Goal: Information Seeking & Learning: Learn about a topic

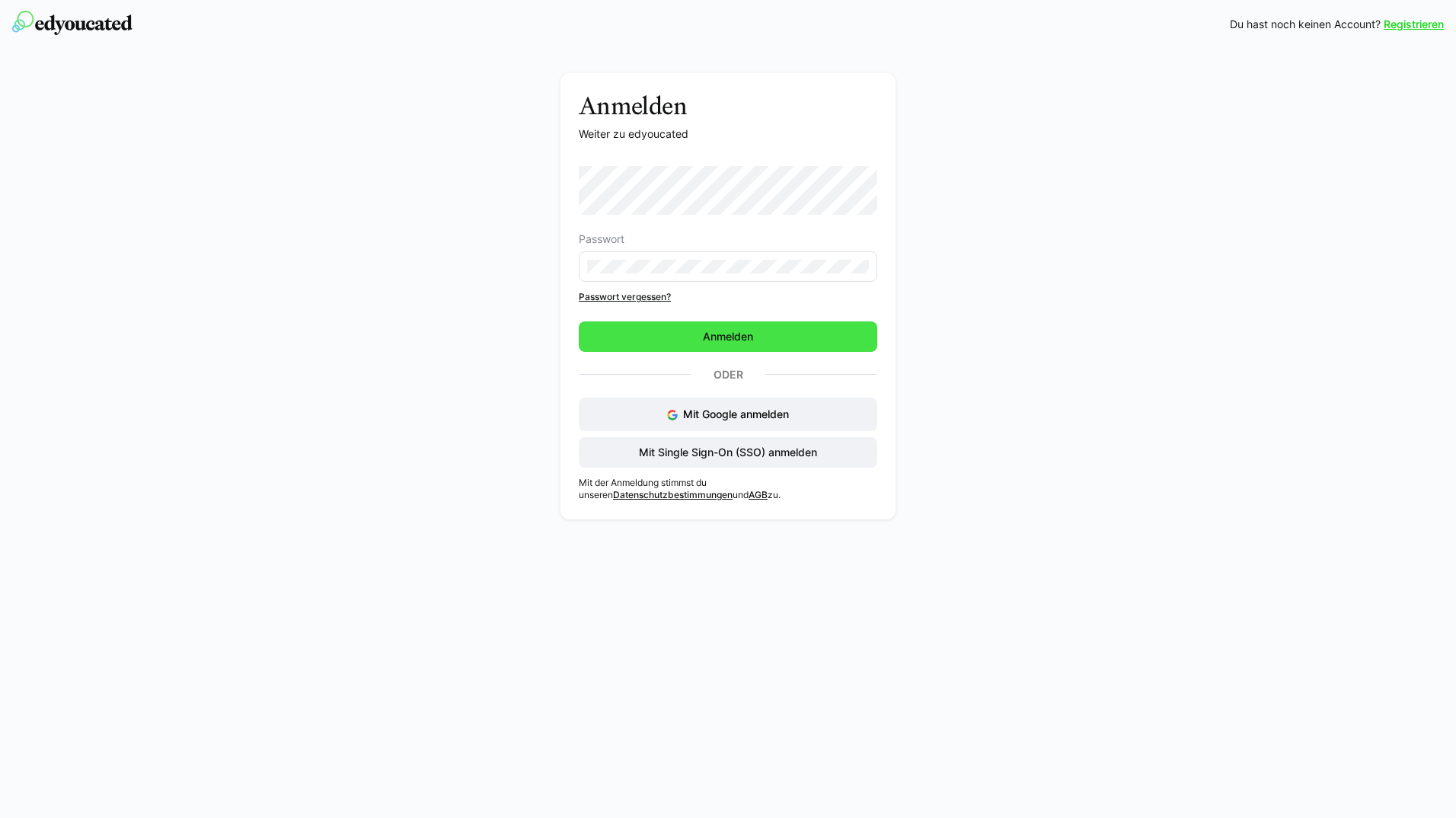
click at [742, 327] on span "Anmelden" at bounding box center [728, 336] width 298 height 31
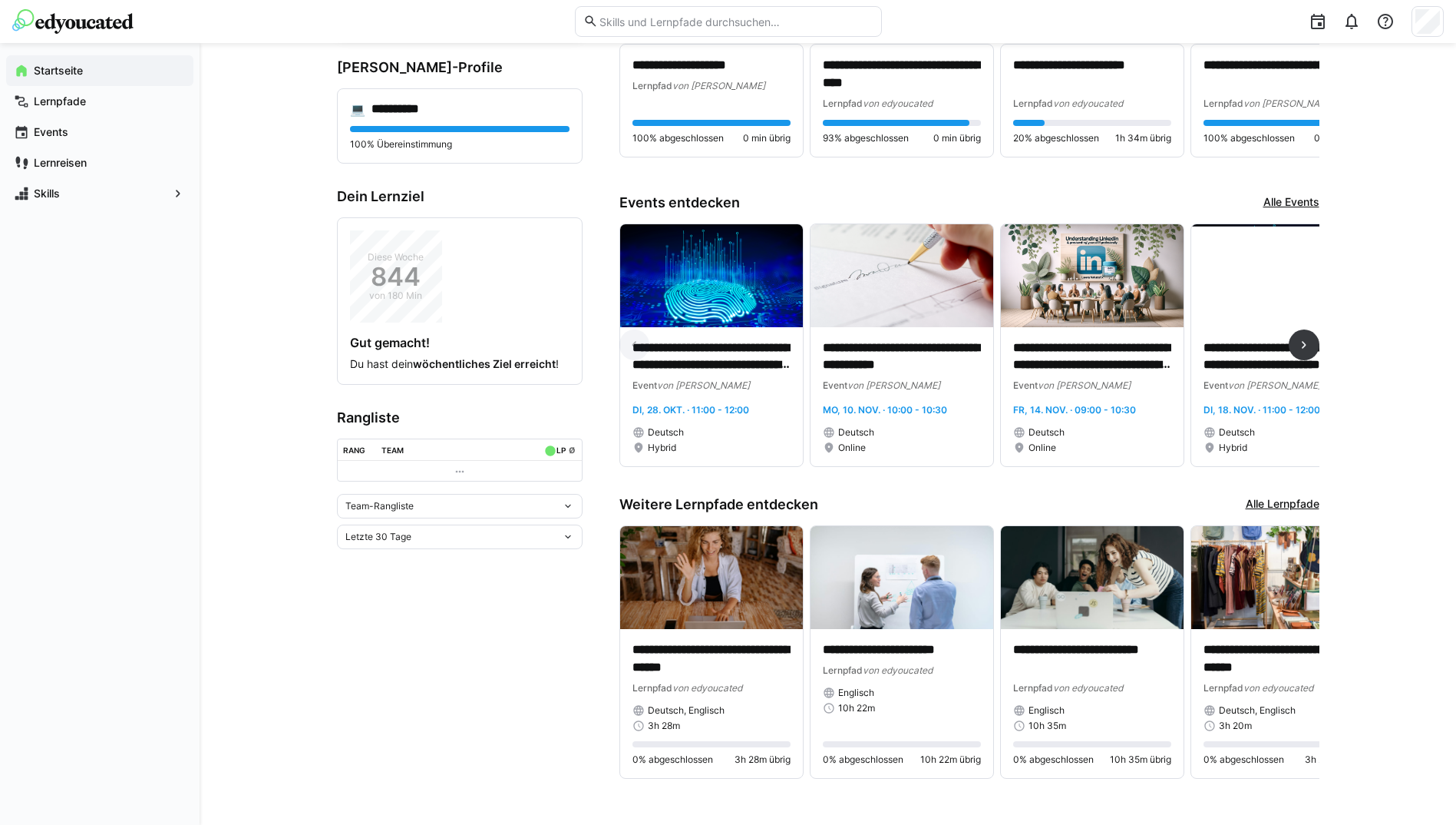
scroll to position [194, 0]
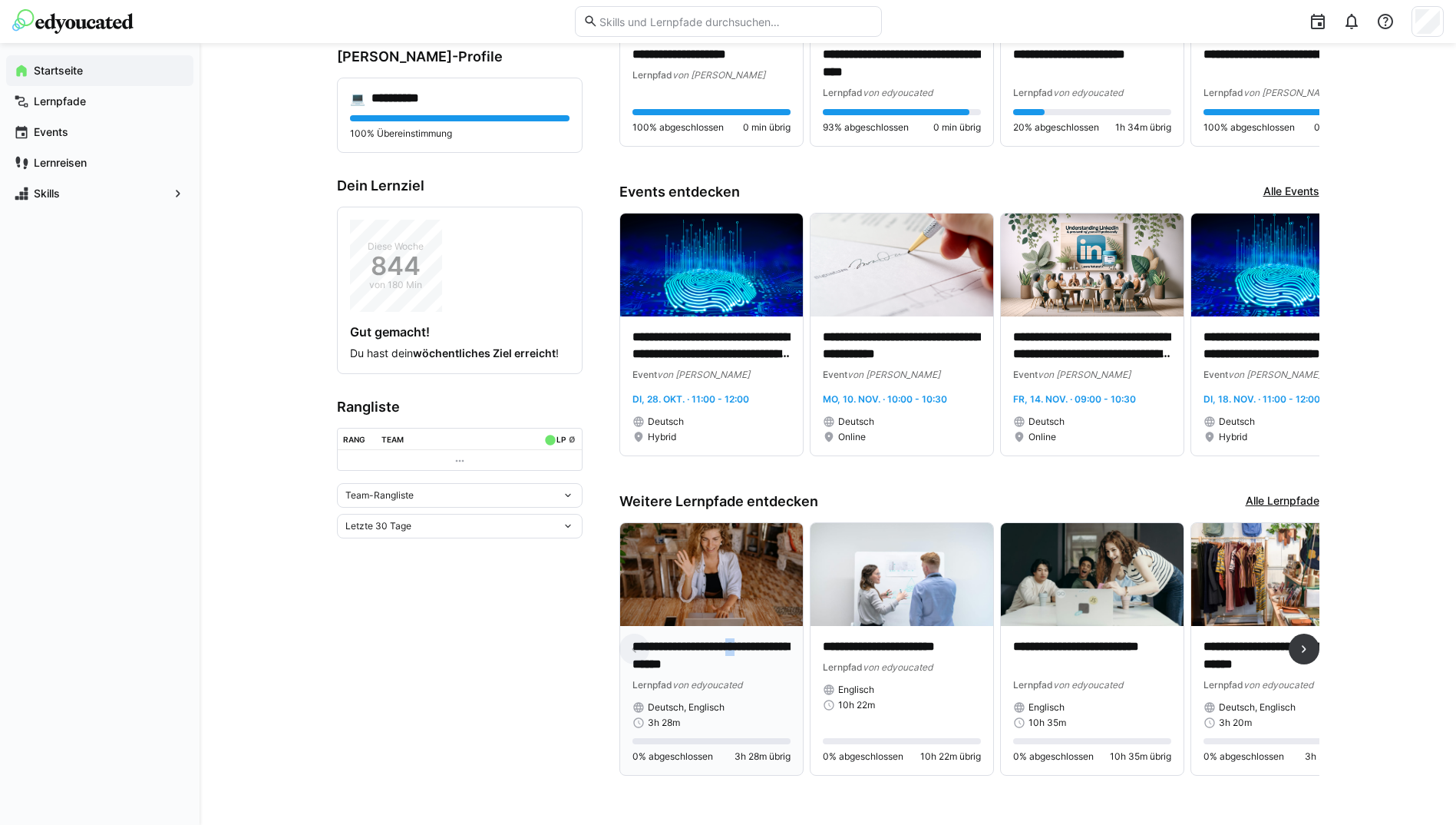
click at [760, 646] on p "**********" at bounding box center [711, 656] width 158 height 36
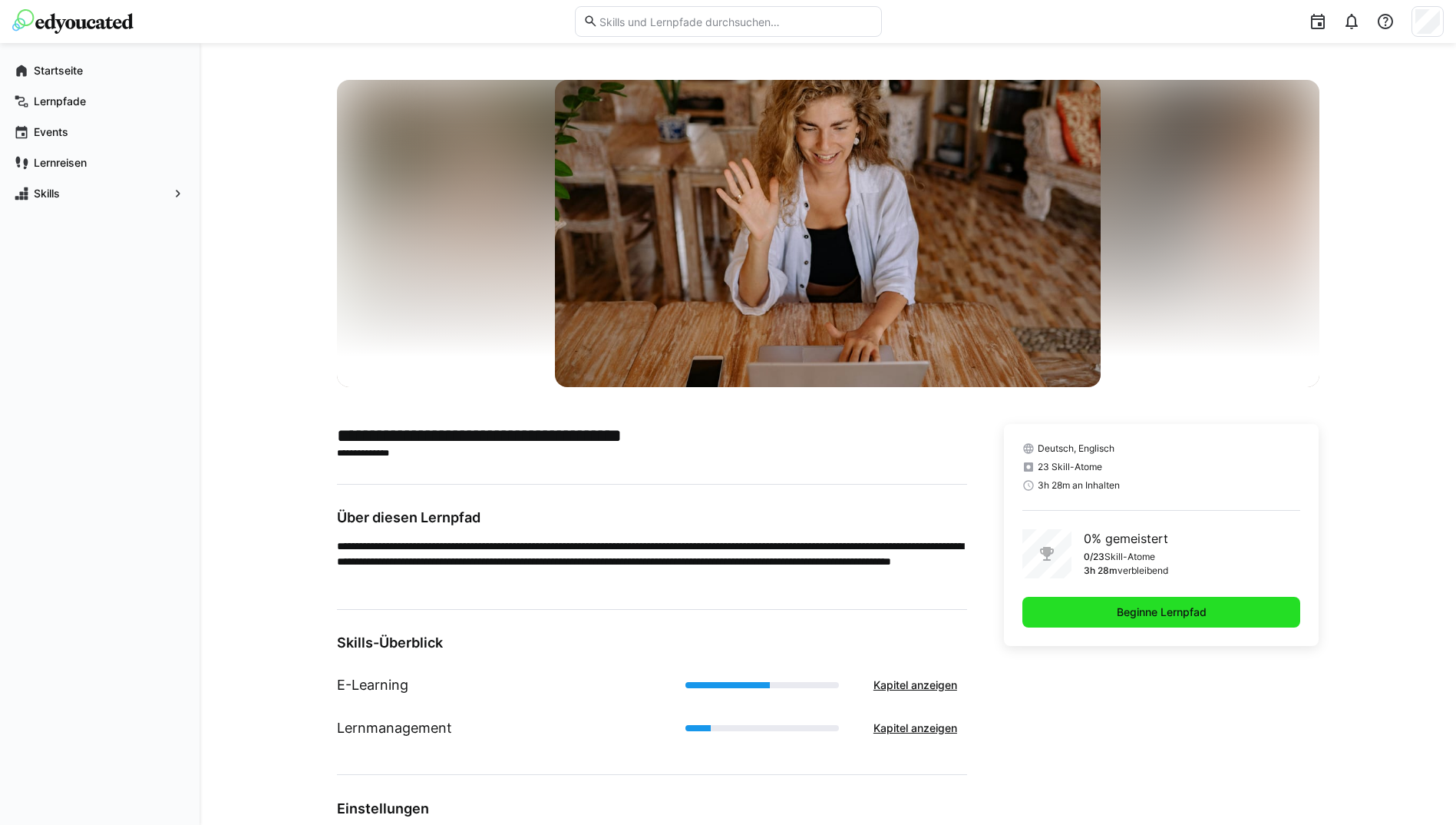
click at [1070, 611] on span "Beginne Lernpfad" at bounding box center [1162, 612] width 278 height 31
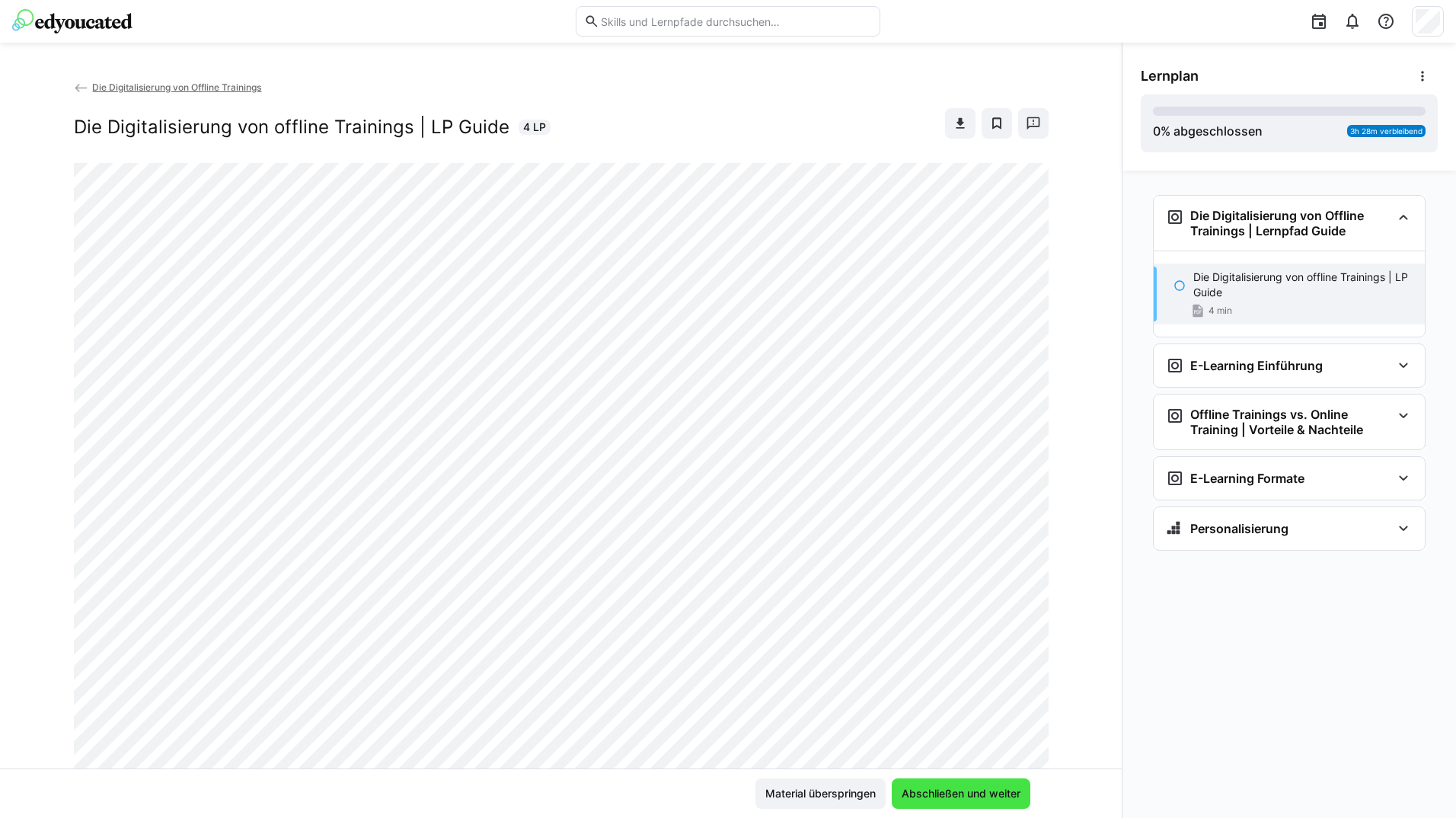
click at [962, 785] on span "Abschließen und weiter" at bounding box center [961, 793] width 139 height 31
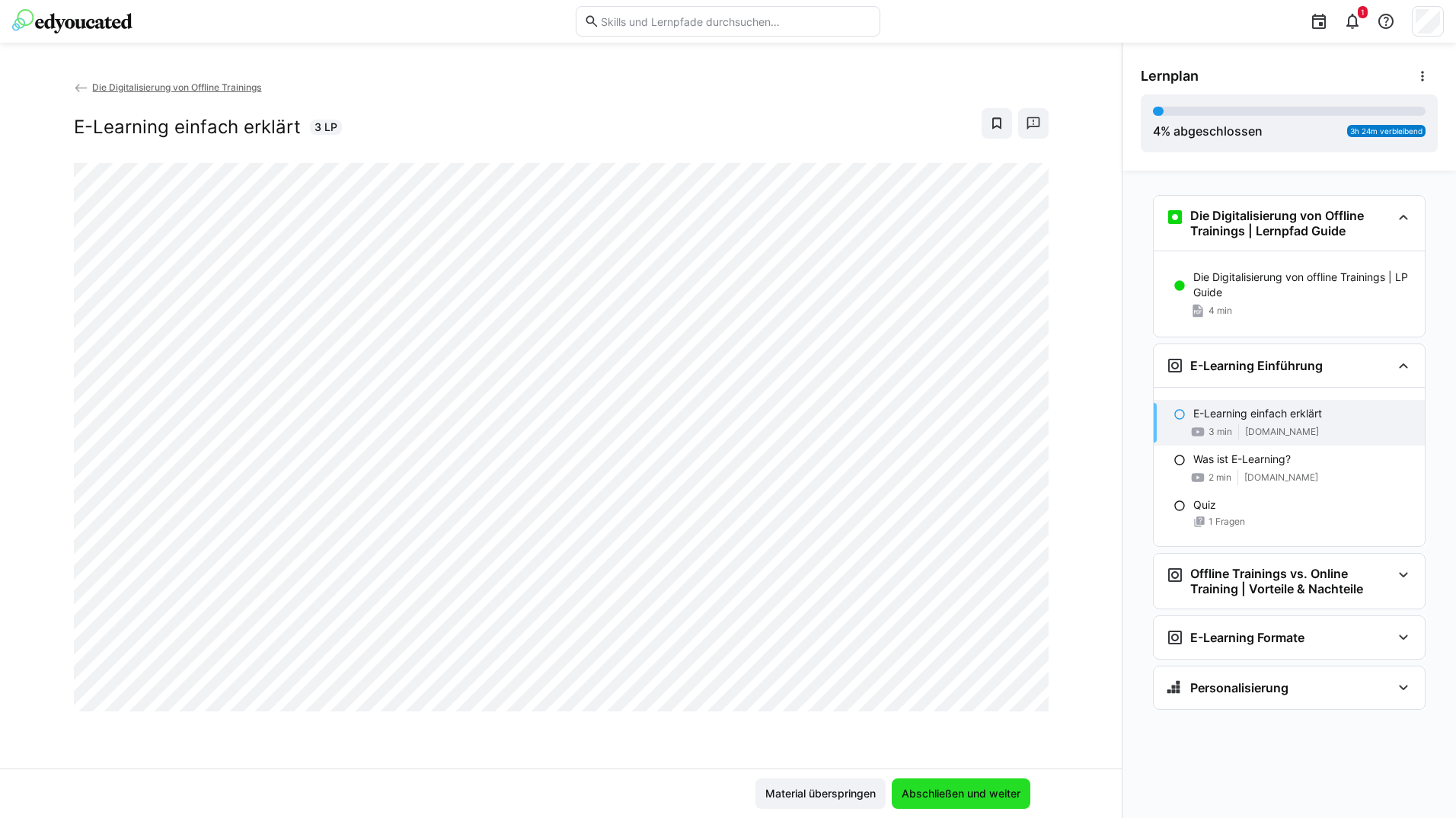
click at [1010, 783] on span "Abschließen und weiter" at bounding box center [961, 793] width 139 height 31
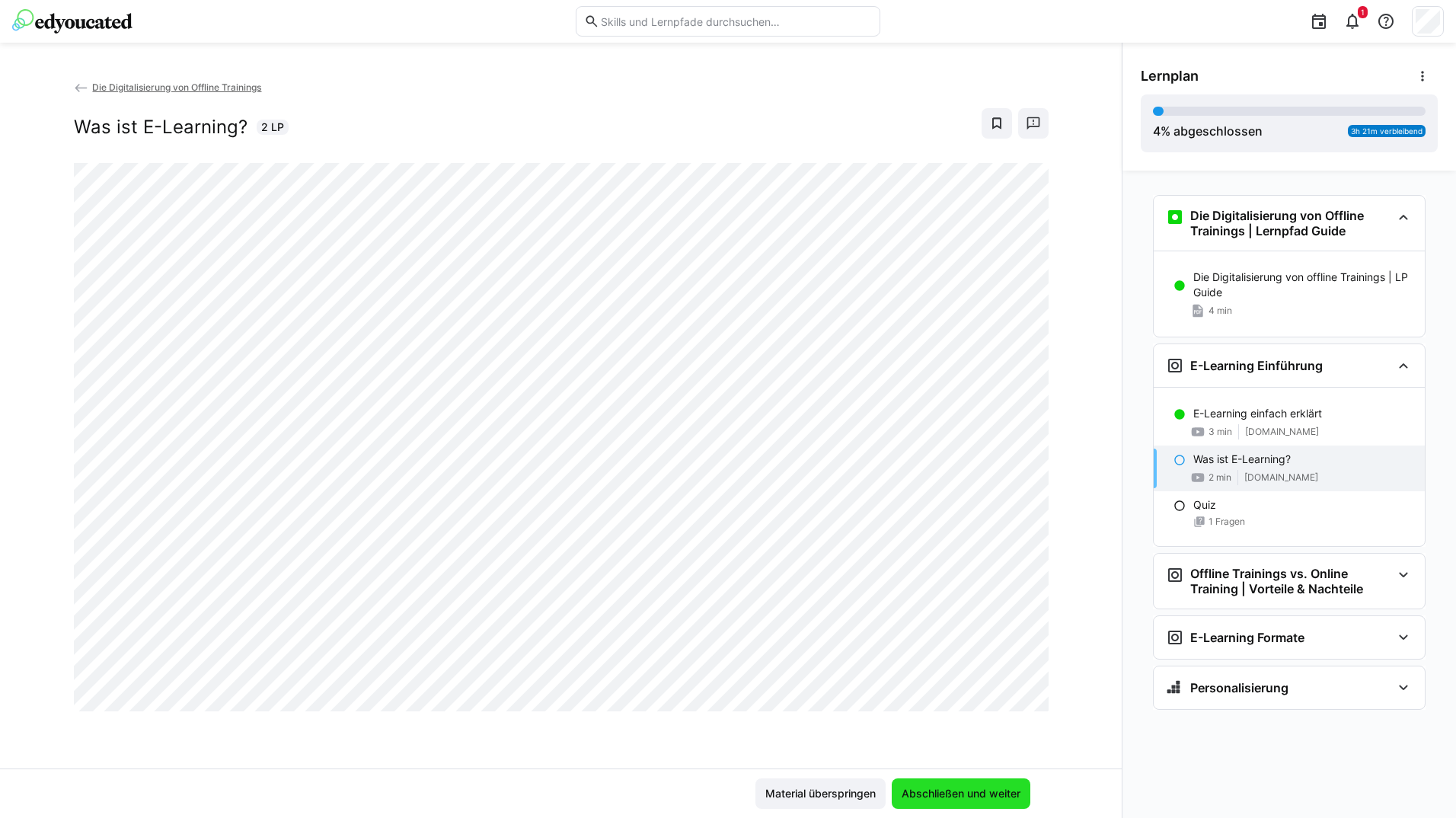
click at [981, 791] on span "Abschließen und weiter" at bounding box center [961, 793] width 123 height 15
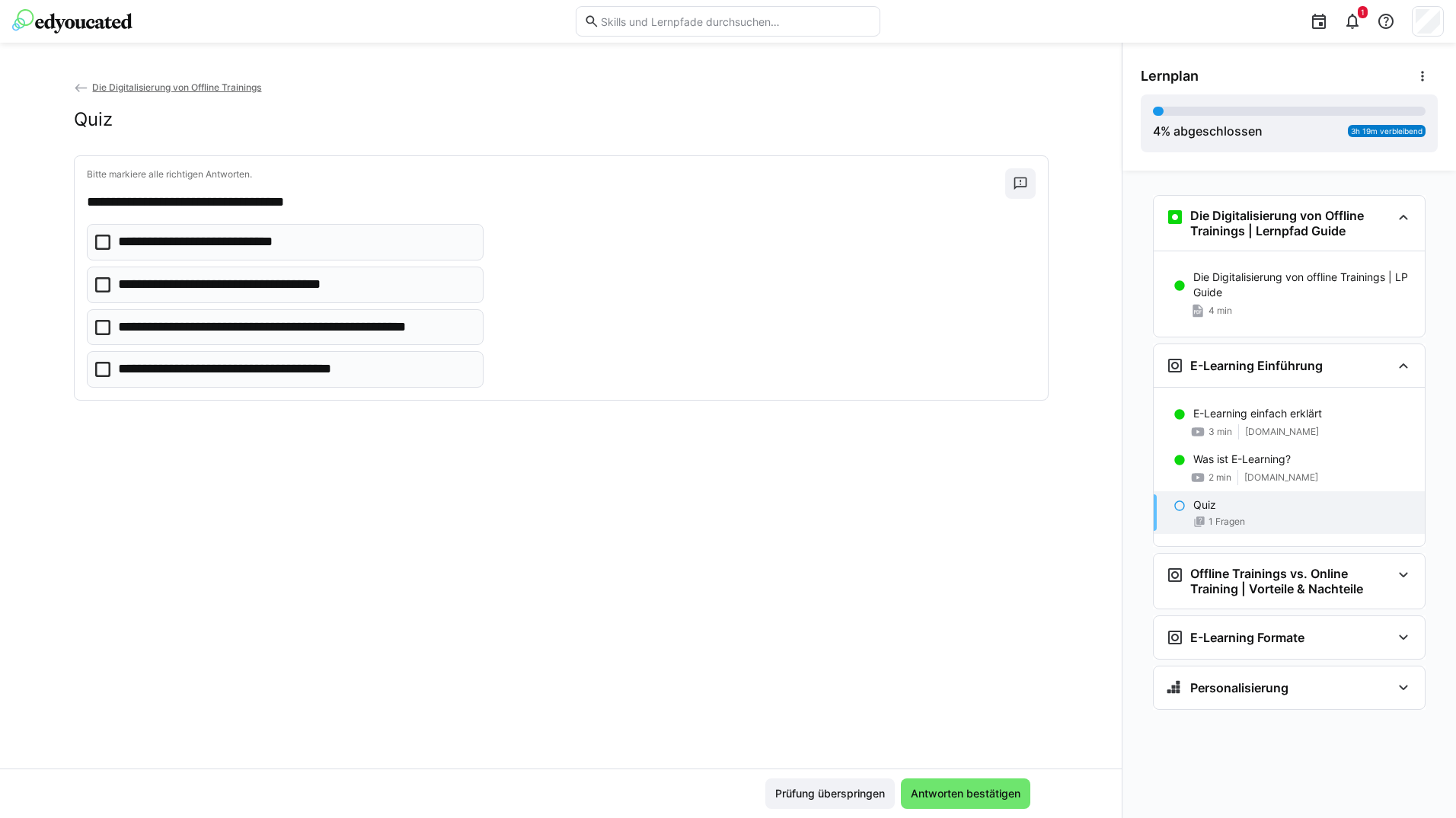
click at [438, 287] on eds-checkbox "**********" at bounding box center [285, 284] width 398 height 36
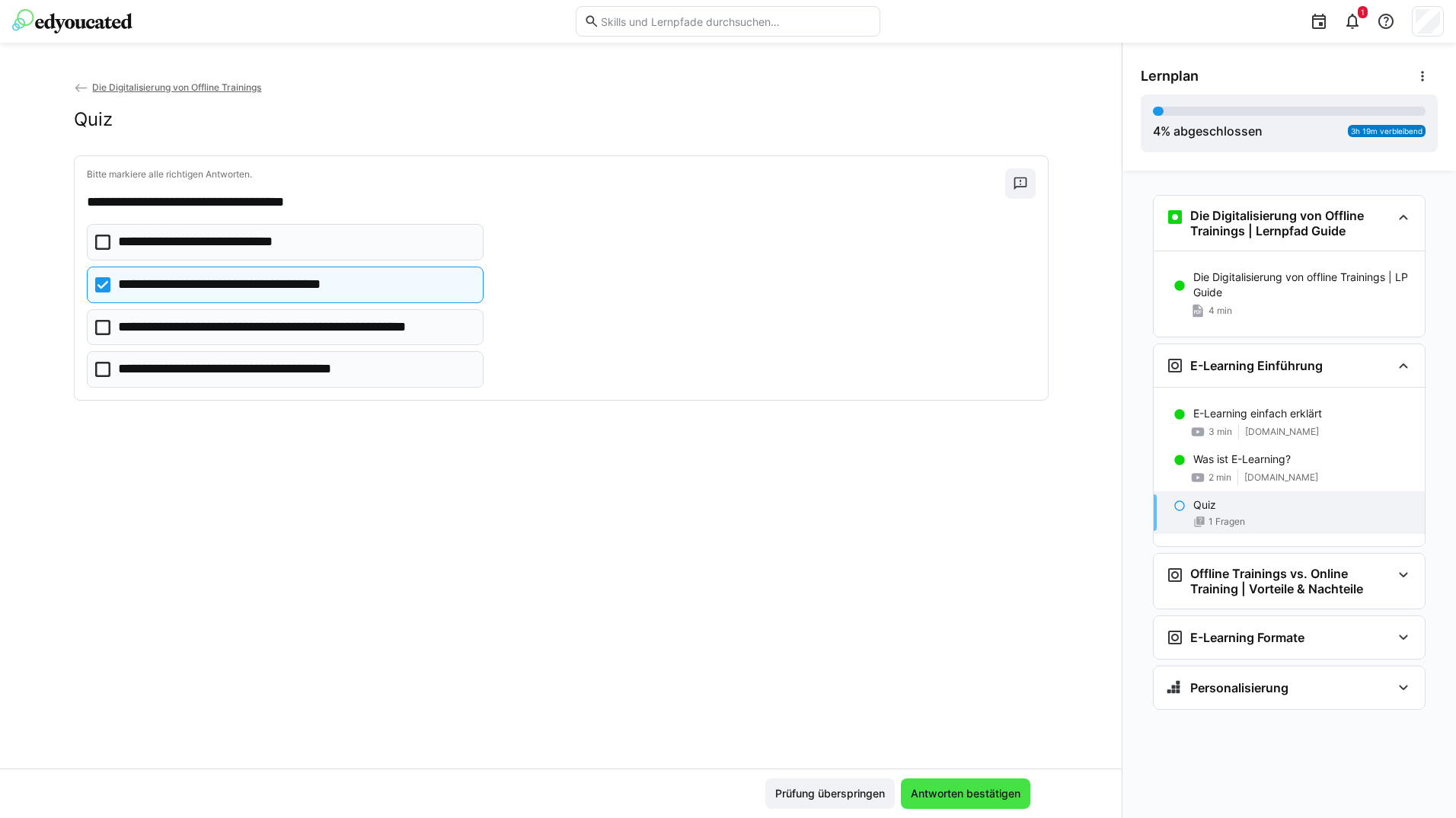
click at [938, 799] on span "Antworten bestätigen" at bounding box center [965, 793] width 114 height 15
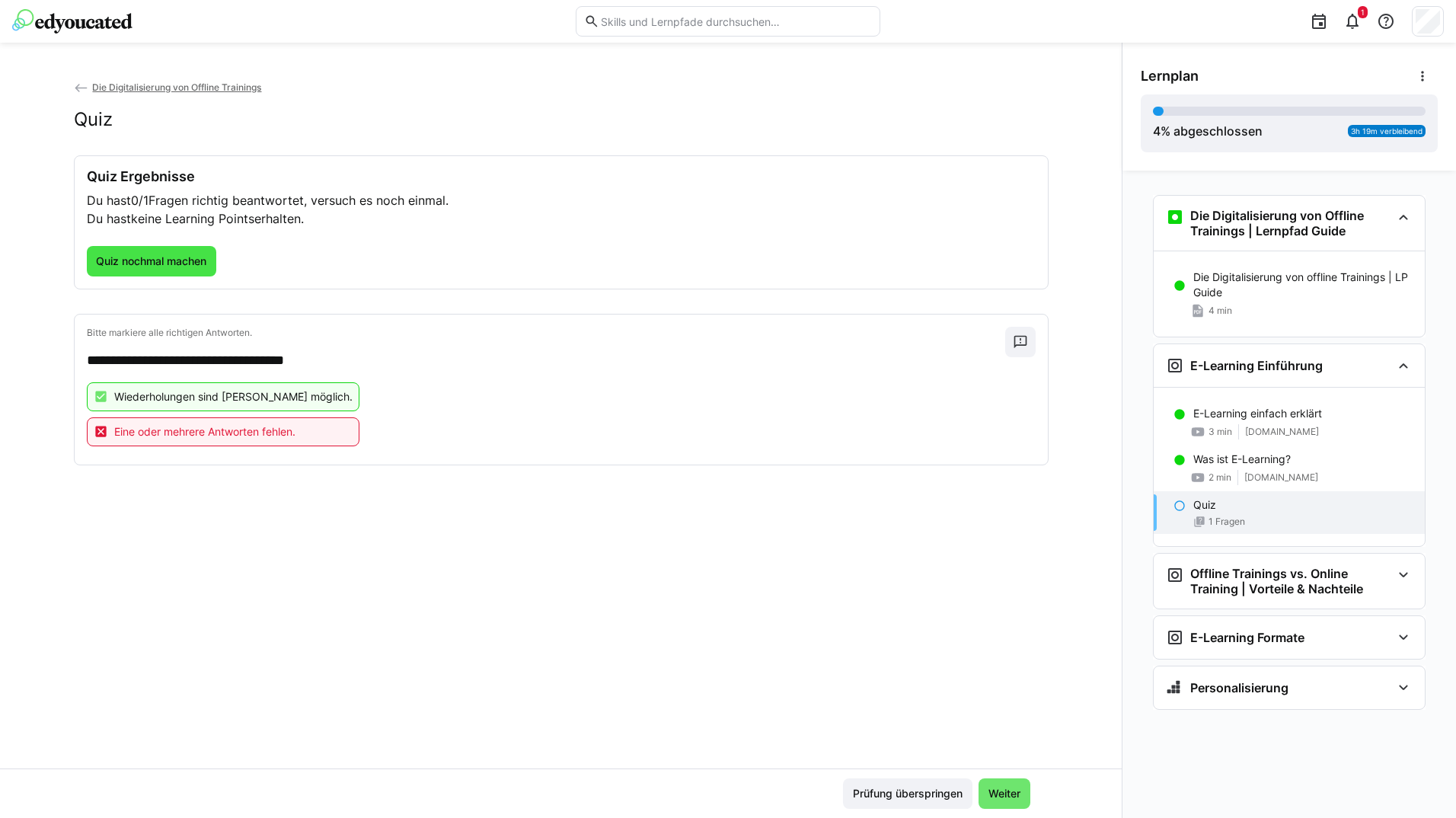
click at [185, 258] on span "Quiz nochmal machen" at bounding box center [151, 261] width 115 height 15
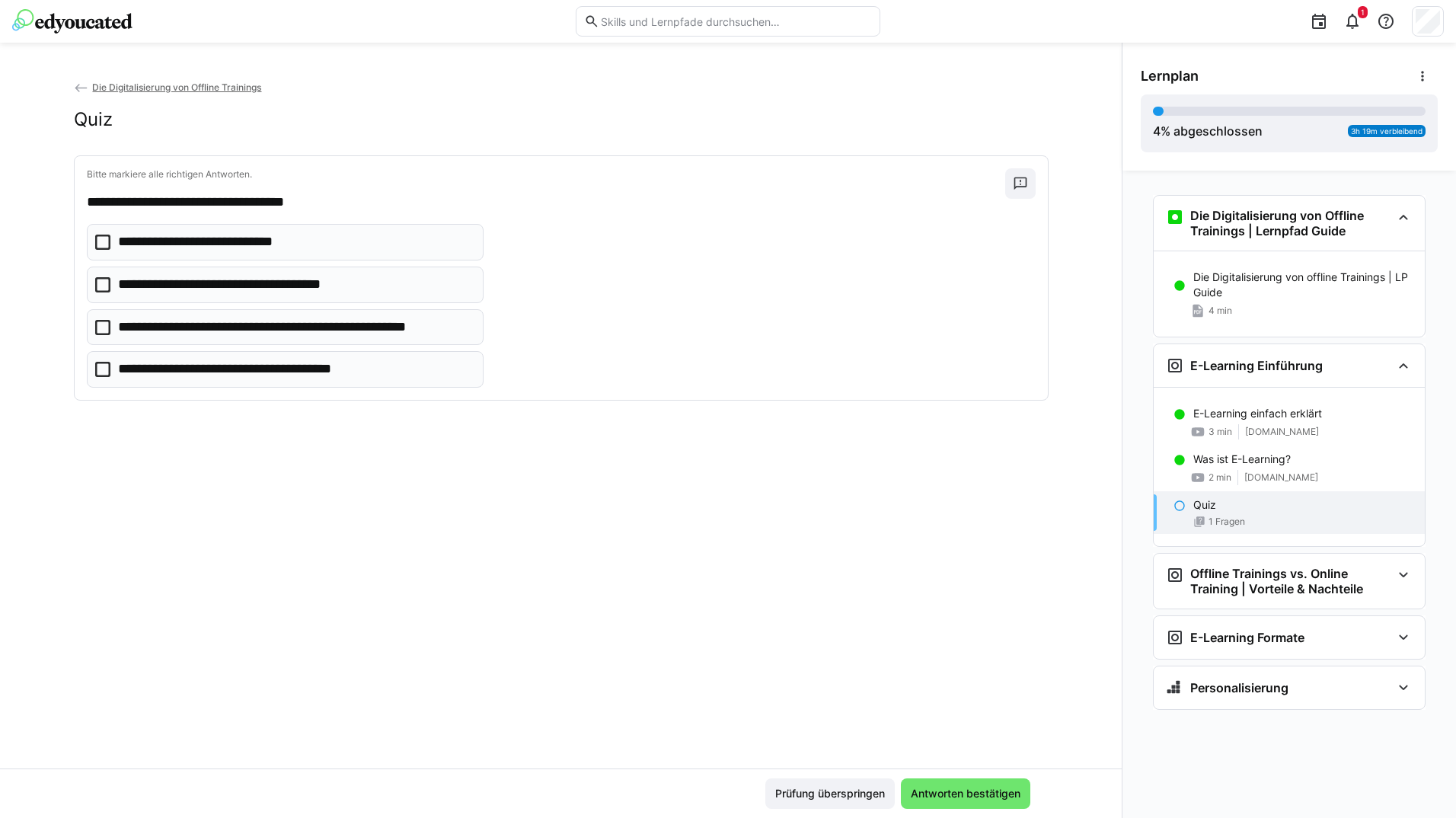
click at [195, 289] on p "**********" at bounding box center [243, 284] width 250 height 19
click at [207, 367] on p "**********" at bounding box center [246, 369] width 257 height 19
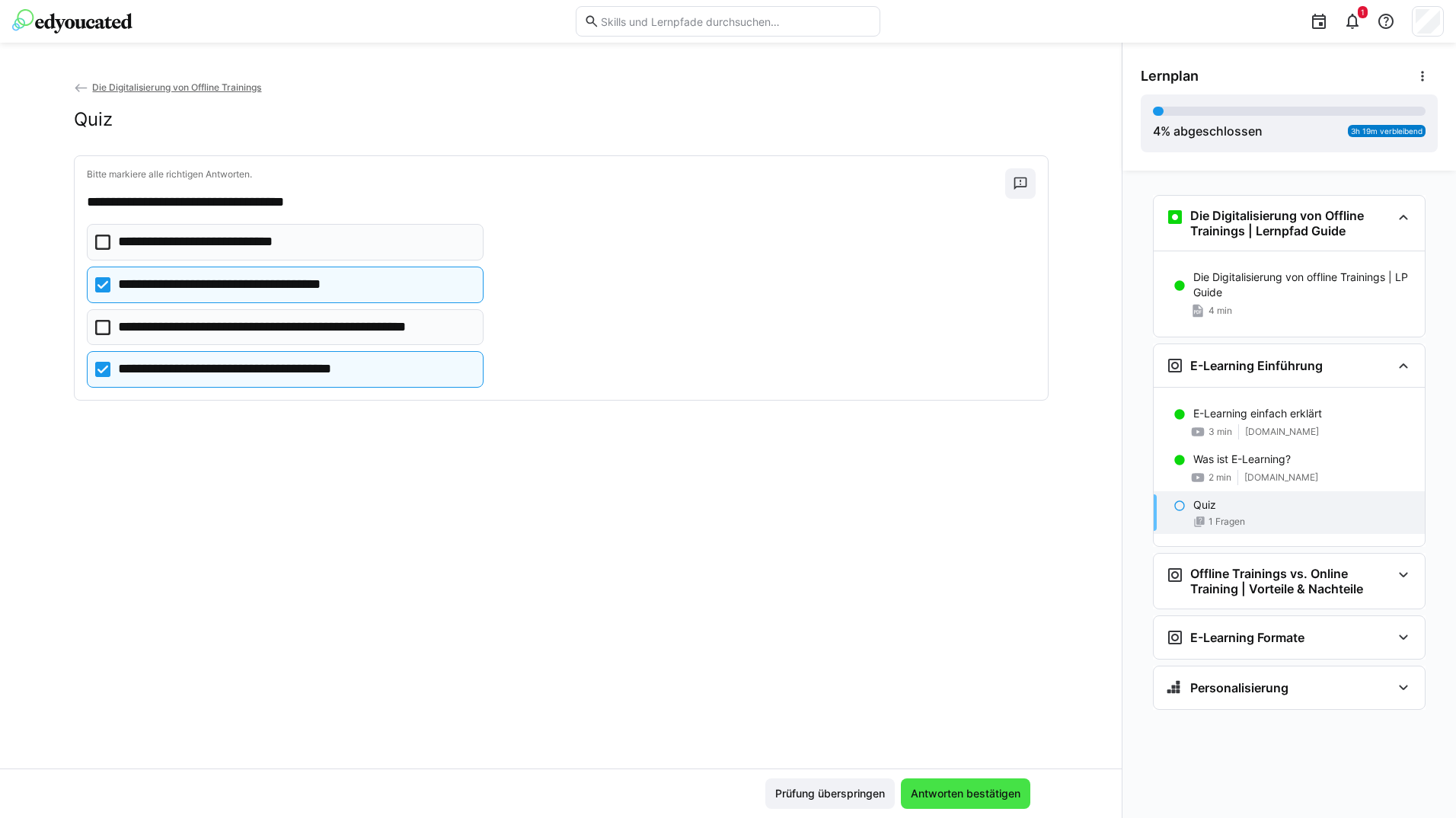
click at [929, 787] on span "Antworten bestätigen" at bounding box center [965, 793] width 114 height 15
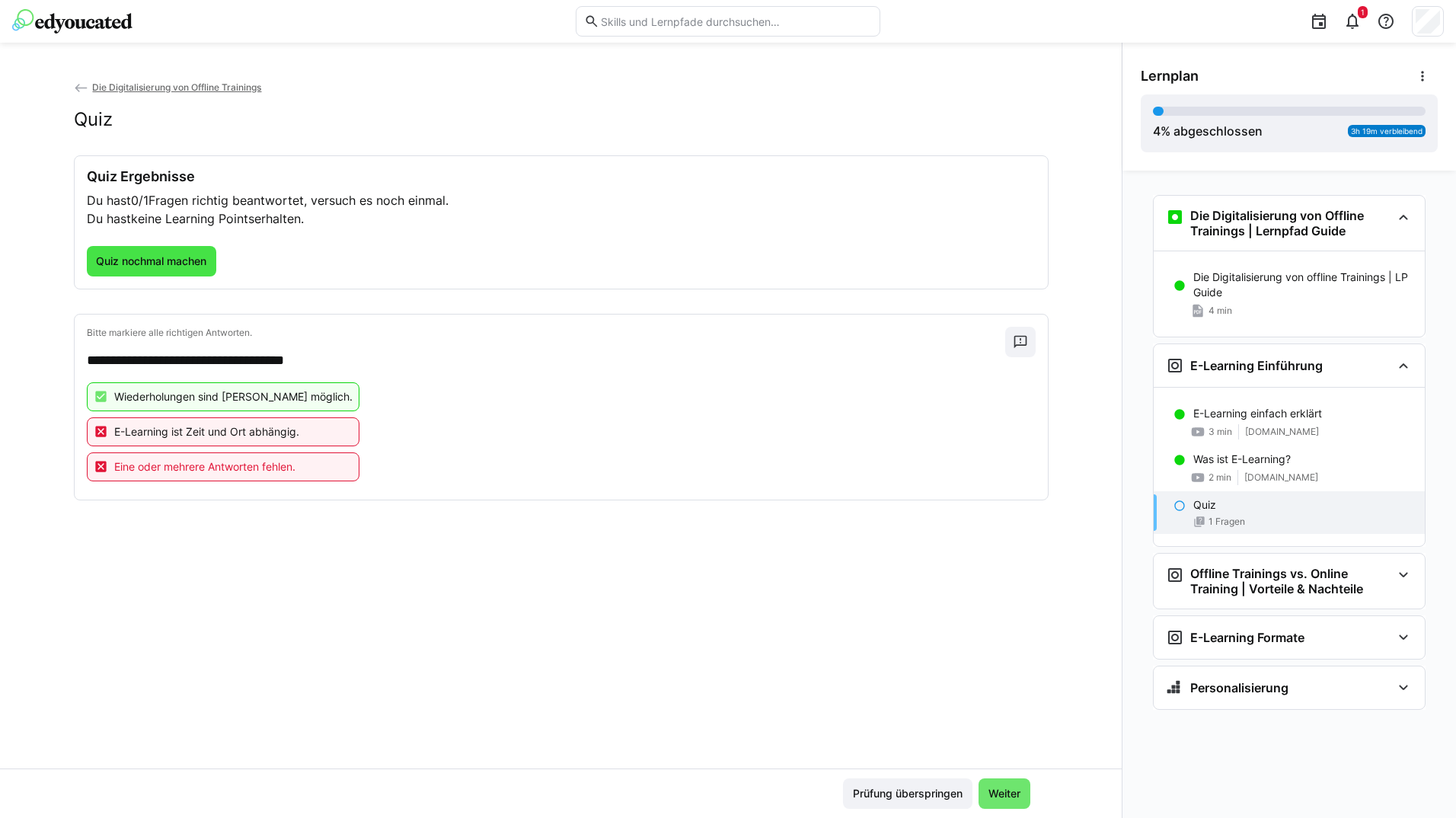
click at [147, 264] on span "Quiz nochmal machen" at bounding box center [151, 261] width 115 height 15
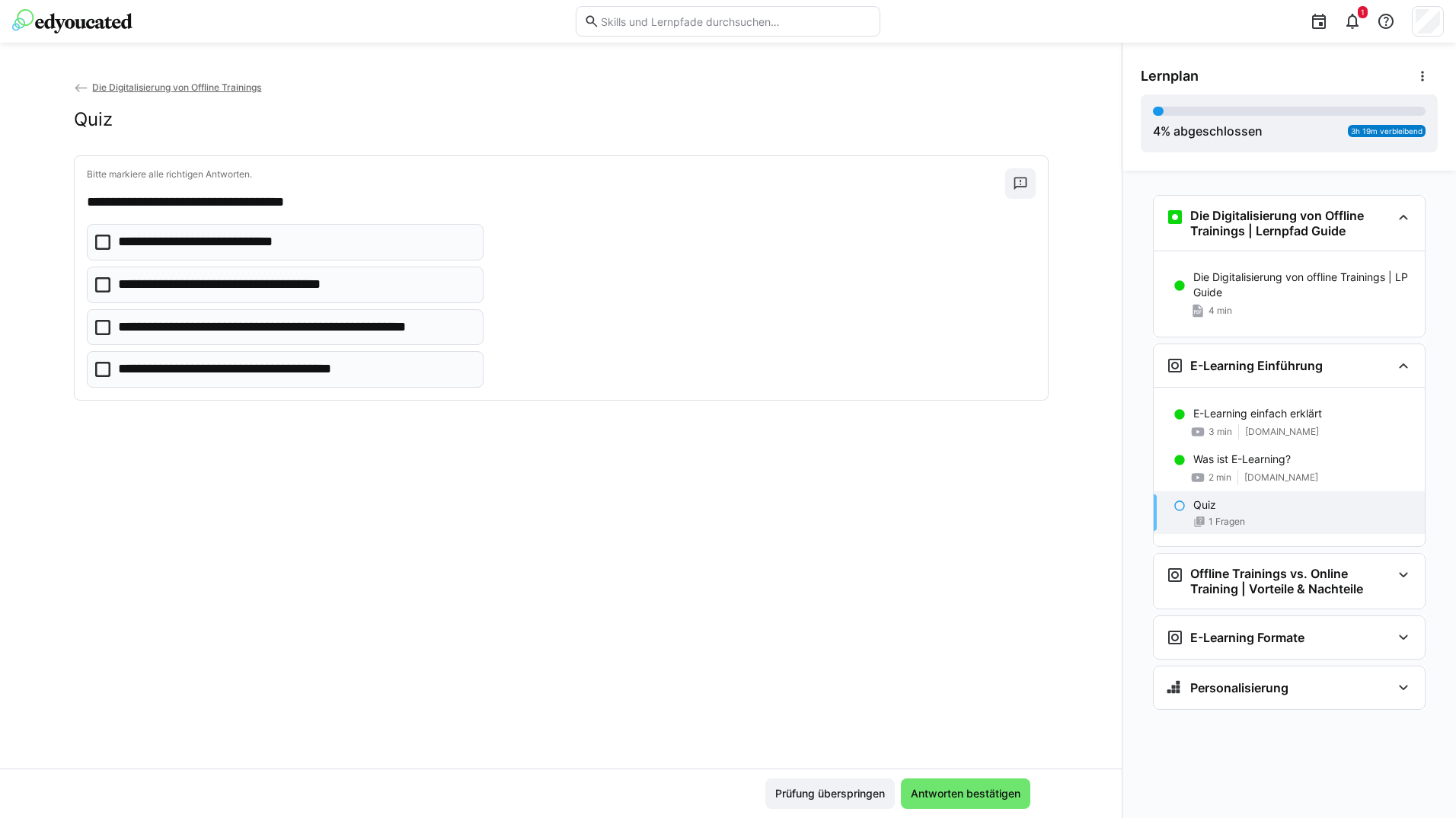
click at [184, 296] on eds-checkbox "**********" at bounding box center [285, 284] width 398 height 36
click at [200, 250] on p "**********" at bounding box center [205, 242] width 174 height 19
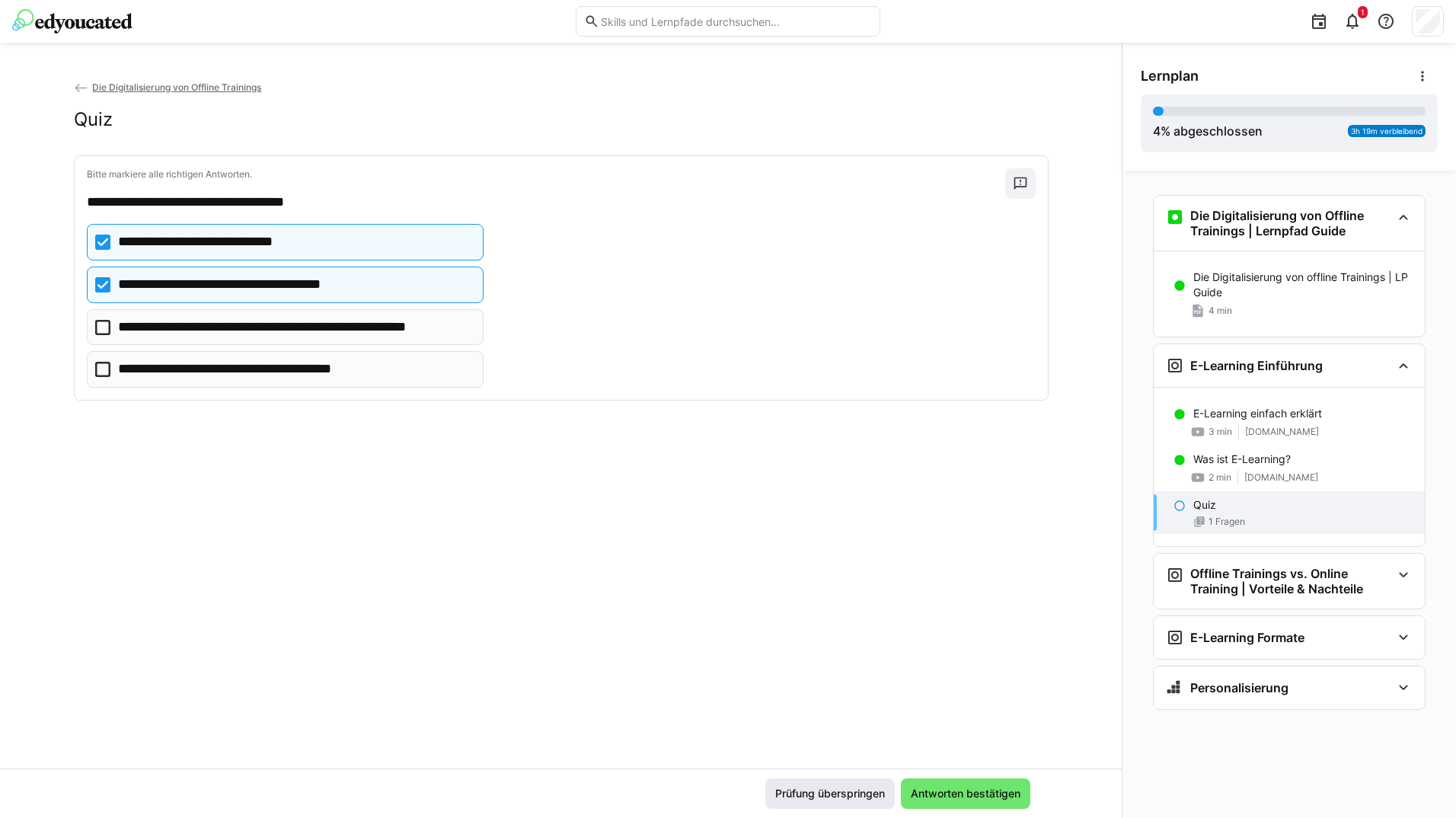
click at [938, 790] on span "Antworten bestätigen" at bounding box center [965, 793] width 114 height 15
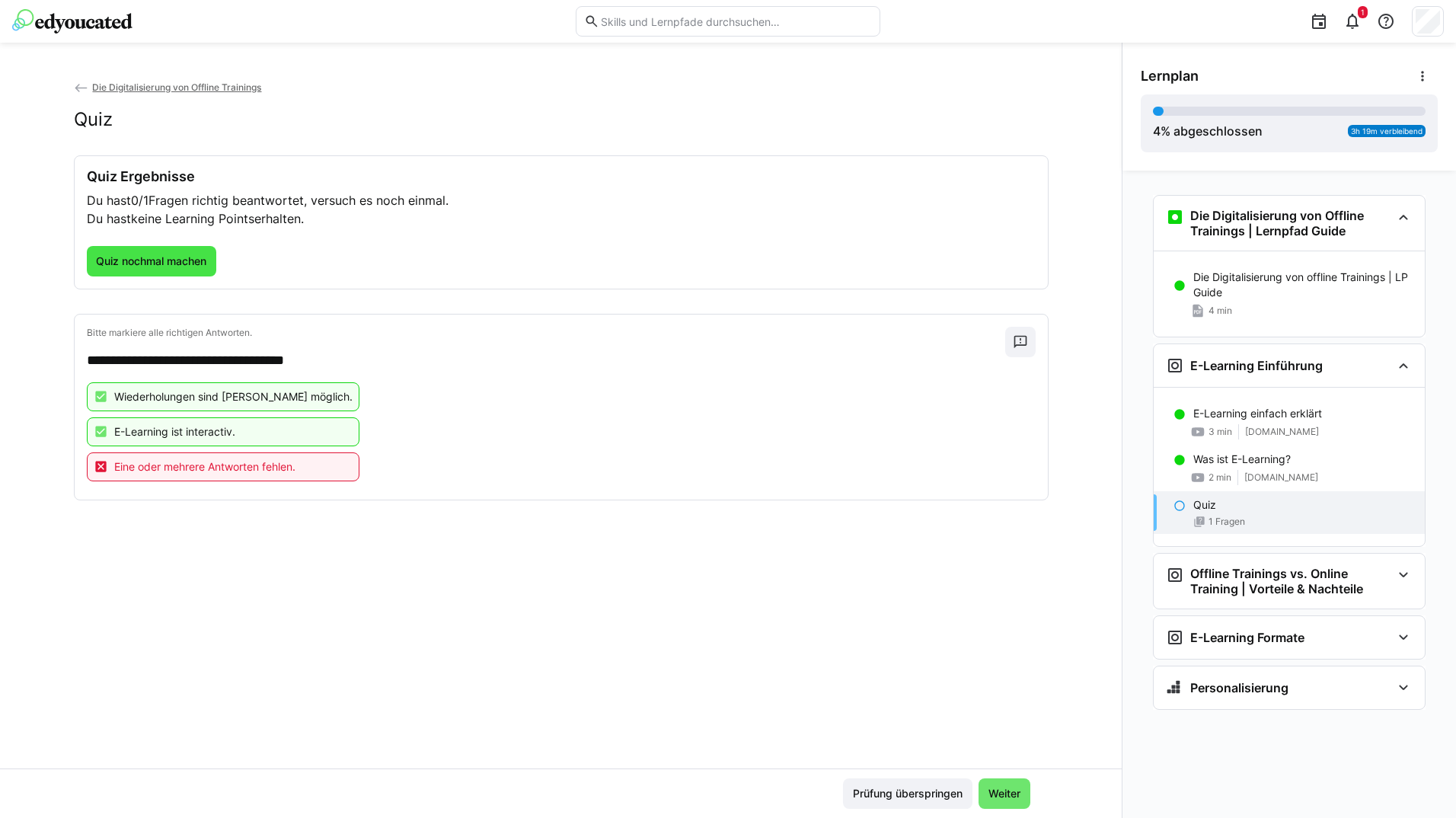
click at [182, 254] on span "Quiz nochmal machen" at bounding box center [151, 261] width 115 height 15
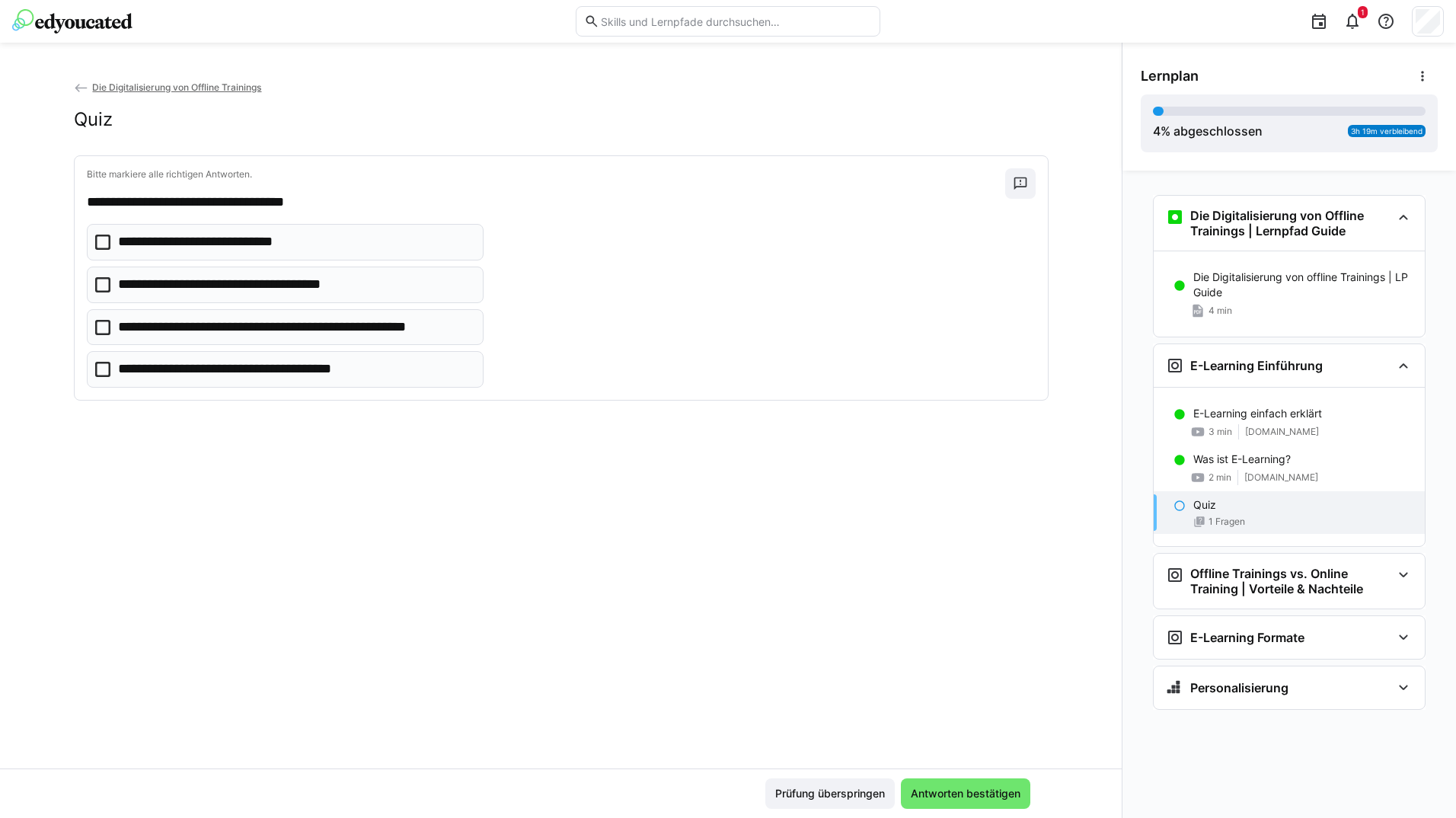
click at [226, 245] on p "**********" at bounding box center [205, 242] width 174 height 19
click at [229, 301] on eds-checkbox "**********" at bounding box center [285, 284] width 398 height 36
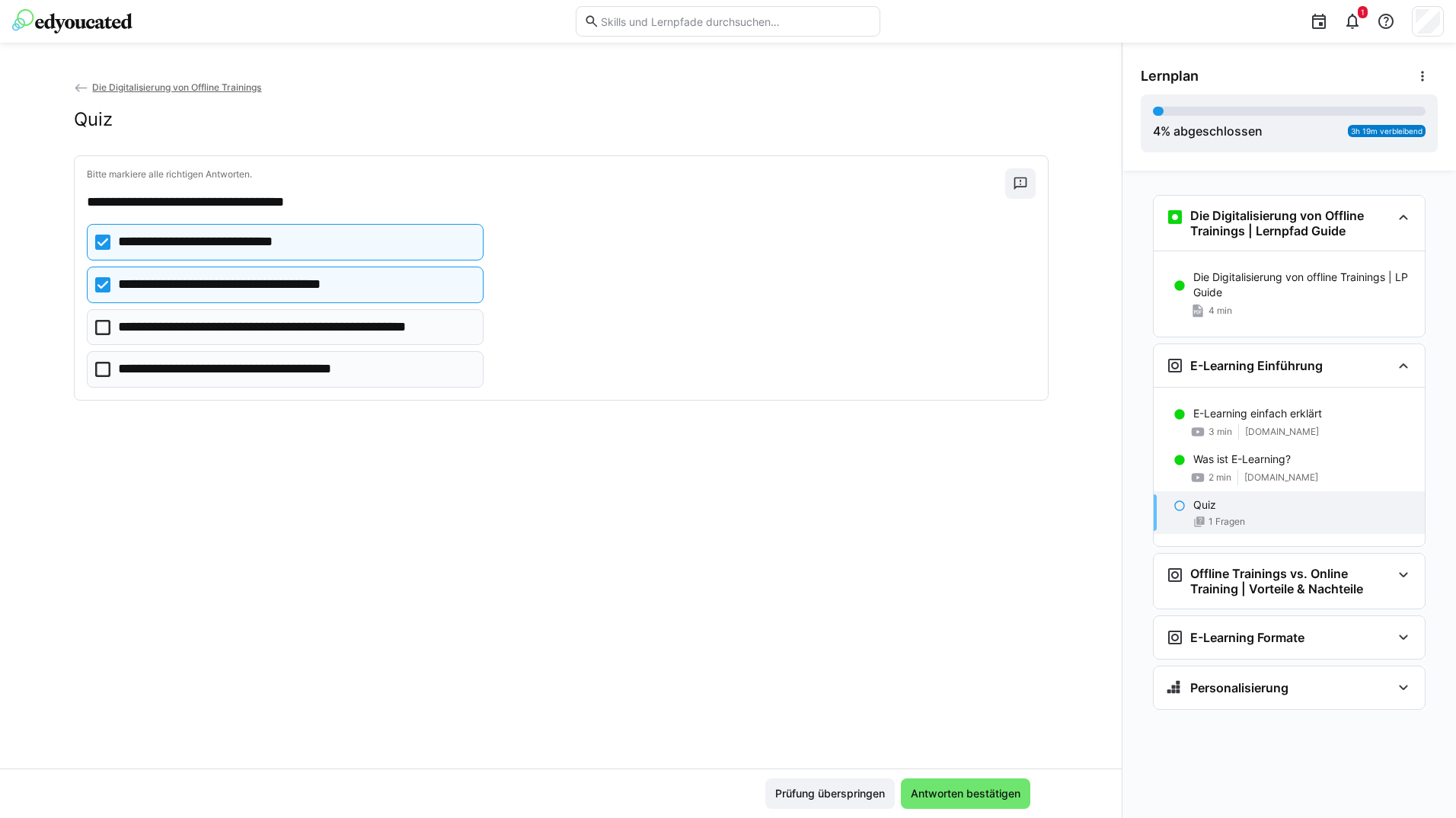
click at [233, 322] on p "**********" at bounding box center [295, 327] width 355 height 19
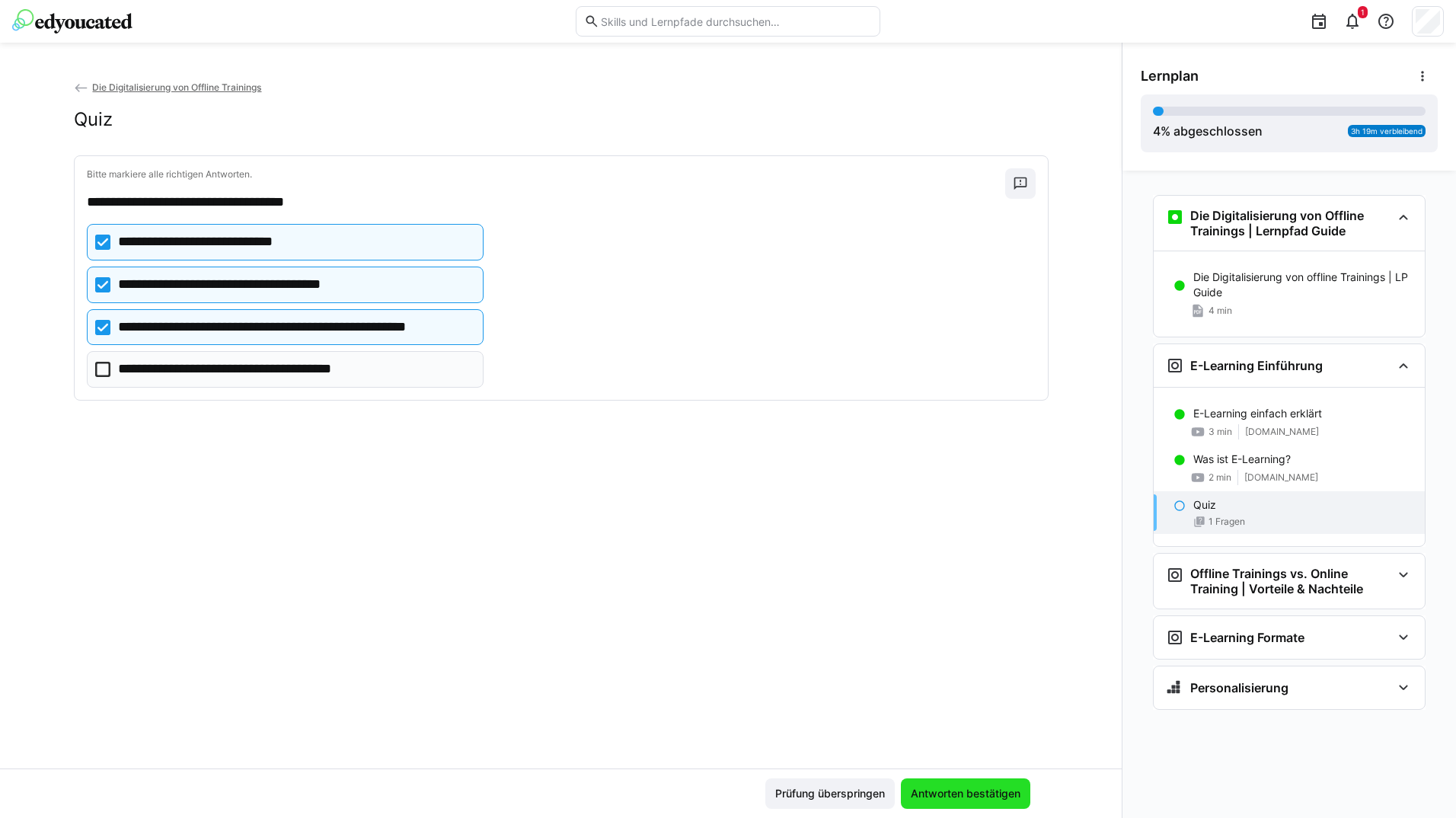
drag, startPoint x: 979, startPoint y: 795, endPoint x: 976, endPoint y: 784, distance: 11.4
click at [977, 796] on span "Antworten bestätigen" at bounding box center [965, 793] width 114 height 15
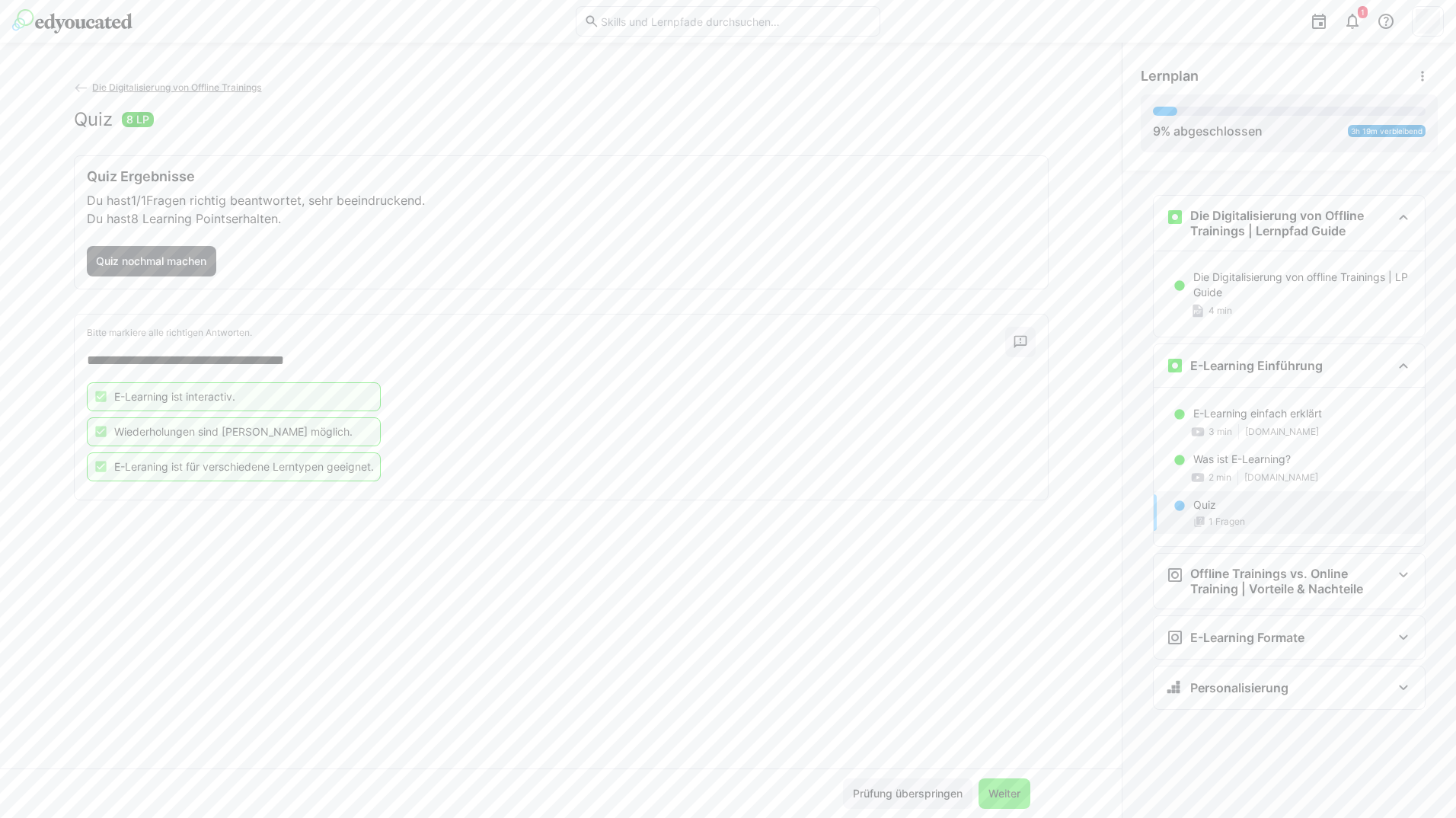
click at [1012, 798] on span "Weiter" at bounding box center [1004, 793] width 36 height 15
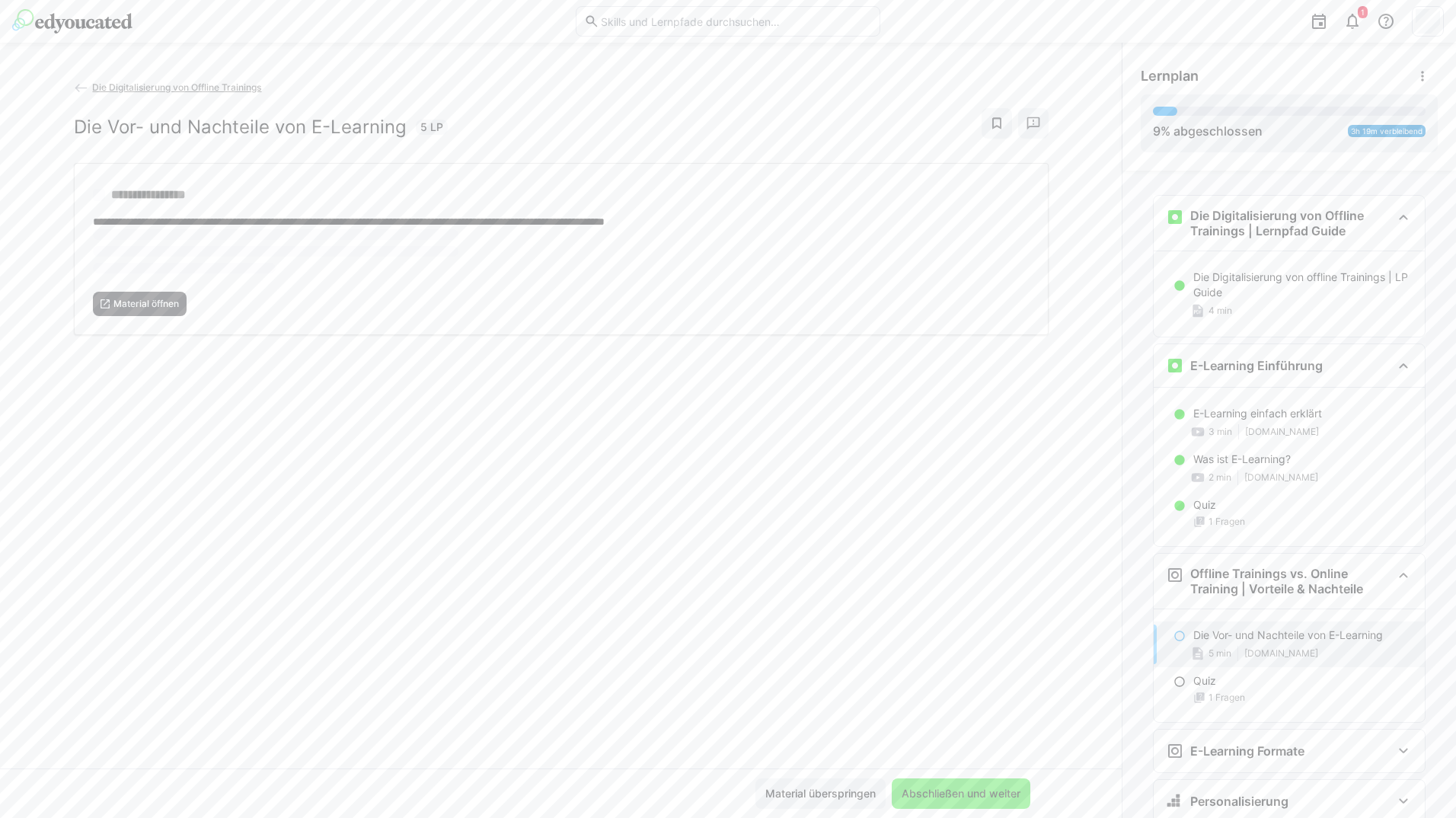
click at [1005, 790] on span "Abschließen und weiter" at bounding box center [961, 793] width 123 height 15
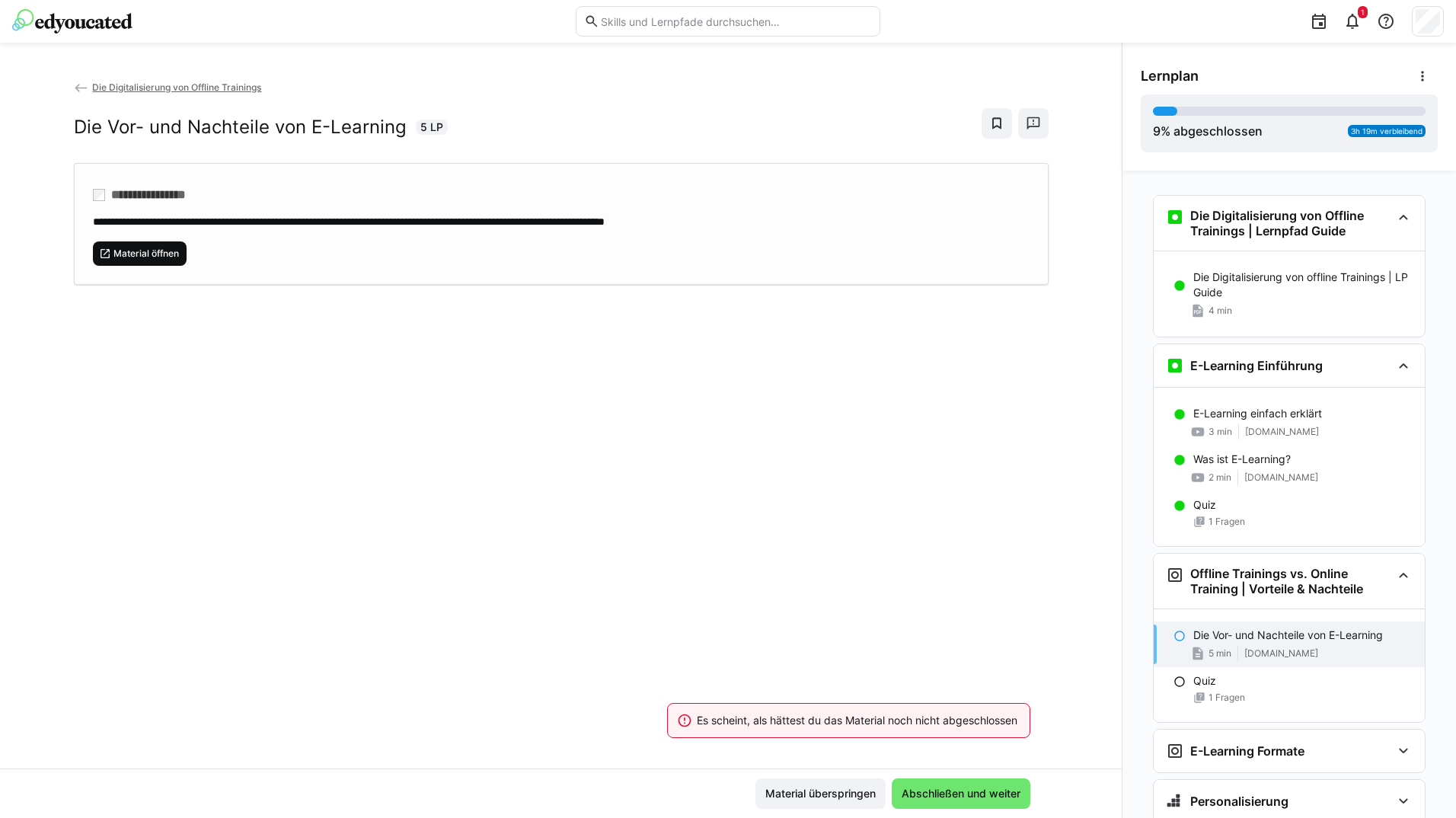
click at [151, 259] on span "Material öffnen" at bounding box center [140, 254] width 95 height 24
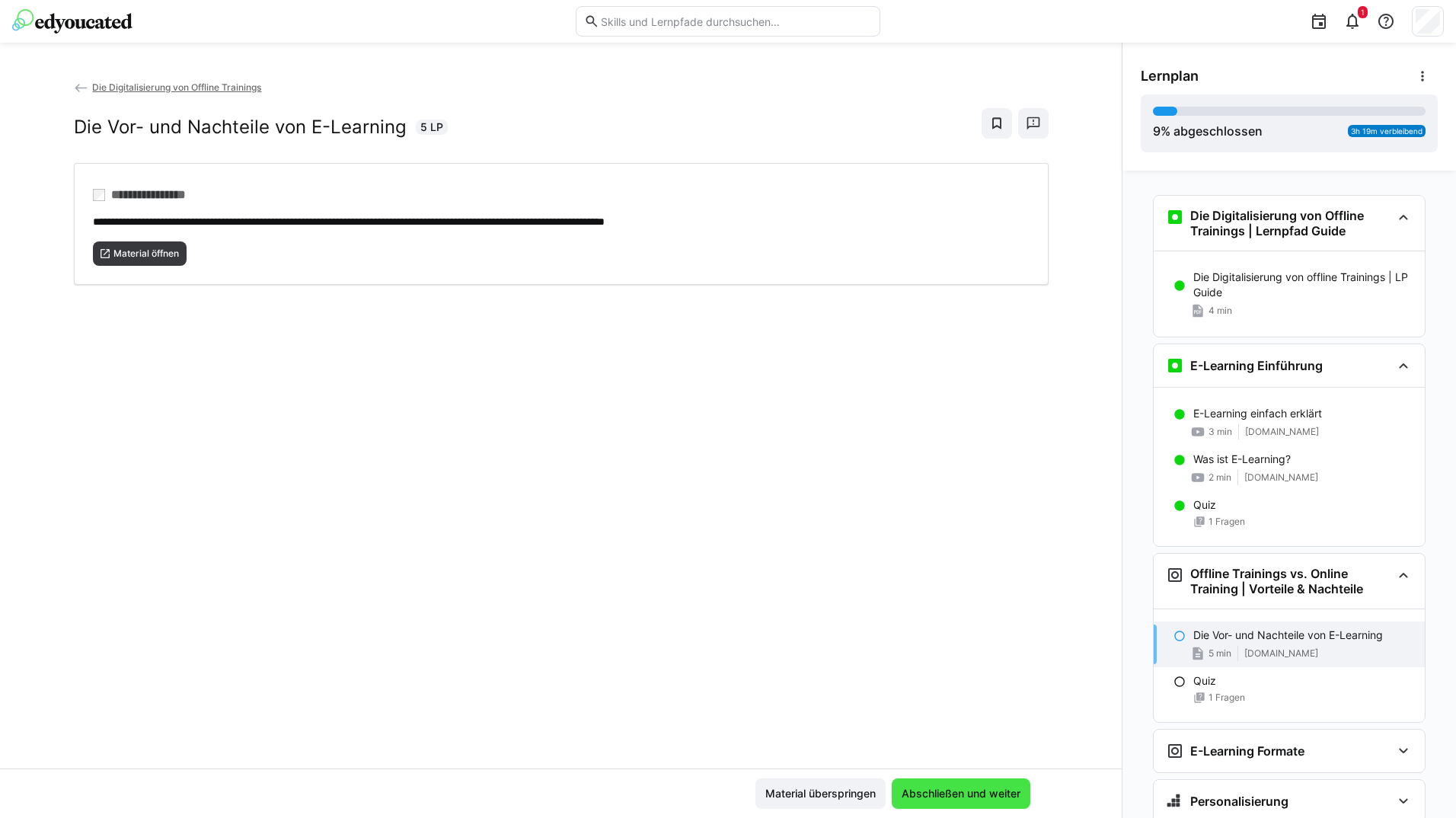
click at [935, 788] on span "Abschließen und weiter" at bounding box center [961, 793] width 123 height 15
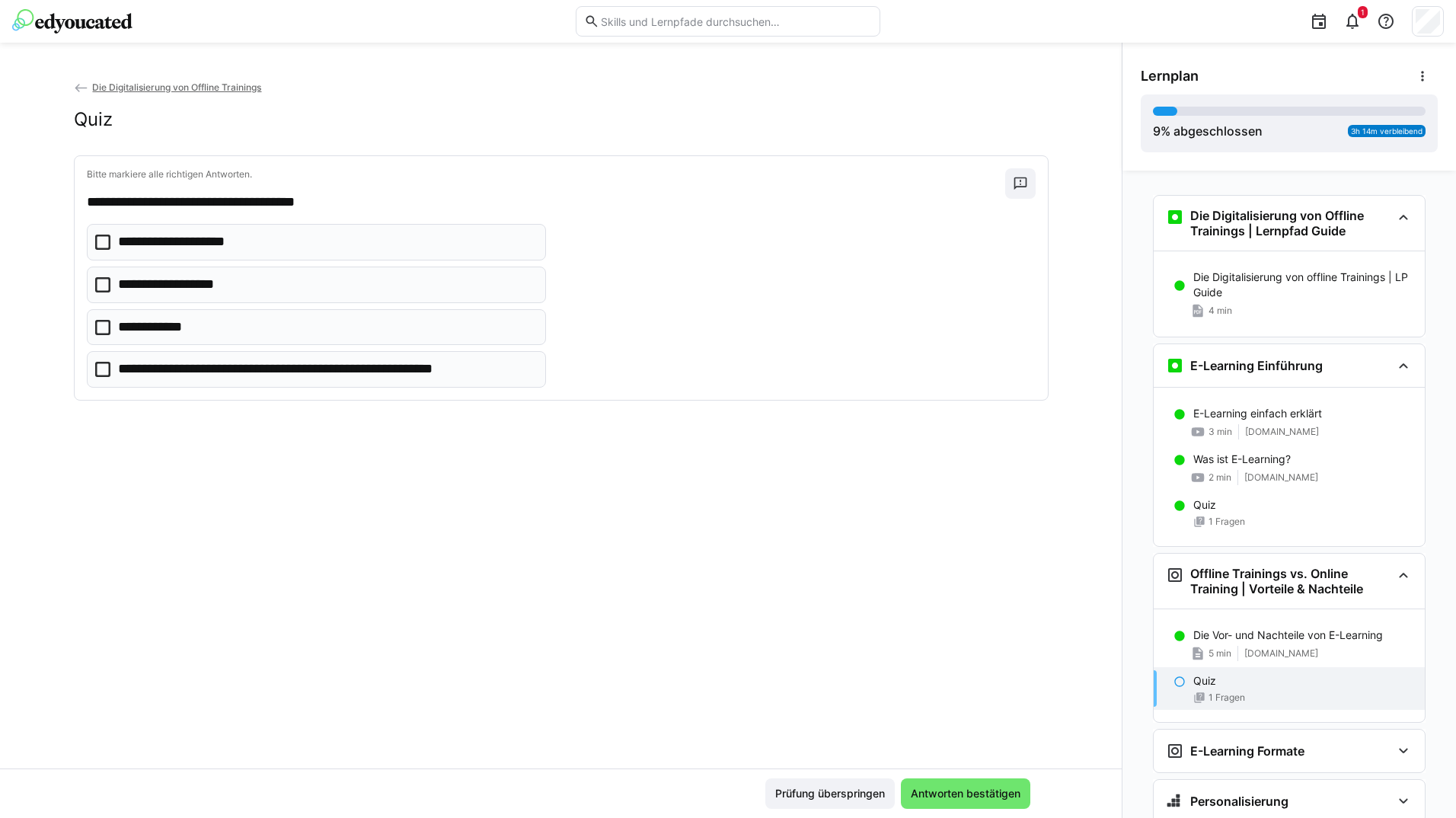
click at [186, 274] on eds-checkbox "**********" at bounding box center [317, 284] width 460 height 36
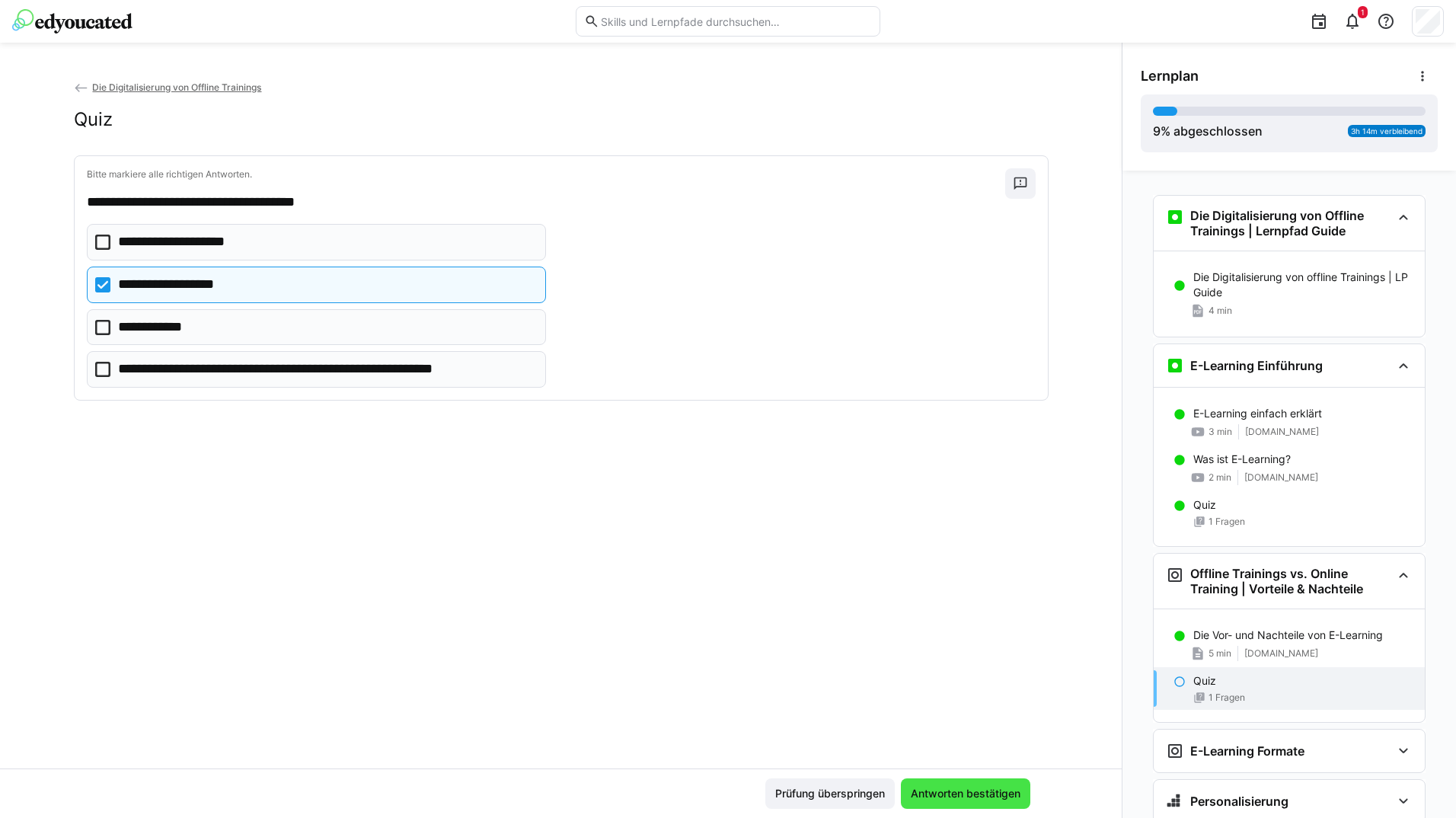
click at [944, 788] on span "Antworten bestätigen" at bounding box center [965, 793] width 114 height 15
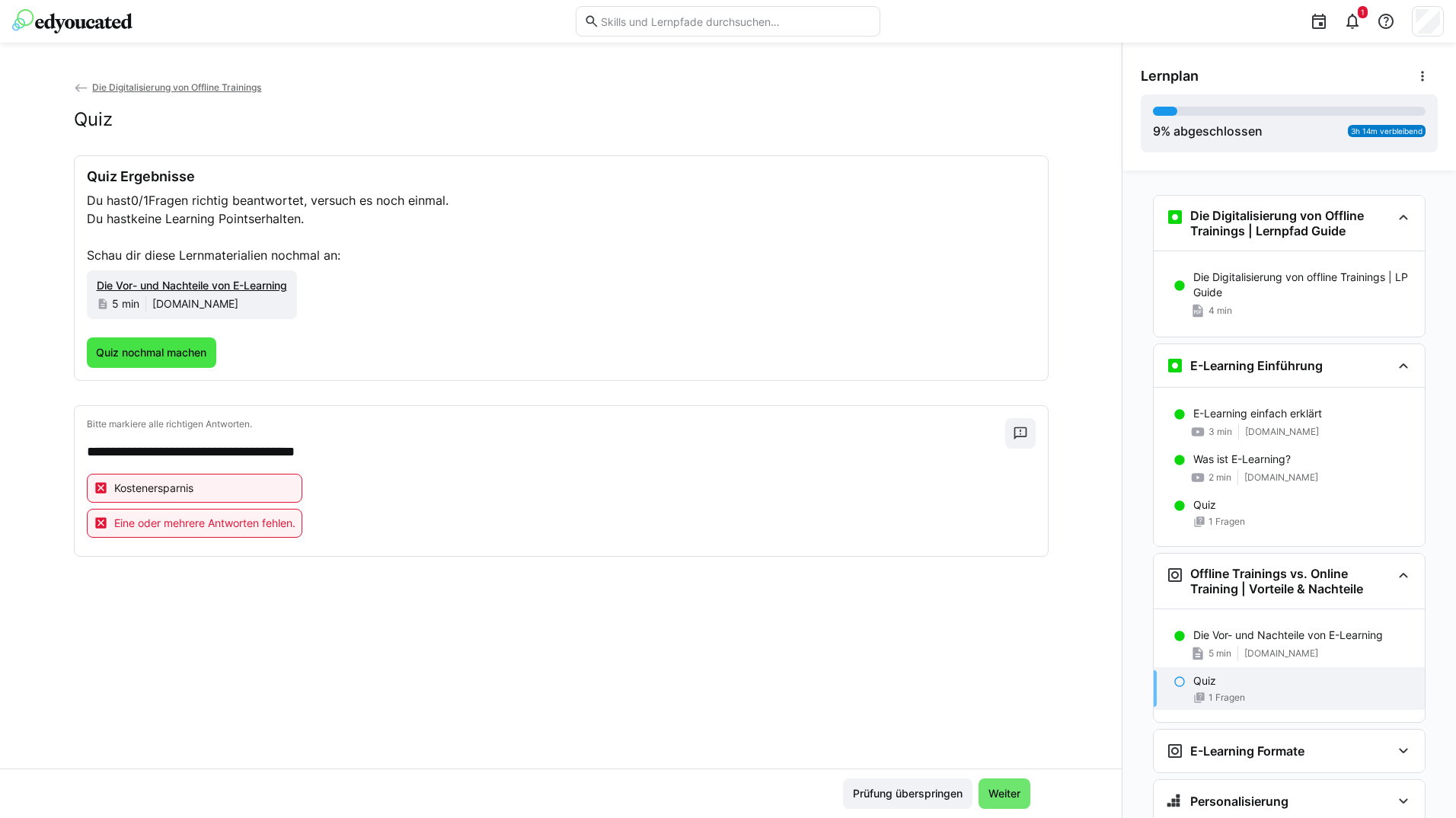
click at [173, 345] on span "Quiz nochmal machen" at bounding box center [151, 352] width 115 height 15
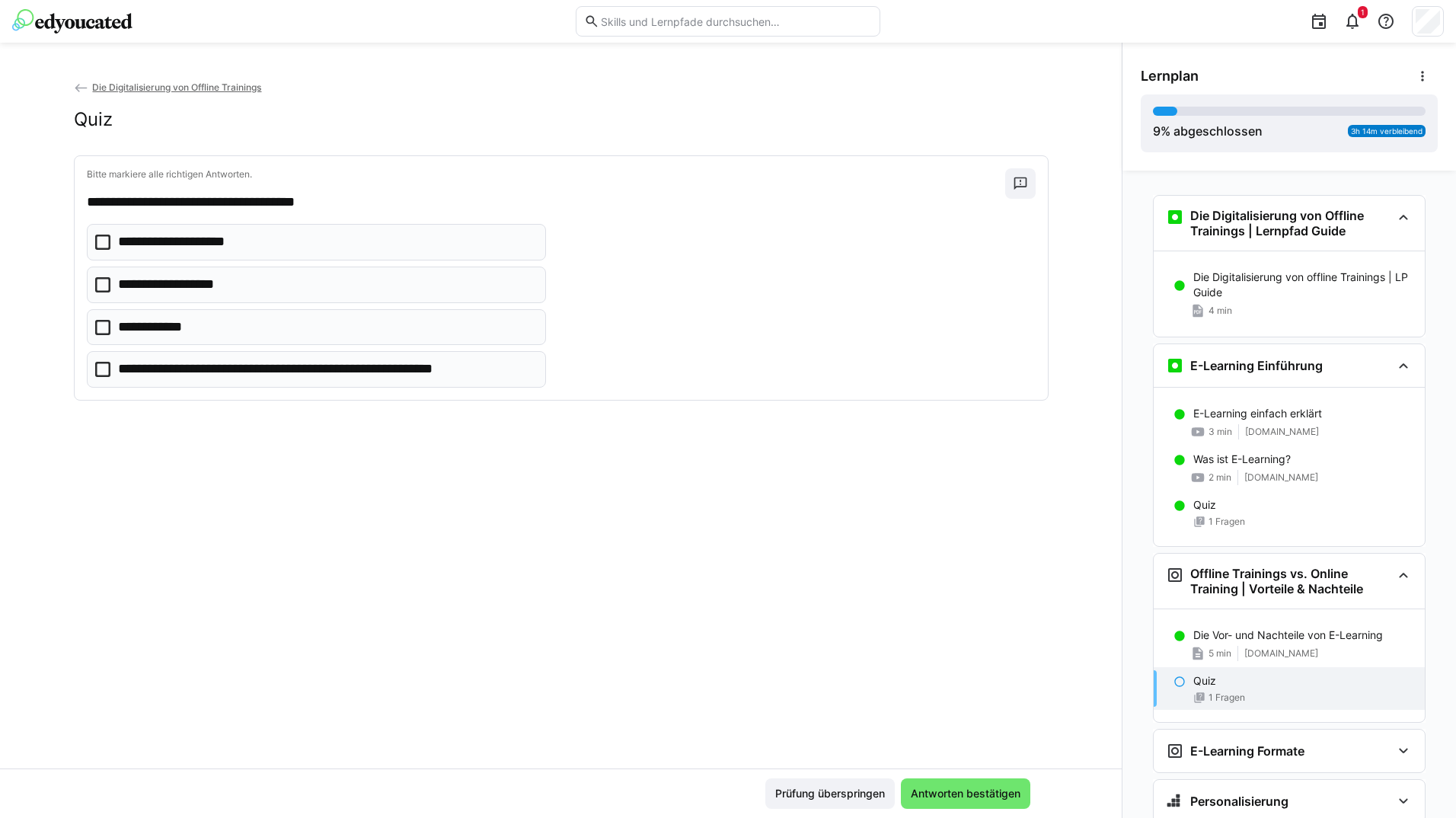
drag, startPoint x: 175, startPoint y: 245, endPoint x: 184, endPoint y: 260, distance: 17.5
click at [176, 245] on p "**********" at bounding box center [178, 242] width 121 height 19
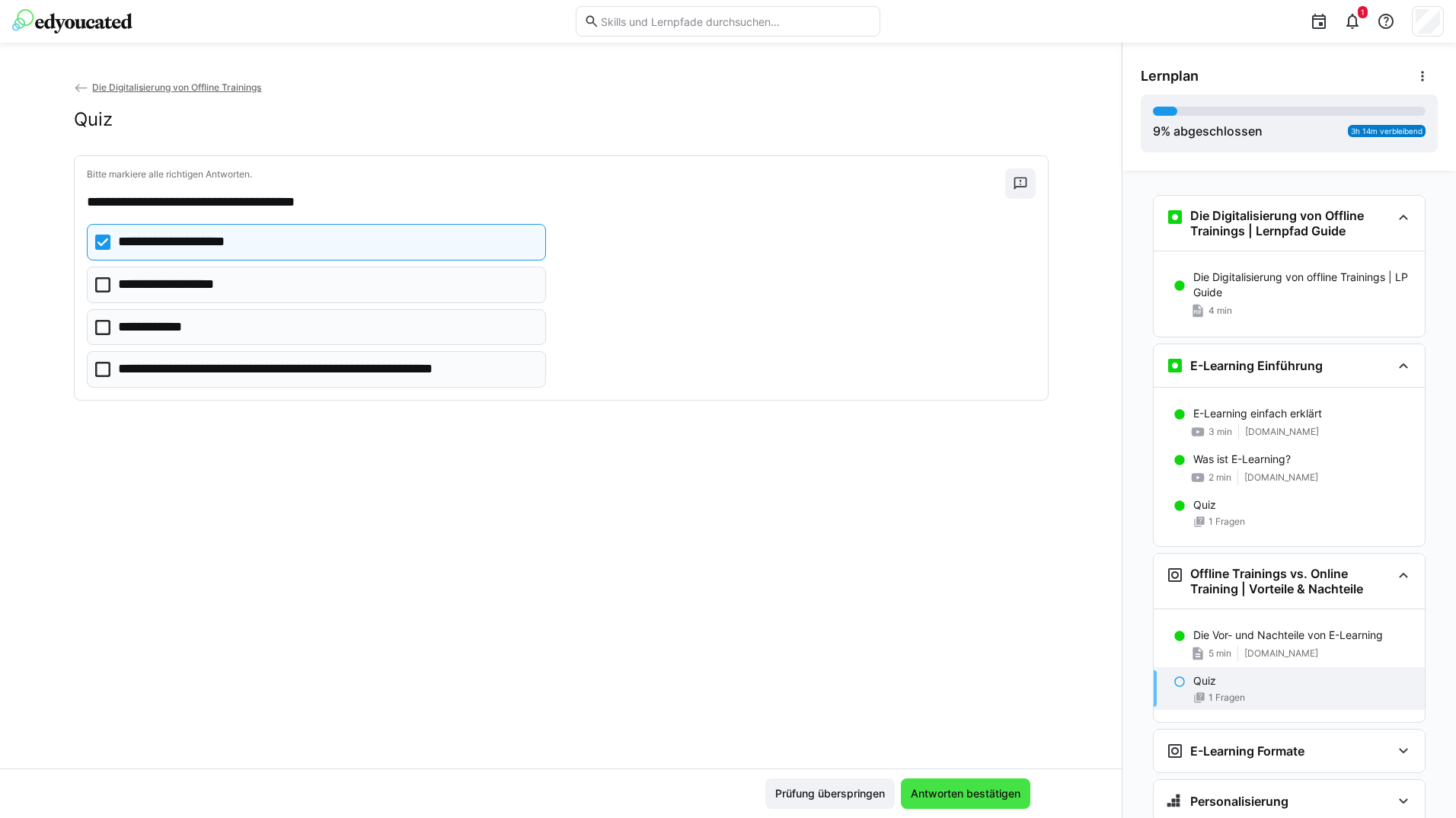
click at [939, 790] on span "Antworten bestätigen" at bounding box center [965, 793] width 114 height 15
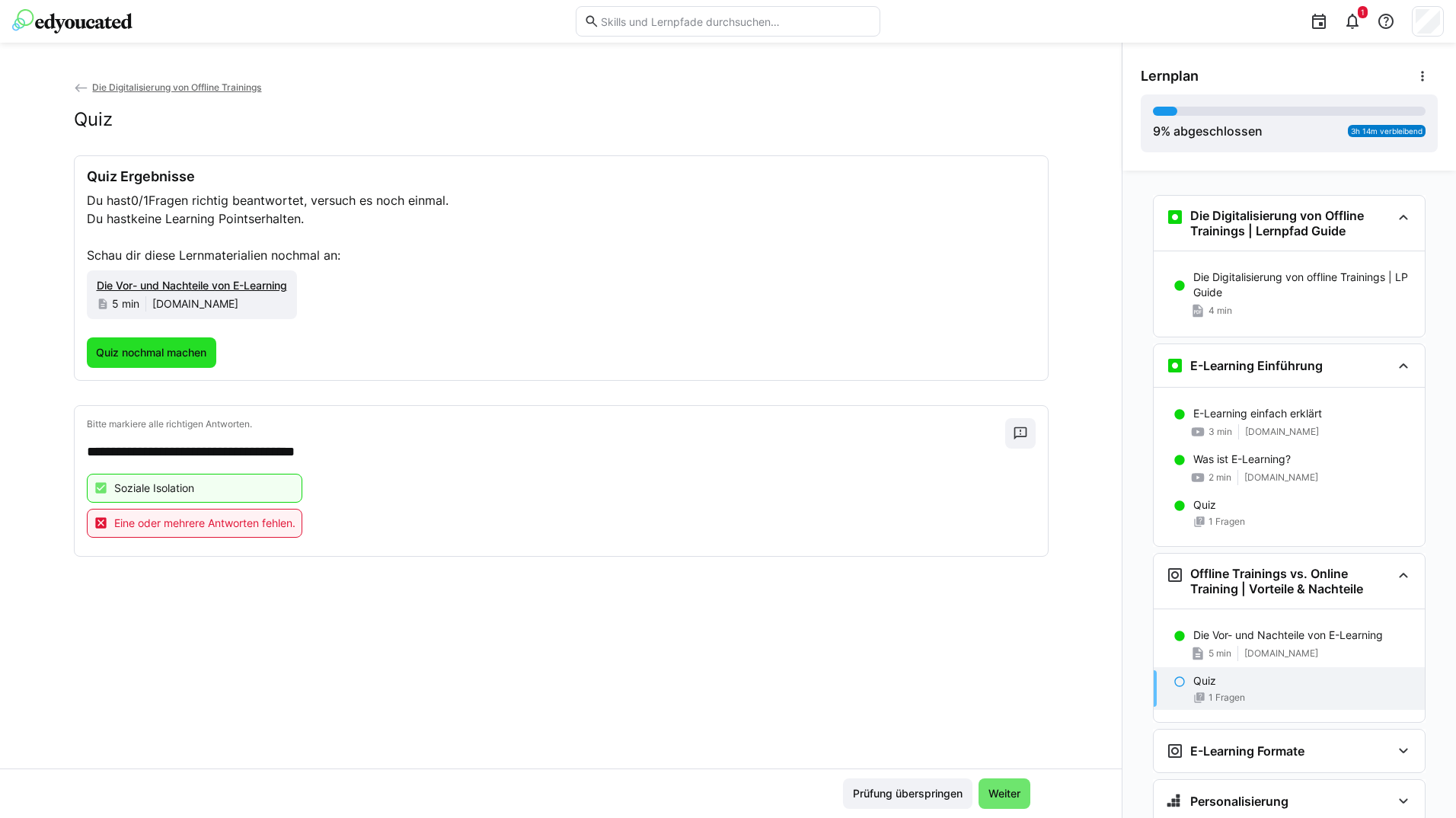
click at [199, 355] on span "Quiz nochmal machen" at bounding box center [151, 352] width 115 height 15
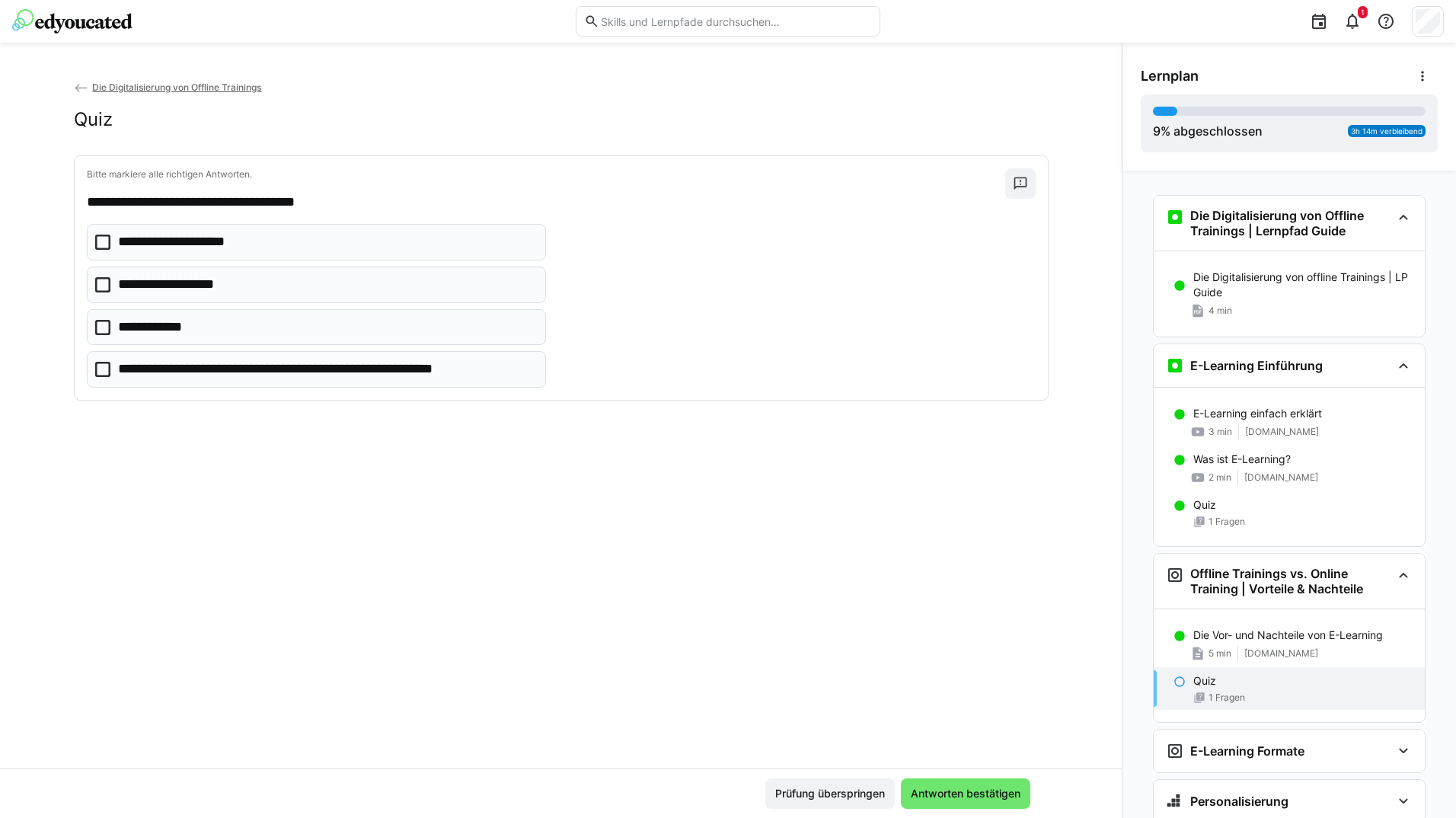
click at [227, 255] on eds-checkbox "**********" at bounding box center [317, 242] width 460 height 36
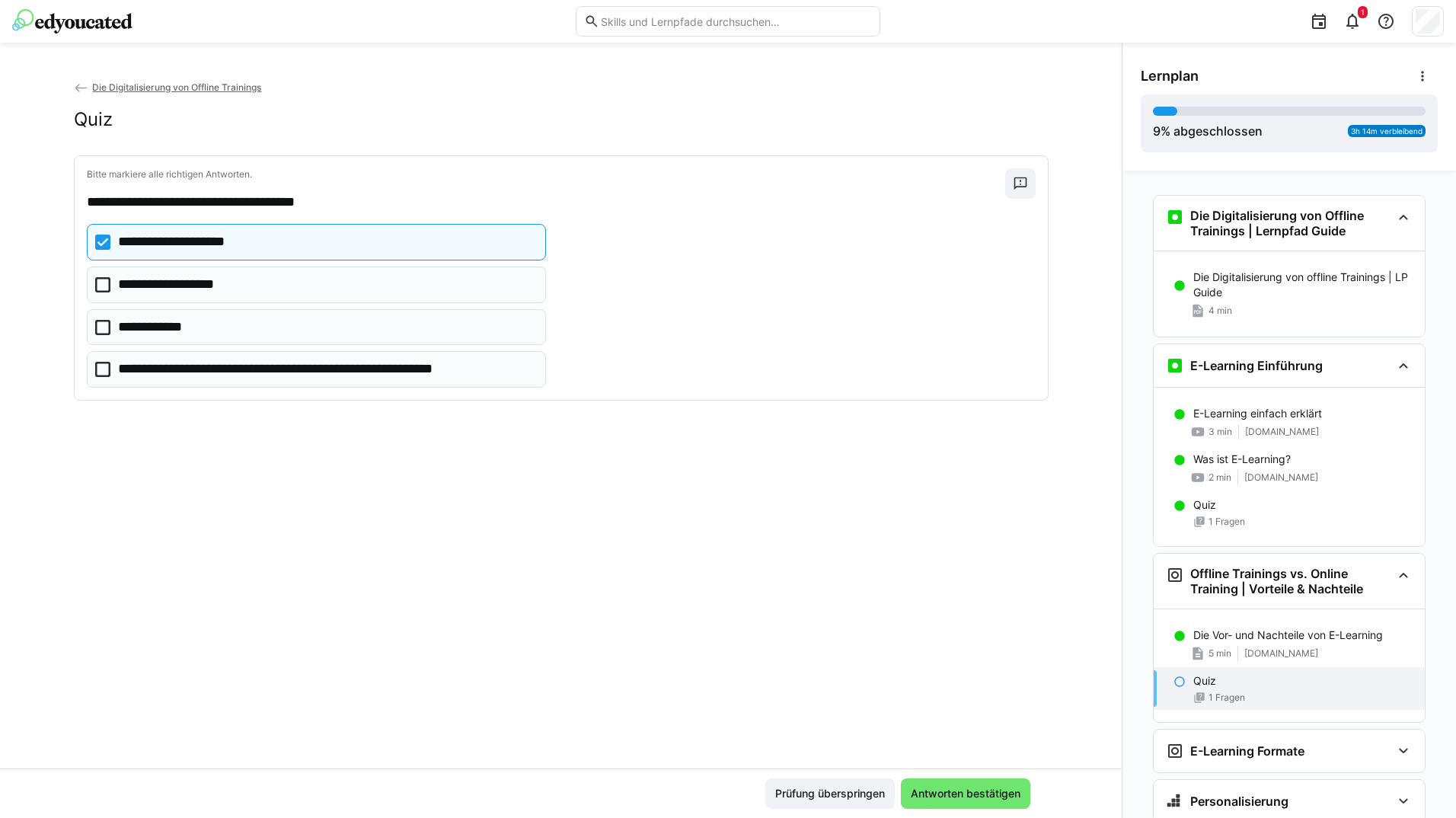
click at [236, 367] on p "**********" at bounding box center [326, 369] width 417 height 19
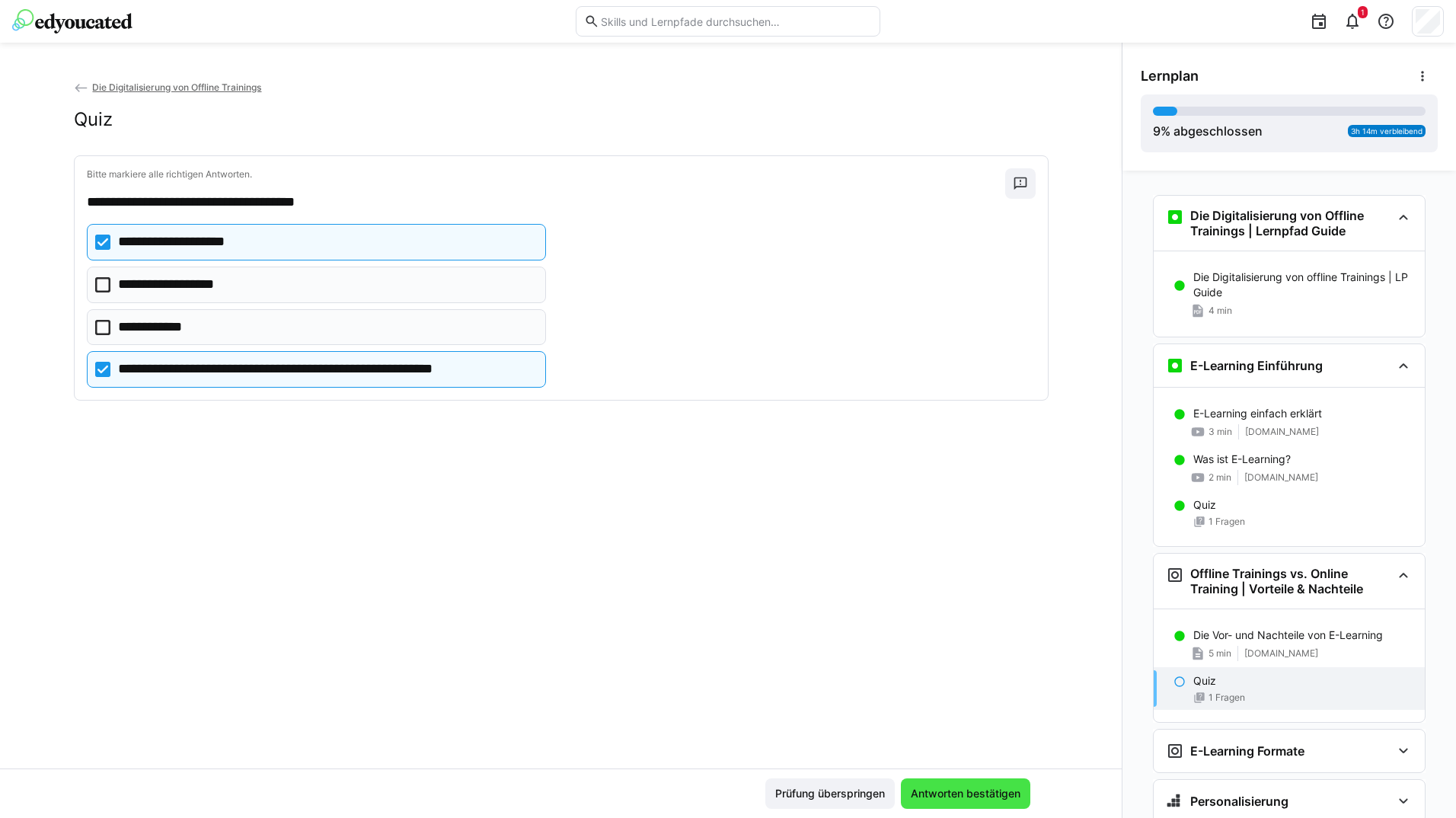
click at [976, 790] on span "Antworten bestätigen" at bounding box center [965, 793] width 114 height 15
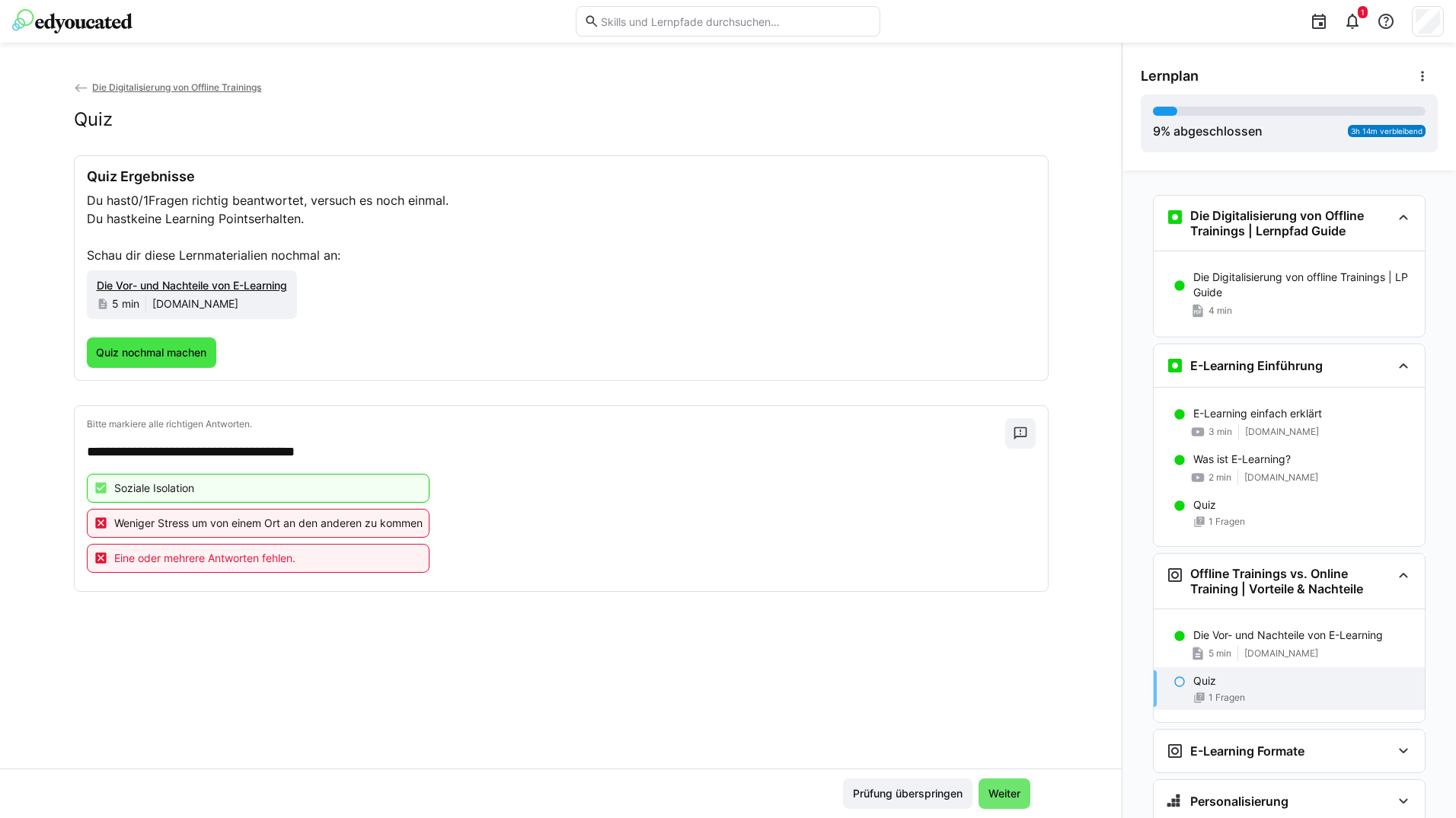
click at [185, 350] on span "Quiz nochmal machen" at bounding box center [151, 352] width 115 height 15
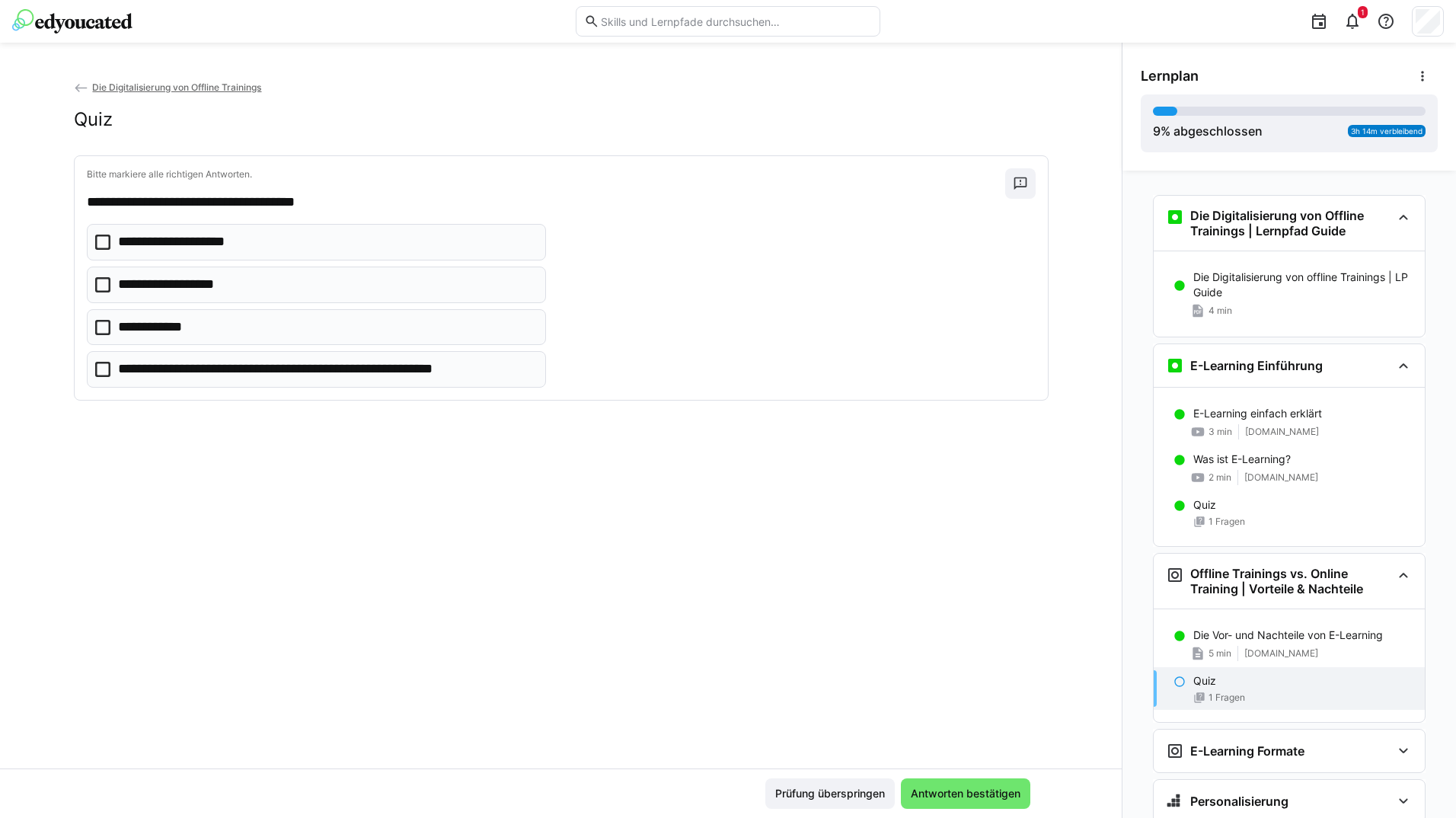
click at [220, 233] on p "**********" at bounding box center [178, 242] width 121 height 19
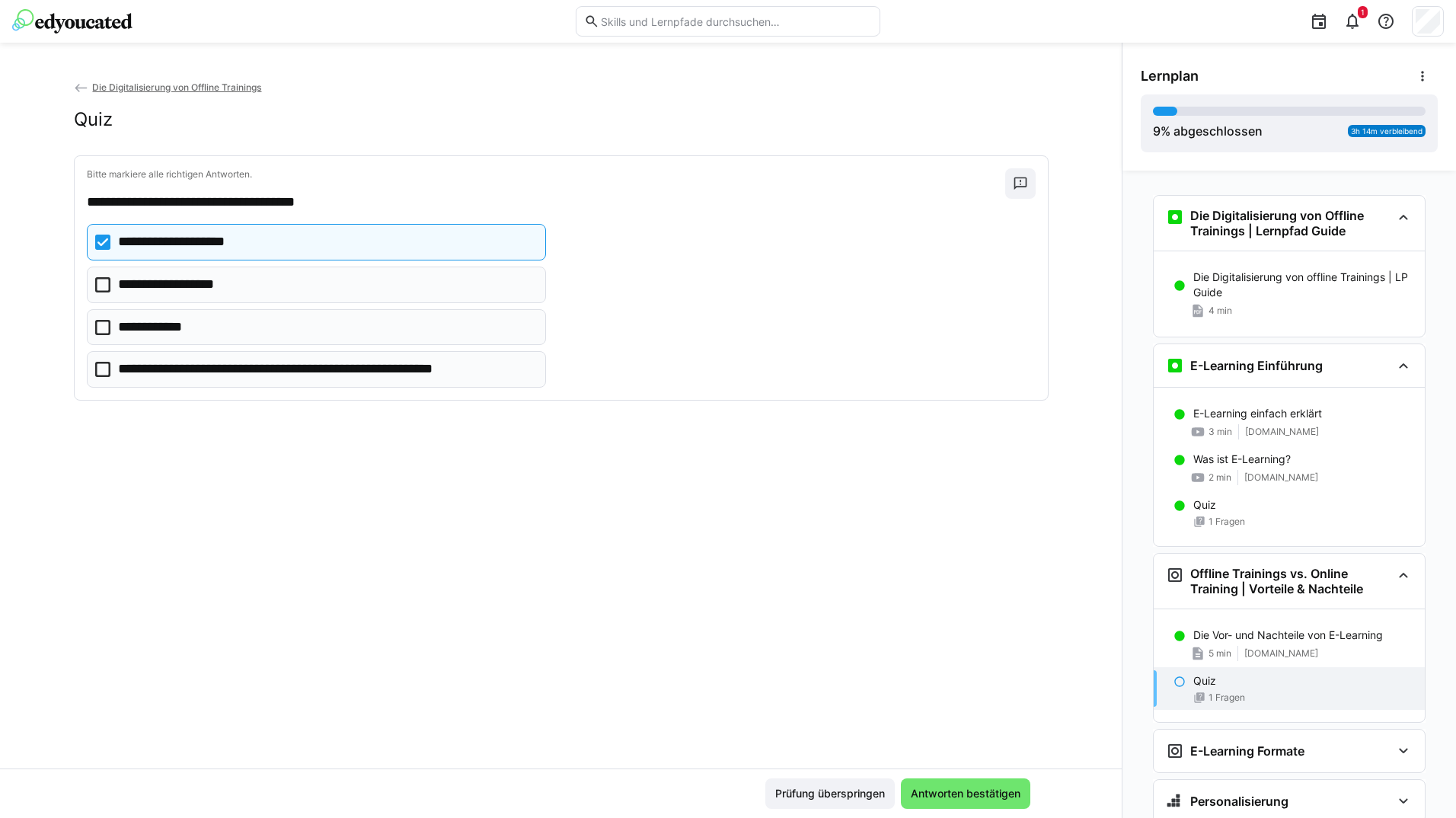
click at [194, 332] on p "**********" at bounding box center [161, 327] width 87 height 19
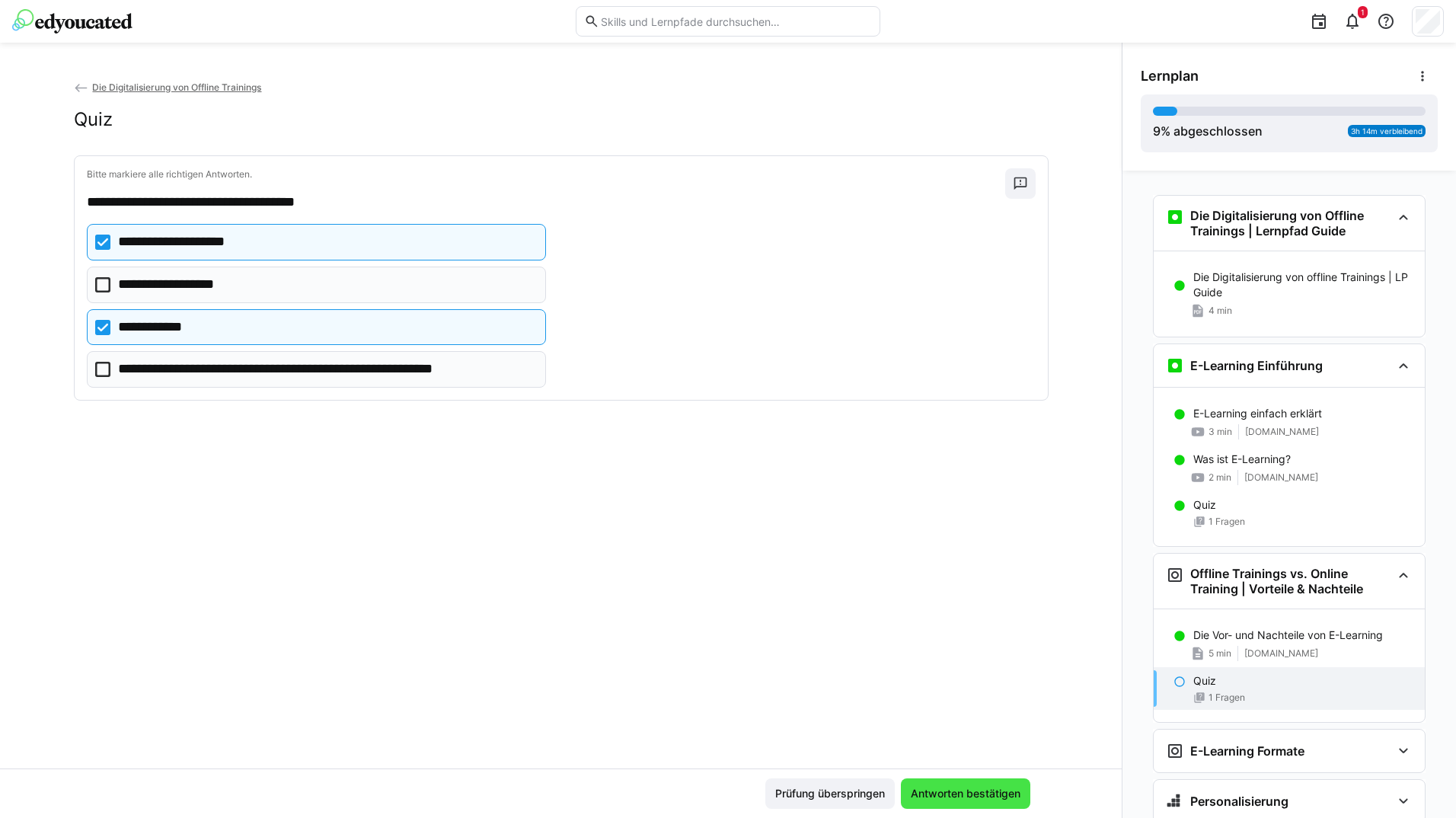
click at [1024, 790] on span "Antworten bestätigen" at bounding box center [966, 793] width 130 height 31
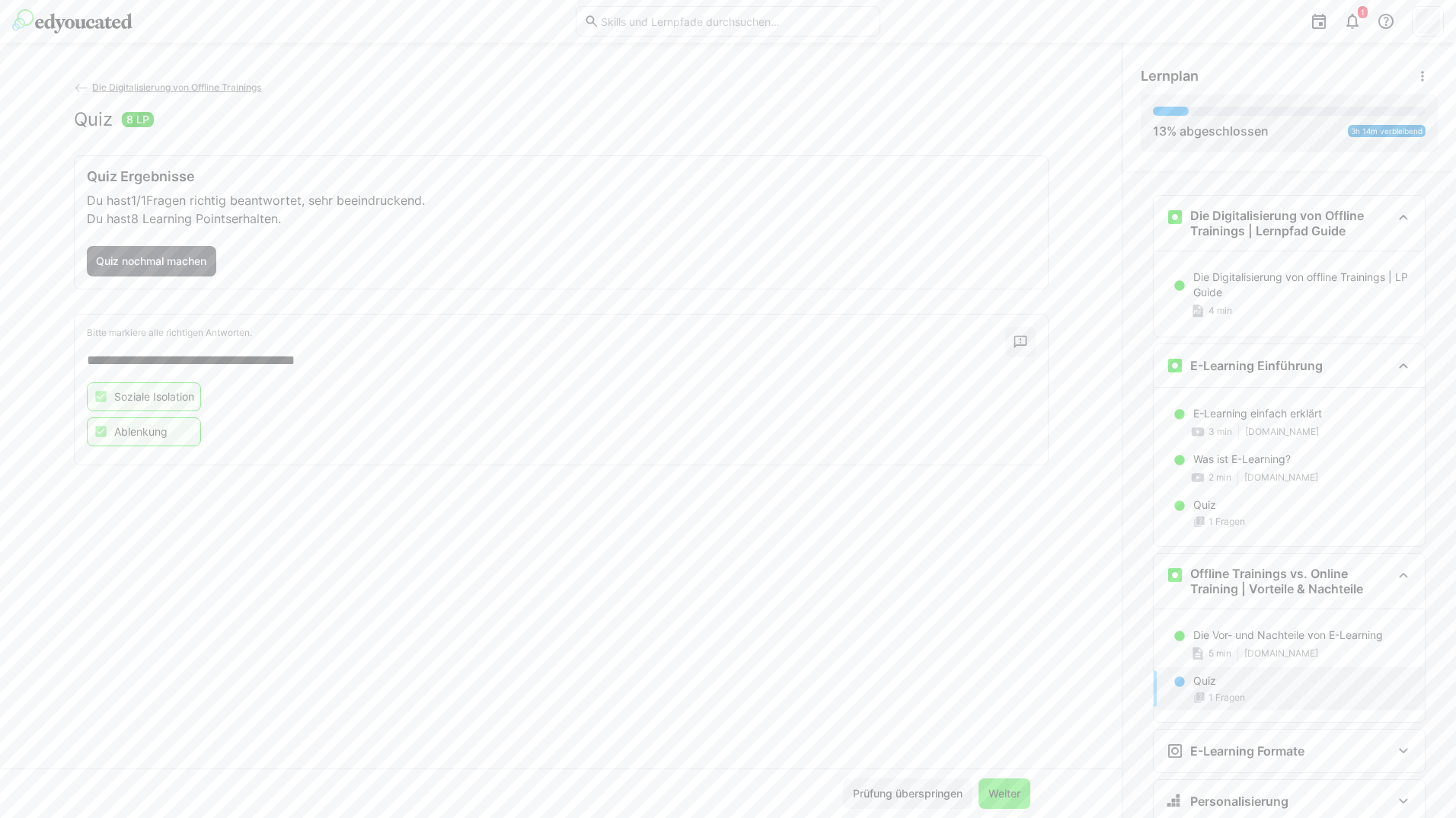
click at [1015, 783] on span "Weiter" at bounding box center [1005, 793] width 52 height 31
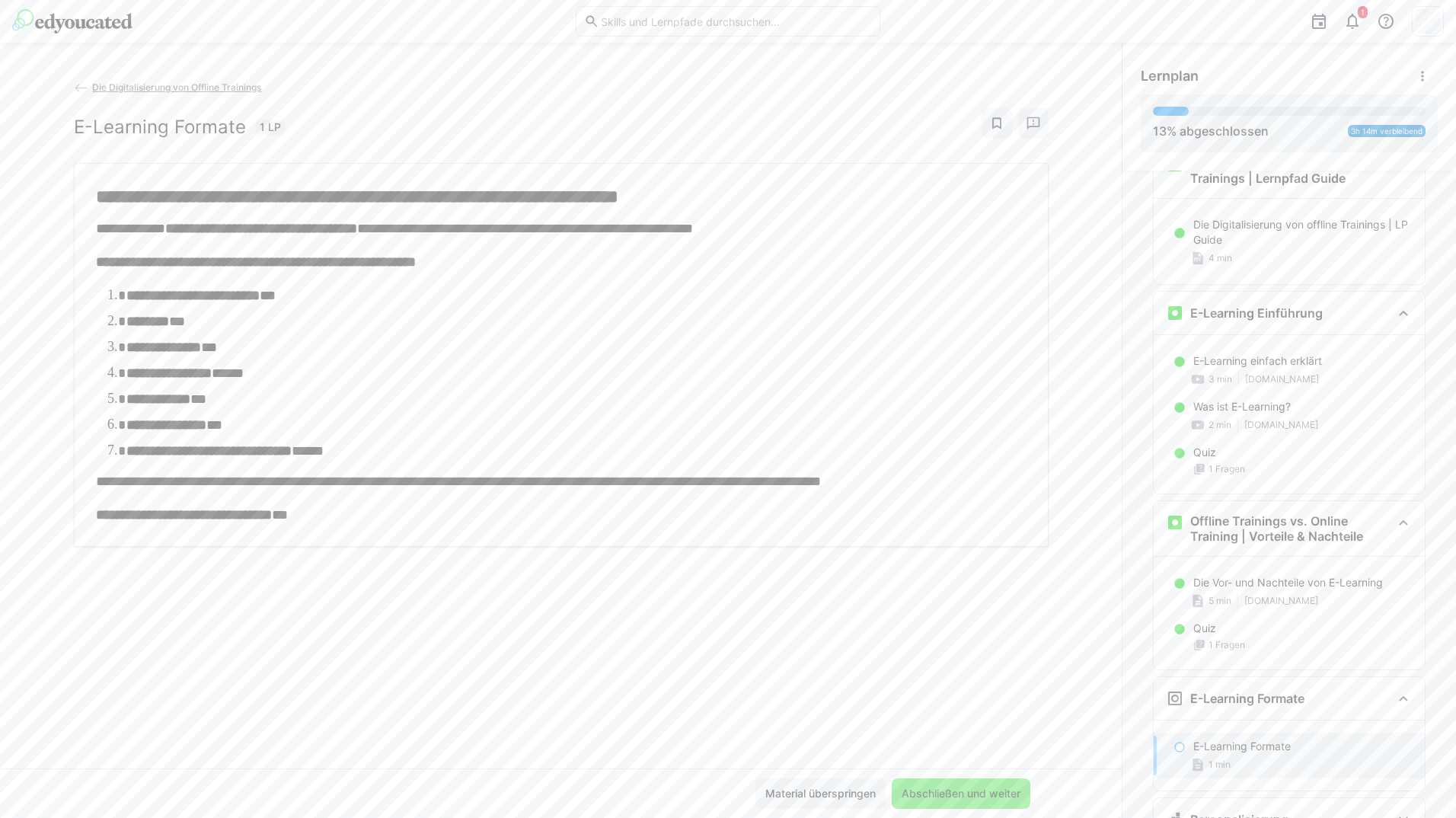
click at [1013, 788] on span "Abschließen und weiter" at bounding box center [961, 793] width 123 height 15
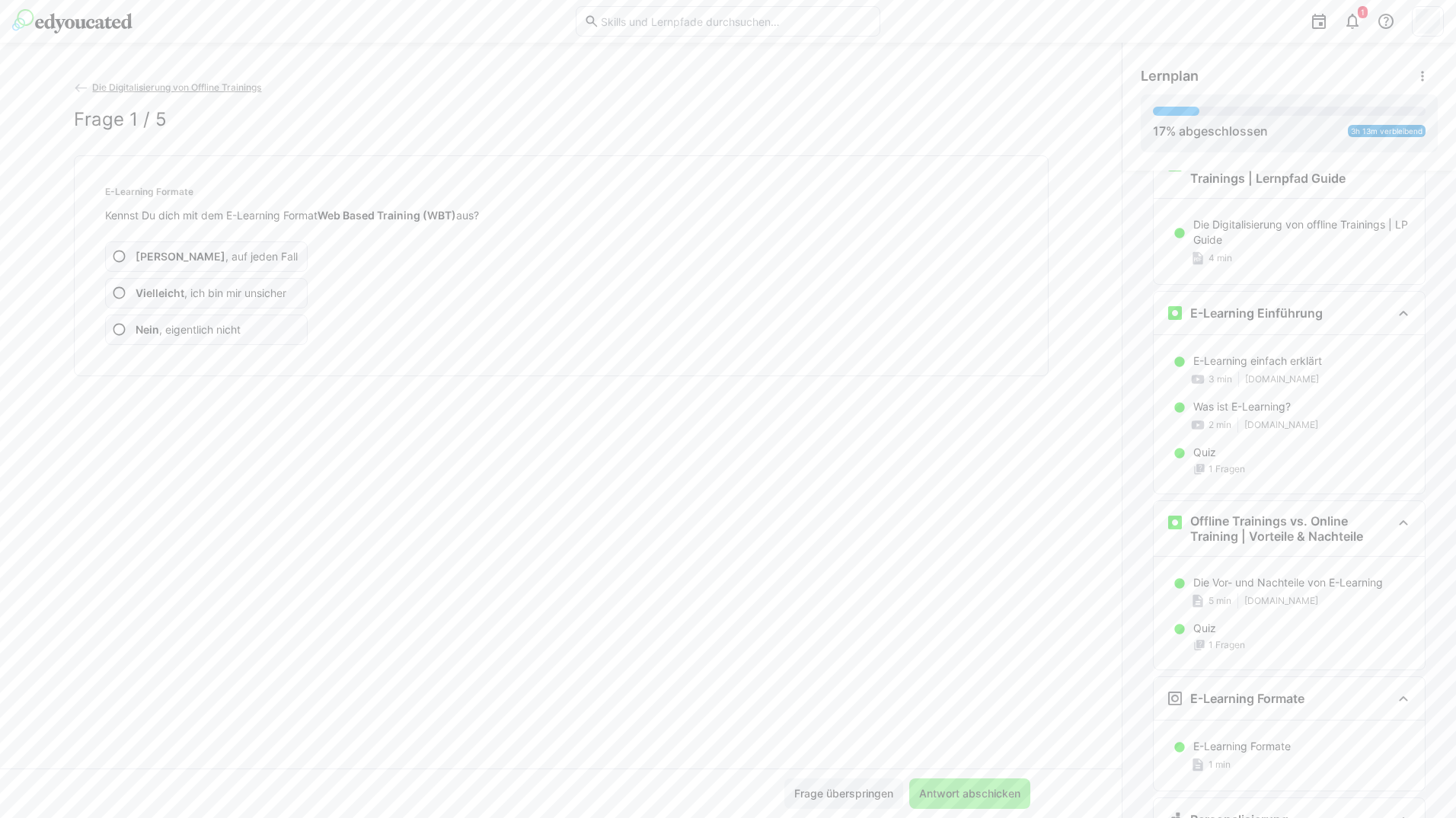
scroll to position [123, 0]
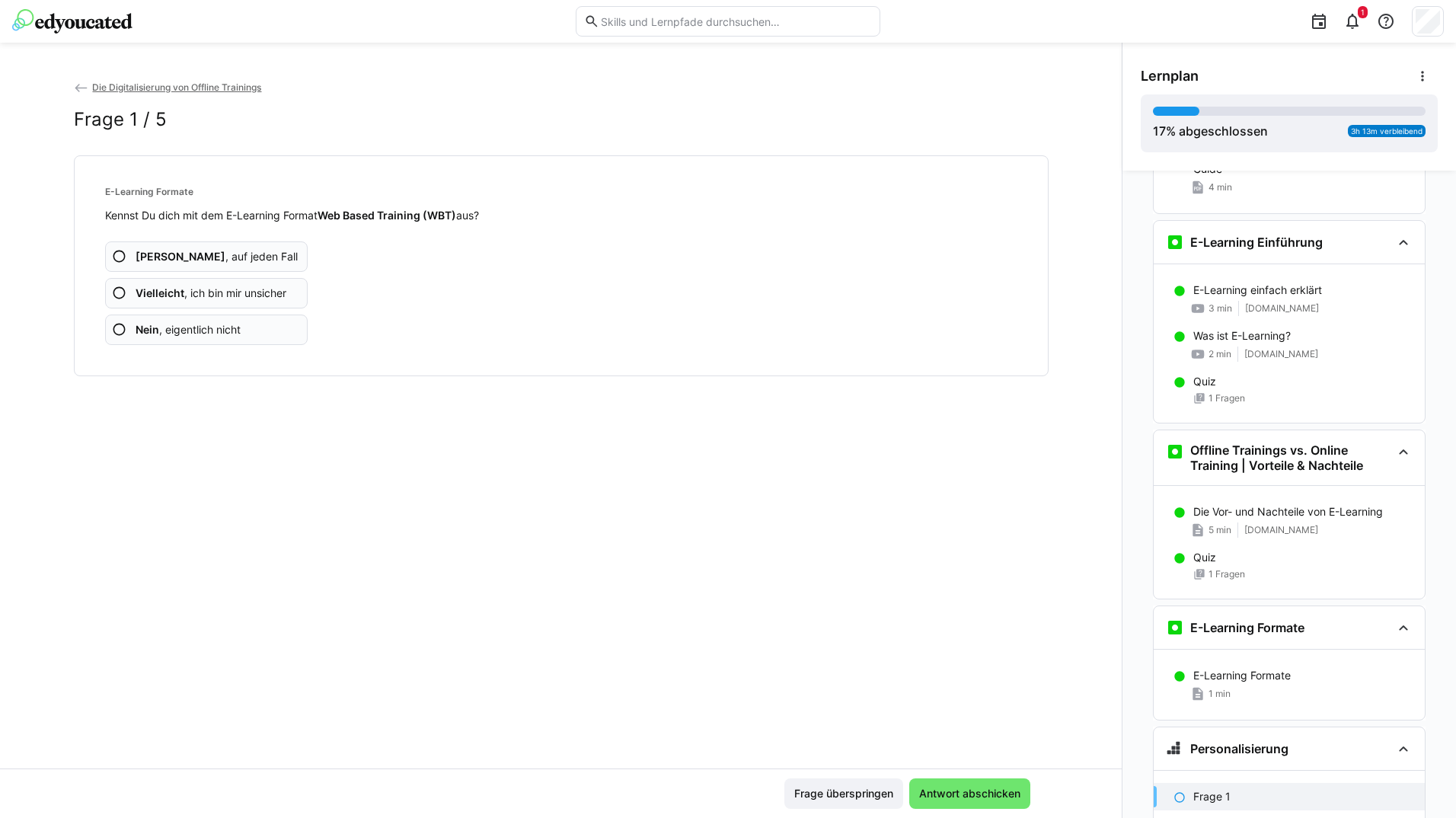
click at [267, 258] on app-assessment-question-radio "Ja , auf jeden Fall" at bounding box center [206, 257] width 203 height 31
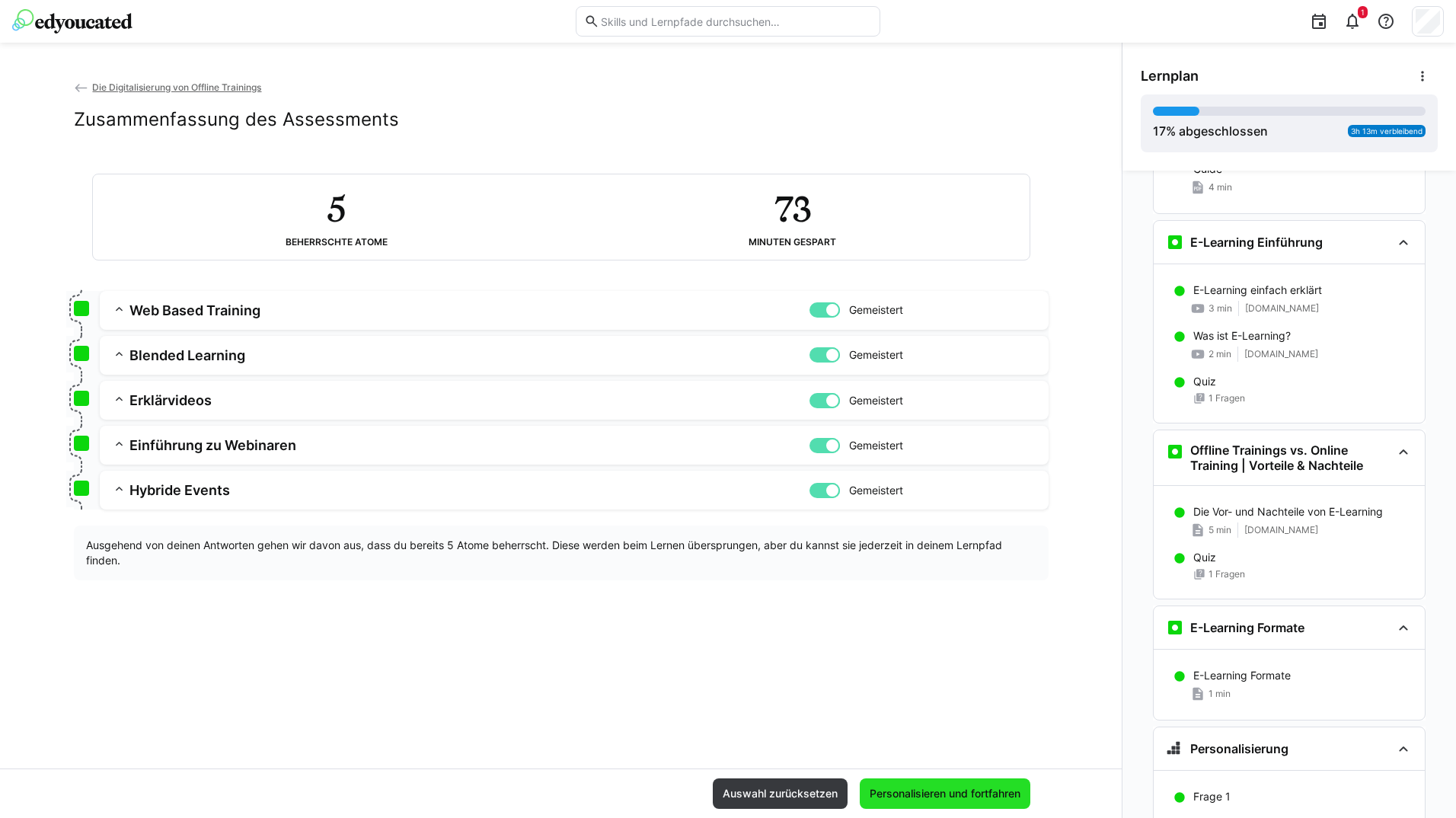
click at [941, 788] on span "Personalisieren und fortfahren" at bounding box center [945, 793] width 156 height 15
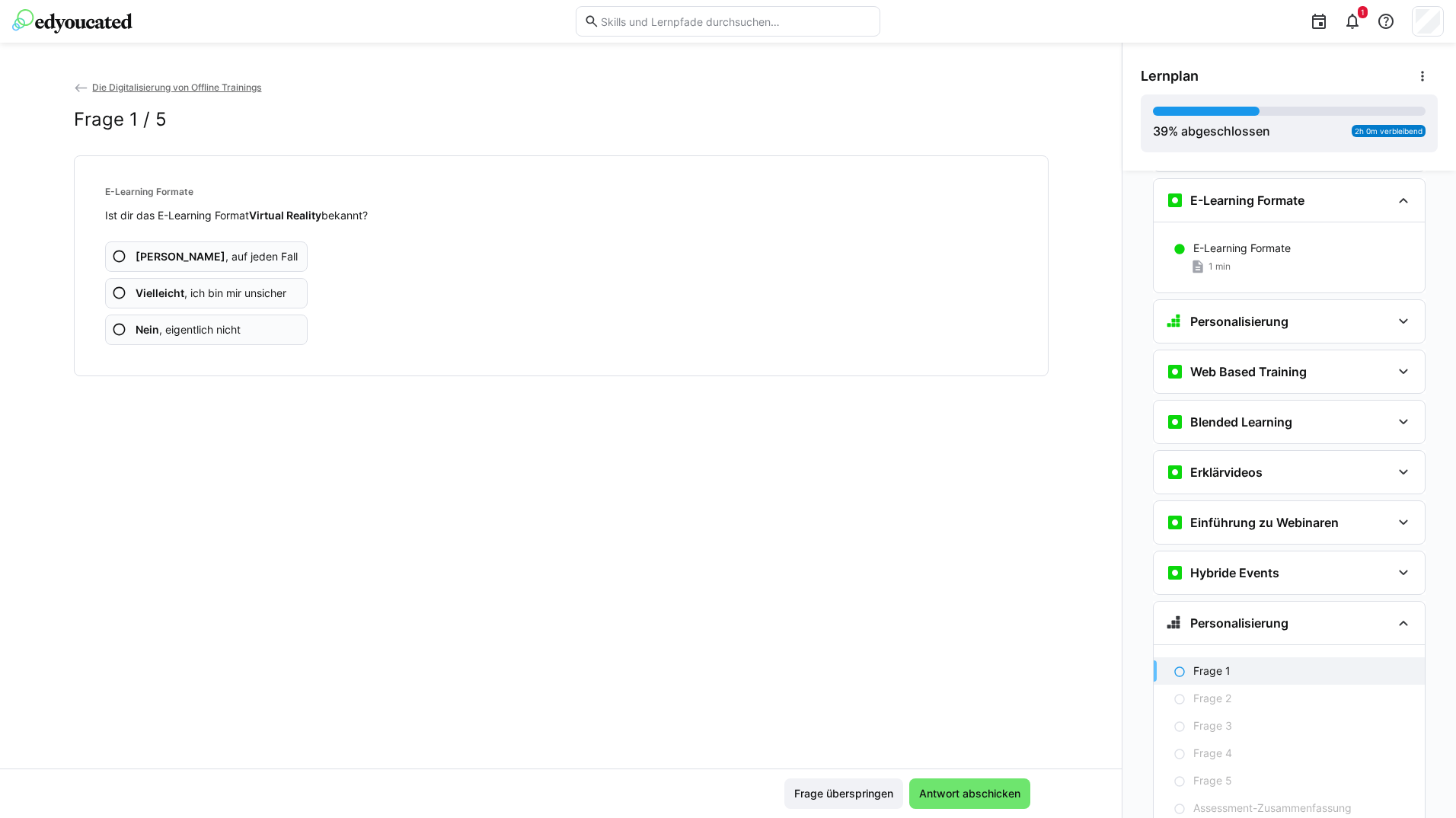
scroll to position [614, 0]
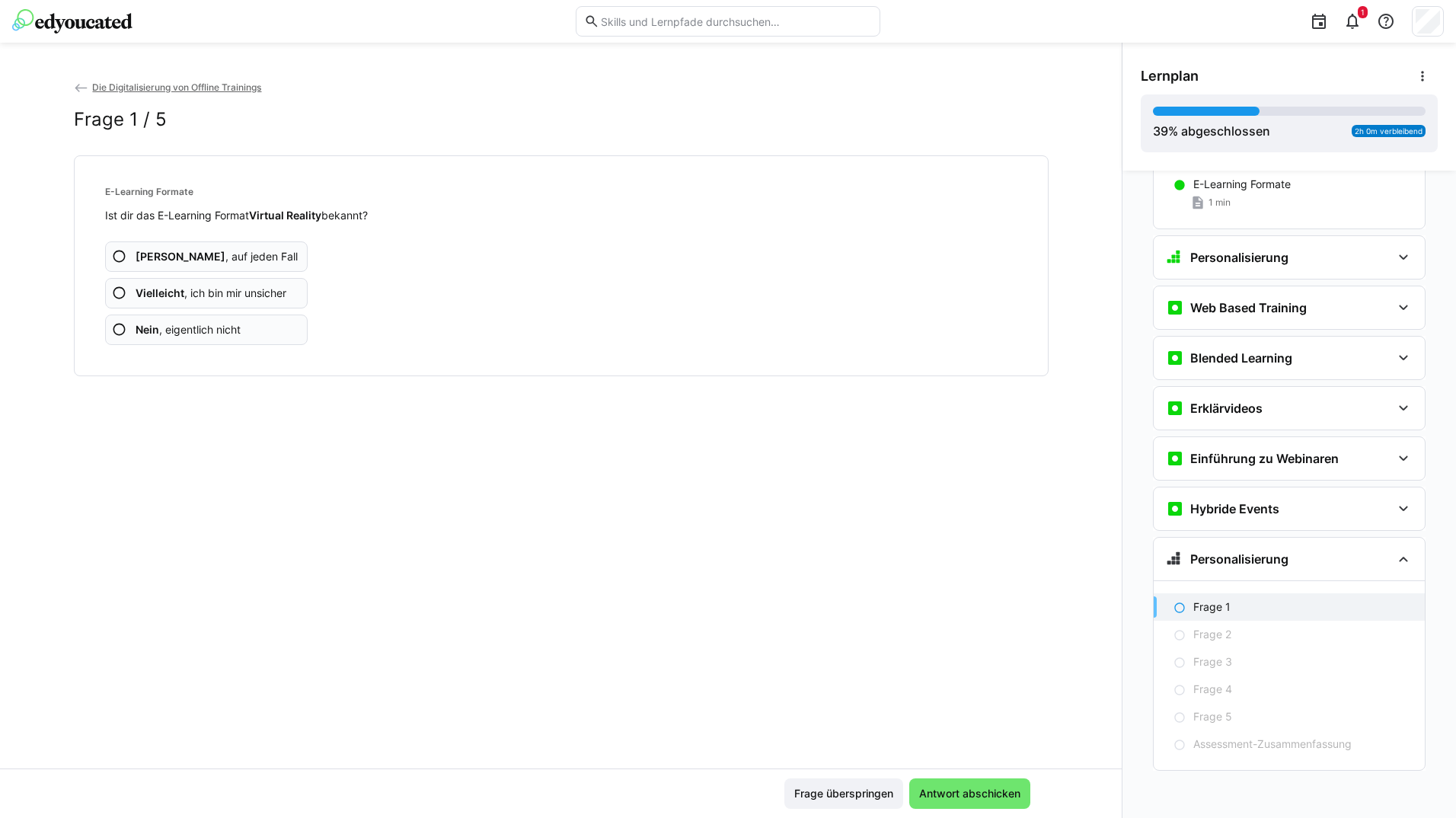
click at [251, 260] on app-assessment-question-radio "Ja , auf jeden Fall" at bounding box center [206, 257] width 203 height 31
click at [250, 261] on app-assessment-question-radio "Ja , auf jeden Fall" at bounding box center [206, 257] width 203 height 31
click at [251, 258] on app-assessment-question-radio "Ja , auf jeden Fall" at bounding box center [206, 257] width 203 height 31
click at [252, 256] on app-assessment-question-radio "Ja , auf jeden Fall" at bounding box center [206, 257] width 203 height 31
click at [253, 254] on app-assessment-question-radio "Ja , auf jeden Fall" at bounding box center [206, 257] width 203 height 31
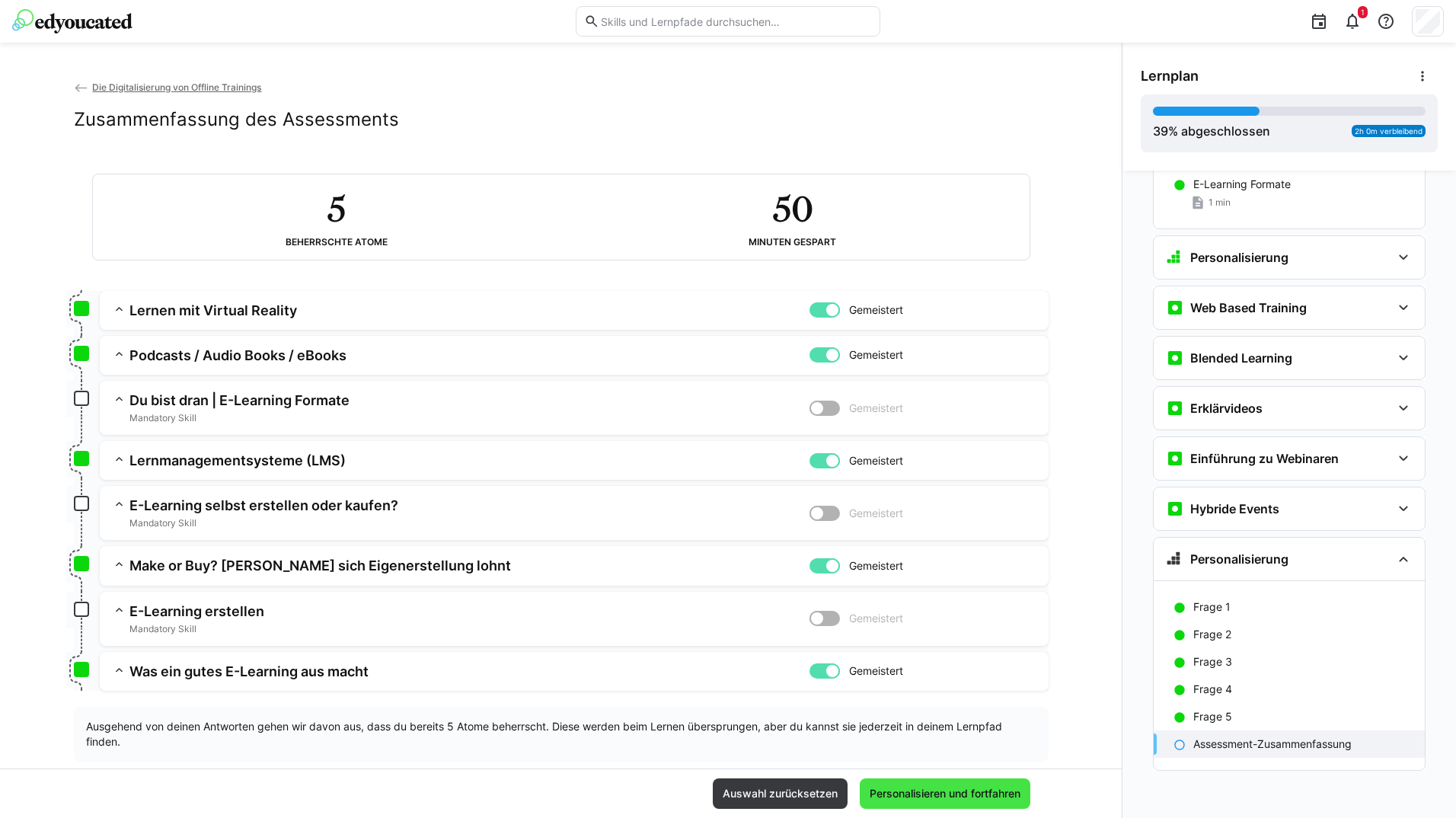
click at [930, 792] on span "Personalisieren und fortfahren" at bounding box center [945, 793] width 156 height 15
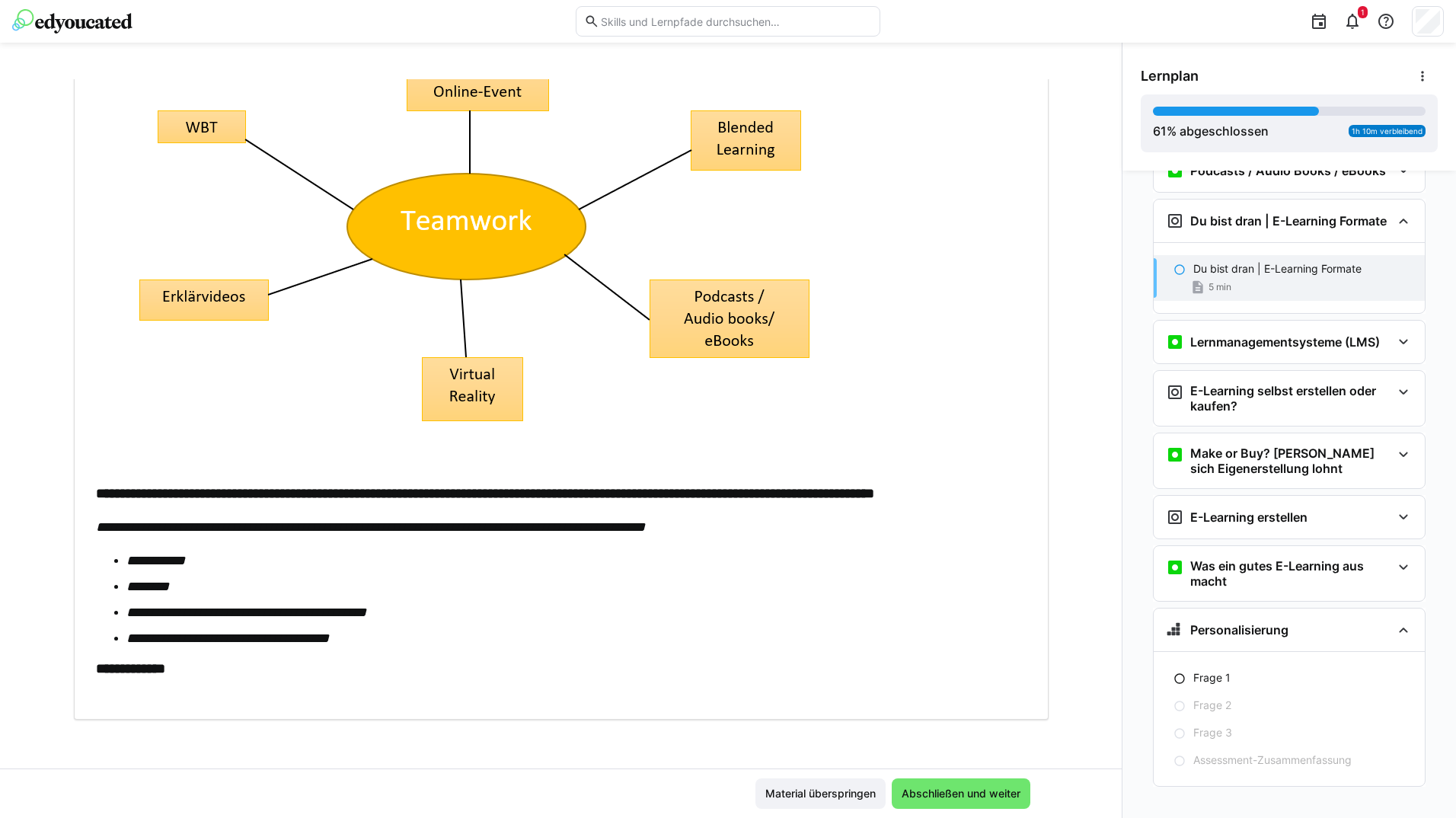
scroll to position [0, 0]
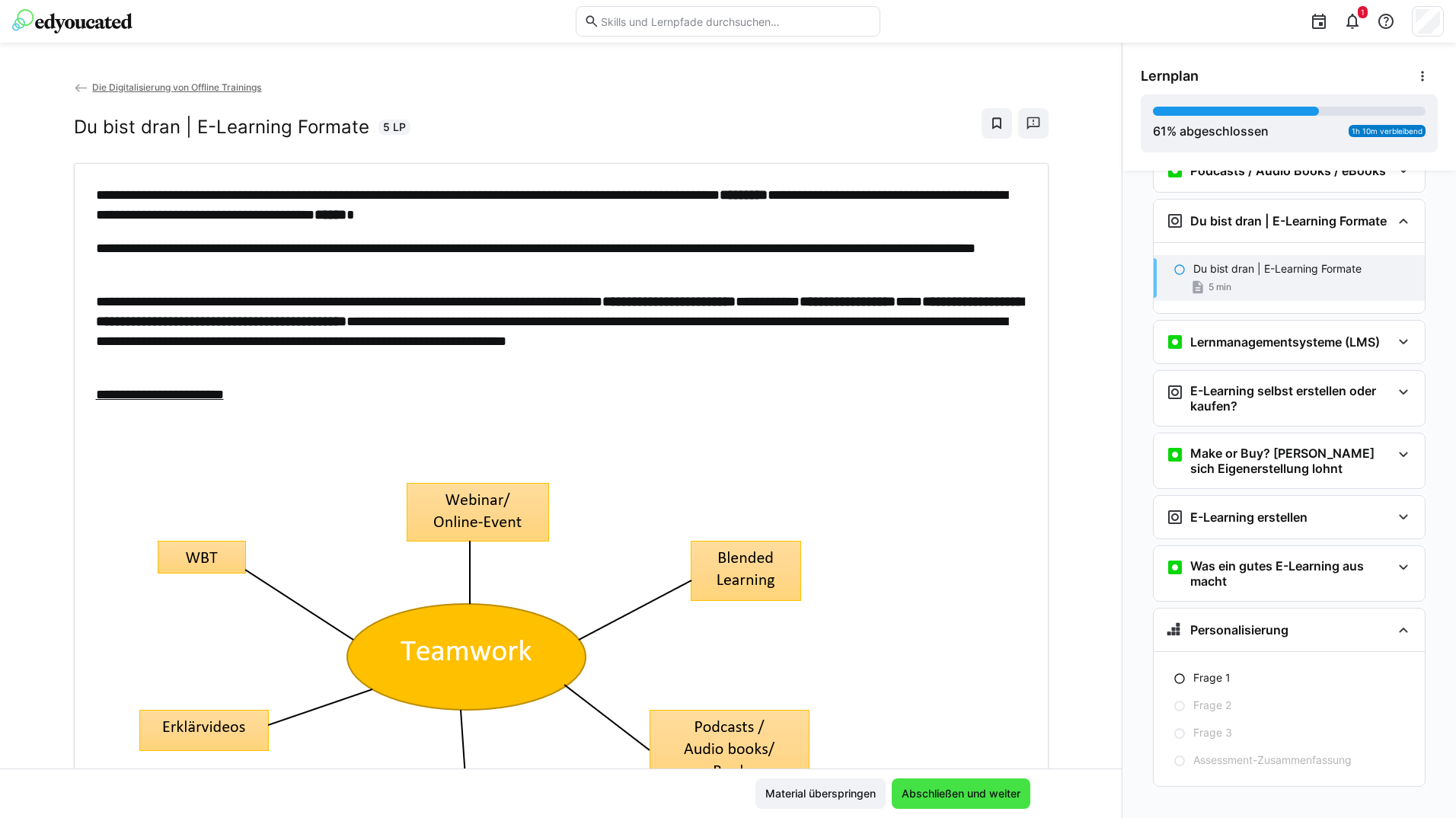
click at [994, 789] on span "Abschließen und weiter" at bounding box center [961, 793] width 123 height 15
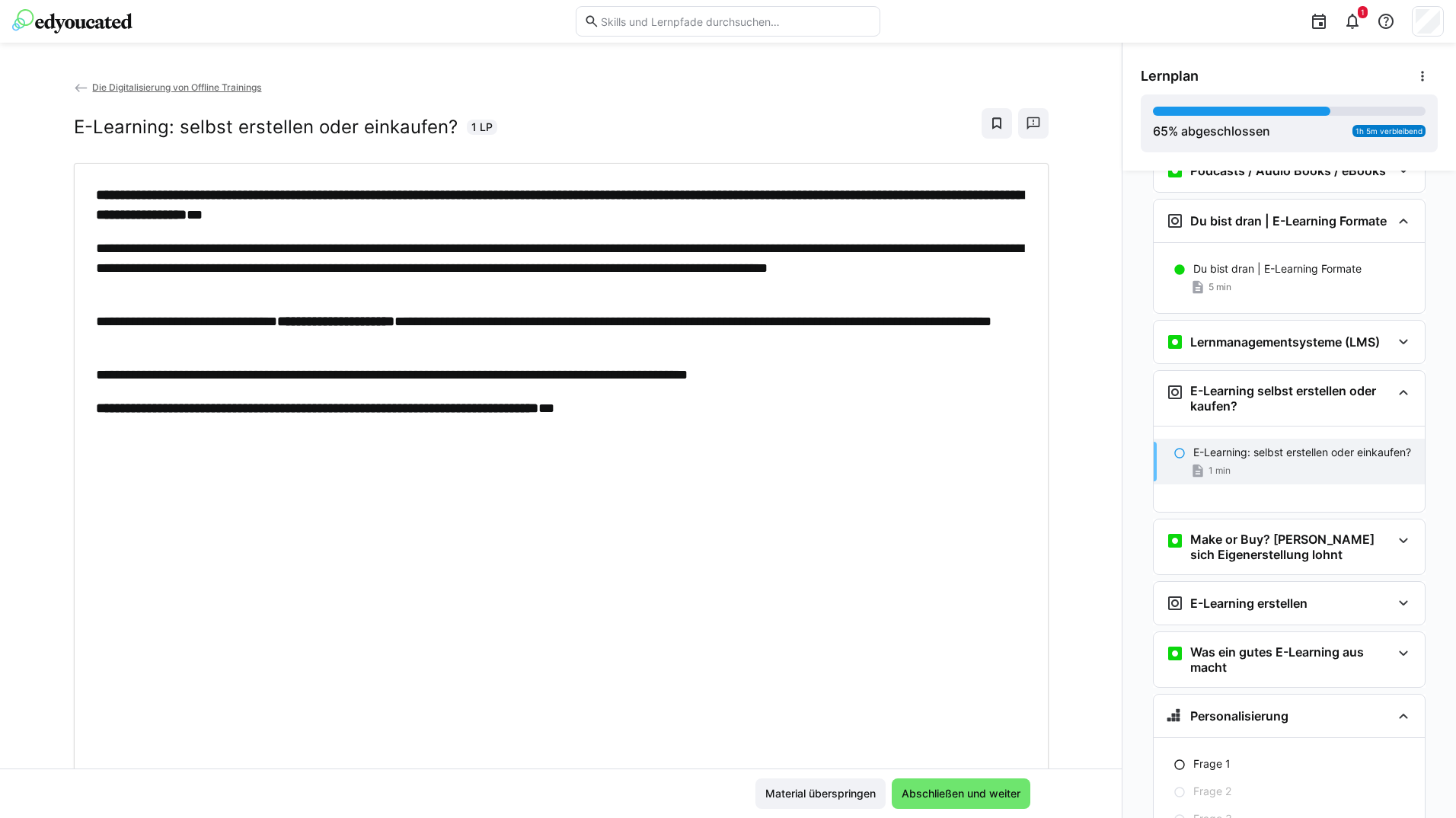
scroll to position [1119, 0]
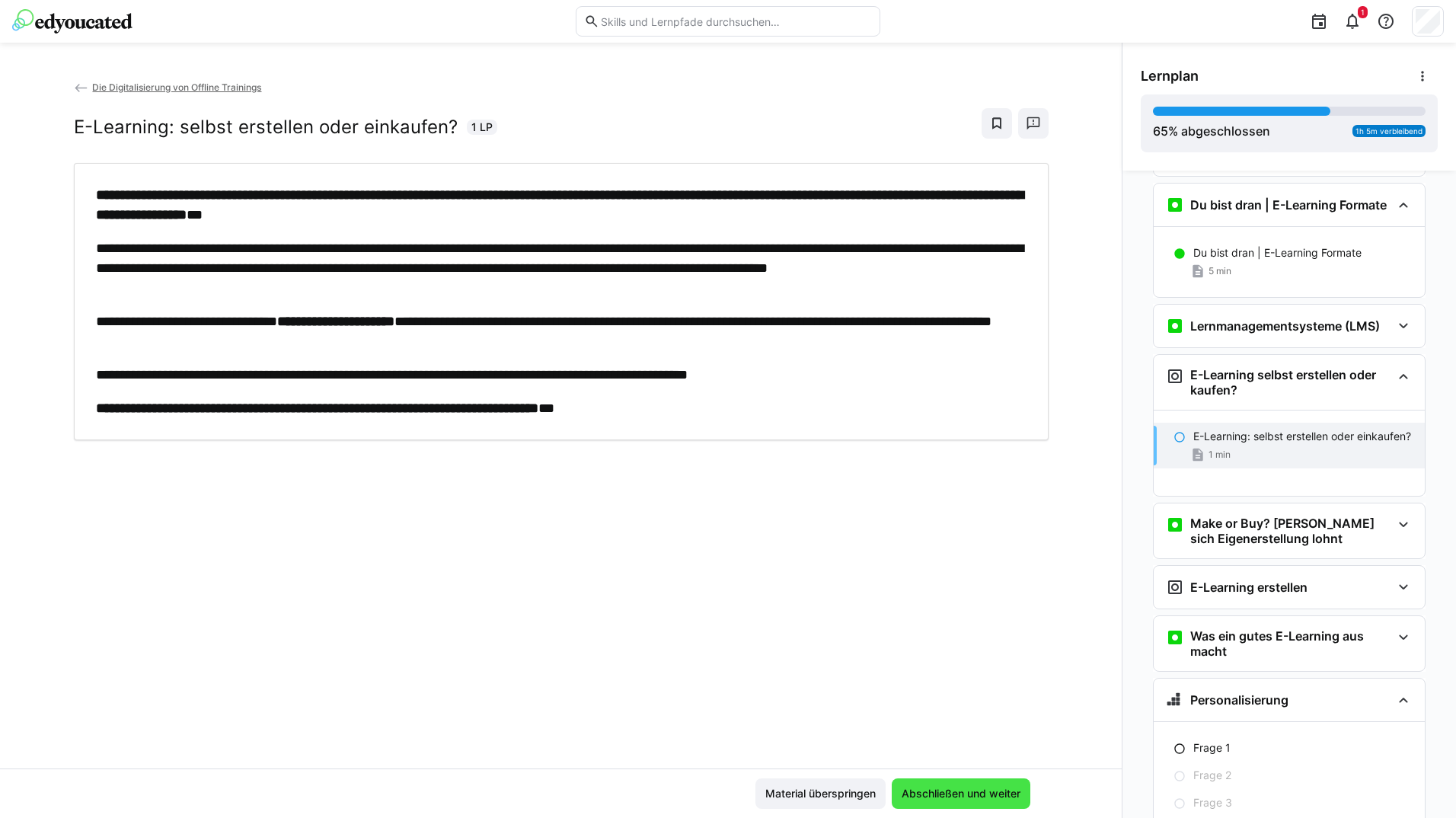
click at [936, 792] on span "Abschließen und weiter" at bounding box center [961, 793] width 123 height 15
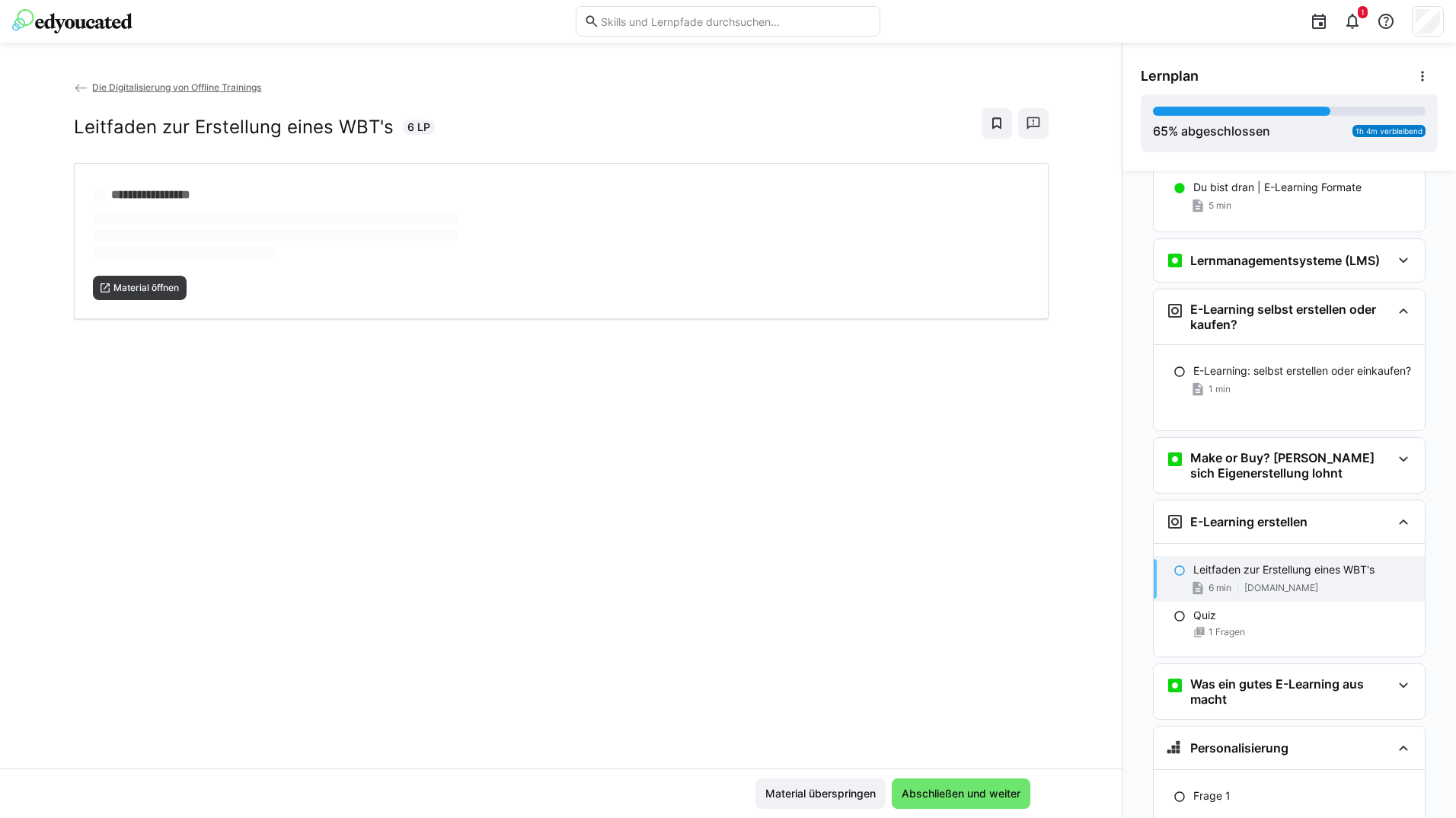
scroll to position [1205, 0]
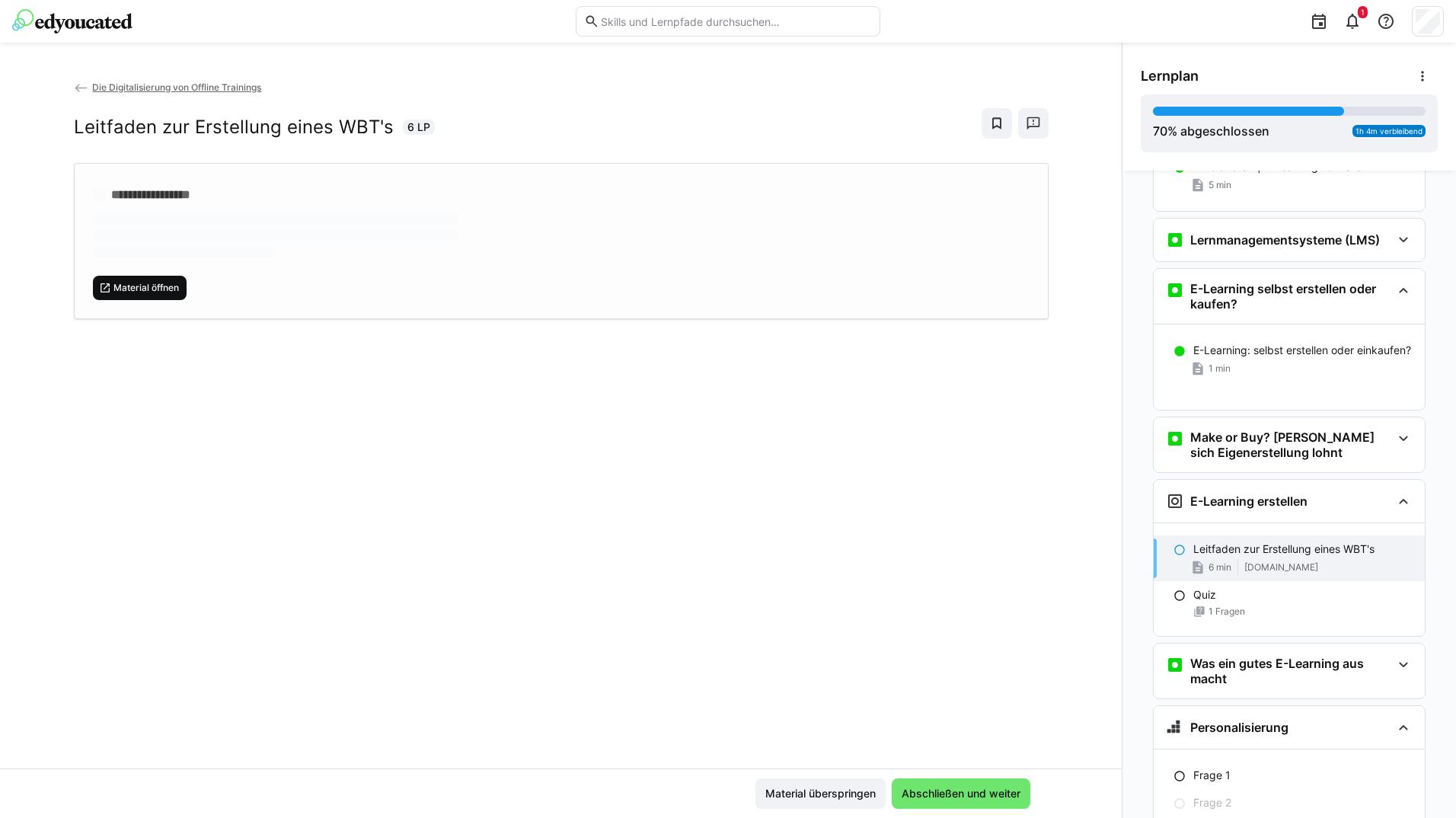
click at [173, 282] on span "Material öffnen" at bounding box center [146, 287] width 69 height 12
click at [930, 797] on span "Abschließen und weiter" at bounding box center [961, 793] width 123 height 15
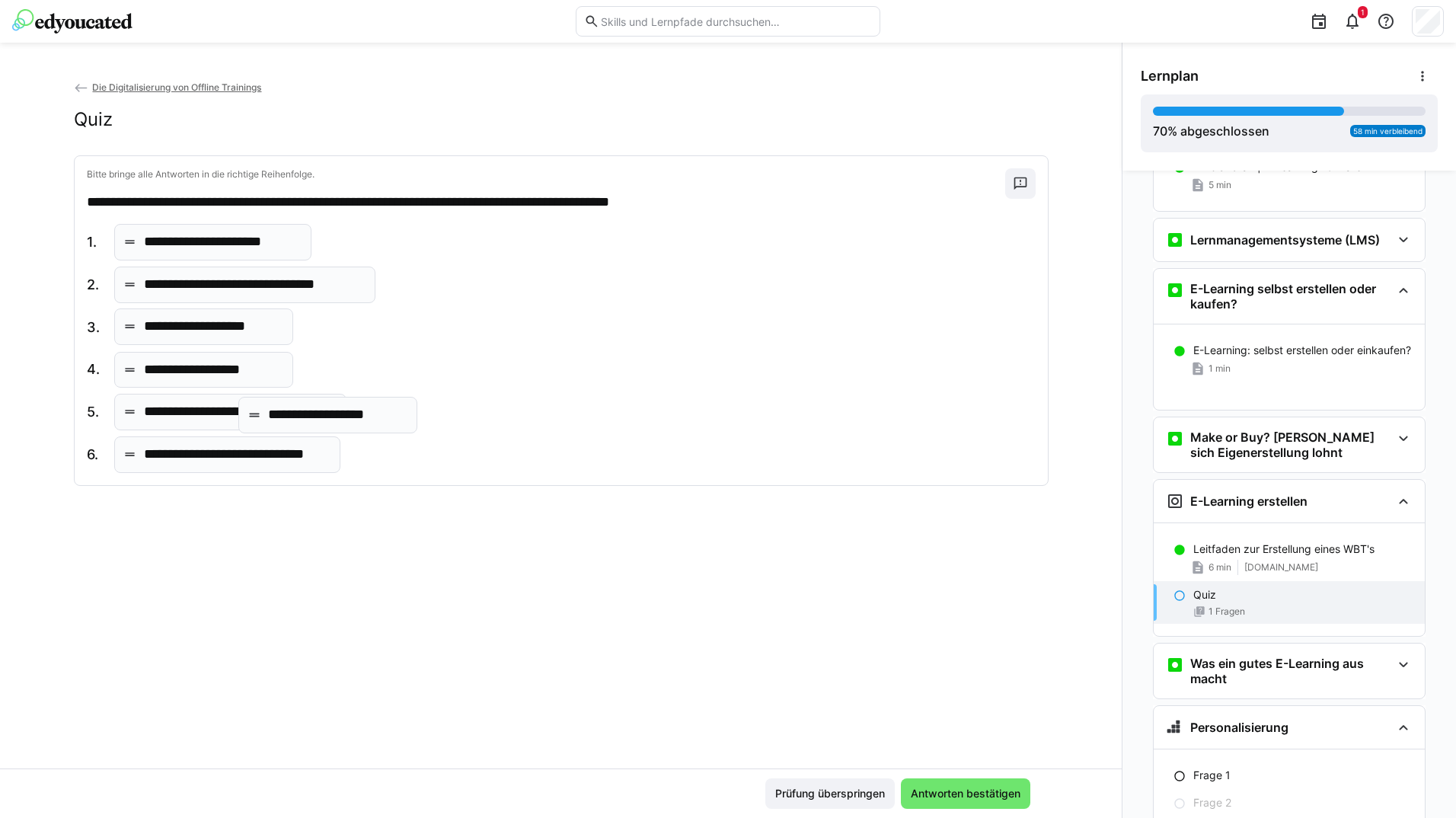
drag, startPoint x: 264, startPoint y: 328, endPoint x: 346, endPoint y: 418, distance: 121.8
drag, startPoint x: 288, startPoint y: 365, endPoint x: 291, endPoint y: 334, distance: 31.1
drag, startPoint x: 251, startPoint y: 382, endPoint x: 261, endPoint y: 245, distance: 137.4
drag, startPoint x: 250, startPoint y: 335, endPoint x: 283, endPoint y: 450, distance: 119.6
drag, startPoint x: 262, startPoint y: 287, endPoint x: 256, endPoint y: 328, distance: 41.4
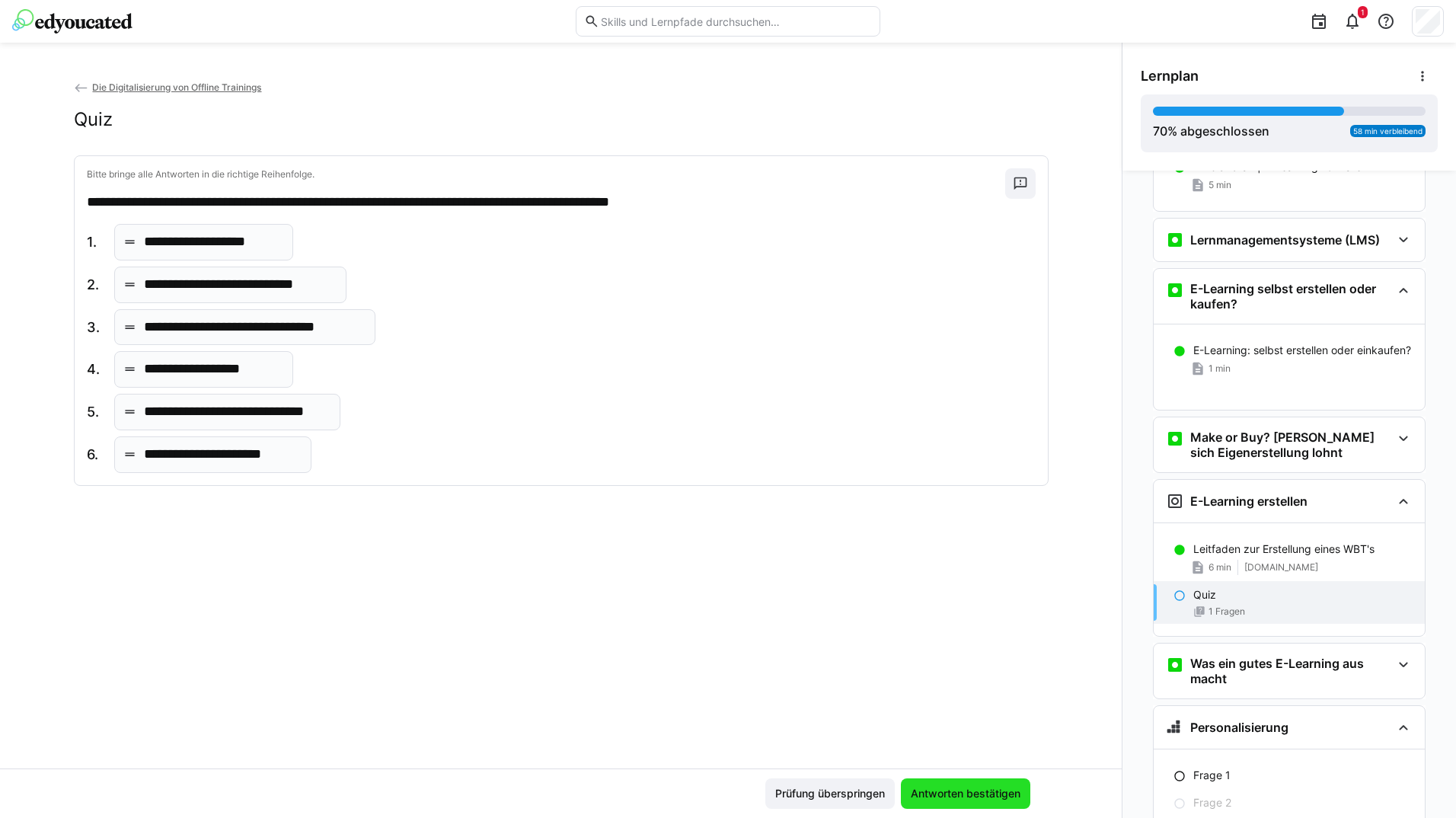
click at [925, 787] on span "Antworten bestätigen" at bounding box center [965, 793] width 114 height 15
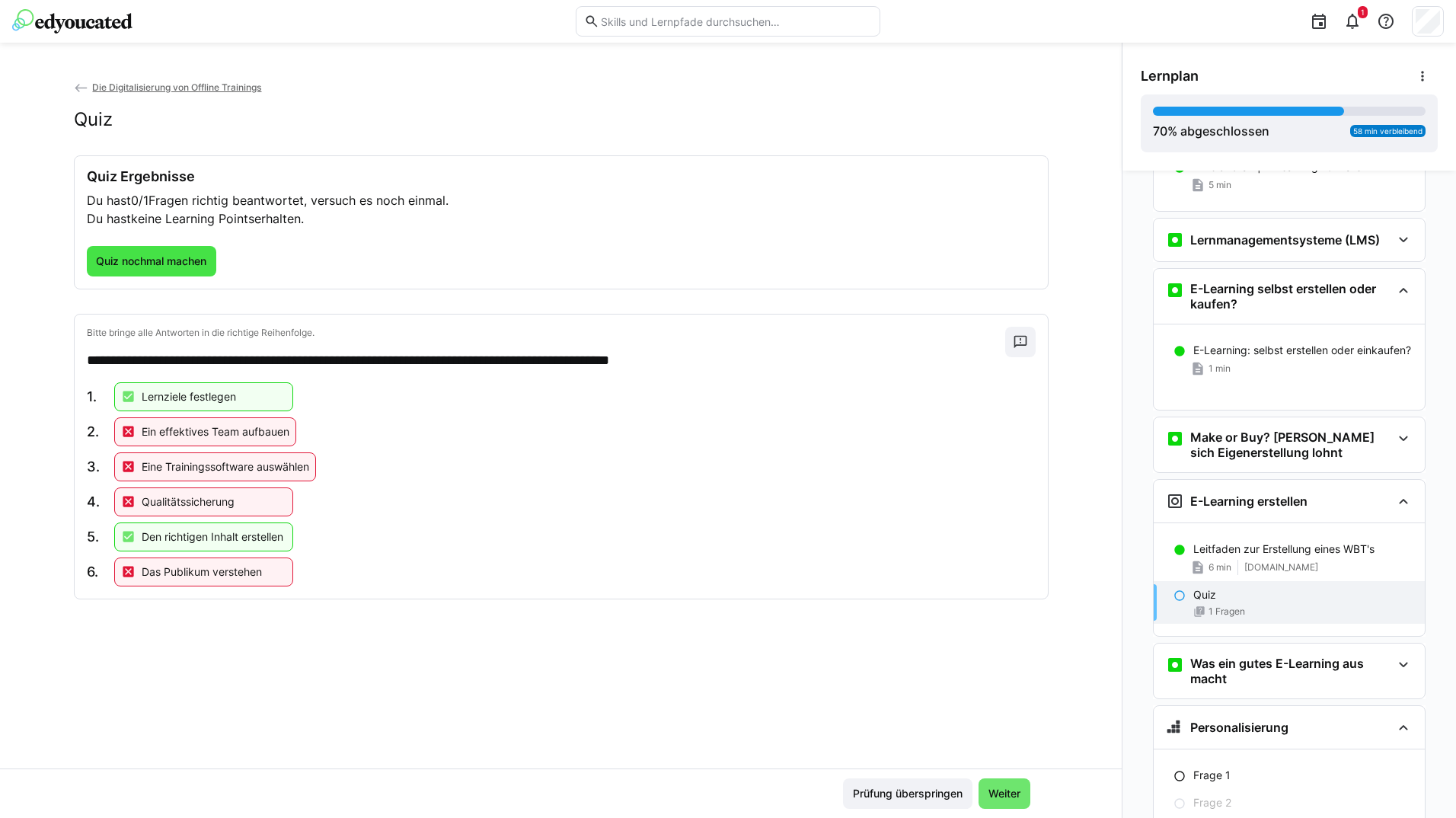
click at [175, 266] on span "Quiz nochmal machen" at bounding box center [151, 261] width 115 height 15
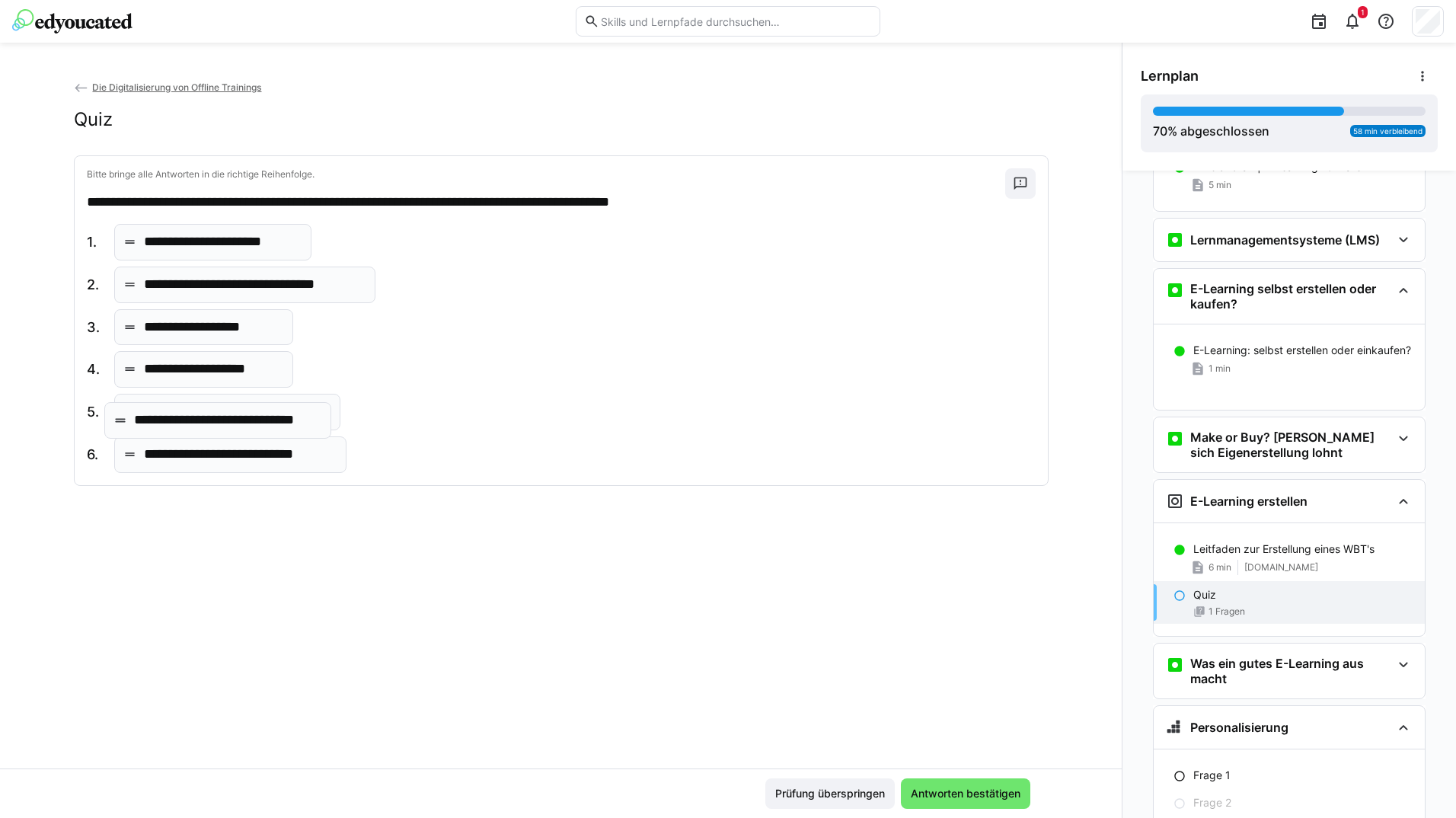
drag, startPoint x: 301, startPoint y: 452, endPoint x: 295, endPoint y: 417, distance: 35.5
drag, startPoint x: 259, startPoint y: 357, endPoint x: 272, endPoint y: 230, distance: 127.7
drag, startPoint x: 271, startPoint y: 461, endPoint x: 268, endPoint y: 340, distance: 121.0
drag, startPoint x: 260, startPoint y: 451, endPoint x: 260, endPoint y: 412, distance: 39.0
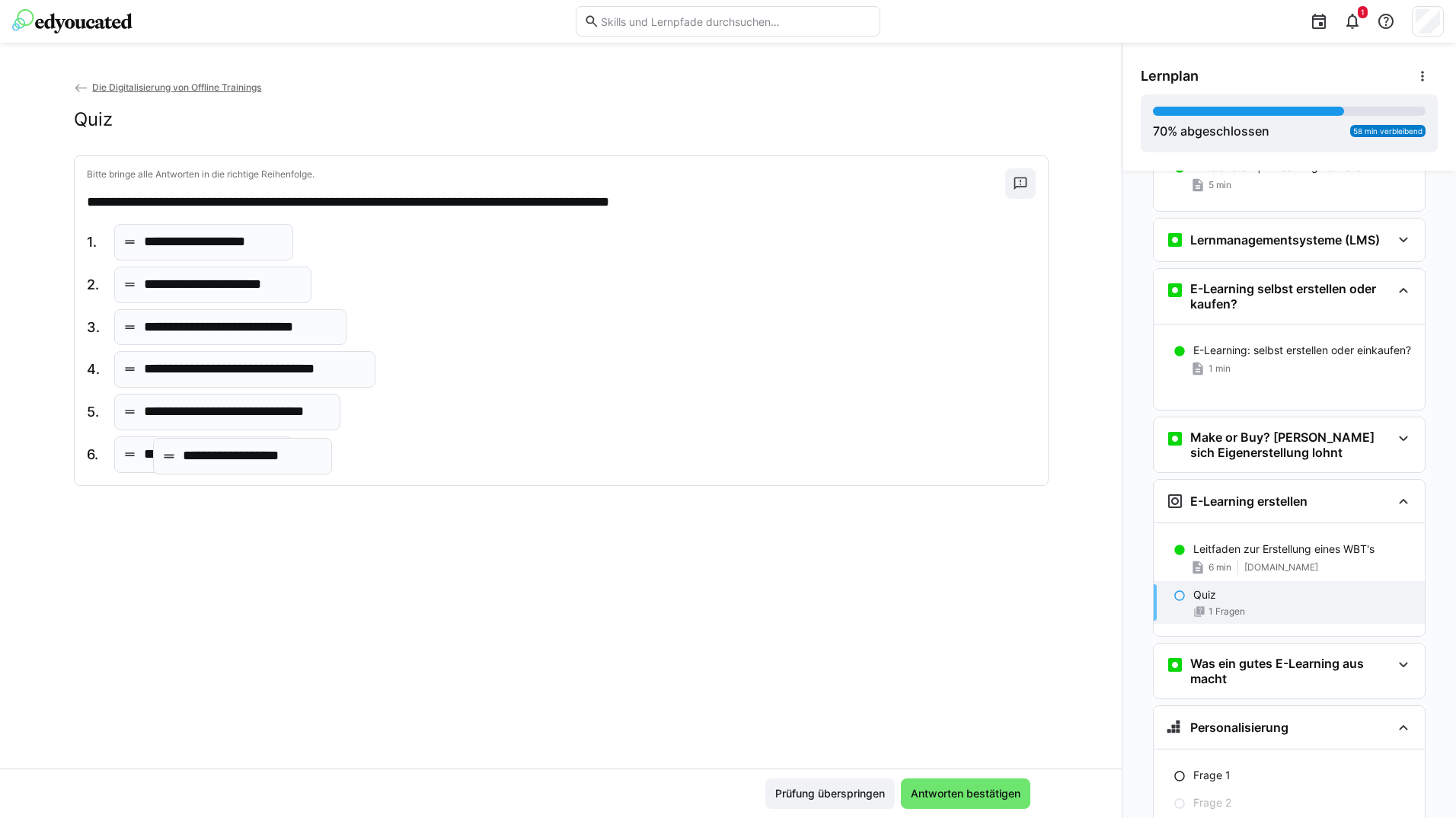
drag, startPoint x: 205, startPoint y: 453, endPoint x: 247, endPoint y: 454, distance: 42.0
drag, startPoint x: 218, startPoint y: 329, endPoint x: 236, endPoint y: 282, distance: 50.3
click at [931, 789] on span "Antworten bestätigen" at bounding box center [965, 793] width 114 height 15
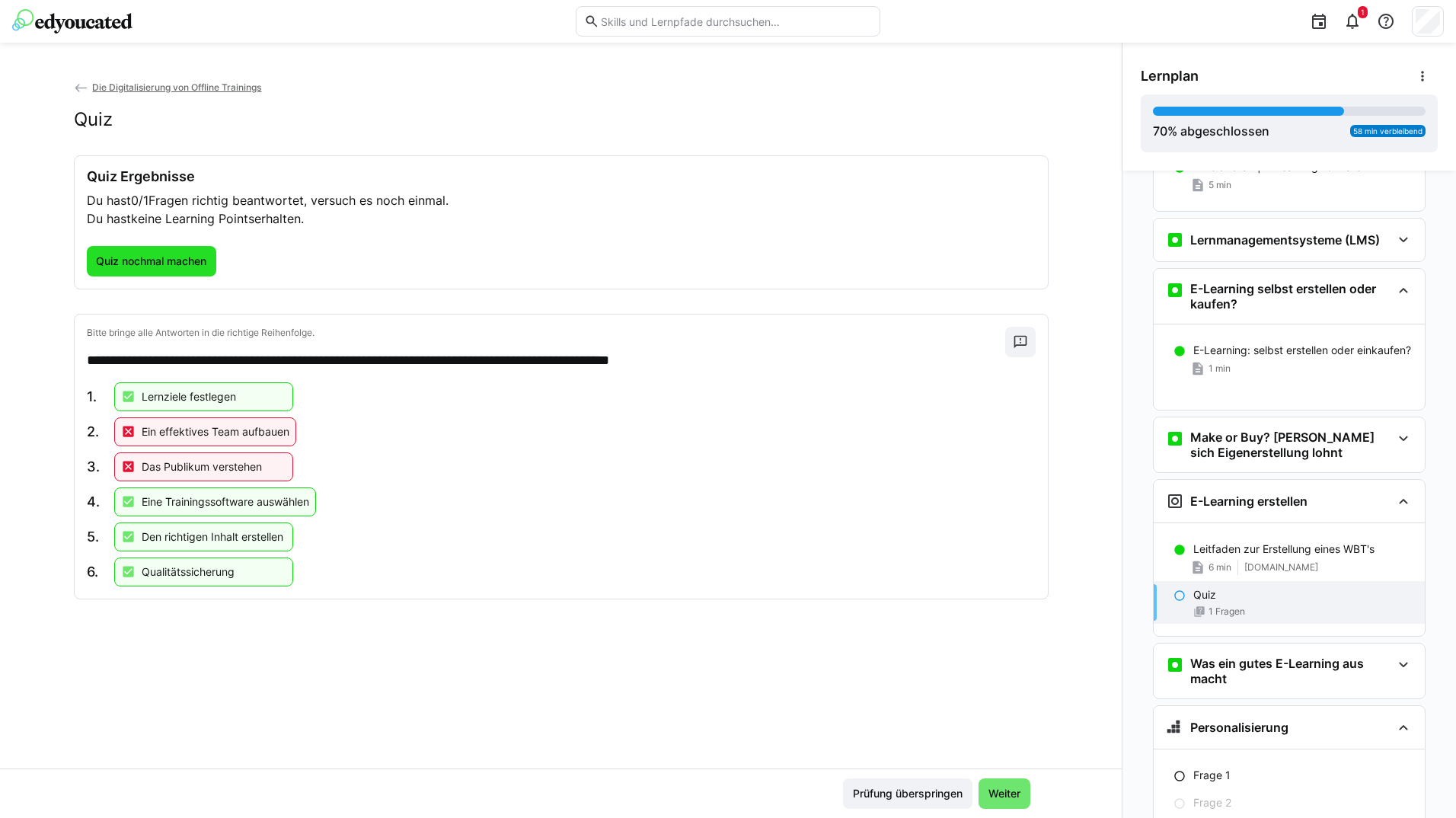
click at [154, 254] on span "Quiz nochmal machen" at bounding box center [151, 261] width 115 height 15
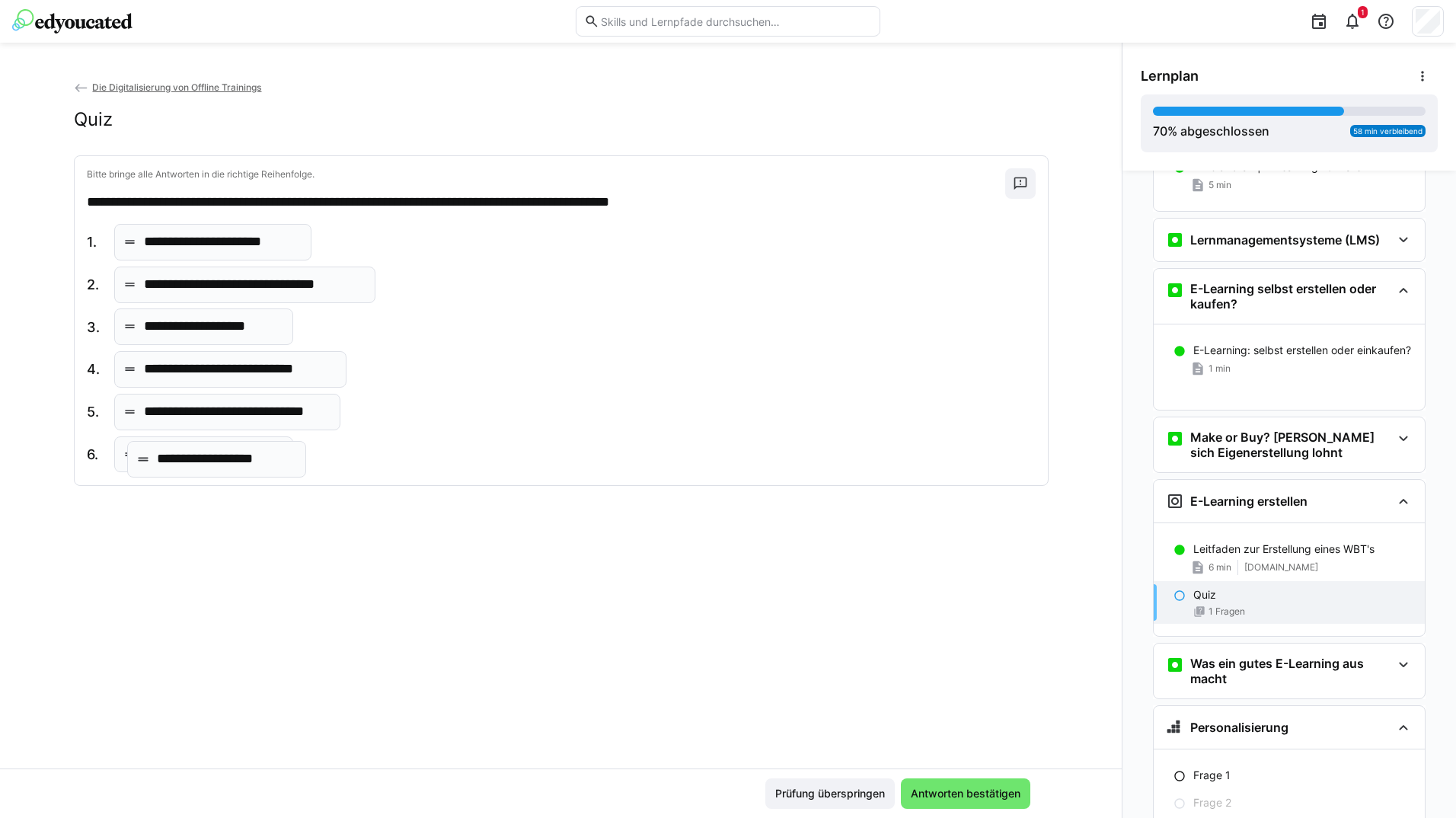
drag, startPoint x: 220, startPoint y: 333, endPoint x: 239, endPoint y: 447, distance: 115.6
drag, startPoint x: 208, startPoint y: 326, endPoint x: 213, endPoint y: 232, distance: 94.1
click at [928, 794] on span "Antworten bestätigen" at bounding box center [965, 793] width 114 height 15
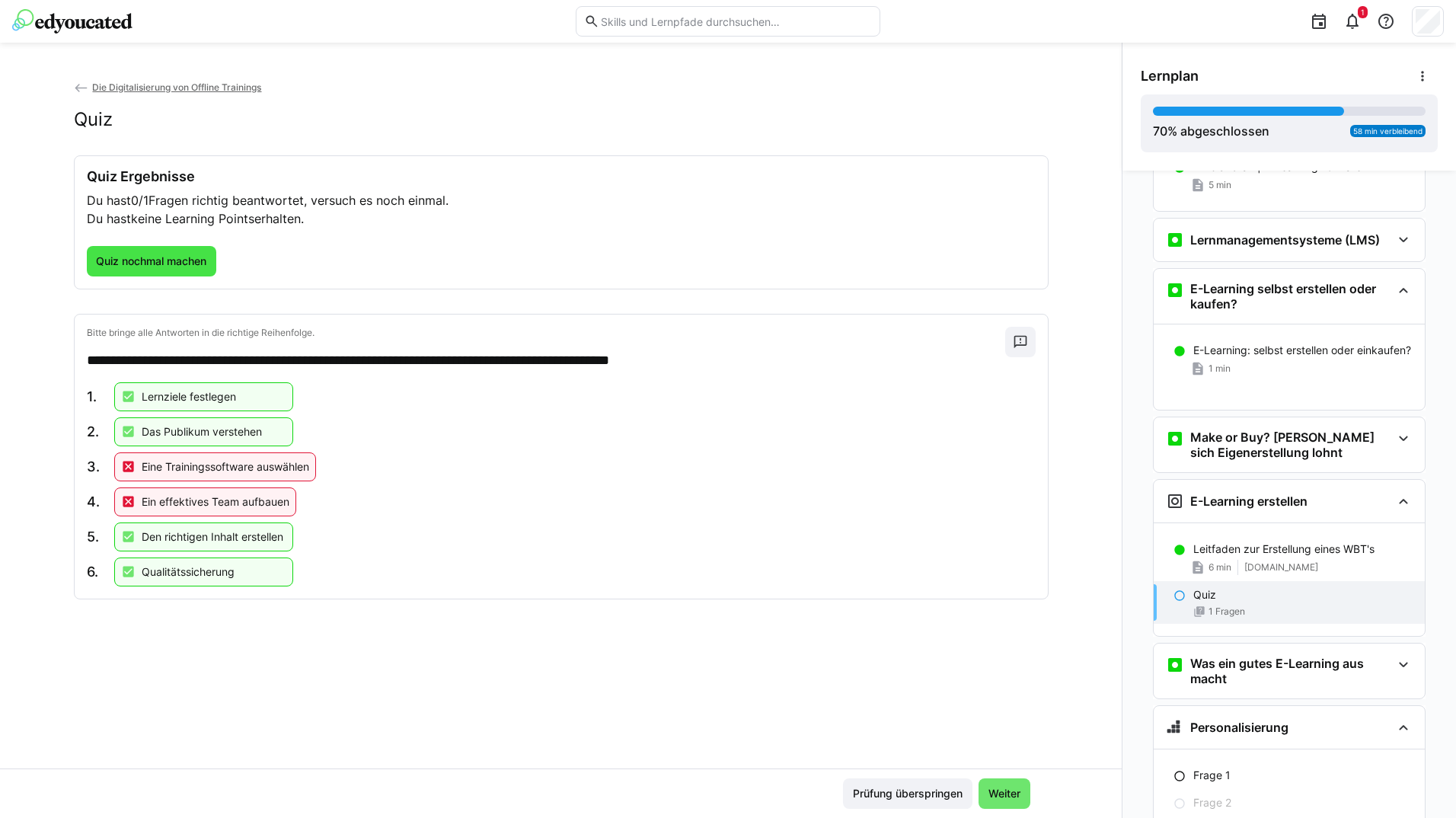
click at [151, 268] on span "Quiz nochmal machen" at bounding box center [151, 261] width 115 height 15
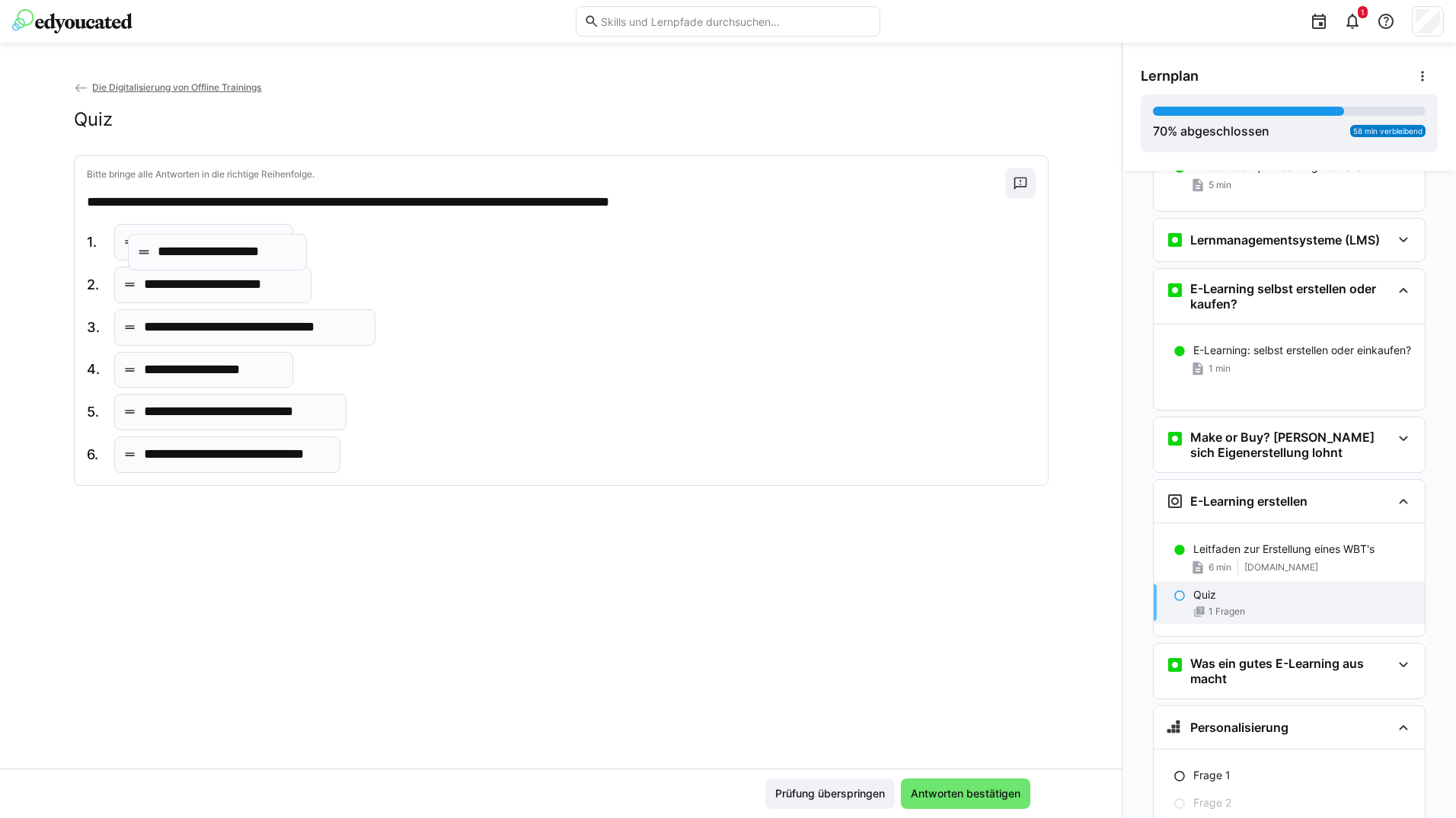
drag, startPoint x: 206, startPoint y: 371, endPoint x: 223, endPoint y: 253, distance: 119.2
drag, startPoint x: 225, startPoint y: 464, endPoint x: 224, endPoint y: 429, distance: 35.0
drag, startPoint x: 250, startPoint y: 331, endPoint x: 254, endPoint y: 463, distance: 132.1
click at [969, 789] on span "Antworten bestätigen" at bounding box center [965, 793] width 114 height 15
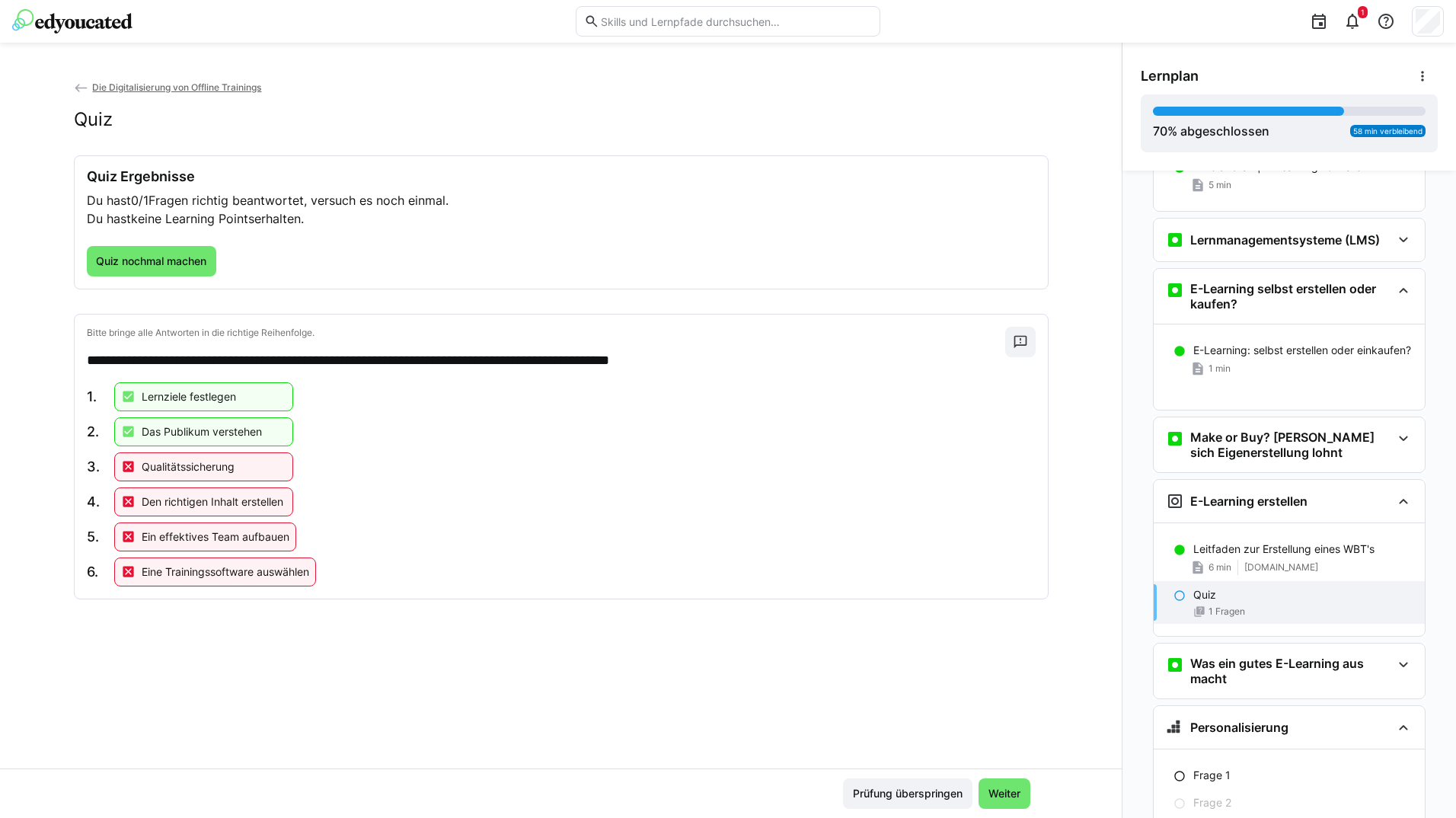
click at [175, 244] on div "Quiz Ergebnisse Du hast 0/1 Fragen richtig beantwortet, versuch es noch einmal.…" at bounding box center [562, 222] width 949 height 108
click at [175, 269] on span "Quiz nochmal machen" at bounding box center [152, 260] width 131 height 31
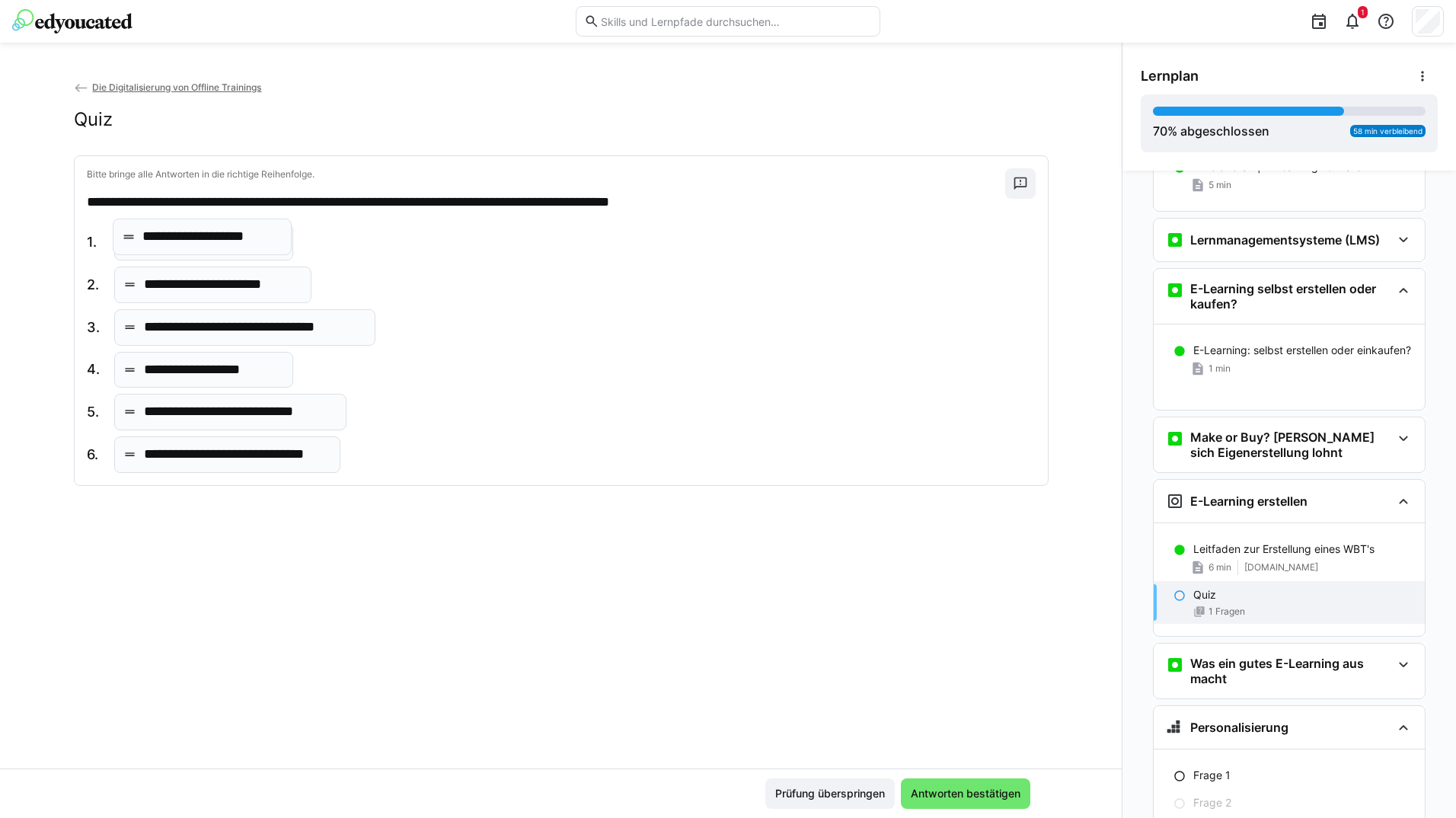
drag, startPoint x: 243, startPoint y: 371, endPoint x: 246, endPoint y: 238, distance: 133.0
drag, startPoint x: 234, startPoint y: 365, endPoint x: 234, endPoint y: 375, distance: 10.0
drag, startPoint x: 229, startPoint y: 456, endPoint x: 232, endPoint y: 408, distance: 48.1
drag, startPoint x: 234, startPoint y: 326, endPoint x: 233, endPoint y: 376, distance: 50.0
drag, startPoint x: 213, startPoint y: 462, endPoint x: 224, endPoint y: 384, distance: 78.8
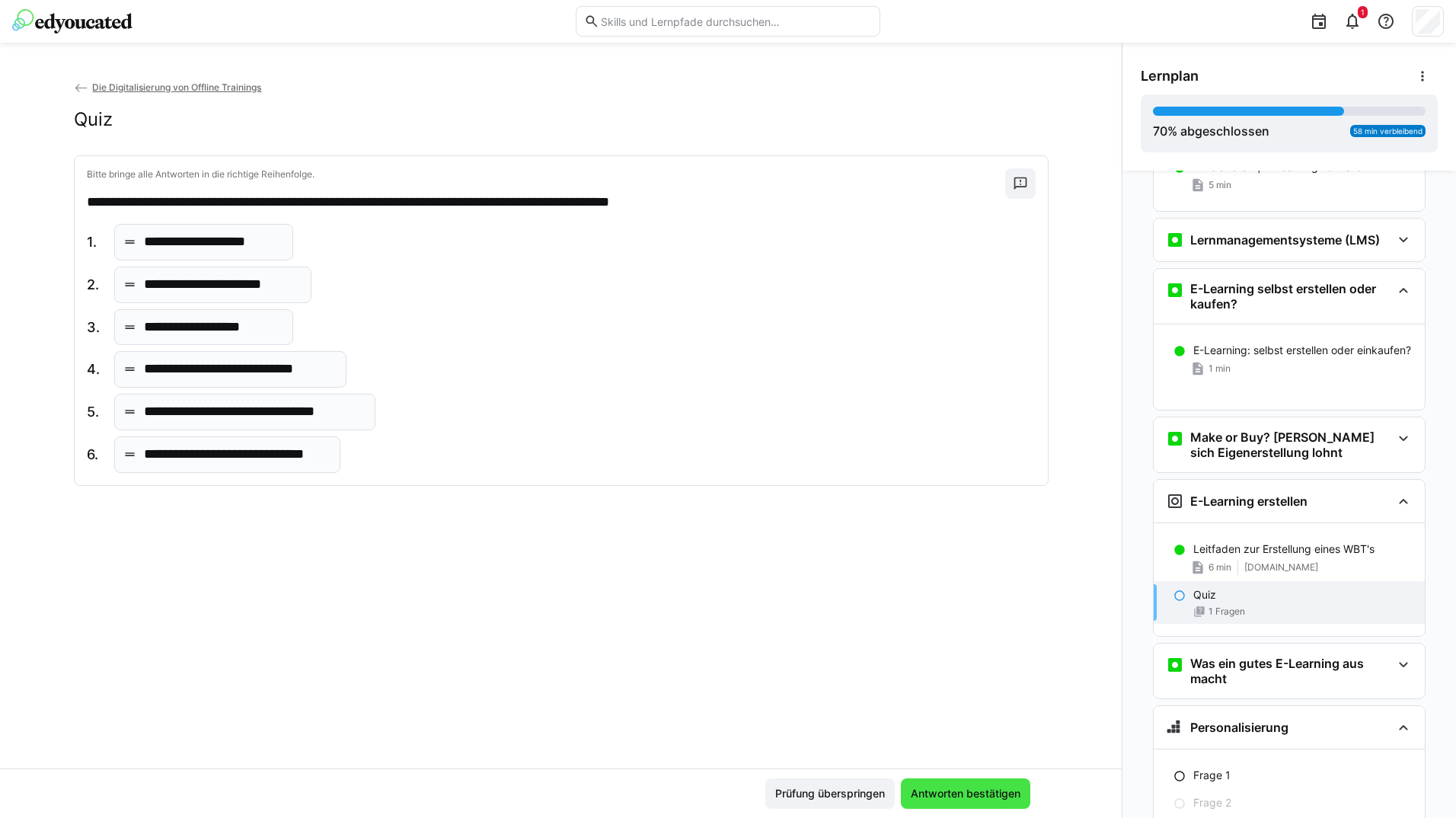
click at [934, 786] on span "Antworten bestätigen" at bounding box center [966, 793] width 130 height 31
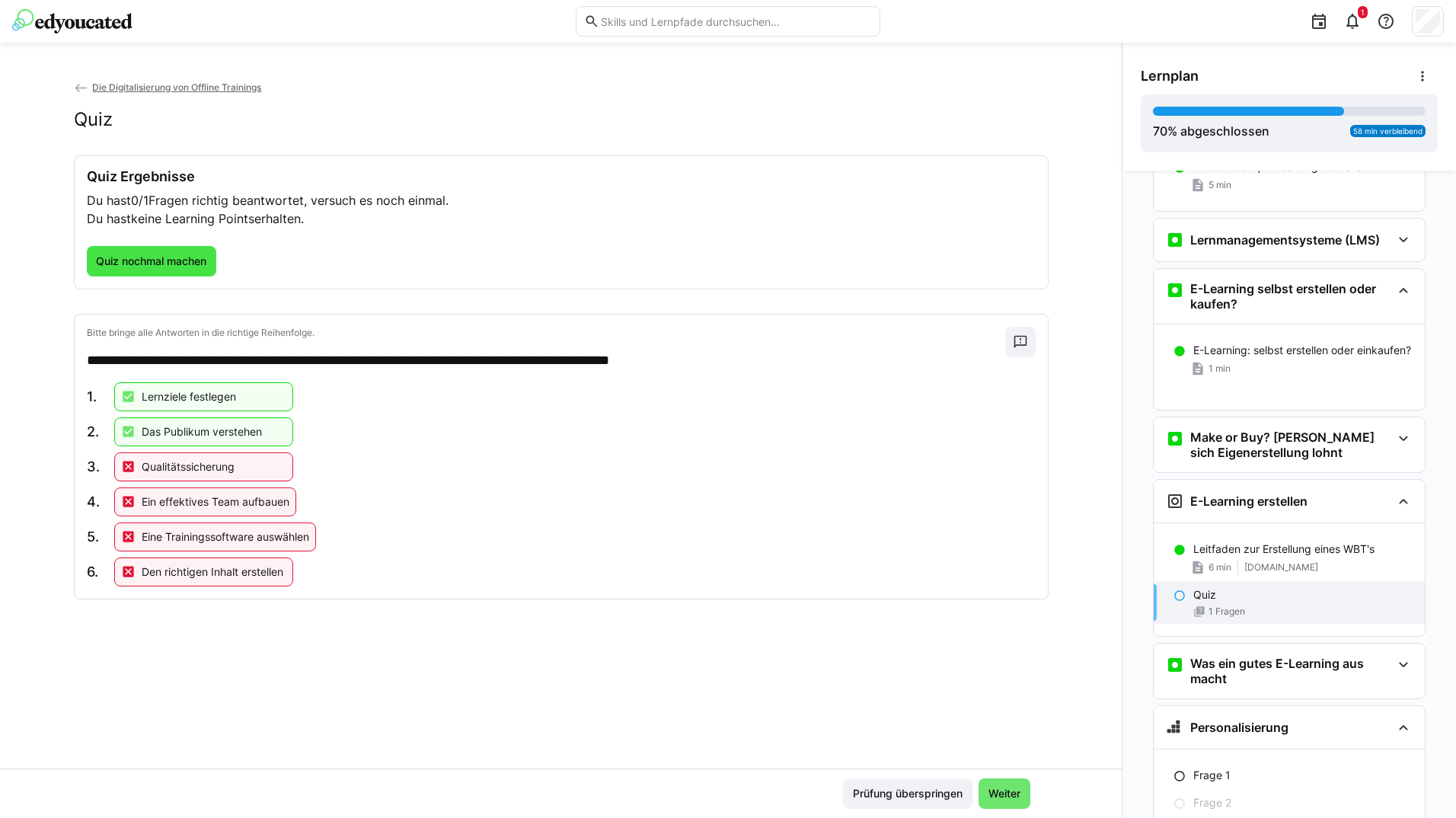
click at [177, 259] on span "Quiz nochmal machen" at bounding box center [151, 261] width 115 height 15
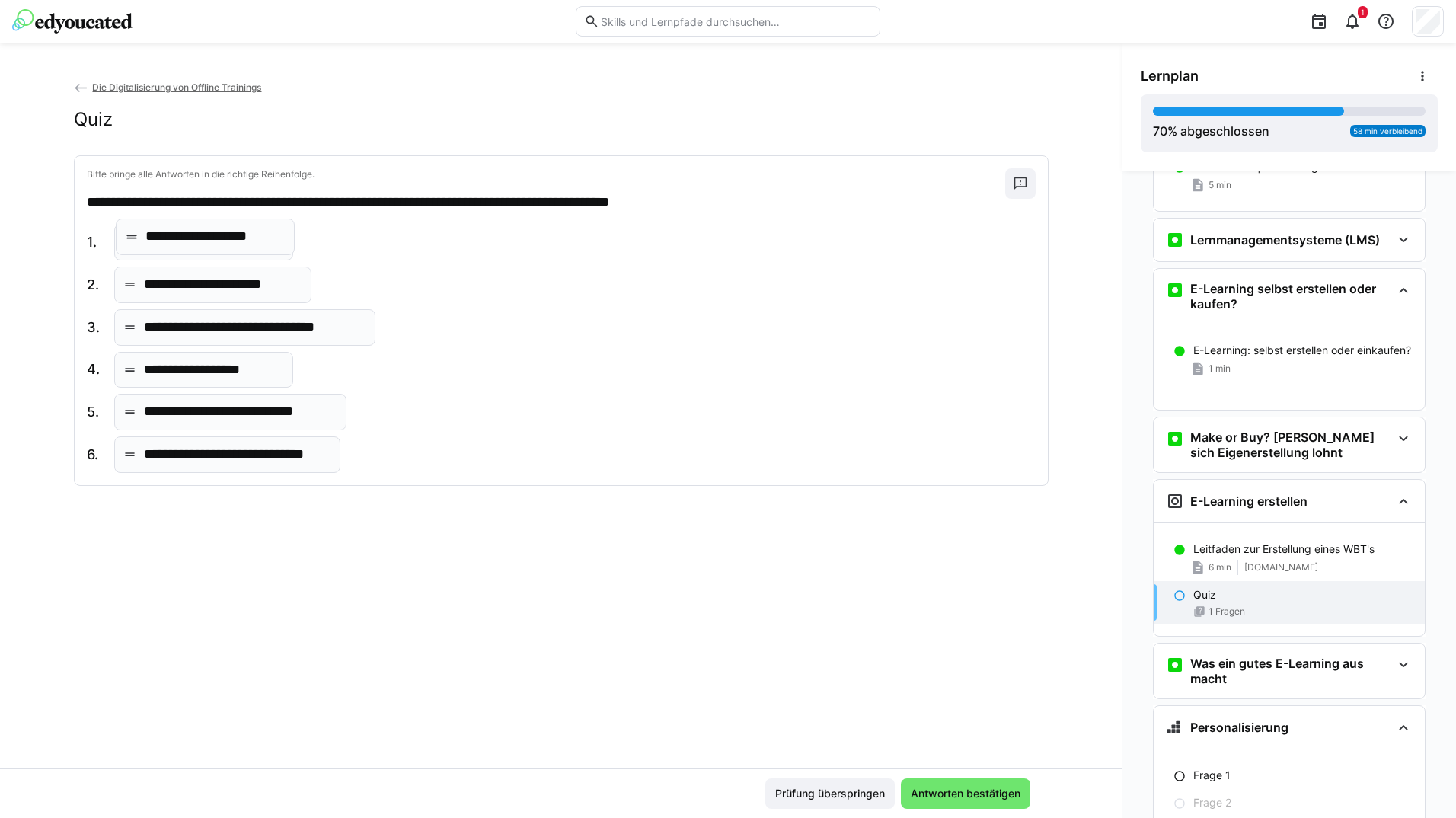
drag, startPoint x: 231, startPoint y: 372, endPoint x: 235, endPoint y: 236, distance: 136.1
drag, startPoint x: 232, startPoint y: 365, endPoint x: 234, endPoint y: 349, distance: 16.1
click at [237, 333] on p "**********" at bounding box center [253, 327] width 220 height 19
drag, startPoint x: 228, startPoint y: 361, endPoint x: 232, endPoint y: 328, distance: 33.2
drag, startPoint x: 210, startPoint y: 451, endPoint x: 211, endPoint y: 415, distance: 36.0
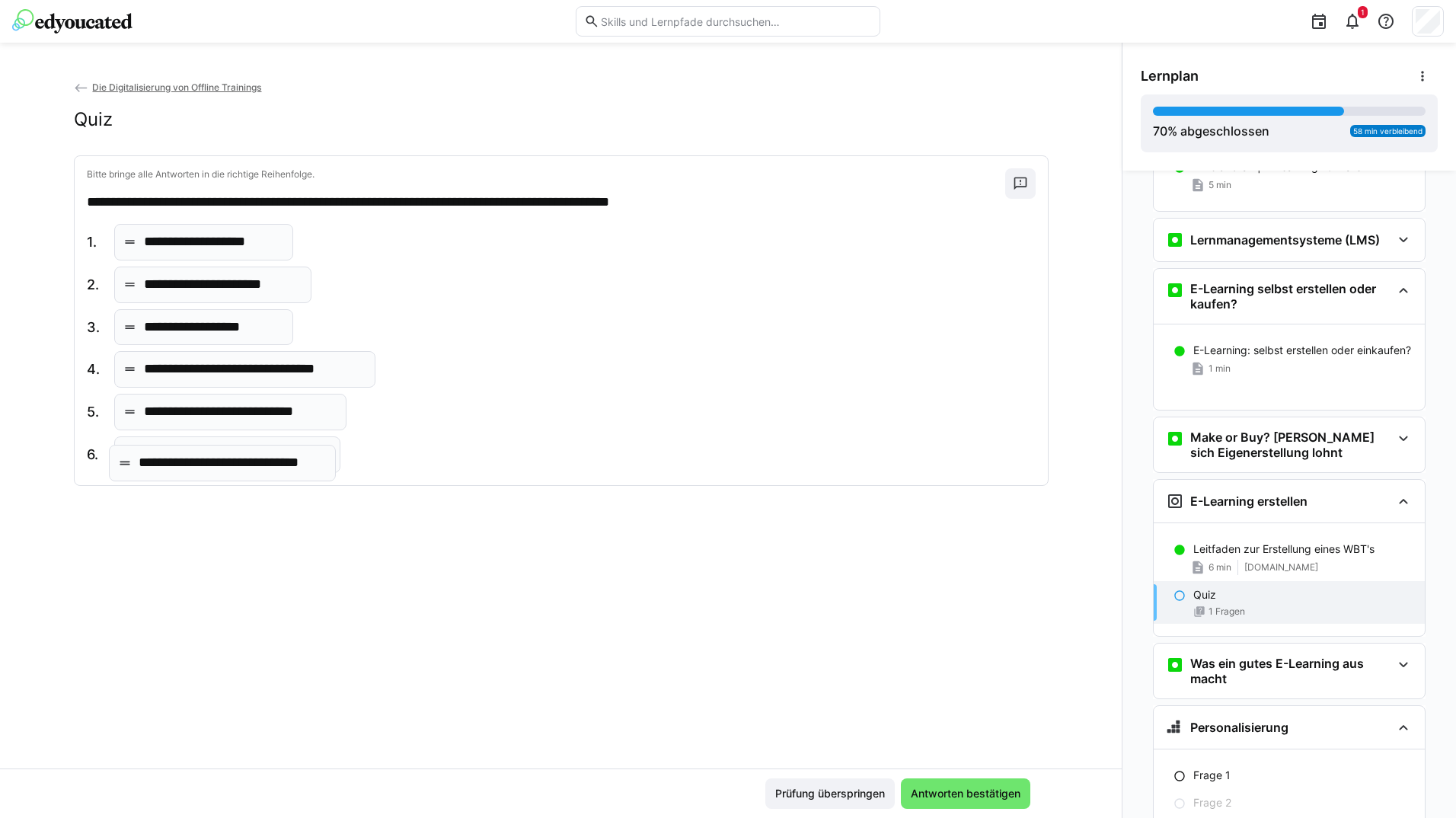
drag, startPoint x: 234, startPoint y: 419, endPoint x: 233, endPoint y: 470, distance: 51.0
click at [954, 781] on span "Antworten bestätigen" at bounding box center [966, 793] width 130 height 31
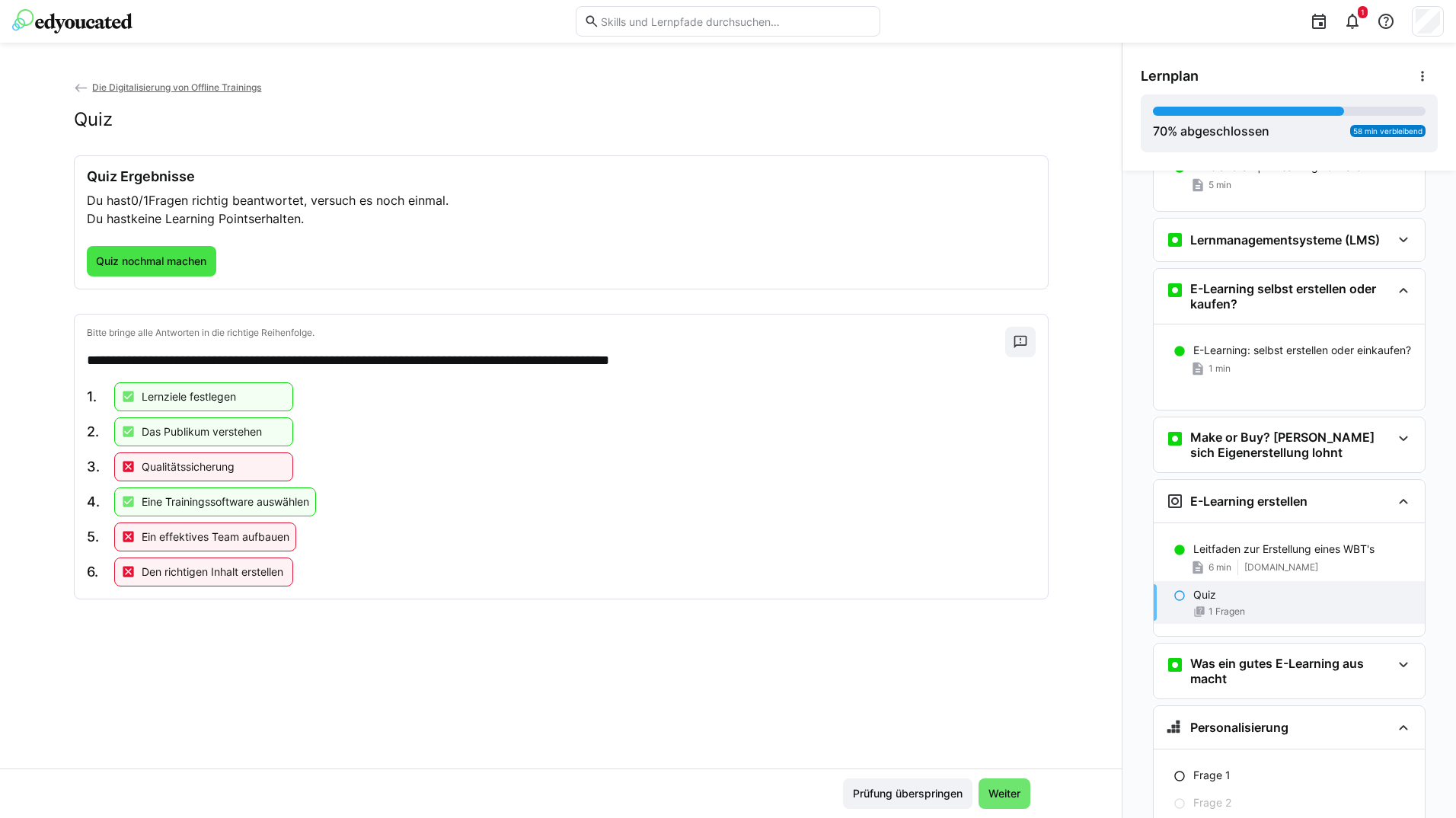
click at [164, 258] on span "Quiz nochmal machen" at bounding box center [151, 261] width 115 height 15
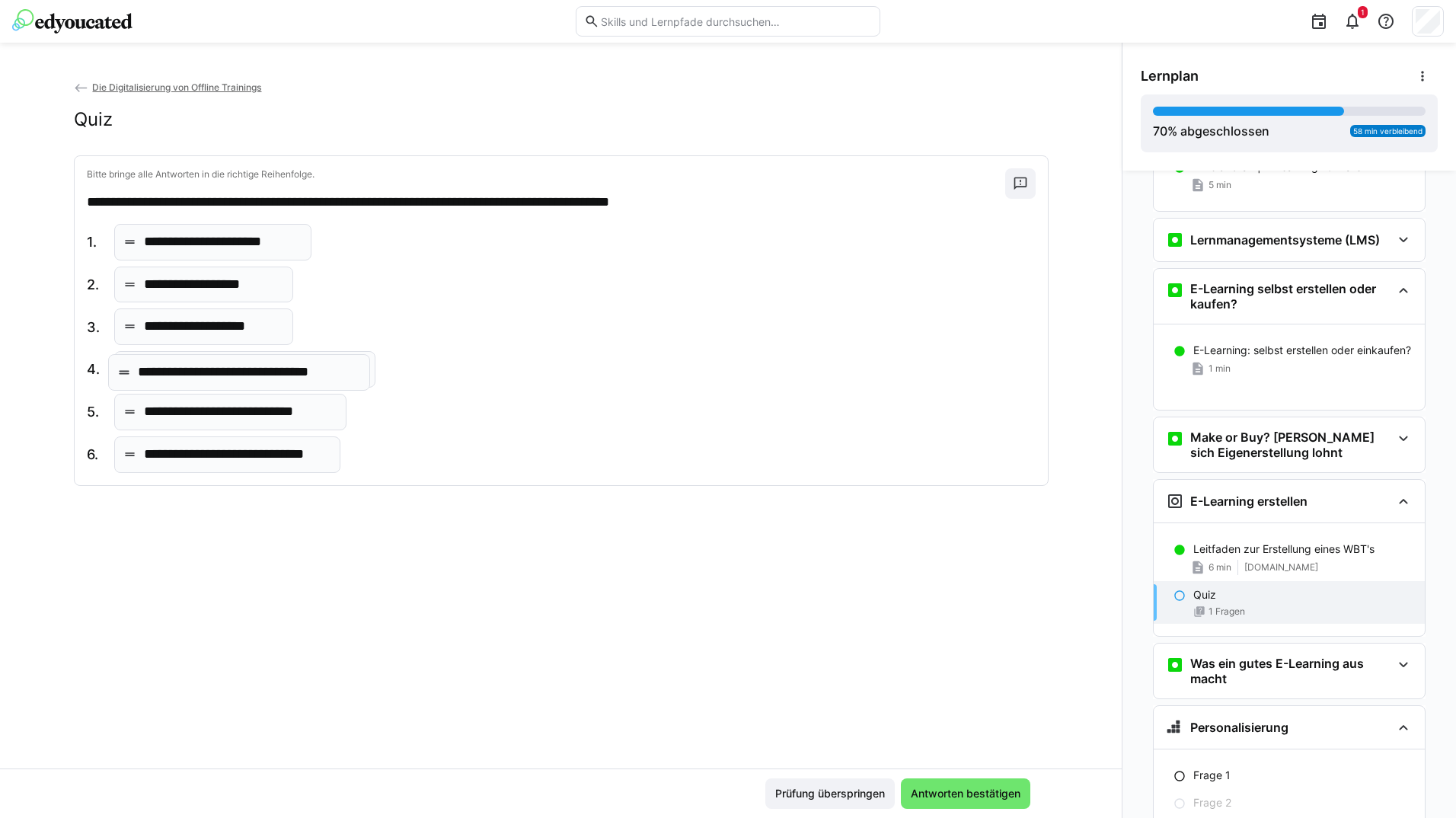
drag, startPoint x: 284, startPoint y: 293, endPoint x: 281, endPoint y: 380, distance: 87.1
drag, startPoint x: 229, startPoint y: 325, endPoint x: 241, endPoint y: 245, distance: 80.9
drag, startPoint x: 248, startPoint y: 455, endPoint x: 244, endPoint y: 385, distance: 70.1
click at [943, 784] on span "Antworten bestätigen" at bounding box center [966, 793] width 130 height 31
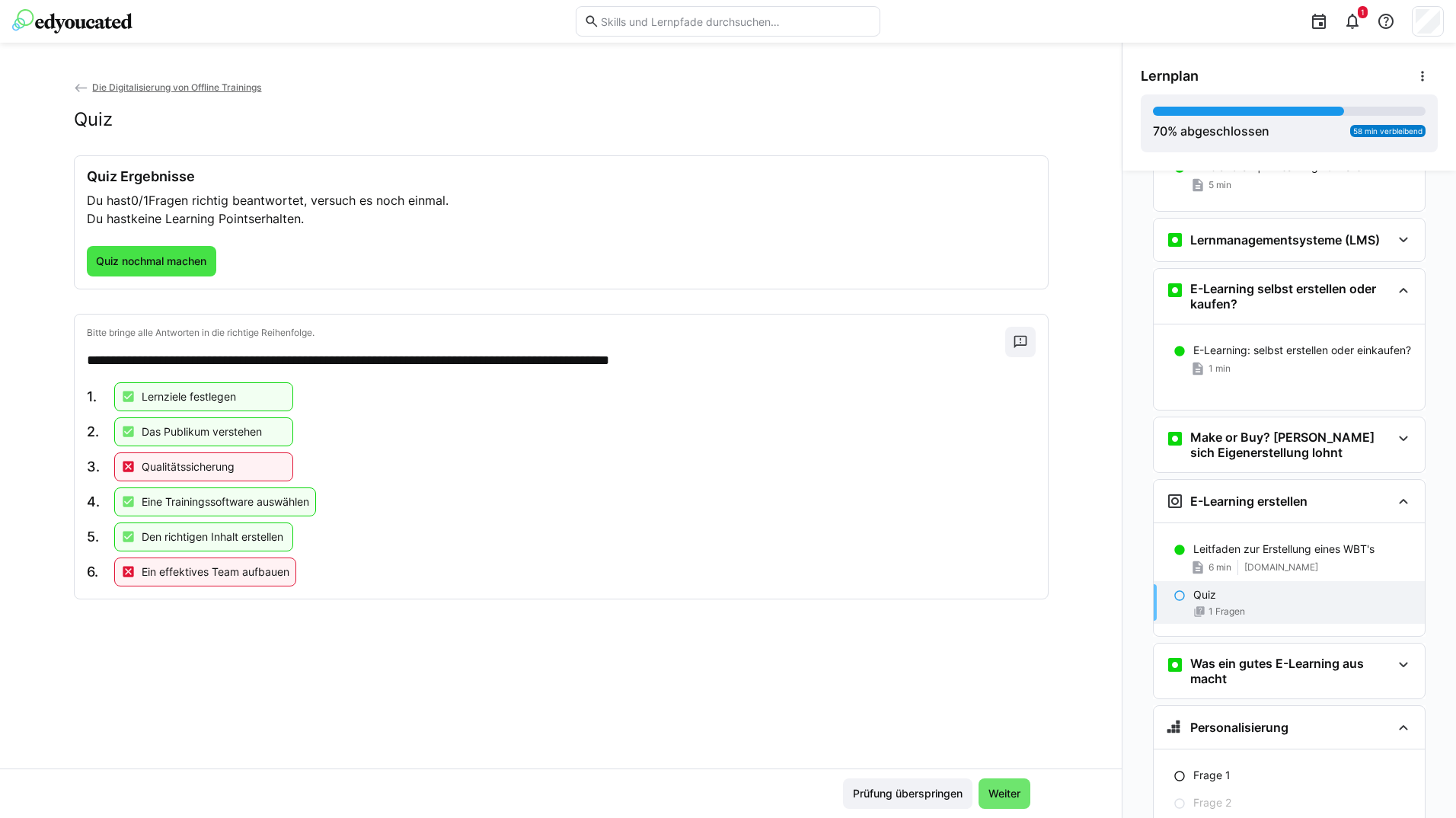
click at [199, 261] on span "Quiz nochmal machen" at bounding box center [151, 261] width 115 height 15
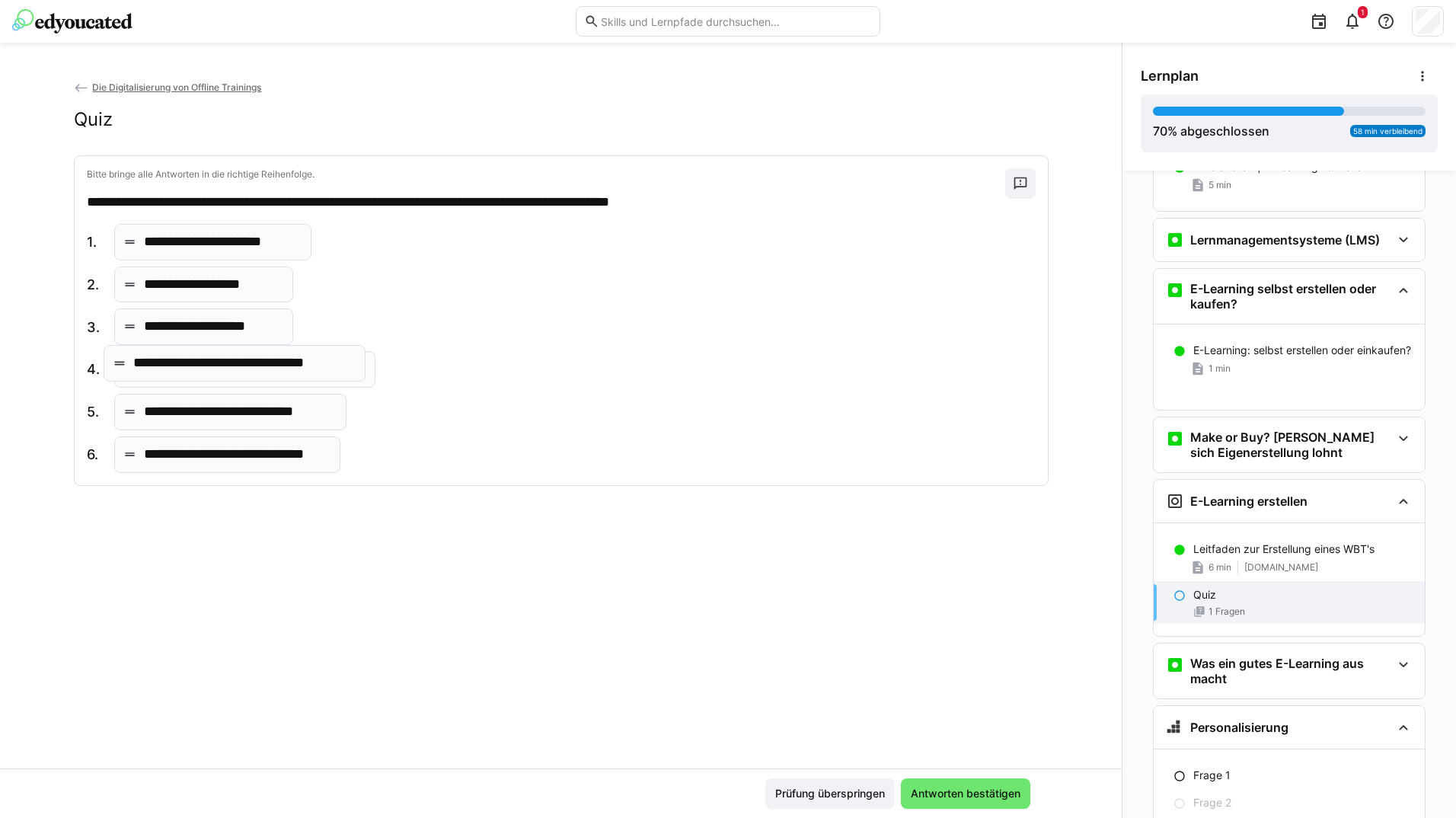
drag, startPoint x: 275, startPoint y: 325, endPoint x: 269, endPoint y: 363, distance: 38.5
drag, startPoint x: 277, startPoint y: 447, endPoint x: 277, endPoint y: 419, distance: 28.0
drag, startPoint x: 231, startPoint y: 331, endPoint x: 242, endPoint y: 240, distance: 91.7
drag, startPoint x: 253, startPoint y: 330, endPoint x: 266, endPoint y: 450, distance: 120.7
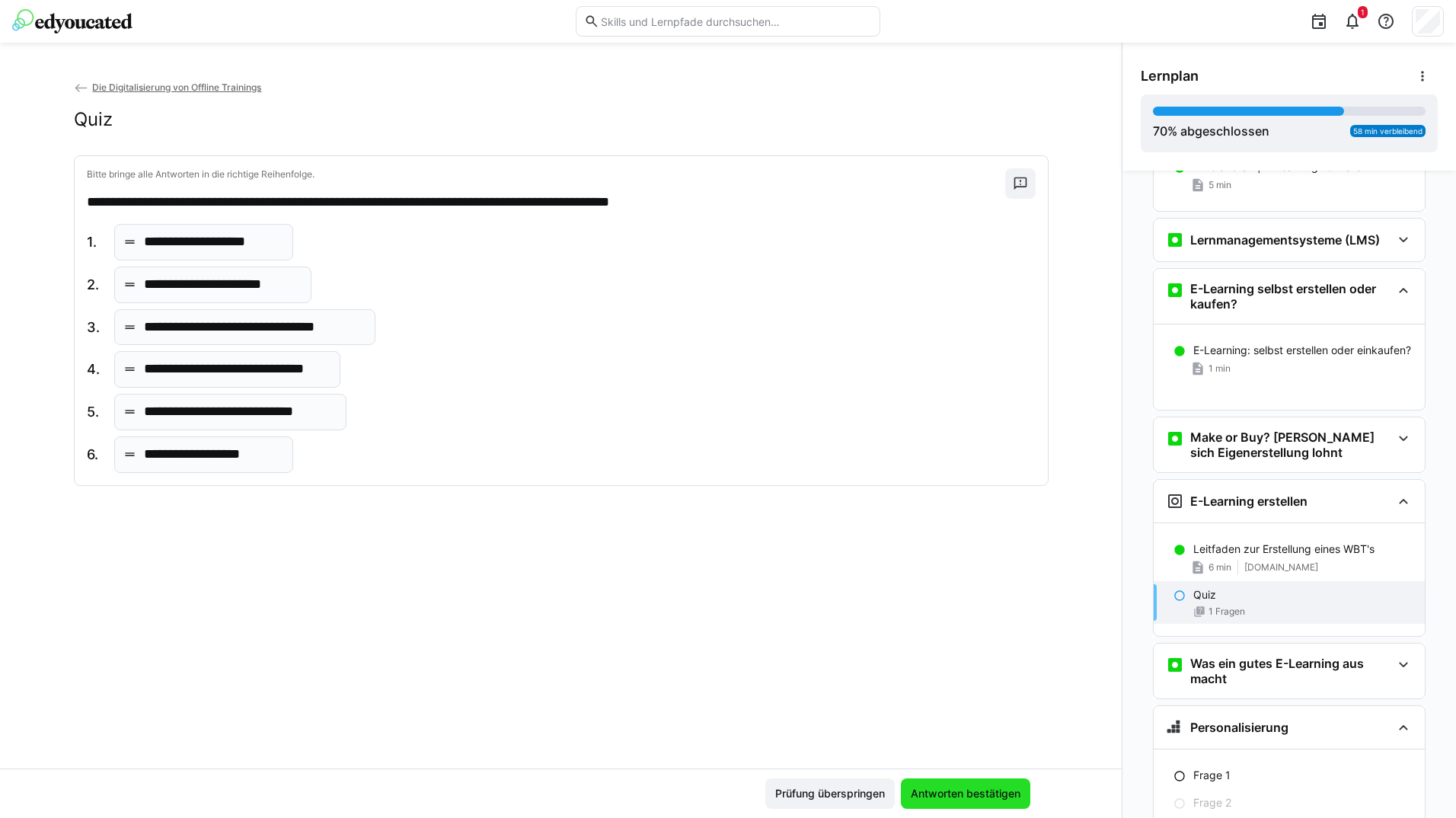
click at [944, 787] on span "Antworten bestätigen" at bounding box center [965, 793] width 114 height 15
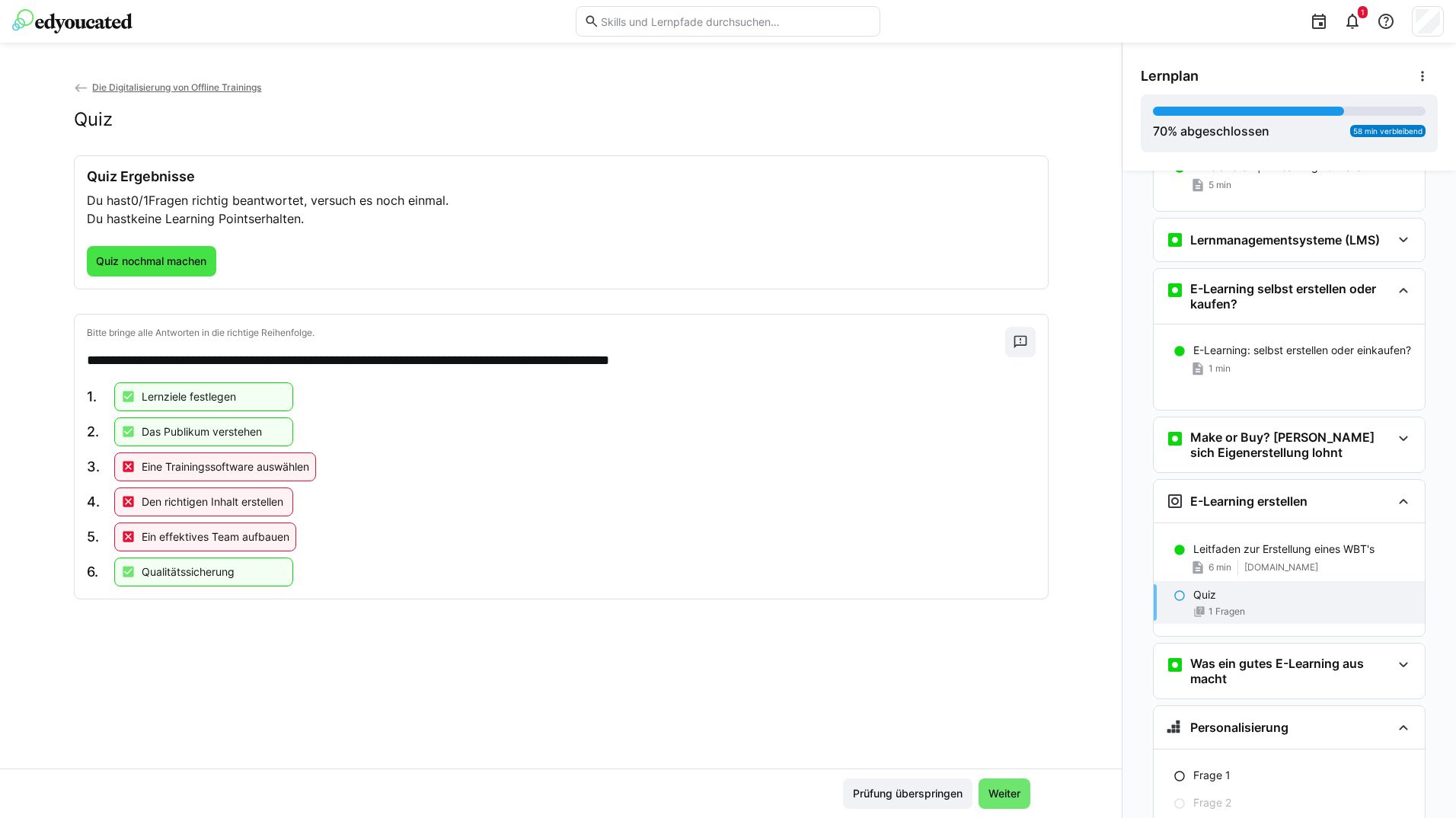
click at [166, 254] on span "Quiz nochmal machen" at bounding box center [151, 261] width 115 height 15
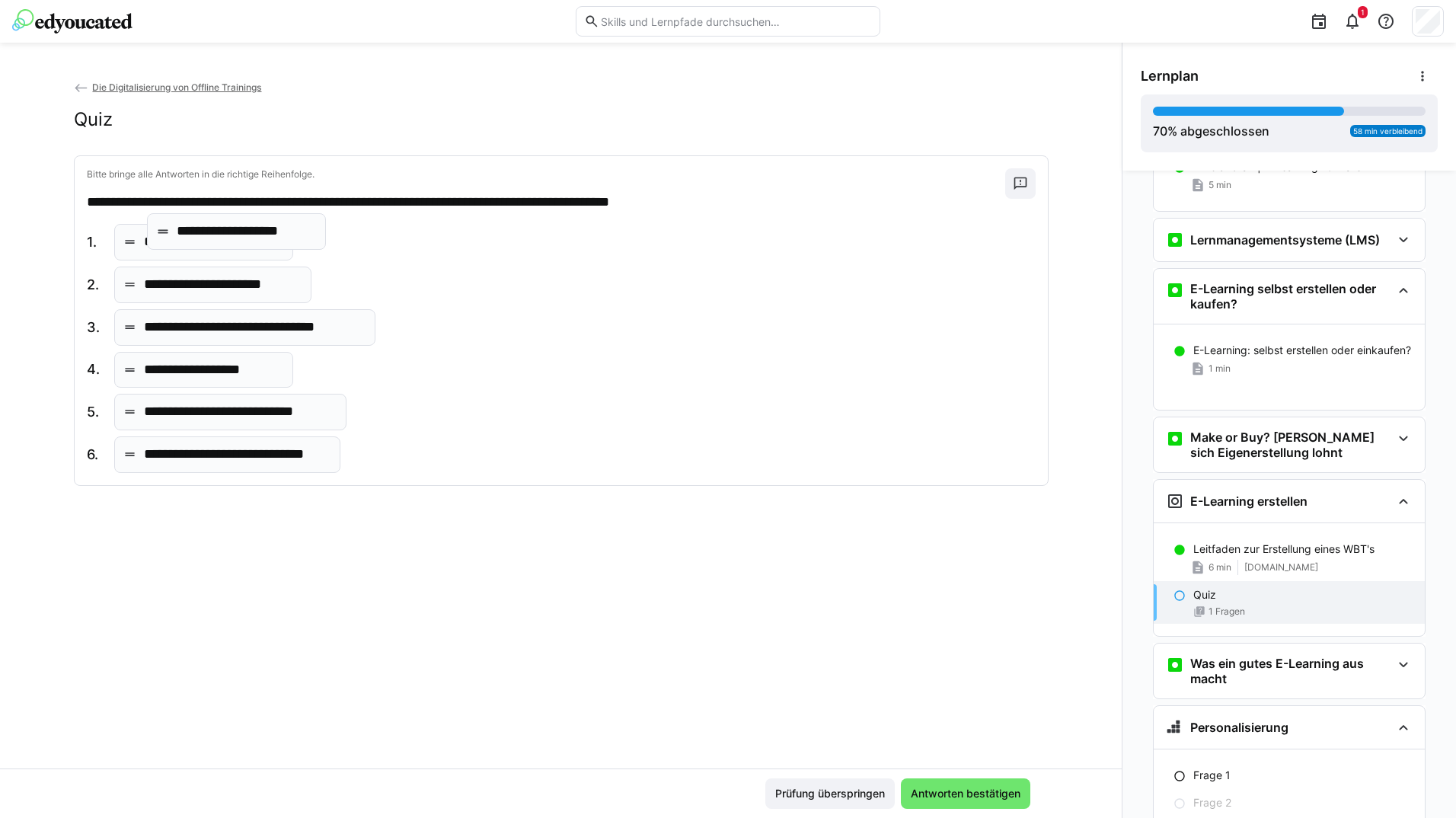
drag, startPoint x: 229, startPoint y: 373, endPoint x: 265, endPoint y: 233, distance: 144.6
drag, startPoint x: 230, startPoint y: 460, endPoint x: 233, endPoint y: 422, distance: 38.1
drag, startPoint x: 237, startPoint y: 460, endPoint x: 248, endPoint y: 379, distance: 81.7
drag, startPoint x: 319, startPoint y: 330, endPoint x: 318, endPoint y: 361, distance: 31.0
click at [901, 788] on span "Antworten bestätigen" at bounding box center [966, 793] width 130 height 31
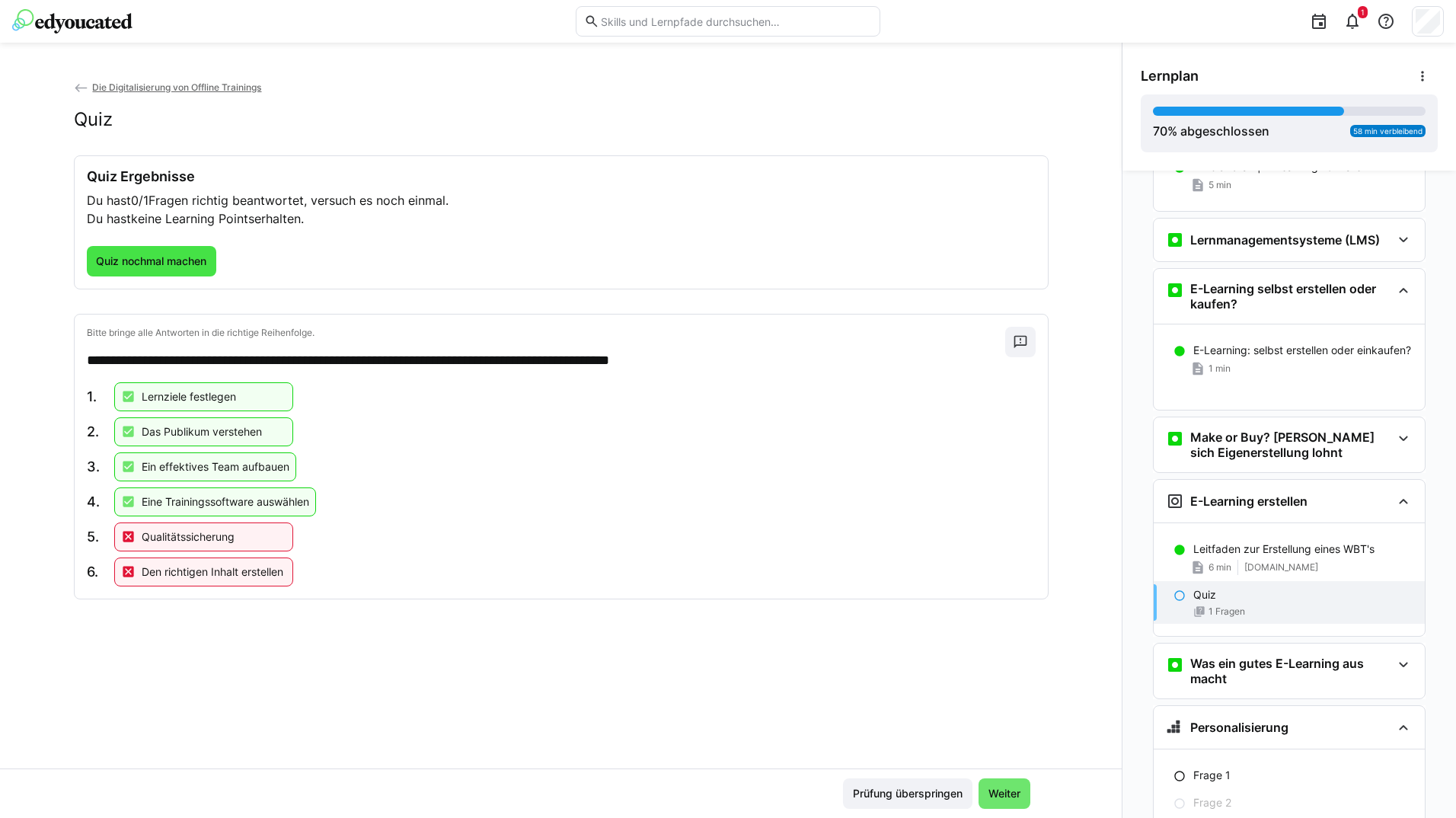
click at [178, 258] on span "Quiz nochmal machen" at bounding box center [151, 261] width 115 height 15
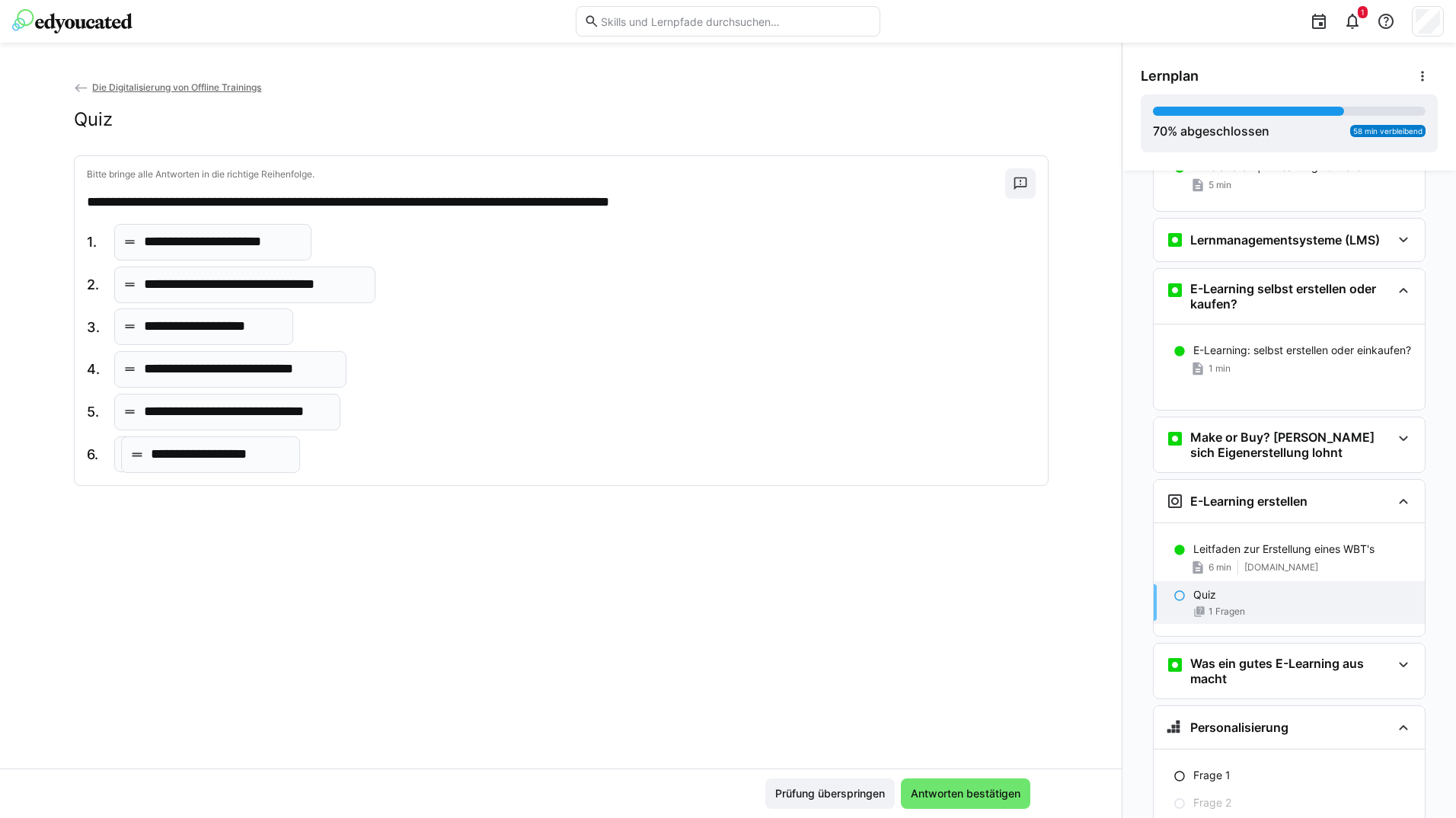
drag, startPoint x: 222, startPoint y: 330, endPoint x: 233, endPoint y: 457, distance: 127.5
drag, startPoint x: 237, startPoint y: 272, endPoint x: 244, endPoint y: 237, distance: 35.7
drag, startPoint x: 225, startPoint y: 331, endPoint x: 241, endPoint y: 370, distance: 42.2
click at [911, 792] on span "Antworten bestätigen" at bounding box center [965, 793] width 114 height 15
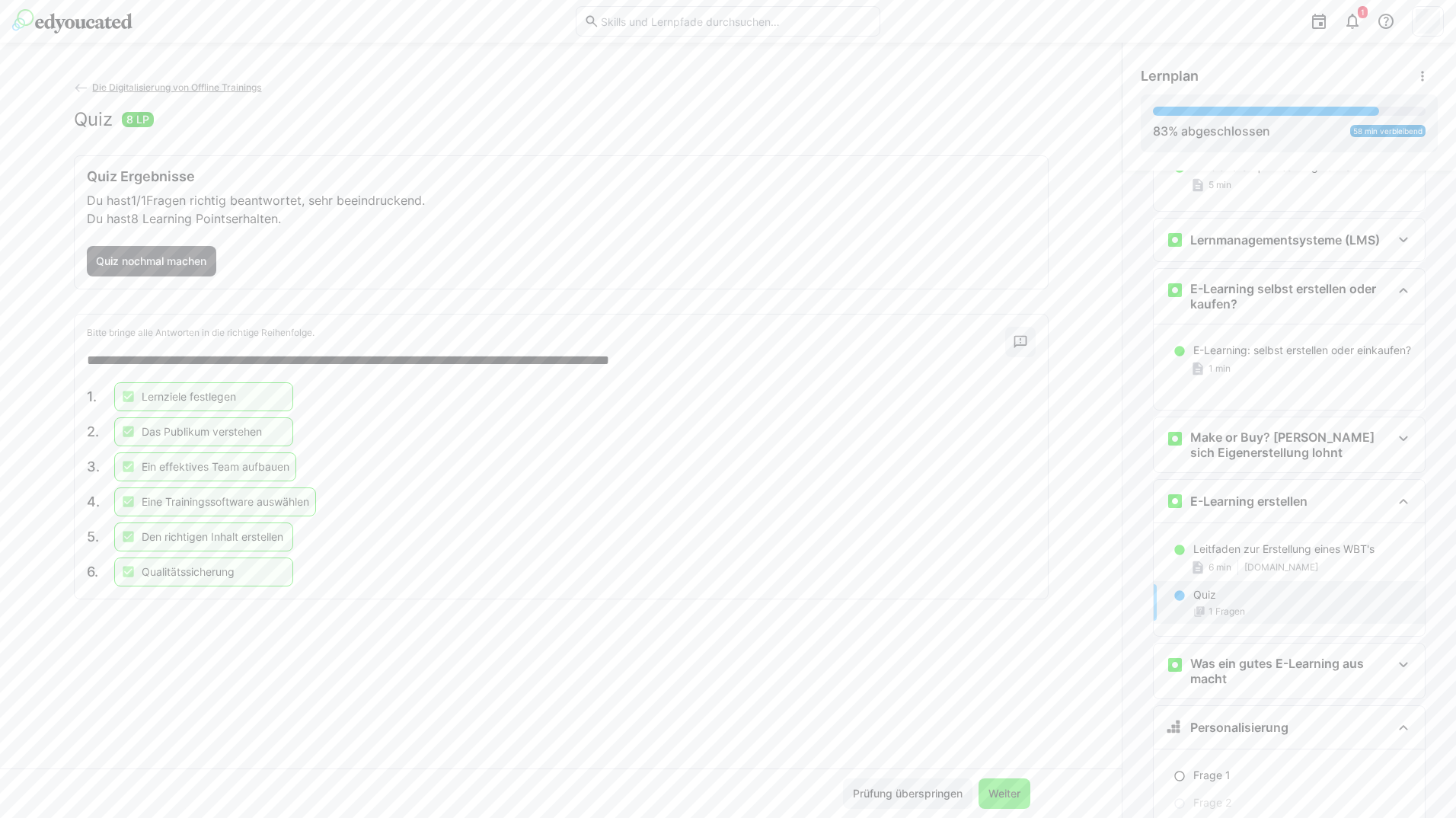
click at [996, 801] on span "Weiter" at bounding box center [1005, 793] width 52 height 31
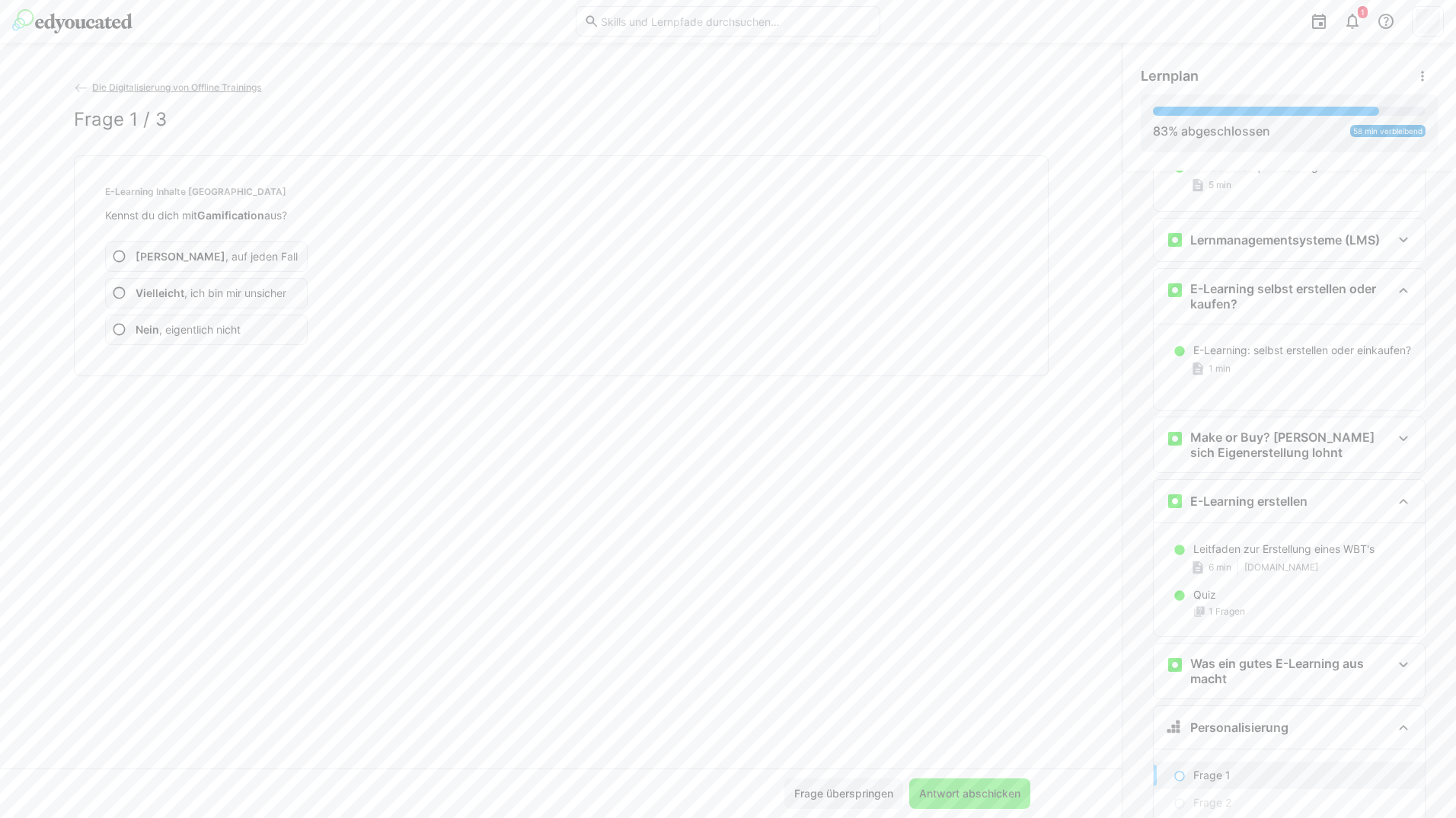
scroll to position [1318, 0]
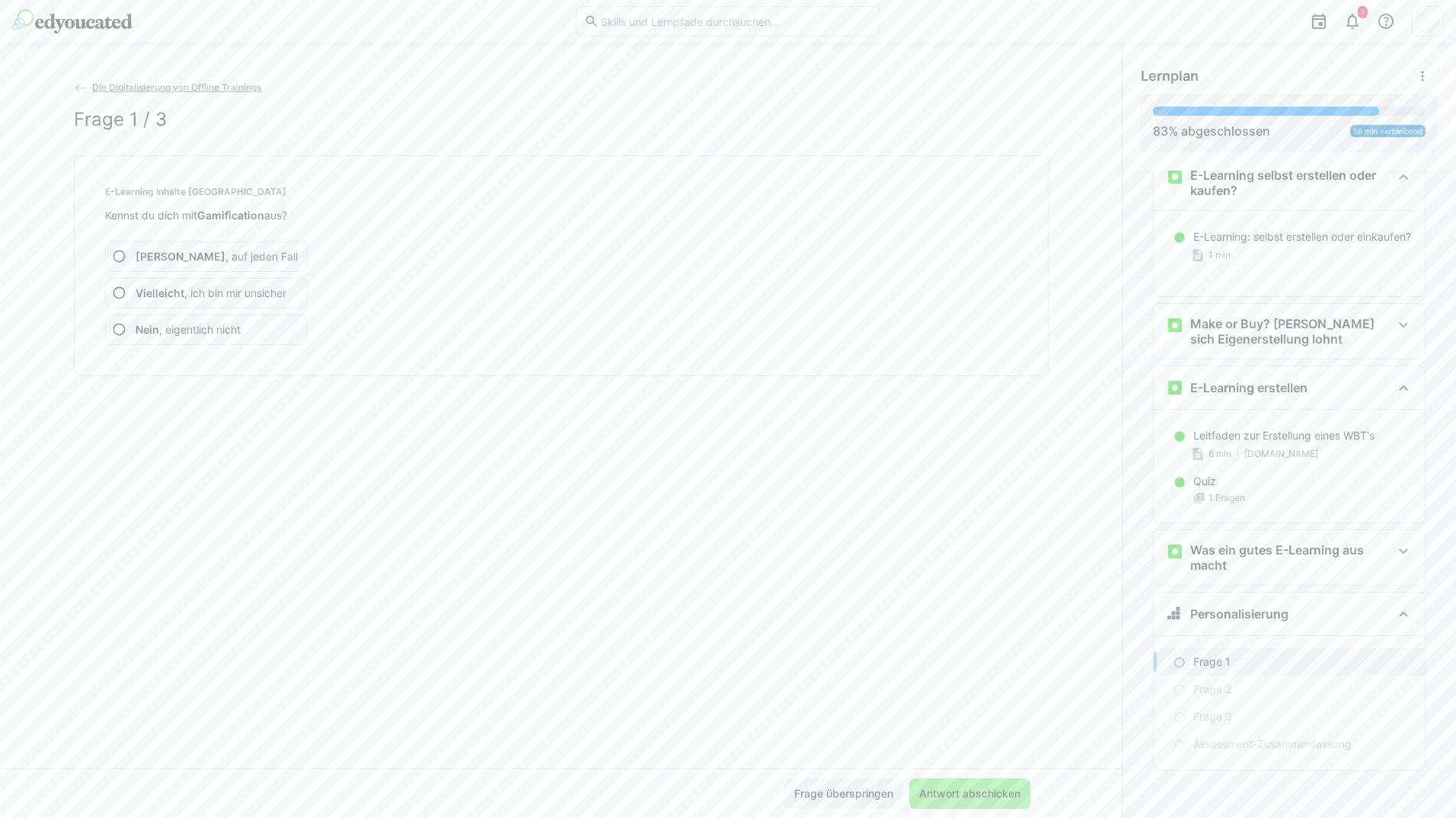
click at [246, 252] on app-assessment-question-radio "Ja , auf jeden Fall" at bounding box center [206, 257] width 203 height 31
click at [246, 247] on app-assessment-question-radio "Ja , auf jeden Fall" at bounding box center [206, 257] width 203 height 31
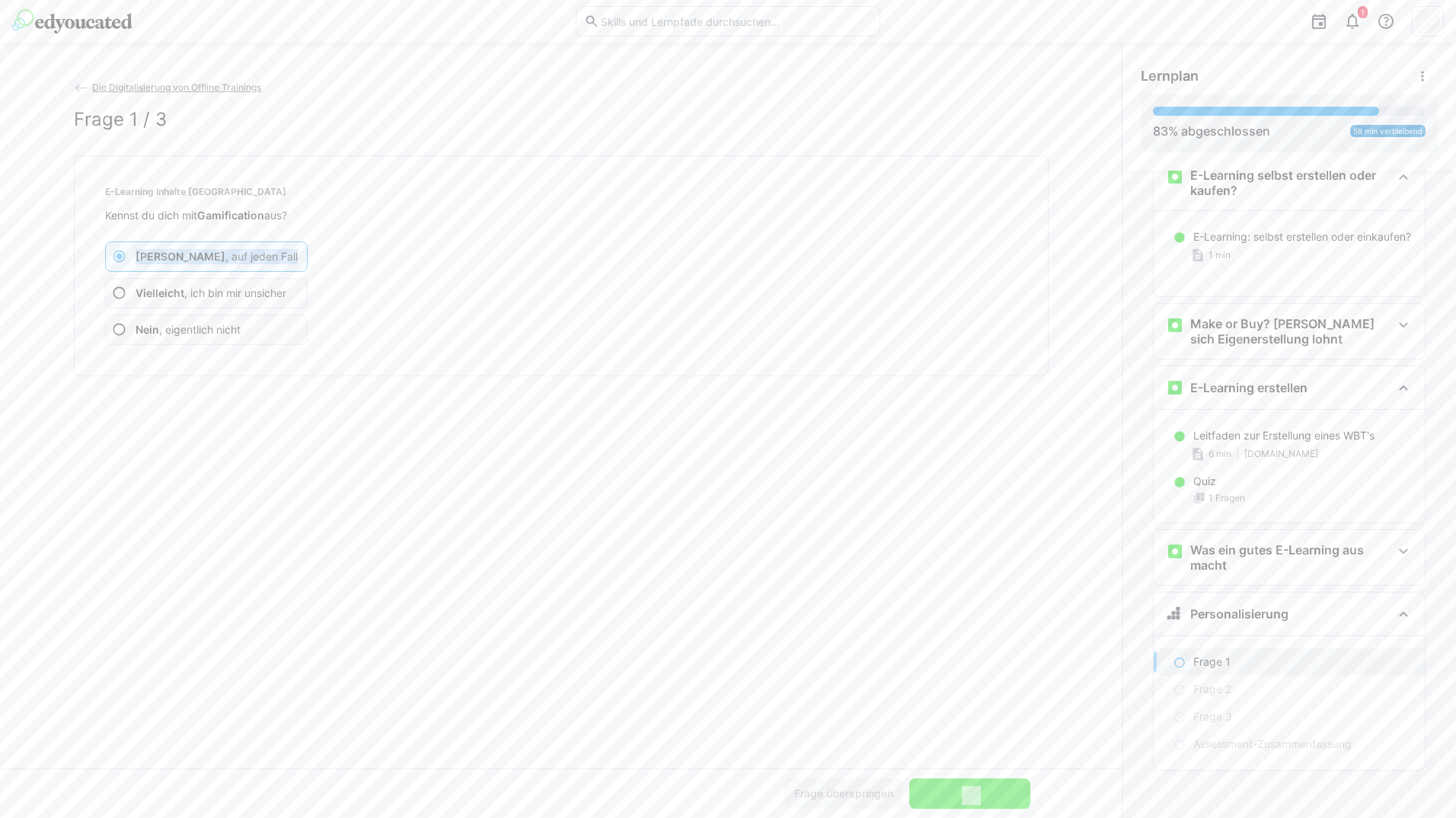
click at [246, 247] on app-assessment-question-radio "Ja , auf jeden Fall" at bounding box center [206, 257] width 203 height 31
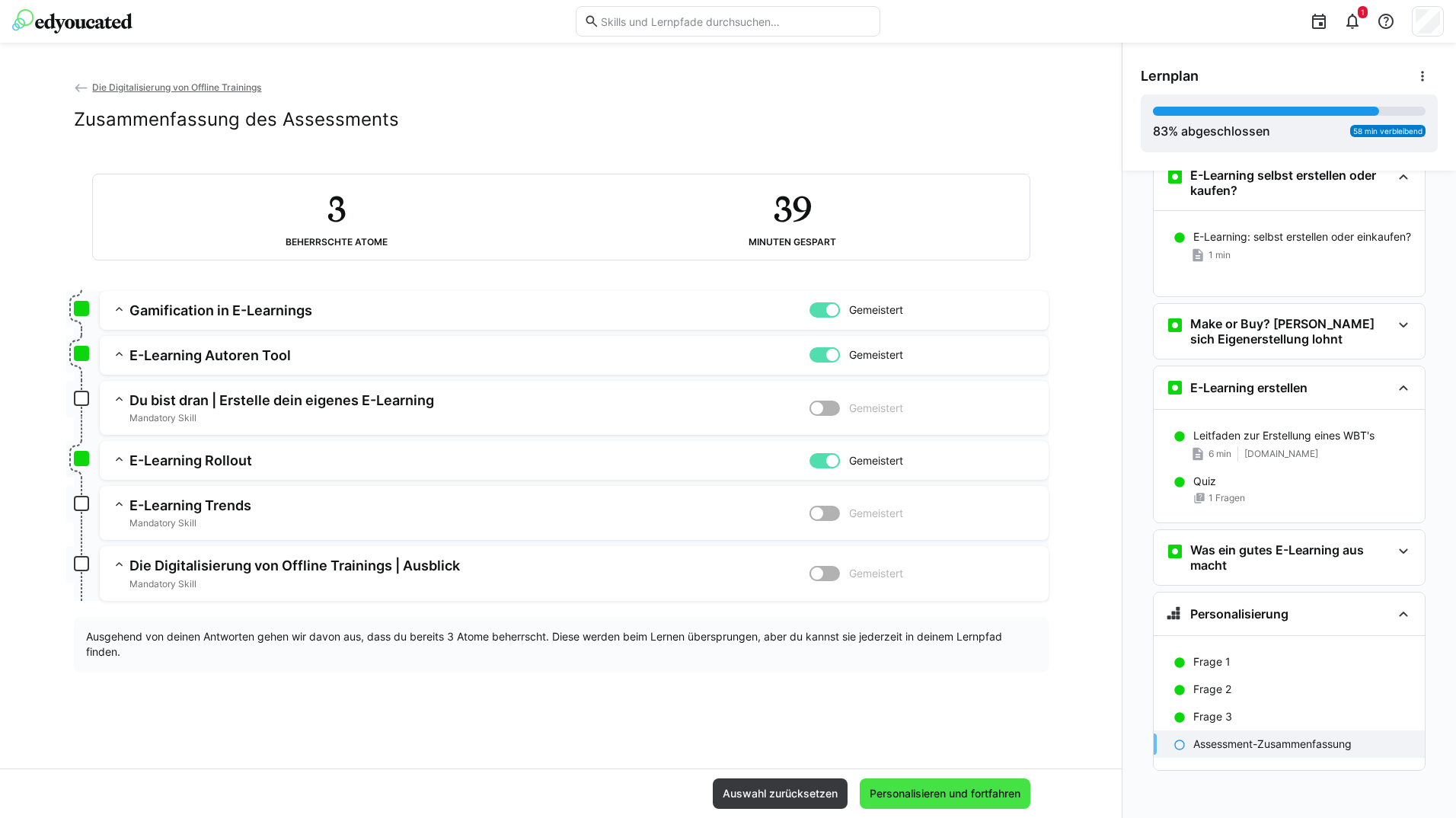
click at [968, 803] on span "Personalisieren und fortfahren" at bounding box center [945, 793] width 171 height 31
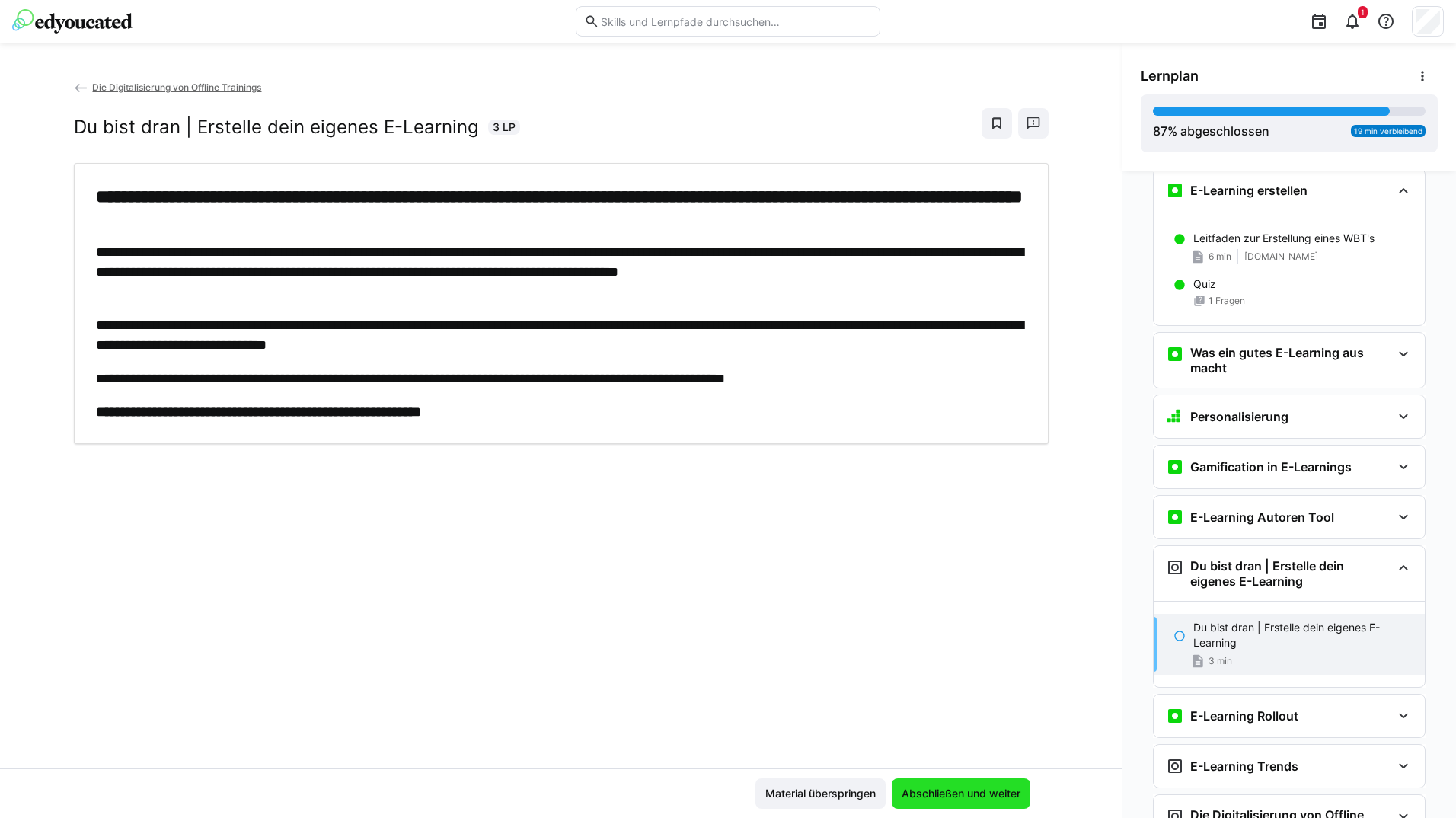
click at [971, 792] on span "Abschließen und weiter" at bounding box center [961, 793] width 123 height 15
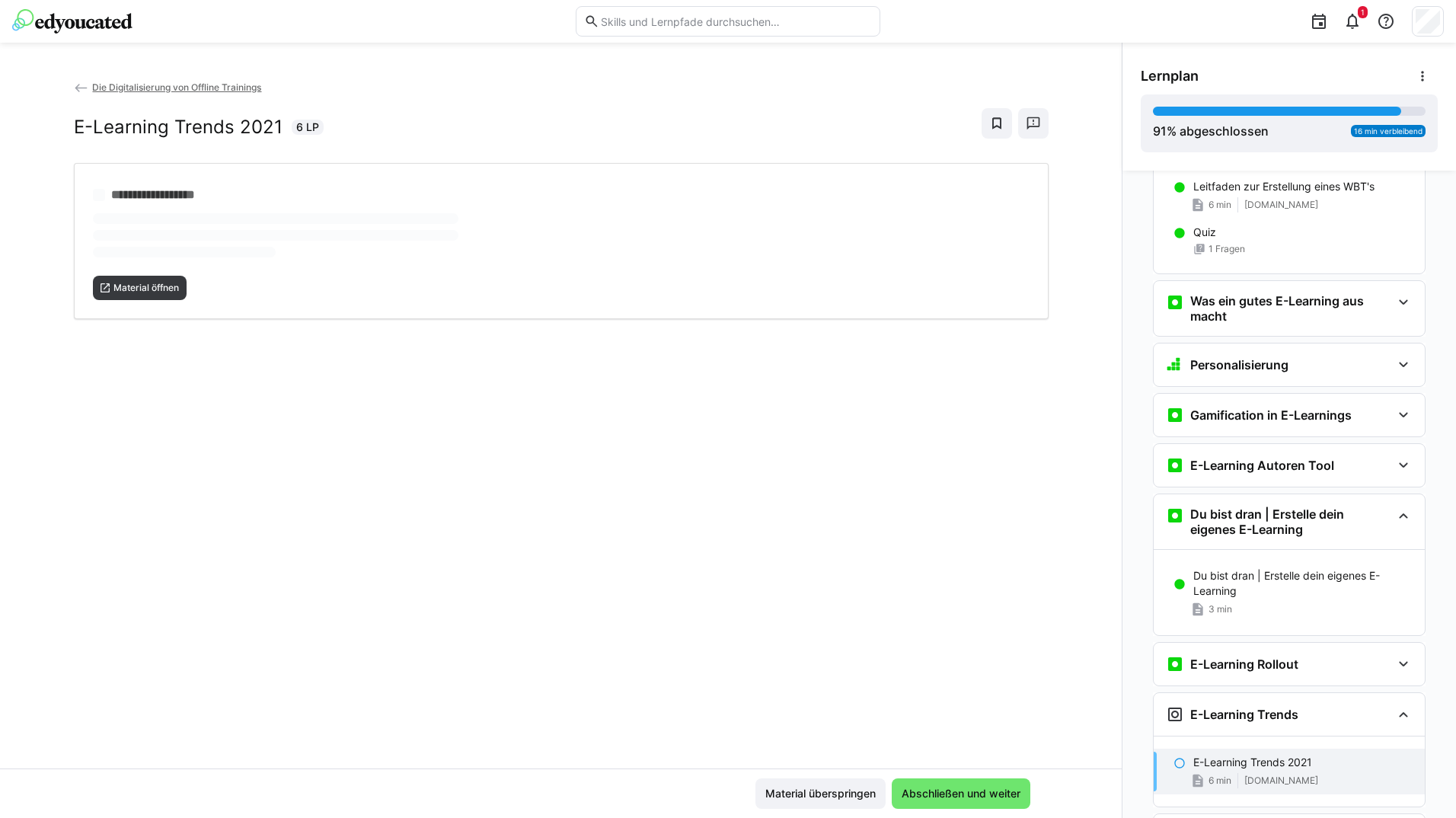
scroll to position [1595, 0]
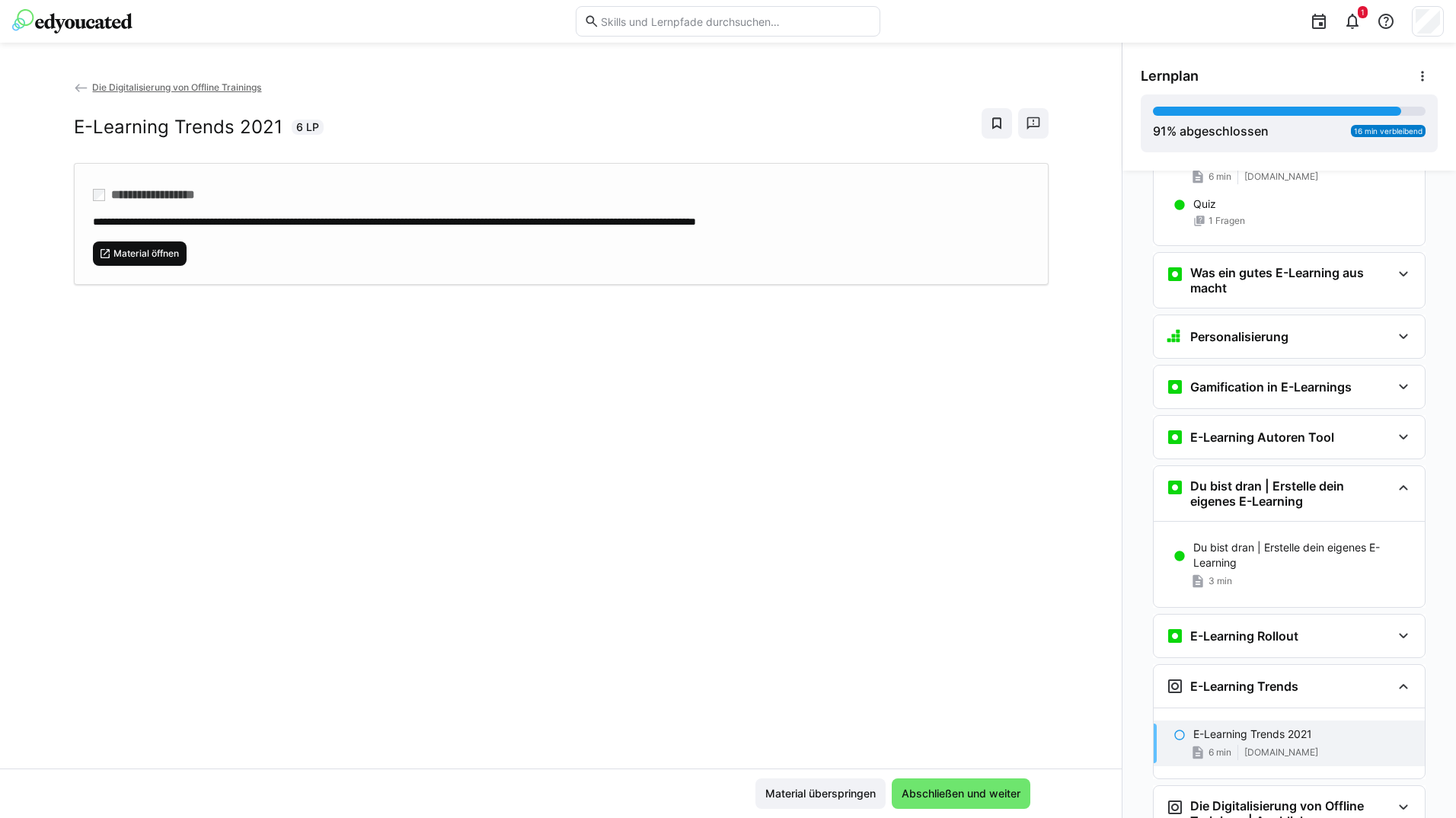
click at [156, 255] on span "Material öffnen" at bounding box center [146, 253] width 69 height 12
click at [951, 773] on div "Material überspringen Abschließen und weiter" at bounding box center [561, 792] width 1121 height 49
click at [955, 778] on span "Abschließen und weiter" at bounding box center [961, 793] width 139 height 31
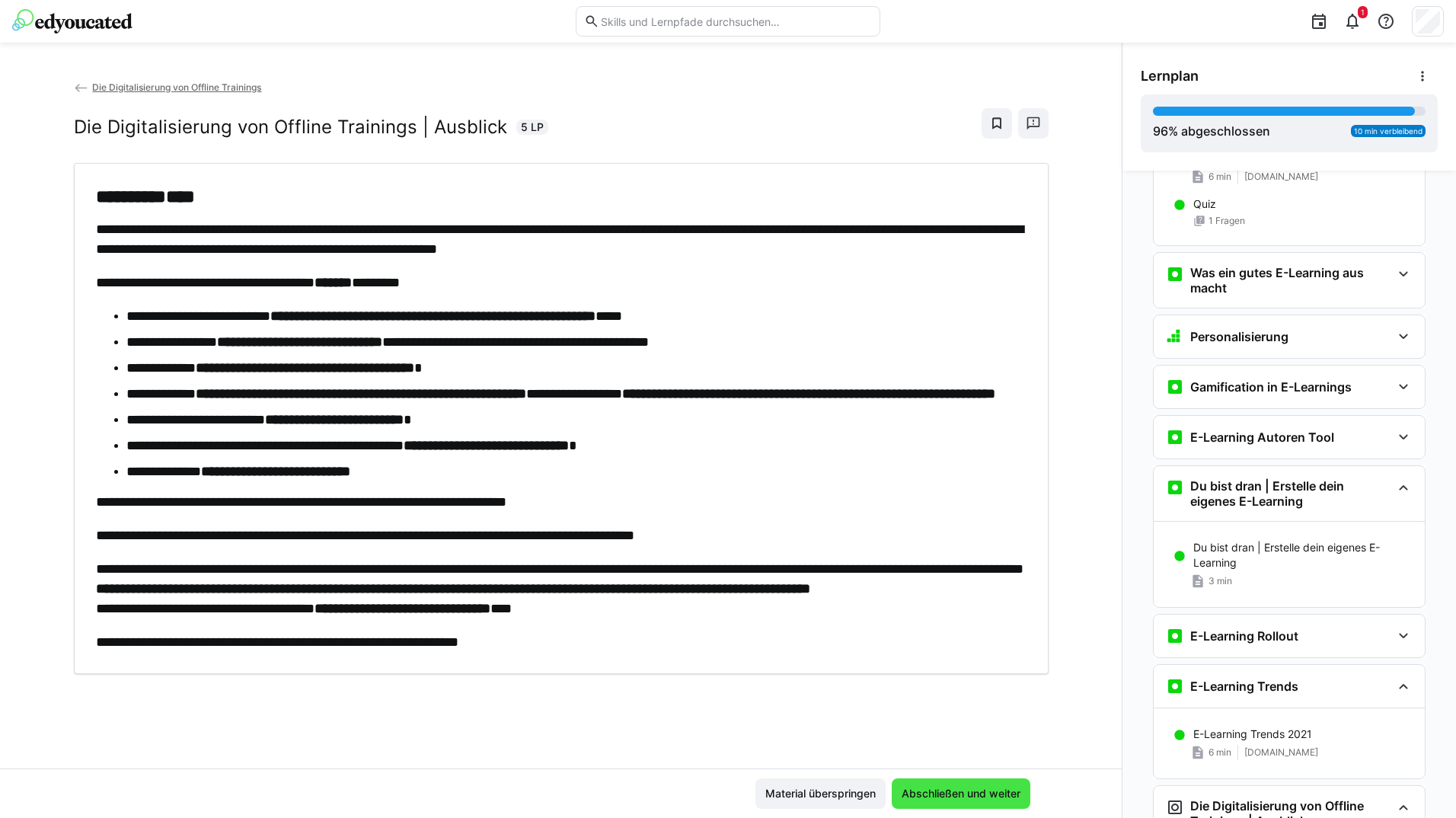
scroll to position [1667, 0]
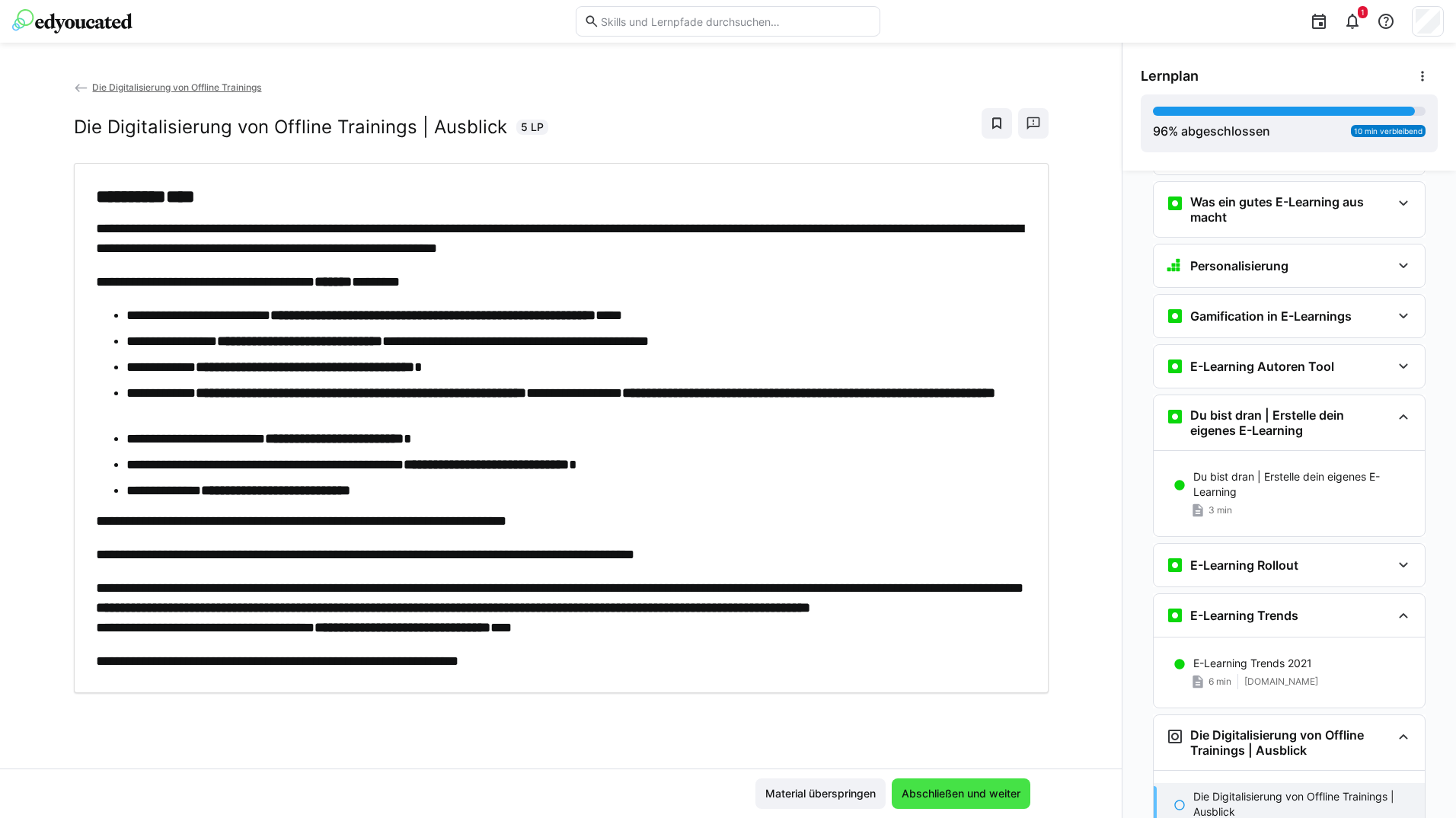
click at [957, 779] on span "Abschließen und weiter" at bounding box center [961, 793] width 139 height 31
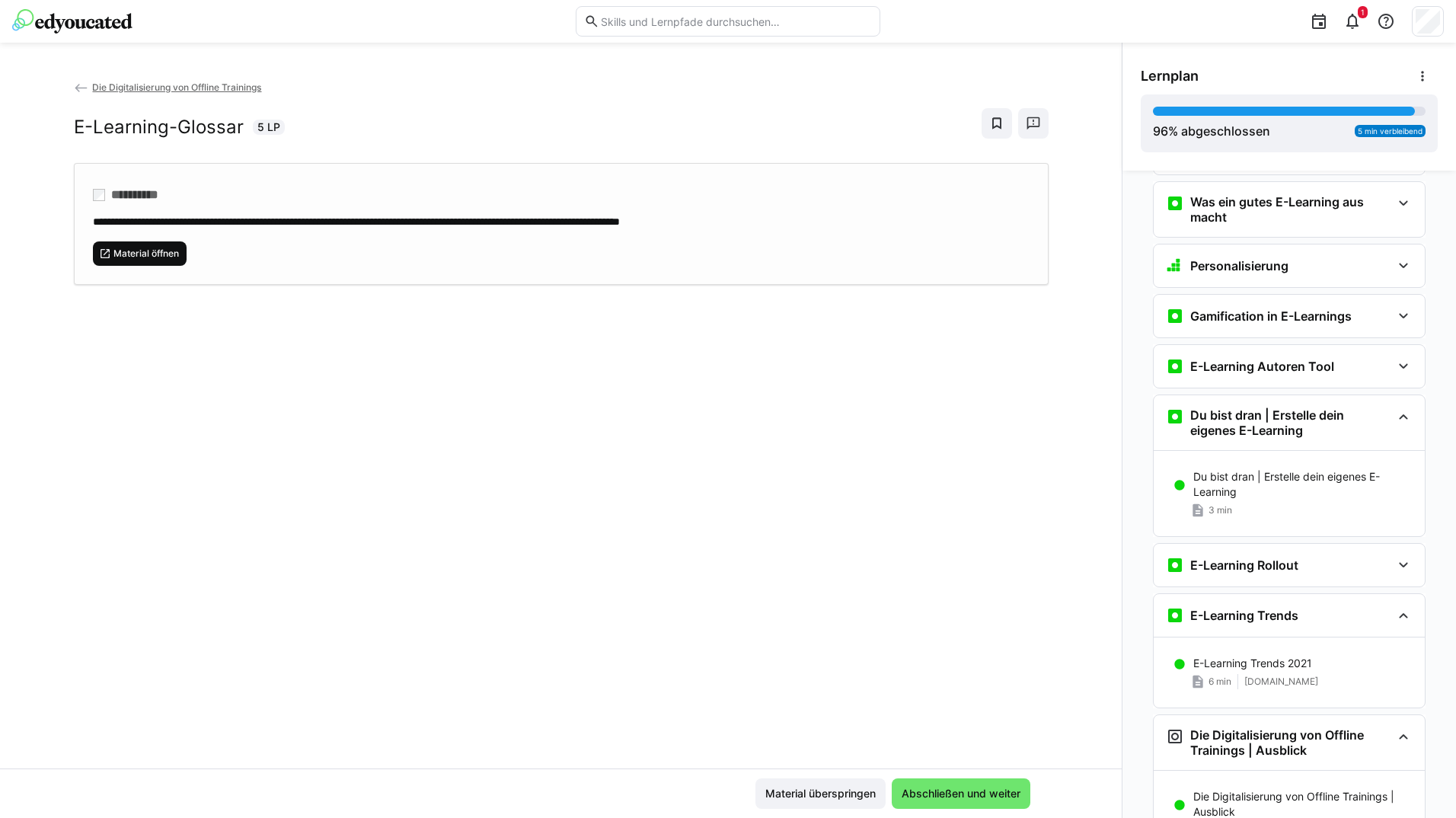
click at [139, 264] on span "Material öffnen" at bounding box center [140, 254] width 95 height 24
click at [956, 792] on span "Abschließen und weiter" at bounding box center [961, 793] width 123 height 15
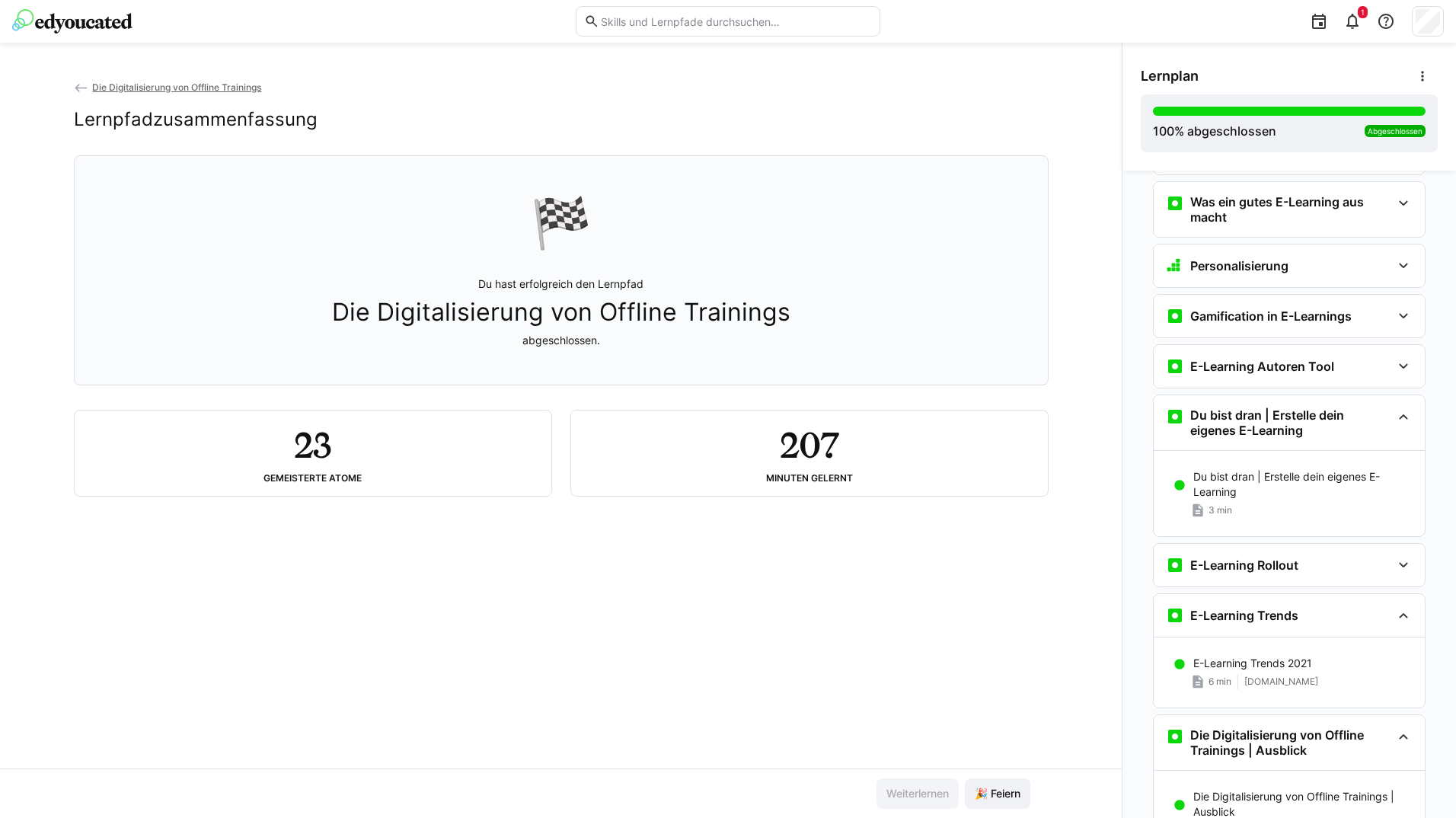
scroll to position [1901, 0]
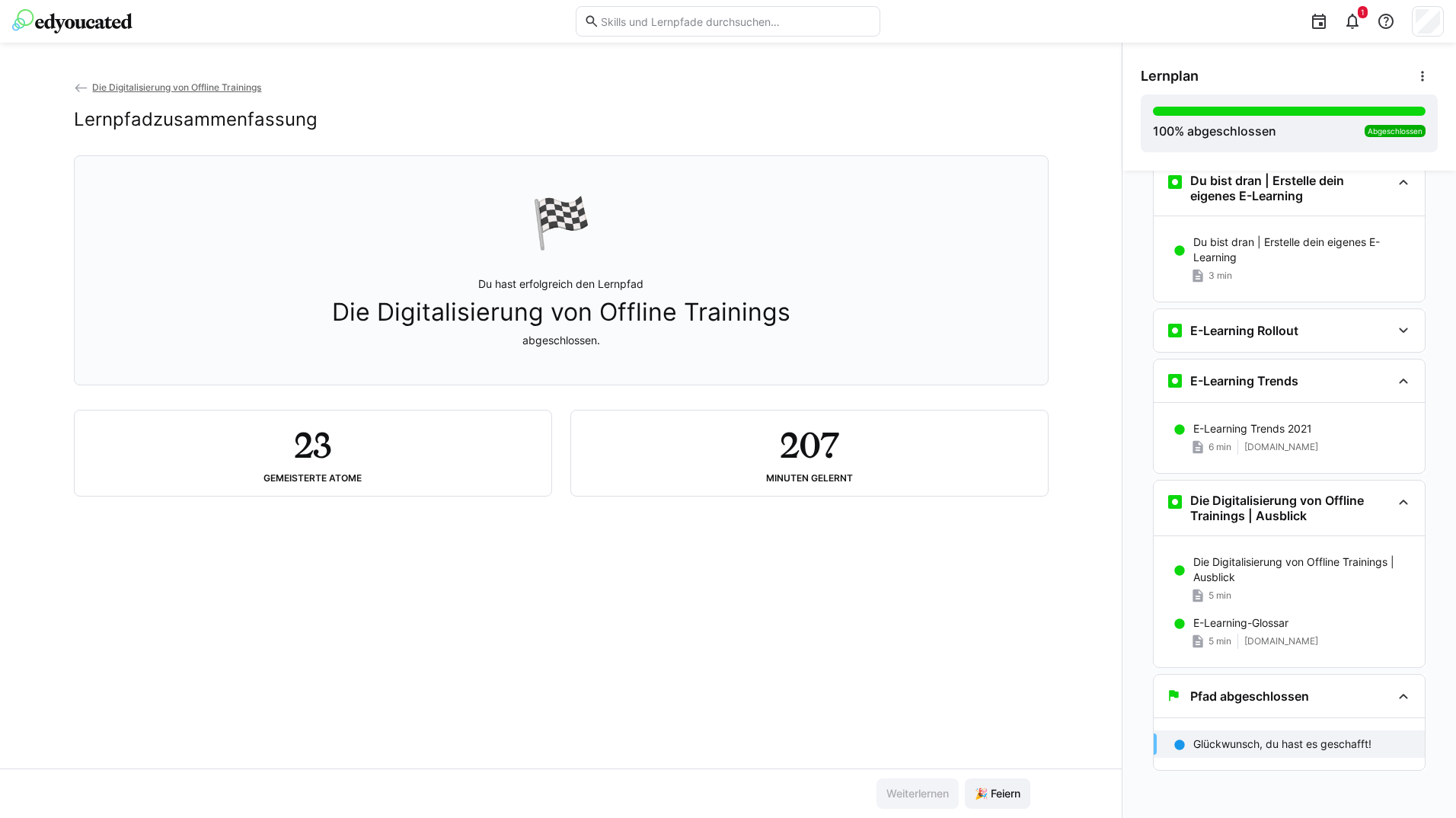
click at [86, 86] on link "Die Digitalisierung von Offline Trainings" at bounding box center [168, 87] width 188 height 11
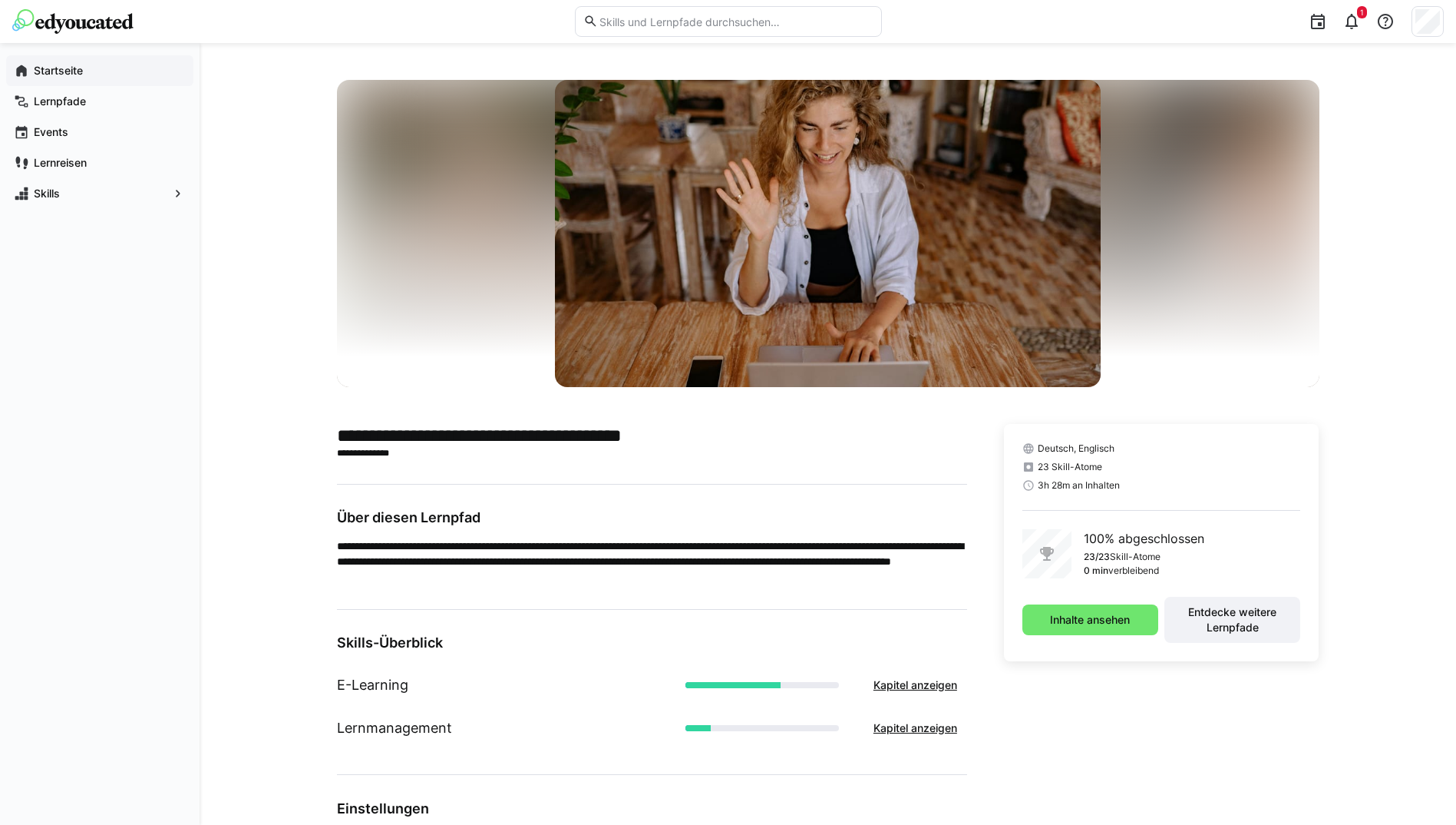
click at [69, 56] on div "Startseite" at bounding box center [100, 70] width 188 height 31
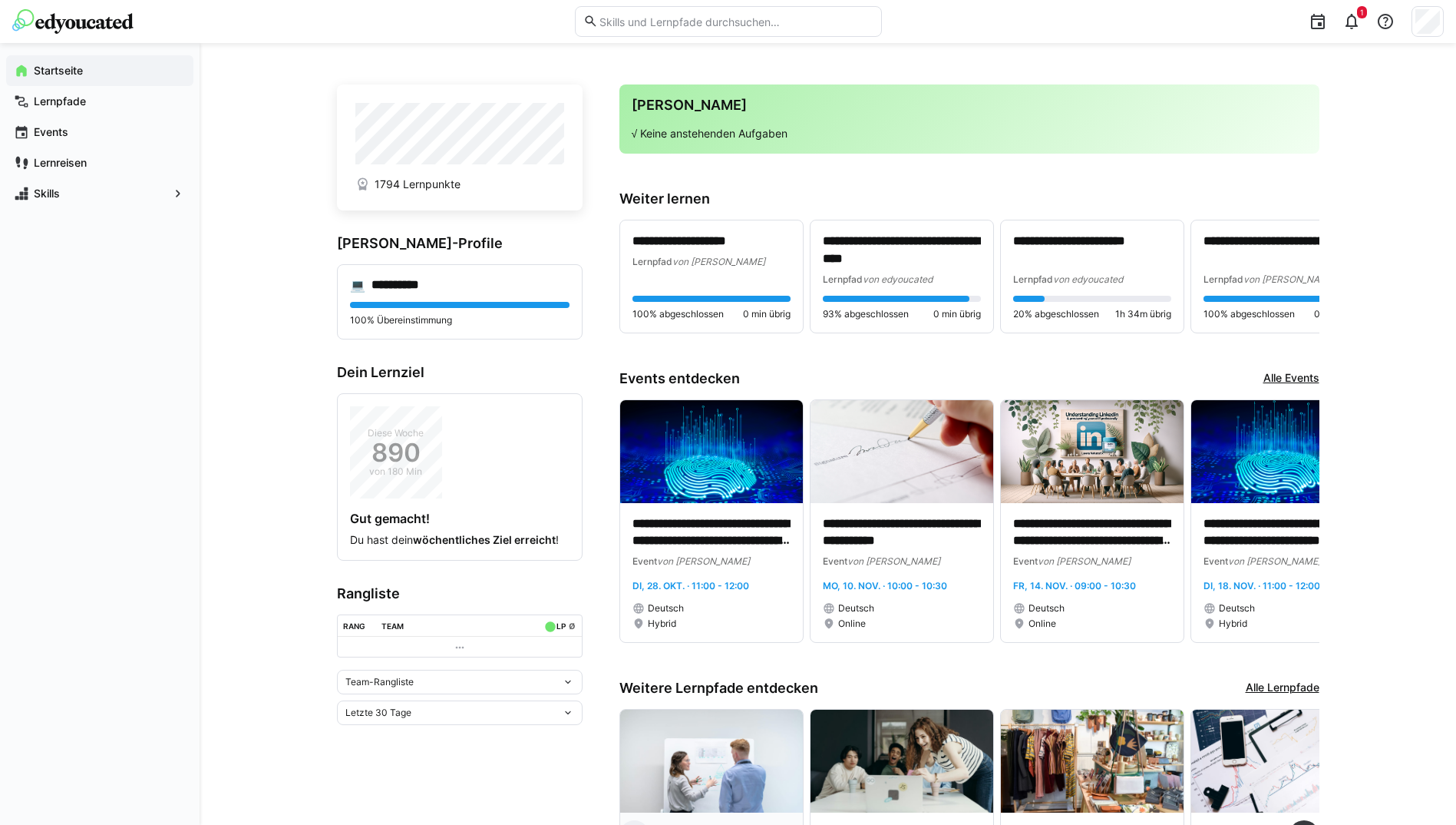
click at [694, 751] on img at bounding box center [712, 761] width 183 height 103
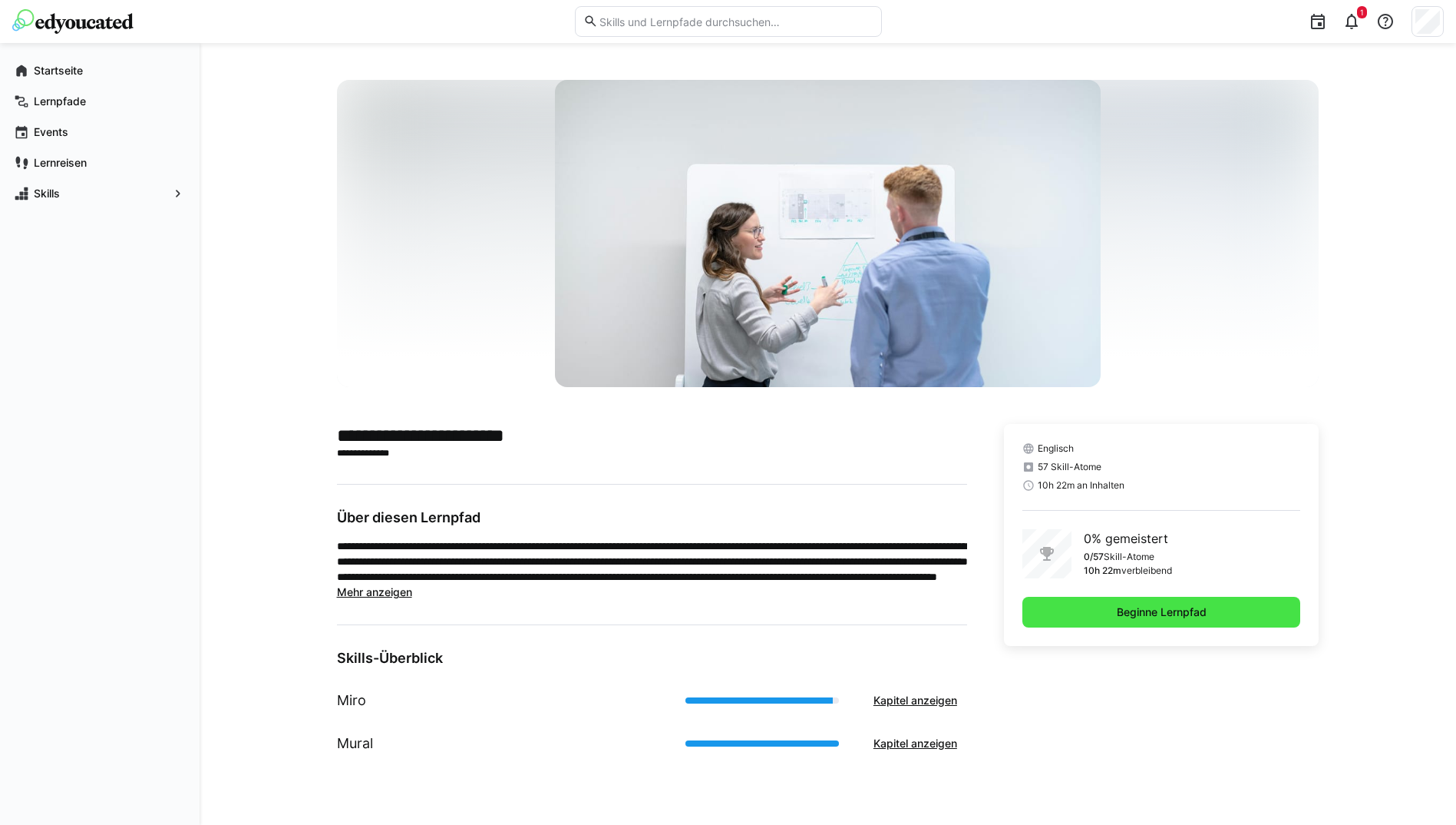
click at [1163, 605] on span "Beginne Lernpfad" at bounding box center [1161, 612] width 94 height 15
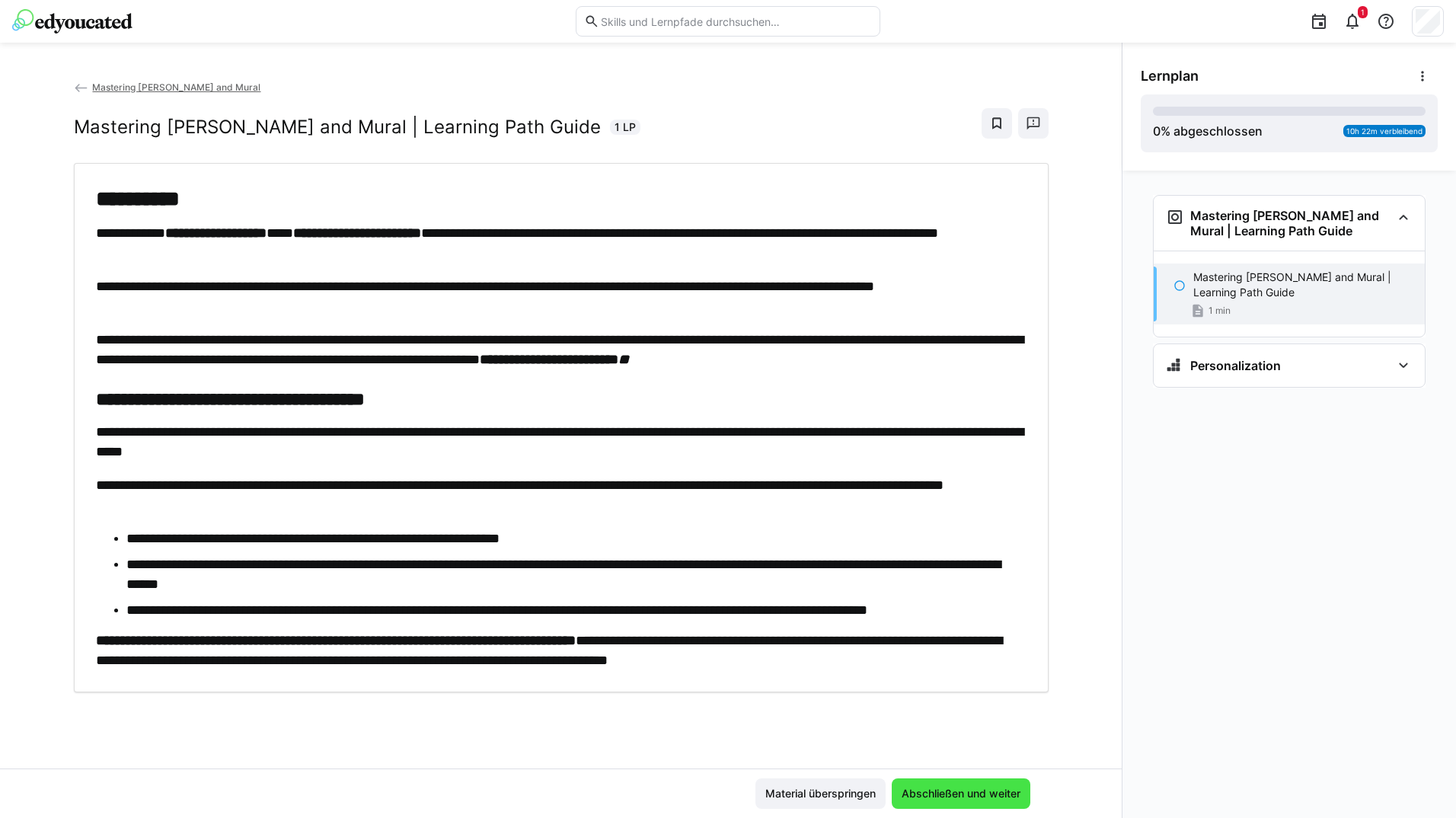
click at [992, 779] on span "Abschließen und weiter" at bounding box center [961, 793] width 139 height 31
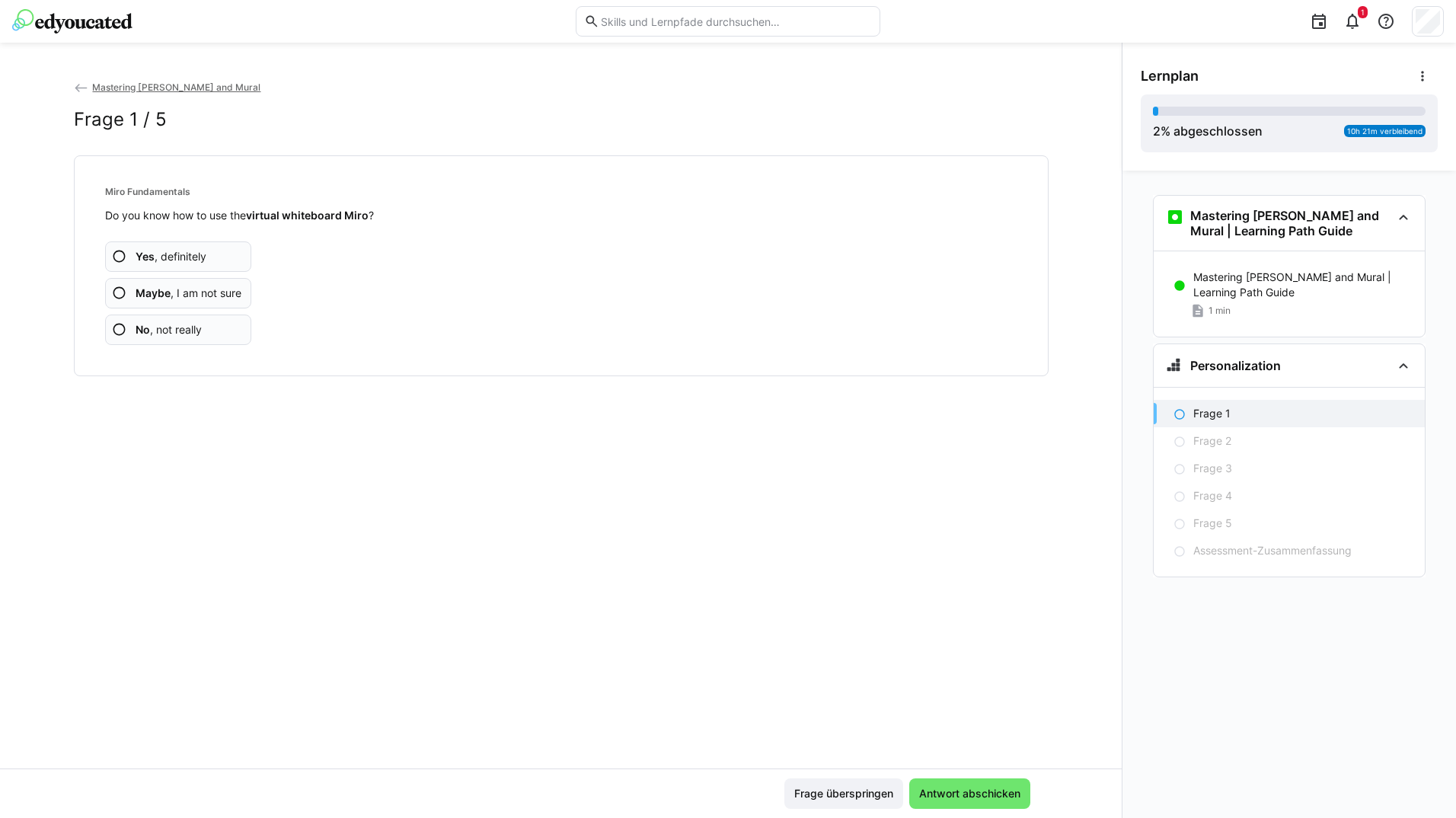
click at [212, 258] on app-assessment-question-radio "Yes , definitely" at bounding box center [178, 257] width 147 height 31
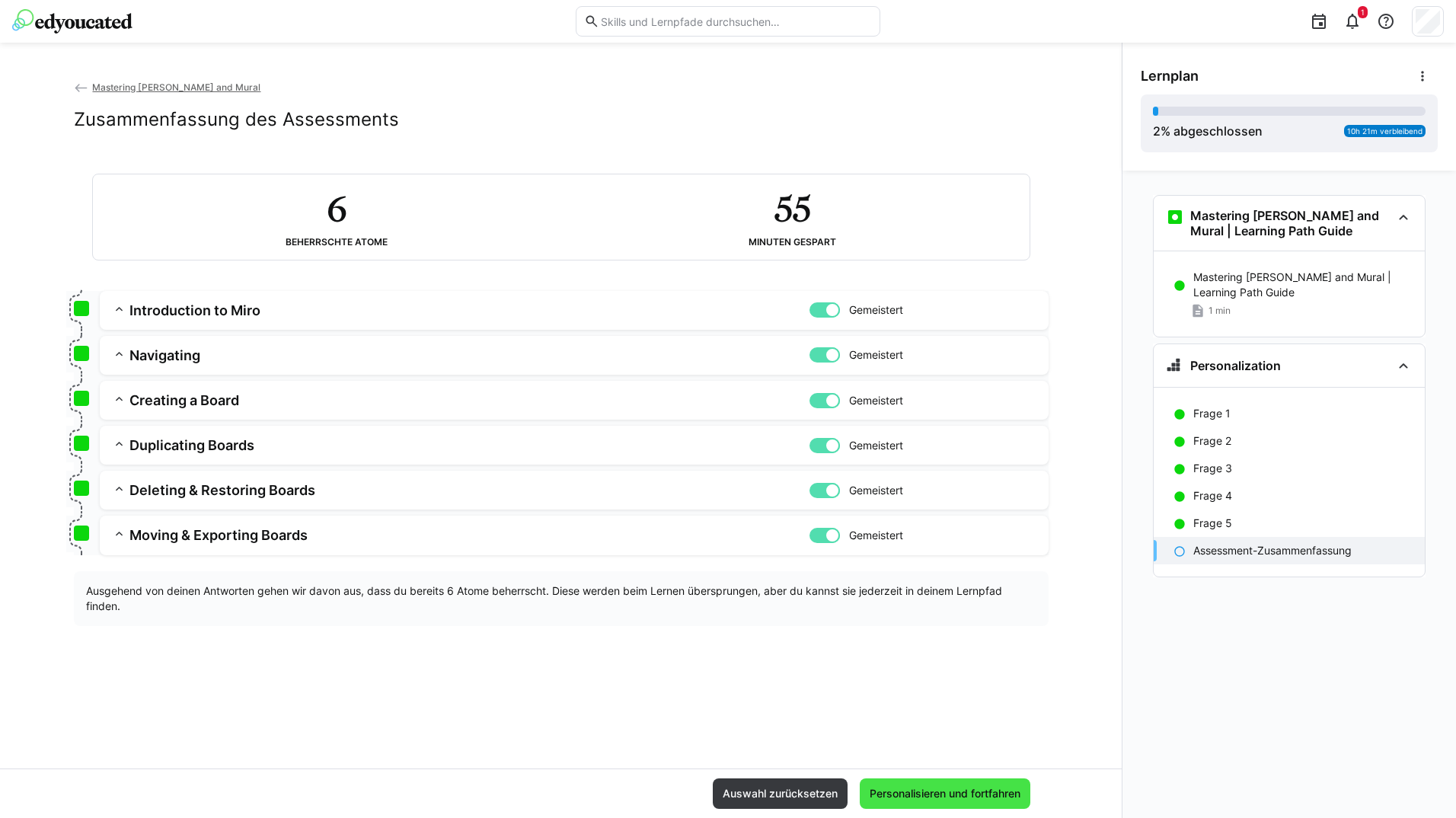
click at [987, 787] on span "Personalisieren und fortfahren" at bounding box center [945, 793] width 156 height 15
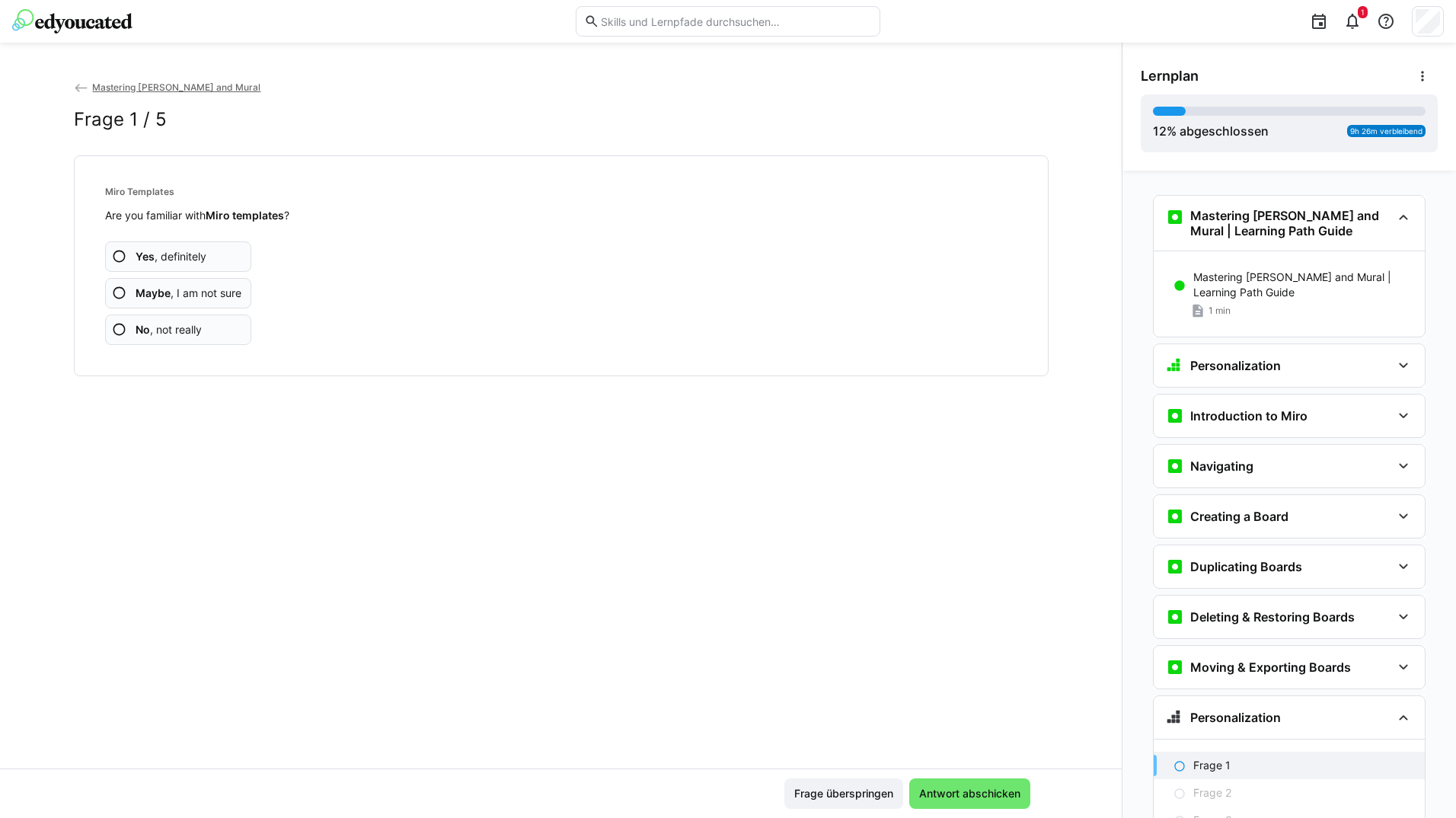
scroll to position [158, 0]
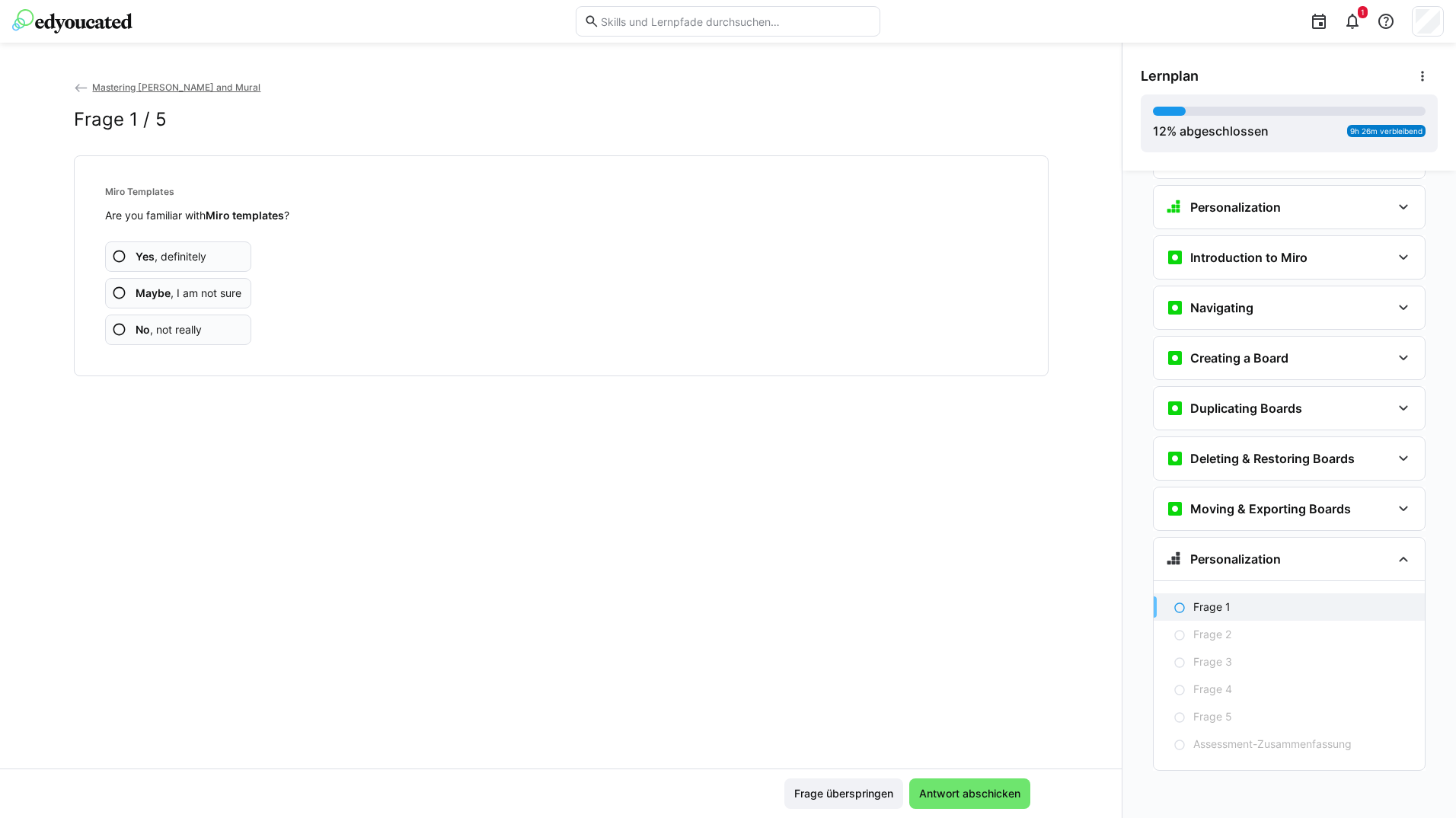
click at [216, 250] on app-assessment-question-radio "Yes , definitely" at bounding box center [178, 257] width 147 height 31
click at [217, 249] on app-assessment-question-radio "Yes , definitely" at bounding box center [178, 257] width 147 height 31
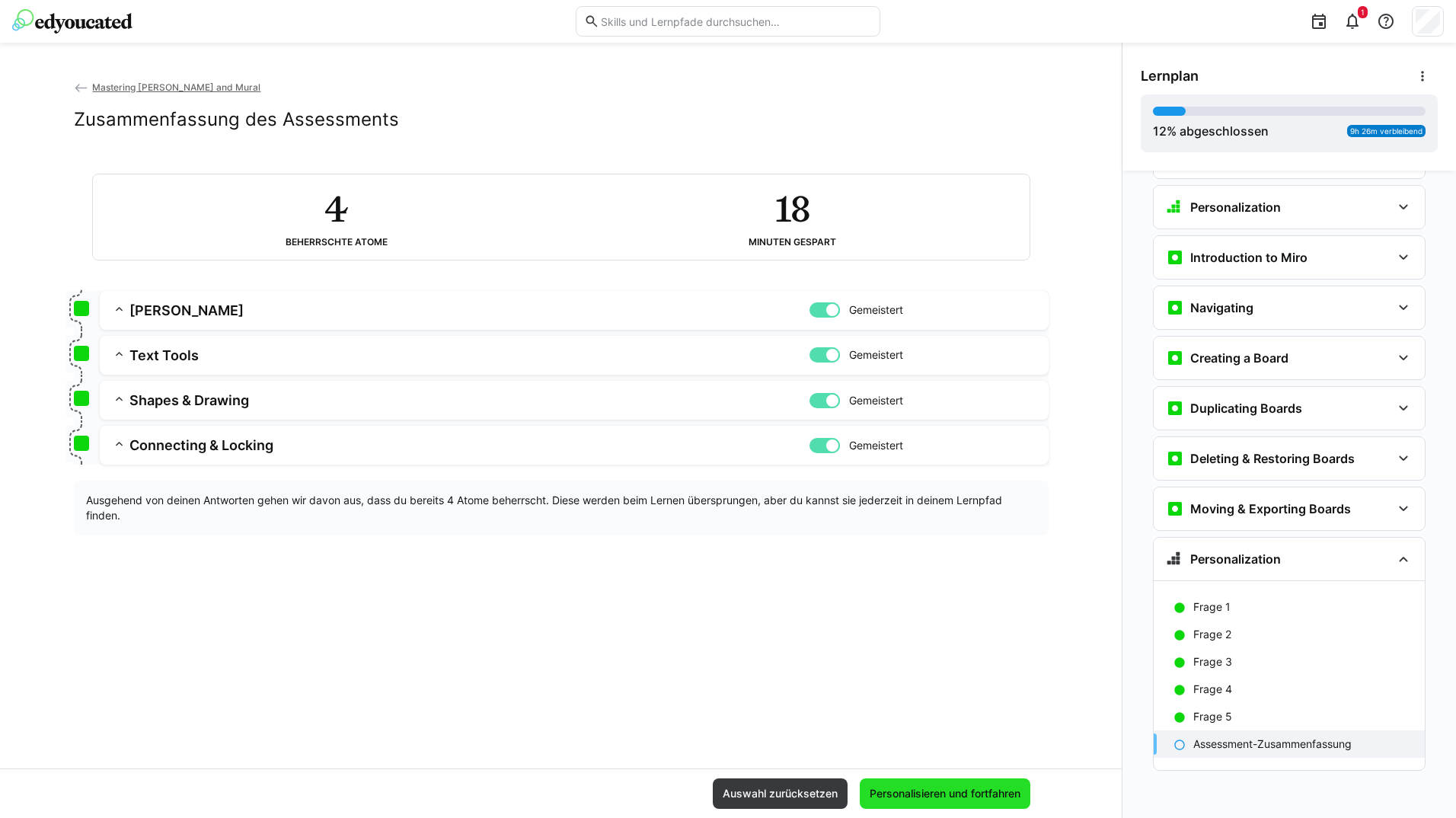
click at [1002, 790] on span "Personalisieren und fortfahren" at bounding box center [945, 793] width 156 height 15
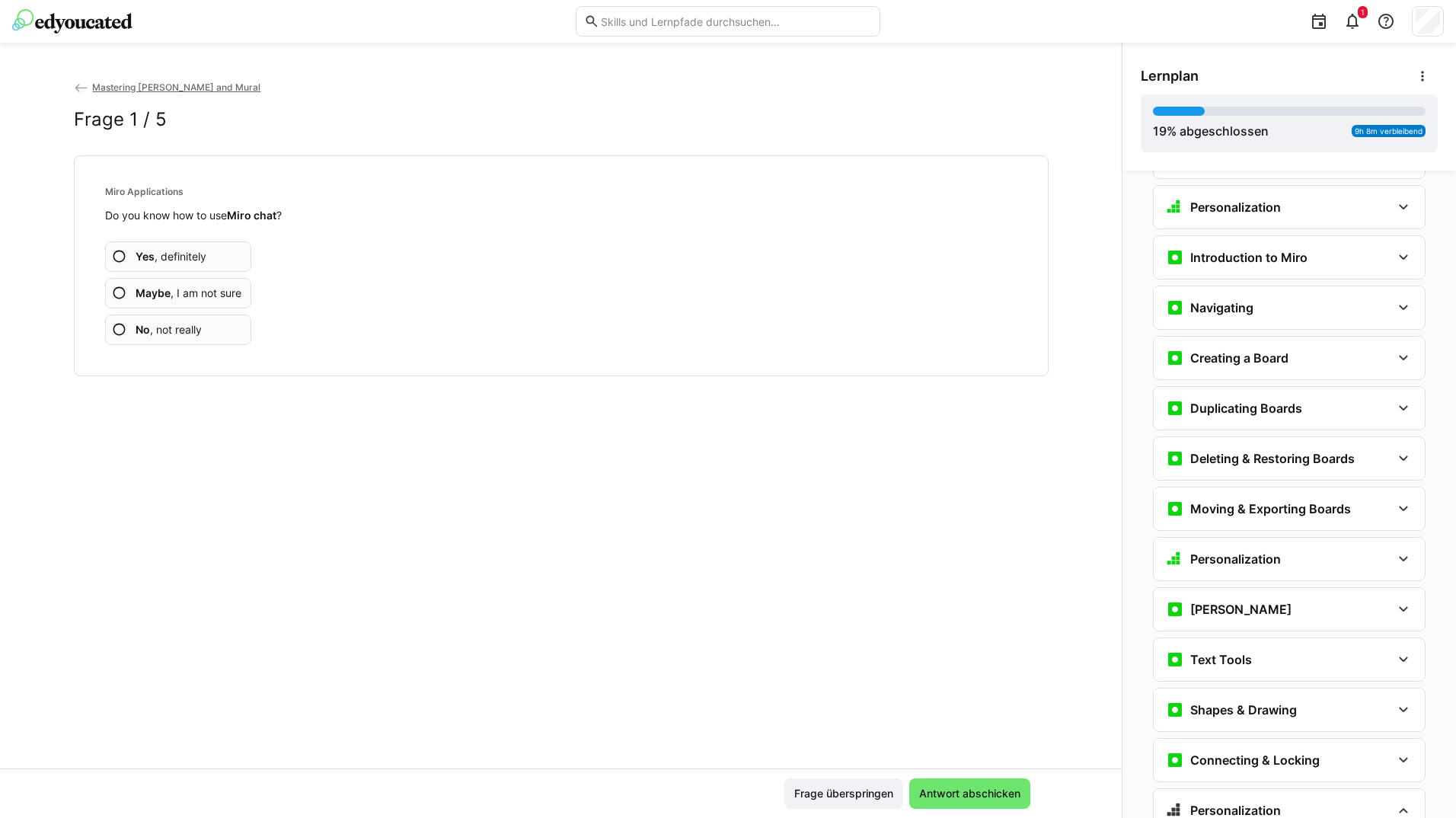
scroll to position [409, 0]
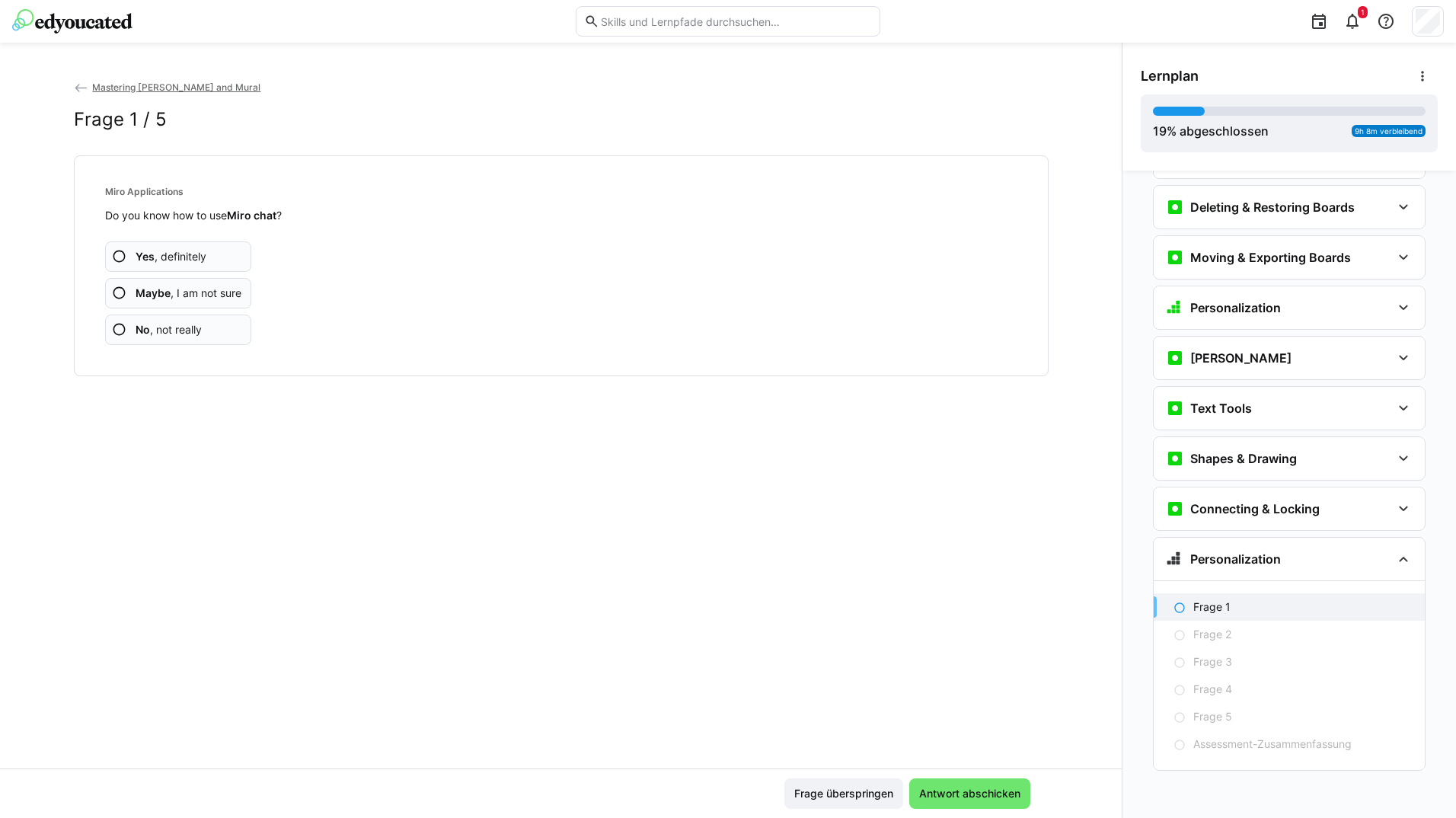
click at [224, 254] on app-assessment-question-radio "Yes , definitely" at bounding box center [178, 257] width 147 height 31
click at [225, 254] on app-assessment-question-radio "Yes , definitely" at bounding box center [178, 257] width 147 height 31
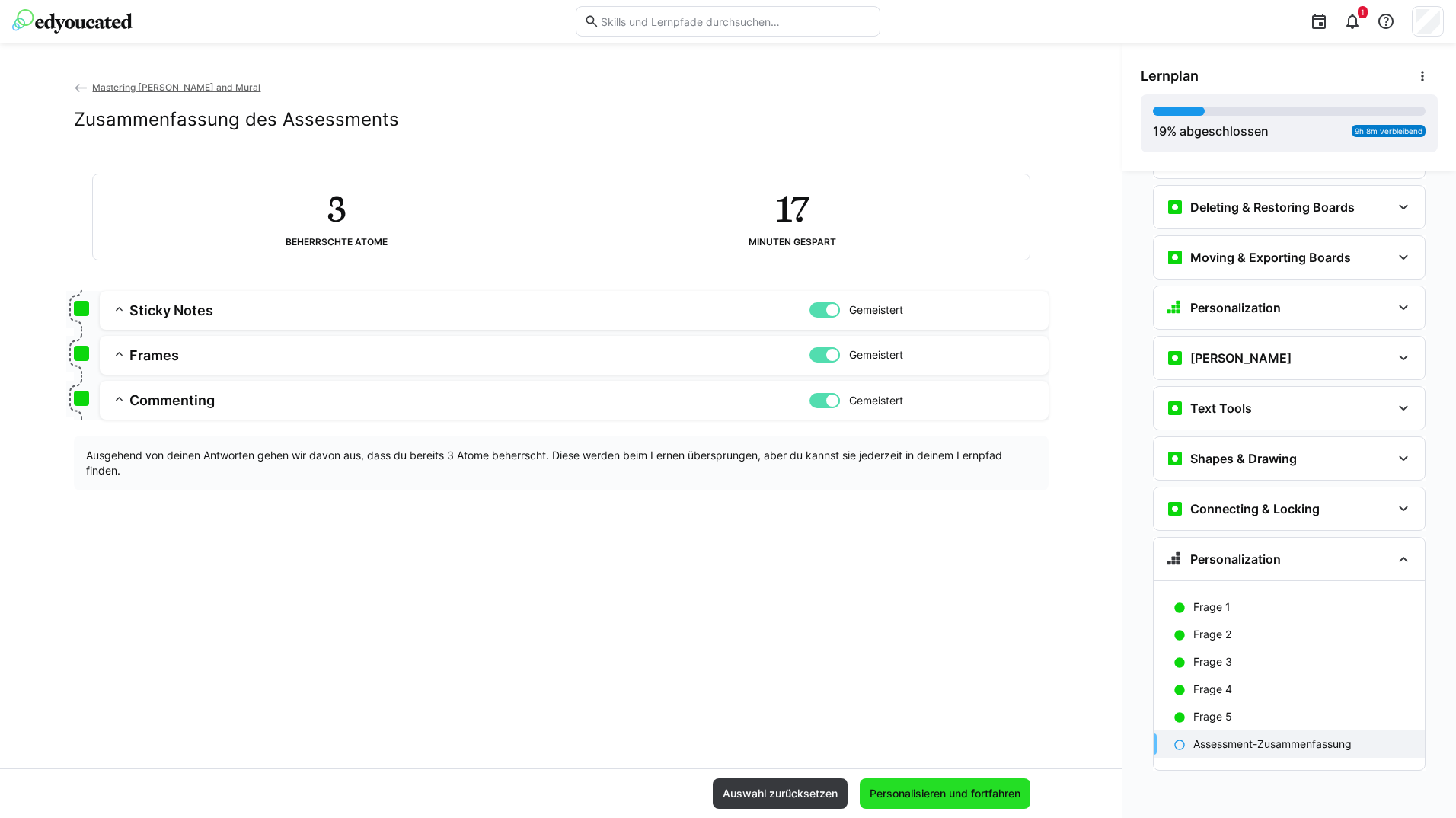
click at [925, 787] on span "Personalisieren und fortfahren" at bounding box center [945, 793] width 156 height 15
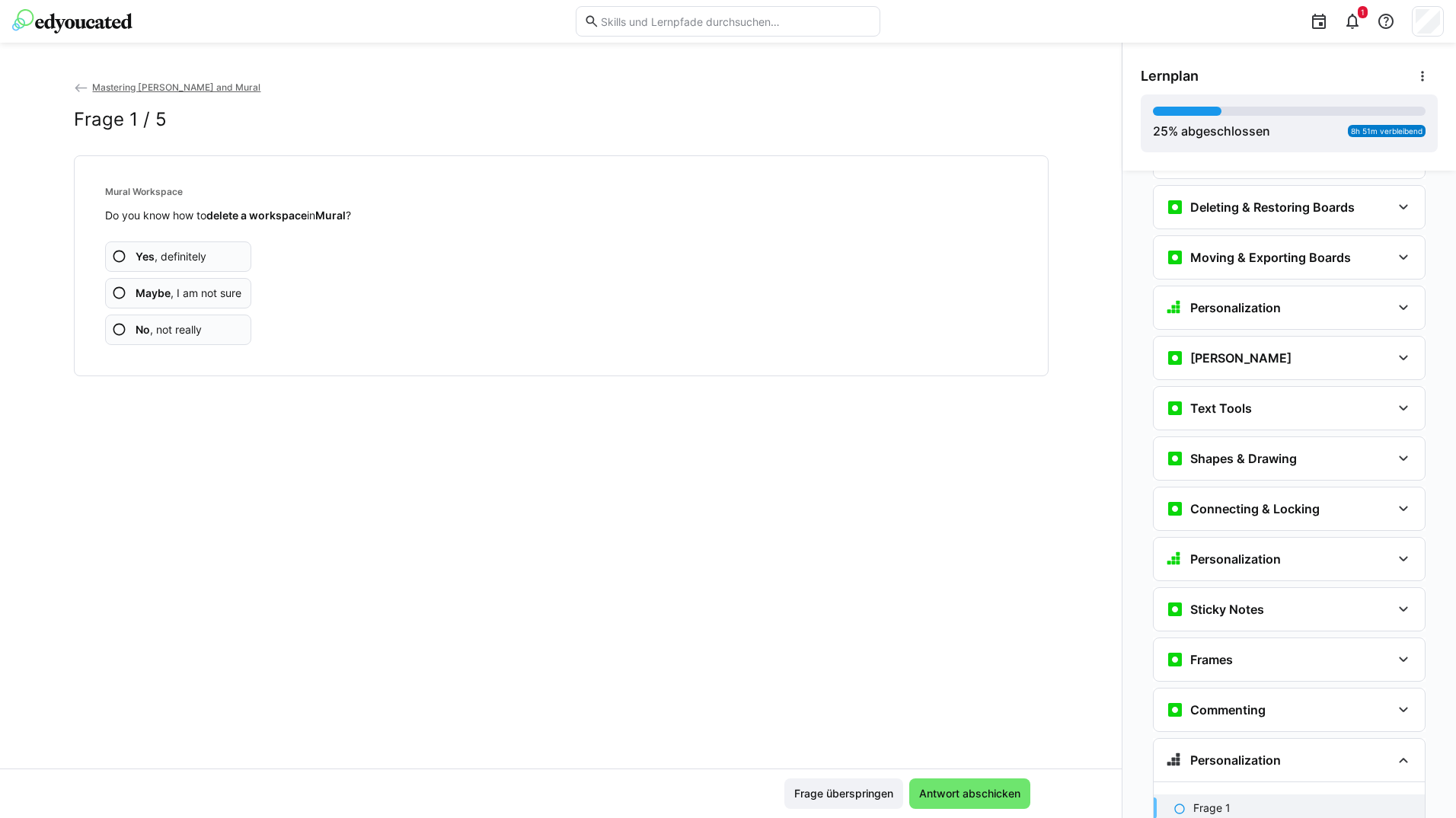
scroll to position [608, 0]
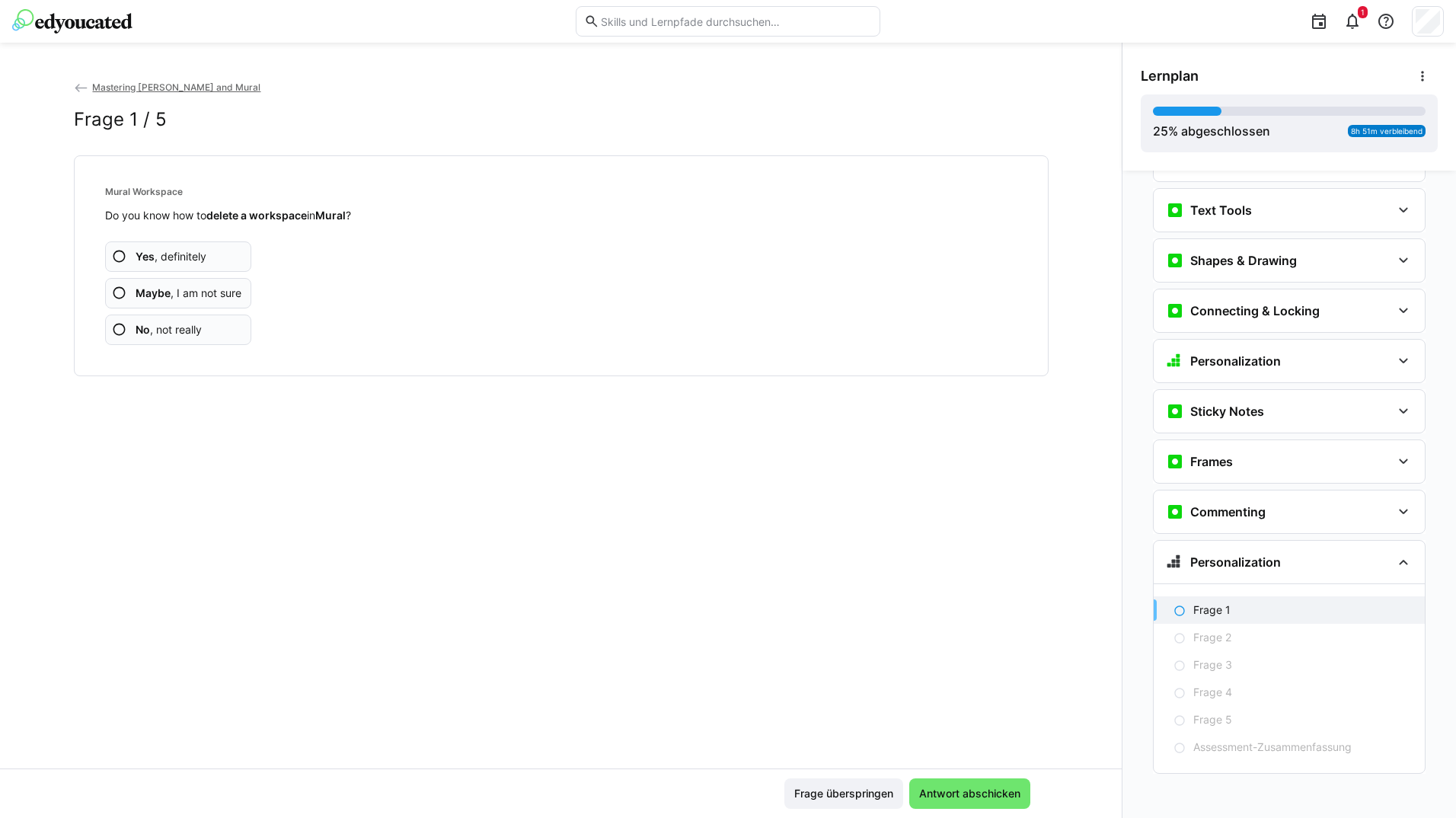
click at [224, 263] on app-assessment-question-radio "Yes , definitely" at bounding box center [178, 257] width 147 height 31
click at [224, 261] on app-assessment-question-radio "Yes , definitely" at bounding box center [178, 257] width 147 height 31
click at [229, 258] on app-assessment-question-radio "Yes , definitely" at bounding box center [178, 257] width 147 height 31
click at [229, 255] on app-assessment-question-radio "Yes , definitely" at bounding box center [178, 257] width 147 height 31
click at [234, 252] on app-assessment-question-radio "Yes , definitely" at bounding box center [178, 257] width 147 height 31
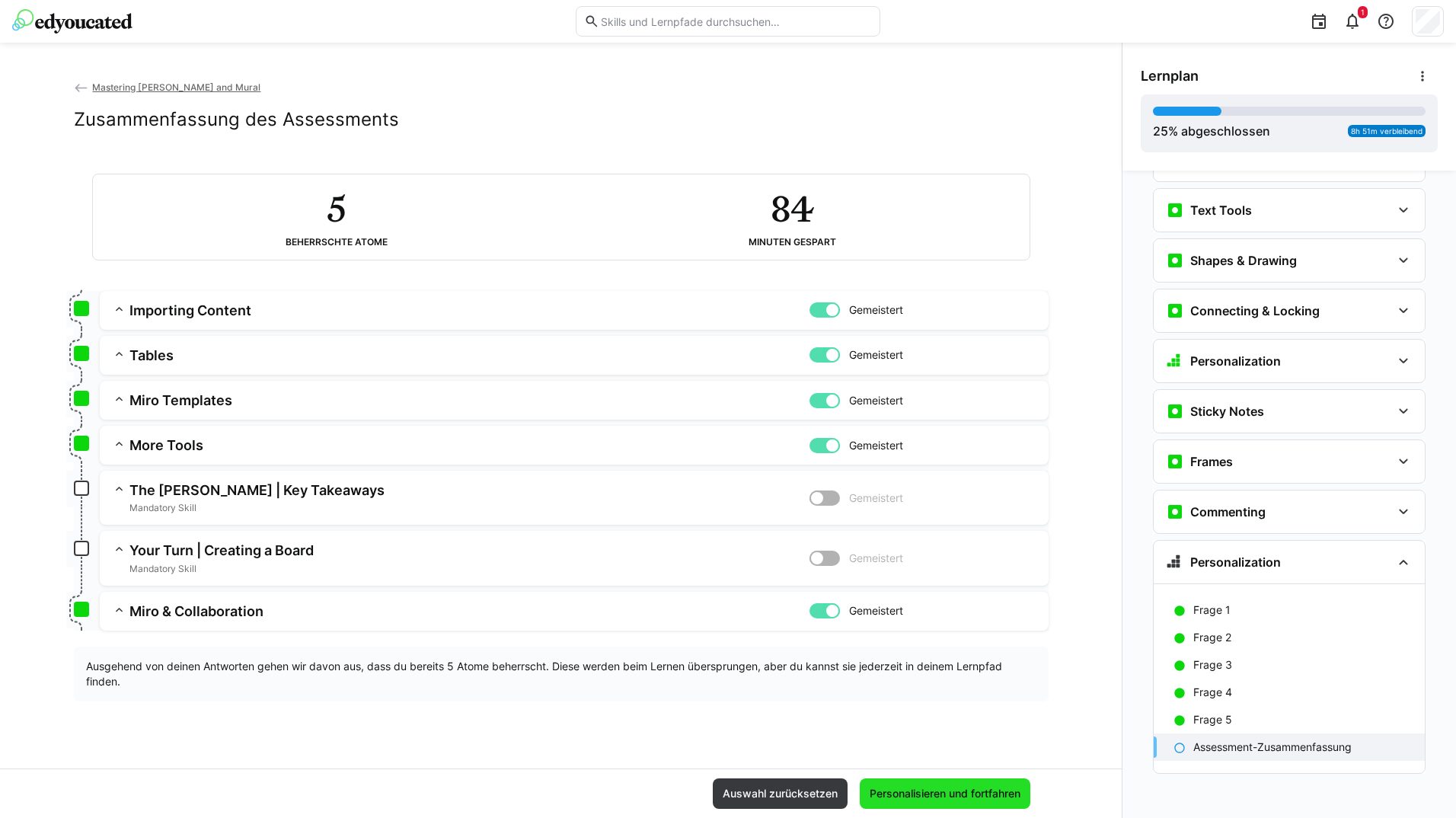
click at [944, 787] on span "Personalisieren und fortfahren" at bounding box center [945, 793] width 156 height 15
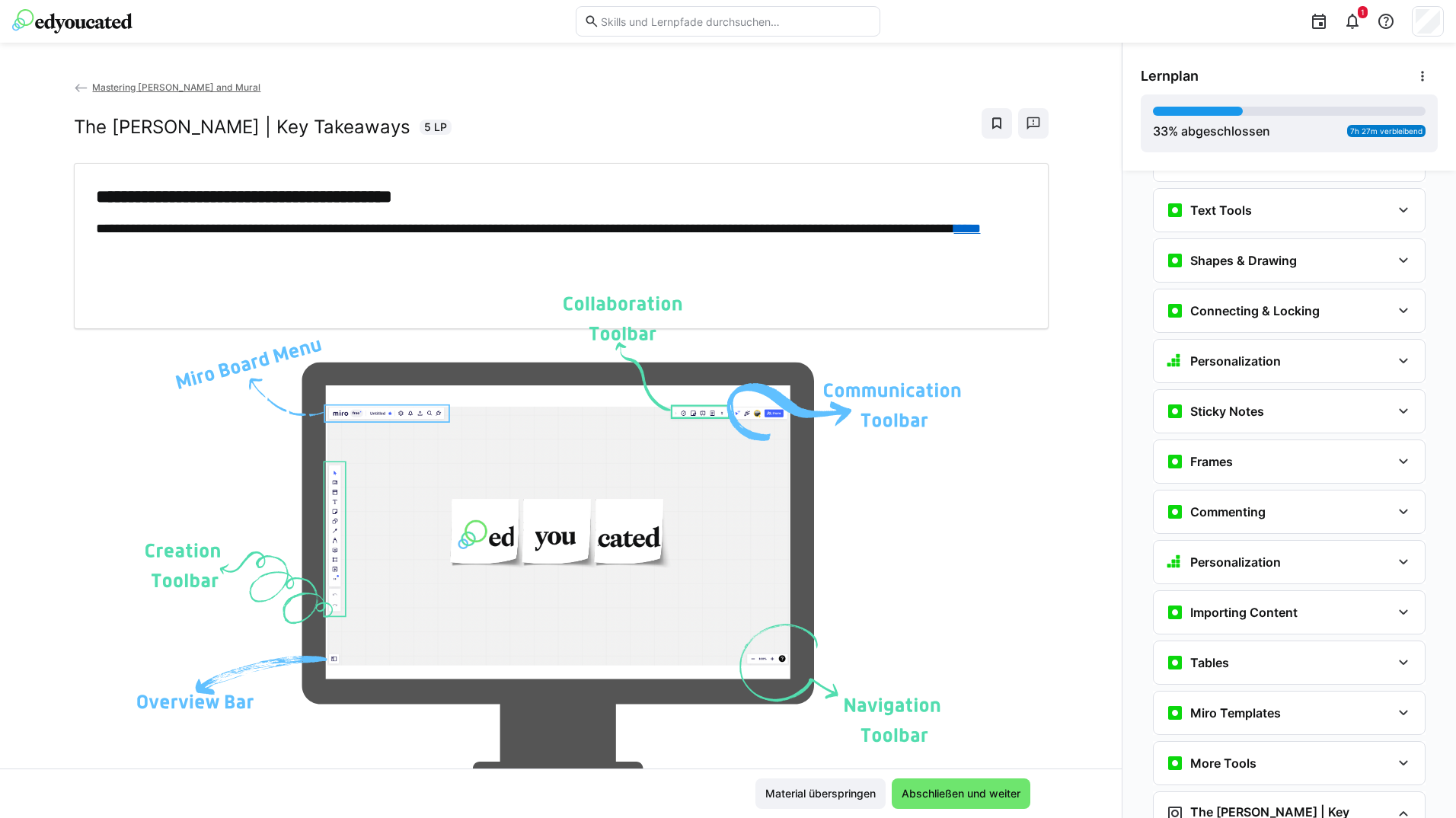
scroll to position [1025, 0]
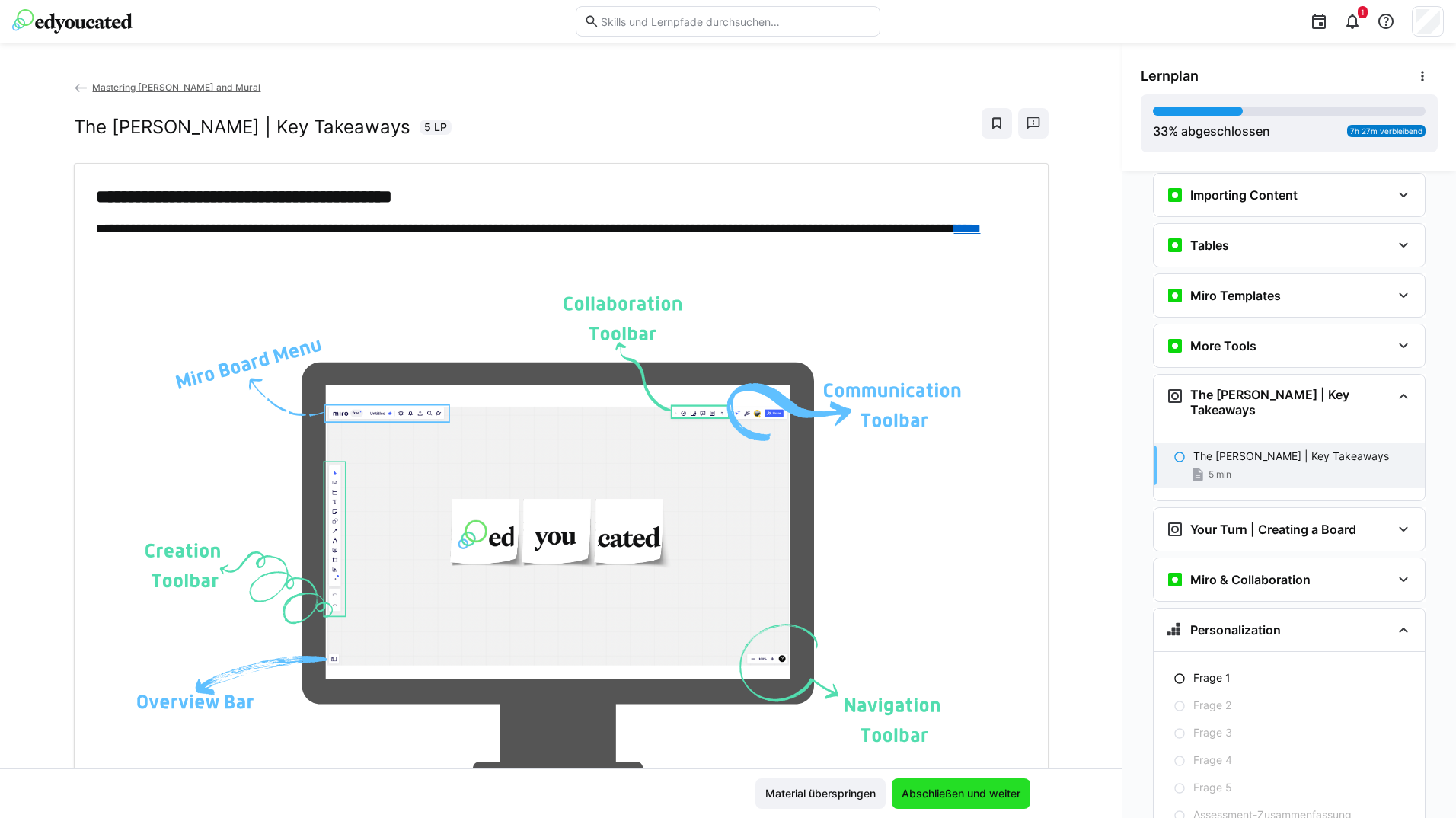
click at [975, 792] on span "Abschließen und weiter" at bounding box center [961, 793] width 123 height 15
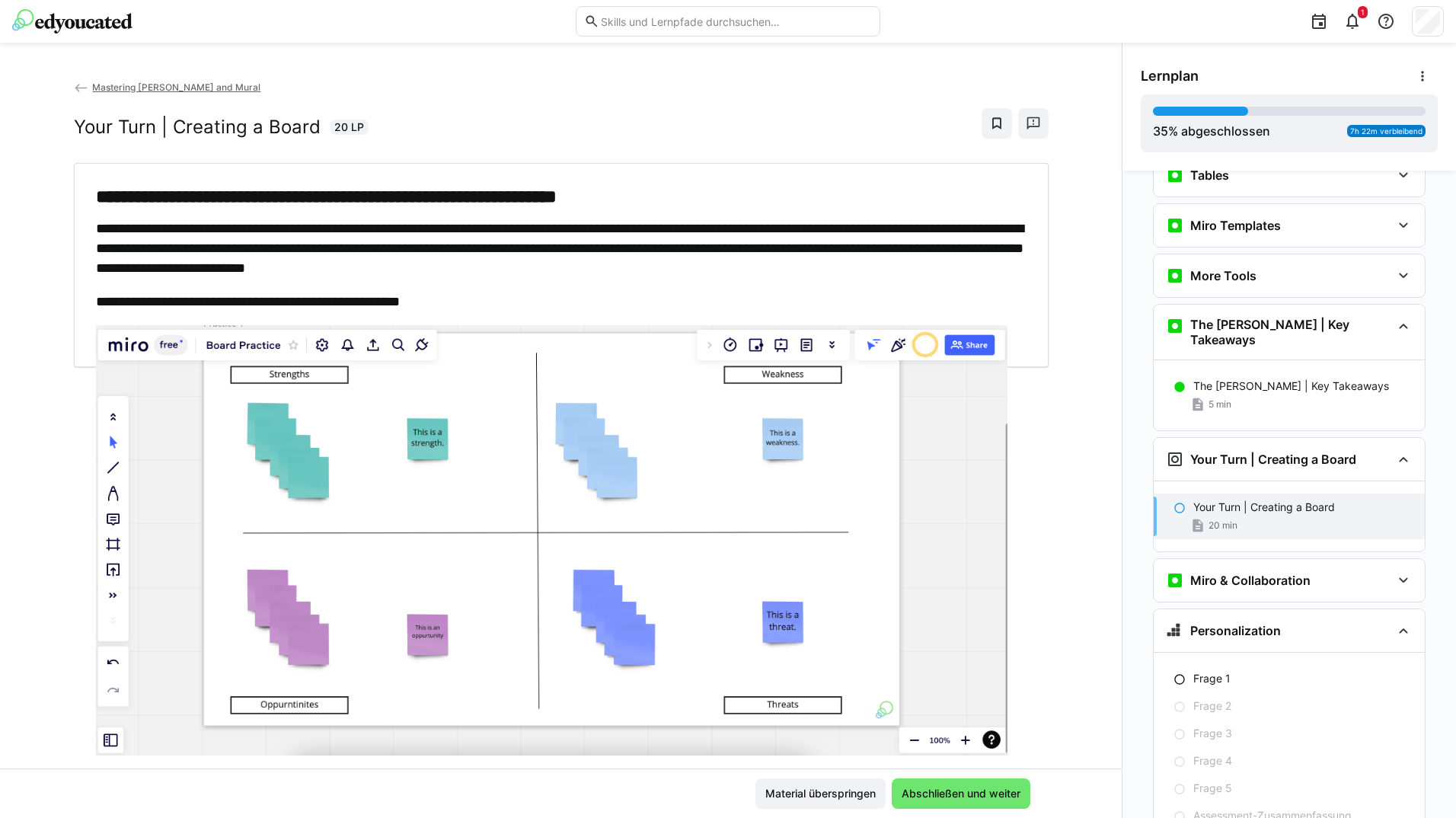
scroll to position [1096, 0]
click at [967, 783] on span "Abschließen und weiter" at bounding box center [961, 793] width 139 height 31
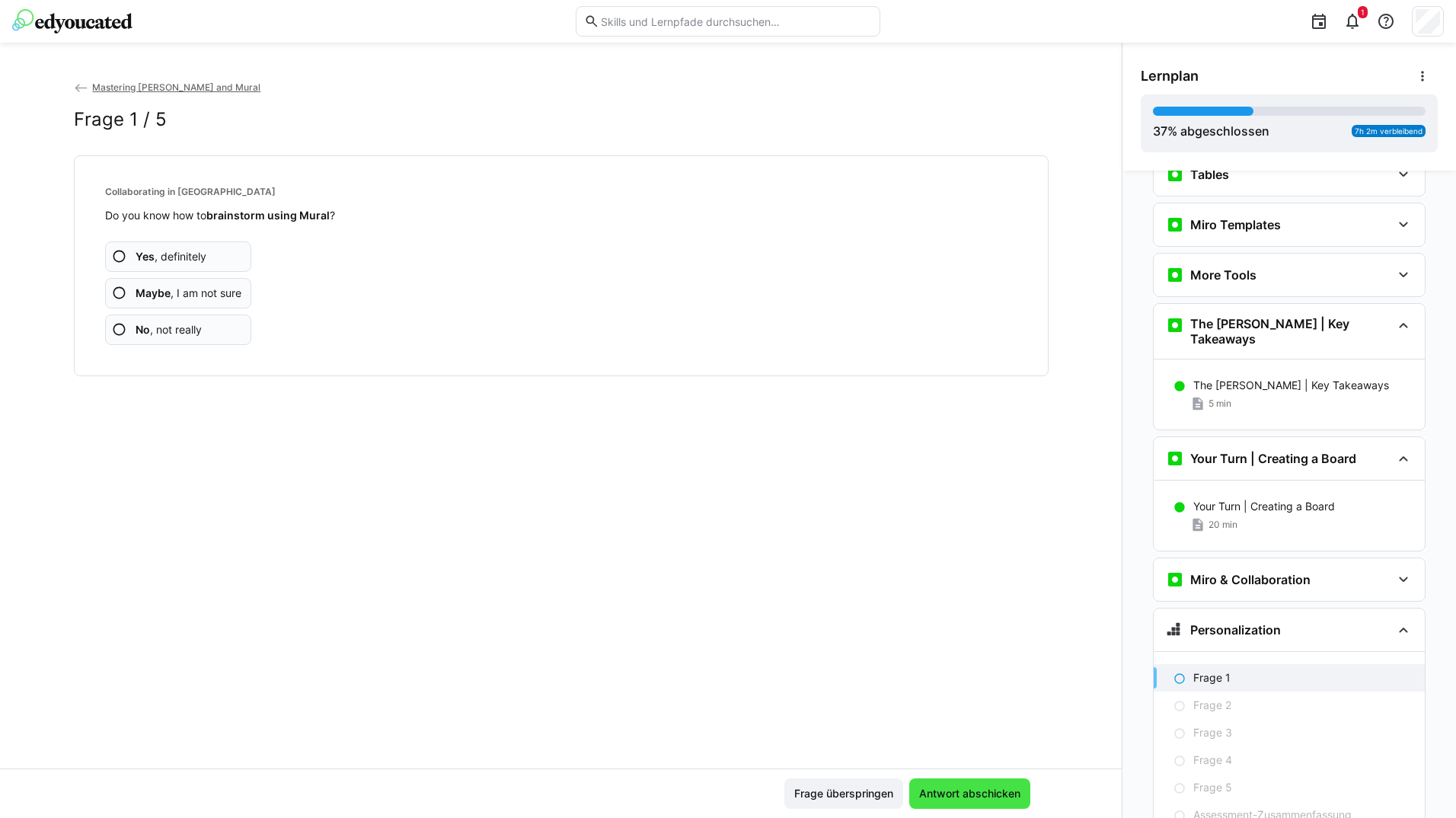
scroll to position [1166, 0]
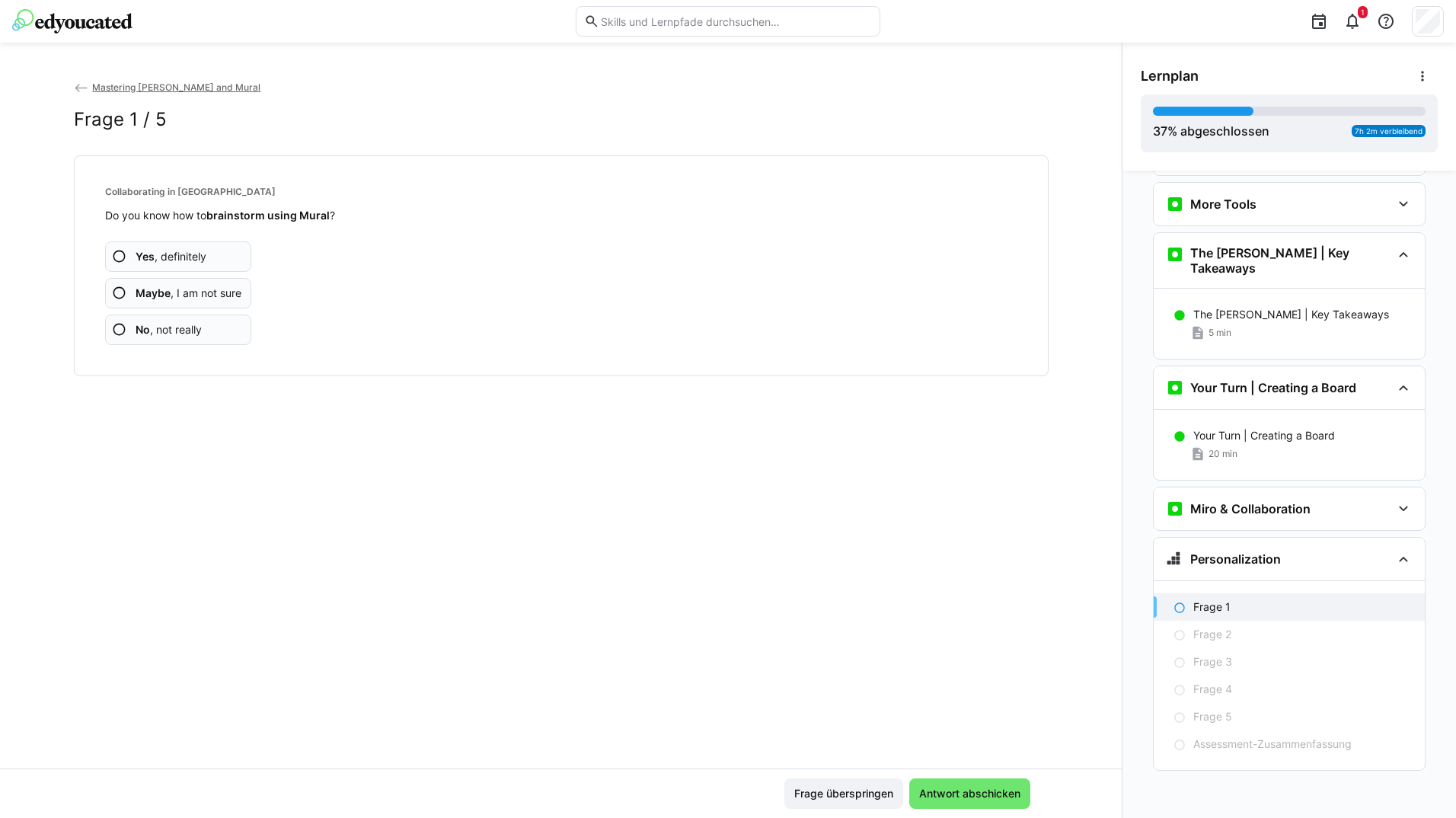
click at [235, 245] on app-assessment-question-radio "Yes , definitely" at bounding box center [178, 257] width 147 height 31
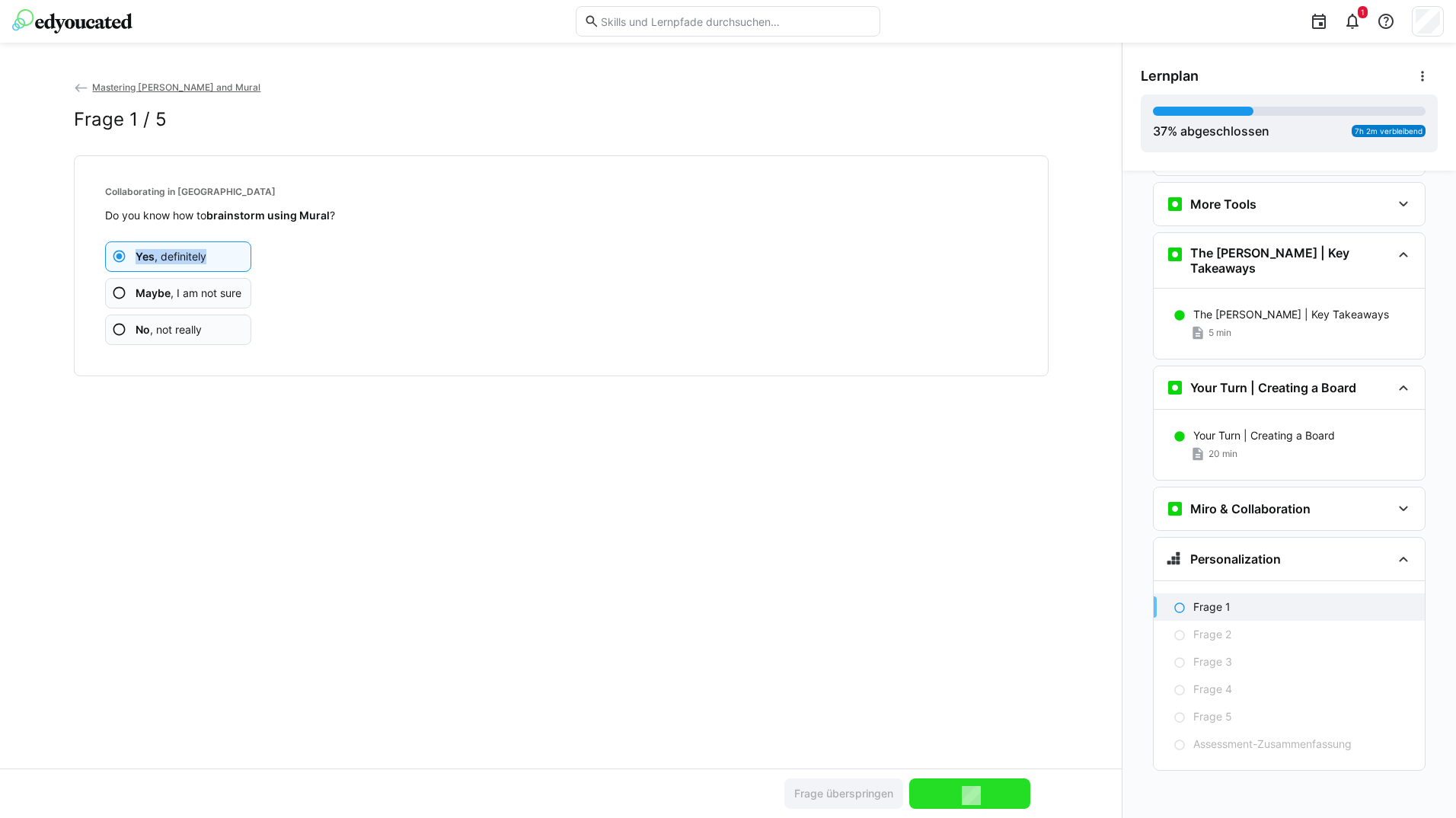
click at [235, 245] on app-assessment-question-radio "Yes , definitely" at bounding box center [178, 257] width 147 height 31
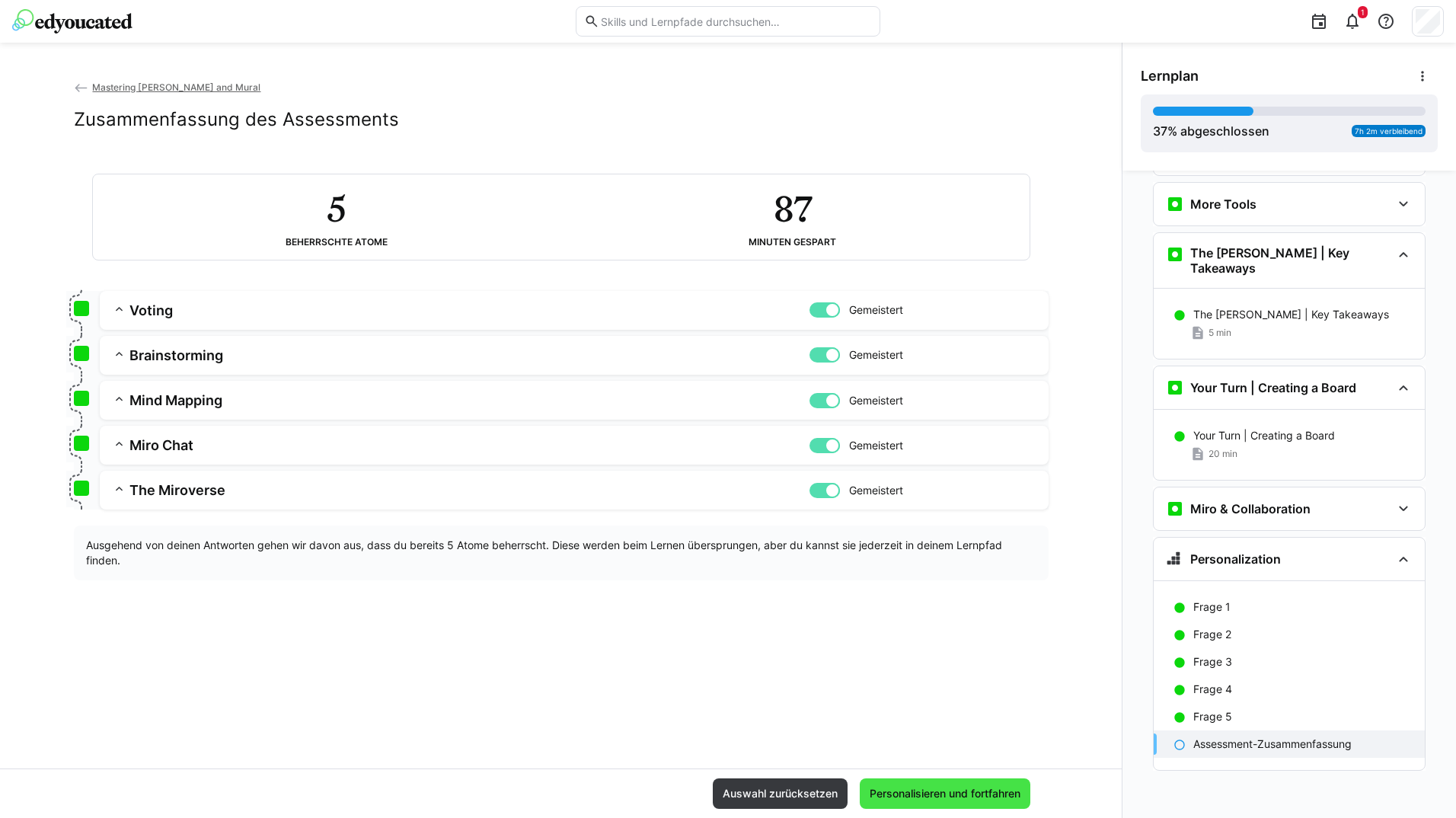
click at [911, 780] on span "Personalisieren und fortfahren" at bounding box center [945, 793] width 171 height 31
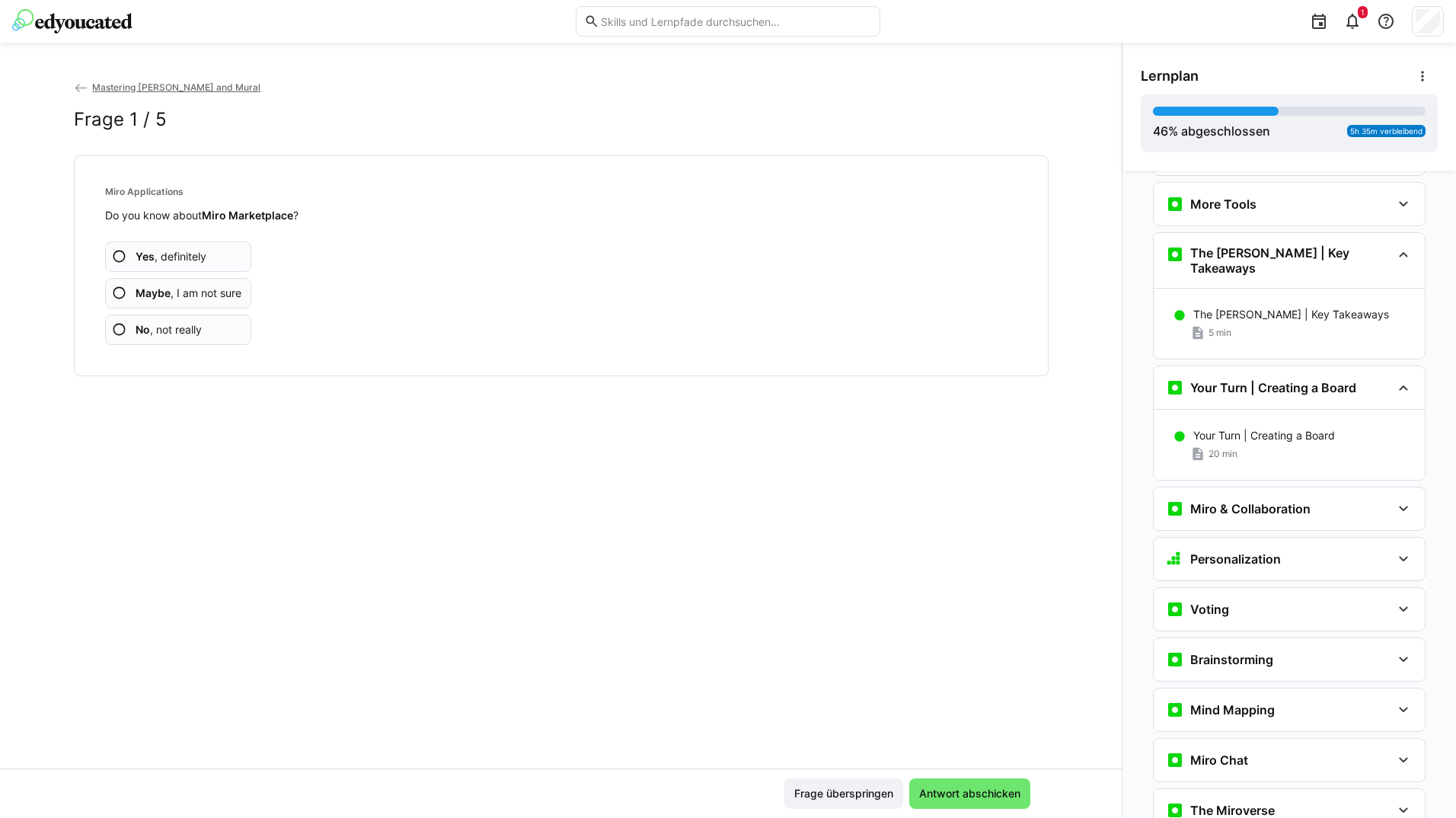
scroll to position [1466, 0]
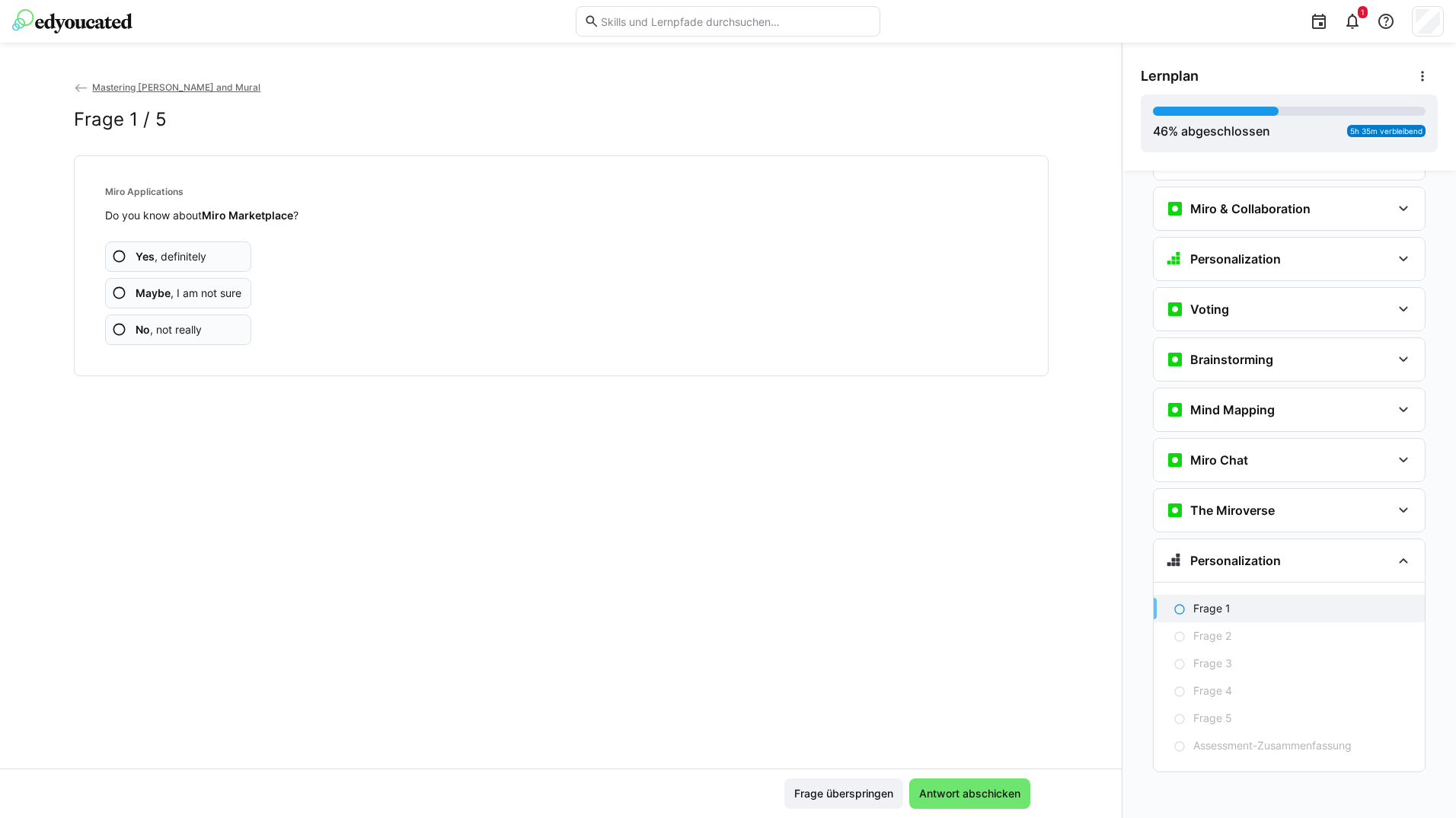
click at [222, 255] on app-assessment-question-radio "Yes , definitely" at bounding box center [178, 257] width 147 height 31
click at [222, 254] on app-assessment-question-radio "Yes , definitely" at bounding box center [178, 257] width 147 height 31
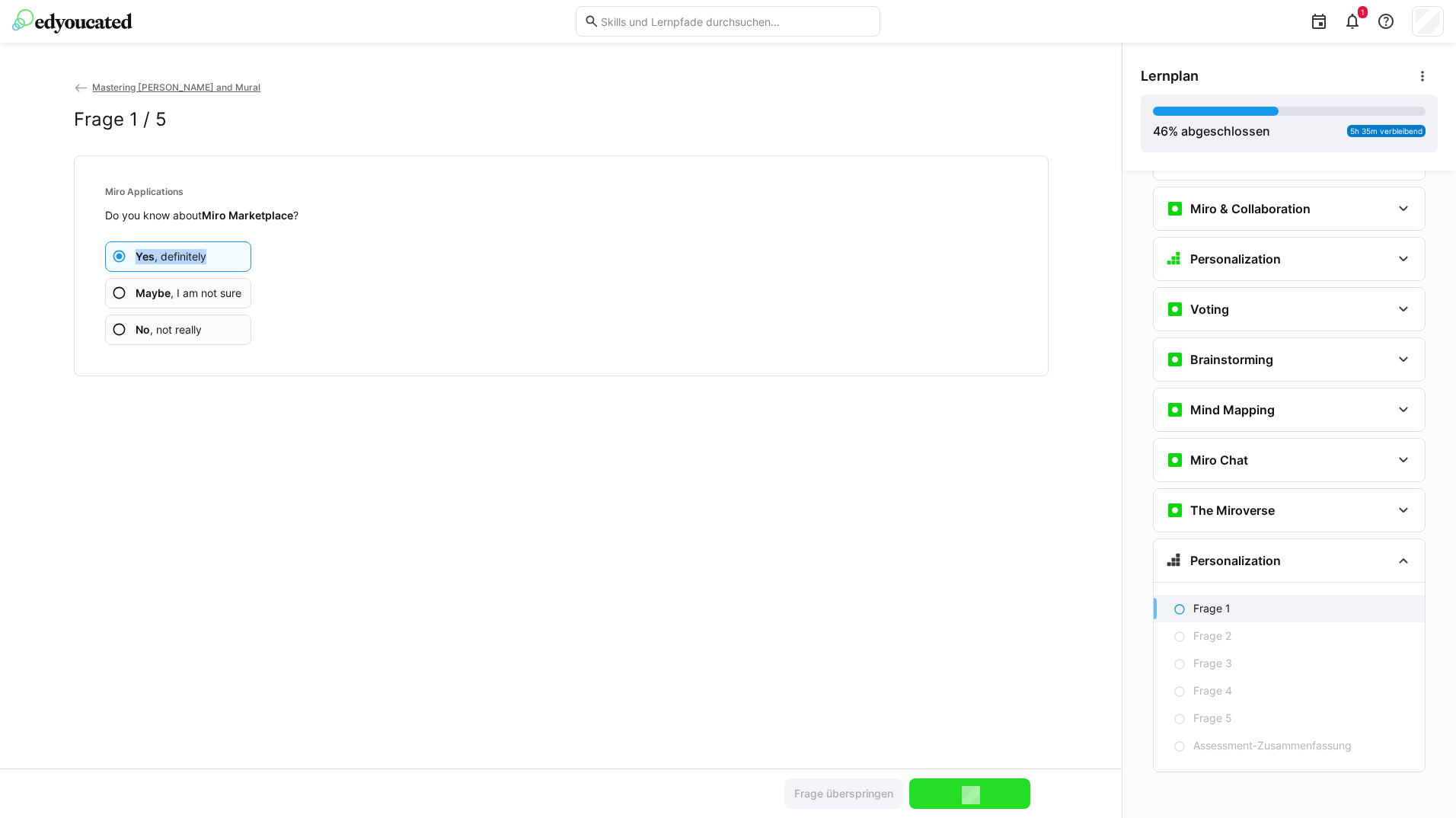
click at [222, 254] on app-assessment-question-radio "Yes , definitely" at bounding box center [178, 257] width 147 height 31
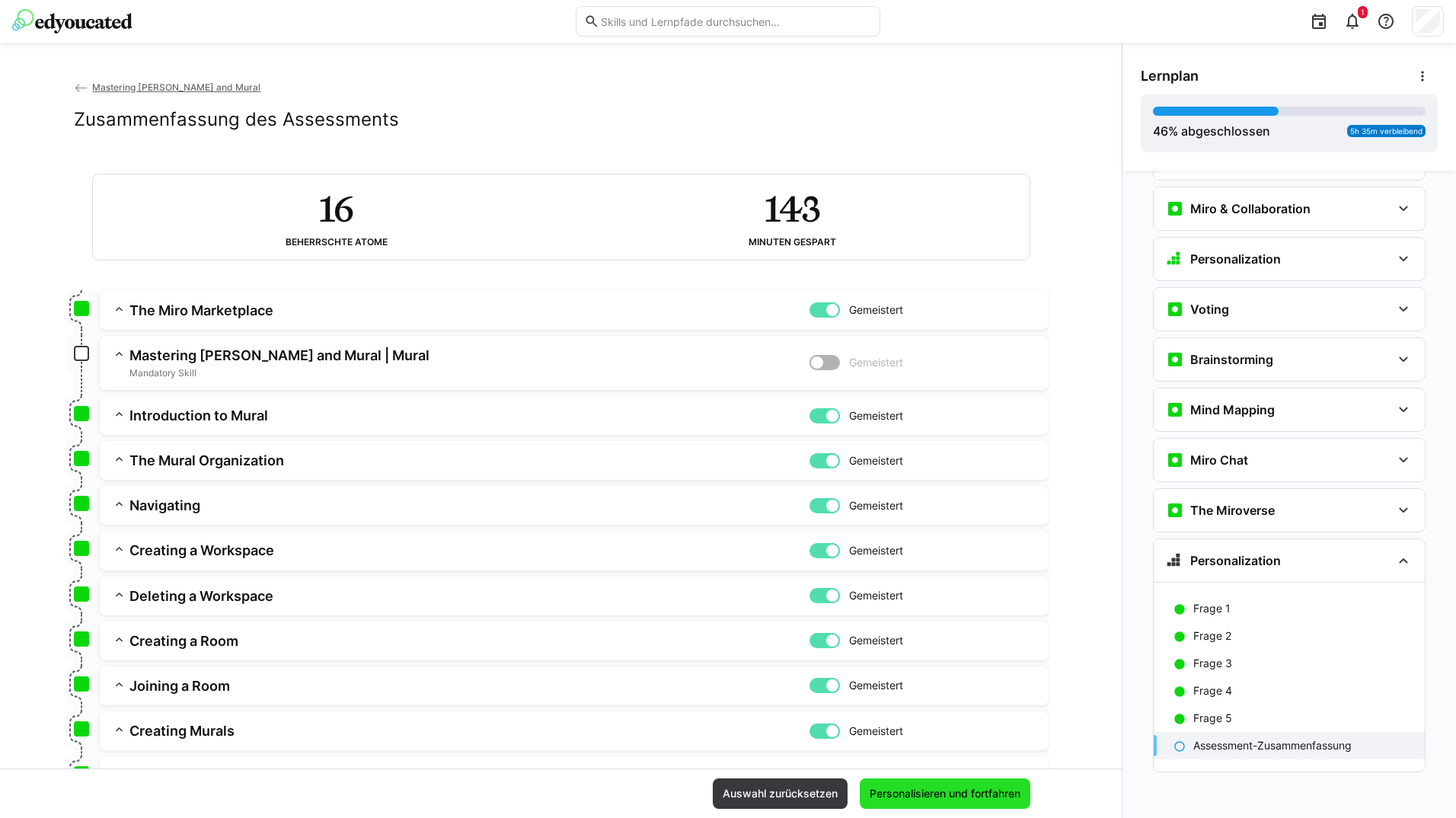
click at [976, 797] on span "Personalisieren und fortfahren" at bounding box center [945, 793] width 156 height 15
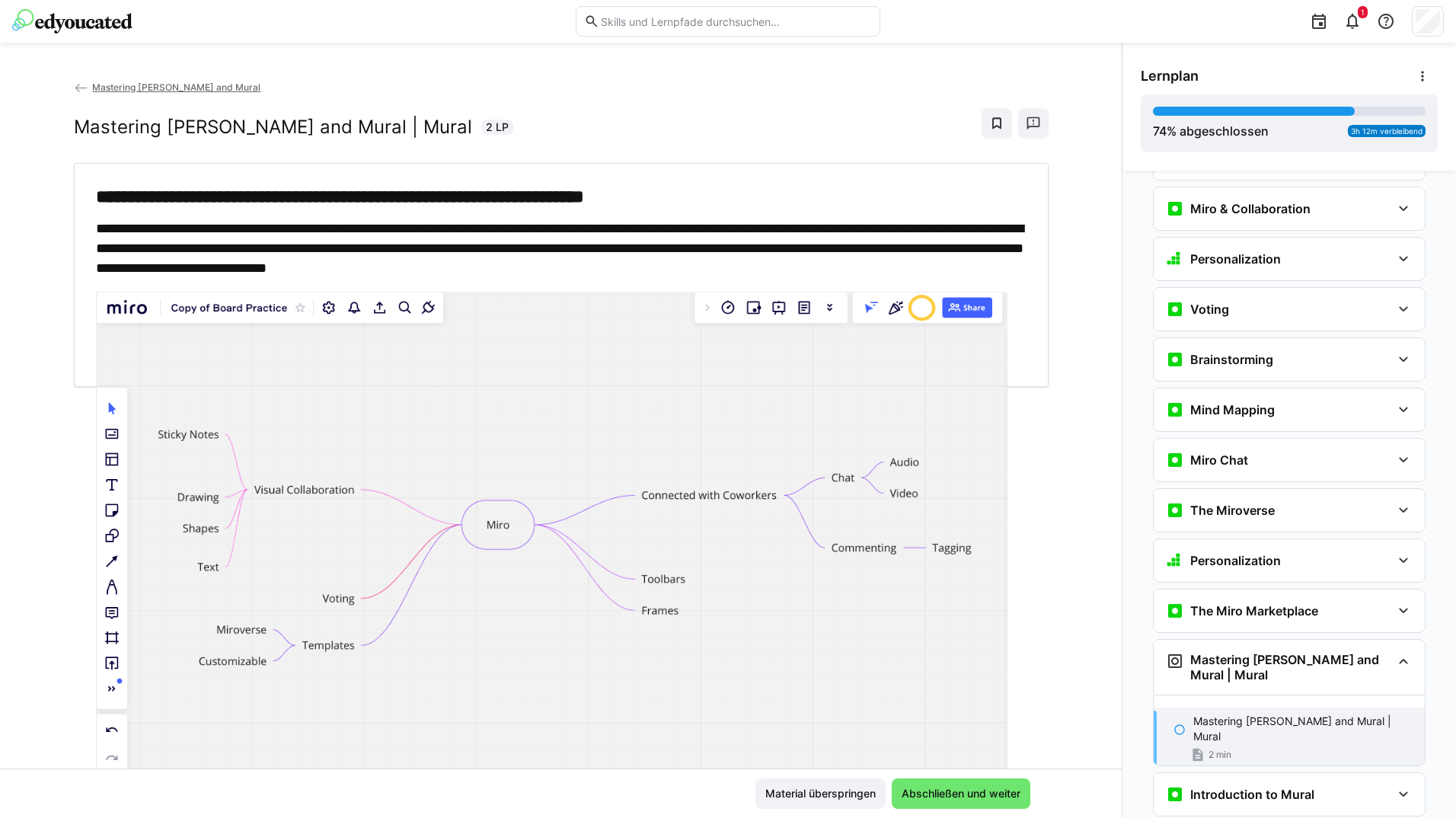
scroll to position [1936, 0]
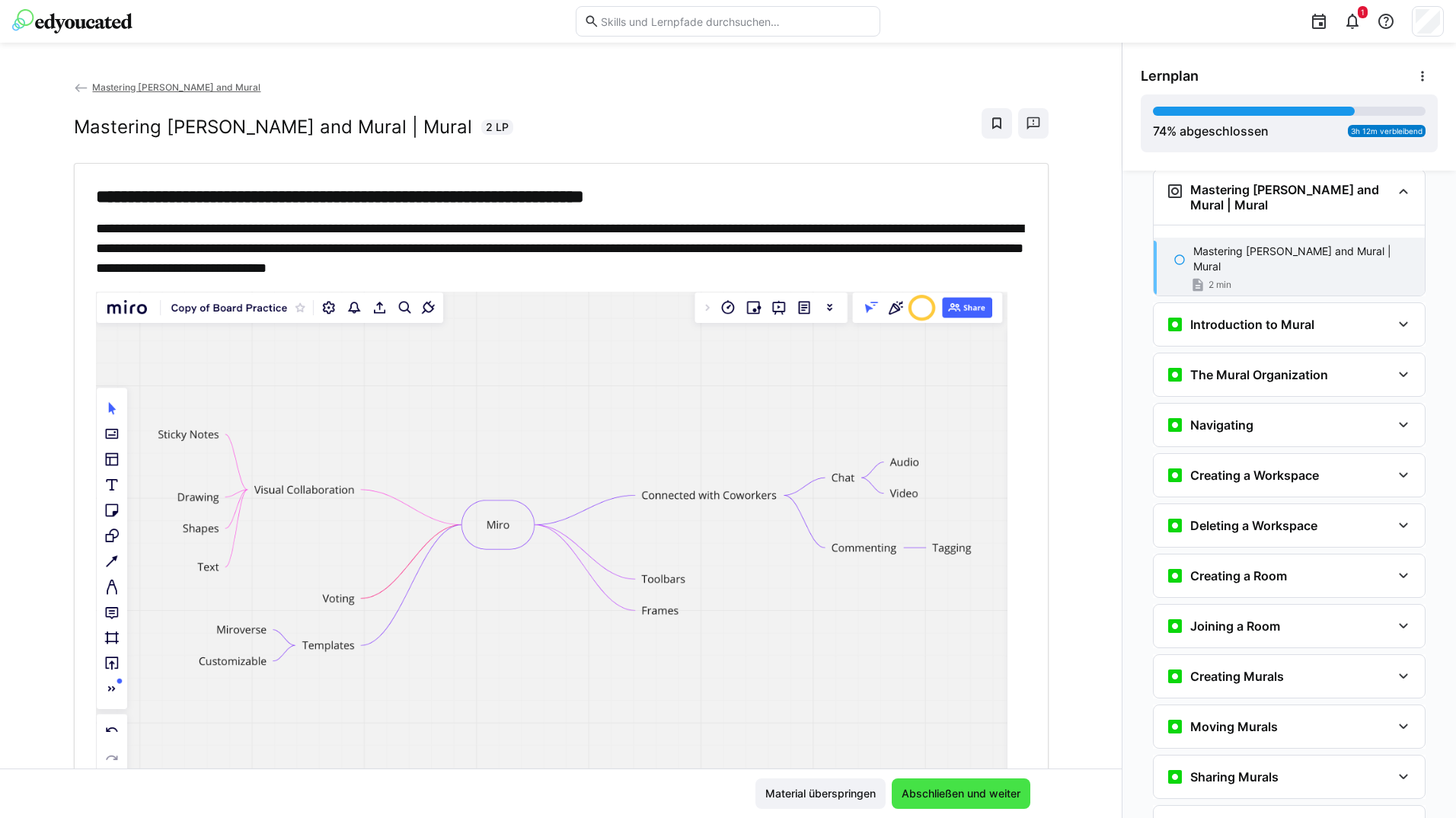
click at [963, 794] on span "Abschließen und weiter" at bounding box center [961, 793] width 123 height 15
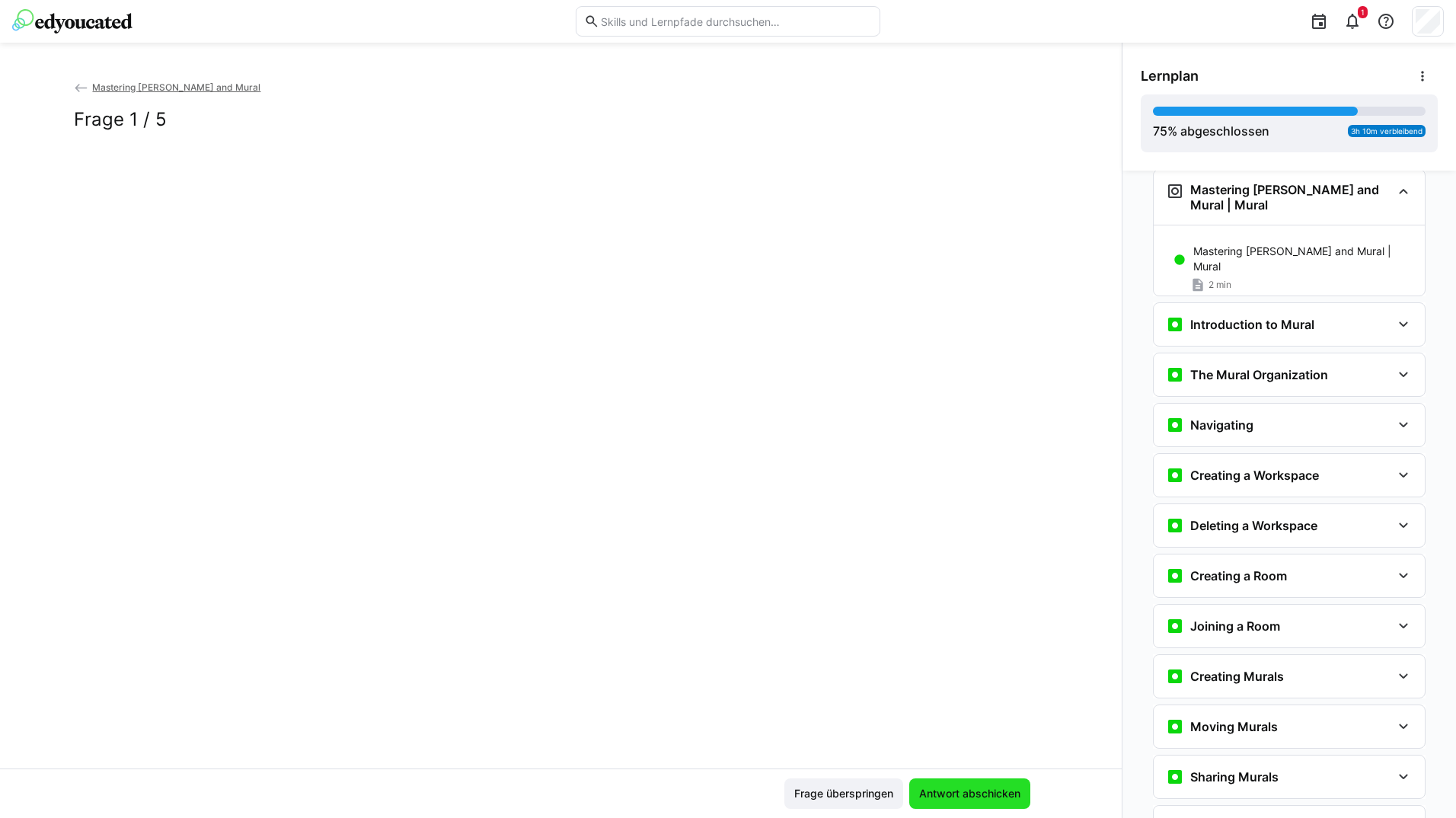
click at [963, 790] on span "Antwort abschicken" at bounding box center [969, 793] width 106 height 15
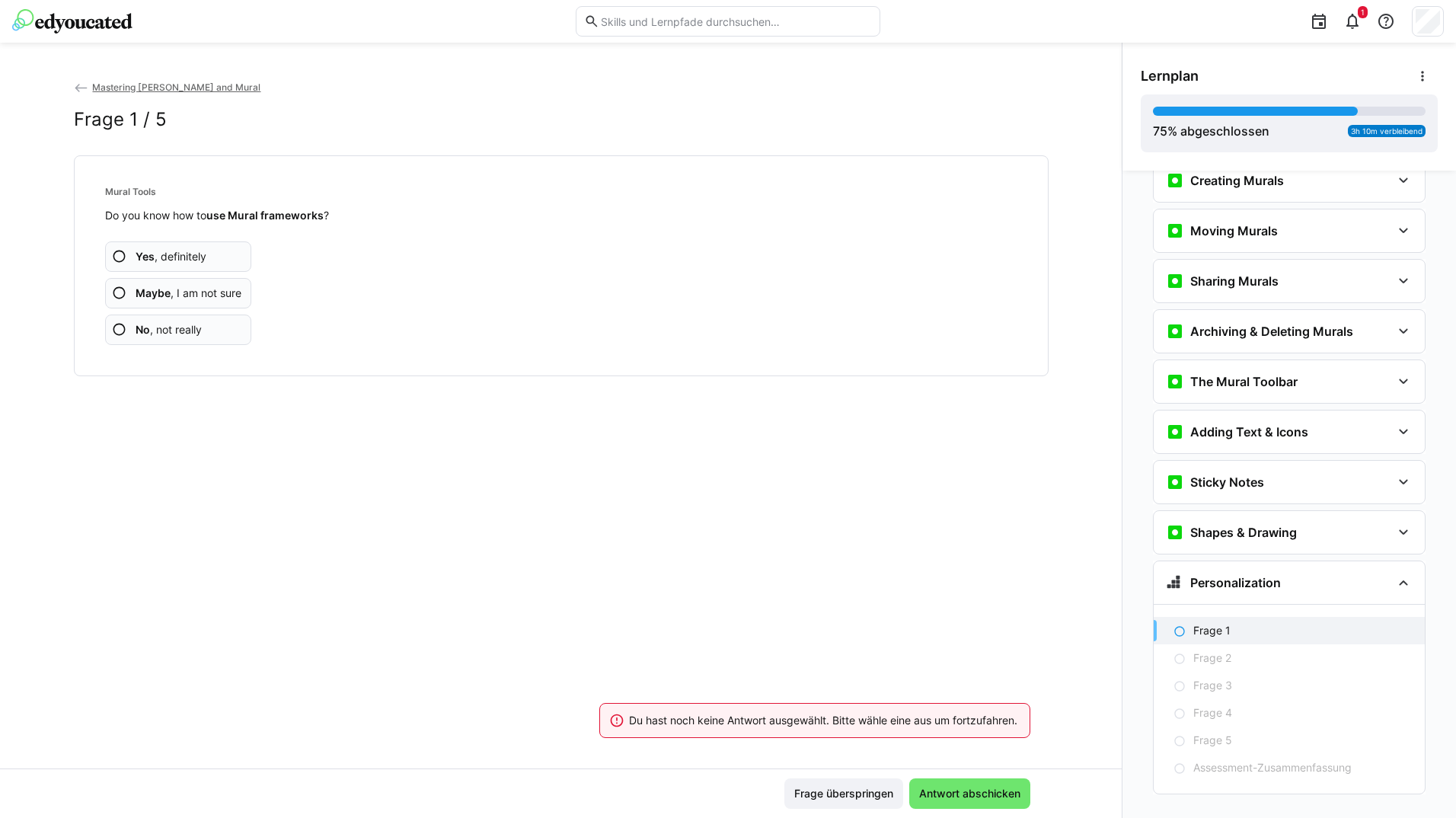
scroll to position [2443, 0]
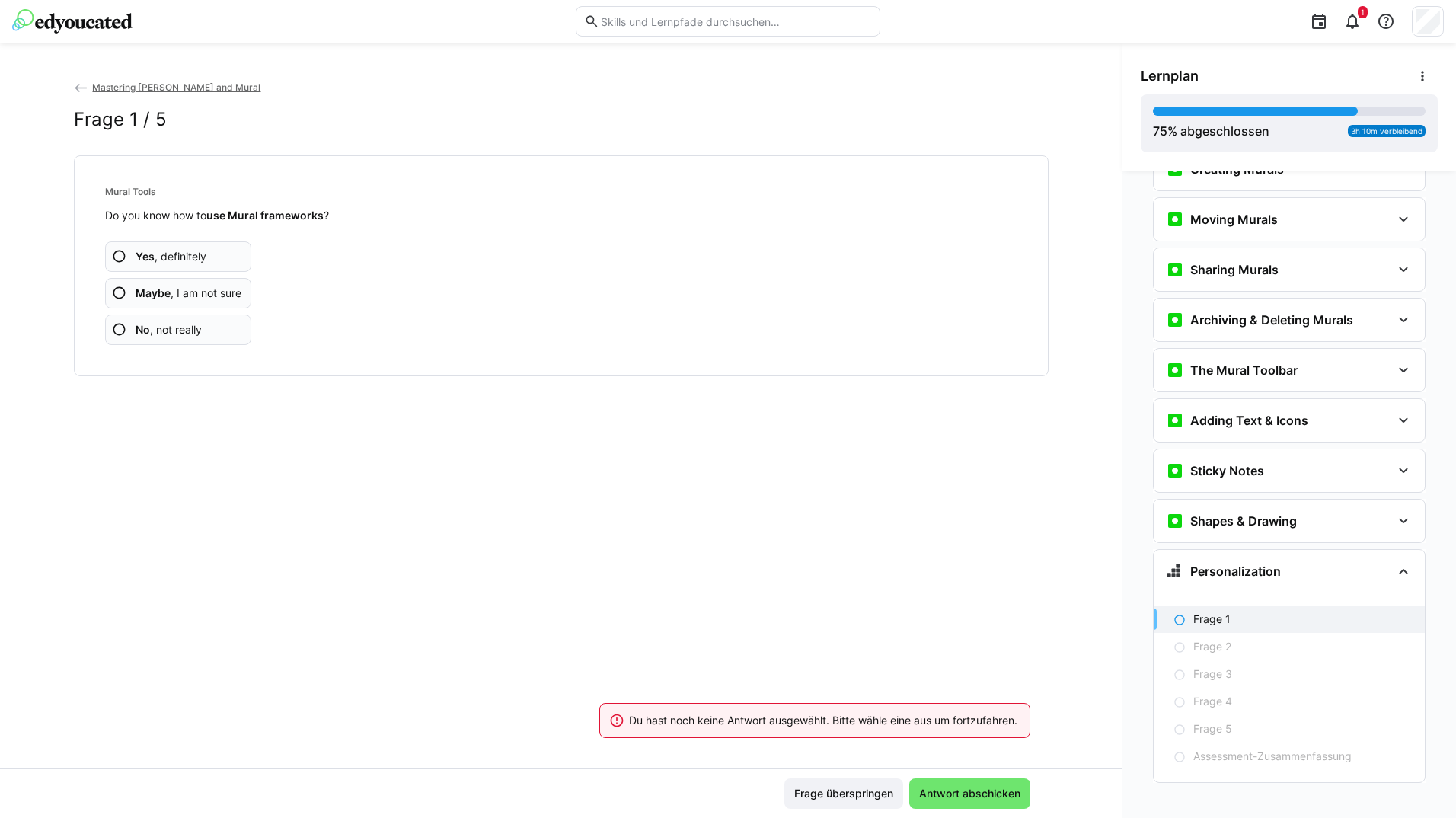
click at [231, 247] on app-assessment-question-radio "Yes , definitely" at bounding box center [178, 257] width 147 height 31
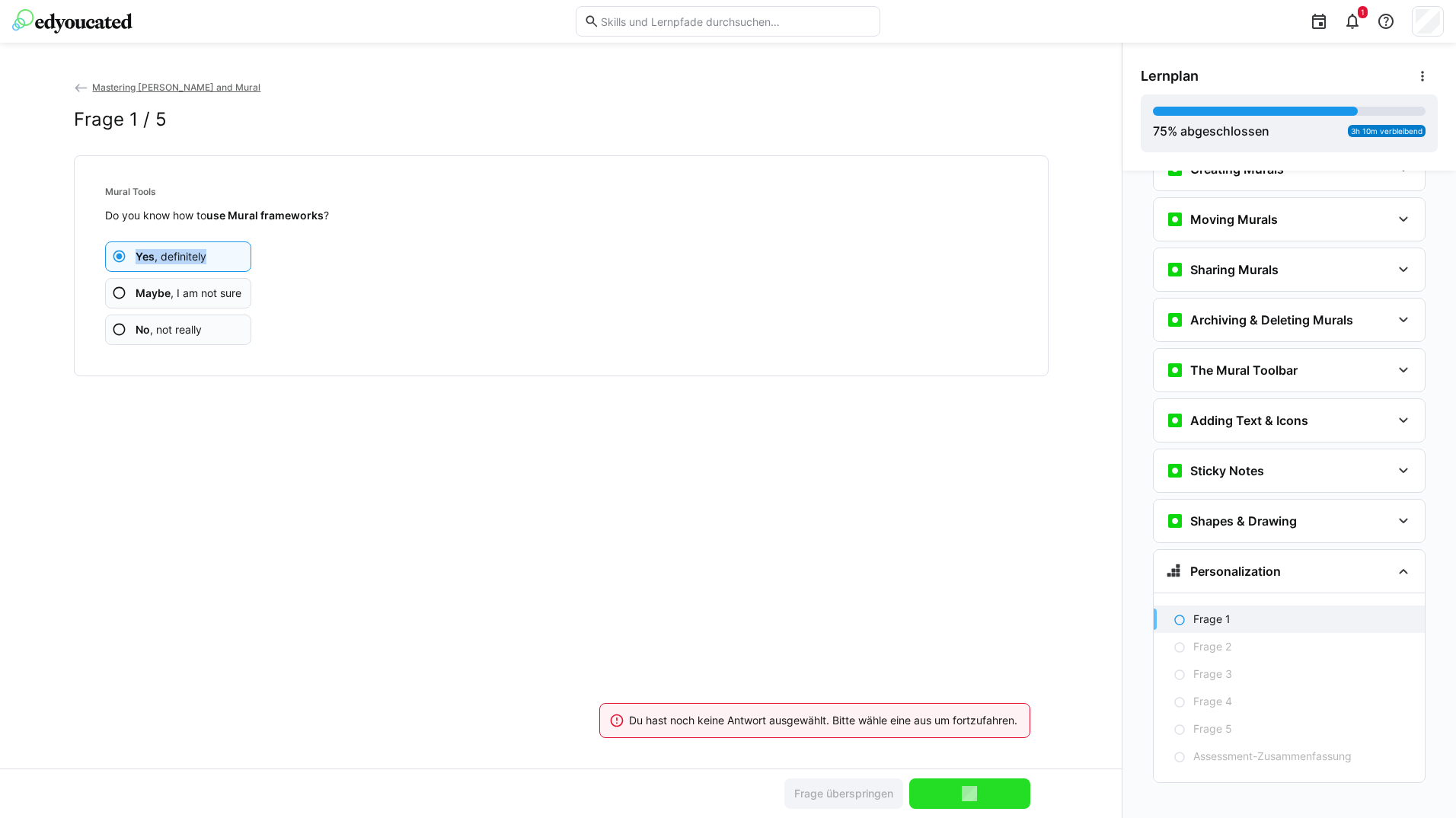
click at [231, 247] on app-assessment-question-radio "Yes , definitely" at bounding box center [178, 257] width 147 height 31
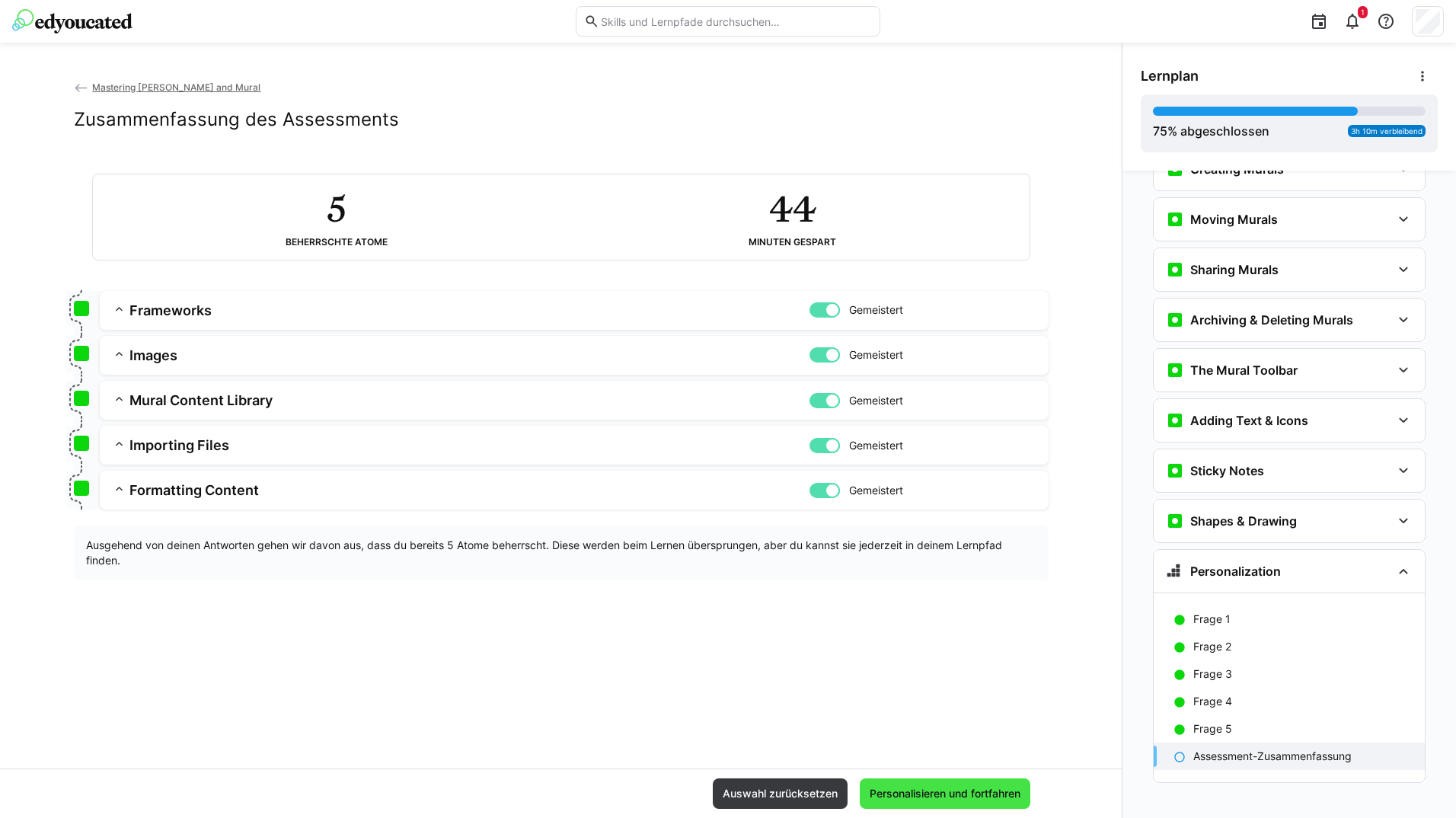
click at [912, 782] on span "Personalisieren und fortfahren" at bounding box center [945, 793] width 171 height 31
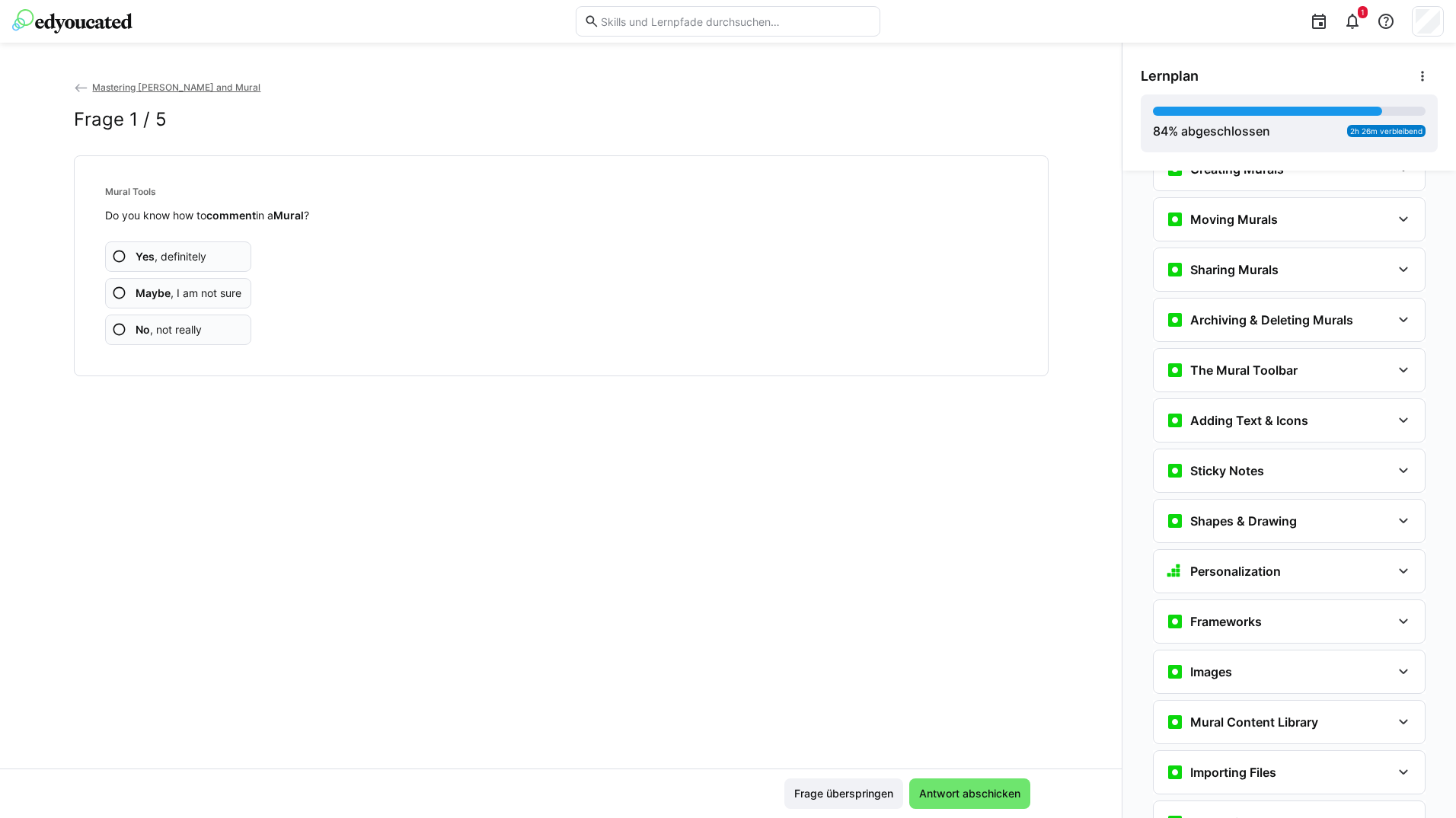
scroll to position [2745, 0]
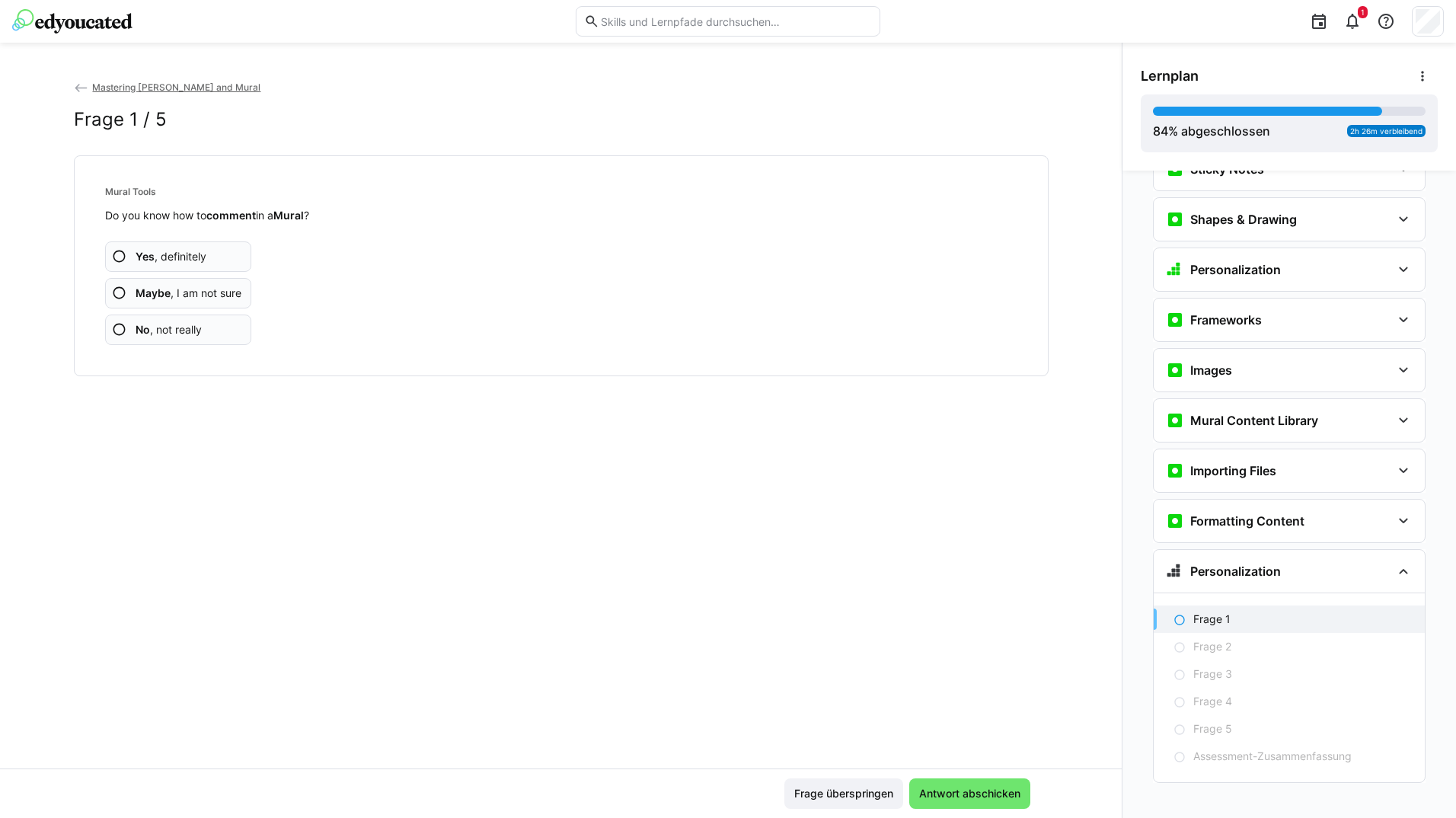
click at [233, 246] on app-assessment-question-radio "Yes , definitely" at bounding box center [178, 257] width 147 height 31
click at [234, 246] on app-assessment-question-radio "Yes , definitely" at bounding box center [178, 257] width 147 height 31
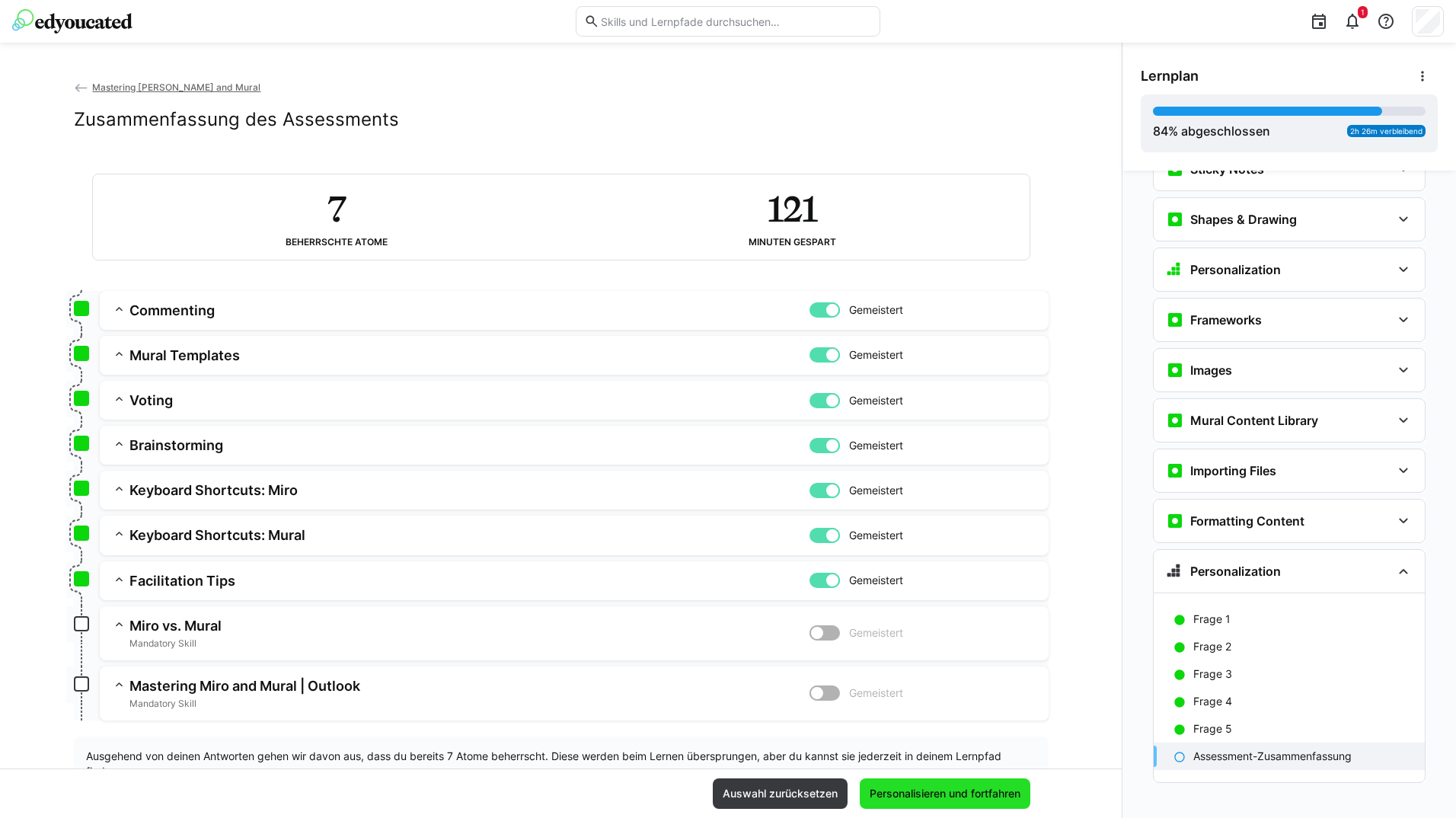
click at [906, 781] on span "Personalisieren und fortfahren" at bounding box center [945, 793] width 171 height 31
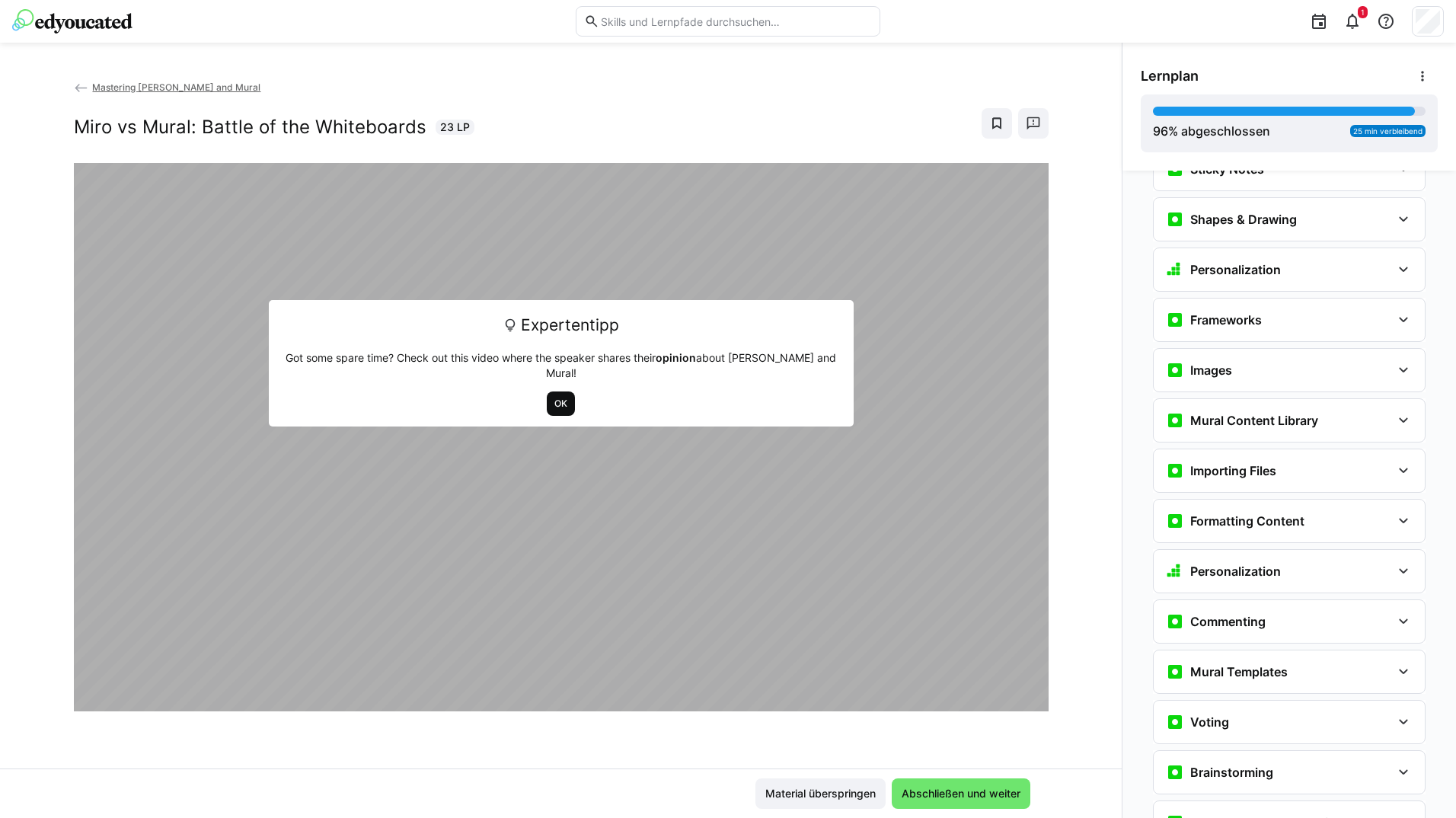
scroll to position [3027, 0]
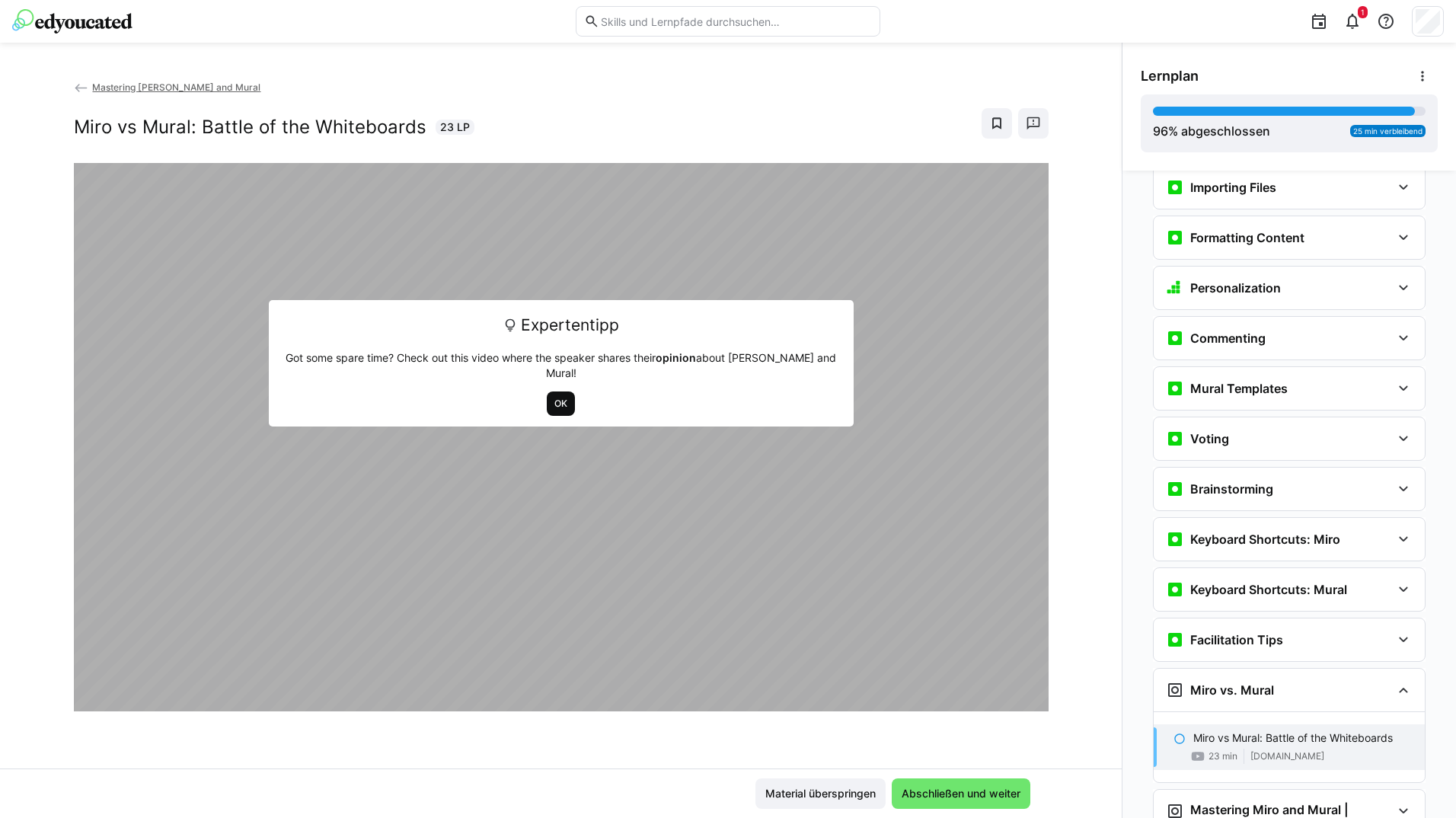
click at [553, 397] on span "OK" at bounding box center [561, 403] width 16 height 12
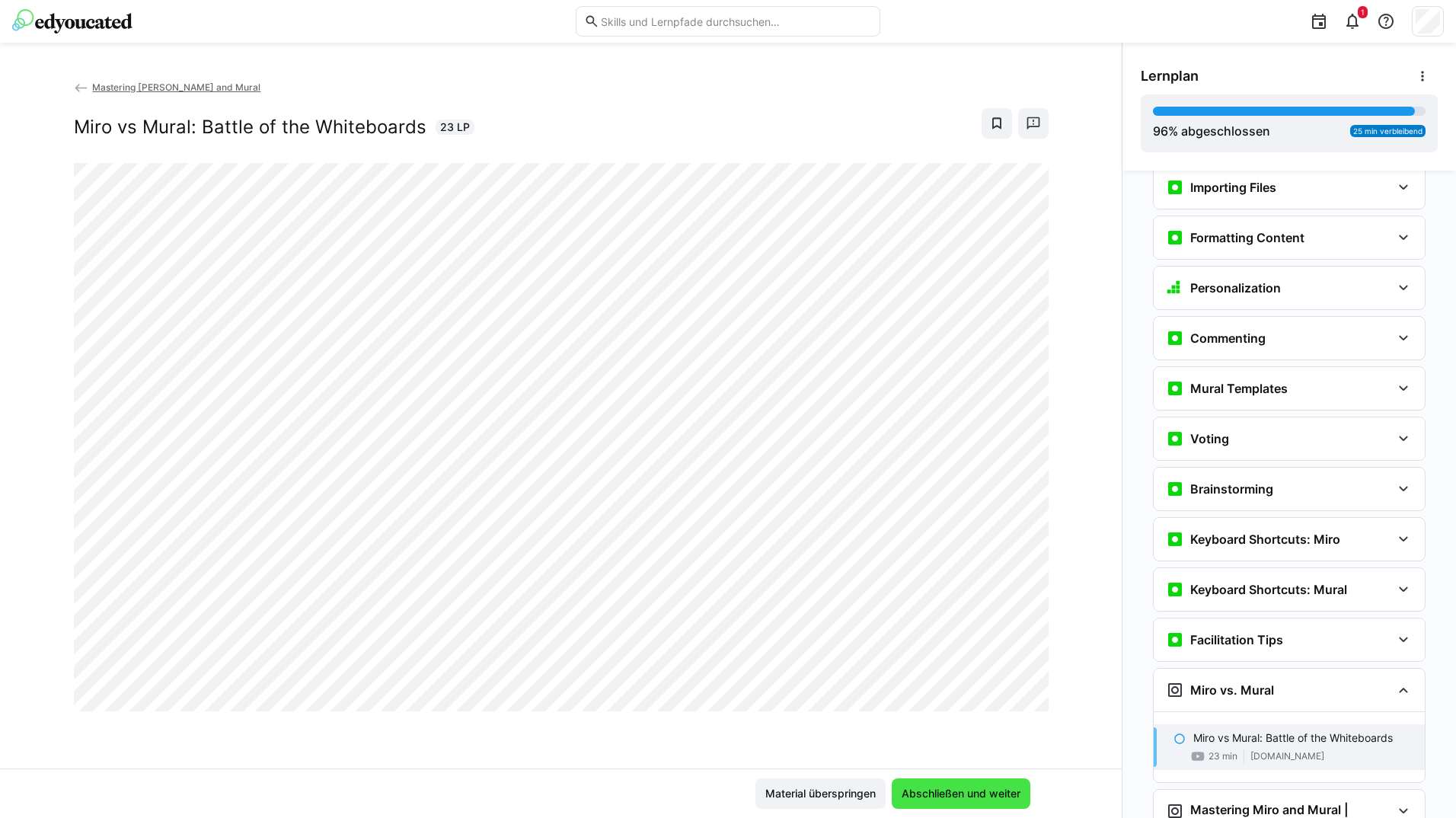
click at [959, 791] on span "Abschließen und weiter" at bounding box center [961, 793] width 123 height 15
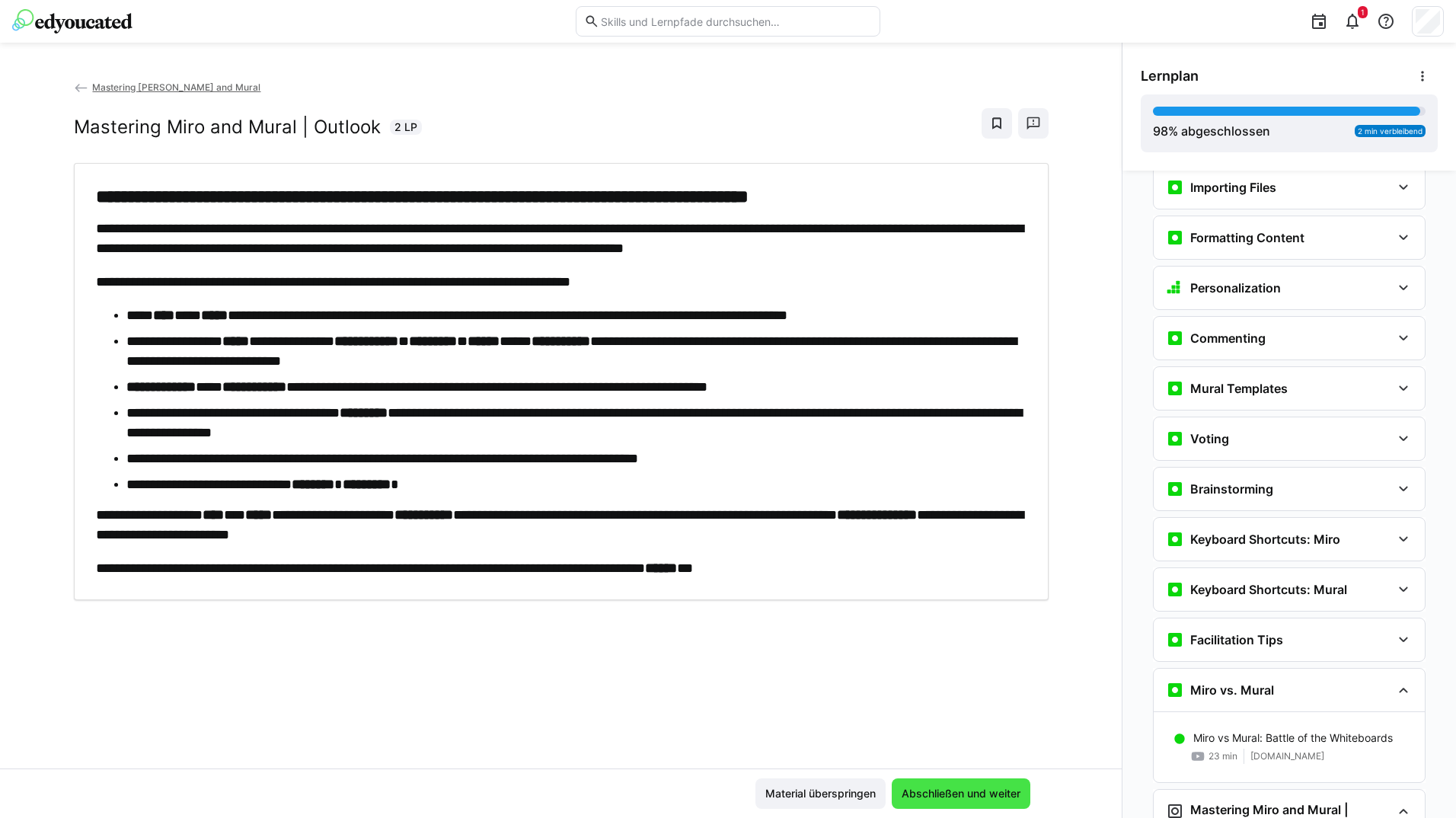
scroll to position [3090, 0]
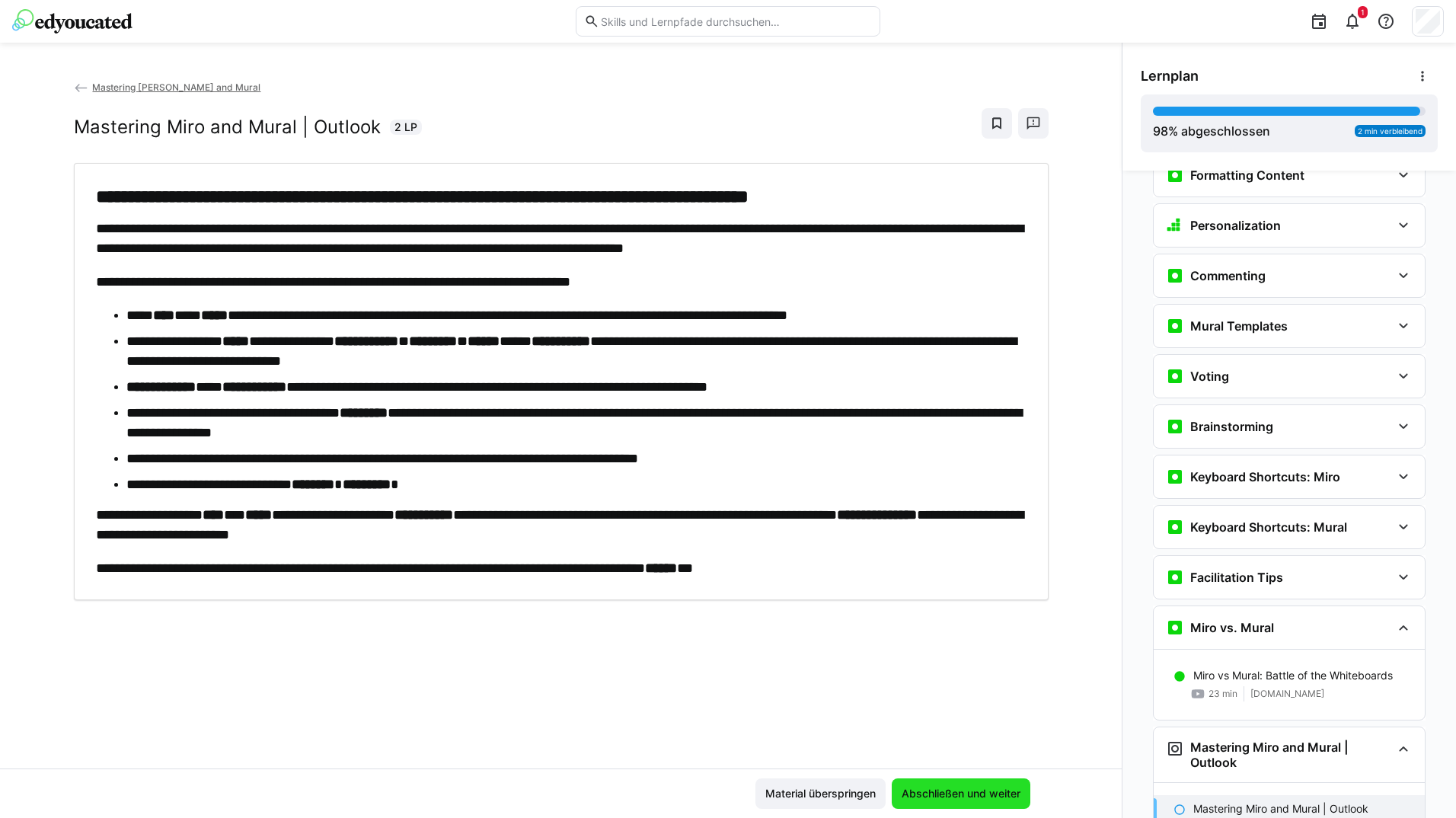
click at [958, 791] on span "Abschließen und weiter" at bounding box center [961, 793] width 123 height 15
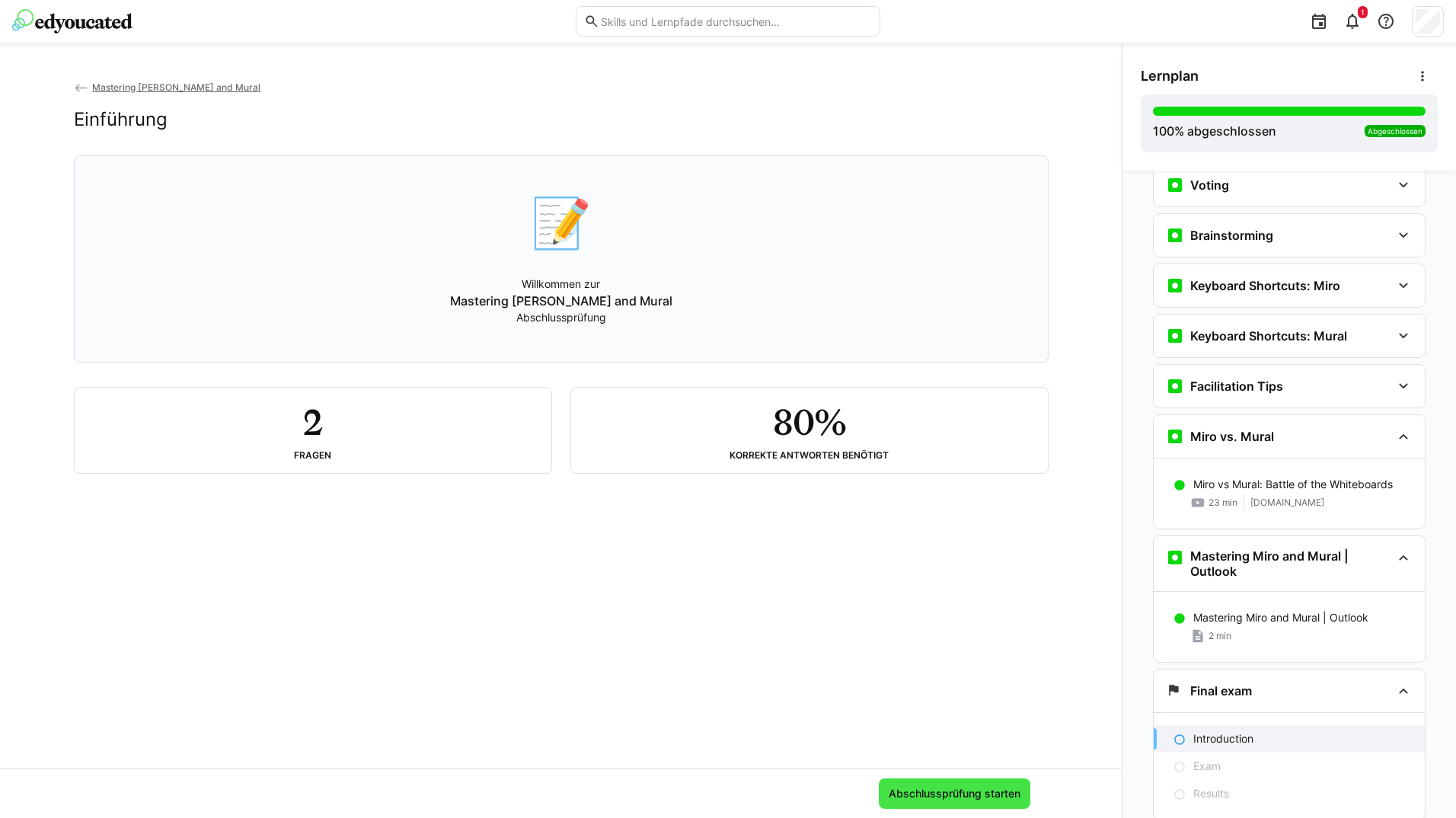
scroll to position [3318, 0]
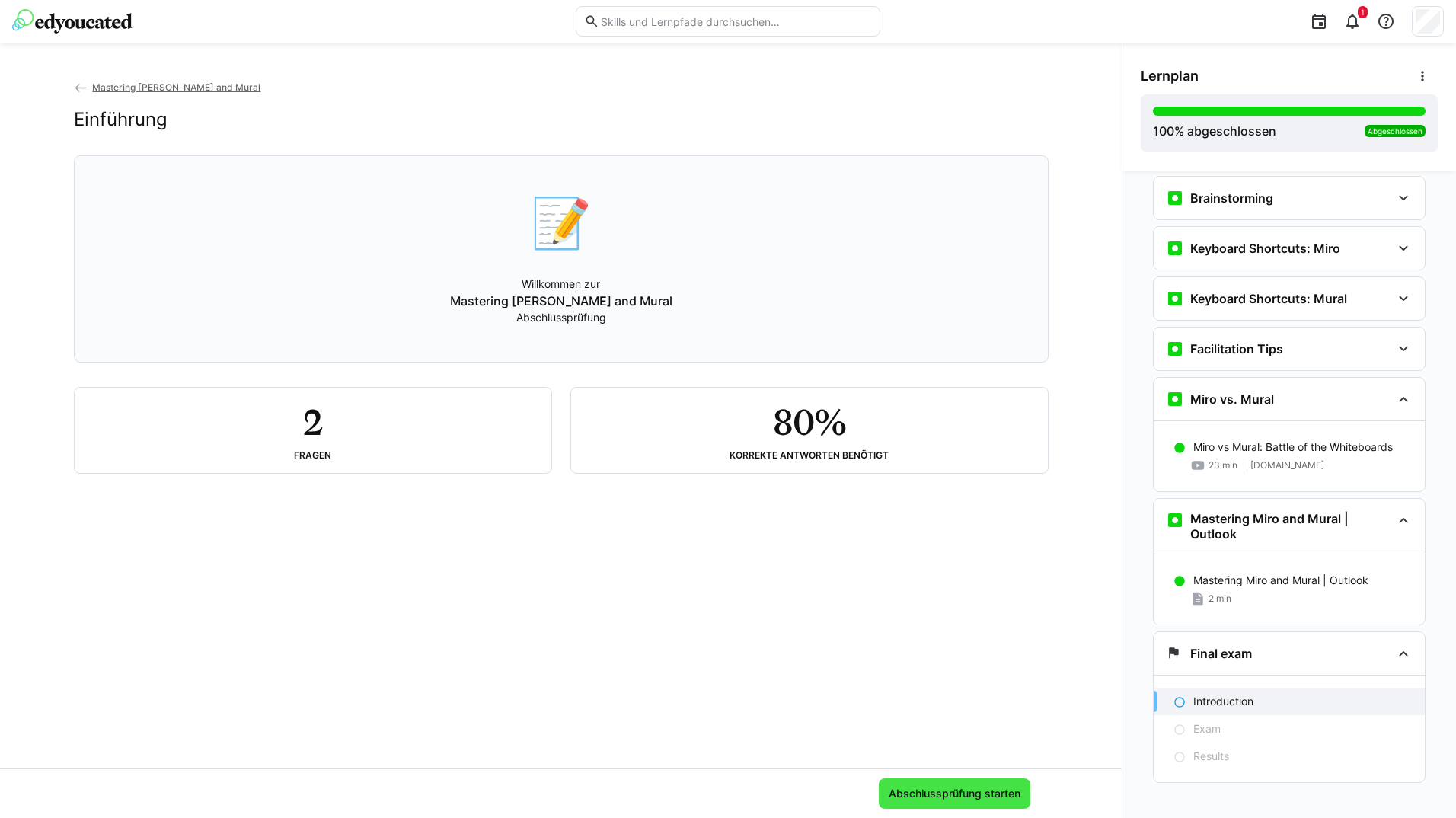
click at [968, 788] on span "Abschlussprüfung starten" at bounding box center [955, 793] width 136 height 15
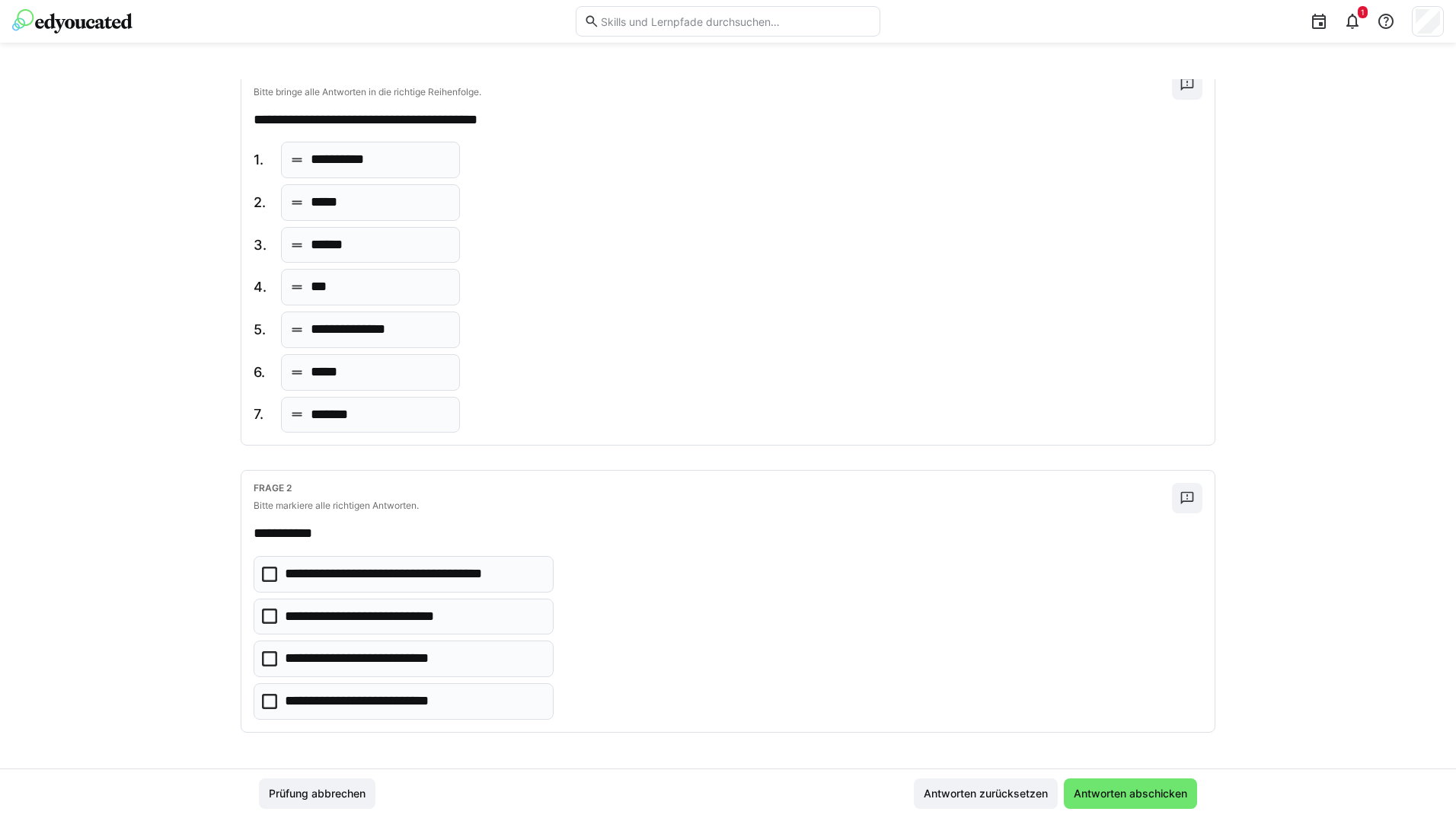
scroll to position [100, 0]
click at [497, 587] on eds-checkbox "**********" at bounding box center [404, 573] width 300 height 36
click at [475, 649] on eds-checkbox "**********" at bounding box center [404, 657] width 300 height 36
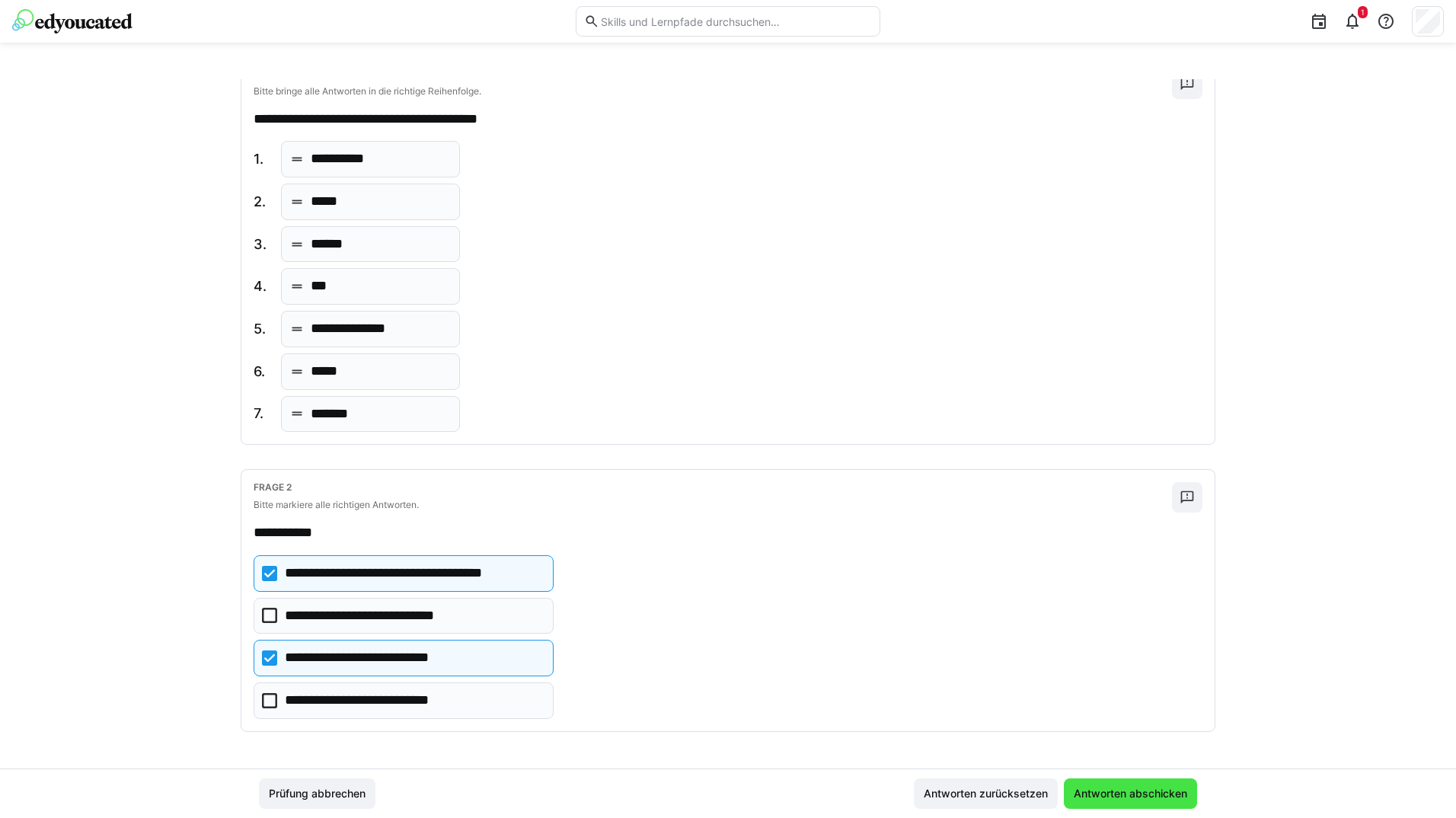
click at [1085, 789] on span "Antworten abschicken" at bounding box center [1130, 793] width 118 height 15
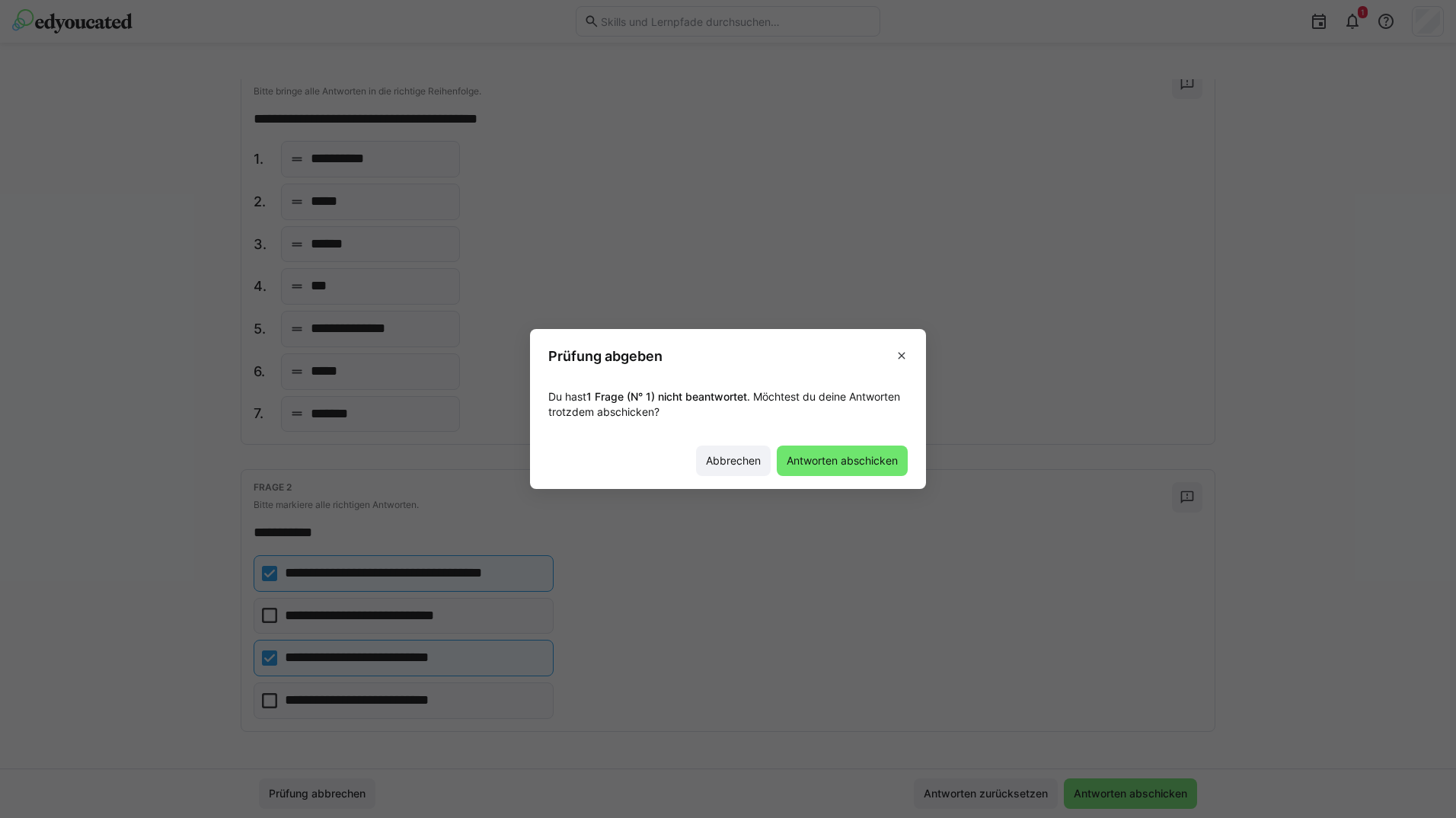
click at [918, 346] on header "Prüfung abgeben" at bounding box center [728, 353] width 396 height 48
click at [905, 353] on eds-icon at bounding box center [901, 355] width 12 height 12
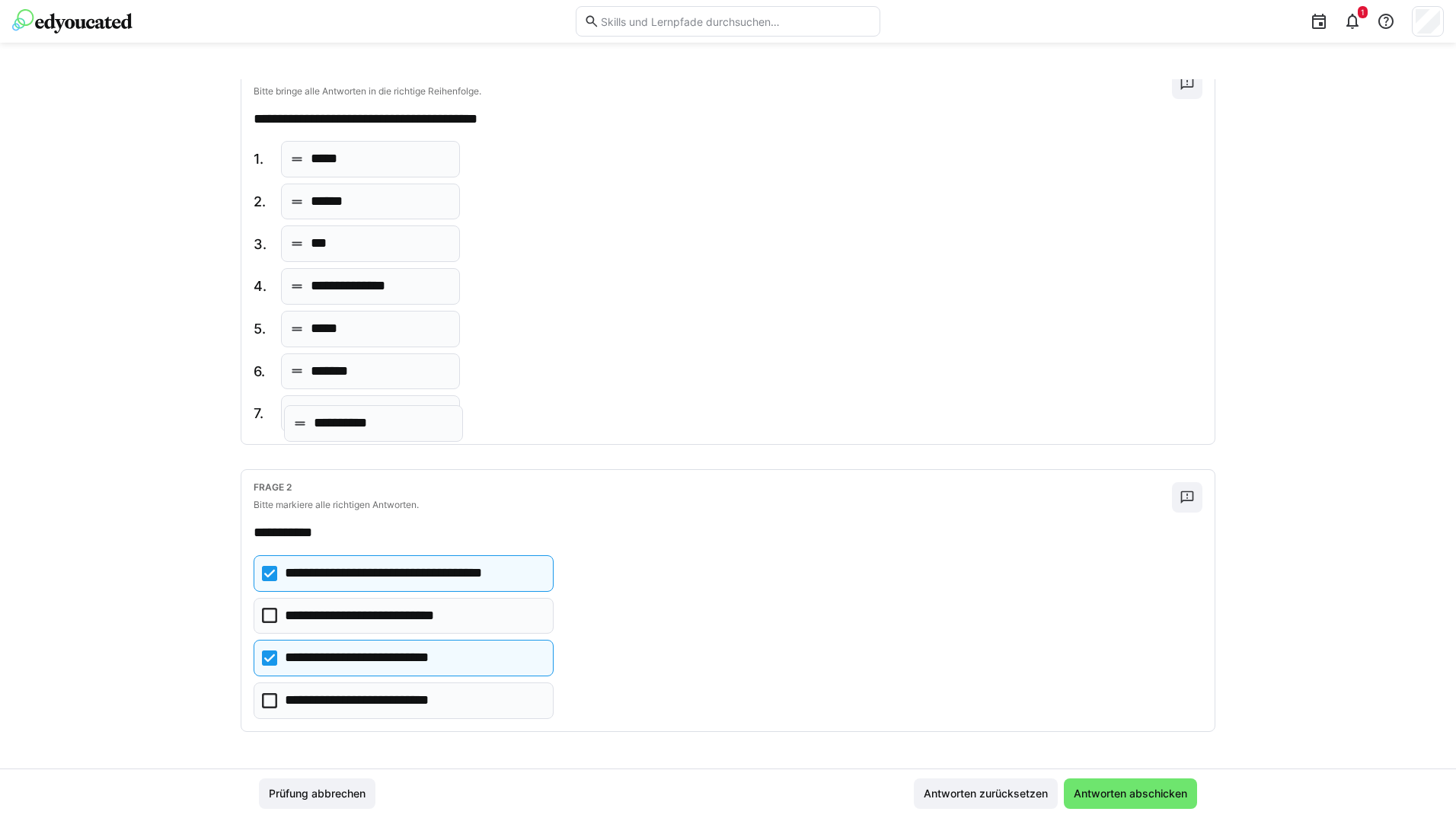
drag, startPoint x: 391, startPoint y: 161, endPoint x: 399, endPoint y: 425, distance: 264.1
drag, startPoint x: 360, startPoint y: 331, endPoint x: 369, endPoint y: 154, distance: 177.2
drag, startPoint x: 412, startPoint y: 333, endPoint x: 417, endPoint y: 410, distance: 77.2
drag, startPoint x: 376, startPoint y: 335, endPoint x: 372, endPoint y: 250, distance: 85.1
drag, startPoint x: 369, startPoint y: 376, endPoint x: 366, endPoint y: 291, distance: 85.1
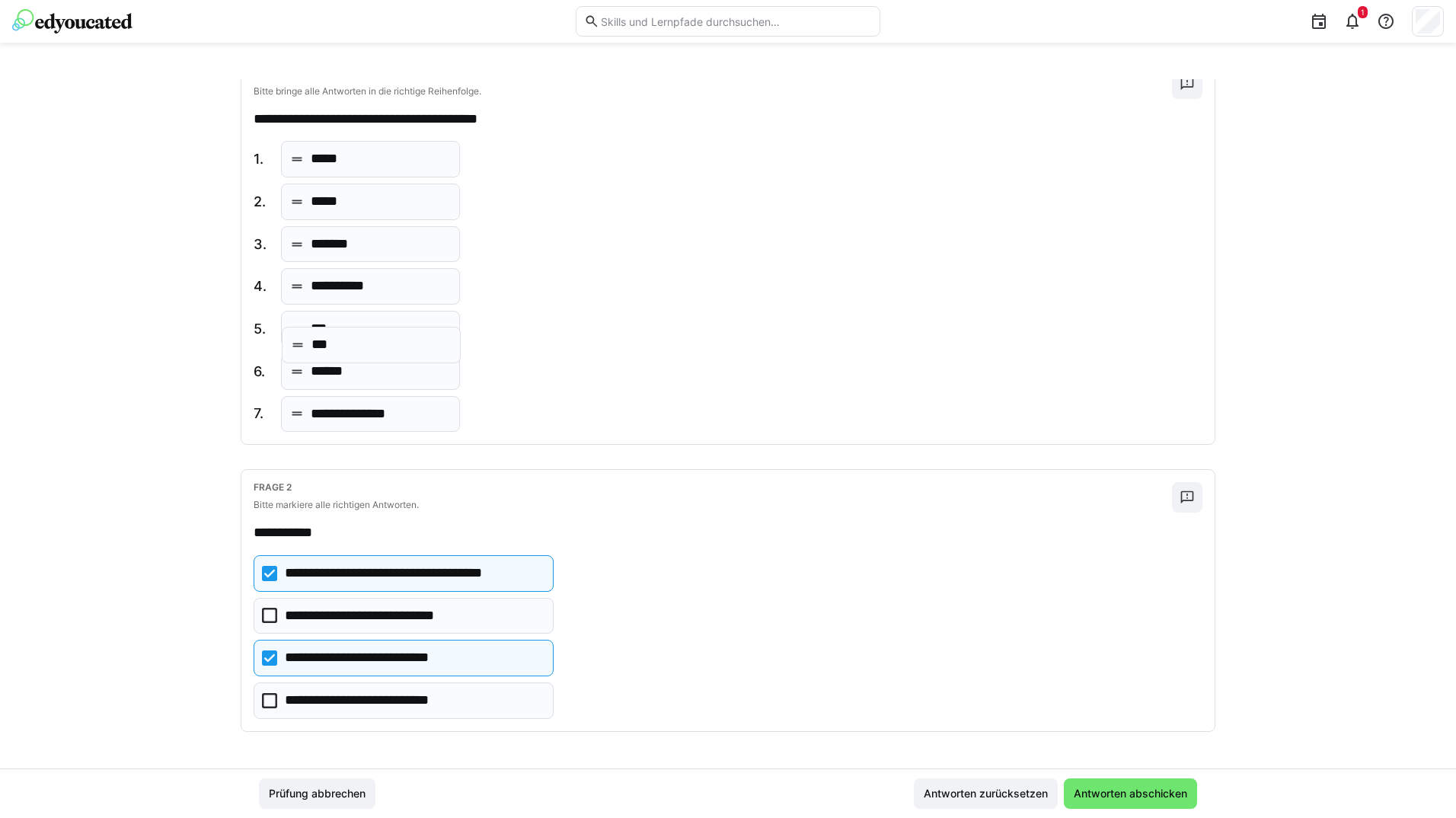
drag, startPoint x: 338, startPoint y: 368, endPoint x: 343, endPoint y: 319, distance: 49.3
click at [1086, 785] on span "Antworten abschicken" at bounding box center [1131, 793] width 133 height 31
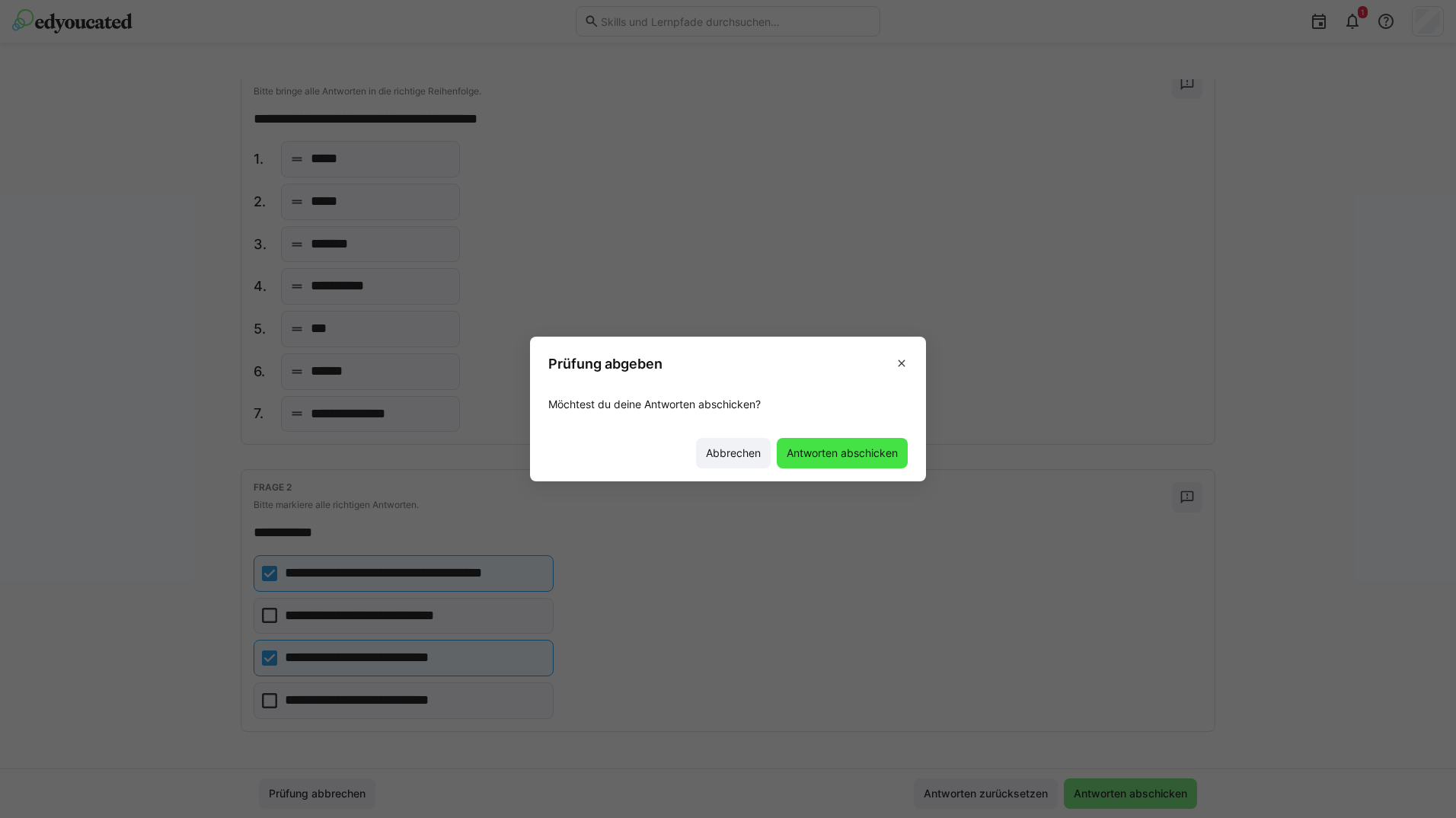
click at [823, 453] on span "Antworten abschicken" at bounding box center [842, 453] width 116 height 15
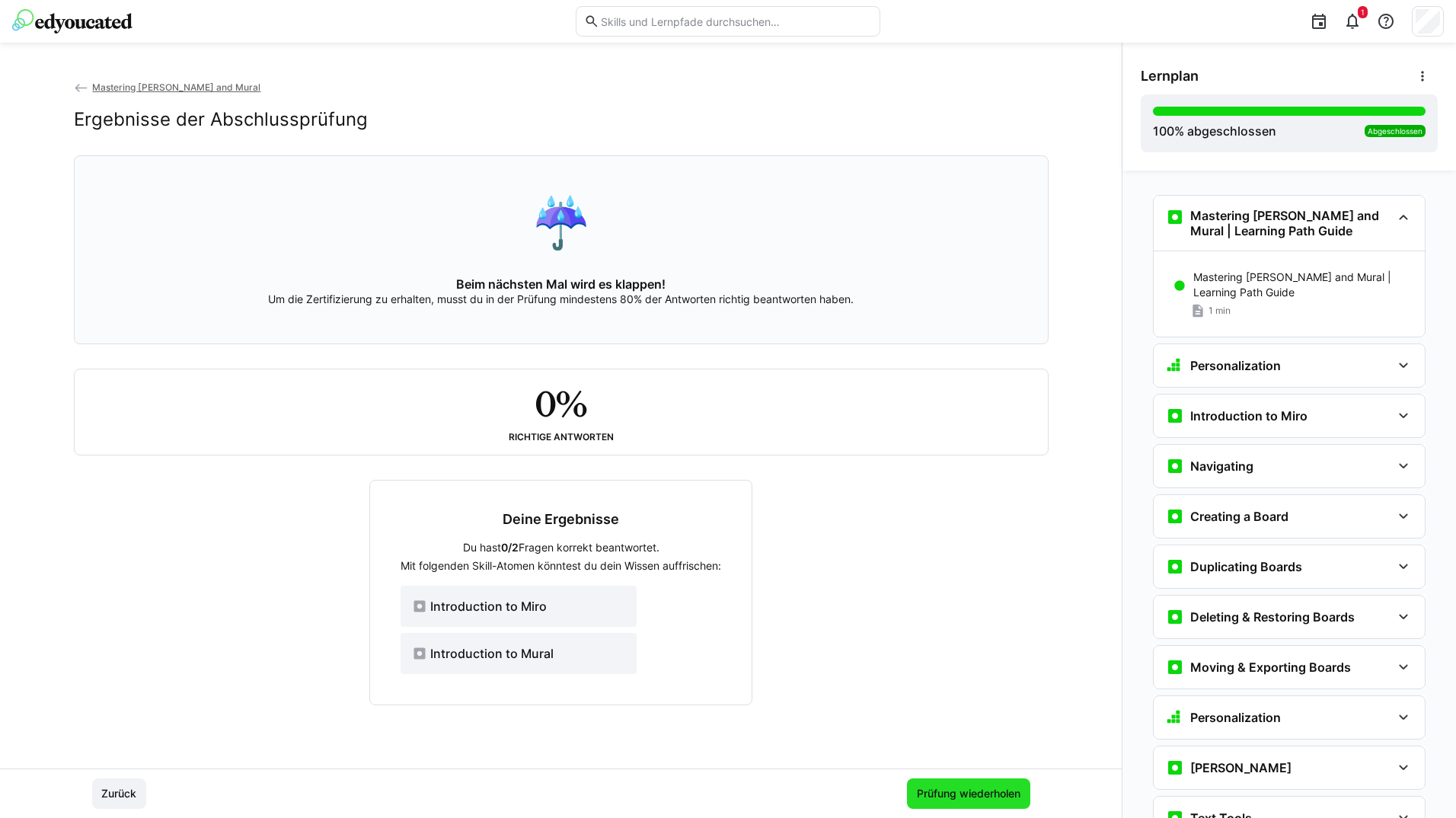
click at [971, 786] on span "Prüfung wiederholen" at bounding box center [969, 793] width 108 height 15
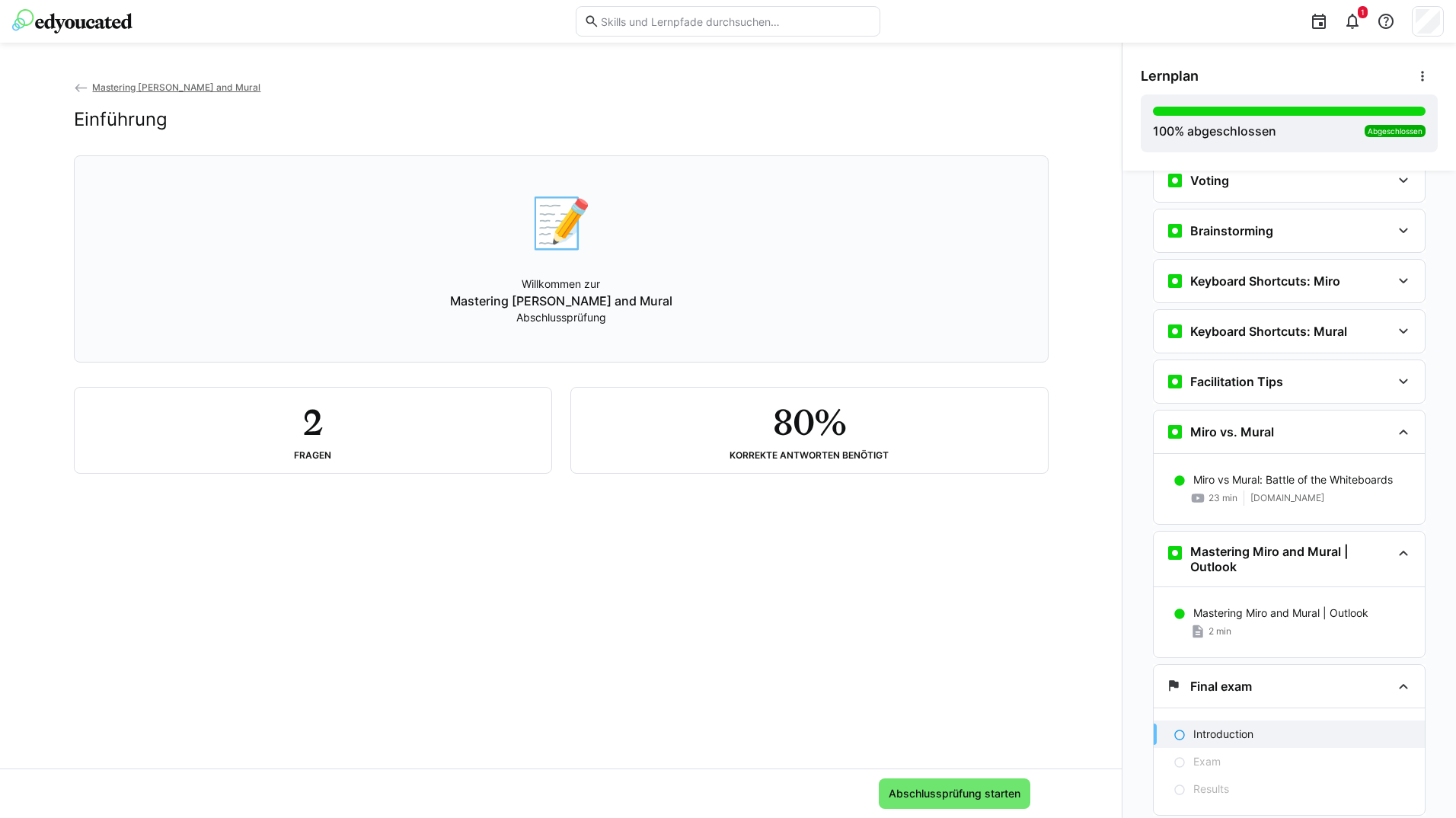
scroll to position [3316, 0]
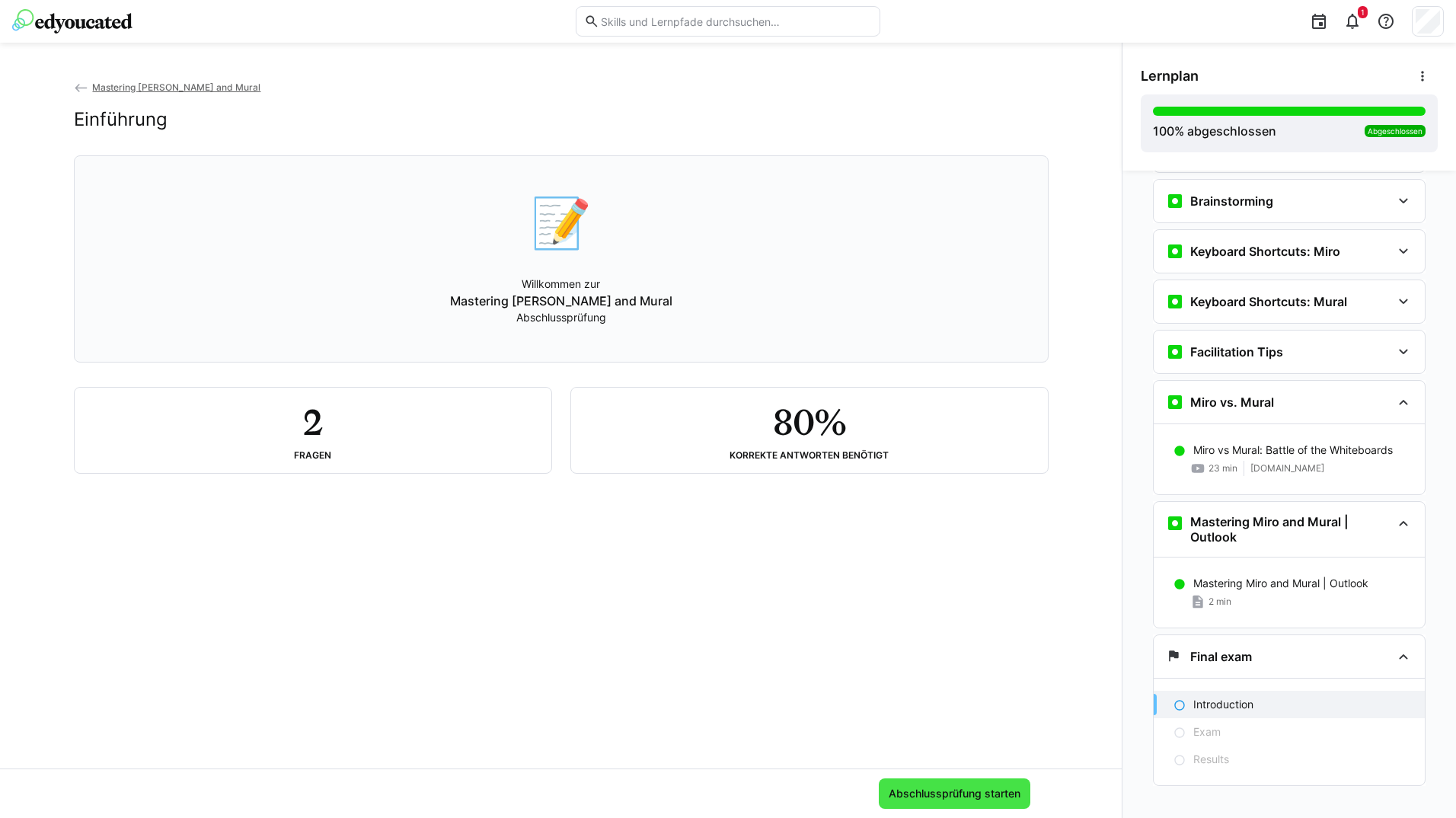
click at [904, 792] on span "Abschlussprüfung starten" at bounding box center [955, 793] width 136 height 15
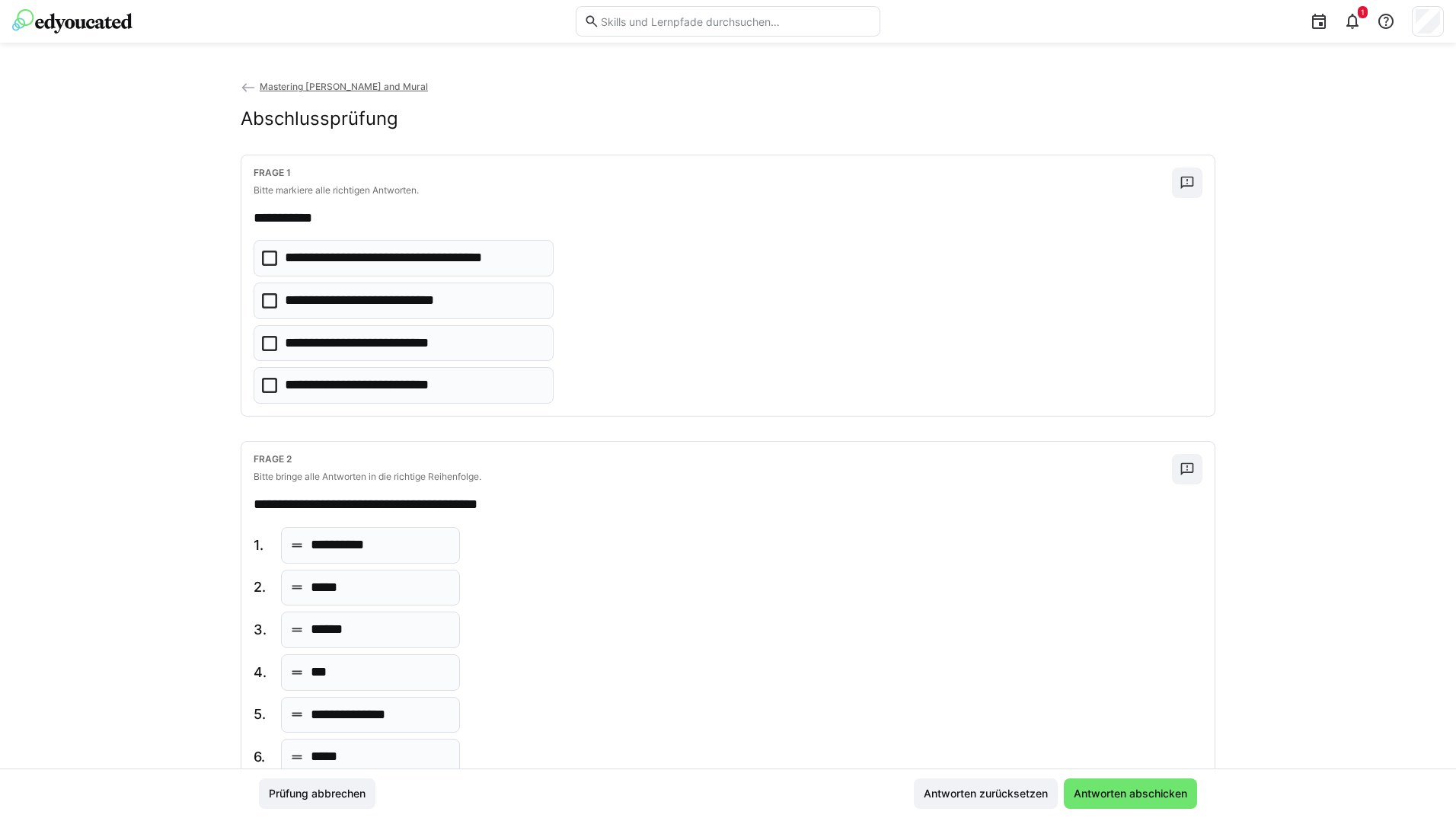
scroll to position [0, 0]
click at [440, 293] on p "**********" at bounding box center [370, 301] width 171 height 19
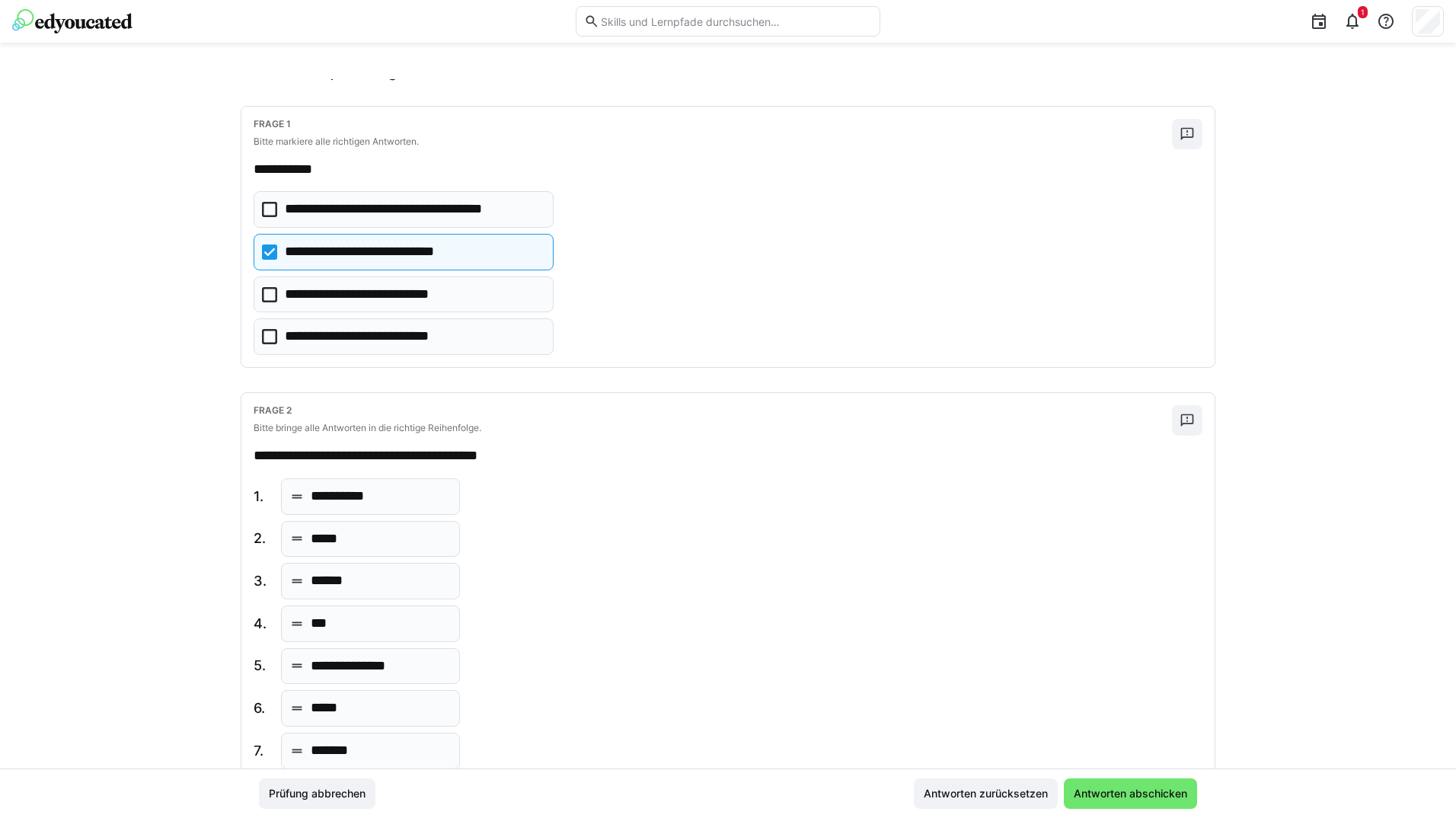
scroll to position [100, 0]
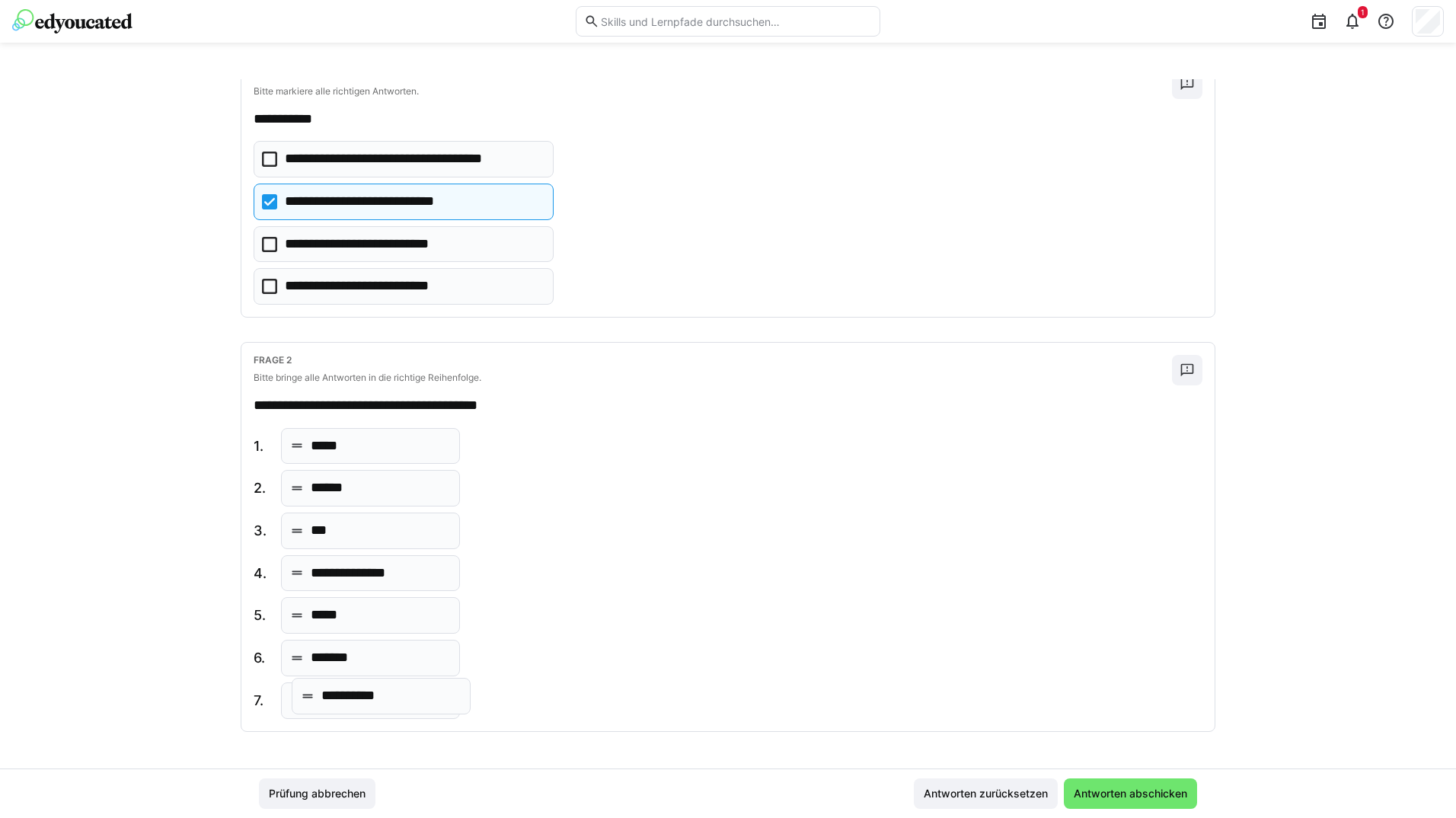
drag, startPoint x: 377, startPoint y: 457, endPoint x: 391, endPoint y: 707, distance: 250.4
drag, startPoint x: 370, startPoint y: 610, endPoint x: 373, endPoint y: 432, distance: 178.0
drag, startPoint x: 349, startPoint y: 530, endPoint x: 352, endPoint y: 490, distance: 40.1
drag, startPoint x: 375, startPoint y: 697, endPoint x: 371, endPoint y: 615, distance: 82.1
drag, startPoint x: 388, startPoint y: 708, endPoint x: 386, endPoint y: 657, distance: 51.0
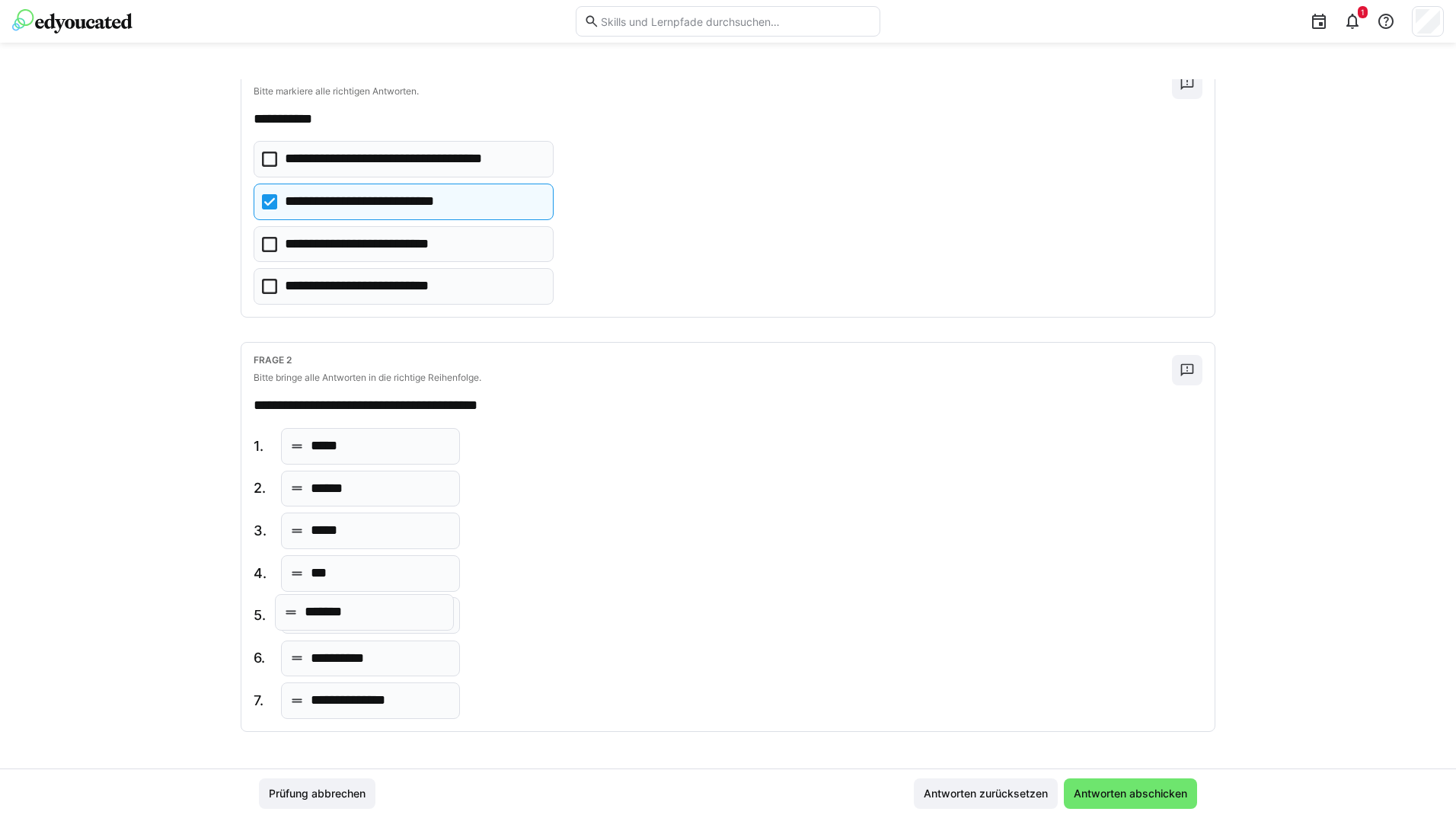
drag, startPoint x: 374, startPoint y: 661, endPoint x: 373, endPoint y: 614, distance: 47.0
drag, startPoint x: 351, startPoint y: 587, endPoint x: 365, endPoint y: 677, distance: 91.1
drag, startPoint x: 384, startPoint y: 694, endPoint x: 378, endPoint y: 656, distance: 38.5
click at [1099, 788] on span "Antworten abschicken" at bounding box center [1130, 793] width 118 height 15
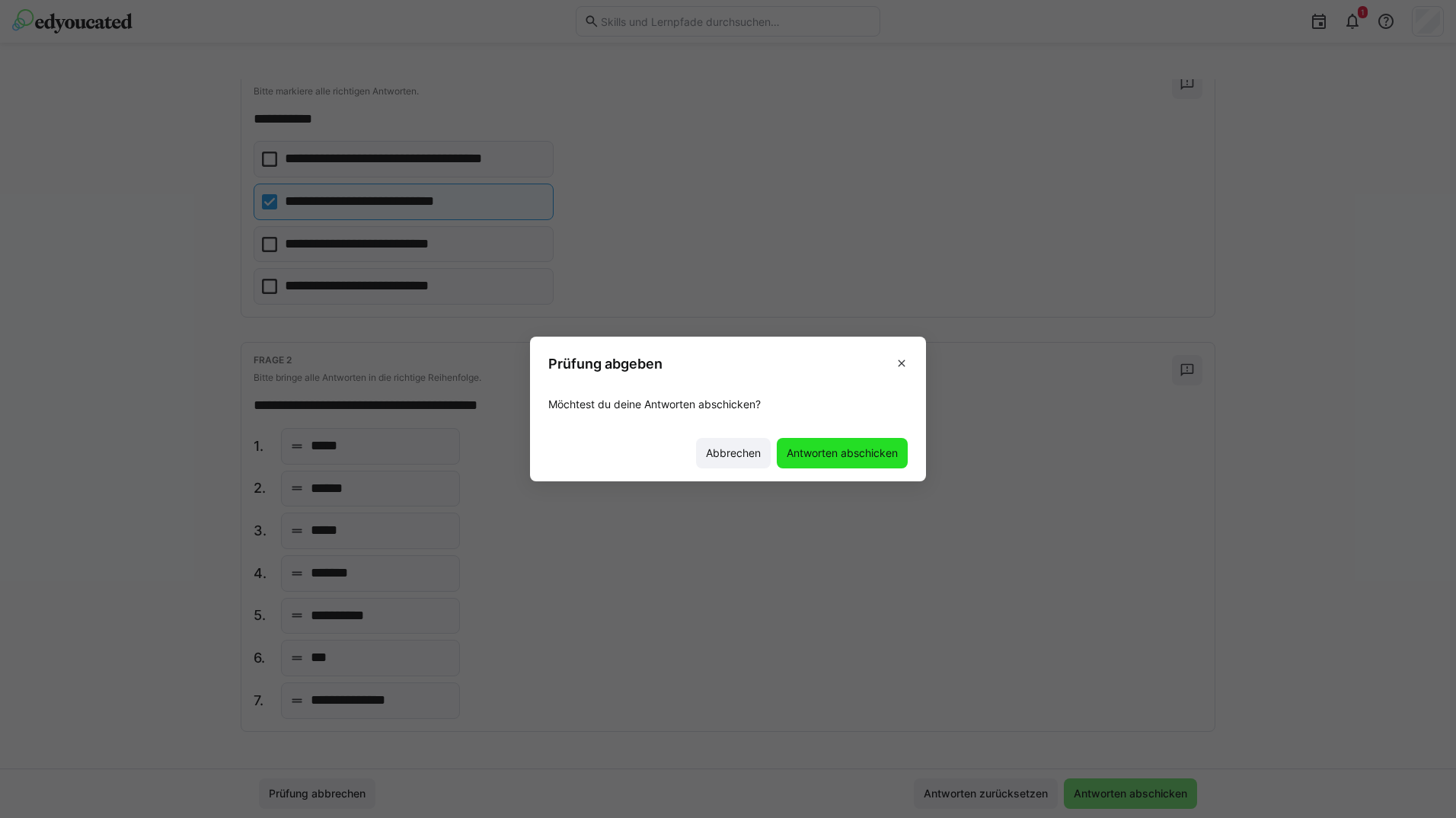
click at [861, 459] on span "Antworten abschicken" at bounding box center [842, 453] width 116 height 15
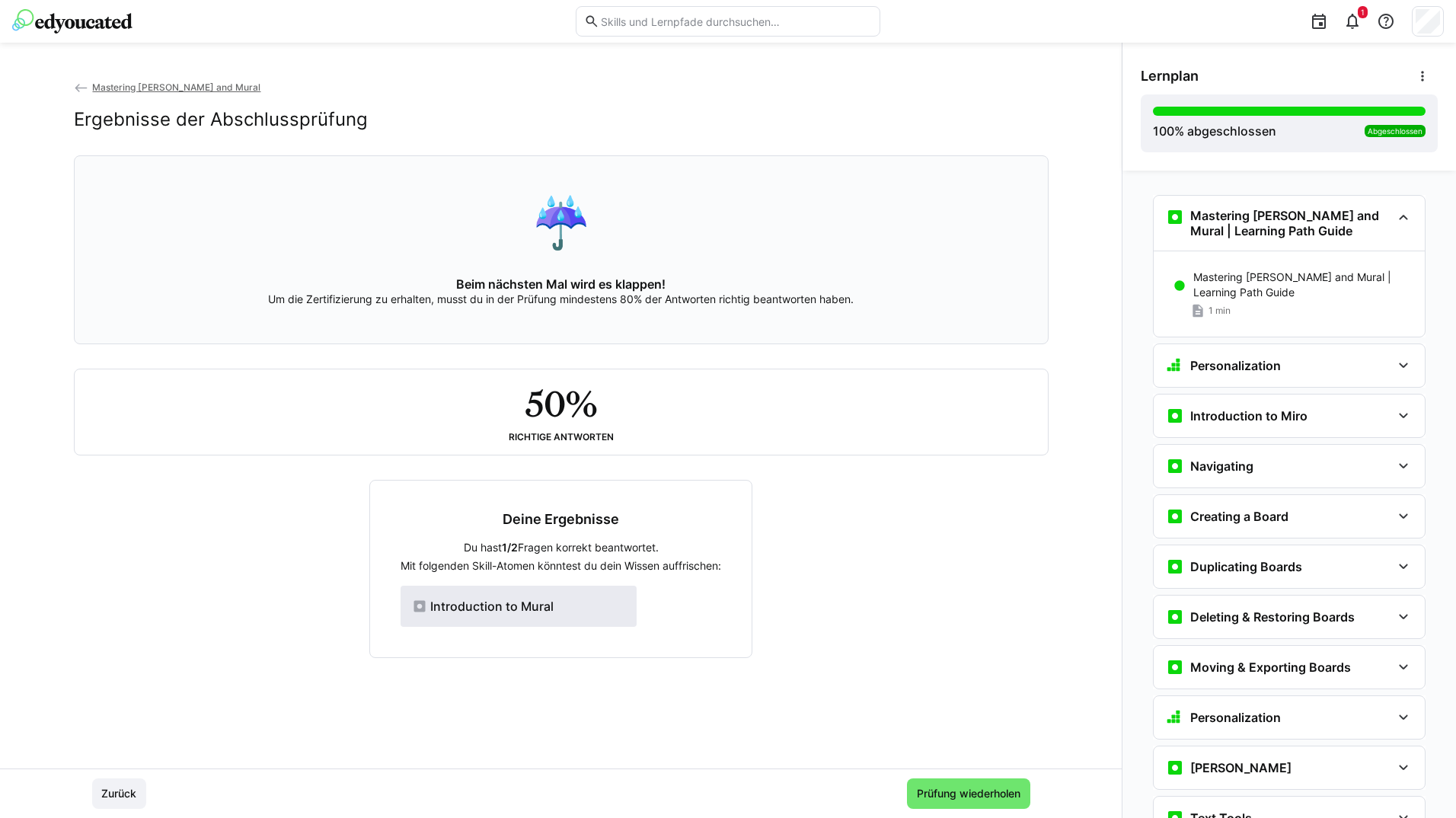
click at [583, 604] on div "Introduction to Mural" at bounding box center [518, 606] width 236 height 41
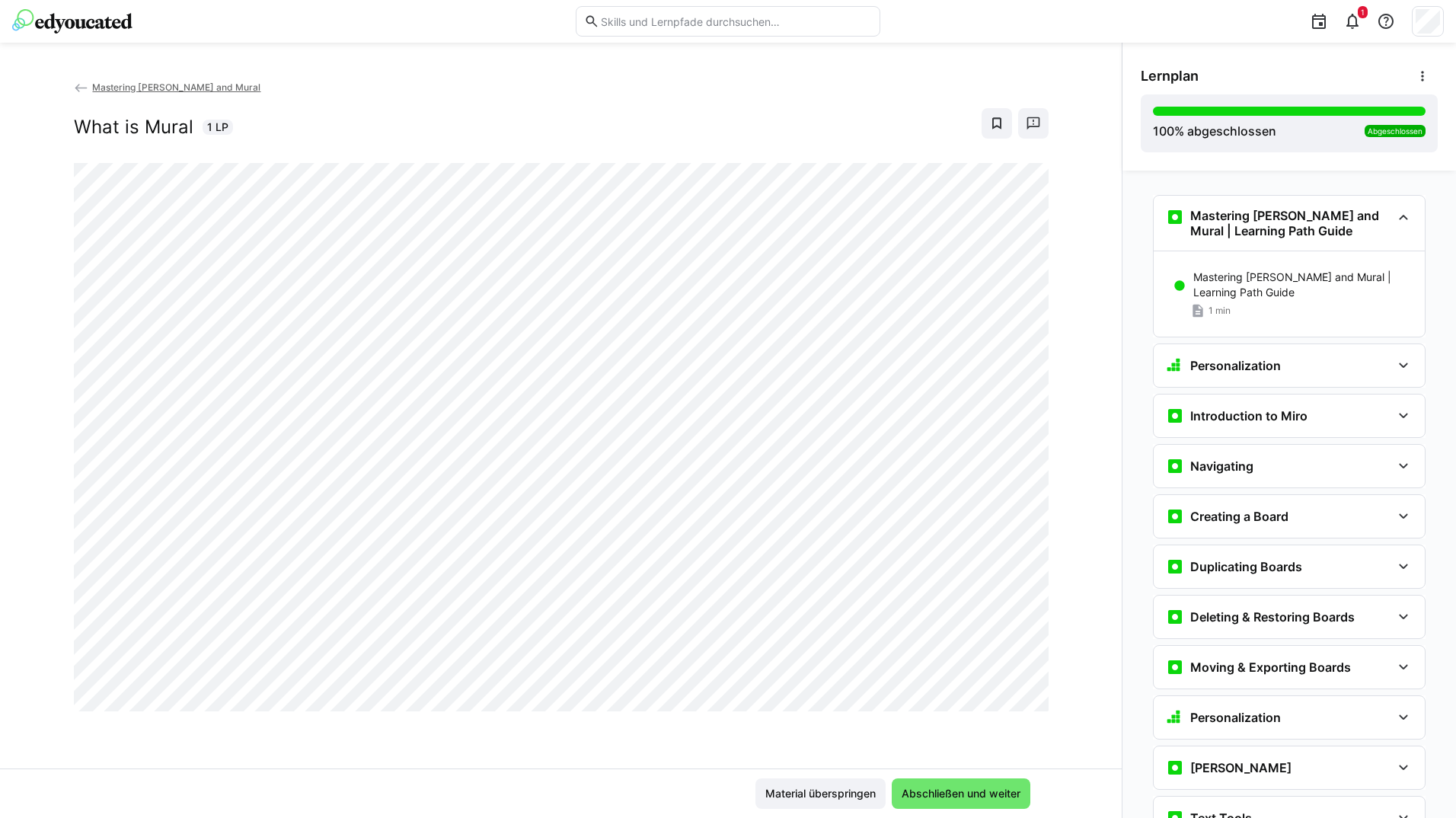
scroll to position [2056, 0]
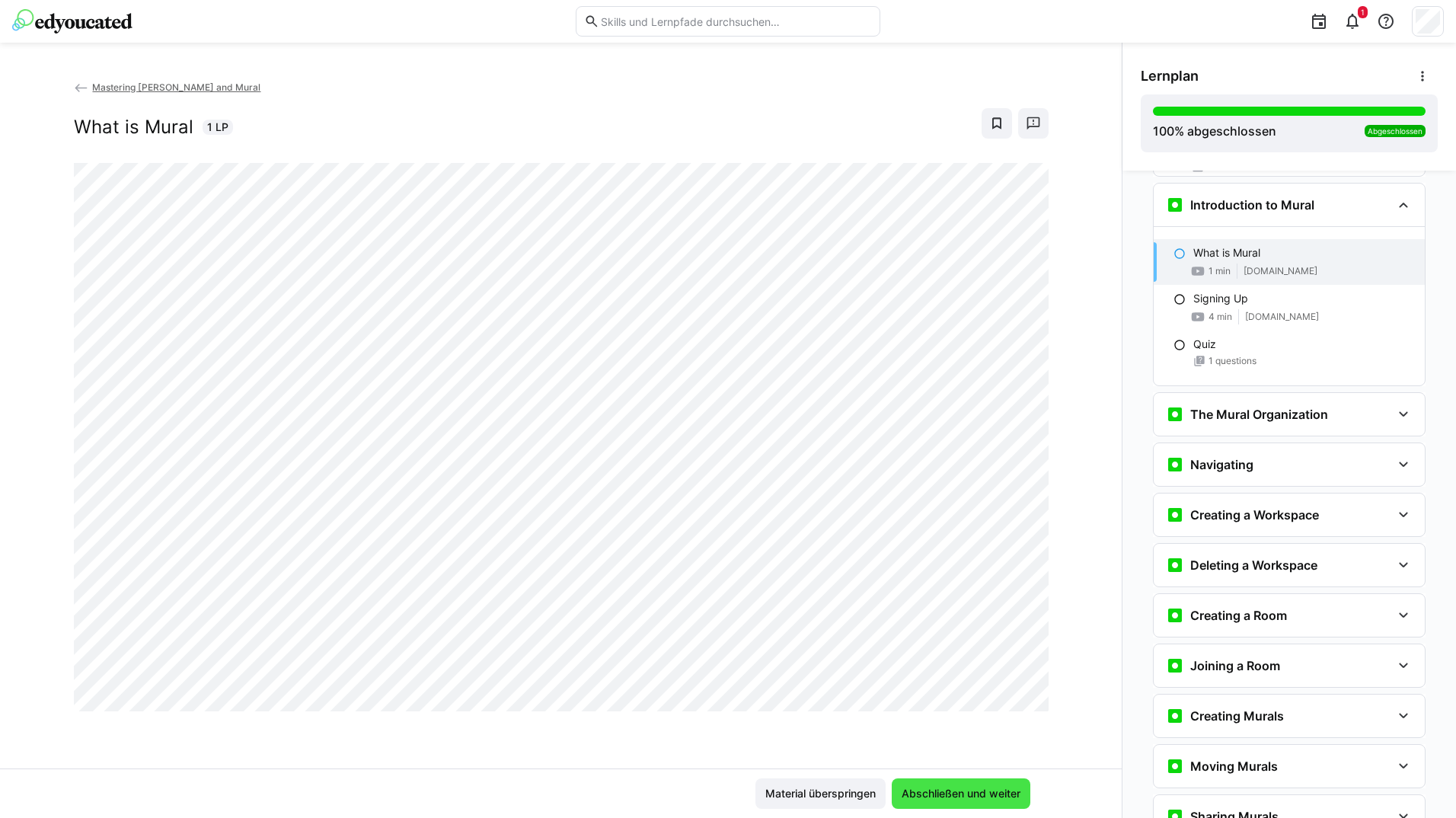
click at [938, 783] on span "Abschließen und weiter" at bounding box center [961, 793] width 139 height 31
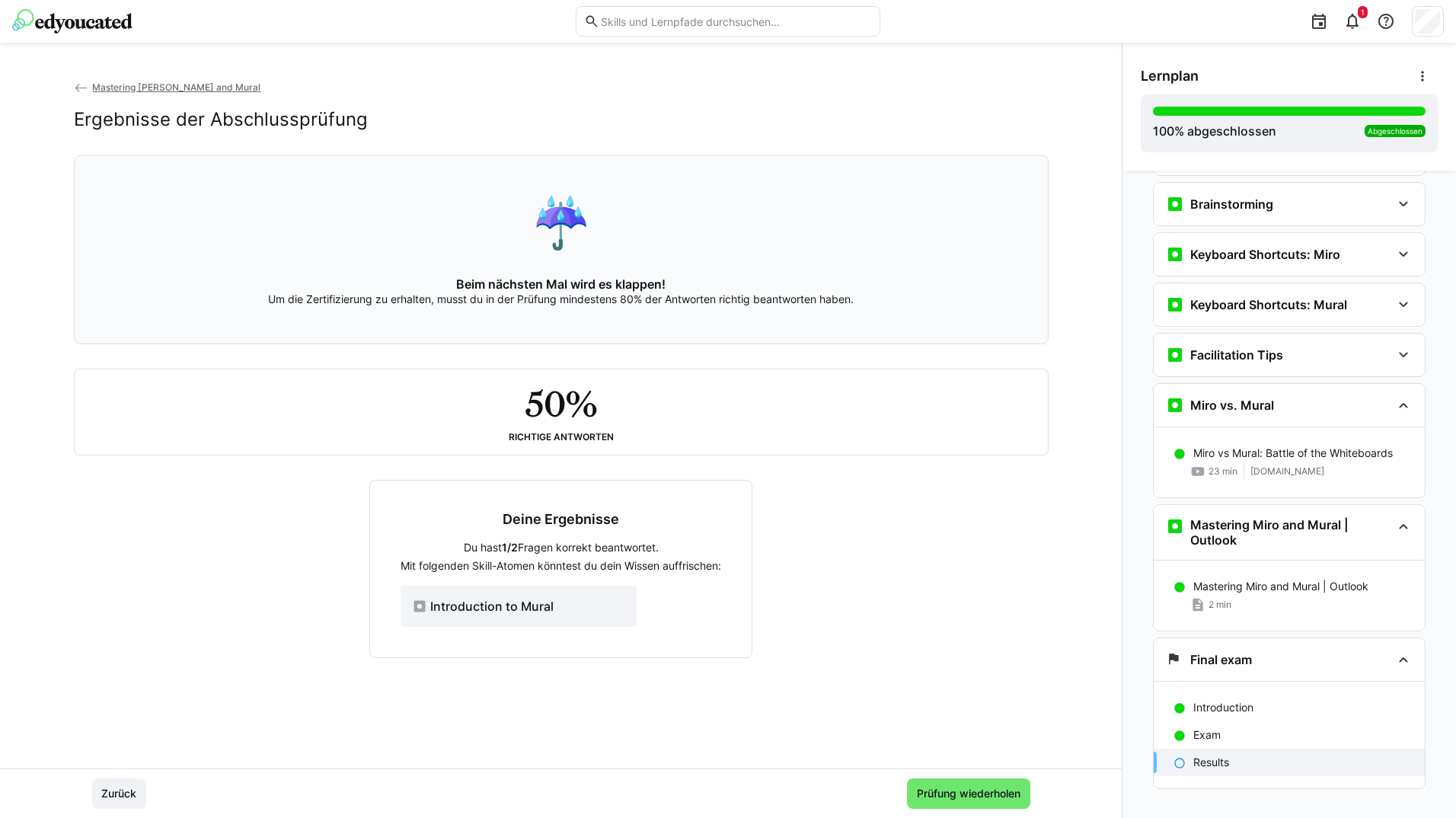
scroll to position [3478, 0]
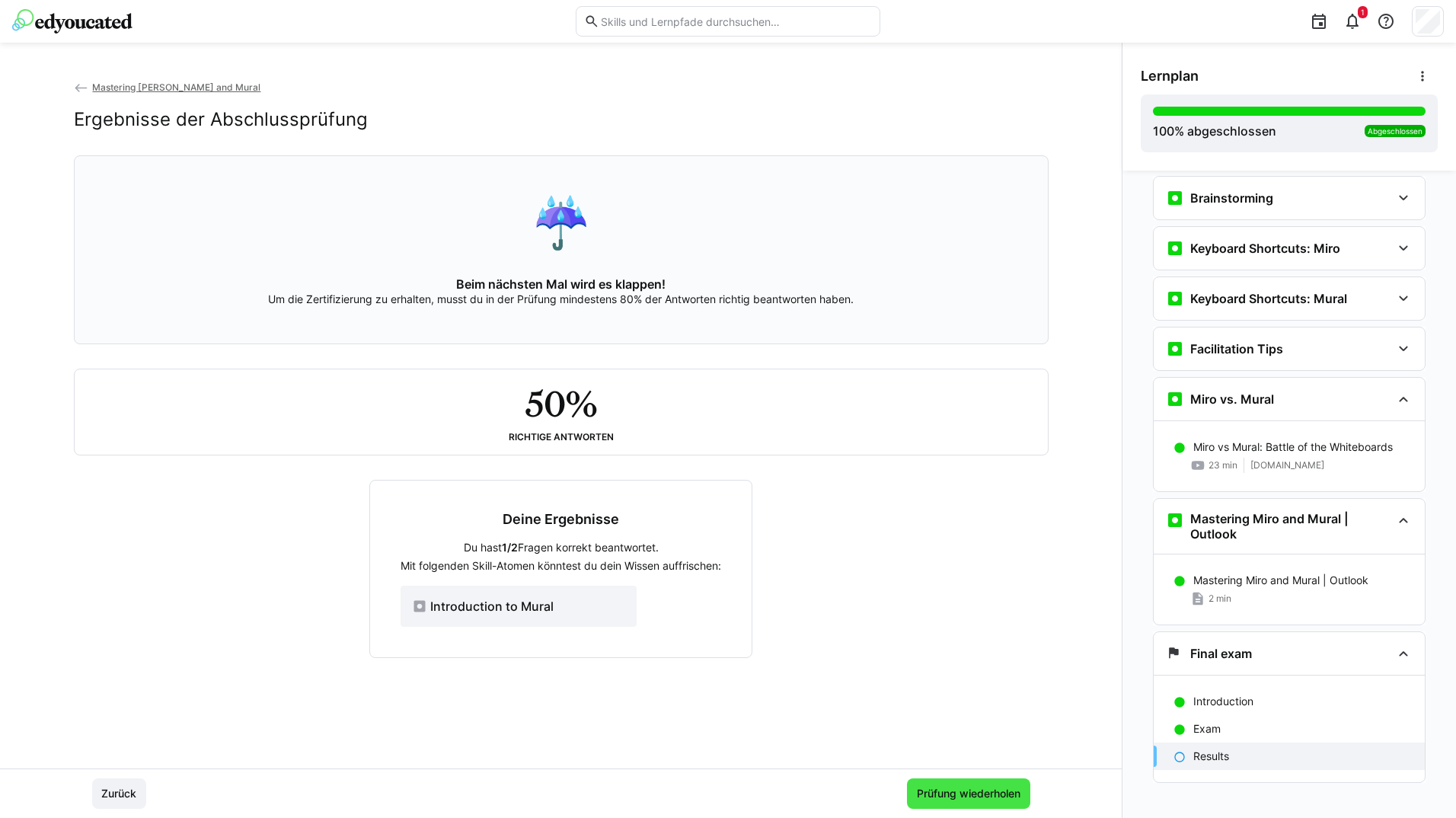
click at [908, 784] on span "Prüfung wiederholen" at bounding box center [969, 793] width 123 height 31
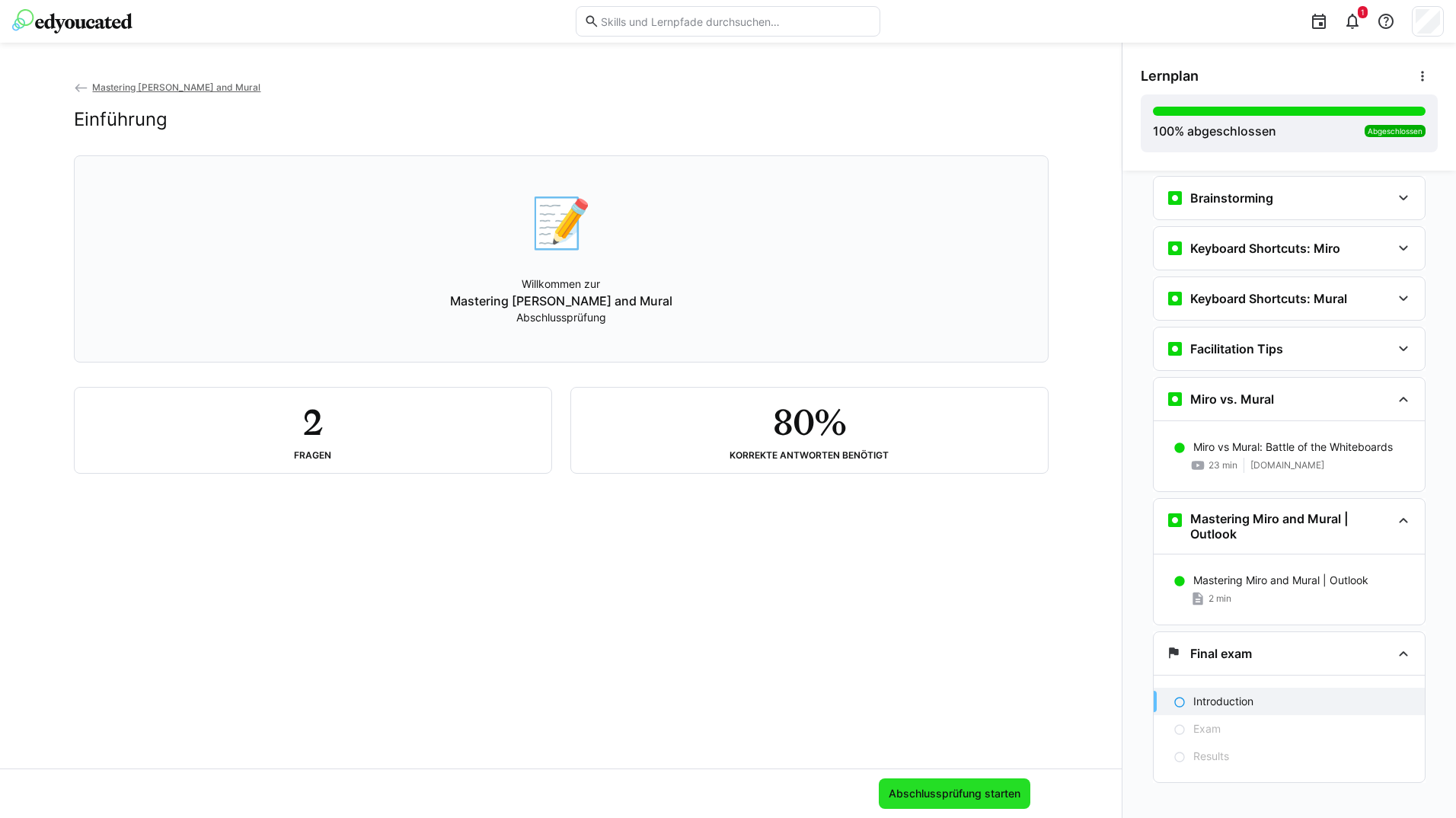
click at [974, 786] on span "Abschlussprüfung starten" at bounding box center [955, 793] width 136 height 15
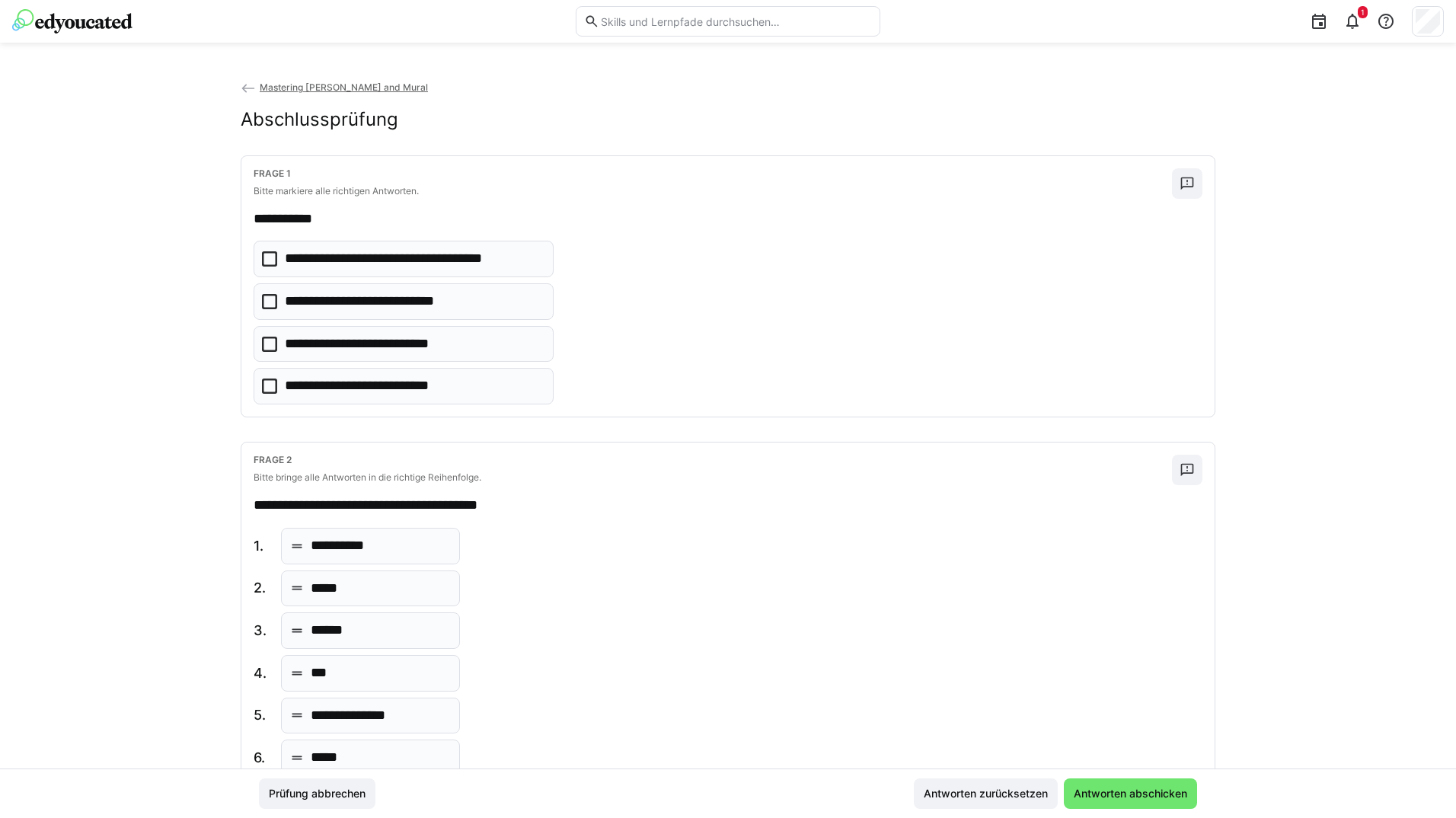
click at [446, 305] on p "**********" at bounding box center [370, 301] width 171 height 19
click at [1203, 178] on div "**********" at bounding box center [728, 285] width 973 height 260
click at [1194, 182] on span at bounding box center [1187, 183] width 31 height 31
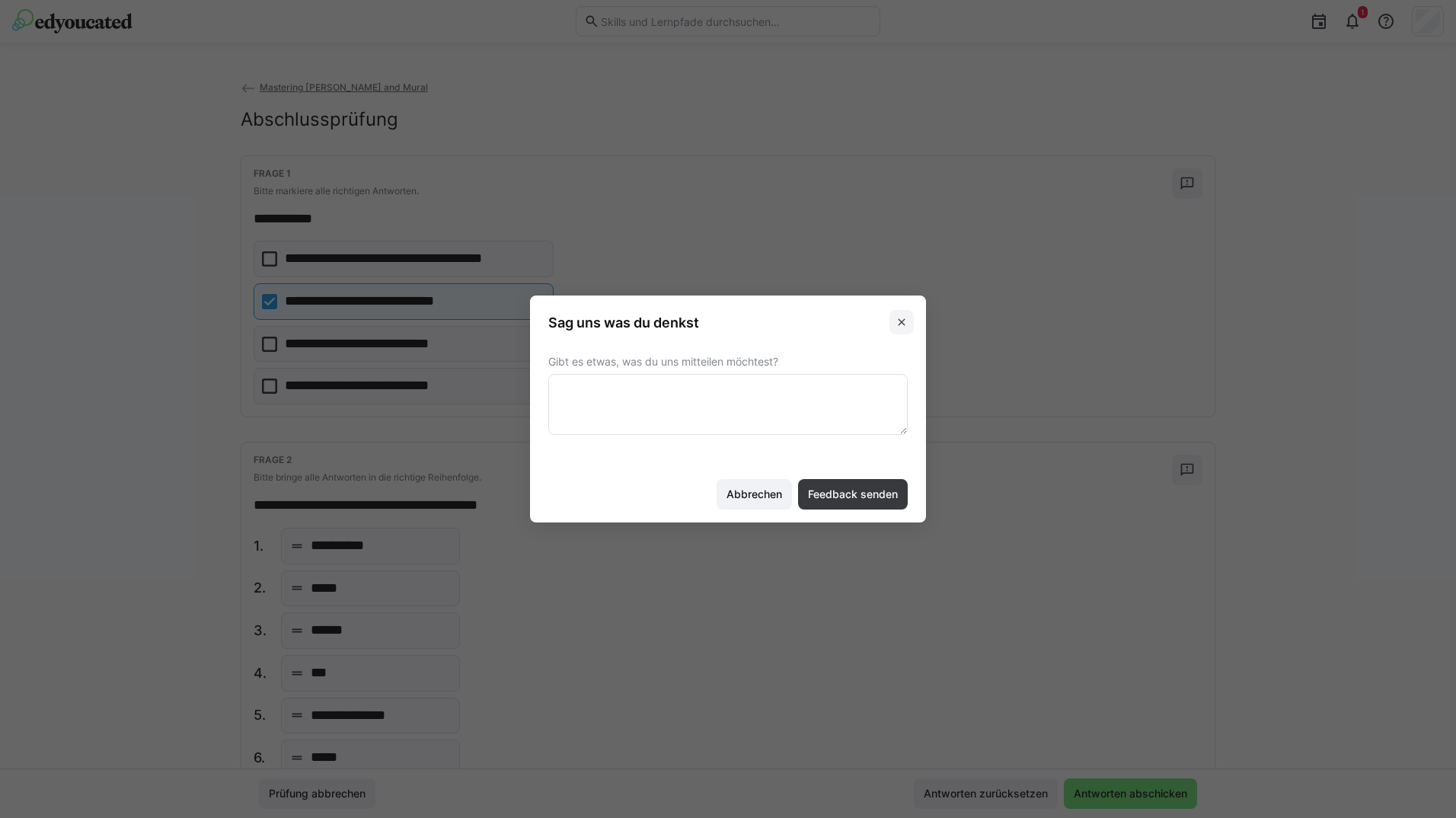
click at [908, 313] on span at bounding box center [902, 321] width 24 height 24
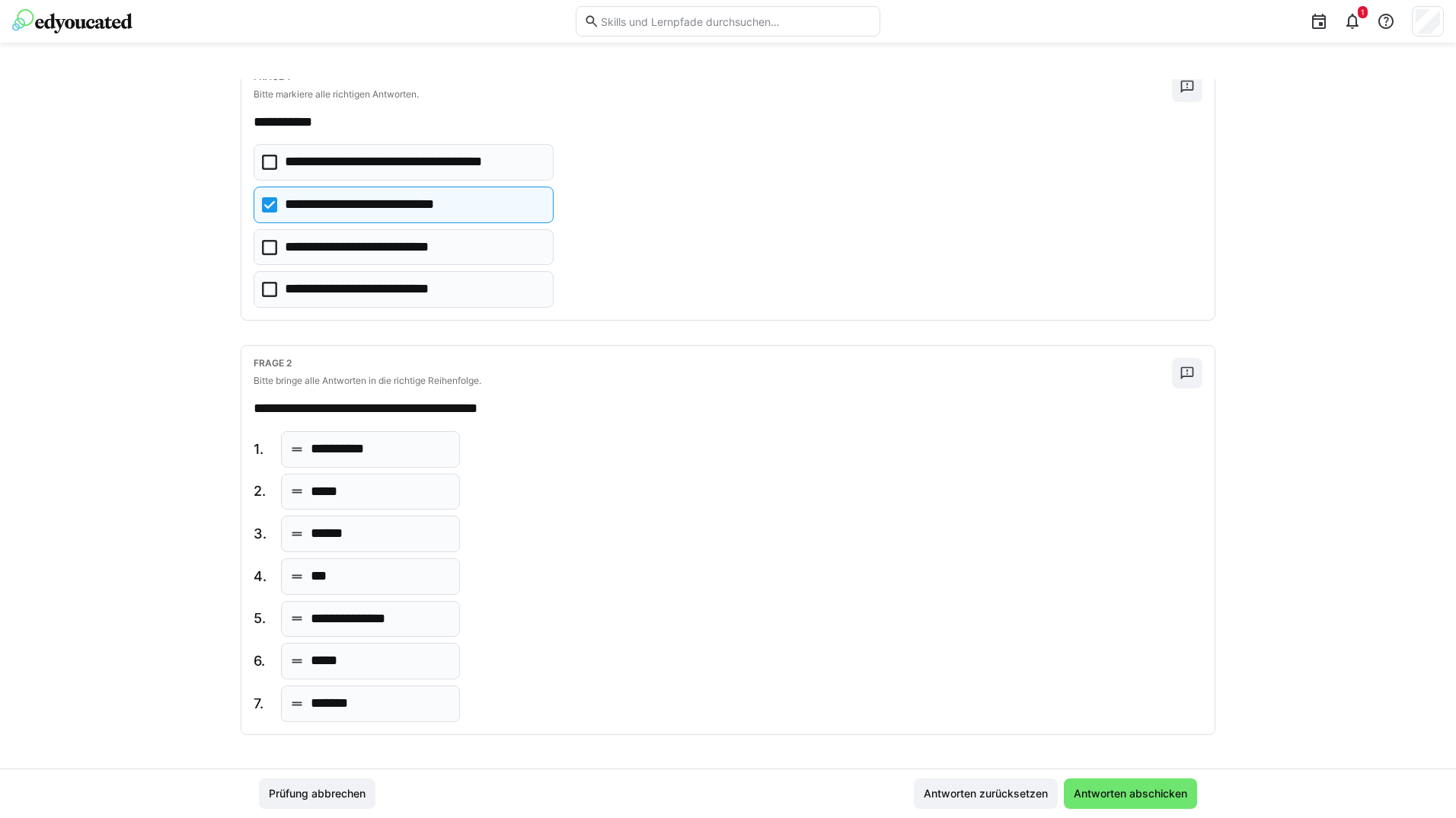
scroll to position [100, 0]
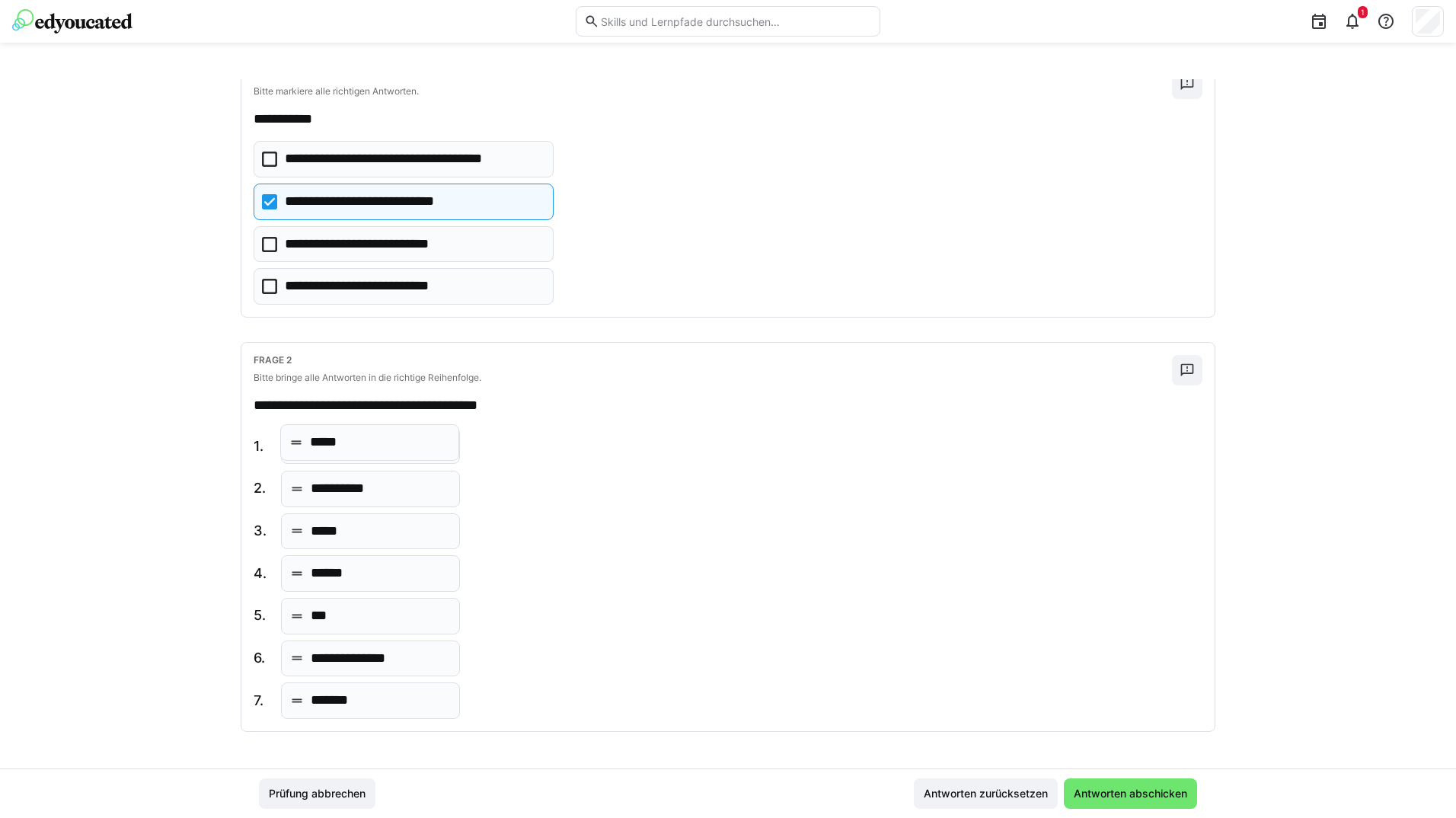
drag, startPoint x: 373, startPoint y: 666, endPoint x: 376, endPoint y: 450, distance: 216.0
drag, startPoint x: 386, startPoint y: 497, endPoint x: 383, endPoint y: 520, distance: 23.2
drag, startPoint x: 337, startPoint y: 623, endPoint x: 352, endPoint y: 579, distance: 46.5
drag, startPoint x: 381, startPoint y: 720, endPoint x: 389, endPoint y: 706, distance: 16.1
click at [389, 706] on div "**********" at bounding box center [728, 536] width 973 height 388
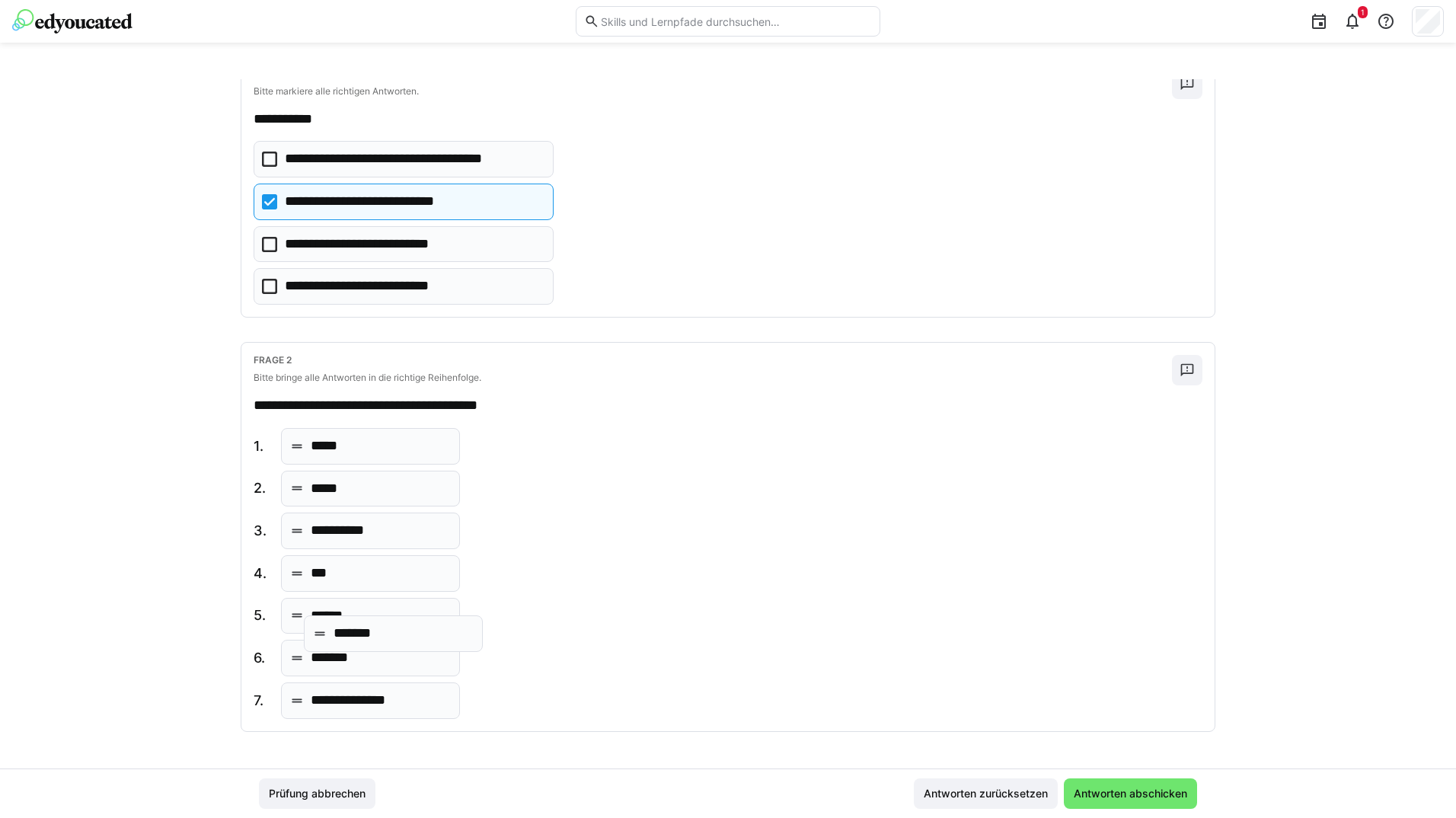
drag, startPoint x: 435, startPoint y: 705, endPoint x: 419, endPoint y: 637, distance: 69.9
drag, startPoint x: 398, startPoint y: 656, endPoint x: 382, endPoint y: 535, distance: 122.1
click at [1074, 788] on span "Antworten abschicken" at bounding box center [1130, 793] width 118 height 15
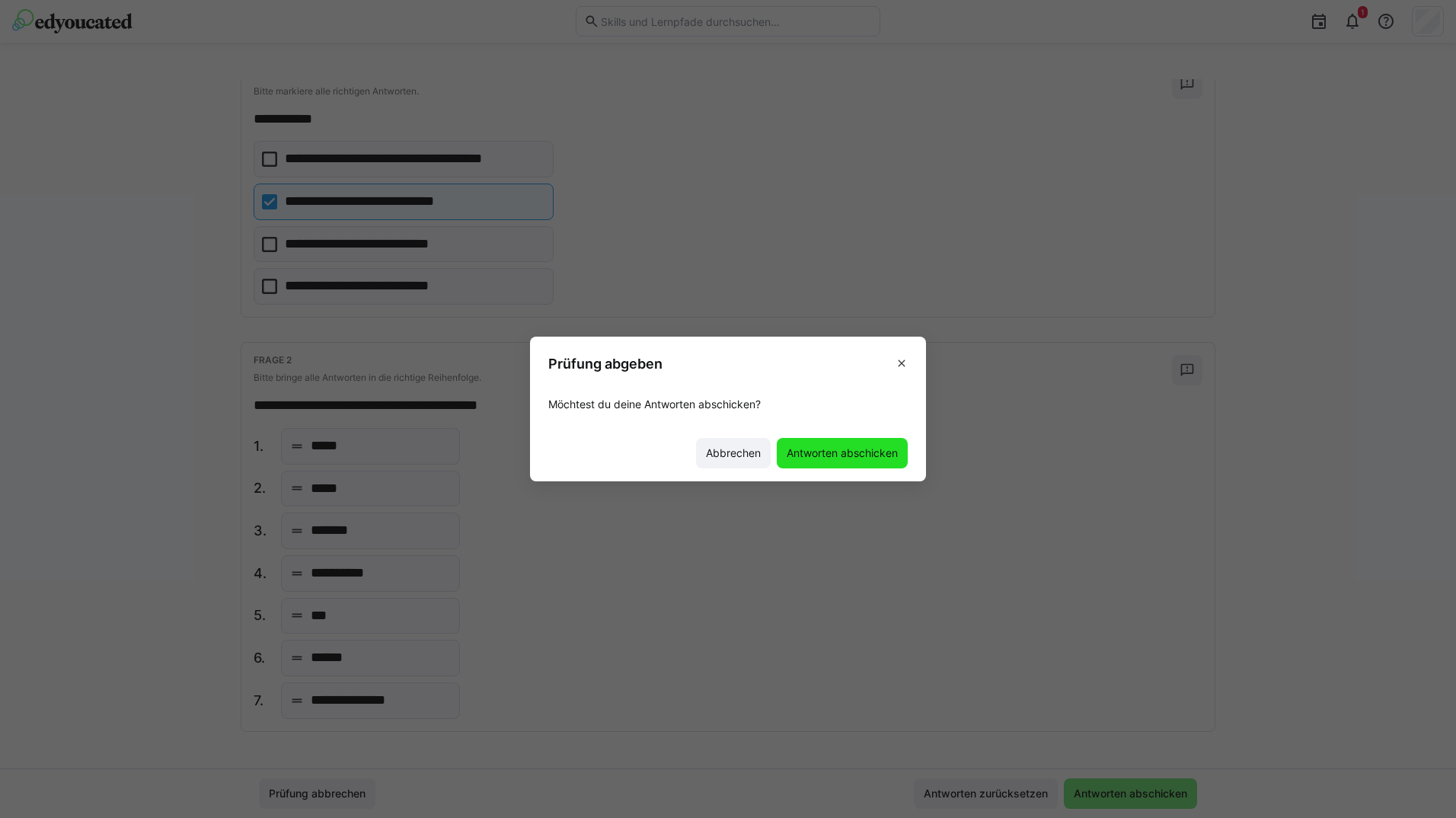
click at [829, 446] on span "Antworten abschicken" at bounding box center [842, 453] width 116 height 15
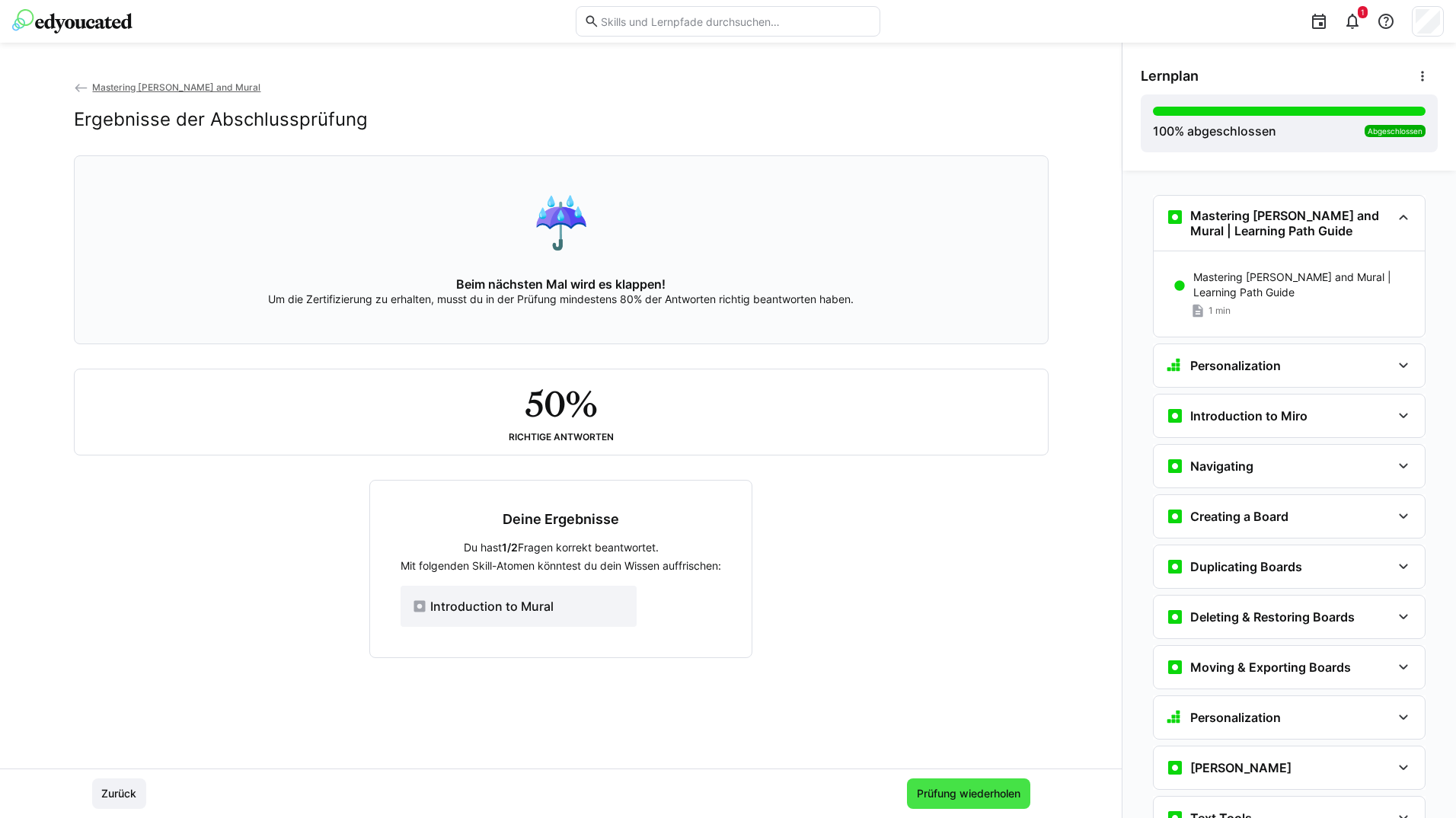
click at [981, 788] on span "Prüfung wiederholen" at bounding box center [969, 793] width 108 height 15
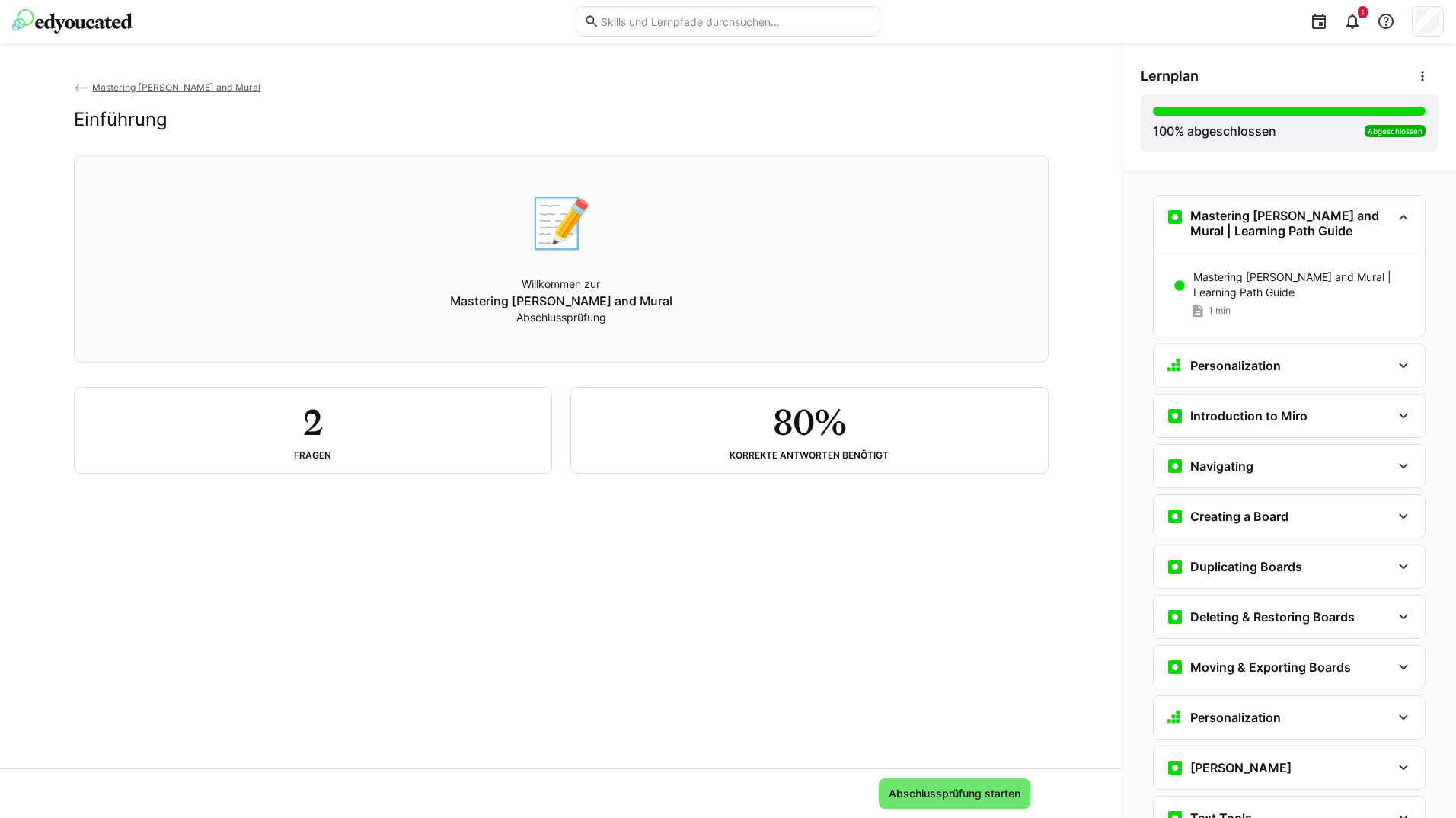
scroll to position [3475, 0]
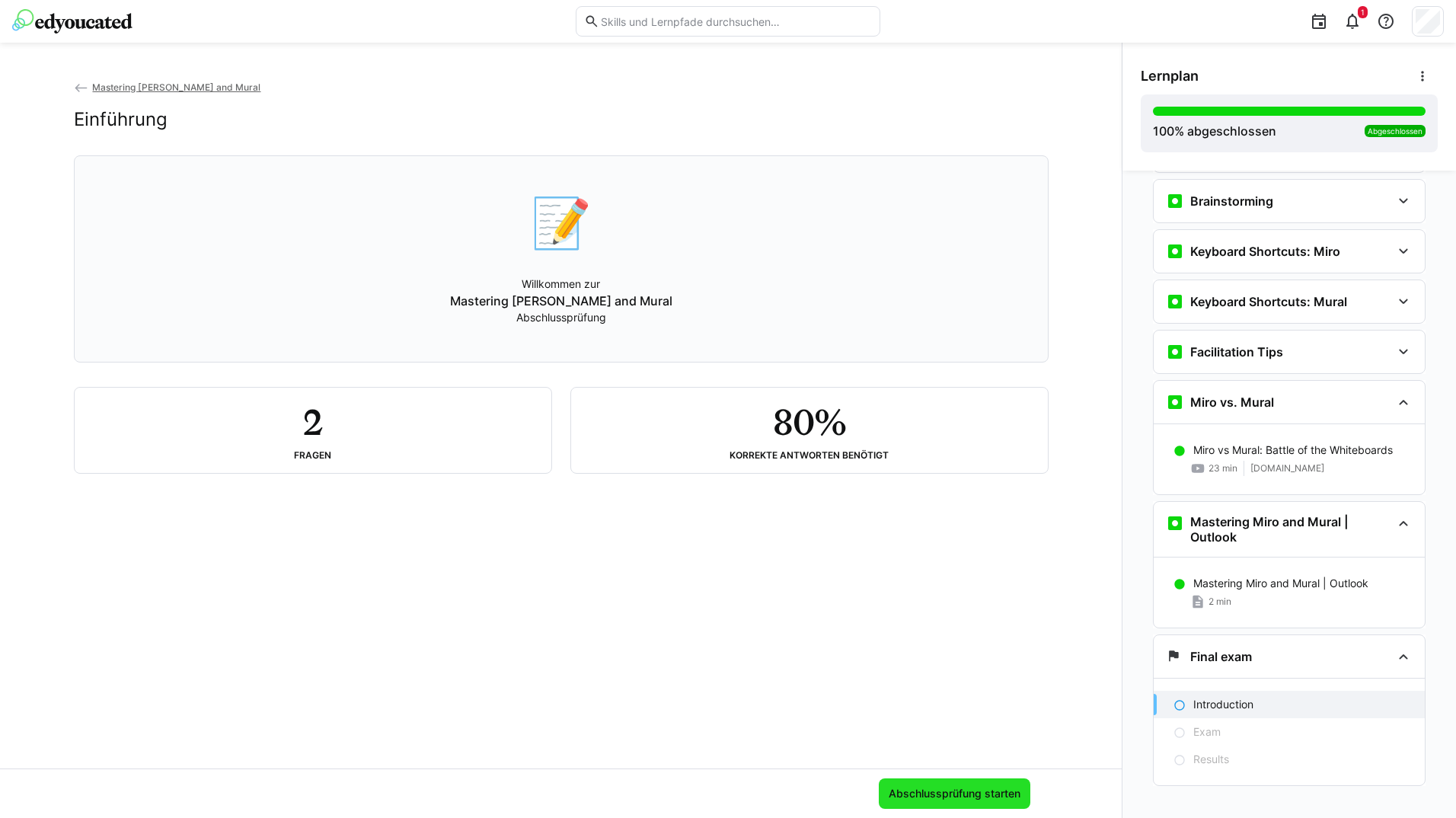
click at [985, 788] on span "Abschlussprüfung starten" at bounding box center [955, 793] width 136 height 15
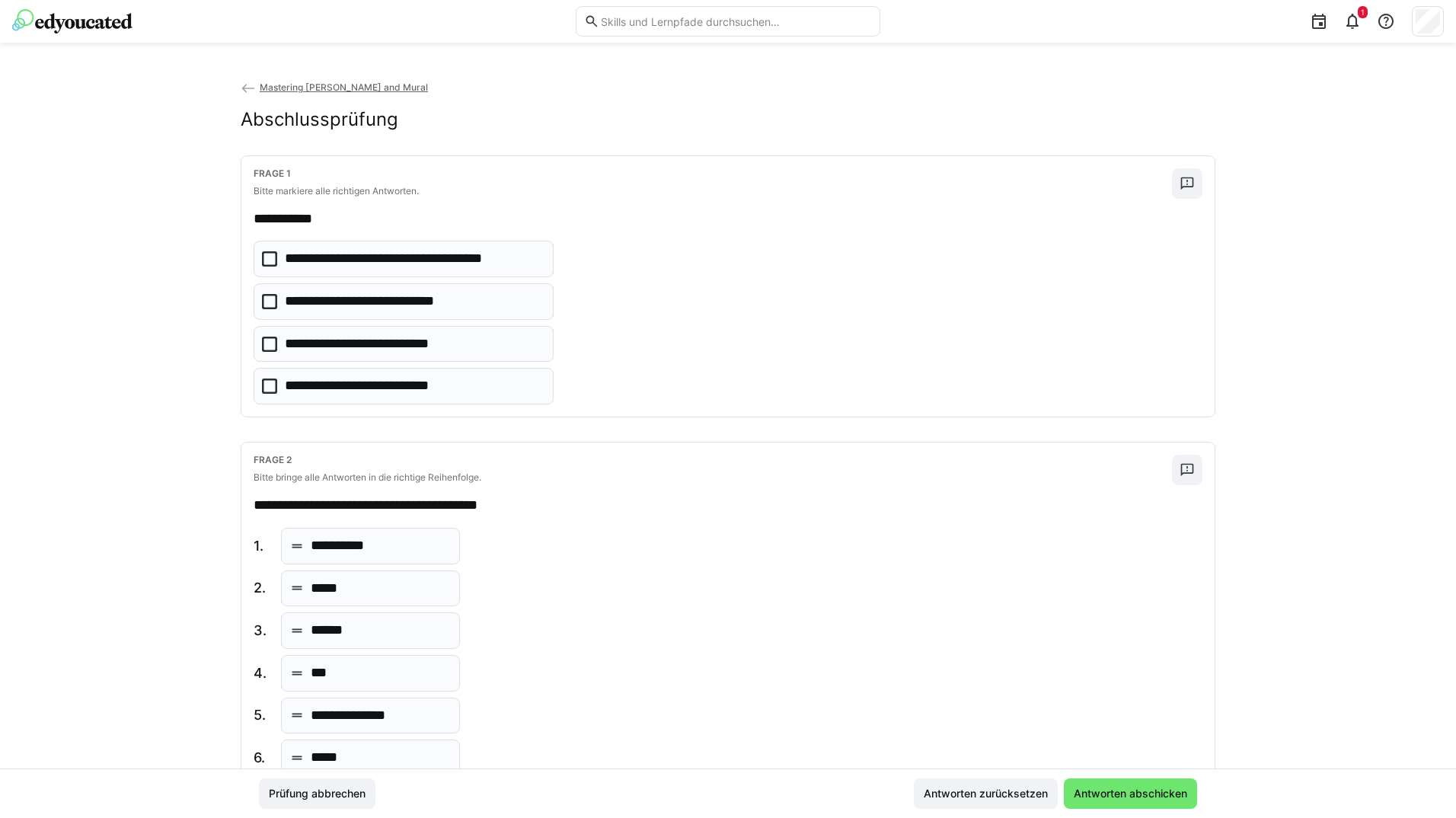
click at [405, 300] on p "**********" at bounding box center [370, 301] width 171 height 19
click at [403, 302] on p "**********" at bounding box center [370, 301] width 171 height 19
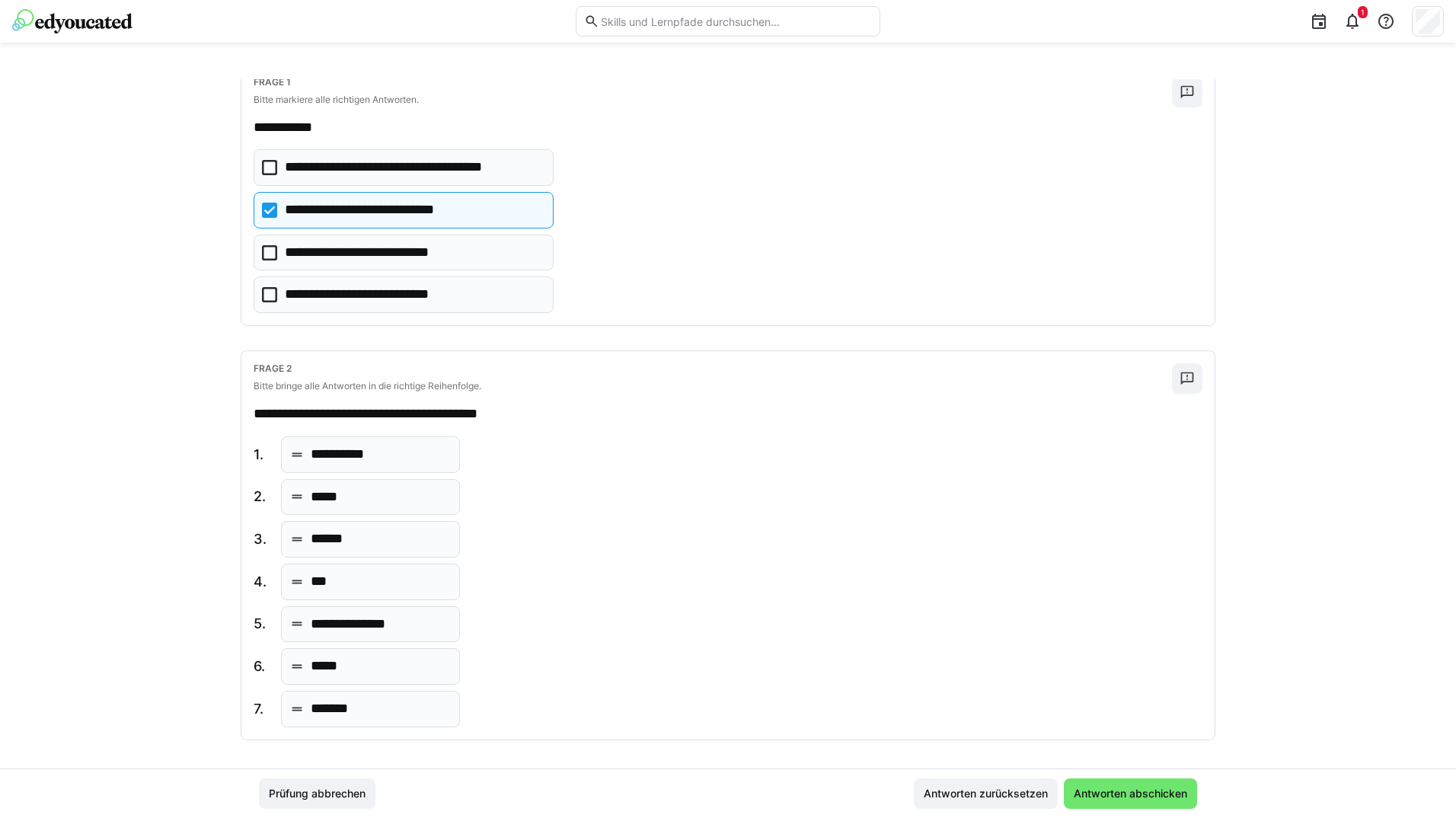
scroll to position [100, 0]
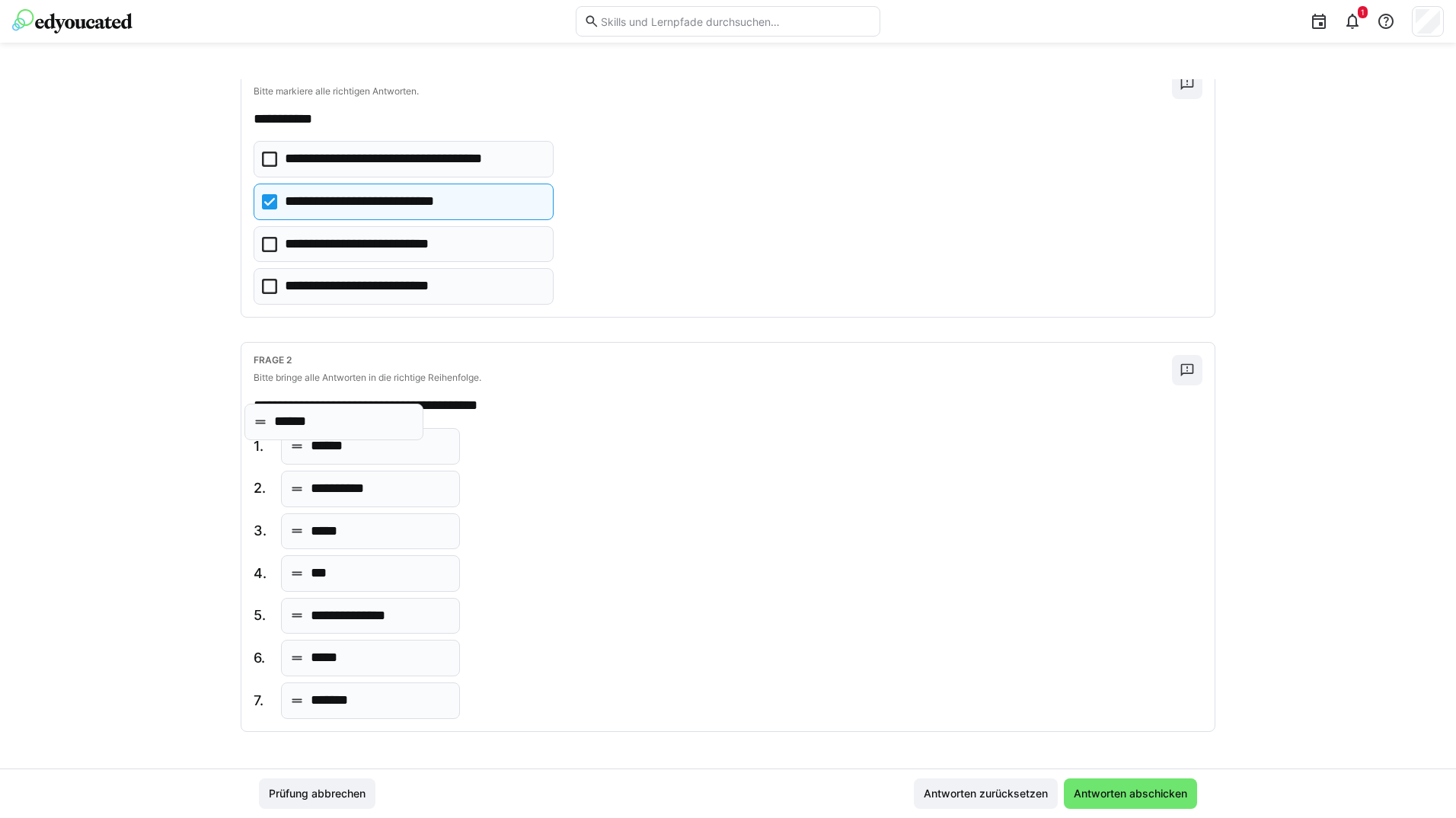
drag, startPoint x: 384, startPoint y: 532, endPoint x: 362, endPoint y: 442, distance: 92.6
drag, startPoint x: 374, startPoint y: 664, endPoint x: 380, endPoint y: 573, distance: 91.2
drag, startPoint x: 391, startPoint y: 659, endPoint x: 392, endPoint y: 717, distance: 58.0
click at [1159, 786] on span "Antworten abschicken" at bounding box center [1130, 793] width 118 height 15
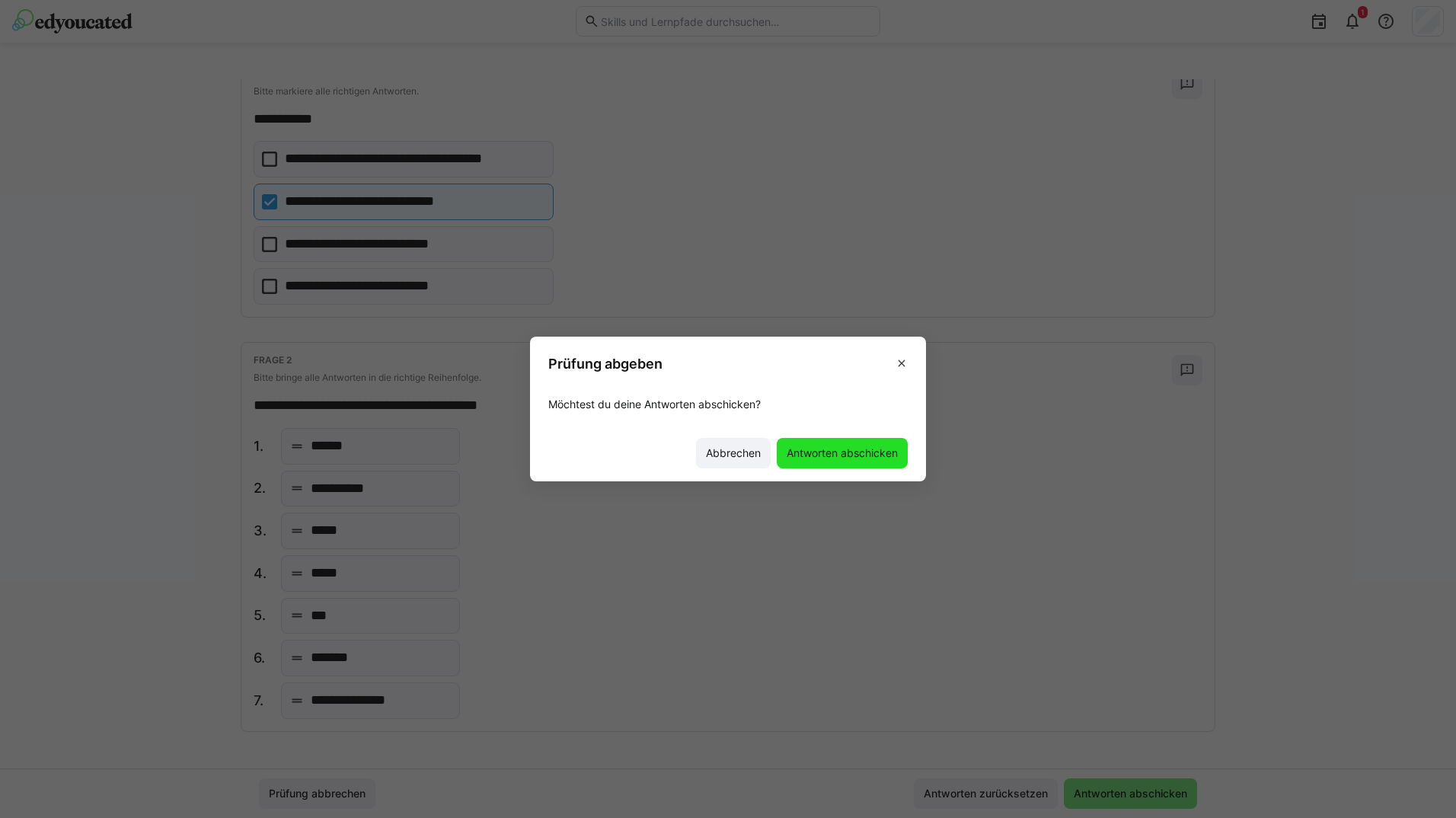
click at [838, 456] on span "Antworten abschicken" at bounding box center [842, 453] width 116 height 15
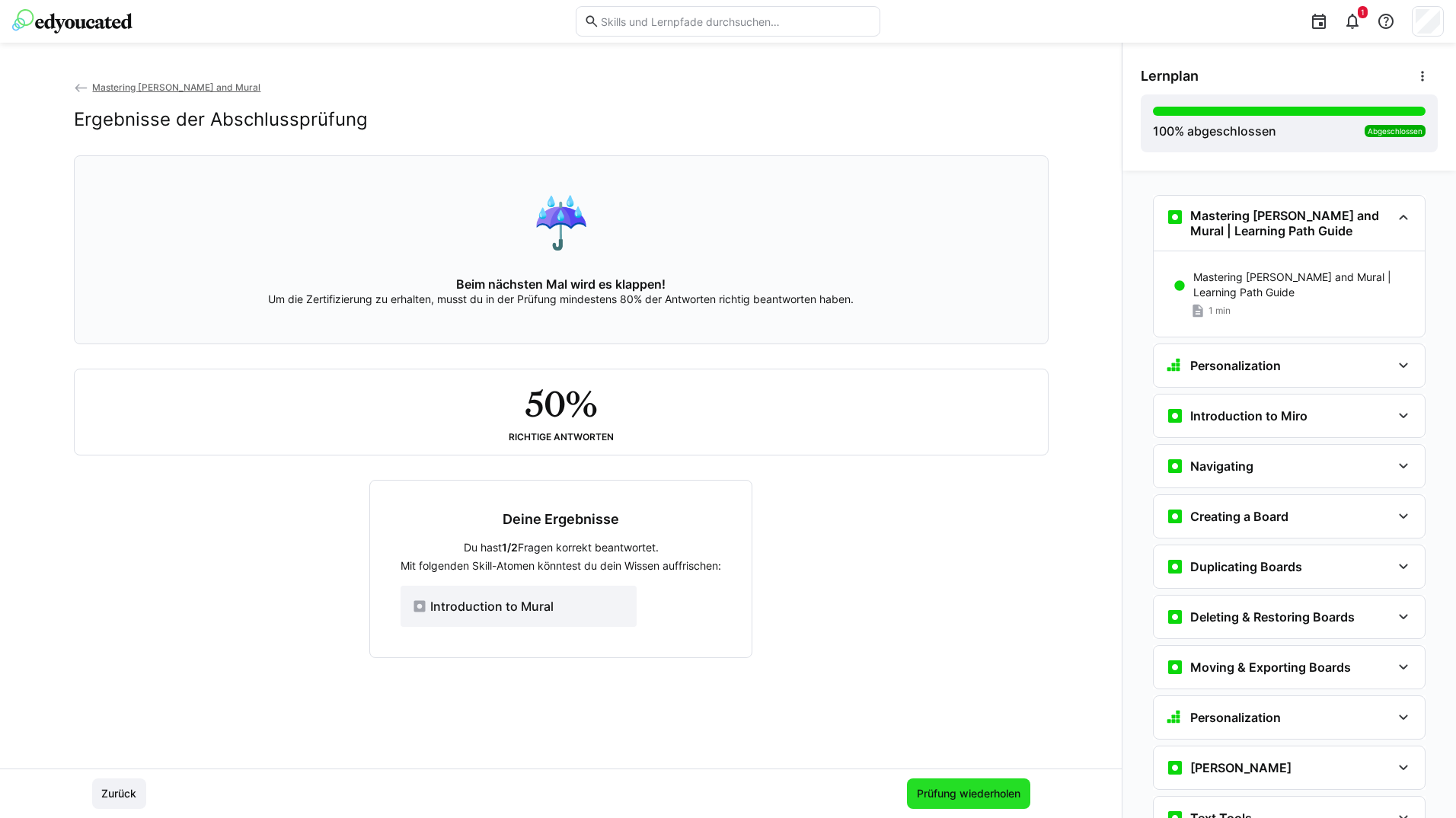
click at [927, 796] on span "Prüfung wiederholen" at bounding box center [969, 793] width 108 height 15
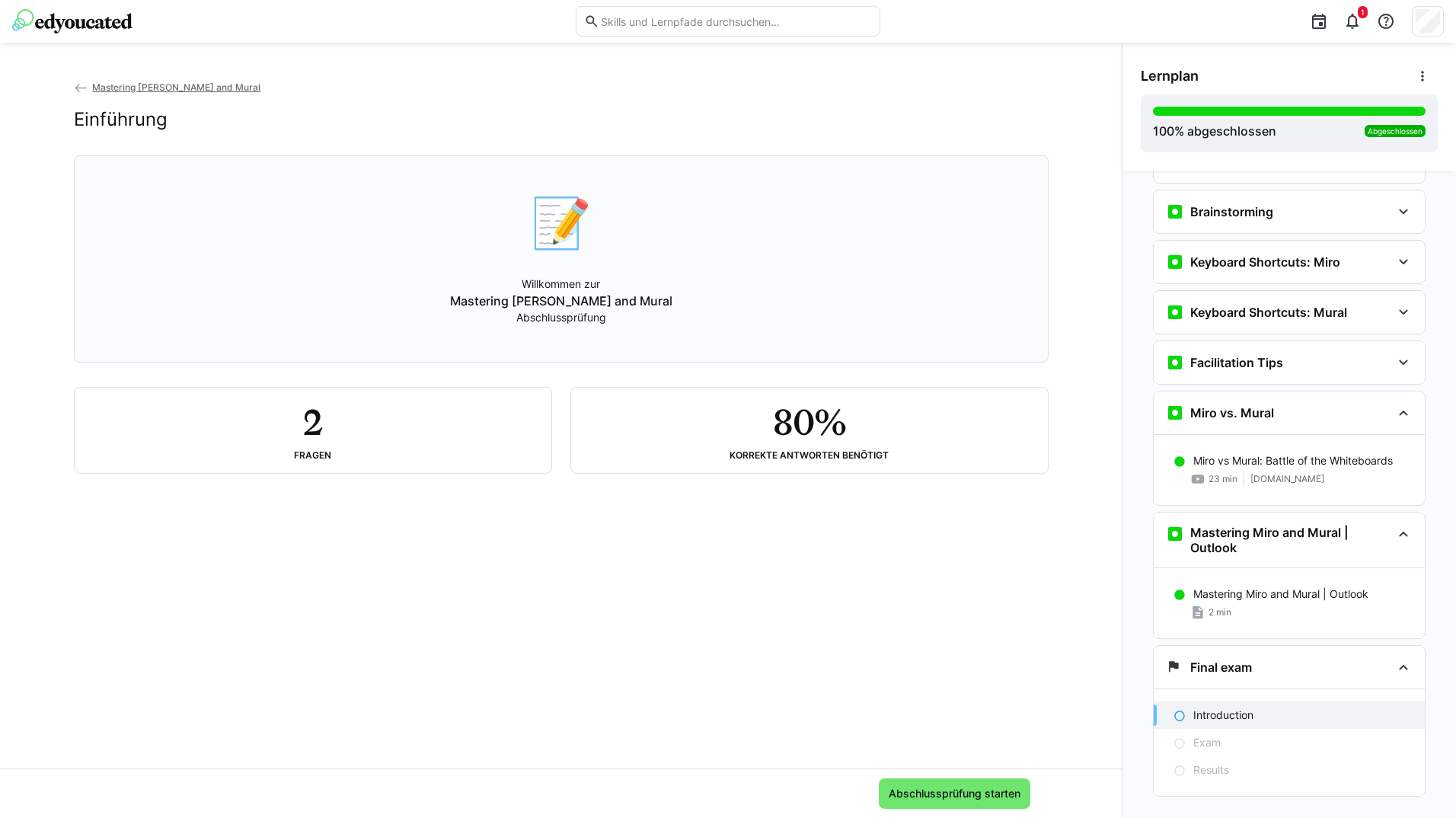
scroll to position [3478, 0]
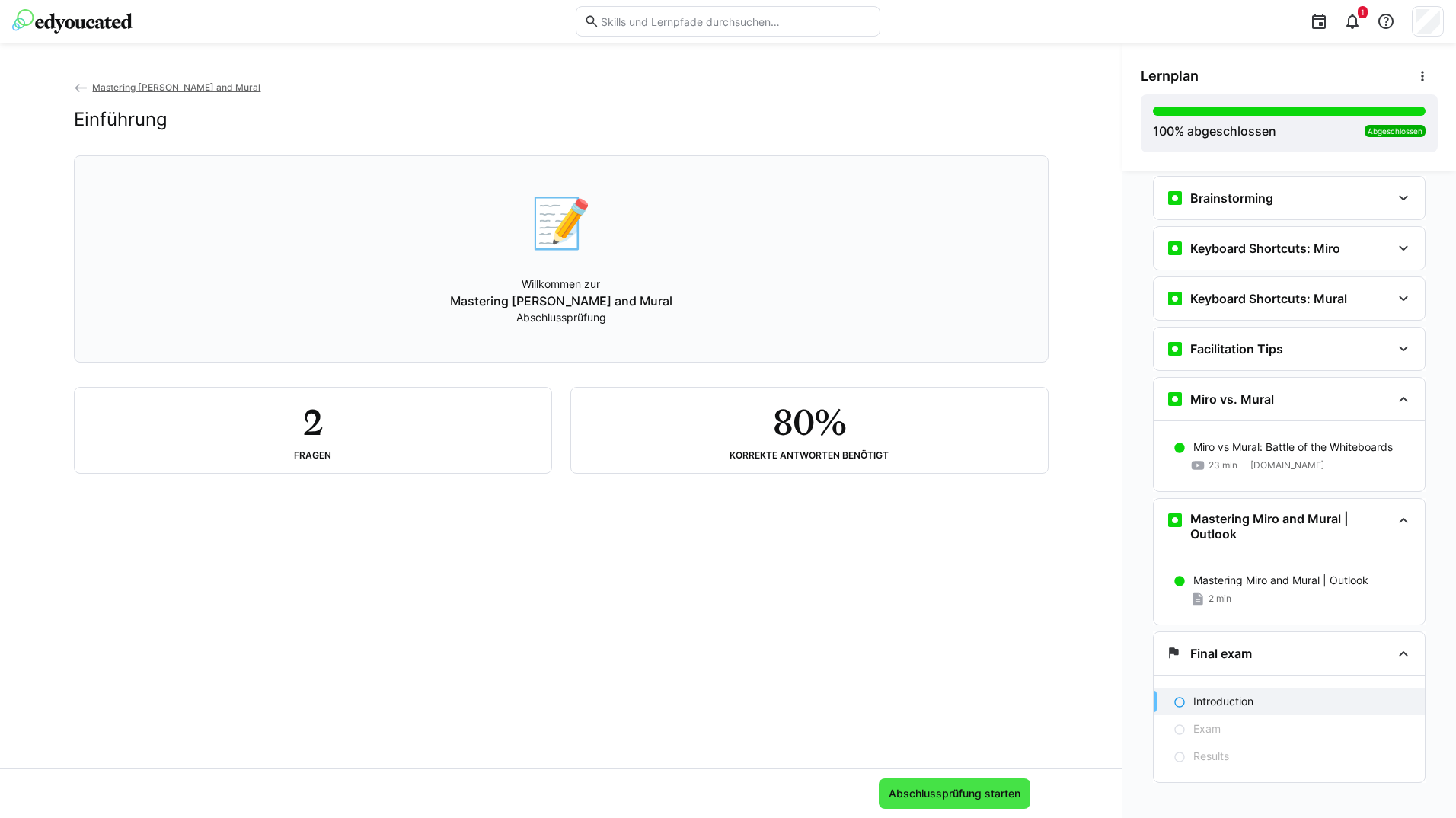
click at [940, 804] on span "Abschlussprüfung starten" at bounding box center [955, 793] width 152 height 31
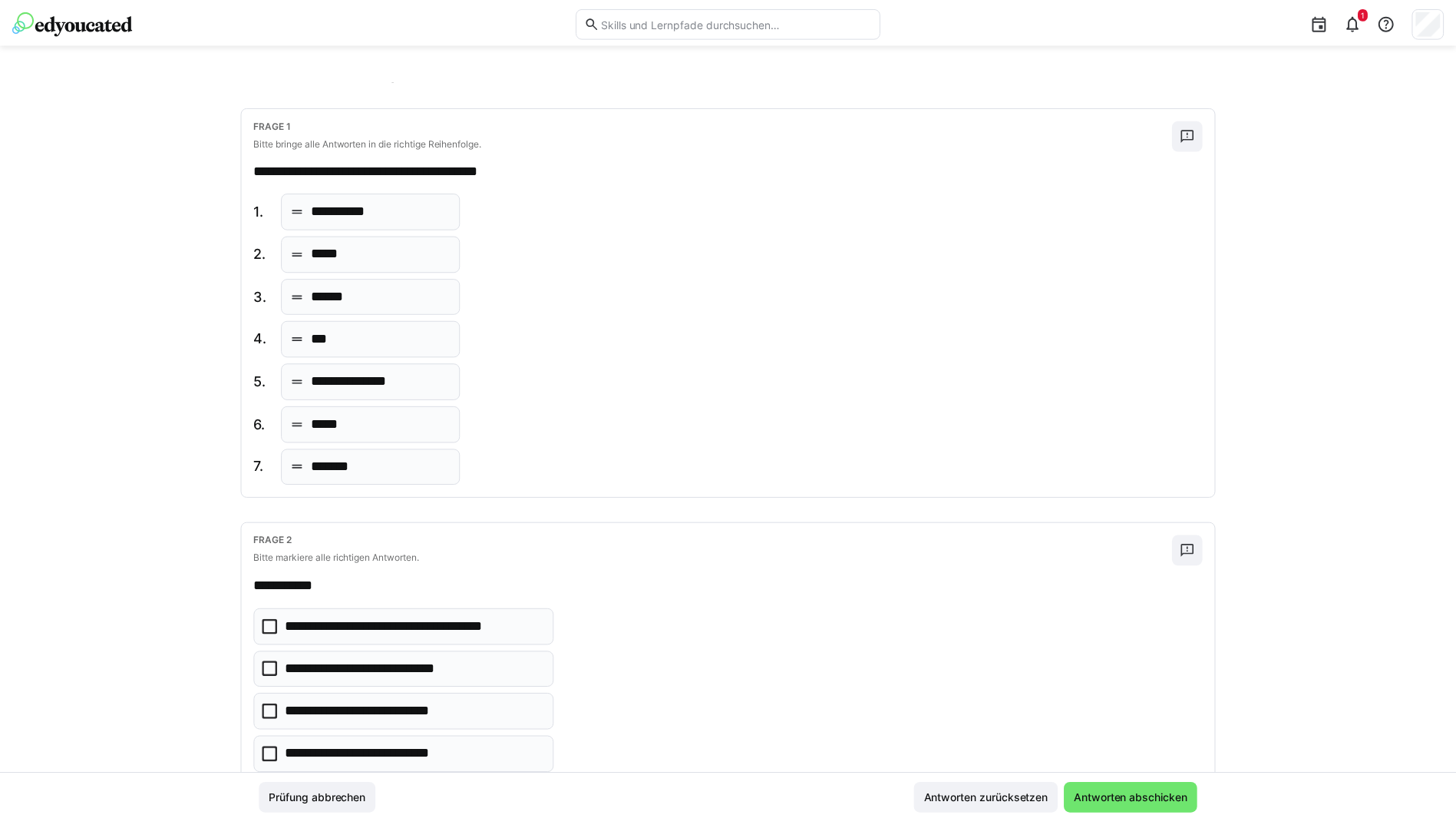
scroll to position [77, 0]
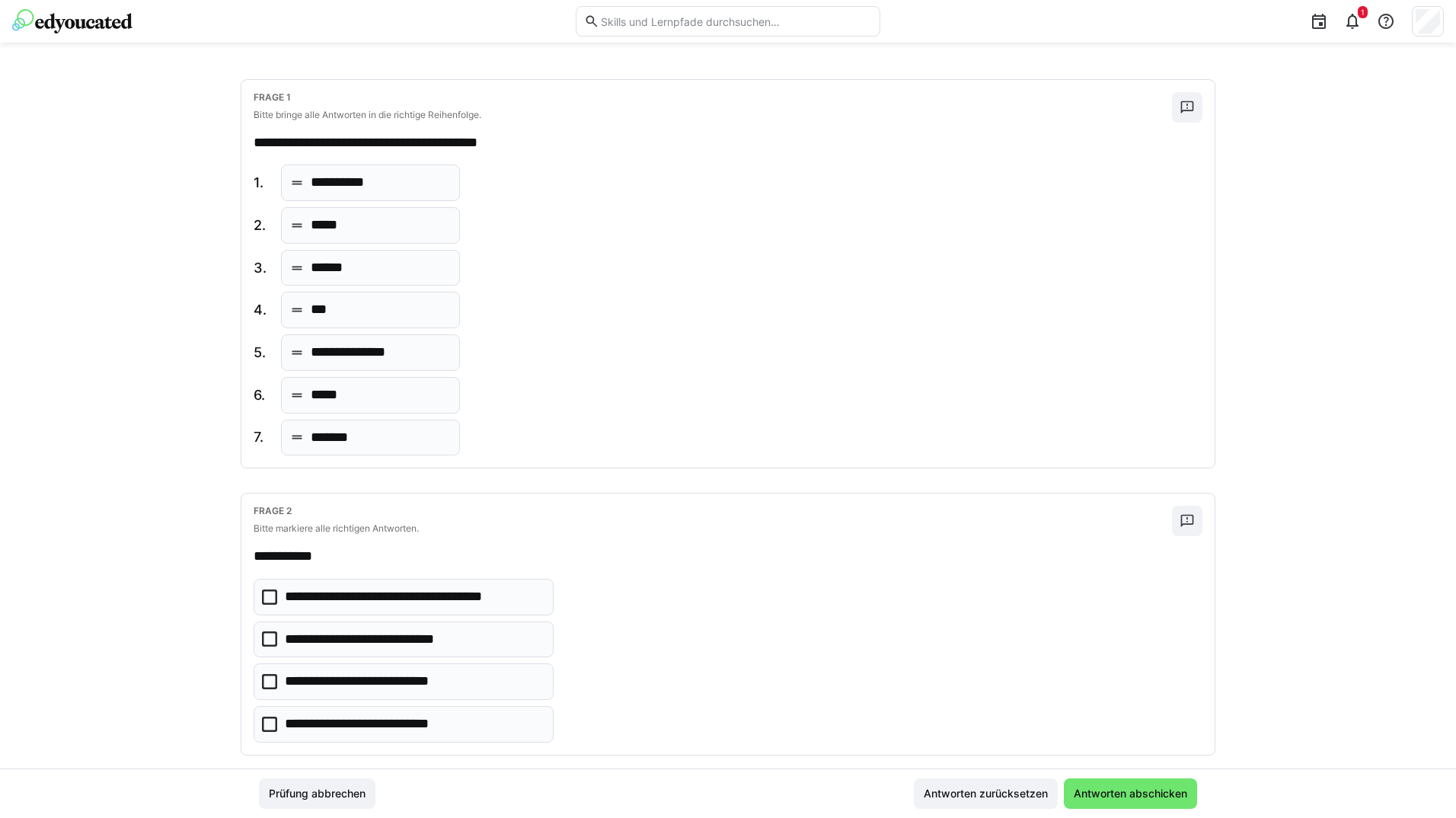
click at [384, 635] on p "**********" at bounding box center [370, 639] width 171 height 19
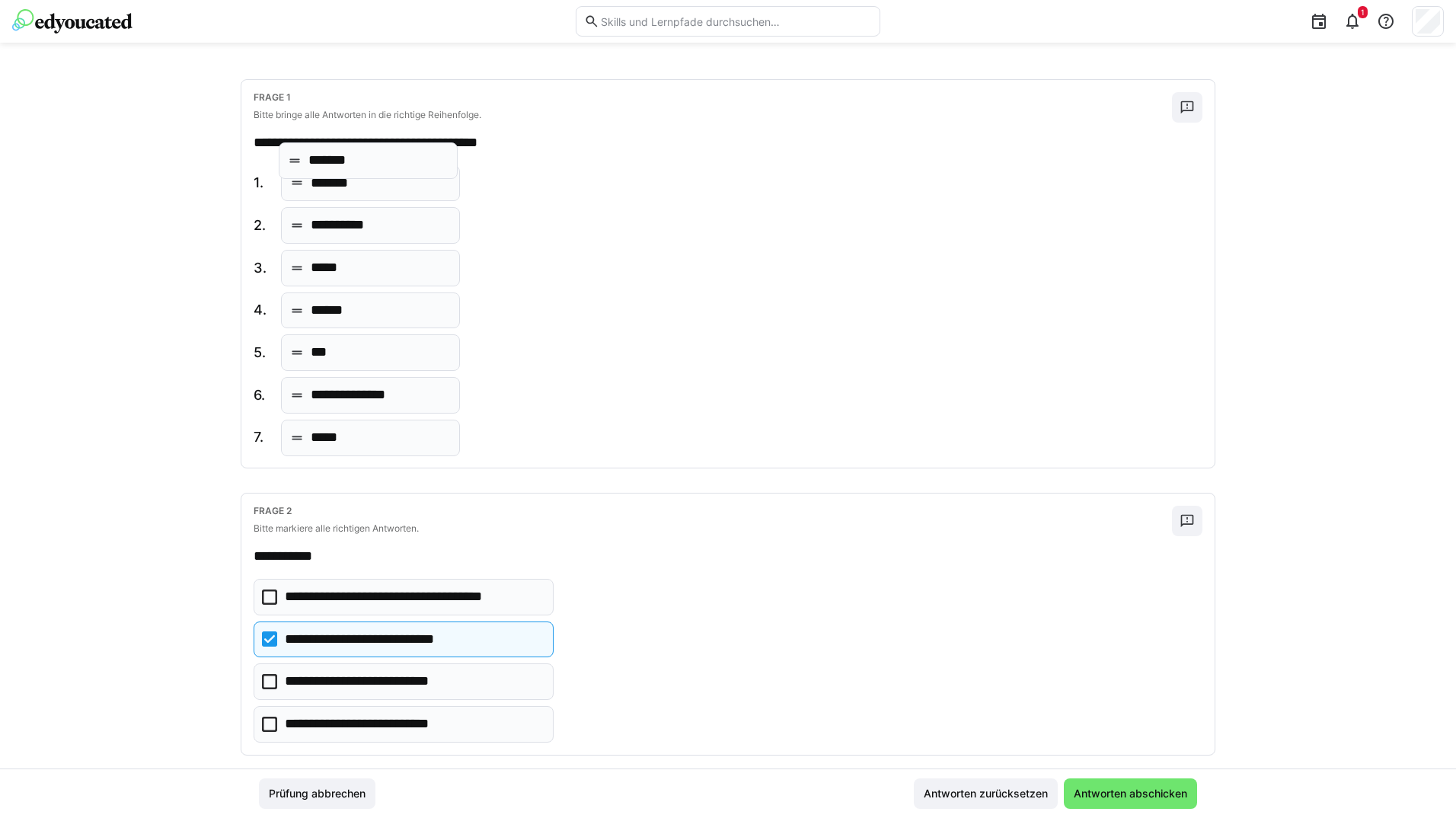
drag, startPoint x: 376, startPoint y: 431, endPoint x: 371, endPoint y: 186, distance: 245.1
drag, startPoint x: 341, startPoint y: 432, endPoint x: 373, endPoint y: 212, distance: 222.3
drag, startPoint x: 335, startPoint y: 322, endPoint x: 362, endPoint y: 257, distance: 70.4
drag, startPoint x: 357, startPoint y: 359, endPoint x: 357, endPoint y: 308, distance: 51.0
click at [1137, 785] on span "Antworten abschicken" at bounding box center [1131, 793] width 133 height 31
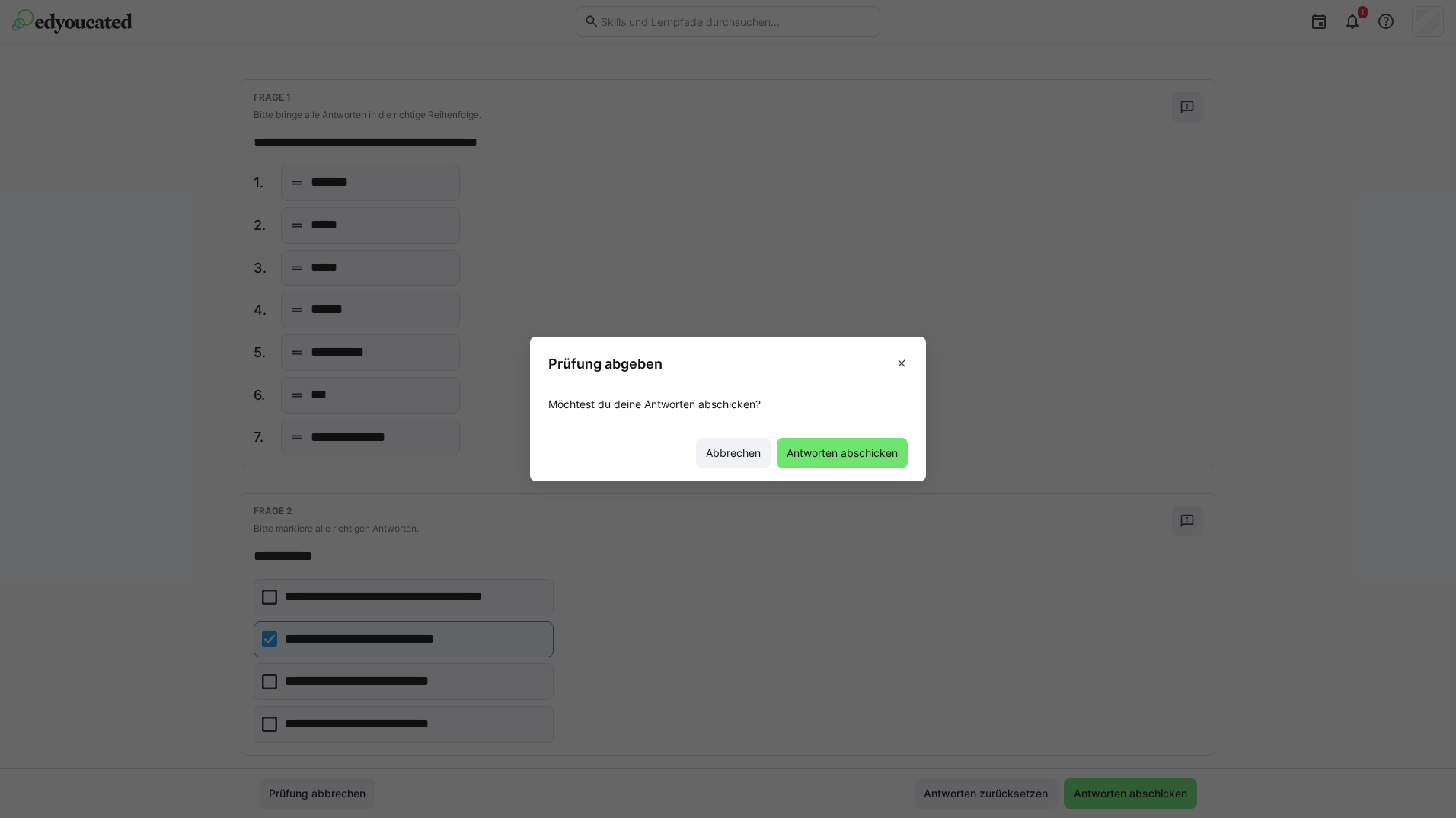
click at [855, 446] on span "Antworten abschicken" at bounding box center [842, 453] width 116 height 15
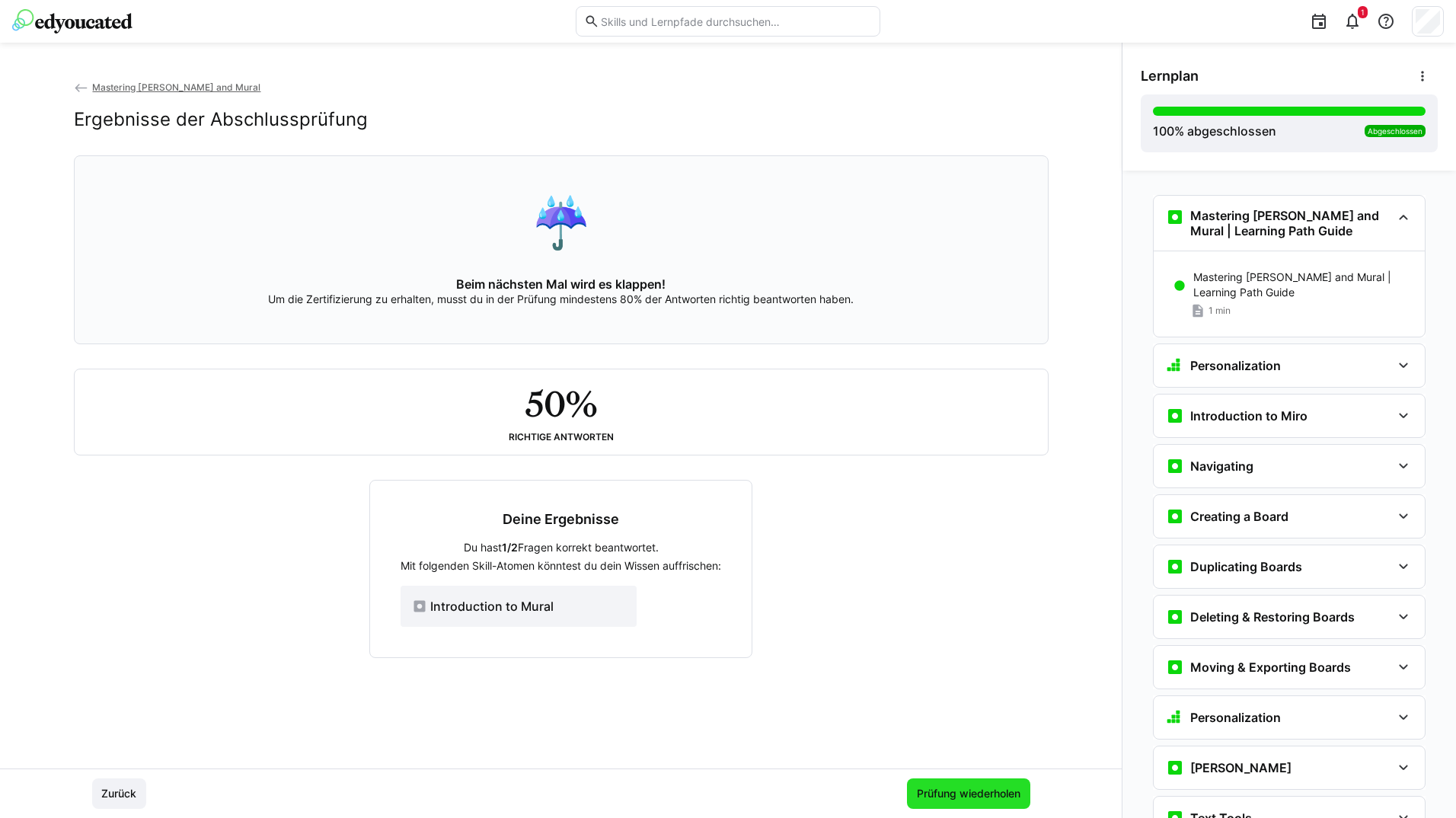
click at [915, 792] on span "Prüfung wiederholen" at bounding box center [969, 793] width 108 height 15
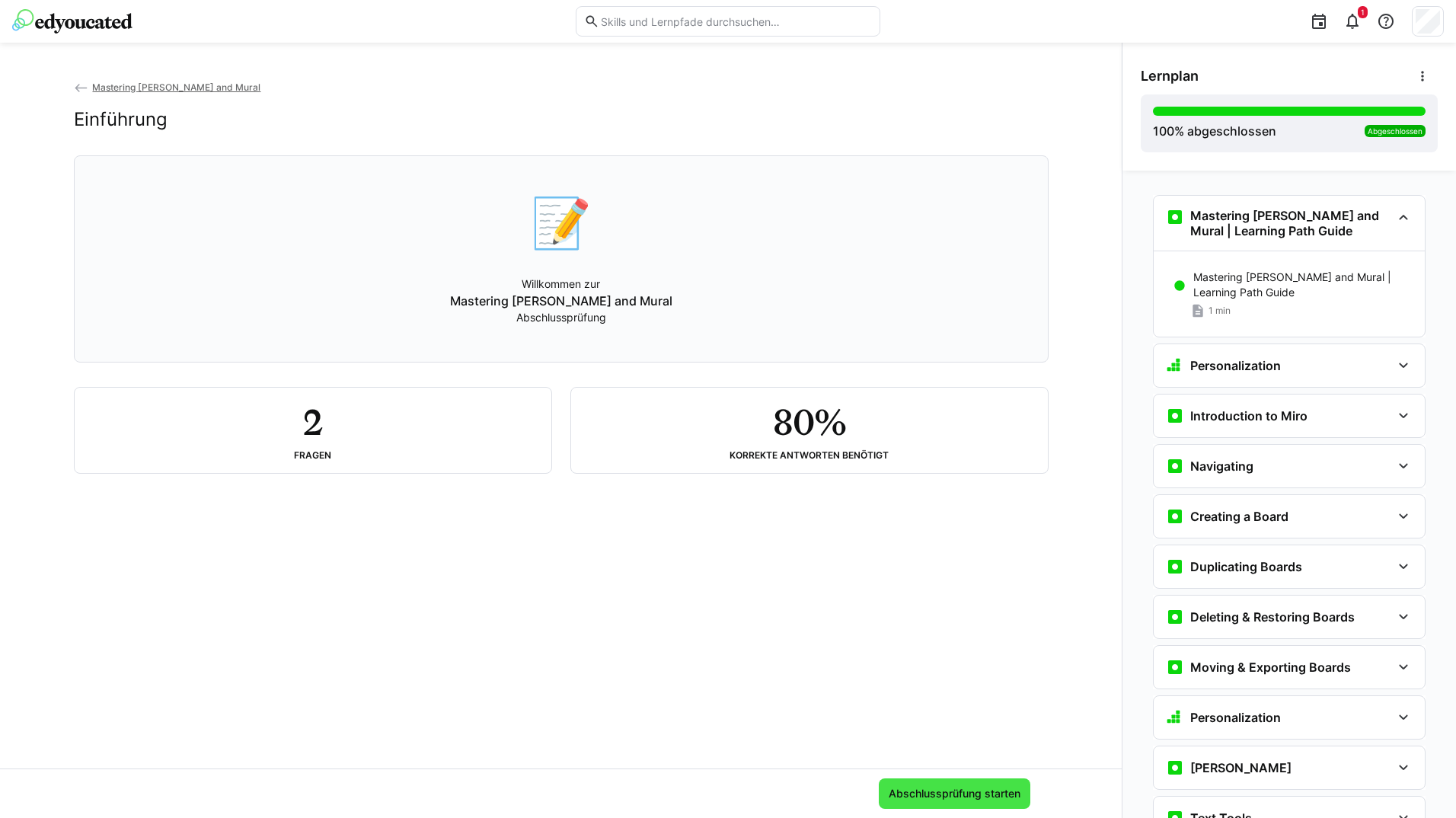
click at [946, 791] on span "Abschlussprüfung starten" at bounding box center [955, 793] width 136 height 15
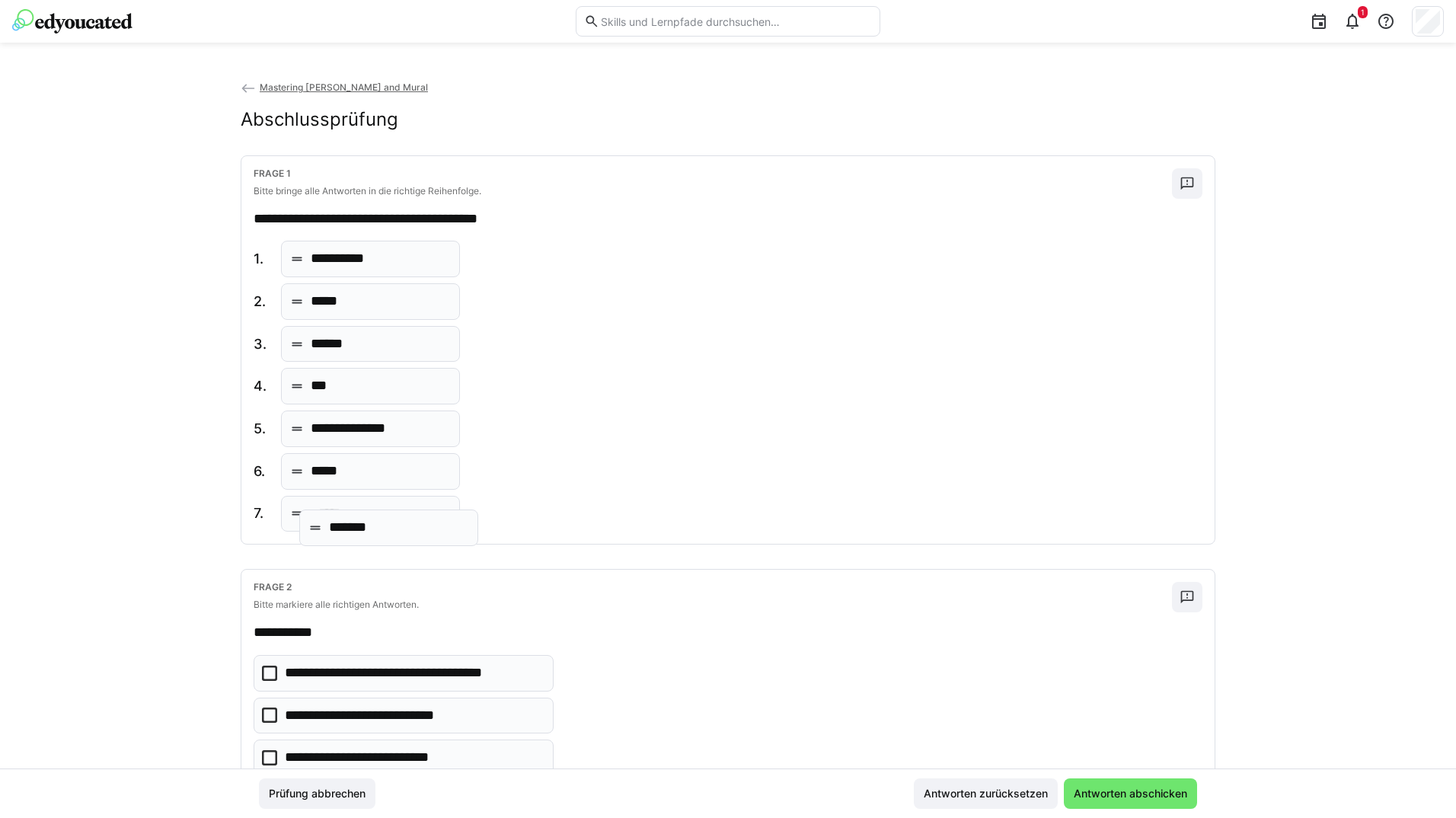
drag, startPoint x: 339, startPoint y: 515, endPoint x: 361, endPoint y: 529, distance: 26.1
drag, startPoint x: 350, startPoint y: 344, endPoint x: 352, endPoint y: 263, distance: 81.0
drag, startPoint x: 342, startPoint y: 477, endPoint x: 336, endPoint y: 309, distance: 168.1
drag, startPoint x: 358, startPoint y: 394, endPoint x: 357, endPoint y: 359, distance: 35.0
drag, startPoint x: 361, startPoint y: 520, endPoint x: 361, endPoint y: 388, distance: 132.0
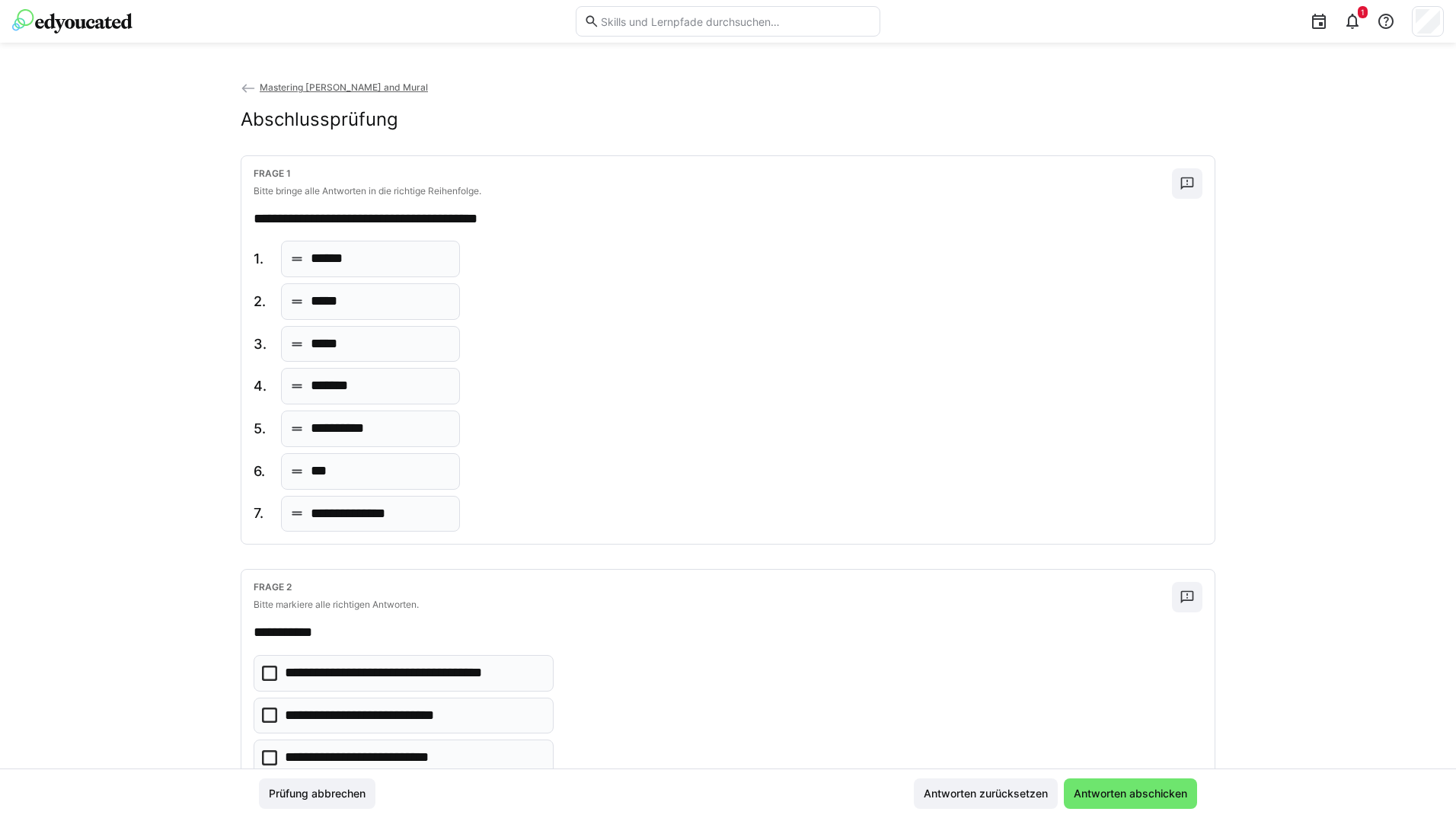
click at [525, 715] on eds-checkbox "**********" at bounding box center [404, 715] width 300 height 36
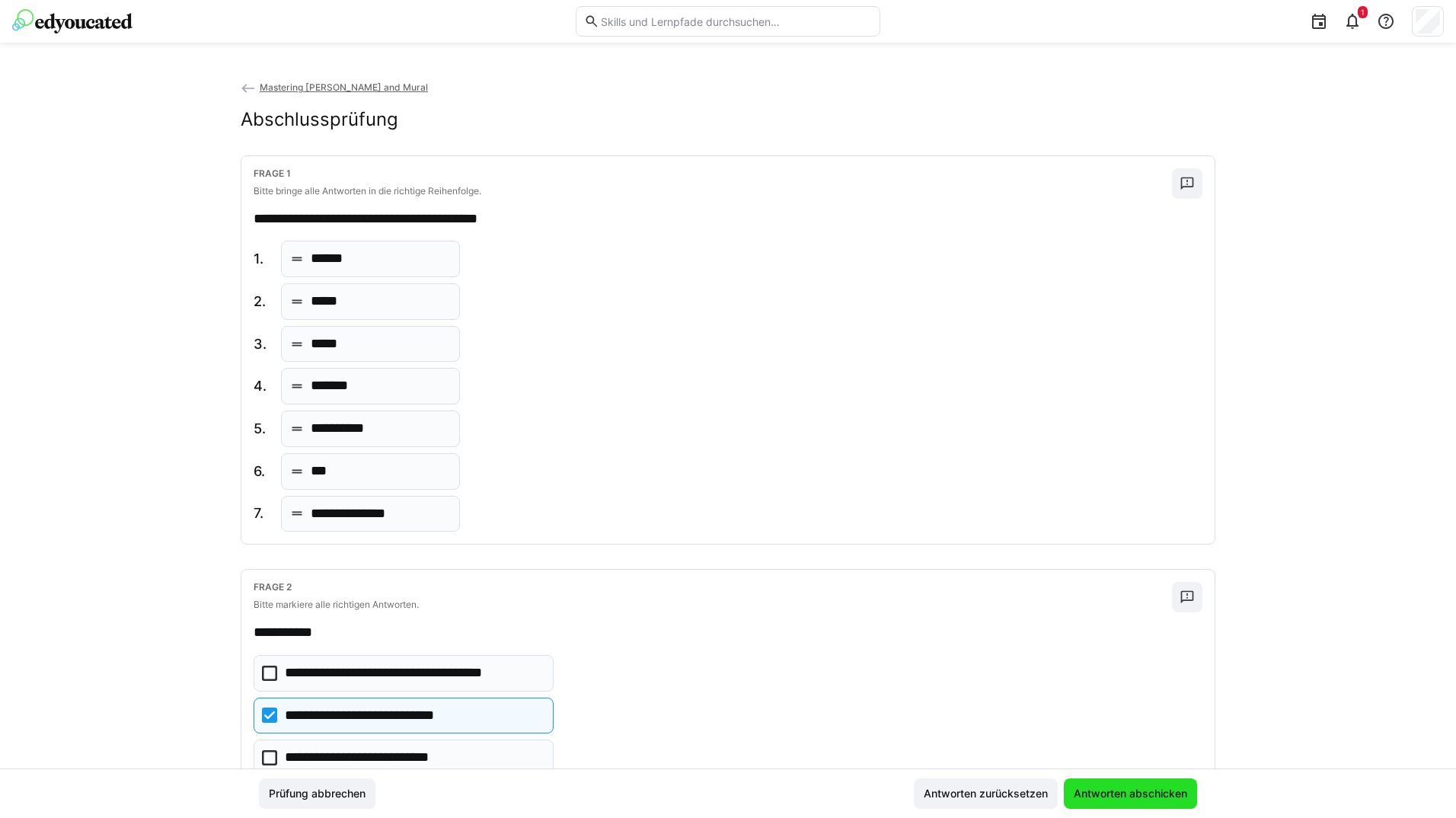
click at [1145, 804] on span "Antworten abschicken" at bounding box center [1131, 793] width 133 height 31
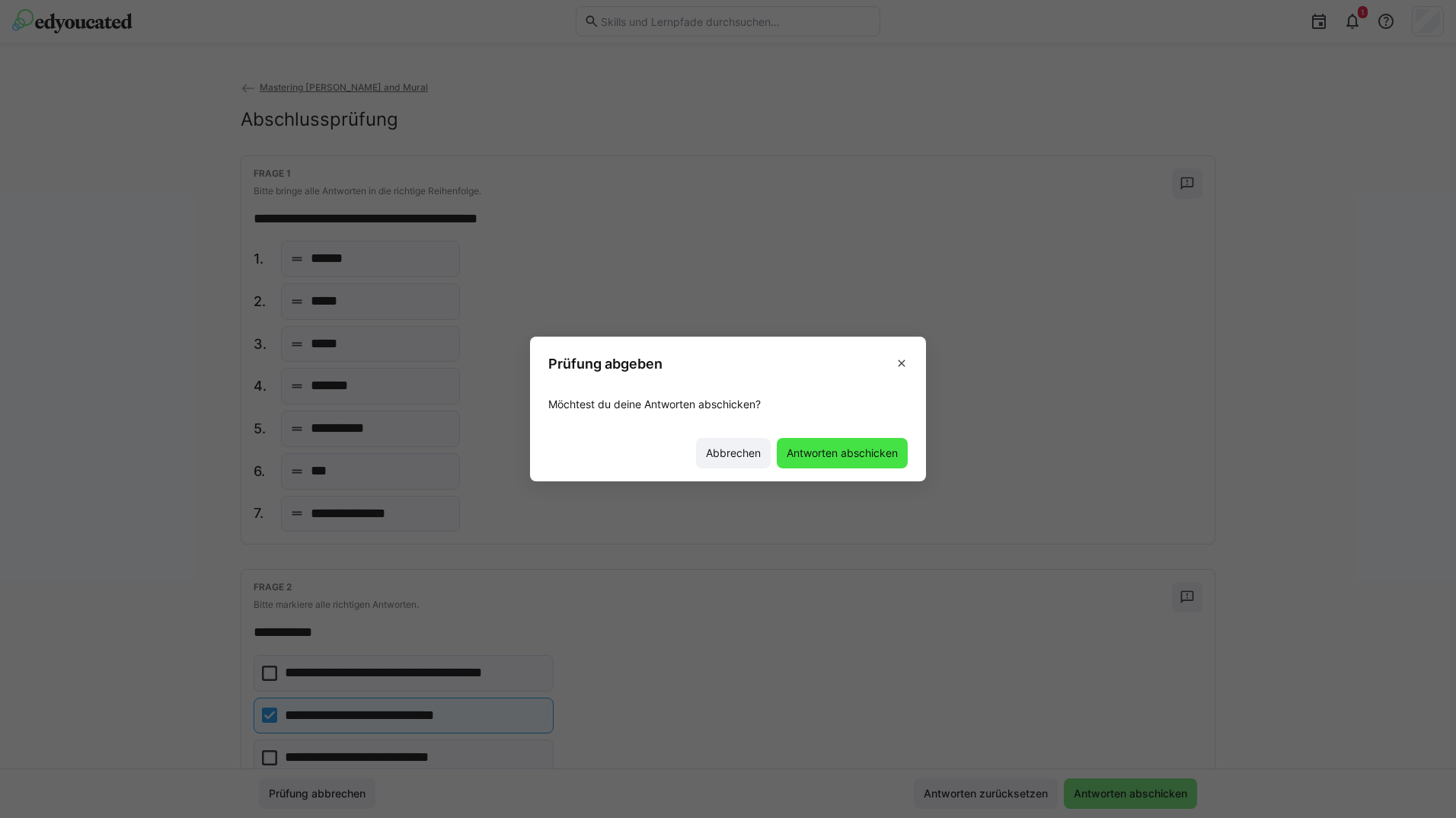
click at [824, 444] on span "Antworten abschicken" at bounding box center [842, 453] width 131 height 31
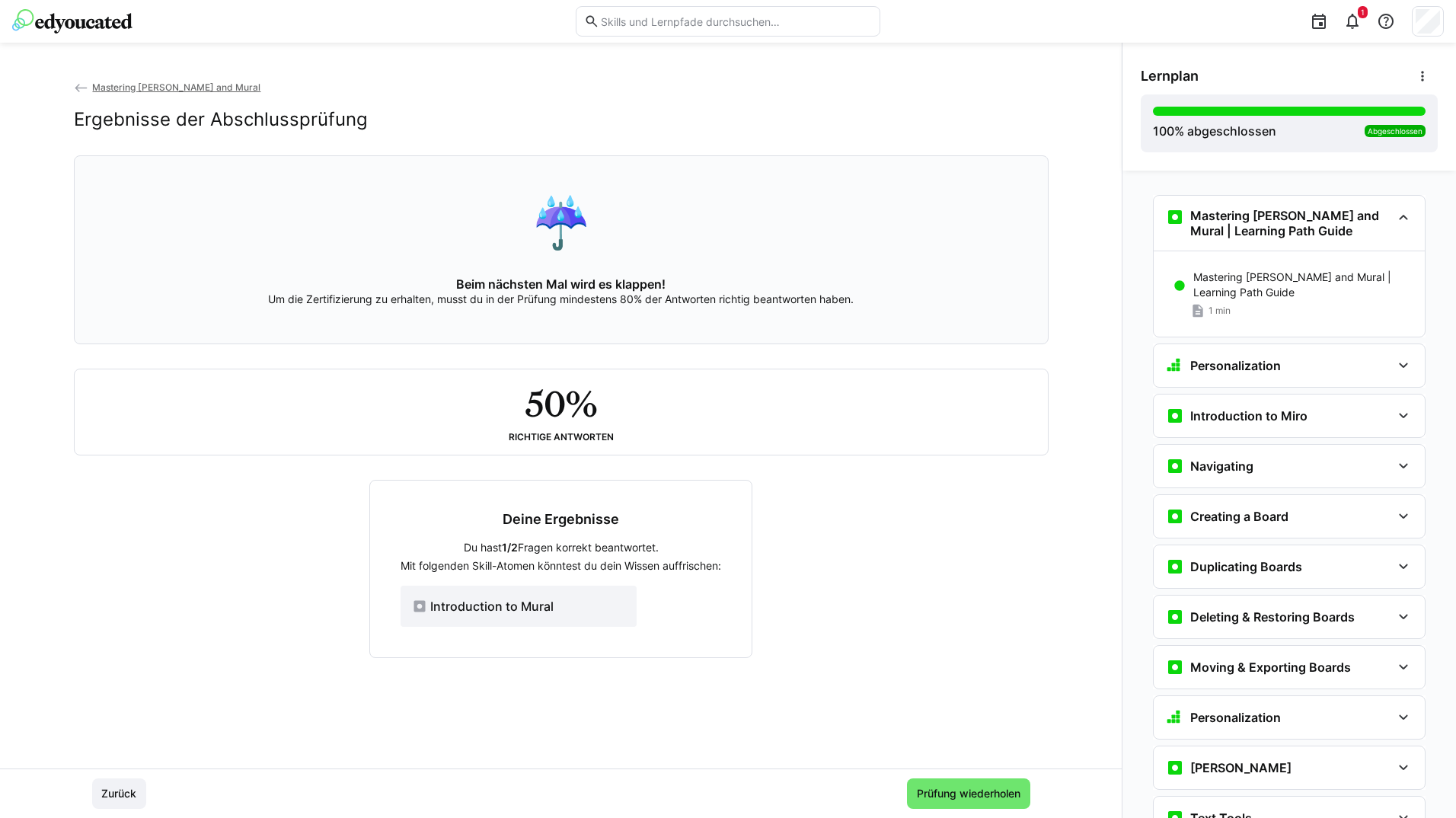
click at [74, 83] on eds-icon at bounding box center [82, 88] width 15 height 15
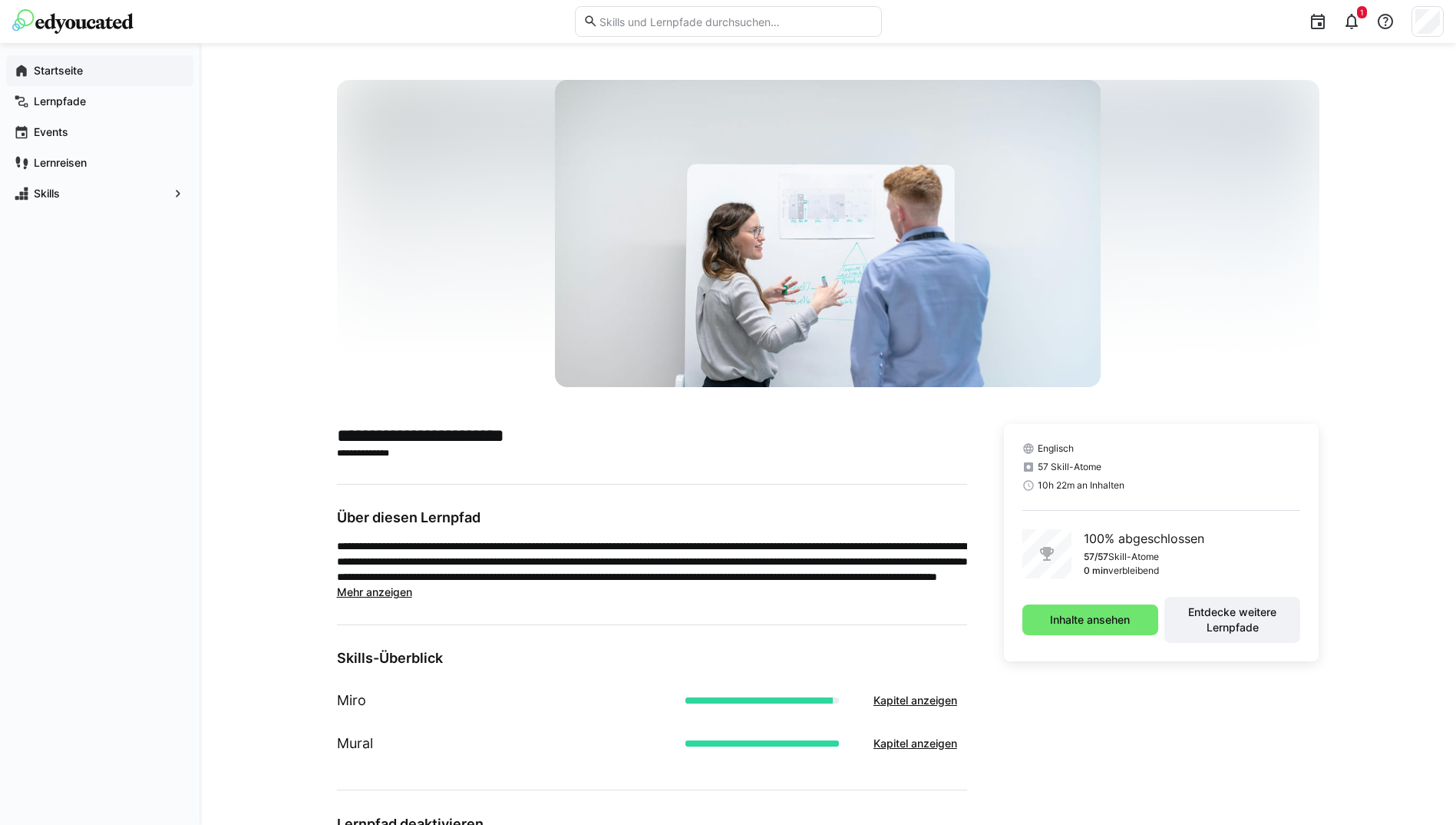
click at [0, 0] on app-navigation-label "Startseite" at bounding box center [0, 0] width 0 height 0
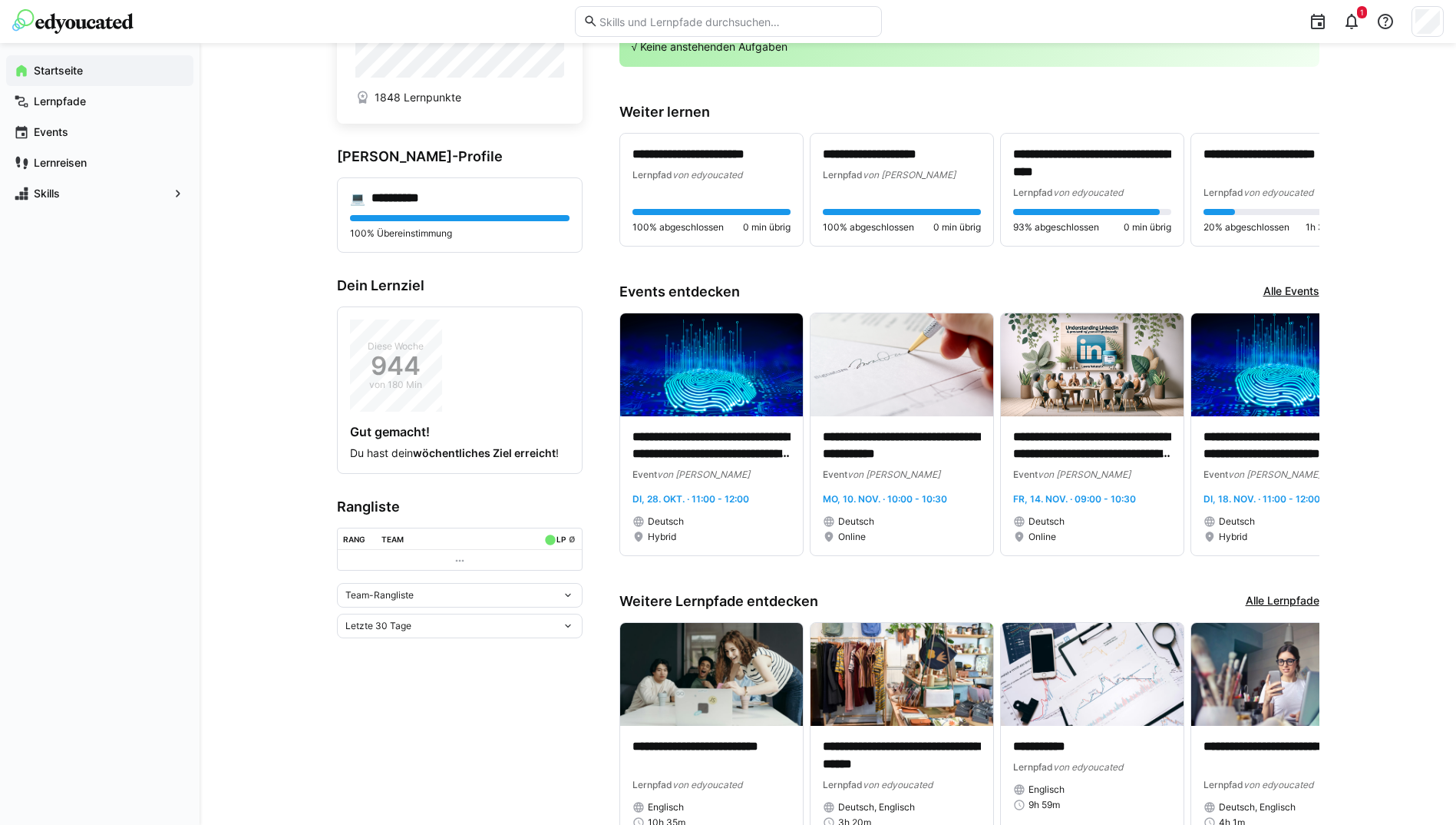
scroll to position [194, 0]
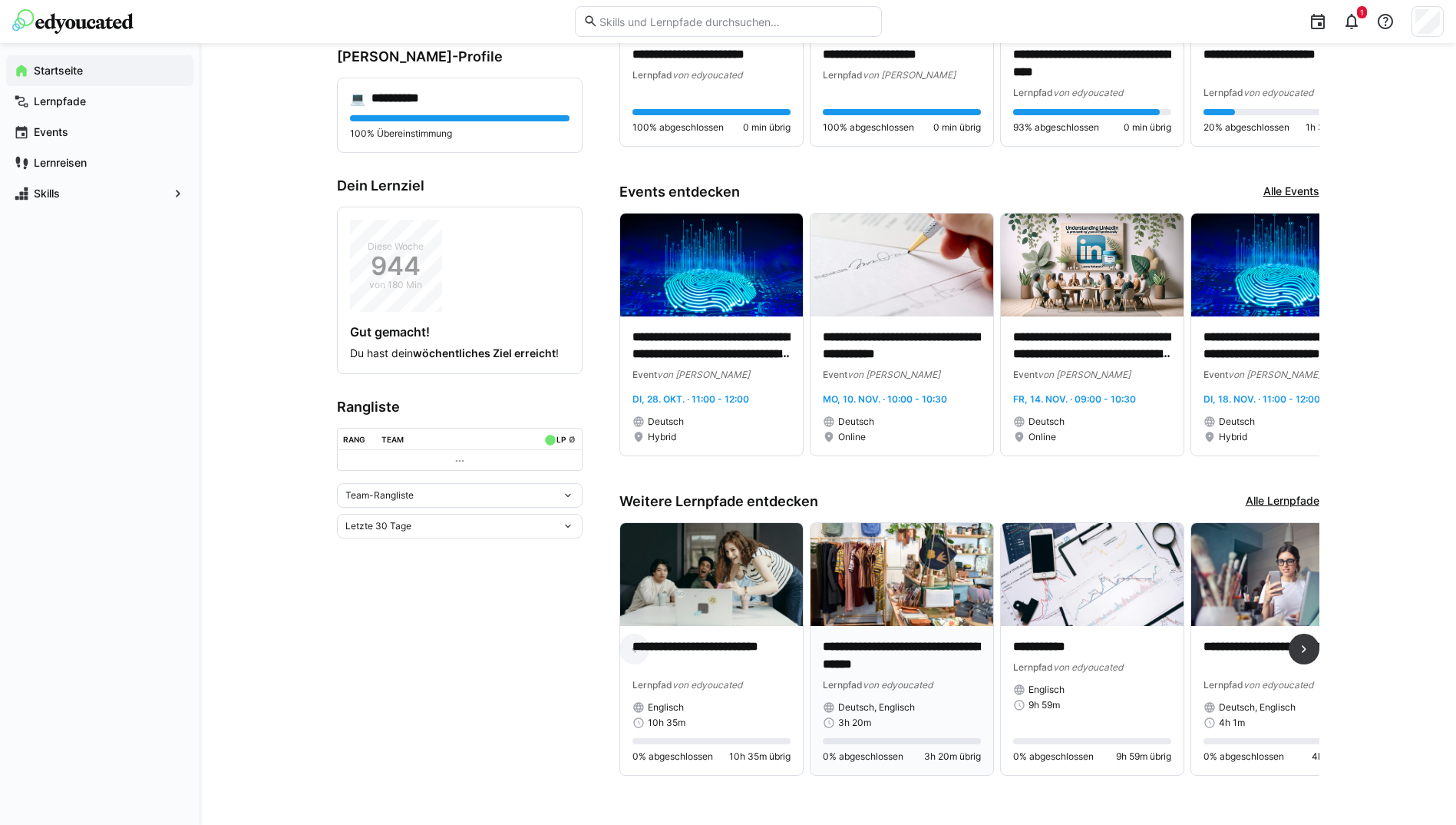
click at [840, 552] on img at bounding box center [902, 575] width 183 height 103
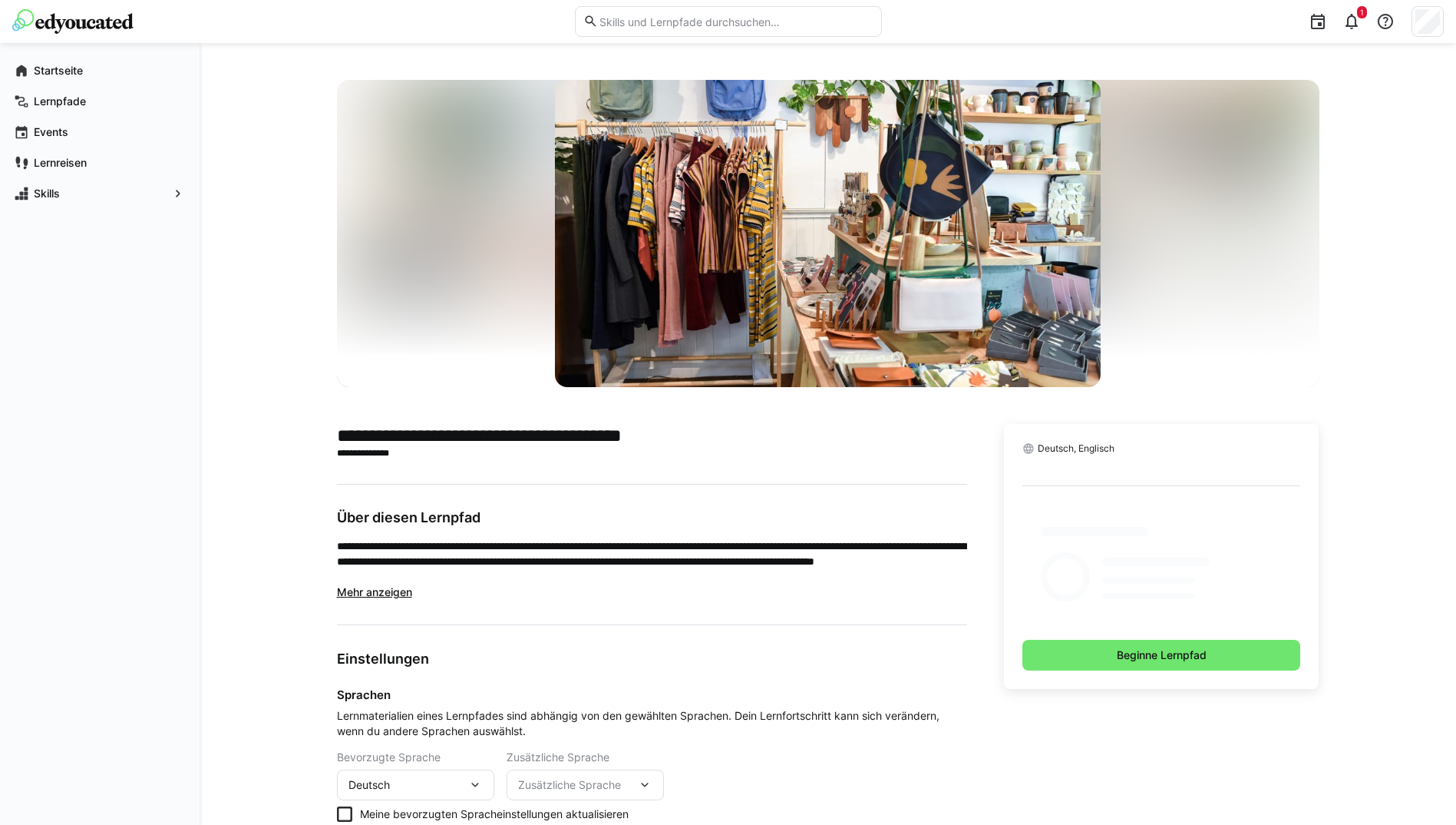
click at [1082, 644] on div "Deutsch, Englisch Beginne Lernpfad" at bounding box center [1162, 557] width 316 height 265
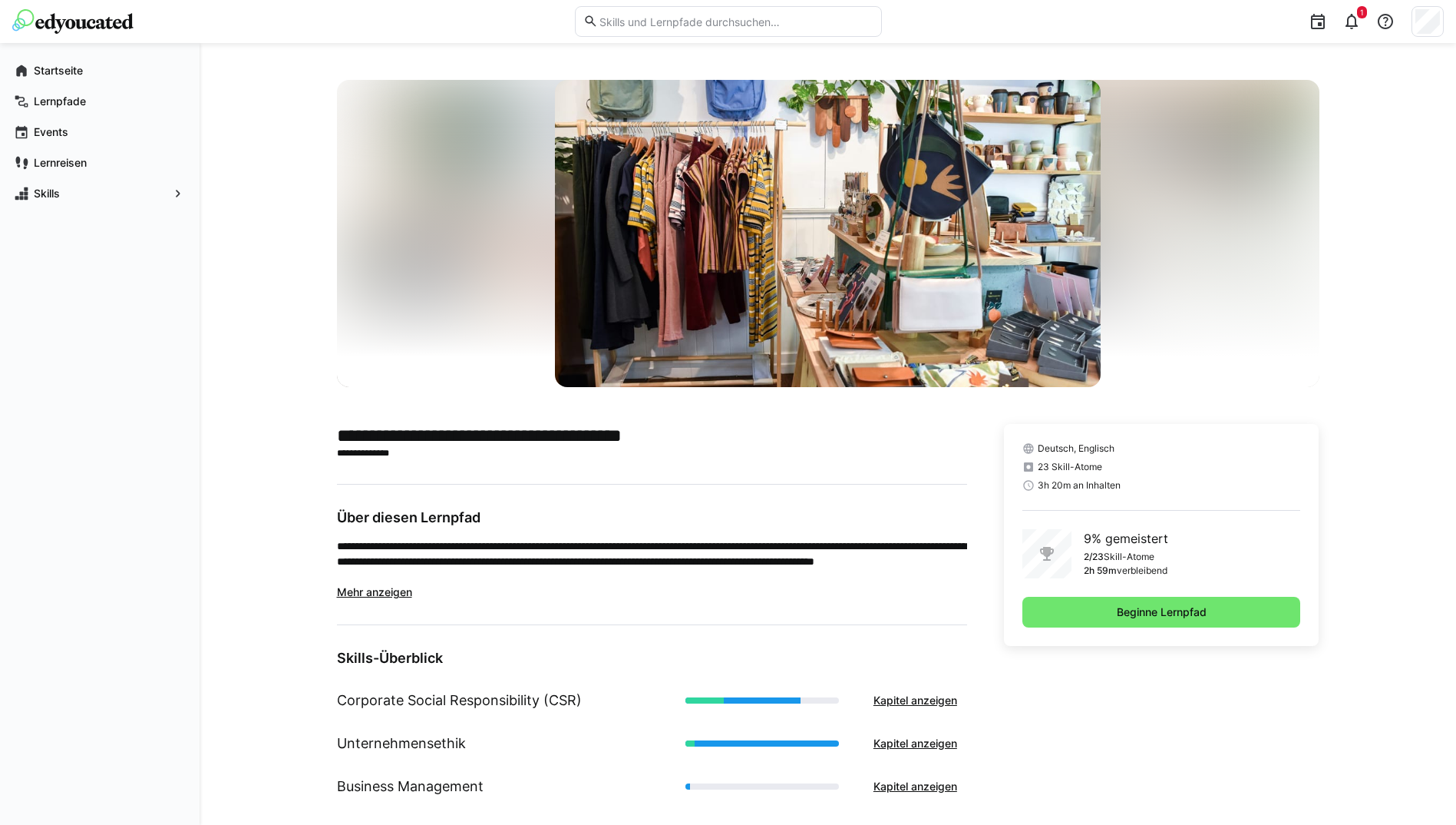
click at [1065, 595] on div "Deutsch, Englisch 23 Skill-Atome 3h 20m an Inhalten 9% gemeistert 2/23 Skill-At…" at bounding box center [1162, 534] width 316 height 221
click at [1066, 595] on div "Deutsch, Englisch 23 Skill-Atome 3h 20m an Inhalten 9% gemeistert 2/23 Skill-At…" at bounding box center [1162, 534] width 316 height 221
click at [1062, 613] on span "Beginne Lernpfad" at bounding box center [1162, 612] width 278 height 31
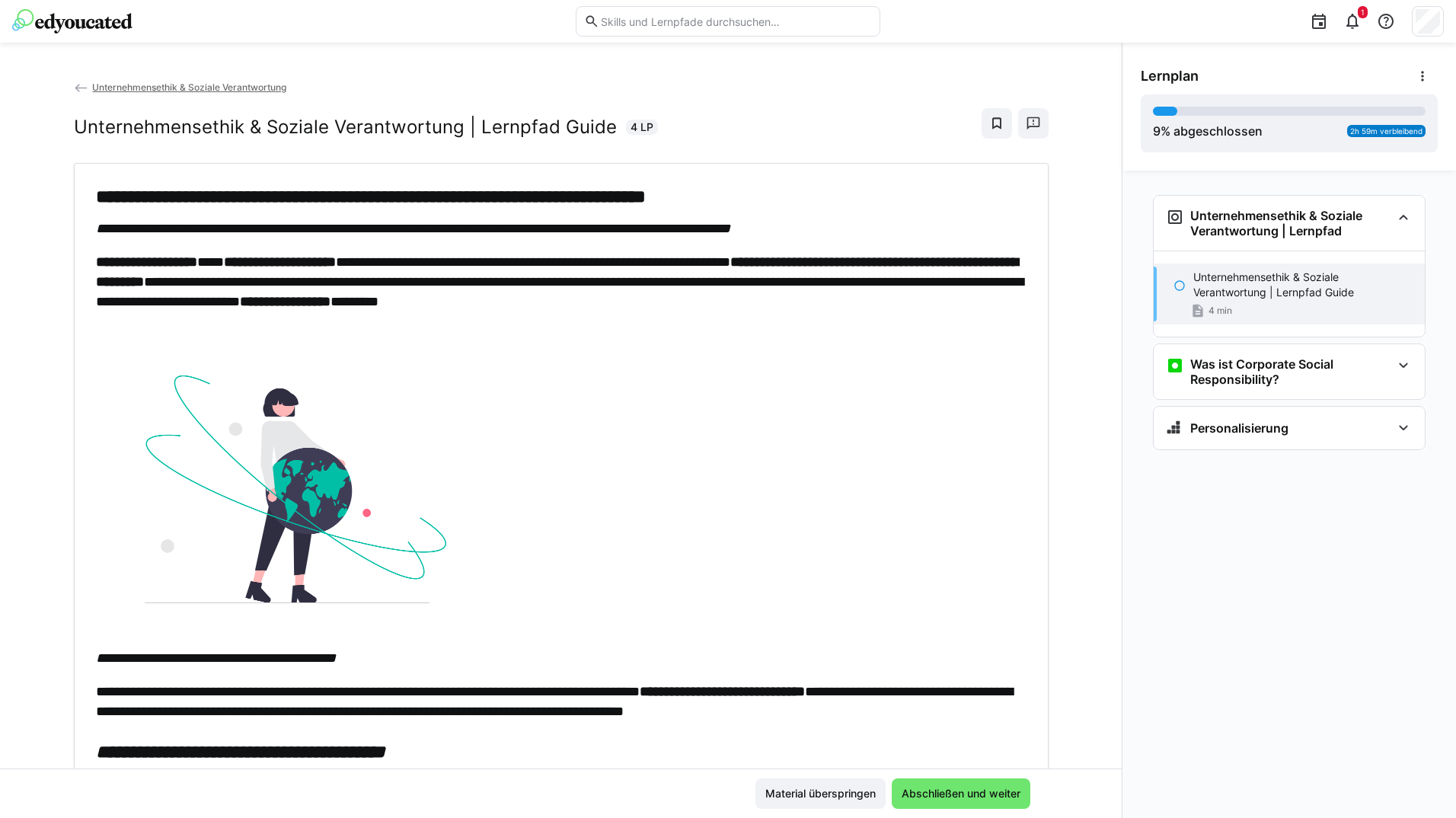
click at [908, 774] on div "Material überspringen Abschließen und weiter" at bounding box center [561, 792] width 1121 height 49
click at [917, 787] on span "Abschließen und weiter" at bounding box center [961, 793] width 123 height 15
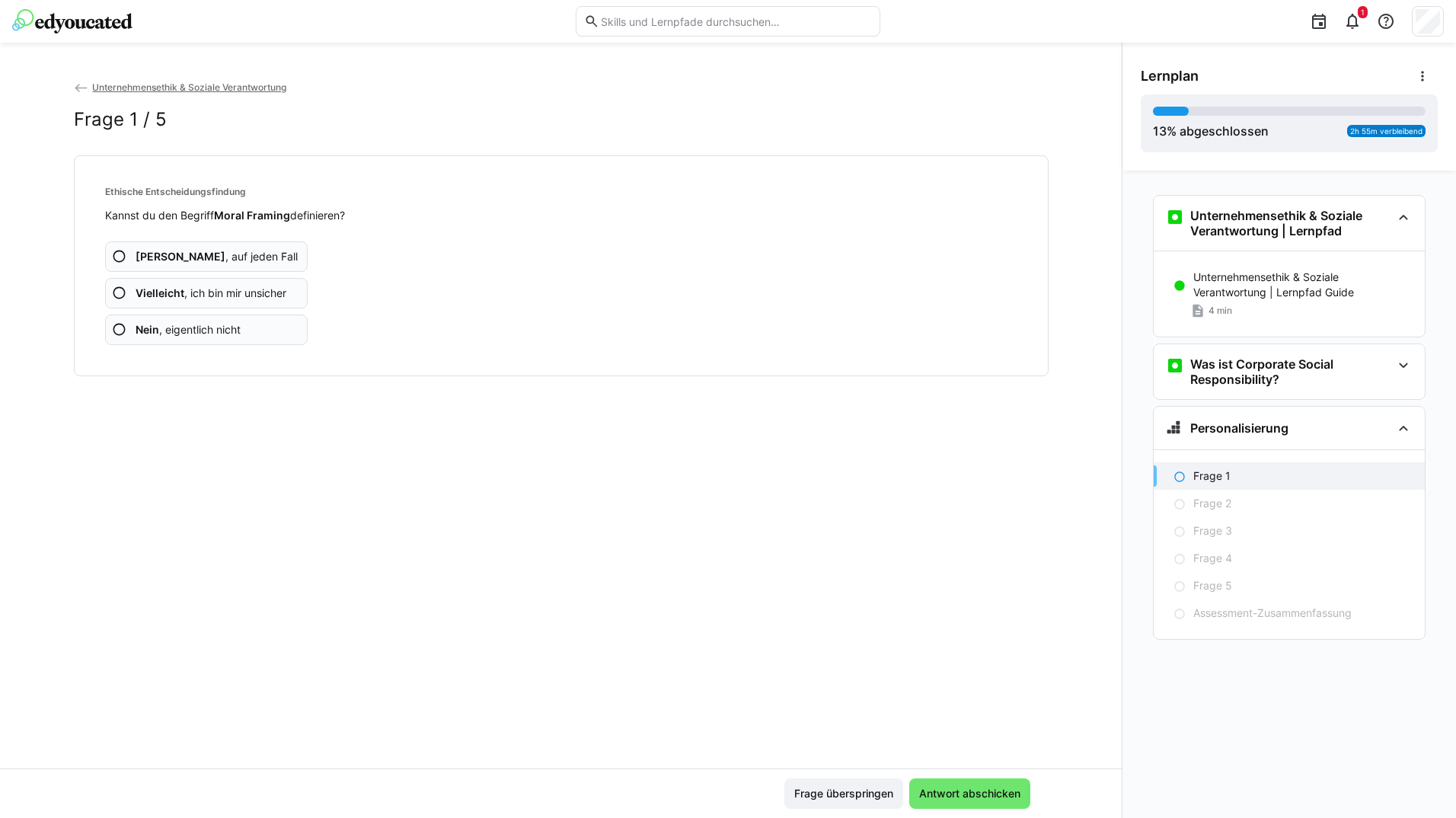
click at [917, 787] on span "Antwort abschicken" at bounding box center [969, 793] width 106 height 15
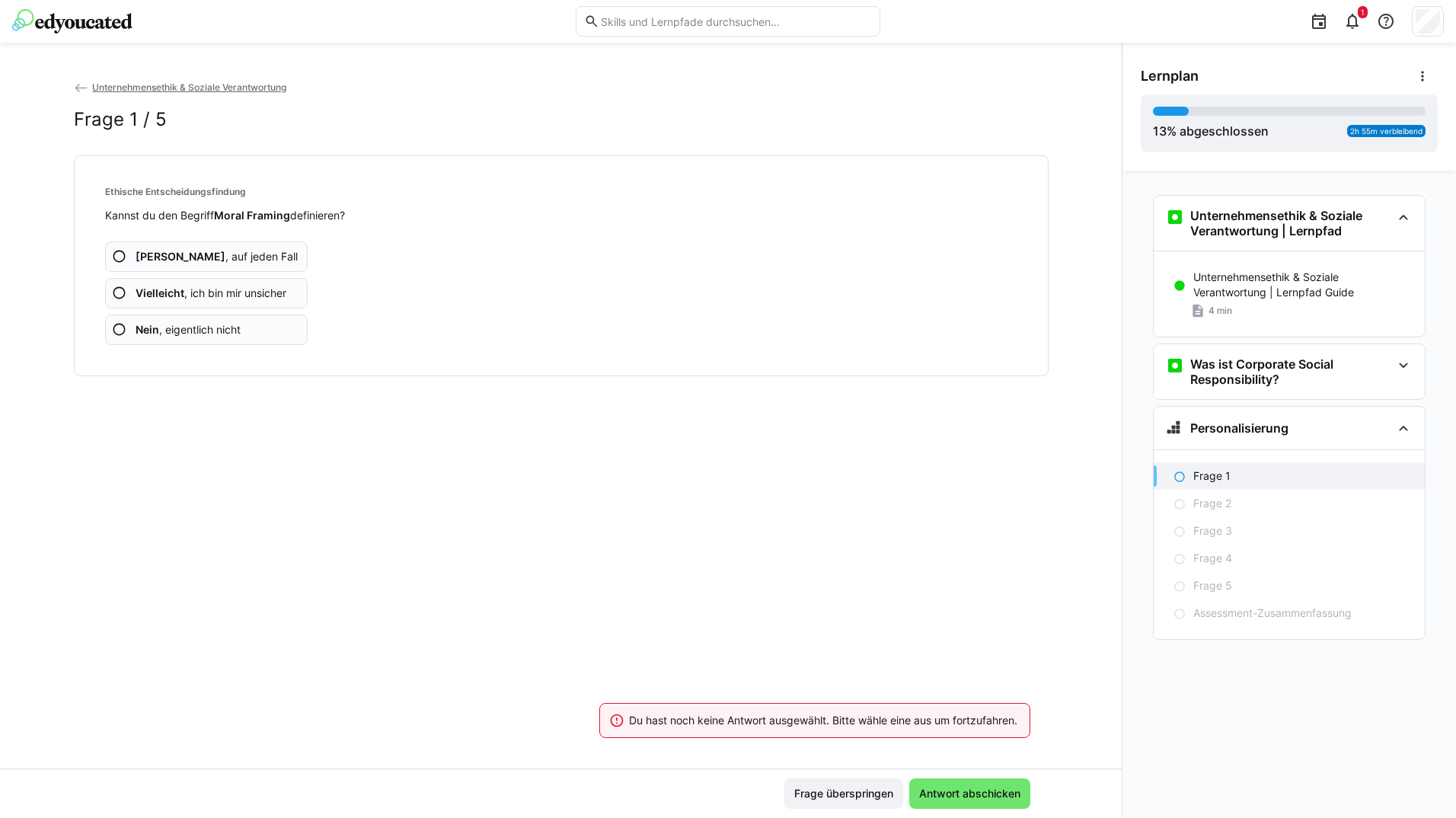
click at [274, 244] on app-assessment-question-radio "Ja , auf jeden Fall" at bounding box center [206, 257] width 203 height 31
click at [275, 245] on app-assessment-question-radio "Ja , auf jeden Fall" at bounding box center [206, 257] width 203 height 31
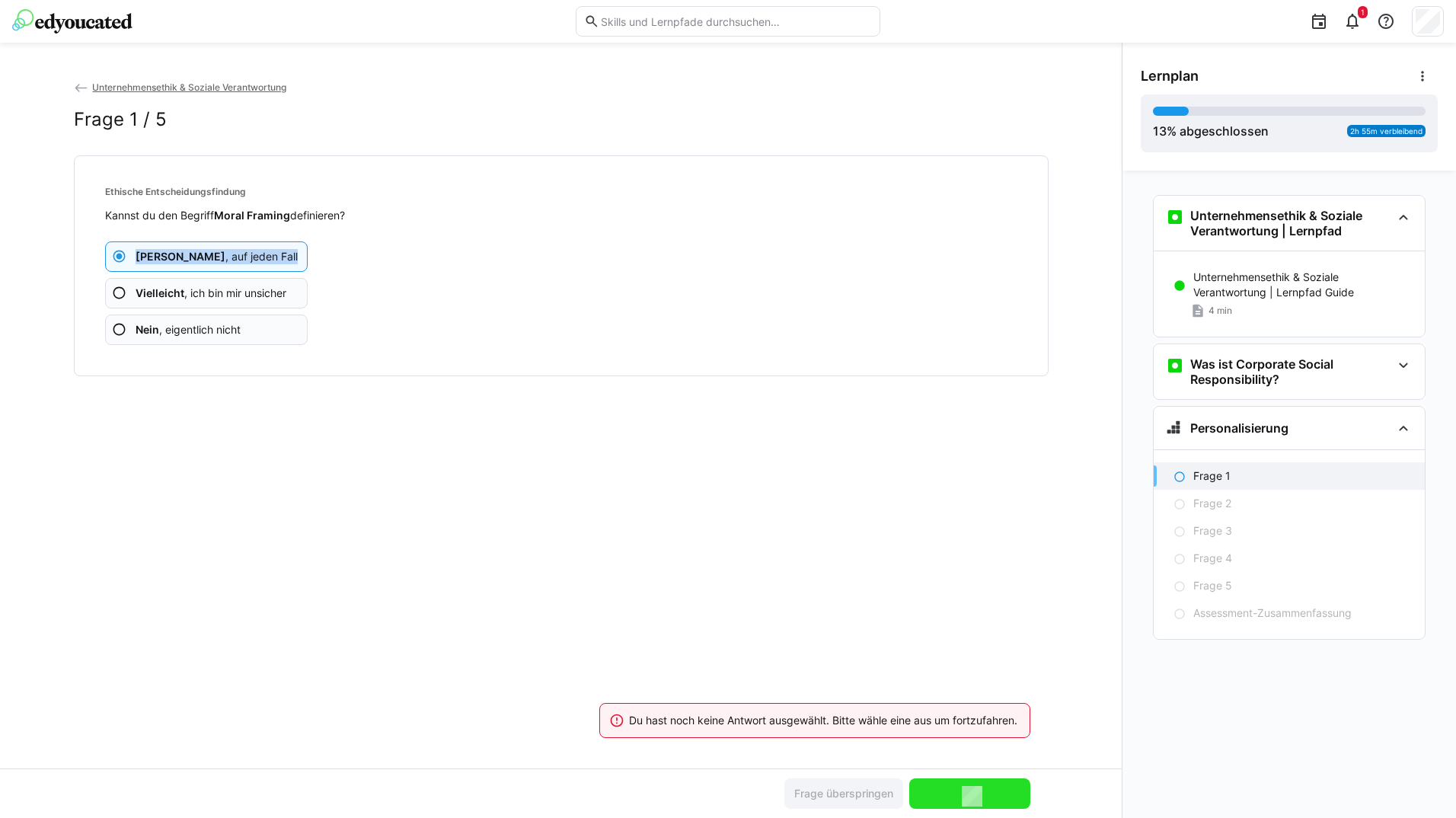
click at [275, 245] on app-assessment-question-radio "Ja , auf jeden Fall" at bounding box center [206, 257] width 203 height 31
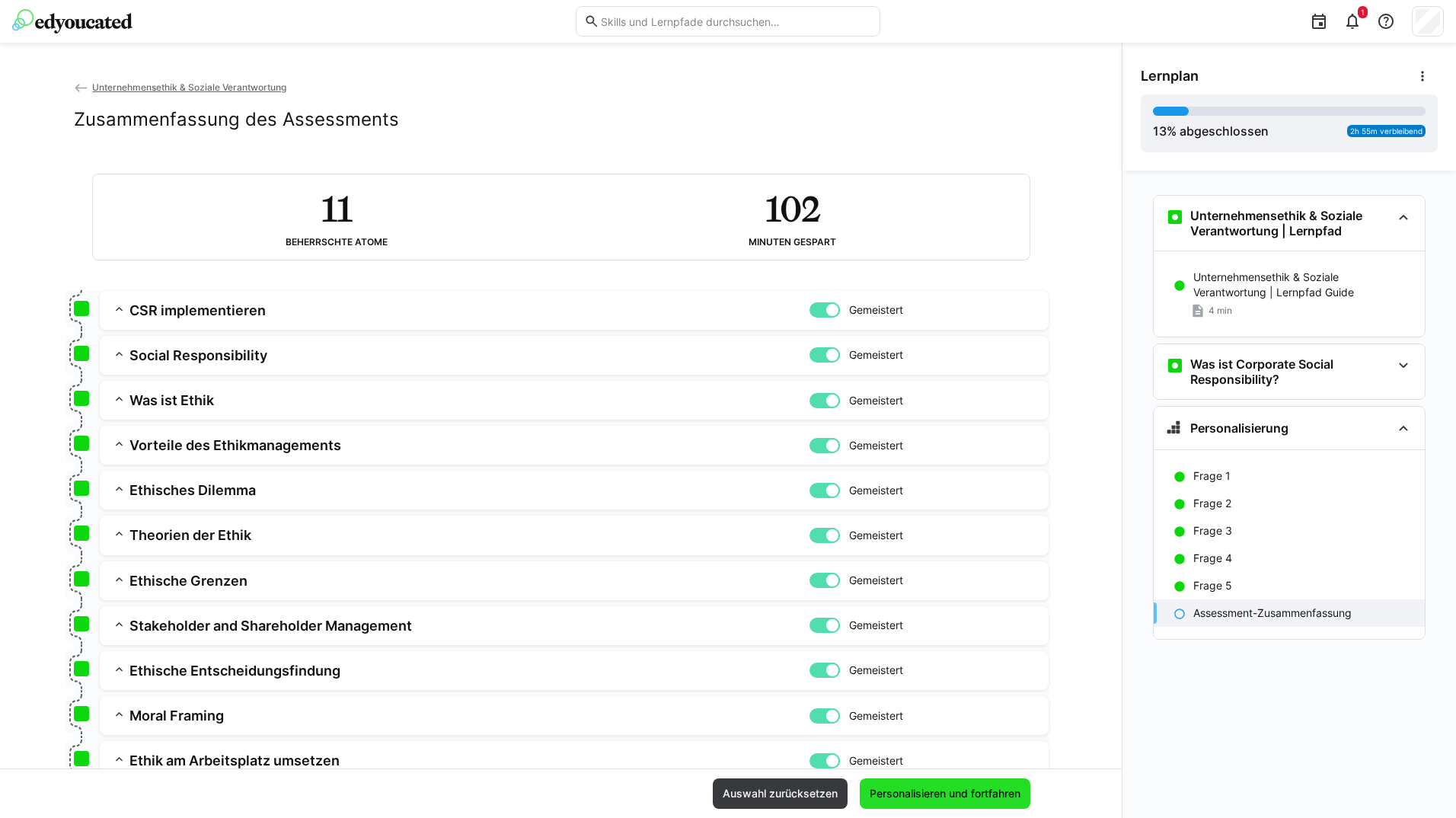
click at [943, 780] on span "Personalisieren und fortfahren" at bounding box center [945, 793] width 171 height 31
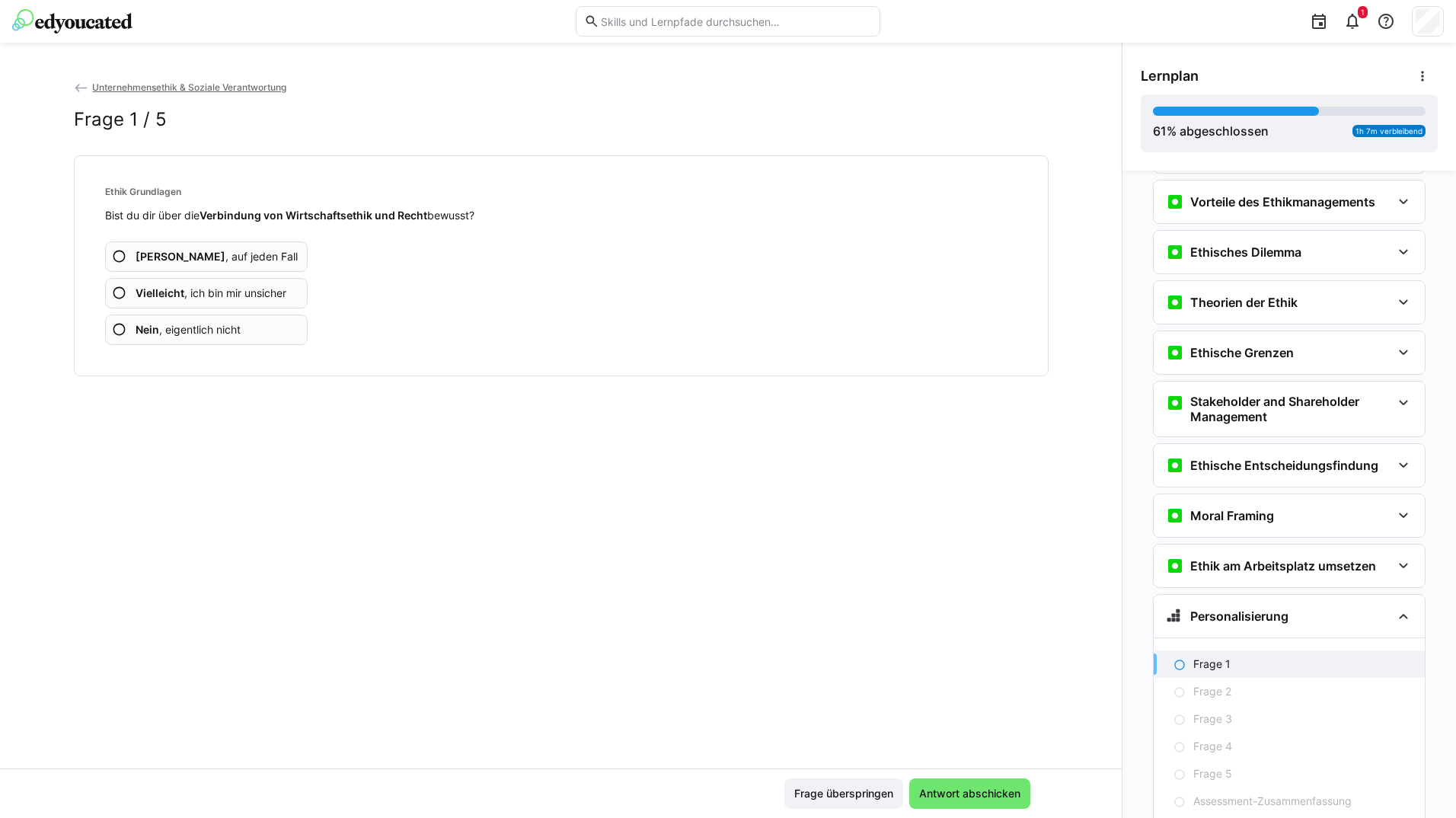
scroll to position [485, 0]
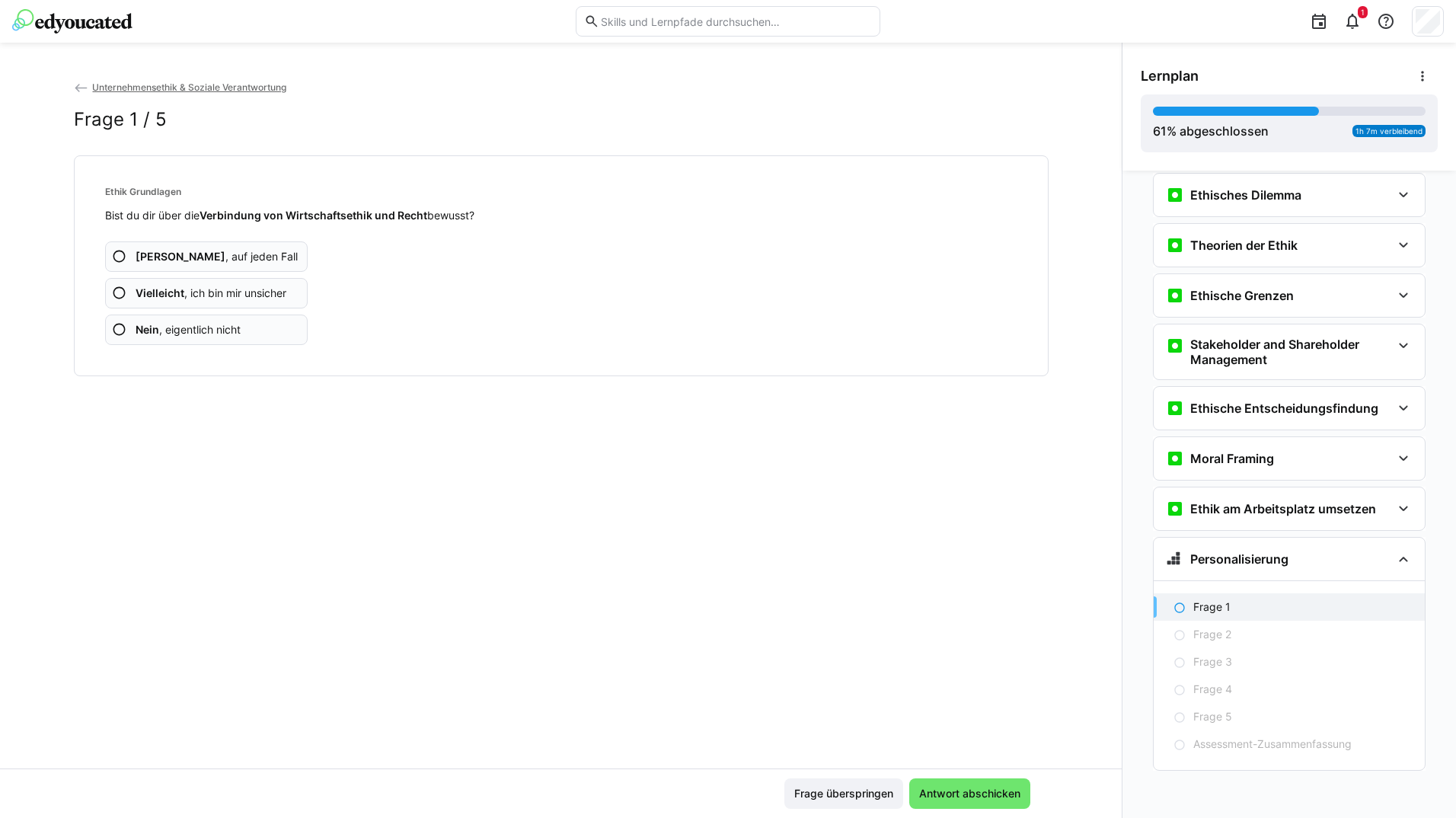
click at [234, 252] on app-assessment-question-radio "Ja , auf jeden Fall" at bounding box center [206, 257] width 203 height 31
click at [234, 251] on app-assessment-question-radio "Ja , auf jeden Fall" at bounding box center [206, 257] width 203 height 31
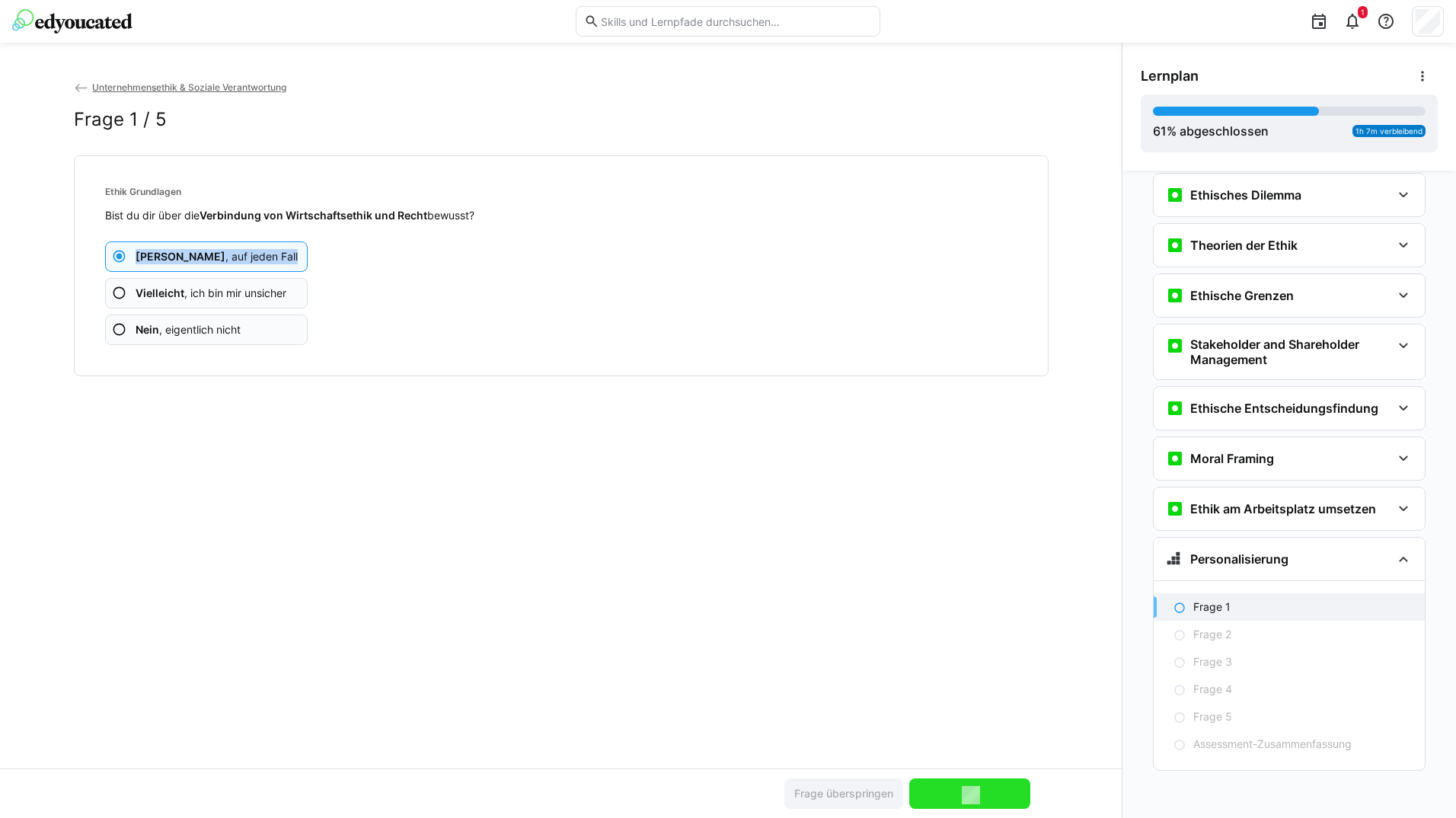
click at [234, 251] on app-assessment-question-radio "Ja , auf jeden Fall" at bounding box center [206, 257] width 203 height 31
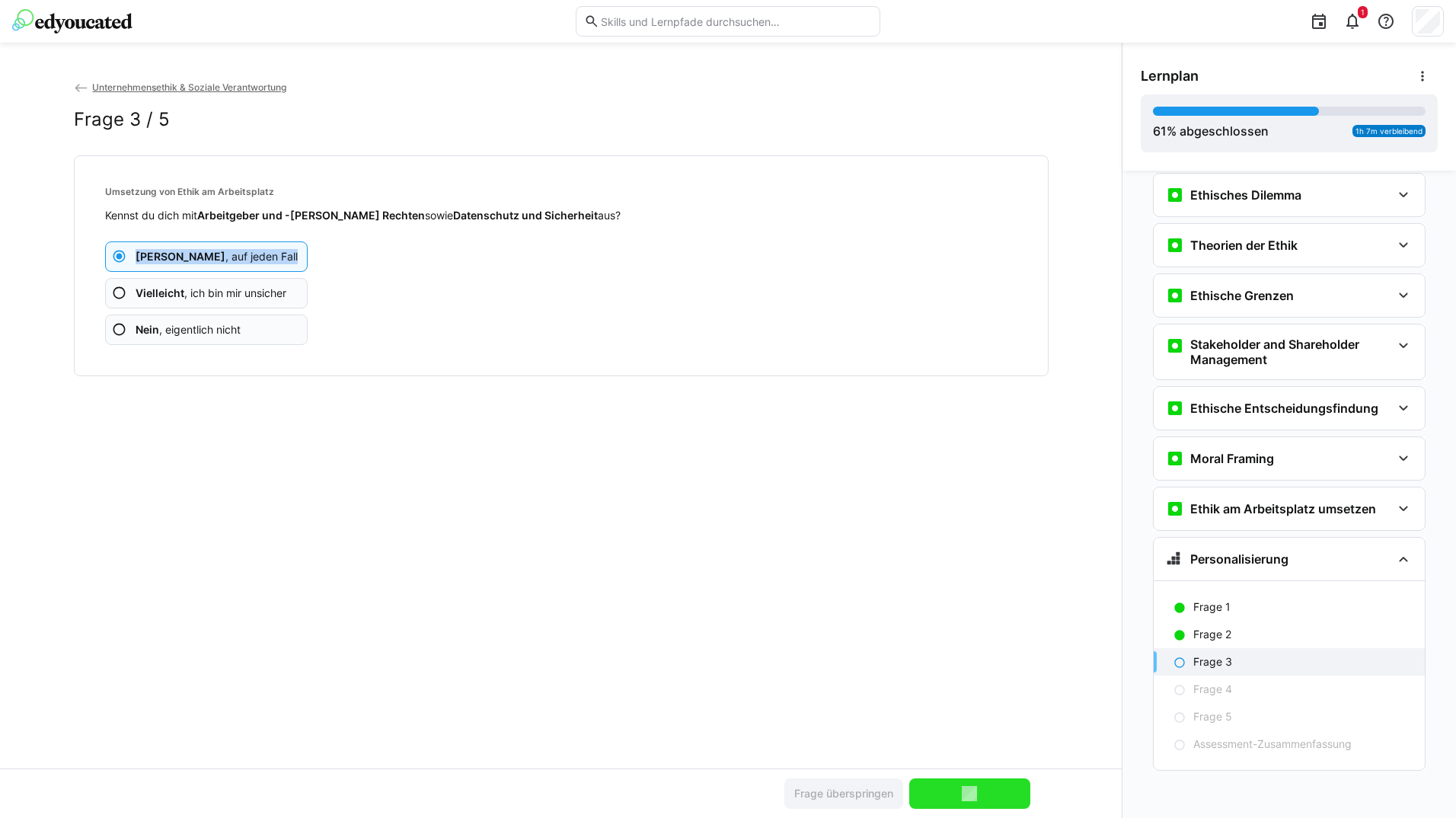
click at [234, 251] on app-assessment-question-radio "Ja , auf jeden Fall" at bounding box center [206, 257] width 203 height 31
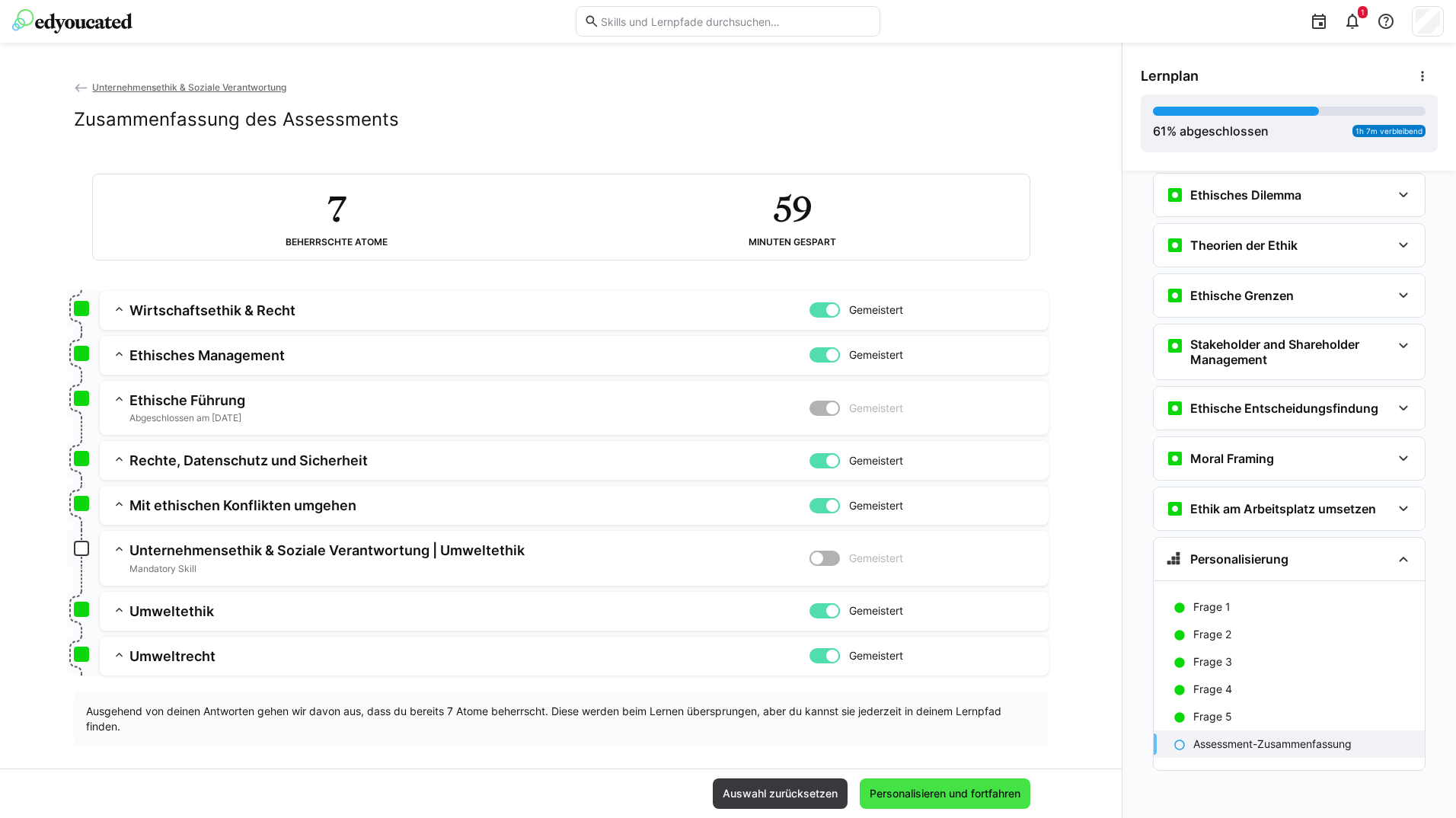
click at [953, 787] on span "Personalisieren und fortfahren" at bounding box center [945, 793] width 156 height 15
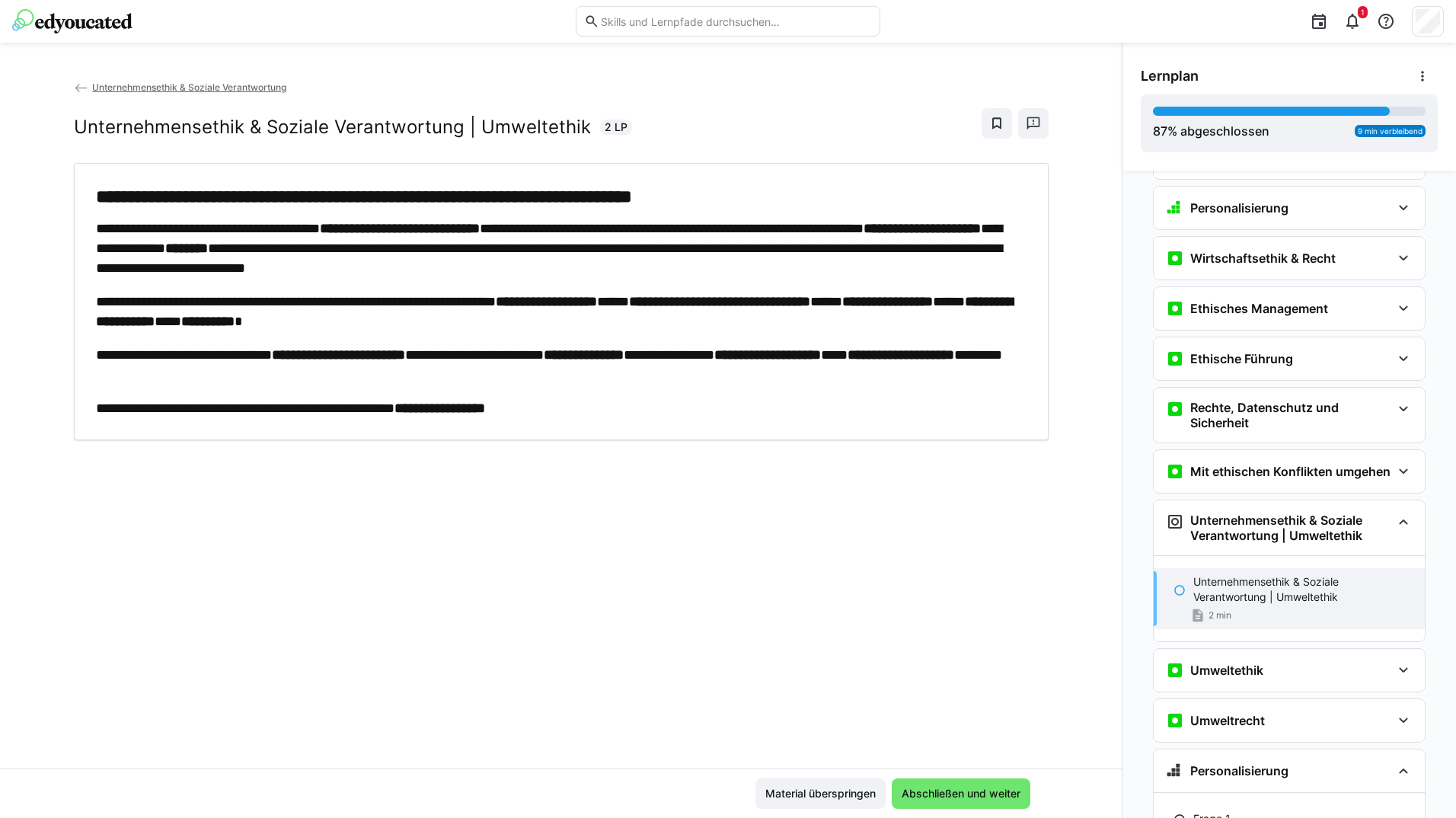
scroll to position [950, 0]
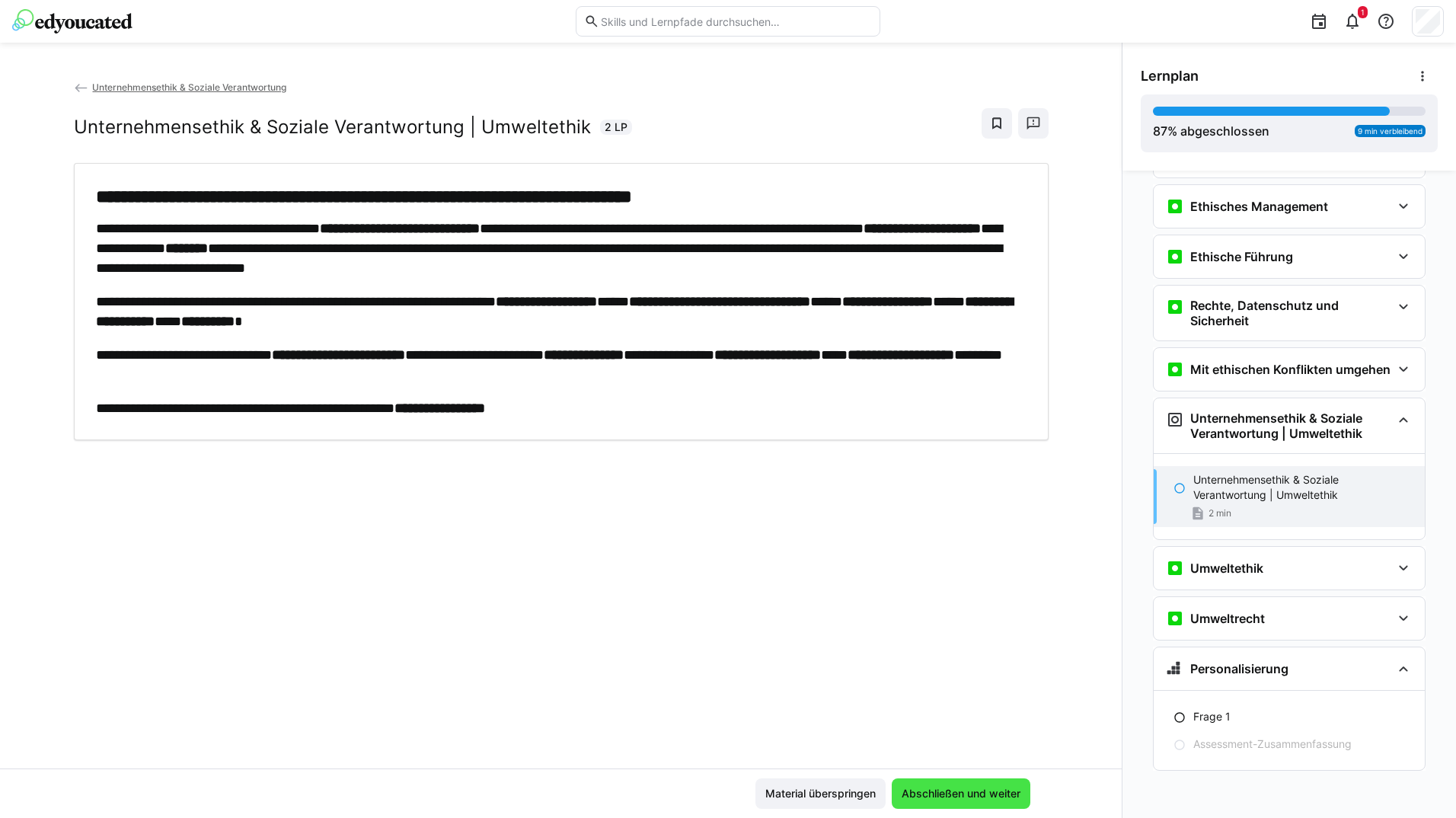
click at [946, 791] on span "Abschließen und weiter" at bounding box center [961, 793] width 123 height 15
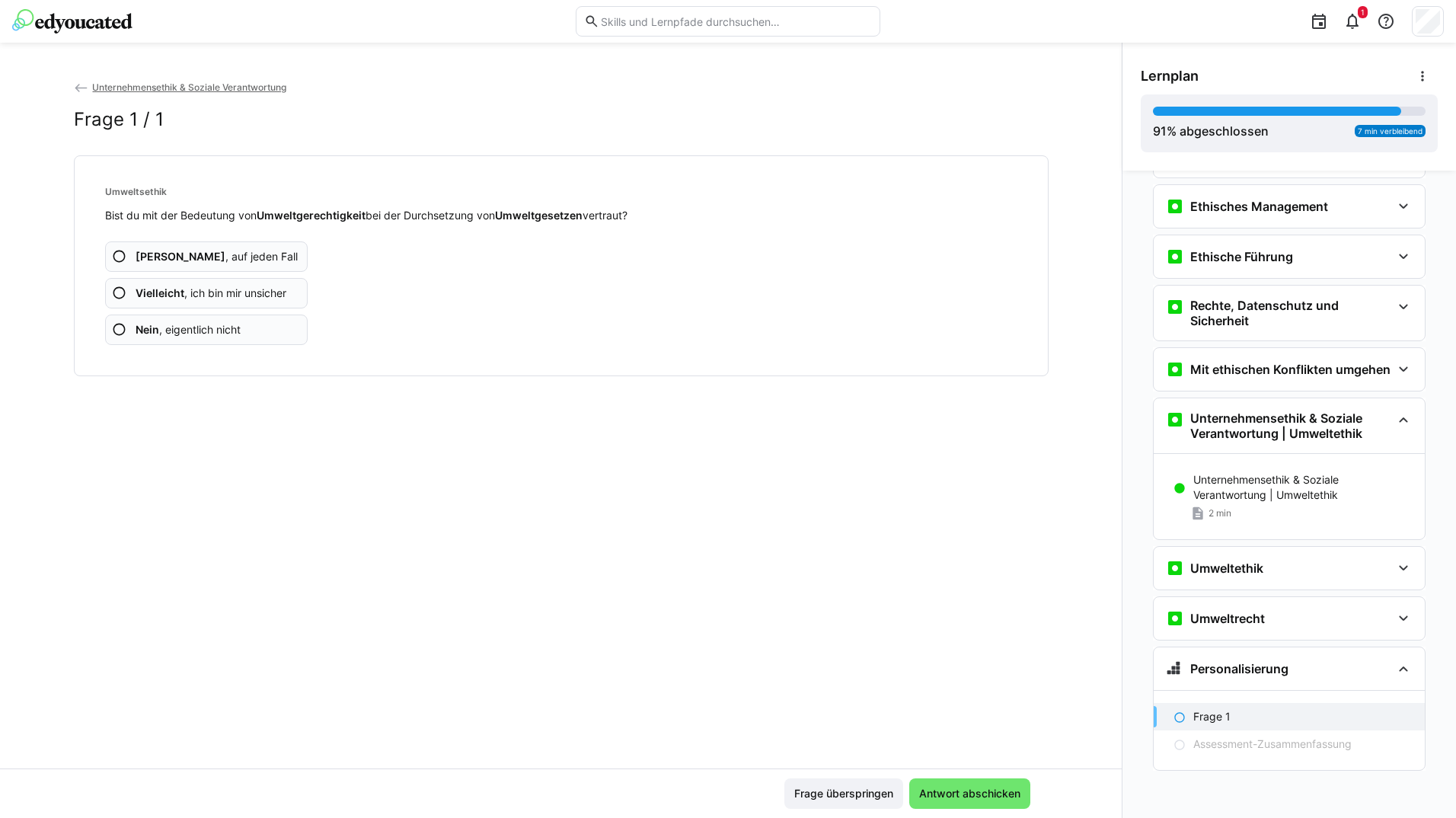
click at [247, 260] on app-assessment-question-radio "Ja , auf jeden Fall" at bounding box center [206, 257] width 203 height 31
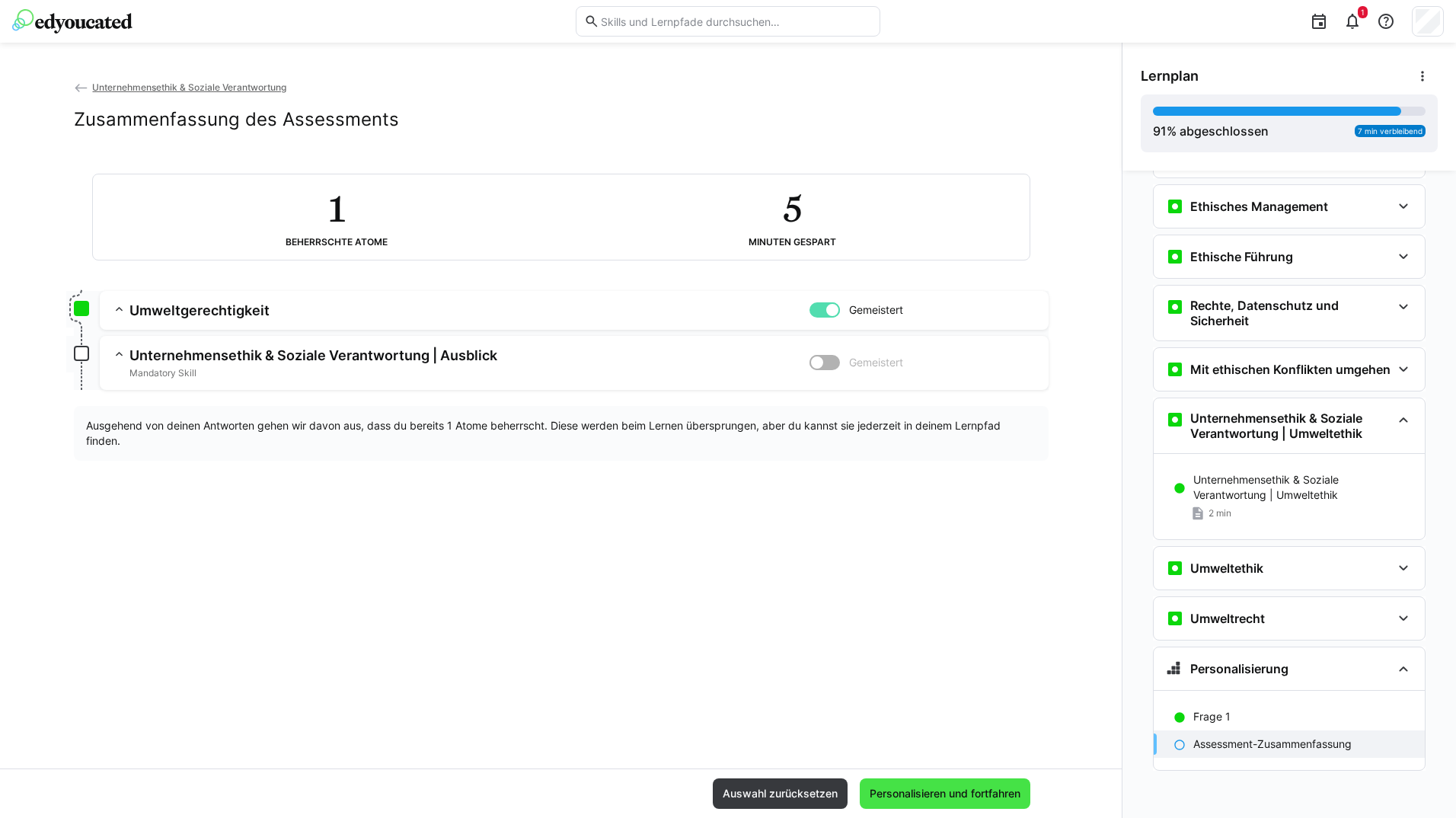
click at [953, 786] on span "Personalisieren und fortfahren" at bounding box center [945, 793] width 171 height 31
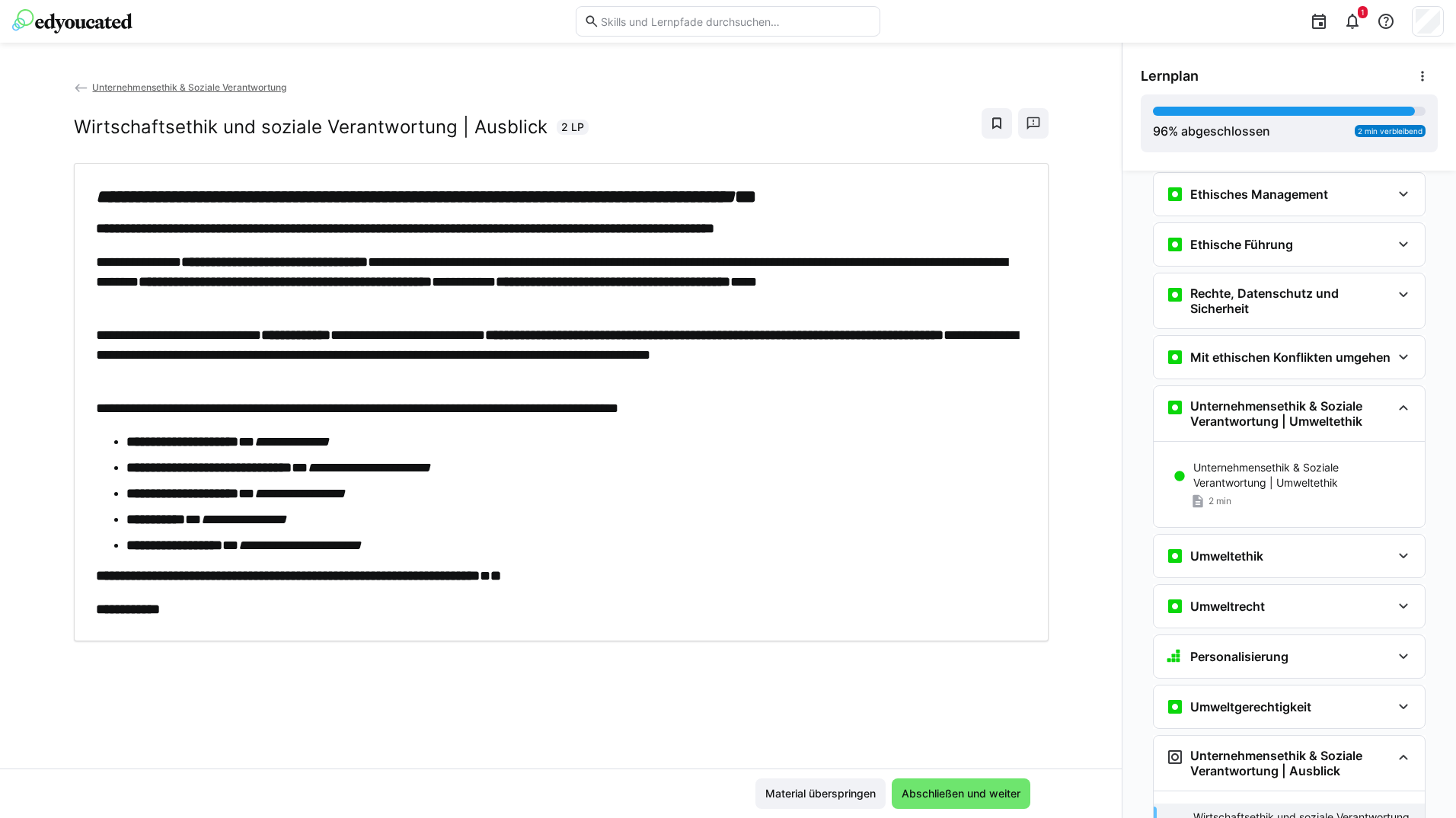
scroll to position [982, 0]
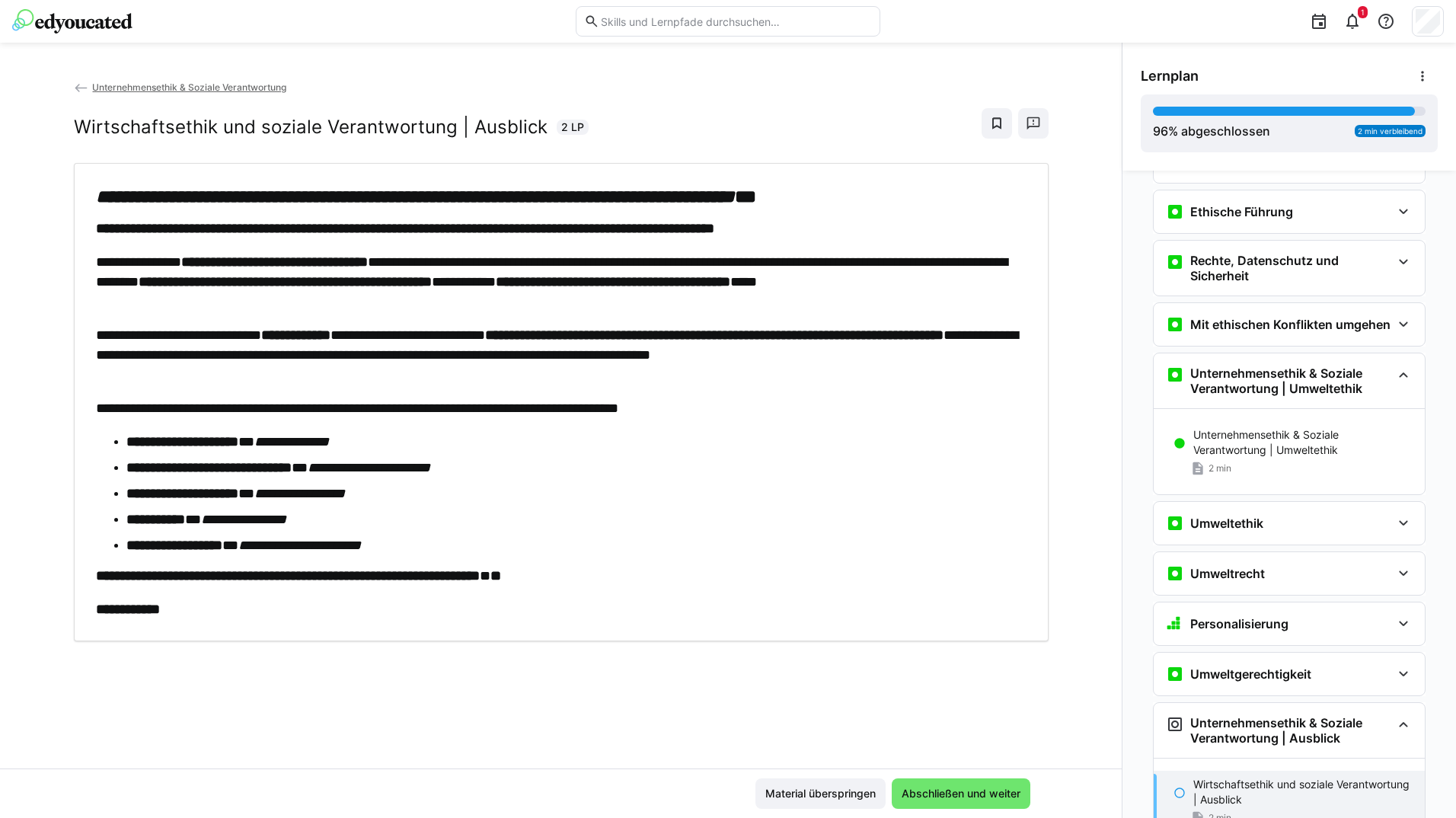
click at [951, 784] on span "Abschließen und weiter" at bounding box center [961, 793] width 139 height 31
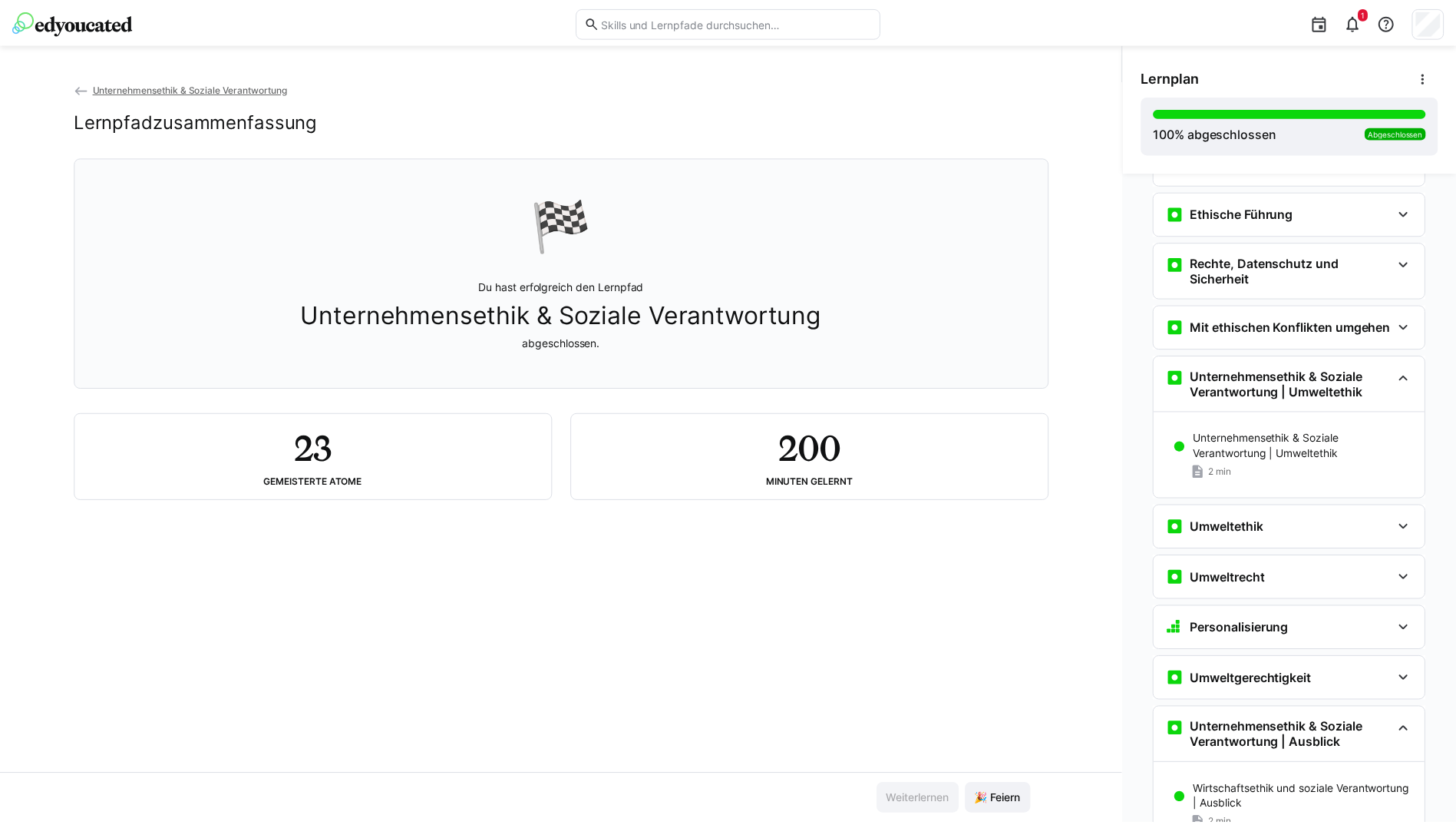
scroll to position [1129, 0]
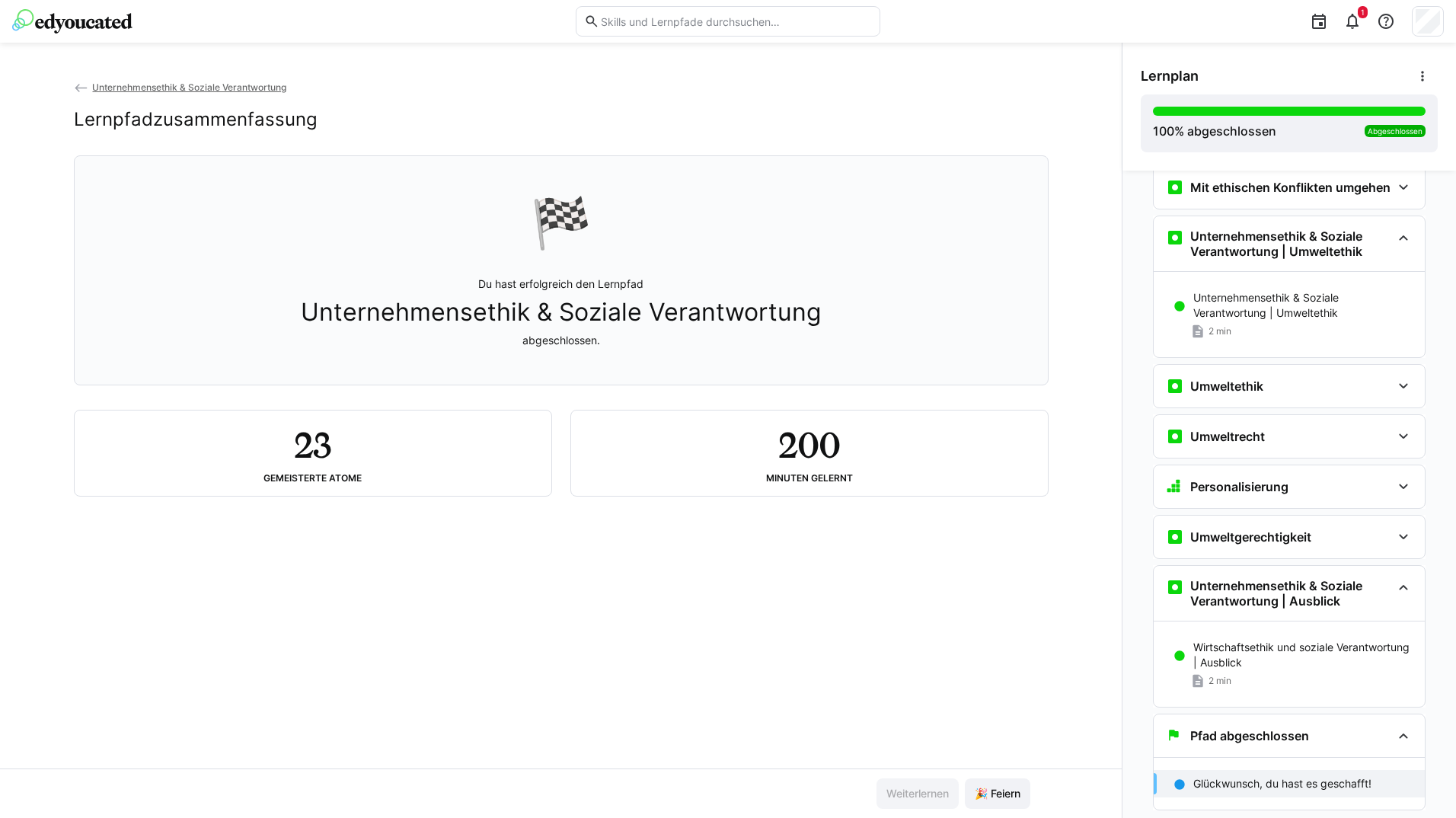
click at [993, 778] on span "🎉 Feiern" at bounding box center [997, 793] width 66 height 31
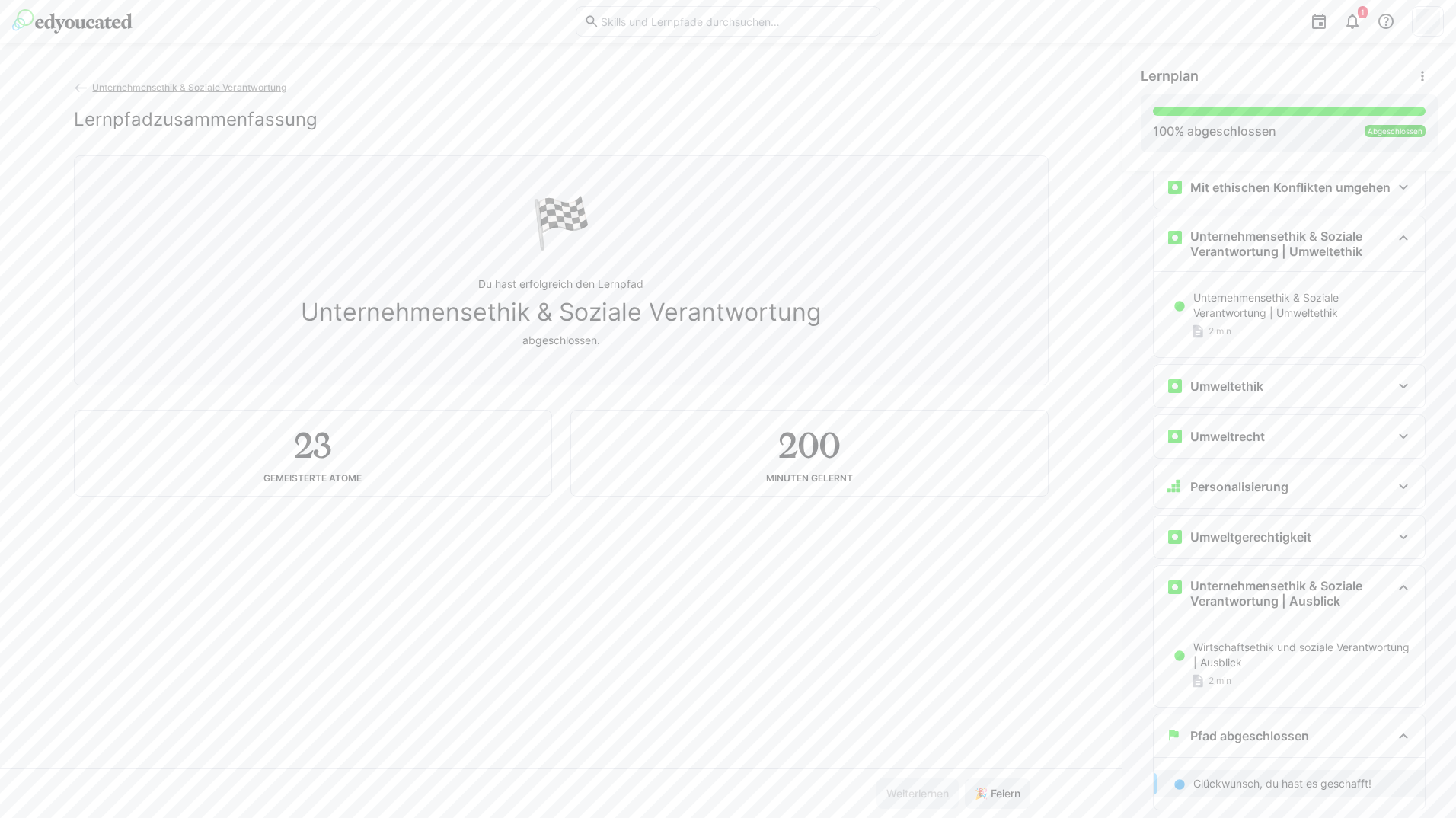
click at [994, 774] on div "Weiterlernen 🎉 Feiern" at bounding box center [561, 792] width 1121 height 49
click at [994, 774] on div "Weiterlernen 🎉 Feiern" at bounding box center [561, 792] width 1121 height 49
click at [992, 771] on div "Weiterlernen 🎉 Feiern" at bounding box center [561, 792] width 1121 height 49
click at [74, 91] on eds-icon at bounding box center [82, 88] width 15 height 15
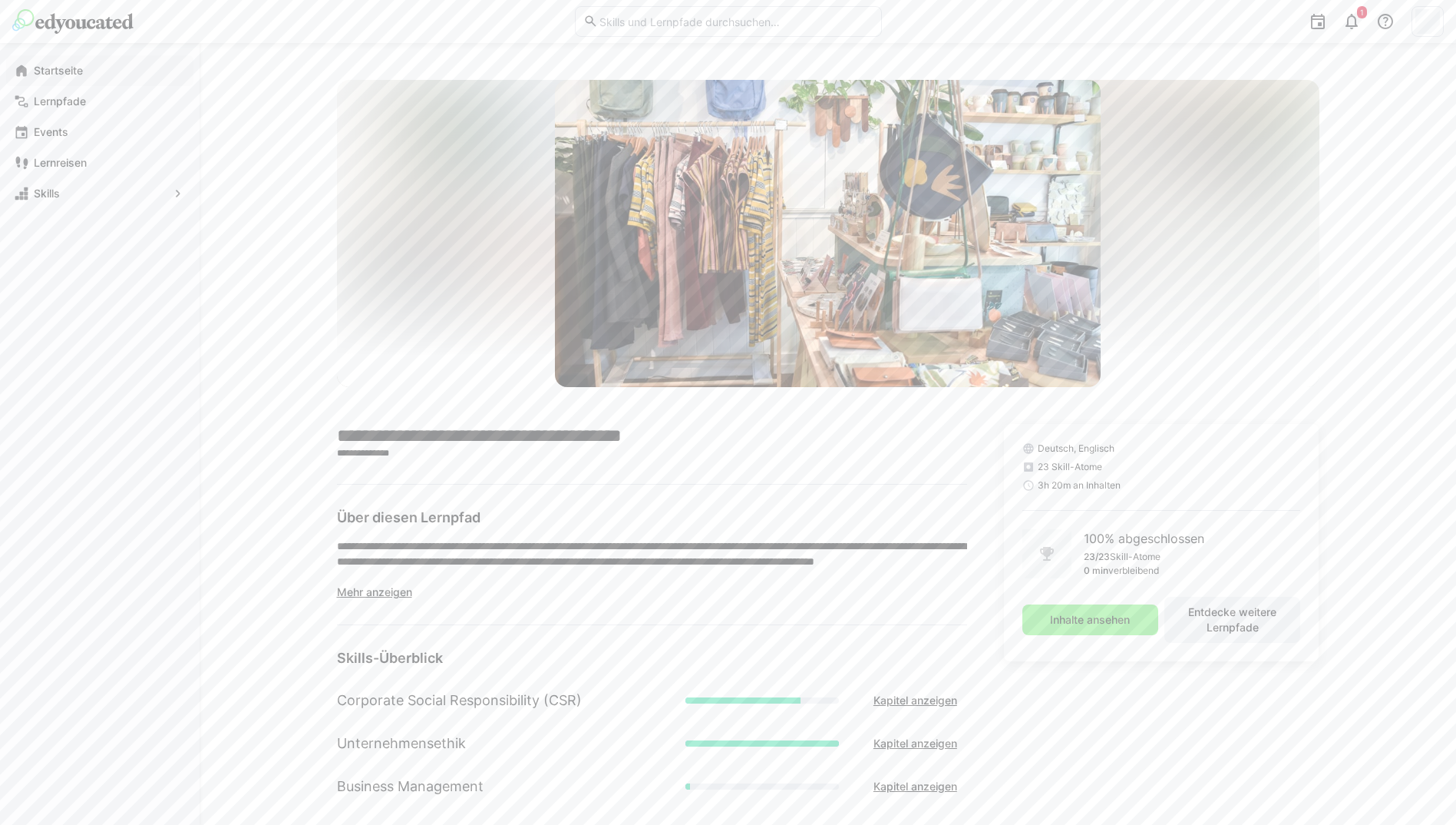
click at [0, 0] on app-navigation-label "Startseite" at bounding box center [0, 0] width 0 height 0
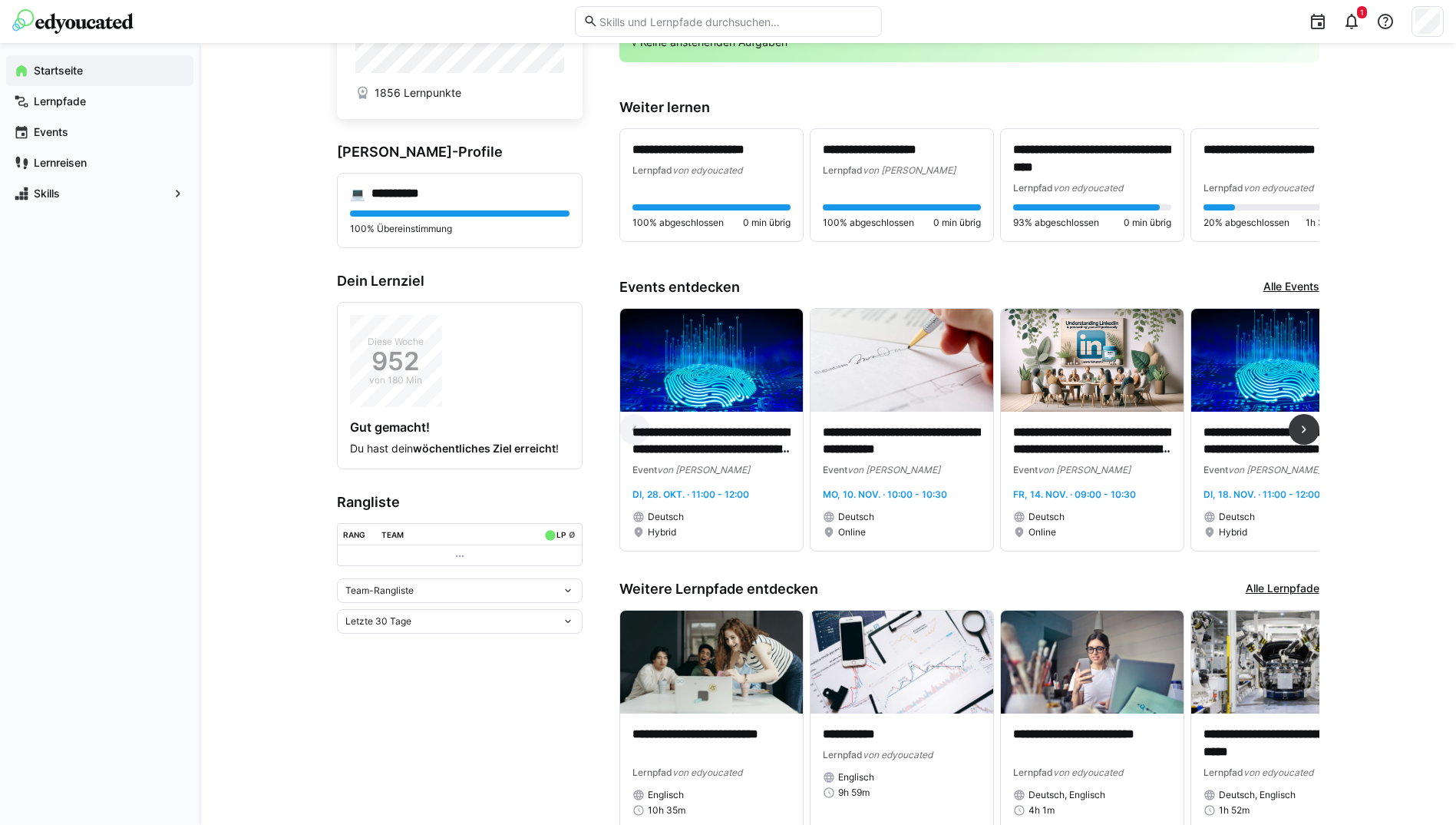
scroll to position [194, 0]
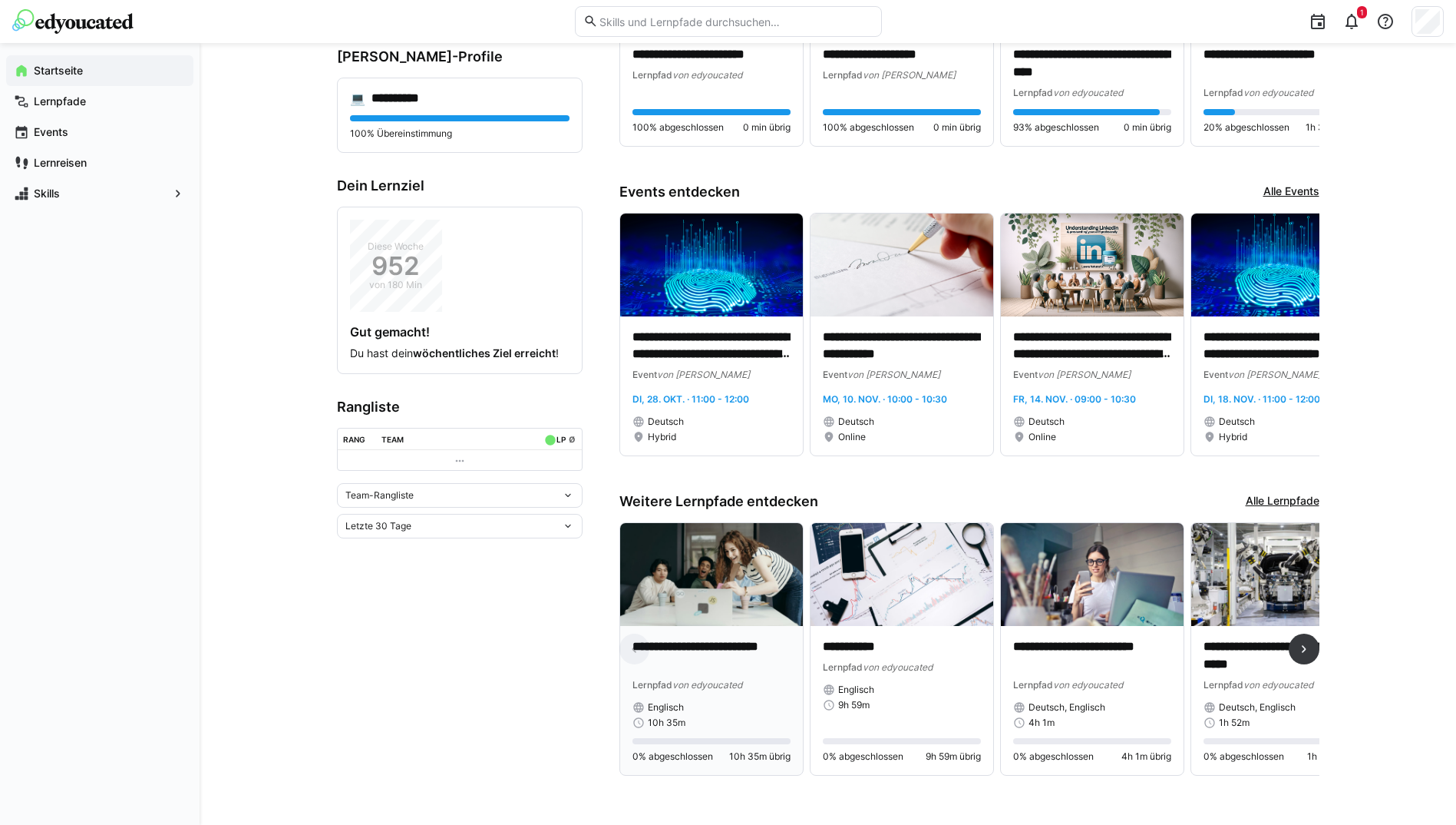
click at [731, 638] on p "**********" at bounding box center [711, 656] width 158 height 36
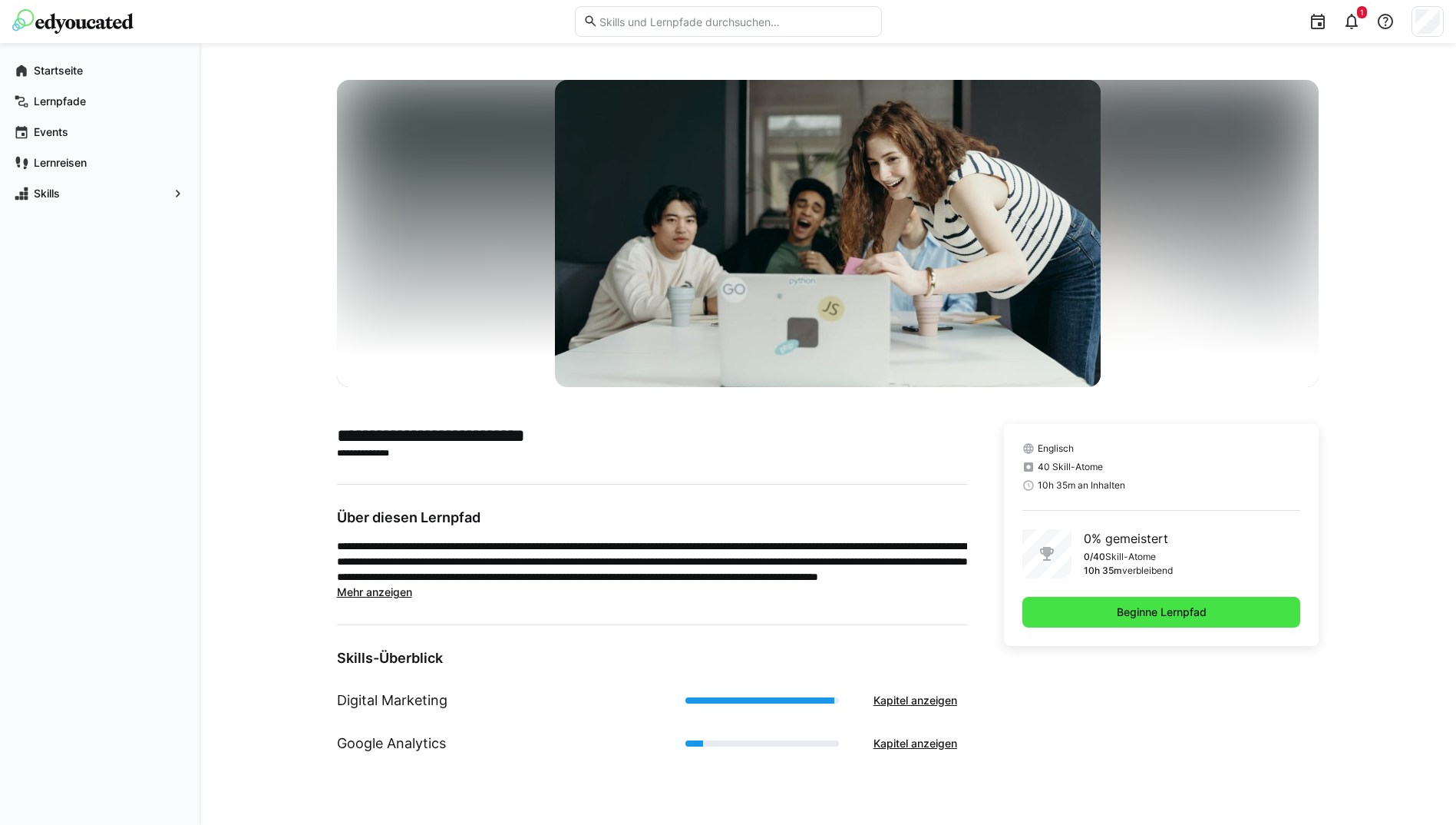
click at [1148, 597] on span "Beginne Lernpfad" at bounding box center [1162, 612] width 278 height 31
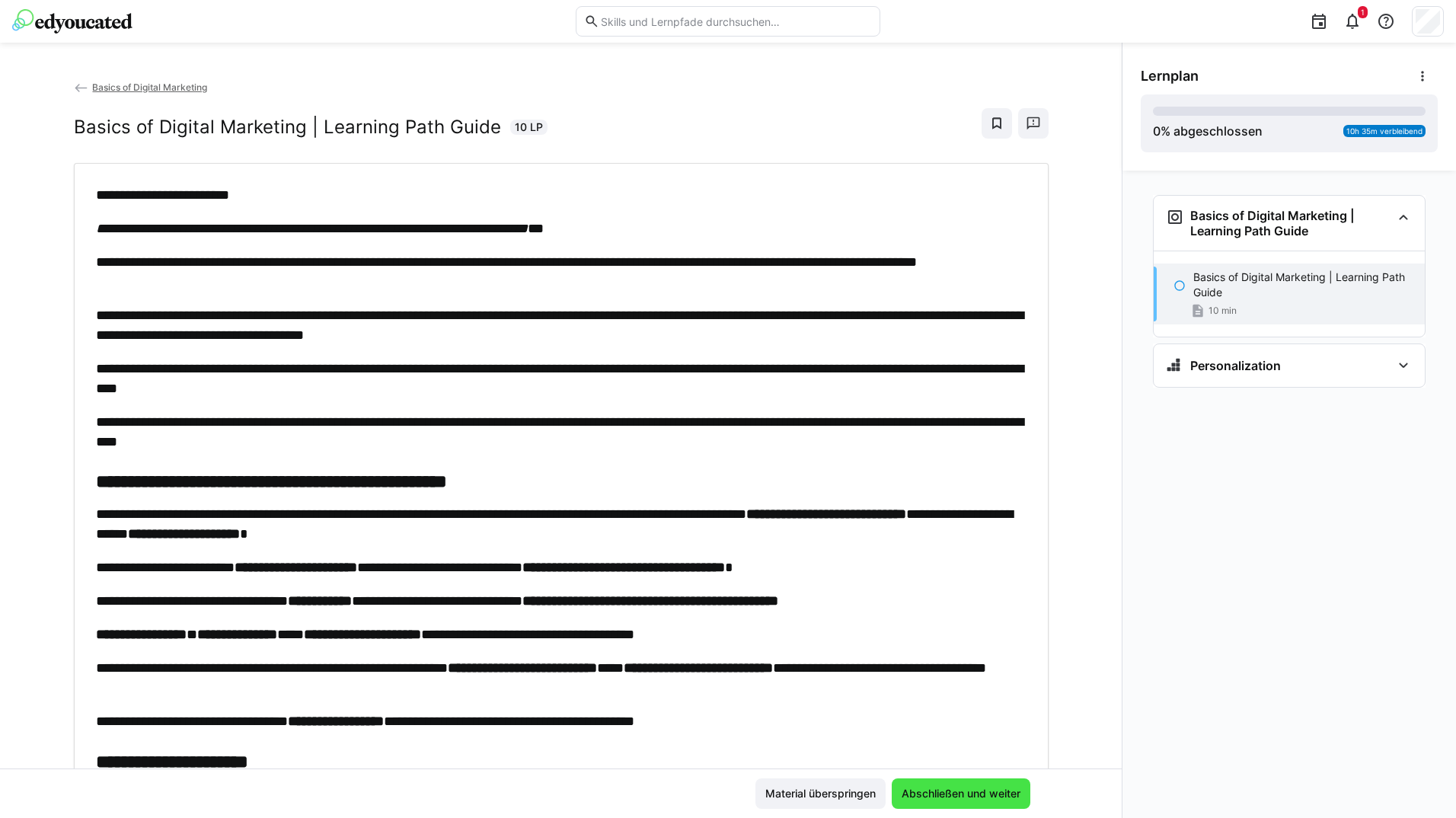
click at [926, 796] on span "Abschließen und weiter" at bounding box center [961, 793] width 123 height 15
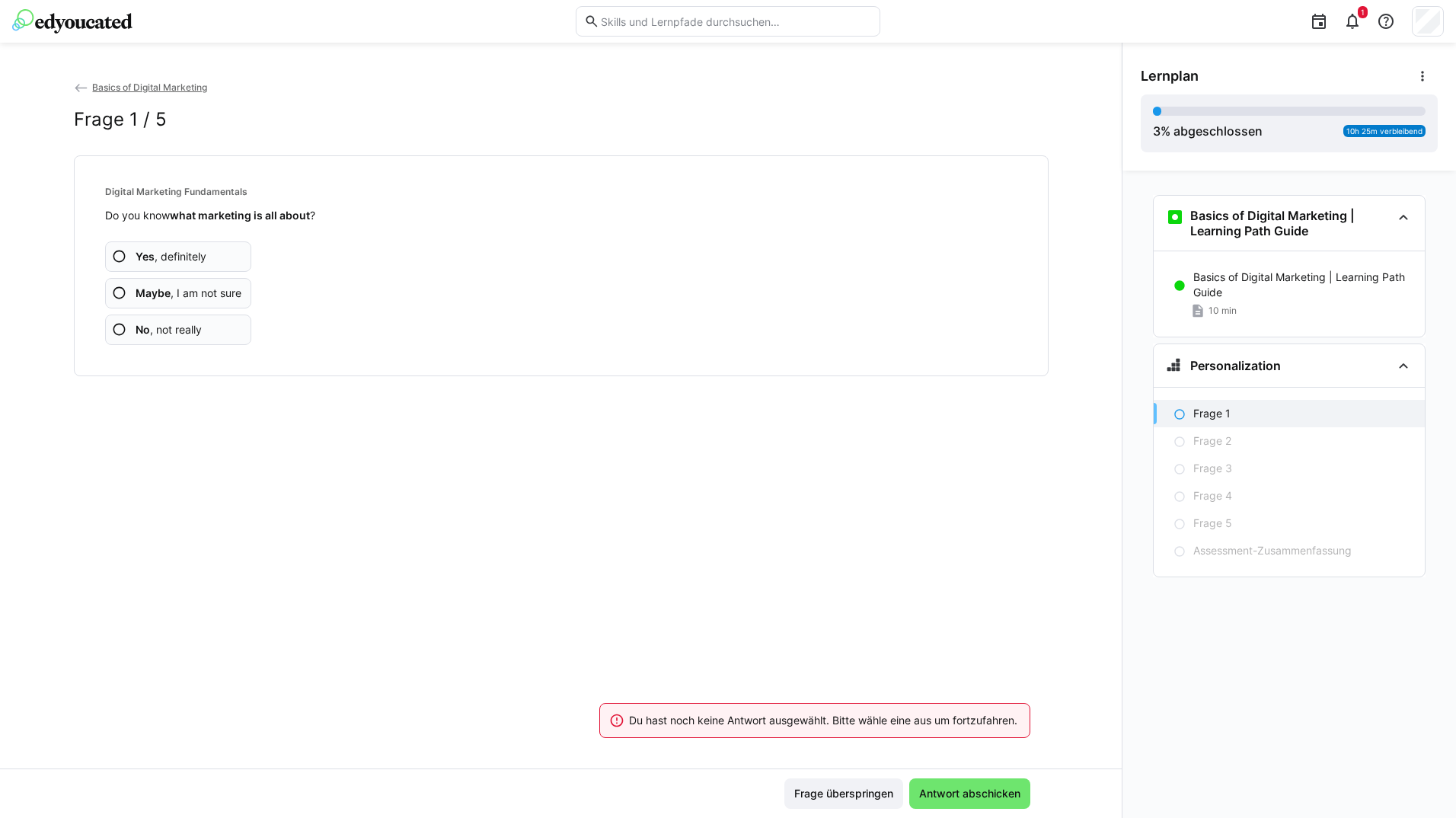
click at [215, 232] on div "Yes , definitely Maybe , I am not sure No , not really" at bounding box center [561, 283] width 912 height 121
click at [220, 250] on app-assessment-question-radio "Yes , definitely" at bounding box center [178, 257] width 147 height 31
click at [221, 250] on app-assessment-question-radio "Yes , definitely" at bounding box center [178, 257] width 147 height 31
click at [220, 250] on app-assessment-question-radio "Yes , definitely" at bounding box center [178, 257] width 147 height 31
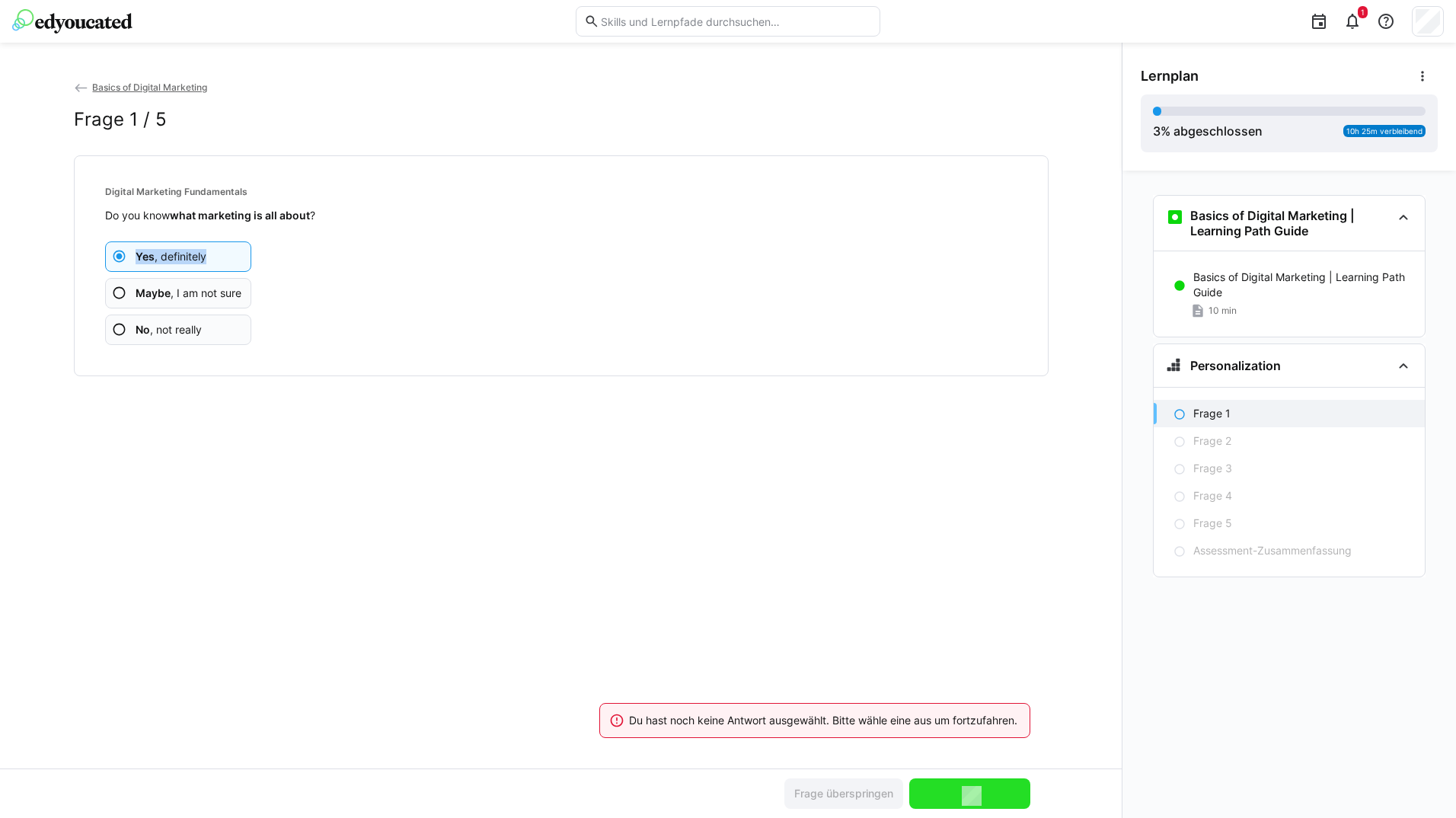
click at [220, 250] on app-assessment-question-radio "Yes , definitely" at bounding box center [178, 257] width 147 height 31
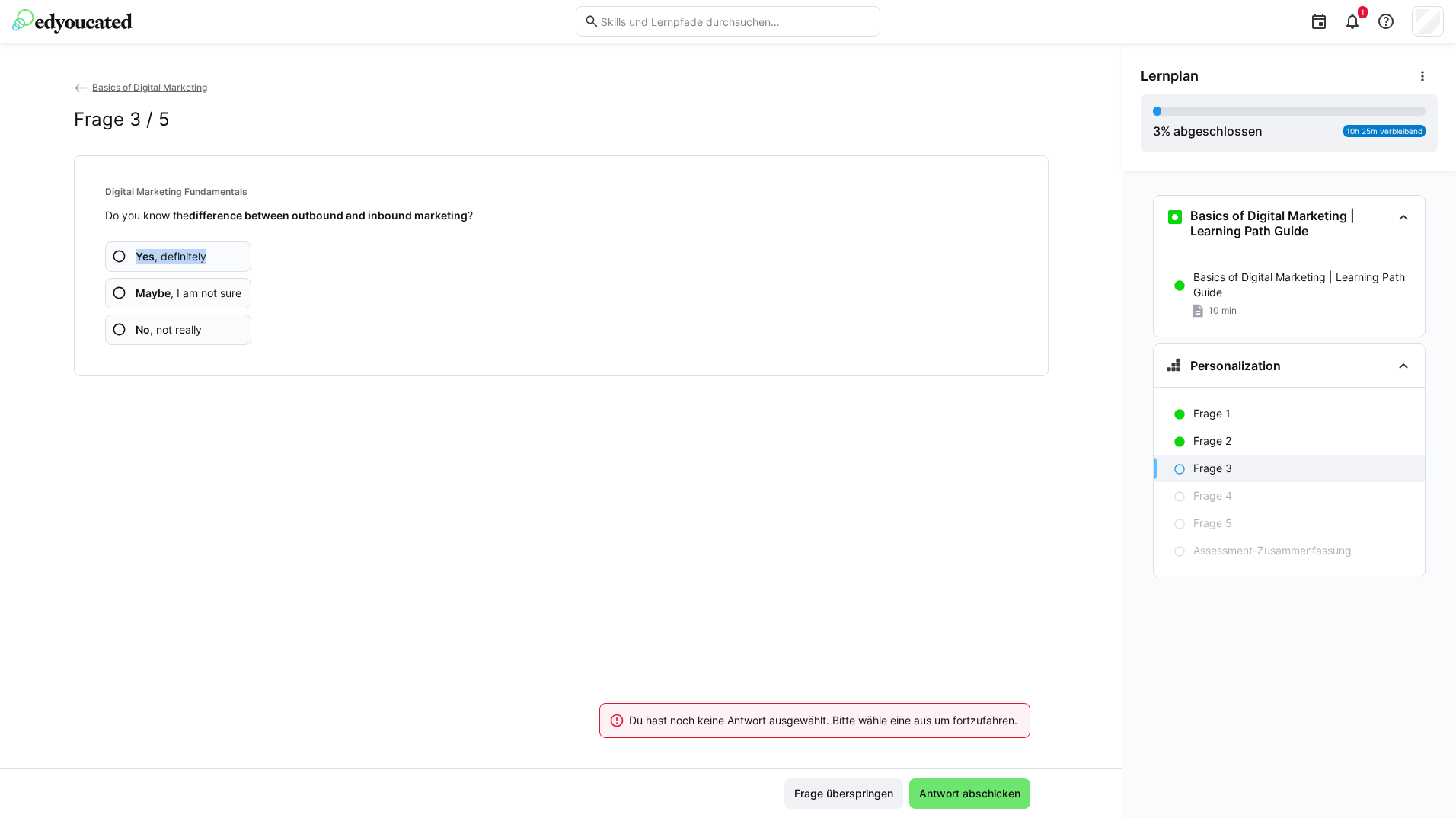
click at [219, 250] on app-assessment-question-radio "Yes , definitely" at bounding box center [178, 257] width 147 height 31
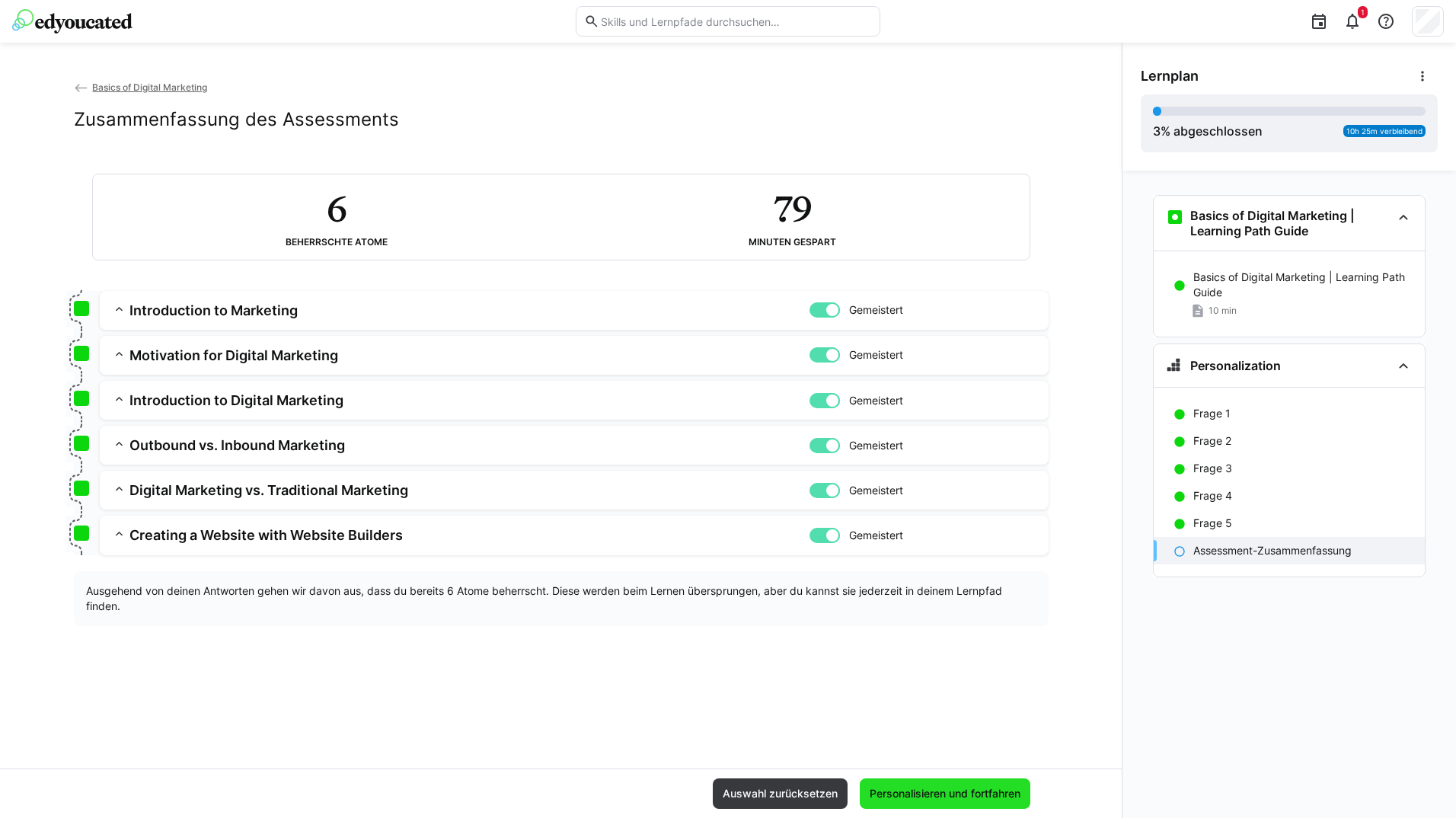
click at [976, 787] on span "Personalisieren und fortfahren" at bounding box center [945, 793] width 156 height 15
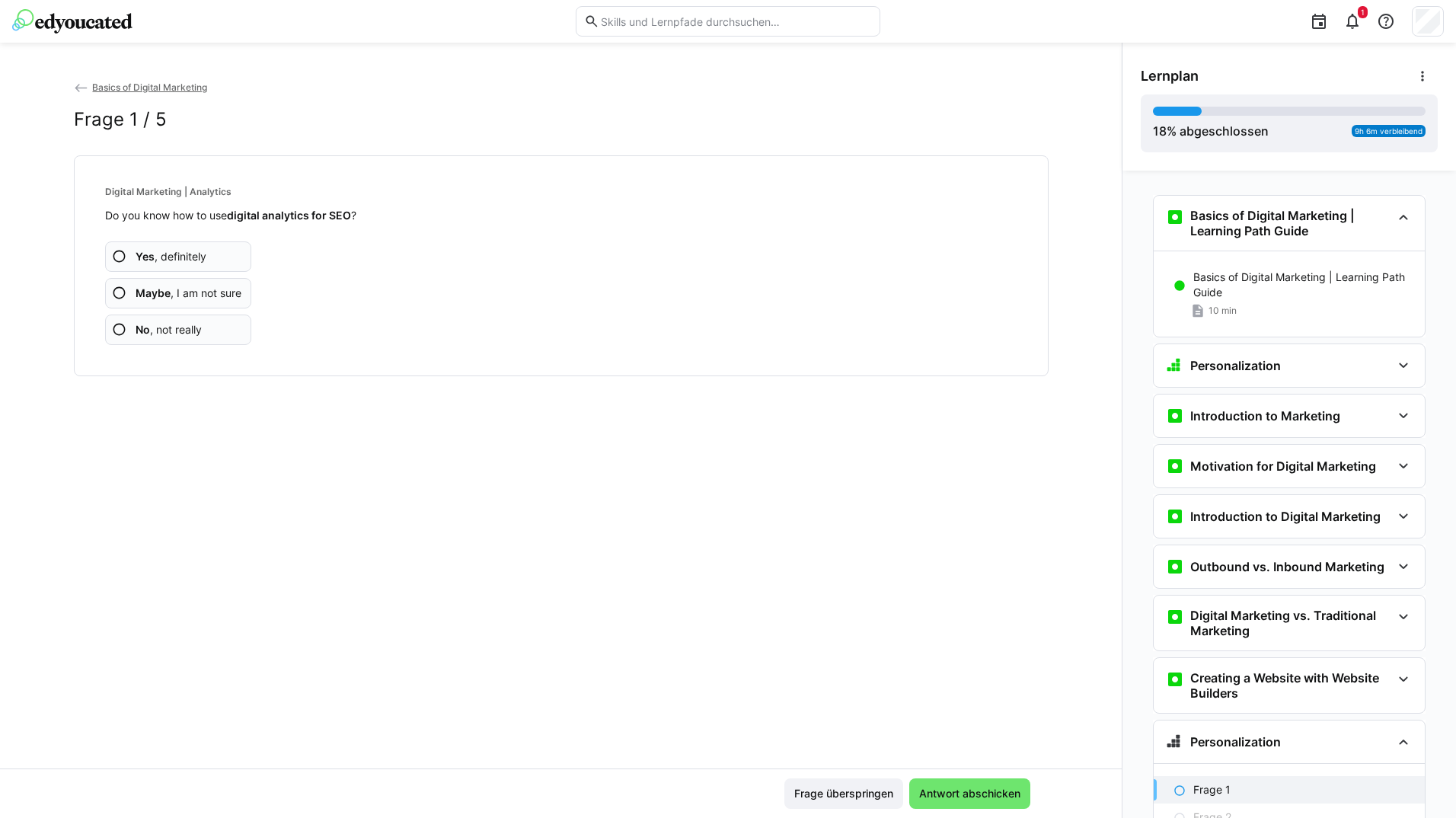
scroll to position [182, 0]
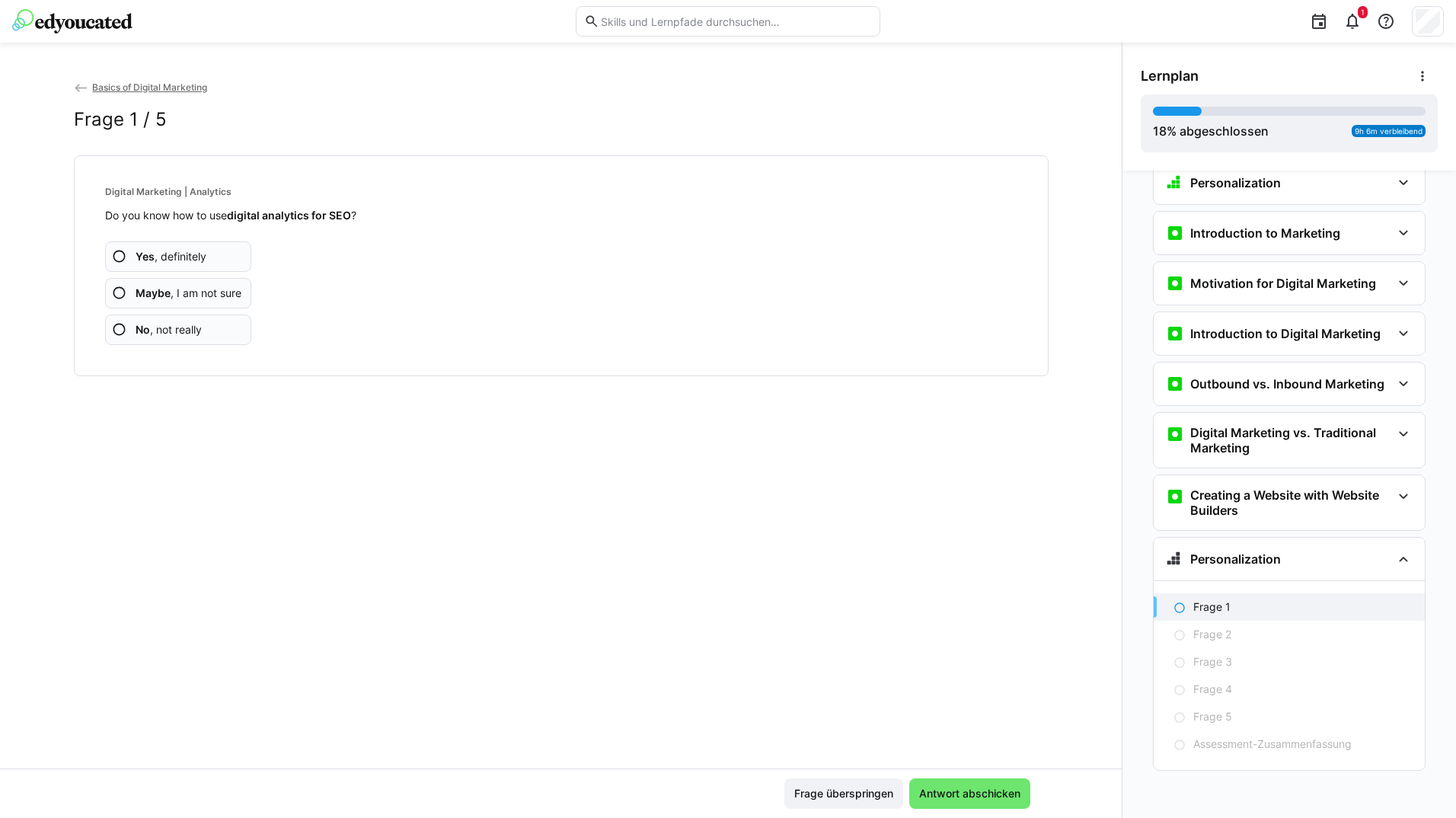
drag, startPoint x: 224, startPoint y: 255, endPoint x: 238, endPoint y: 249, distance: 15.2
click at [239, 250] on app-assessment-question-radio "Yes , definitely" at bounding box center [178, 257] width 147 height 31
click at [235, 248] on app-assessment-question-radio "Yes , definitely" at bounding box center [178, 257] width 147 height 31
click at [222, 248] on app-assessment-question-radio "Yes , definitely" at bounding box center [178, 257] width 147 height 31
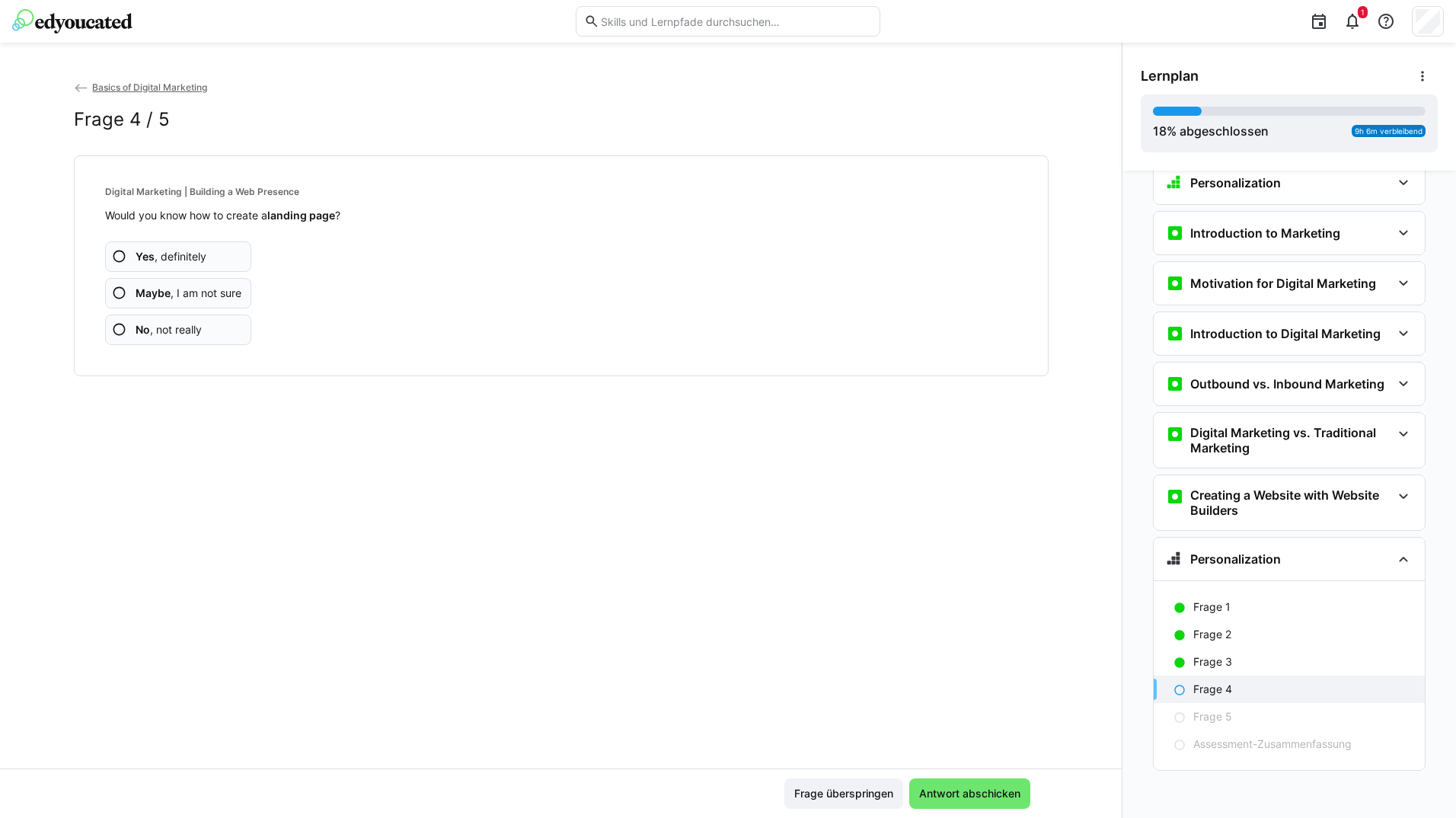
click at [209, 254] on app-assessment-question-radio "Yes , definitely" at bounding box center [178, 257] width 147 height 31
click at [210, 254] on app-assessment-question-radio "Yes , definitely" at bounding box center [178, 257] width 147 height 31
click at [211, 254] on app-assessment-question-radio "Yes , definitely" at bounding box center [178, 257] width 147 height 31
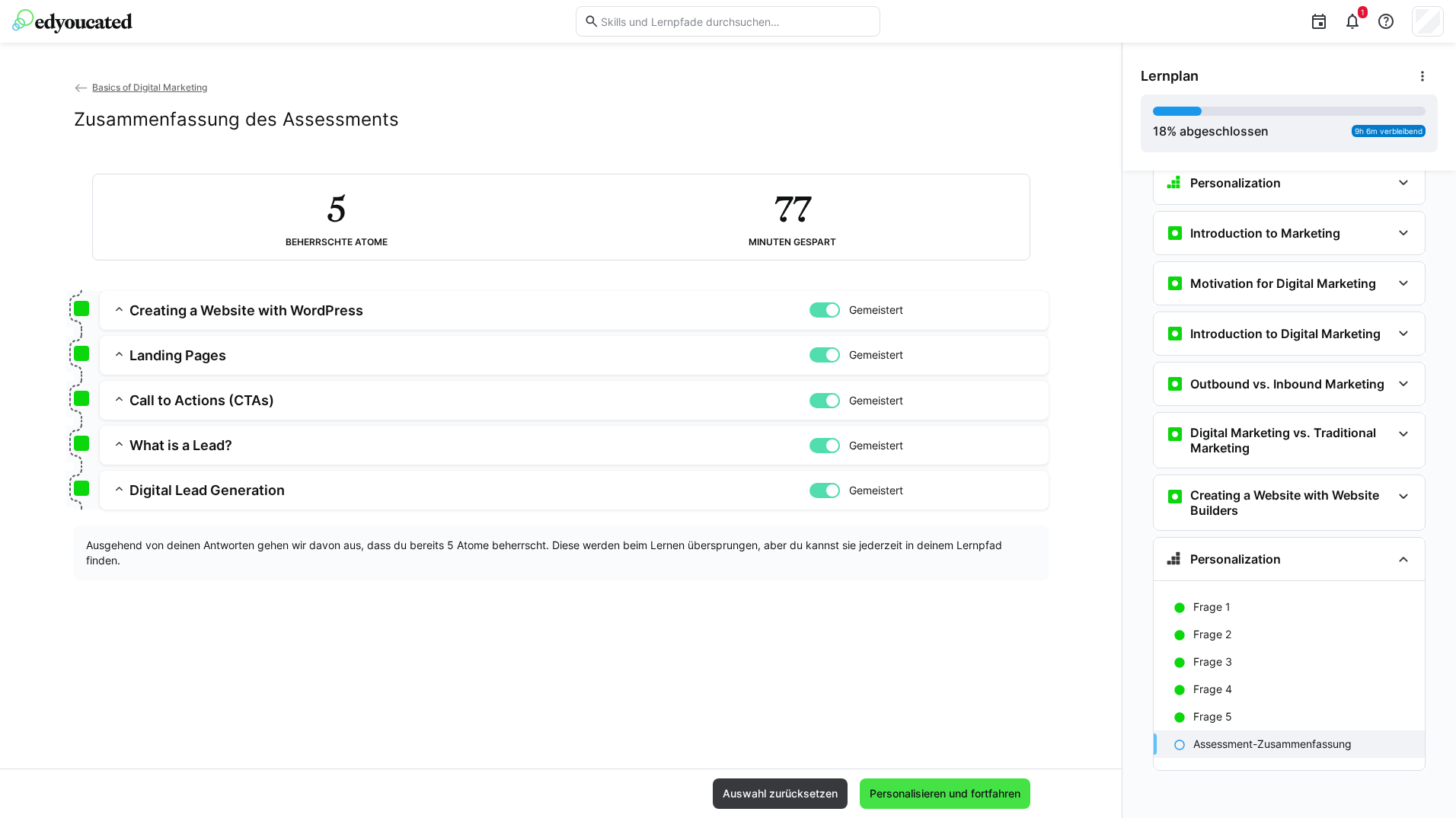
click at [936, 797] on span "Personalisieren und fortfahren" at bounding box center [945, 793] width 156 height 15
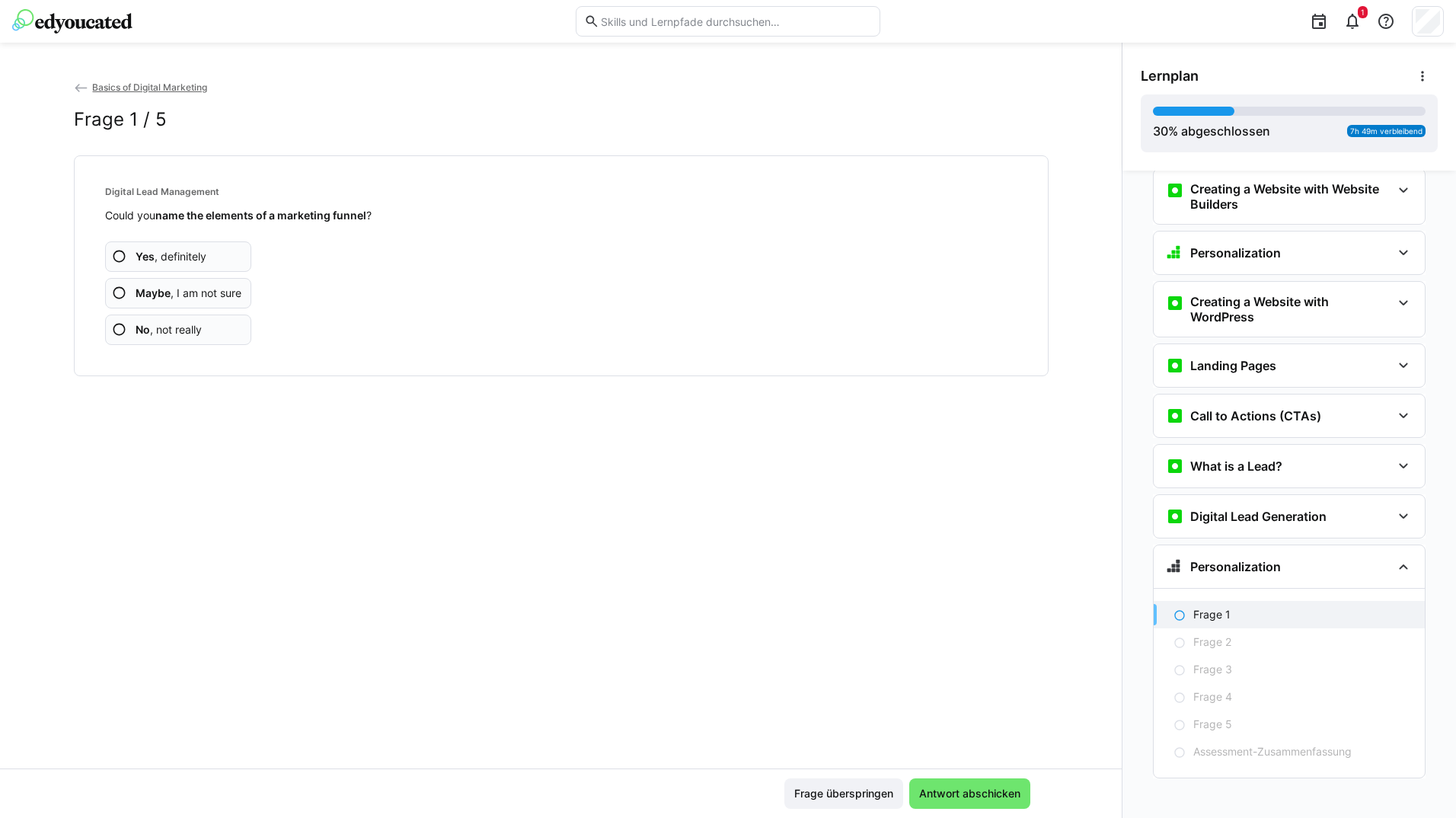
scroll to position [497, 0]
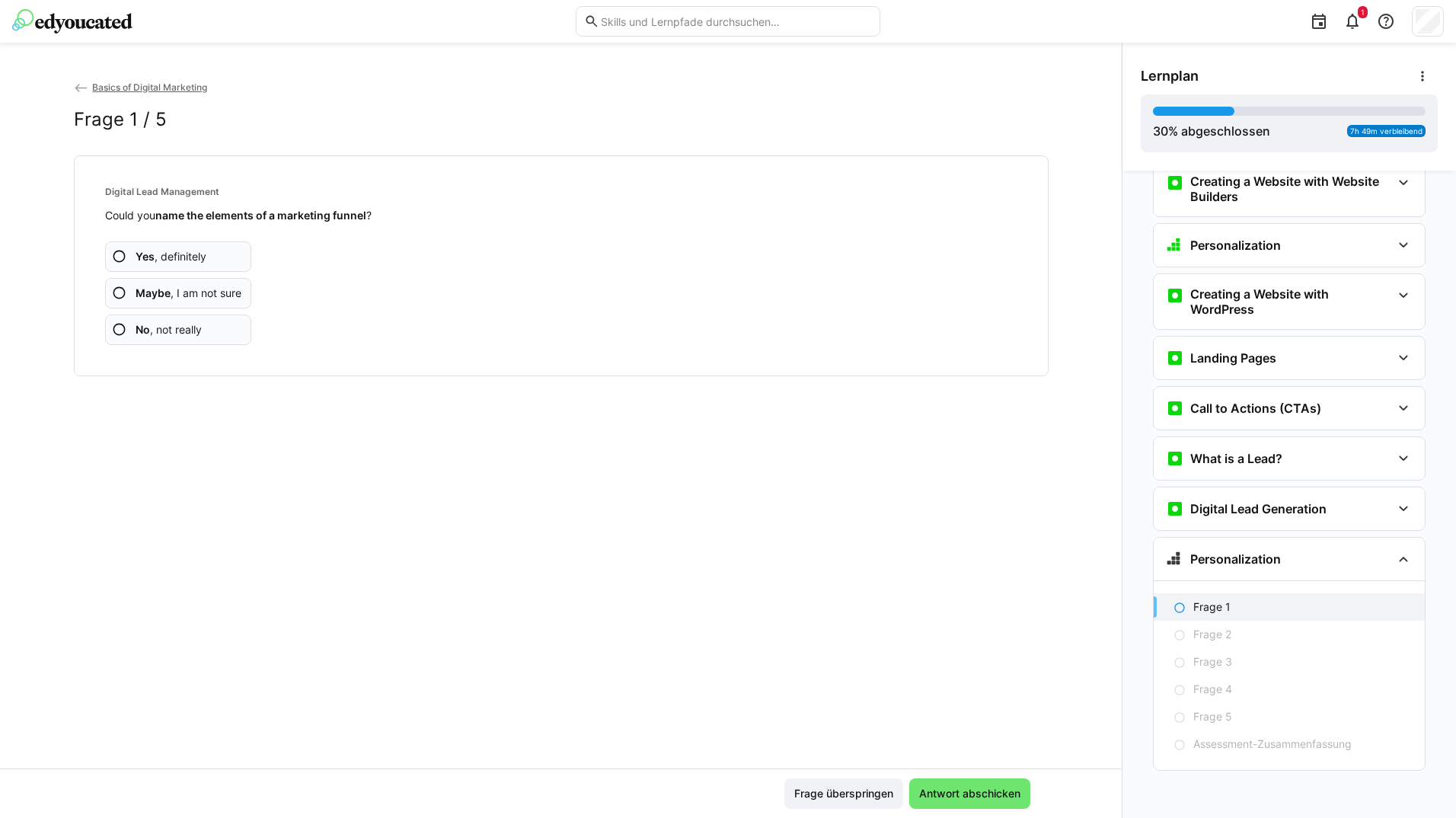
click at [215, 257] on app-assessment-question-radio "Yes , definitely" at bounding box center [178, 257] width 147 height 31
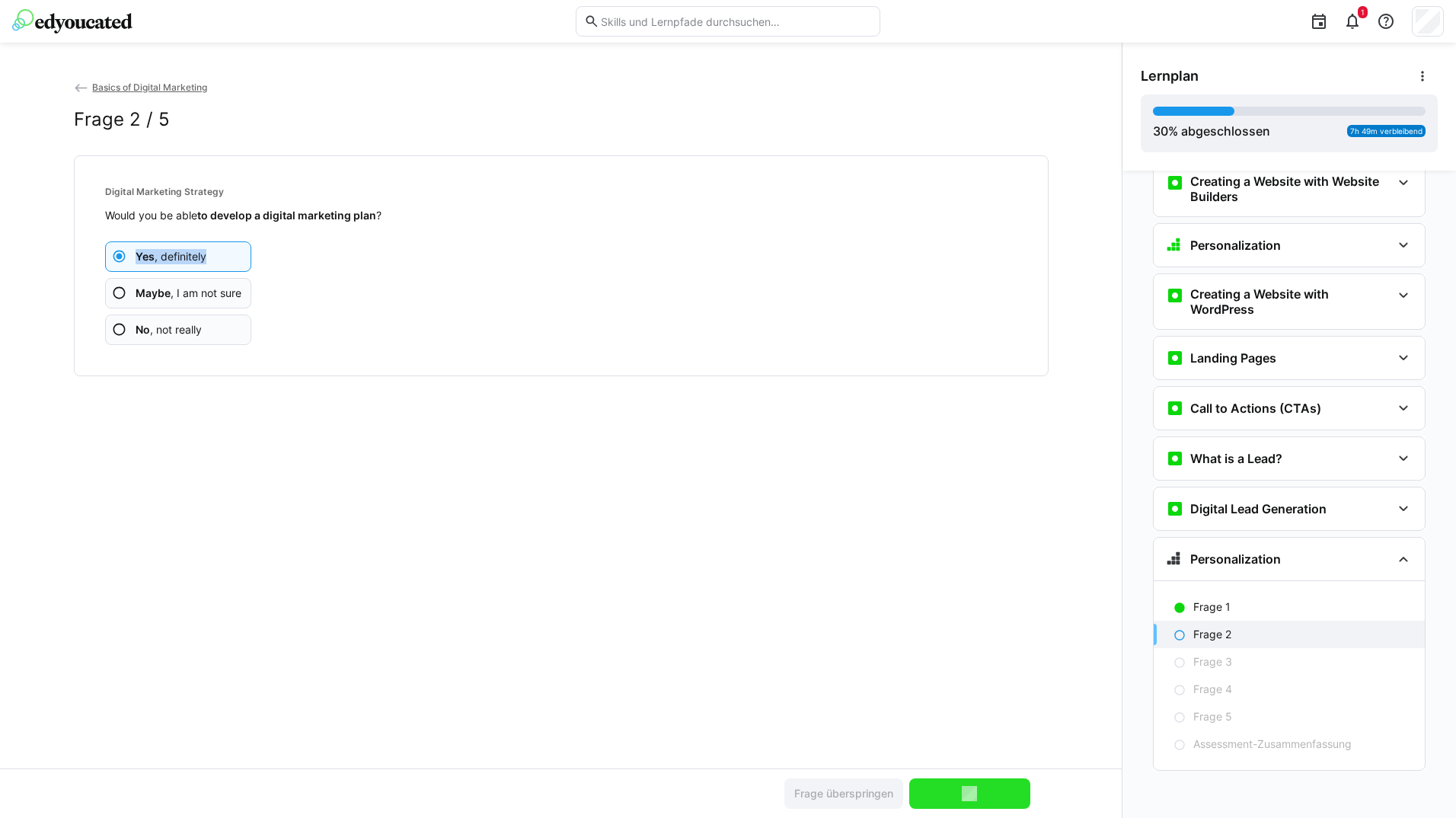
click at [215, 257] on app-assessment-question-radio "Yes , definitely" at bounding box center [178, 257] width 147 height 31
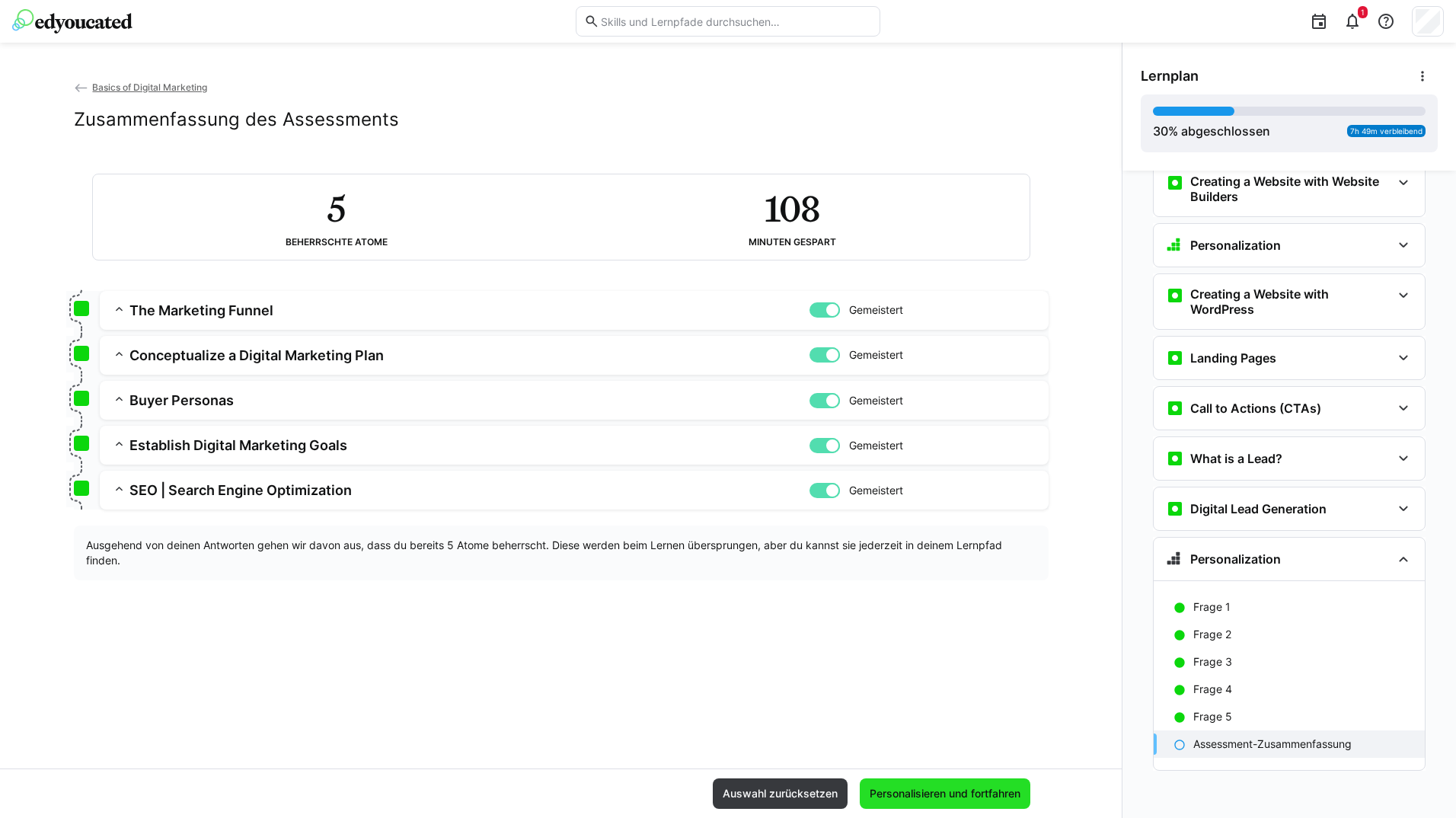
click at [968, 787] on span "Personalisieren und fortfahren" at bounding box center [945, 793] width 156 height 15
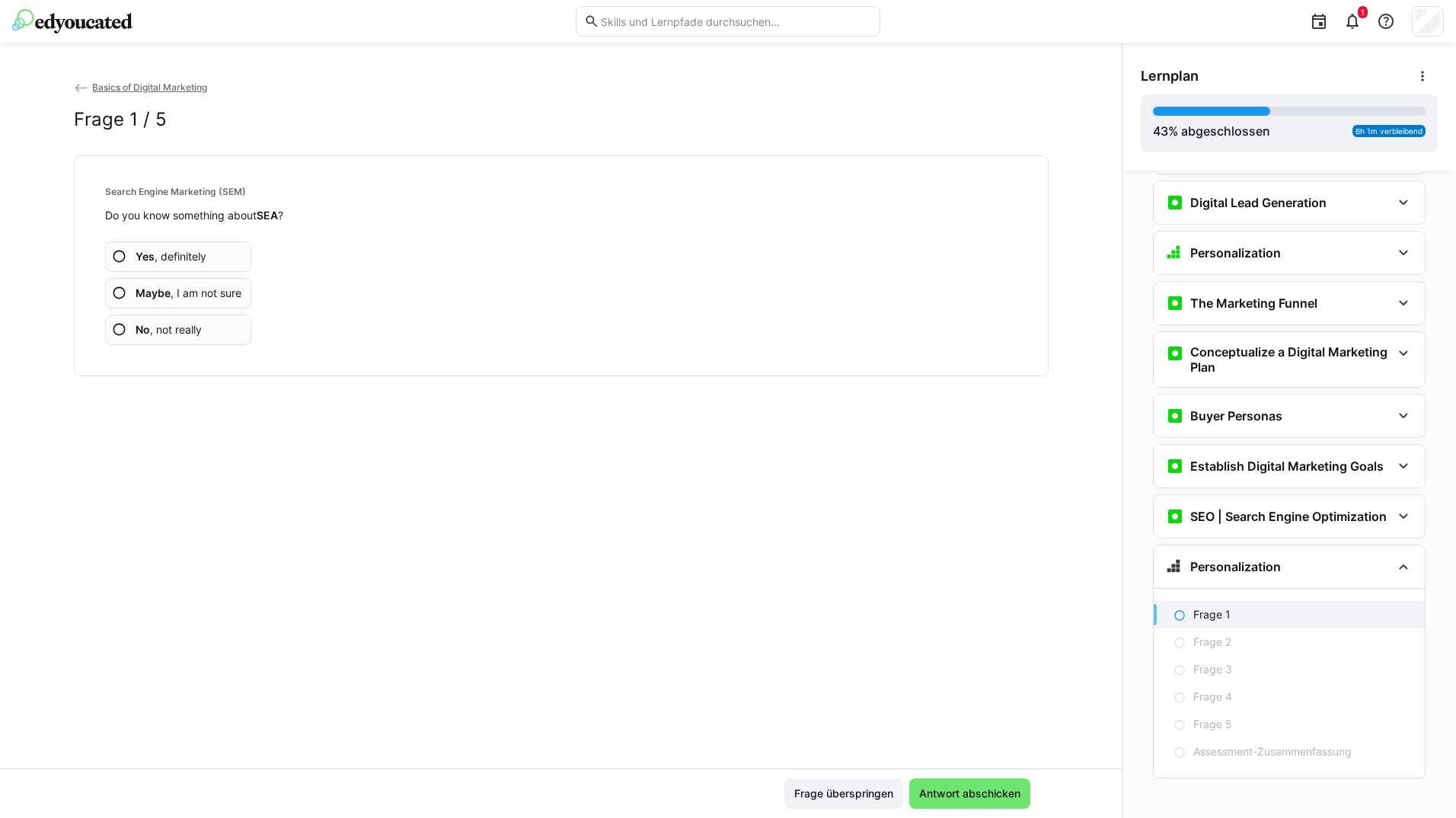
scroll to position [810, 0]
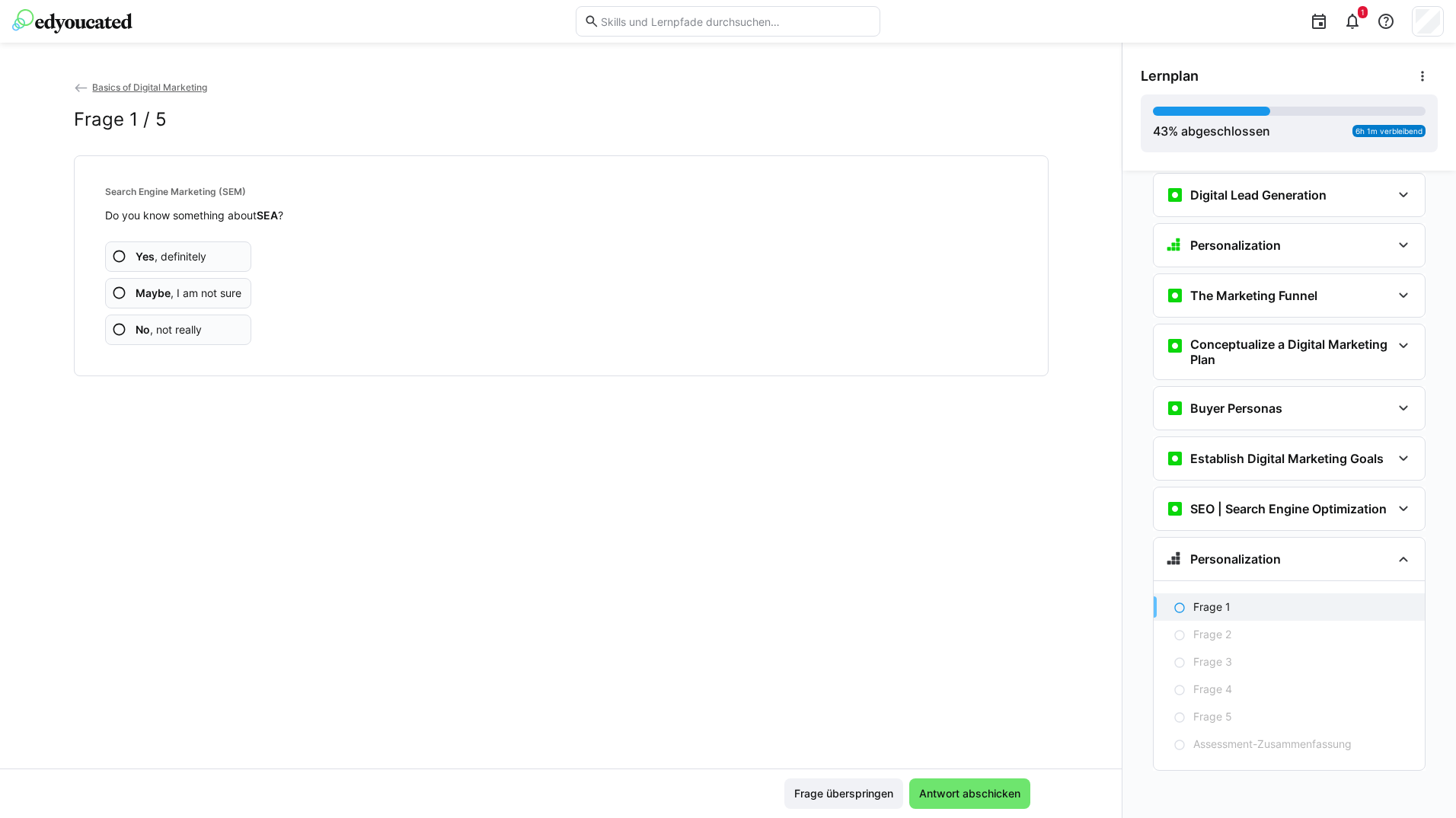
click at [209, 257] on app-assessment-question-radio "Yes , definitely" at bounding box center [178, 257] width 147 height 31
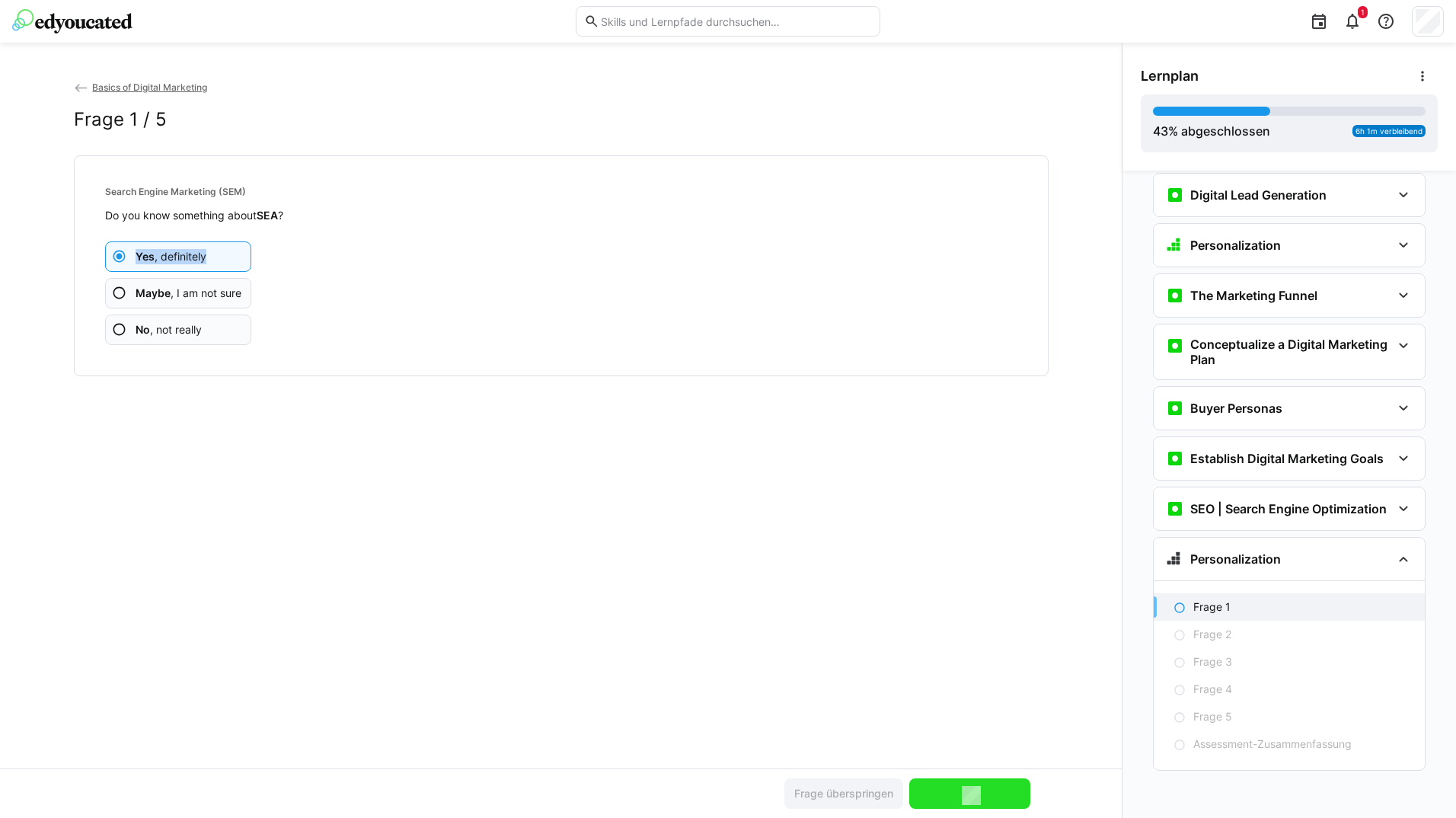
click at [209, 257] on app-assessment-question-radio "Yes , definitely" at bounding box center [178, 257] width 147 height 31
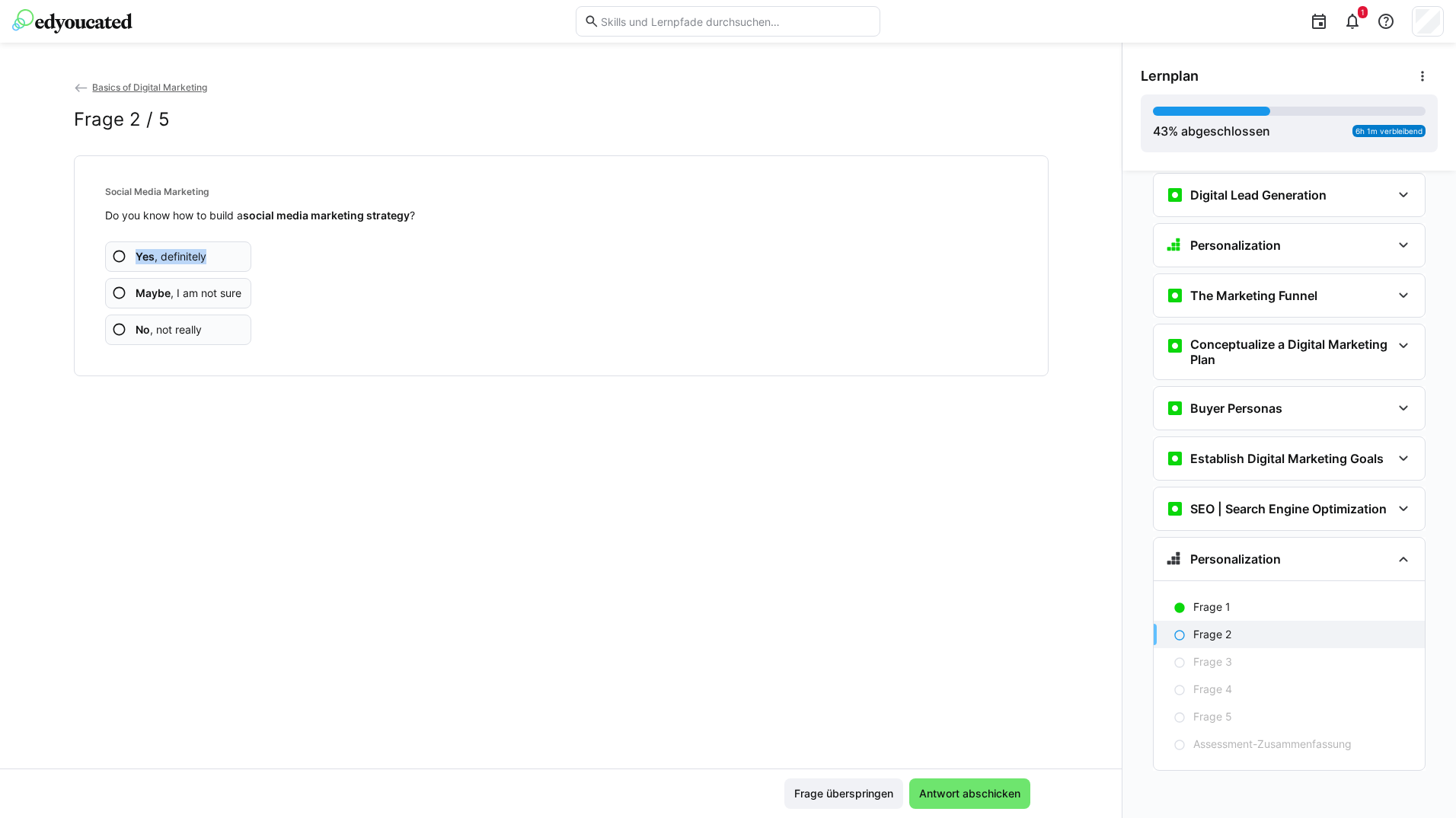
click at [211, 255] on app-assessment-question-radio "Yes , definitely" at bounding box center [178, 257] width 147 height 31
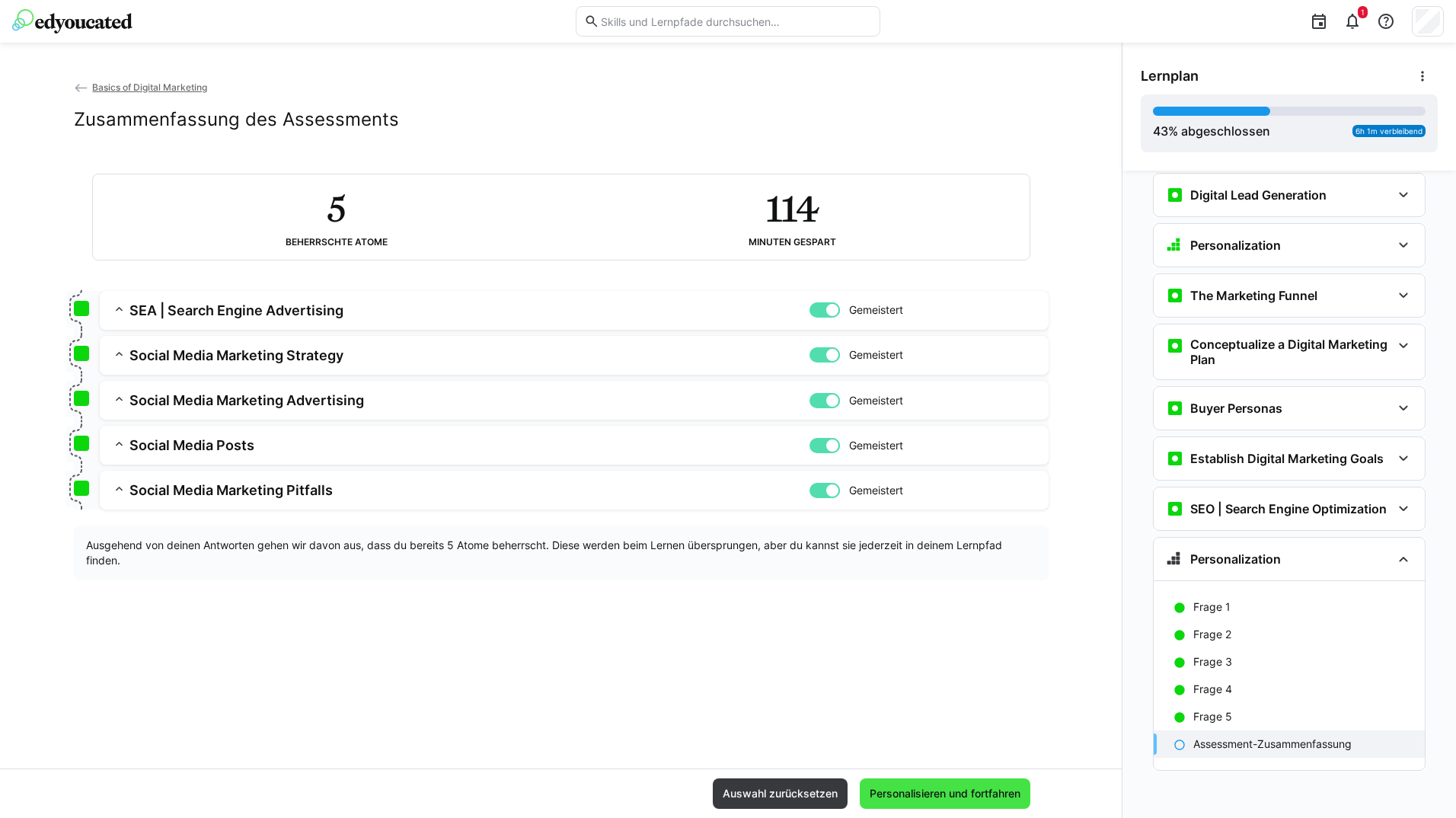
click at [971, 789] on span "Personalisieren und fortfahren" at bounding box center [945, 793] width 156 height 15
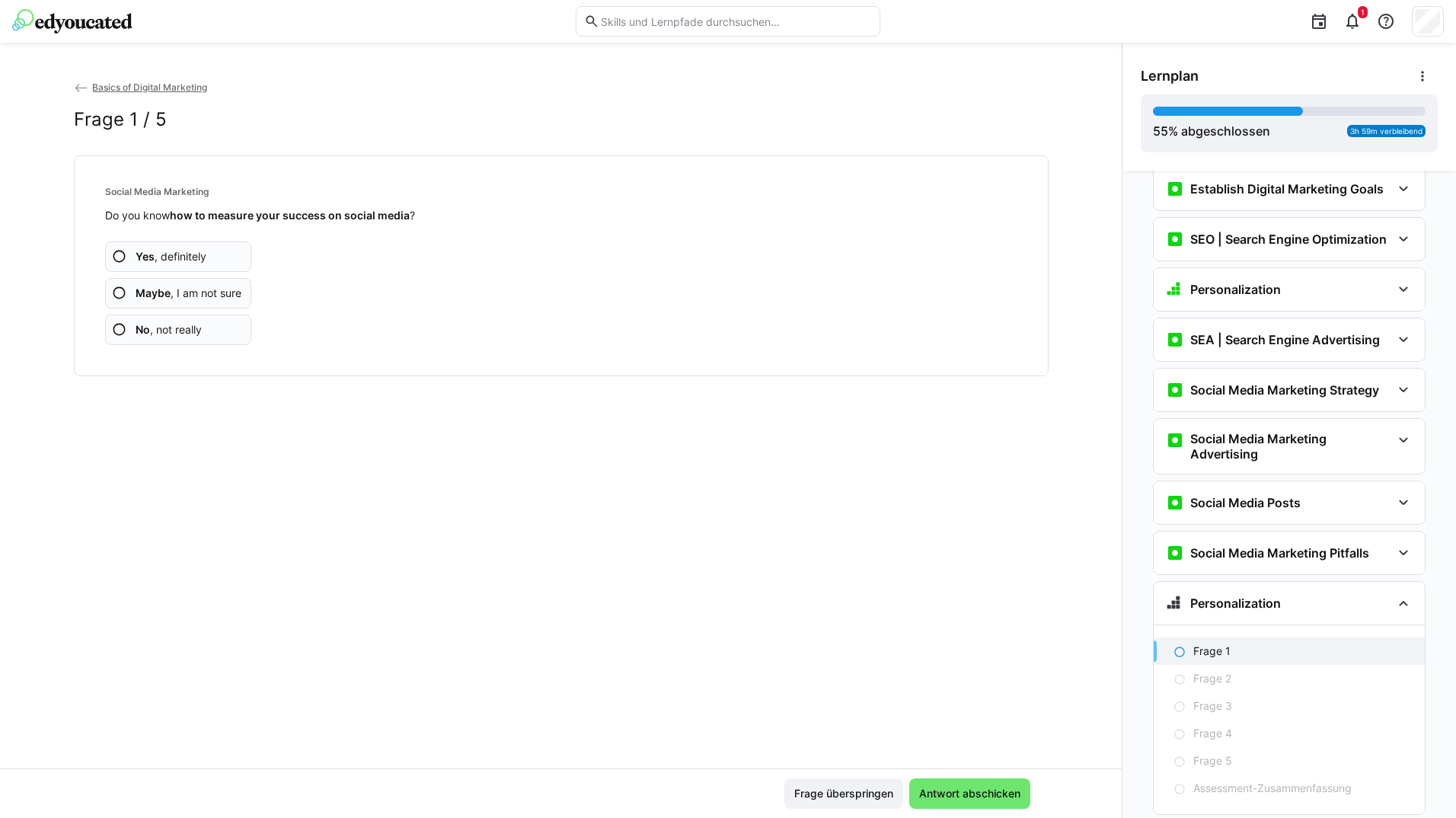
scroll to position [1124, 0]
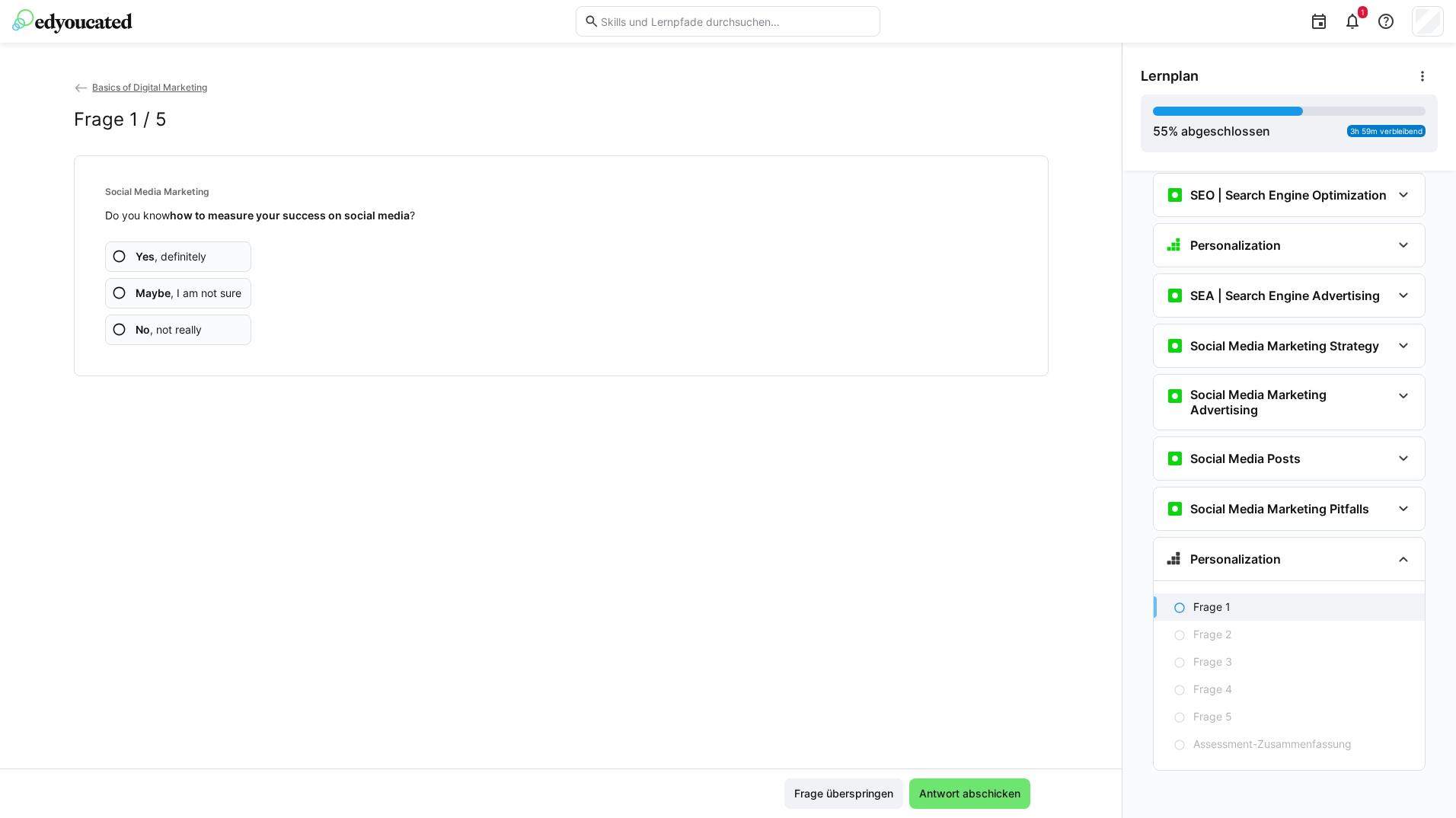
click at [220, 265] on app-assessment-question-radio "Yes , definitely" at bounding box center [178, 257] width 147 height 31
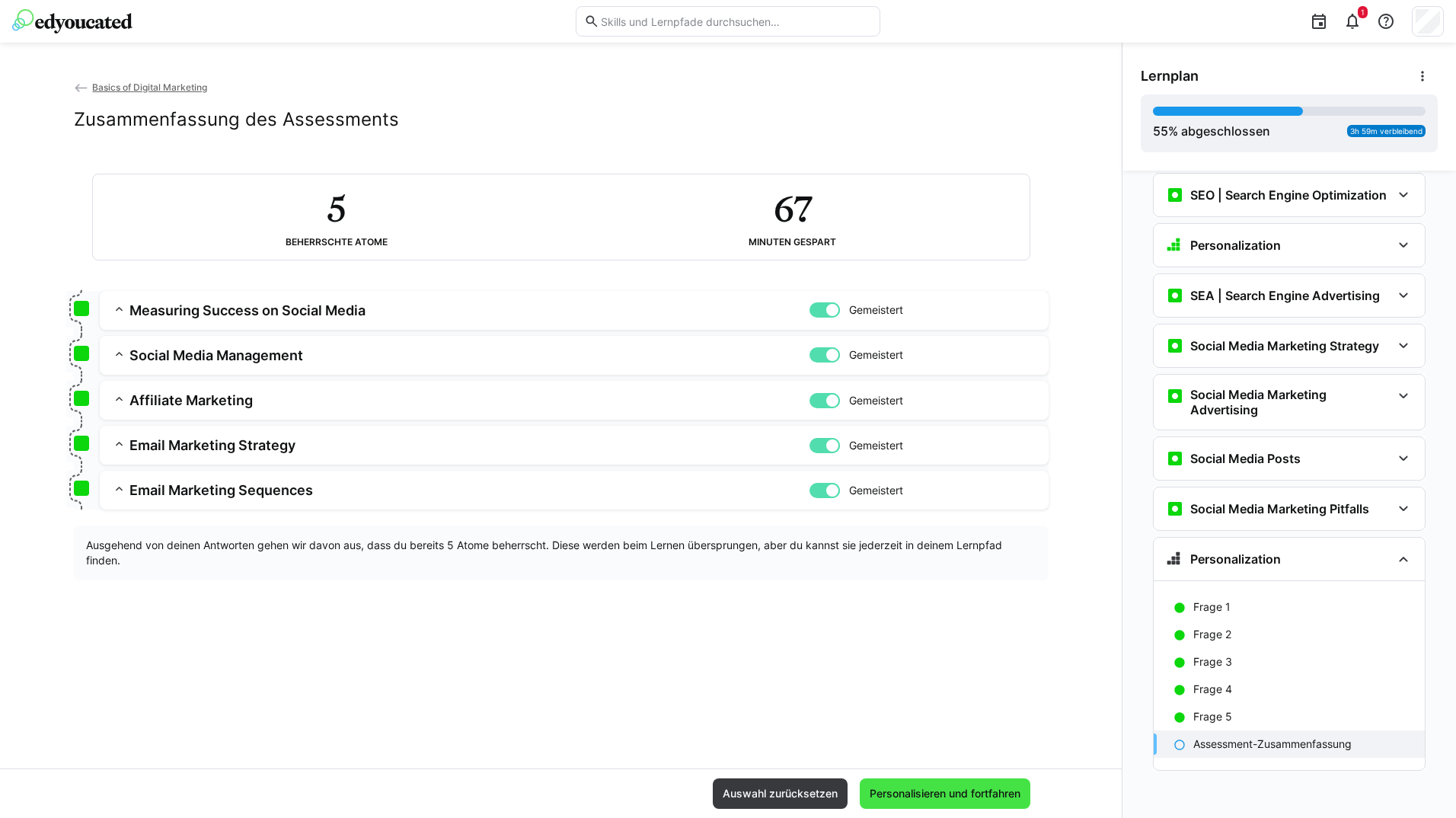
click at [981, 798] on span "Personalisieren und fortfahren" at bounding box center [945, 793] width 156 height 15
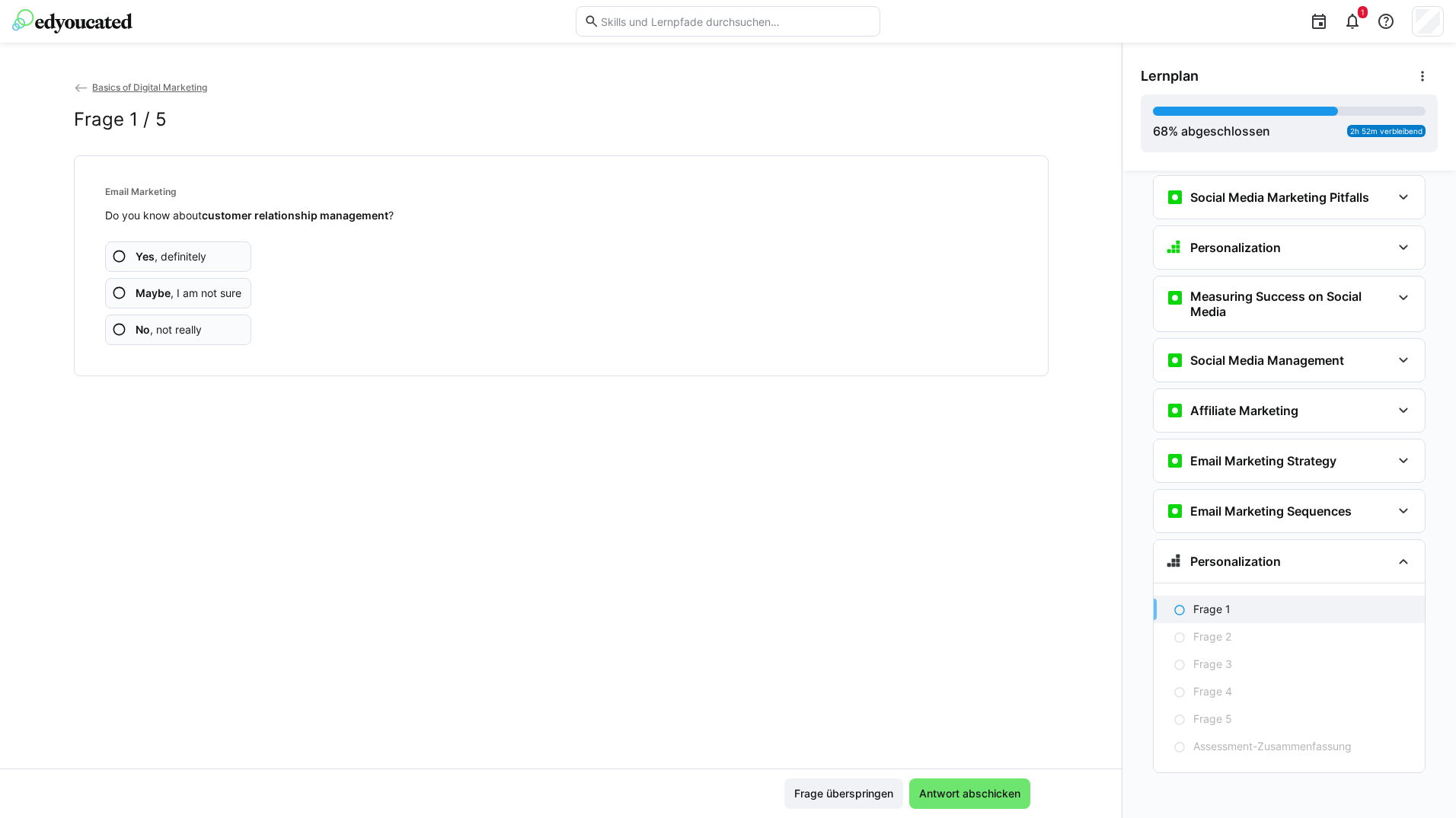
scroll to position [1438, 0]
click at [225, 251] on app-assessment-question-radio "Yes , definitely" at bounding box center [178, 257] width 147 height 31
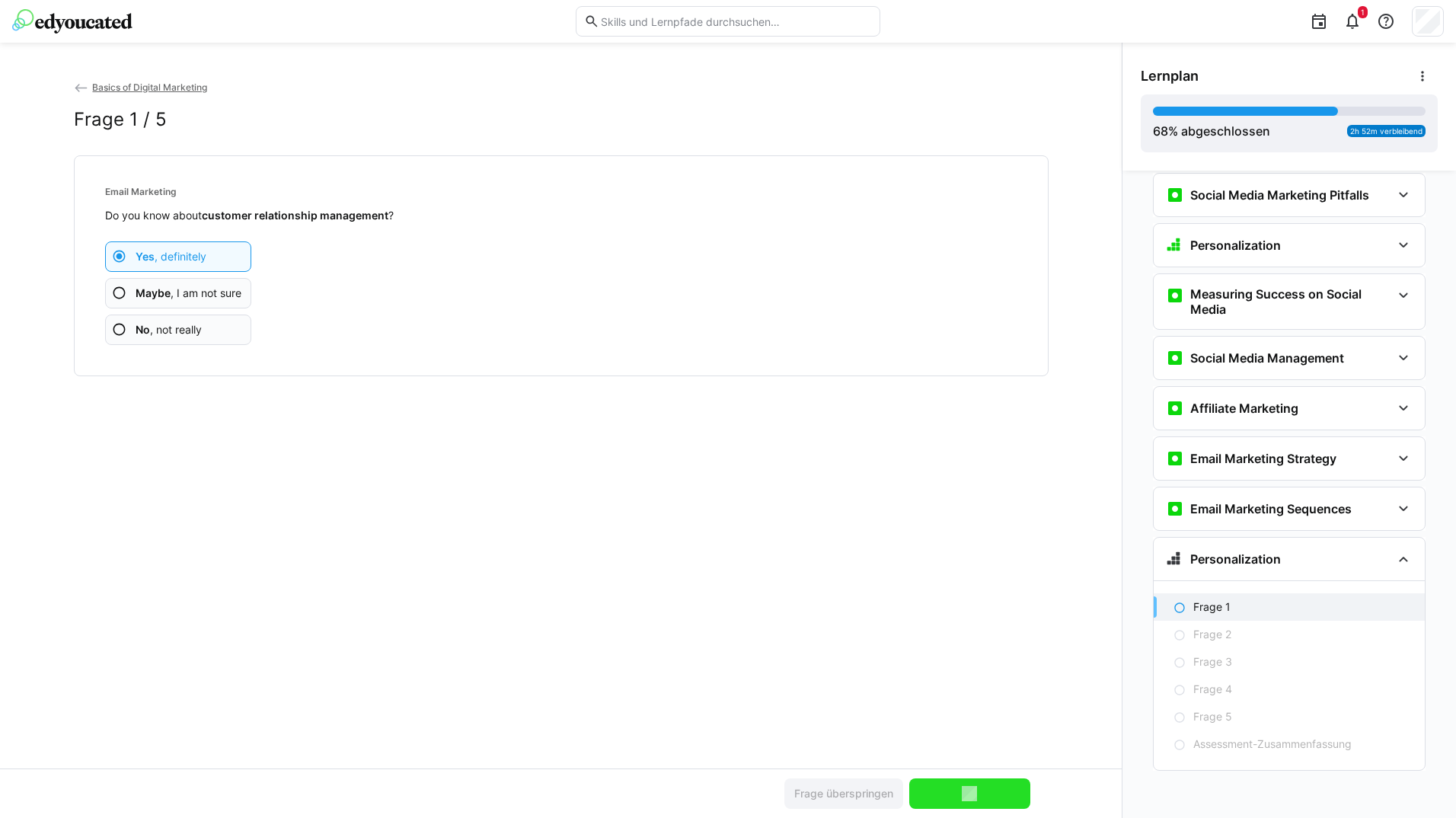
click at [225, 251] on app-assessment-question-radio "Yes , definitely" at bounding box center [178, 257] width 147 height 31
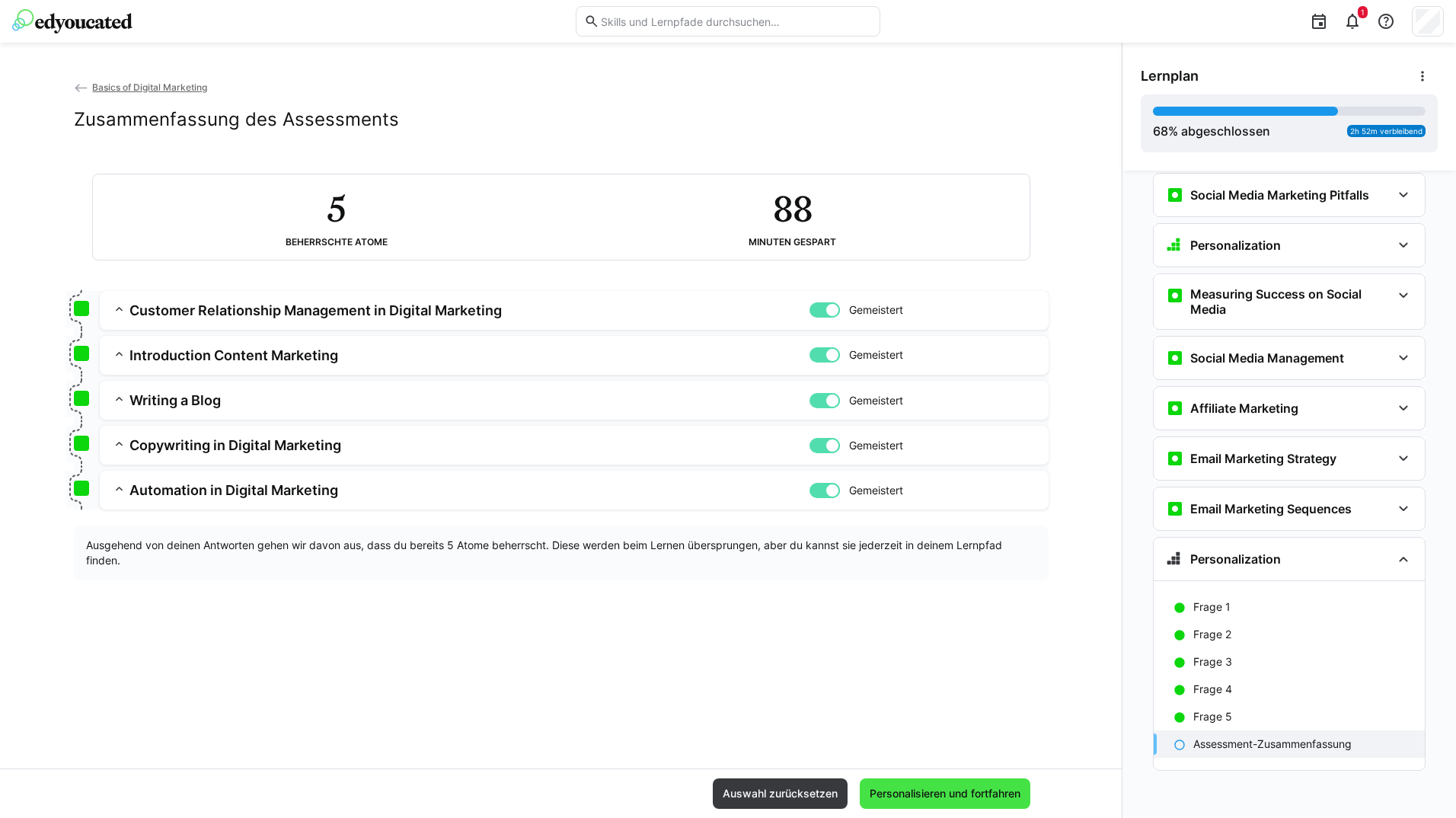
click at [980, 805] on span "Personalisieren und fortfahren" at bounding box center [945, 793] width 171 height 31
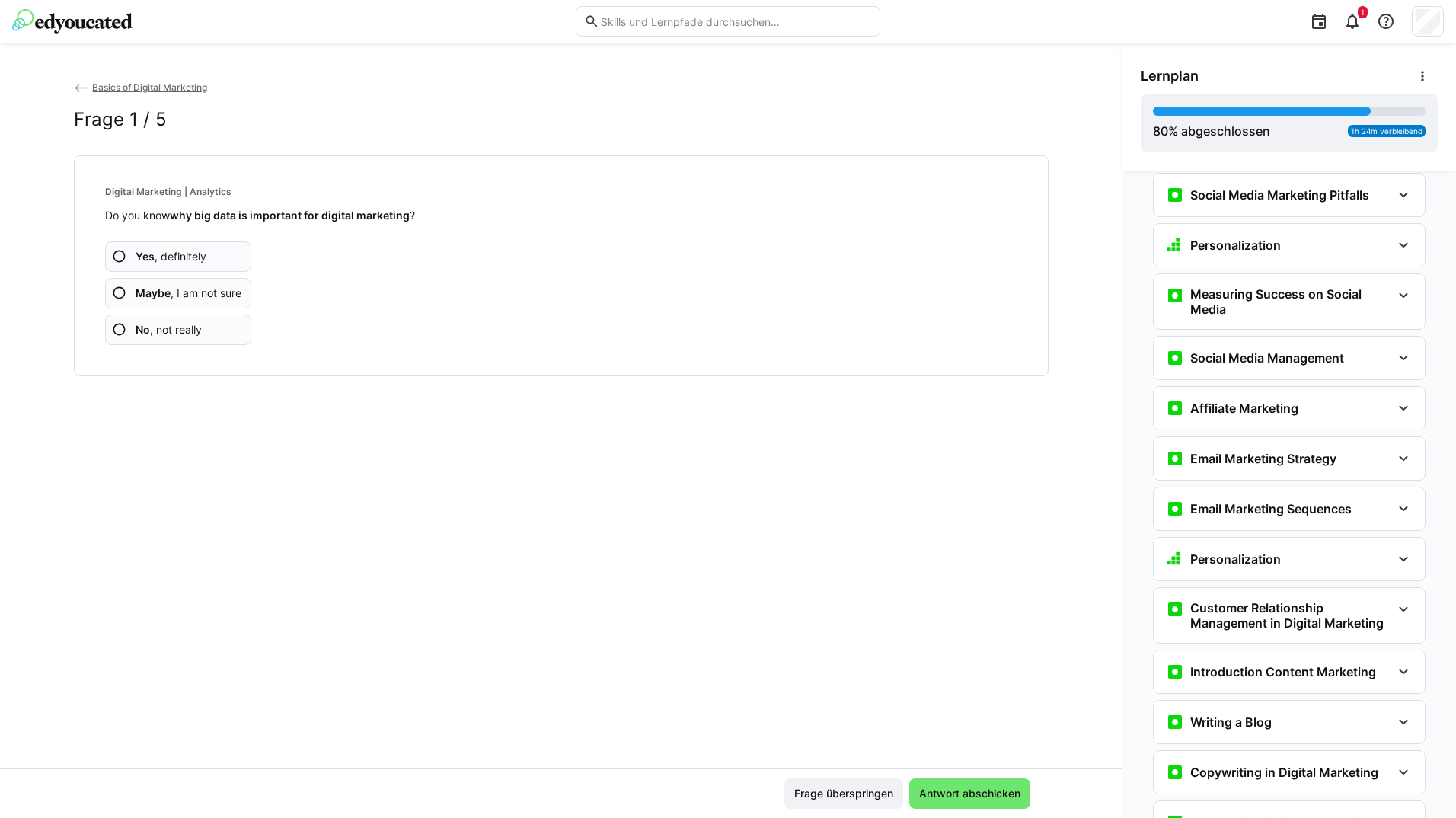
scroll to position [1751, 0]
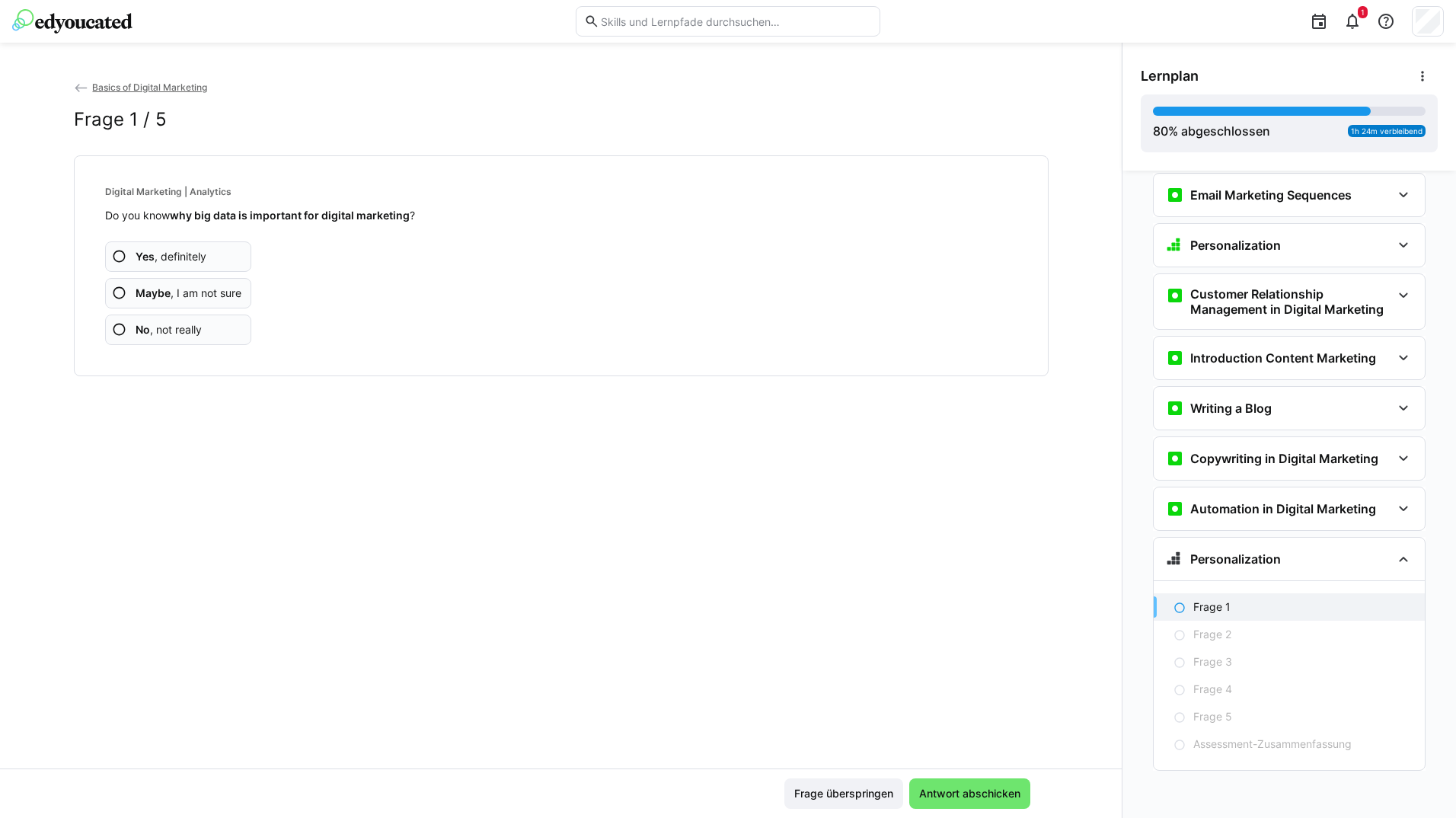
click at [231, 258] on app-assessment-question-radio "Yes , definitely" at bounding box center [178, 257] width 147 height 31
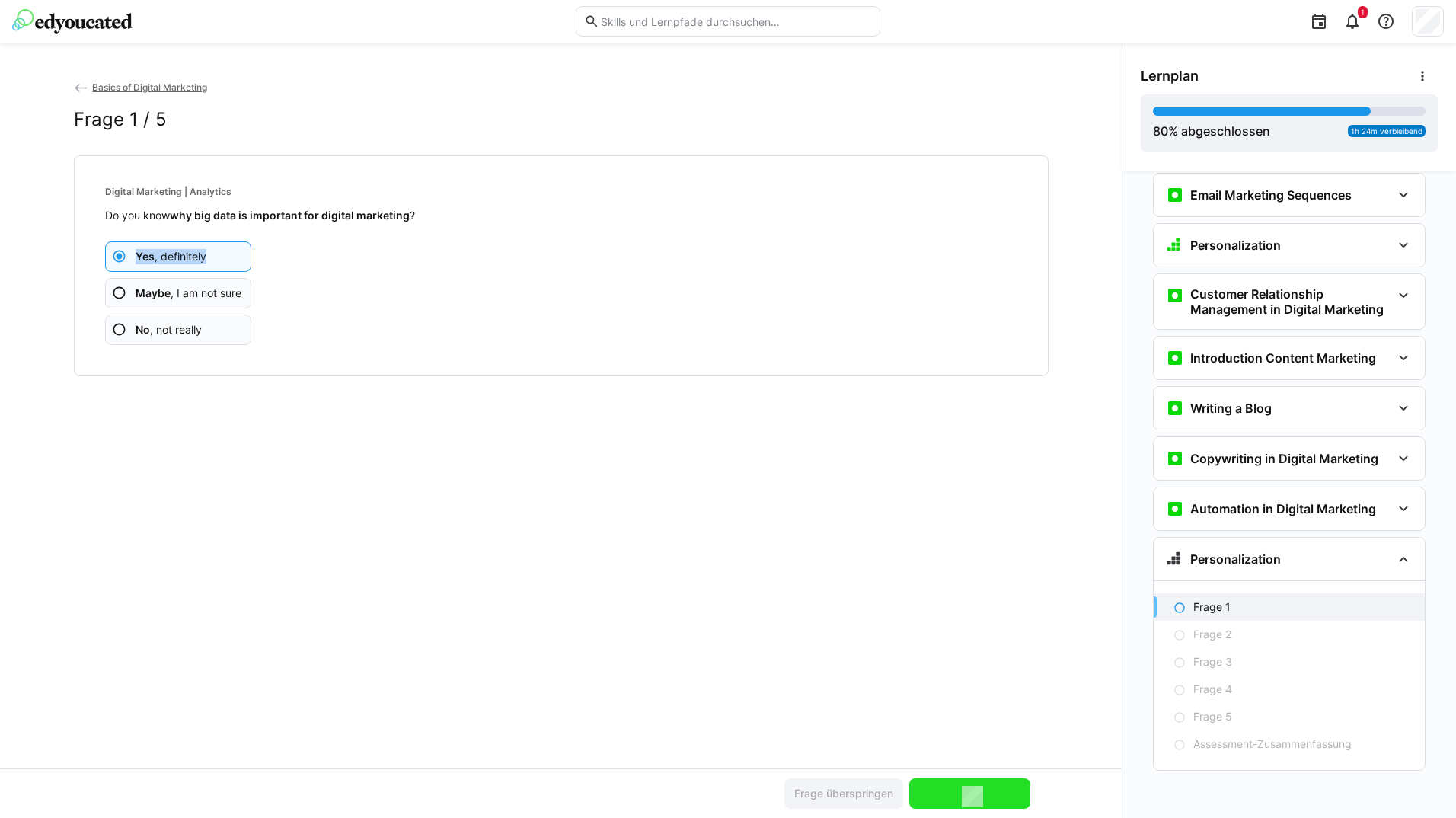
click at [231, 258] on app-assessment-question-radio "Yes , definitely" at bounding box center [178, 257] width 147 height 31
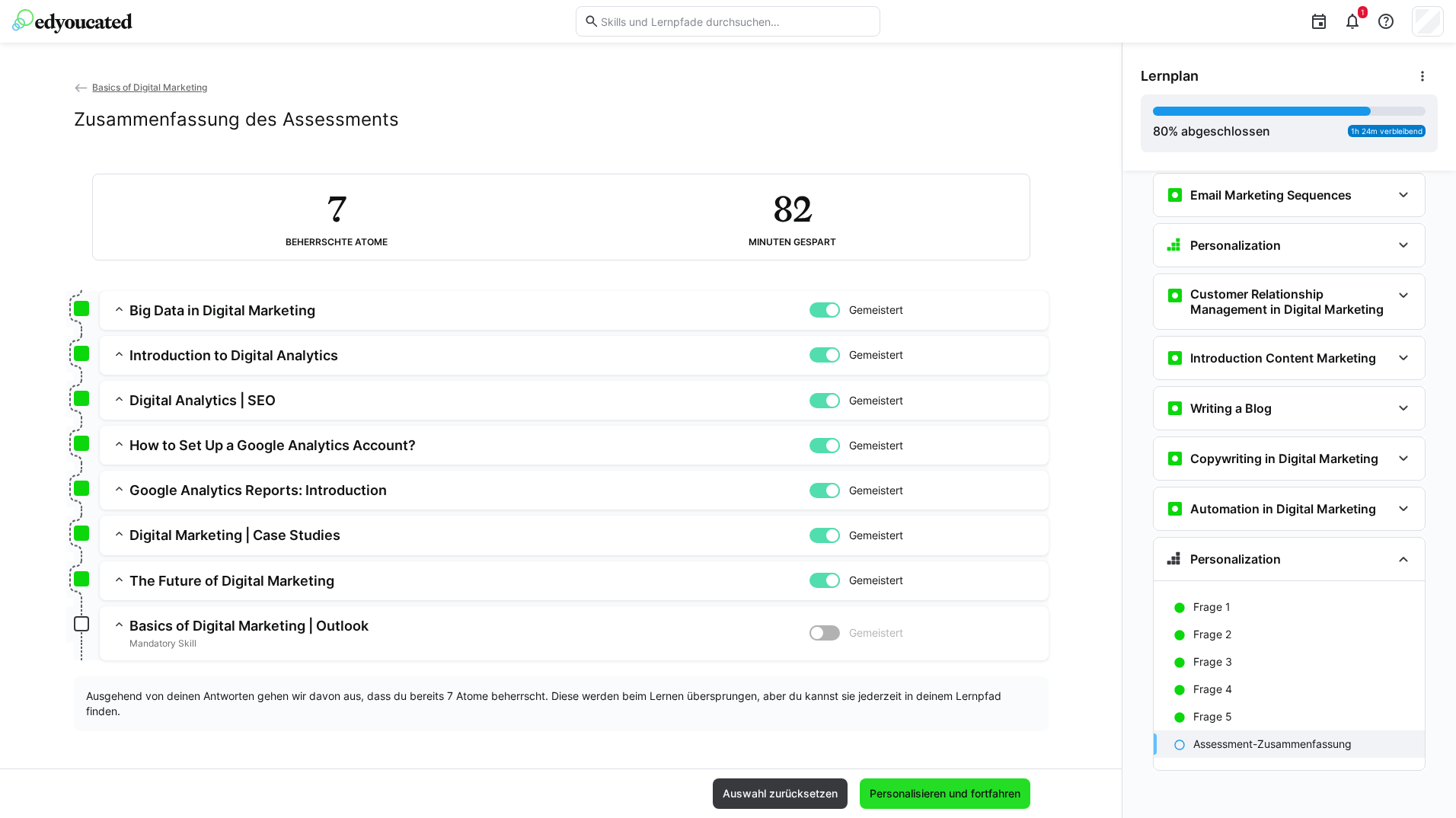
click at [912, 791] on span "Personalisieren und fortfahren" at bounding box center [945, 793] width 156 height 15
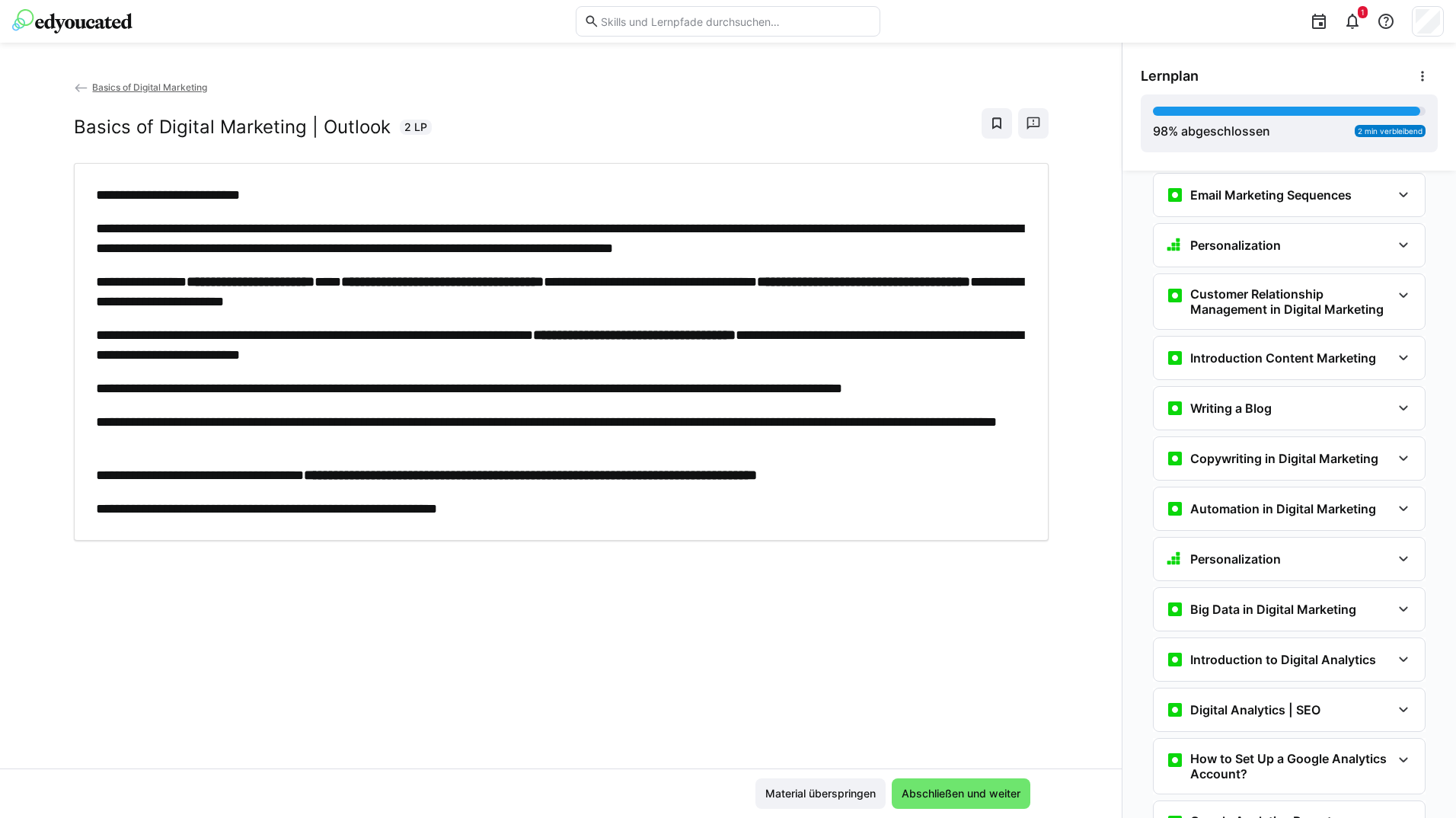
scroll to position [2000, 0]
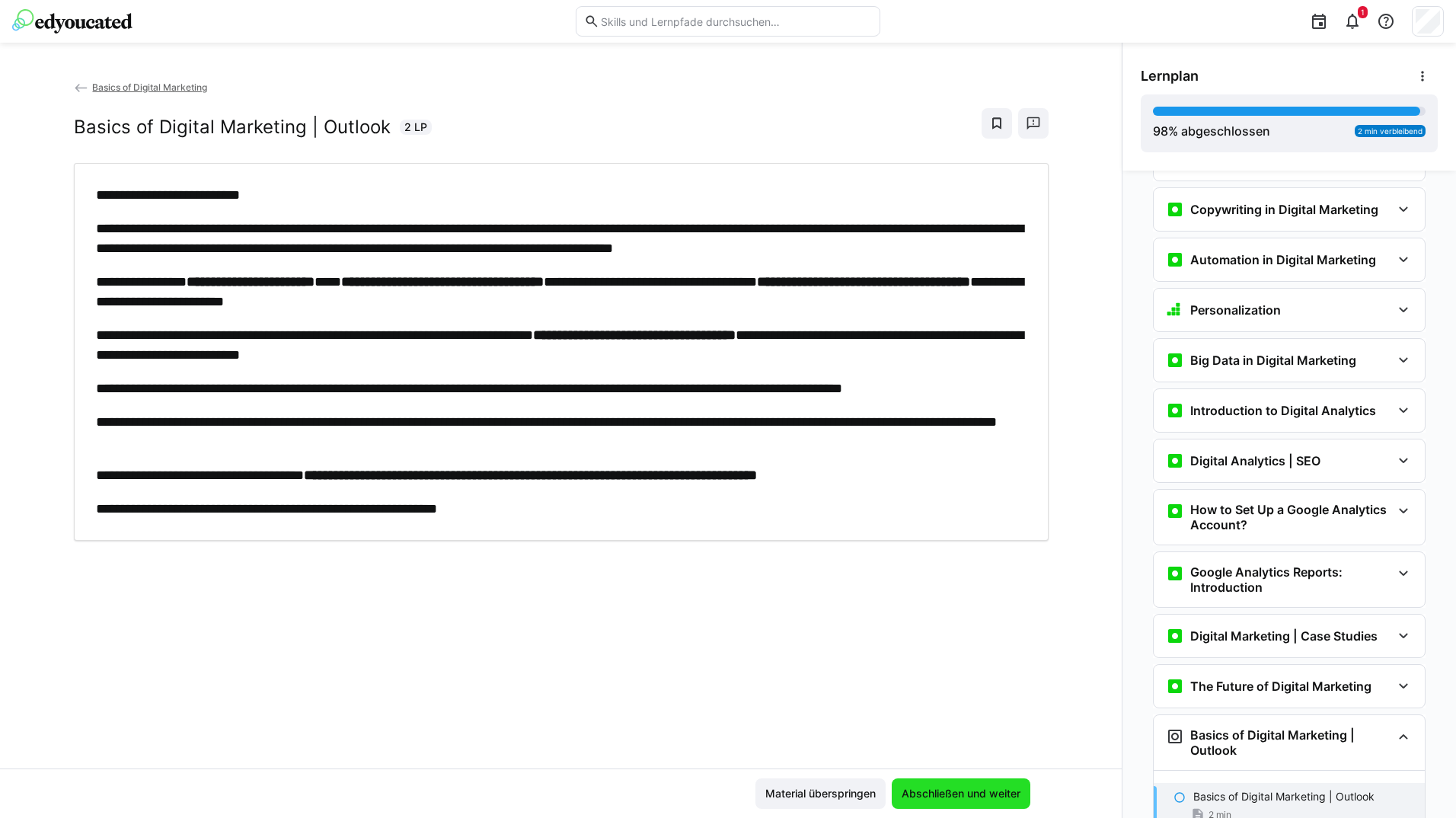
click at [925, 781] on span "Abschließen und weiter" at bounding box center [961, 793] width 139 height 31
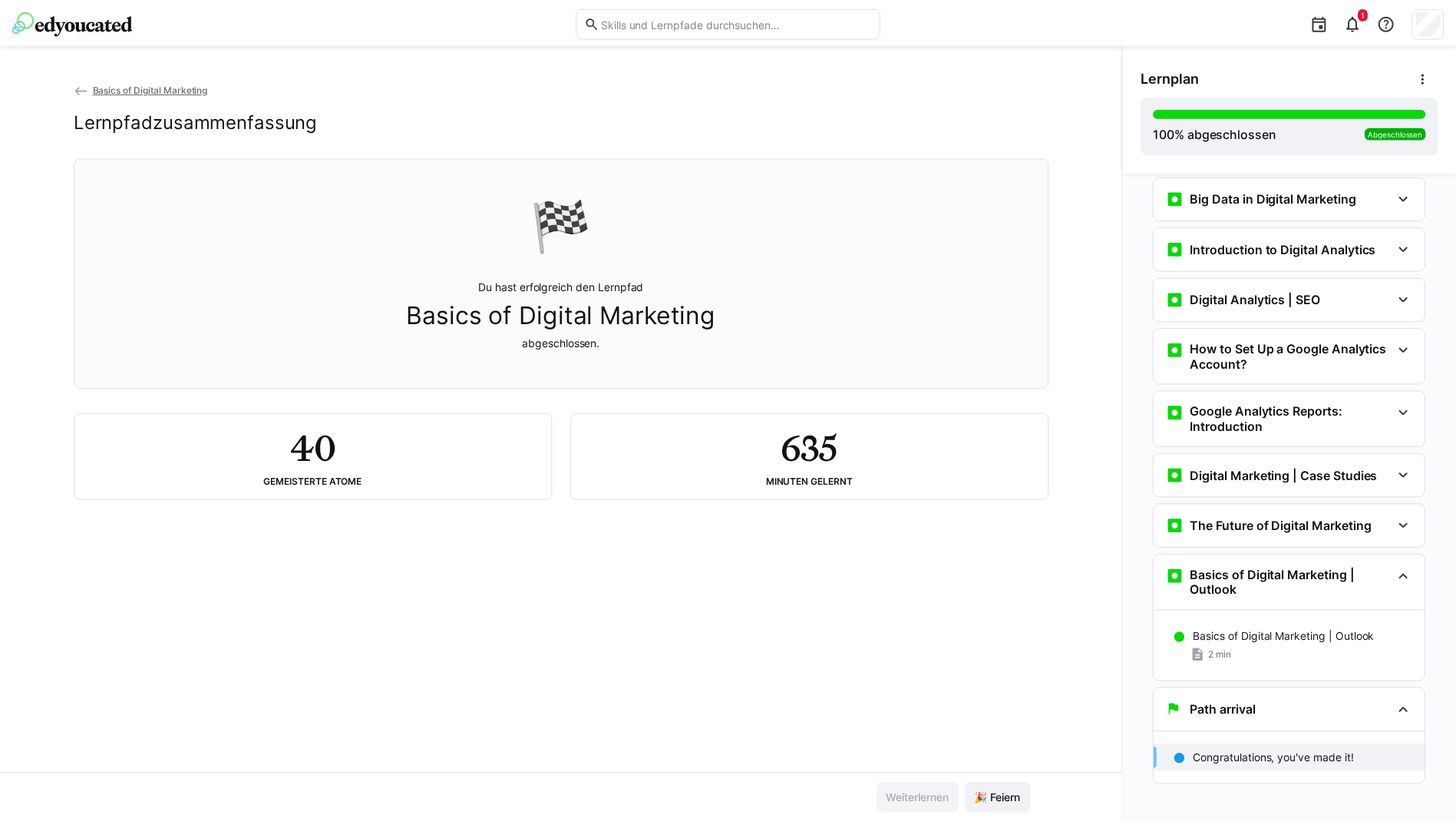
scroll to position [2192, 0]
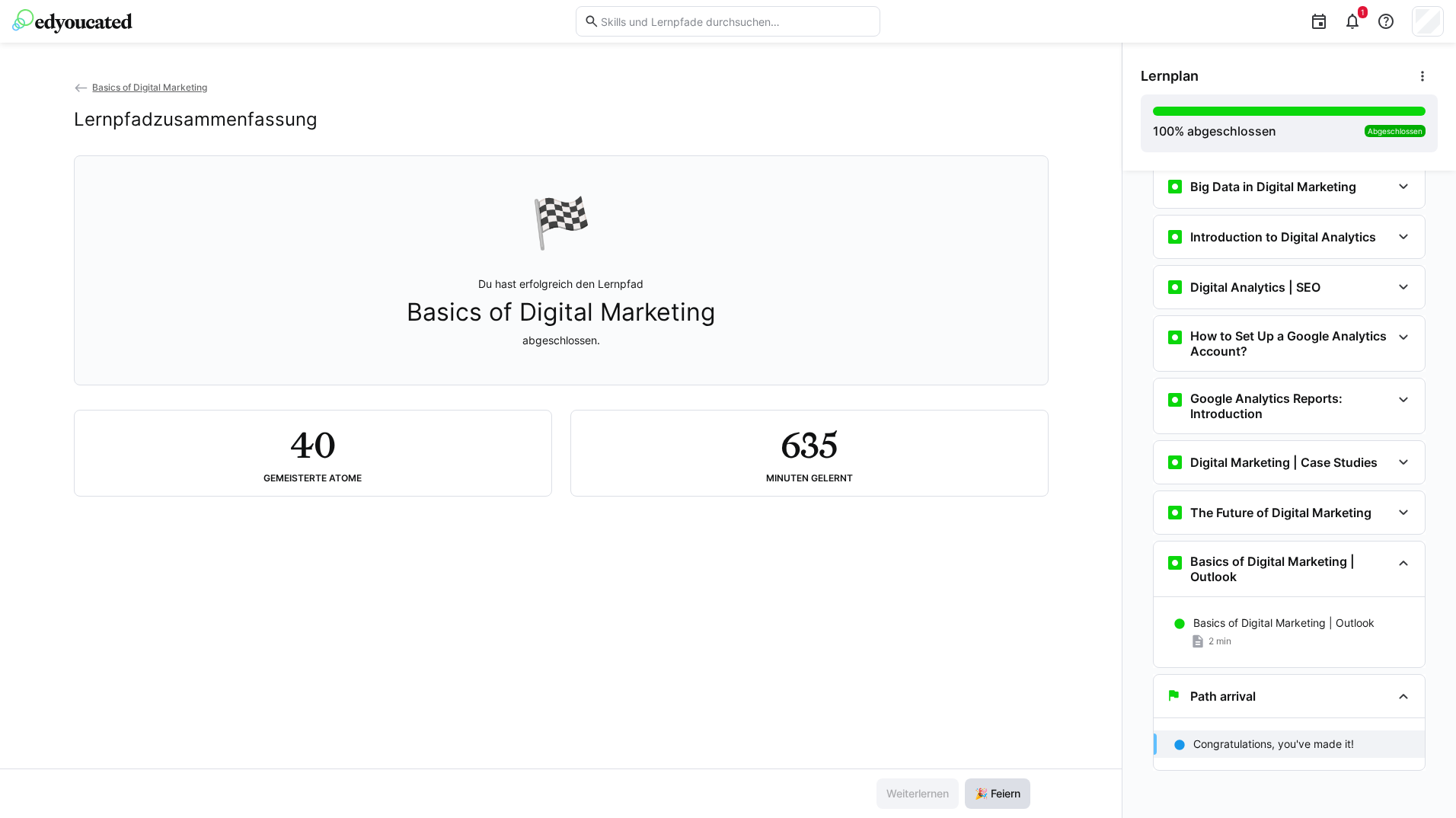
click at [990, 786] on span "🎉 Feiern" at bounding box center [997, 793] width 50 height 15
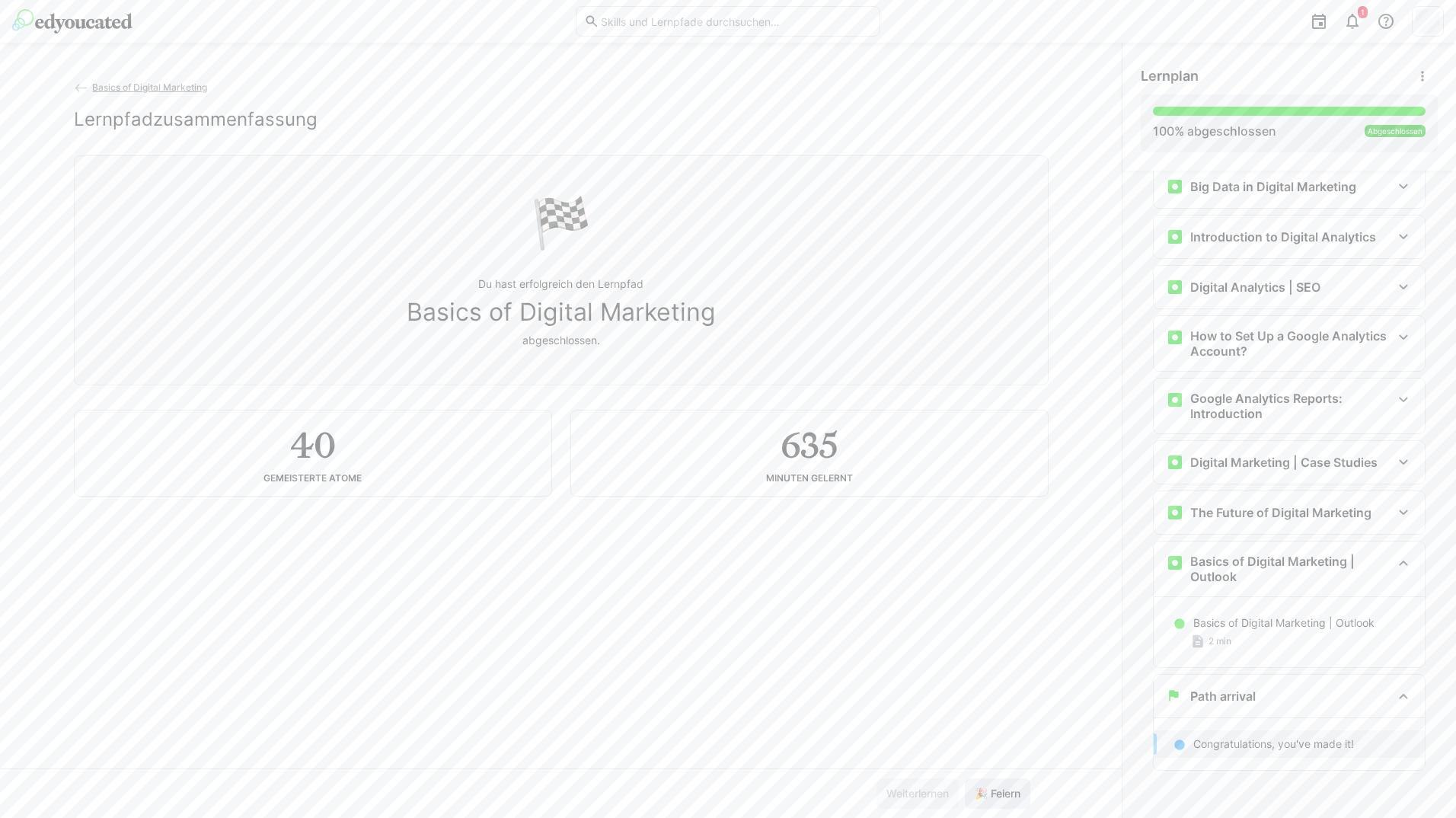
click at [990, 786] on span "🎉 Feiern" at bounding box center [997, 793] width 50 height 15
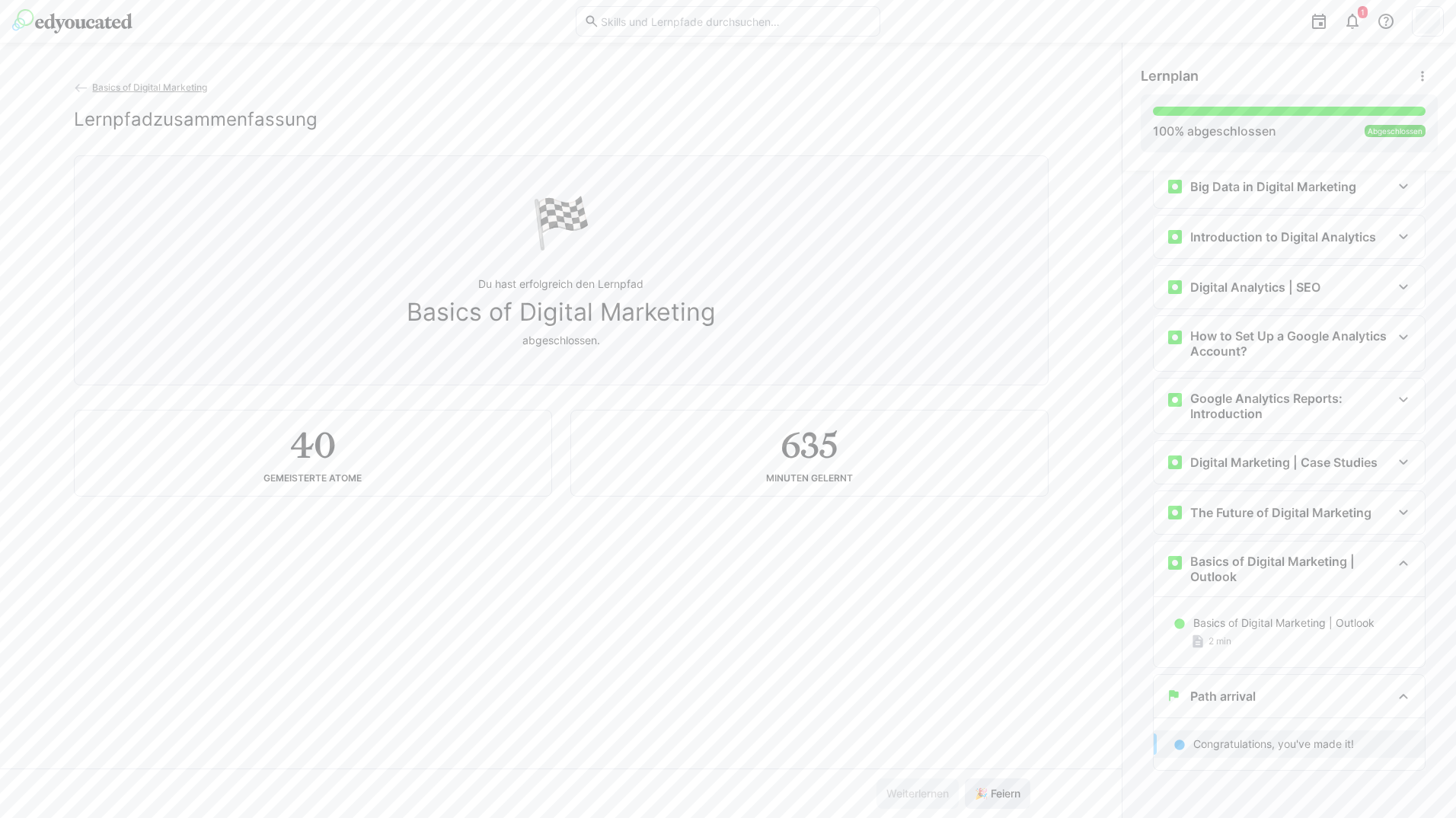
click at [965, 778] on button "🎉 Feiern" at bounding box center [997, 793] width 66 height 31
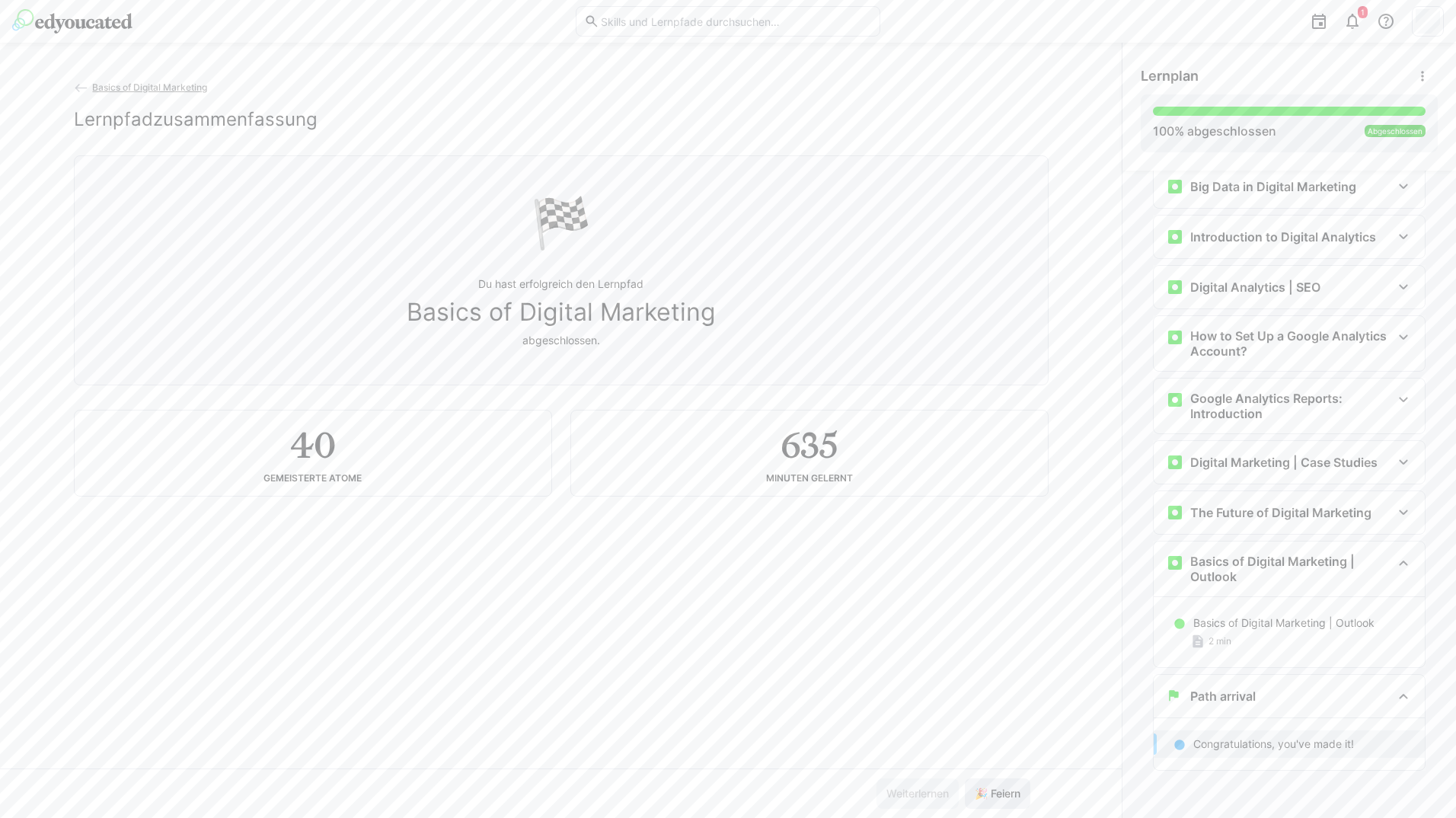
click at [965, 778] on button "🎉 Feiern" at bounding box center [997, 793] width 66 height 31
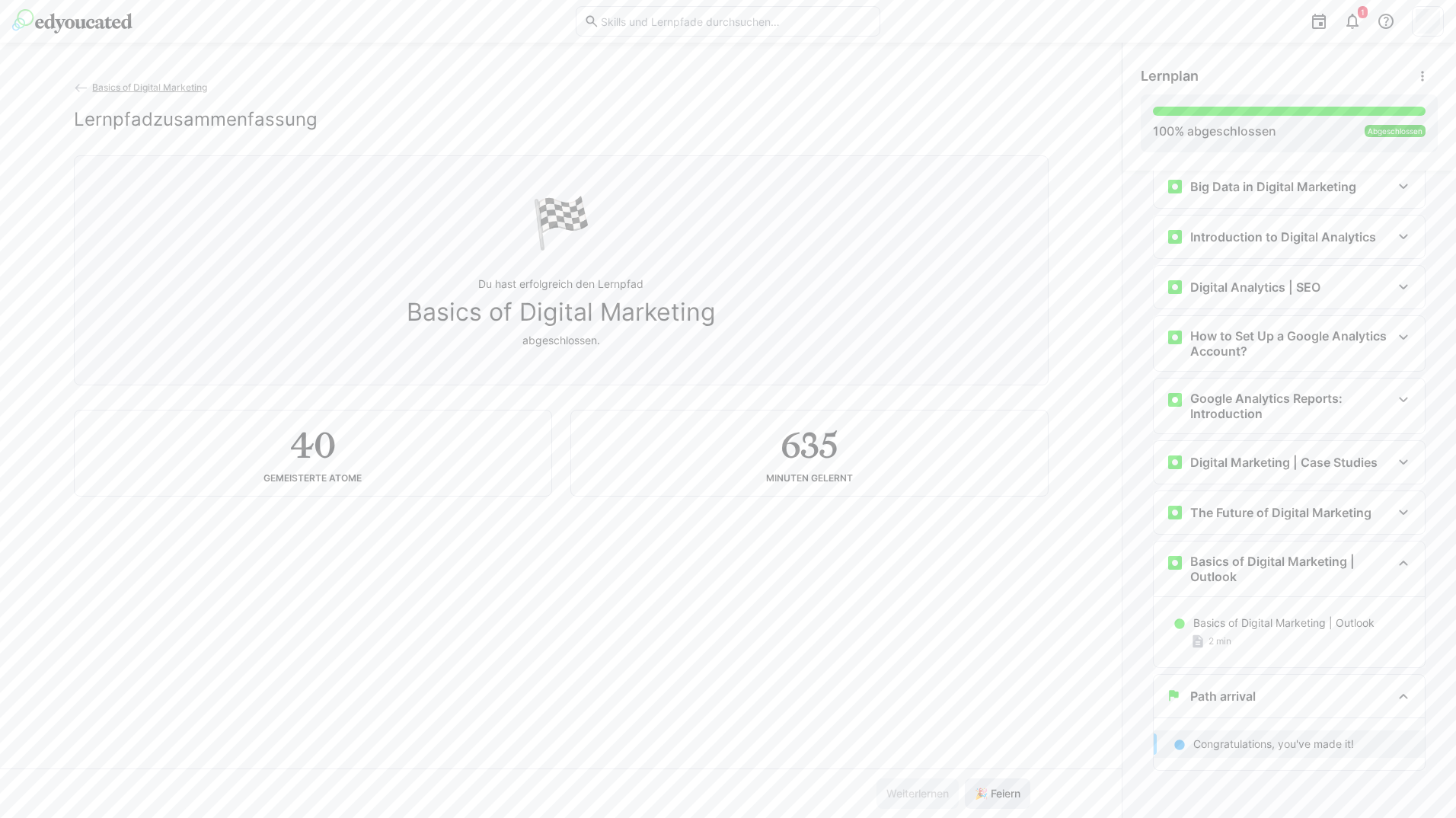
click at [965, 778] on button "🎉 Feiern" at bounding box center [997, 793] width 66 height 31
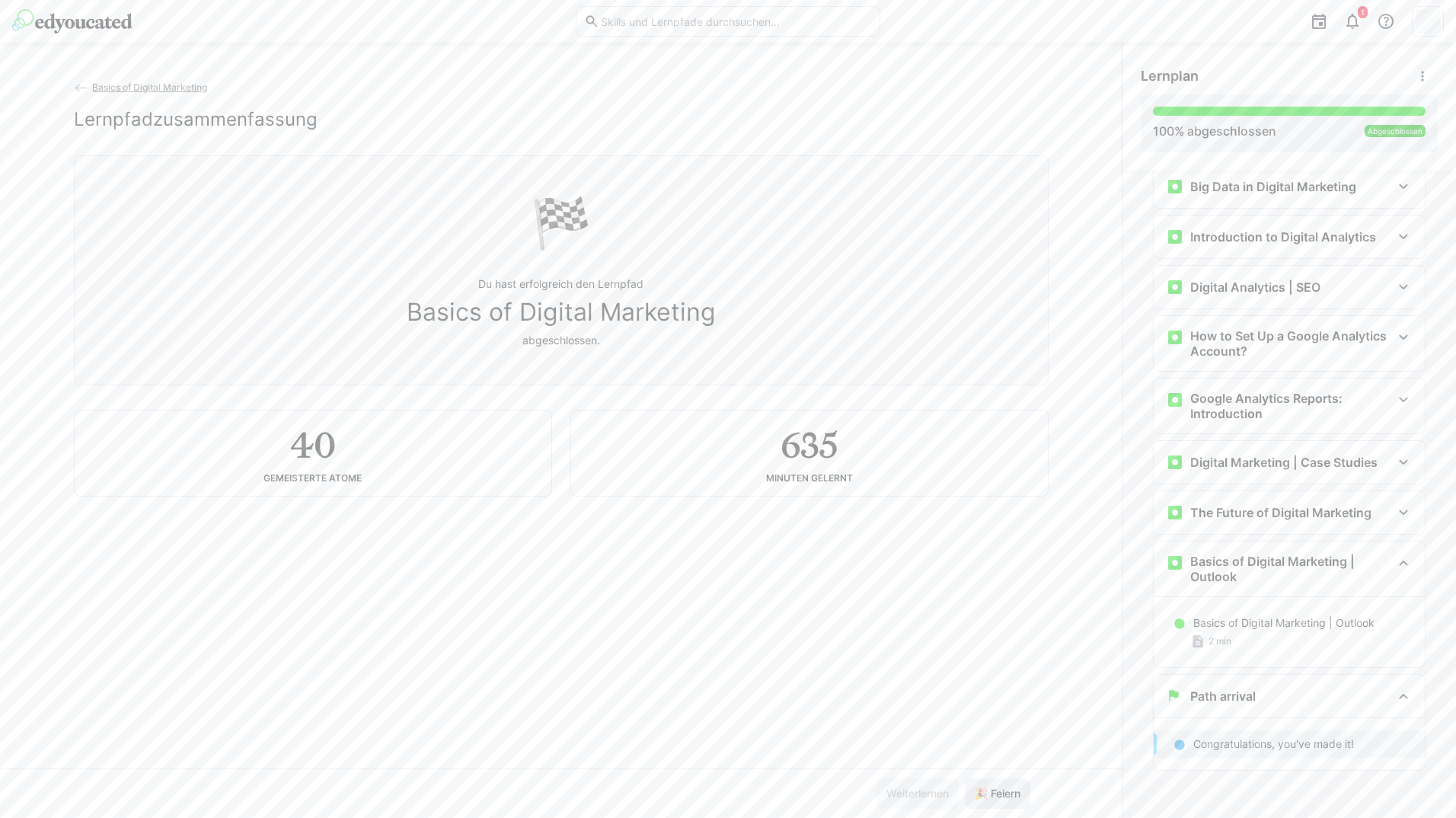
click at [965, 778] on button "🎉 Feiern" at bounding box center [997, 793] width 66 height 31
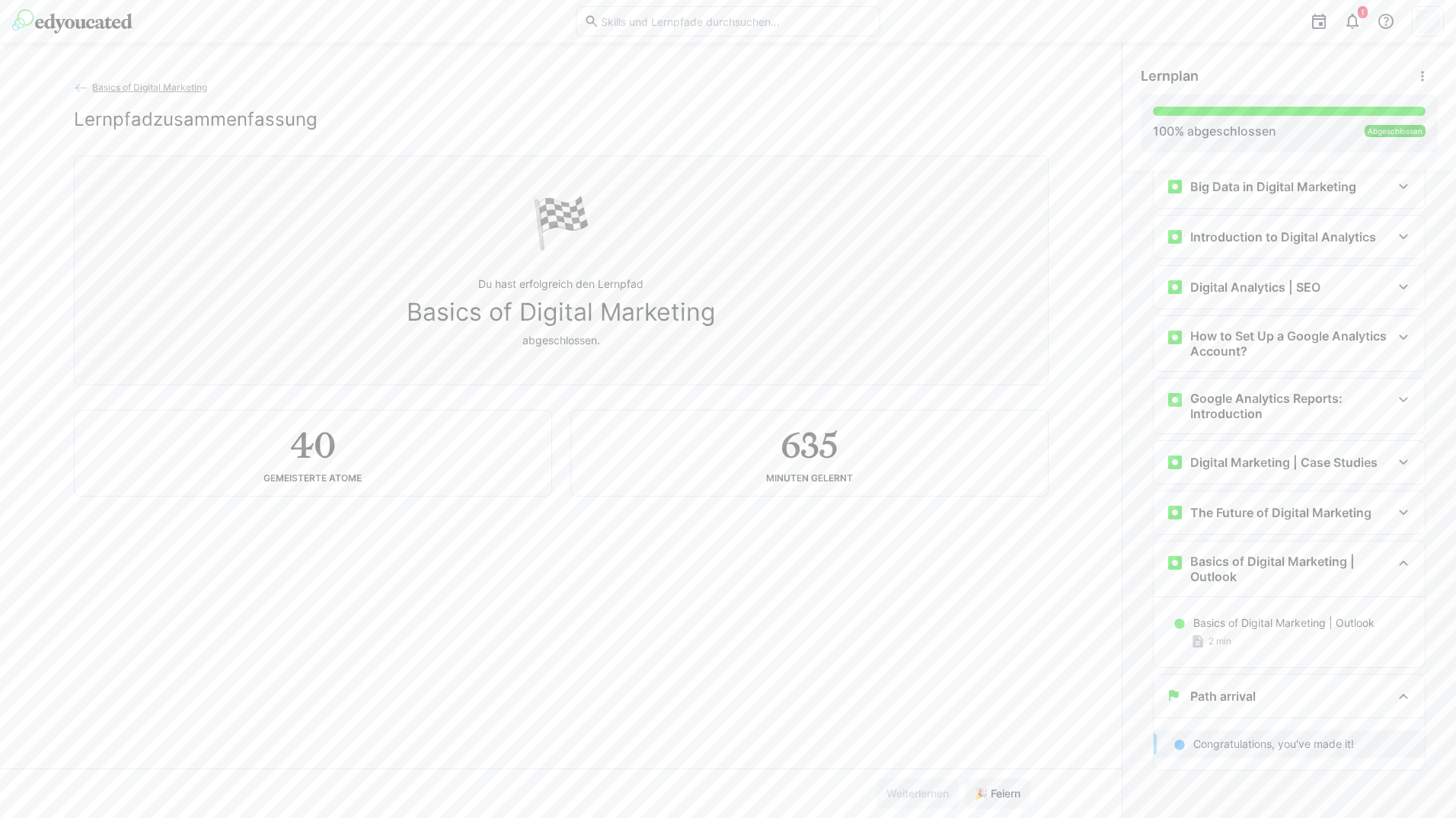
click at [74, 85] on eds-icon at bounding box center [82, 88] width 15 height 15
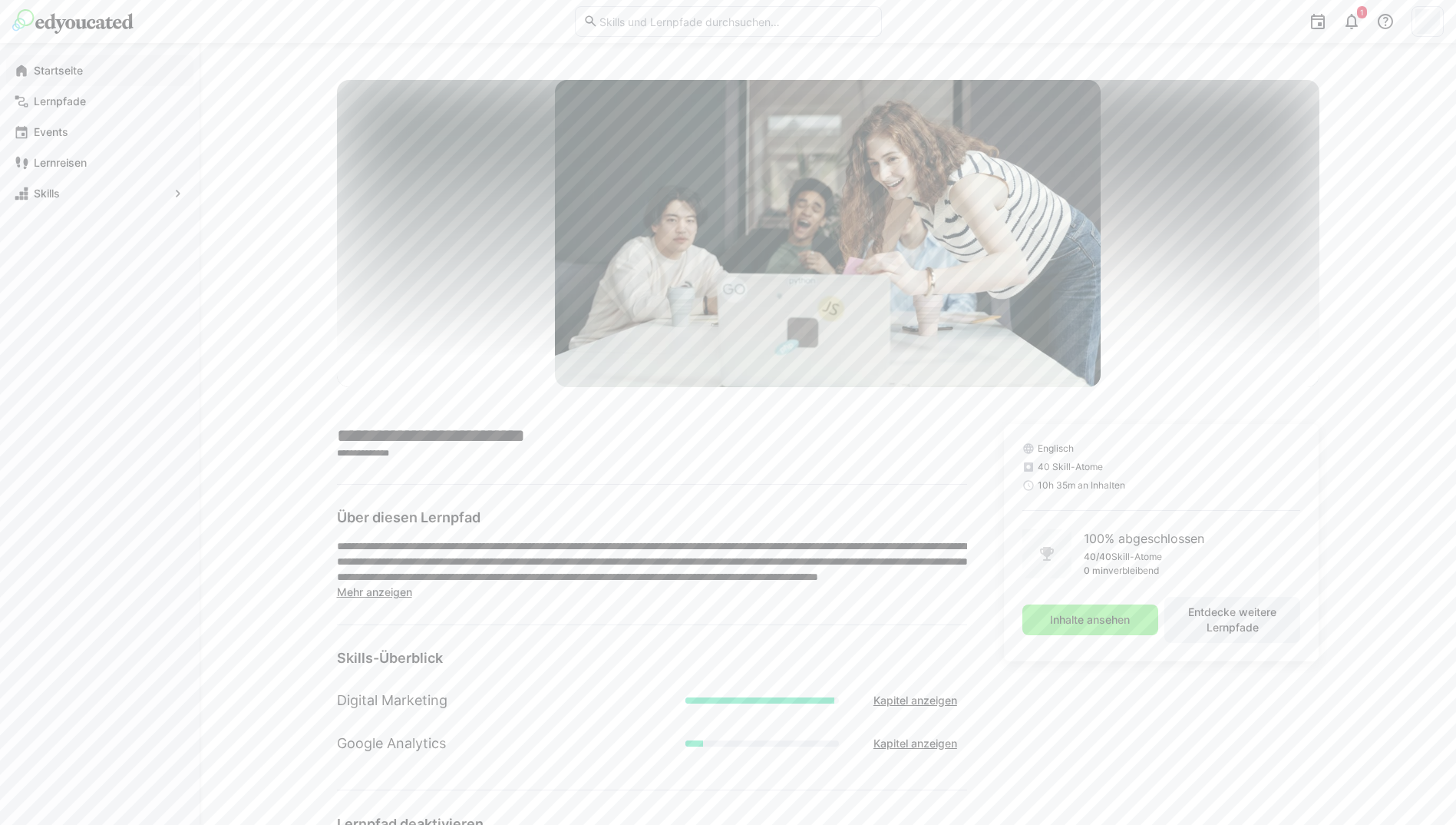
click at [122, 67] on span "Startseite" at bounding box center [108, 70] width 154 height 15
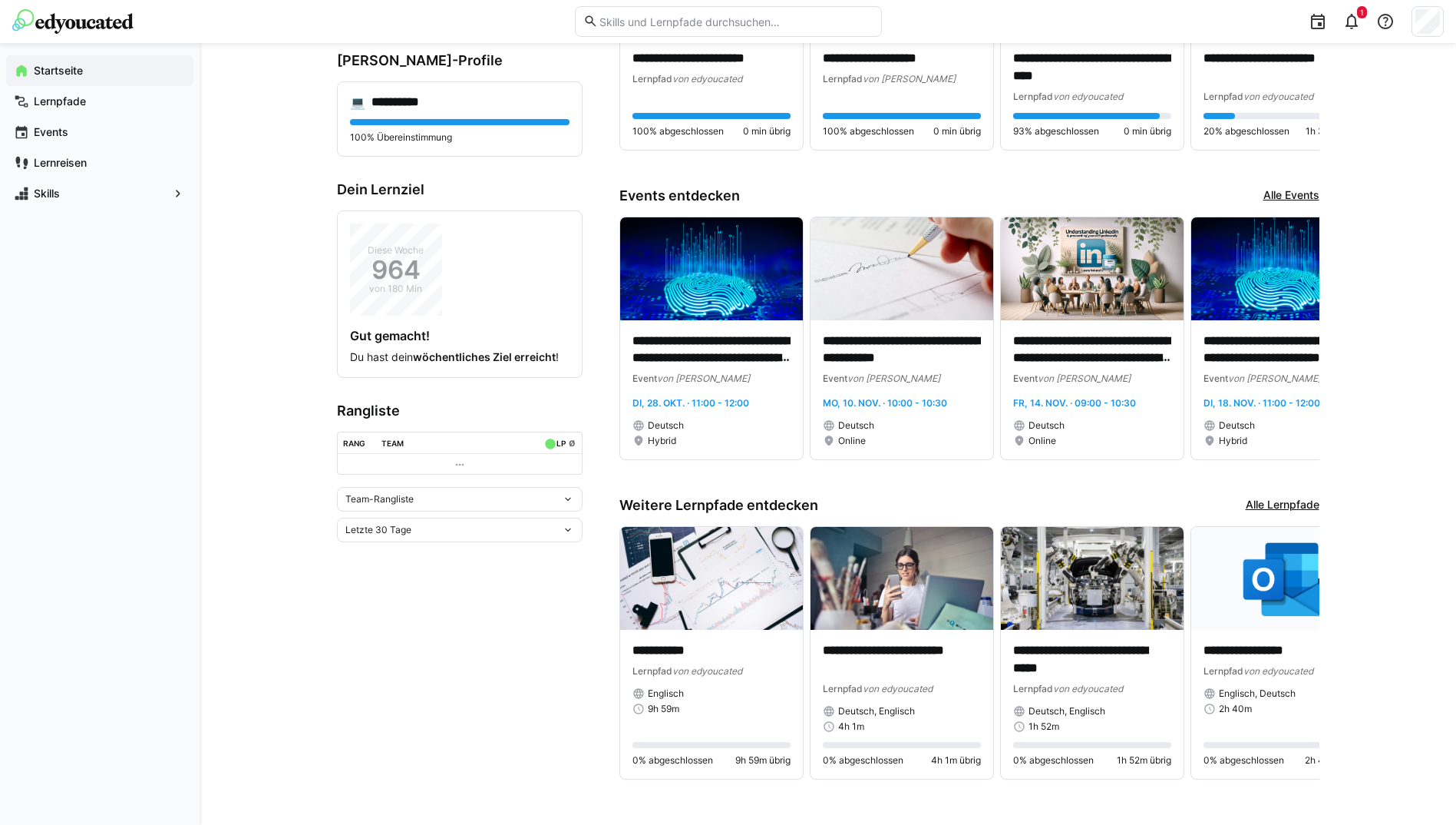
scroll to position [194, 0]
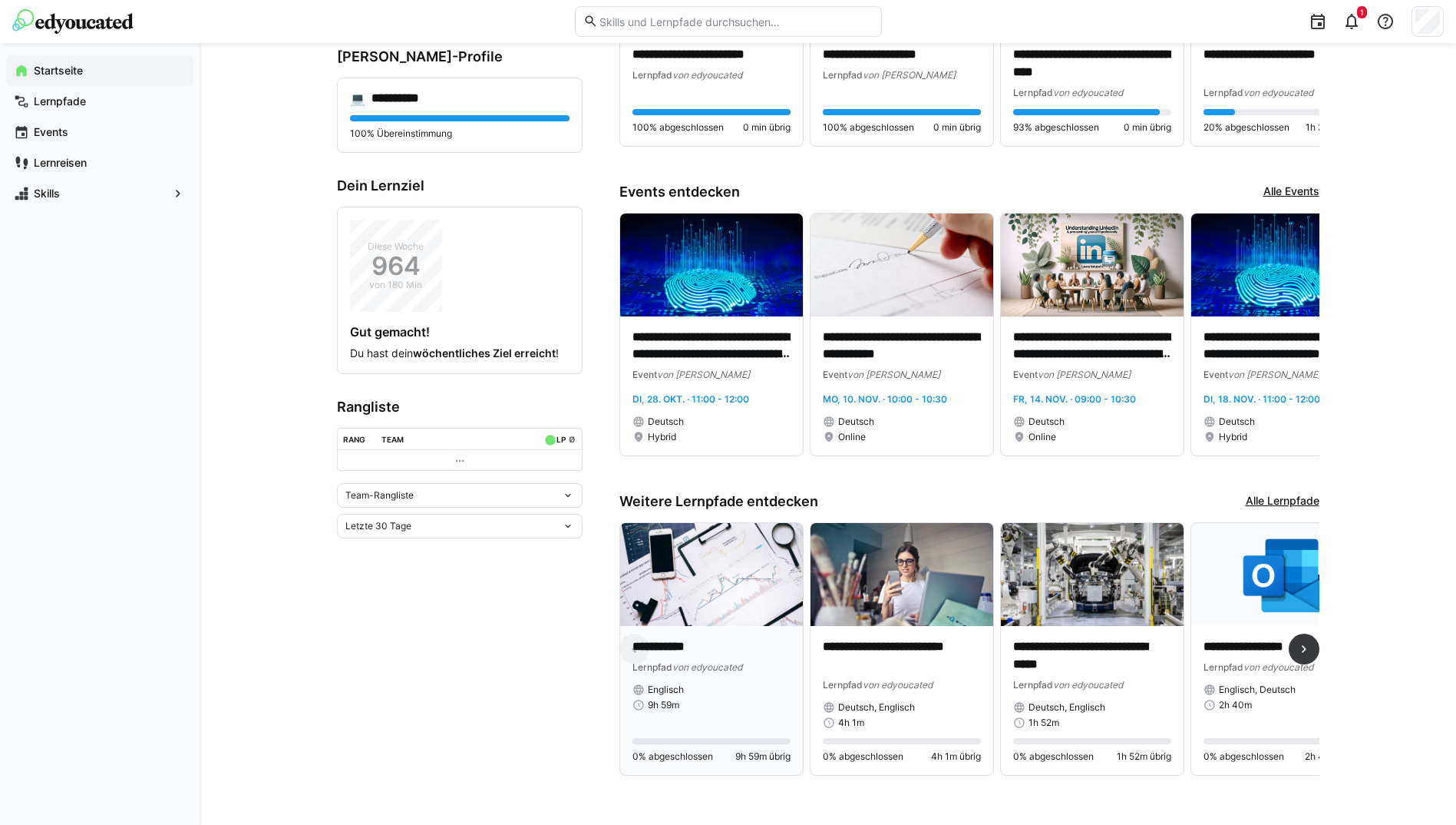
click at [726, 661] on span "von edyoucated" at bounding box center [707, 667] width 70 height 11
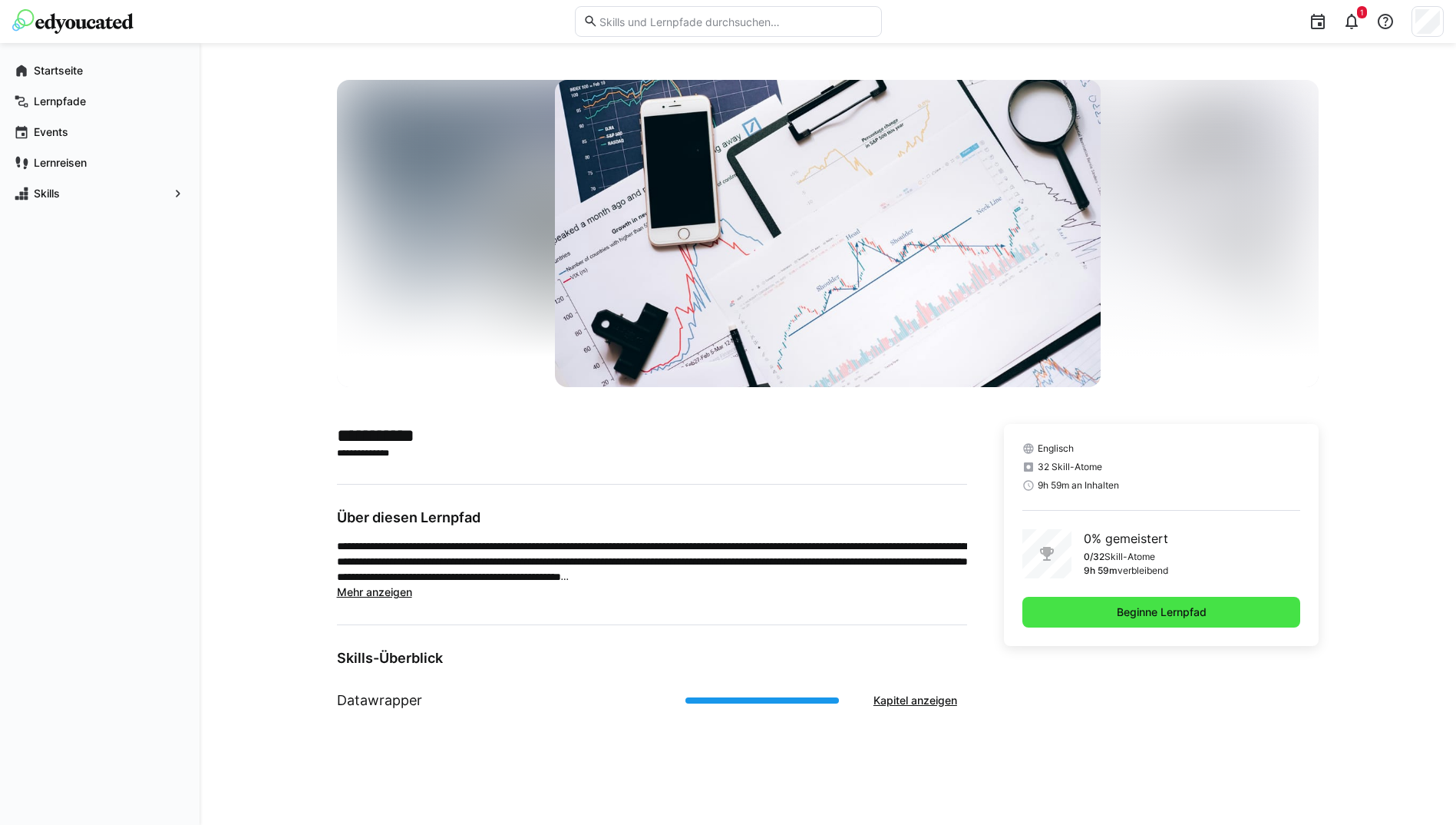
click at [1118, 619] on span "Beginne Lernpfad" at bounding box center [1161, 612] width 94 height 15
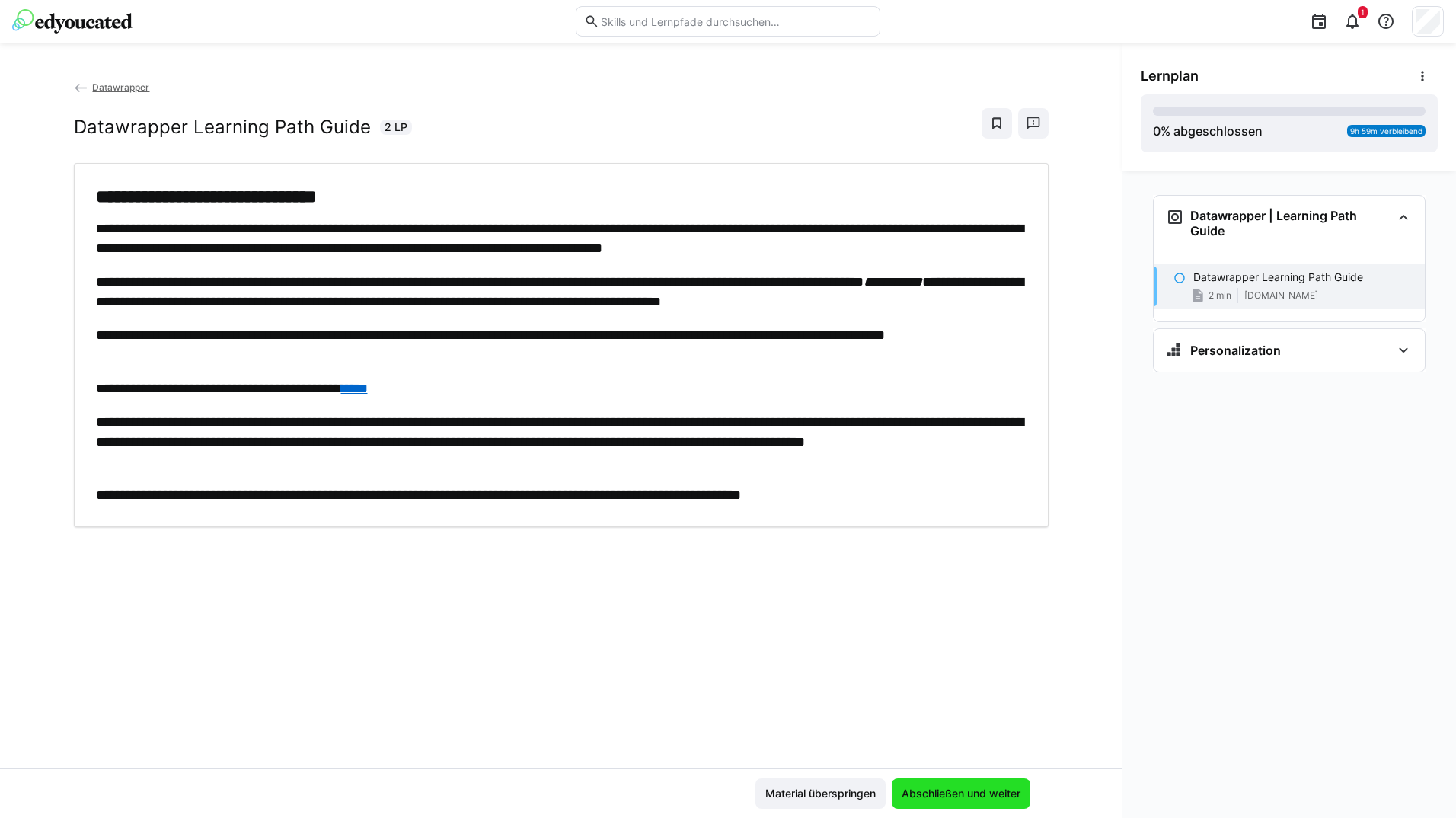
click at [1007, 792] on span "Abschließen und weiter" at bounding box center [961, 793] width 123 height 15
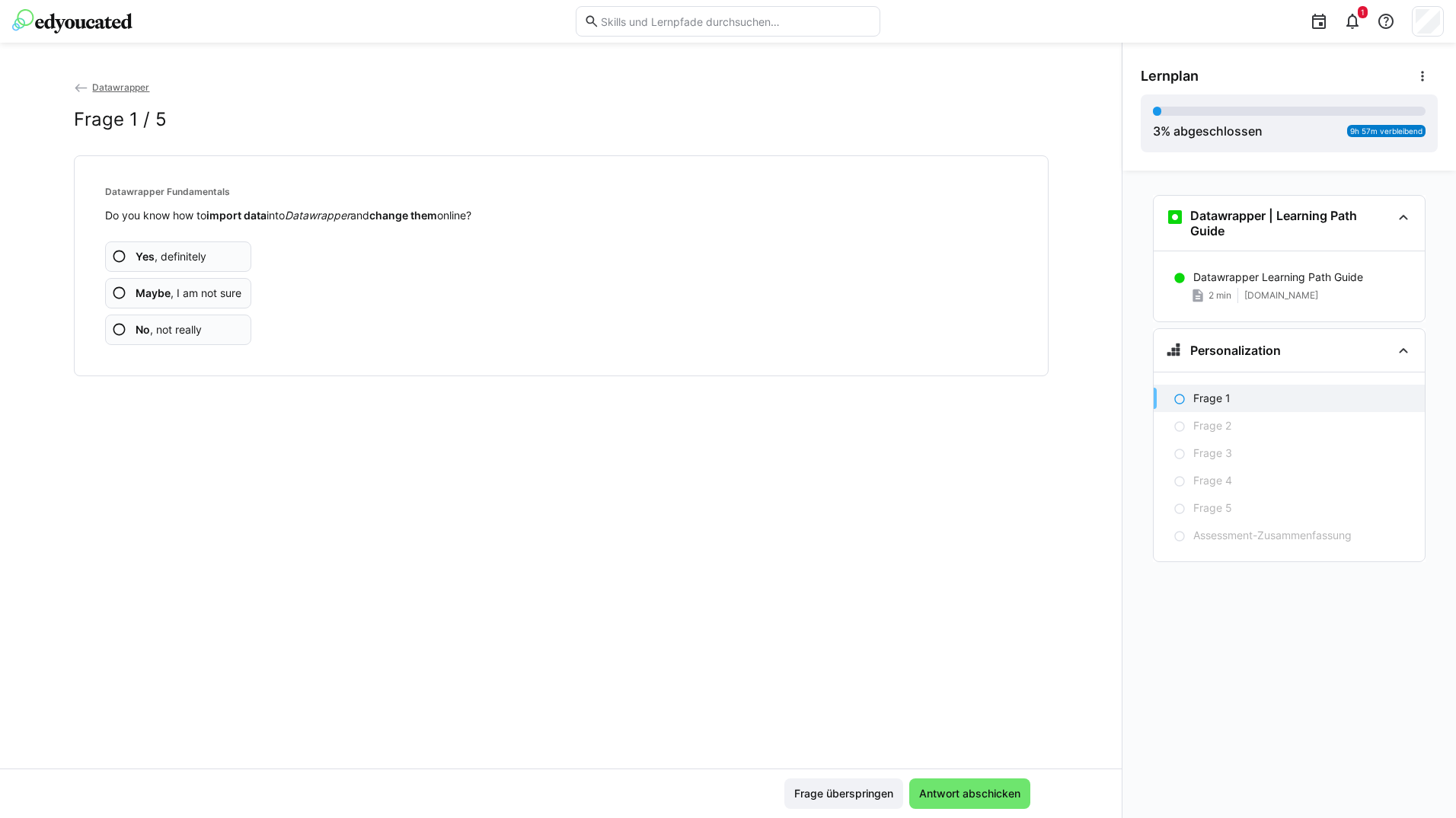
click at [211, 247] on app-assessment-question-radio "Yes , definitely" at bounding box center [178, 257] width 147 height 31
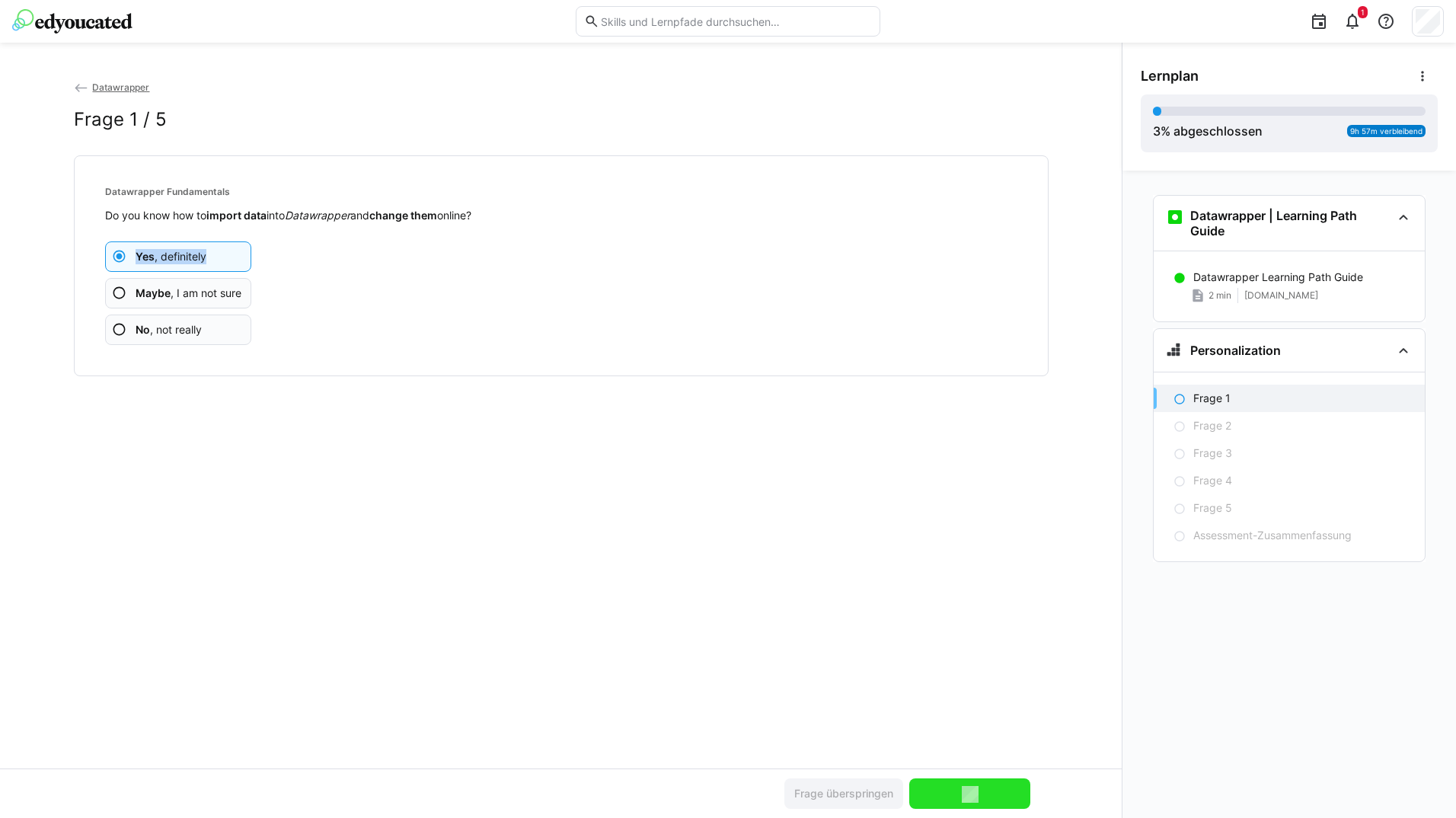
click at [211, 247] on app-assessment-question-radio "Yes , definitely" at bounding box center [178, 257] width 147 height 31
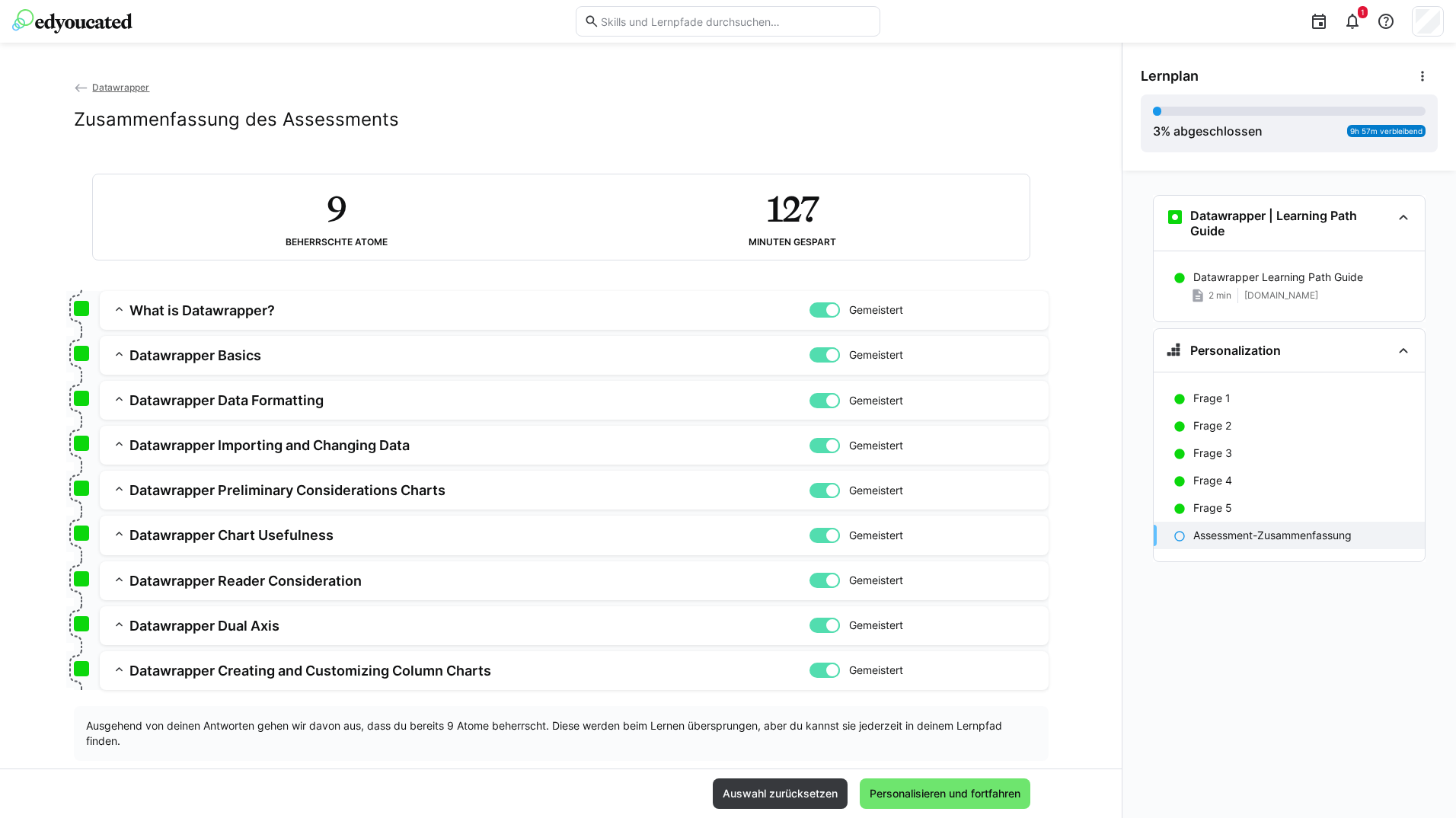
click at [920, 775] on div "Auswahl zurücksetzen Personalisieren und fortfahren" at bounding box center [561, 792] width 1121 height 49
click at [919, 780] on span "Personalisieren und fortfahren" at bounding box center [945, 793] width 171 height 31
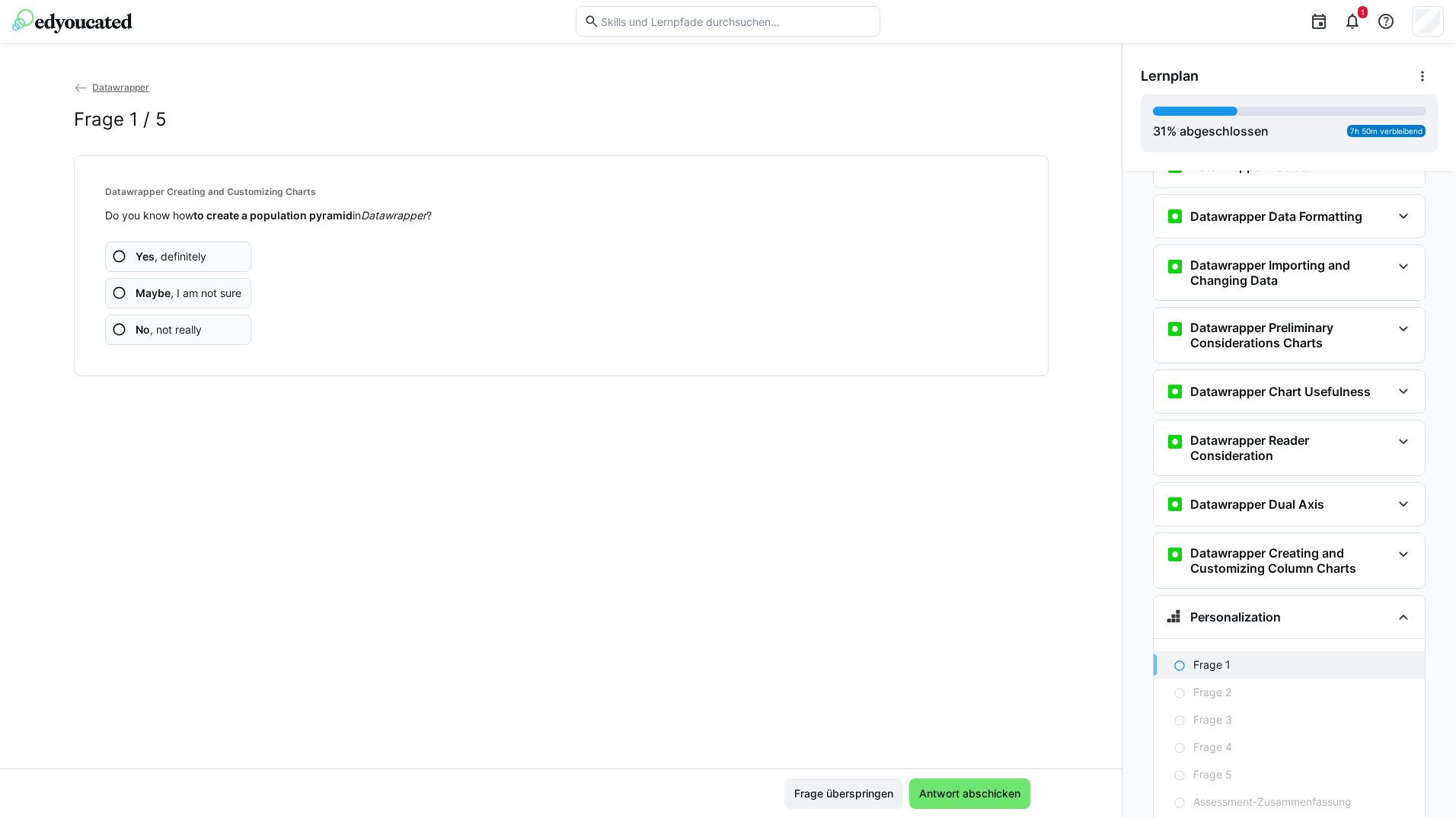
scroll to position [343, 0]
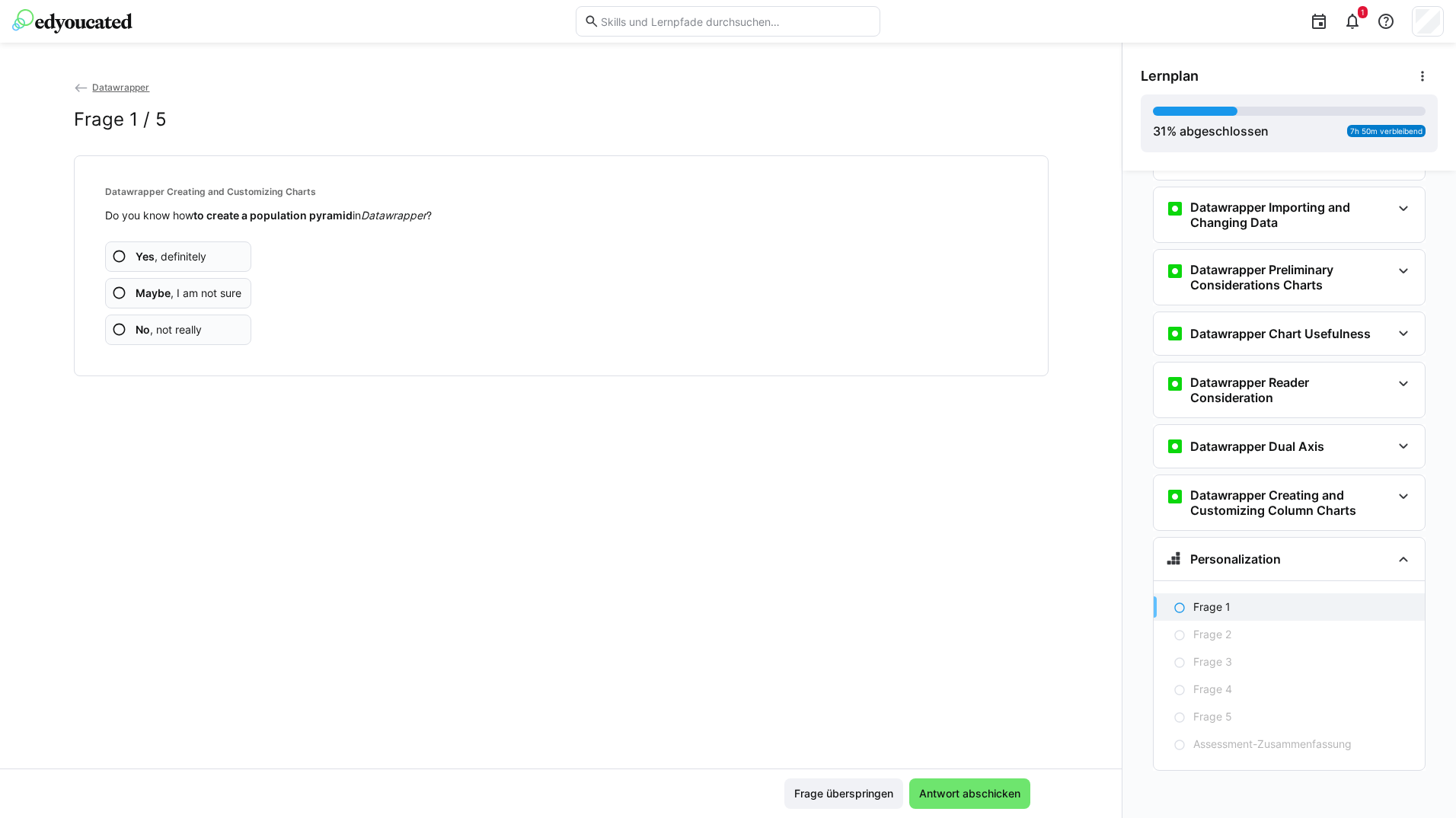
click at [227, 262] on app-assessment-question-radio "Yes , definitely" at bounding box center [178, 257] width 147 height 31
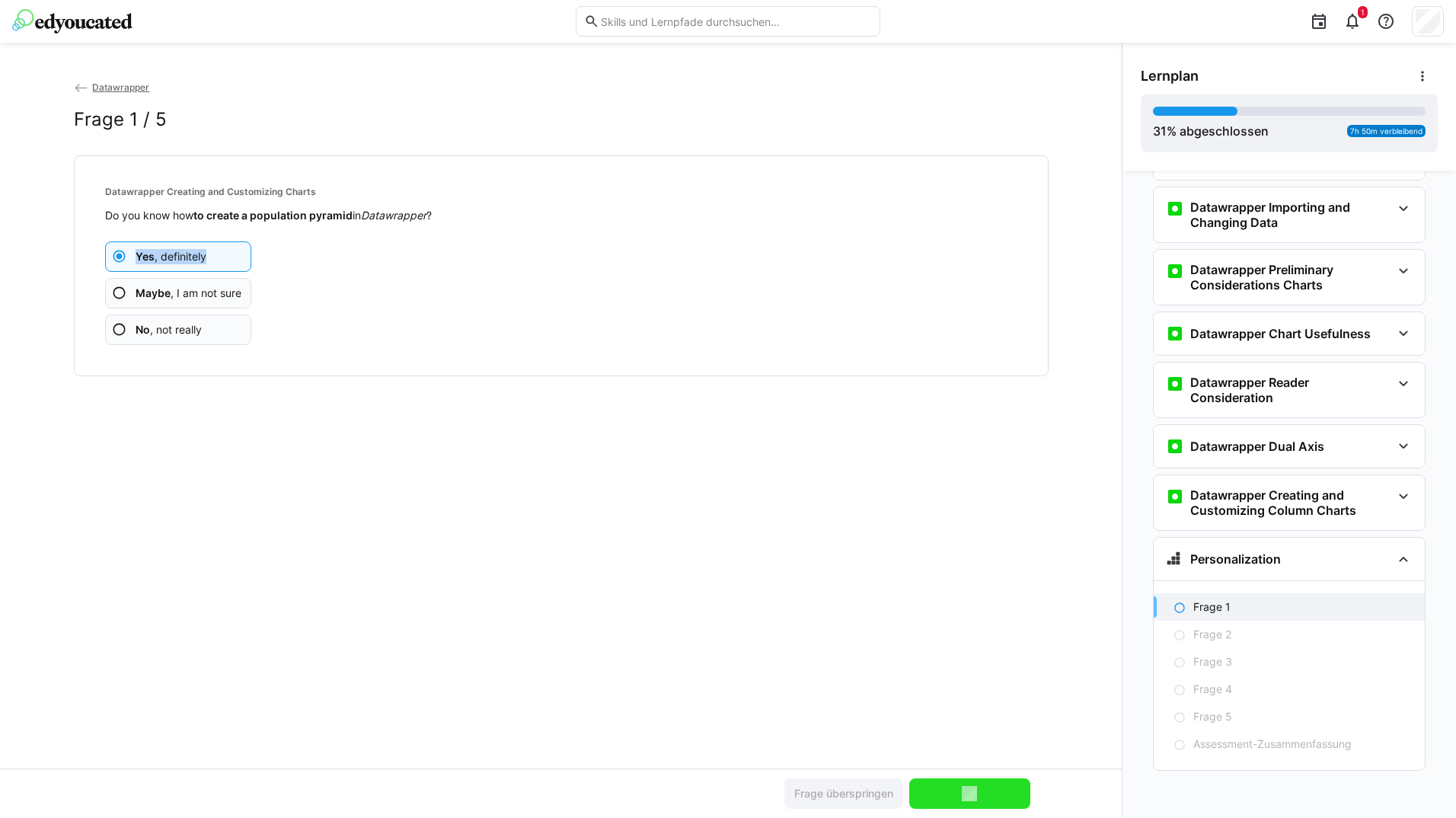
click at [227, 262] on app-assessment-question-radio "Yes , definitely" at bounding box center [178, 257] width 147 height 31
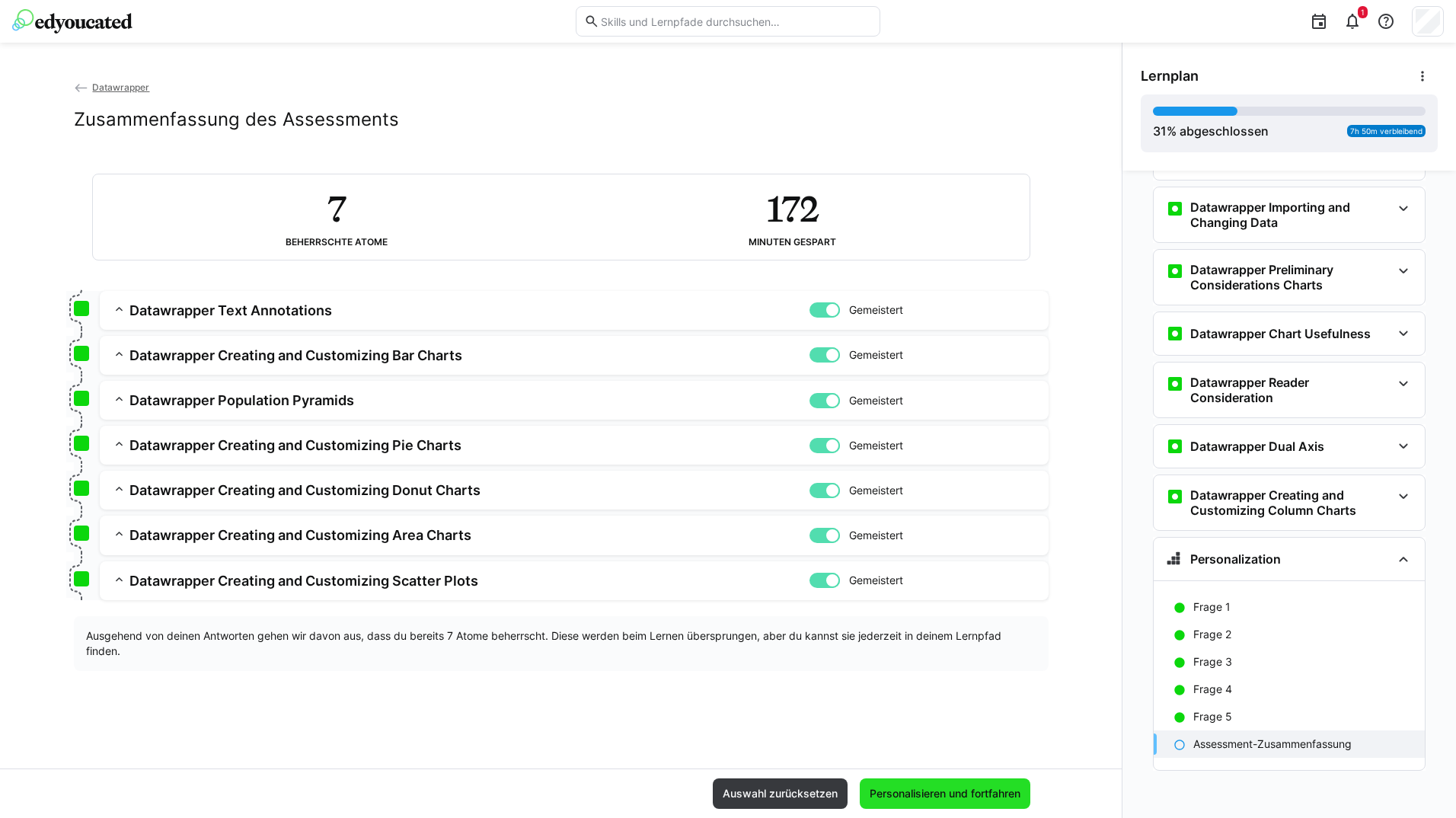
click at [933, 787] on span "Personalisieren und fortfahren" at bounding box center [945, 793] width 156 height 15
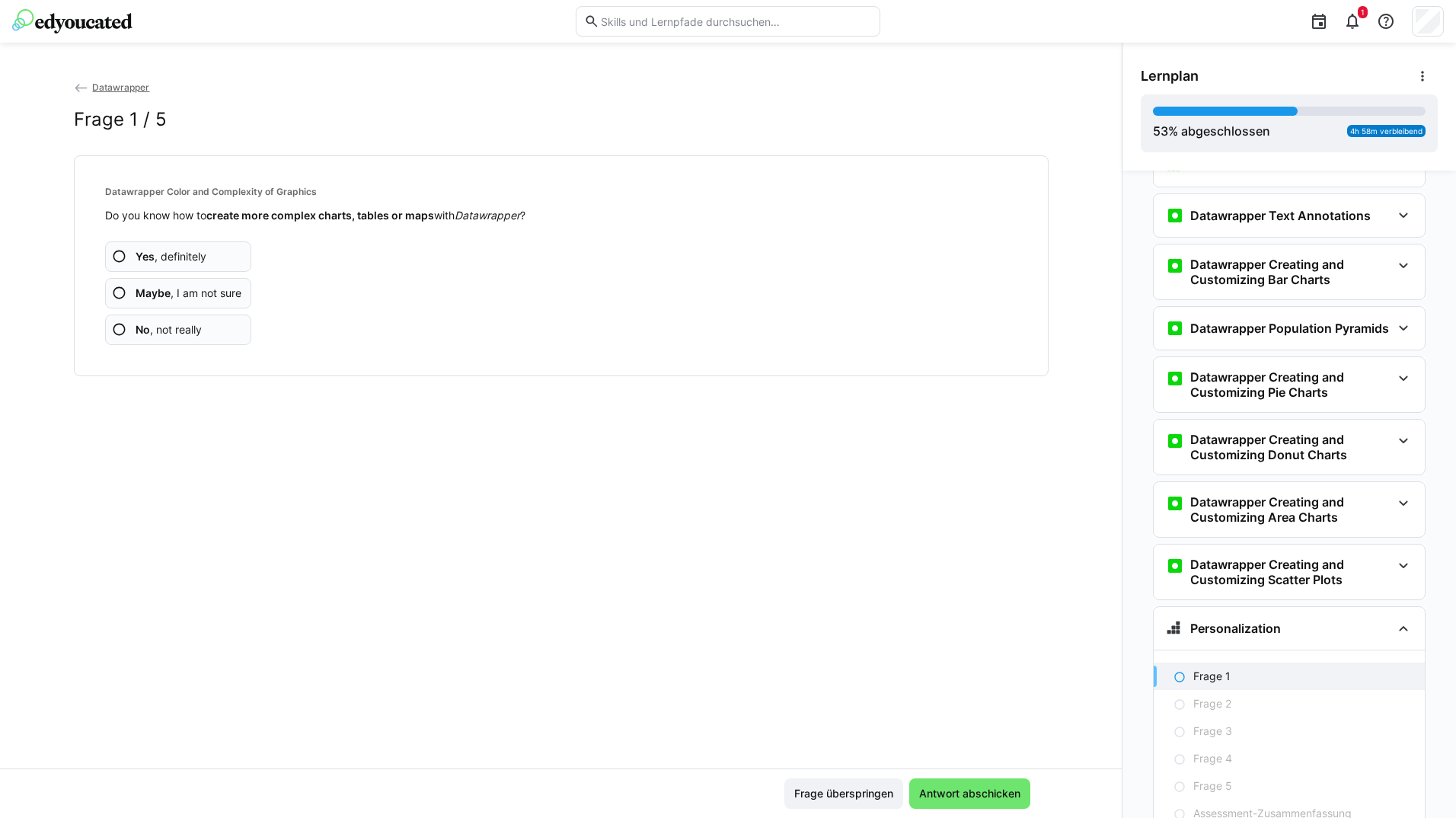
scroll to position [805, 0]
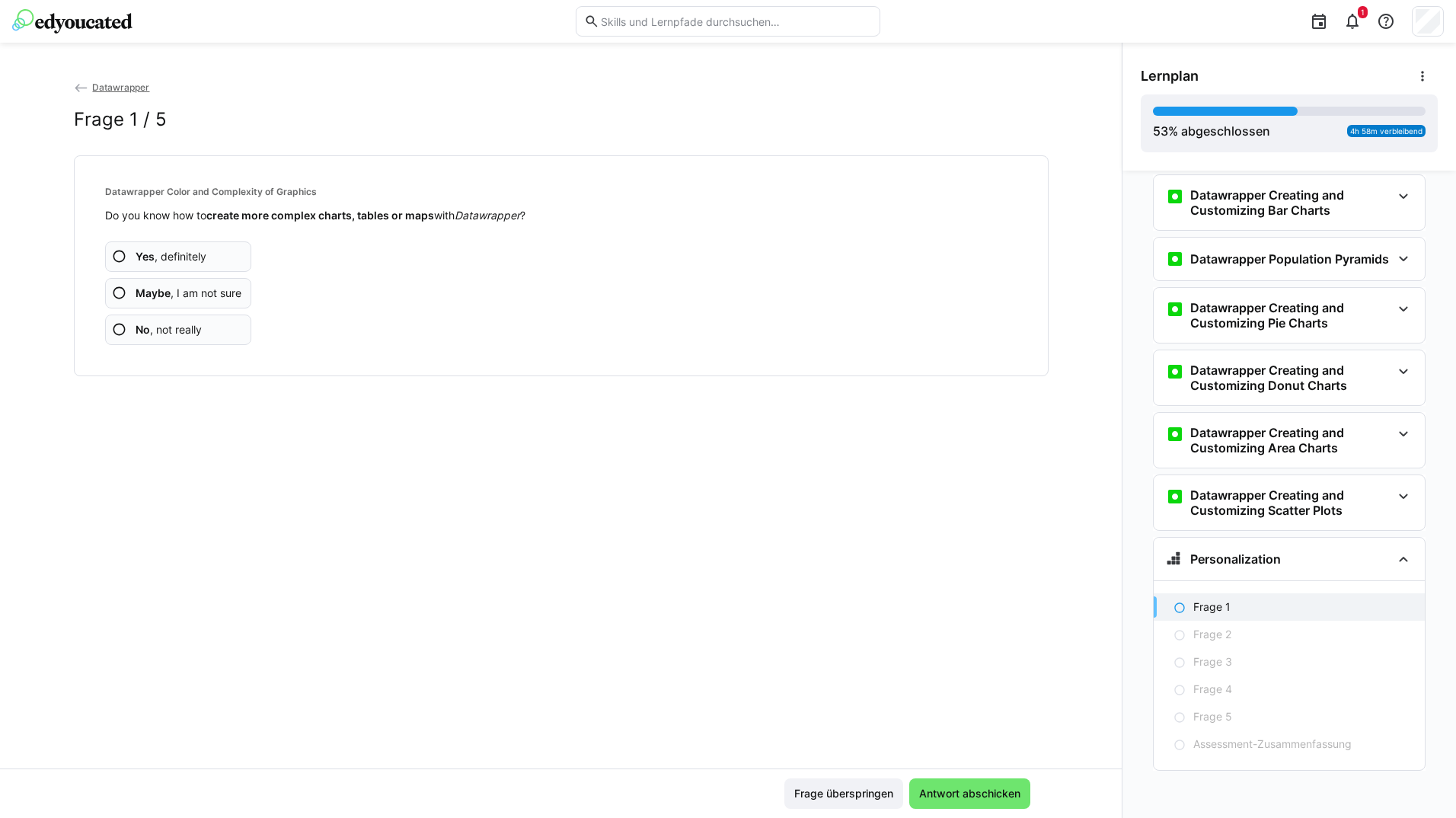
click at [209, 245] on app-assessment-question-radio "Yes , definitely" at bounding box center [178, 257] width 147 height 31
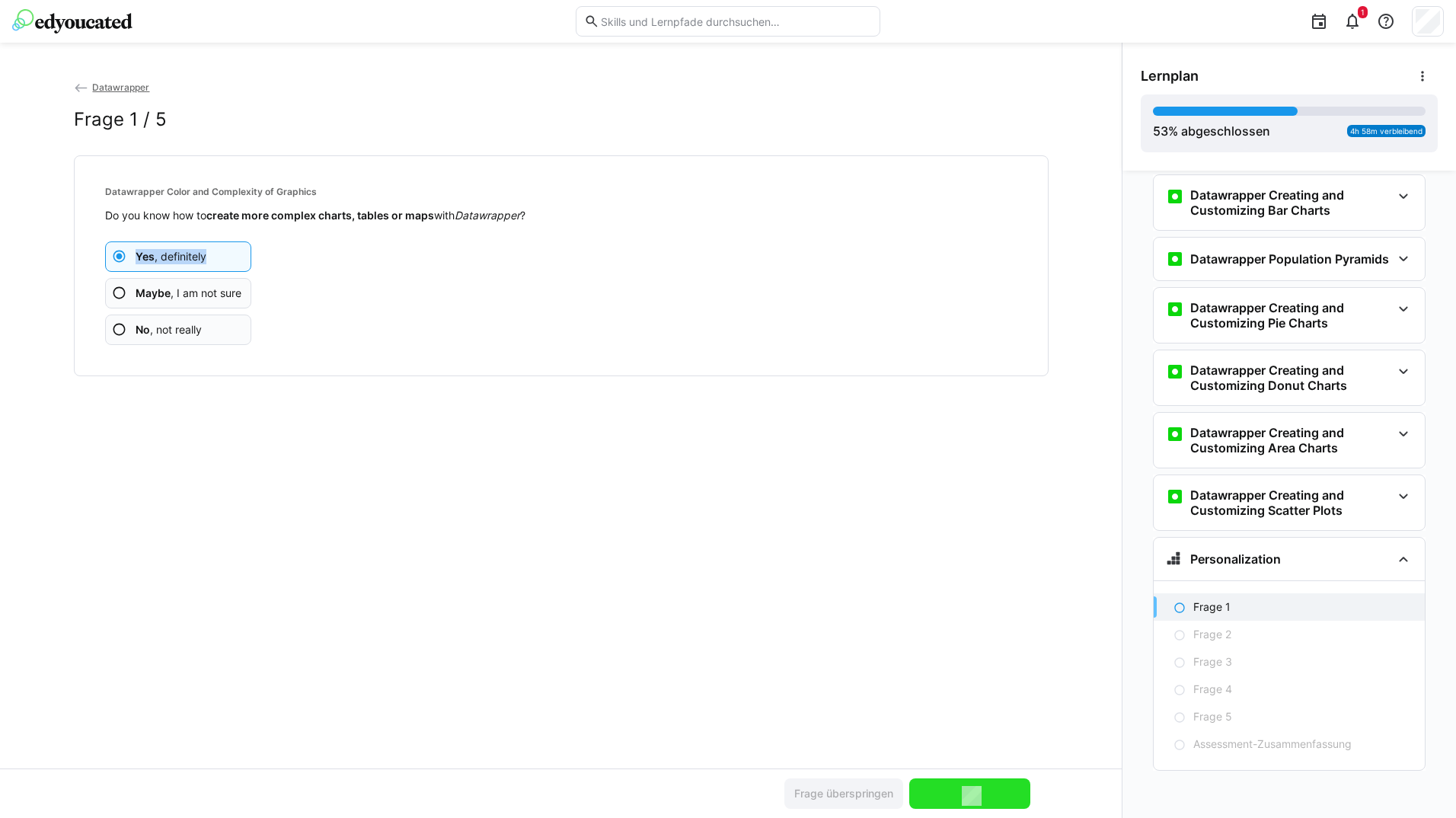
click at [209, 245] on app-assessment-question-radio "Yes , definitely" at bounding box center [178, 257] width 147 height 31
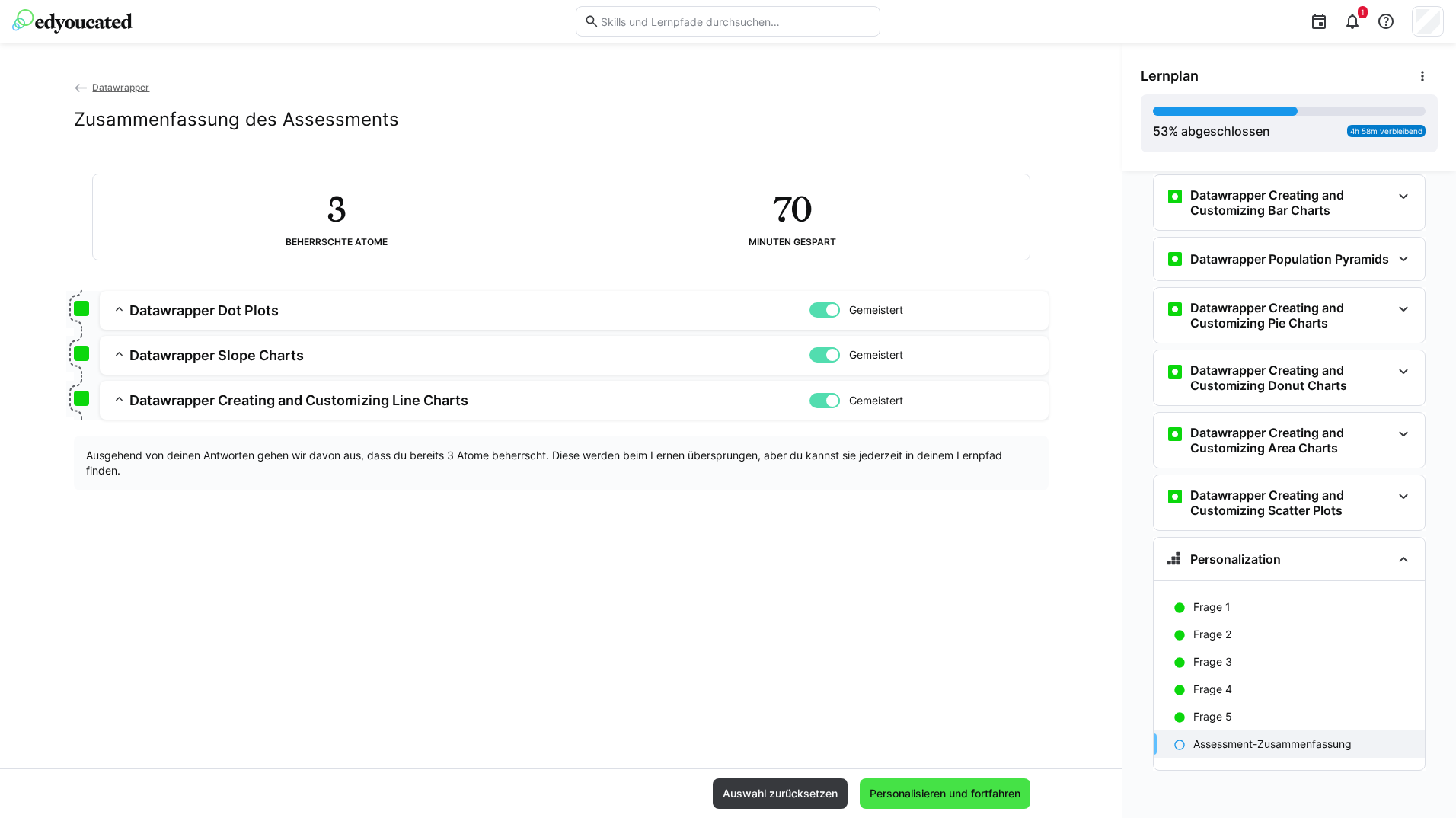
click at [951, 787] on span "Personalisieren und fortfahren" at bounding box center [945, 793] width 156 height 15
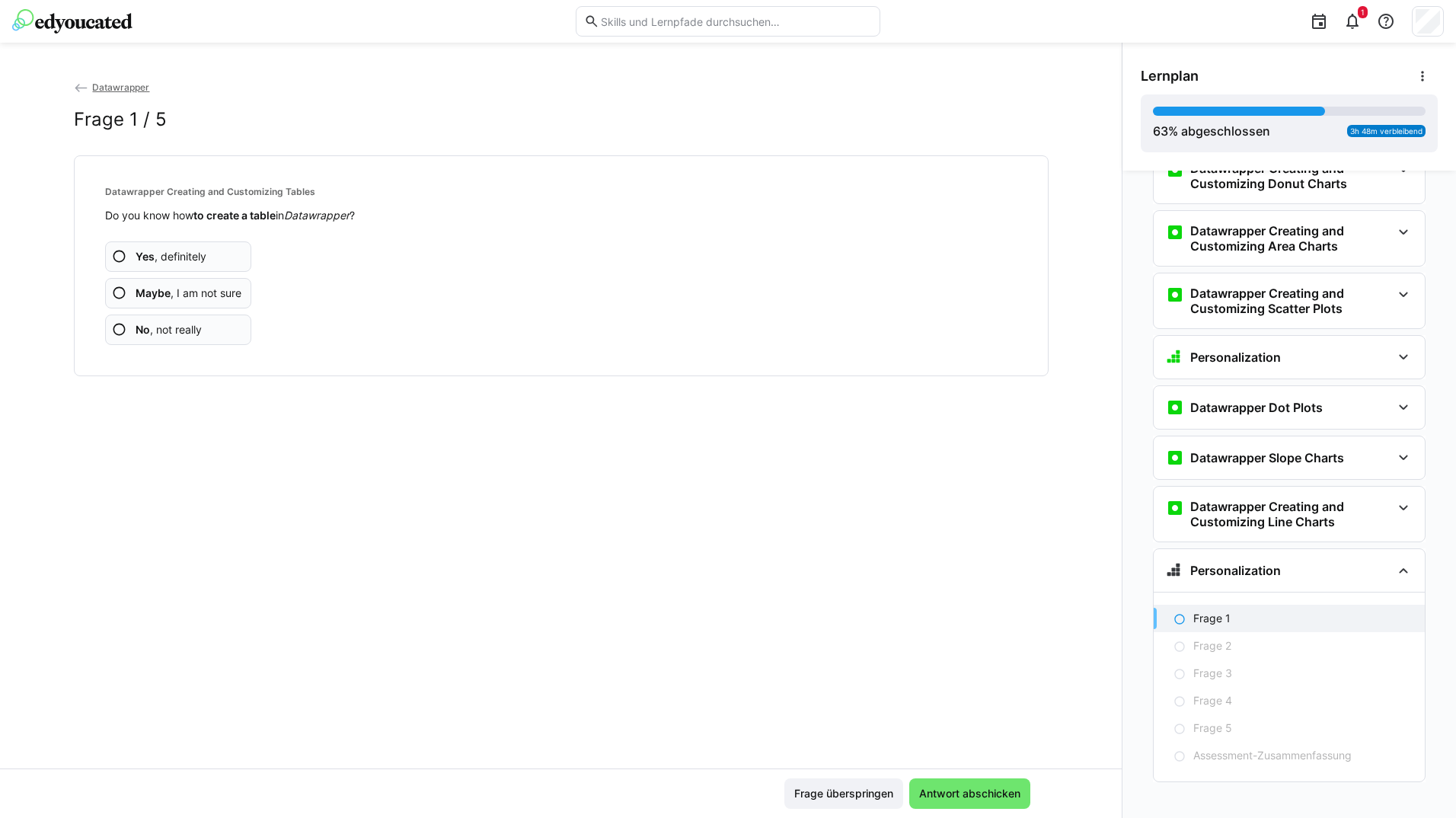
scroll to position [1019, 0]
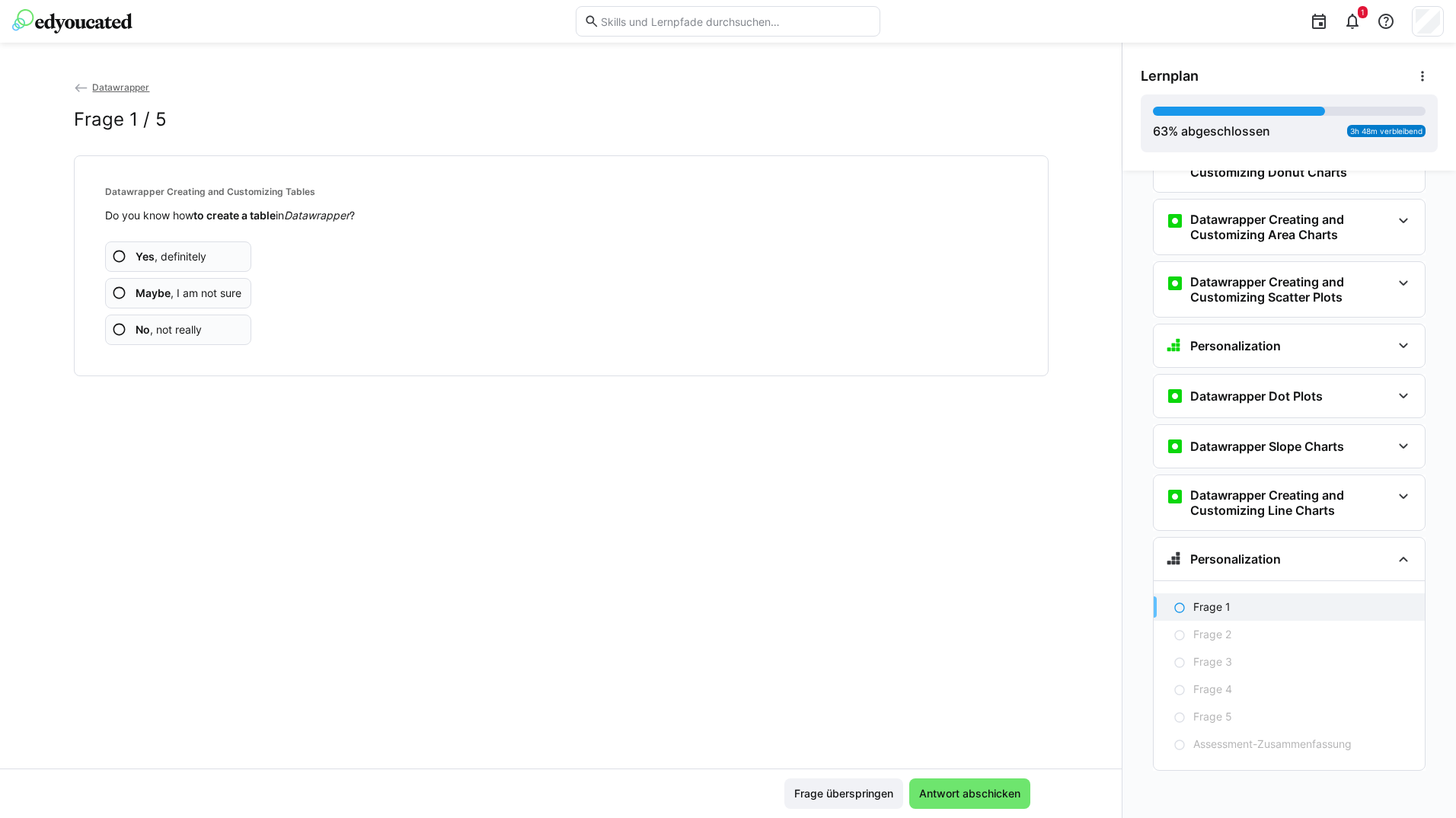
click at [224, 258] on app-assessment-question-radio "Yes , definitely" at bounding box center [178, 257] width 147 height 31
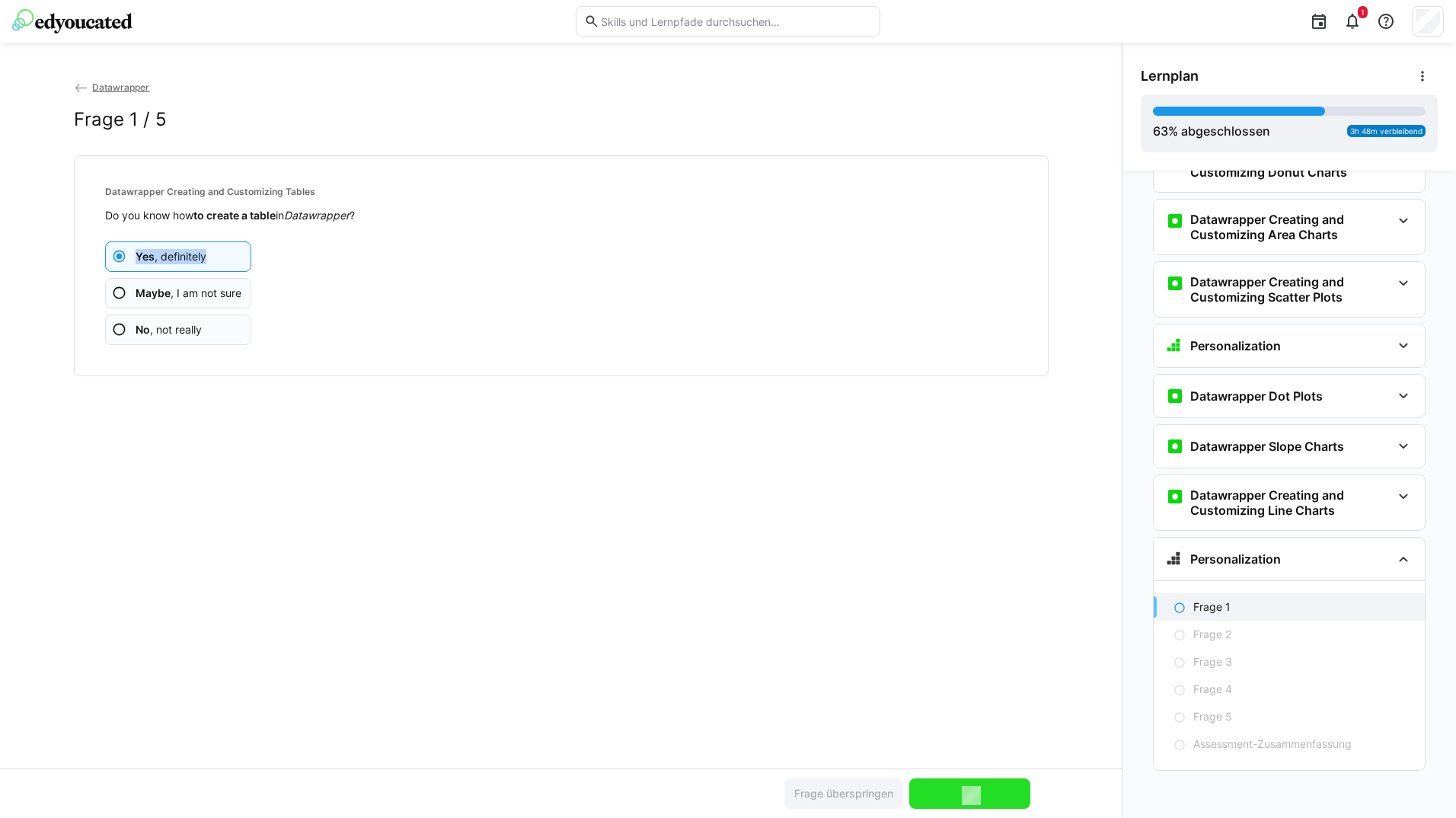
click at [224, 258] on app-assessment-question-radio "Yes , definitely" at bounding box center [178, 257] width 147 height 31
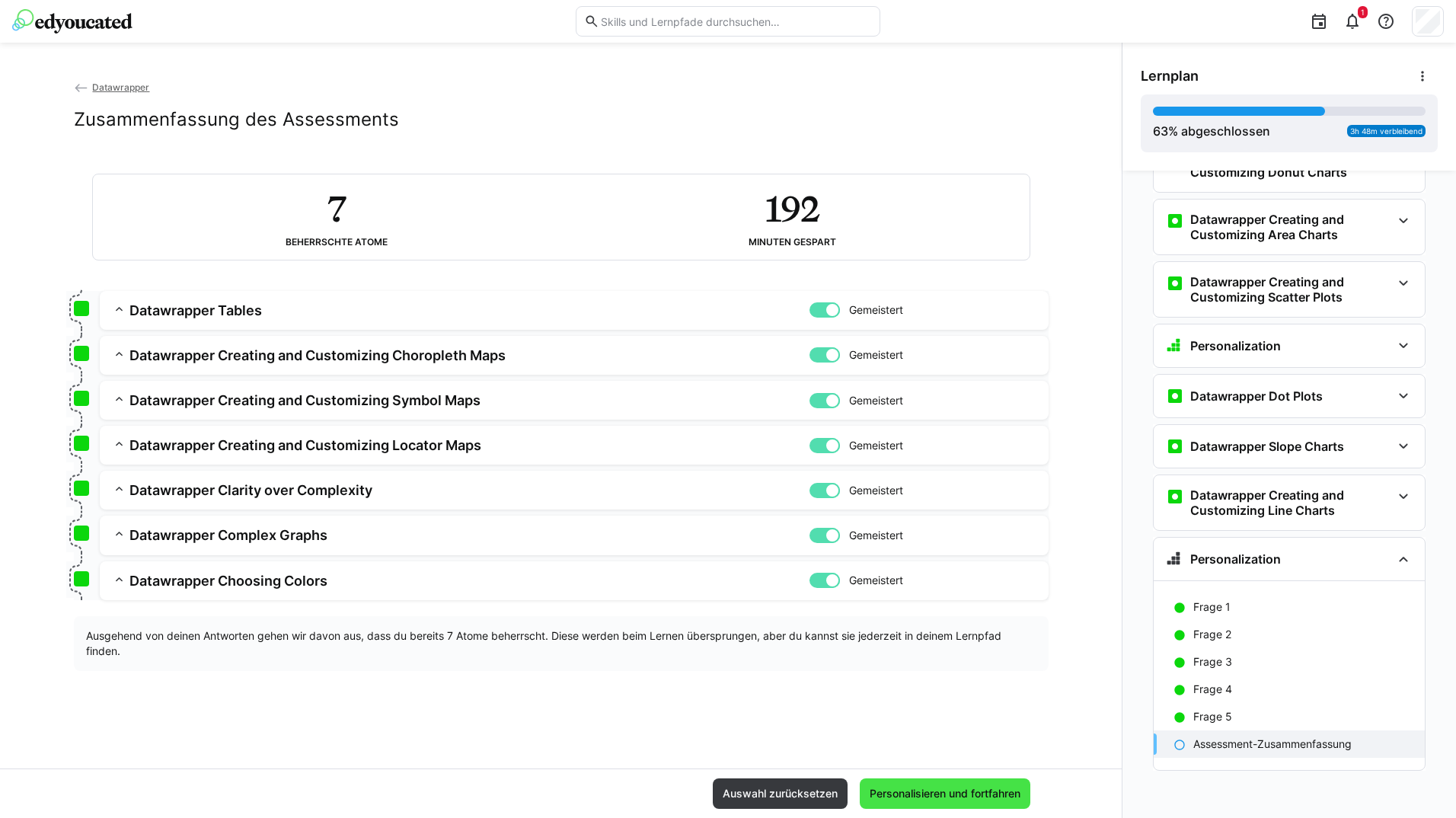
click at [982, 791] on span "Personalisieren und fortfahren" at bounding box center [945, 793] width 156 height 15
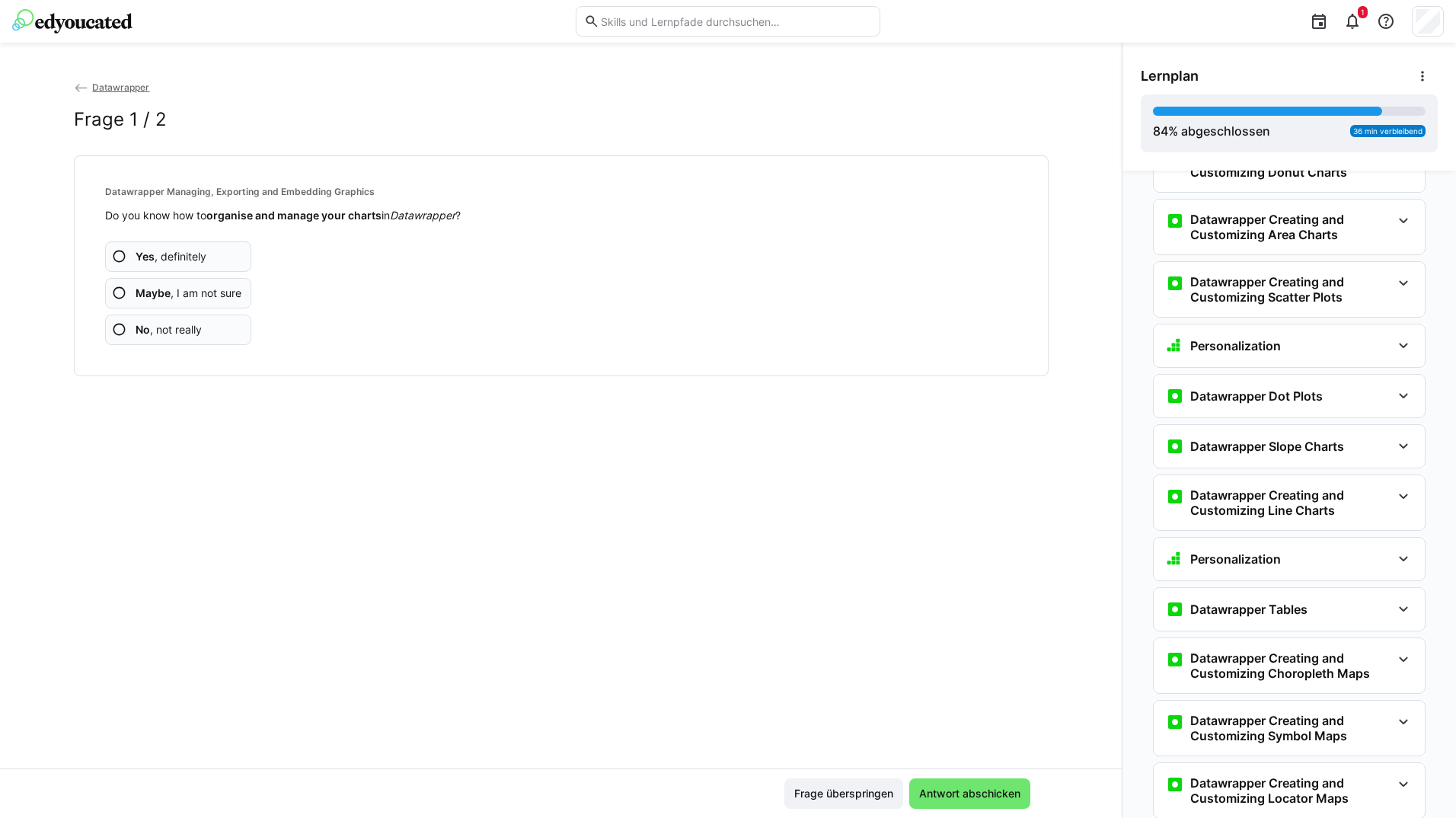
scroll to position [1387, 0]
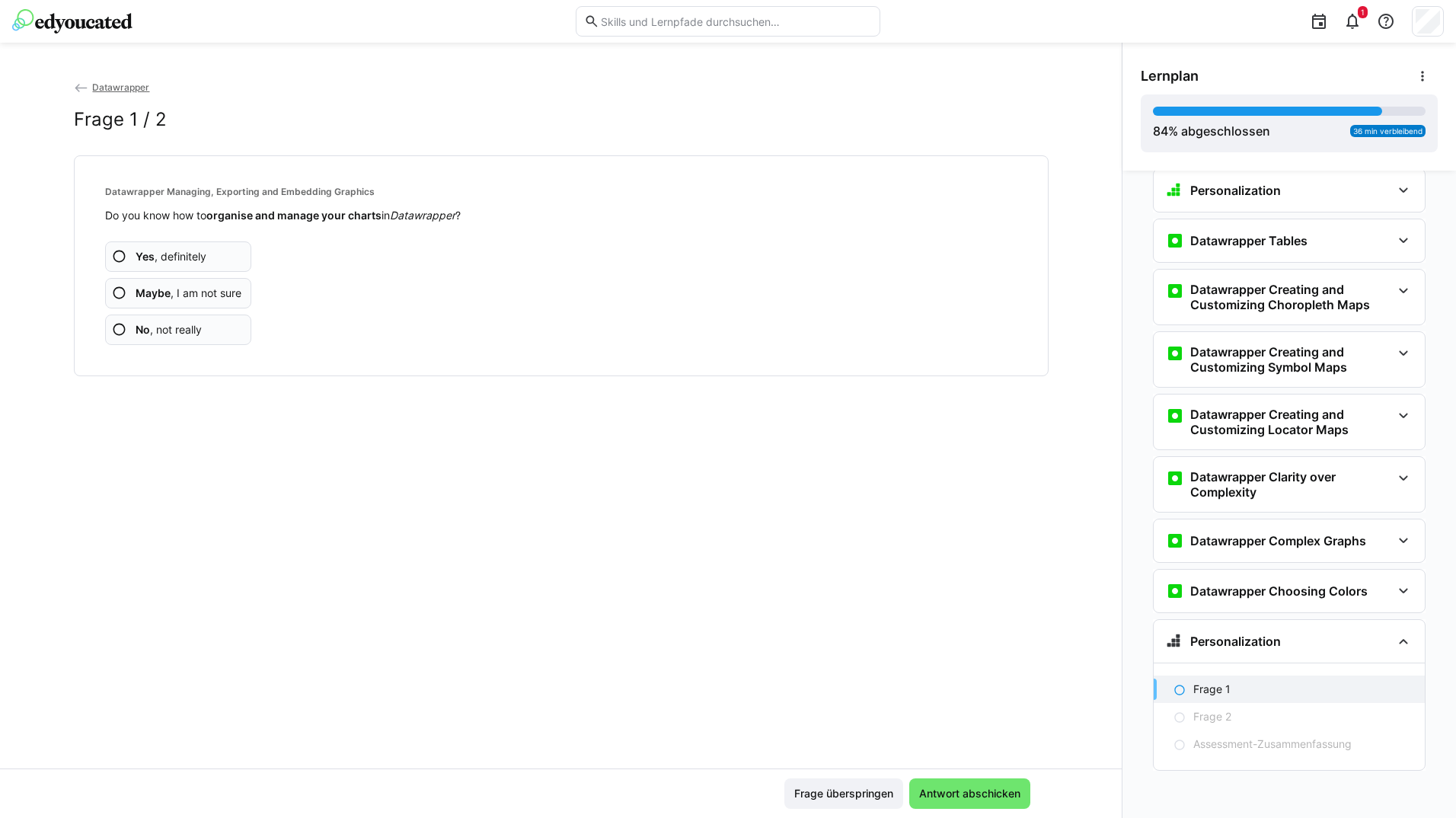
click at [222, 257] on app-assessment-question-radio "Yes , definitely" at bounding box center [178, 257] width 147 height 31
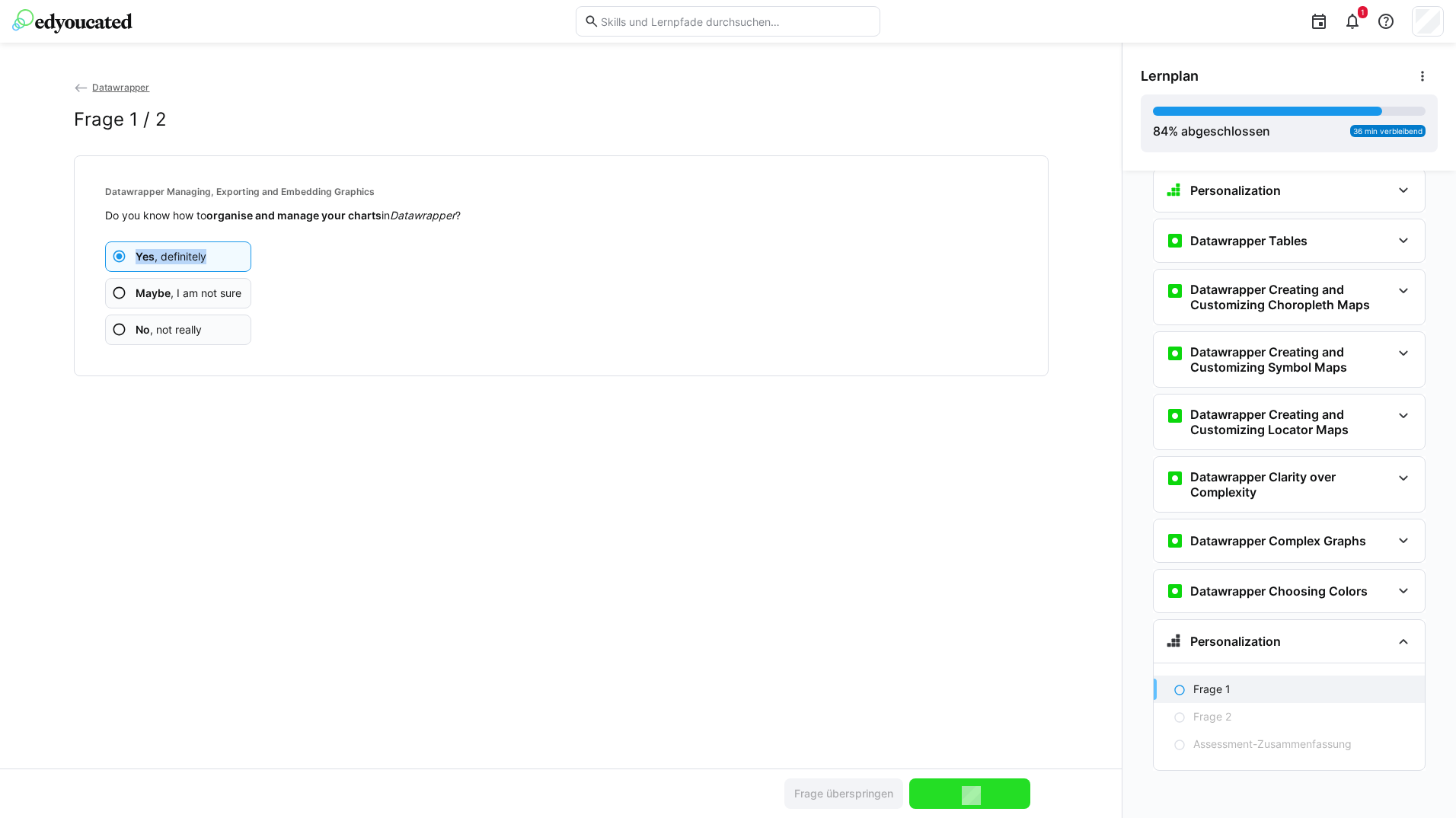
click at [224, 257] on app-assessment-question-radio "Yes , definitely" at bounding box center [178, 257] width 147 height 31
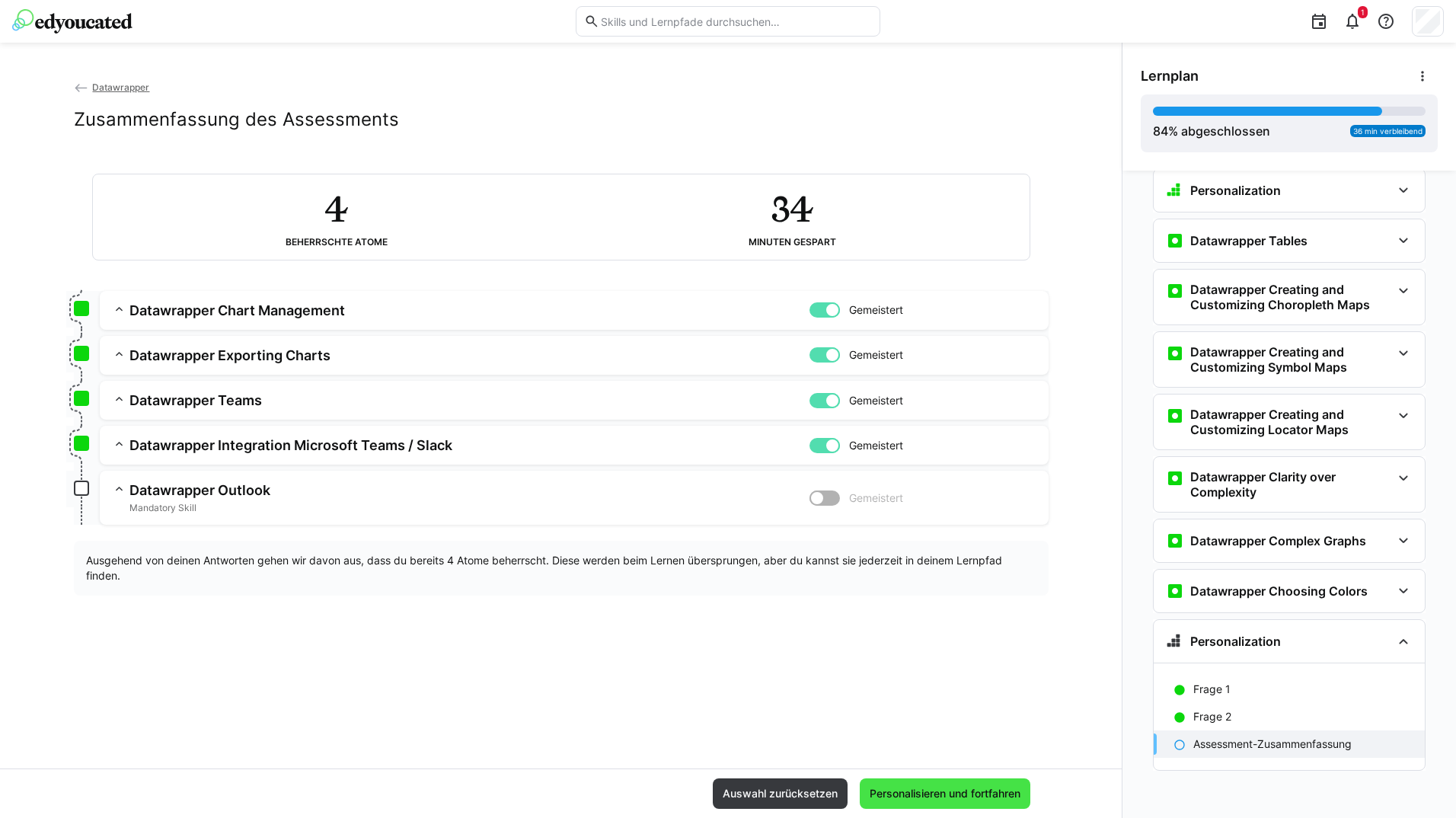
click at [921, 784] on span "Personalisieren und fortfahren" at bounding box center [945, 793] width 171 height 31
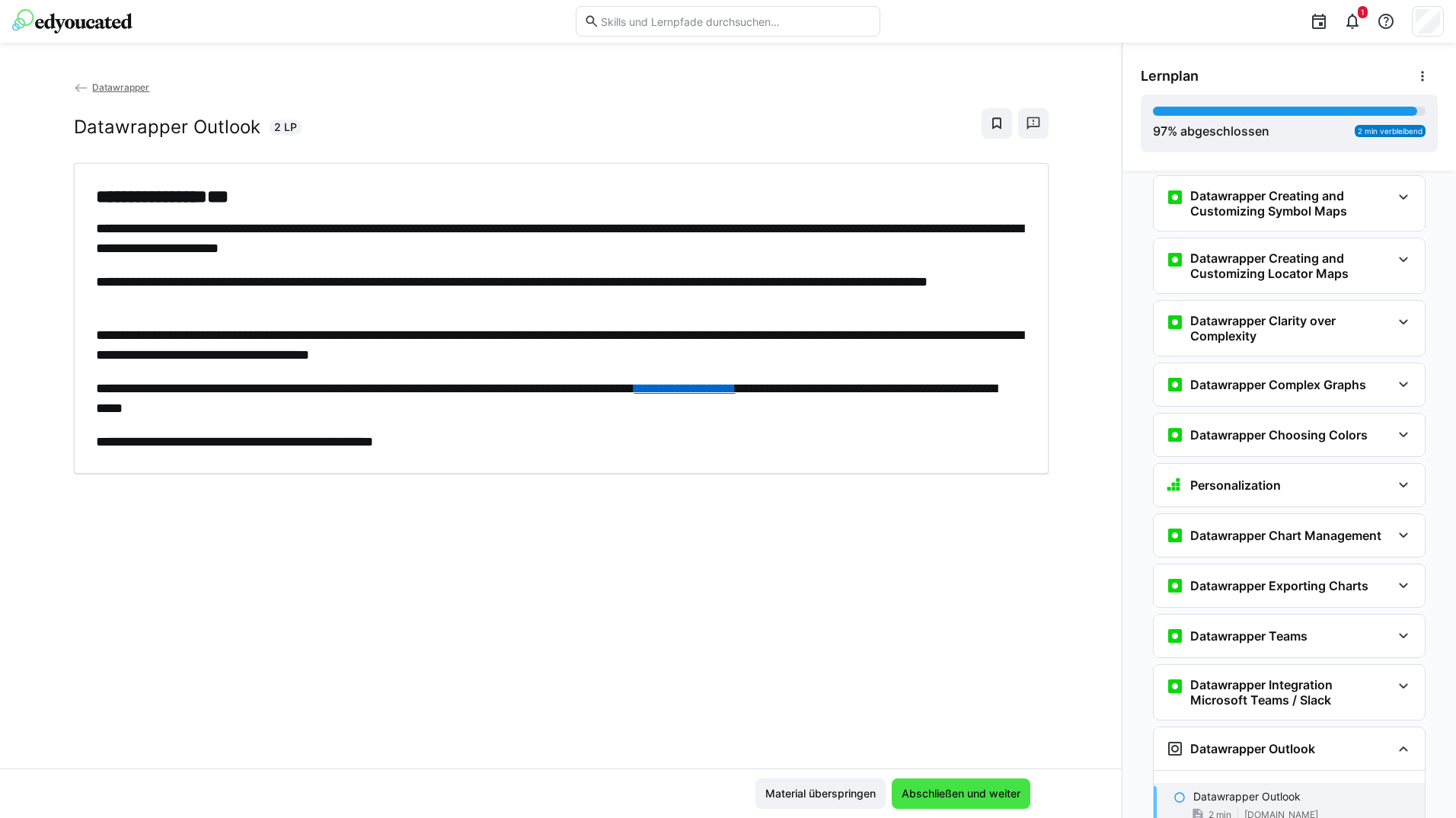
click at [922, 780] on span "Abschließen und weiter" at bounding box center [961, 793] width 139 height 31
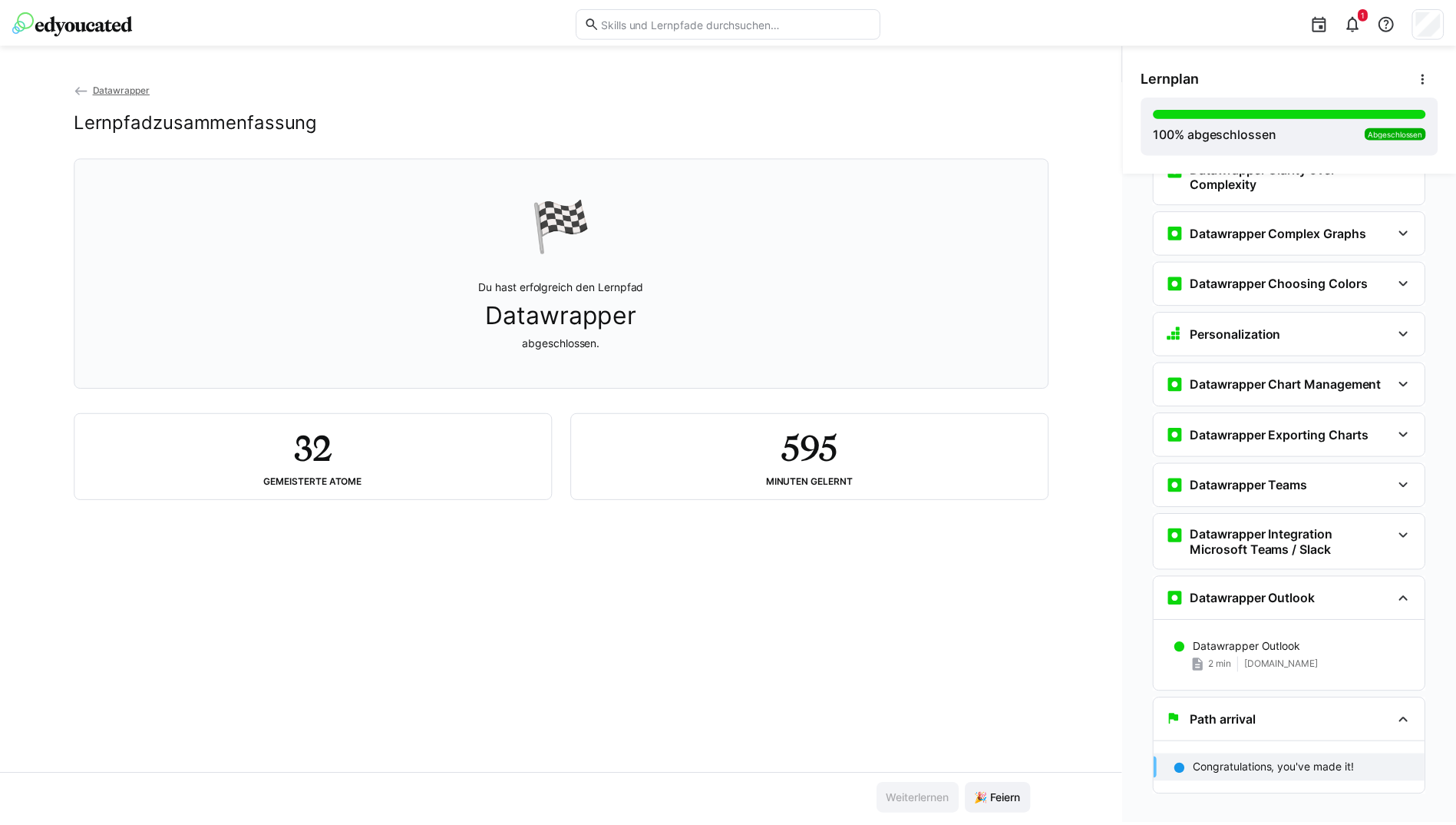
scroll to position [1728, 0]
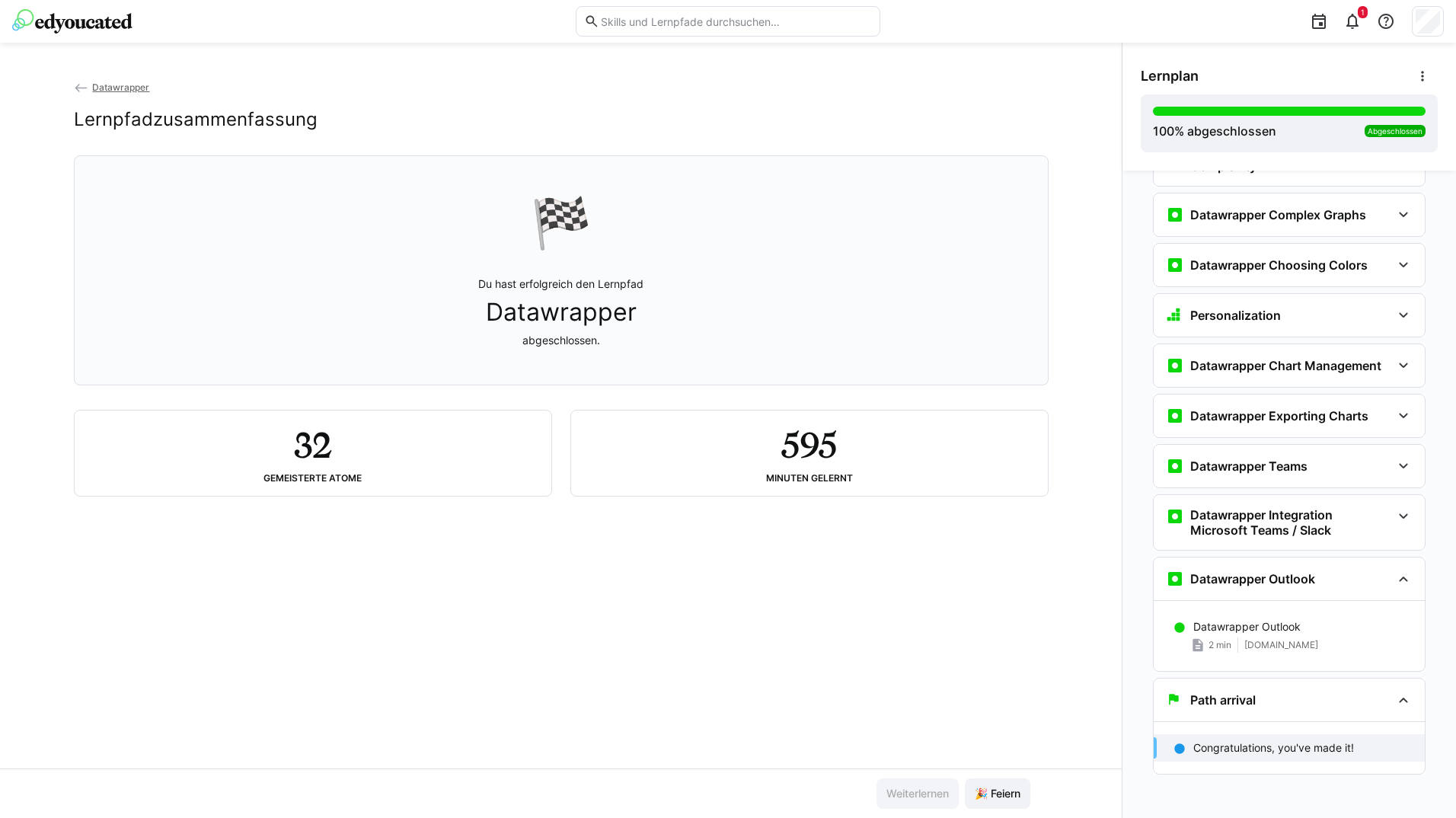
click at [74, 84] on eds-icon at bounding box center [82, 88] width 15 height 15
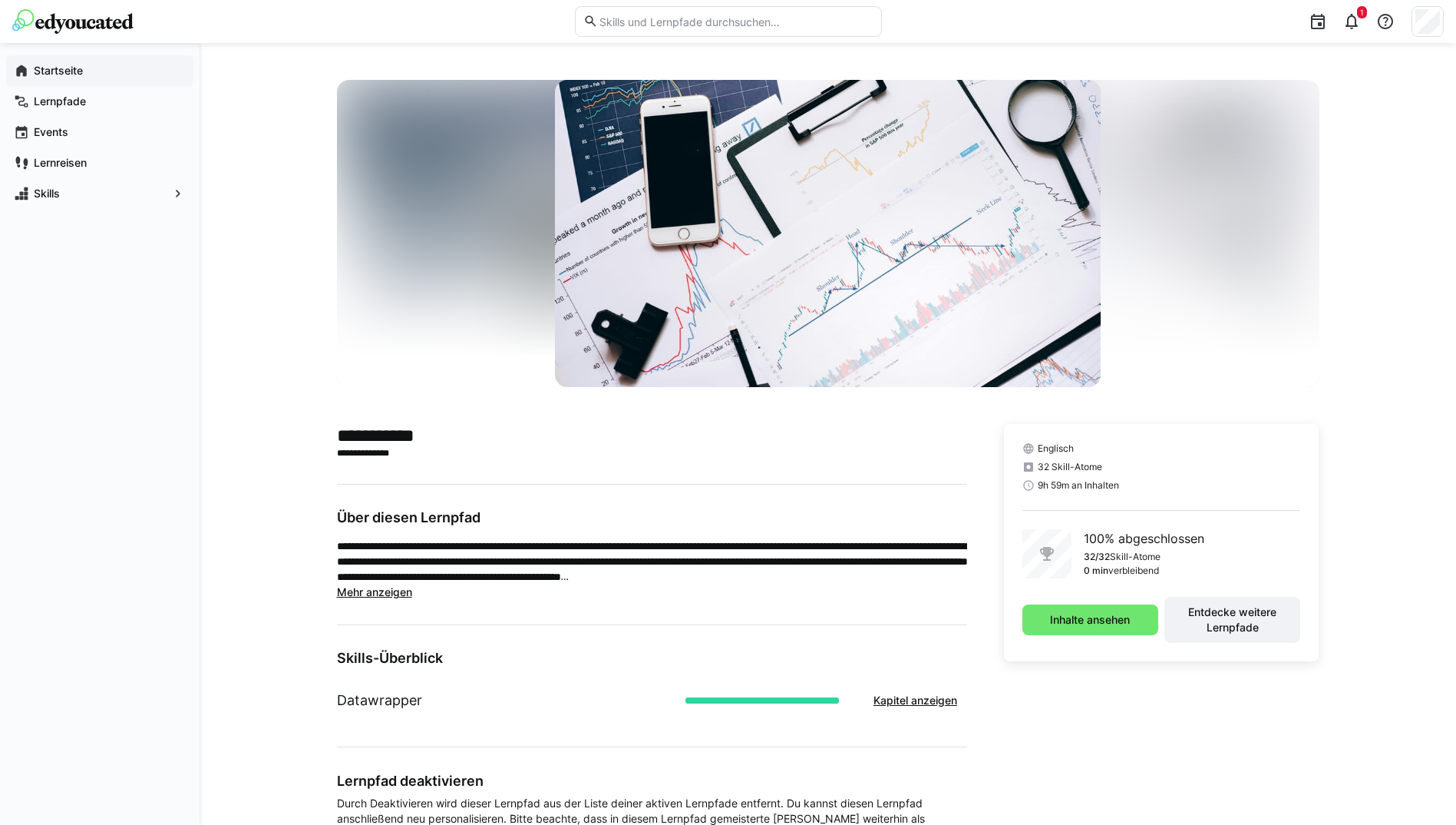
click at [89, 76] on span "Startseite" at bounding box center [108, 70] width 154 height 15
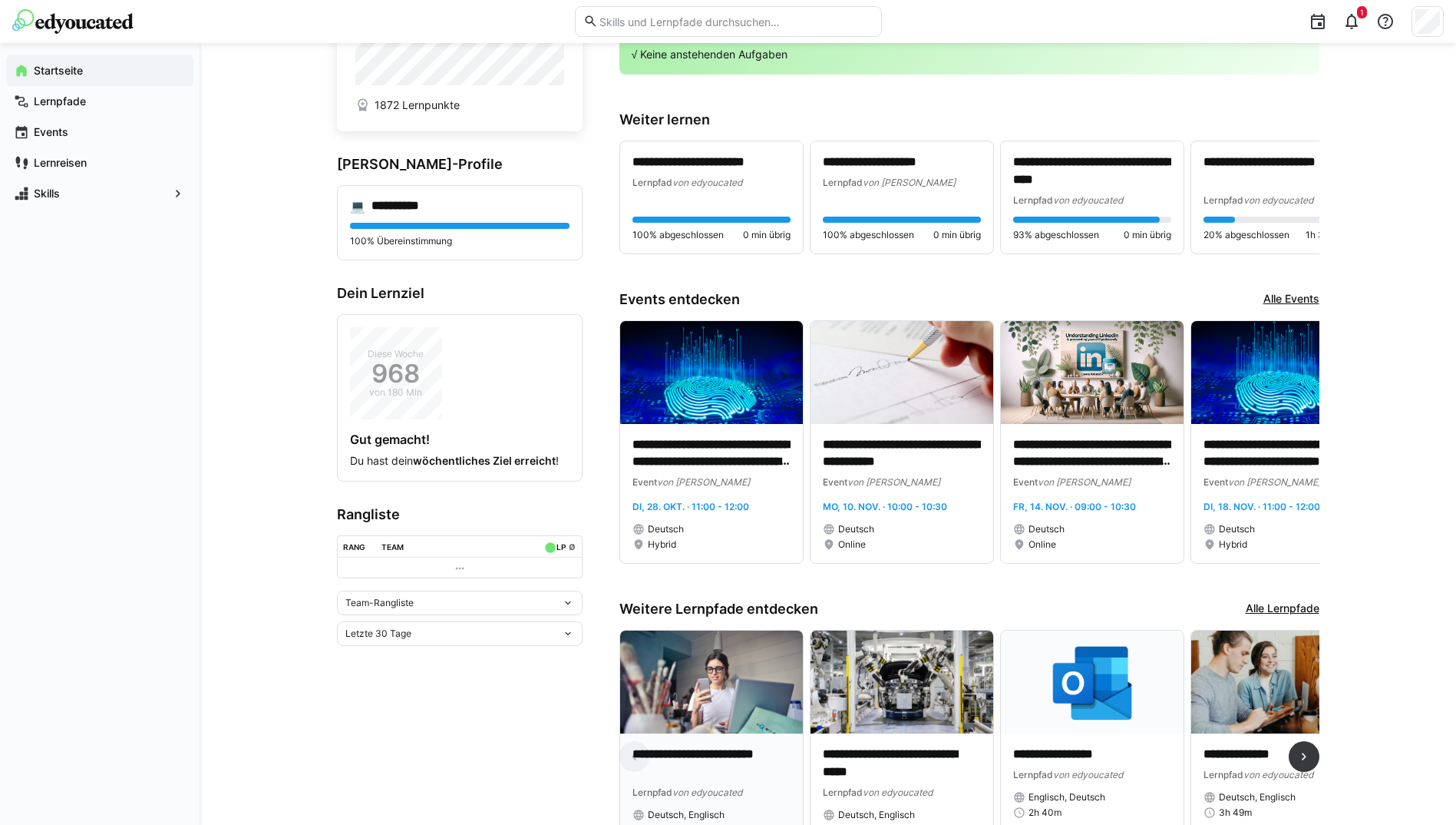
scroll to position [194, 0]
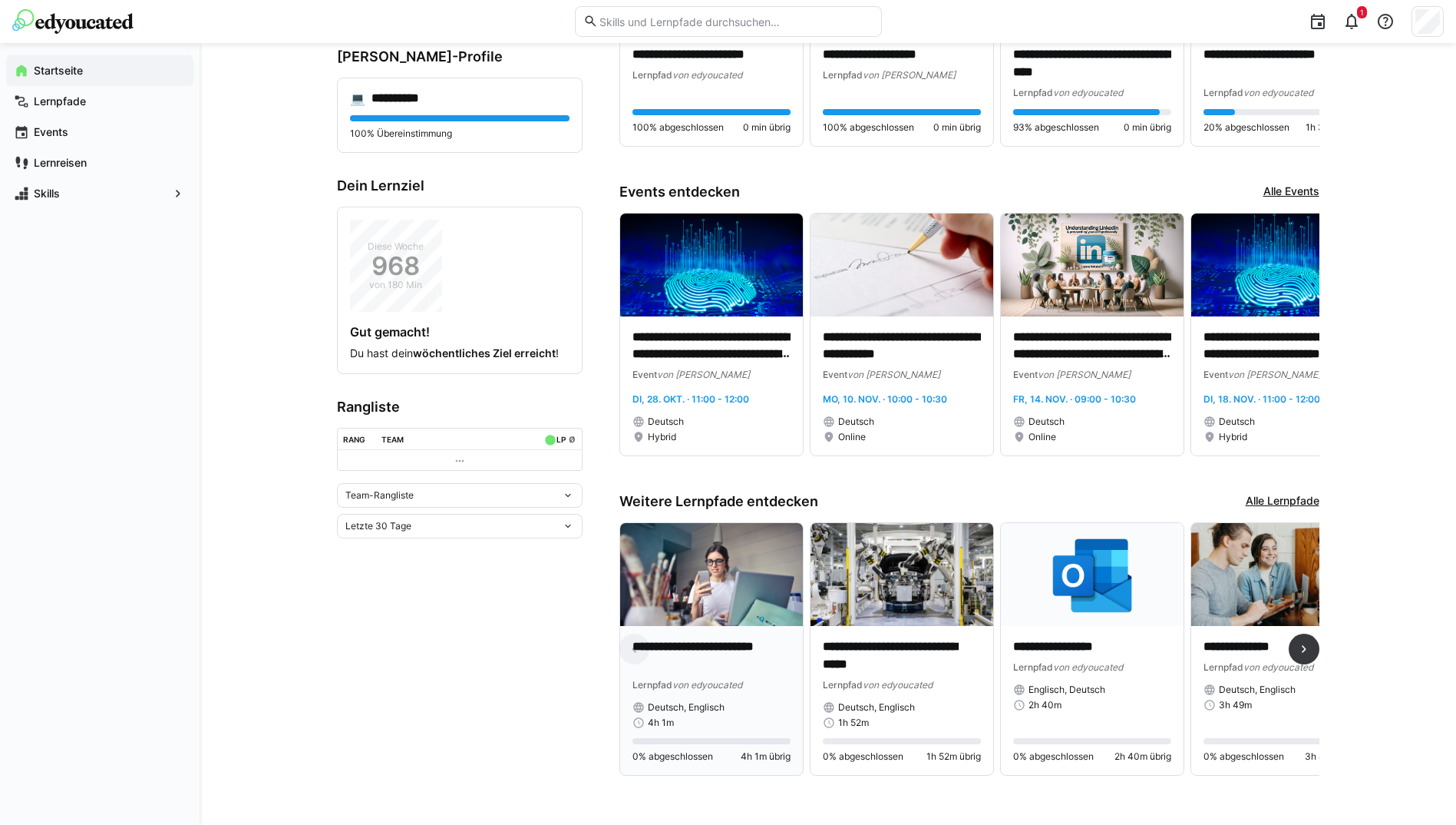
click at [700, 638] on p "**********" at bounding box center [711, 656] width 158 height 36
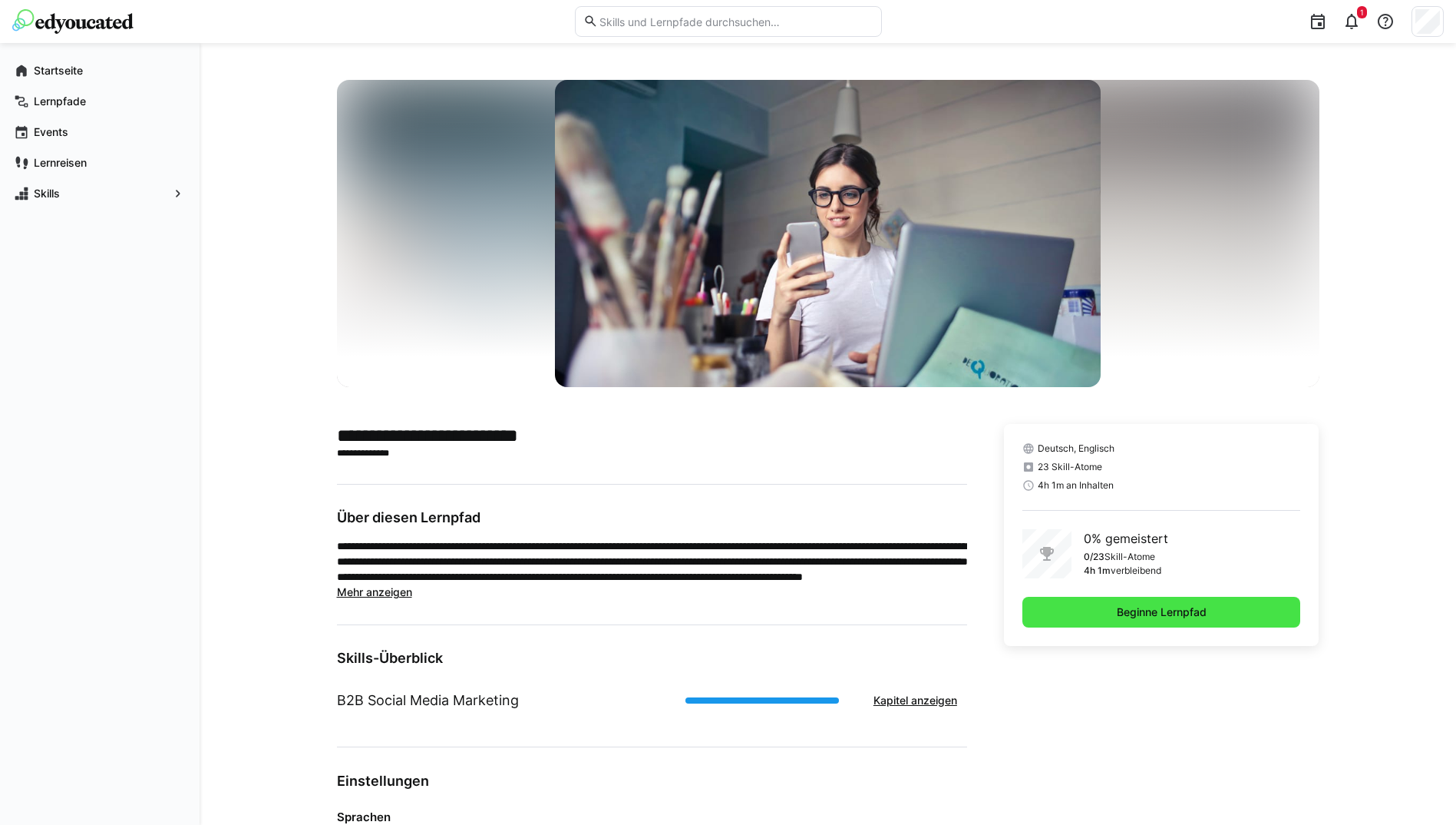
click at [1119, 606] on span "Beginne Lernpfad" at bounding box center [1161, 612] width 94 height 15
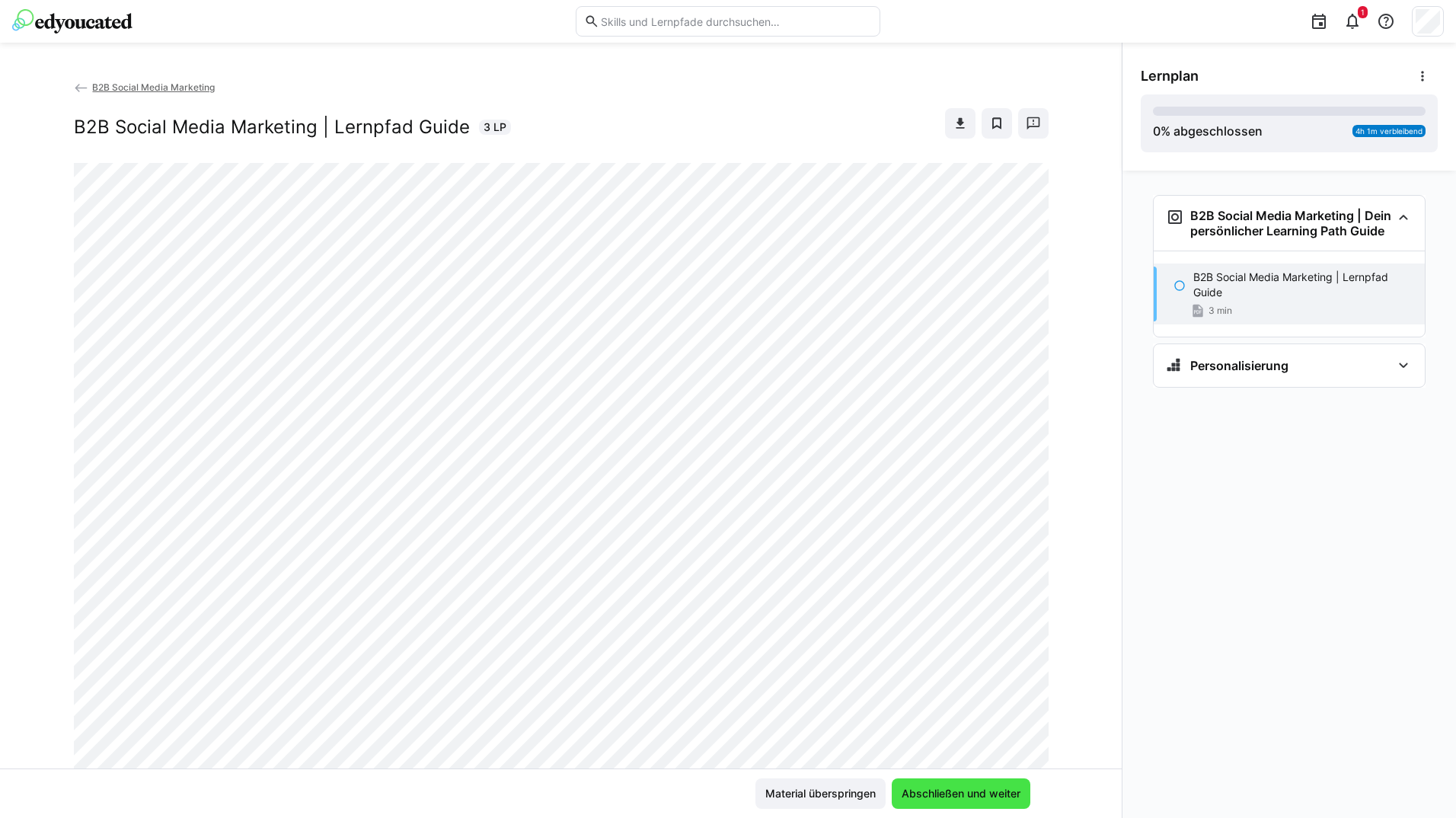
click at [982, 804] on span "Abschließen und weiter" at bounding box center [961, 793] width 139 height 31
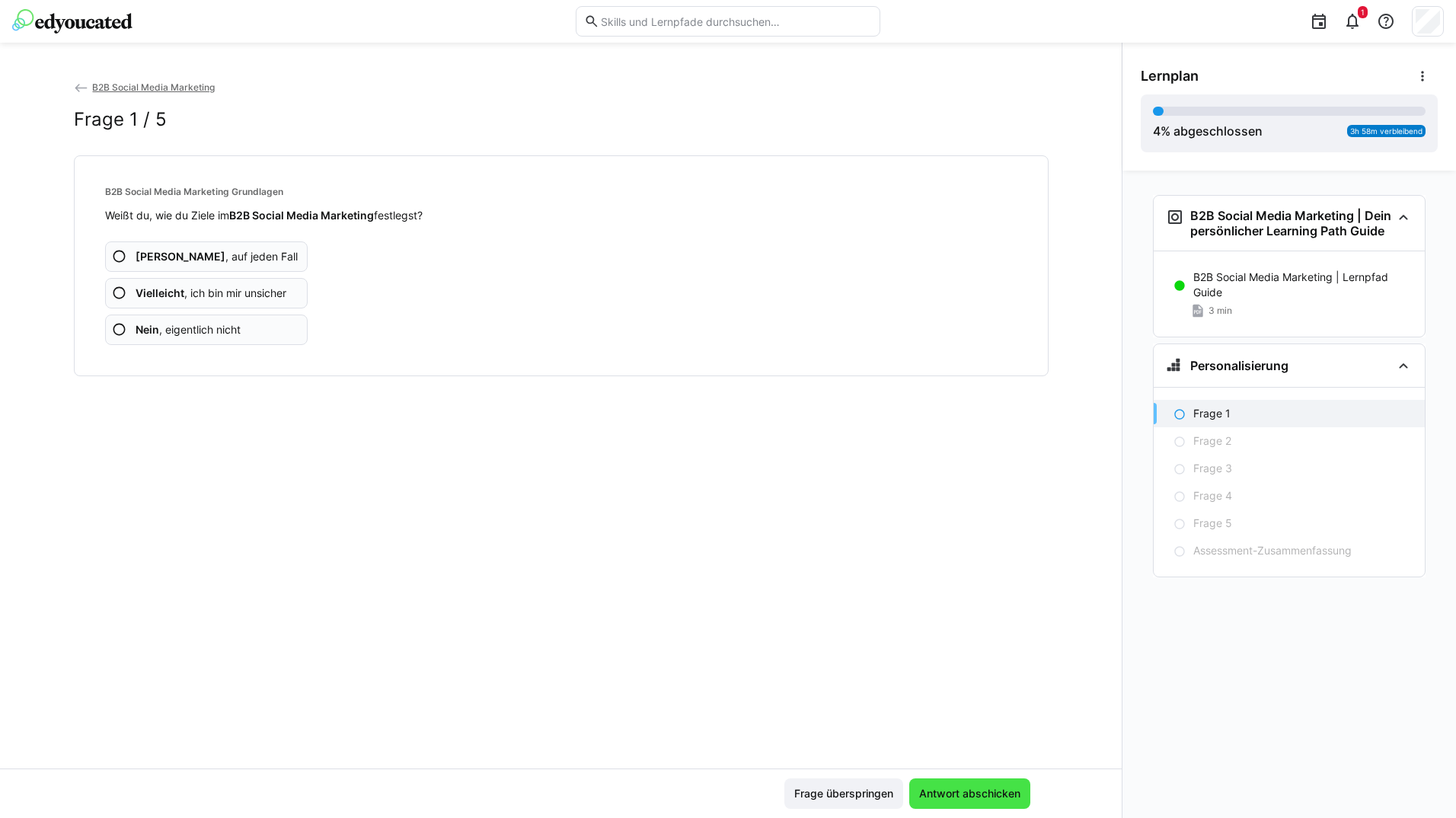
click at [964, 800] on span "Antwort abschicken" at bounding box center [969, 793] width 106 height 15
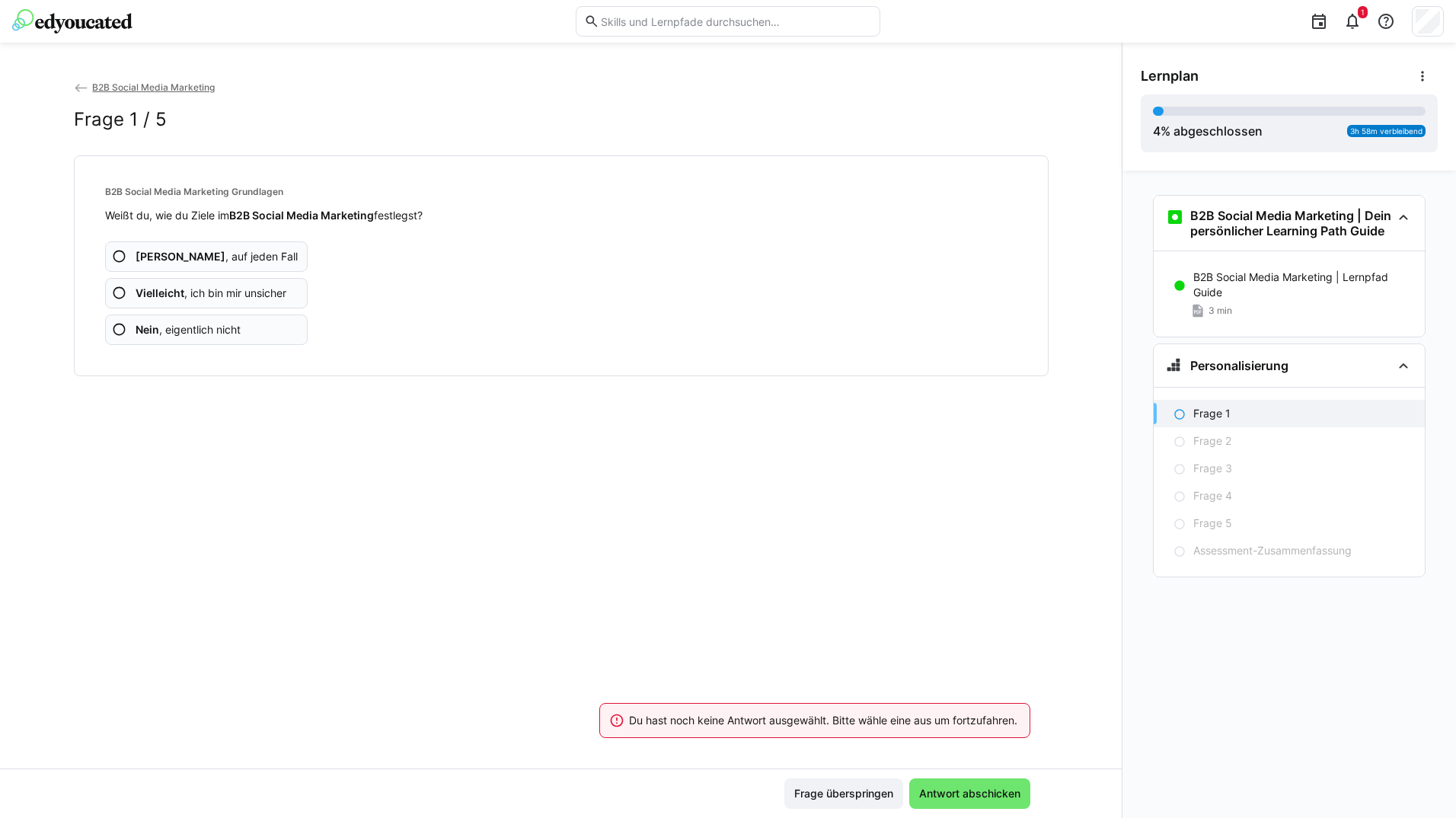
click at [263, 251] on app-assessment-question-radio "Ja , auf jeden Fall" at bounding box center [206, 257] width 203 height 31
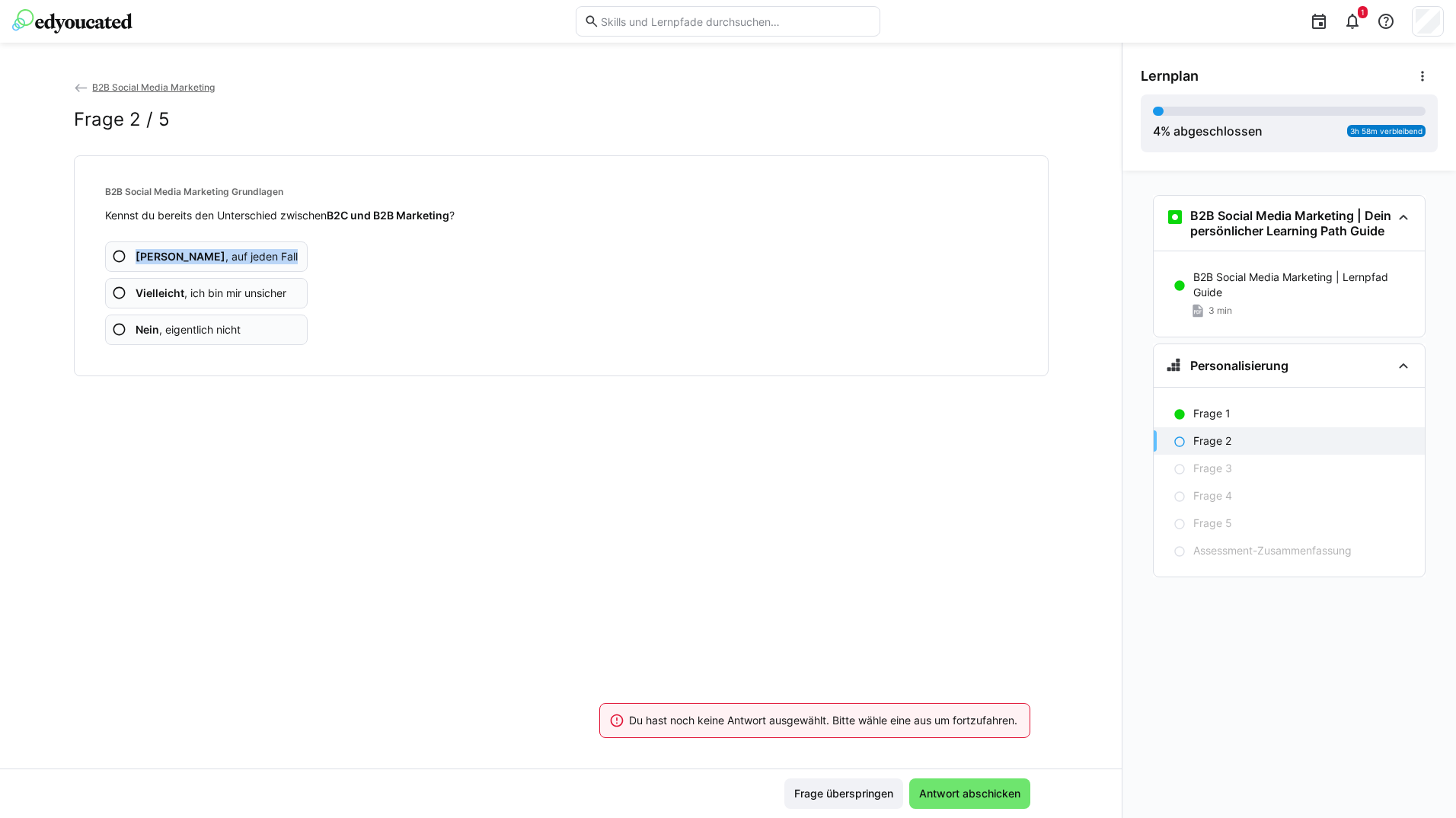
click at [263, 251] on app-assessment-question-radio "Ja , auf jeden Fall" at bounding box center [206, 257] width 203 height 31
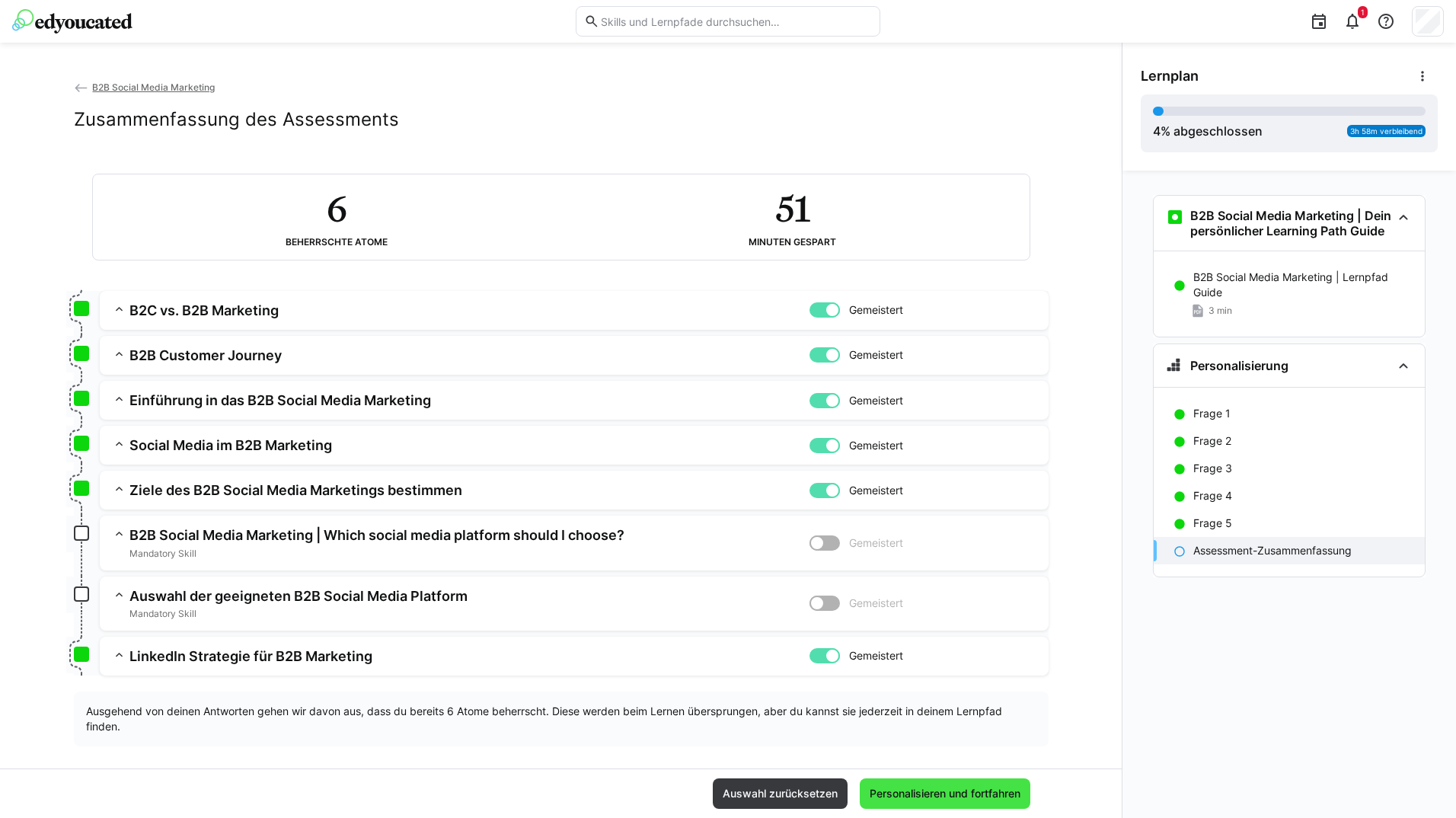
click at [912, 780] on span "Personalisieren und fortfahren" at bounding box center [945, 793] width 171 height 31
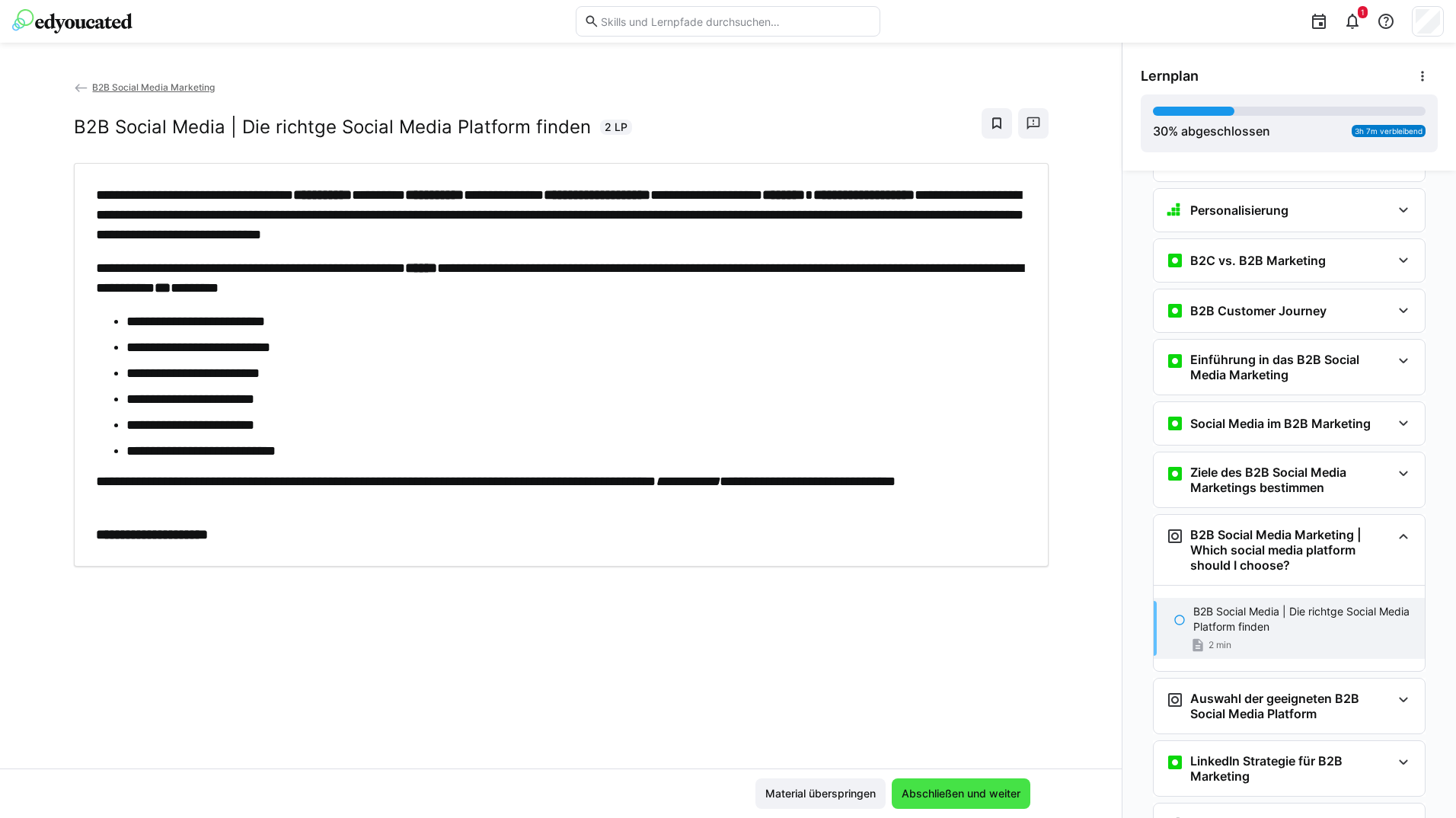
scroll to position [358, 0]
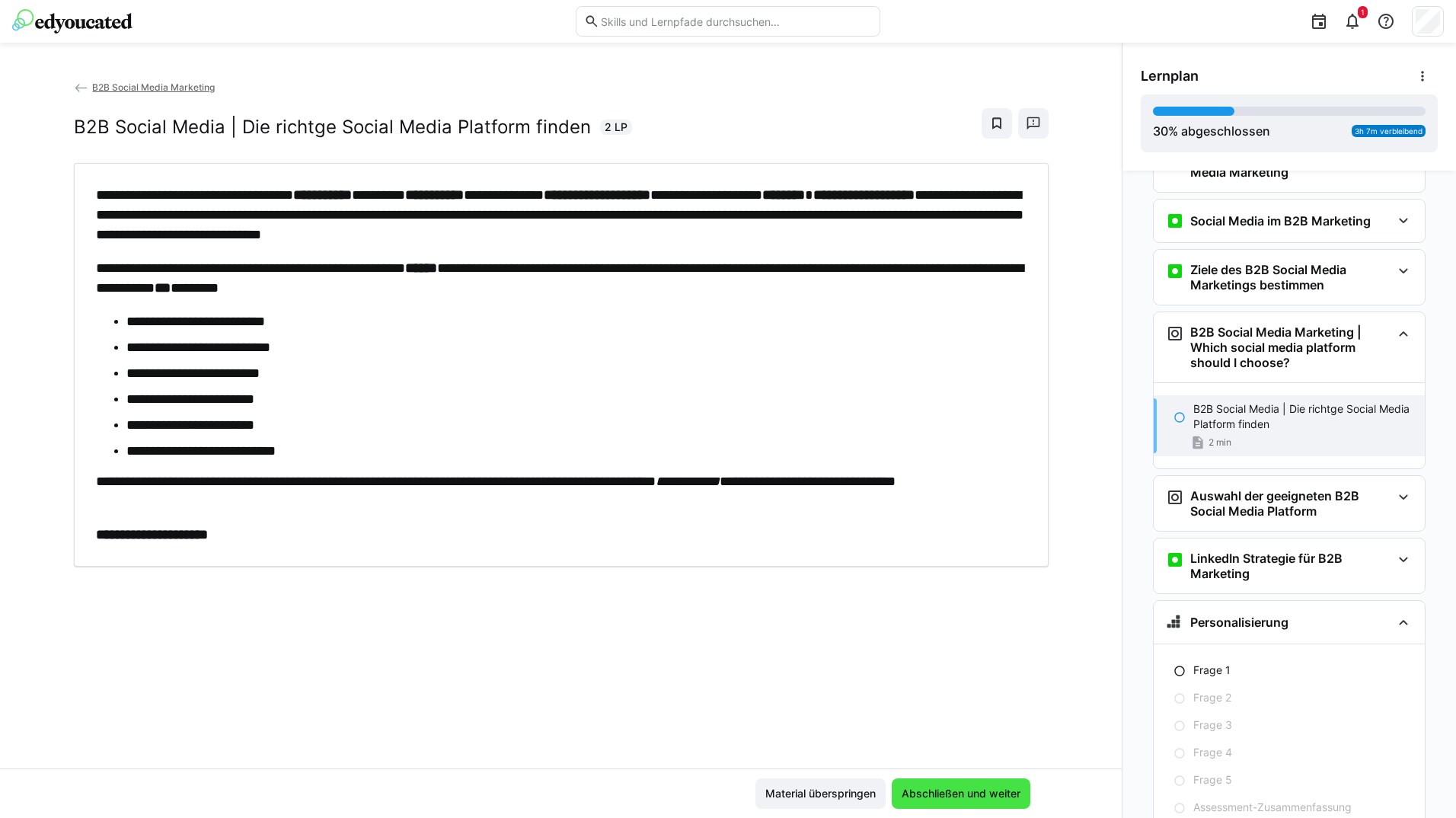
click at [906, 780] on span "Abschließen und weiter" at bounding box center [961, 793] width 139 height 31
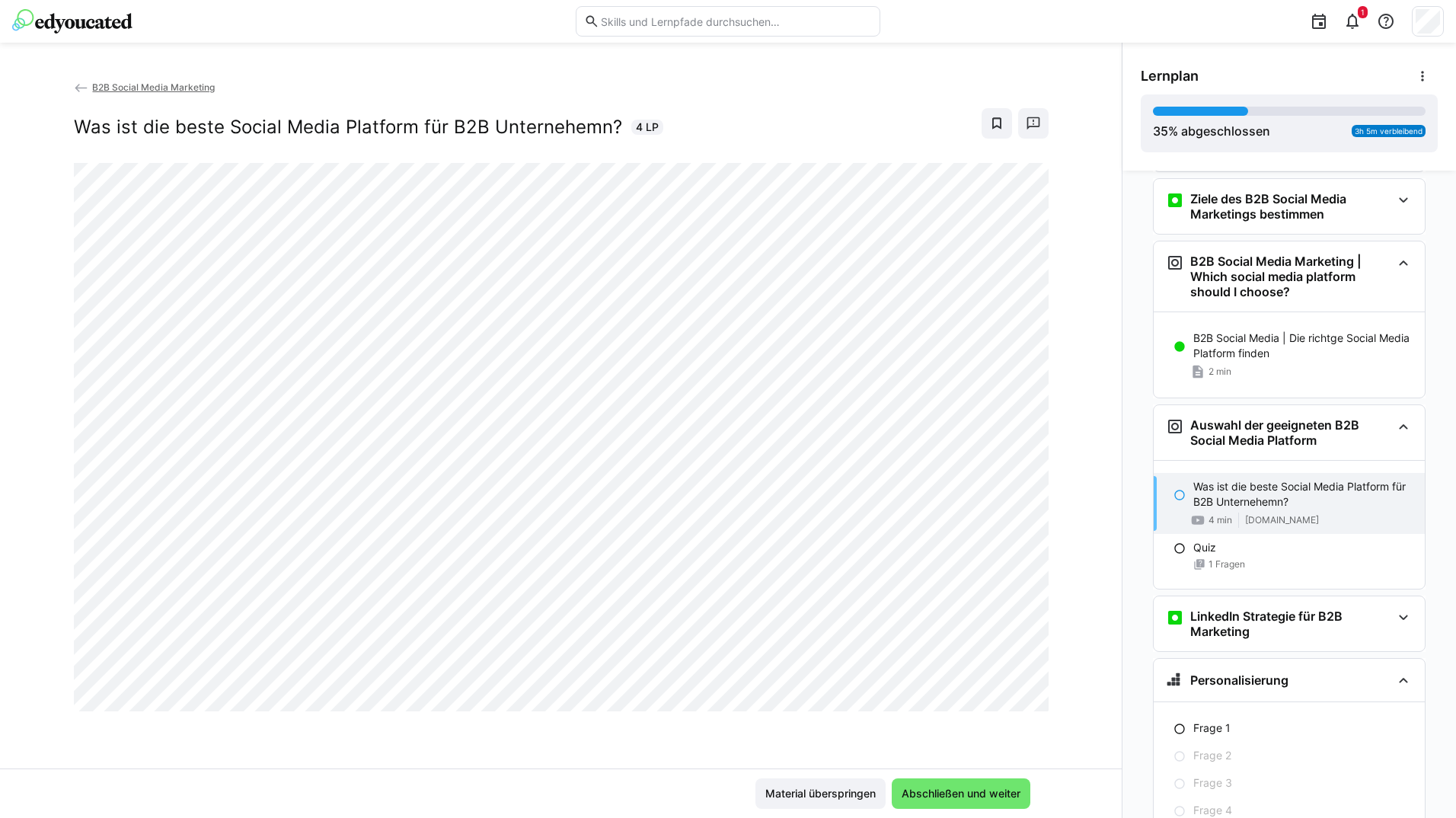
scroll to position [436, 0]
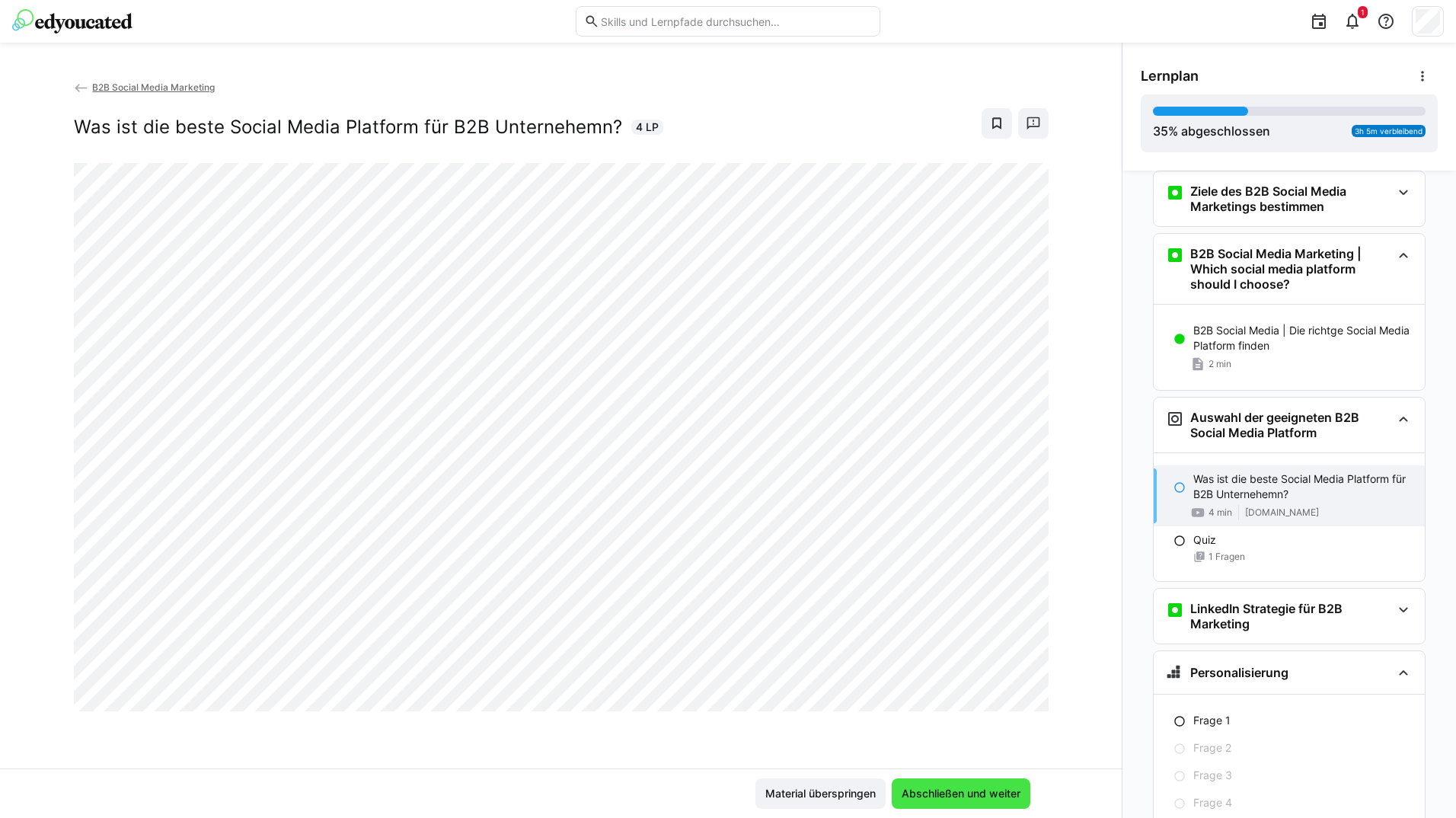
click at [983, 791] on span "Abschließen und weiter" at bounding box center [961, 793] width 123 height 15
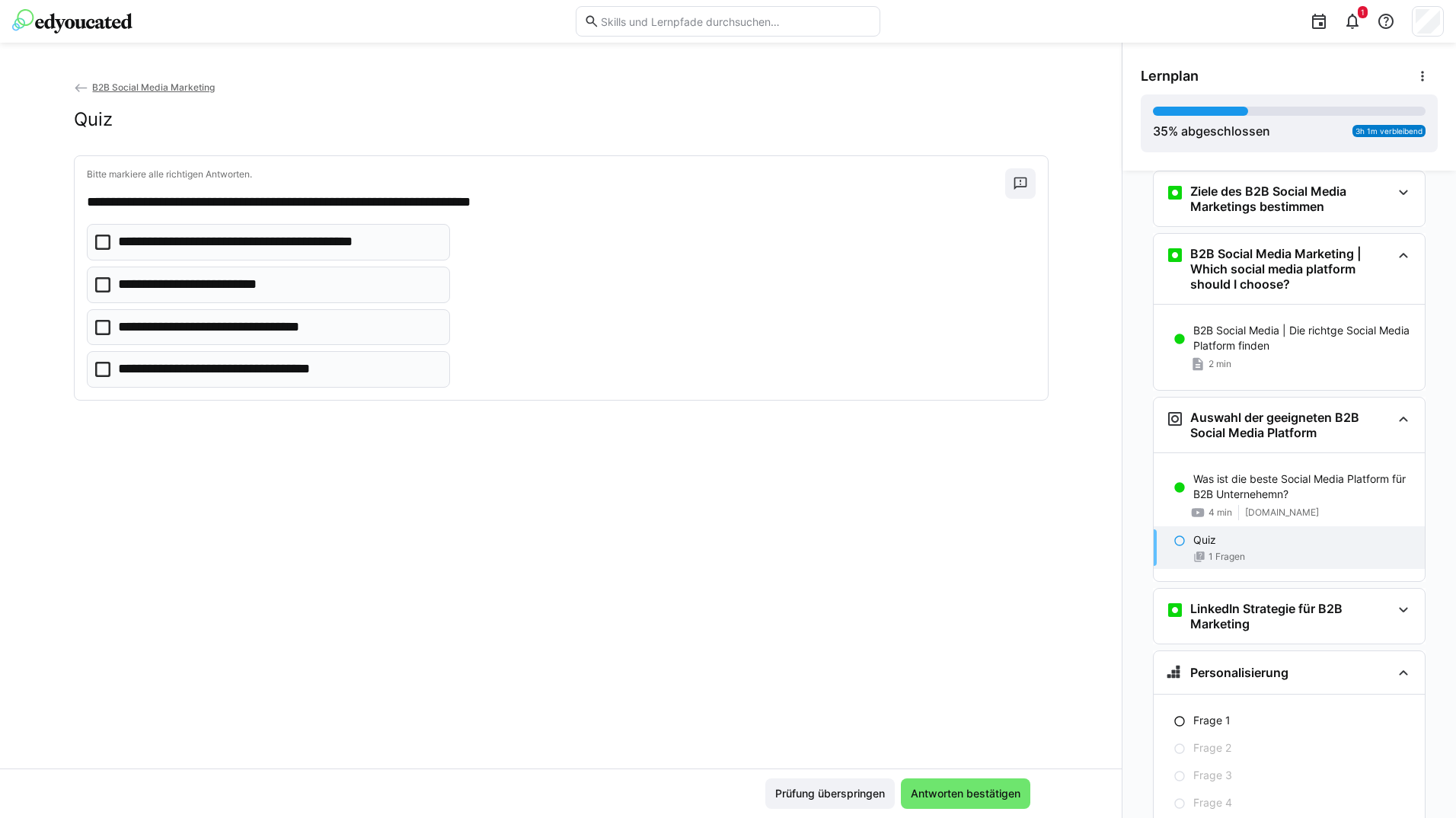
click at [391, 376] on eds-checkbox "**********" at bounding box center [269, 369] width 364 height 36
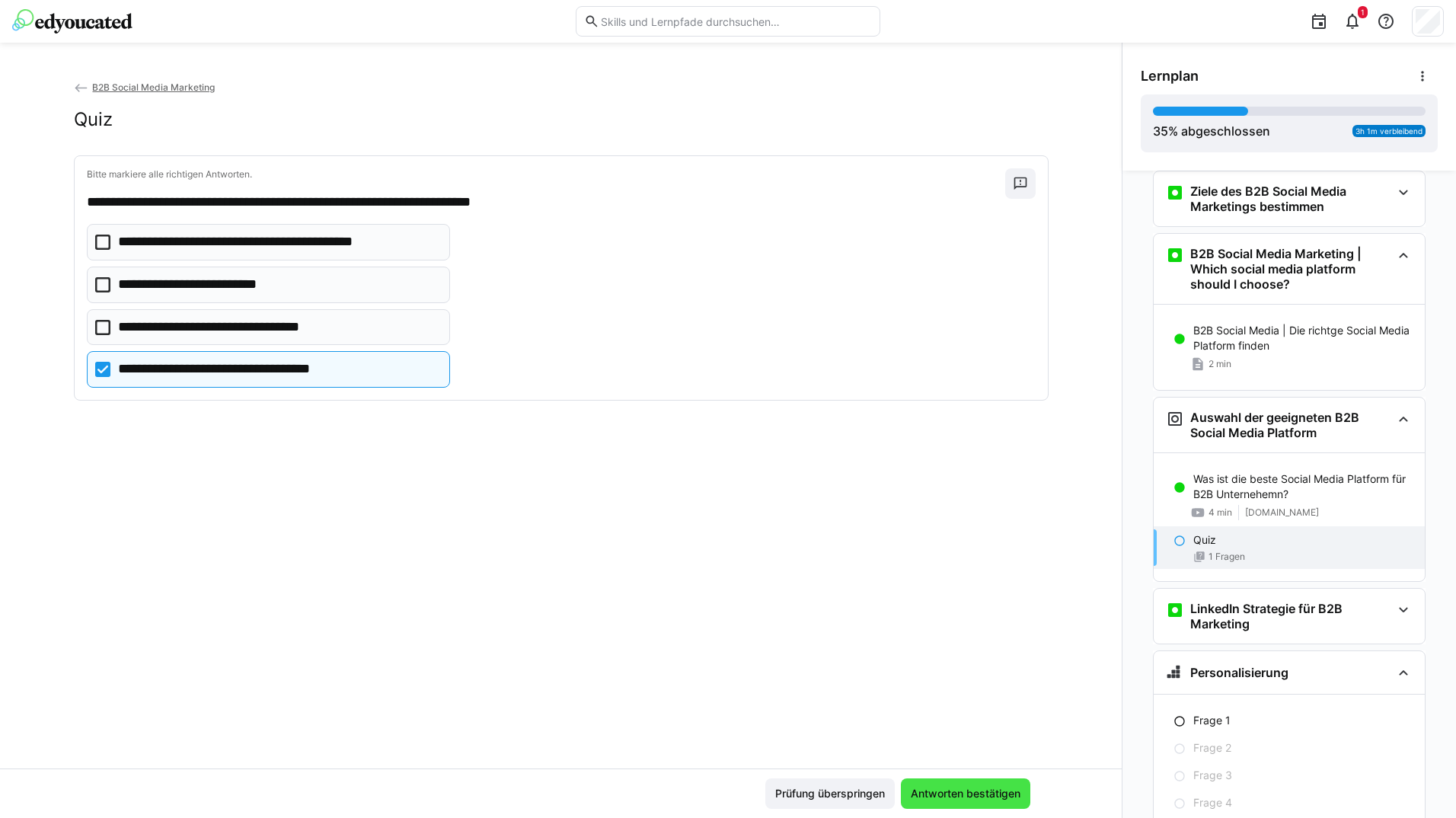
click at [1026, 786] on span "Antworten bestätigen" at bounding box center [966, 793] width 130 height 31
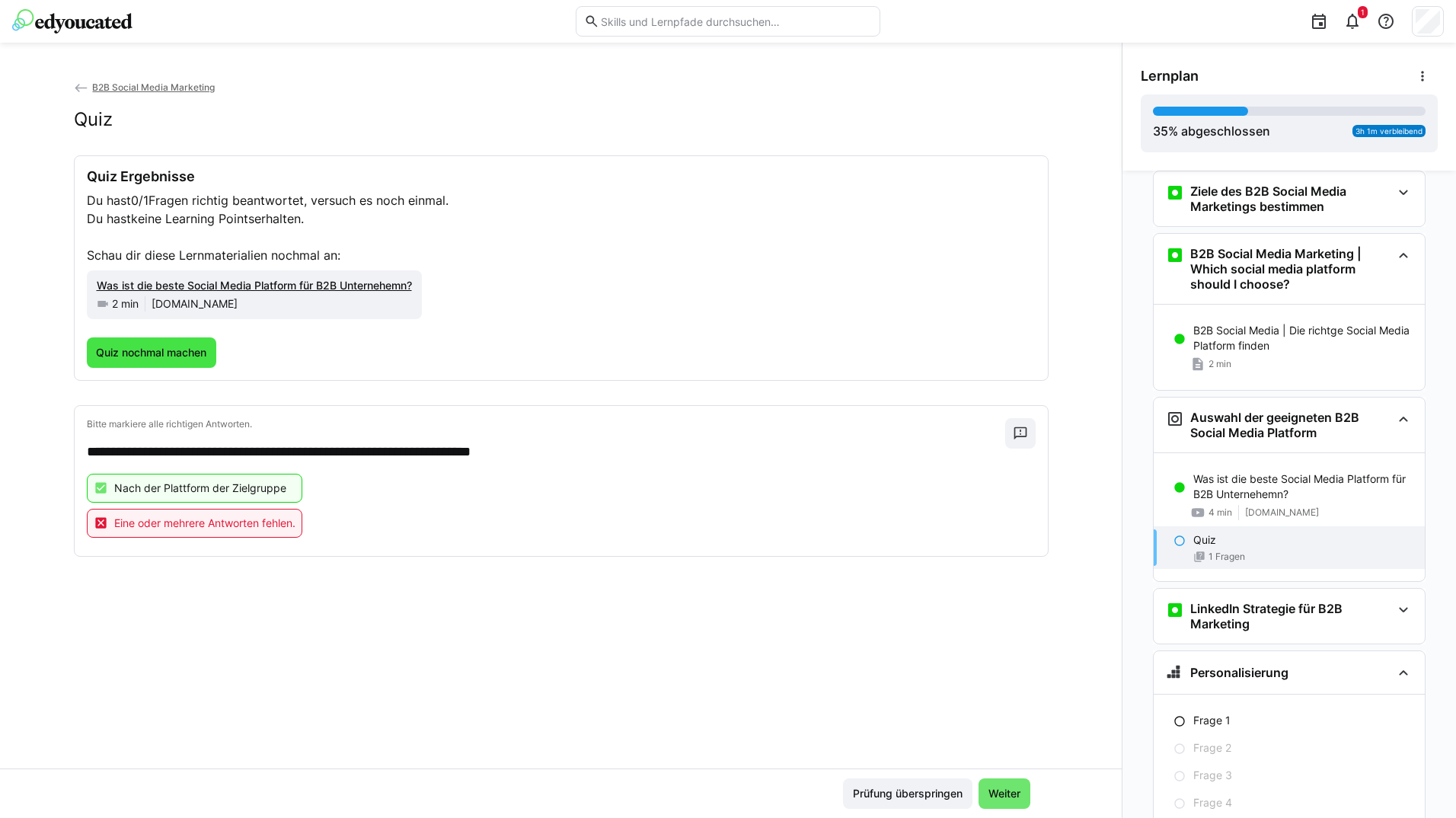
click at [194, 352] on span "Quiz nochmal machen" at bounding box center [151, 352] width 115 height 15
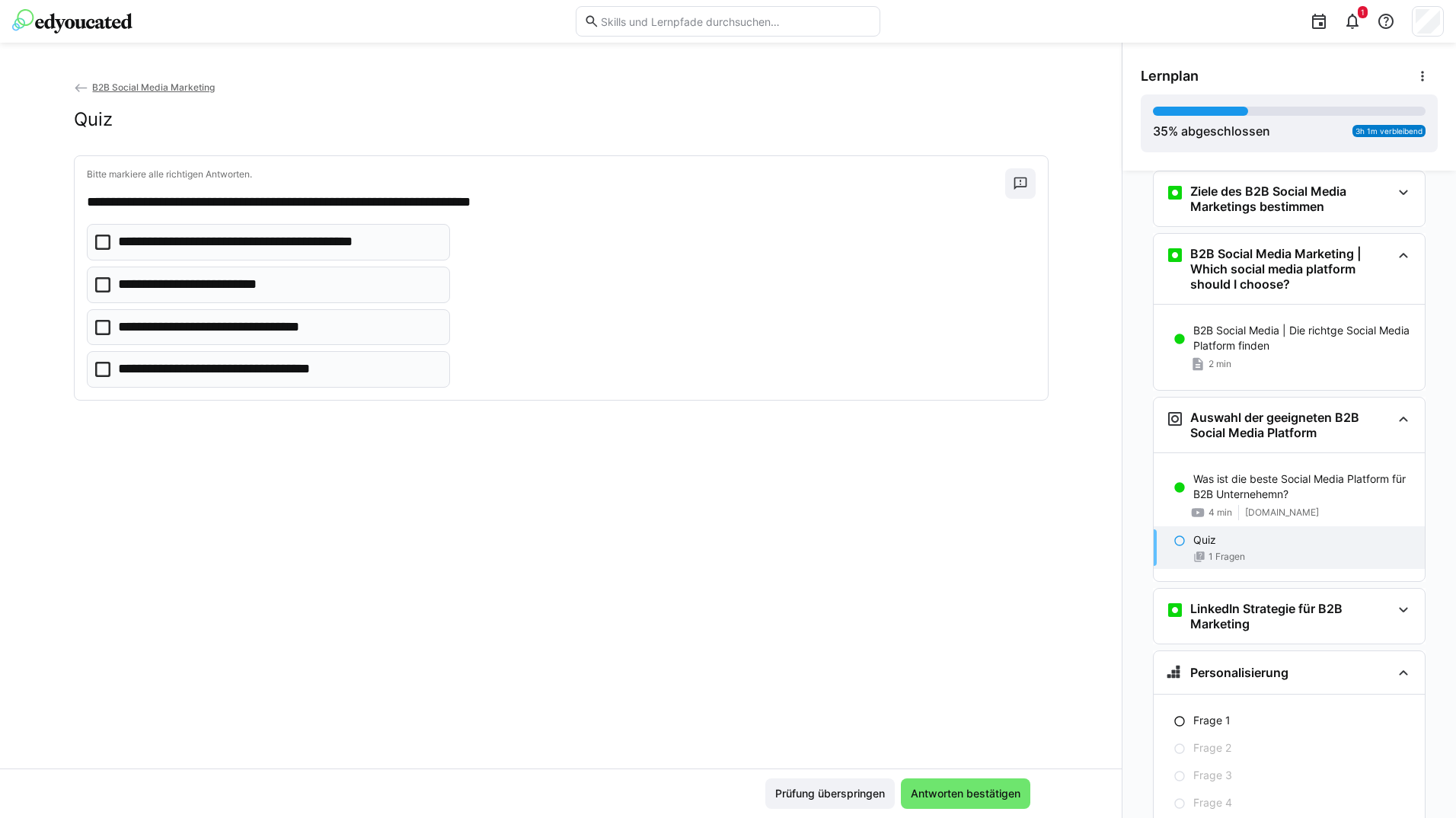
click at [245, 370] on p "**********" at bounding box center [236, 369] width 237 height 19
click at [280, 272] on eds-checkbox "**********" at bounding box center [269, 284] width 364 height 36
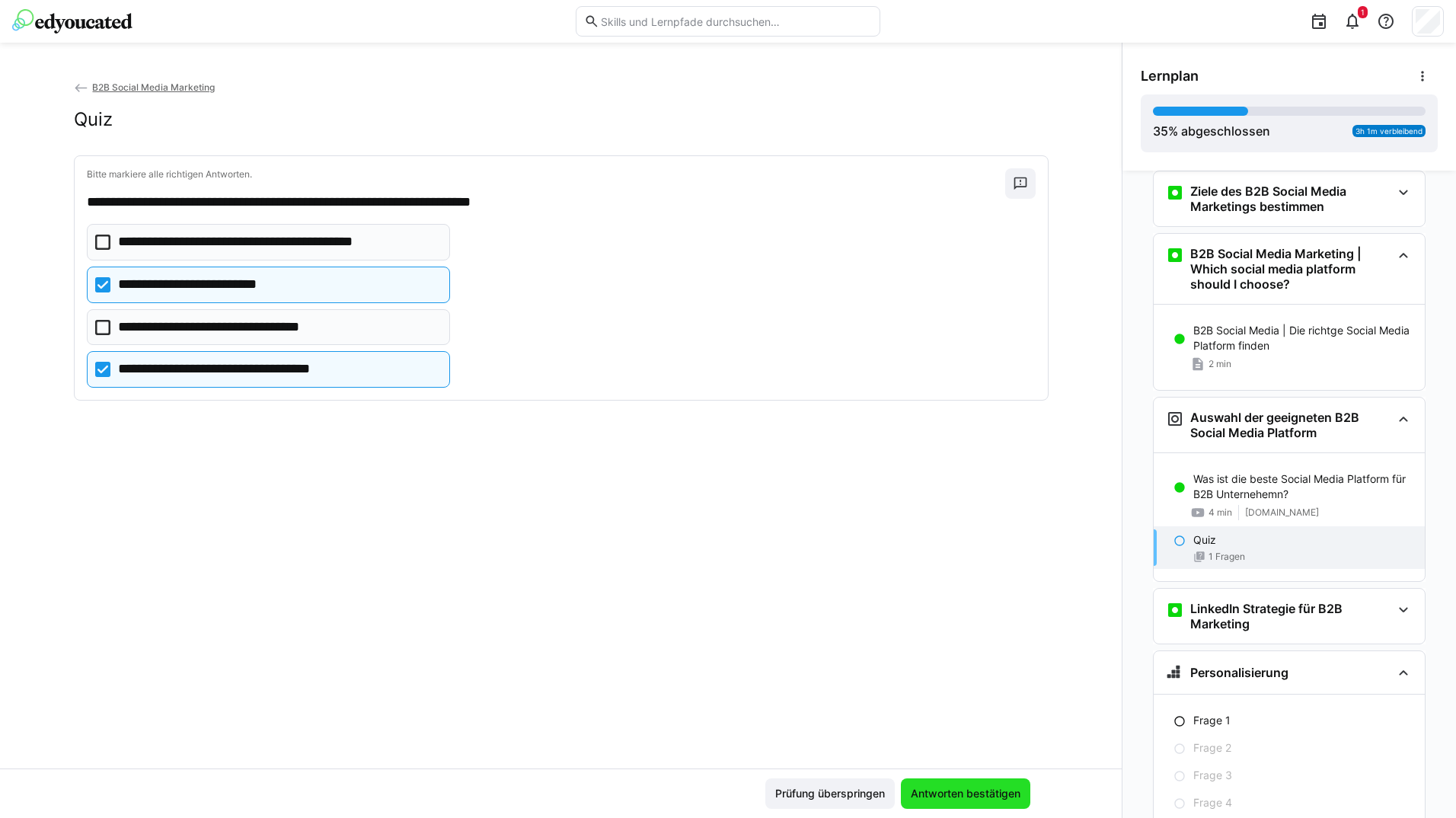
click at [956, 787] on span "Antworten bestätigen" at bounding box center [965, 793] width 114 height 15
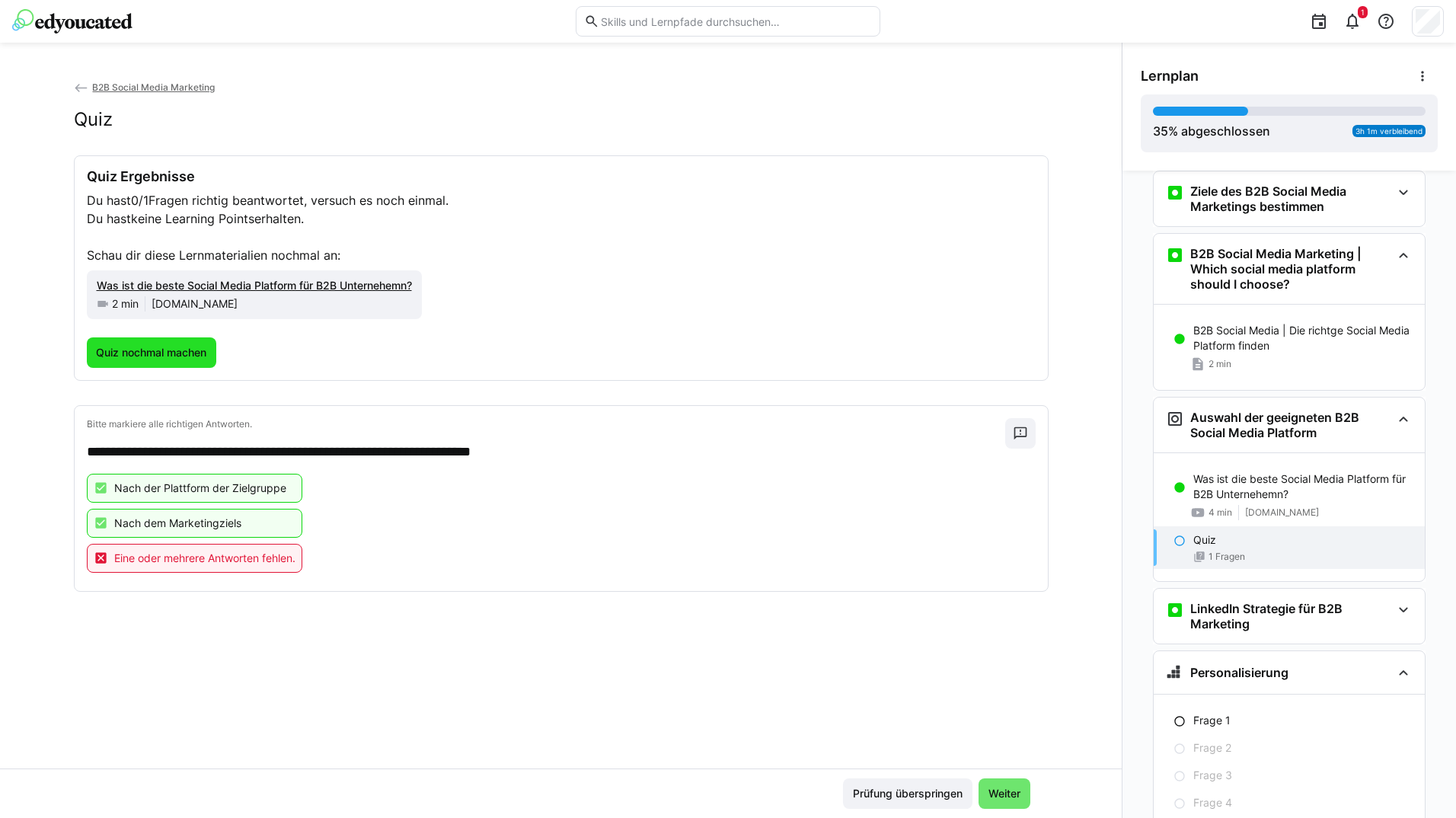
click at [165, 351] on span "Quiz nochmal machen" at bounding box center [151, 352] width 115 height 15
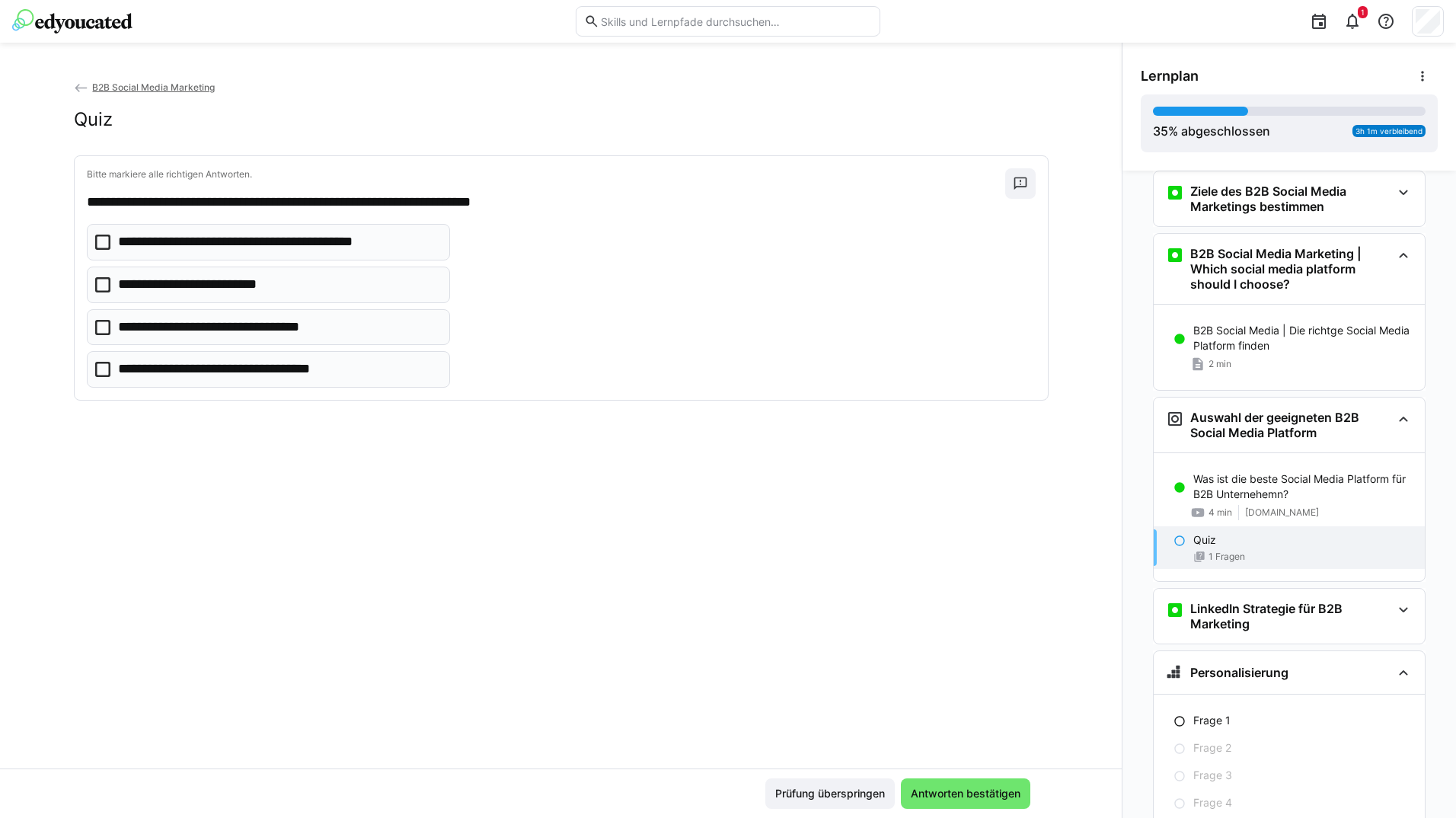
click at [249, 367] on p "**********" at bounding box center [236, 369] width 237 height 19
click at [279, 285] on p "**********" at bounding box center [208, 284] width 181 height 19
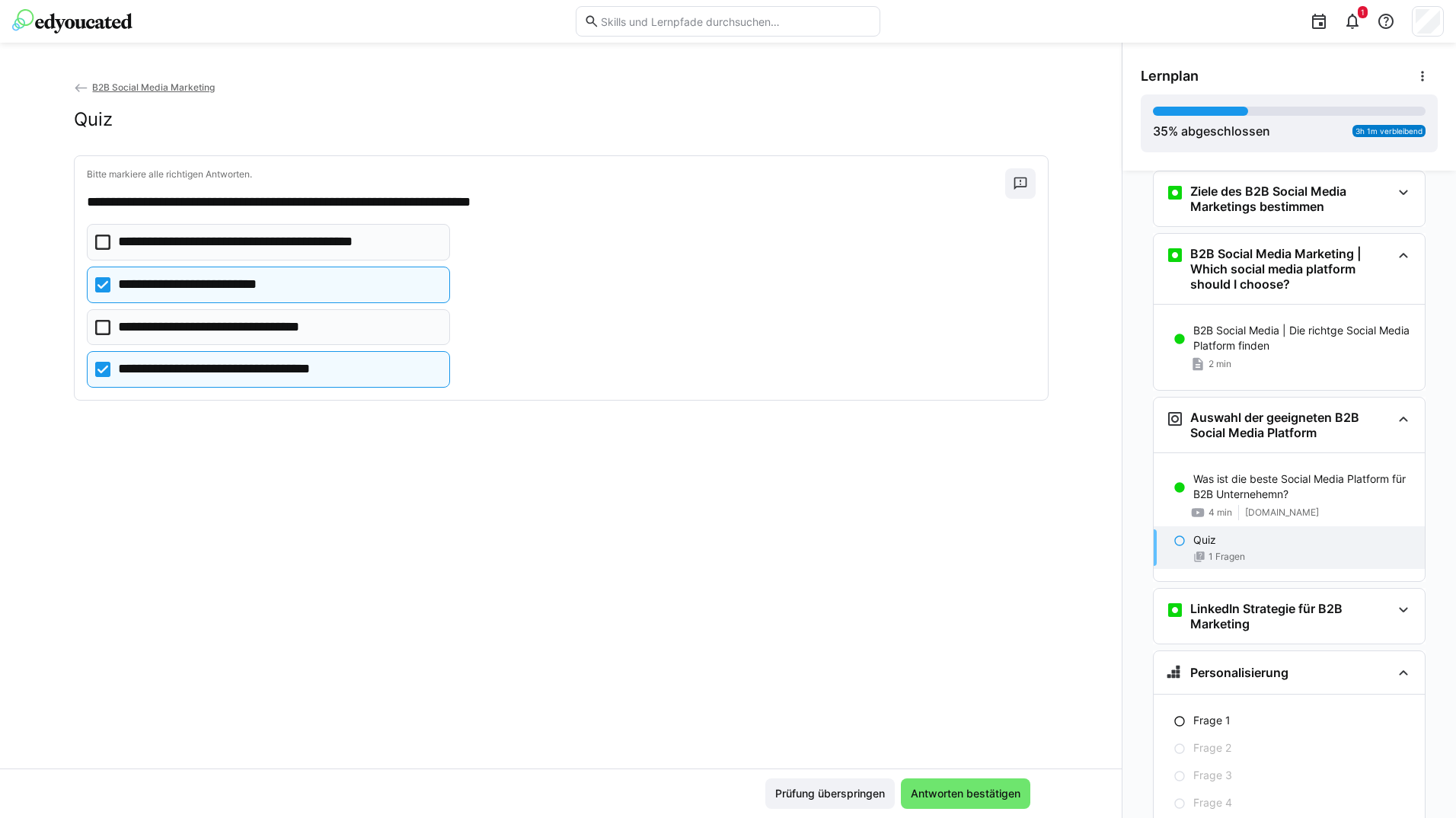
click at [303, 250] on p "**********" at bounding box center [278, 242] width 322 height 19
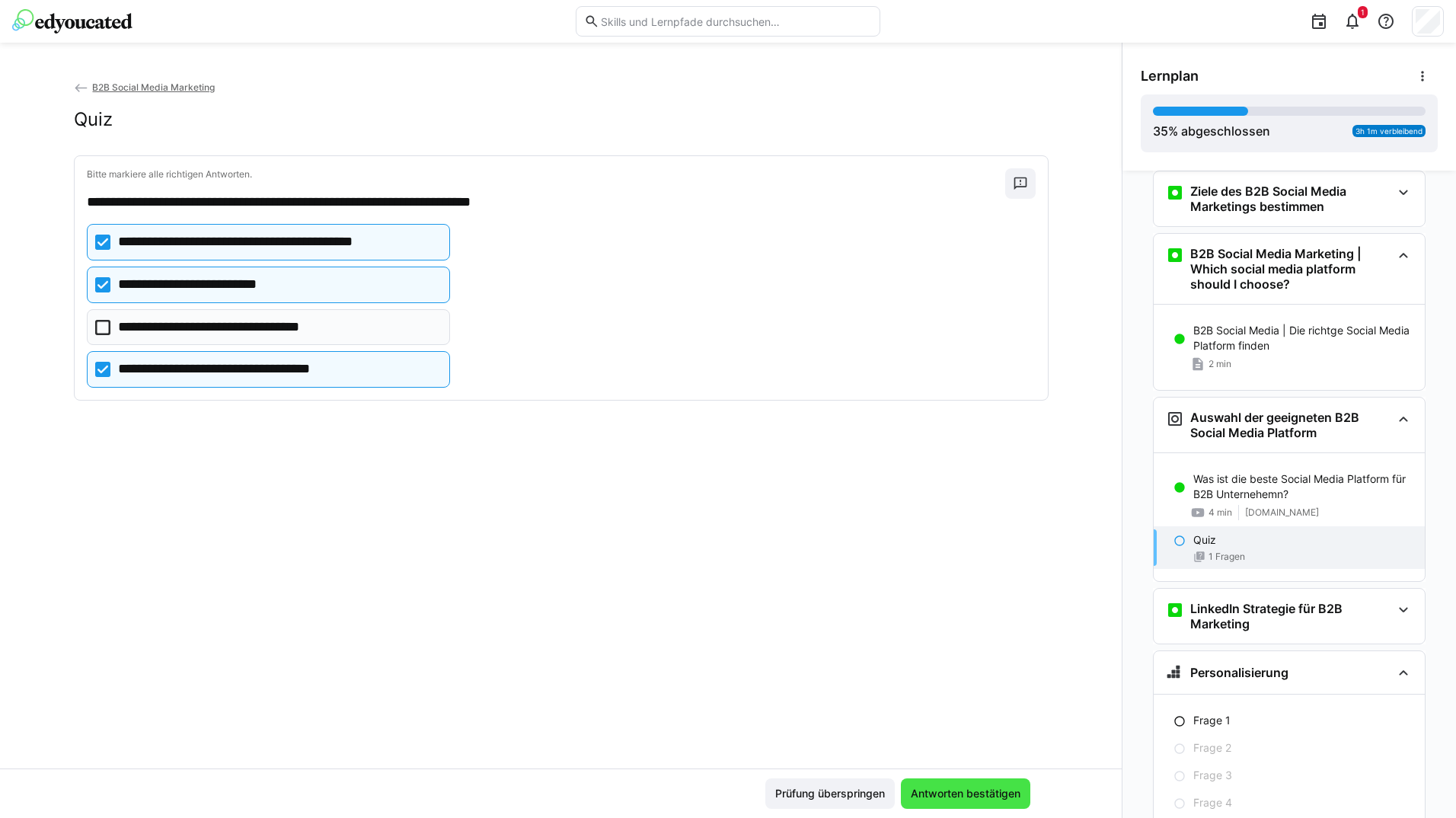
click at [1019, 787] on span "Antworten bestätigen" at bounding box center [965, 793] width 114 height 15
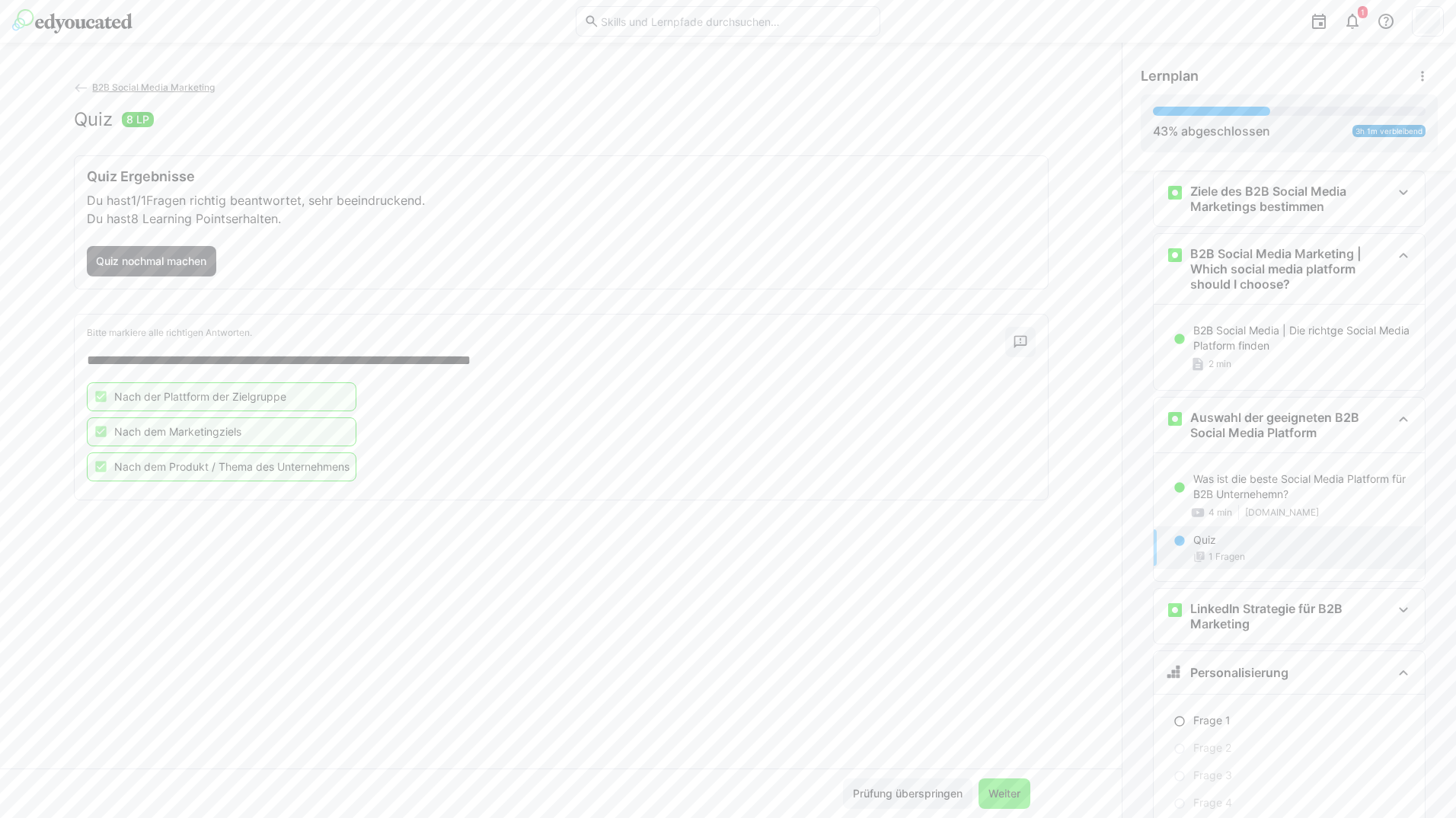
drag, startPoint x: 970, startPoint y: 779, endPoint x: 990, endPoint y: 785, distance: 20.9
click at [975, 779] on div "Prüfung überspringen Weiter" at bounding box center [937, 793] width 187 height 31
click at [1002, 787] on span "Weiter" at bounding box center [1004, 793] width 36 height 15
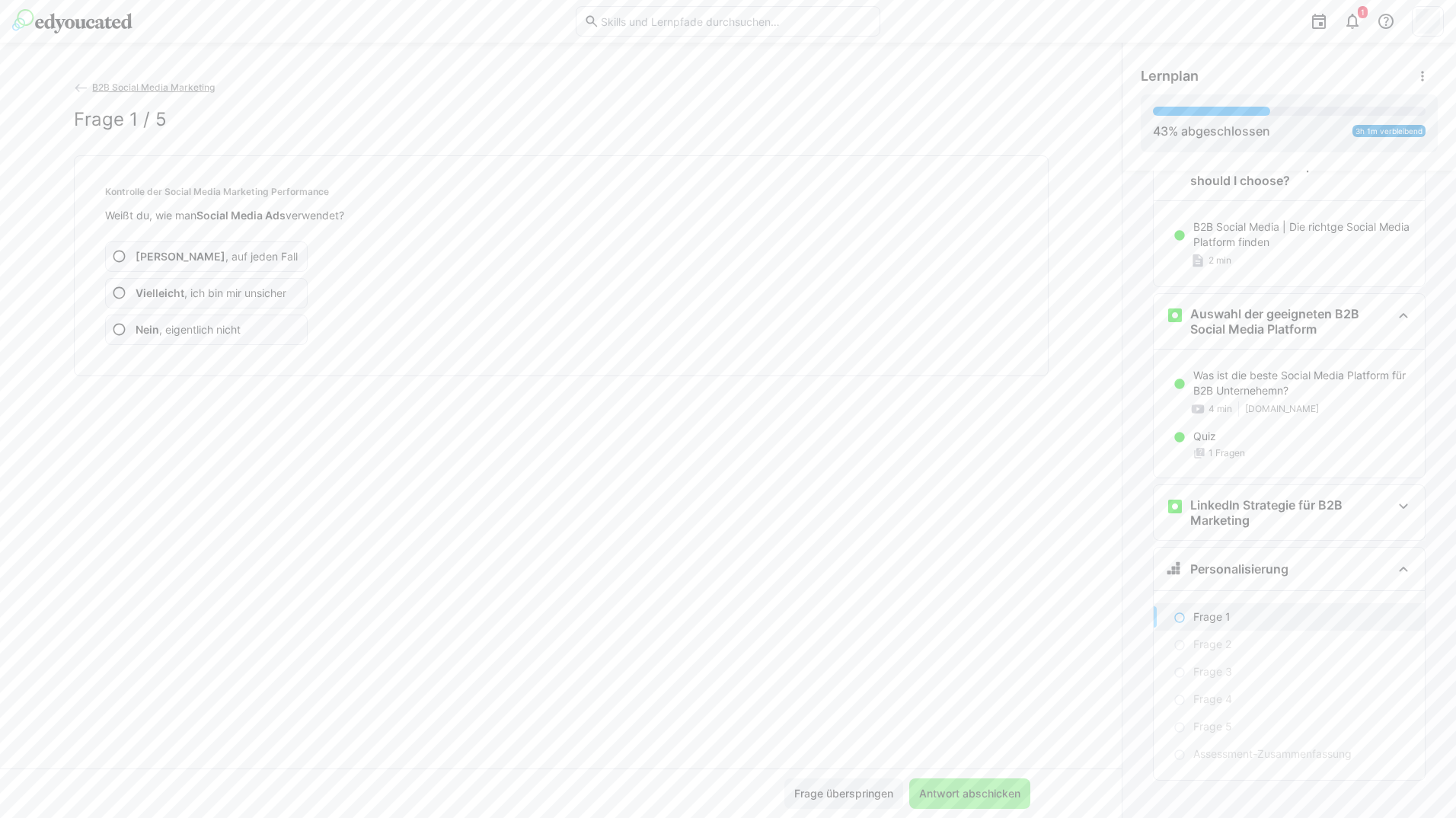
scroll to position [565, 0]
click at [210, 264] on app-assessment-question-radio "Ja , auf jeden Fall" at bounding box center [206, 257] width 203 height 31
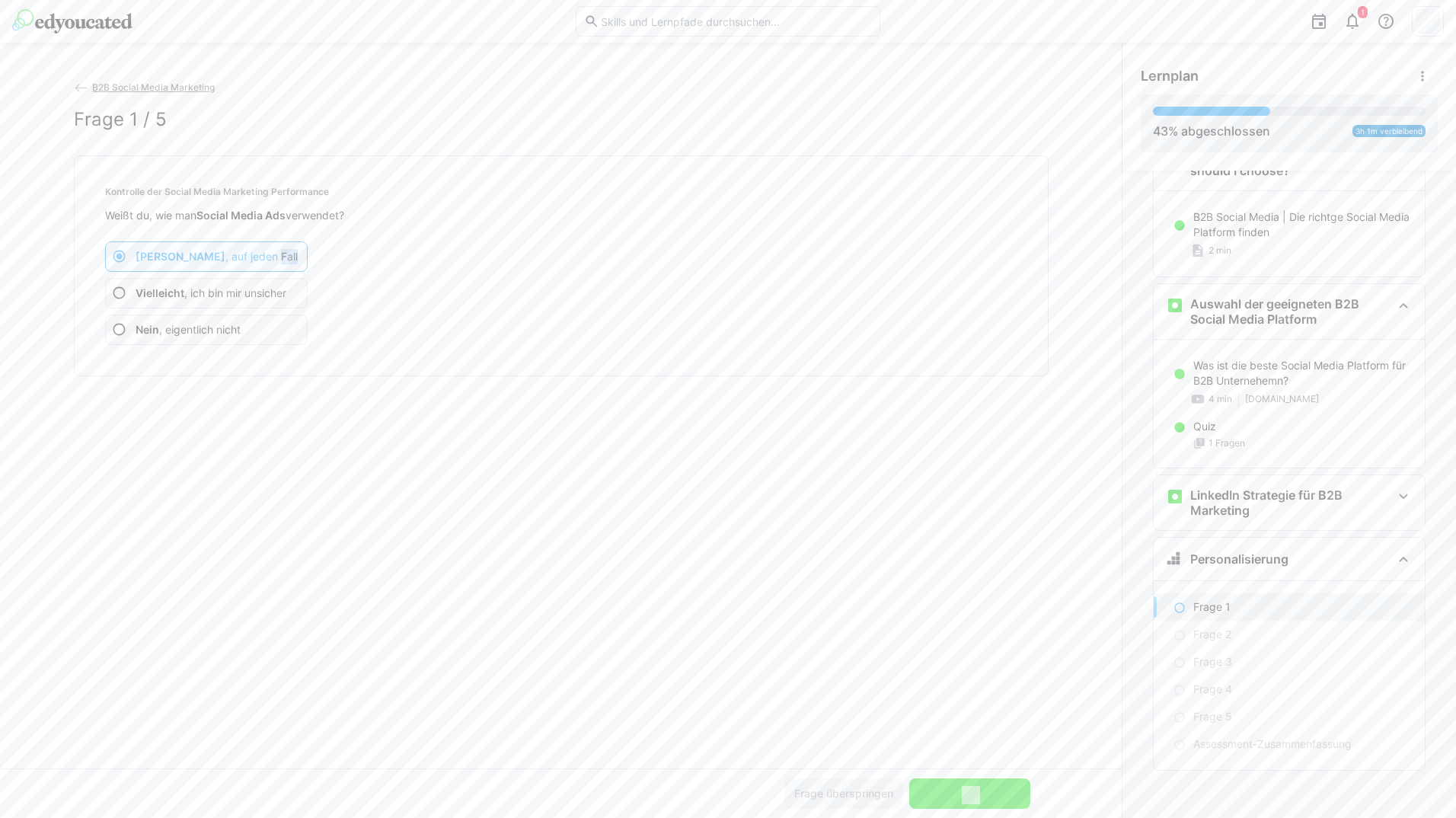
click at [210, 264] on app-assessment-question-radio "Ja , auf jeden Fall" at bounding box center [206, 257] width 203 height 31
click at [211, 264] on app-assessment-question-radio "Ja , auf jeden Fall" at bounding box center [206, 257] width 203 height 31
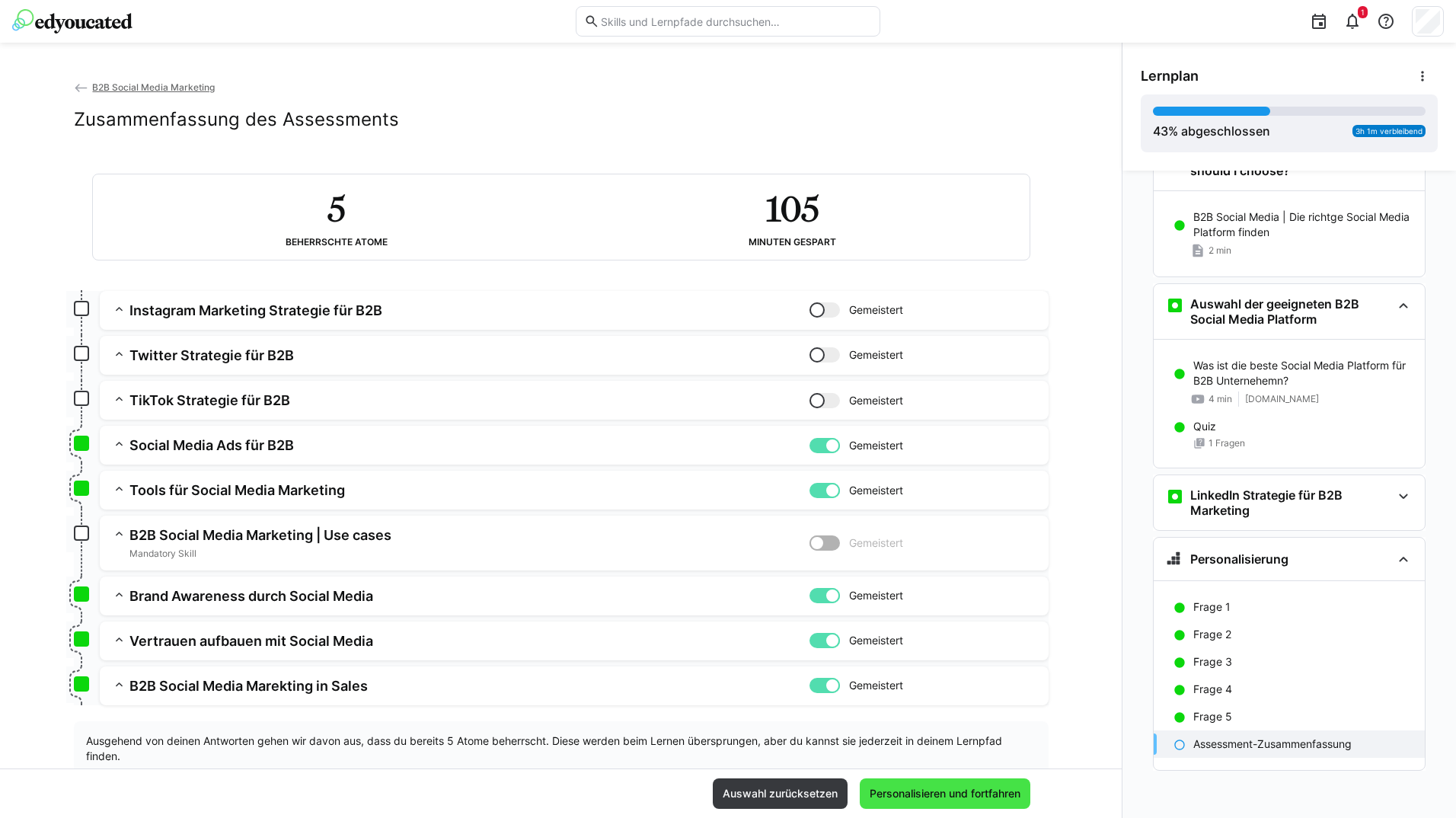
click at [941, 797] on span "Personalisieren und fortfahren" at bounding box center [945, 793] width 156 height 15
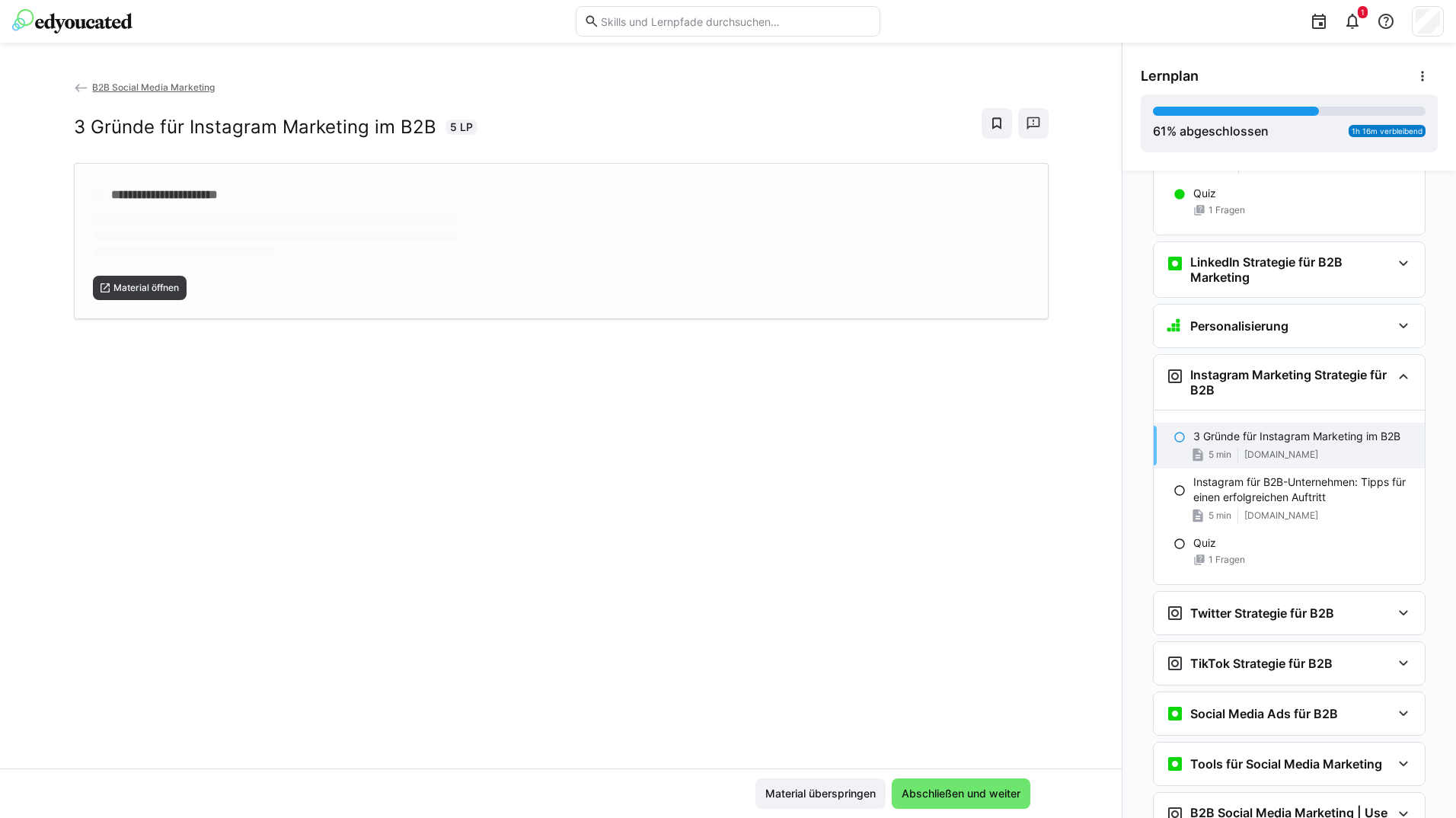
scroll to position [981, 0]
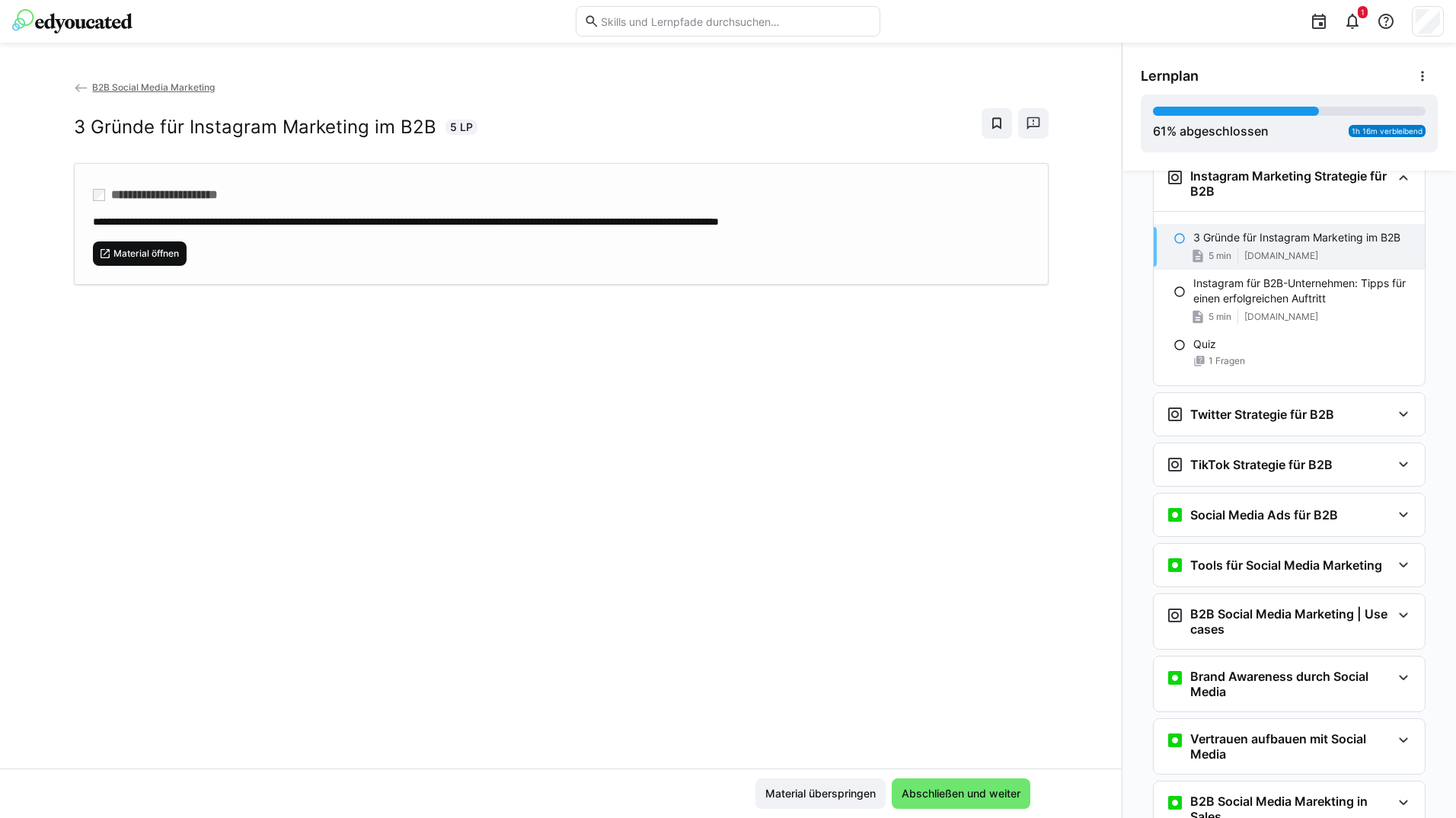
click at [147, 247] on span "Material öffnen" at bounding box center [146, 253] width 69 height 12
click at [939, 780] on span "Abschließen und weiter" at bounding box center [961, 793] width 139 height 31
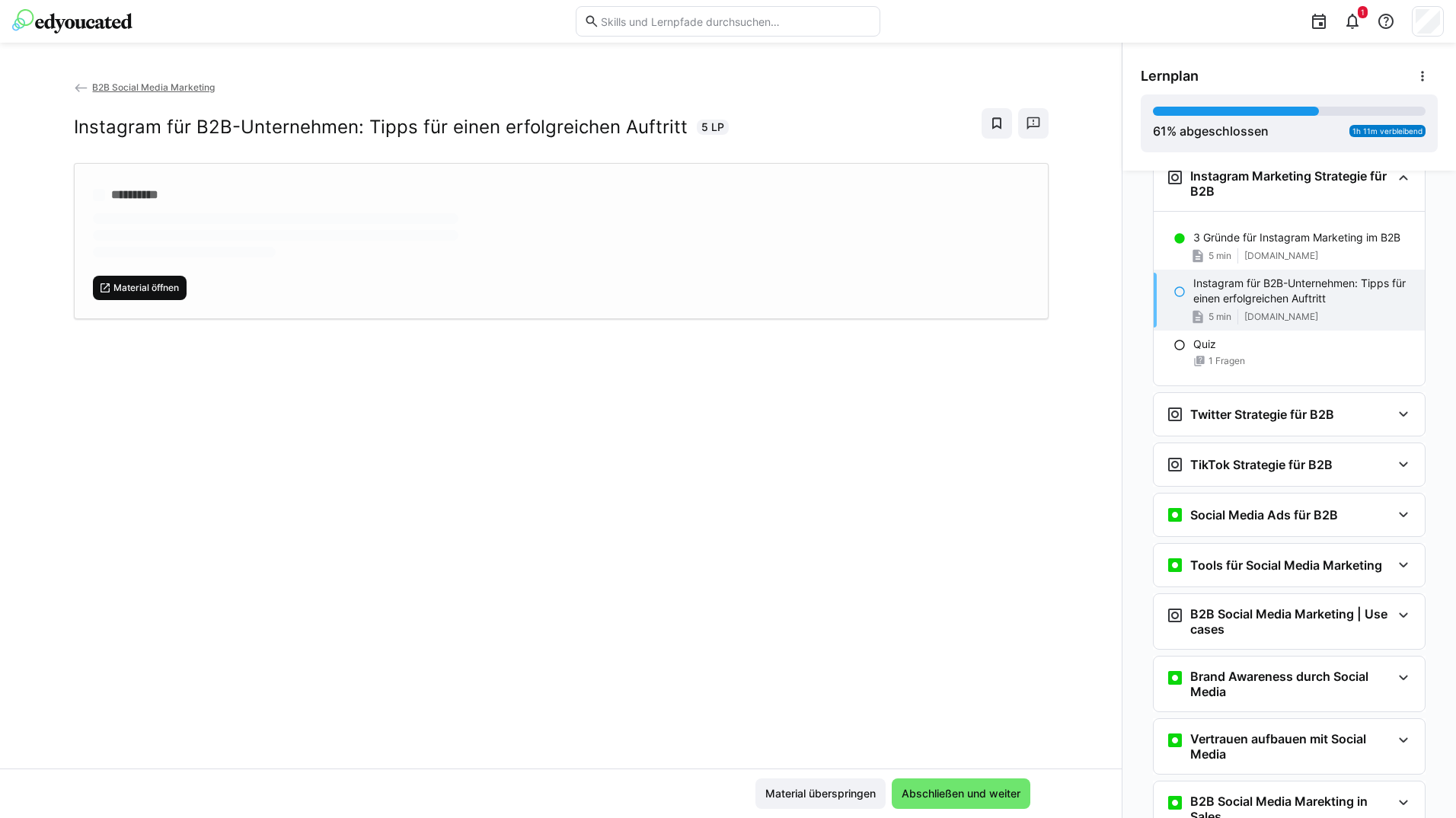
click at [142, 283] on span "Material öffnen" at bounding box center [146, 287] width 69 height 12
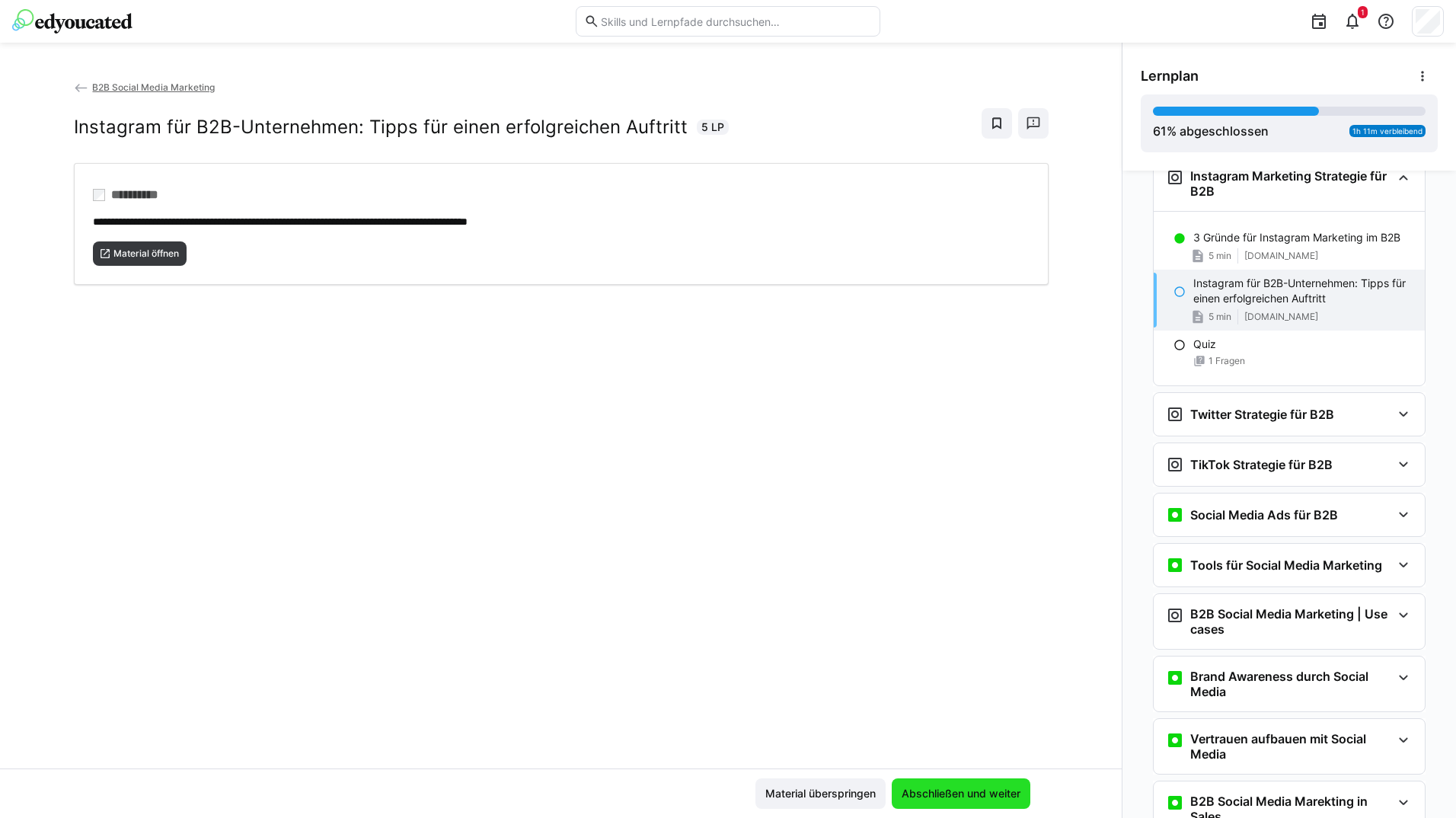
click at [976, 787] on span "Abschließen und weiter" at bounding box center [961, 793] width 123 height 15
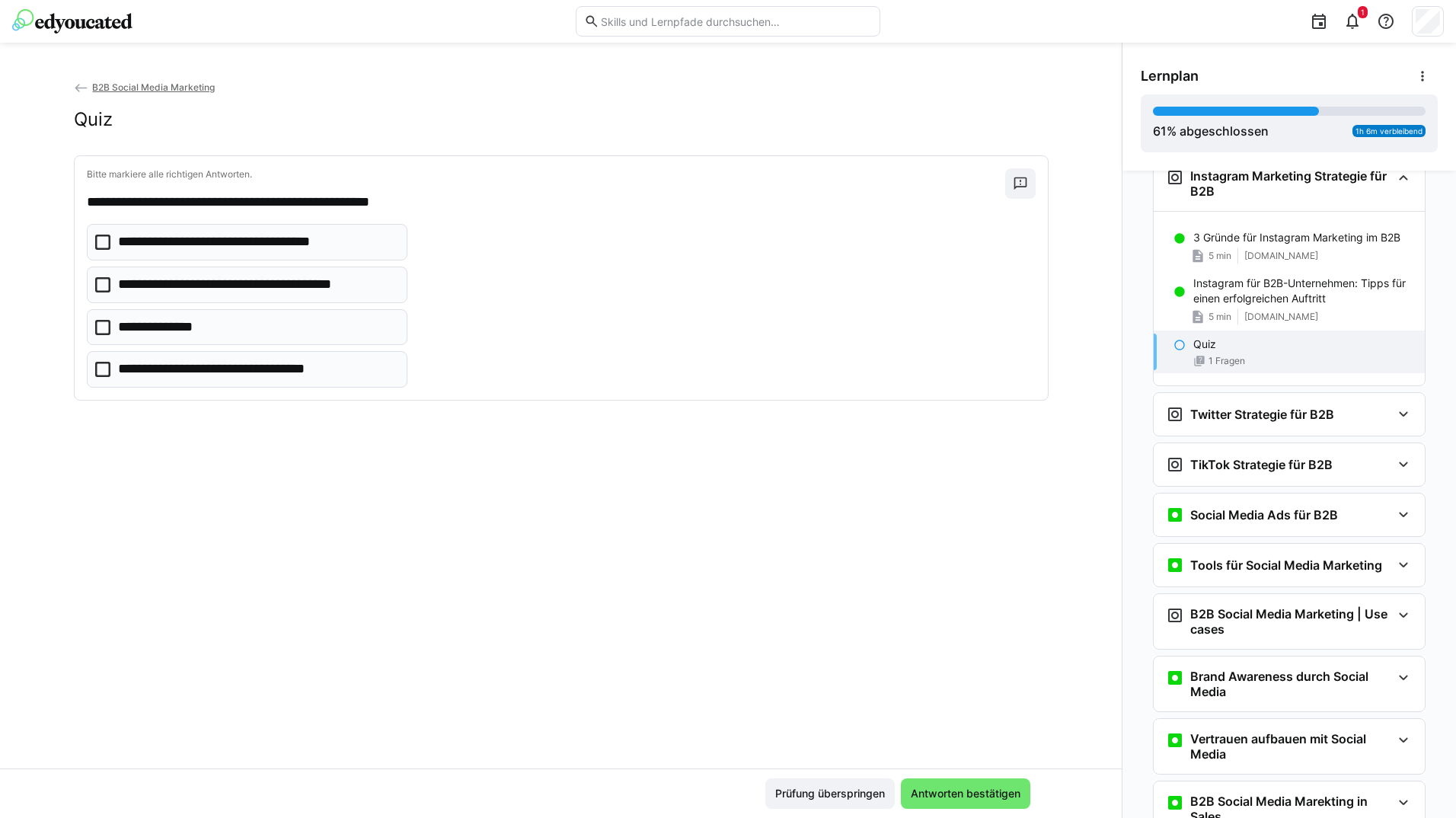
click at [282, 224] on eds-checkbox "**********" at bounding box center [247, 242] width 321 height 36
click at [284, 309] on eds-checkbox "**********" at bounding box center [247, 327] width 321 height 36
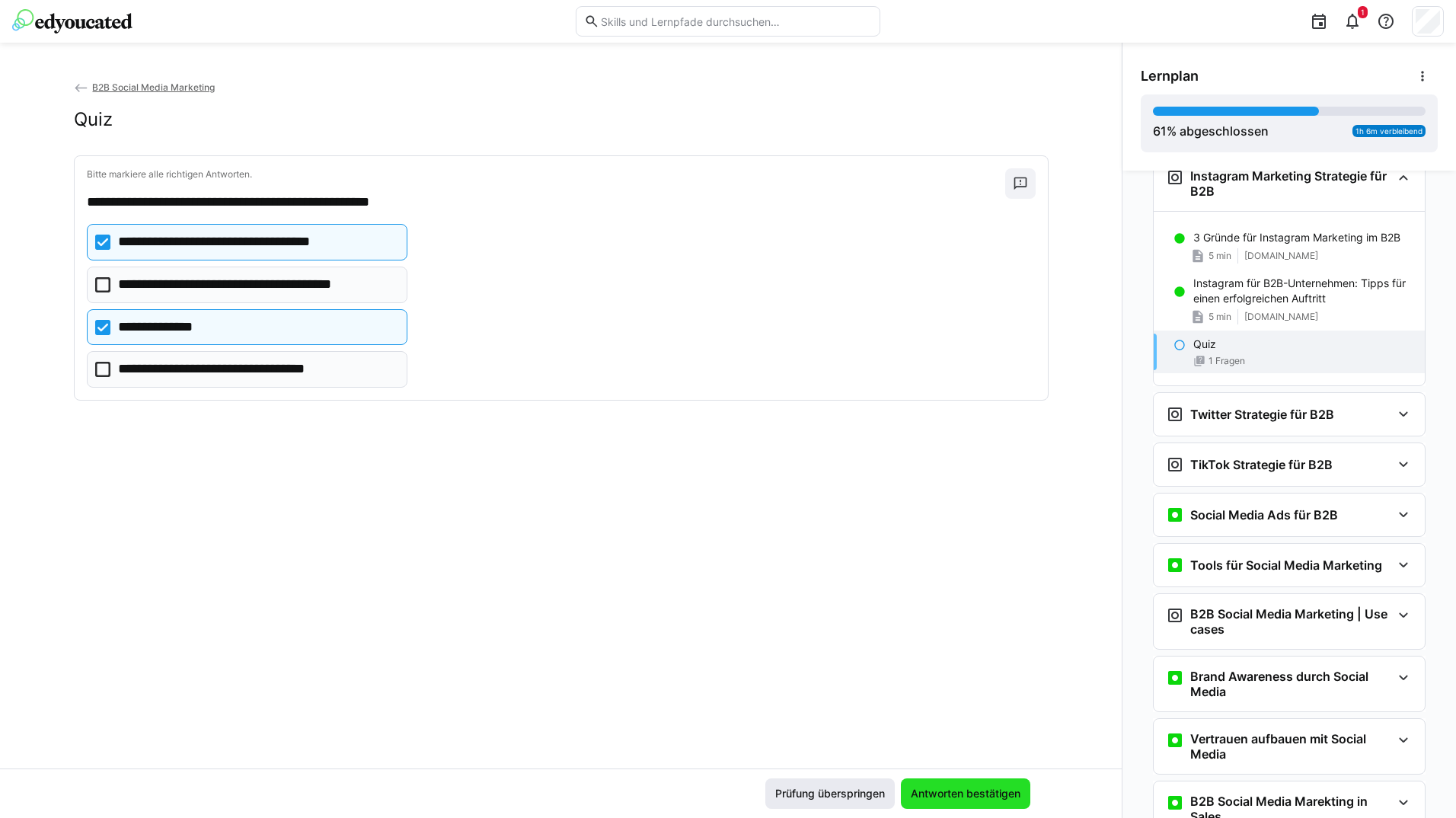
click at [954, 787] on span "Antworten bestätigen" at bounding box center [965, 793] width 114 height 15
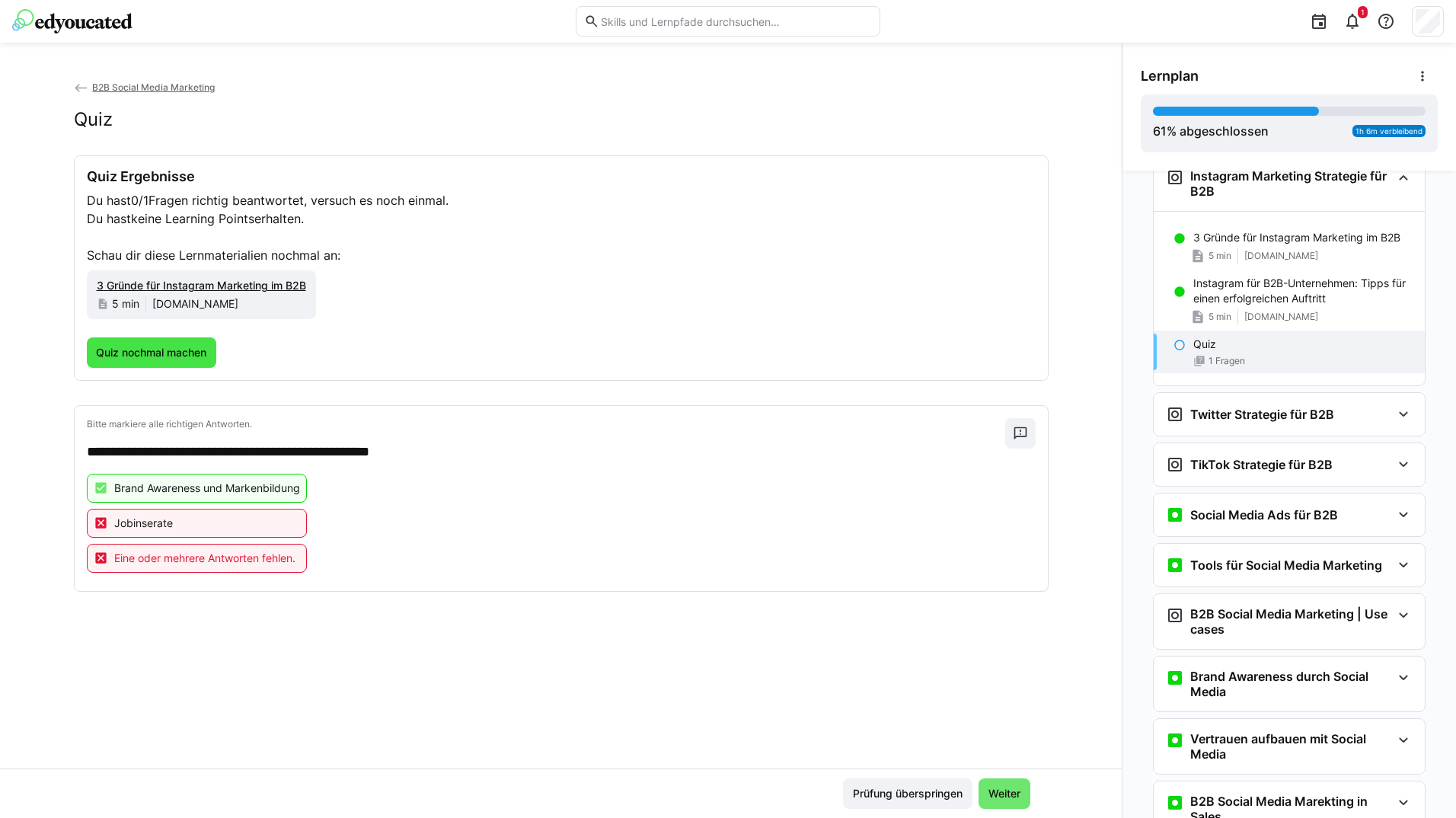
click at [184, 352] on span "Quiz nochmal machen" at bounding box center [151, 352] width 115 height 15
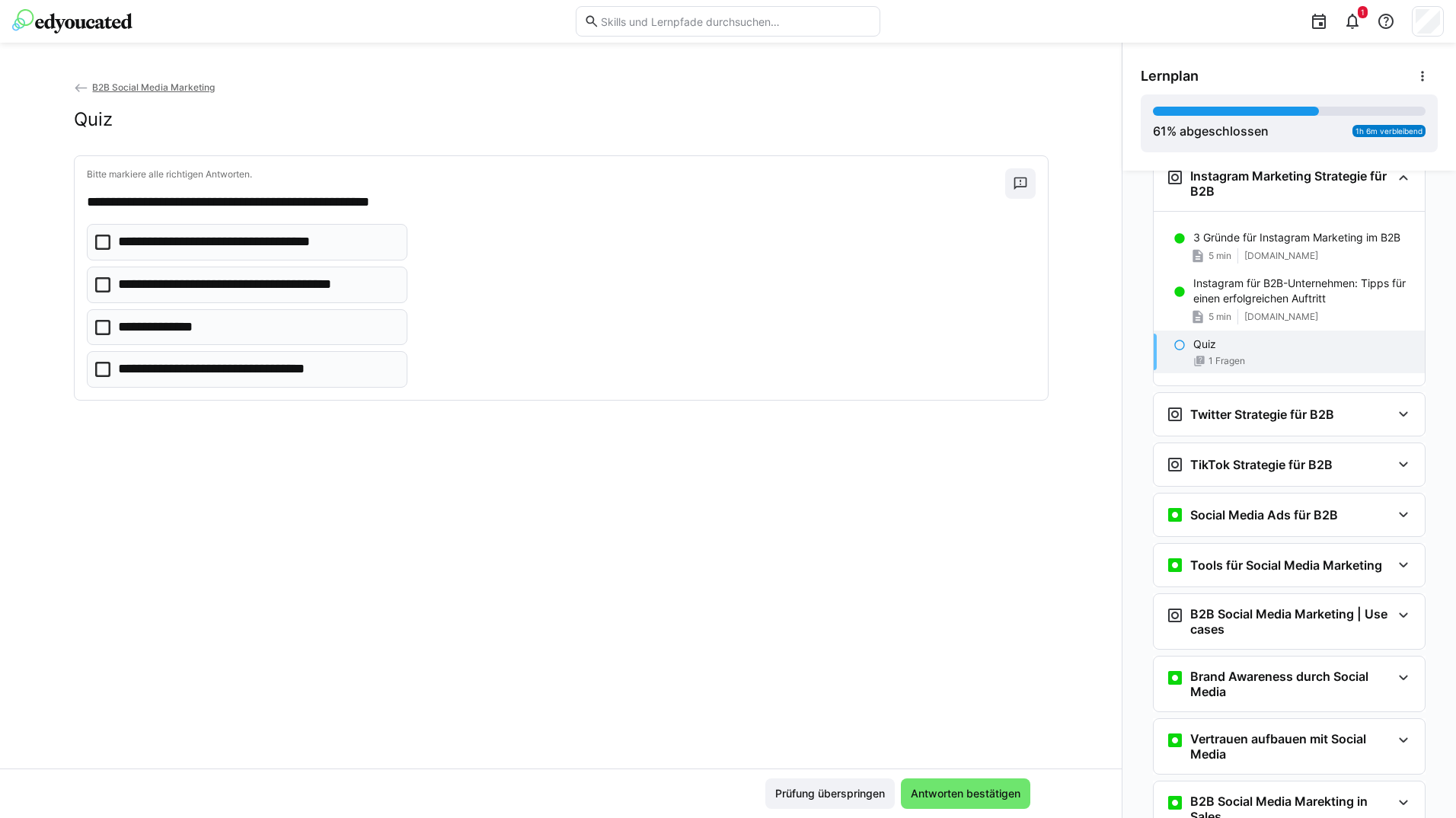
click at [252, 235] on p "**********" at bounding box center [247, 242] width 258 height 19
drag, startPoint x: 247, startPoint y: 306, endPoint x: 265, endPoint y: 312, distance: 19.0
click at [247, 306] on app-quiz-question-multiple-choice-component "**********" at bounding box center [247, 306] width 321 height 164
click at [293, 286] on p "**********" at bounding box center [257, 284] width 278 height 19
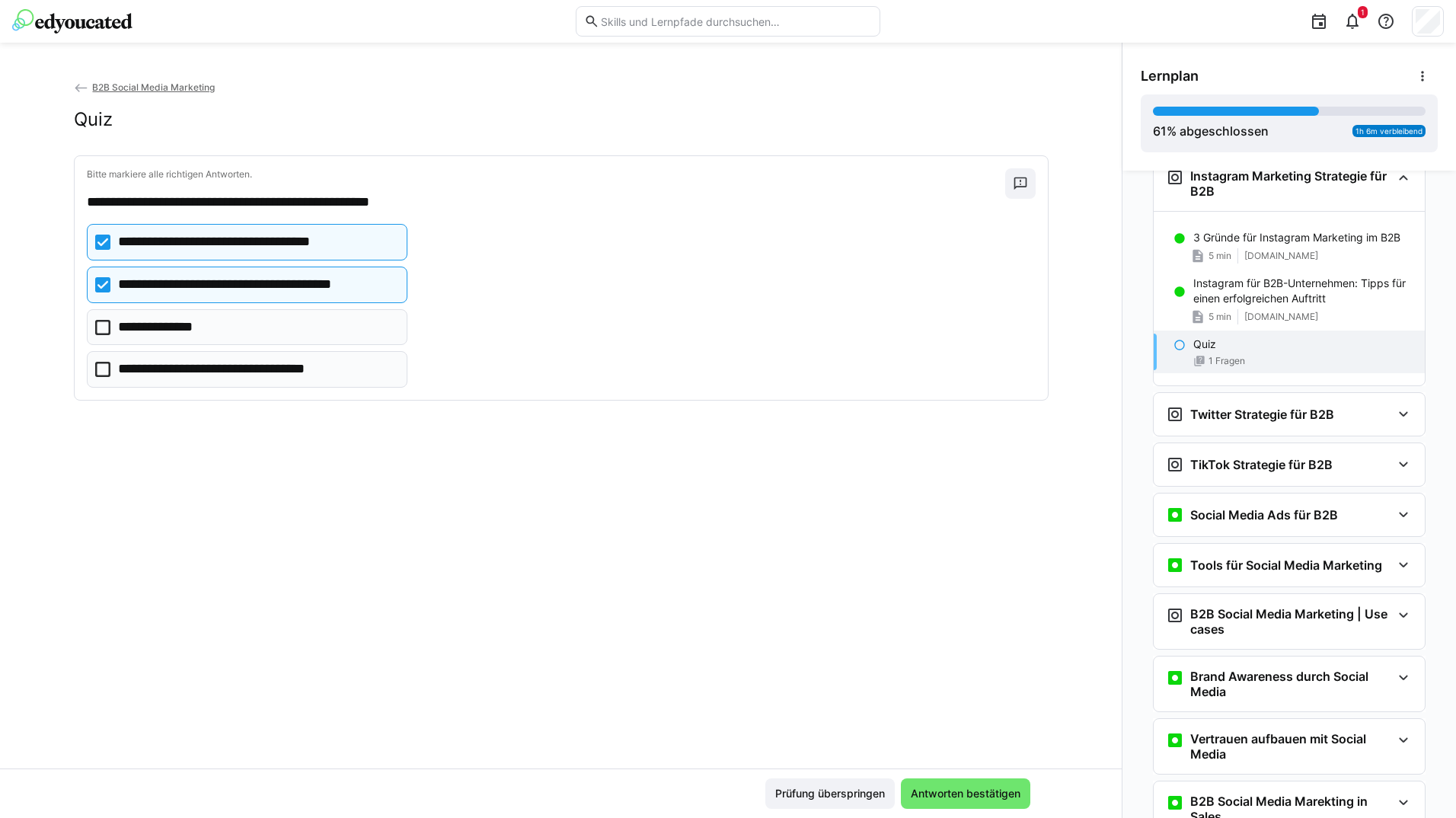
click at [995, 776] on div "Prüfung überspringen Antworten bestätigen" at bounding box center [561, 792] width 1121 height 49
click at [989, 788] on span "Antworten bestätigen" at bounding box center [965, 793] width 114 height 15
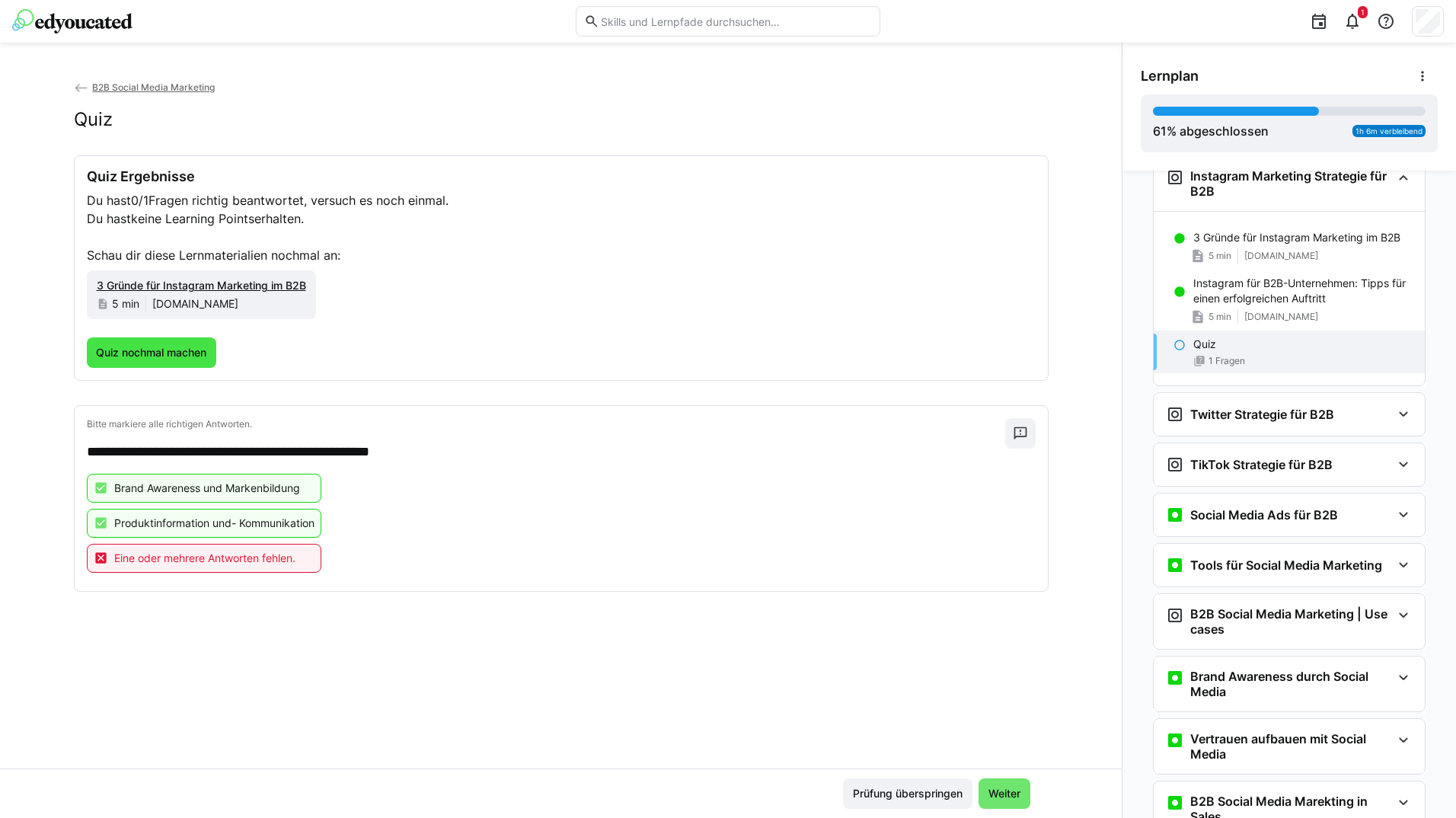
click at [203, 352] on span "Quiz nochmal machen" at bounding box center [151, 352] width 115 height 15
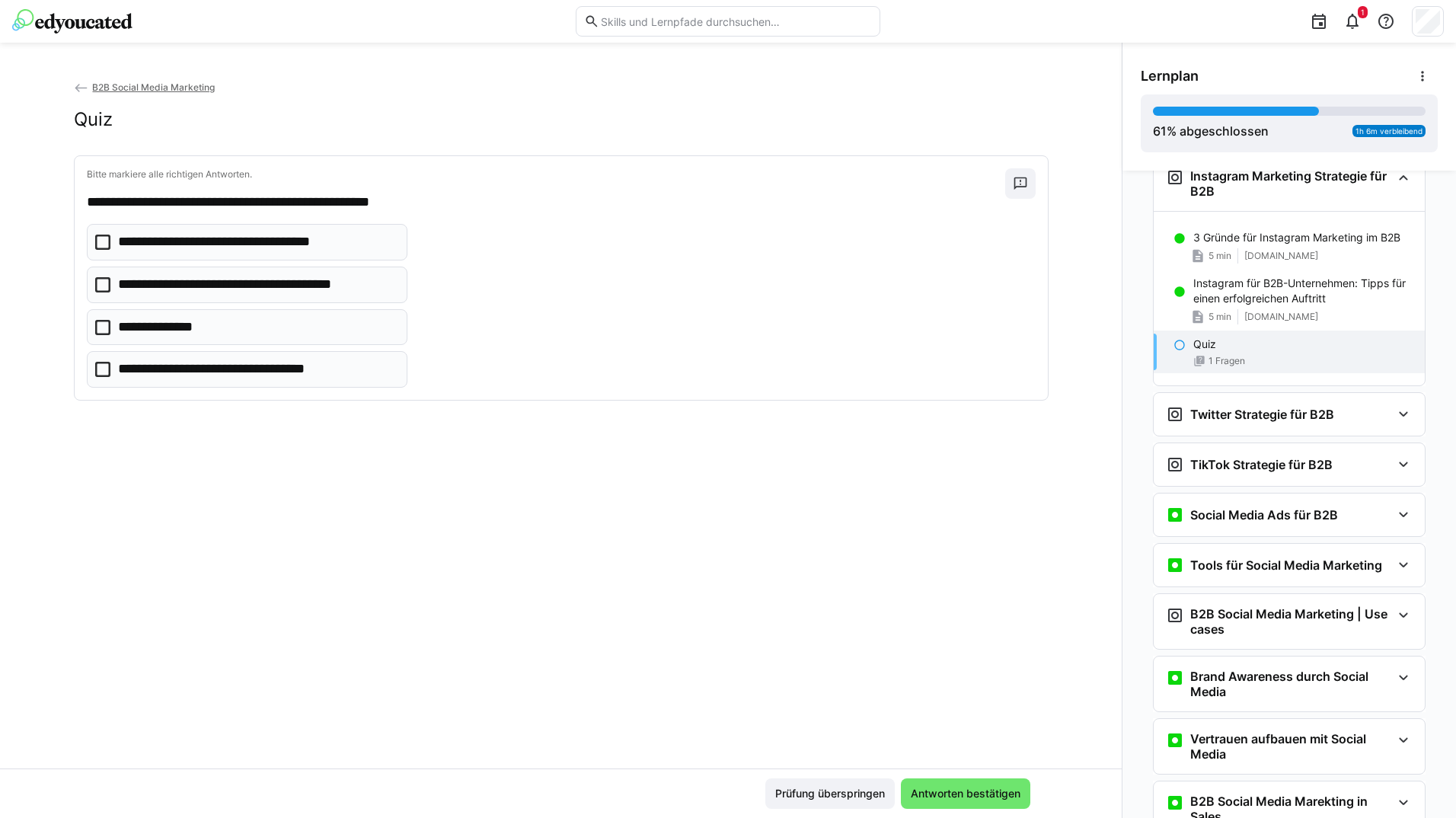
click at [263, 245] on p "**********" at bounding box center [247, 242] width 258 height 19
click at [272, 285] on p "**********" at bounding box center [257, 284] width 278 height 19
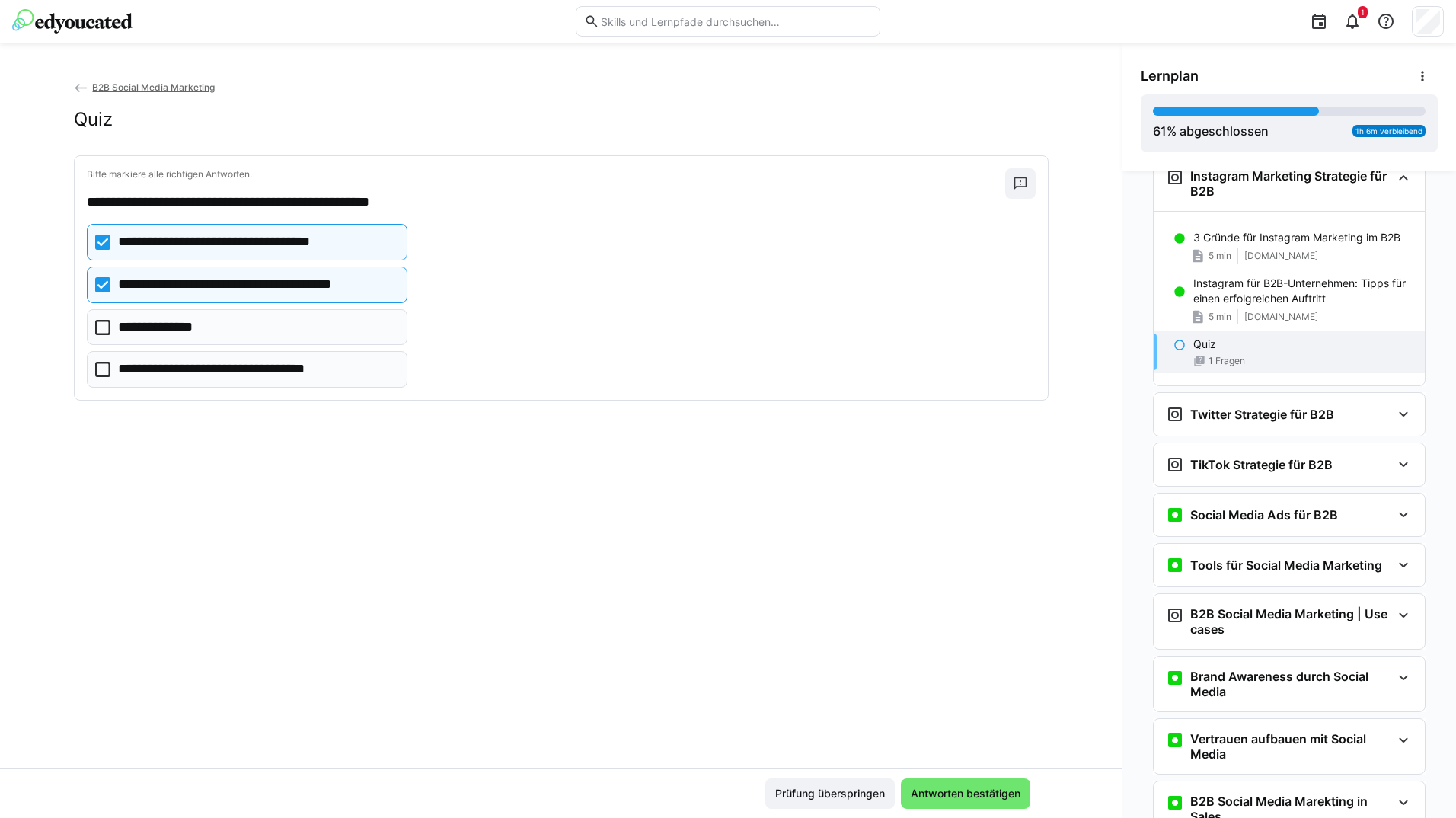
click at [287, 357] on eds-checkbox "**********" at bounding box center [247, 369] width 321 height 36
click at [998, 790] on span "Antworten bestätigen" at bounding box center [965, 793] width 114 height 15
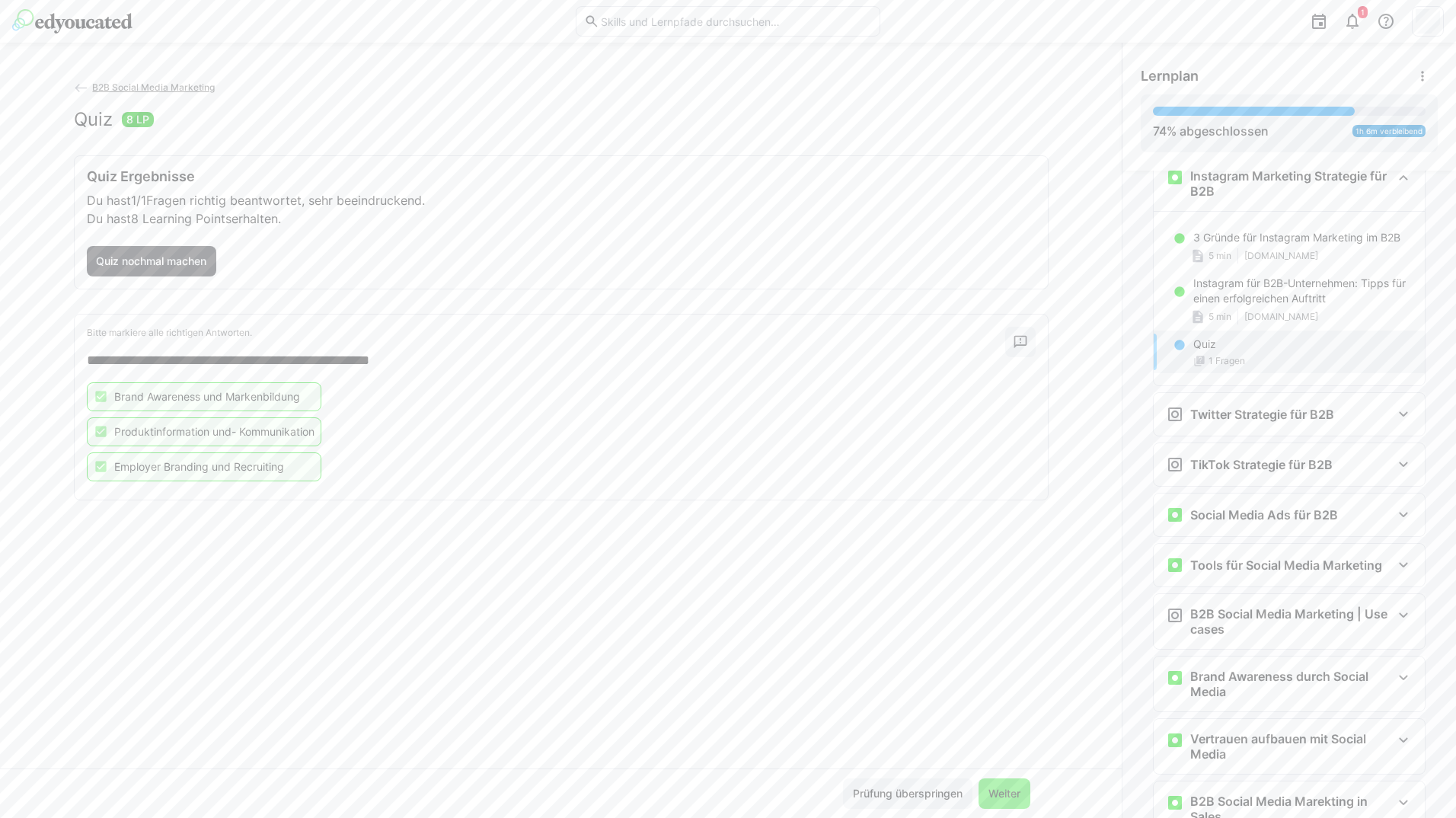
click at [1001, 787] on span "Weiter" at bounding box center [1004, 793] width 36 height 15
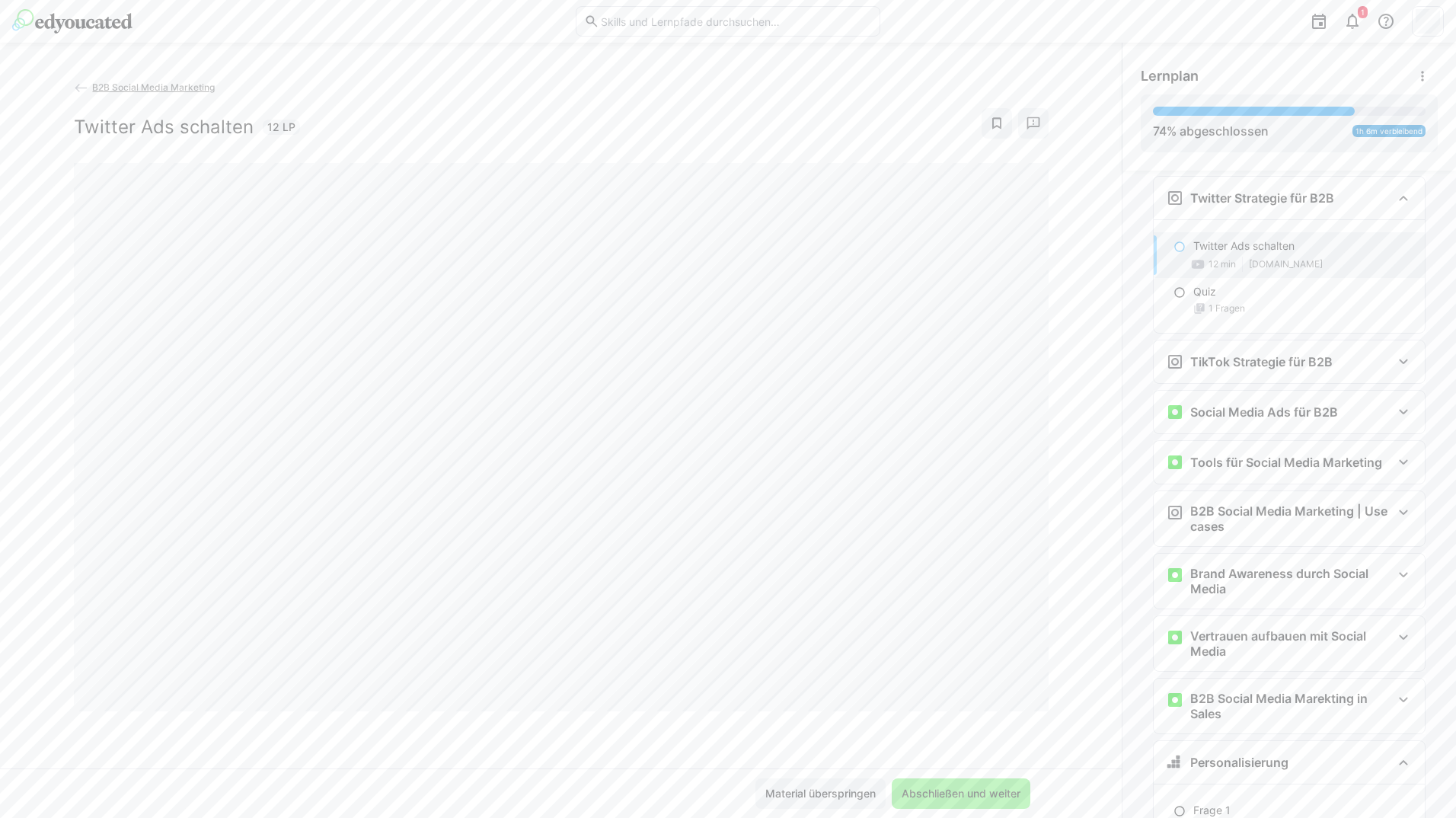
scroll to position [1218, 0]
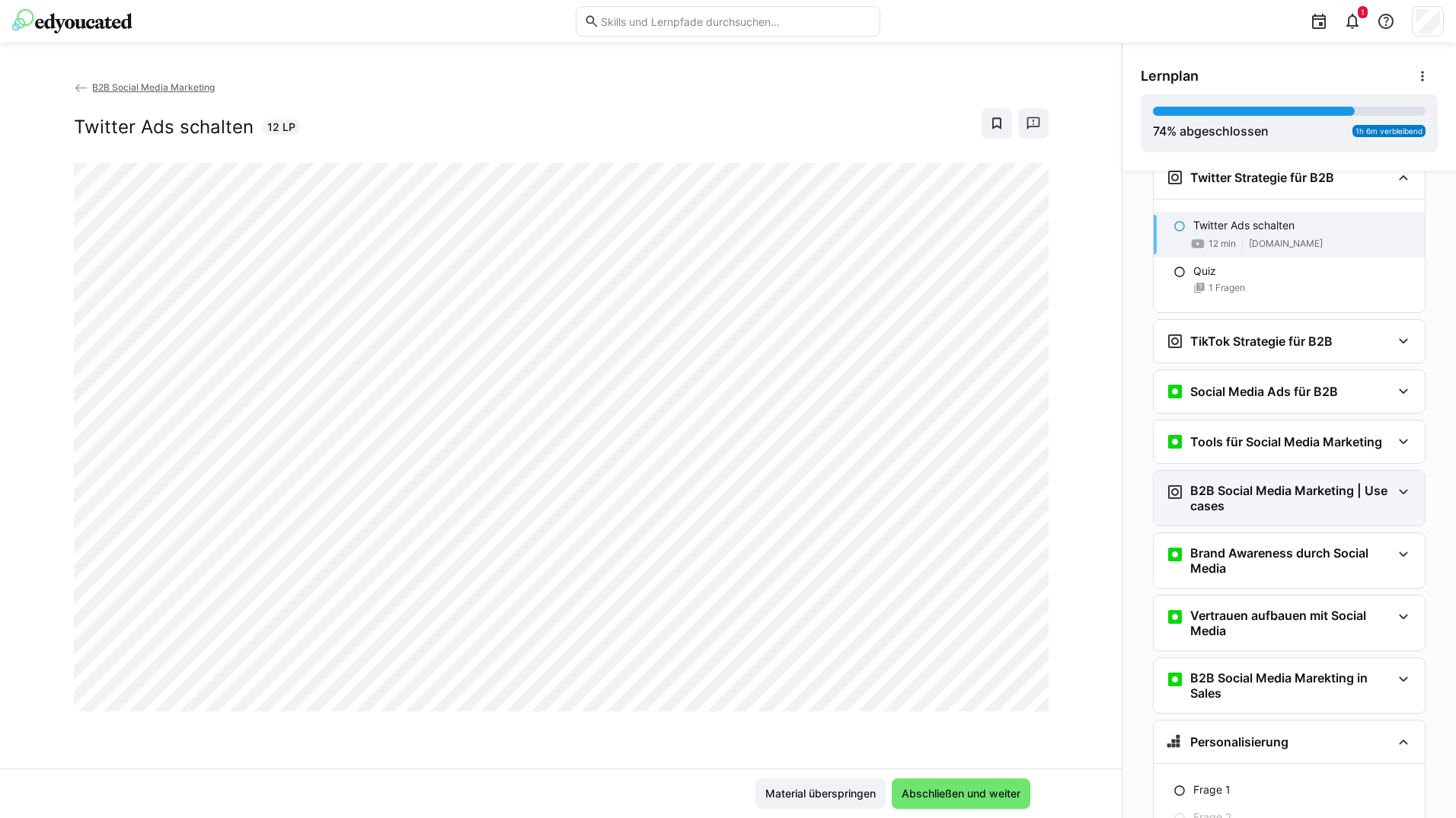
click at [1387, 514] on div "B2B Social Media Marketing | Use cases" at bounding box center [1289, 497] width 272 height 55
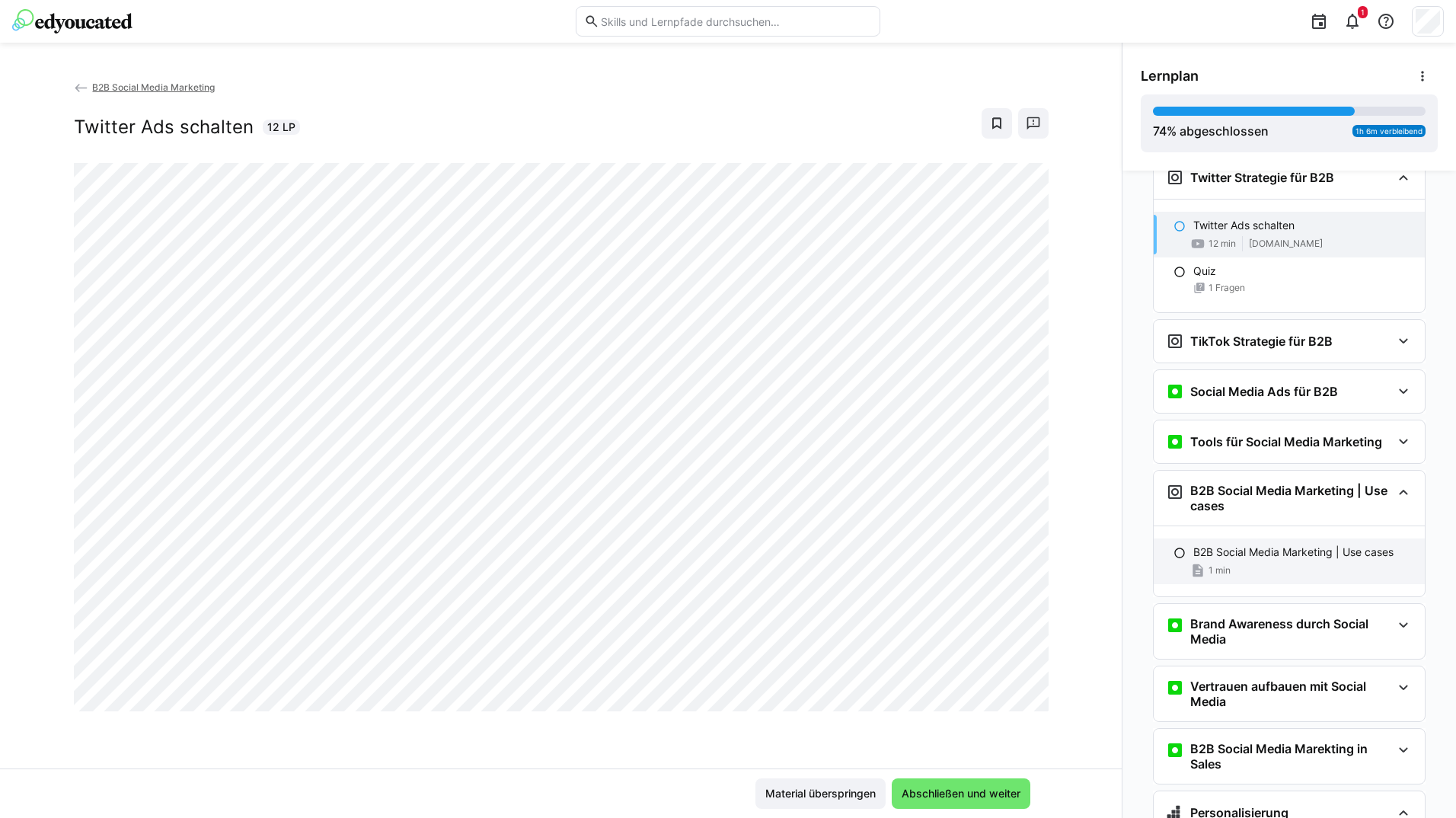
click at [1337, 560] on p "B2B Social Media Marketing | Use cases" at bounding box center [1294, 552] width 200 height 15
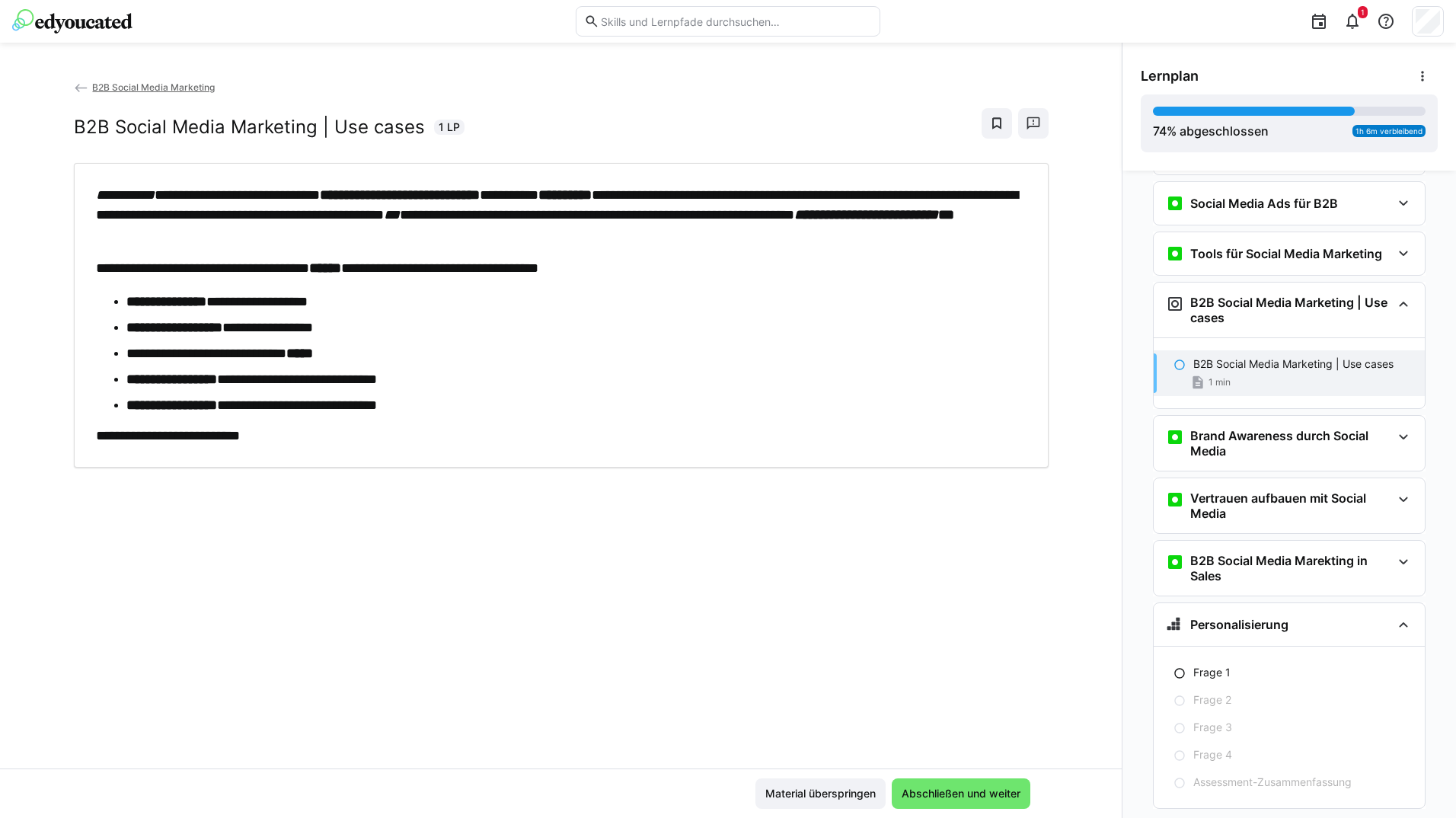
scroll to position [1459, 0]
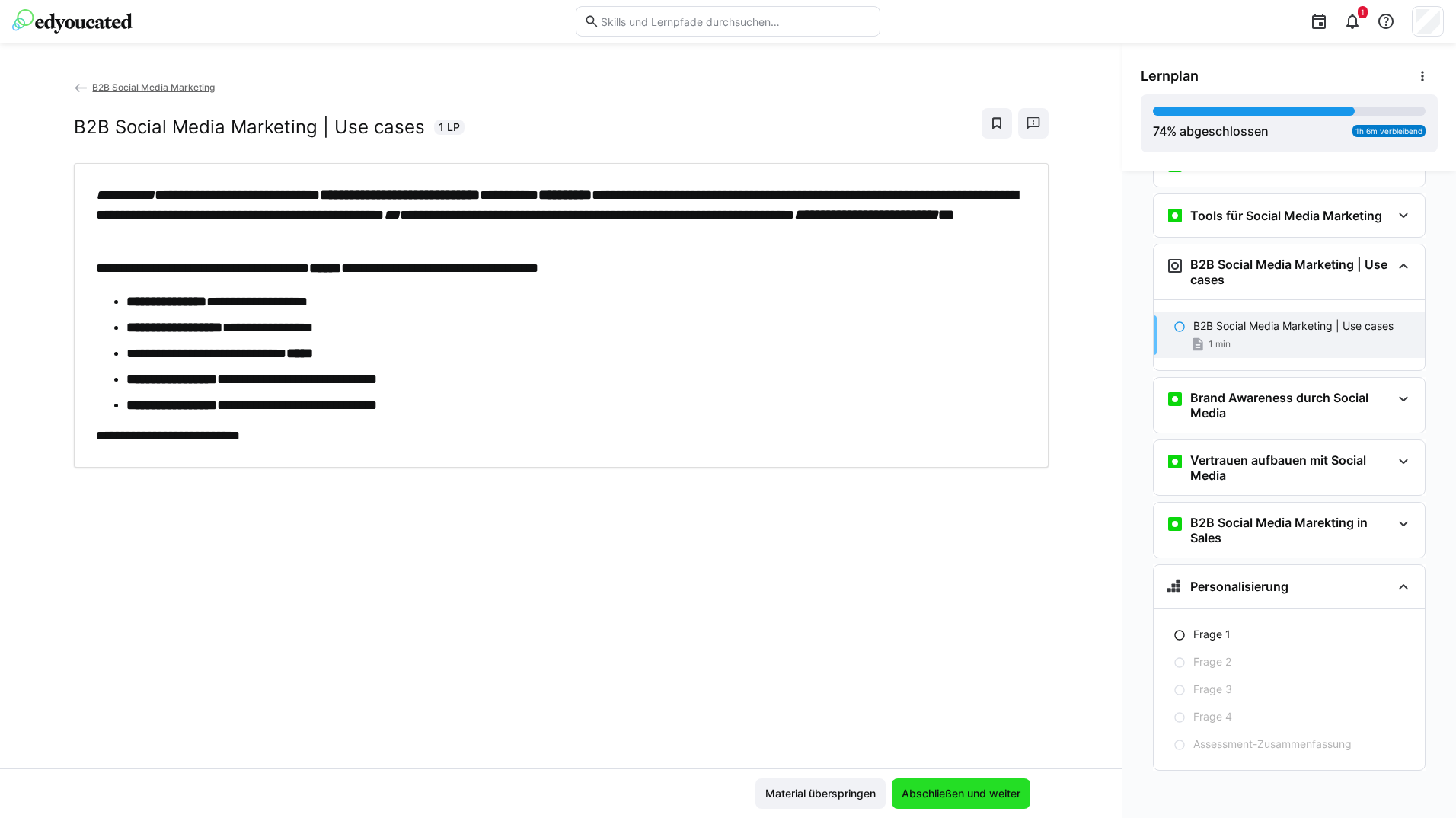
click at [901, 802] on span "Abschließen und weiter" at bounding box center [961, 793] width 139 height 31
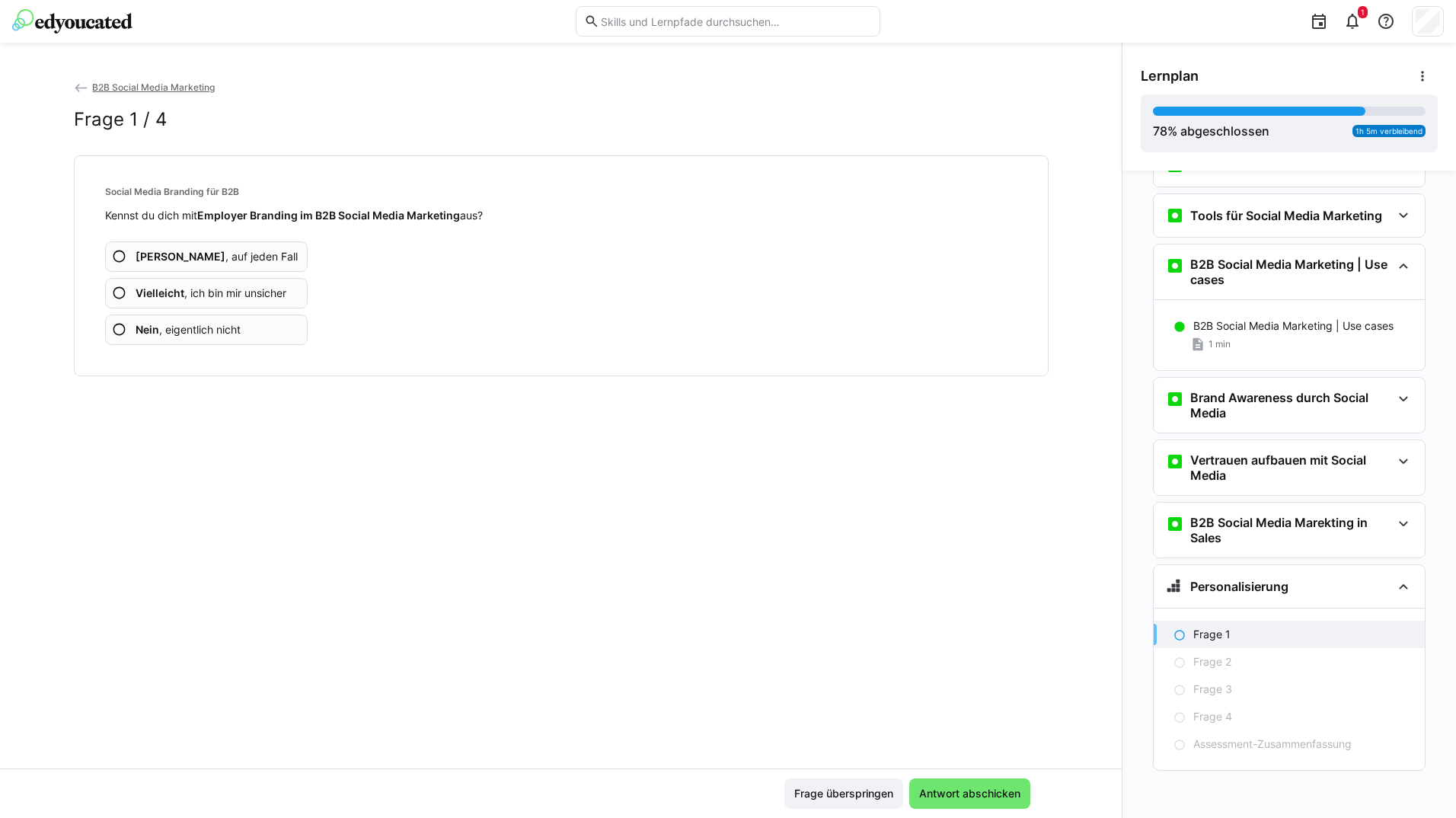
click at [272, 245] on app-assessment-question-radio "Ja , auf jeden Fall" at bounding box center [206, 257] width 203 height 31
click at [273, 245] on app-assessment-question-radio "Ja , auf jeden Fall" at bounding box center [206, 257] width 203 height 31
click at [275, 245] on app-assessment-question-radio "Ja , auf jeden Fall" at bounding box center [206, 257] width 203 height 31
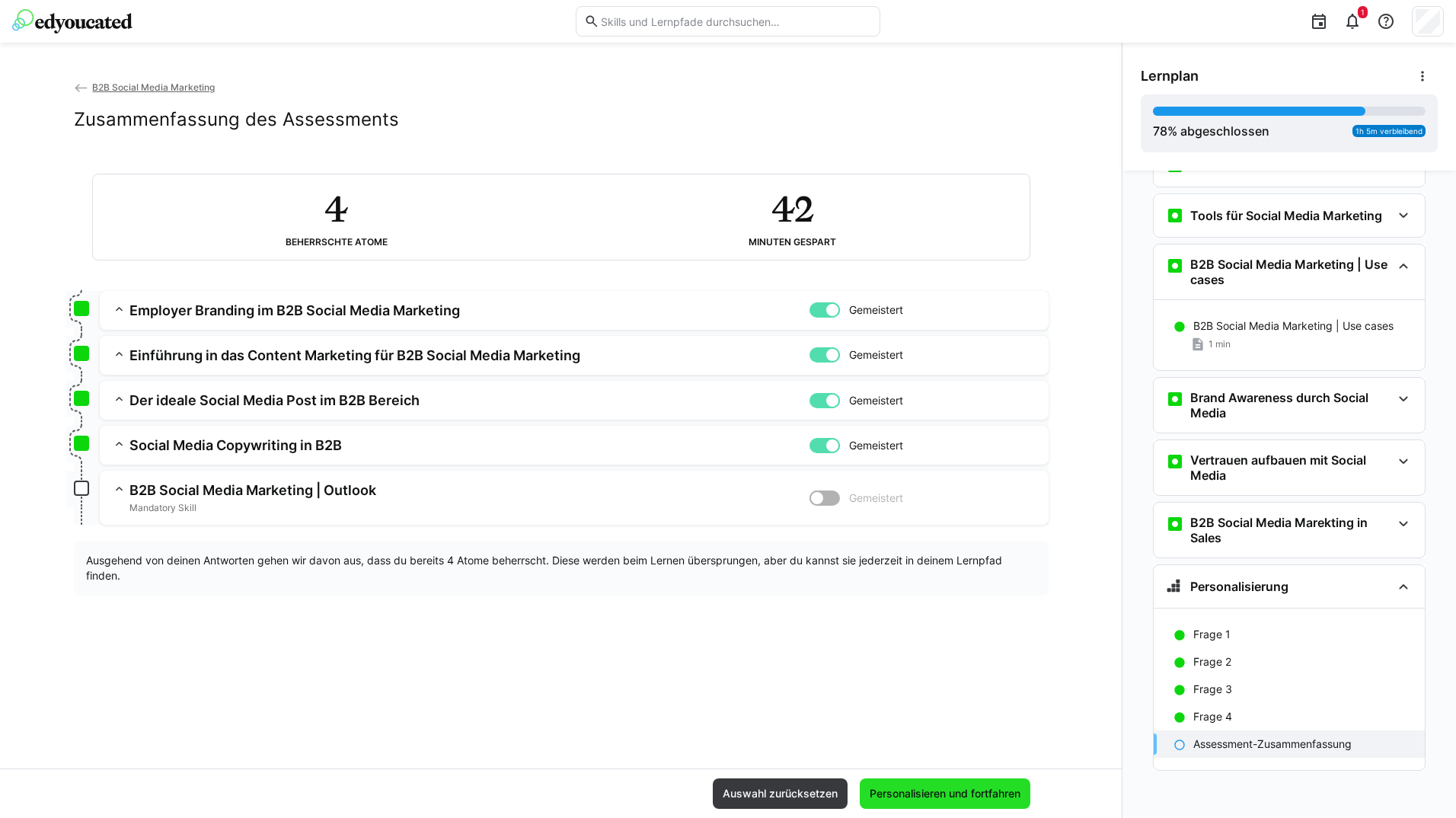
click at [965, 796] on span "Personalisieren und fortfahren" at bounding box center [945, 793] width 156 height 15
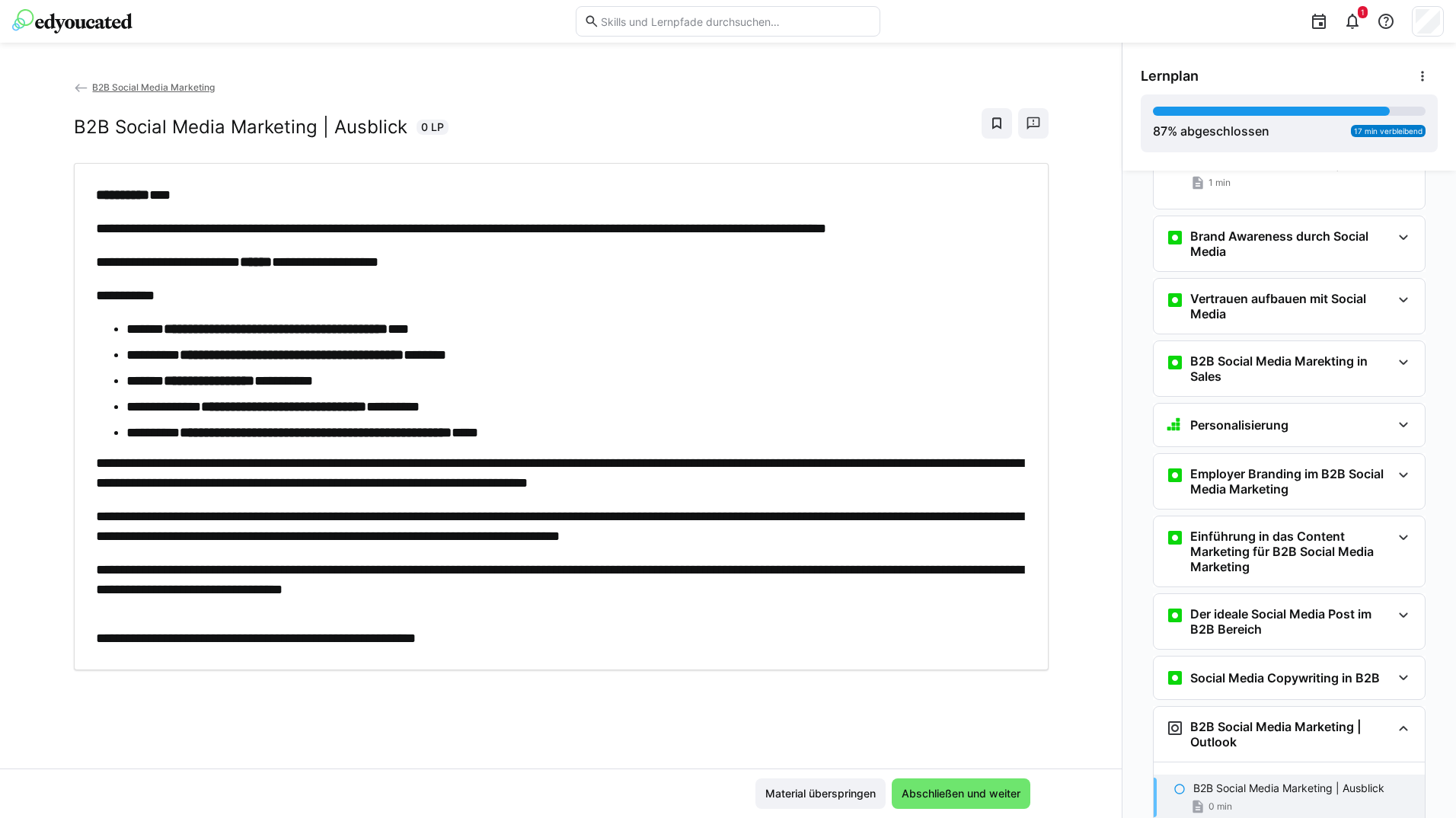
scroll to position [1613, 0]
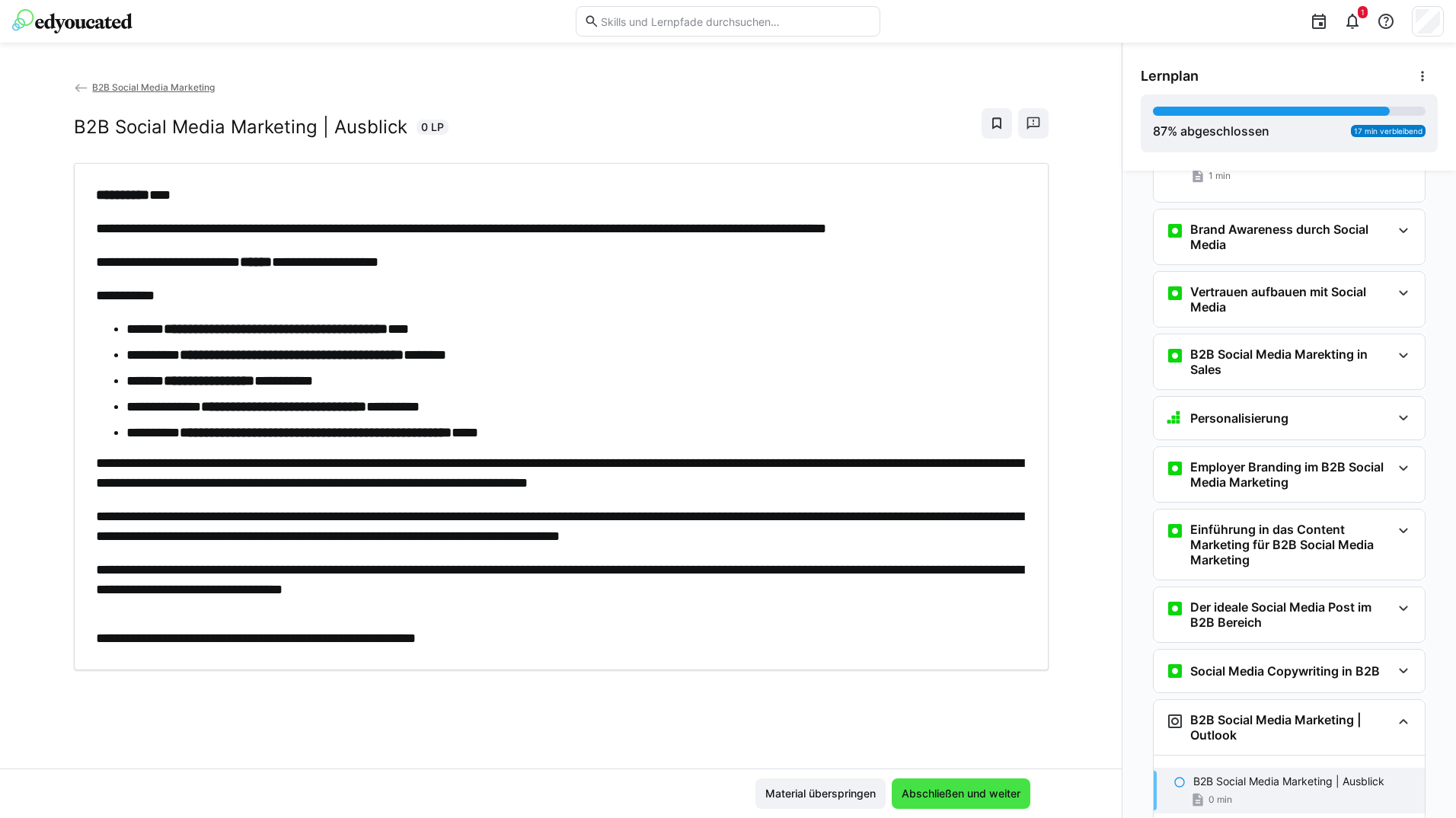
click at [968, 793] on span "Abschließen und weiter" at bounding box center [961, 793] width 123 height 15
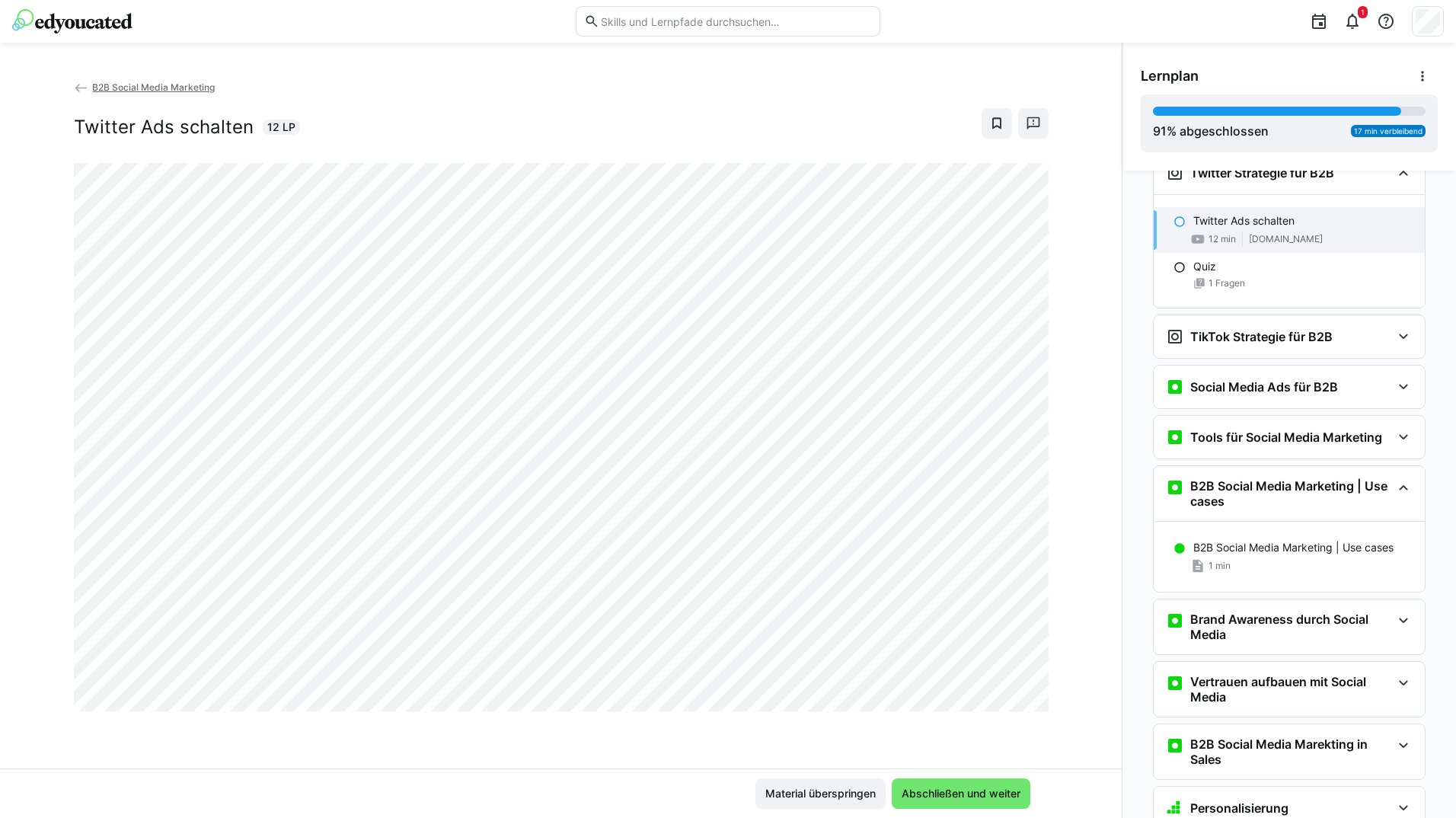
scroll to position [1218, 0]
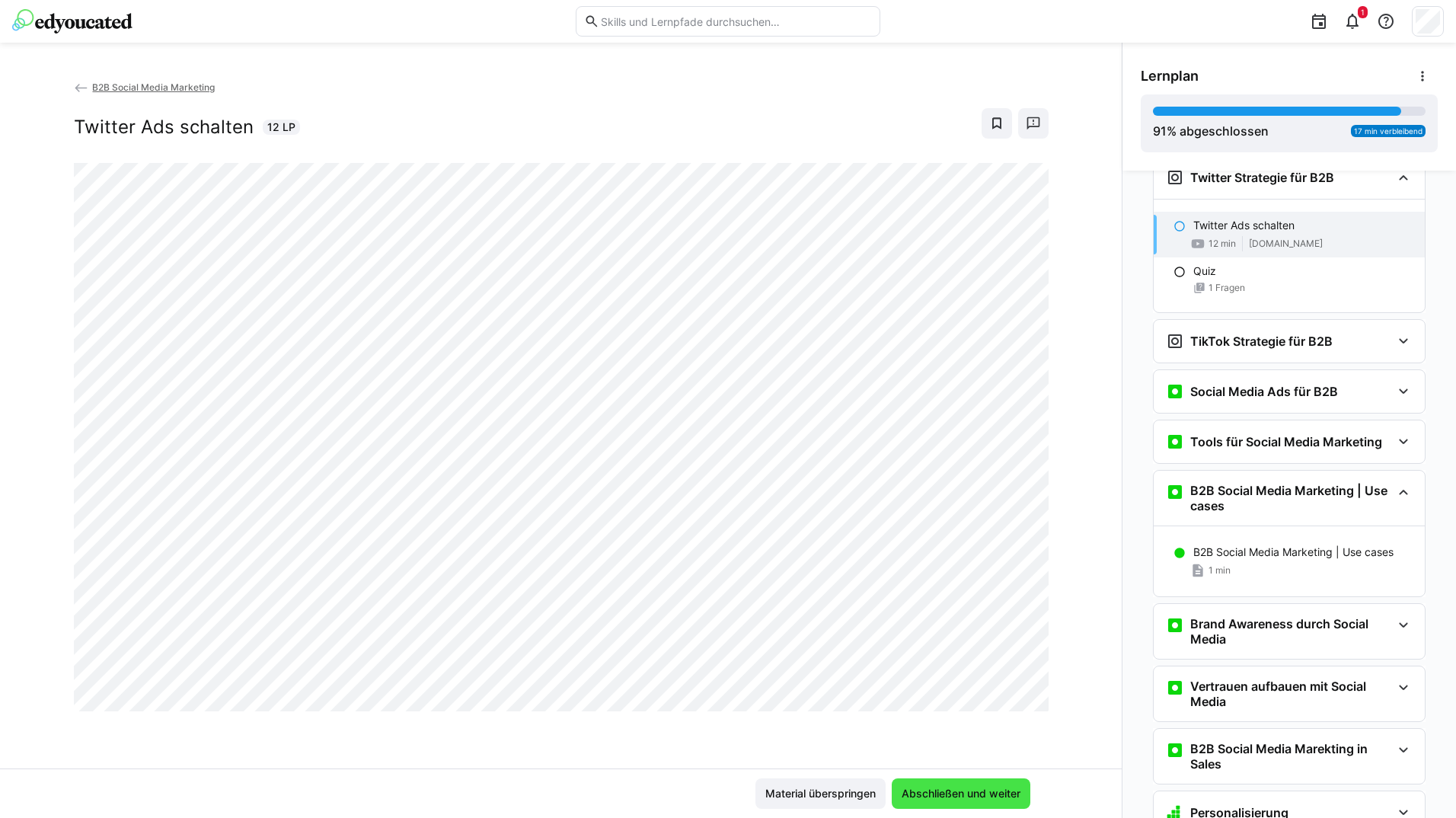
click at [956, 799] on span "Abschließen und weiter" at bounding box center [961, 793] width 123 height 15
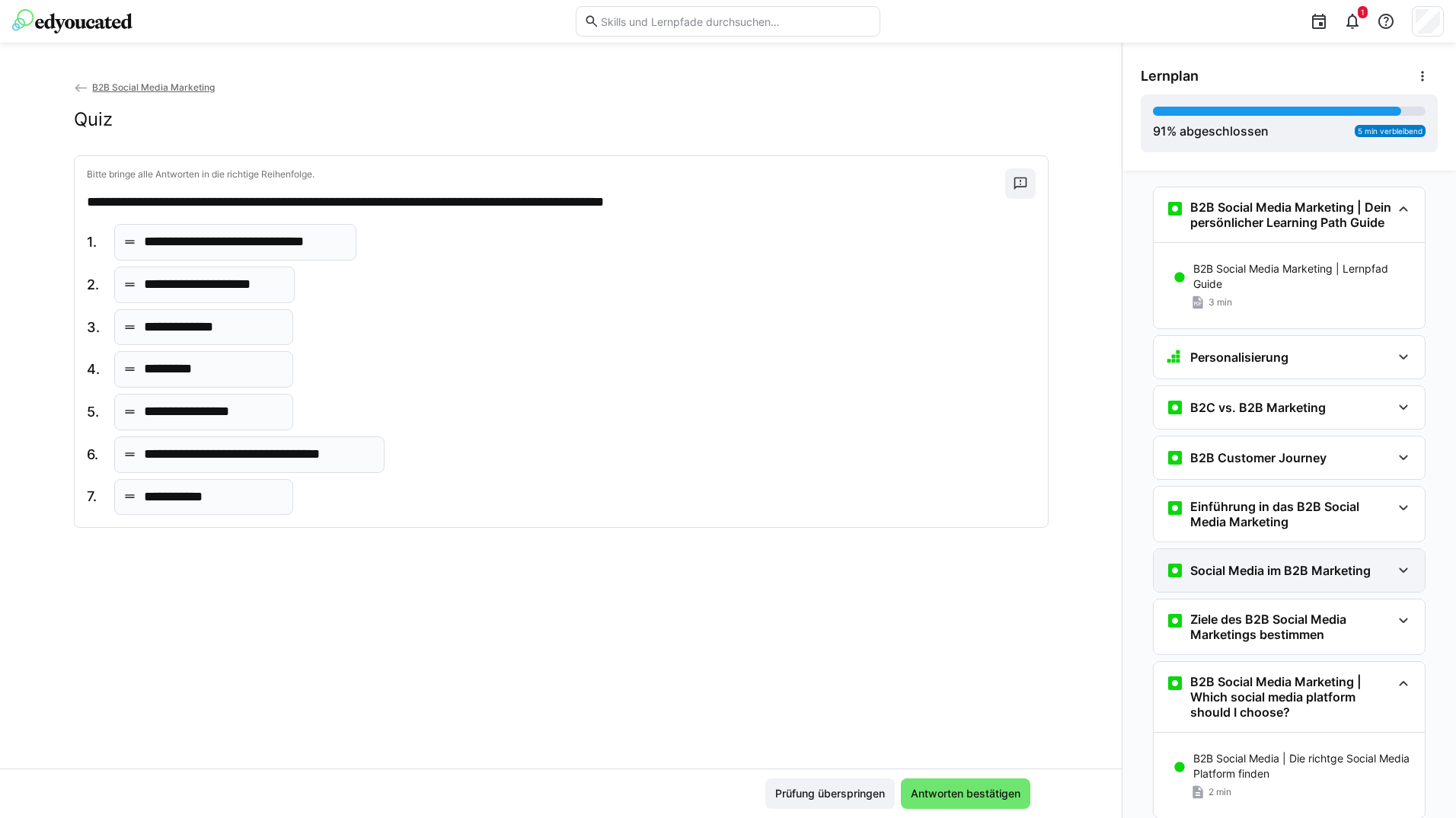
scroll to position [313, 0]
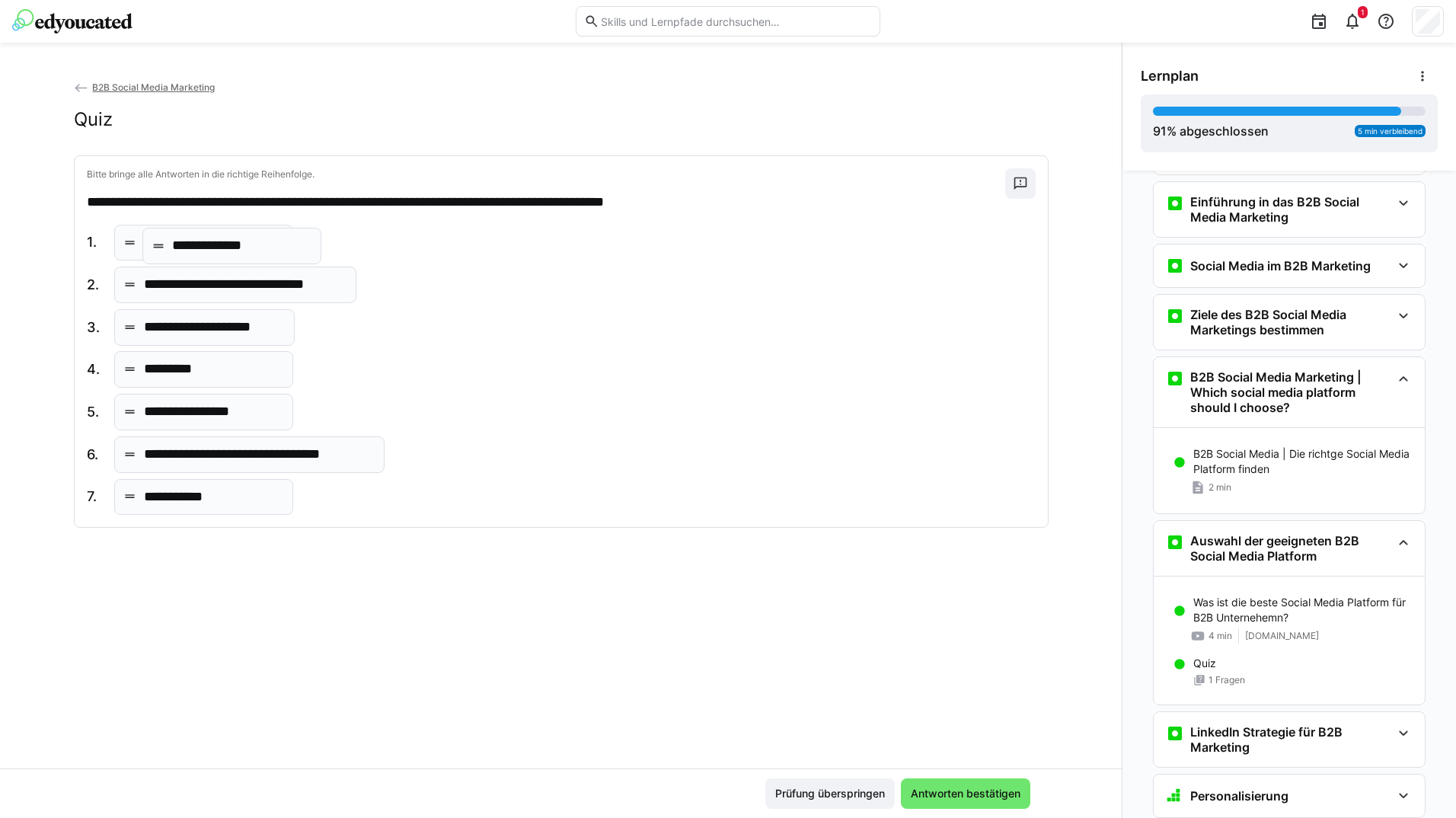
drag, startPoint x: 169, startPoint y: 328, endPoint x: 201, endPoint y: 246, distance: 88.0
click at [992, 796] on span "Antworten bestätigen" at bounding box center [965, 793] width 114 height 15
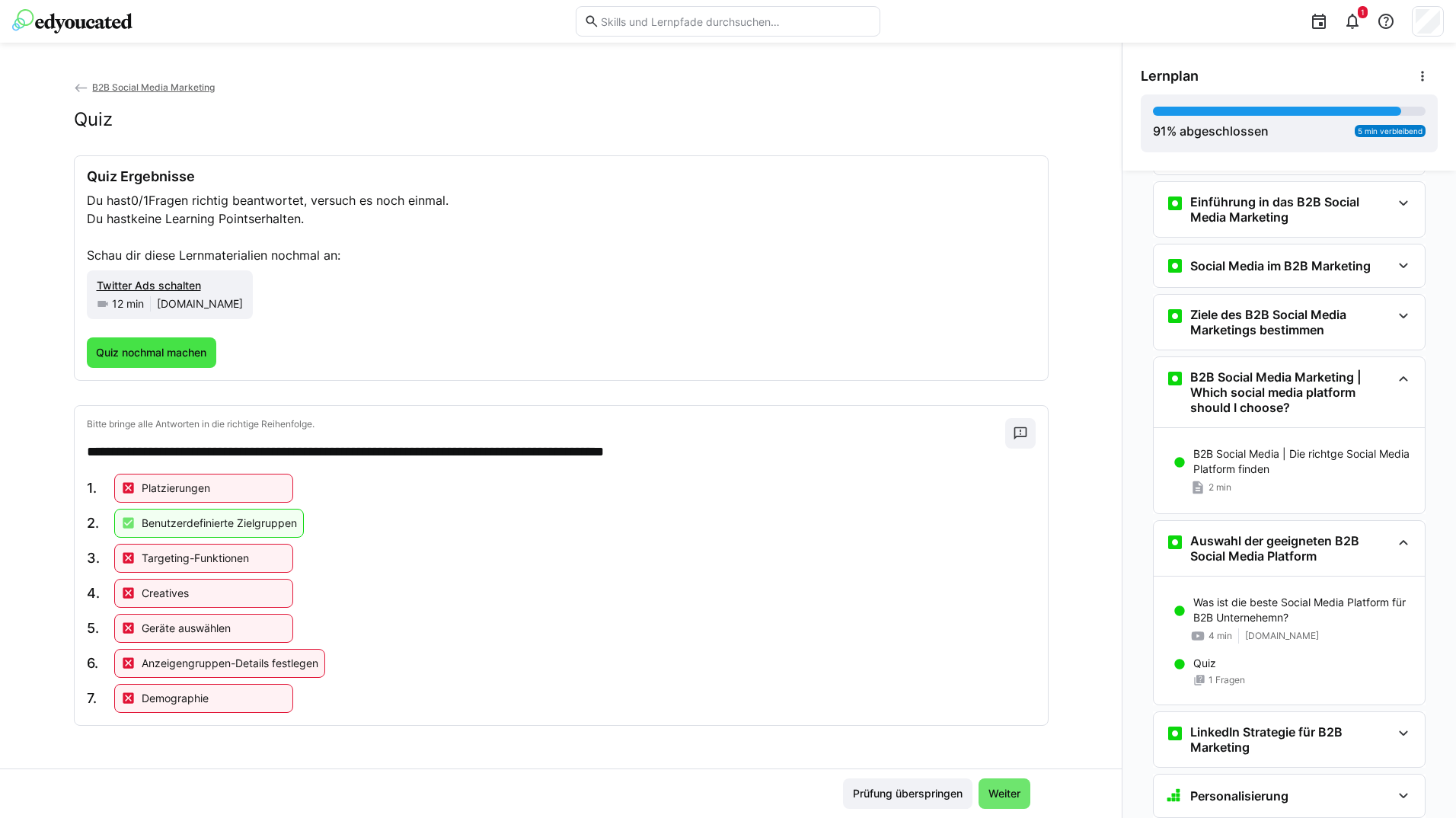
click at [103, 363] on span "Quiz nochmal machen" at bounding box center [152, 352] width 131 height 31
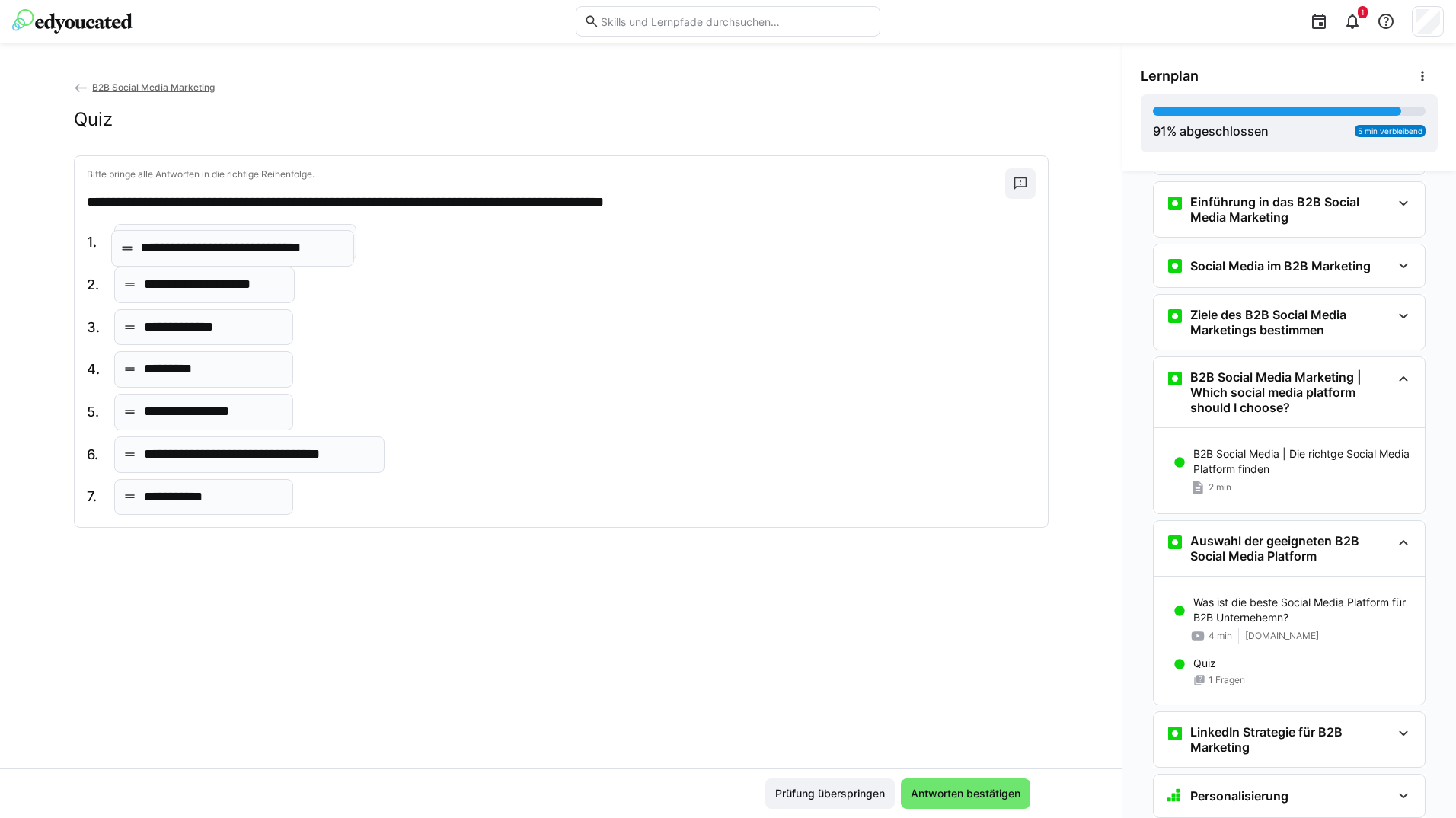
drag, startPoint x: 239, startPoint y: 246, endPoint x: 246, endPoint y: 275, distance: 29.8
drag, startPoint x: 213, startPoint y: 455, endPoint x: 202, endPoint y: 245, distance: 210.3
drag, startPoint x: 231, startPoint y: 331, endPoint x: 222, endPoint y: 284, distance: 47.9
drag, startPoint x: 211, startPoint y: 450, endPoint x: 208, endPoint y: 379, distance: 71.1
drag, startPoint x: 191, startPoint y: 468, endPoint x: 193, endPoint y: 482, distance: 14.1
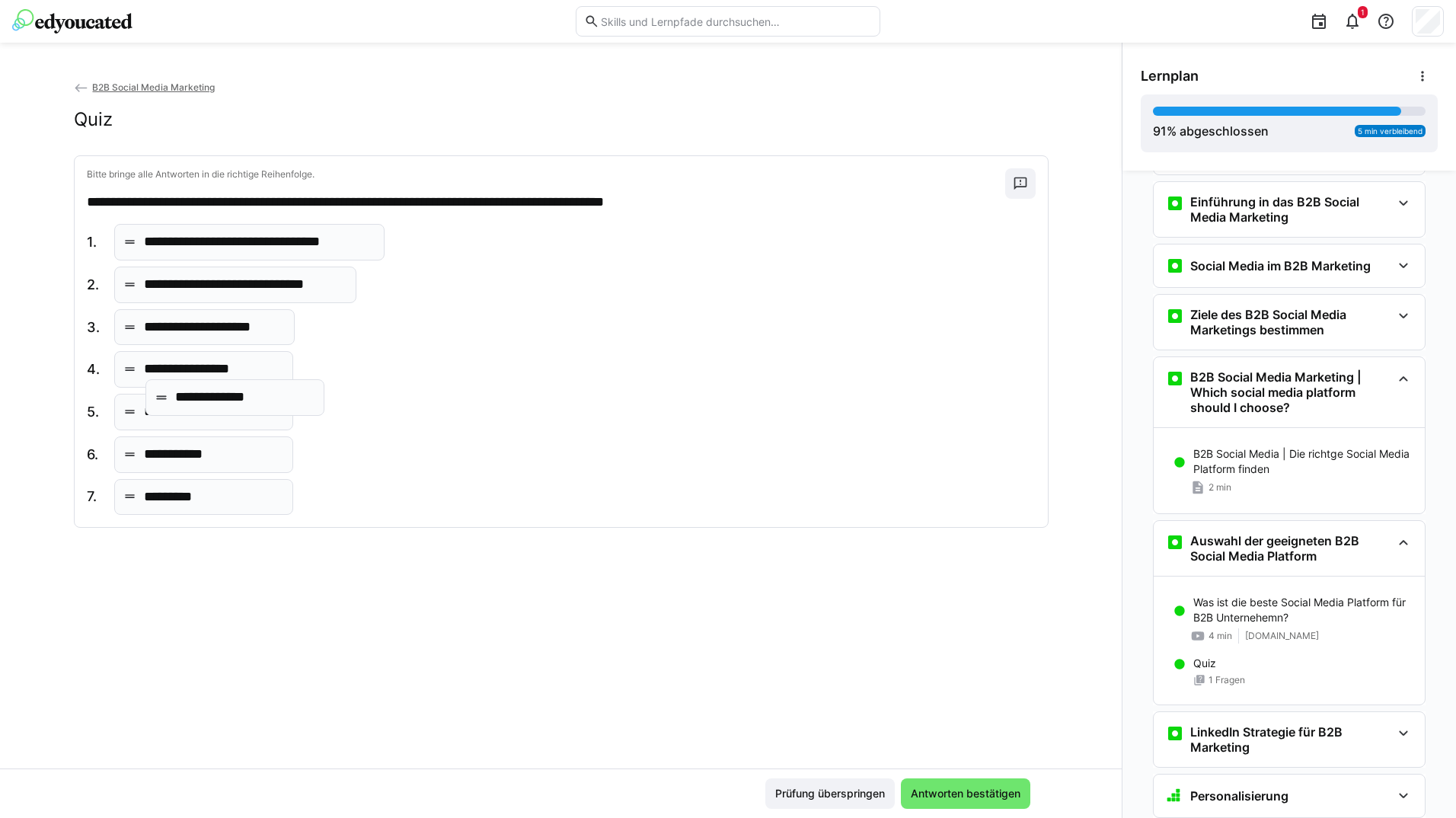
drag, startPoint x: 183, startPoint y: 415, endPoint x: 209, endPoint y: 376, distance: 46.9
click at [990, 789] on span "Antworten bestätigen" at bounding box center [965, 793] width 114 height 15
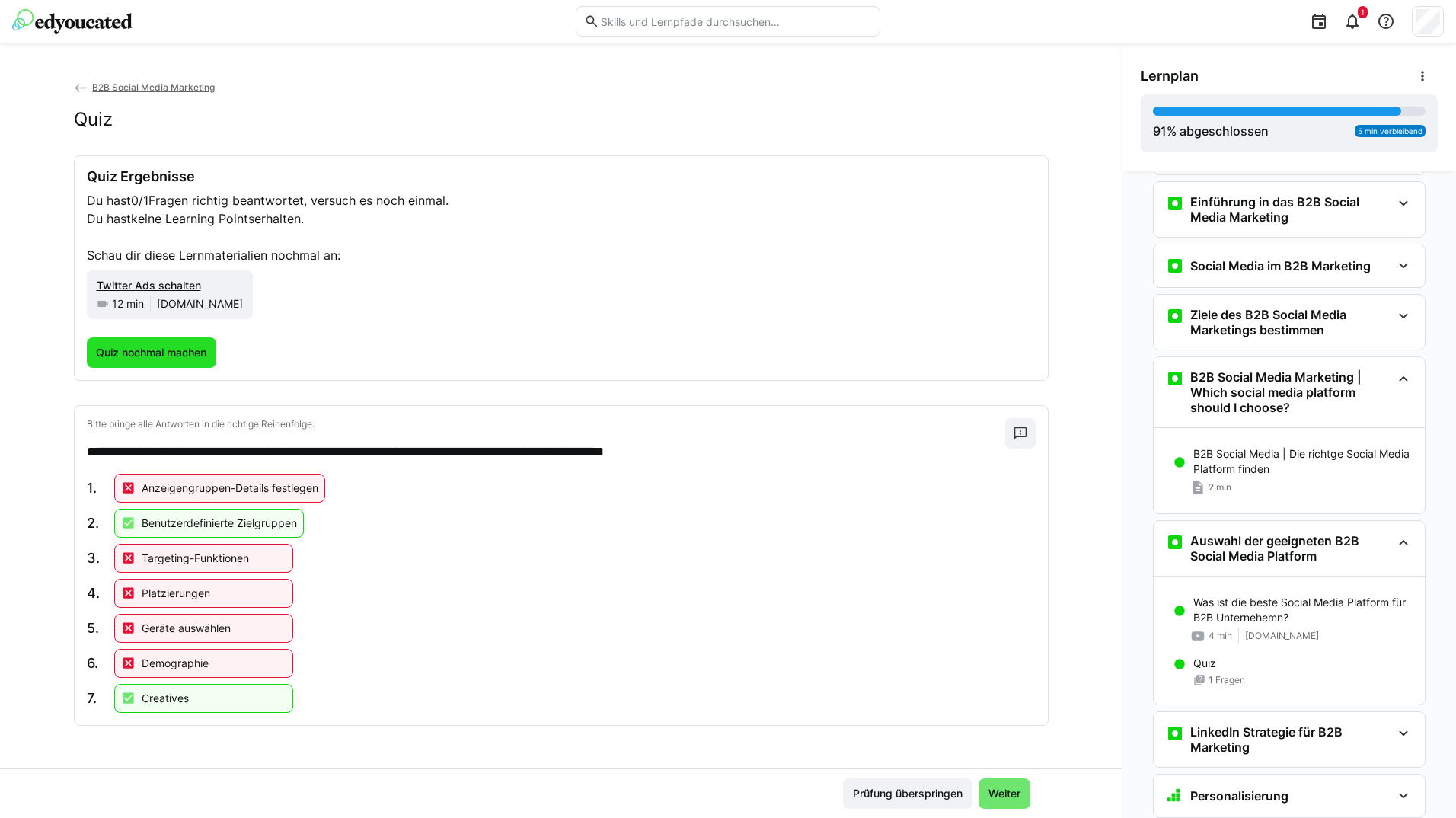
click at [154, 350] on span "Quiz nochmal machen" at bounding box center [151, 352] width 115 height 15
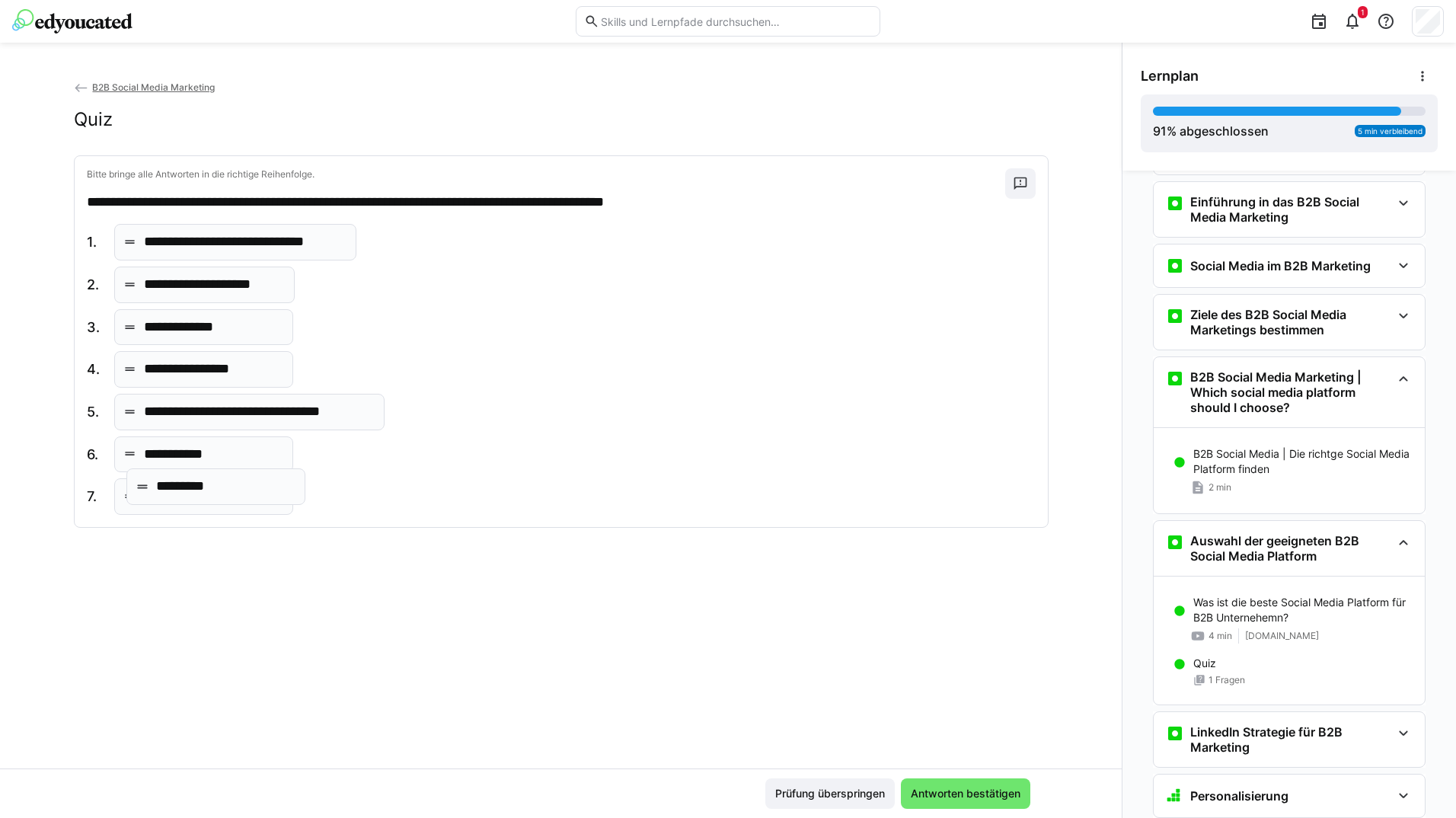
drag, startPoint x: 191, startPoint y: 373, endPoint x: 208, endPoint y: 489, distance: 117.2
drag, startPoint x: 224, startPoint y: 233, endPoint x: 220, endPoint y: 276, distance: 43.2
drag, startPoint x: 194, startPoint y: 346, endPoint x: 184, endPoint y: 418, distance: 72.7
click at [184, 418] on div "**********" at bounding box center [235, 370] width 298 height 291
drag, startPoint x: 184, startPoint y: 418, endPoint x: 397, endPoint y: 468, distance: 218.8
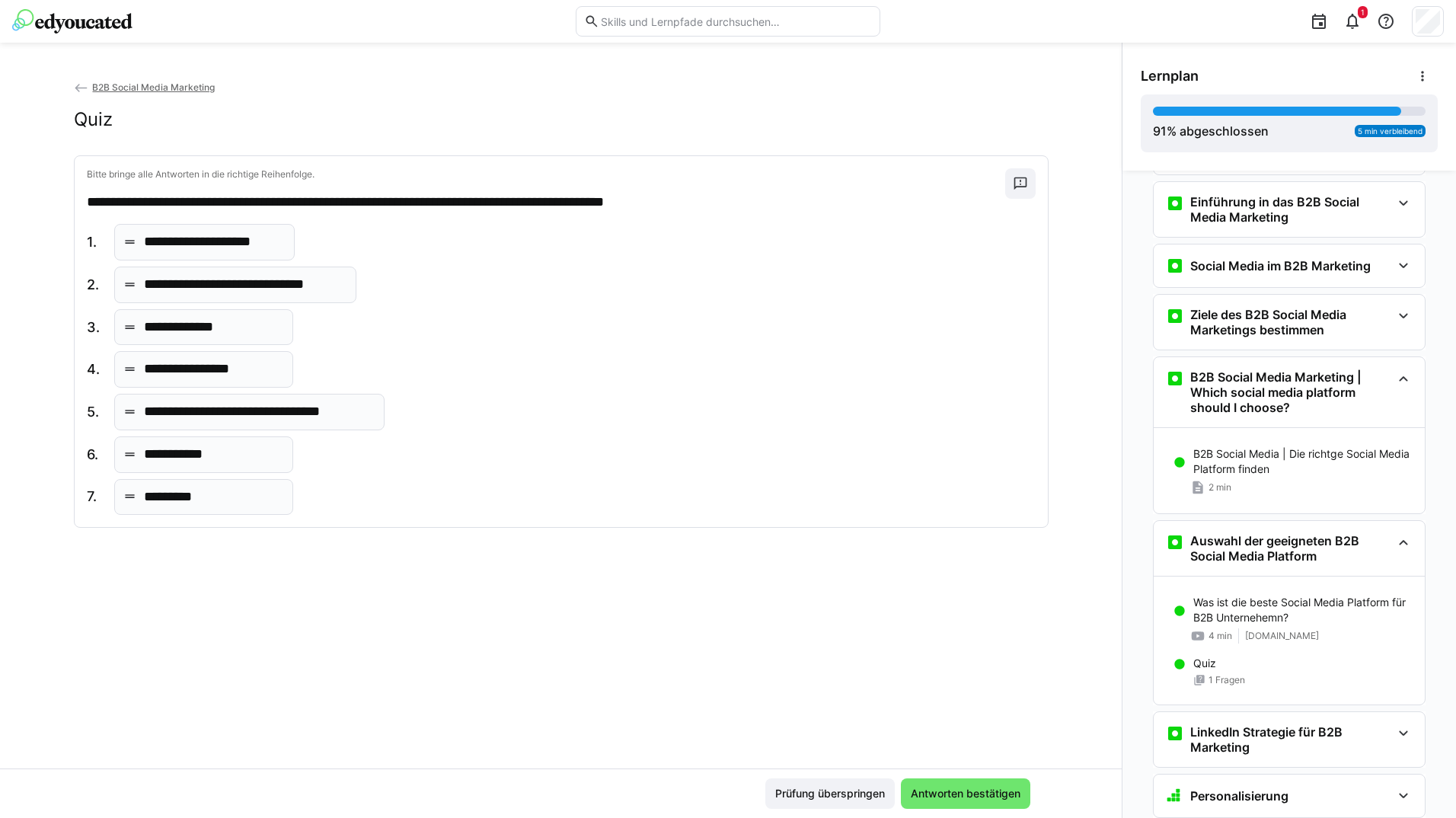
click at [399, 468] on div "**********" at bounding box center [562, 370] width 949 height 291
drag, startPoint x: 275, startPoint y: 413, endPoint x: 261, endPoint y: 374, distance: 41.4
drag, startPoint x: 231, startPoint y: 406, endPoint x: 227, endPoint y: 434, distance: 28.3
click at [959, 782] on span "Antworten bestätigen" at bounding box center [966, 793] width 130 height 31
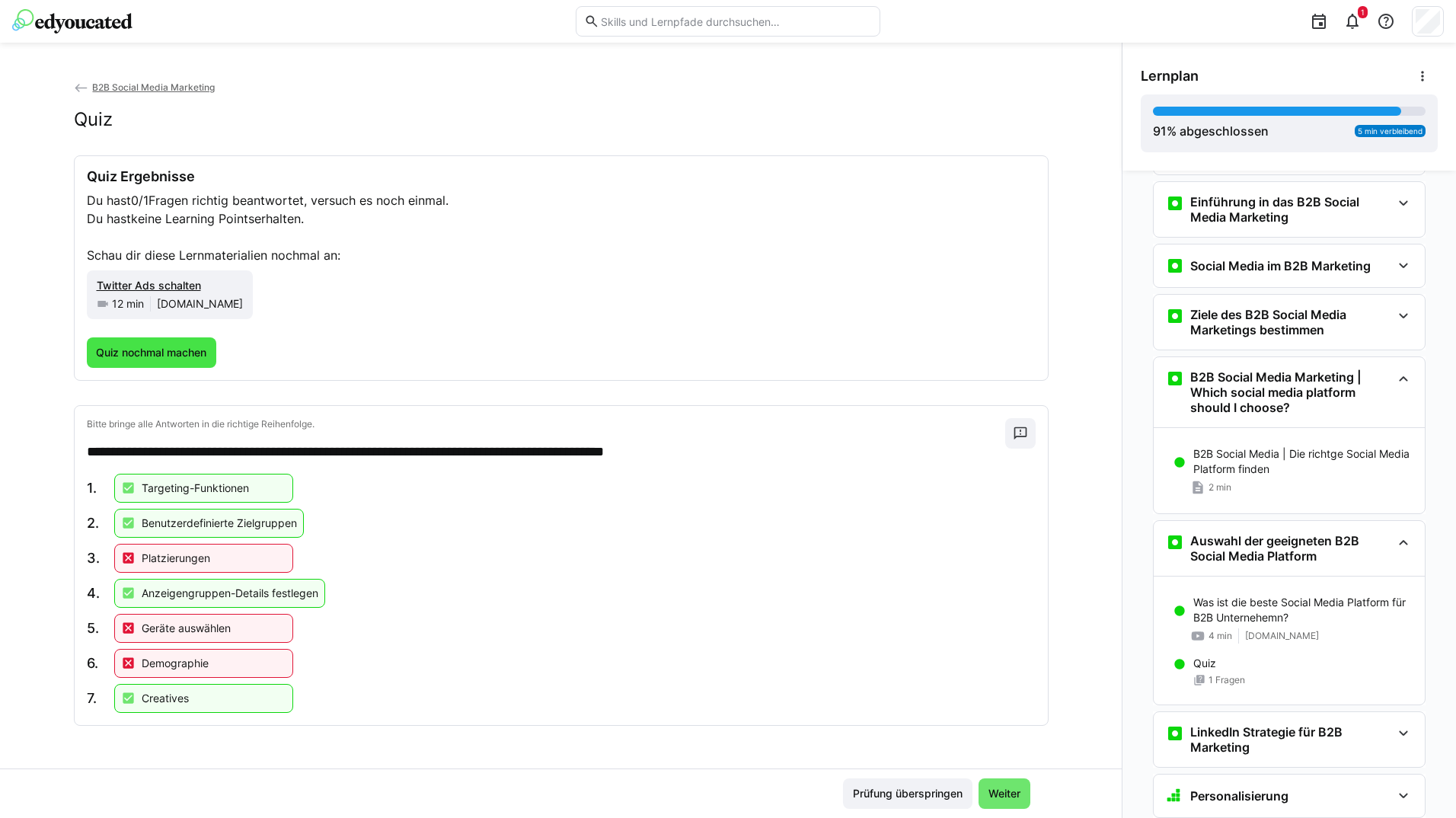
click at [162, 361] on span "Quiz nochmal machen" at bounding box center [152, 352] width 131 height 31
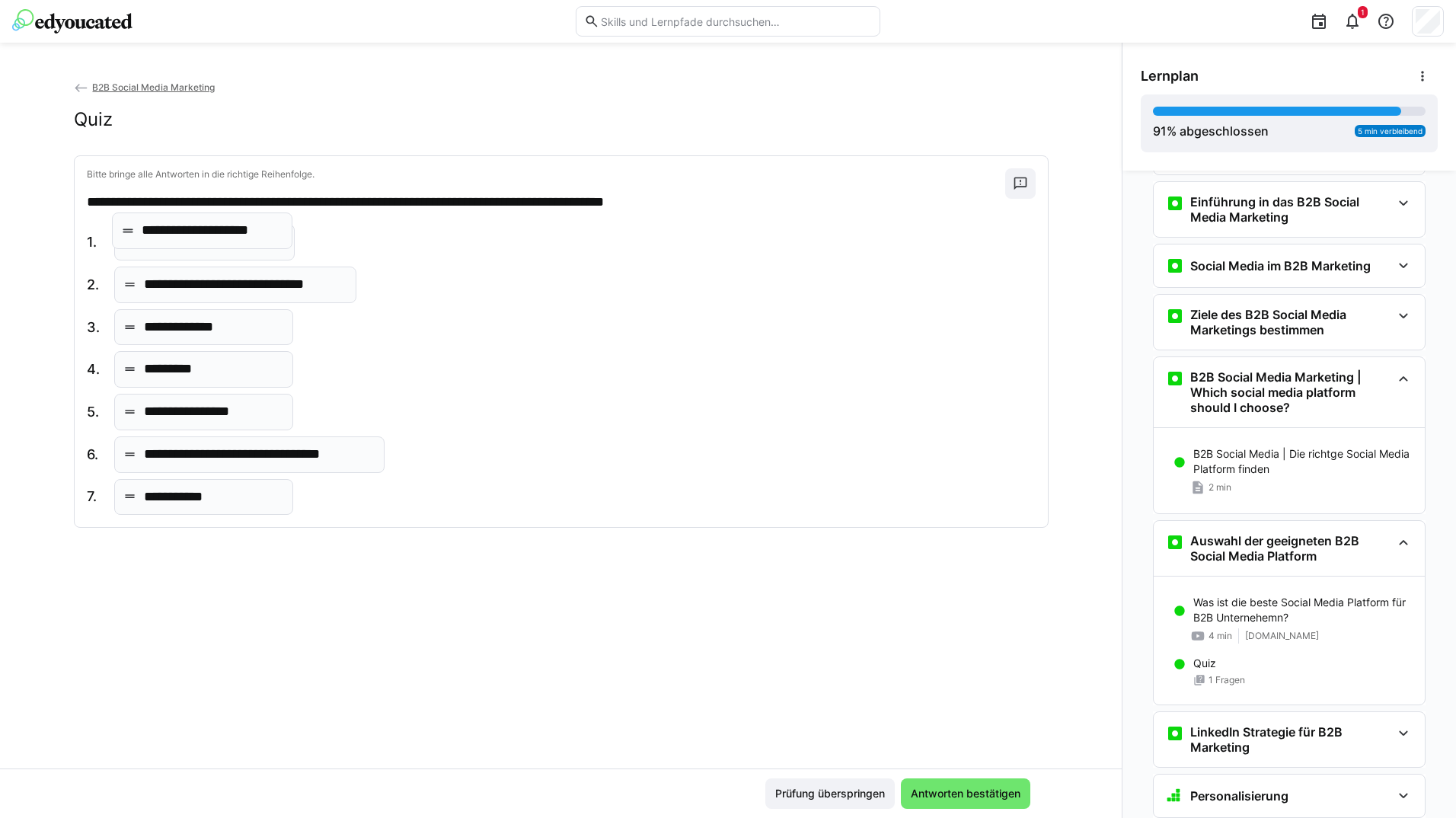
drag, startPoint x: 191, startPoint y: 283, endPoint x: 193, endPoint y: 229, distance: 54.0
drag, startPoint x: 175, startPoint y: 366, endPoint x: 169, endPoint y: 495, distance: 129.1
drag, startPoint x: 196, startPoint y: 366, endPoint x: 196, endPoint y: 326, distance: 40.0
drag, startPoint x: 190, startPoint y: 459, endPoint x: 212, endPoint y: 388, distance: 74.3
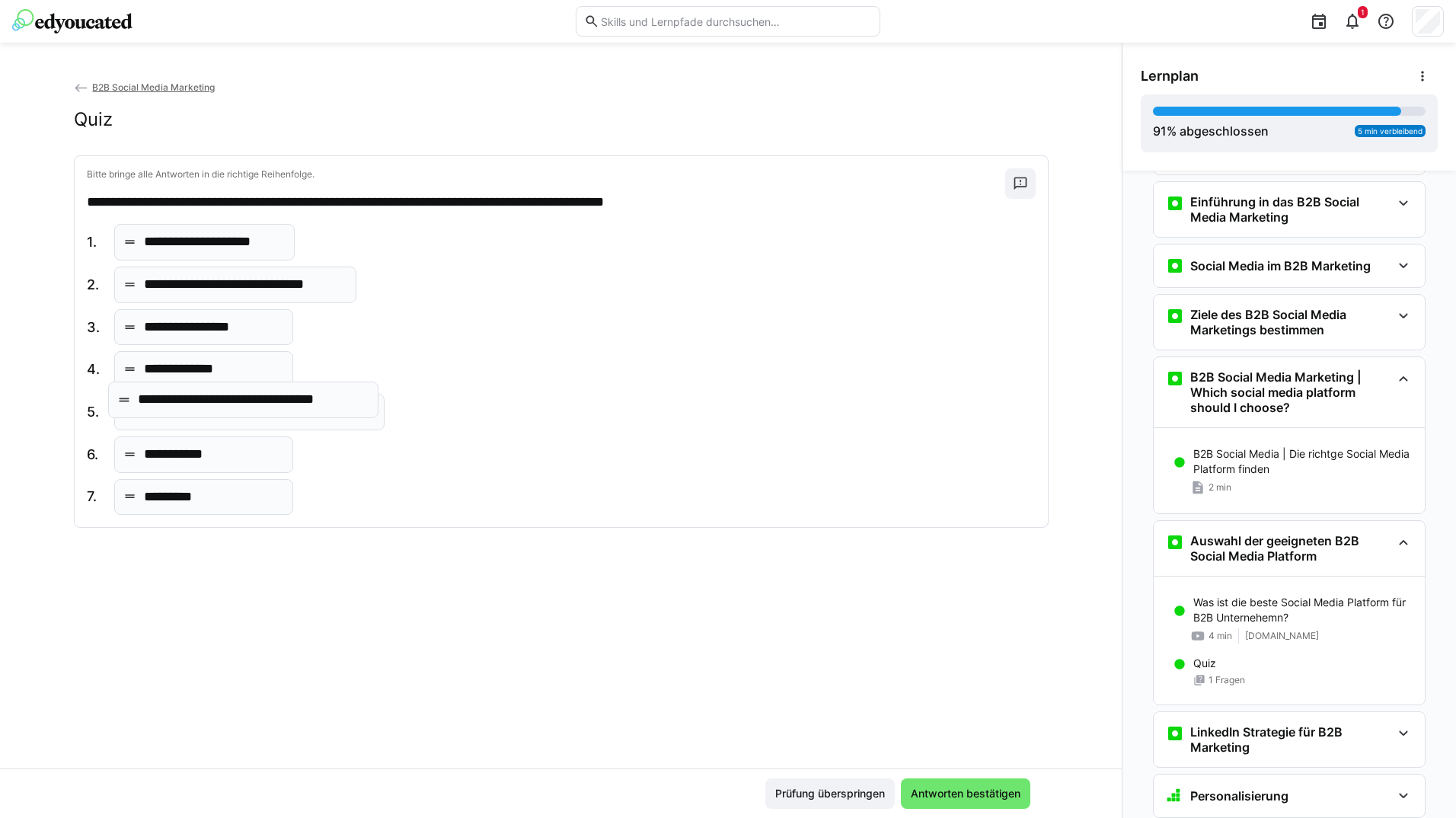
drag, startPoint x: 194, startPoint y: 453, endPoint x: 191, endPoint y: 397, distance: 56.1
drag, startPoint x: 172, startPoint y: 447, endPoint x: 177, endPoint y: 358, distance: 89.1
drag, startPoint x: 323, startPoint y: 450, endPoint x: 302, endPoint y: 405, distance: 49.7
click at [933, 785] on span "Antworten bestätigen" at bounding box center [966, 793] width 130 height 31
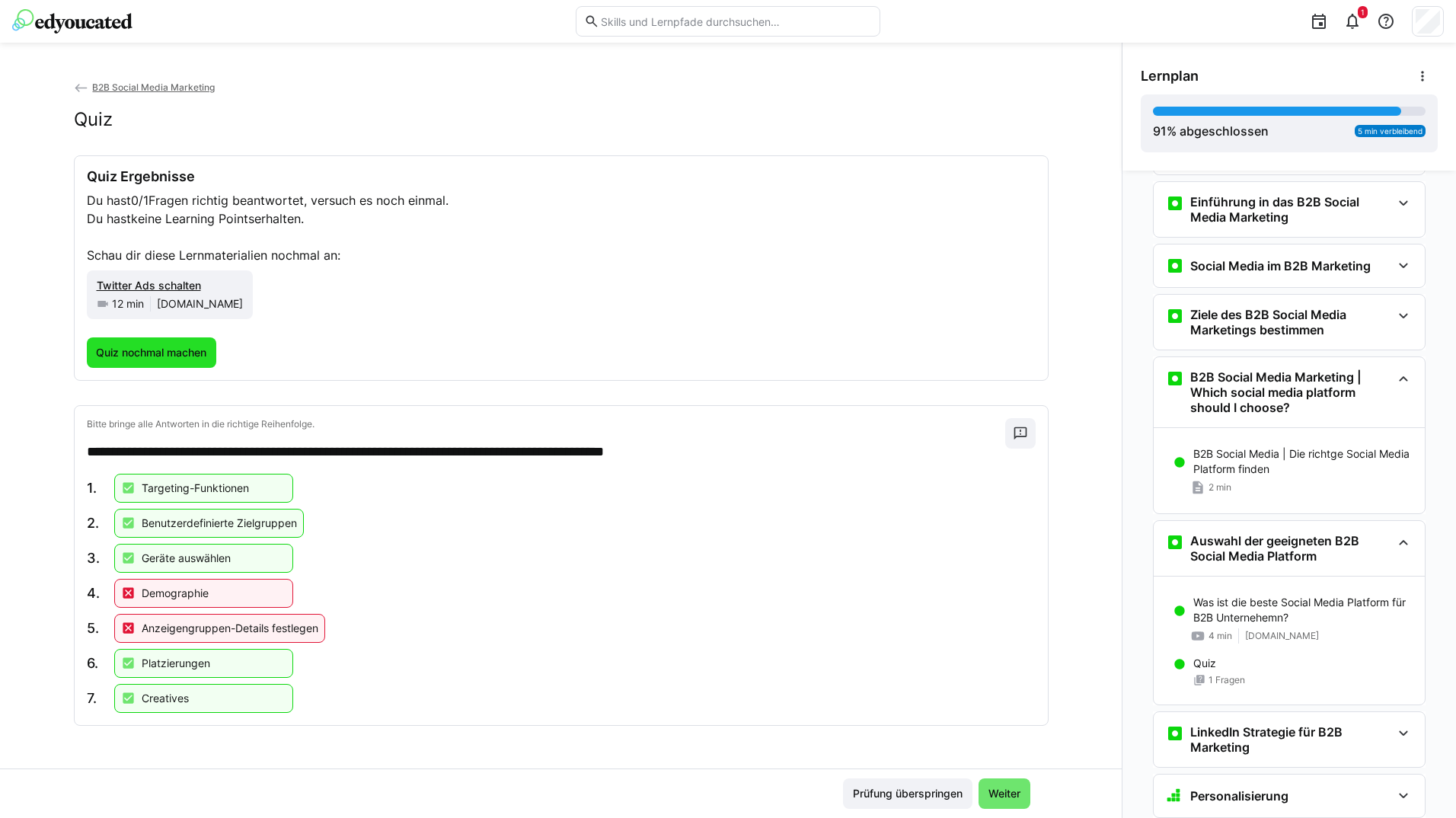
click at [191, 352] on span "Quiz nochmal machen" at bounding box center [151, 352] width 115 height 15
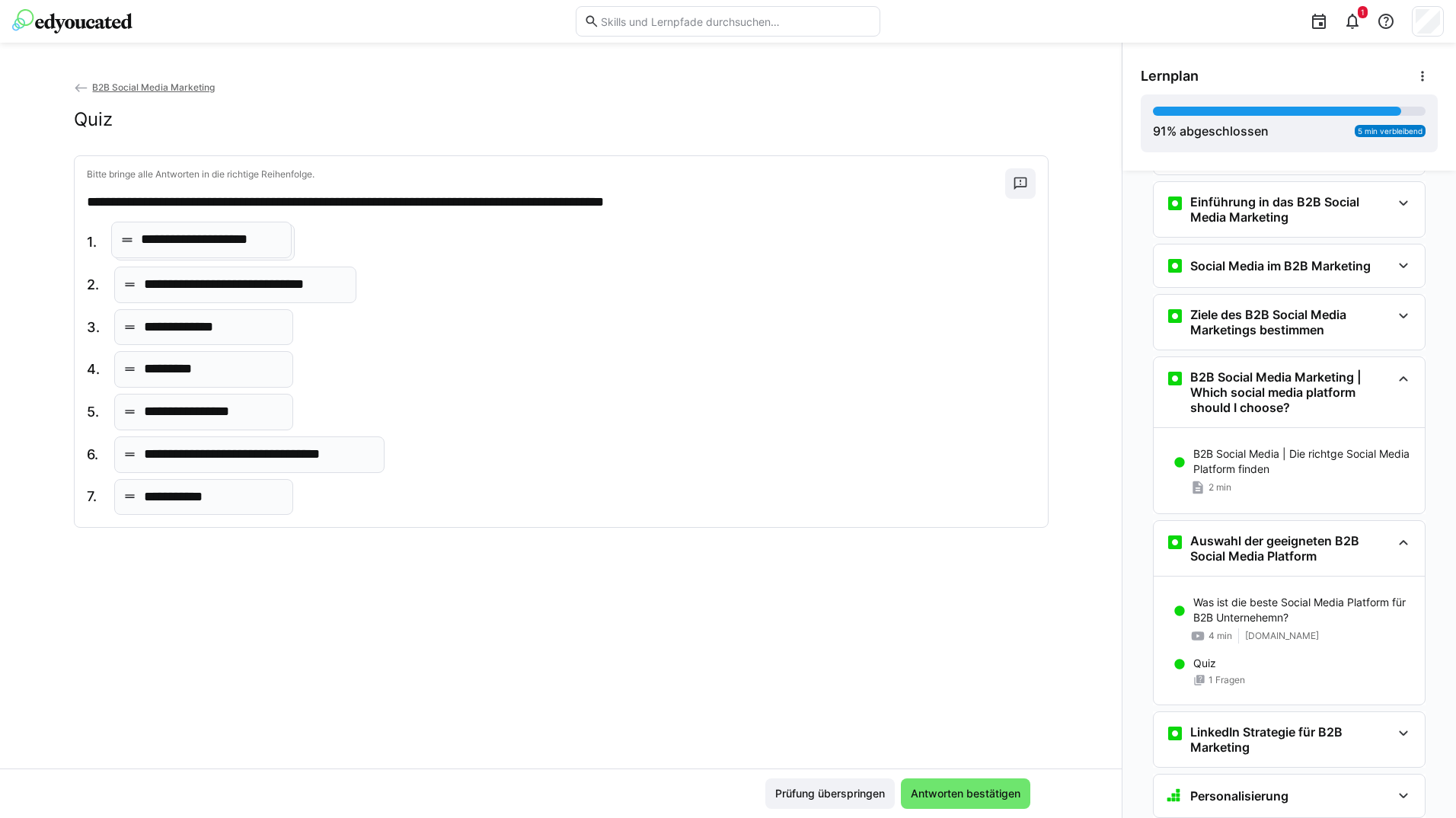
drag, startPoint x: 229, startPoint y: 297, endPoint x: 230, endPoint y: 253, distance: 44.0
drag, startPoint x: 219, startPoint y: 413, endPoint x: 208, endPoint y: 331, distance: 82.7
drag, startPoint x: 231, startPoint y: 409, endPoint x: 247, endPoint y: 485, distance: 77.7
drag, startPoint x: 199, startPoint y: 370, endPoint x: 202, endPoint y: 435, distance: 65.1
drag, startPoint x: 219, startPoint y: 377, endPoint x: 217, endPoint y: 340, distance: 37.1
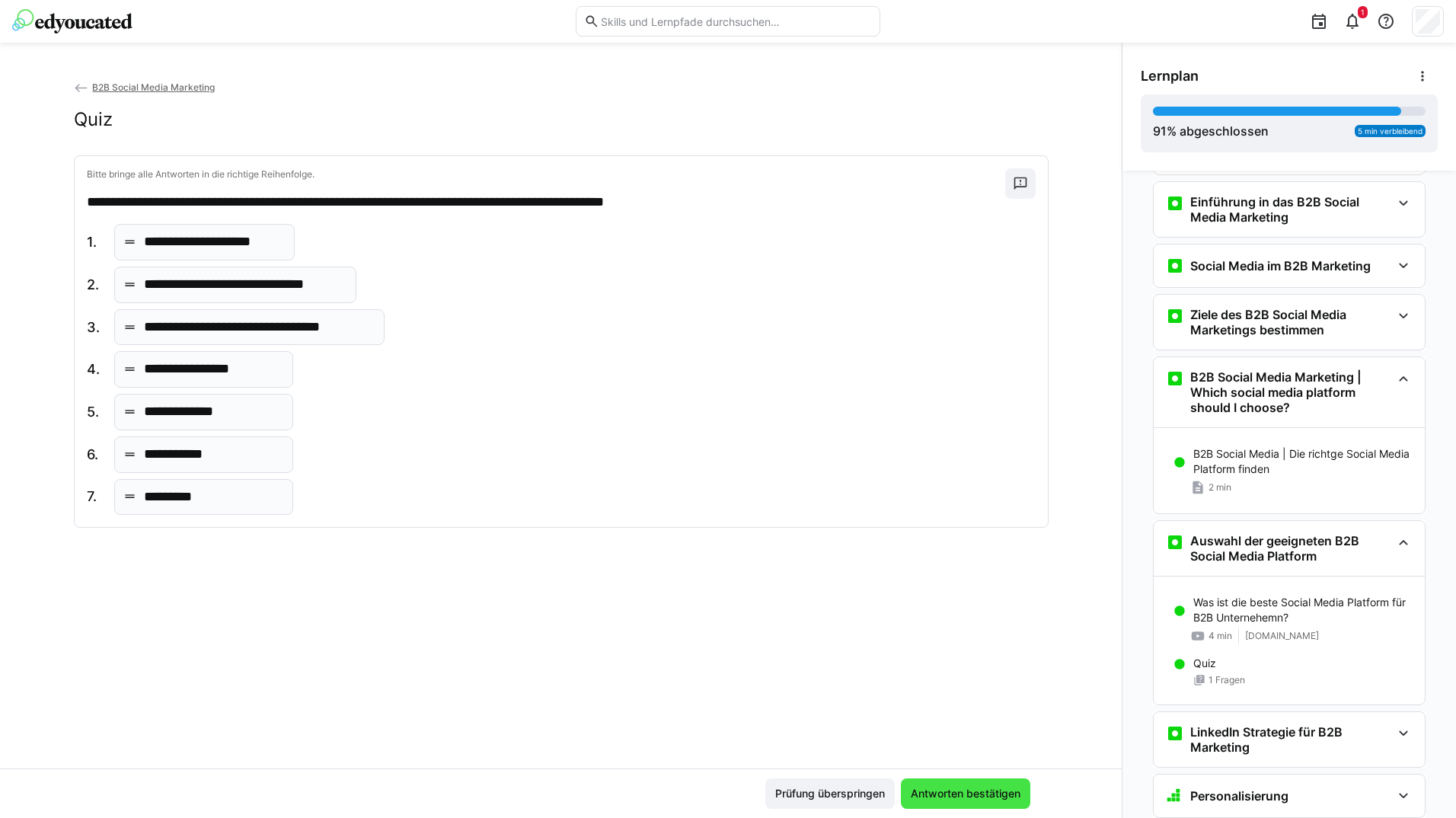
click at [935, 780] on span "Antworten bestätigen" at bounding box center [966, 793] width 130 height 31
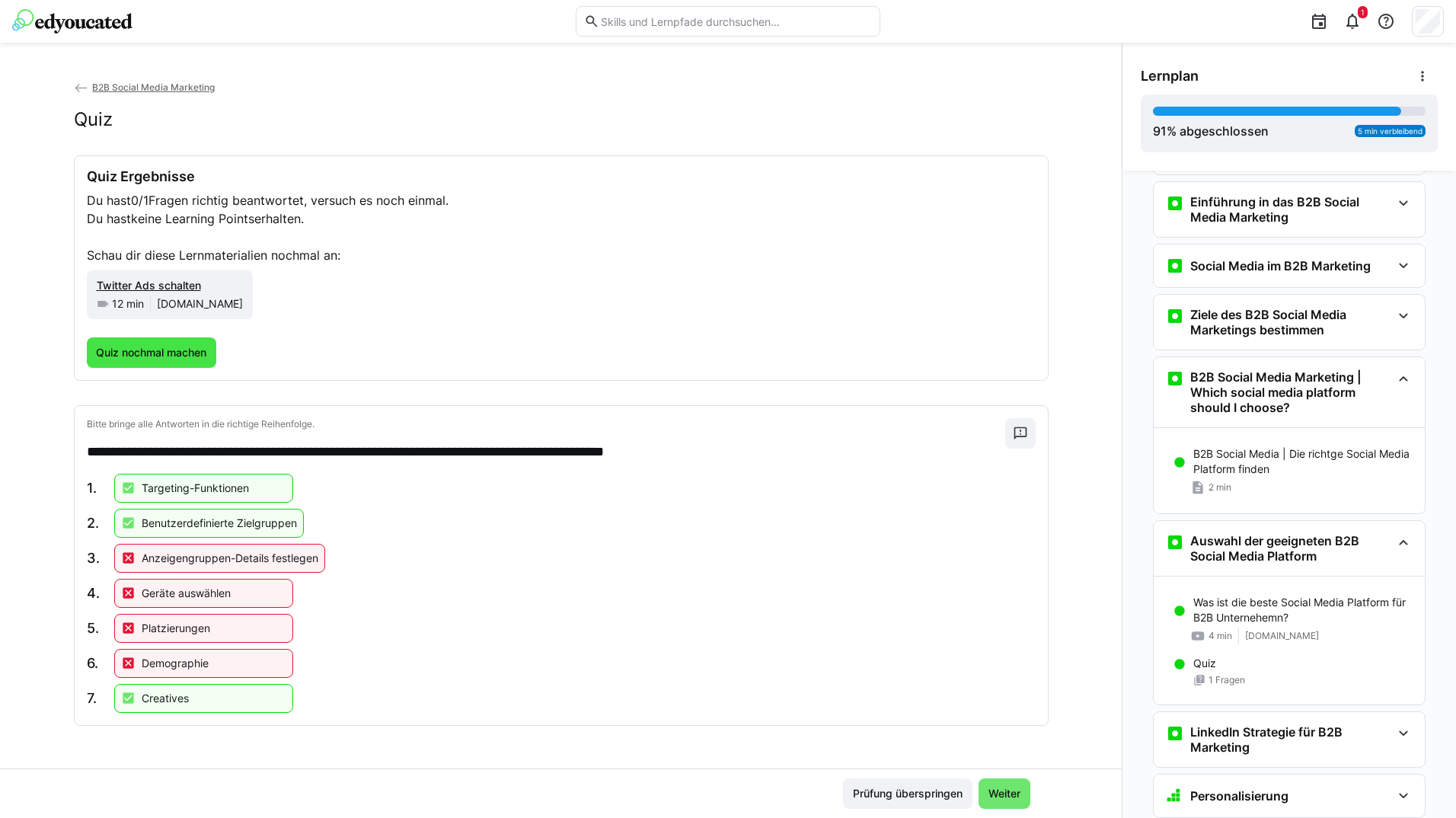
click at [152, 345] on span "Quiz nochmal machen" at bounding box center [151, 352] width 115 height 15
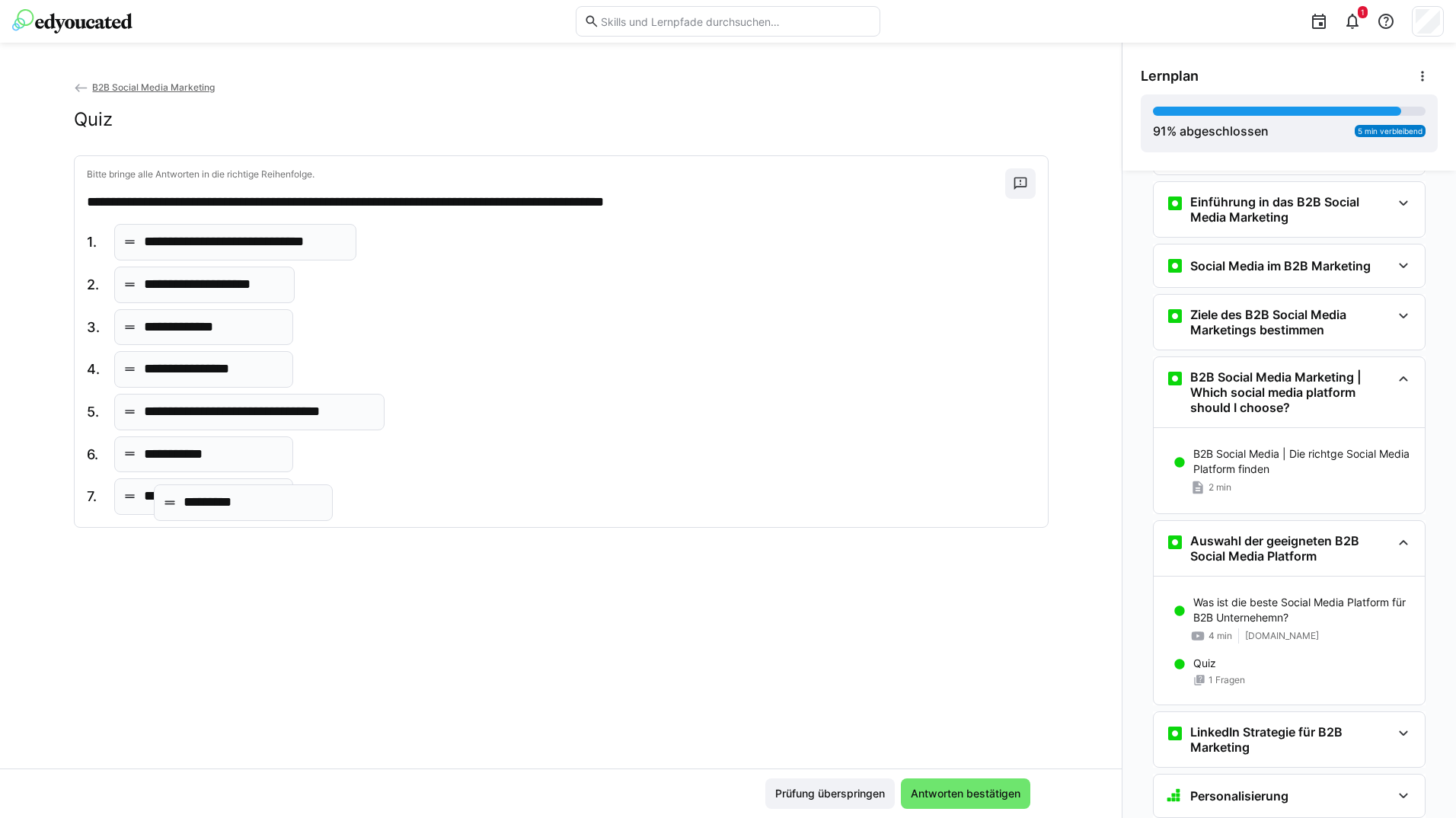
drag, startPoint x: 184, startPoint y: 372, endPoint x: 171, endPoint y: 480, distance: 108.8
drag, startPoint x: 183, startPoint y: 283, endPoint x: 186, endPoint y: 248, distance: 35.1
drag, startPoint x: 169, startPoint y: 347, endPoint x: 172, endPoint y: 336, distance: 11.4
click at [172, 336] on div "**********" at bounding box center [235, 370] width 298 height 291
click at [172, 336] on p "**********" at bounding box center [188, 327] width 89 height 19
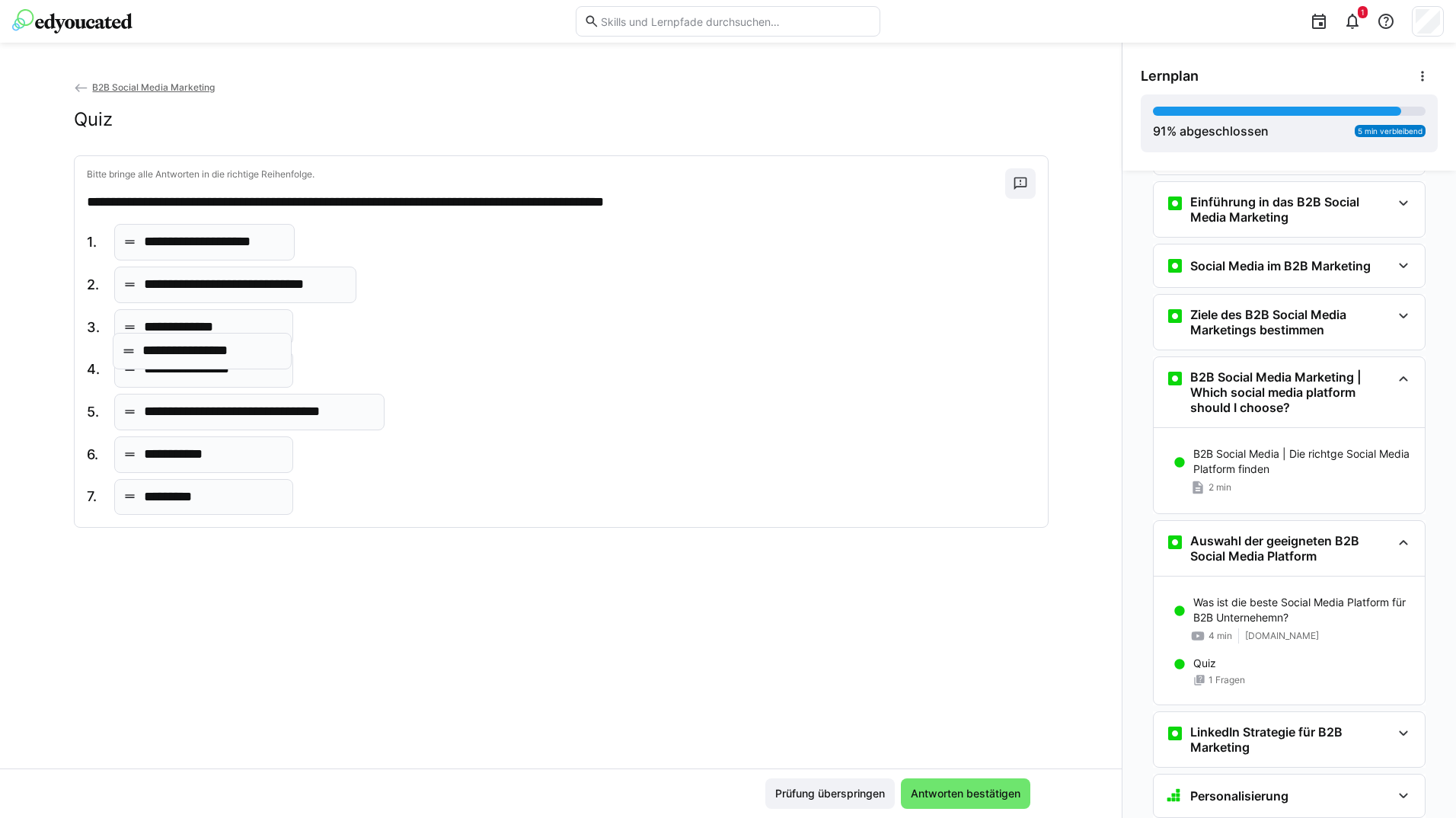
drag, startPoint x: 213, startPoint y: 364, endPoint x: 214, endPoint y: 340, distance: 24.0
drag, startPoint x: 216, startPoint y: 413, endPoint x: 213, endPoint y: 373, distance: 40.1
drag, startPoint x: 254, startPoint y: 371, endPoint x: 259, endPoint y: 412, distance: 41.3
drag, startPoint x: 246, startPoint y: 399, endPoint x: 241, endPoint y: 366, distance: 33.4
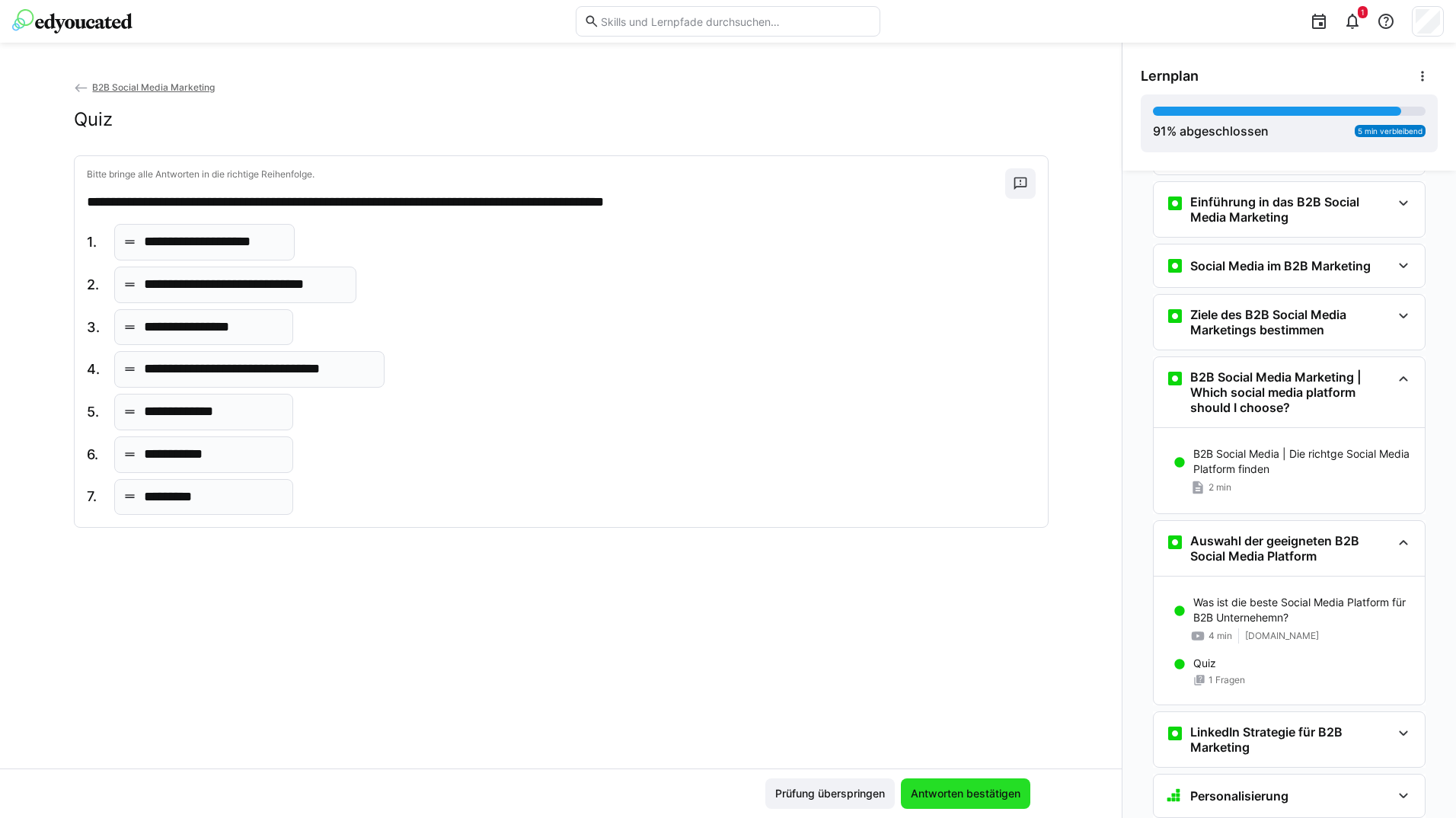
click at [960, 787] on span "Antworten bestätigen" at bounding box center [965, 793] width 114 height 15
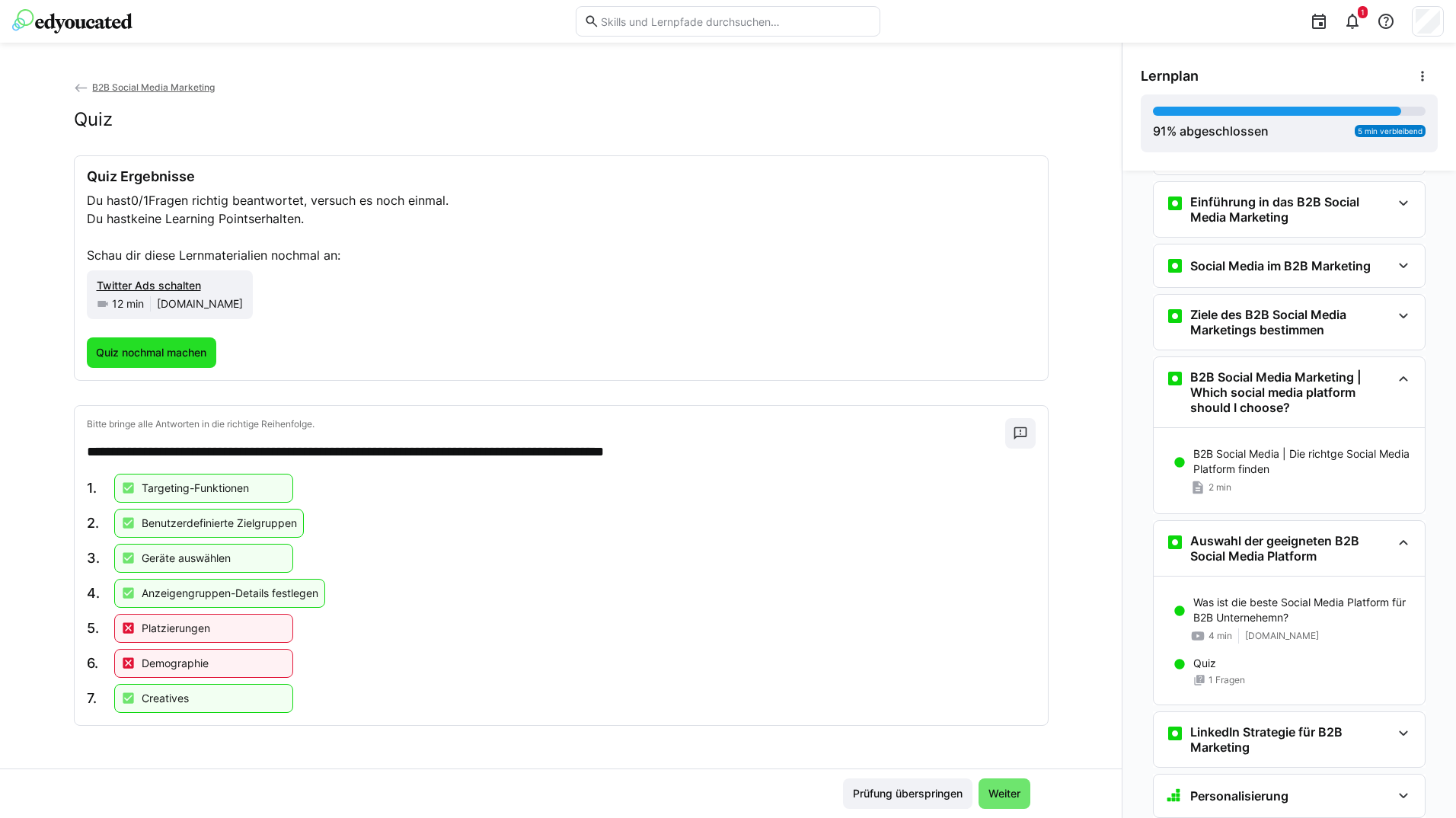
click at [119, 340] on span "Quiz nochmal machen" at bounding box center [152, 352] width 131 height 31
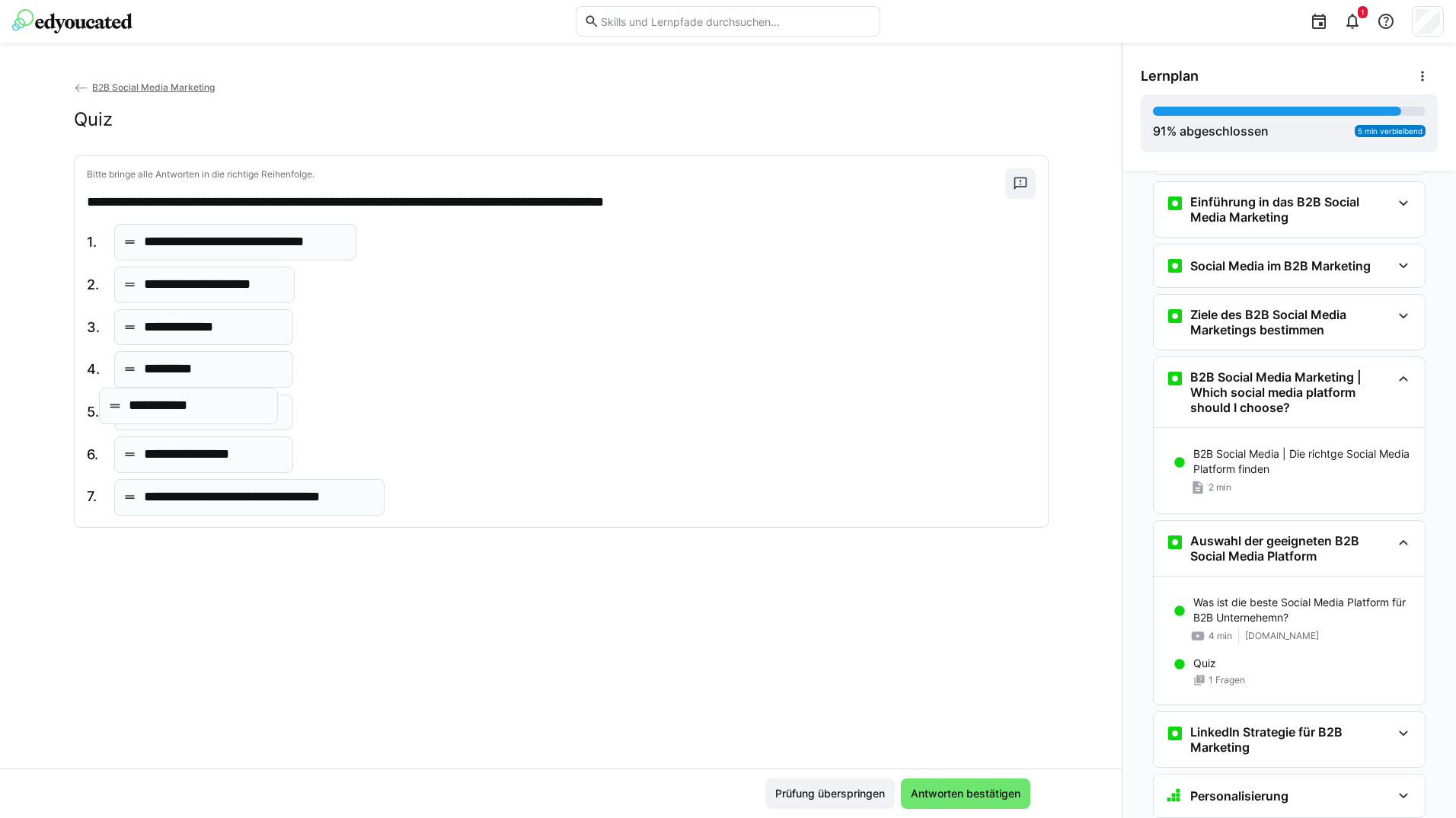
drag, startPoint x: 223, startPoint y: 496, endPoint x: 211, endPoint y: 404, distance: 92.8
drag, startPoint x: 220, startPoint y: 319, endPoint x: 247, endPoint y: 452, distance: 135.7
drag, startPoint x: 249, startPoint y: 508, endPoint x: 222, endPoint y: 385, distance: 125.9
drag, startPoint x: 204, startPoint y: 322, endPoint x: 236, endPoint y: 494, distance: 175.0
drag, startPoint x: 208, startPoint y: 371, endPoint x: 212, endPoint y: 404, distance: 33.2
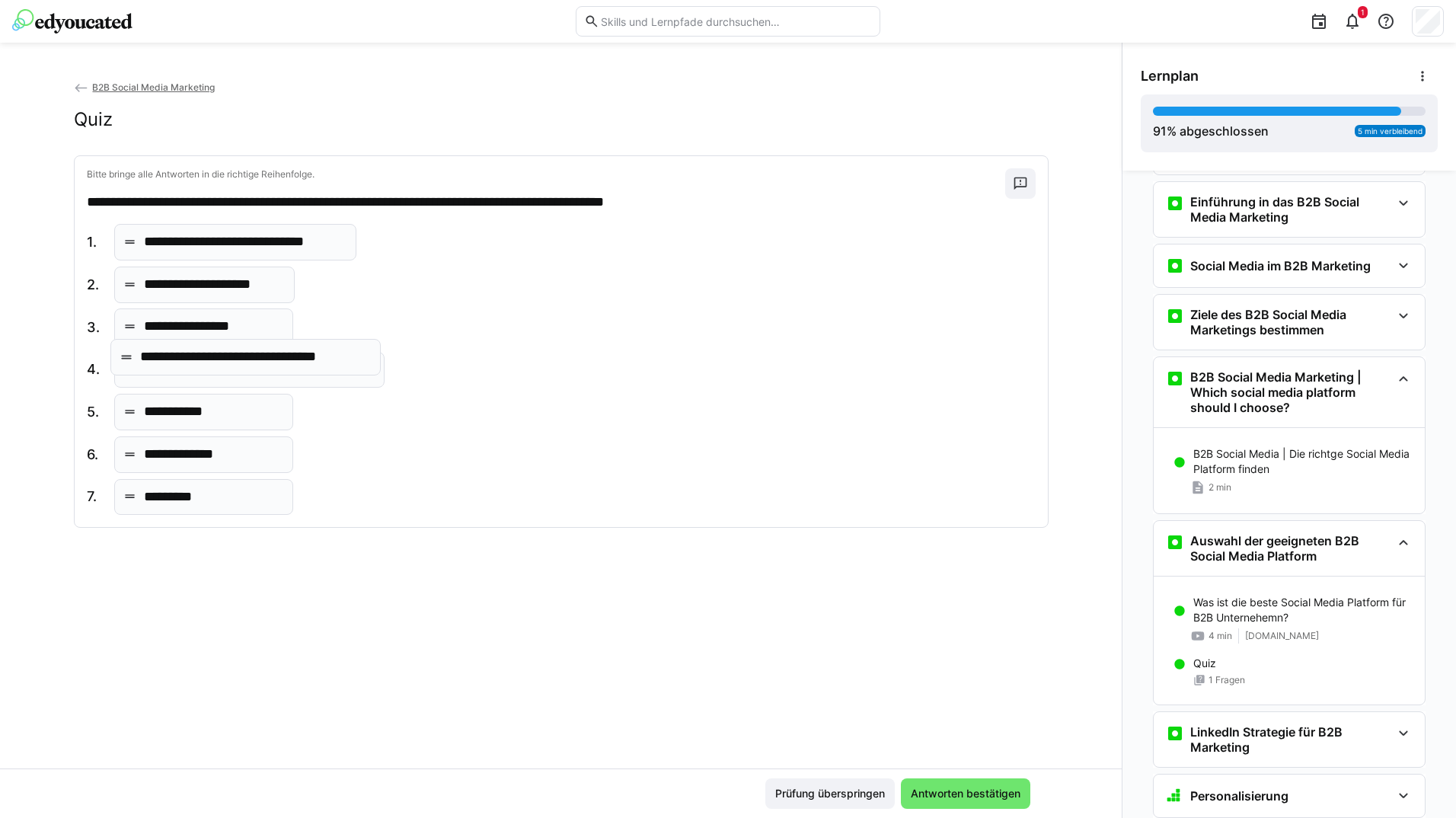
drag, startPoint x: 205, startPoint y: 329, endPoint x: 205, endPoint y: 360, distance: 31.0
drag, startPoint x: 208, startPoint y: 278, endPoint x: 209, endPoint y: 249, distance: 29.0
click at [930, 792] on span "Antworten bestätigen" at bounding box center [965, 793] width 114 height 15
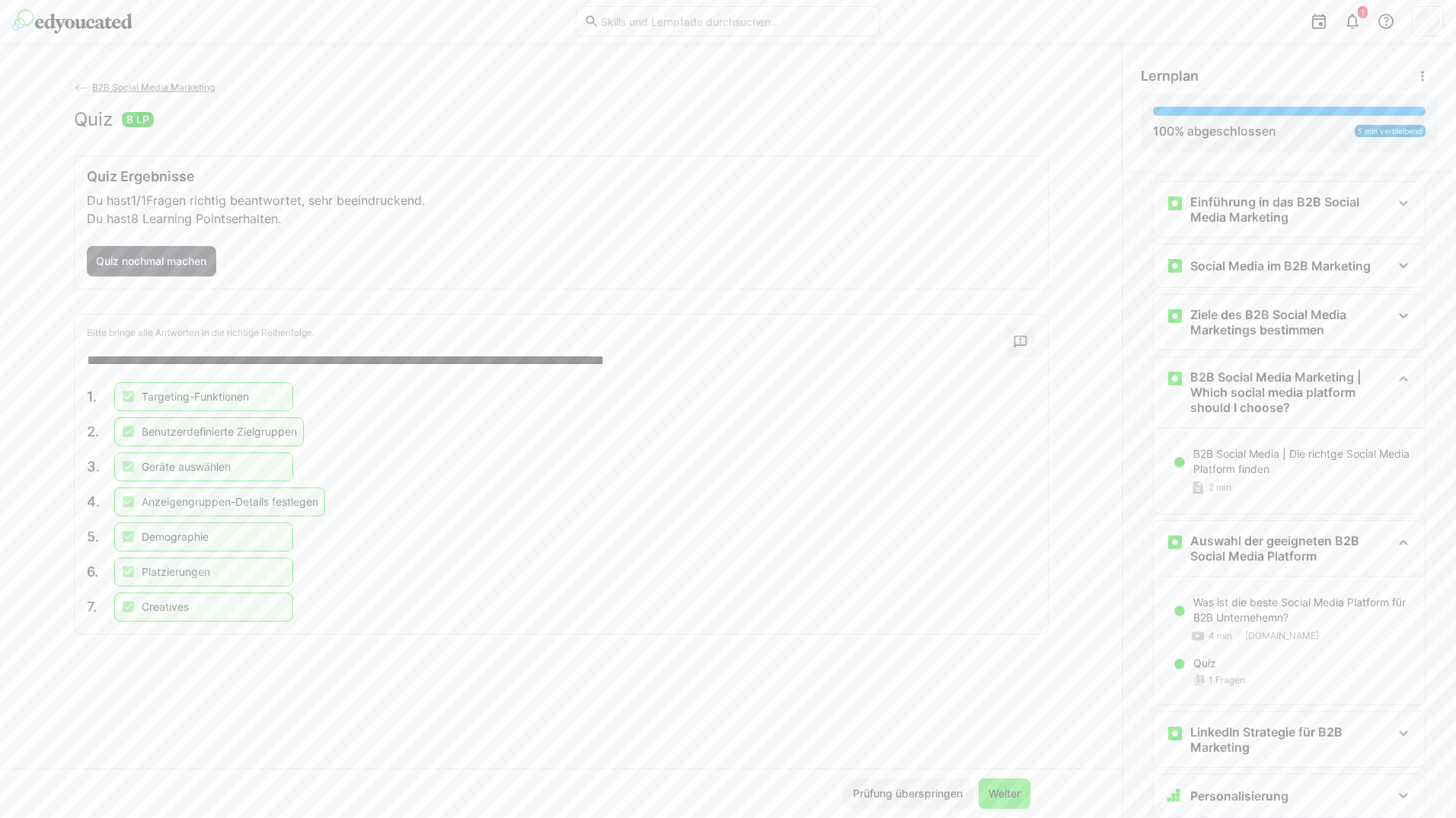
click at [989, 798] on span "Weiter" at bounding box center [1004, 793] width 36 height 15
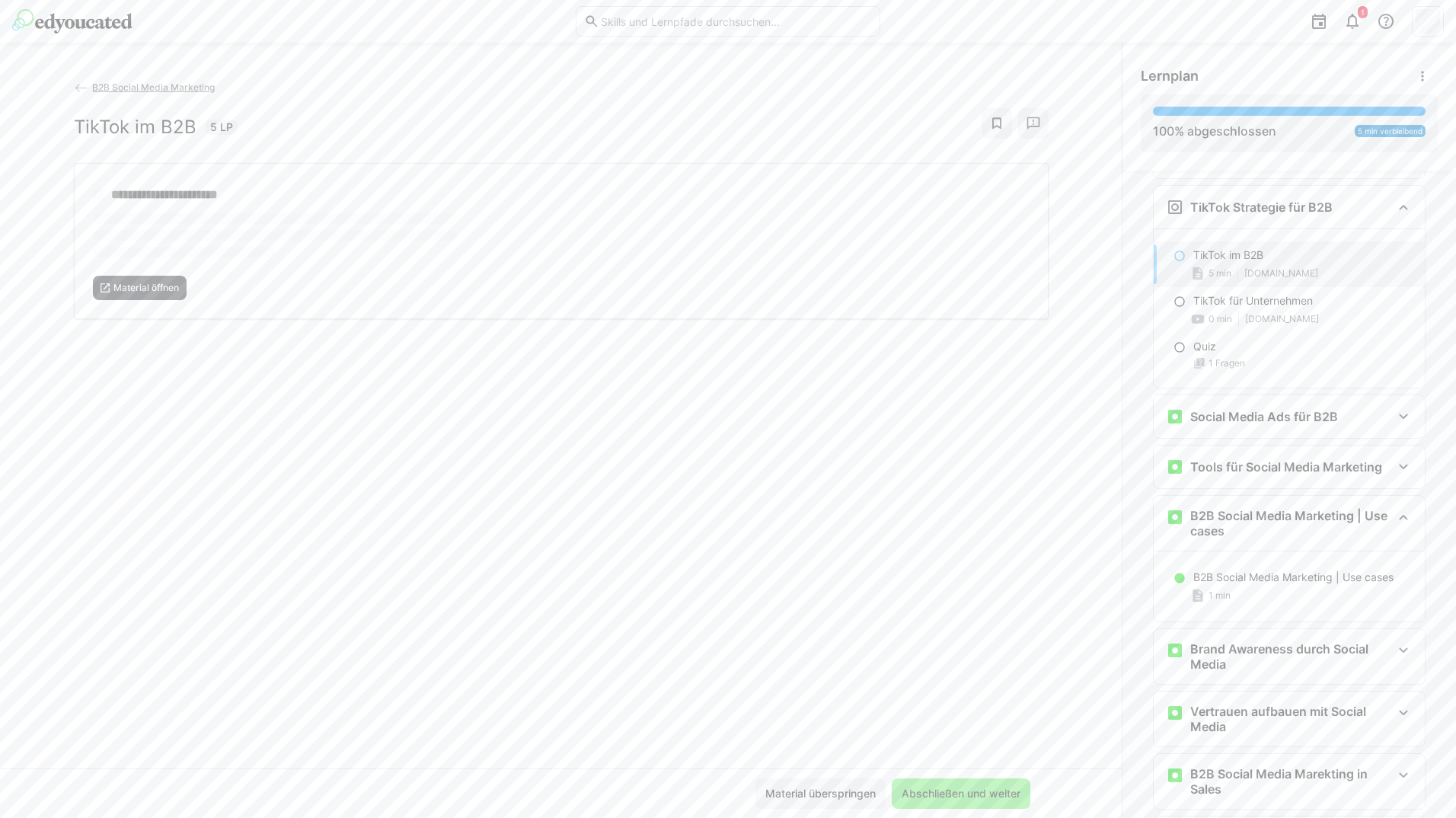
scroll to position [1382, 0]
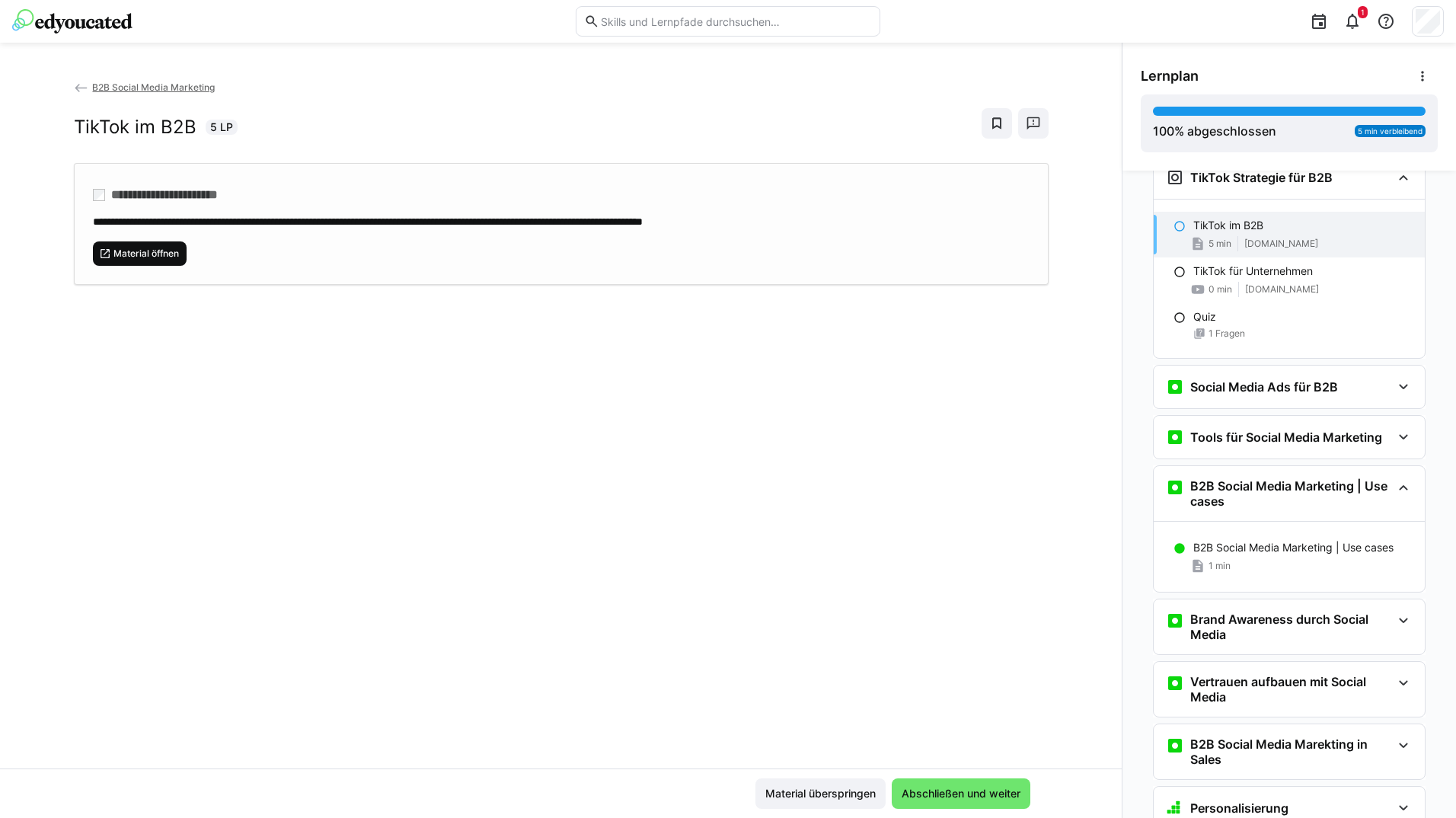
click at [105, 253] on eds-icon at bounding box center [105, 253] width 12 height 12
click at [904, 817] on html "**********" at bounding box center [728, 409] width 1456 height 818
click at [912, 793] on span "Abschließen und weiter" at bounding box center [961, 793] width 123 height 15
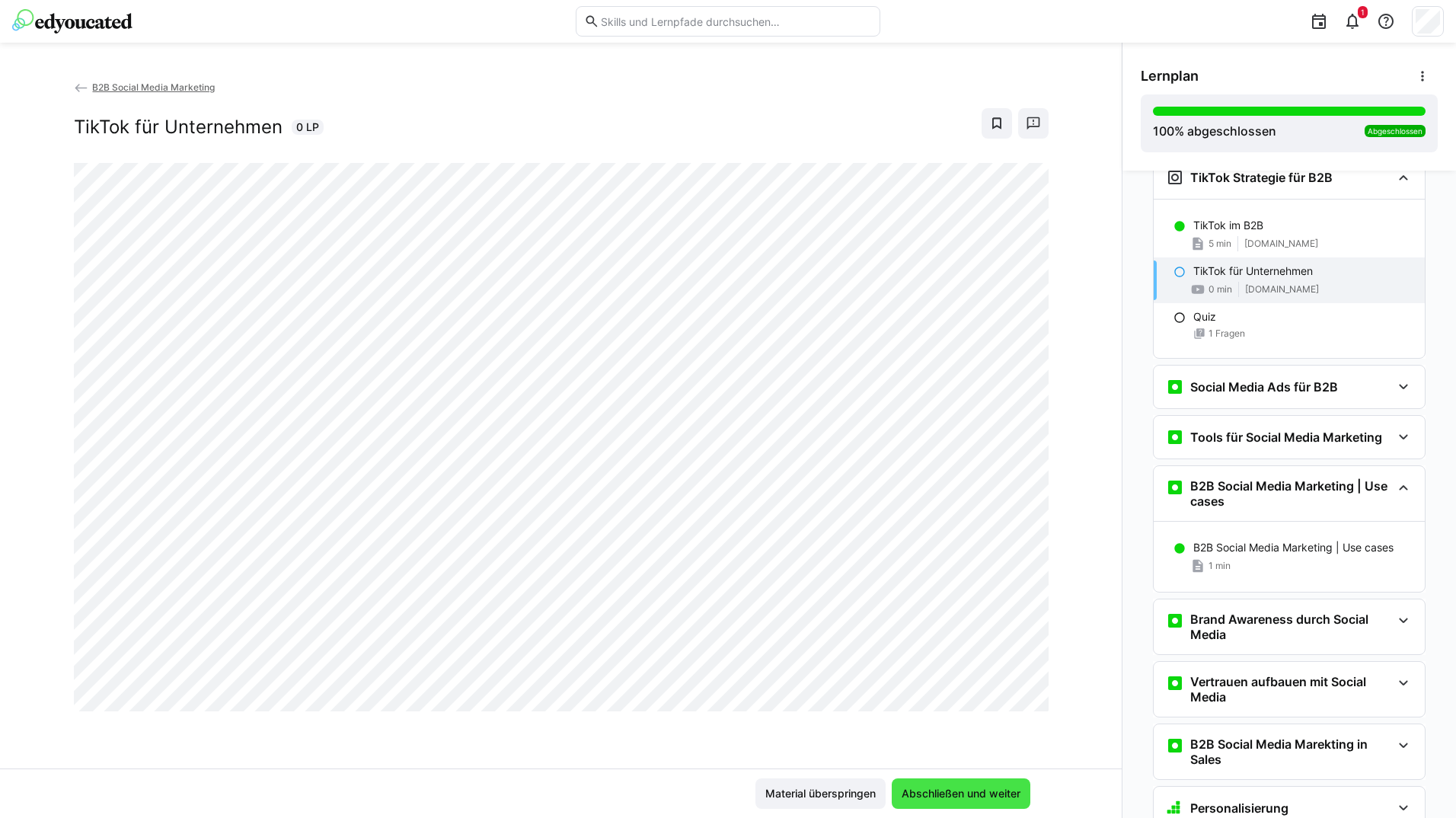
click at [910, 791] on span "Abschließen und weiter" at bounding box center [961, 793] width 123 height 15
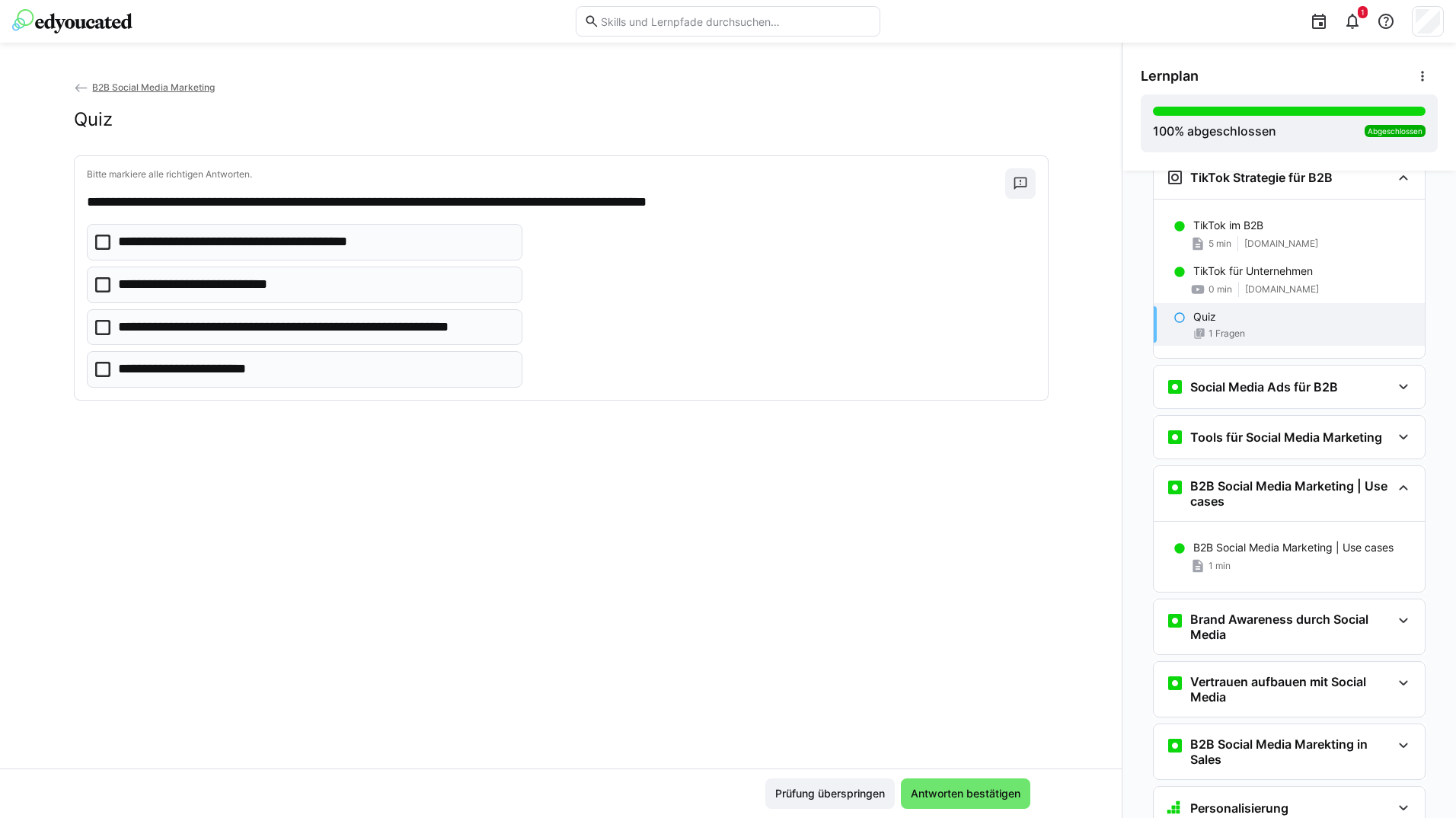
click at [308, 316] on eds-checkbox "**********" at bounding box center [305, 327] width 437 height 36
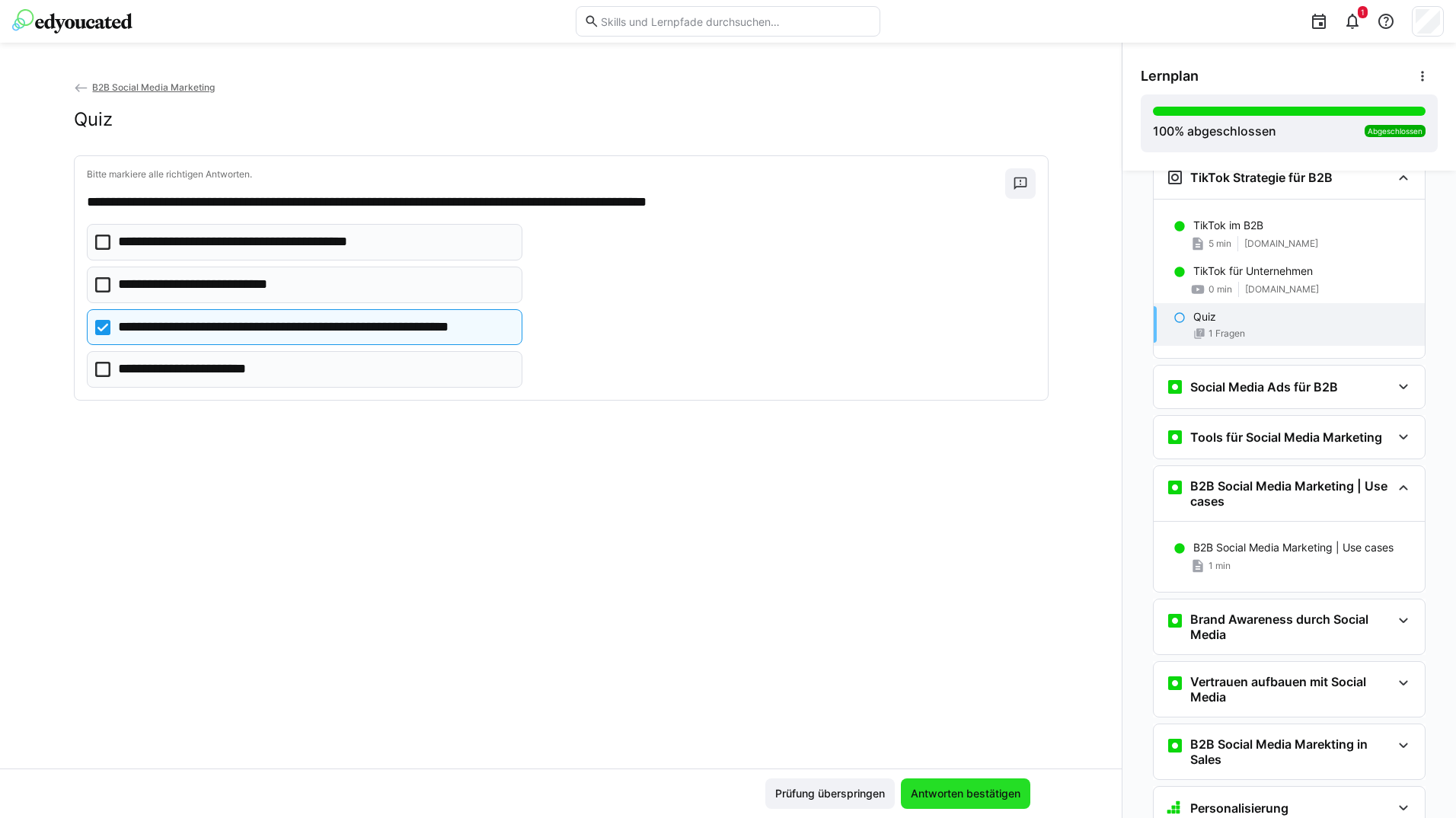
click at [963, 807] on span "Antworten bestätigen" at bounding box center [966, 793] width 130 height 31
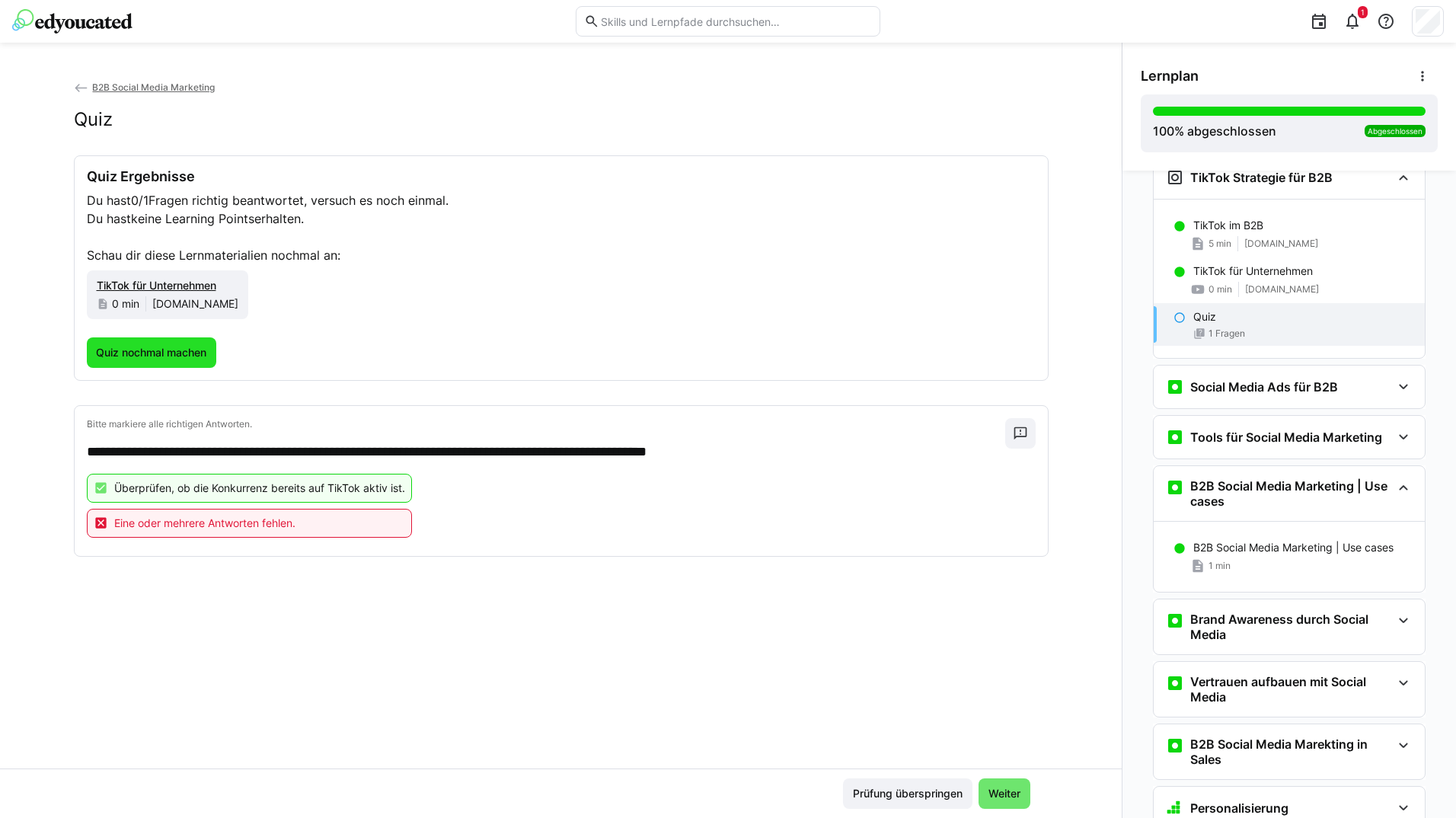
click at [177, 365] on span "Quiz nochmal machen" at bounding box center [152, 352] width 131 height 31
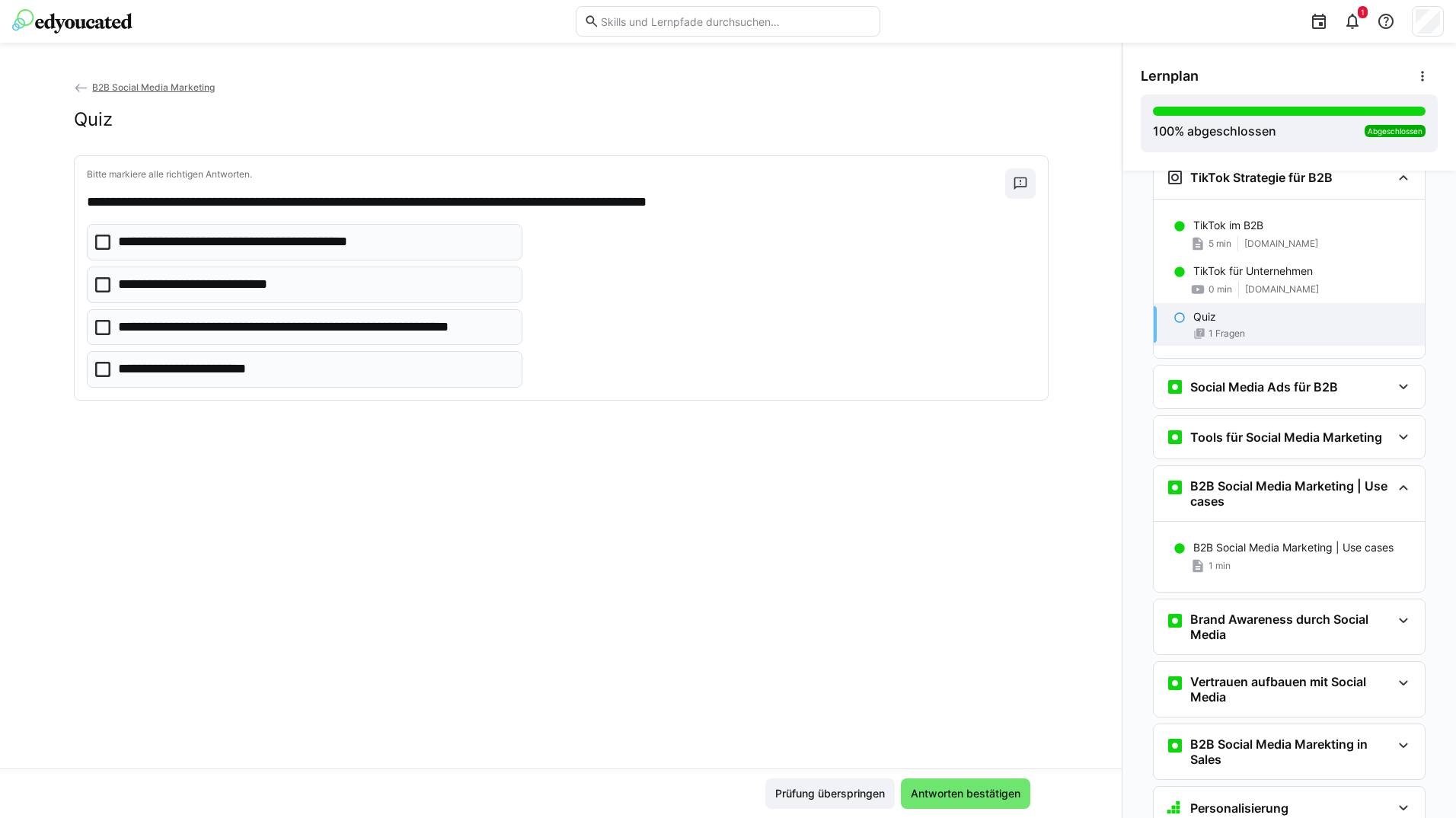
click at [196, 328] on p "**********" at bounding box center [314, 327] width 394 height 19
click at [210, 238] on p "**********" at bounding box center [270, 242] width 304 height 19
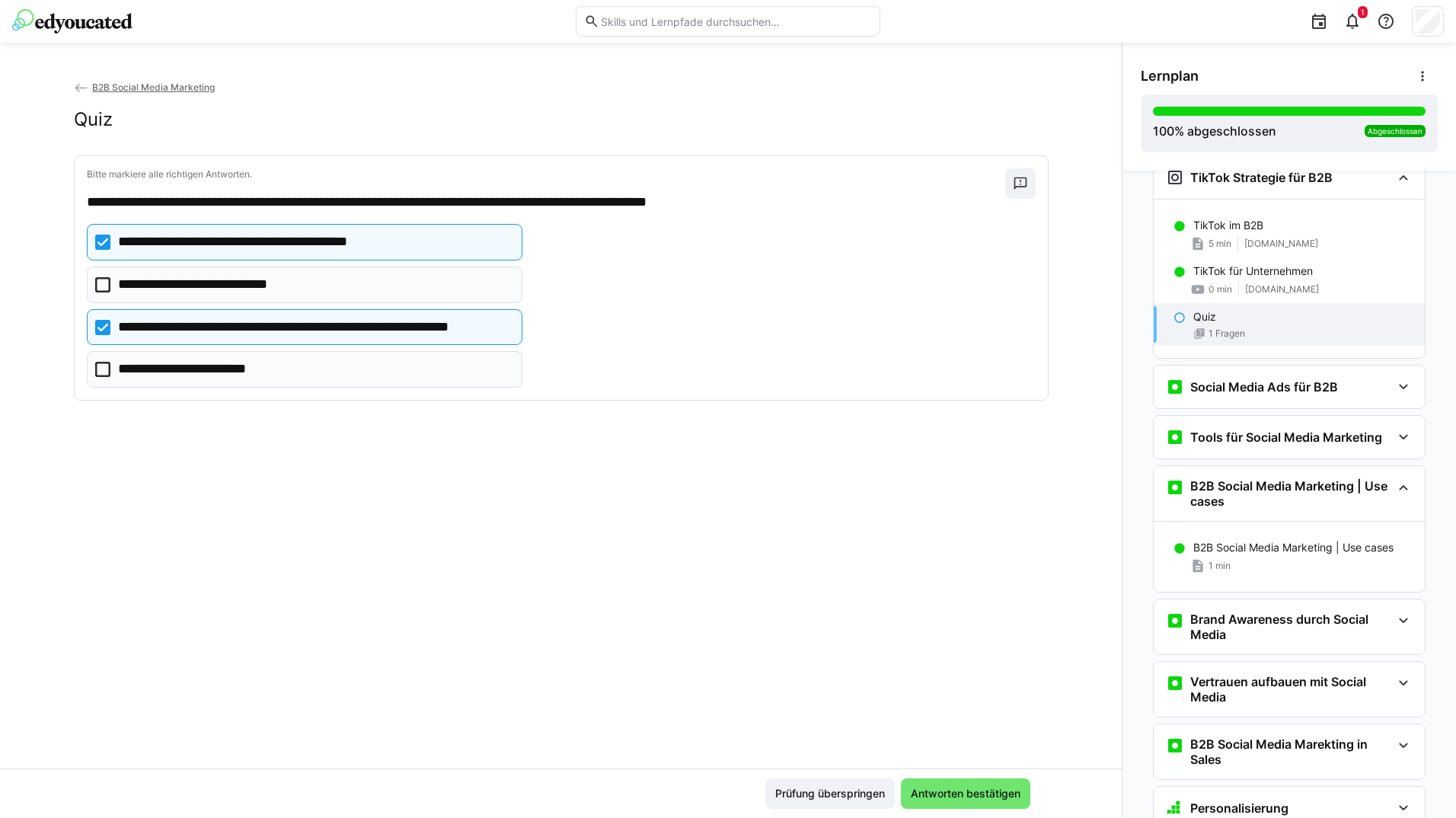
click at [212, 344] on eds-checkbox "**********" at bounding box center [305, 327] width 437 height 36
click at [268, 271] on eds-checkbox "**********" at bounding box center [305, 284] width 437 height 36
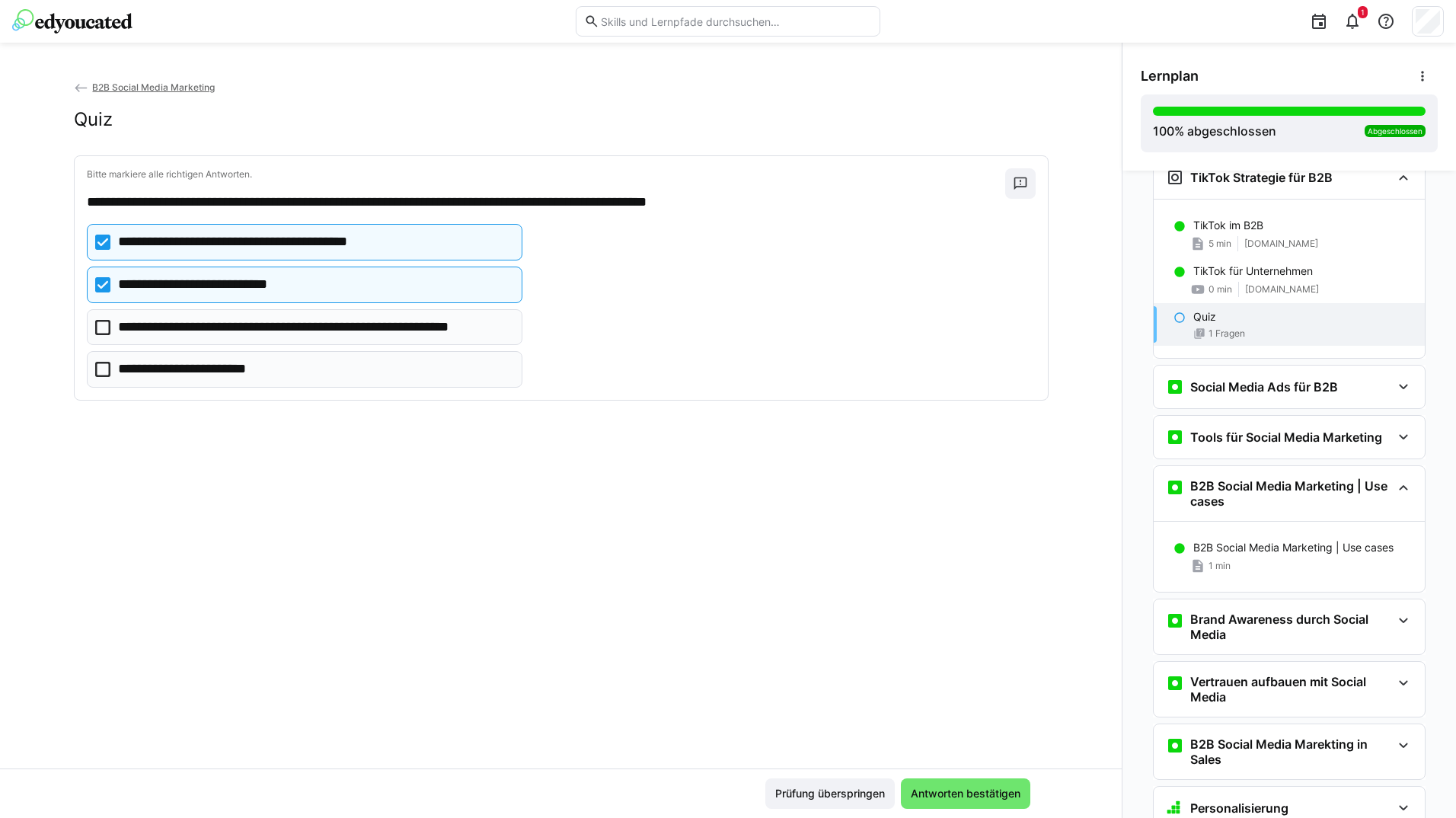
click at [270, 315] on eds-checkbox "**********" at bounding box center [305, 327] width 437 height 36
click at [936, 797] on span "Antworten bestätigen" at bounding box center [965, 793] width 114 height 15
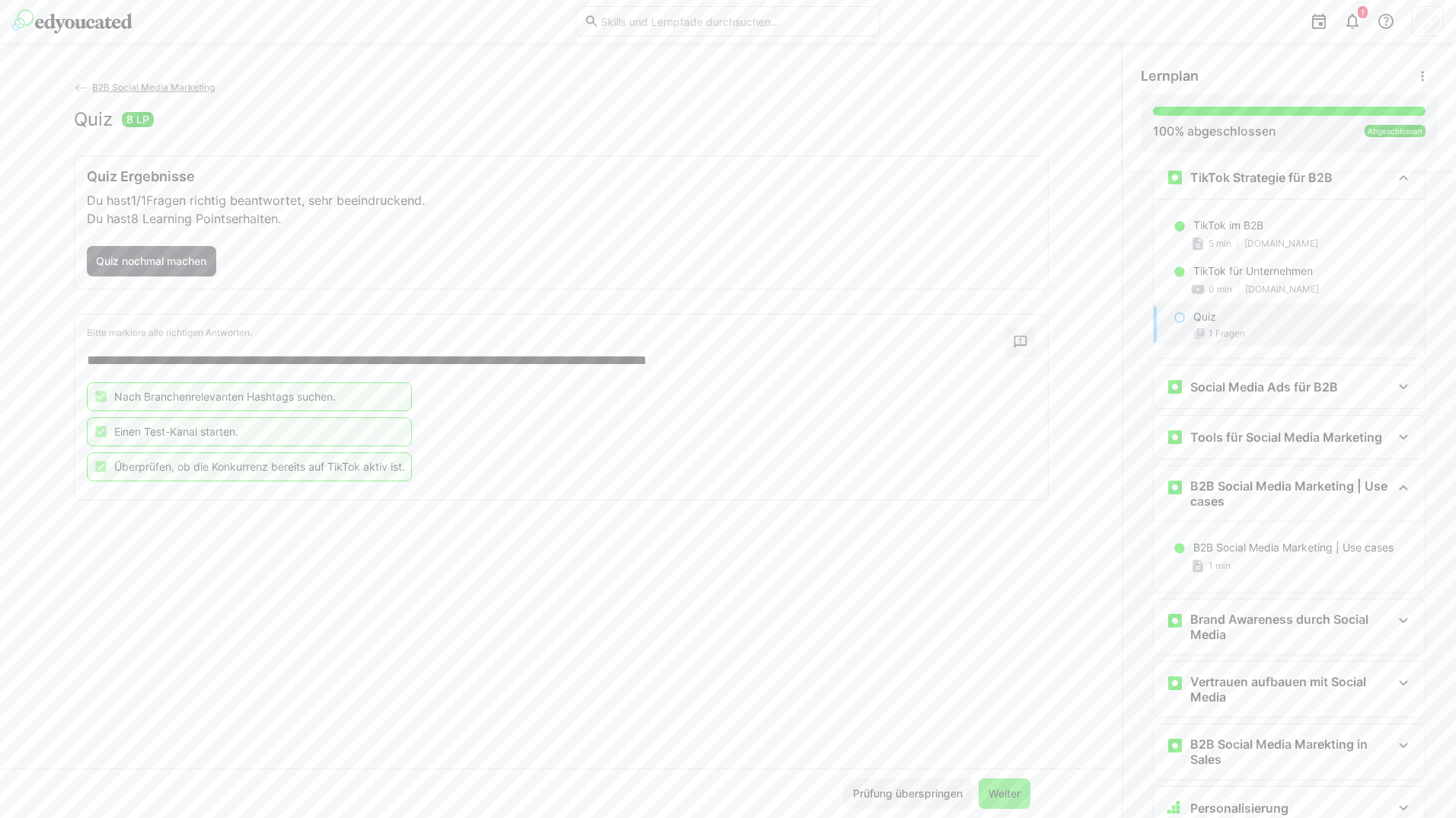
click at [1023, 798] on span "Weiter" at bounding box center [1005, 793] width 52 height 31
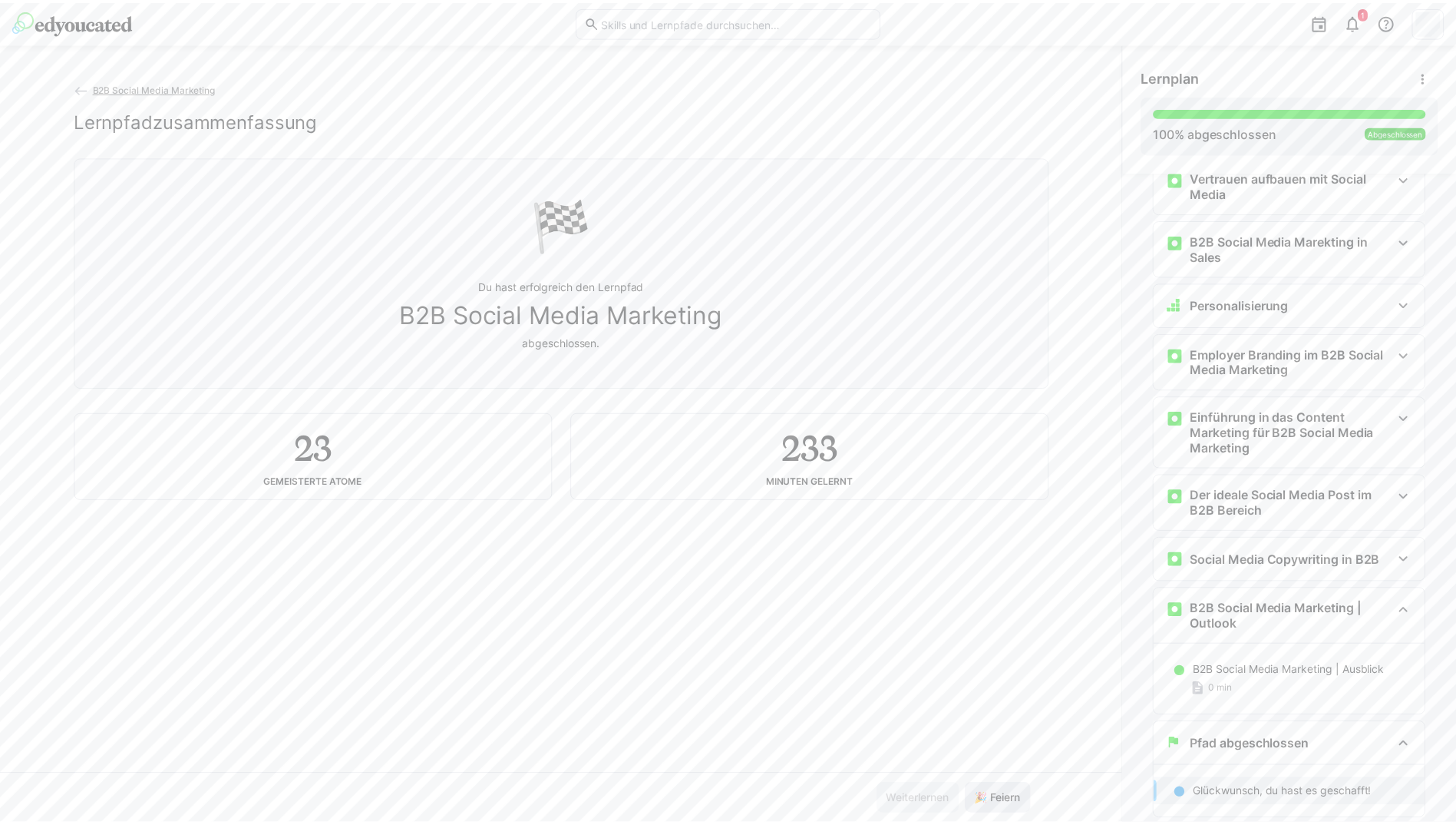
scroll to position [1909, 0]
click at [79, 88] on eds-icon at bounding box center [82, 89] width 15 height 15
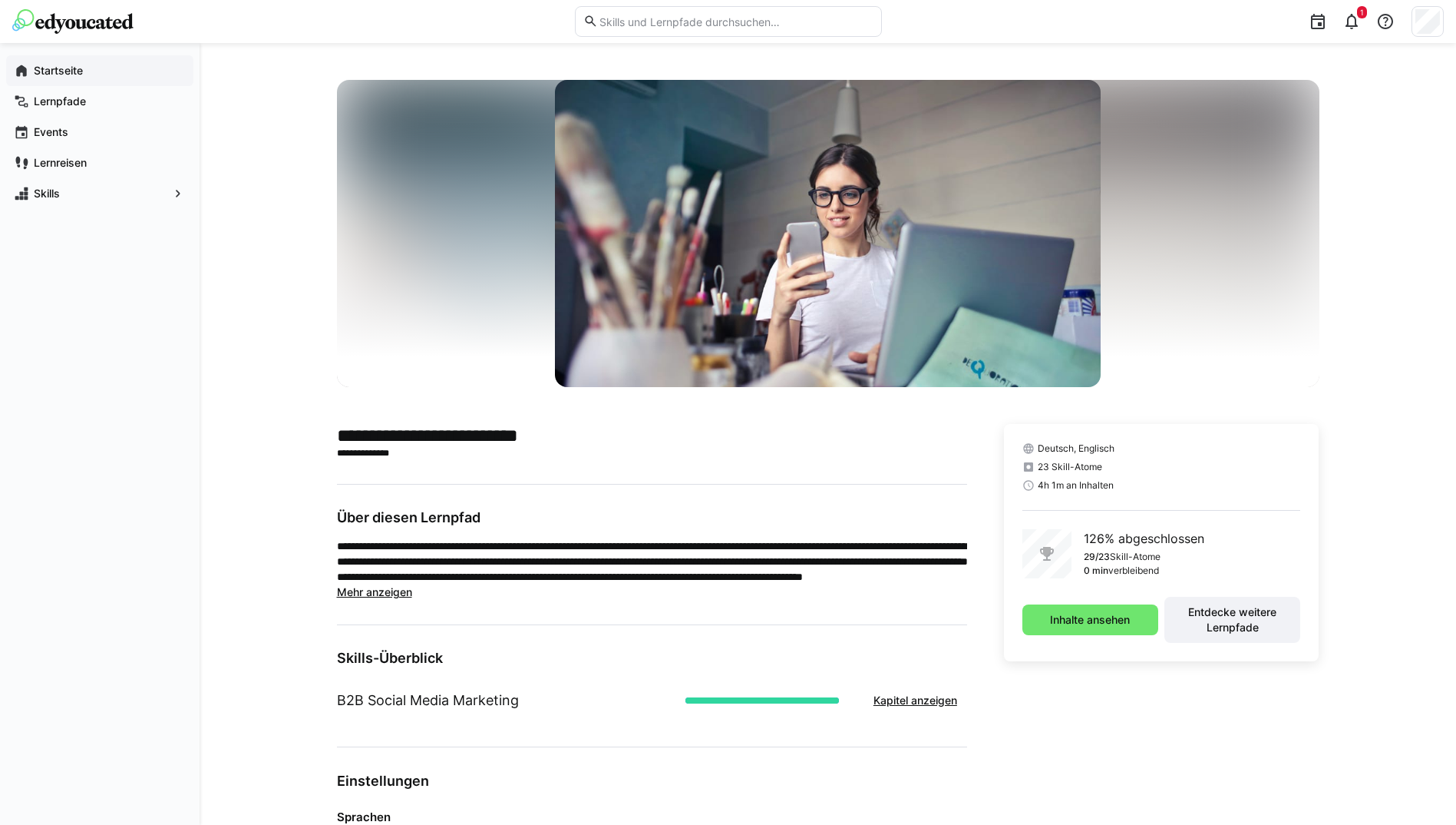
click at [0, 0] on app-navigation-label "Startseite" at bounding box center [0, 0] width 0 height 0
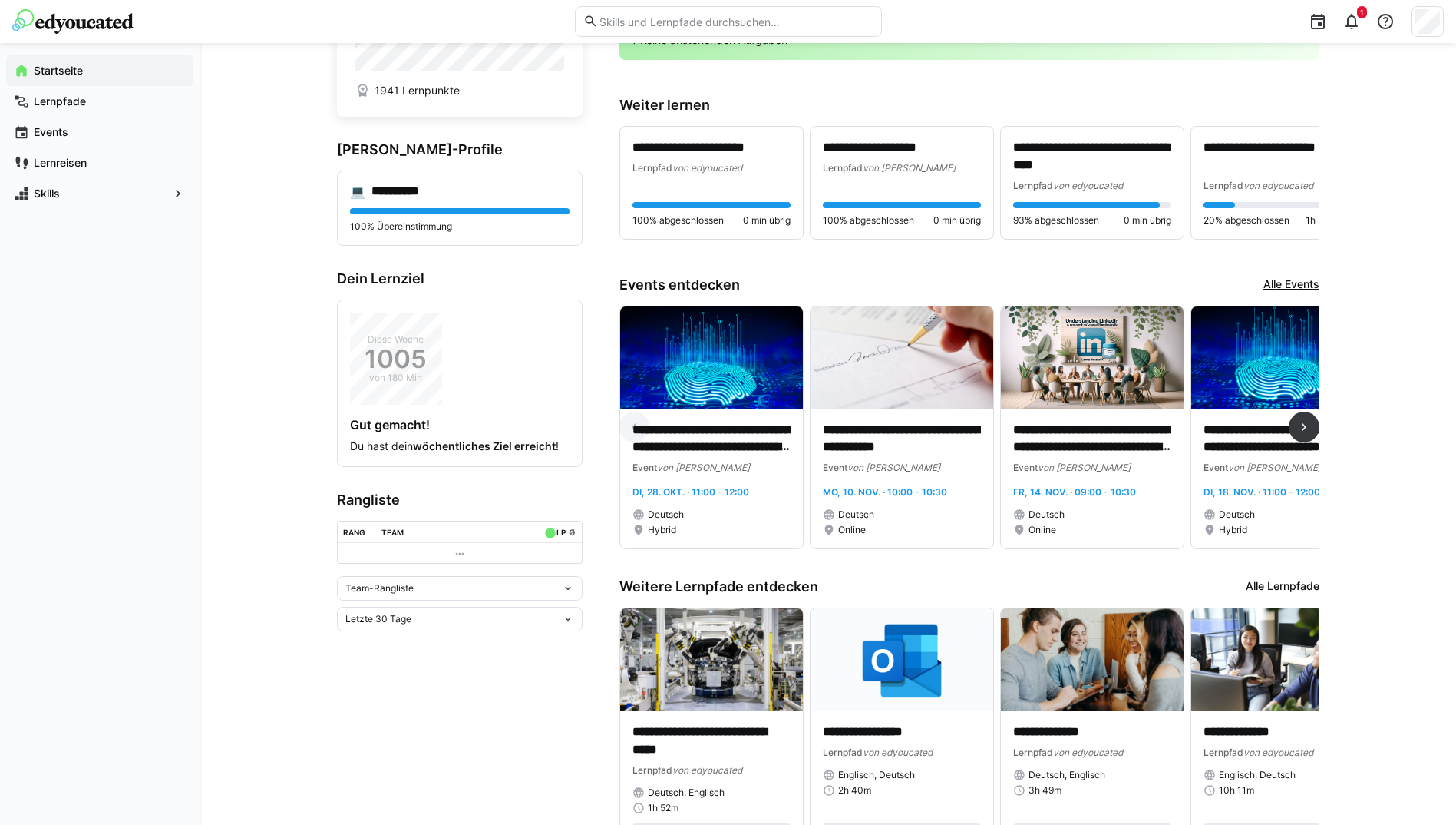
scroll to position [194, 0]
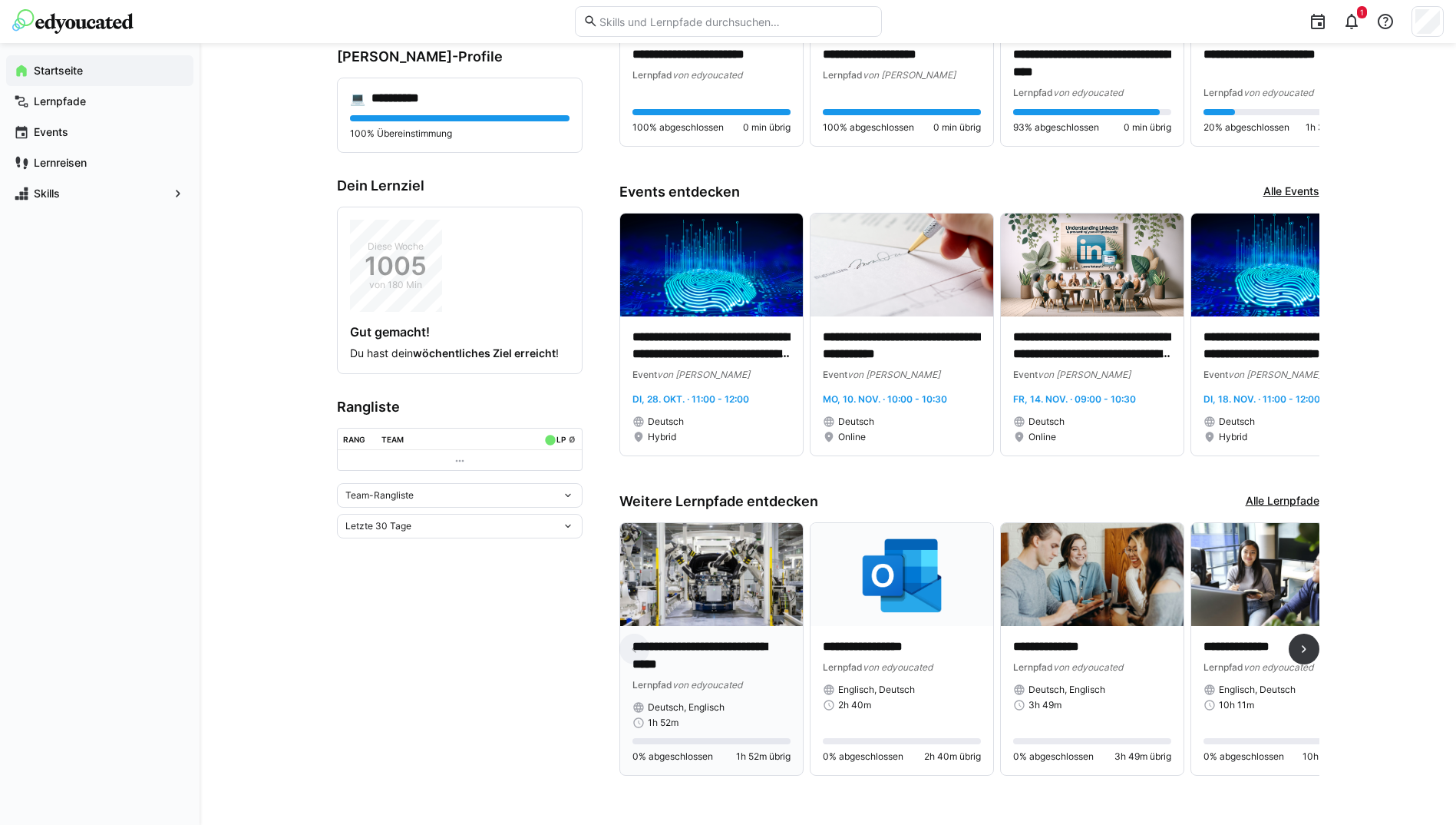
click at [745, 590] on img at bounding box center [712, 575] width 183 height 103
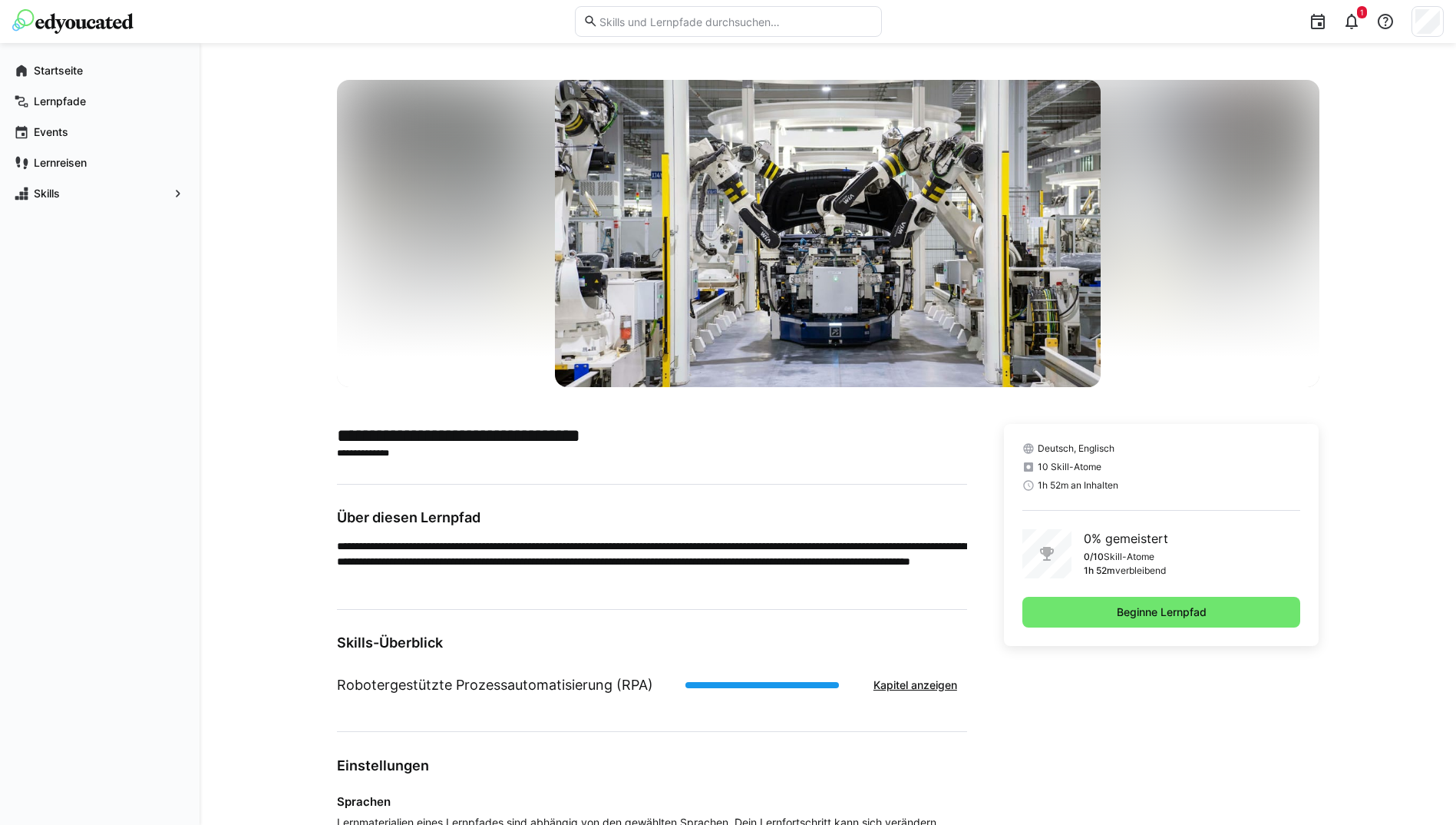
click at [1060, 584] on div "Deutsch, Englisch 10 Skill-Atome 1h 52m an Inhalten 0% gemeistert 0/10 Skill-At…" at bounding box center [1162, 534] width 316 height 221
click at [1068, 609] on span "Beginne Lernpfad" at bounding box center [1162, 612] width 278 height 31
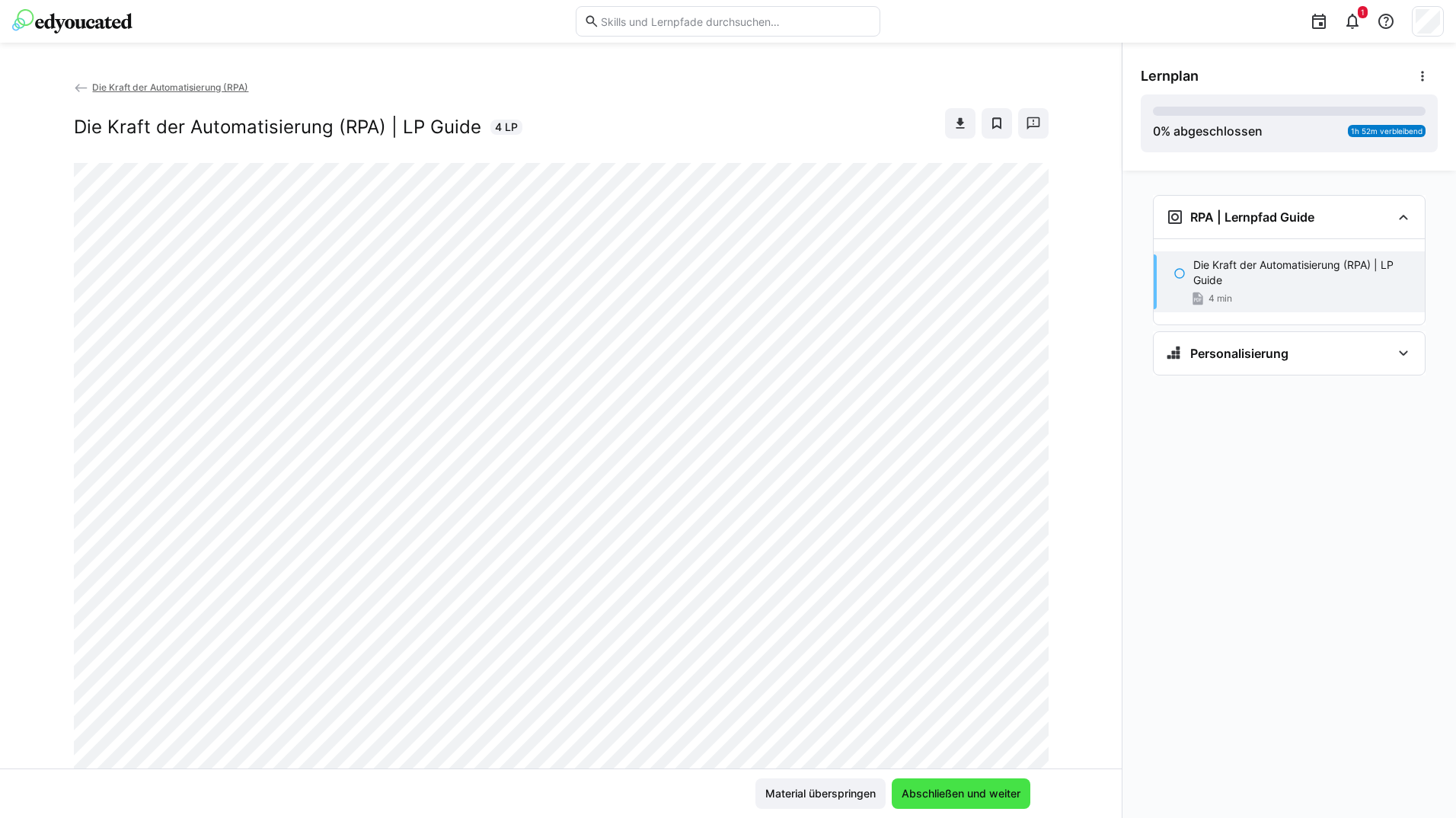
click at [999, 802] on span "Abschließen und weiter" at bounding box center [961, 793] width 139 height 31
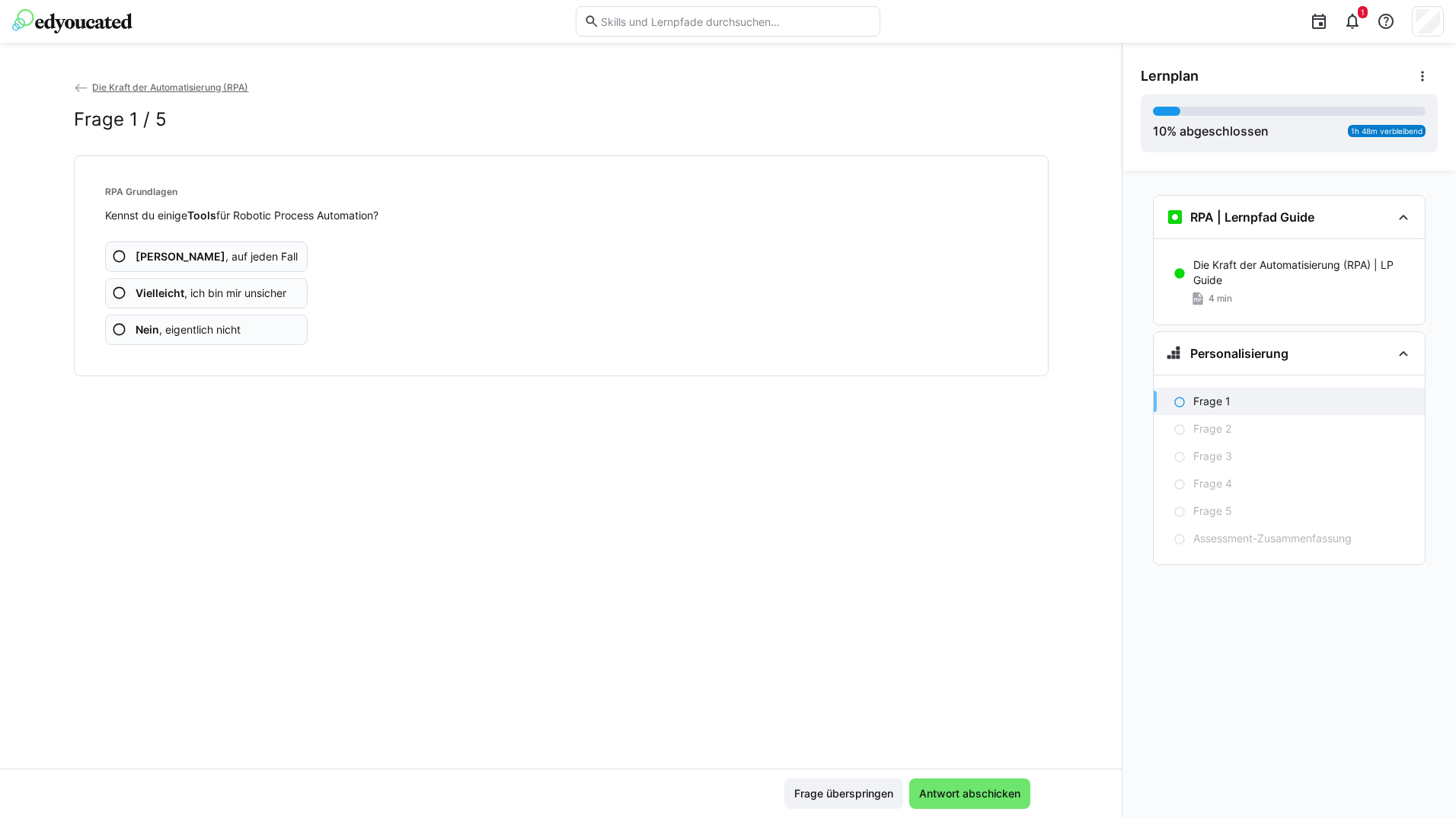
click at [246, 263] on app-assessment-question-radio "Ja , auf jeden Fall" at bounding box center [206, 257] width 203 height 31
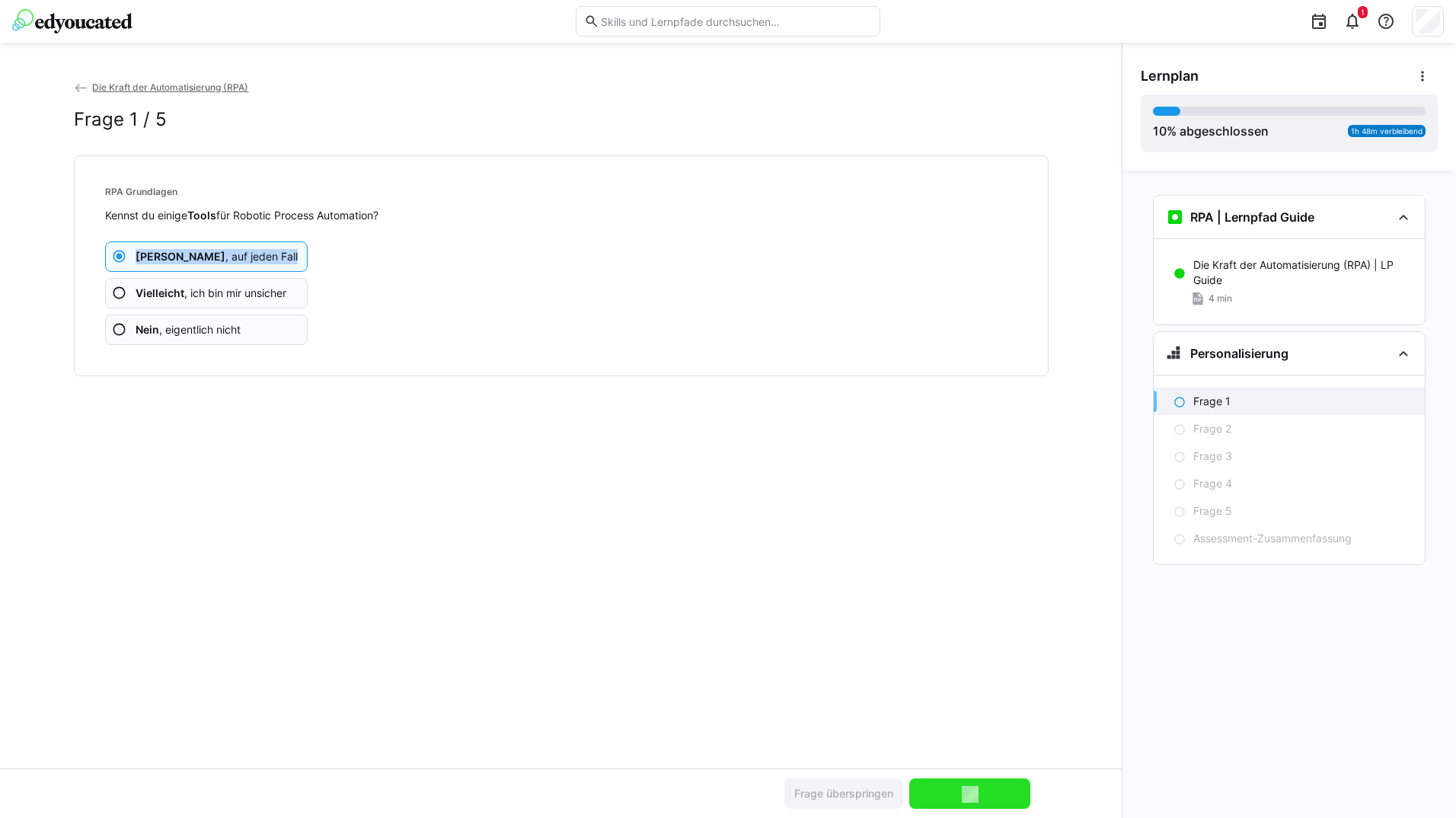
click at [246, 263] on app-assessment-question-radio "Ja , auf jeden Fall" at bounding box center [206, 257] width 203 height 31
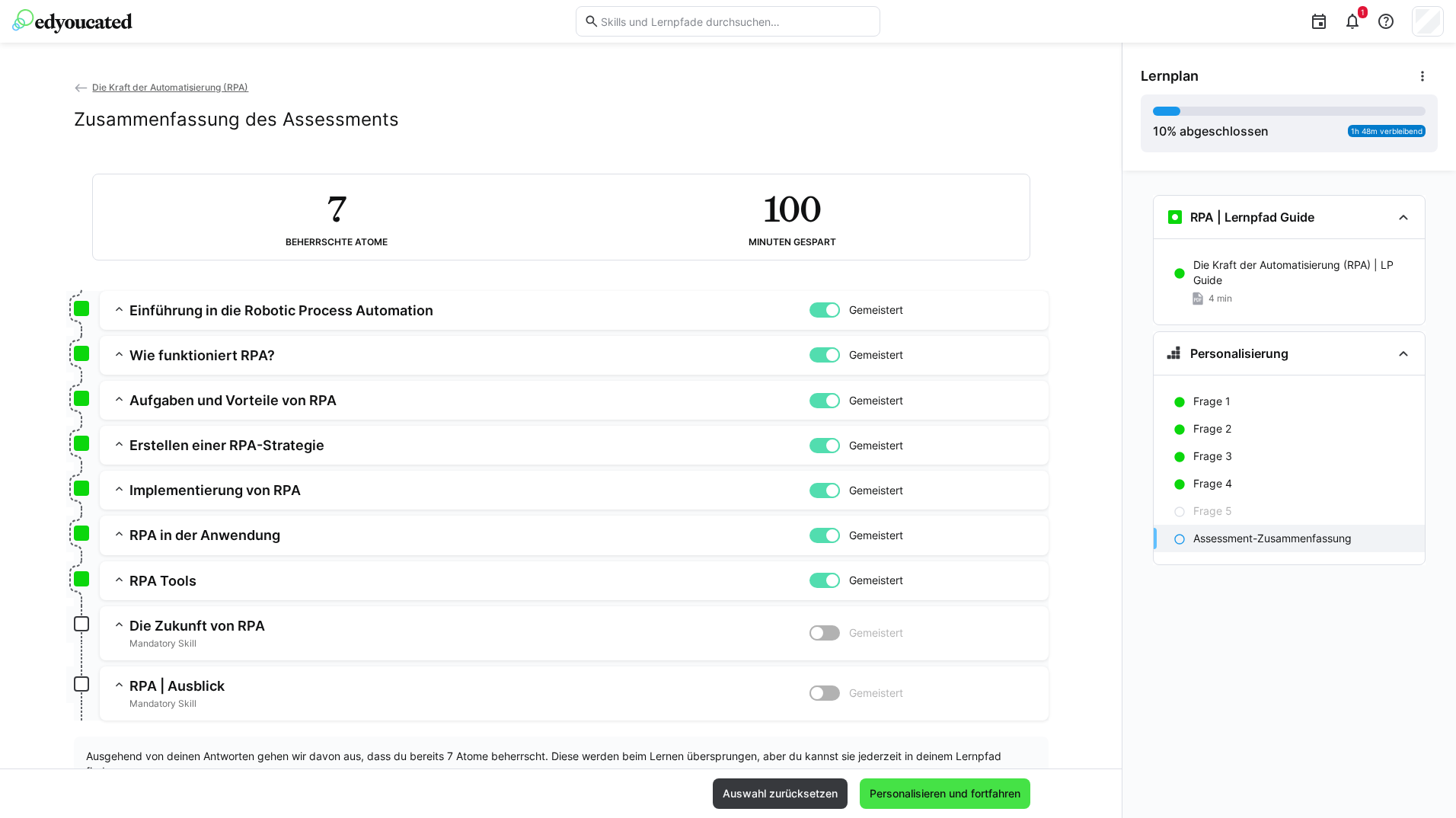
click at [886, 794] on span "Personalisieren und fortfahren" at bounding box center [945, 793] width 156 height 15
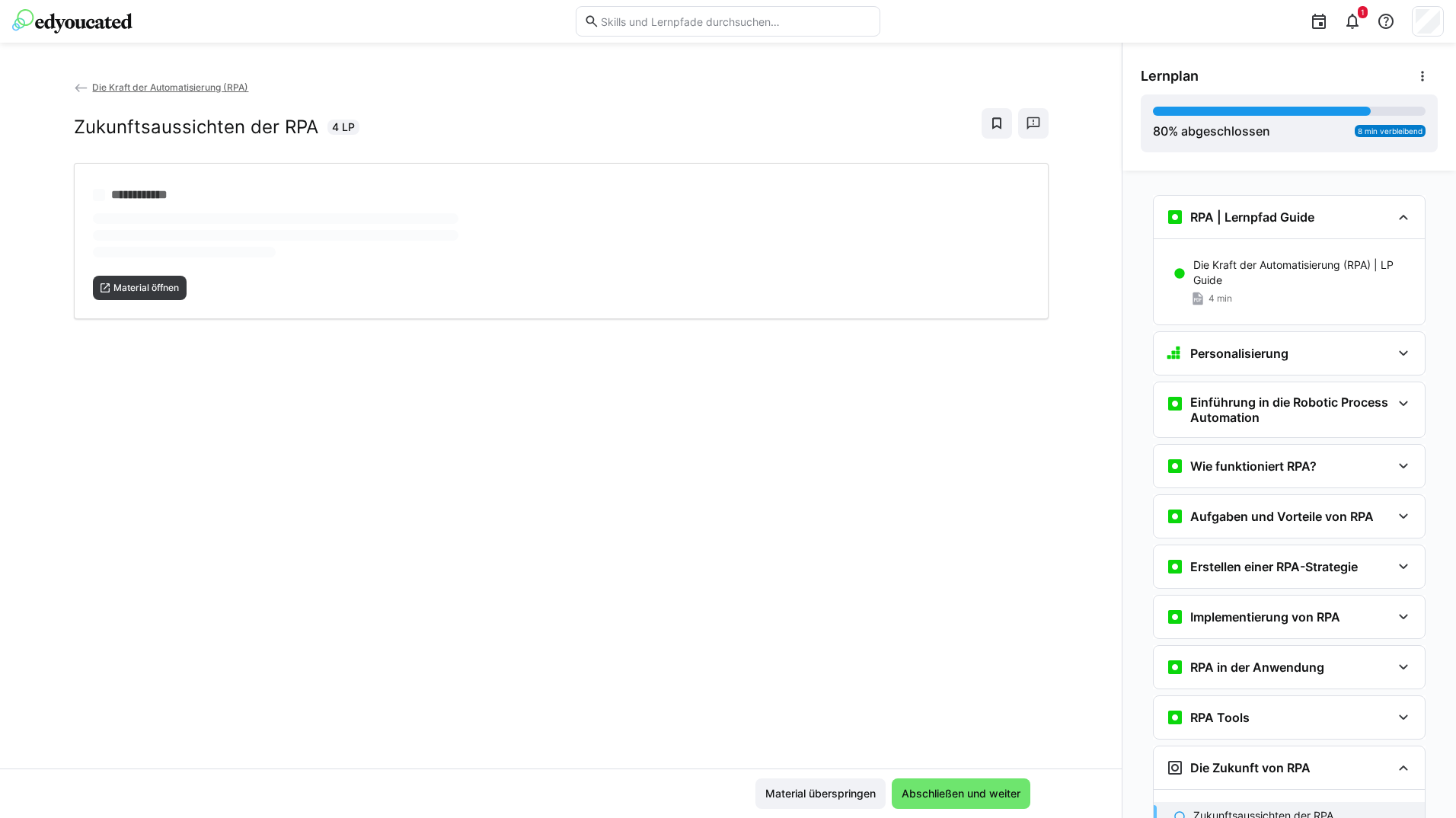
scroll to position [77, 0]
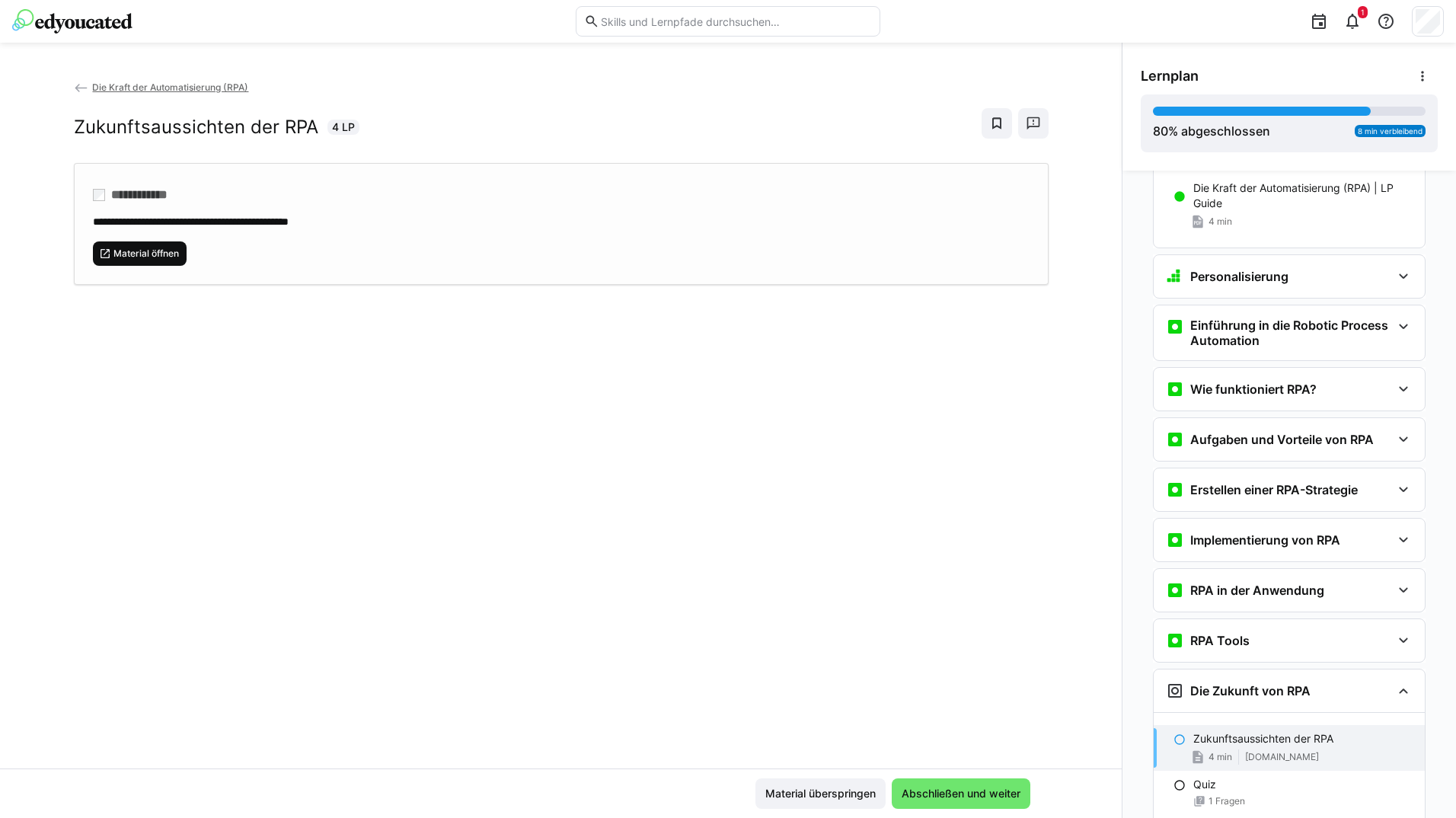
click at [124, 253] on span "Material öffnen" at bounding box center [146, 253] width 69 height 12
click at [945, 784] on span "Abschließen und weiter" at bounding box center [961, 793] width 139 height 31
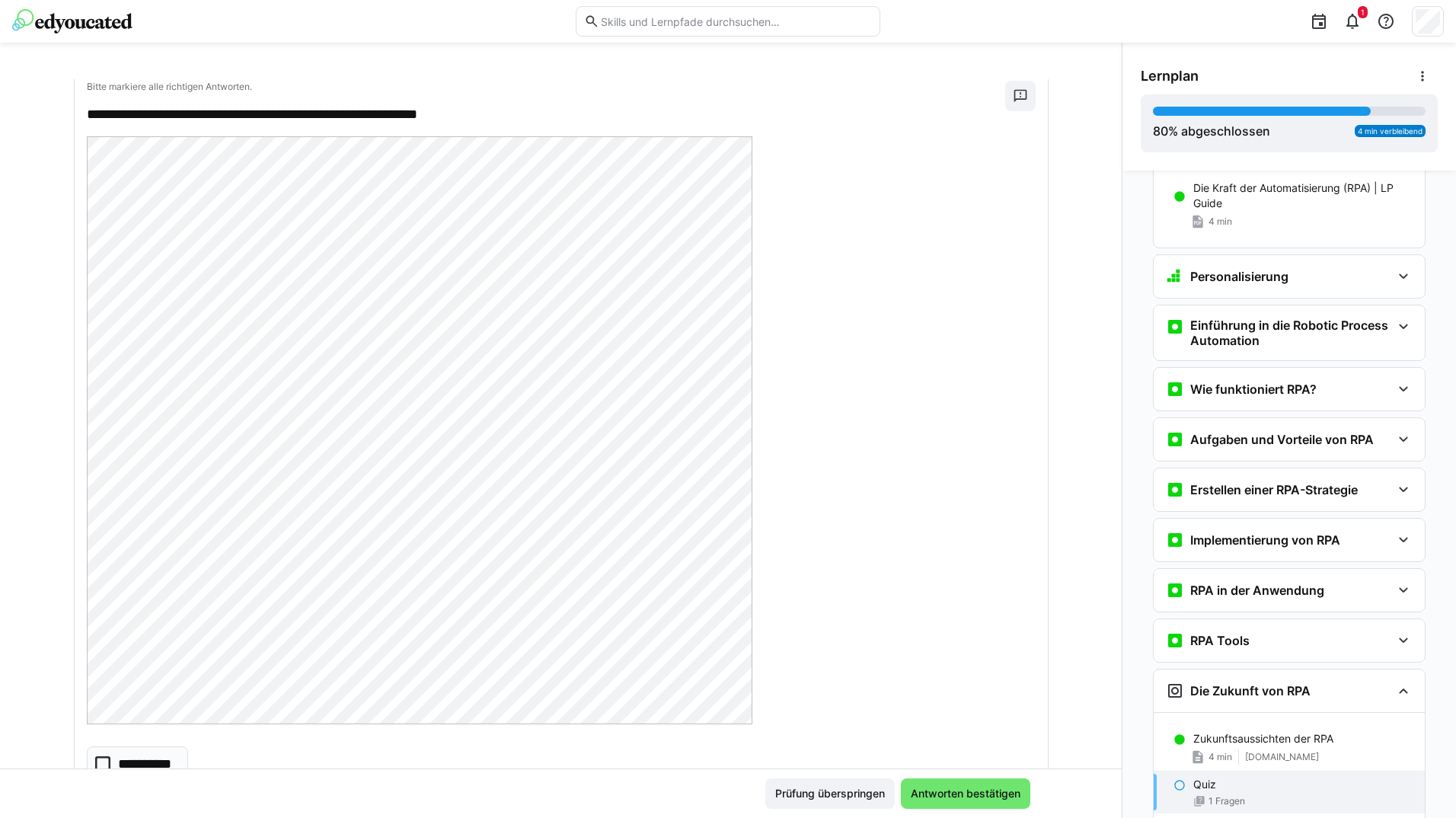
scroll to position [194, 0]
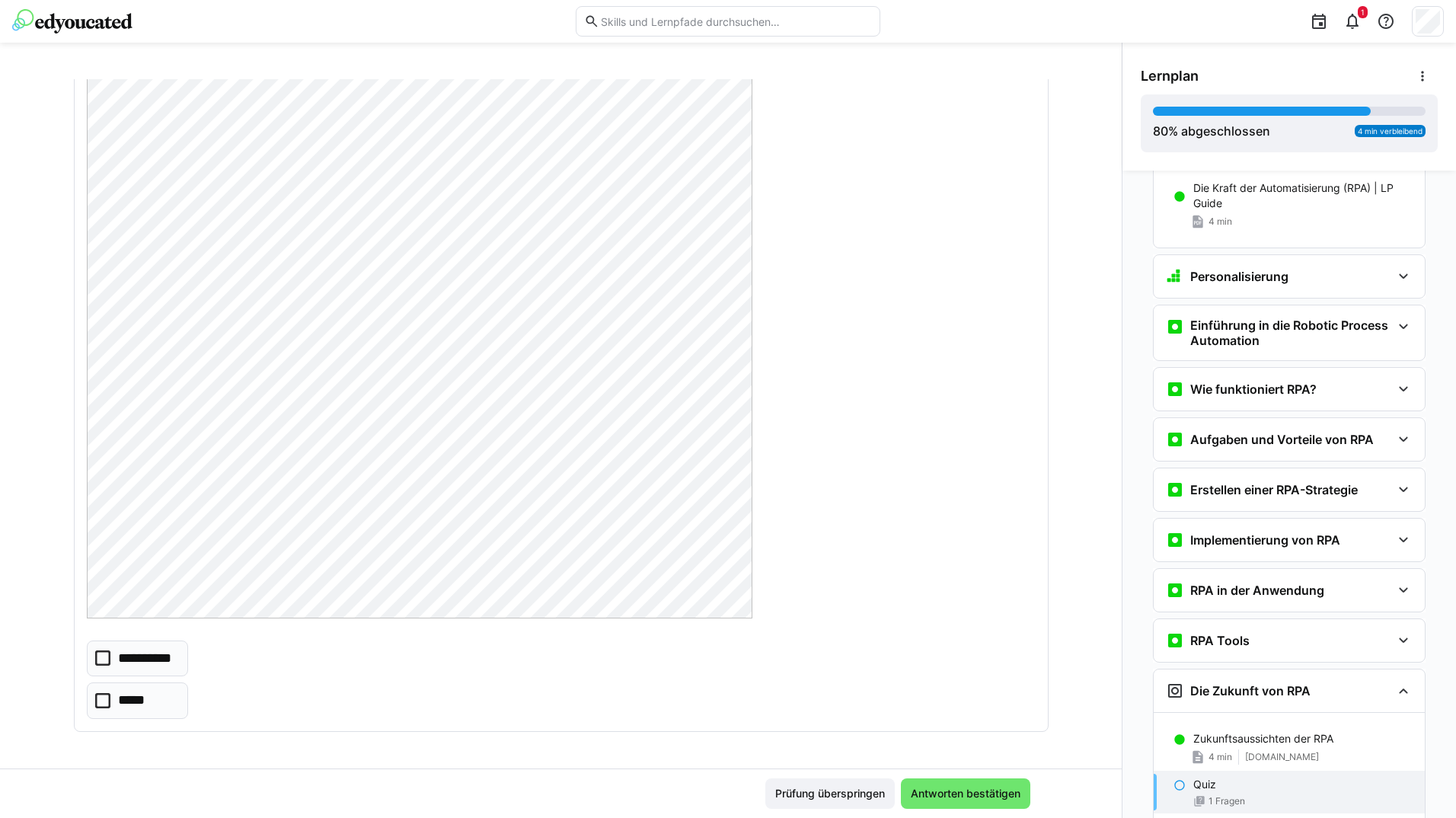
drag, startPoint x: 120, startPoint y: 686, endPoint x: 163, endPoint y: 685, distance: 43.0
click at [123, 688] on eds-checkbox "*****" at bounding box center [138, 699] width 102 height 36
click at [986, 797] on span "Antworten bestätigen" at bounding box center [965, 793] width 114 height 15
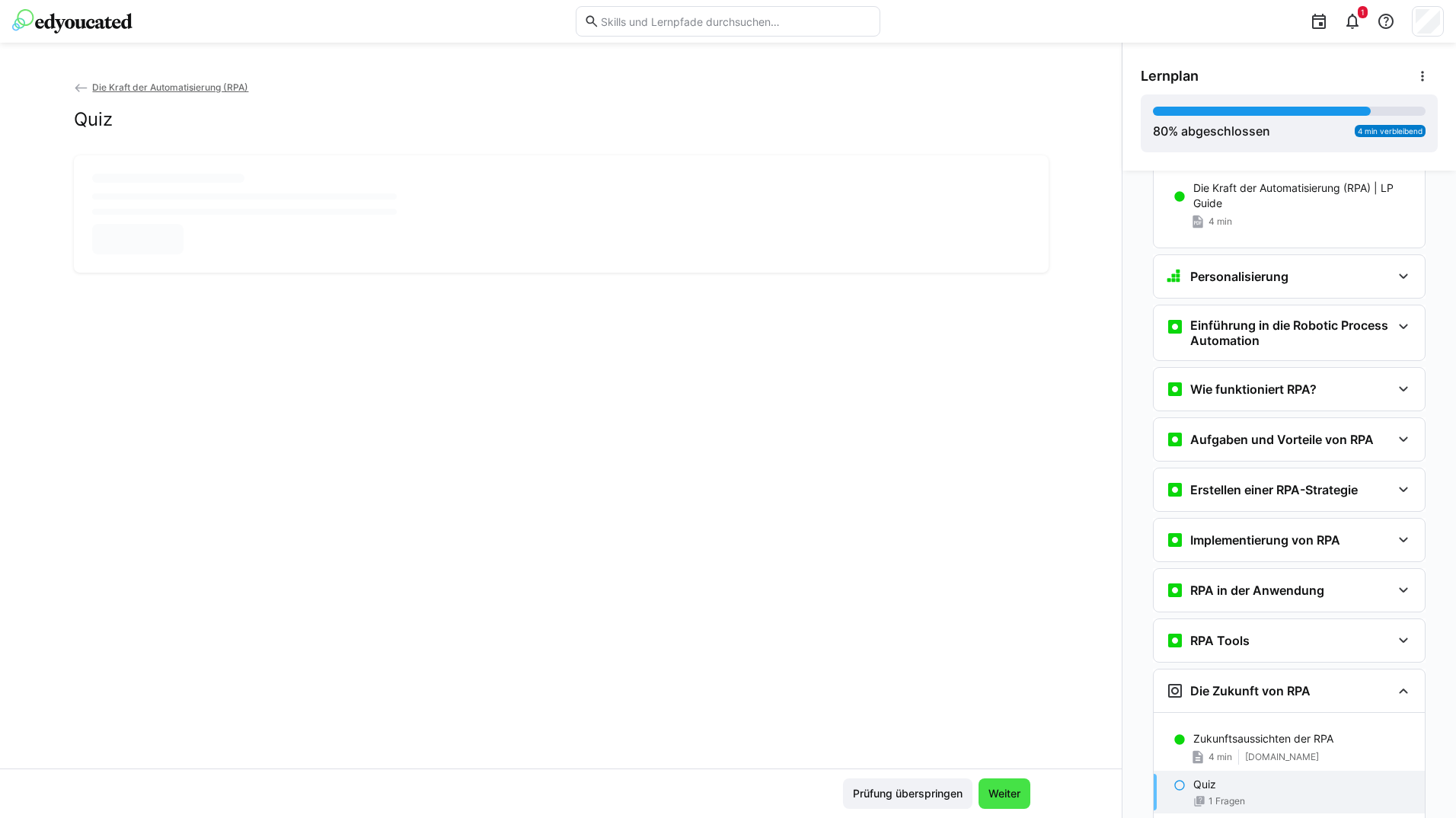
scroll to position [0, 0]
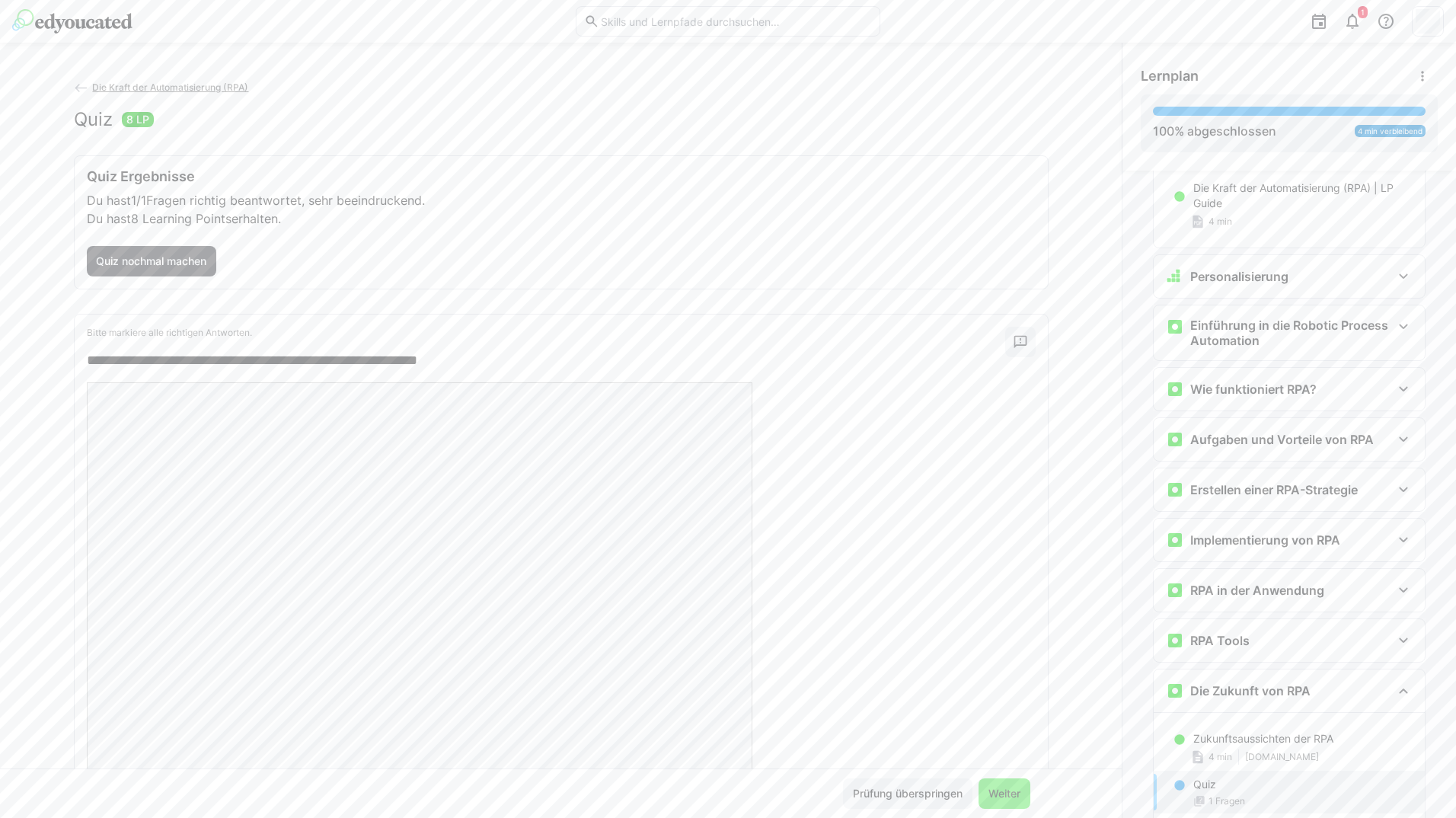
click at [986, 792] on span "Weiter" at bounding box center [1004, 793] width 36 height 15
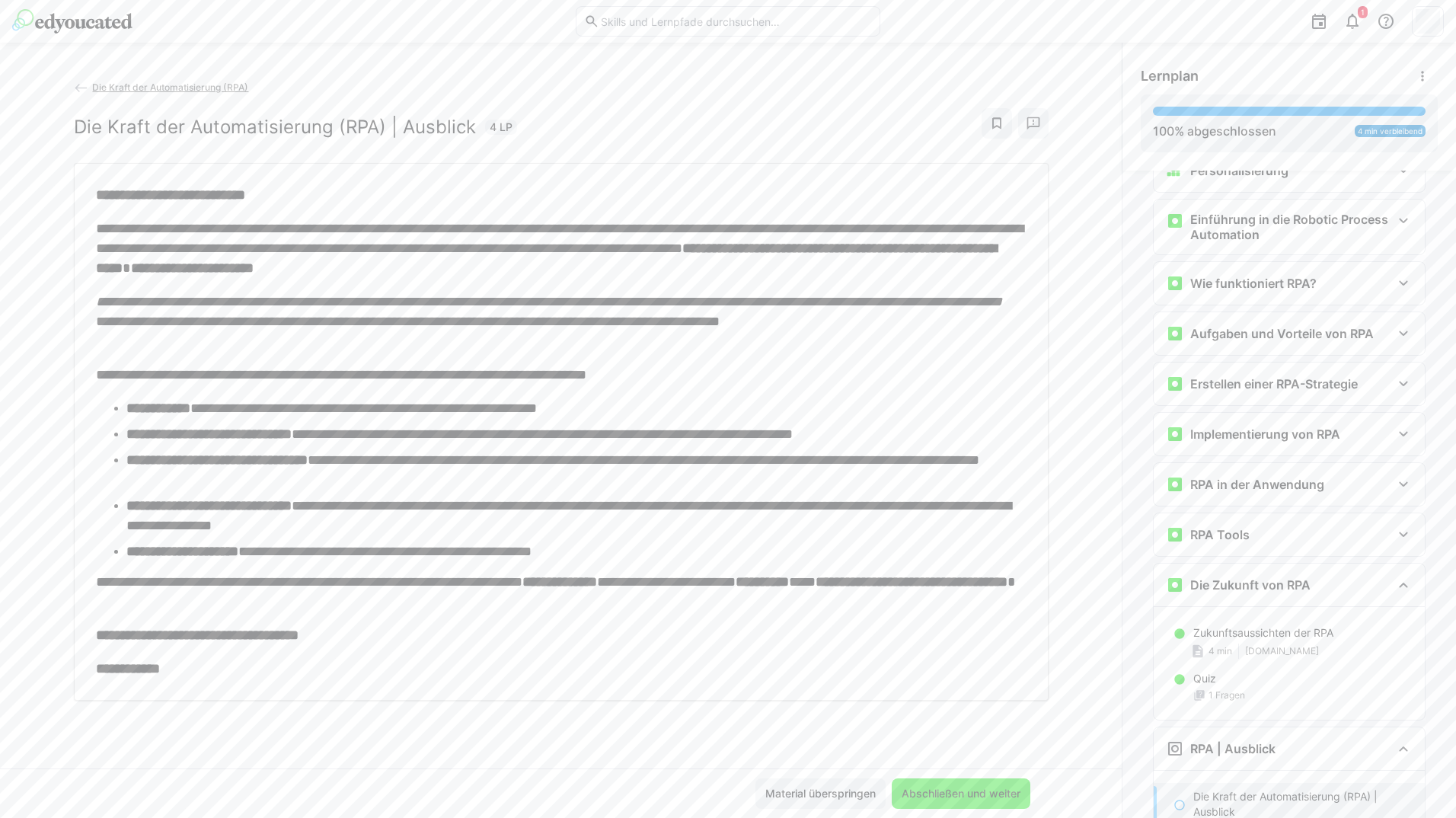
click at [981, 792] on span "Abschließen und weiter" at bounding box center [961, 793] width 123 height 15
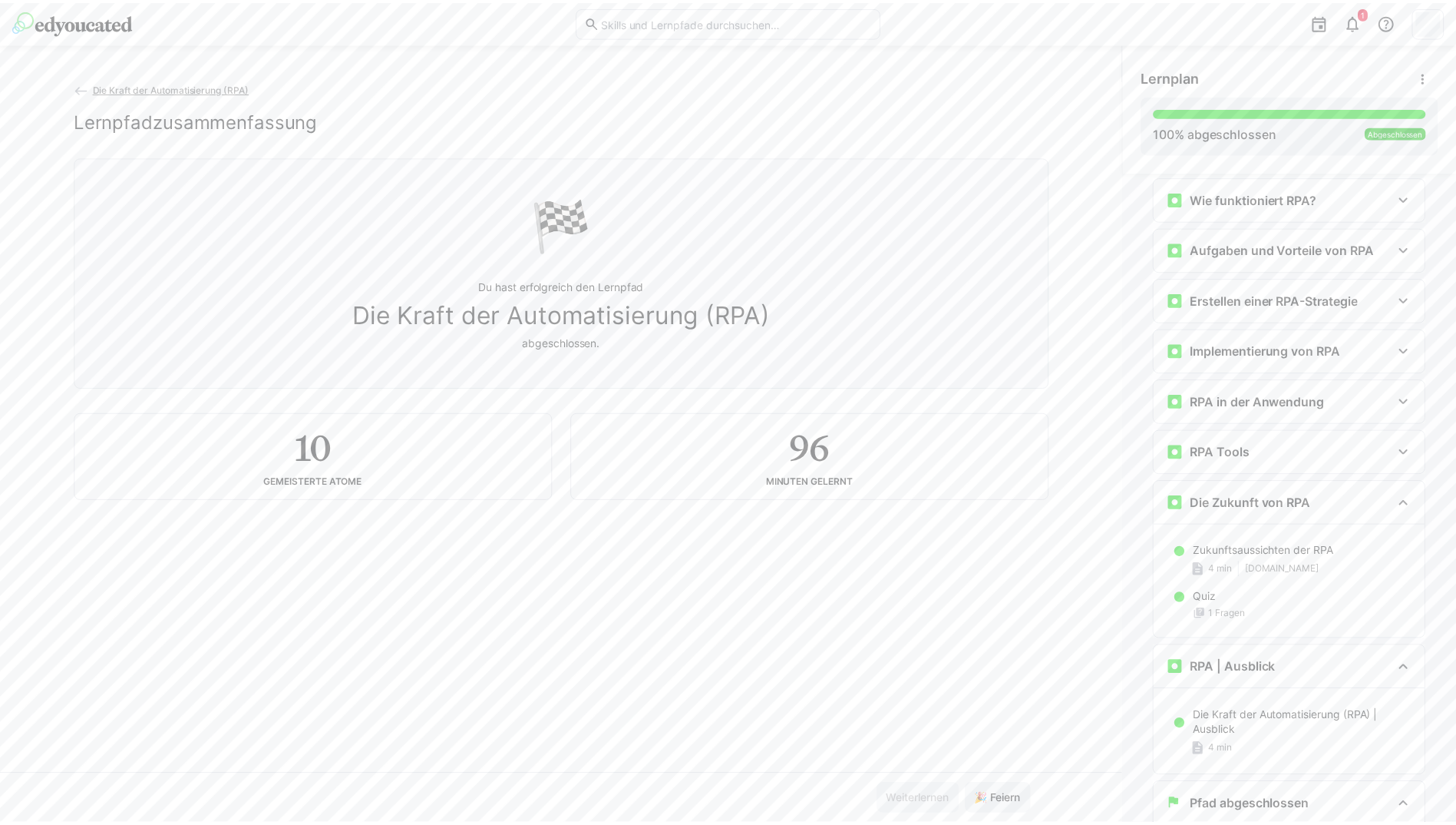
scroll to position [322, 0]
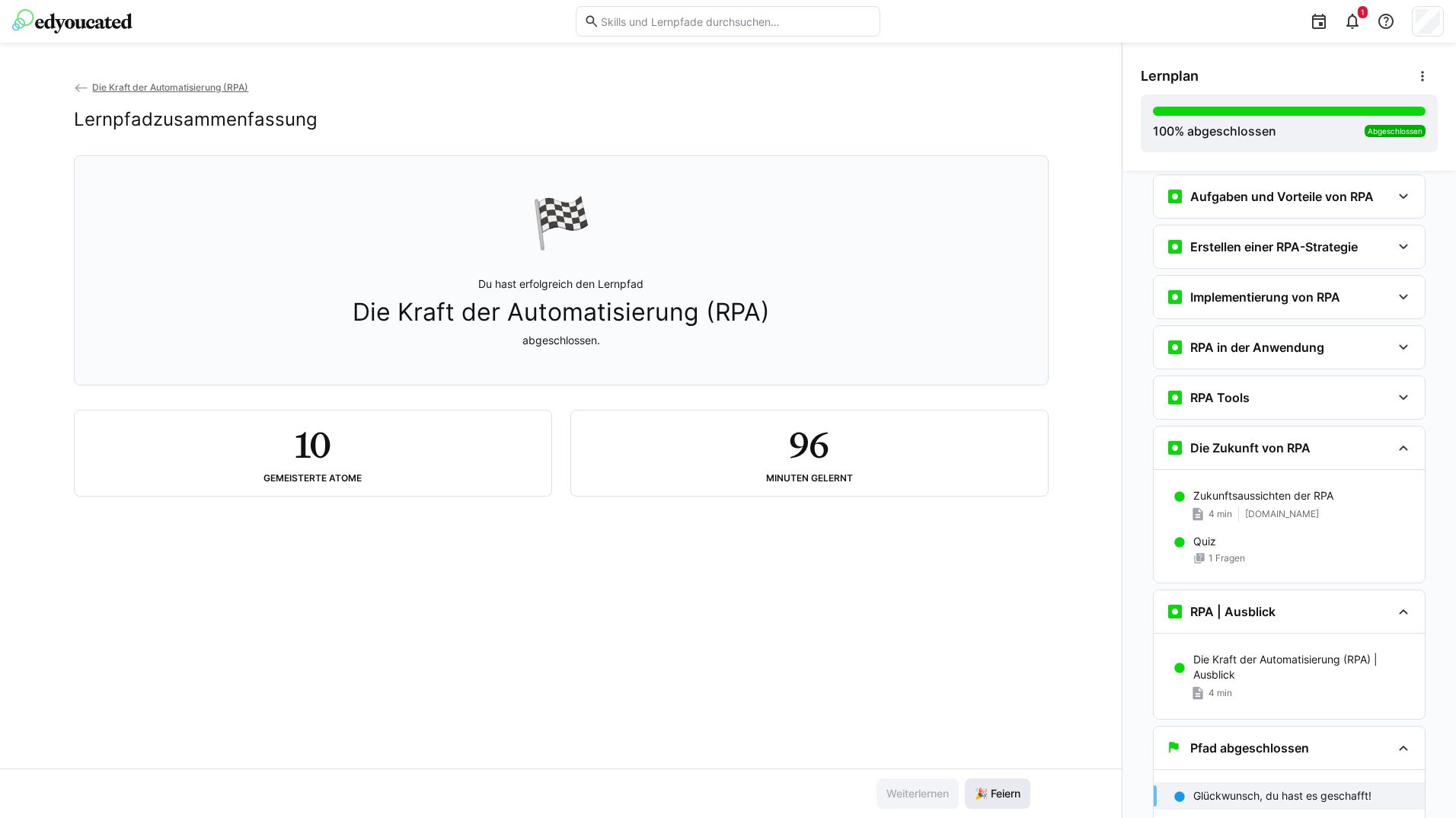
click at [996, 787] on span "🎉 Feiern" at bounding box center [997, 793] width 50 height 15
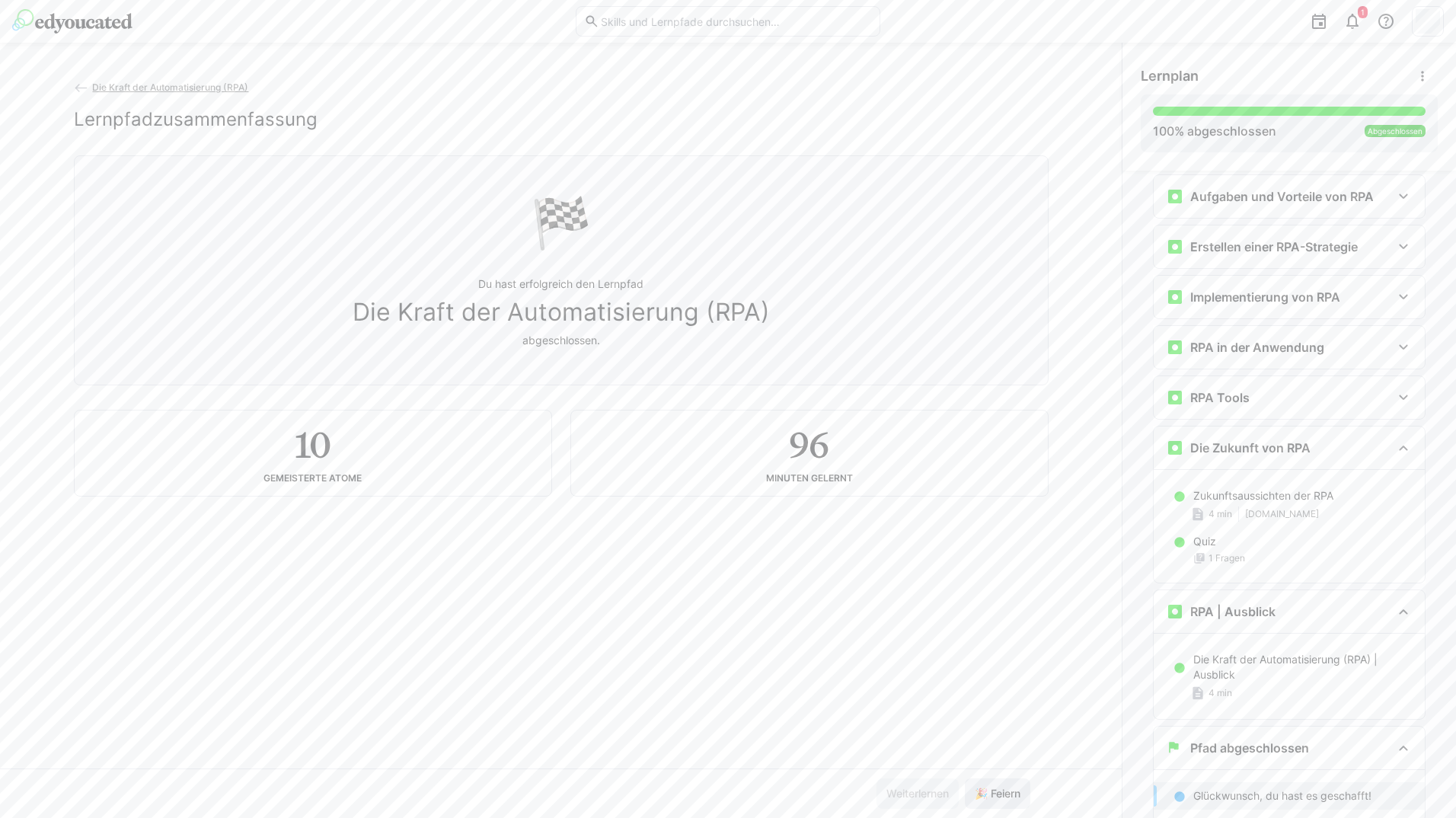
click at [997, 787] on span "🎉 Feiern" at bounding box center [997, 793] width 50 height 15
click at [998, 787] on span "🎉 Feiern" at bounding box center [997, 793] width 50 height 15
click at [965, 778] on button "🎉 Feiern" at bounding box center [997, 793] width 66 height 31
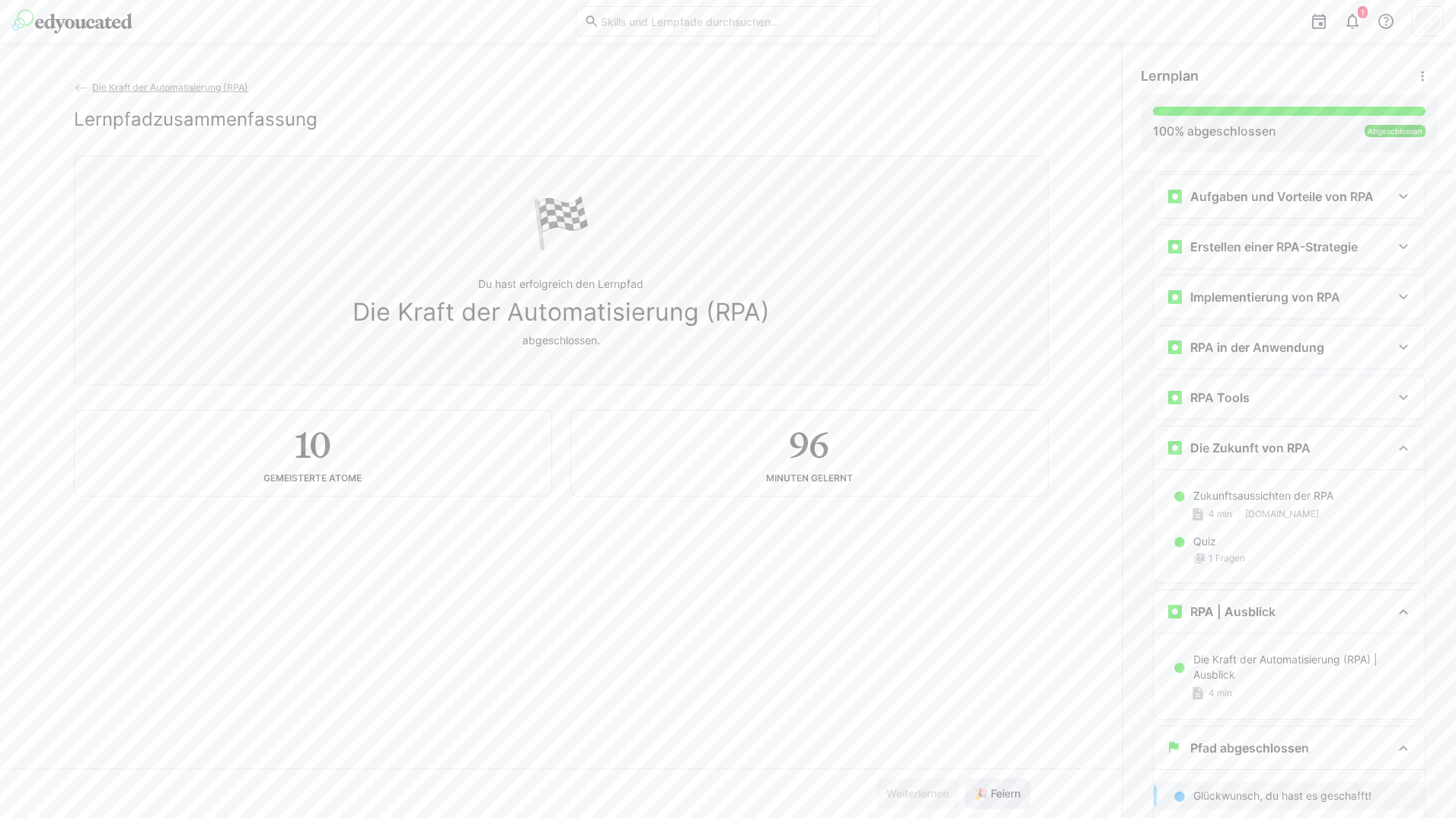
click at [965, 778] on button "🎉 Feiern" at bounding box center [997, 793] width 66 height 31
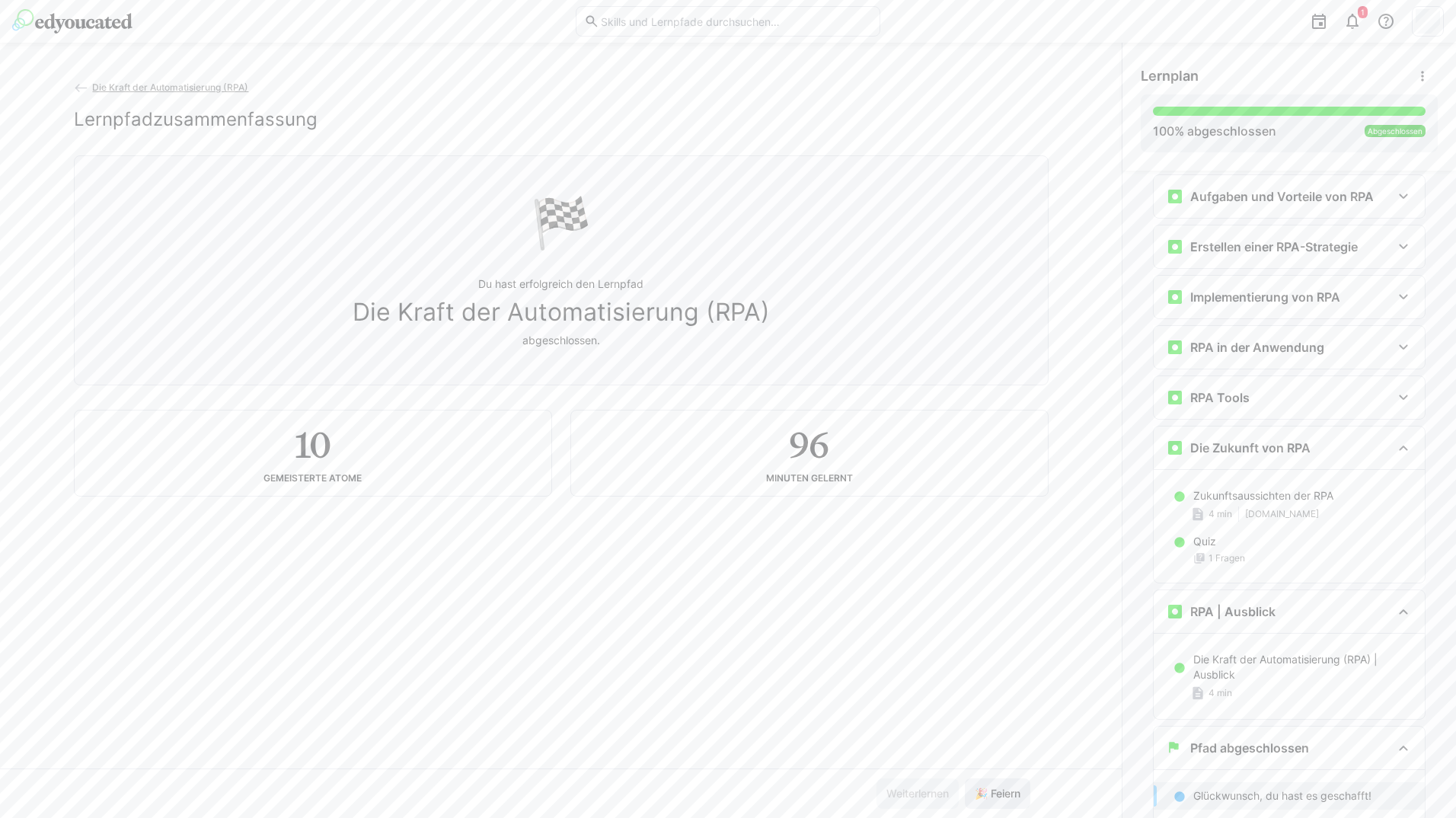
click at [965, 778] on button "🎉 Feiern" at bounding box center [997, 793] width 66 height 31
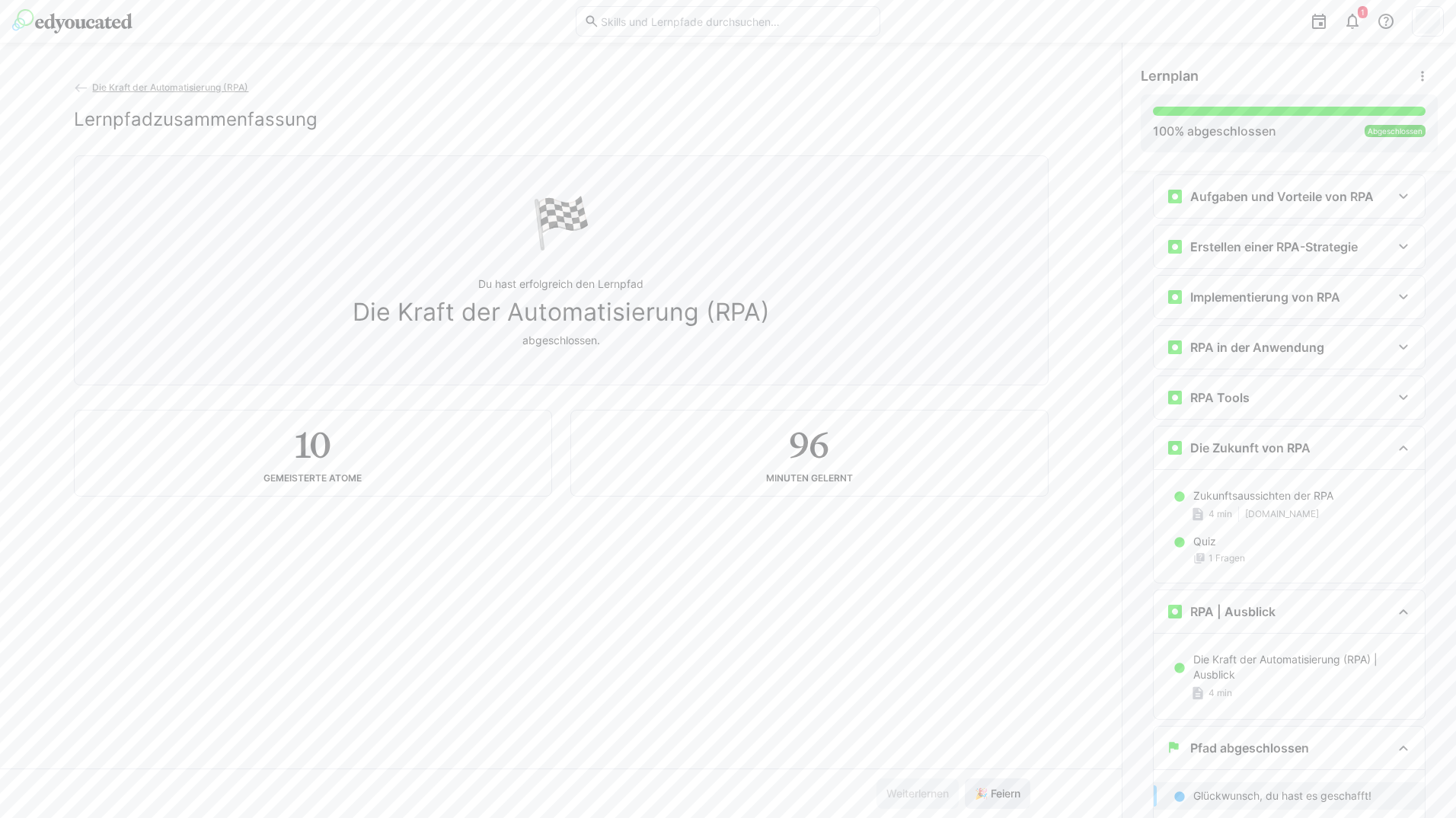
click at [965, 778] on button "🎉 Feiern" at bounding box center [997, 793] width 66 height 31
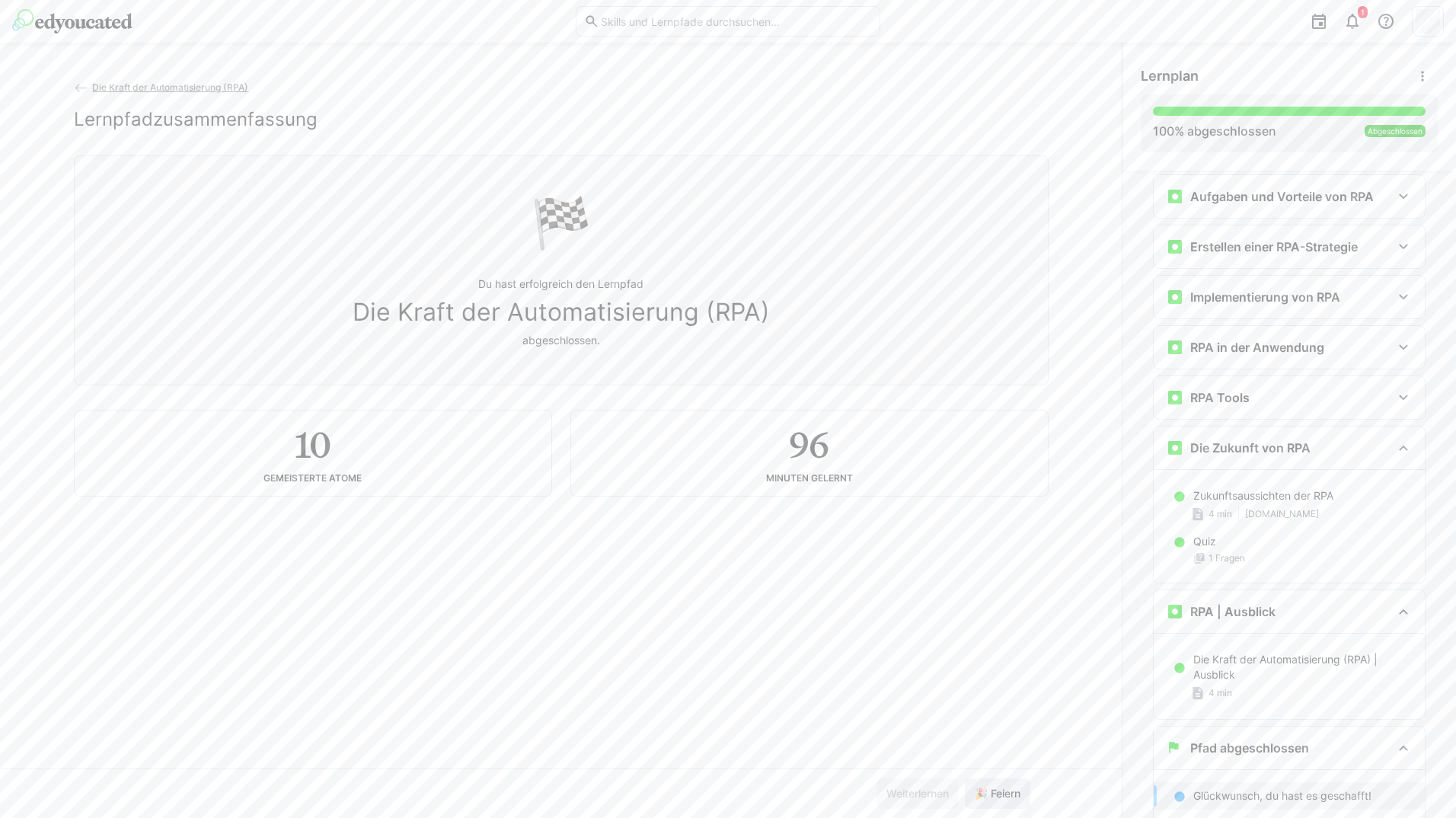
click at [965, 778] on button "🎉 Feiern" at bounding box center [997, 793] width 66 height 31
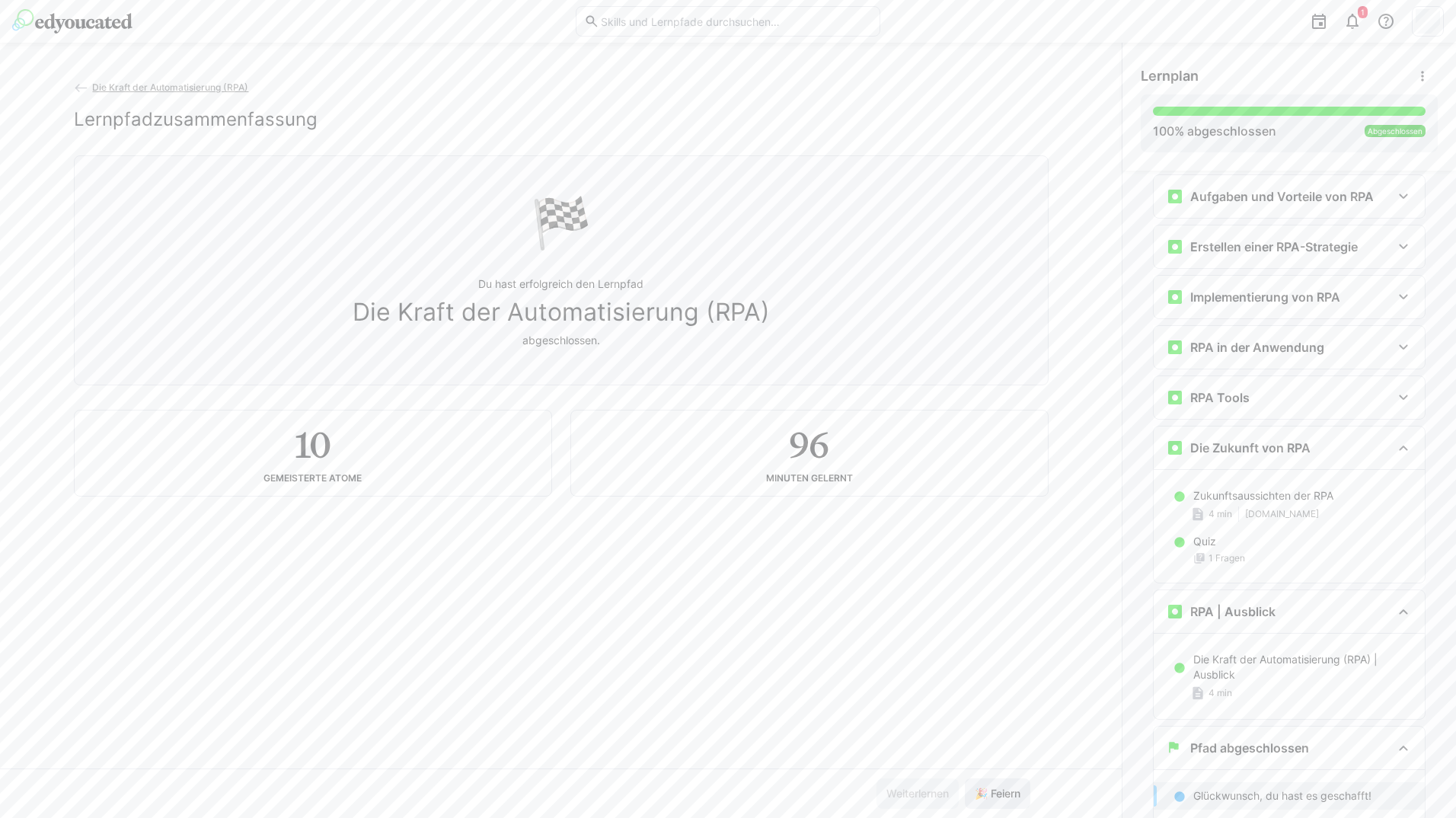
click at [965, 778] on button "🎉 Feiern" at bounding box center [997, 793] width 66 height 31
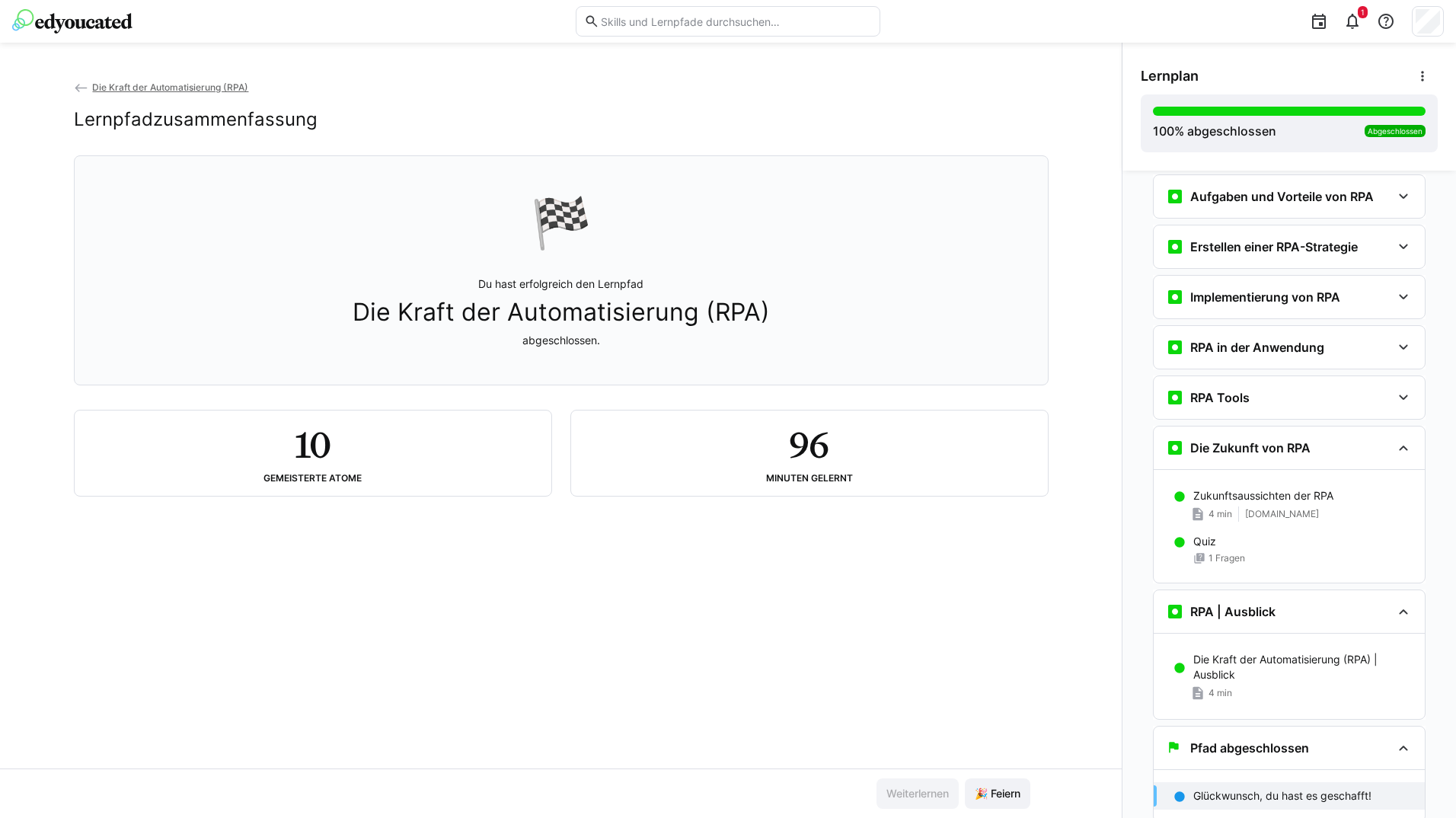
click at [965, 778] on button "🎉 Feiern" at bounding box center [997, 793] width 66 height 31
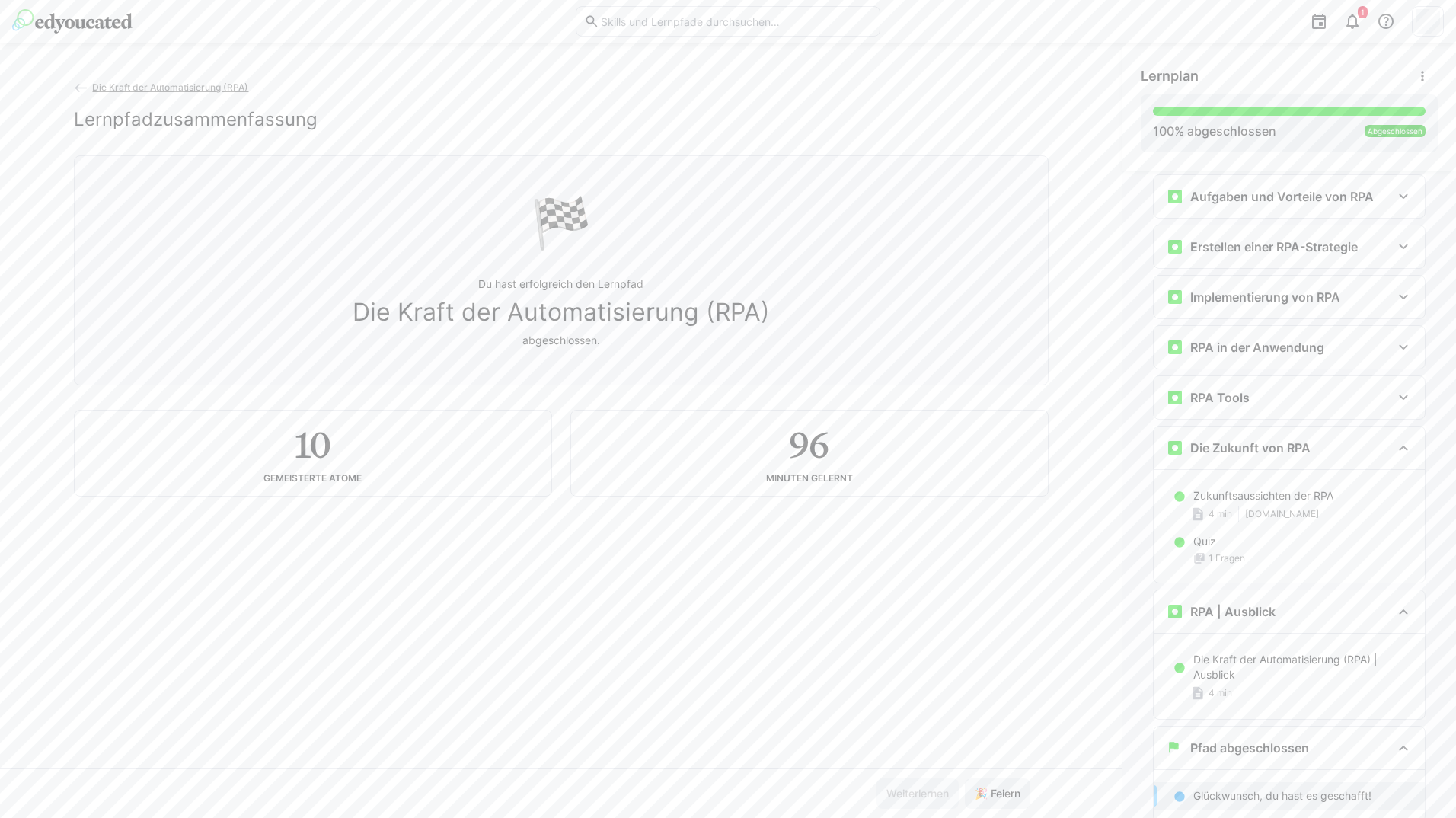
click at [965, 778] on button "🎉 Feiern" at bounding box center [997, 793] width 66 height 31
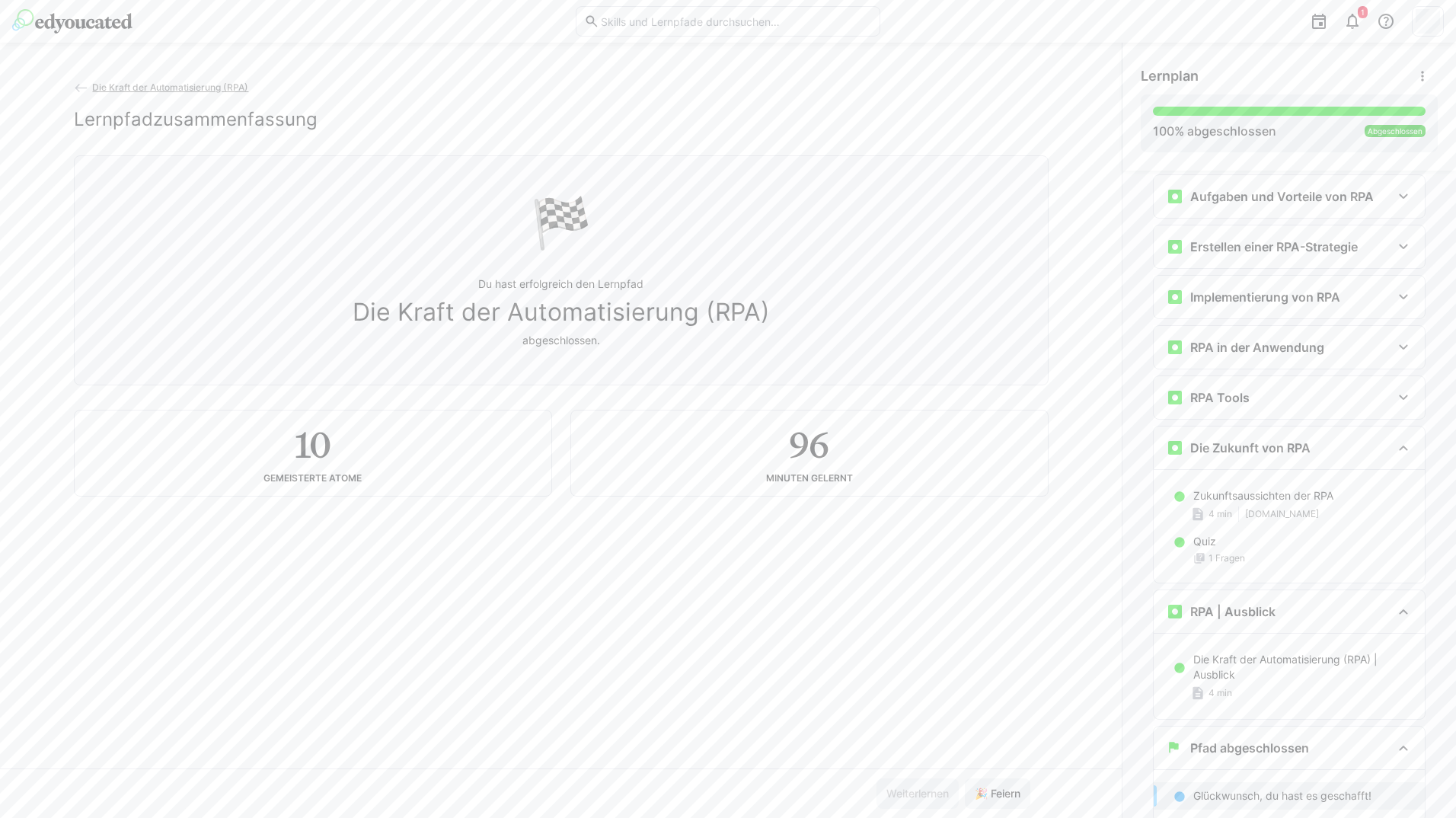
click at [965, 778] on button "🎉 Feiern" at bounding box center [997, 793] width 66 height 31
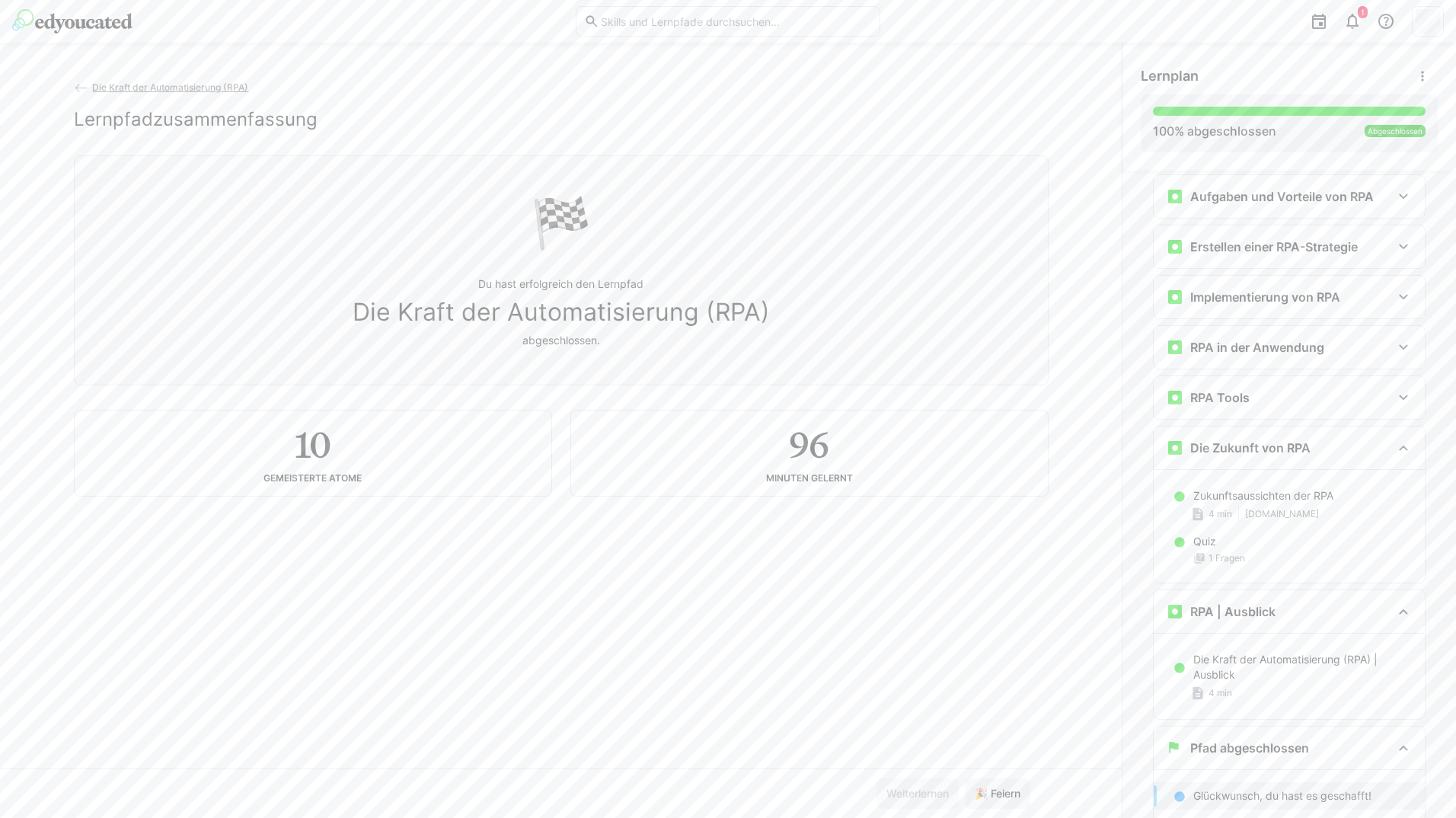
click at [965, 778] on button "🎉 Feiern" at bounding box center [997, 793] width 66 height 31
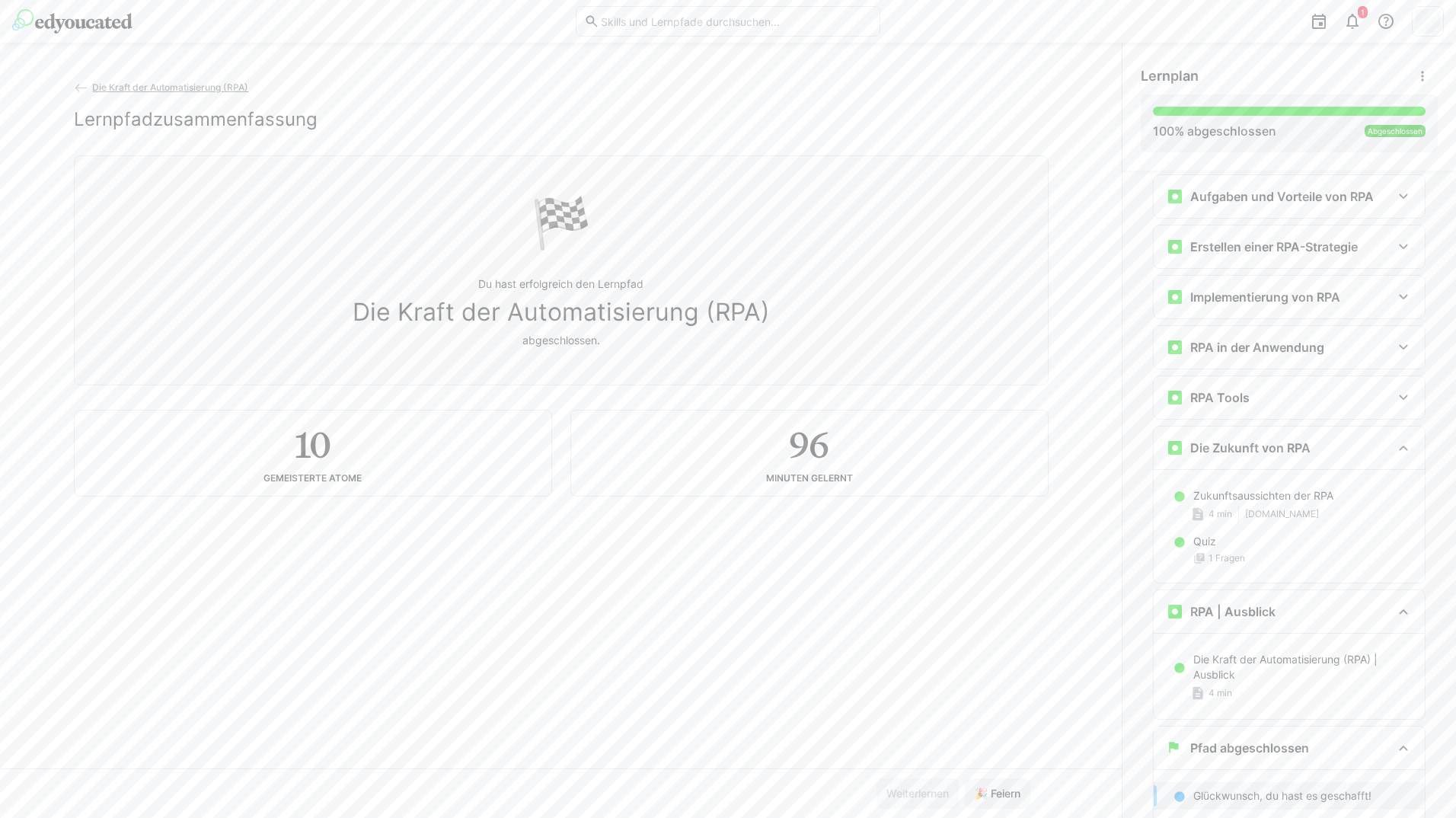
click at [965, 778] on button "🎉 Feiern" at bounding box center [997, 793] width 66 height 31
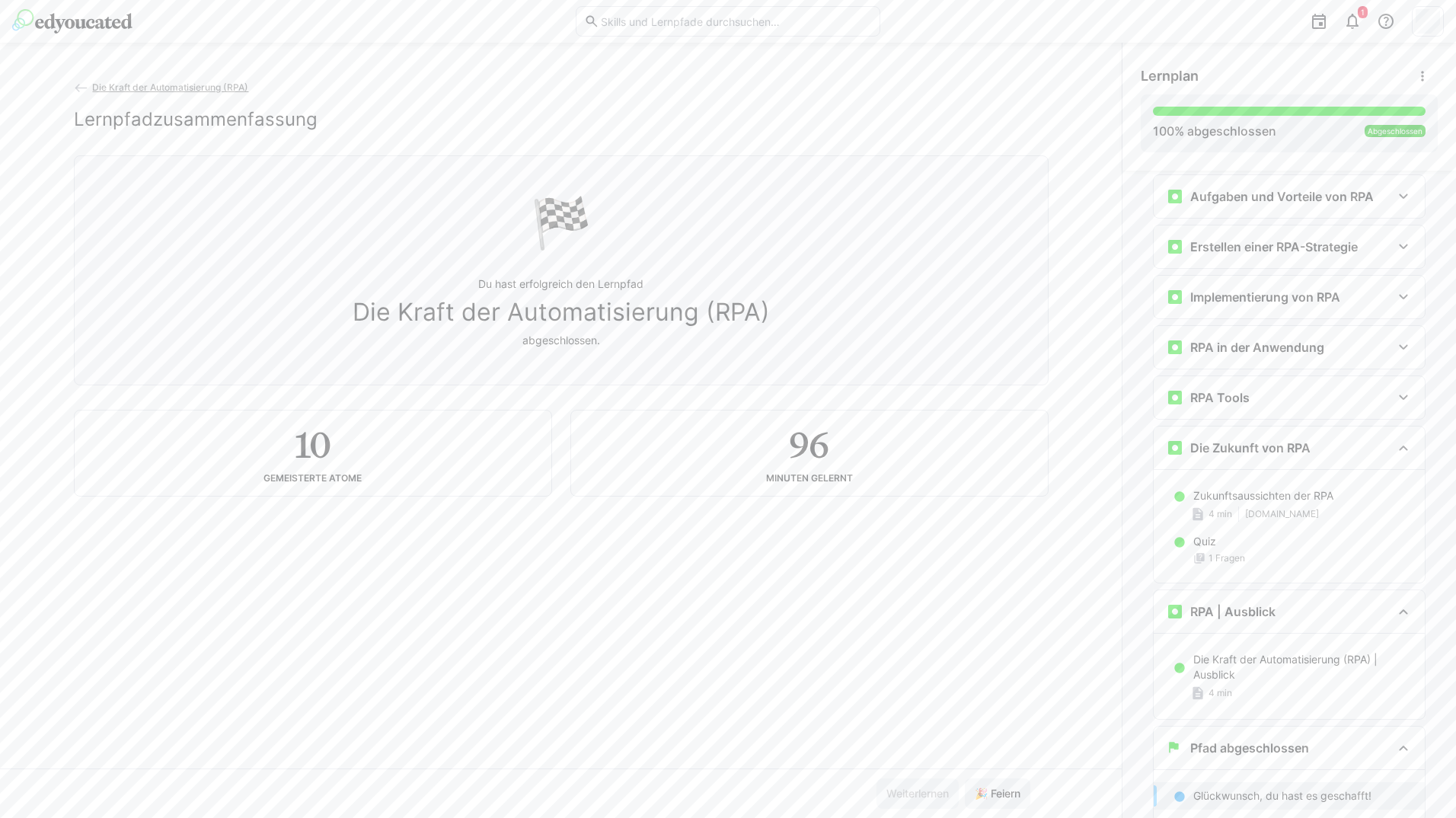
click at [965, 778] on button "🎉 Feiern" at bounding box center [997, 793] width 66 height 31
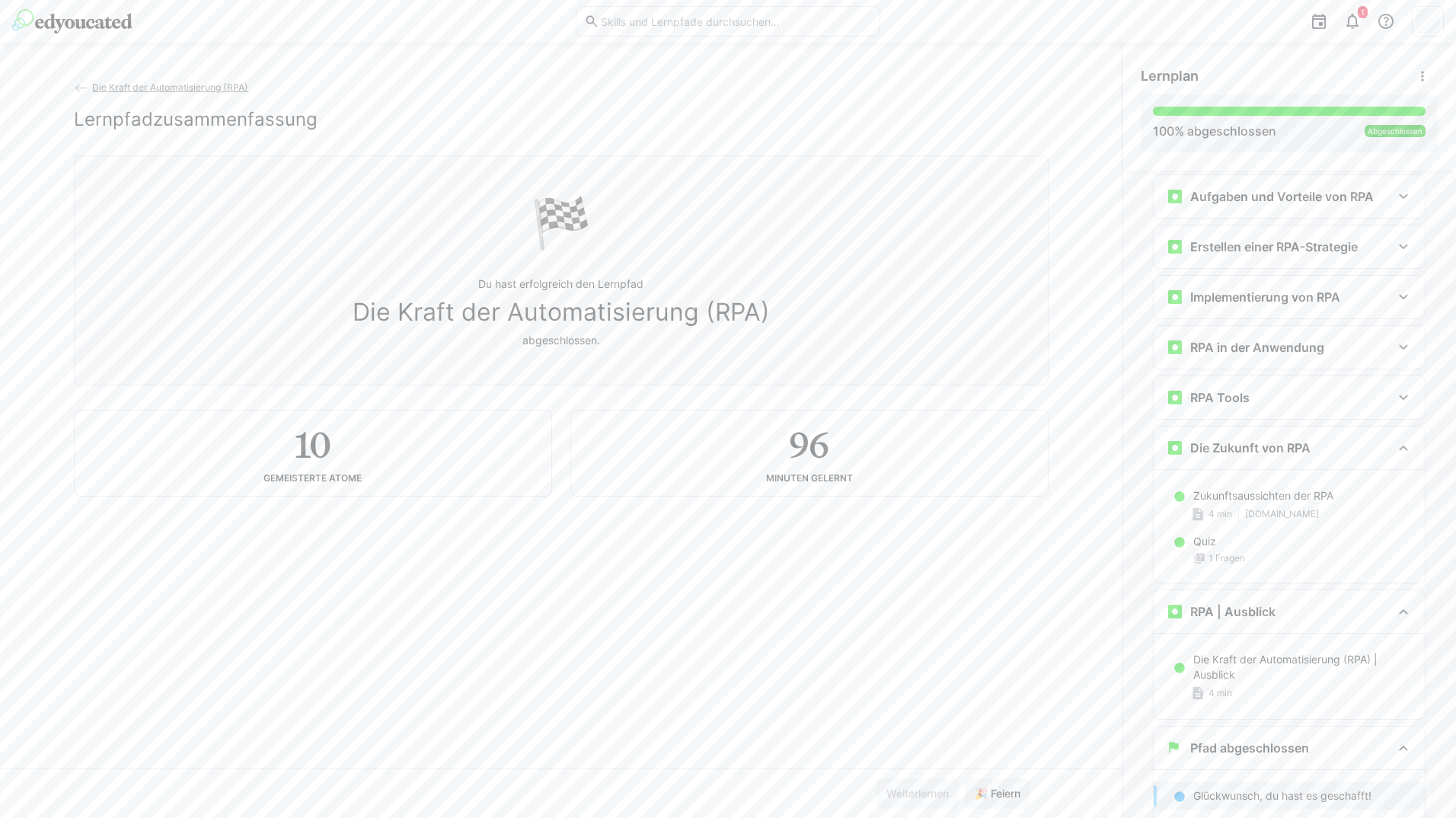
click at [965, 778] on button "🎉 Feiern" at bounding box center [997, 793] width 66 height 31
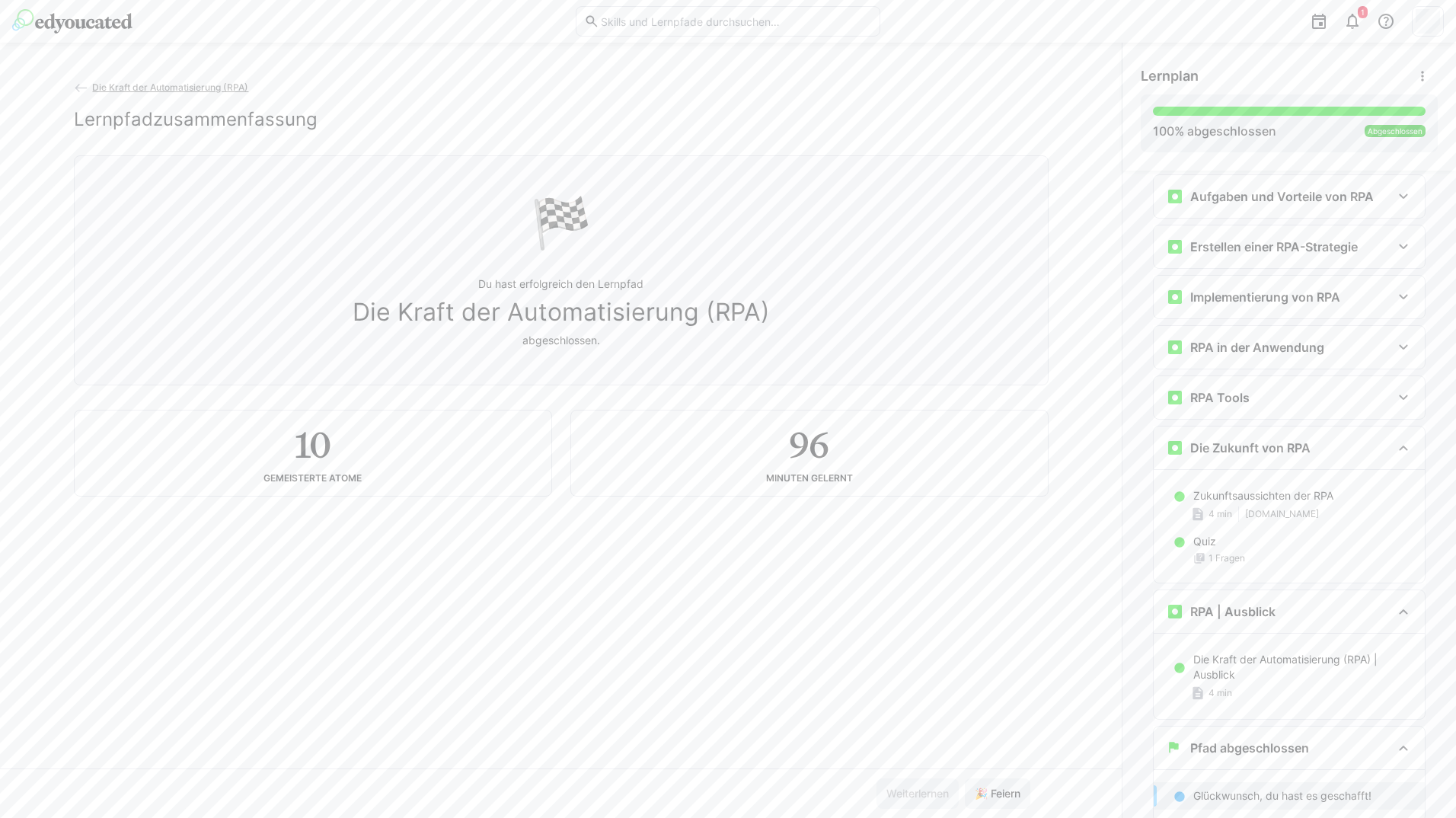
click at [965, 778] on button "🎉 Feiern" at bounding box center [997, 793] width 66 height 31
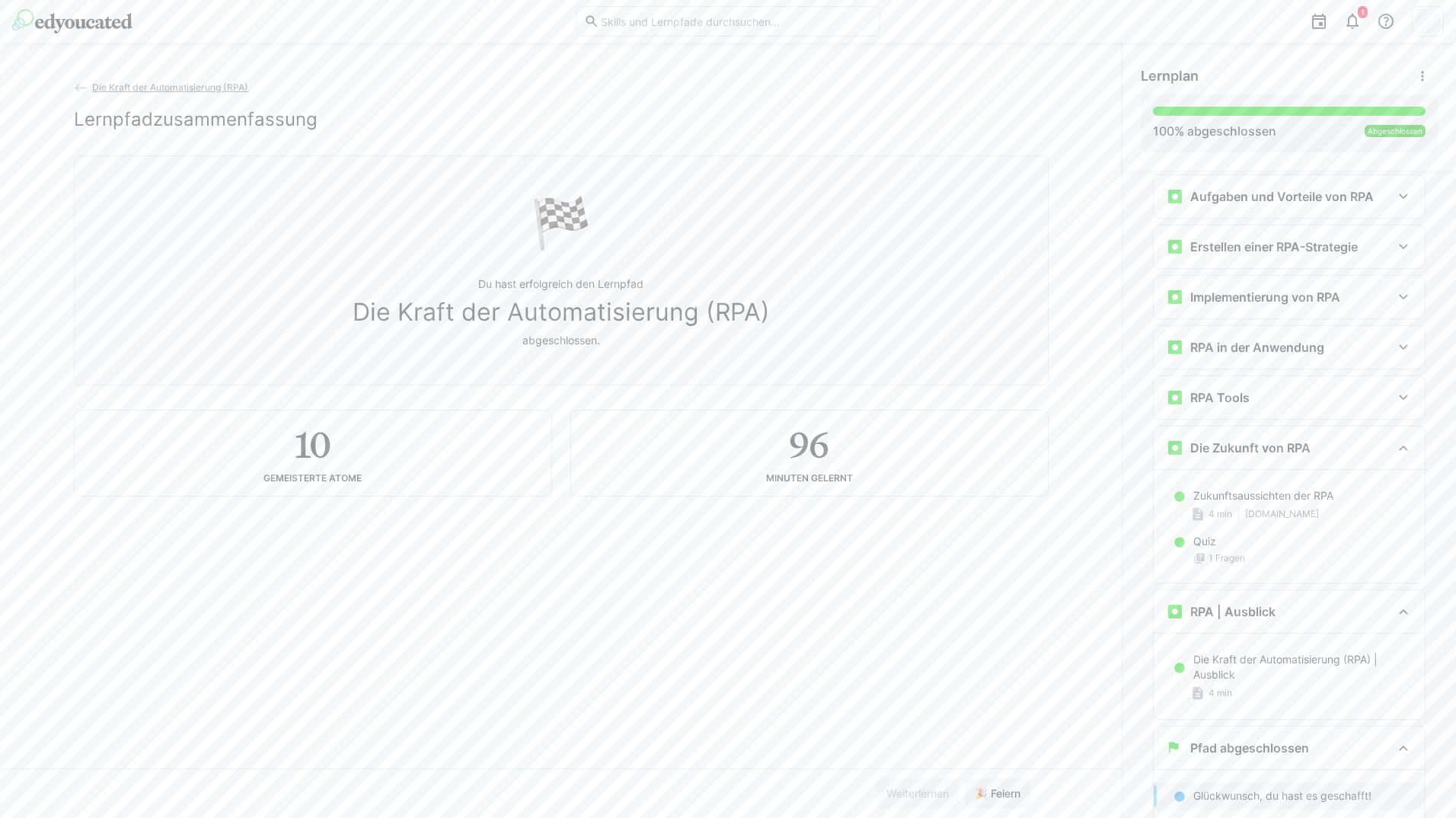
click at [965, 778] on button "🎉 Feiern" at bounding box center [997, 793] width 66 height 31
click at [74, 83] on eds-icon at bounding box center [82, 88] width 15 height 15
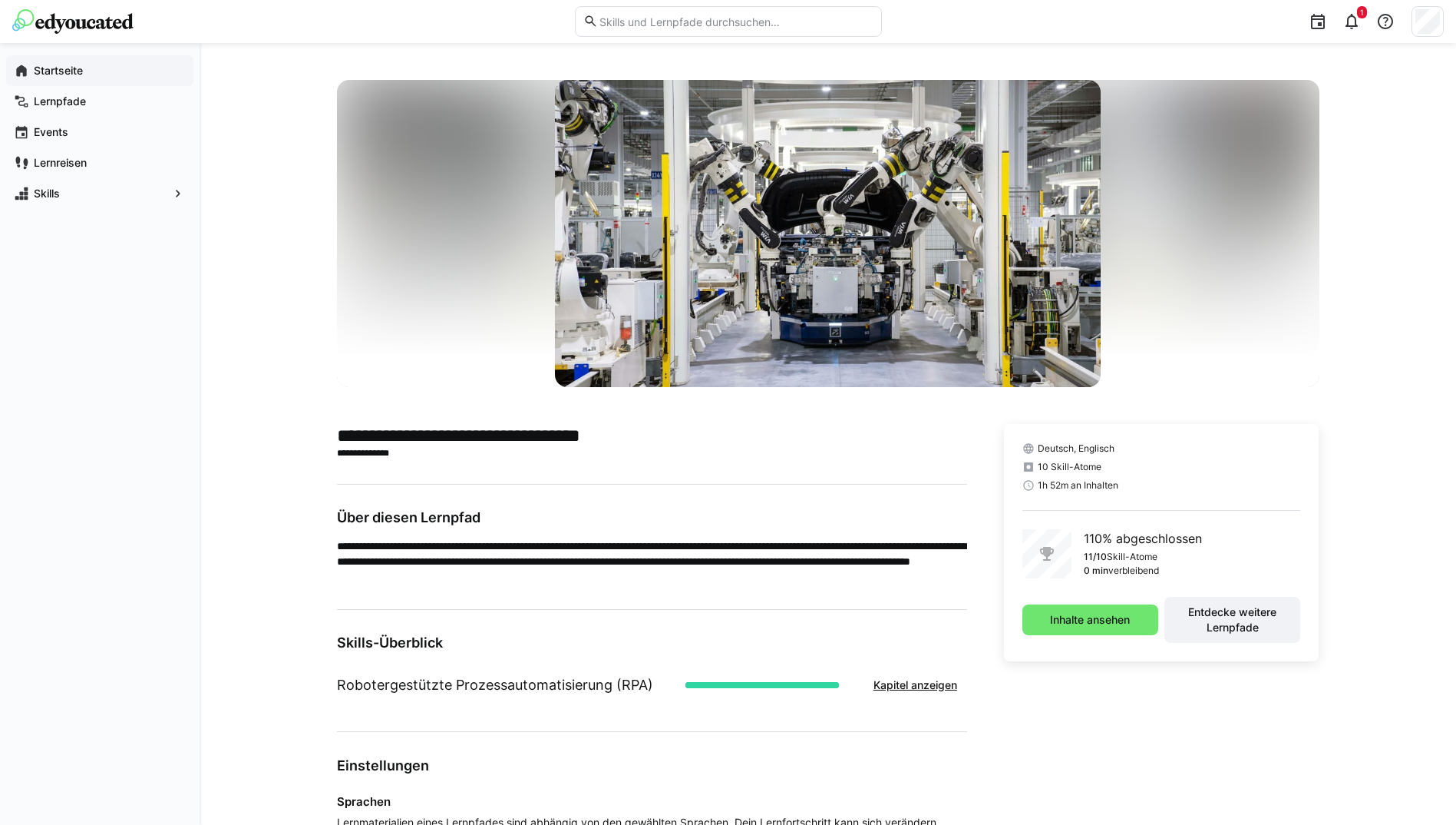
click at [101, 69] on span "Startseite" at bounding box center [108, 70] width 154 height 15
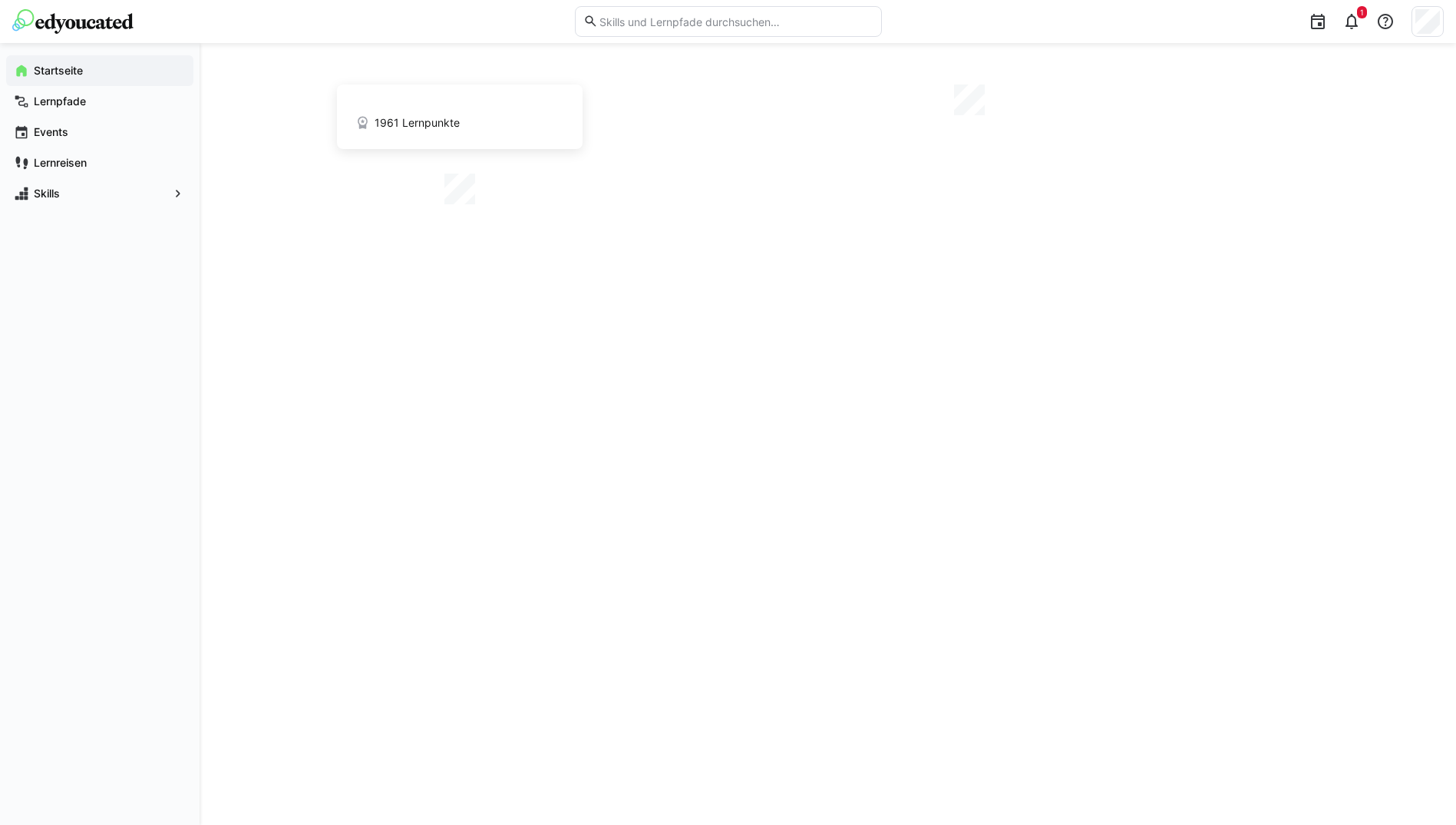
click at [101, 69] on span "Startseite" at bounding box center [108, 70] width 154 height 15
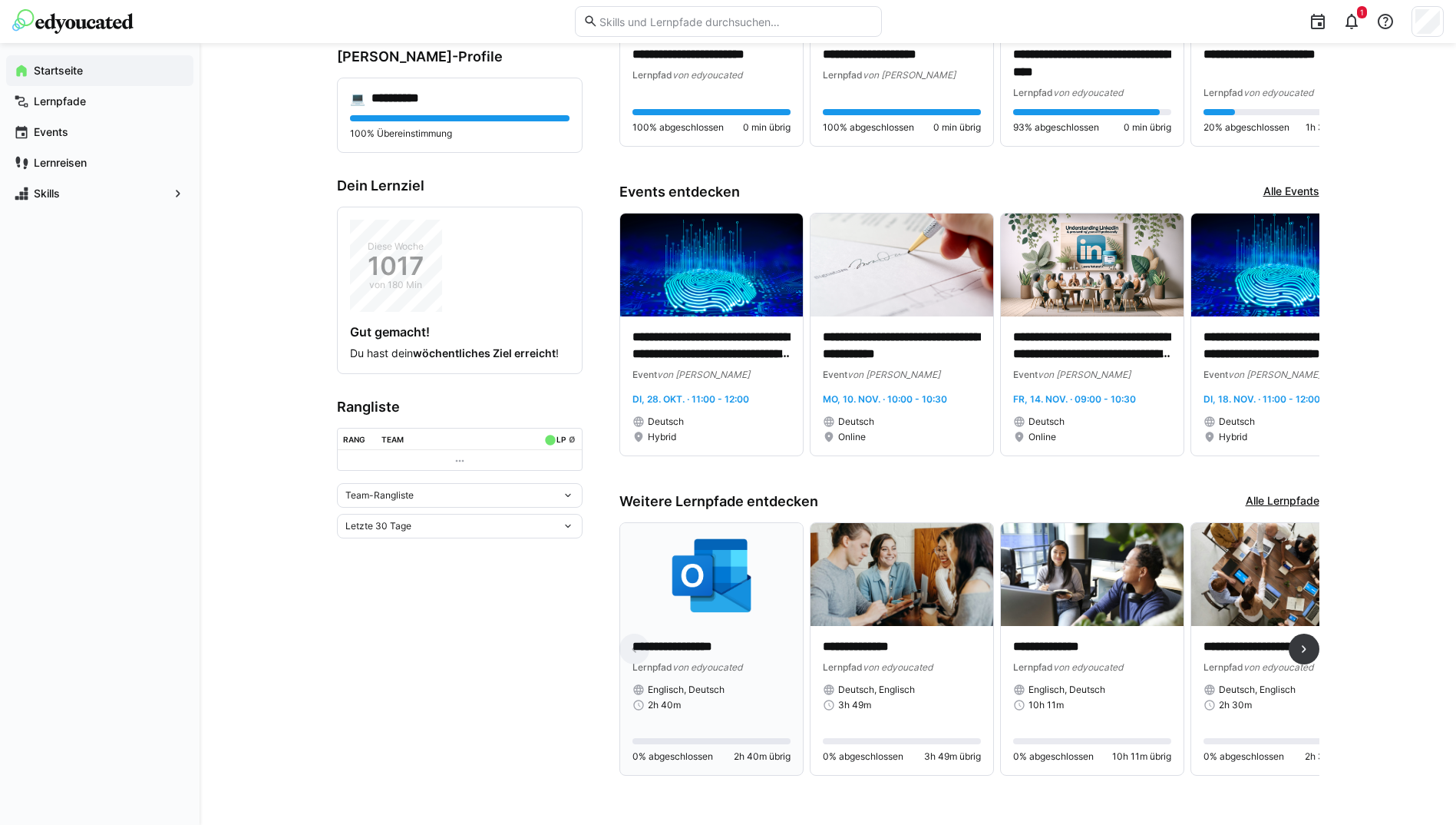
scroll to position [194, 0]
click at [709, 626] on div "**********" at bounding box center [712, 700] width 183 height 149
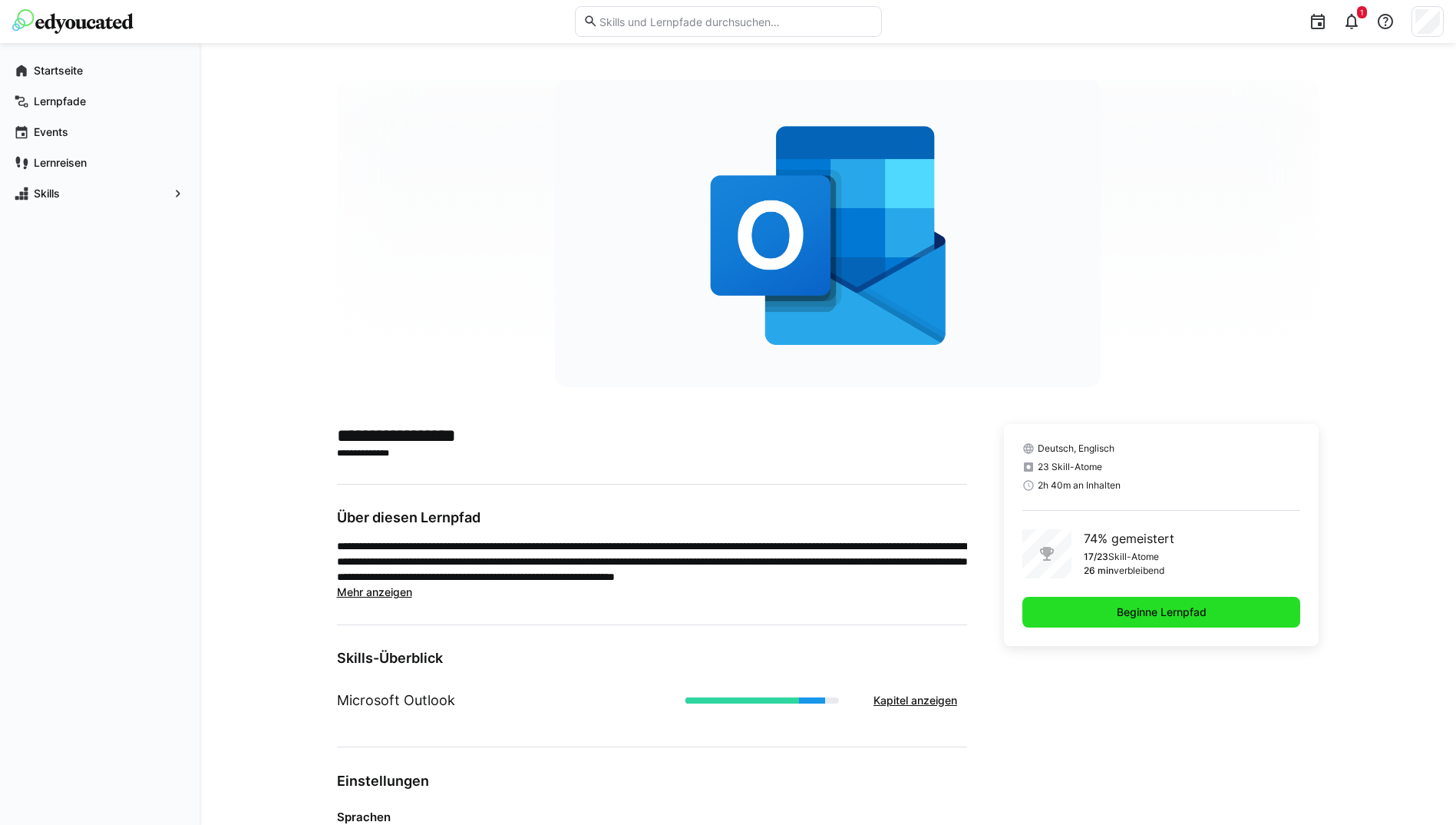
click at [1111, 625] on span "Beginne Lernpfad" at bounding box center [1162, 612] width 278 height 31
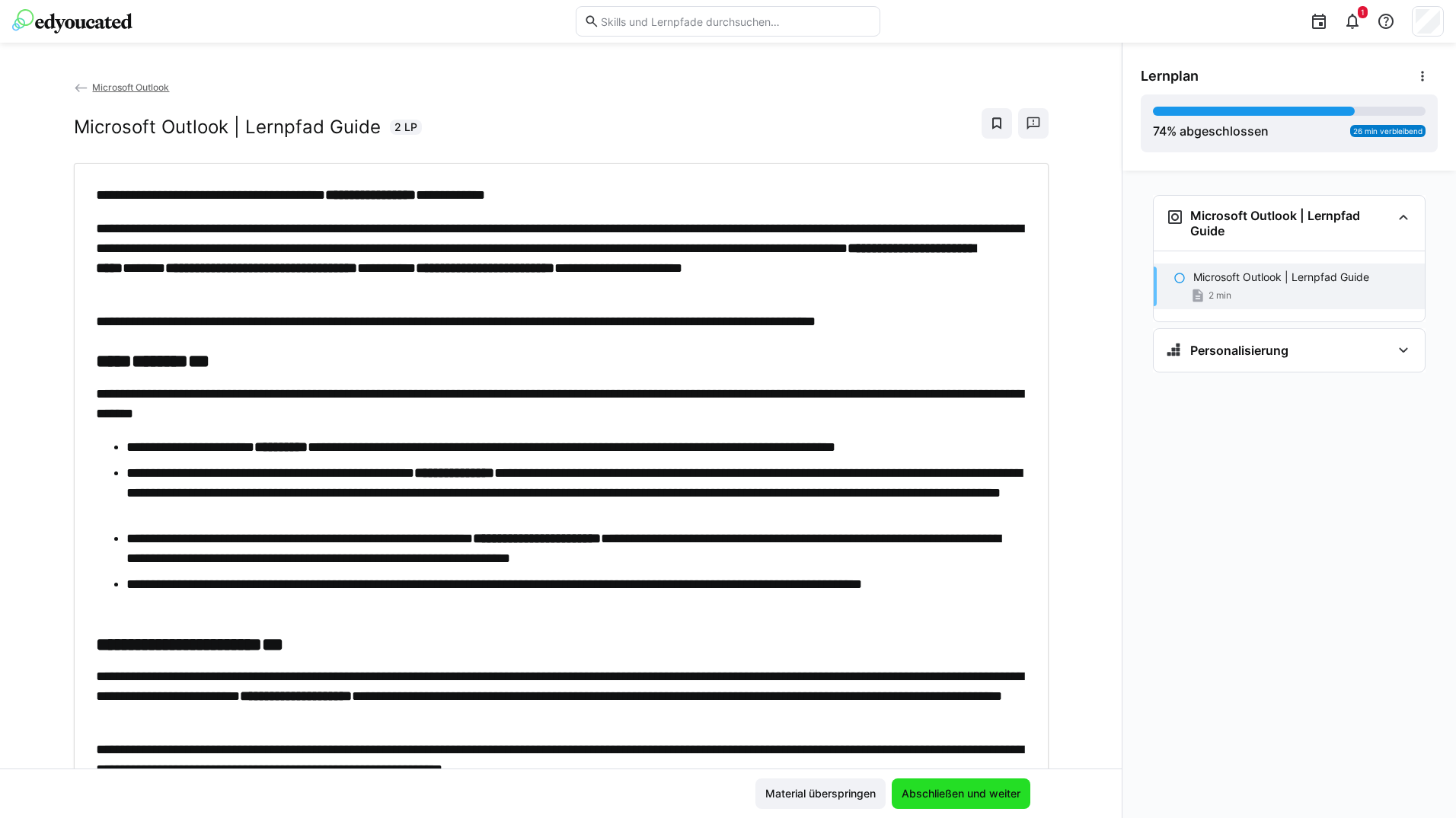
click at [986, 788] on span "Abschließen und weiter" at bounding box center [961, 793] width 123 height 15
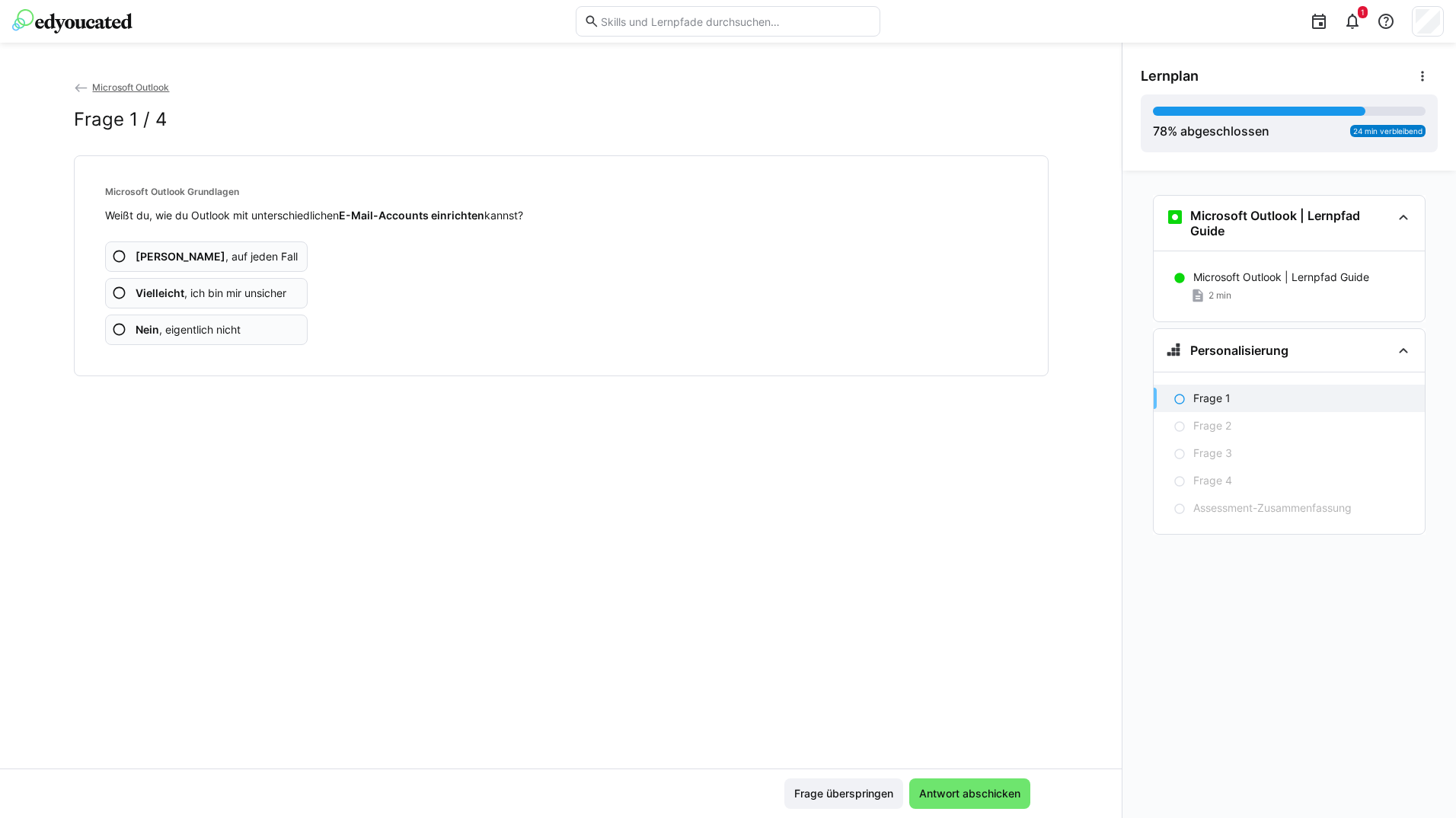
click at [209, 258] on span "Ja , auf jeden Fall" at bounding box center [216, 257] width 162 height 15
click at [209, 258] on span "Ja , auf jeden Fall" at bounding box center [216, 257] width 162 height 15
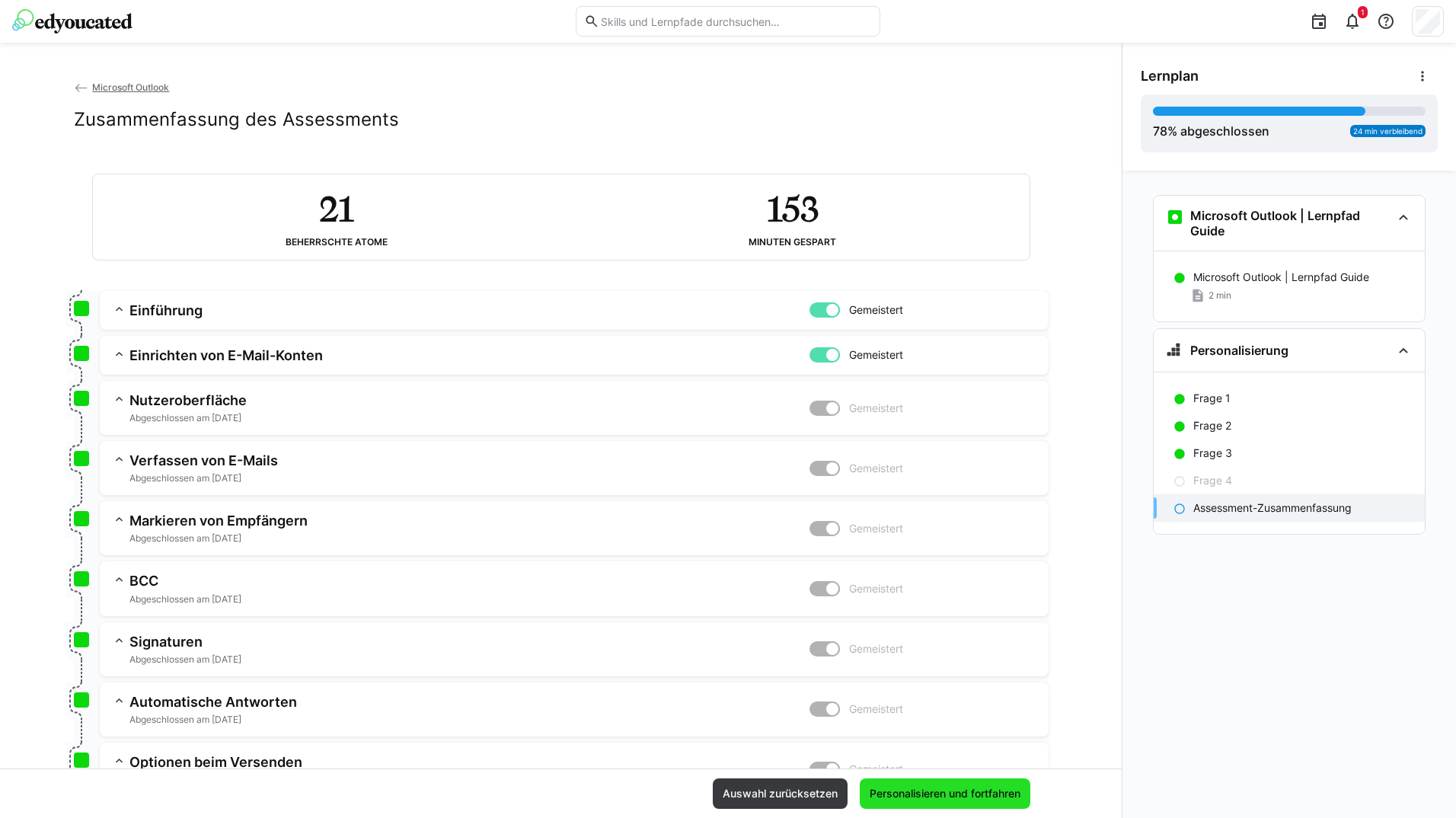
click at [895, 783] on span "Personalisieren und fortfahren" at bounding box center [945, 793] width 171 height 31
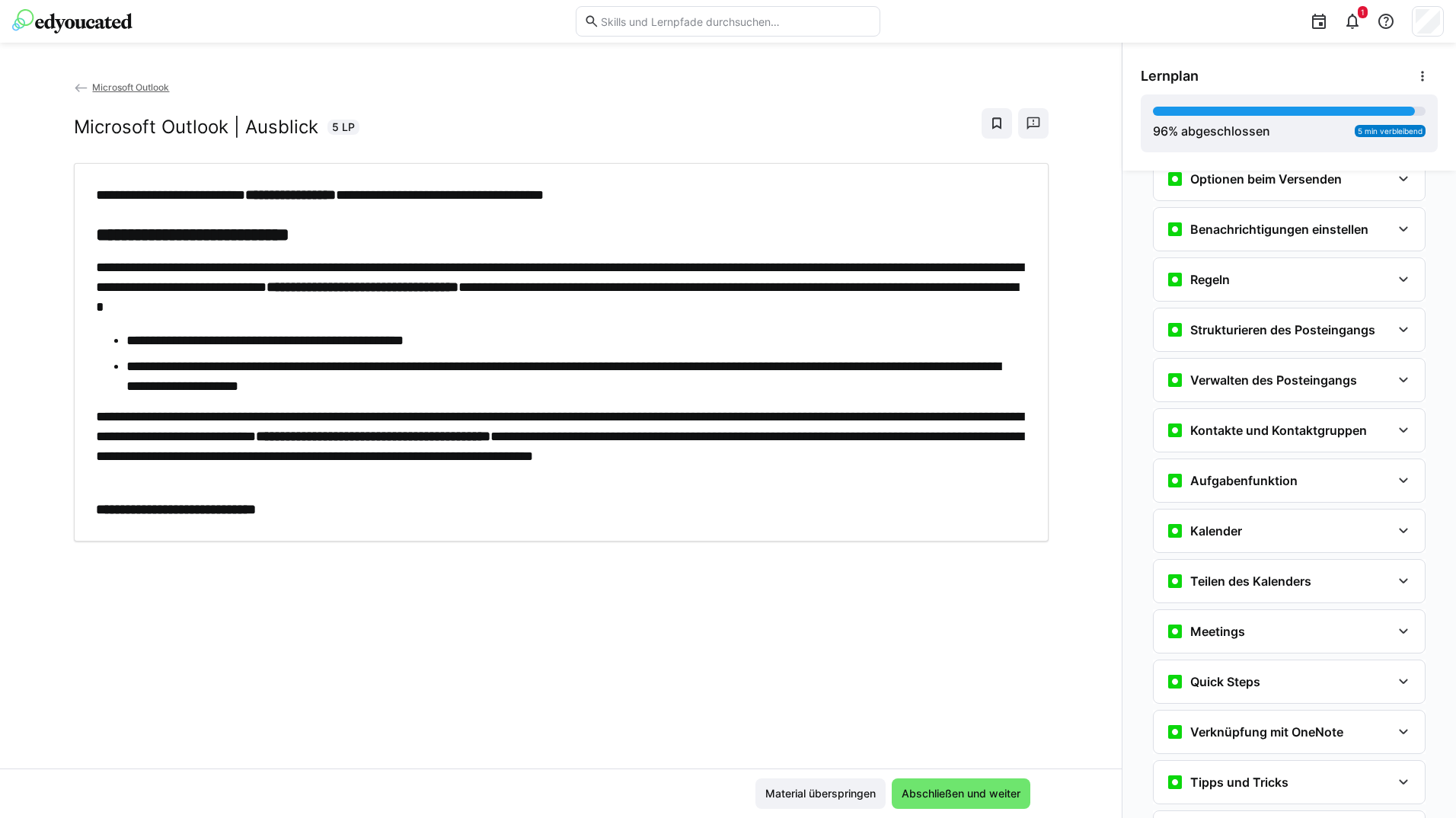
scroll to position [715, 0]
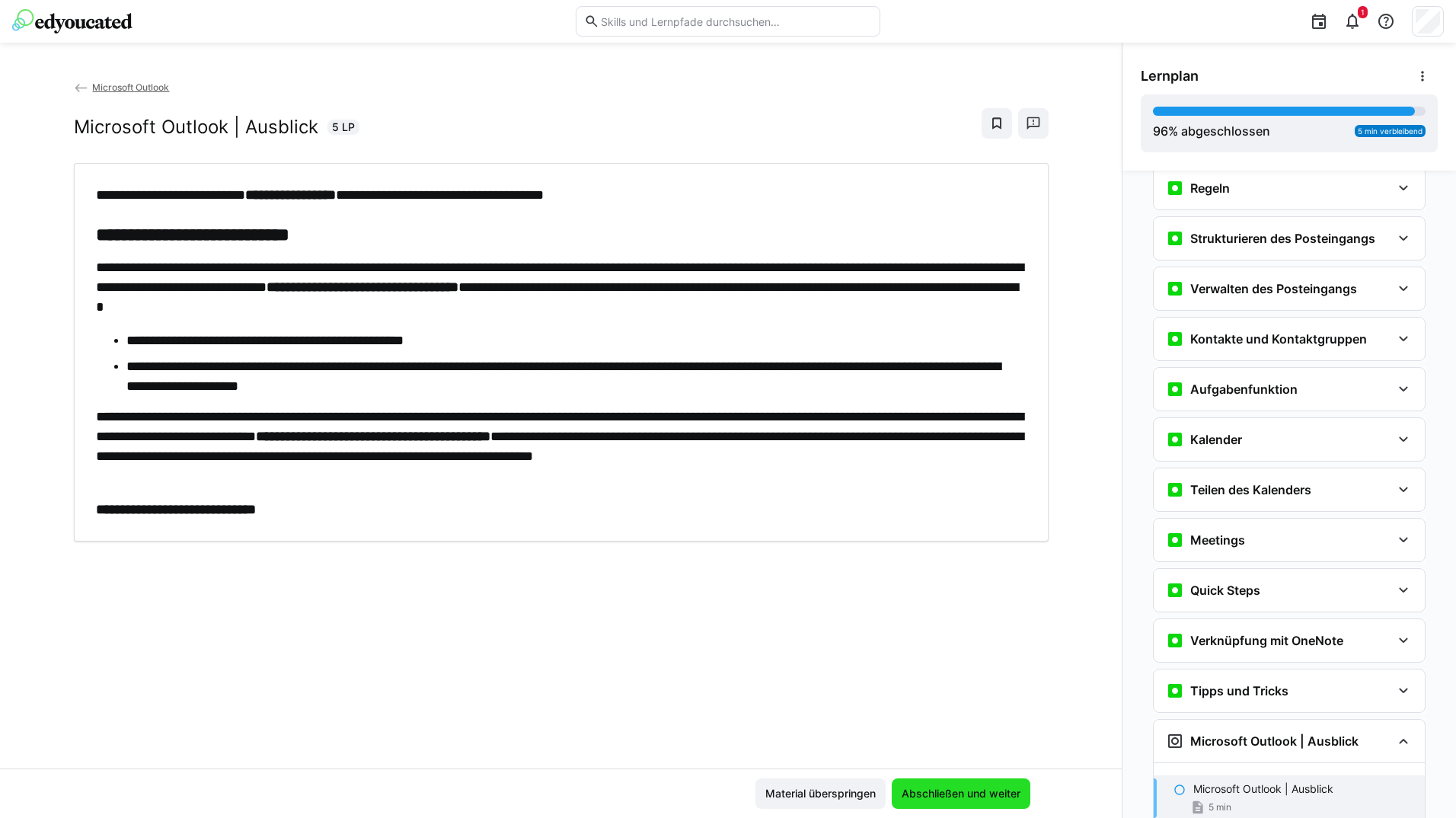
click at [964, 784] on span "Abschließen und weiter" at bounding box center [961, 793] width 139 height 31
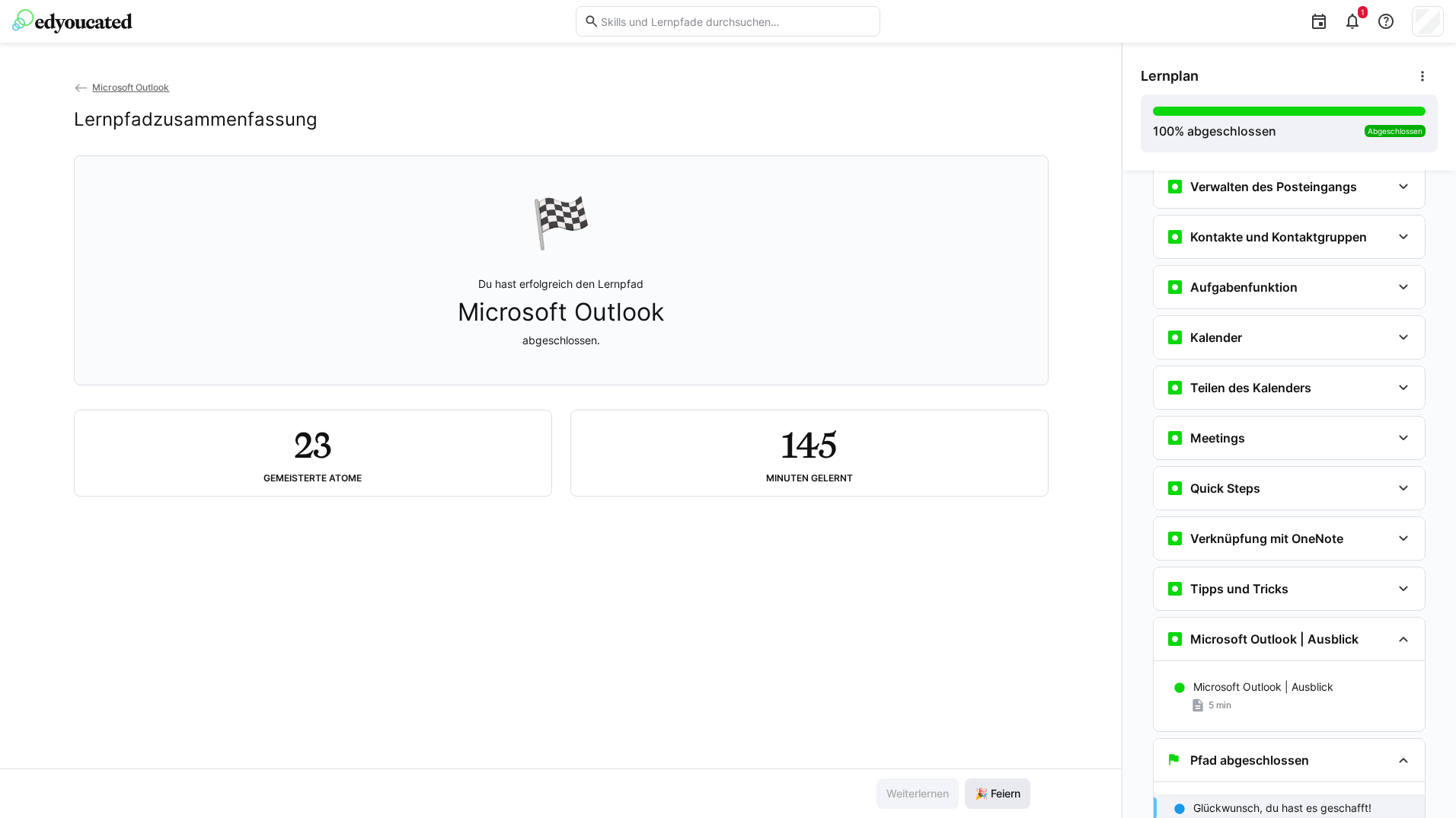
scroll to position [829, 0]
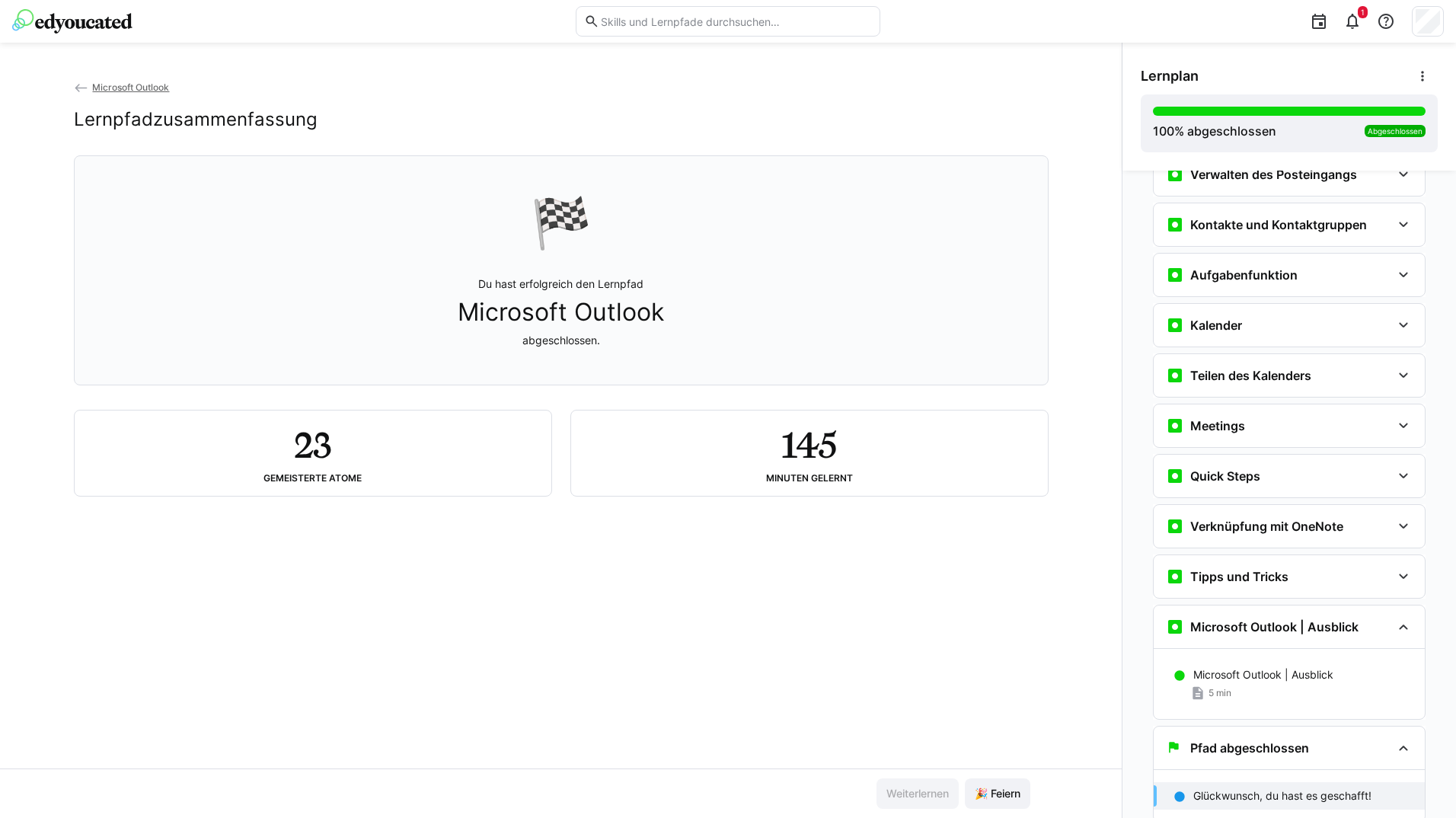
click at [77, 88] on eds-icon at bounding box center [82, 88] width 15 height 15
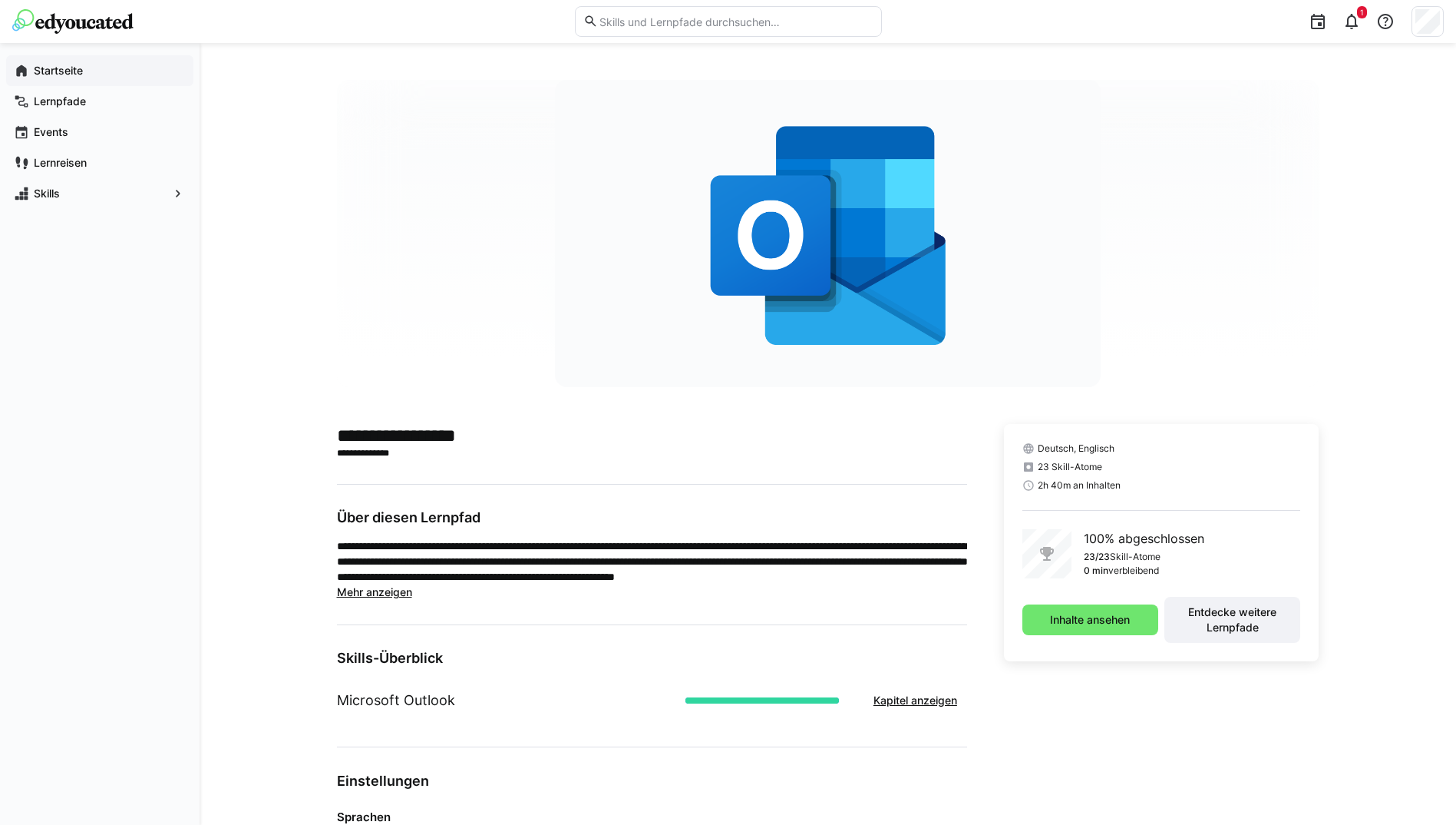
click at [0, 0] on app-navigation-label "Startseite" at bounding box center [0, 0] width 0 height 0
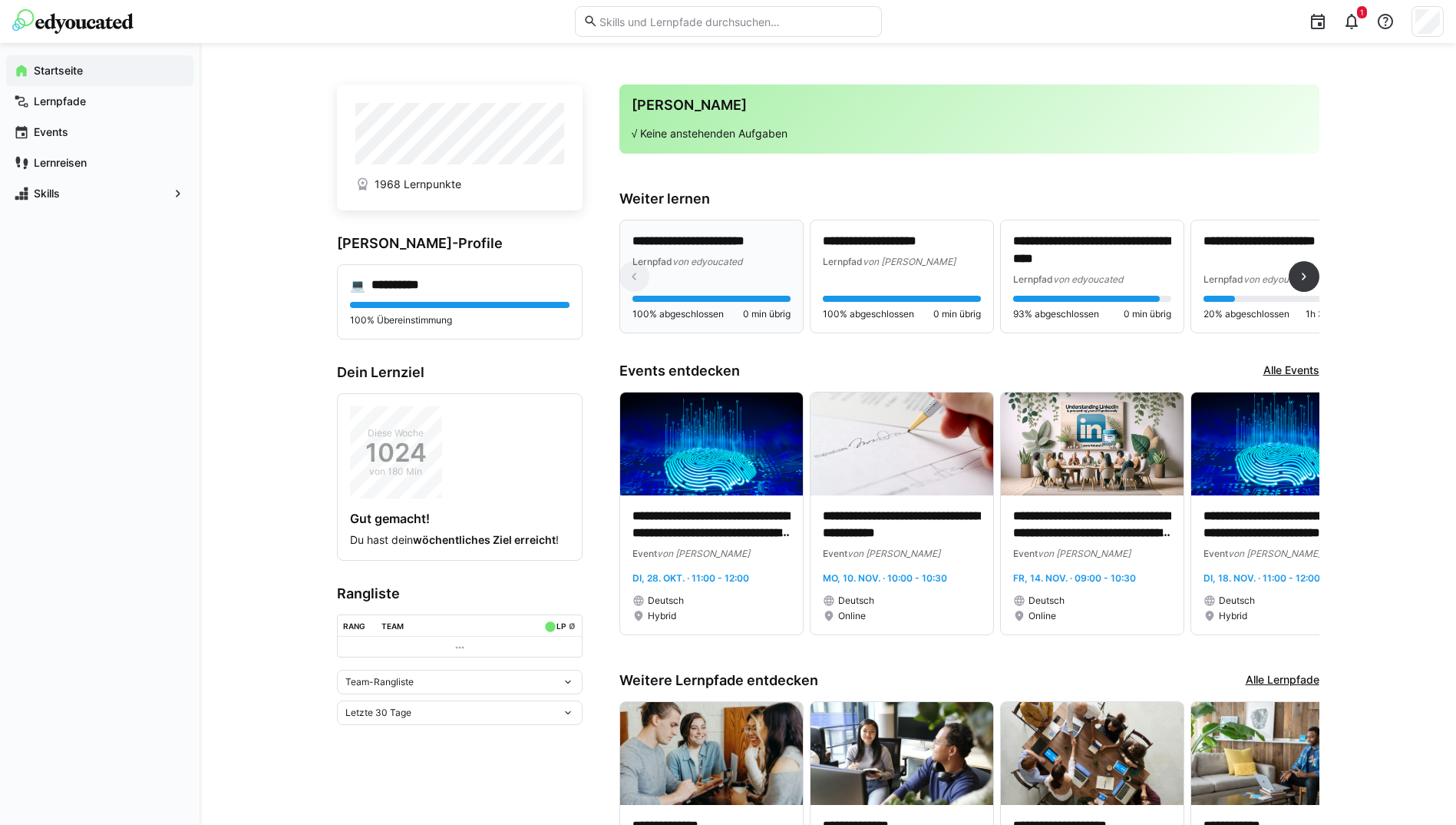
click at [750, 271] on div "**********" at bounding box center [711, 277] width 158 height 88
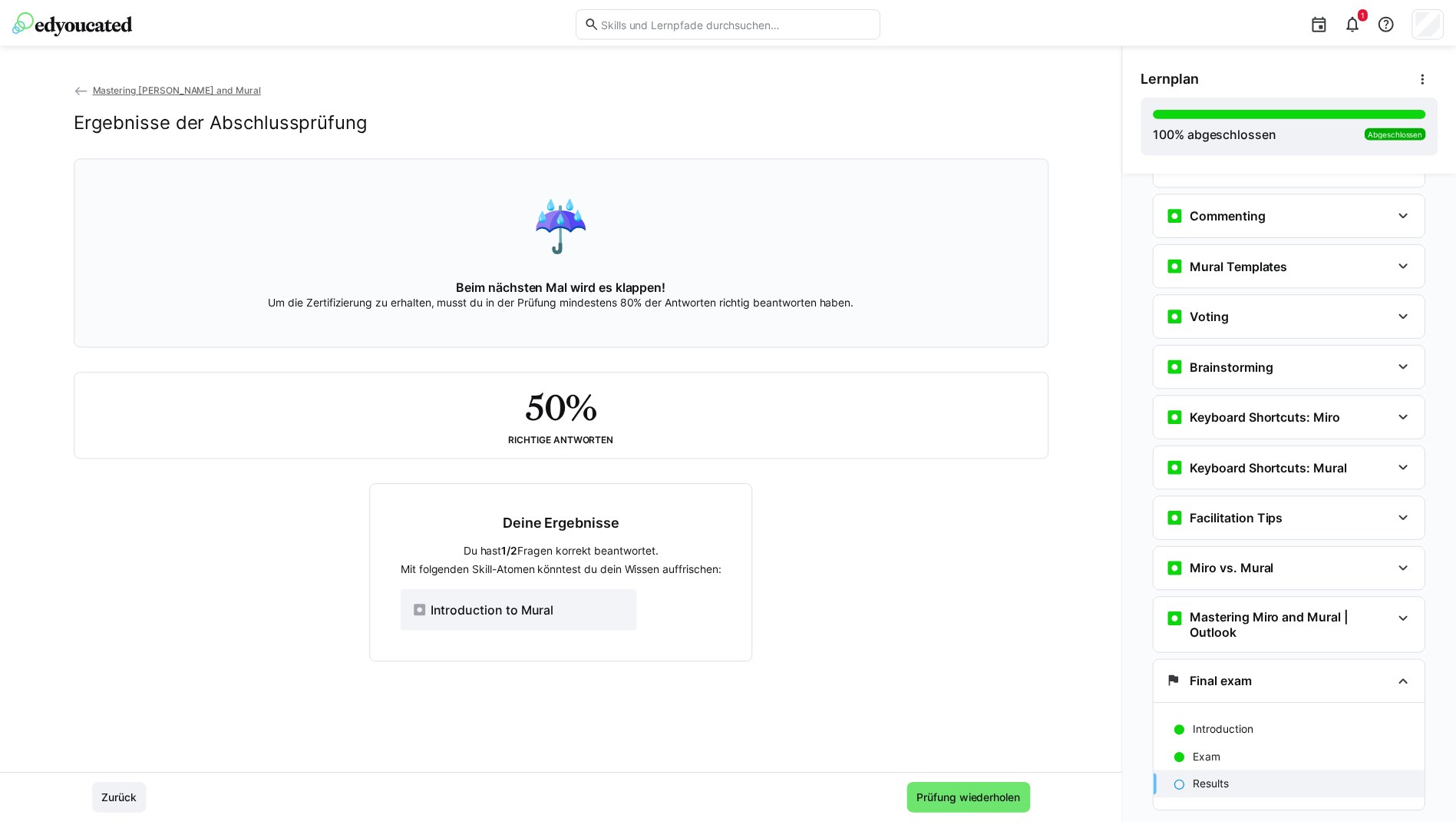
scroll to position [2903, 0]
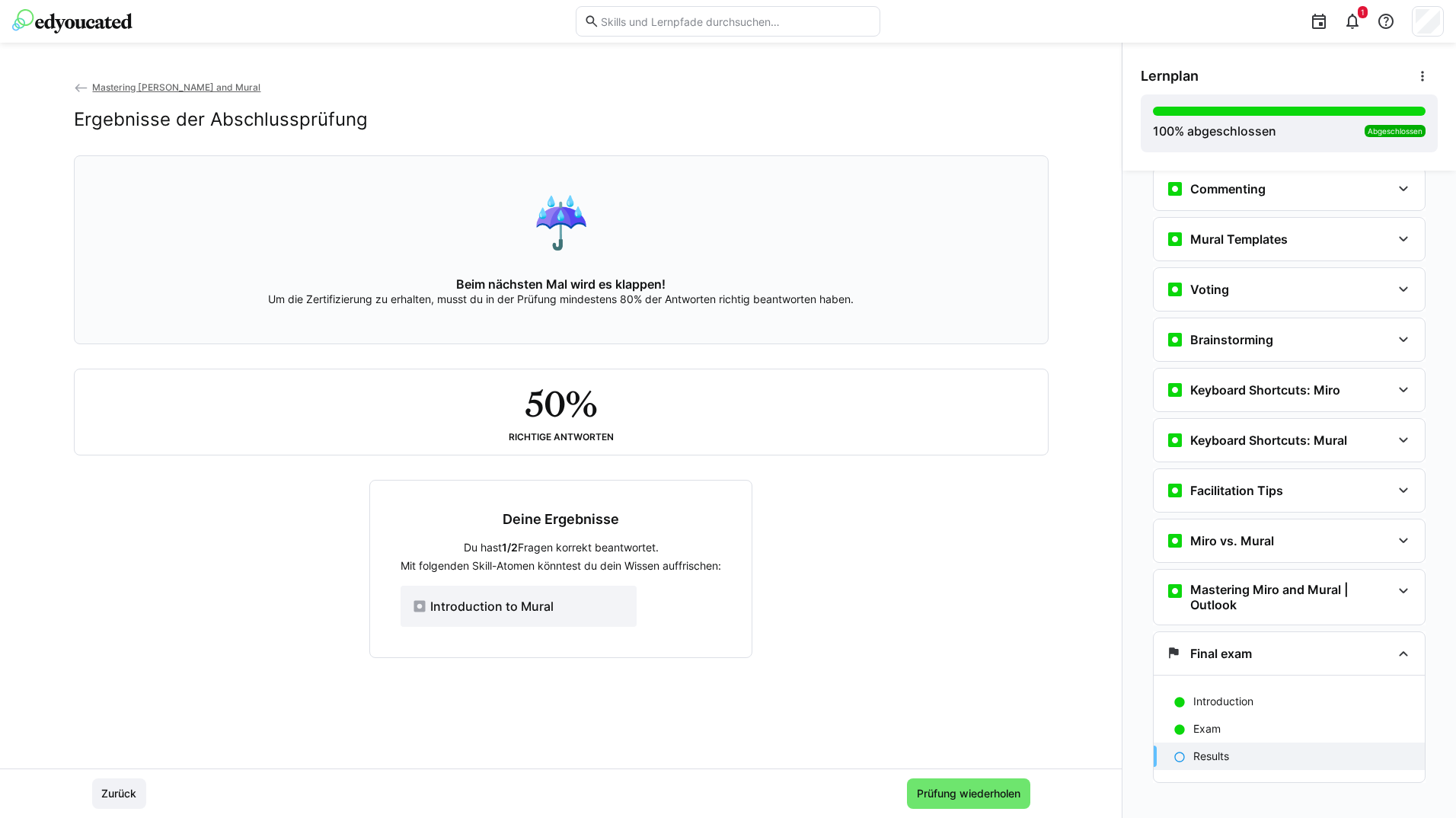
click at [79, 82] on eds-icon at bounding box center [82, 88] width 15 height 15
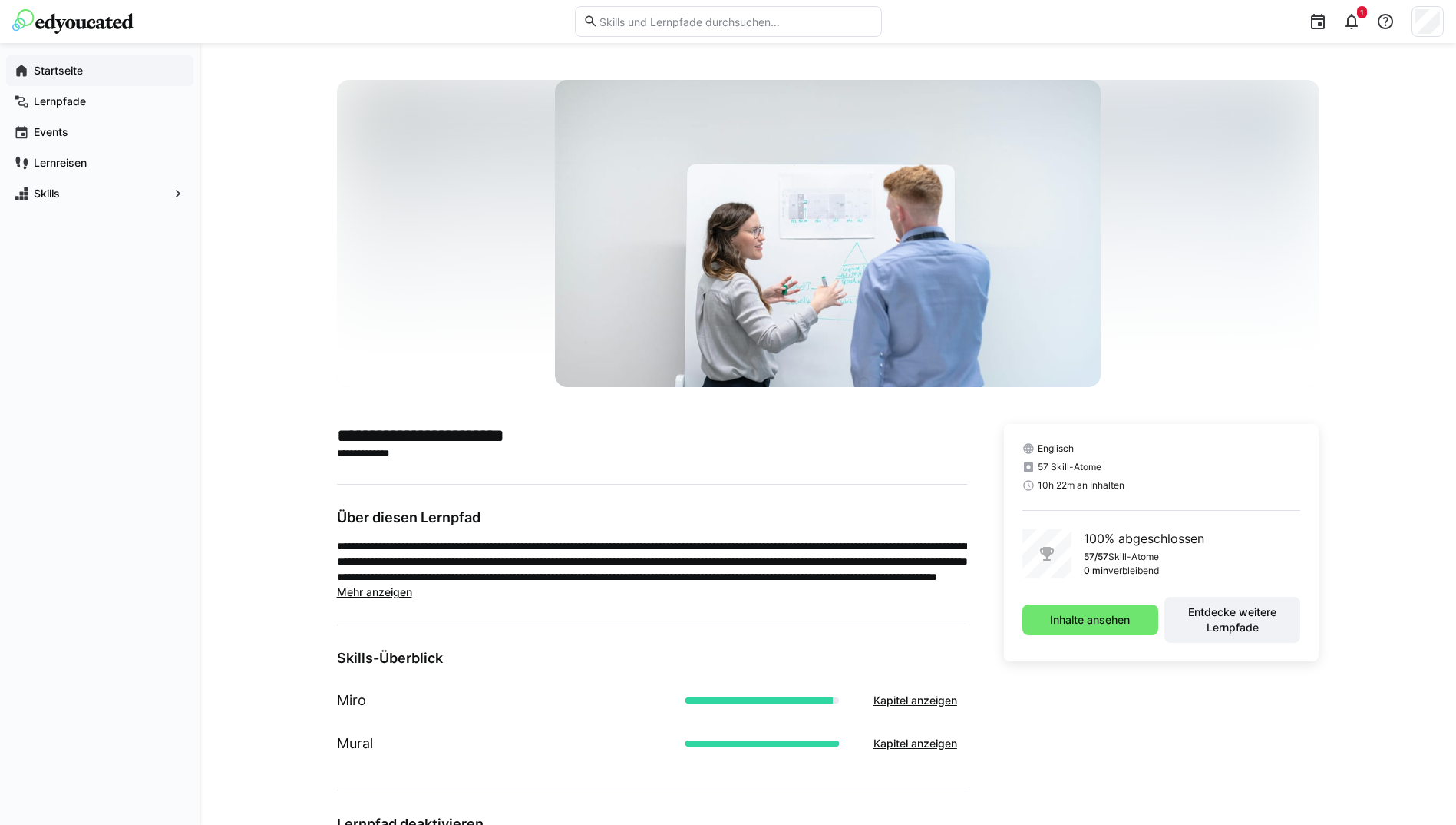
click at [78, 63] on div "Startseite" at bounding box center [100, 70] width 188 height 31
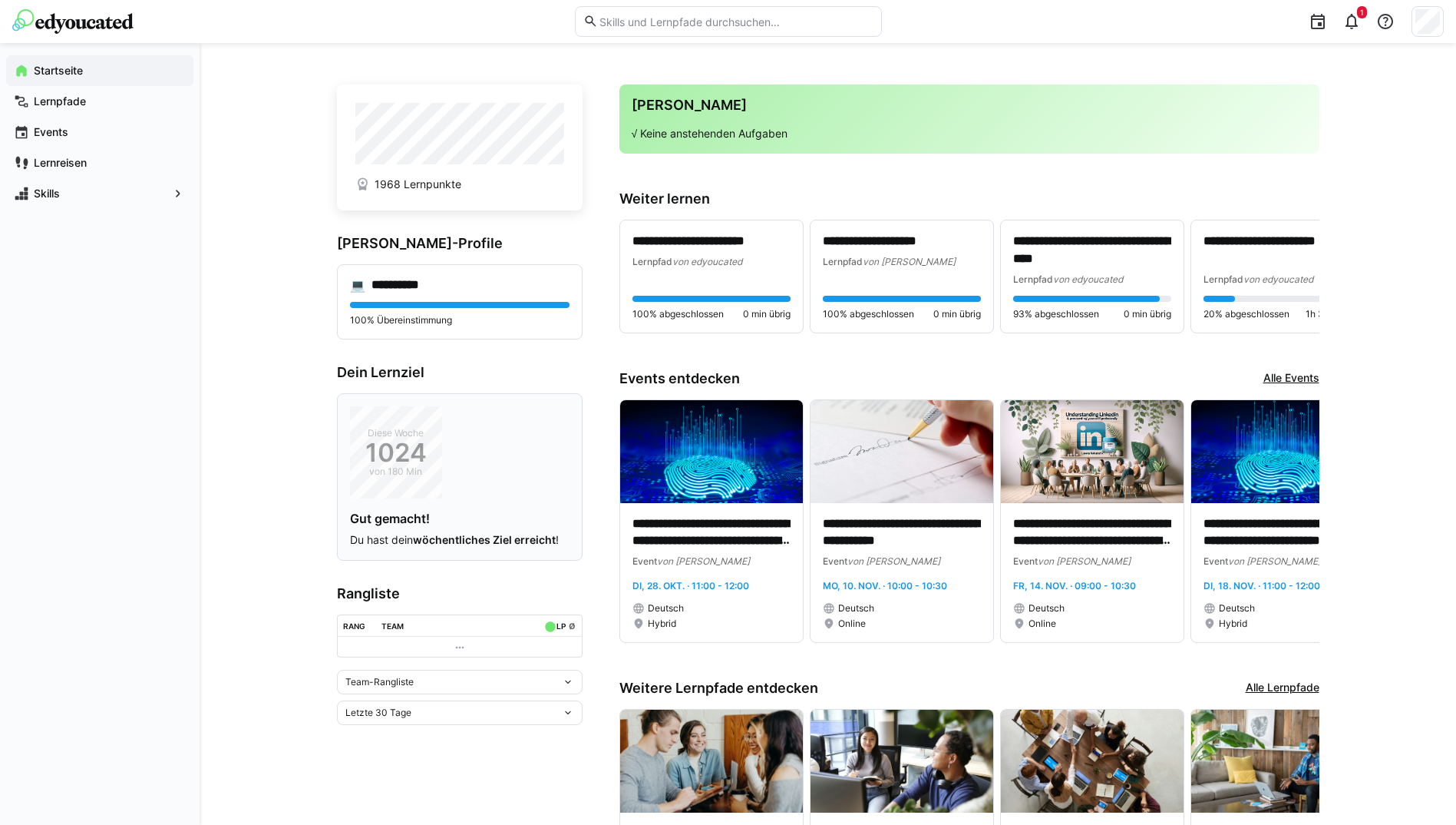
click at [411, 424] on div "Diese Woche 1024 von 180 Min" at bounding box center [396, 452] width 92 height 92
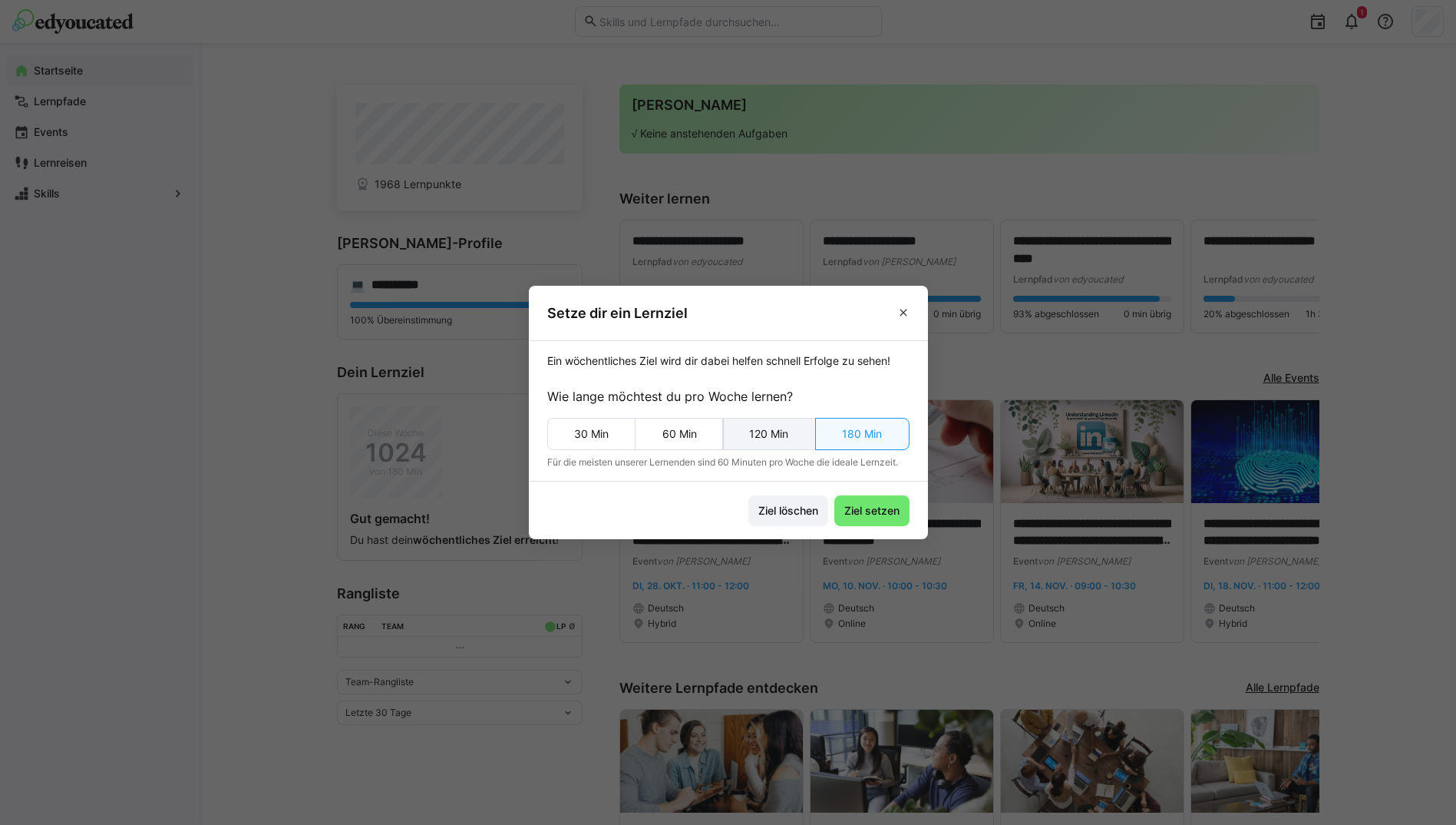
click at [764, 430] on eds-button-option "120 Min" at bounding box center [769, 434] width 93 height 33
click at [657, 420] on eds-button-option "60 Min" at bounding box center [679, 434] width 89 height 33
click at [605, 409] on div "Wie [PERSON_NAME] möchtest du pro Woche lernen? 30 Min 60 Min 120 Min 180 Min" at bounding box center [728, 418] width 362 height 63
click at [612, 441] on eds-button-option "30 Min" at bounding box center [591, 434] width 89 height 33
drag, startPoint x: 612, startPoint y: 441, endPoint x: 818, endPoint y: 460, distance: 206.9
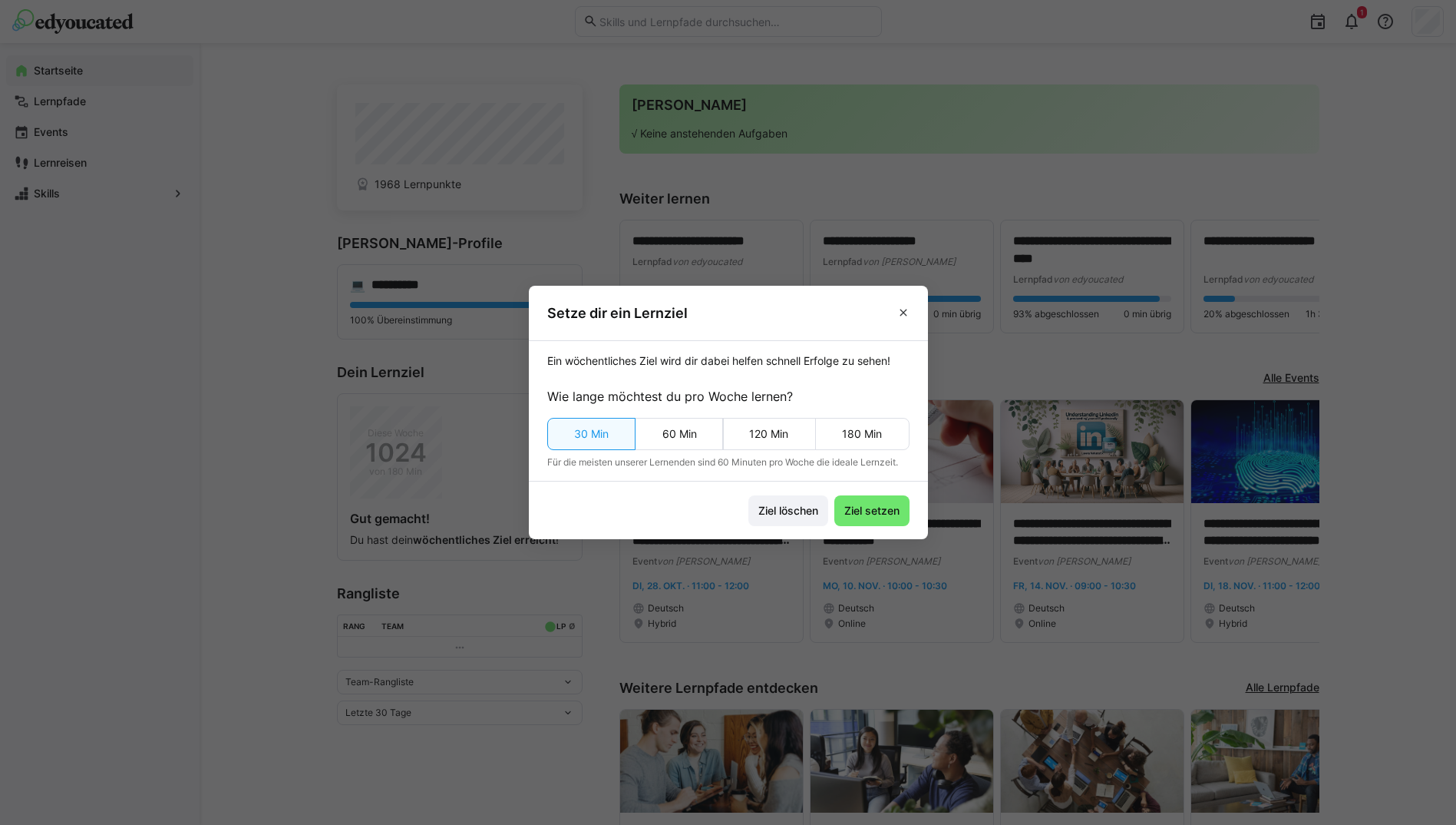
click at [813, 467] on section "Ein wöchentliches Ziel wird dir dabei helfen [PERSON_NAME] Erfolge zu sehen! Wi…" at bounding box center [728, 410] width 399 height 141
drag, startPoint x: 834, startPoint y: 459, endPoint x: 847, endPoint y: 456, distance: 13.3
click at [847, 456] on span "Für die meisten unserer Lernenden sind 60 Minuten pro Woche die ideale Lernzeit." at bounding box center [728, 462] width 362 height 12
drag, startPoint x: 847, startPoint y: 456, endPoint x: 875, endPoint y: 451, distance: 28.4
click at [875, 451] on div "Wie [PERSON_NAME] möchtest du pro Woche lernen? 30 Min 60 Min 120 Min 180 Min F…" at bounding box center [728, 427] width 362 height 81
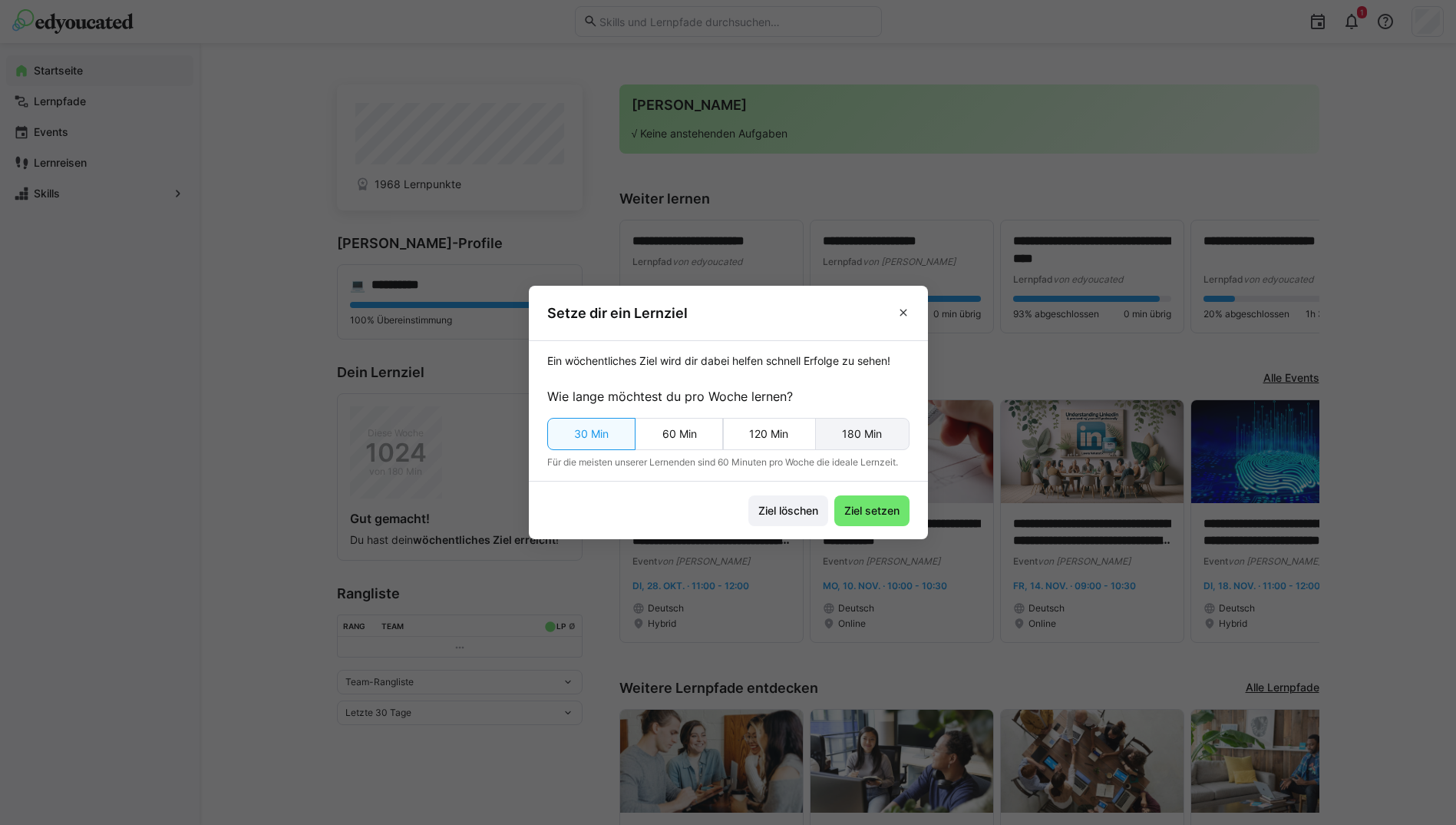
drag, startPoint x: 875, startPoint y: 451, endPoint x: 846, endPoint y: 429, distance: 36.4
click at [845, 430] on eds-button-option "180 Min" at bounding box center [862, 434] width 94 height 33
drag, startPoint x: 871, startPoint y: 511, endPoint x: 869, endPoint y: 491, distance: 20.1
click at [872, 505] on span "Ziel setzen" at bounding box center [871, 510] width 60 height 15
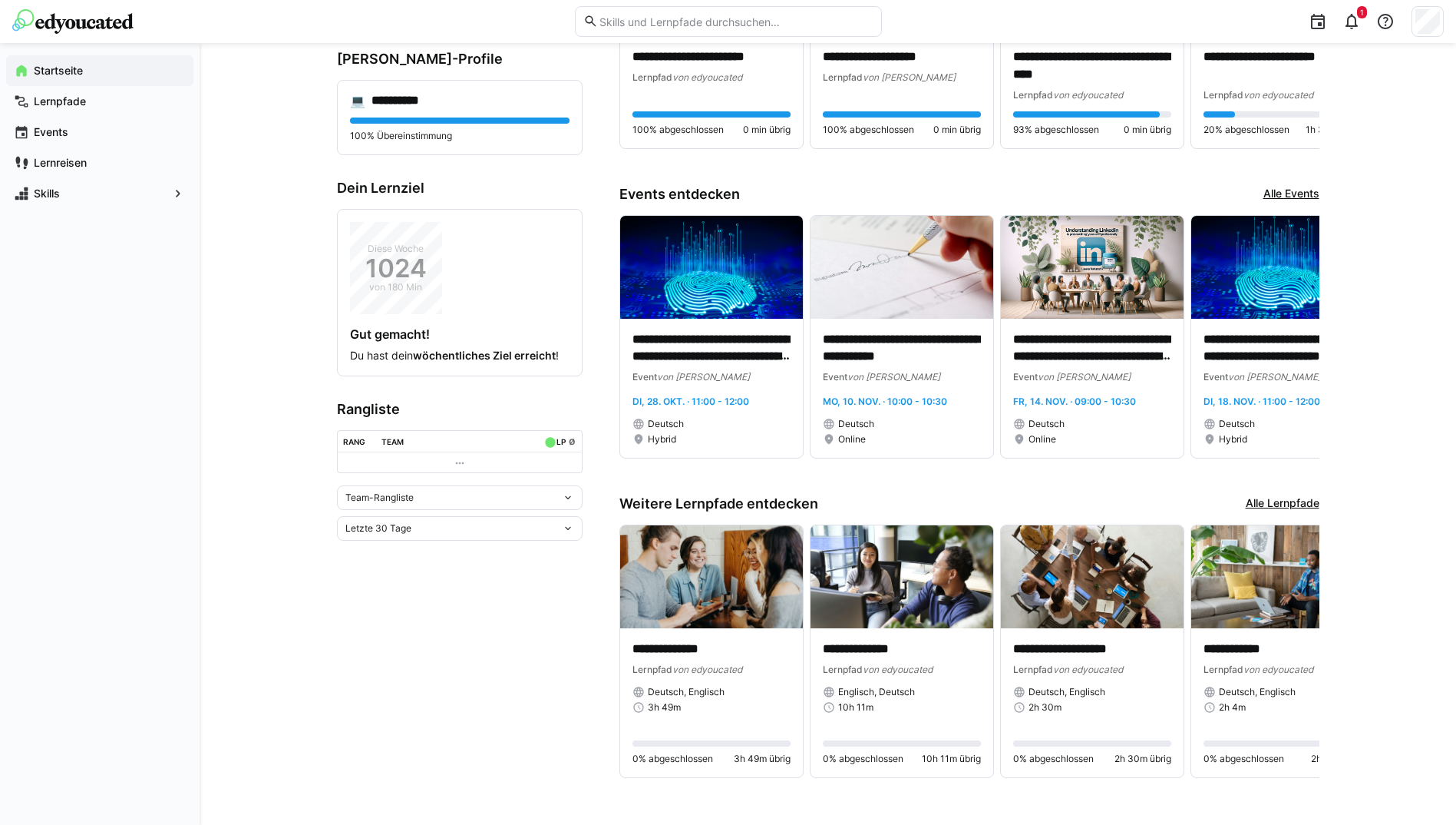
scroll to position [194, 0]
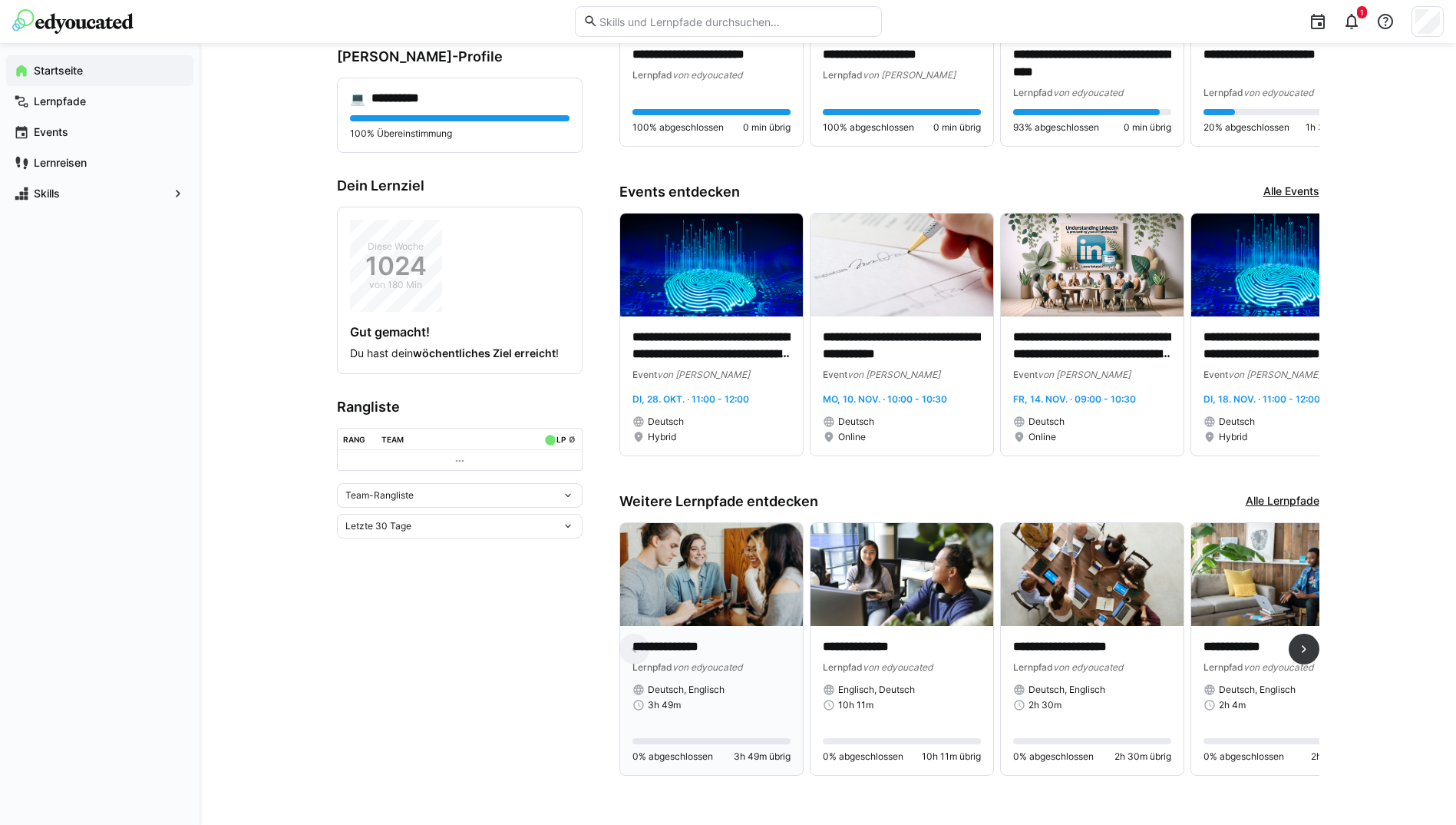
click at [710, 641] on p "**********" at bounding box center [711, 647] width 158 height 18
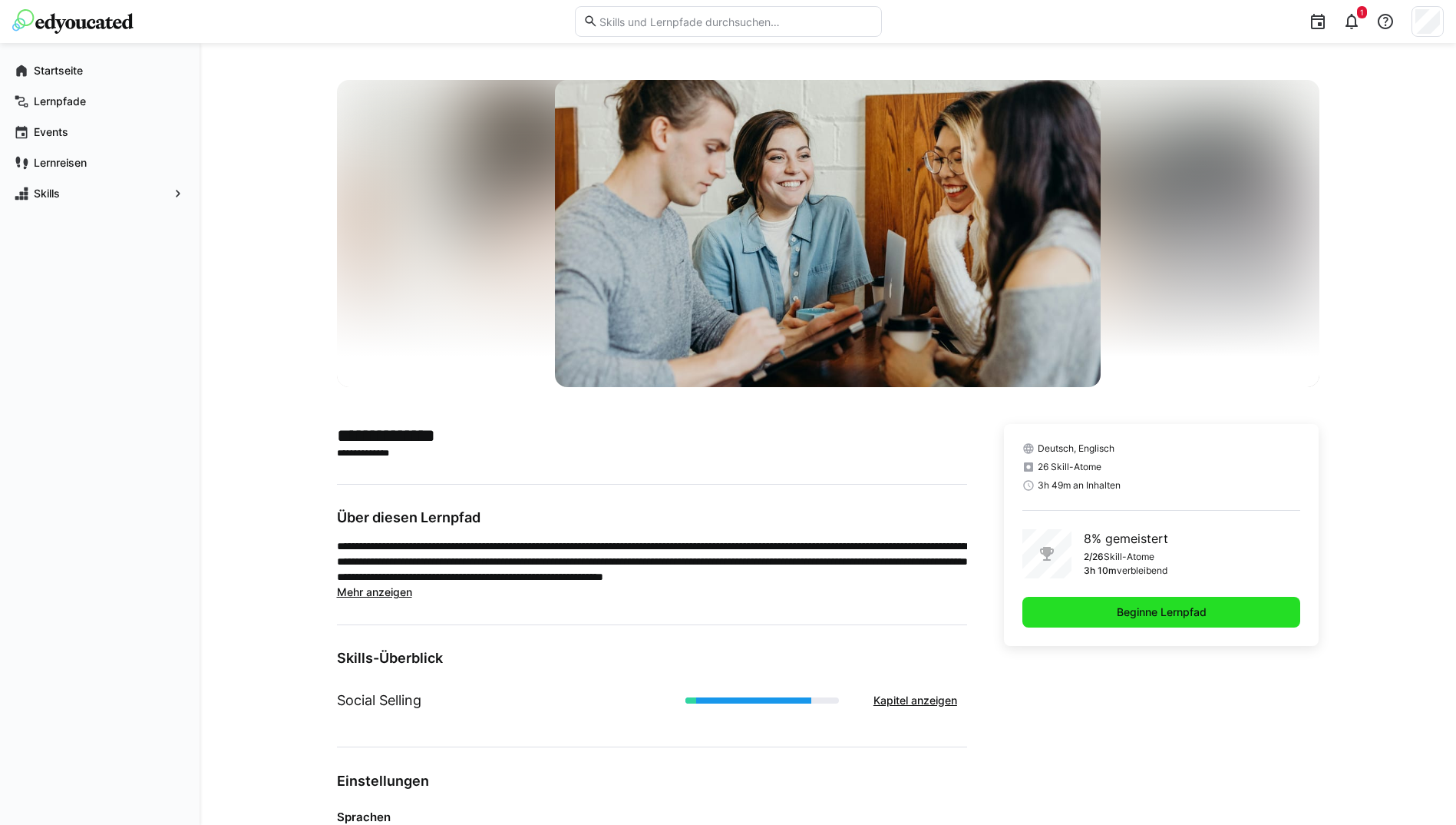
click at [1098, 609] on span "Beginne Lernpfad" at bounding box center [1162, 612] width 278 height 31
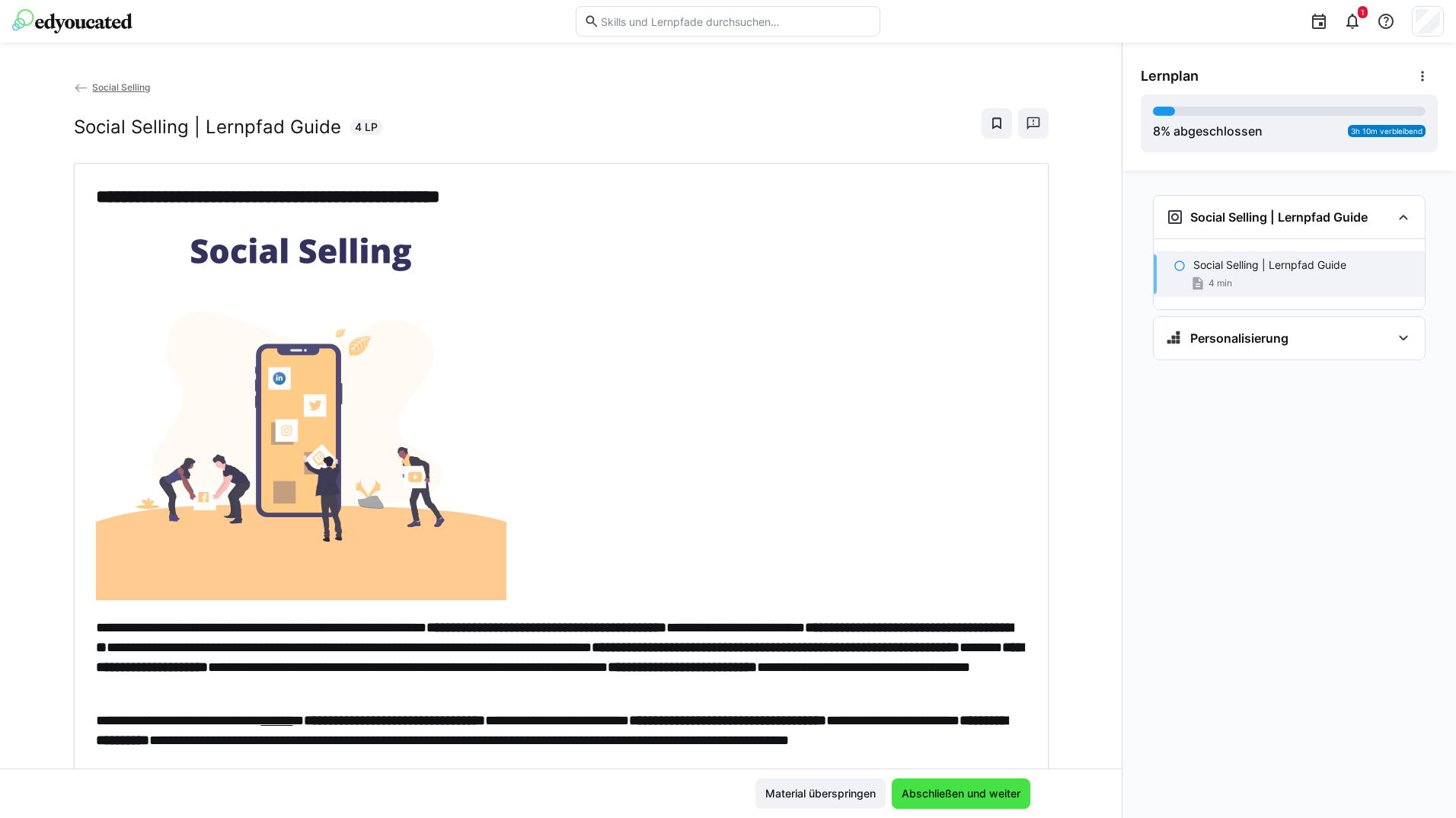
click at [929, 788] on span "Abschließen und weiter" at bounding box center [961, 793] width 123 height 15
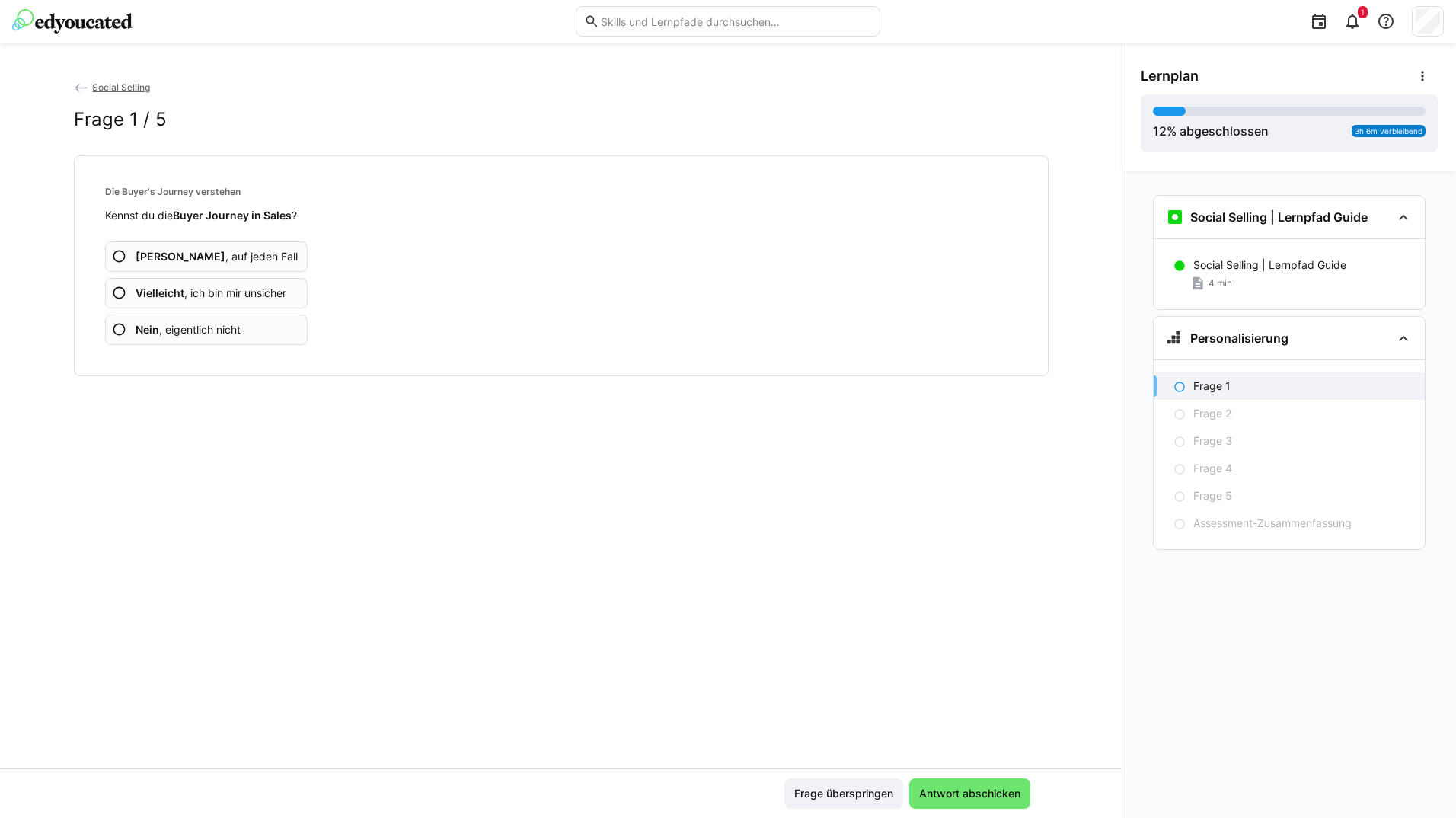
click at [256, 261] on app-assessment-question-radio "Ja , auf jeden Fall" at bounding box center [206, 257] width 203 height 31
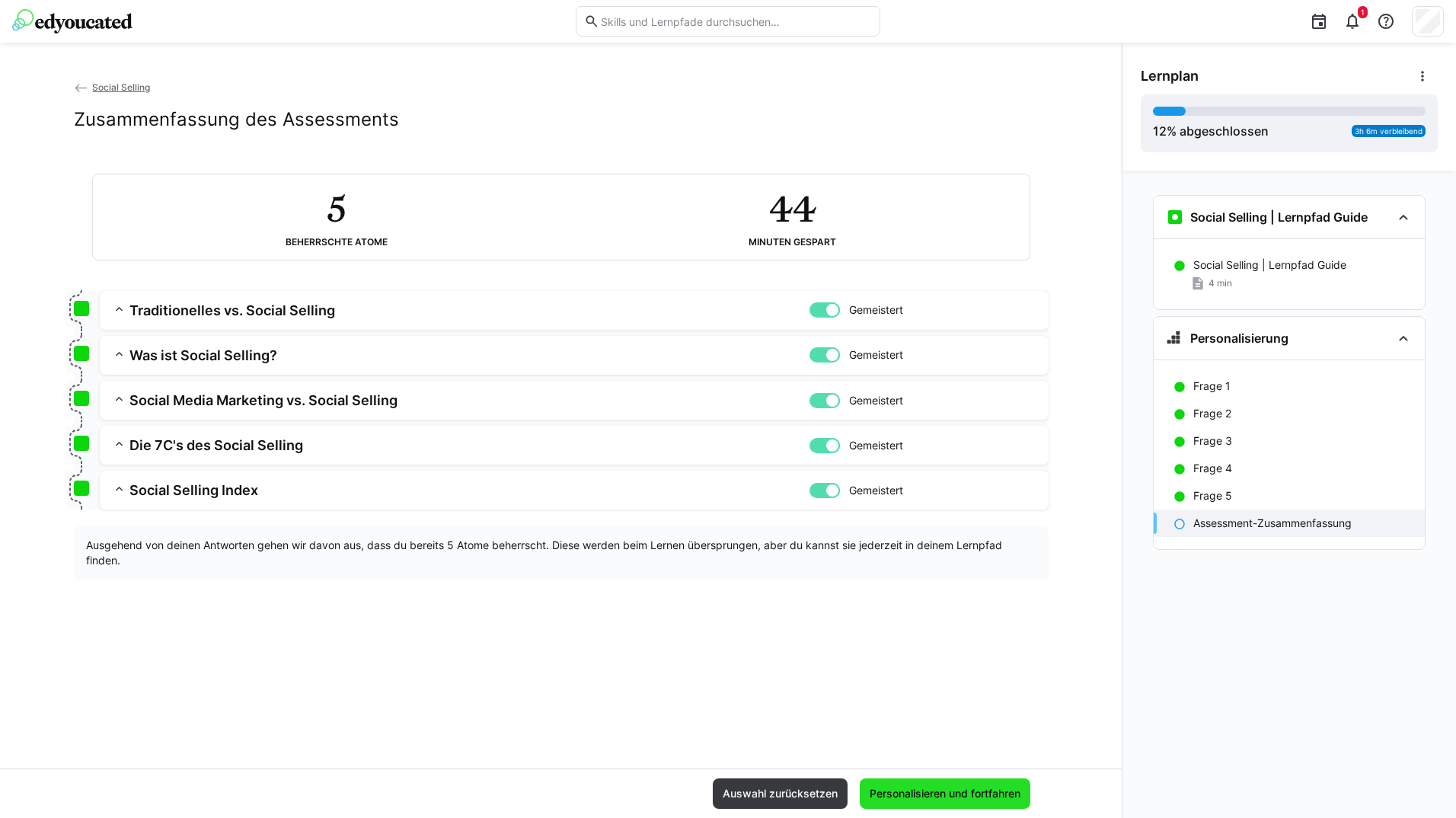
click at [939, 795] on span "Personalisieren und fortfahren" at bounding box center [945, 793] width 156 height 15
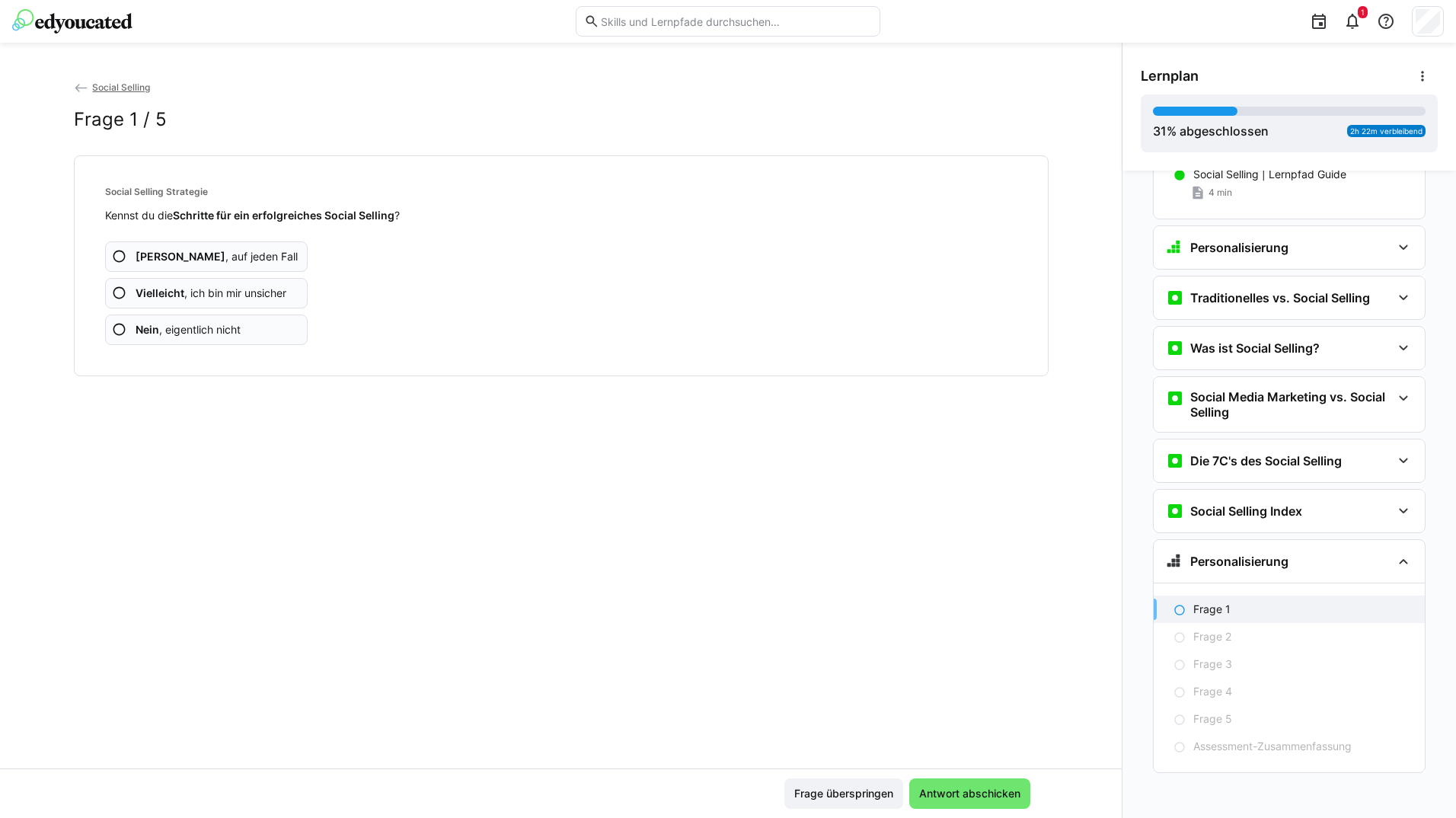
scroll to position [93, 0]
click at [294, 249] on div "Ja , auf jeden Fall Vielleicht , ich bin mir unsicher Nein , eigentlich nicht" at bounding box center [561, 283] width 912 height 121
click at [293, 247] on app-assessment-question-radio "Ja , auf jeden Fall" at bounding box center [206, 257] width 203 height 31
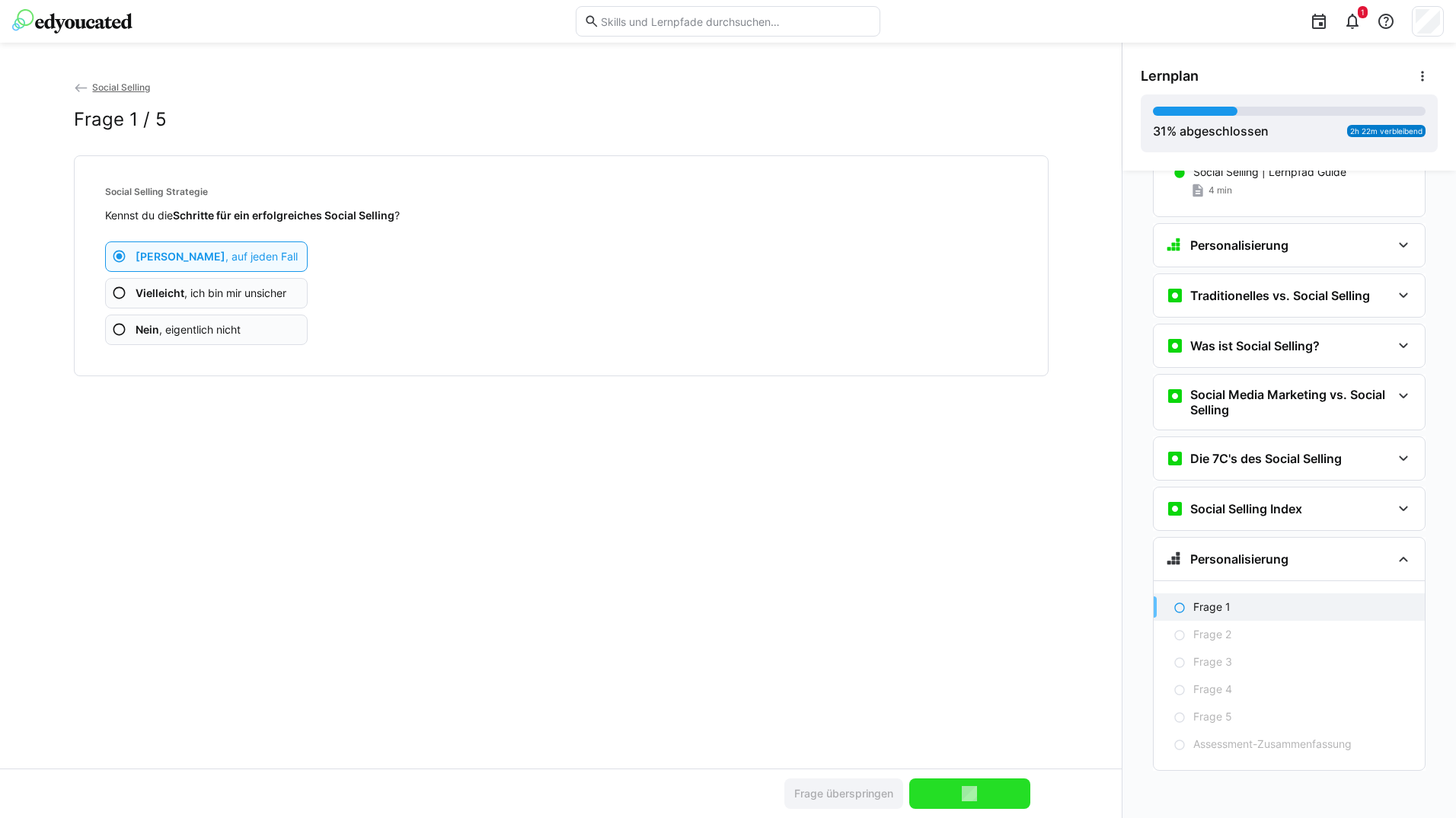
click at [292, 245] on app-assessment-question-radio "Ja , auf jeden Fall" at bounding box center [206, 257] width 203 height 31
click at [297, 250] on div "Ja , auf jeden Fall Vielleicht , ich bin mir unsicher Nein , eigentlich nicht" at bounding box center [561, 283] width 912 height 121
click at [295, 250] on div "Ja , auf jeden Fall Vielleicht , ich bin mir unsicher Nein , eigentlich nicht" at bounding box center [561, 283] width 912 height 121
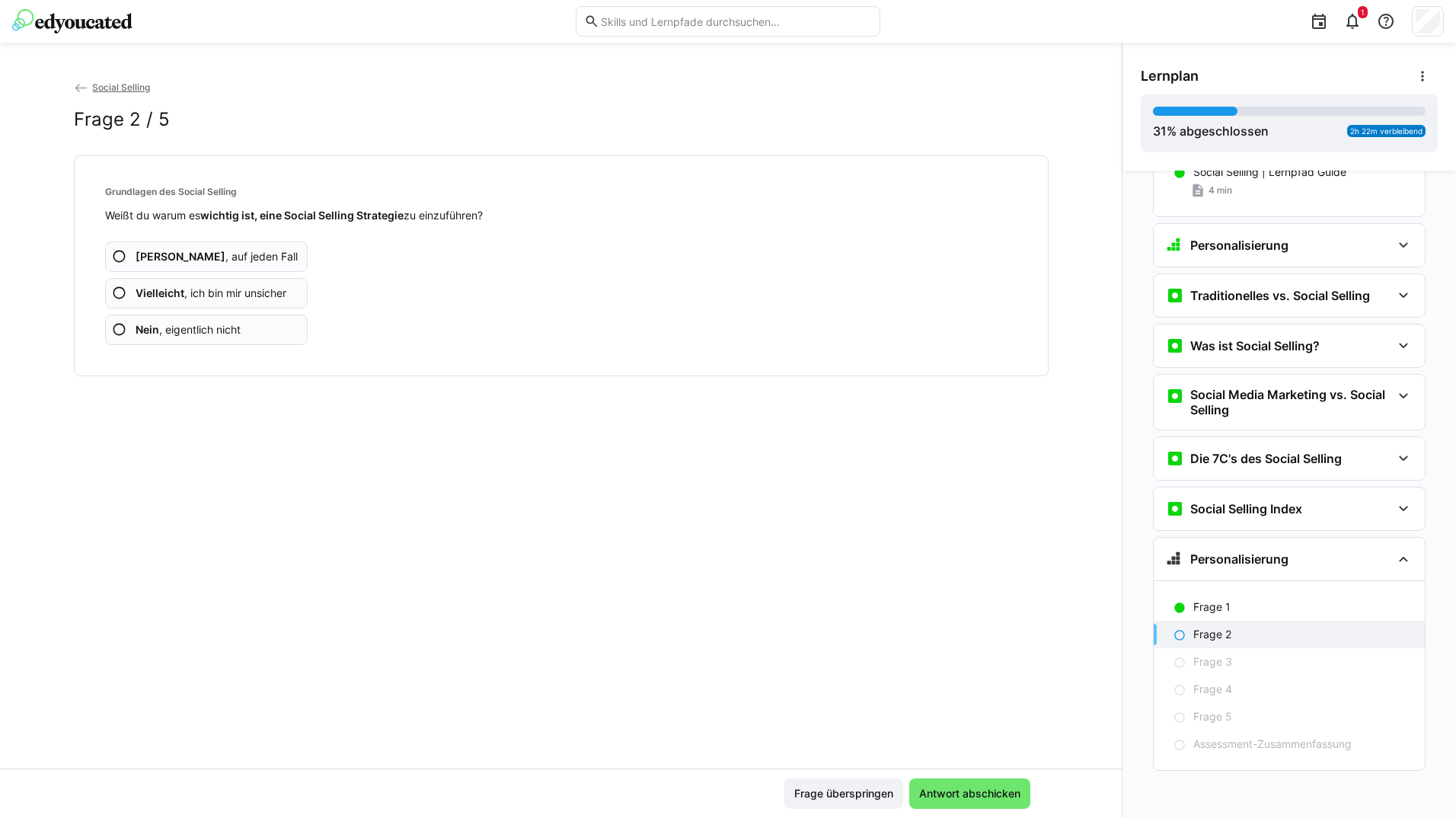
click at [293, 245] on app-assessment-question-radio "Ja , auf jeden Fall" at bounding box center [206, 257] width 203 height 31
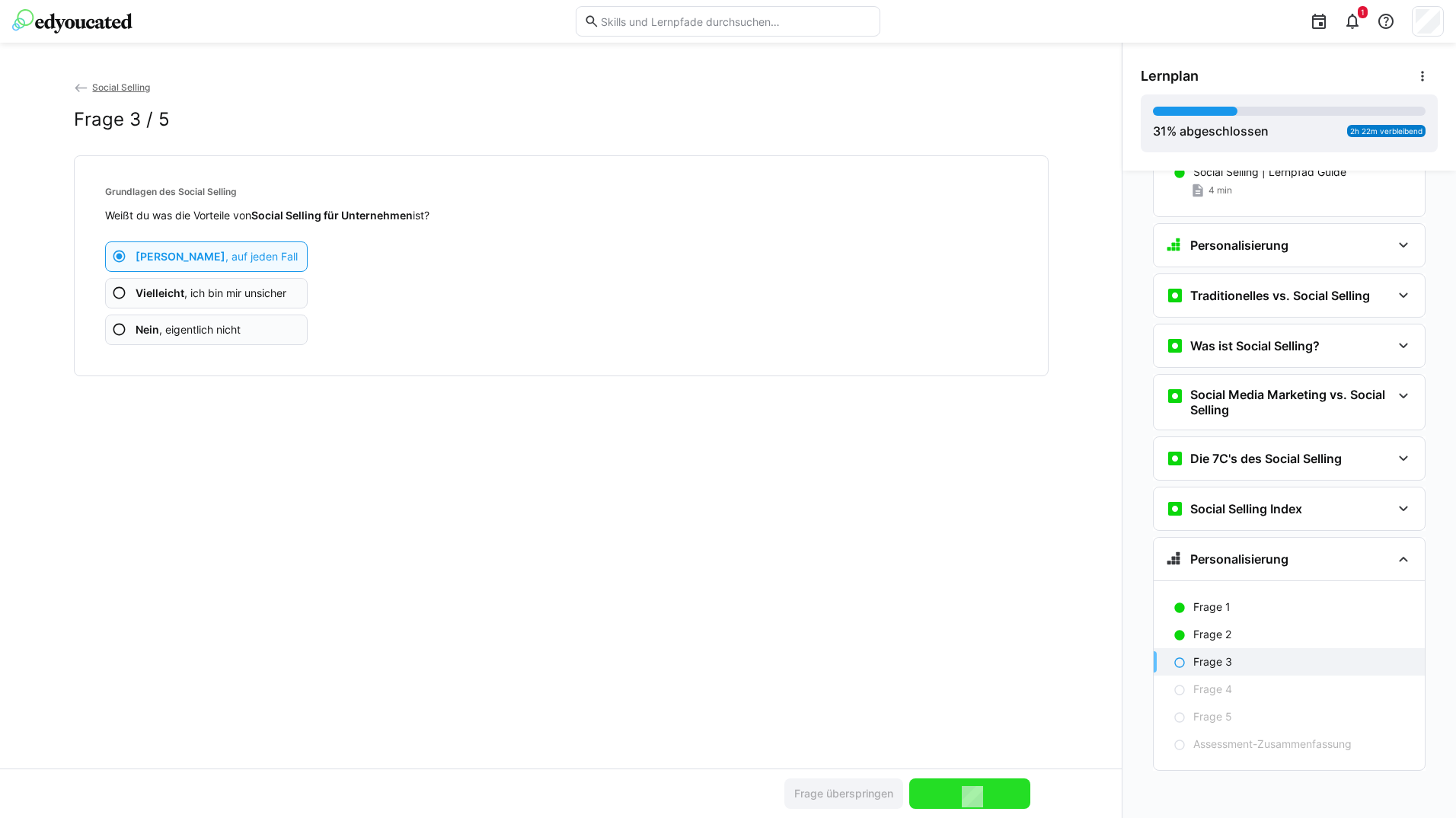
click at [292, 245] on app-assessment-question-radio "Ja , auf jeden Fall" at bounding box center [206, 257] width 203 height 31
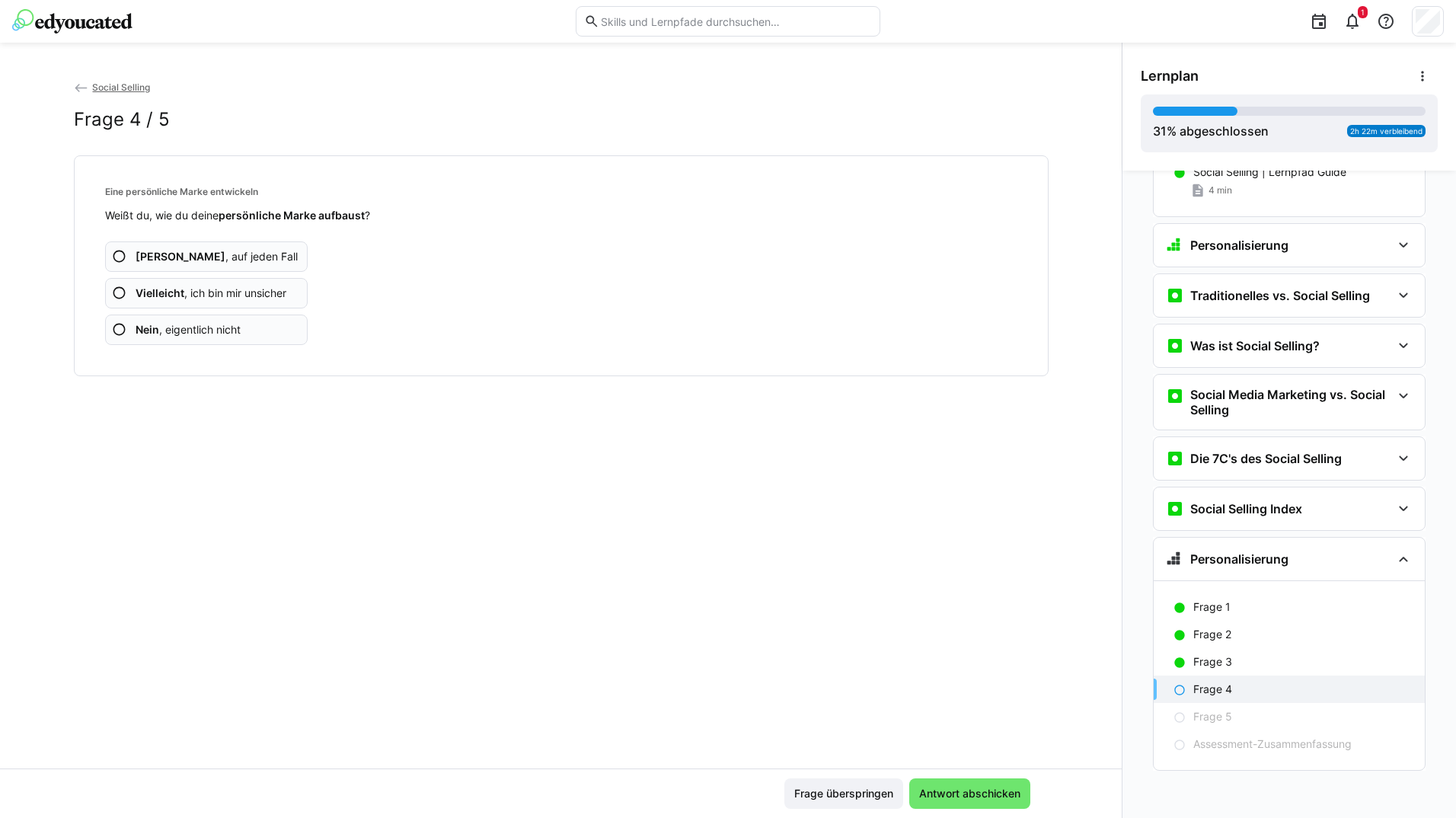
click at [292, 245] on app-assessment-question-radio "Ja , auf jeden Fall" at bounding box center [206, 257] width 203 height 31
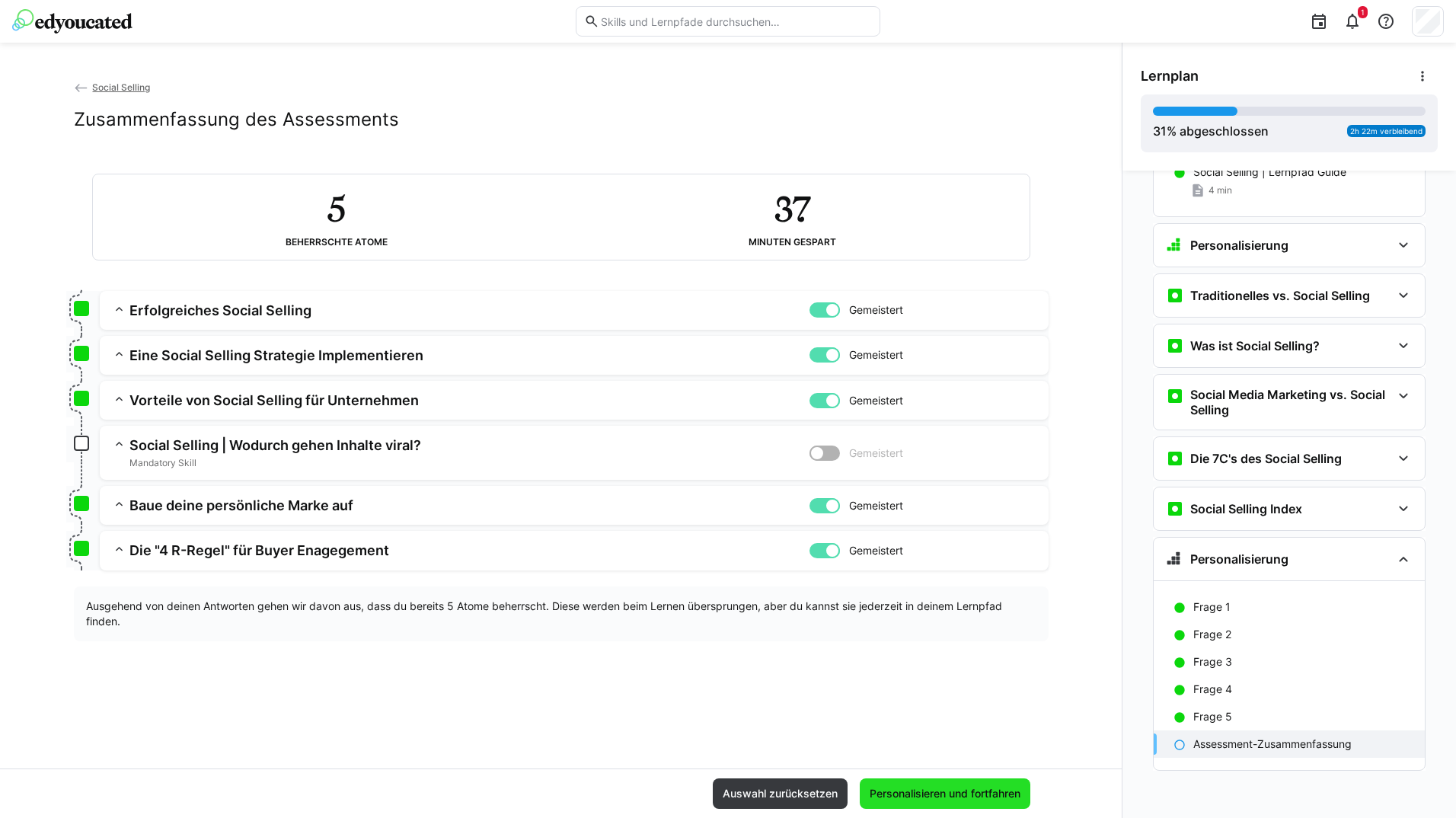
click at [943, 789] on span "Personalisieren und fortfahren" at bounding box center [945, 793] width 156 height 15
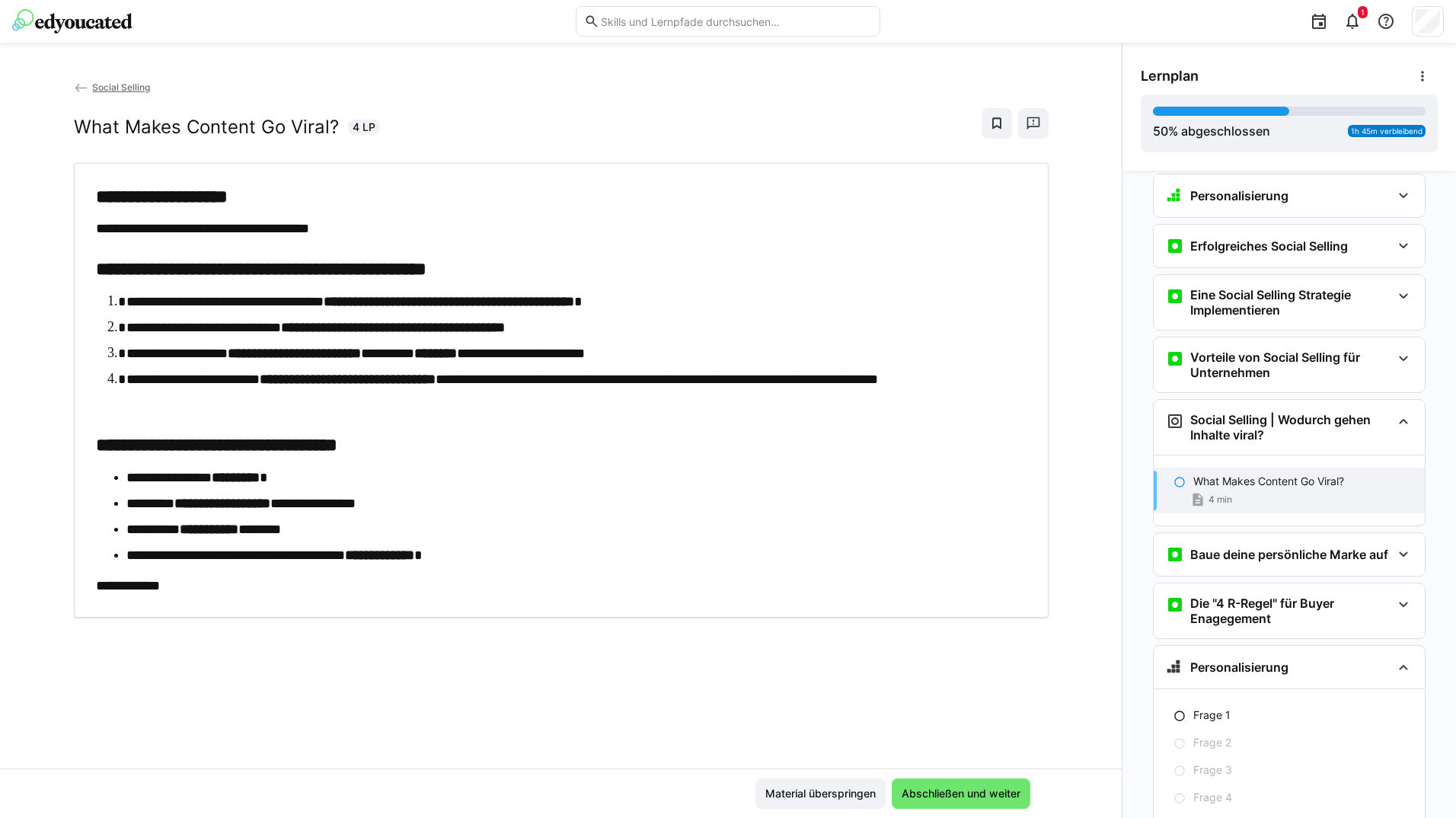
scroll to position [494, 0]
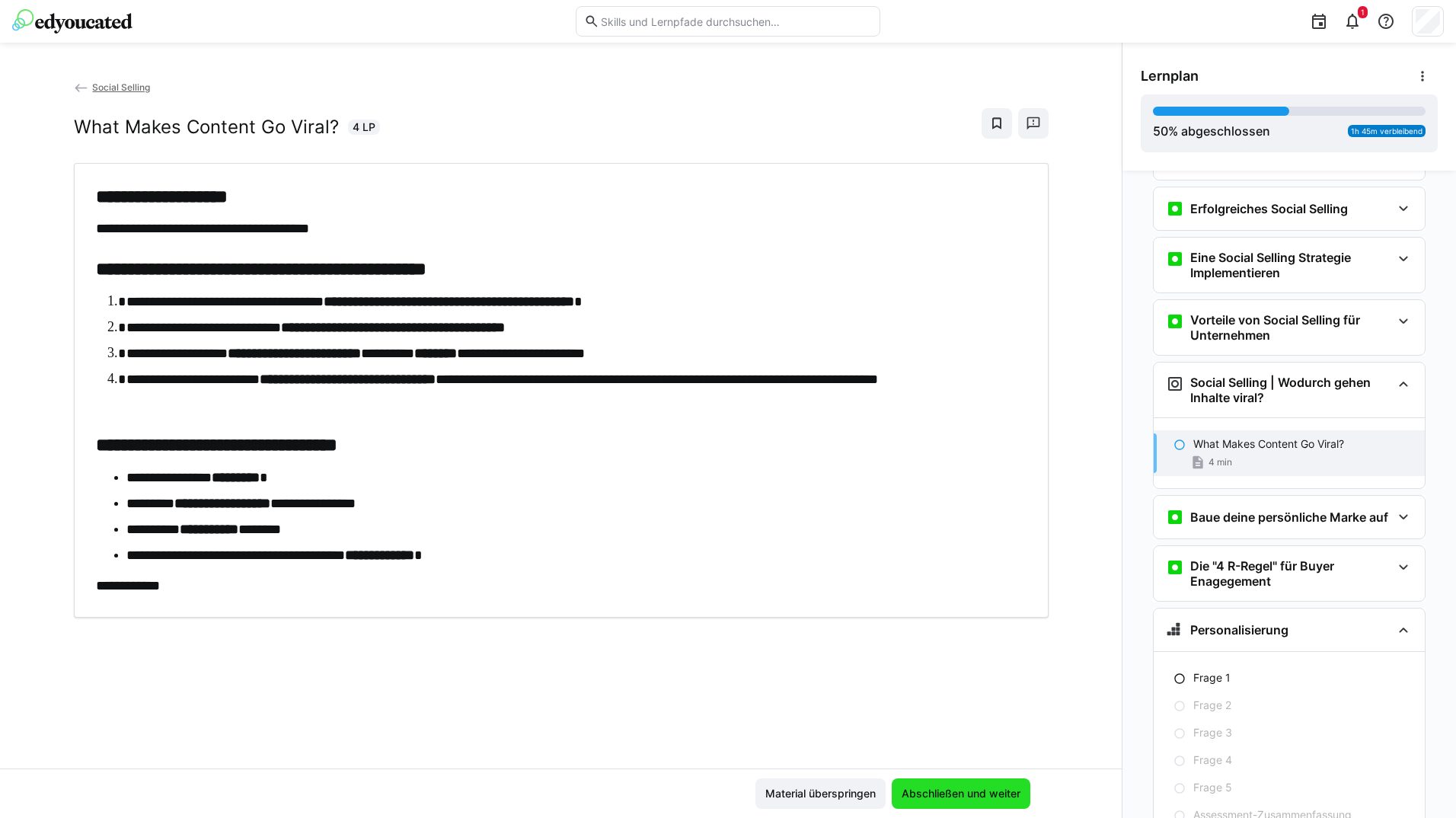
click at [932, 787] on span "Abschließen und weiter" at bounding box center [961, 793] width 123 height 15
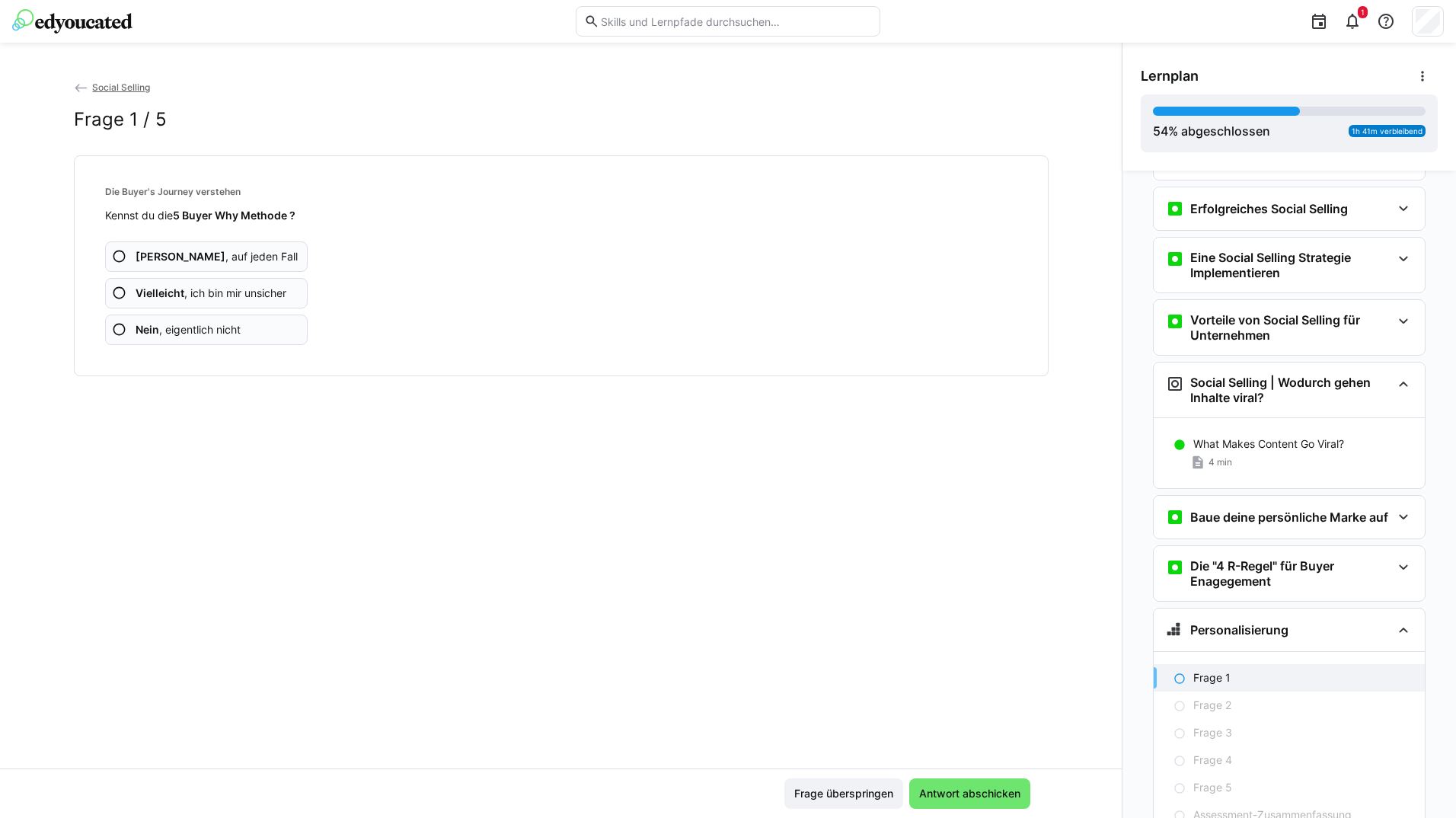
scroll to position [564, 0]
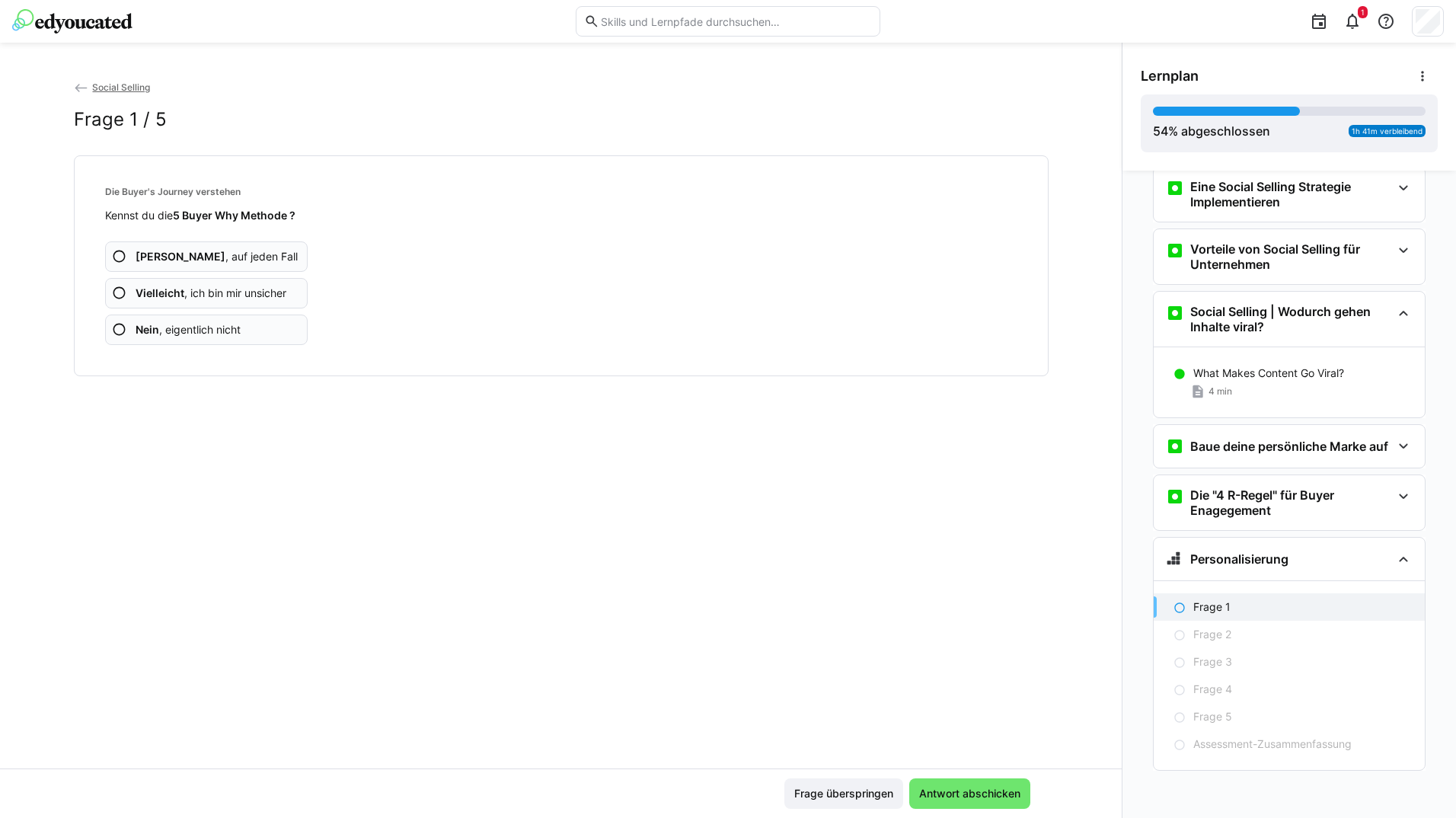
click at [231, 247] on app-assessment-question-radio "Ja , auf jeden Fall" at bounding box center [206, 257] width 203 height 31
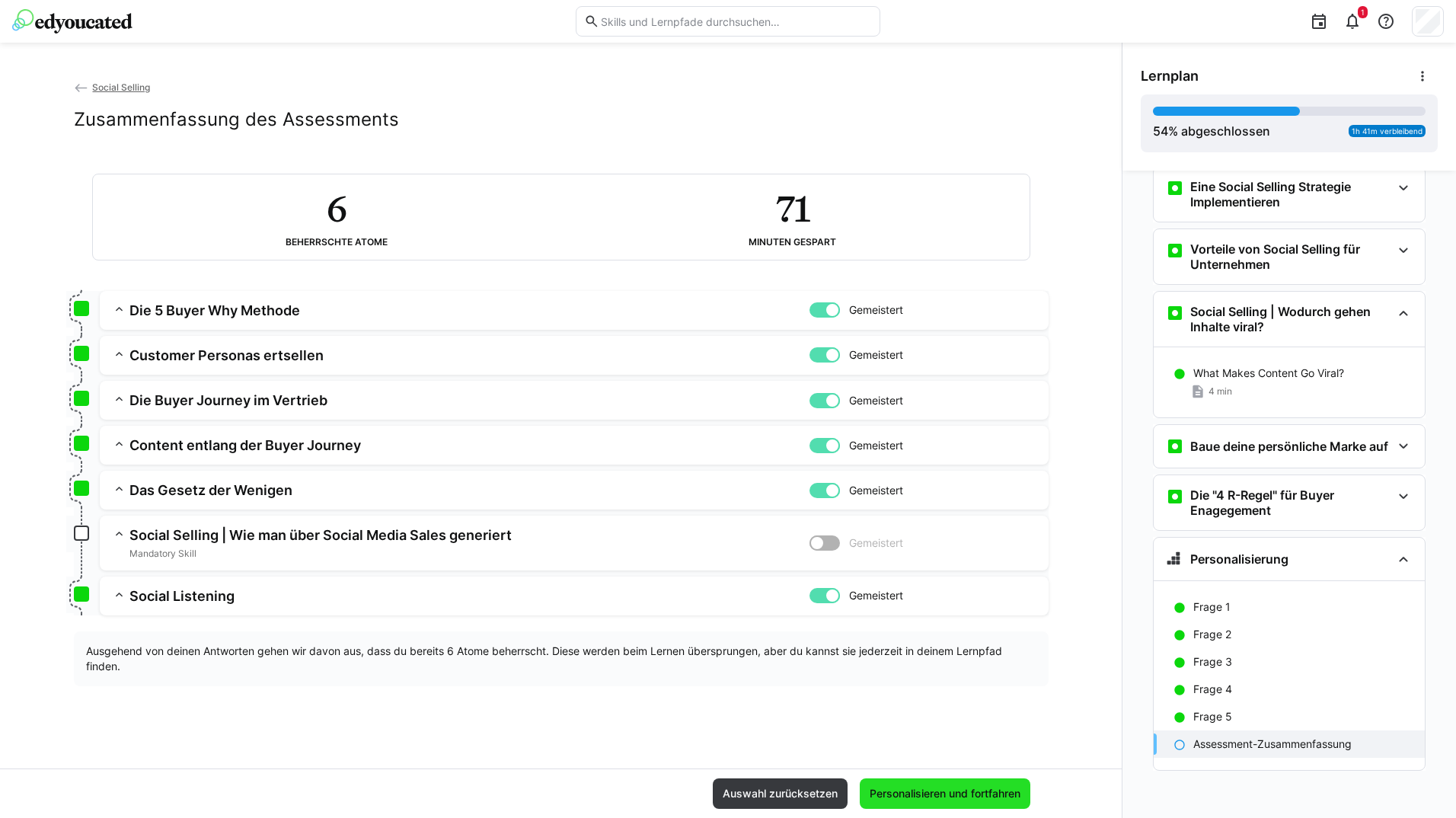
click at [900, 783] on span "Personalisieren und fortfahren" at bounding box center [945, 793] width 171 height 31
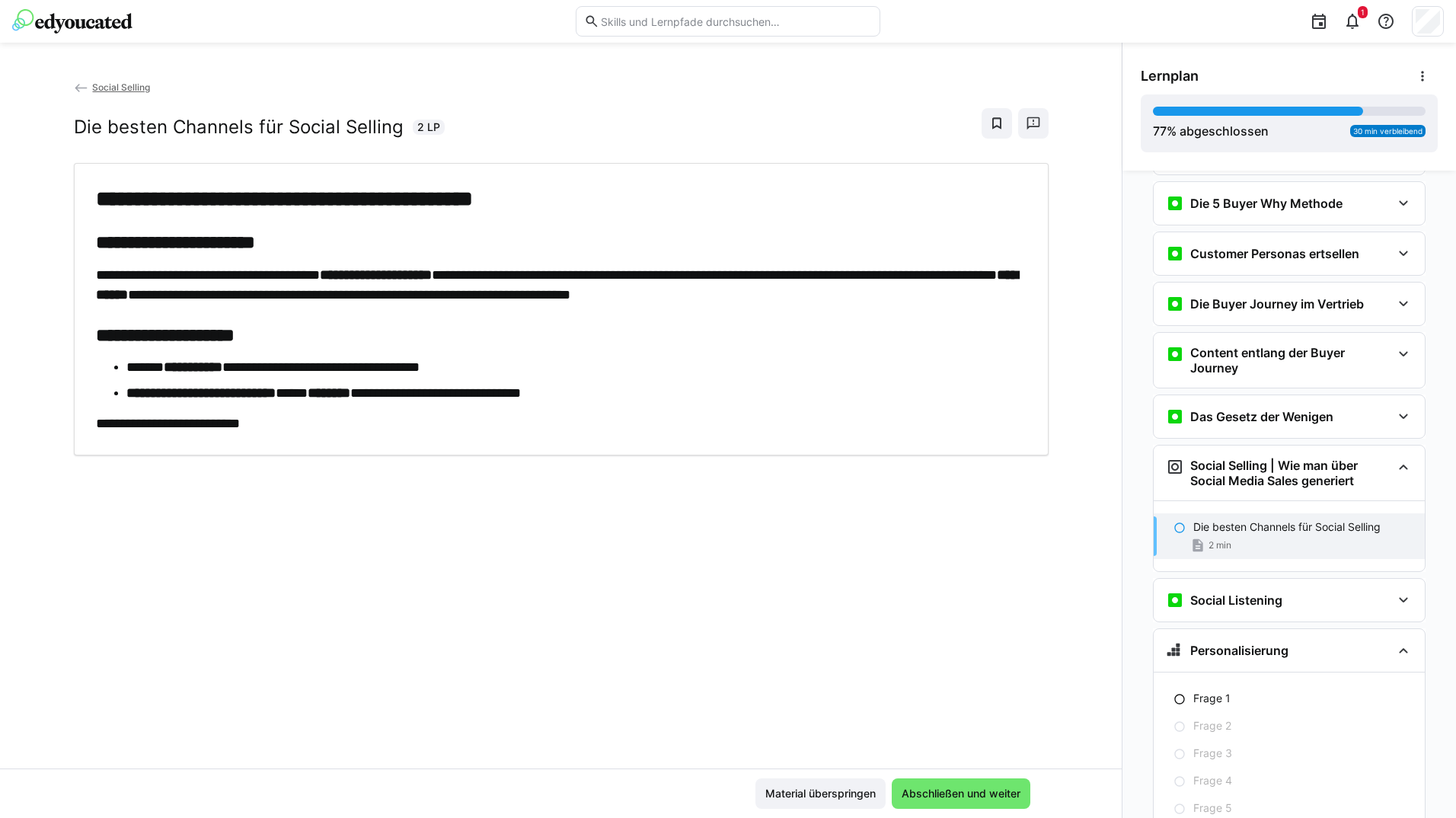
scroll to position [990, 0]
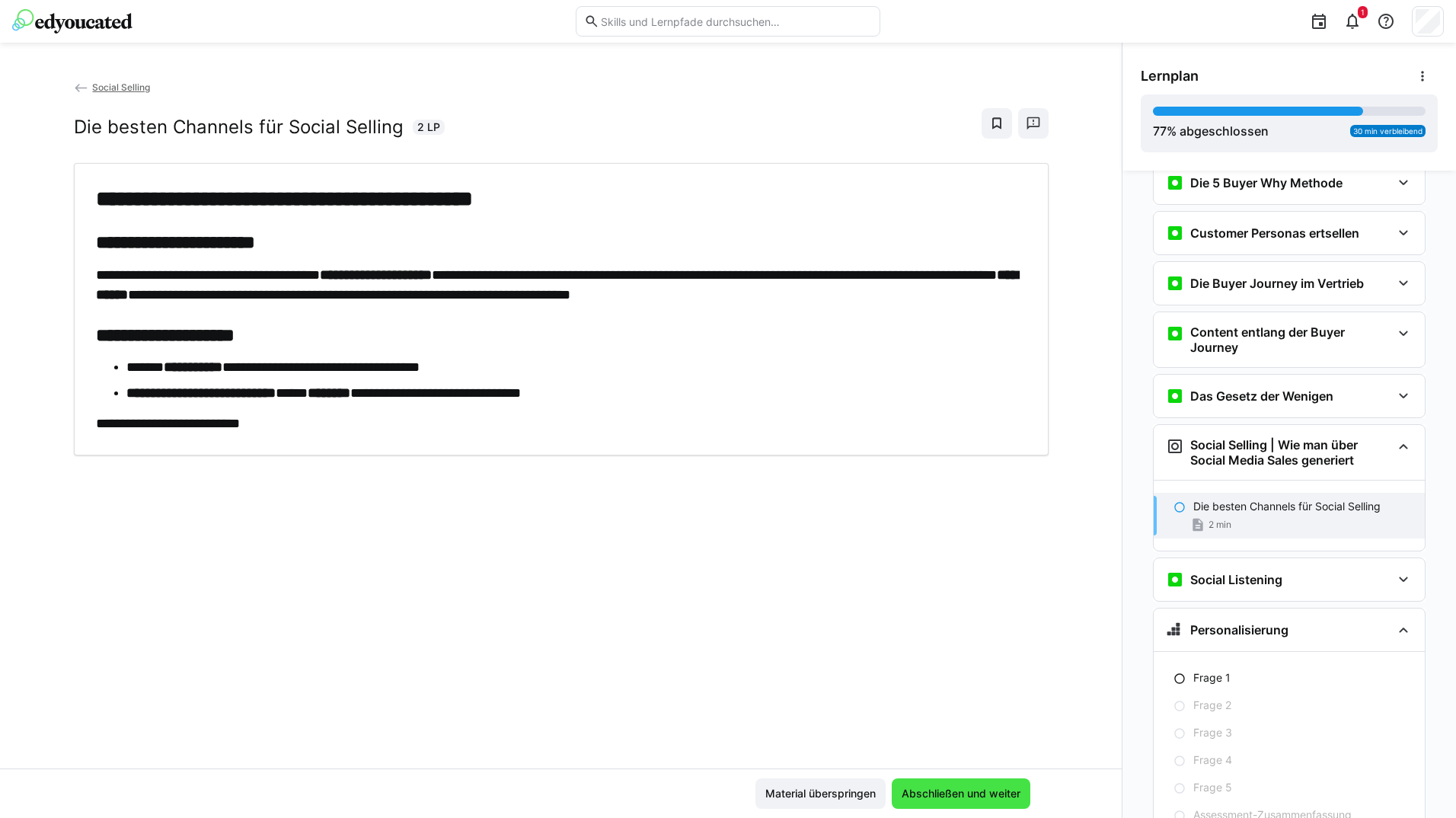
click at [915, 780] on span "Abschließen und weiter" at bounding box center [961, 793] width 139 height 31
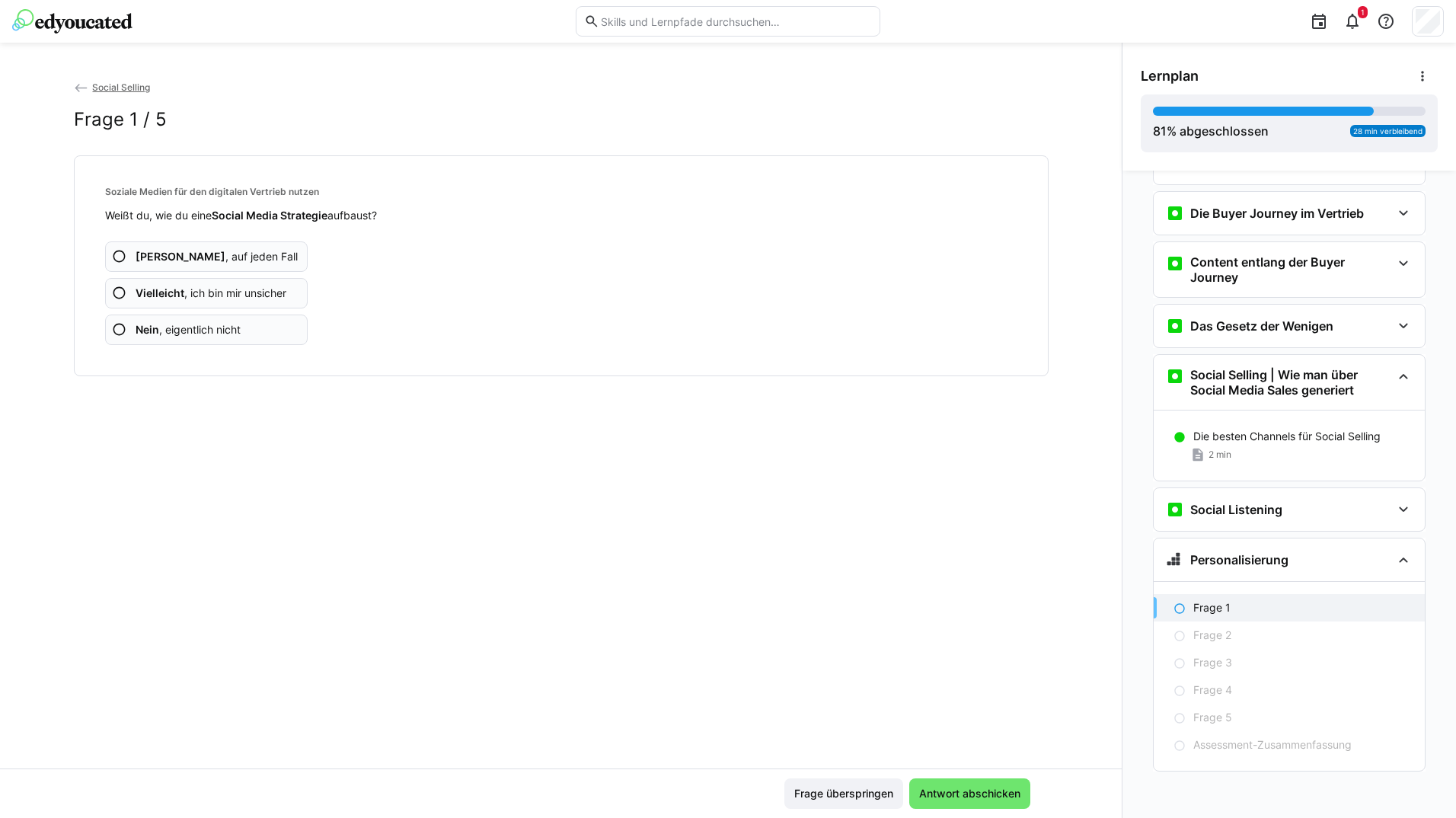
scroll to position [1062, 0]
click at [272, 255] on app-assessment-question-radio "Ja , auf jeden Fall" at bounding box center [206, 257] width 203 height 31
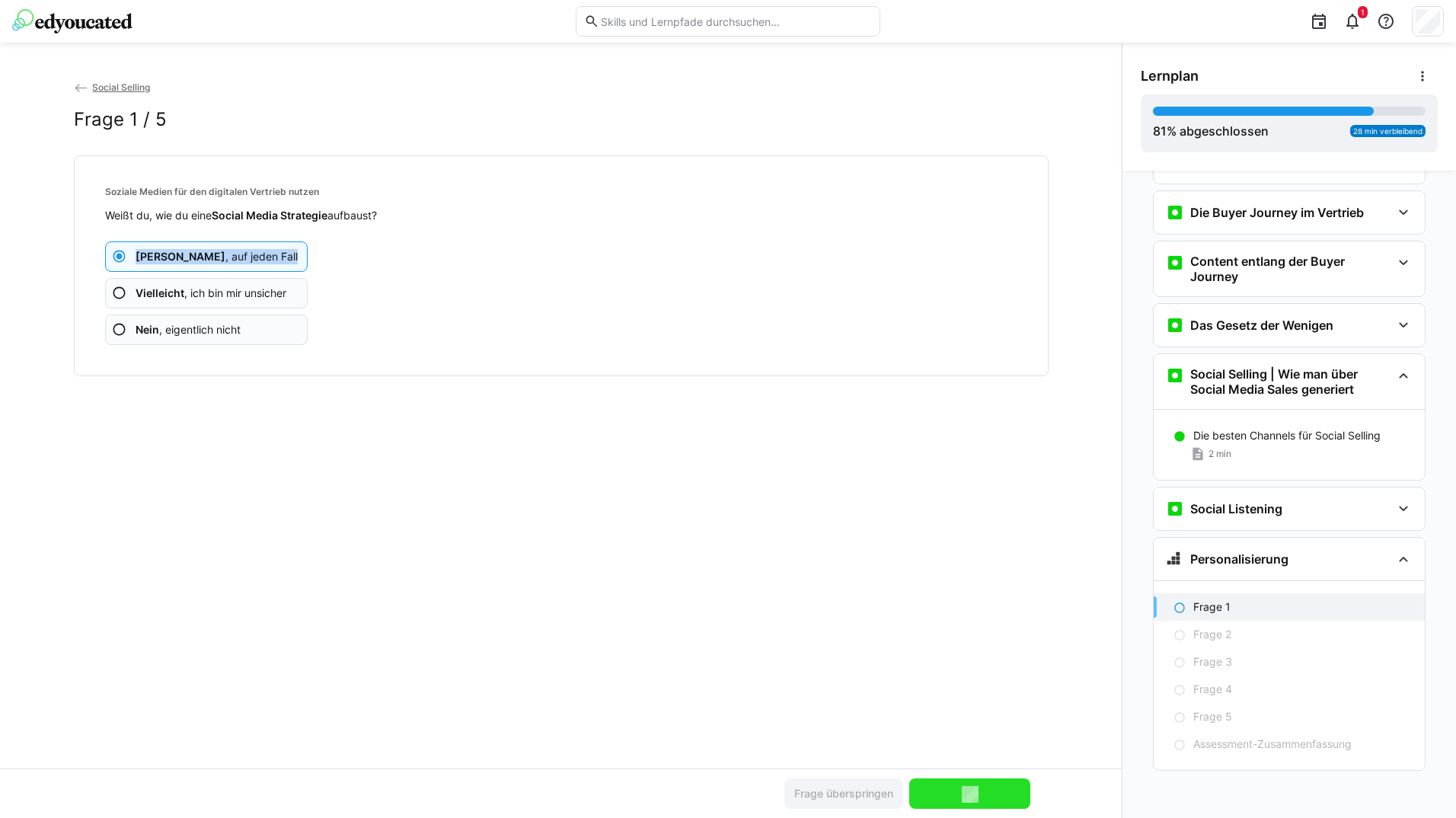
click at [272, 255] on app-assessment-question-radio "Ja , auf jeden Fall" at bounding box center [206, 257] width 203 height 31
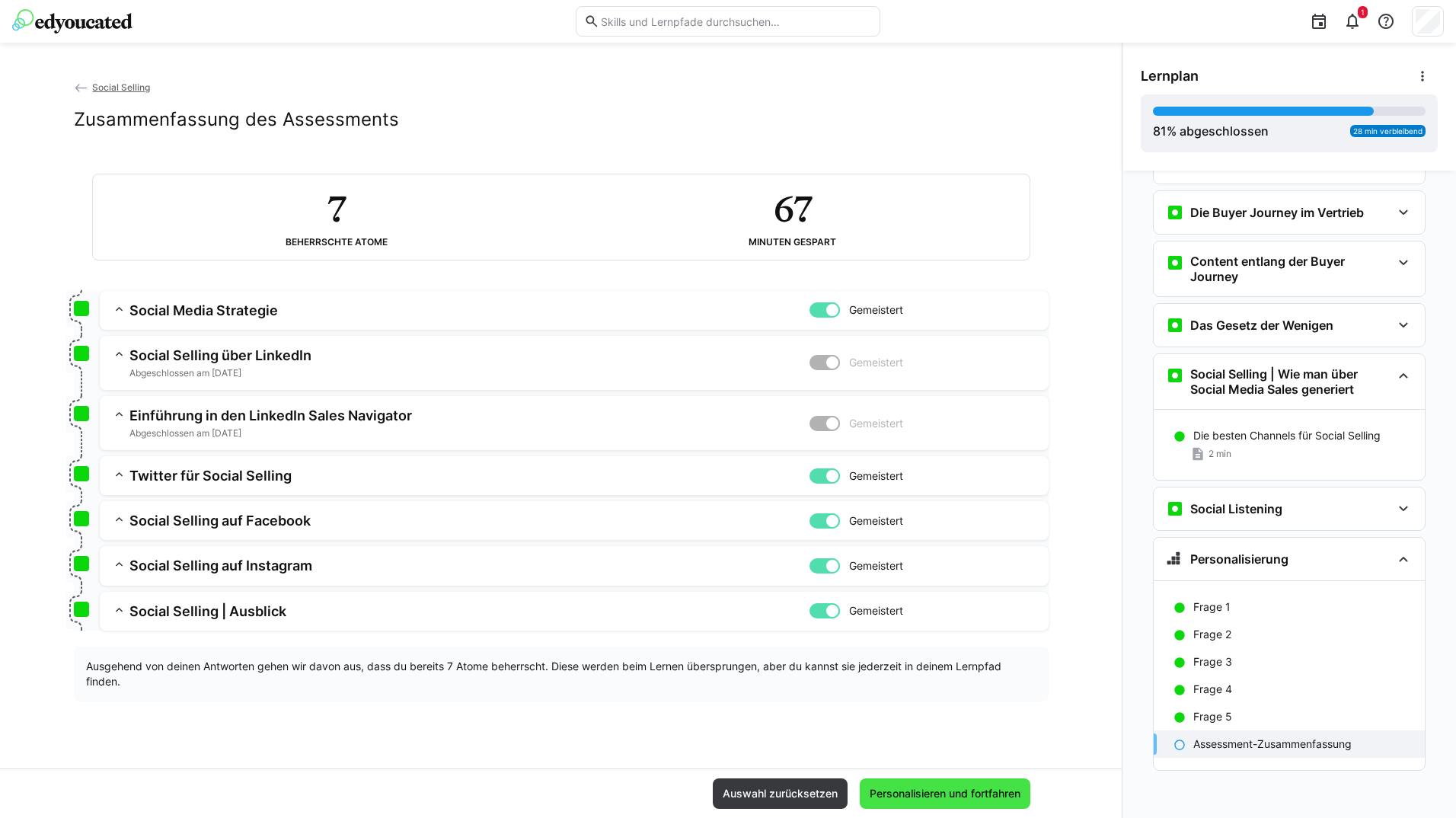
click at [902, 791] on span "Personalisieren und fortfahren" at bounding box center [945, 793] width 156 height 15
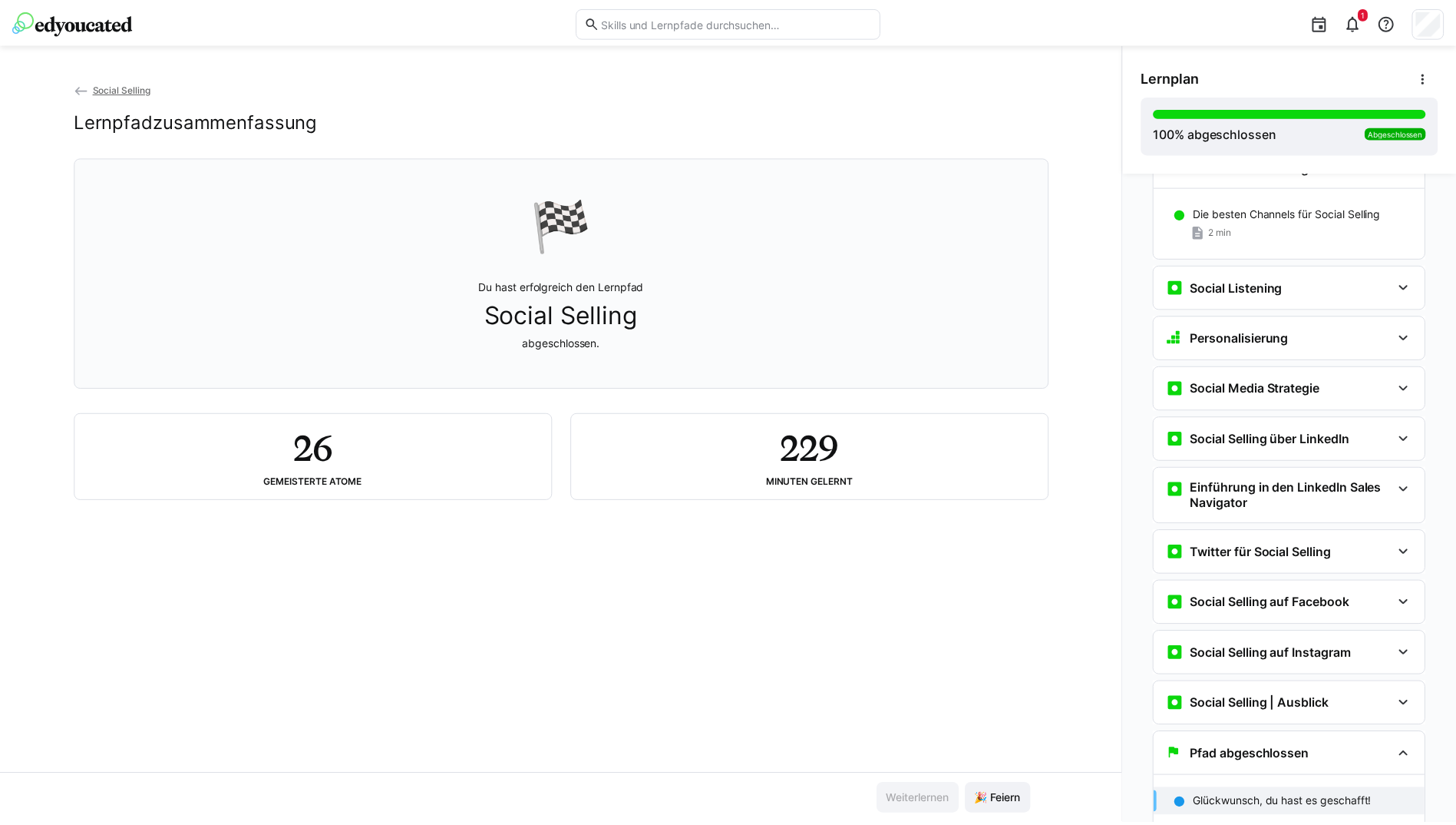
scroll to position [1298, 0]
click at [984, 790] on span "🎉 Feiern" at bounding box center [1005, 800] width 66 height 31
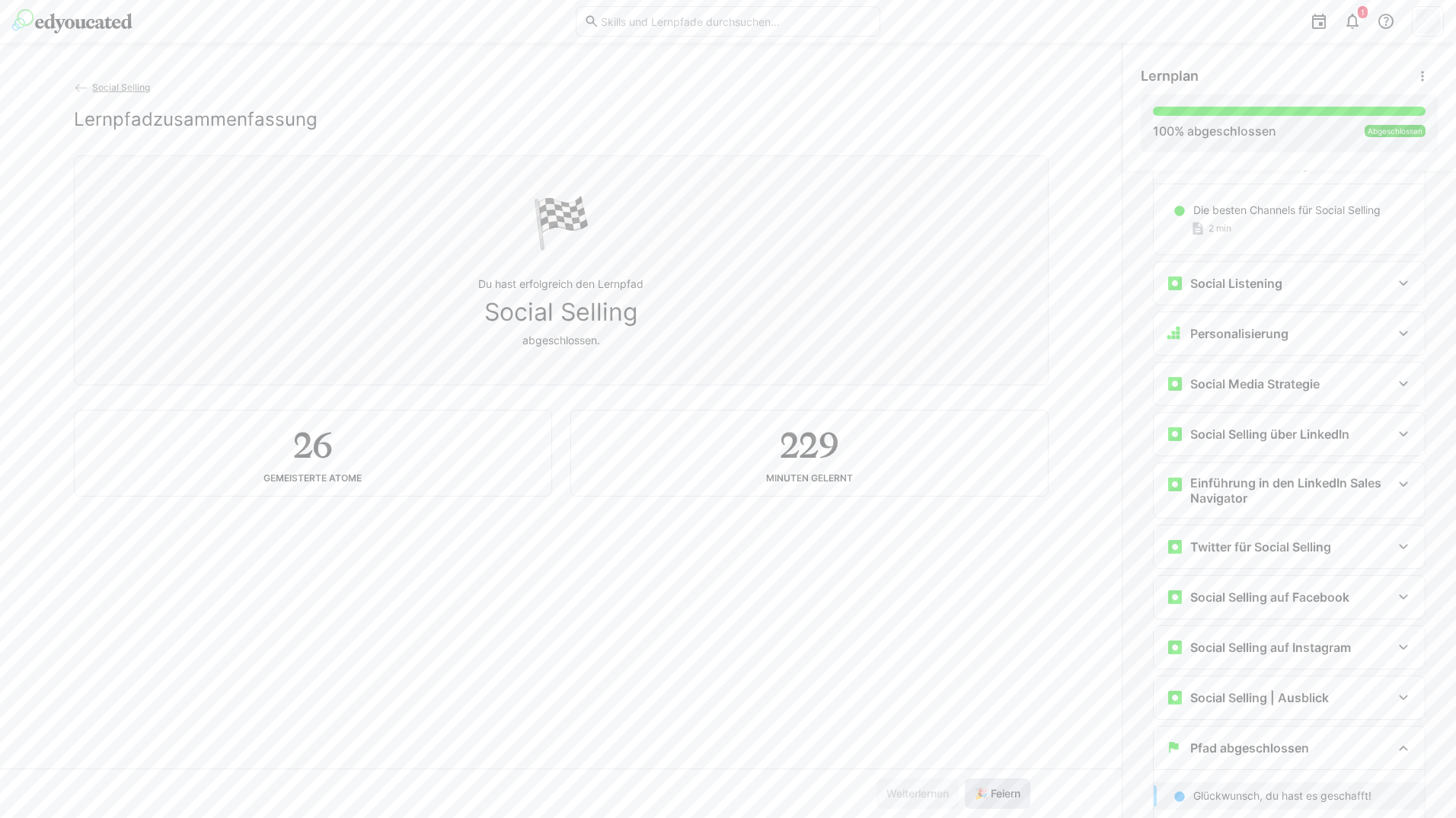
click at [977, 784] on span "🎉 Feiern" at bounding box center [997, 793] width 66 height 31
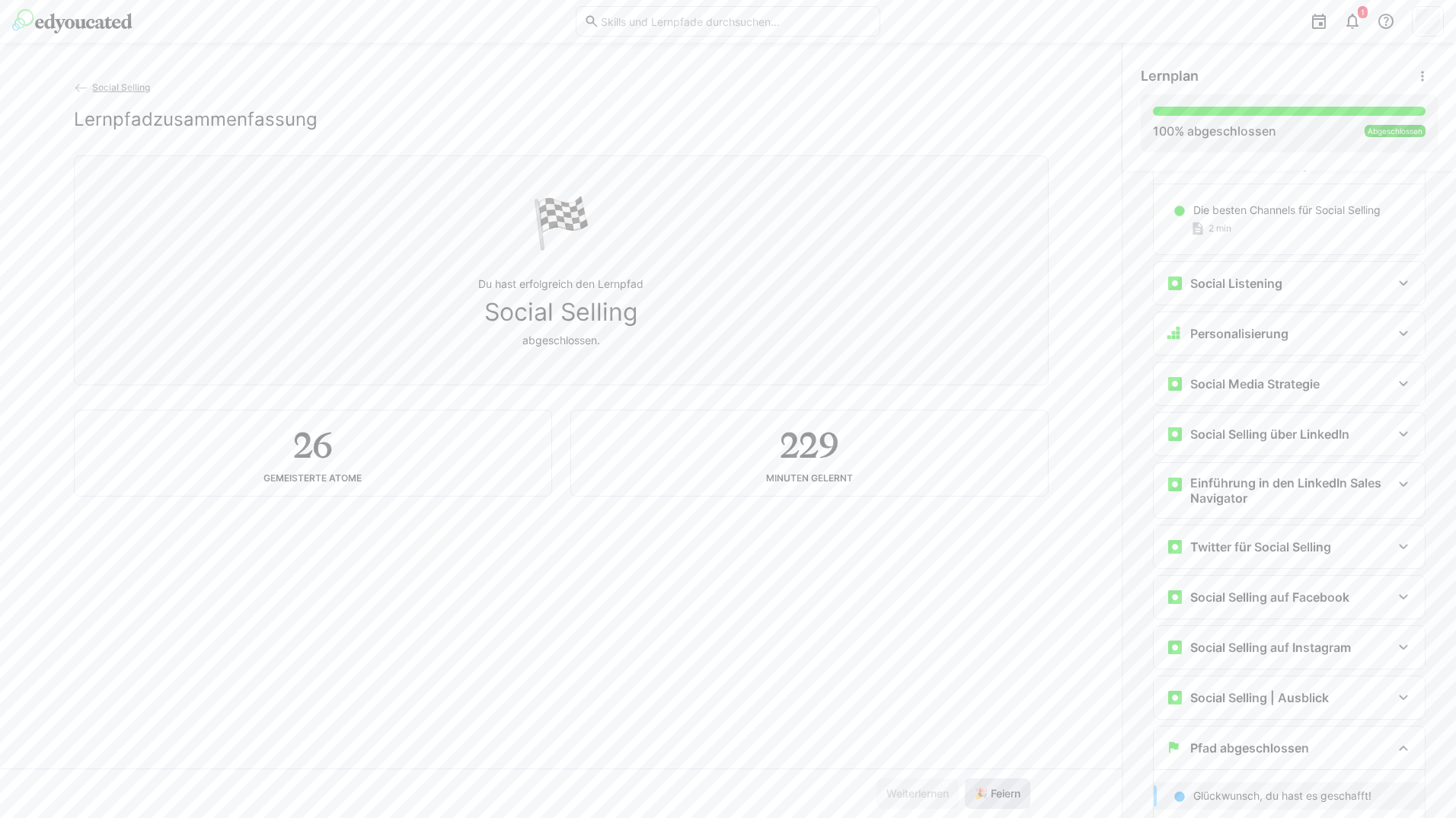
click at [977, 784] on span "🎉 Feiern" at bounding box center [997, 793] width 66 height 31
click at [74, 85] on eds-icon at bounding box center [82, 88] width 15 height 15
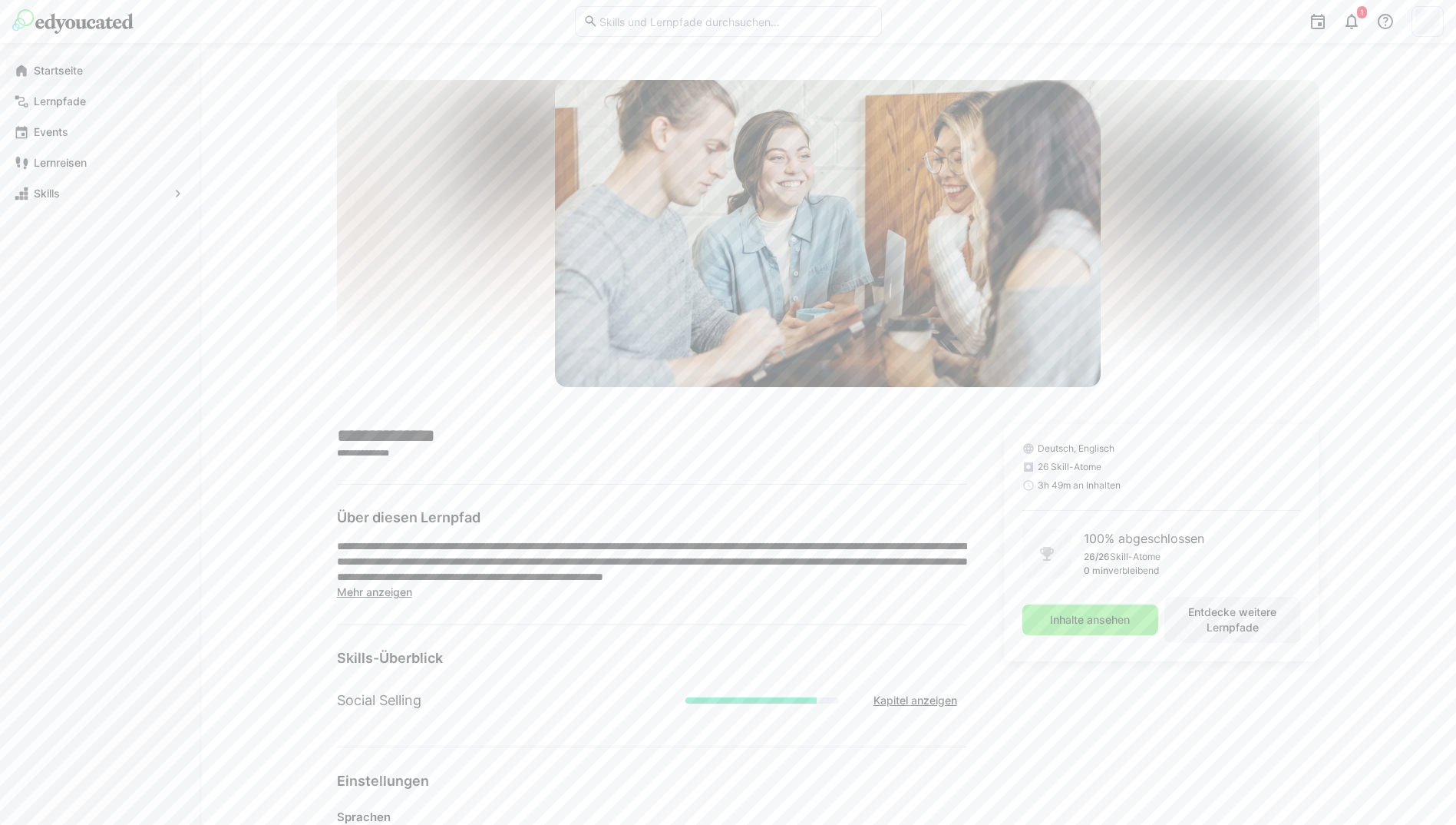
click at [95, 64] on span "Startseite" at bounding box center [108, 70] width 154 height 15
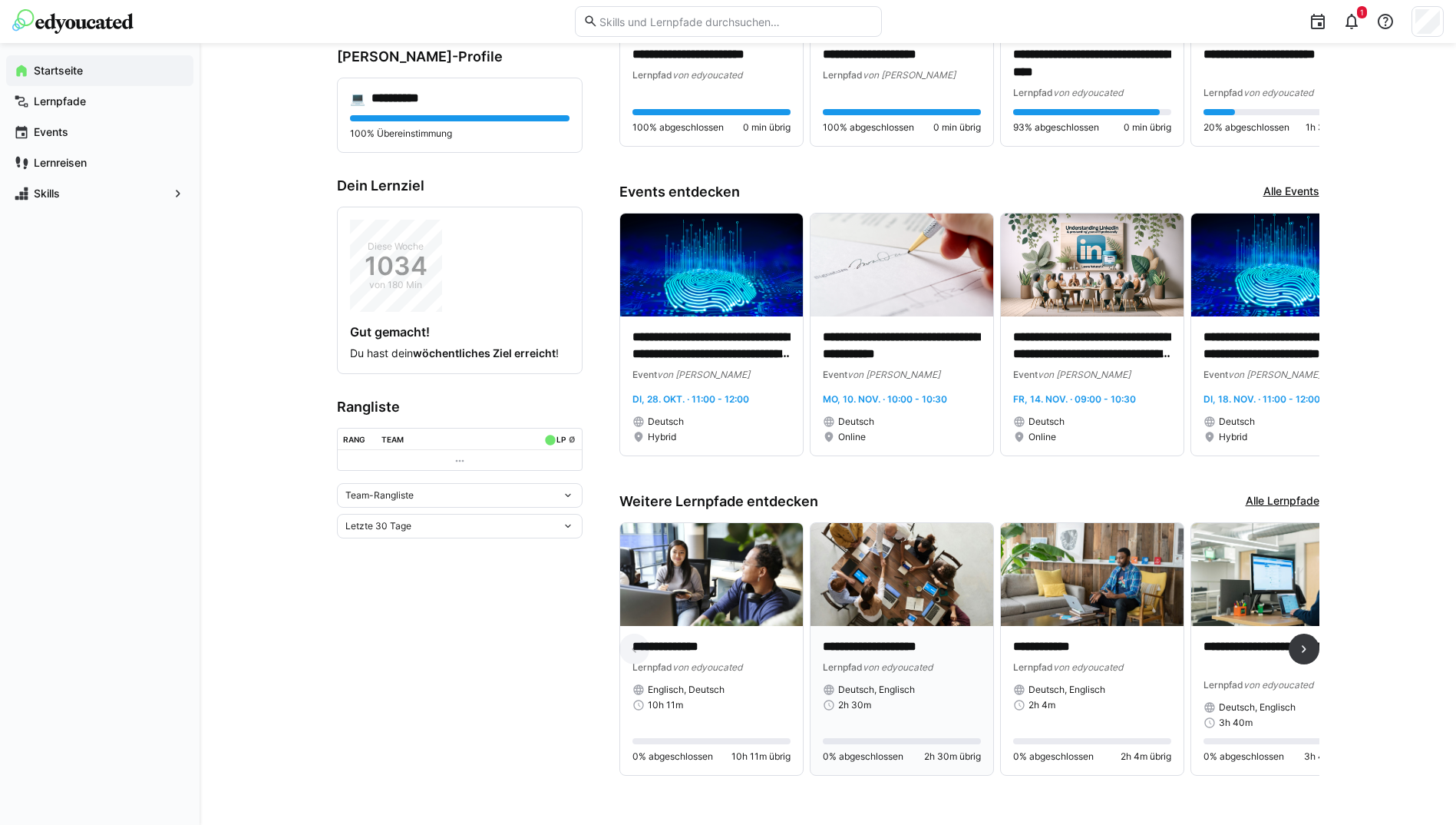
scroll to position [194, 0]
click at [689, 626] on div "**********" at bounding box center [712, 700] width 183 height 149
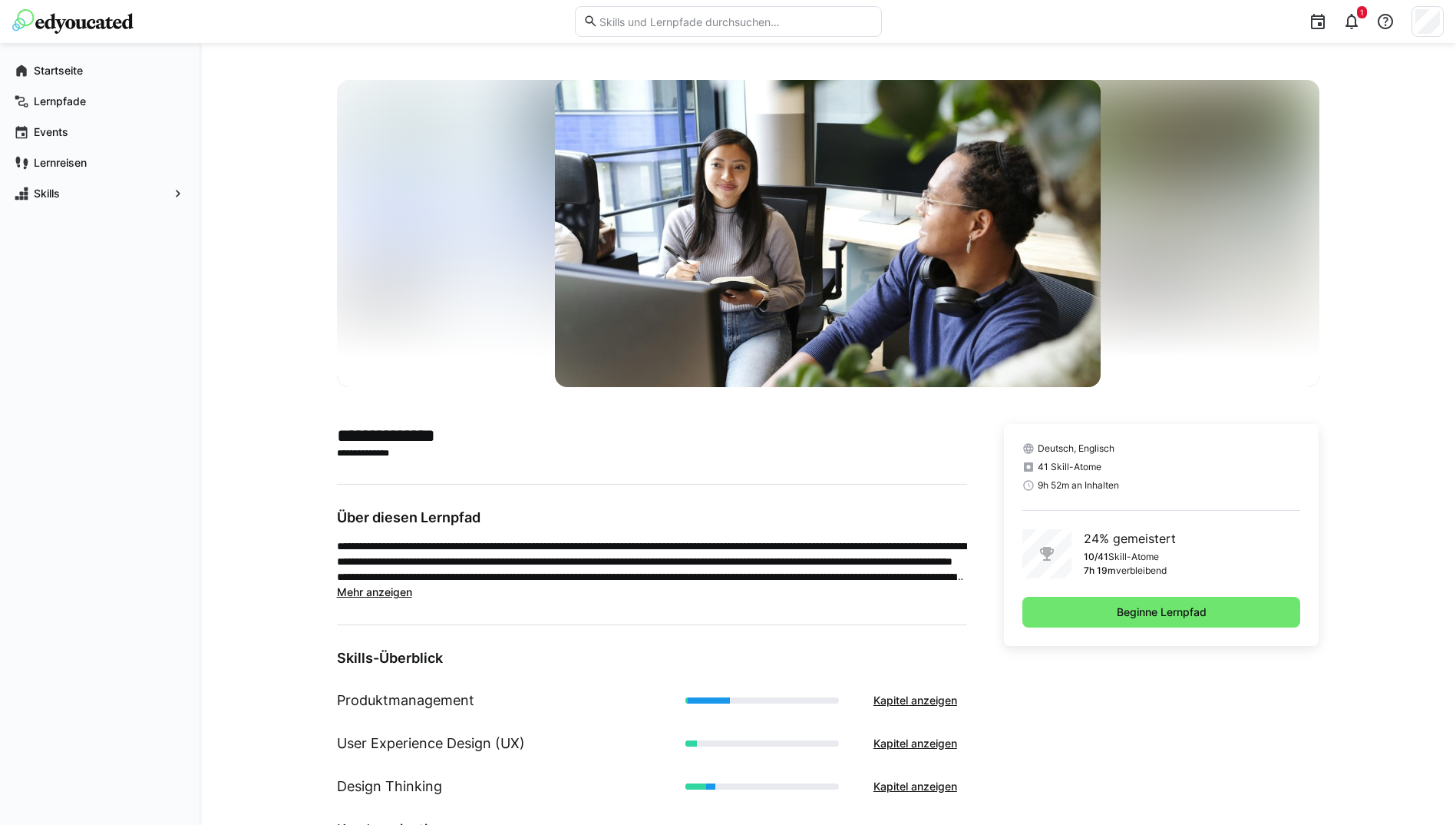
click at [1194, 644] on div "Deutsch, Englisch 41 Skill-Atome 9h 52m an Inhalten 24% gemeistert 10/41 Skill-…" at bounding box center [1162, 534] width 316 height 221
click at [1126, 601] on span "Beginne Lernpfad" at bounding box center [1162, 612] width 278 height 31
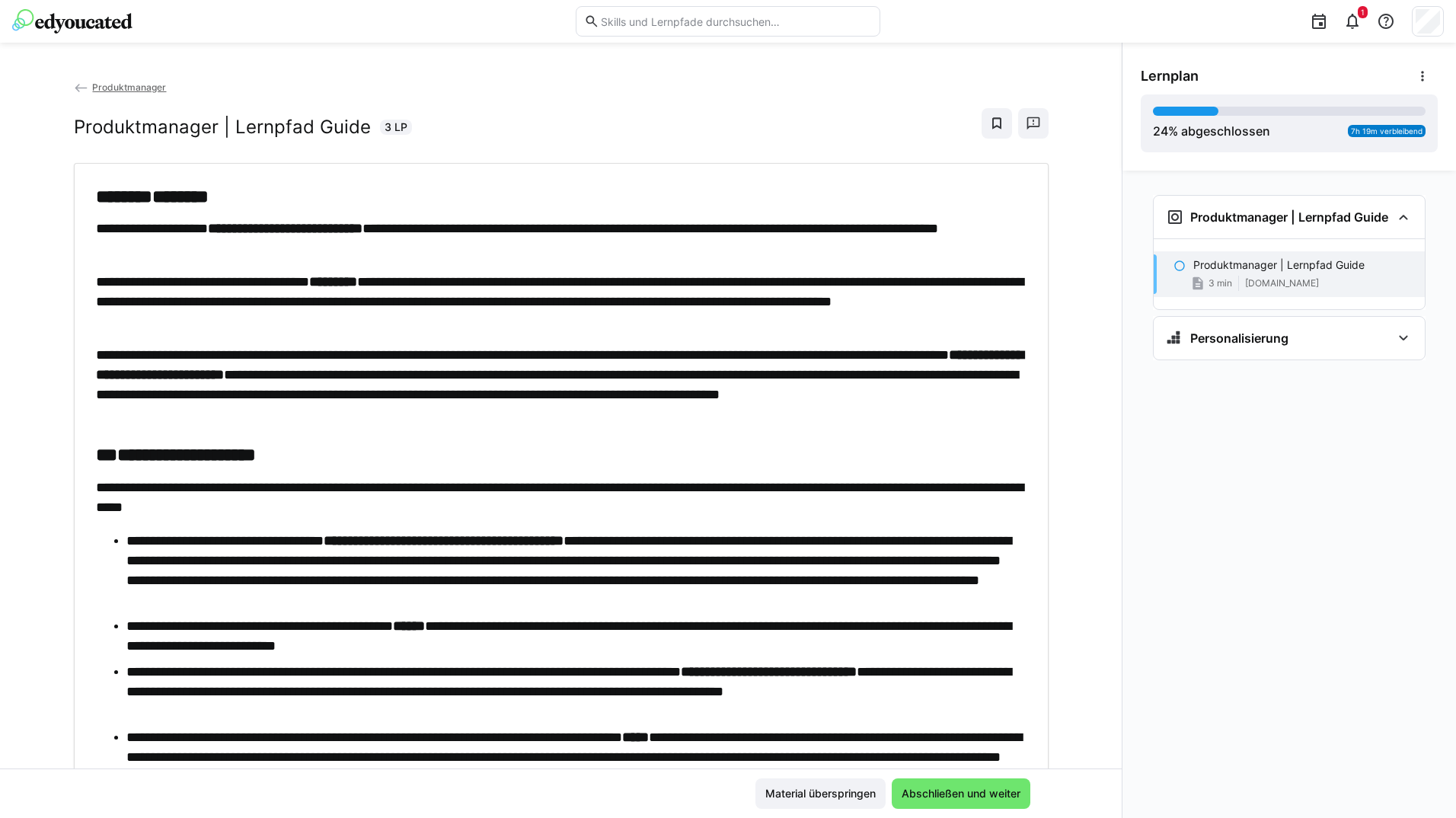
click at [968, 772] on div "Material überspringen Abschließen und weiter" at bounding box center [561, 792] width 1121 height 49
click at [971, 784] on span "Abschließen und weiter" at bounding box center [961, 793] width 139 height 31
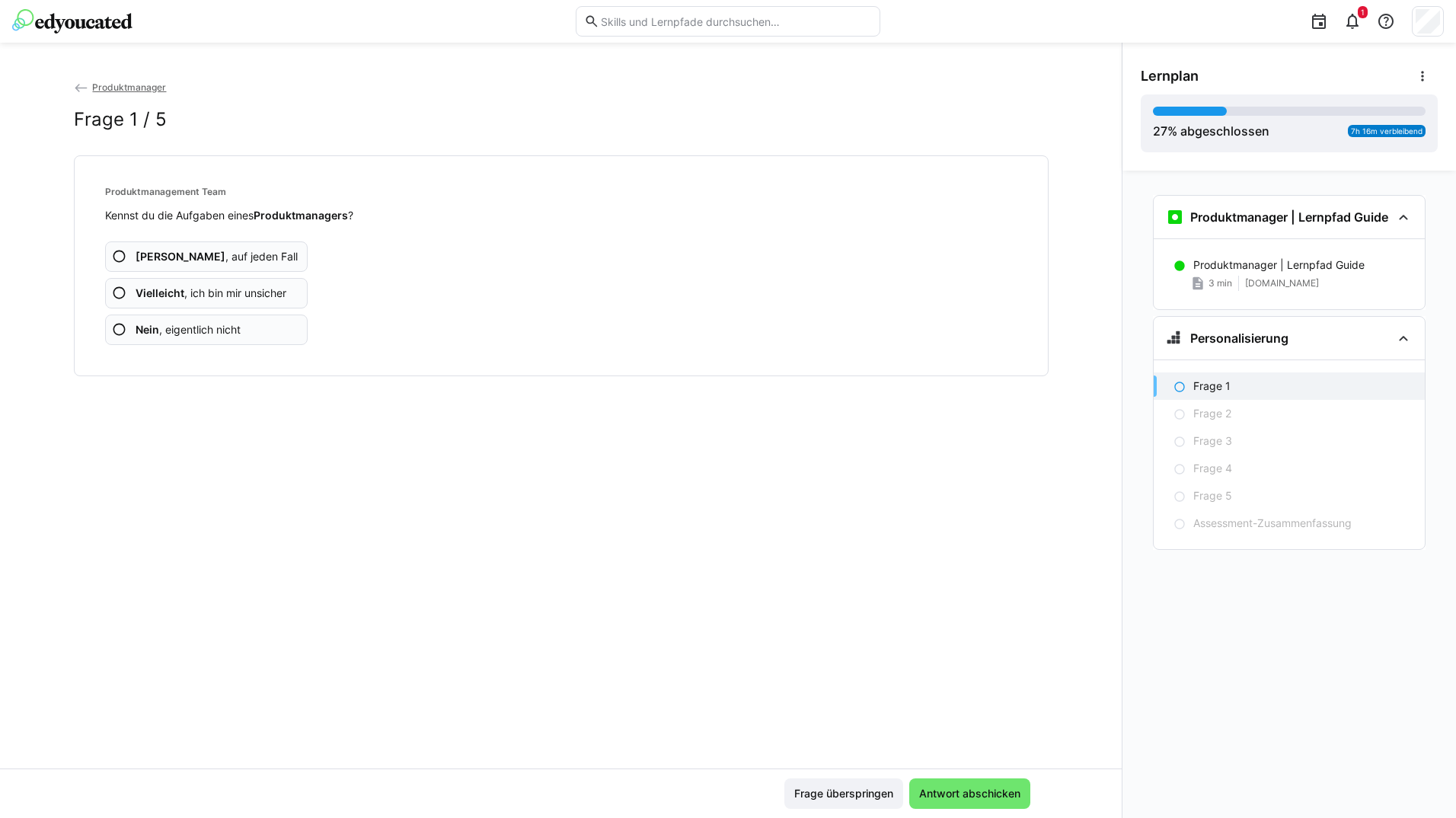
click at [269, 250] on app-assessment-question-radio "Ja , auf jeden Fall" at bounding box center [206, 257] width 203 height 31
click at [270, 250] on app-assessment-question-radio "Ja , auf jeden Fall" at bounding box center [206, 257] width 203 height 31
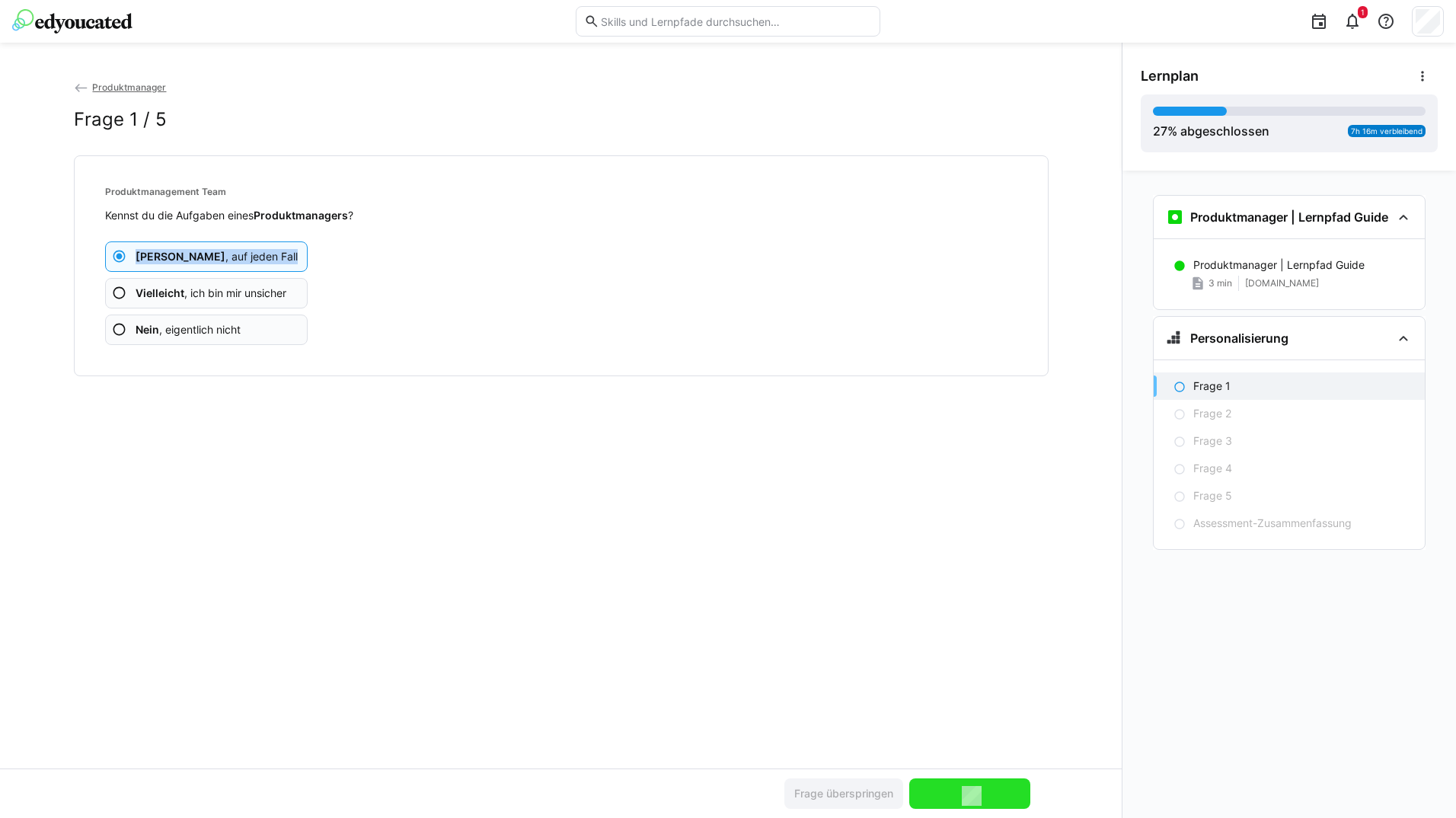
click at [270, 250] on app-assessment-question-radio "Ja , auf jeden Fall" at bounding box center [206, 257] width 203 height 31
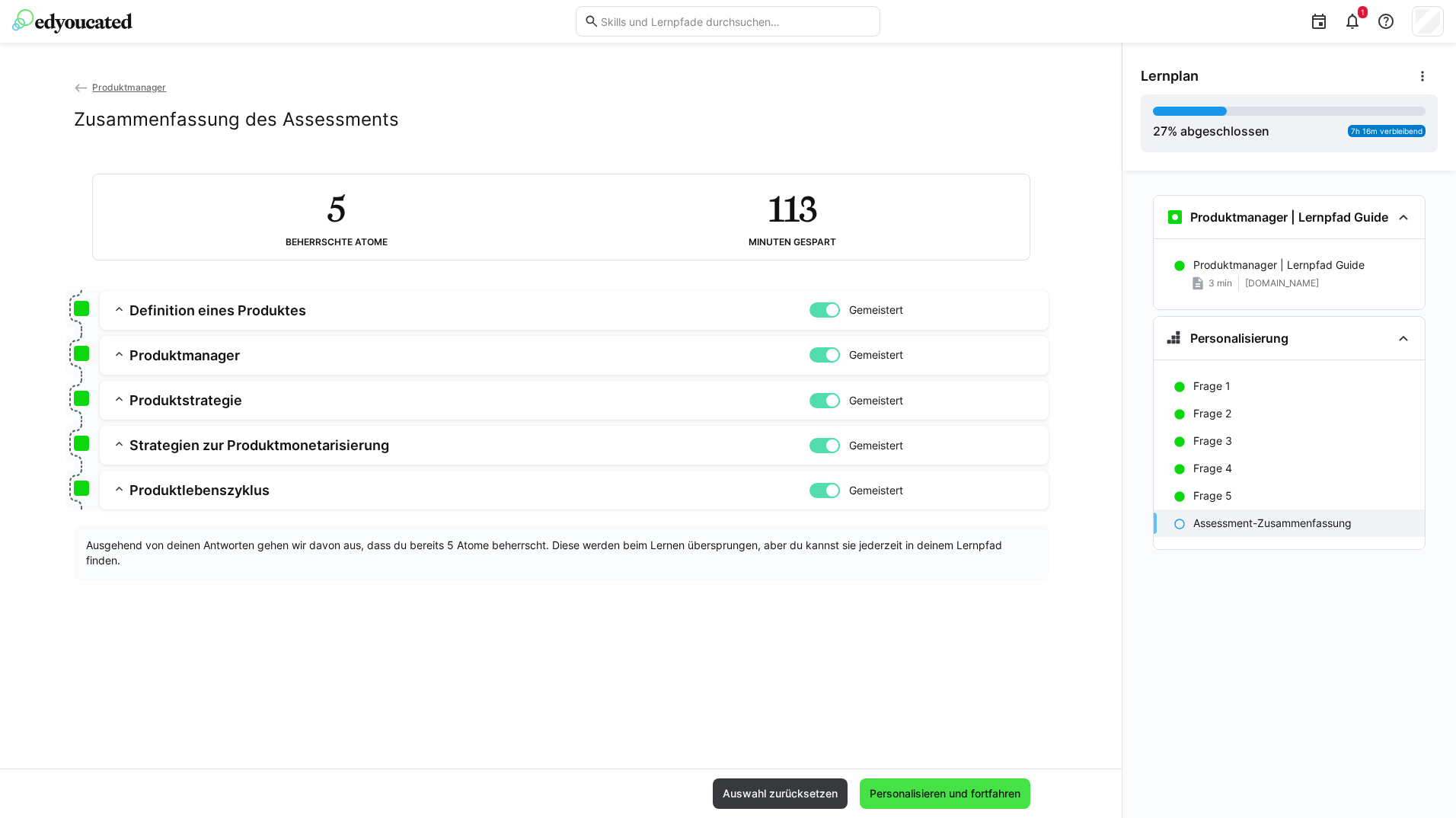
click at [965, 792] on span "Personalisieren und fortfahren" at bounding box center [945, 793] width 156 height 15
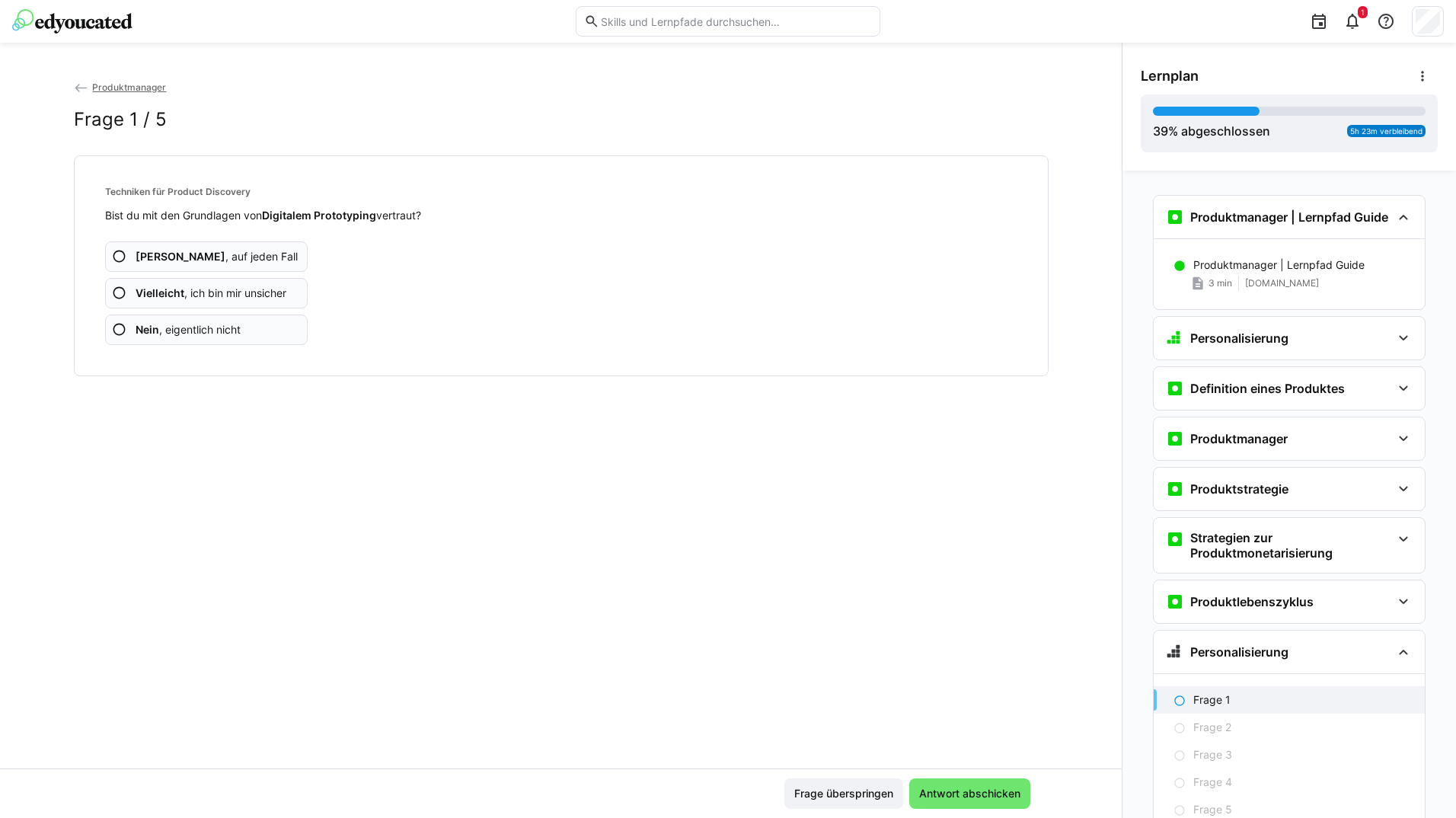
scroll to position [93, 0]
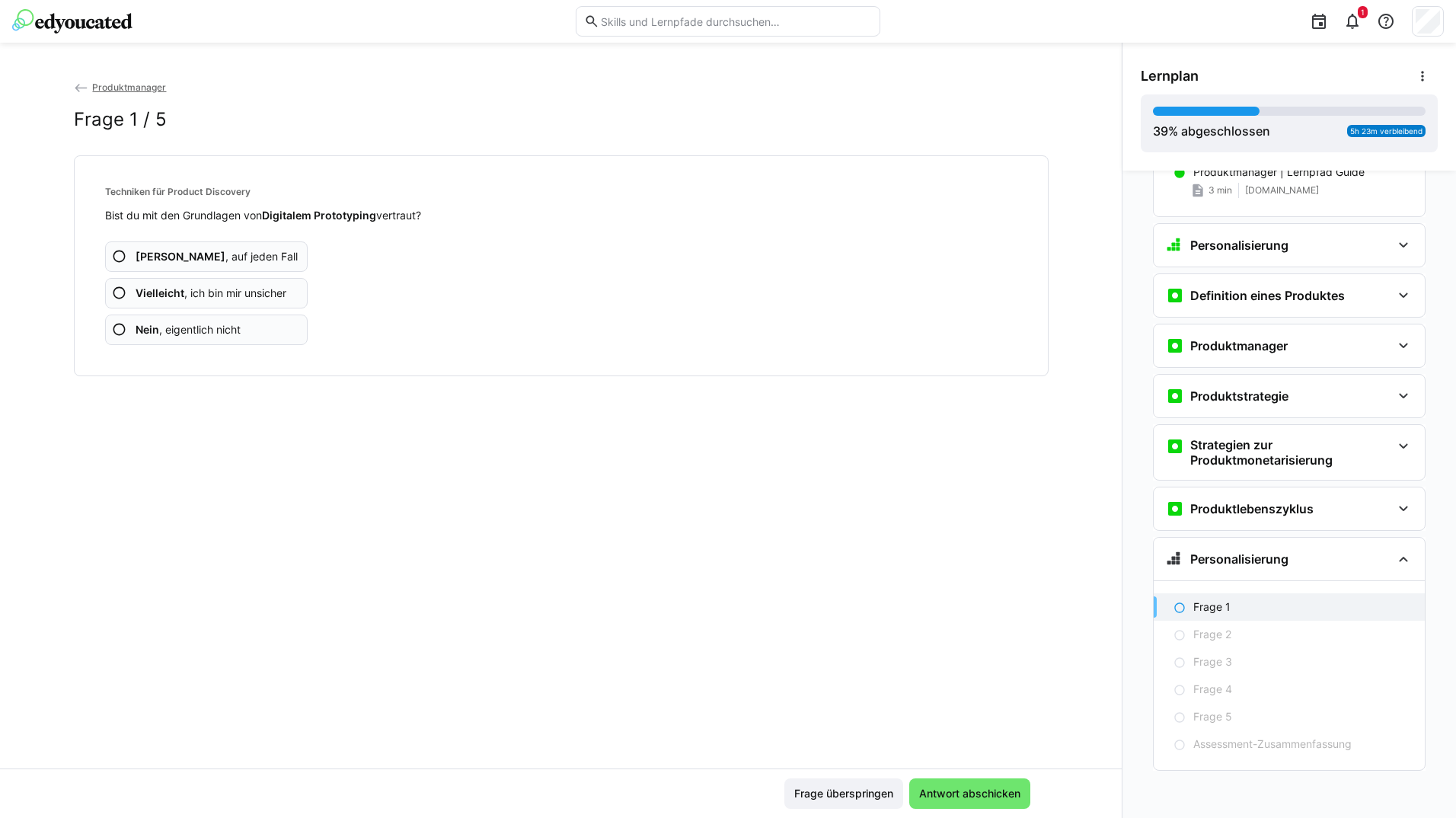
click at [252, 252] on app-assessment-question-radio "Ja , auf jeden Fall" at bounding box center [206, 257] width 203 height 31
click at [253, 252] on app-assessment-question-radio "Ja , auf jeden Fall" at bounding box center [206, 257] width 203 height 31
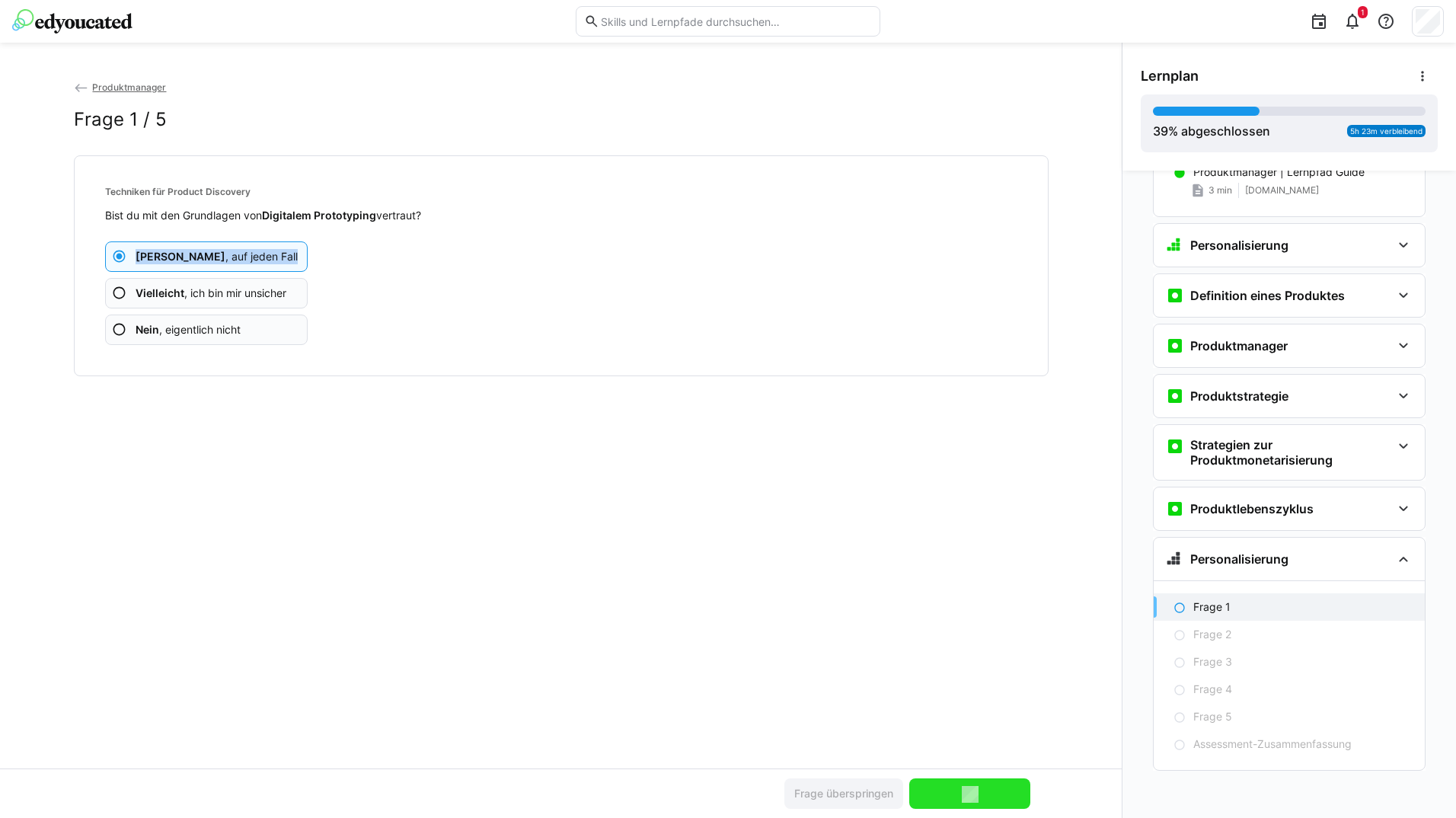
click at [253, 252] on app-assessment-question-radio "Ja , auf jeden Fall" at bounding box center [206, 257] width 203 height 31
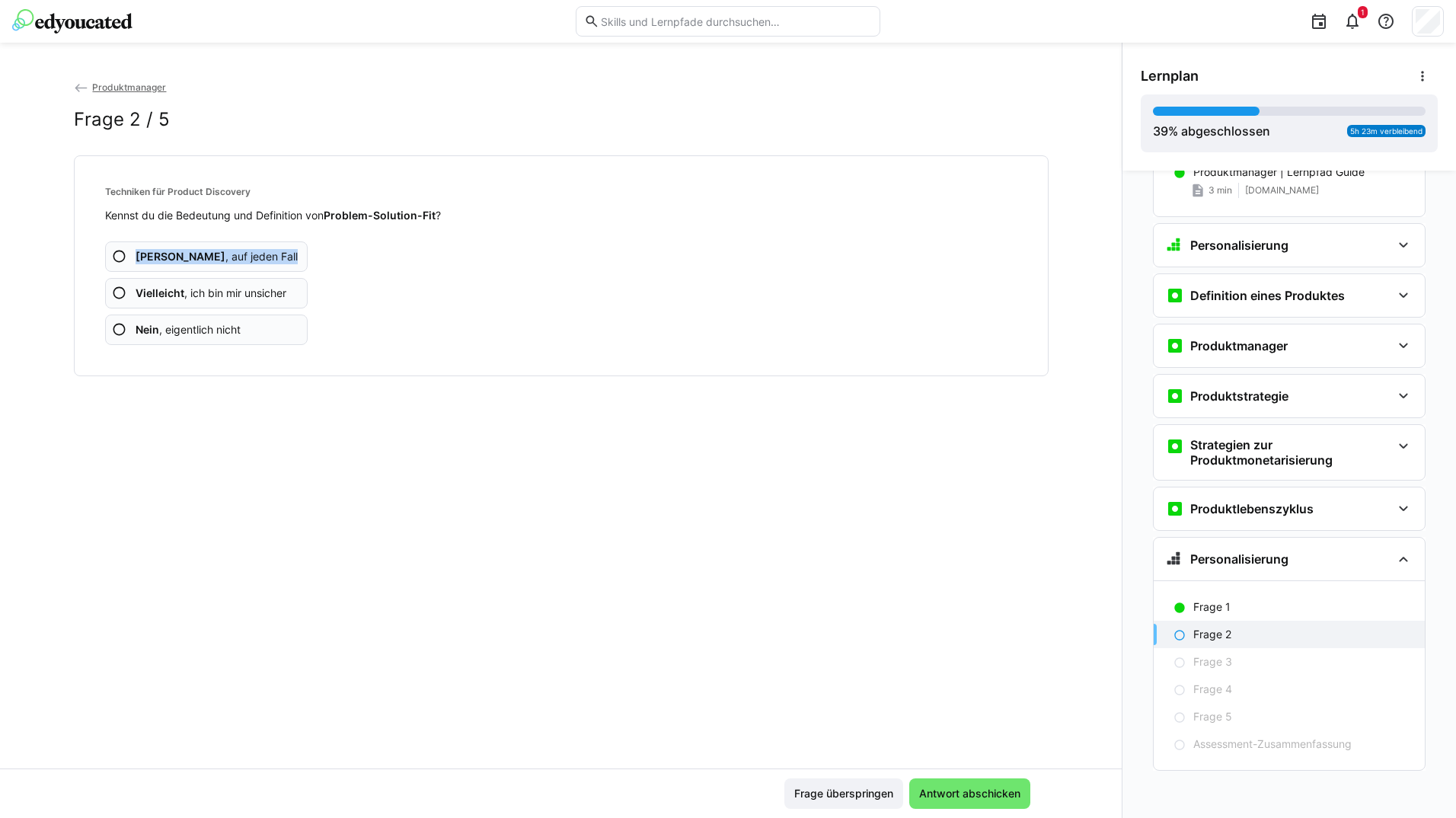
click at [253, 252] on app-assessment-question-radio "Ja , auf jeden Fall" at bounding box center [206, 257] width 203 height 31
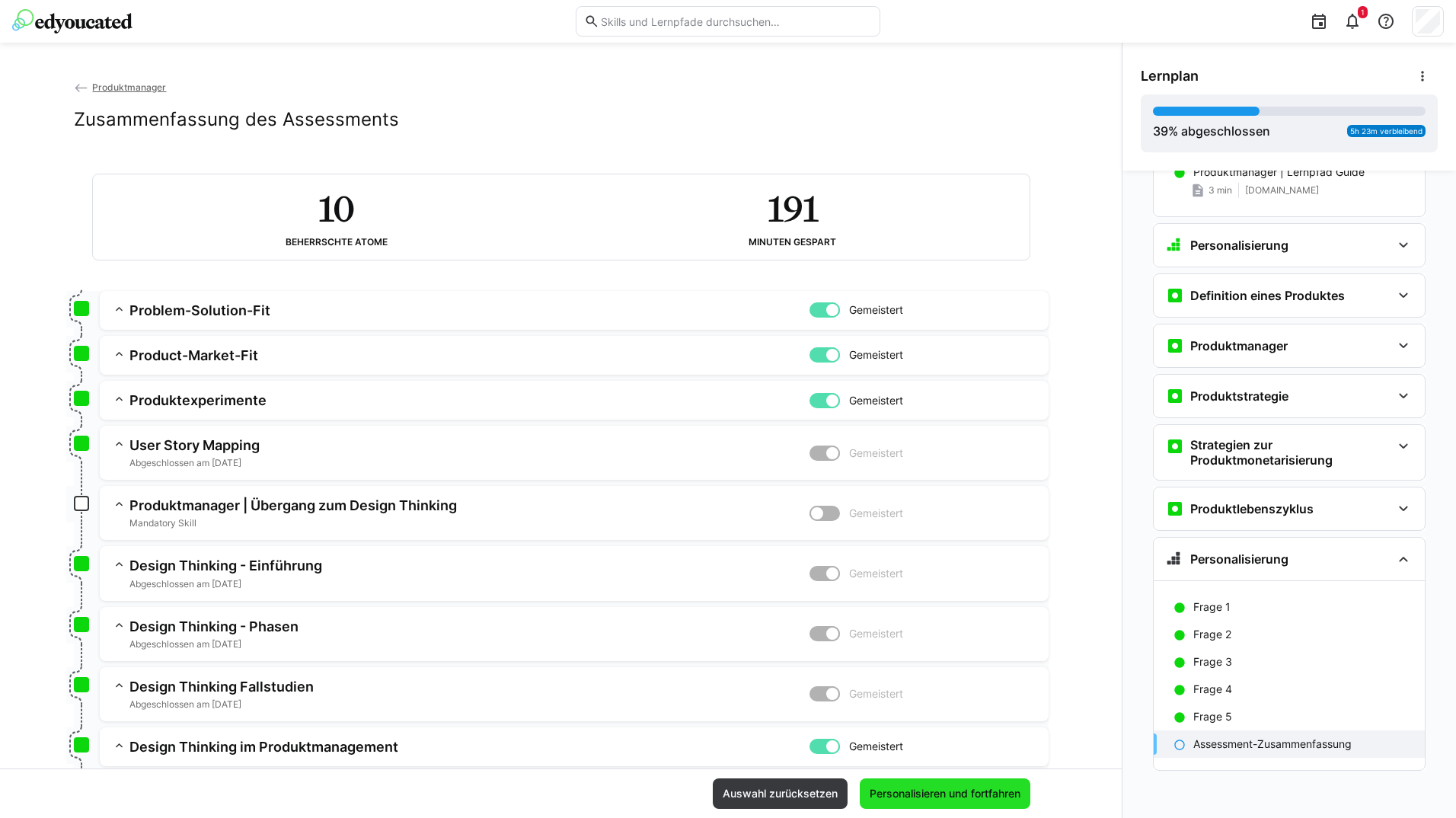
click at [891, 789] on span "Personalisieren und fortfahren" at bounding box center [945, 793] width 156 height 15
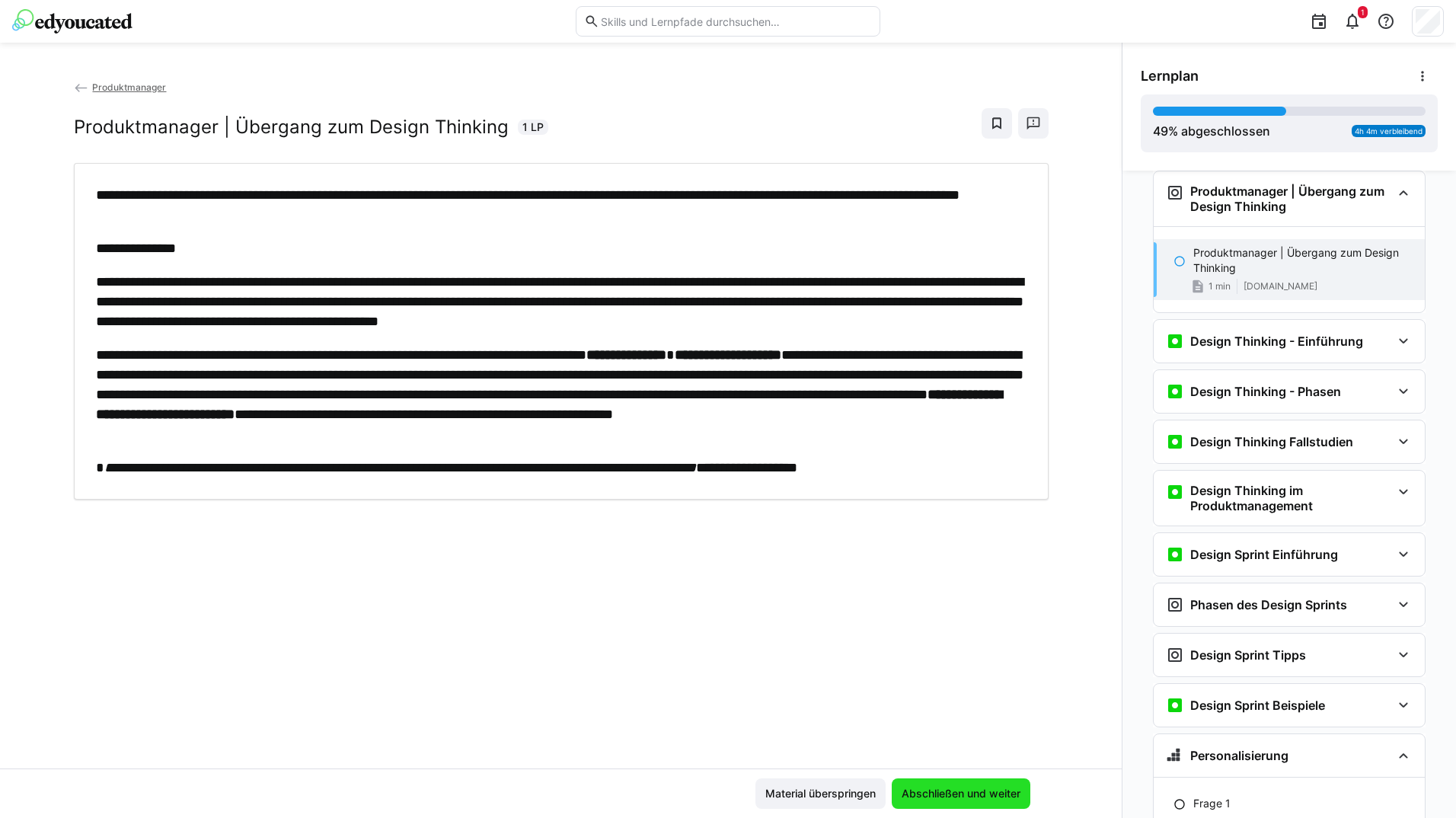
click at [977, 786] on span "Abschließen und weiter" at bounding box center [961, 793] width 123 height 15
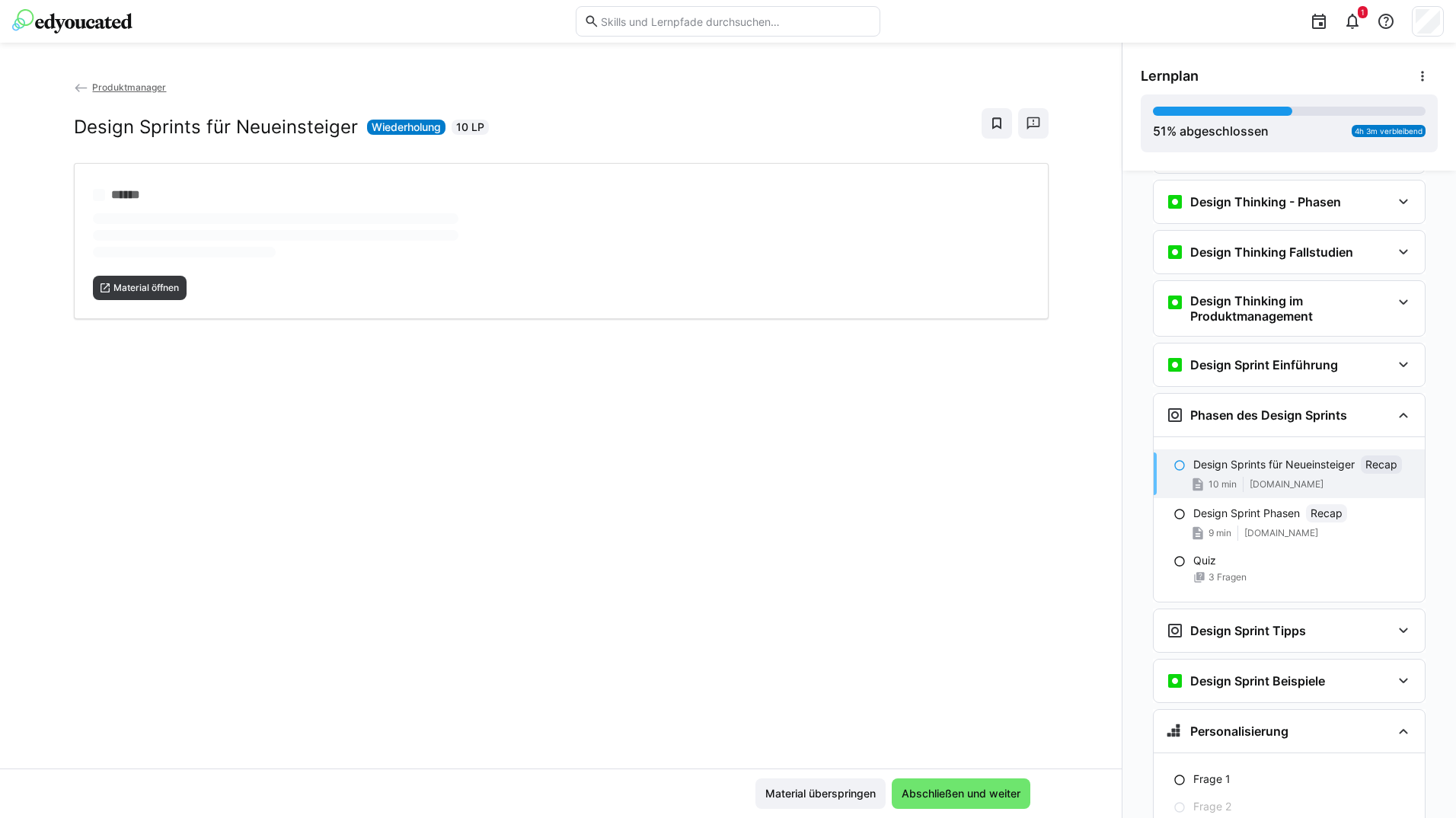
scroll to position [907, 0]
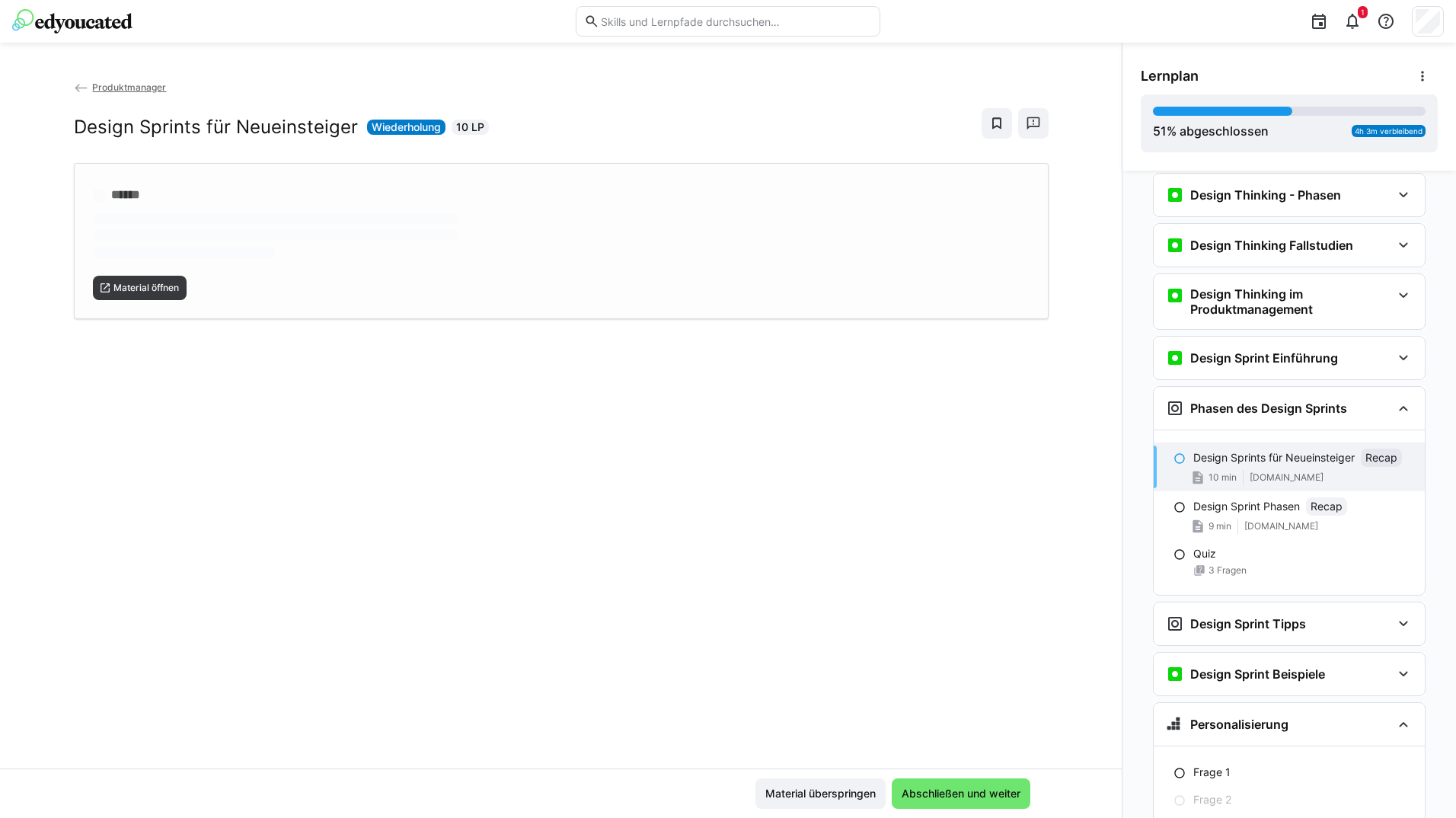
click at [157, 277] on div "****** Material öffnen" at bounding box center [562, 241] width 975 height 156
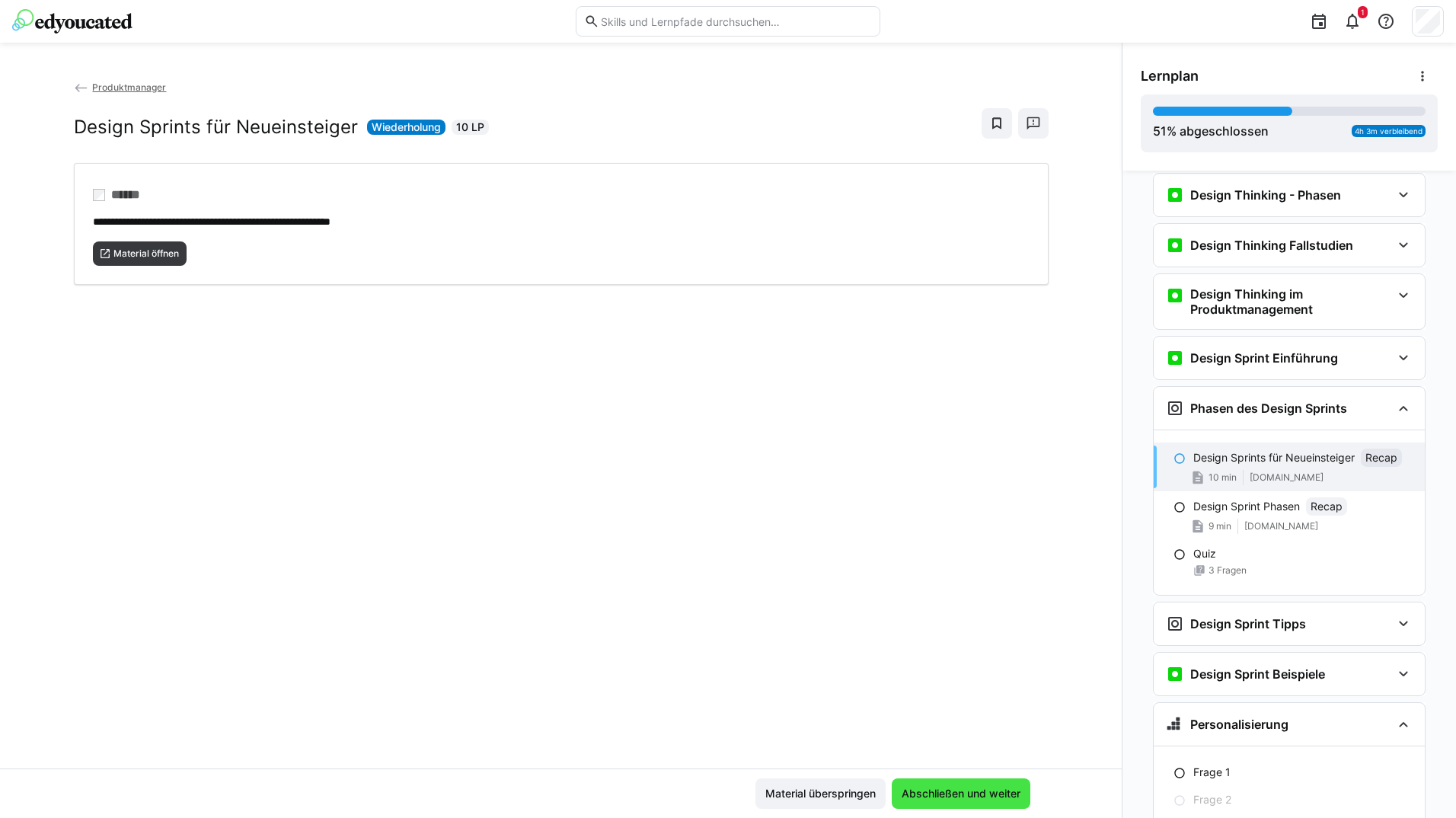
click at [1002, 797] on span "Abschließen und weiter" at bounding box center [961, 793] width 123 height 15
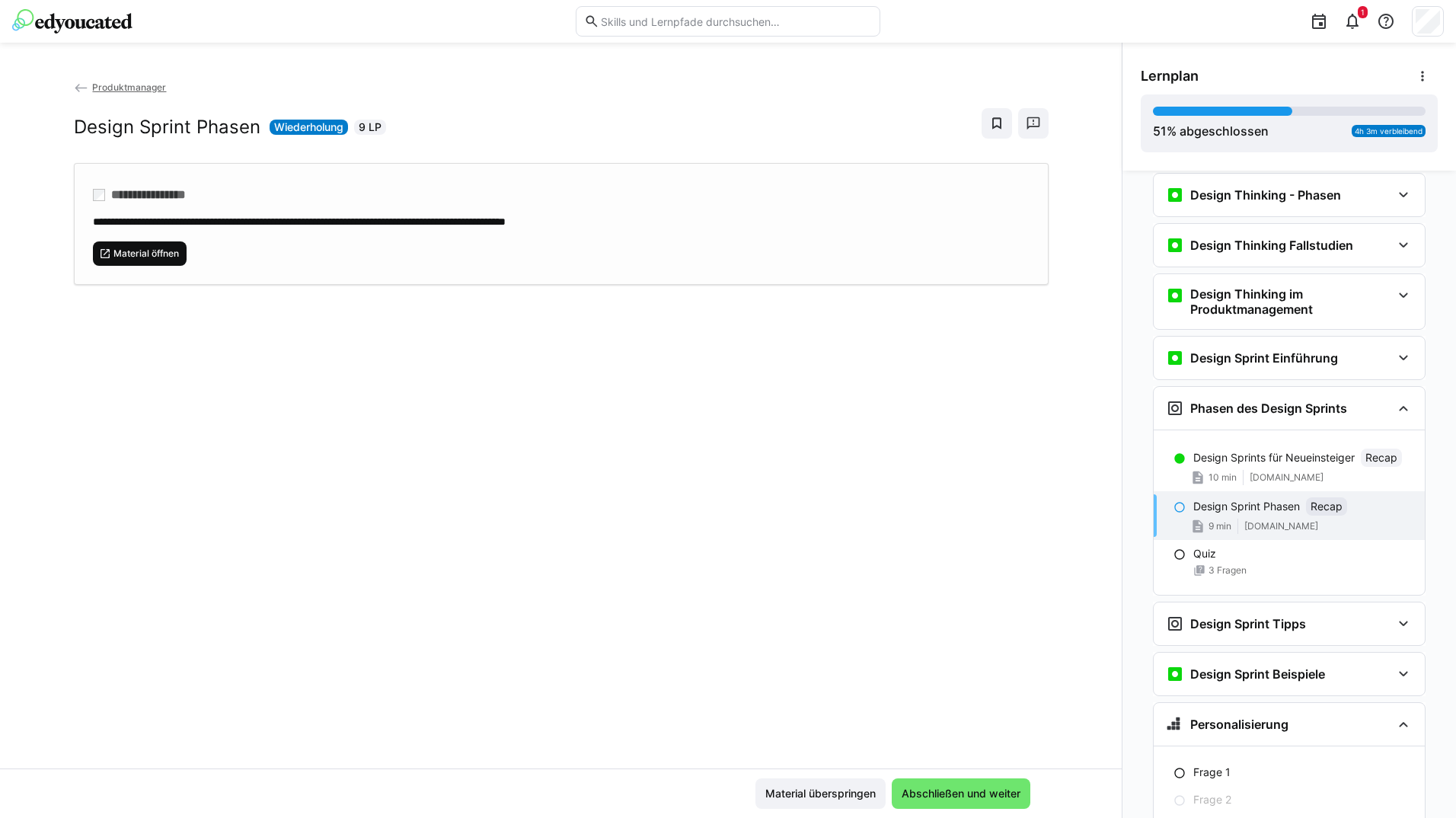
click at [143, 254] on span "Material öffnen" at bounding box center [146, 253] width 69 height 12
click at [914, 791] on span "Abschließen und weiter" at bounding box center [961, 793] width 123 height 15
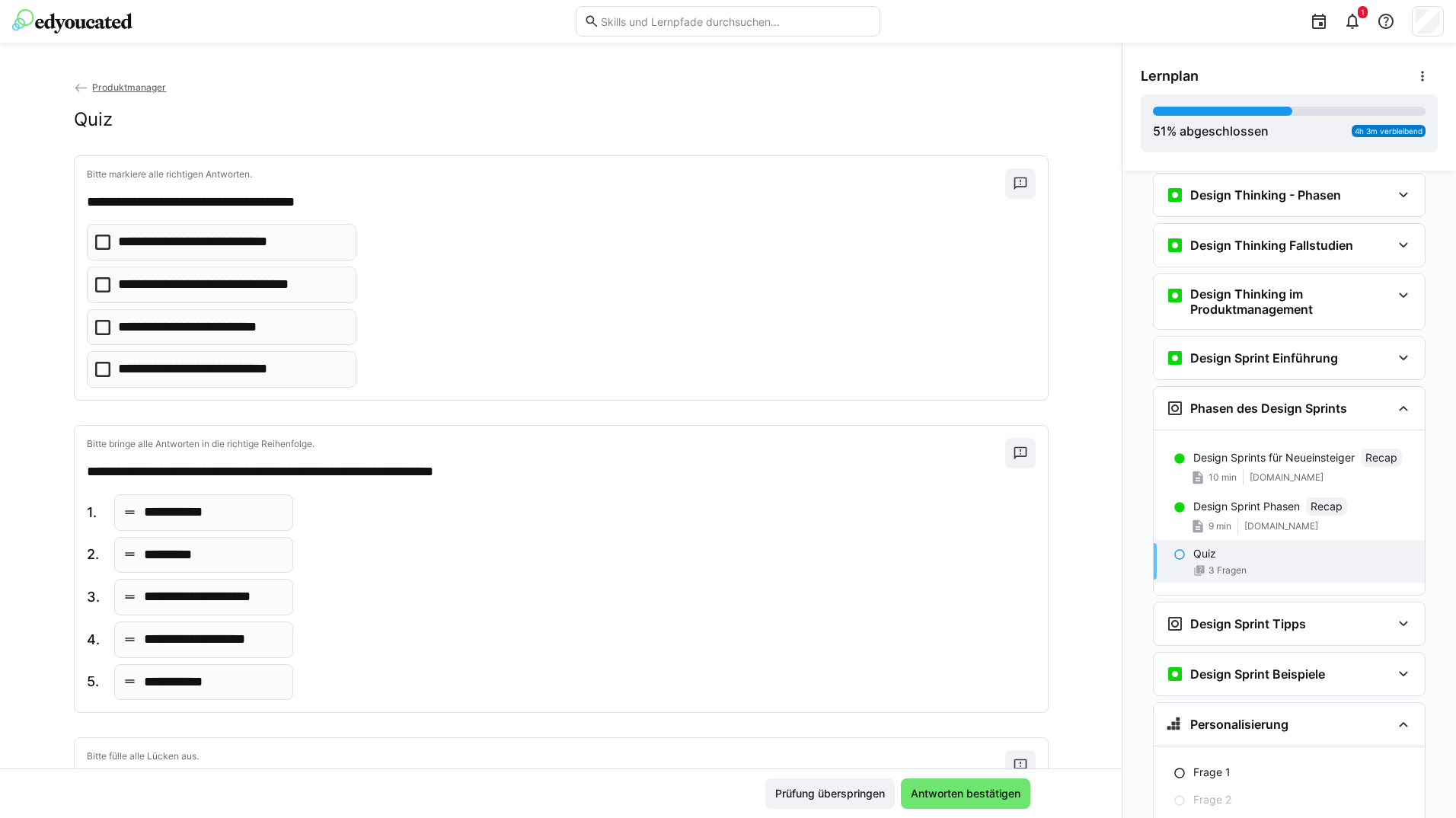
click at [272, 256] on eds-checkbox "**********" at bounding box center [222, 242] width 270 height 36
click at [265, 290] on p "**********" at bounding box center [231, 284] width 227 height 19
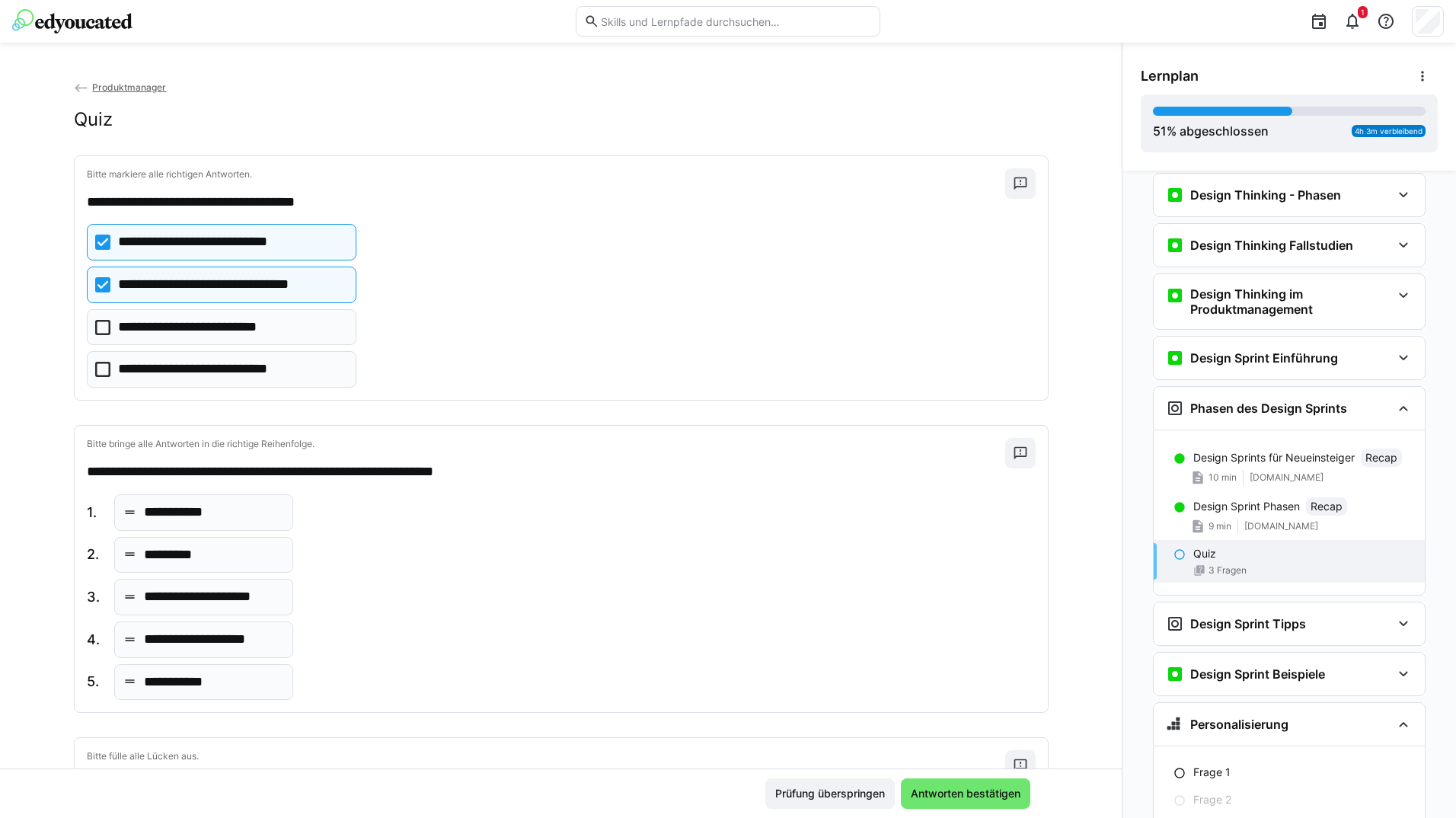
click at [218, 586] on div "**********" at bounding box center [203, 597] width 179 height 36
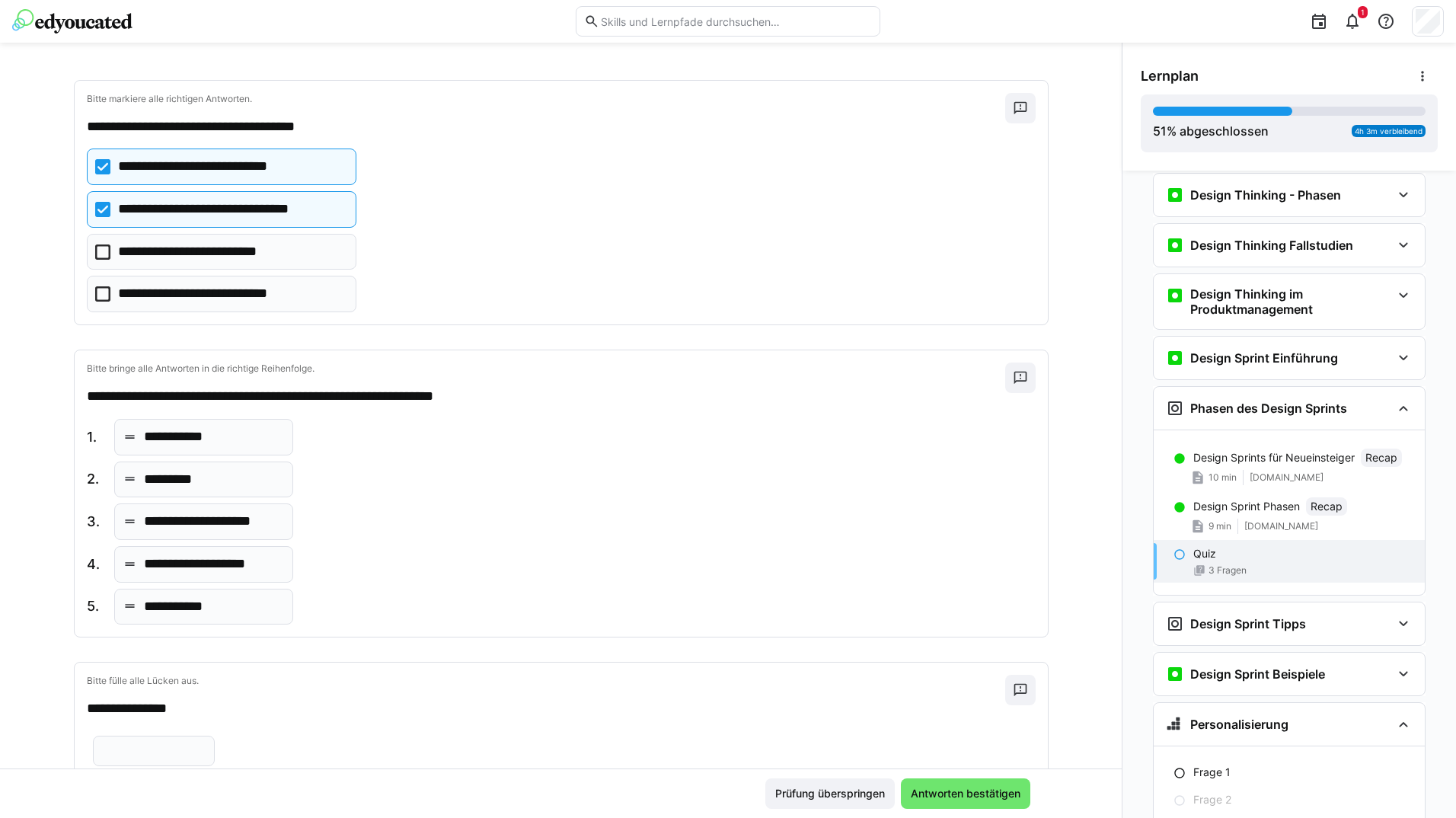
scroll to position [127, 0]
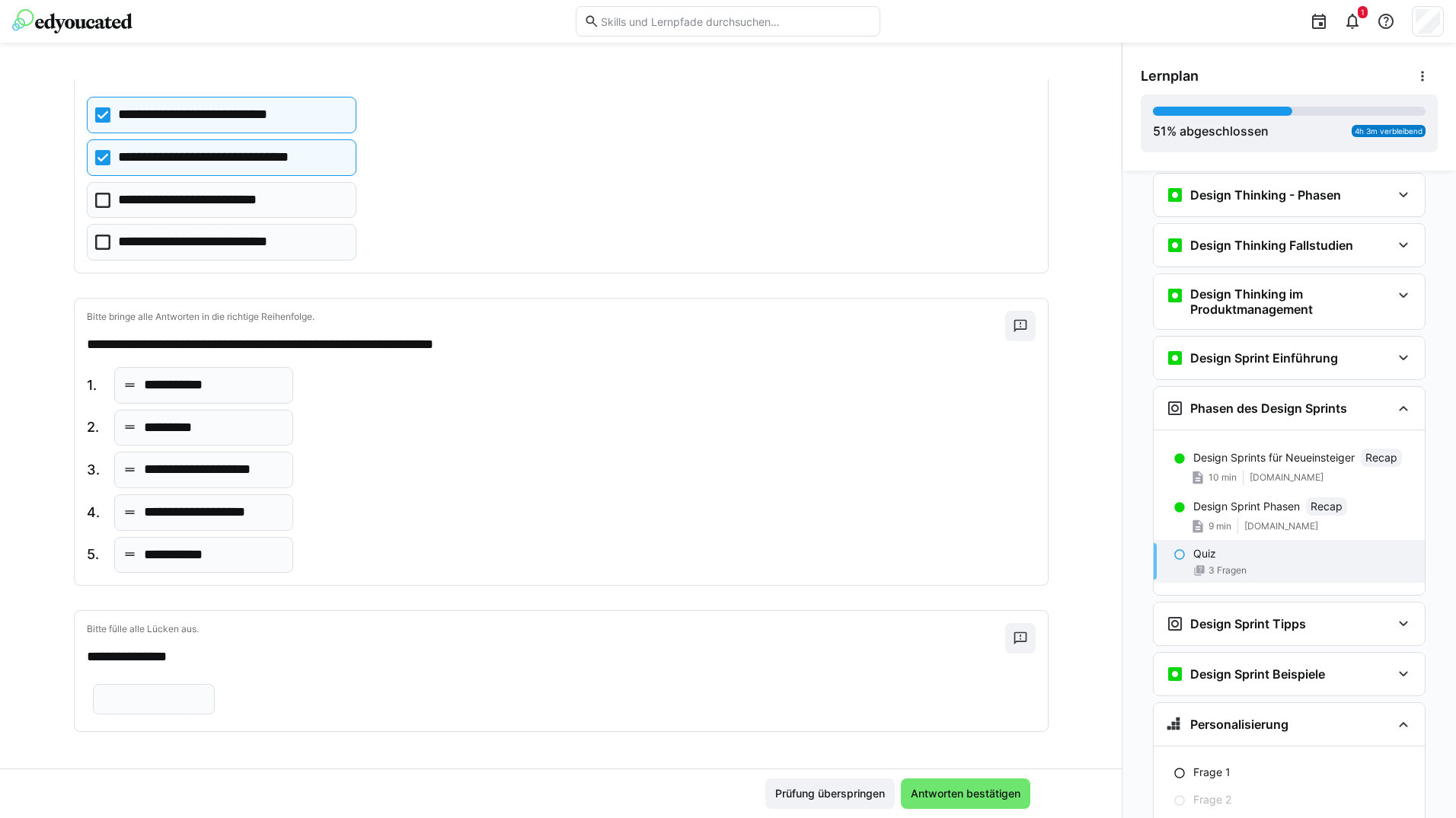
click at [207, 692] on input "text" at bounding box center [153, 698] width 105 height 14
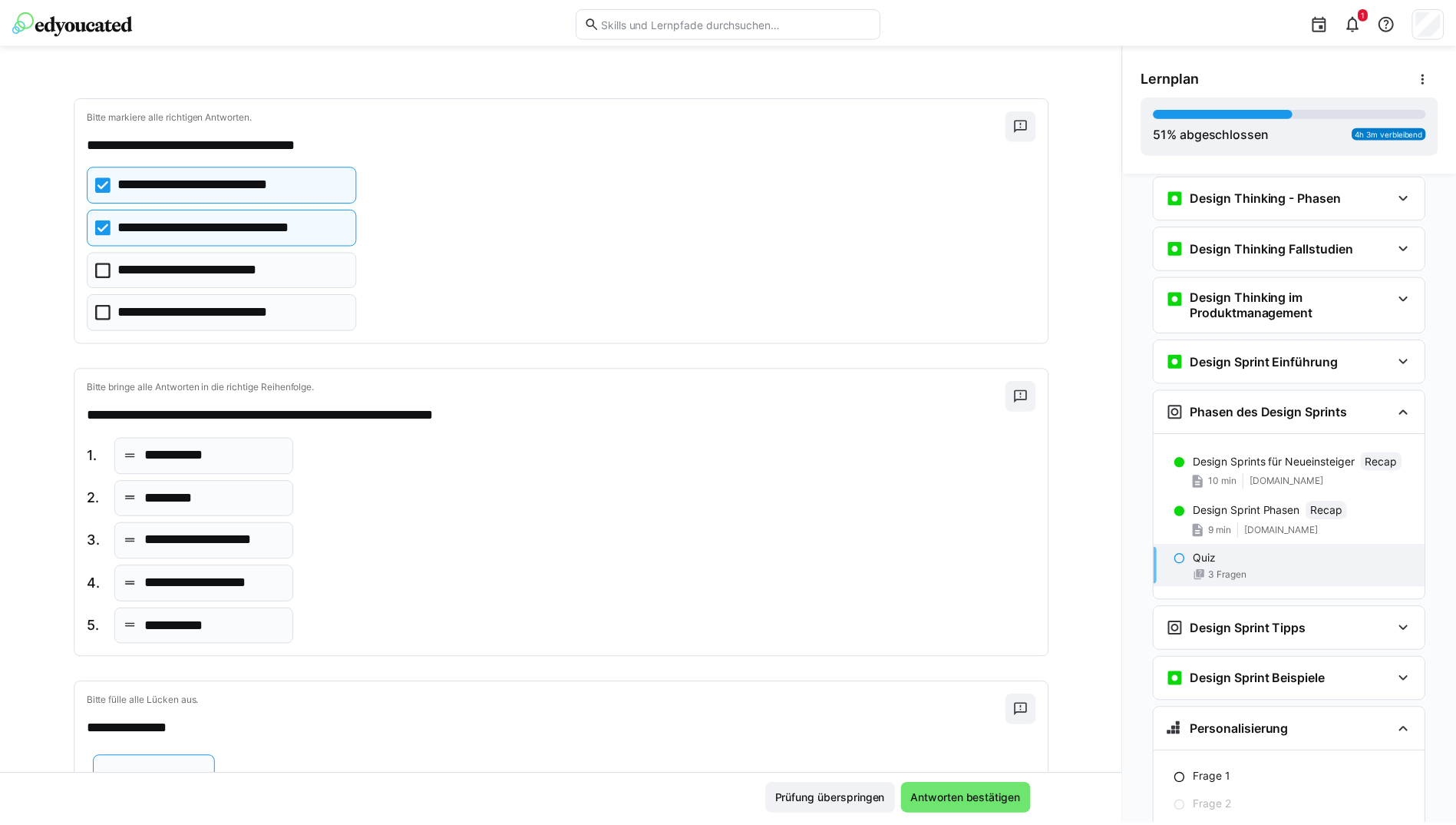
scroll to position [0, 0]
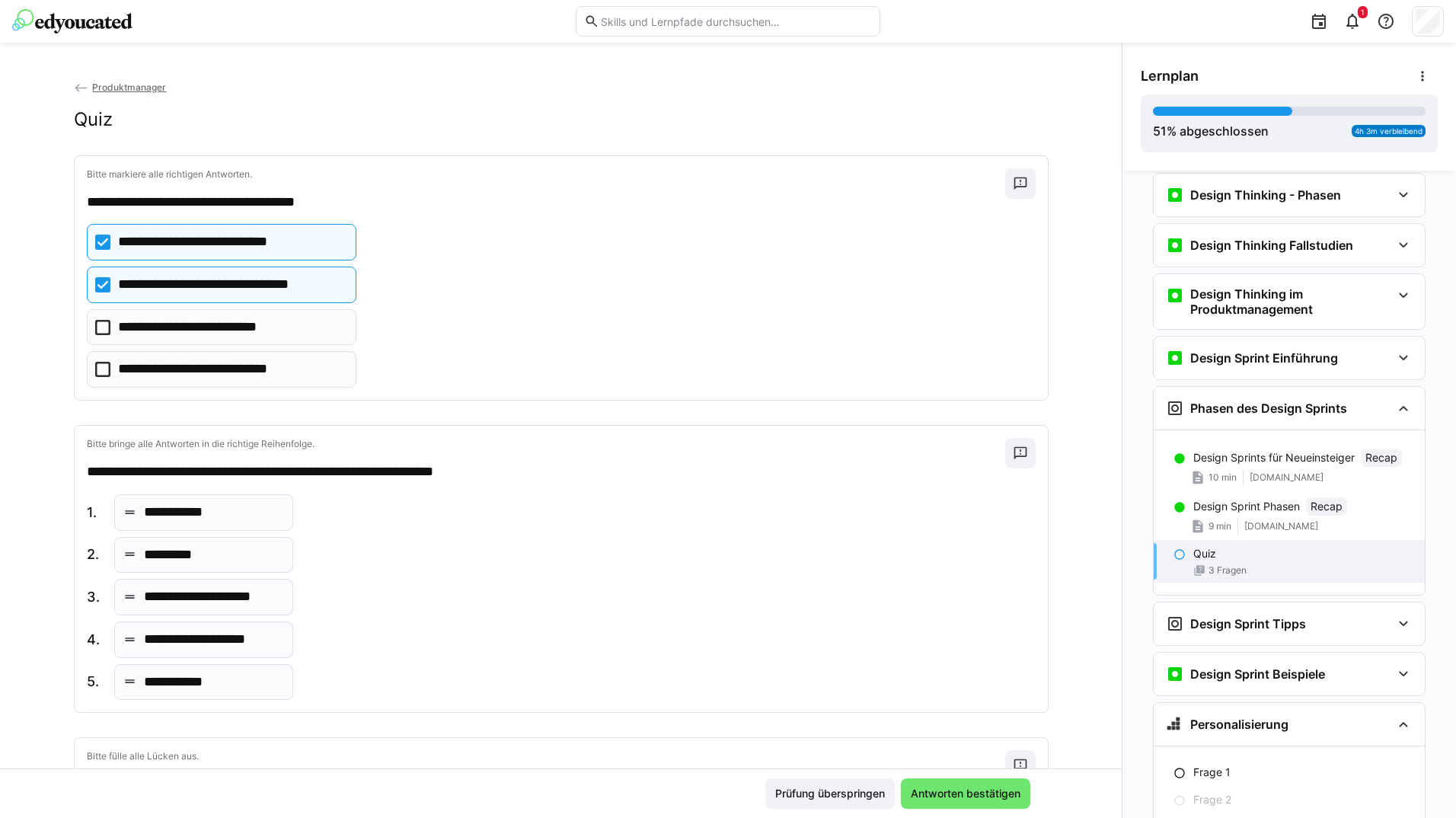
click at [74, 88] on eds-icon at bounding box center [82, 88] width 15 height 15
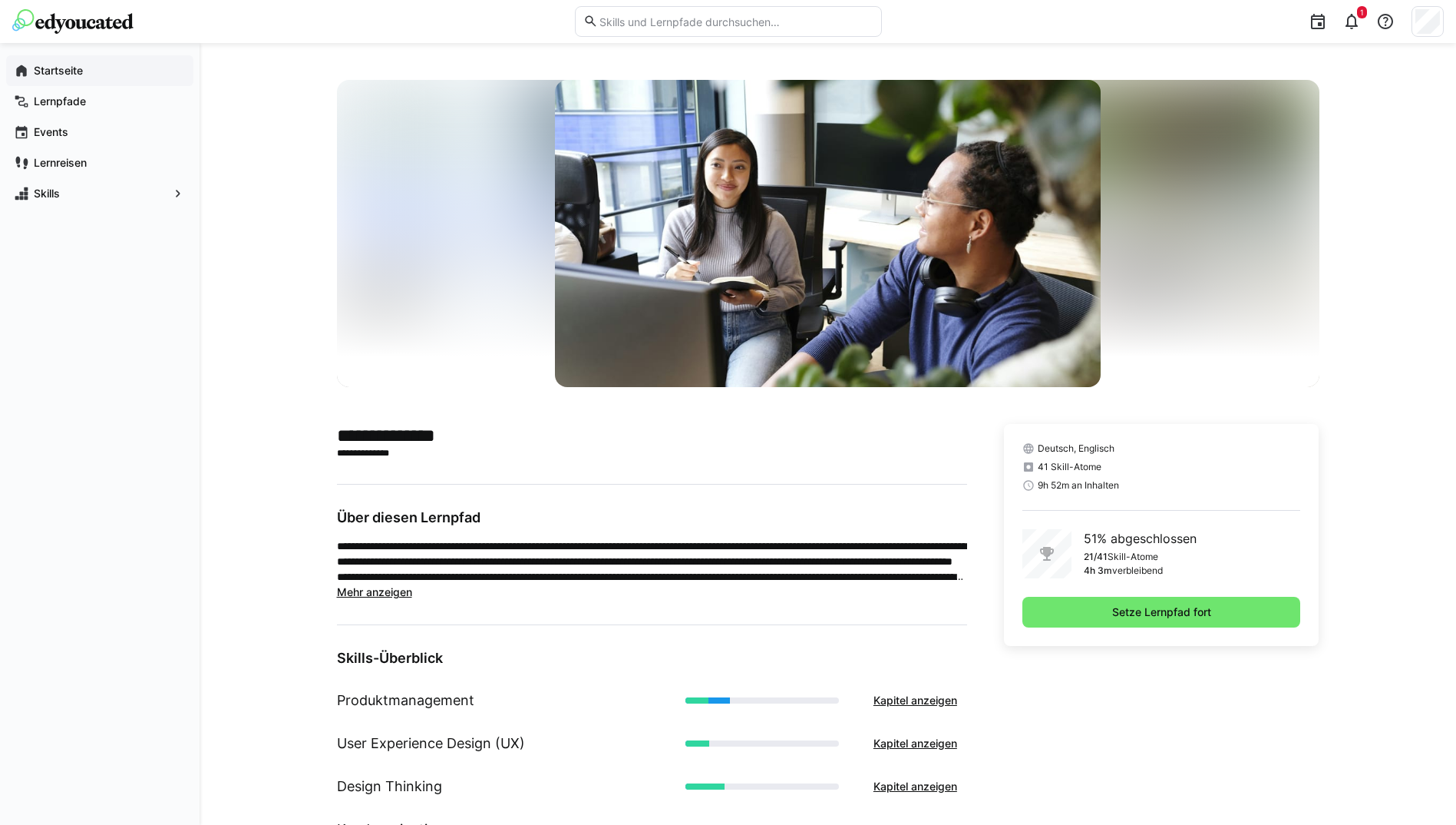
click at [0, 0] on app-navigation-label "Startseite" at bounding box center [0, 0] width 0 height 0
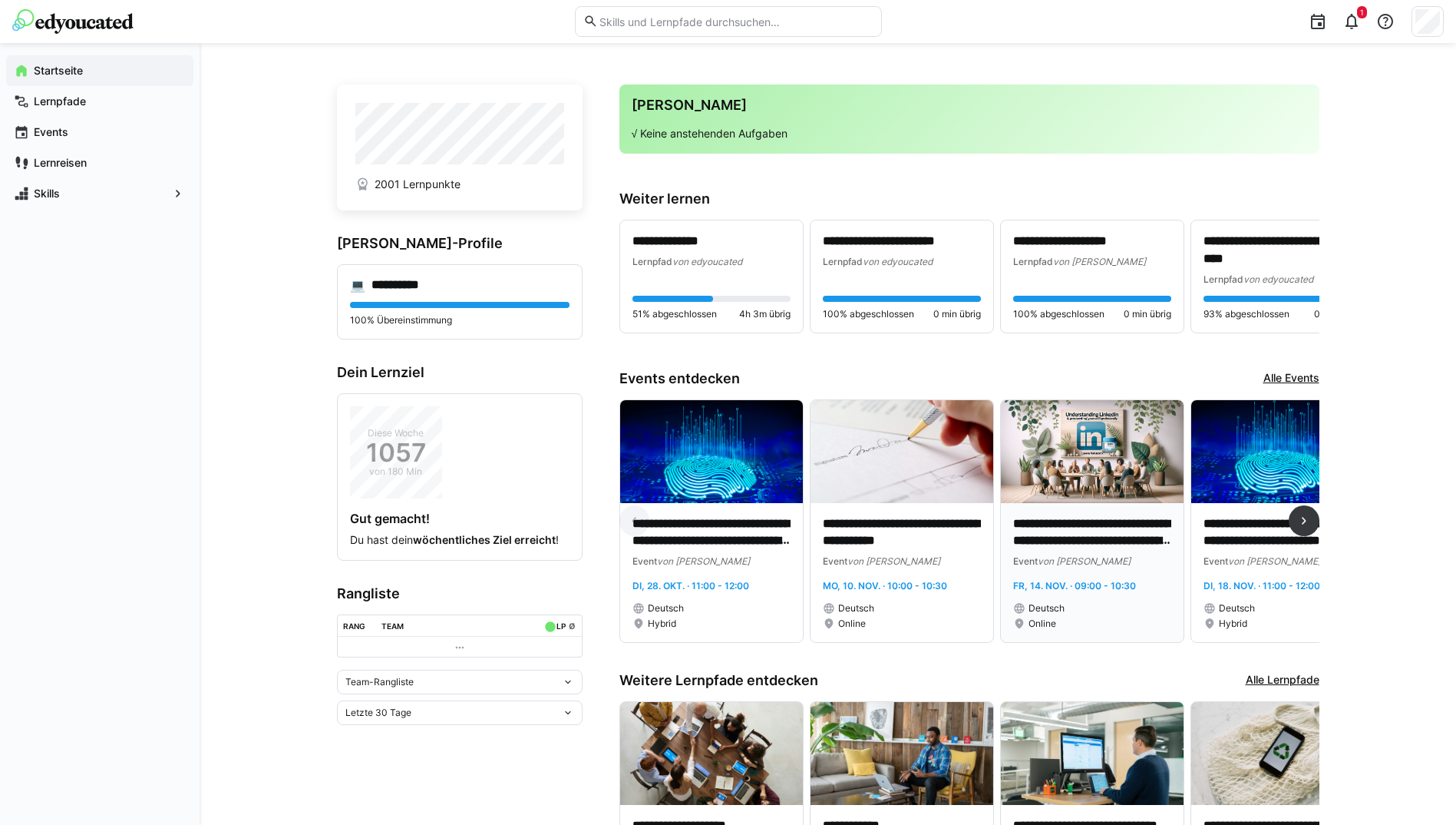
scroll to position [194, 0]
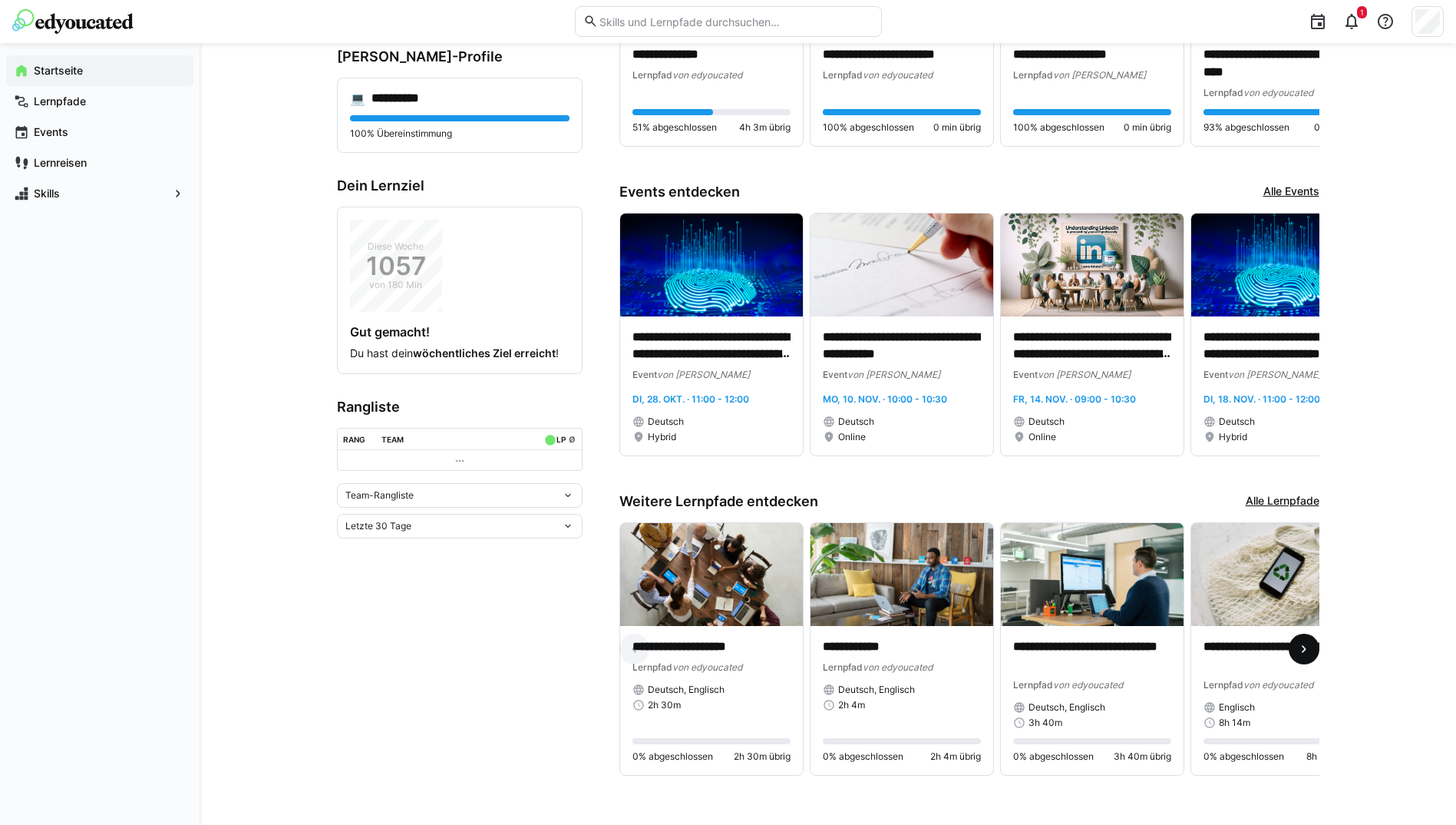
click at [1316, 643] on span at bounding box center [1304, 648] width 31 height 31
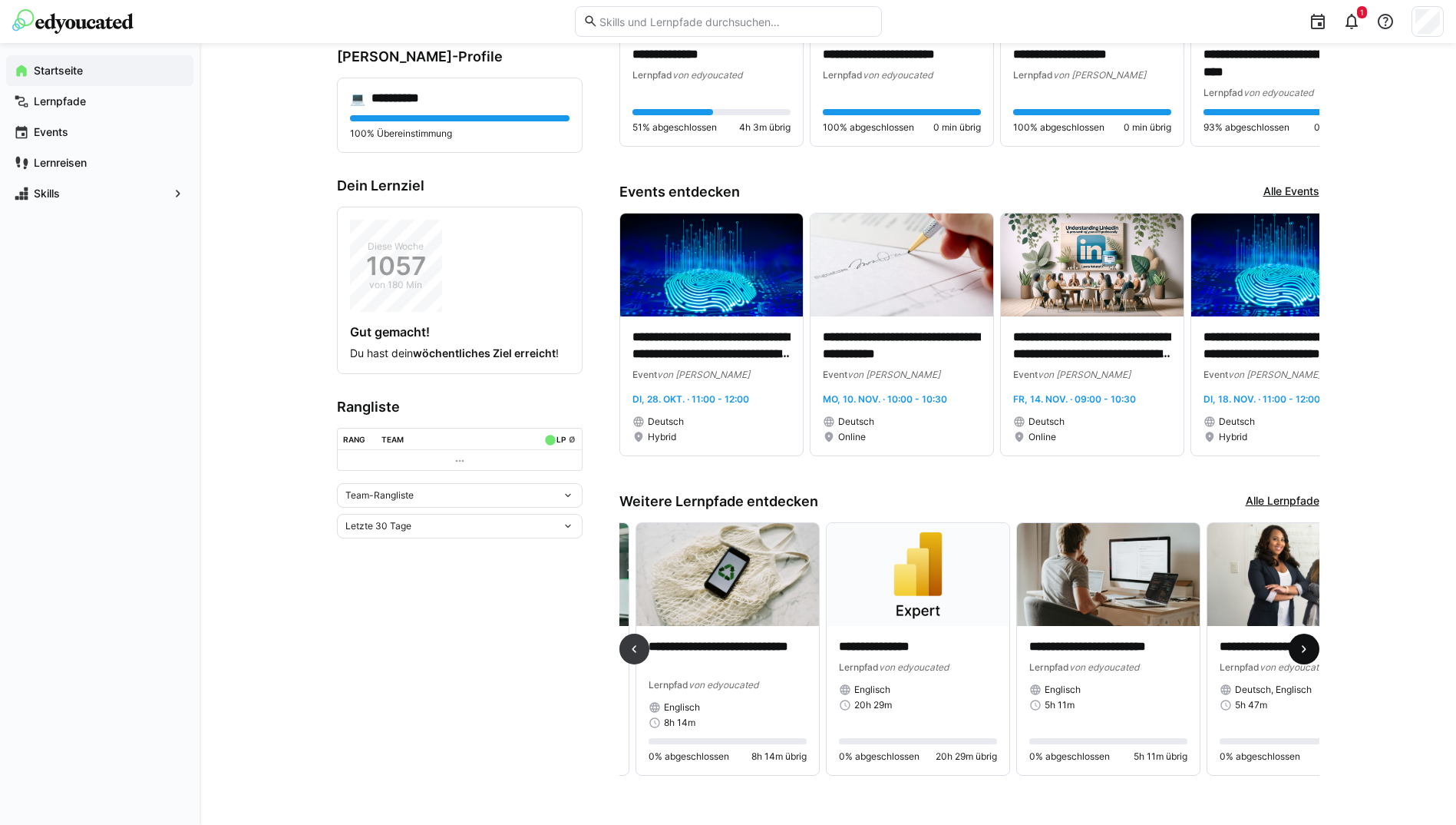
scroll to position [0, 571]
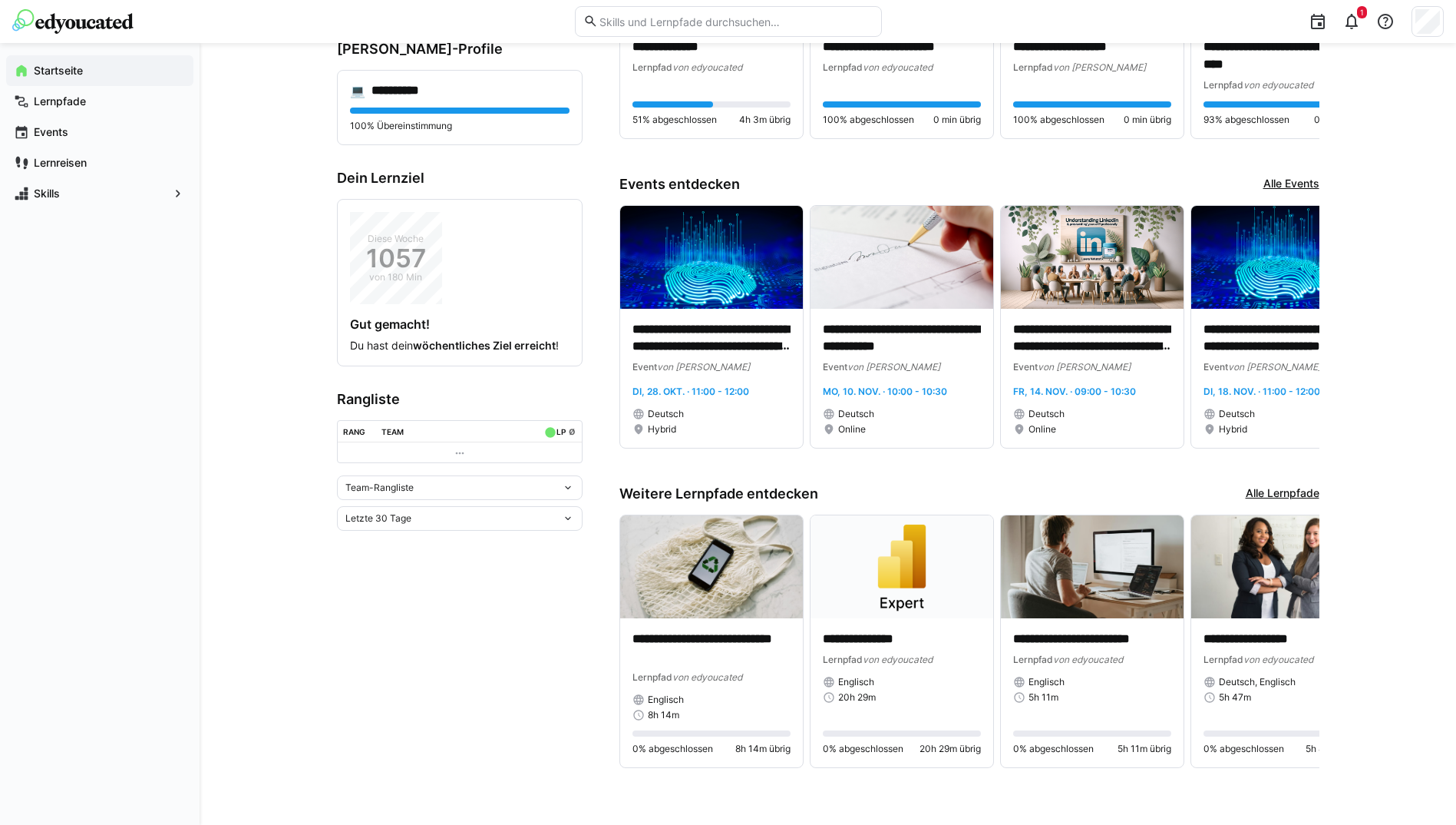
click at [1322, 644] on div "**********" at bounding box center [827, 336] width 1256 height 975
click at [1359, 20] on eds-icon at bounding box center [1351, 21] width 19 height 19
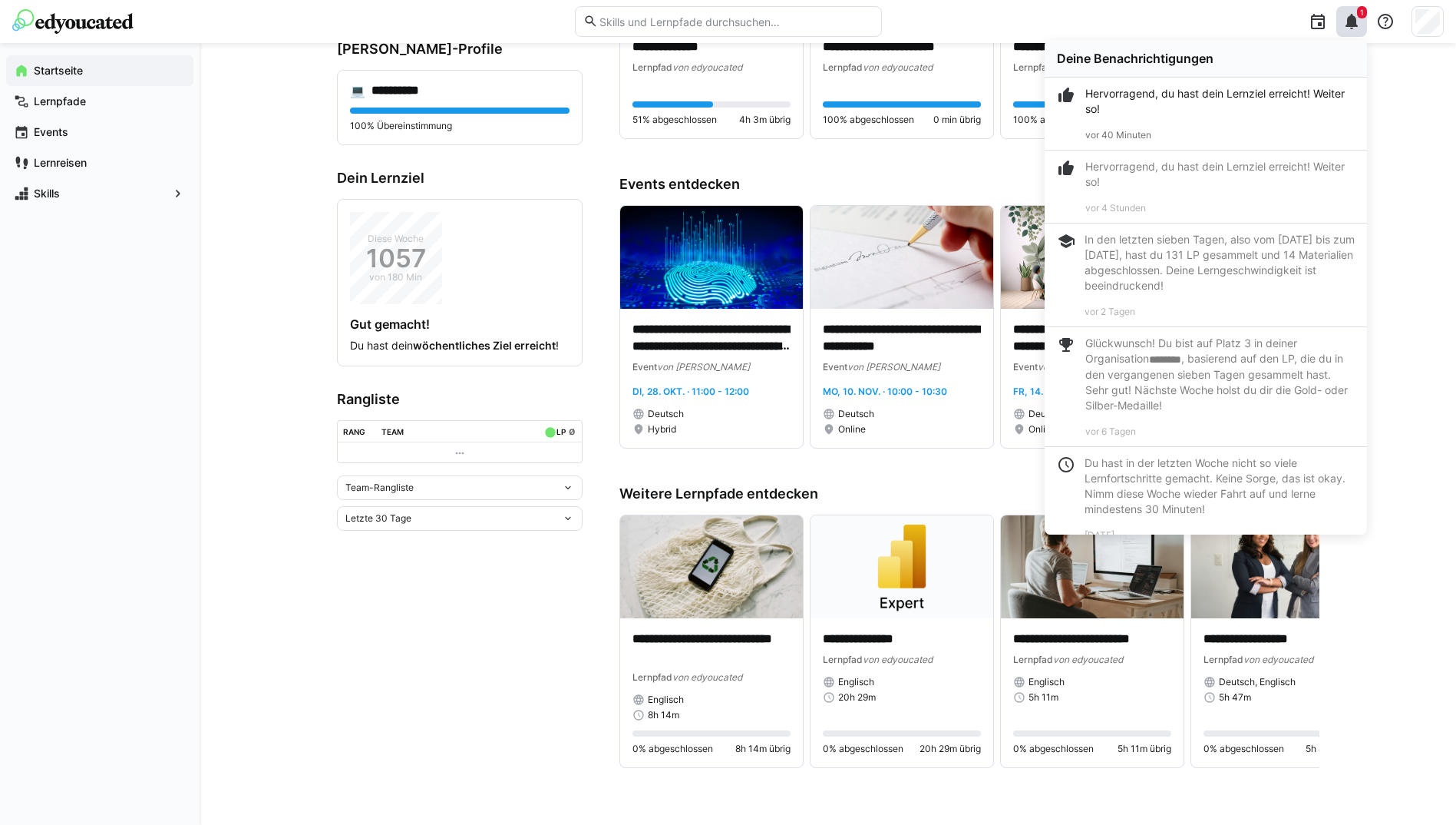
click at [1425, 84] on div "**********" at bounding box center [827, 336] width 1256 height 975
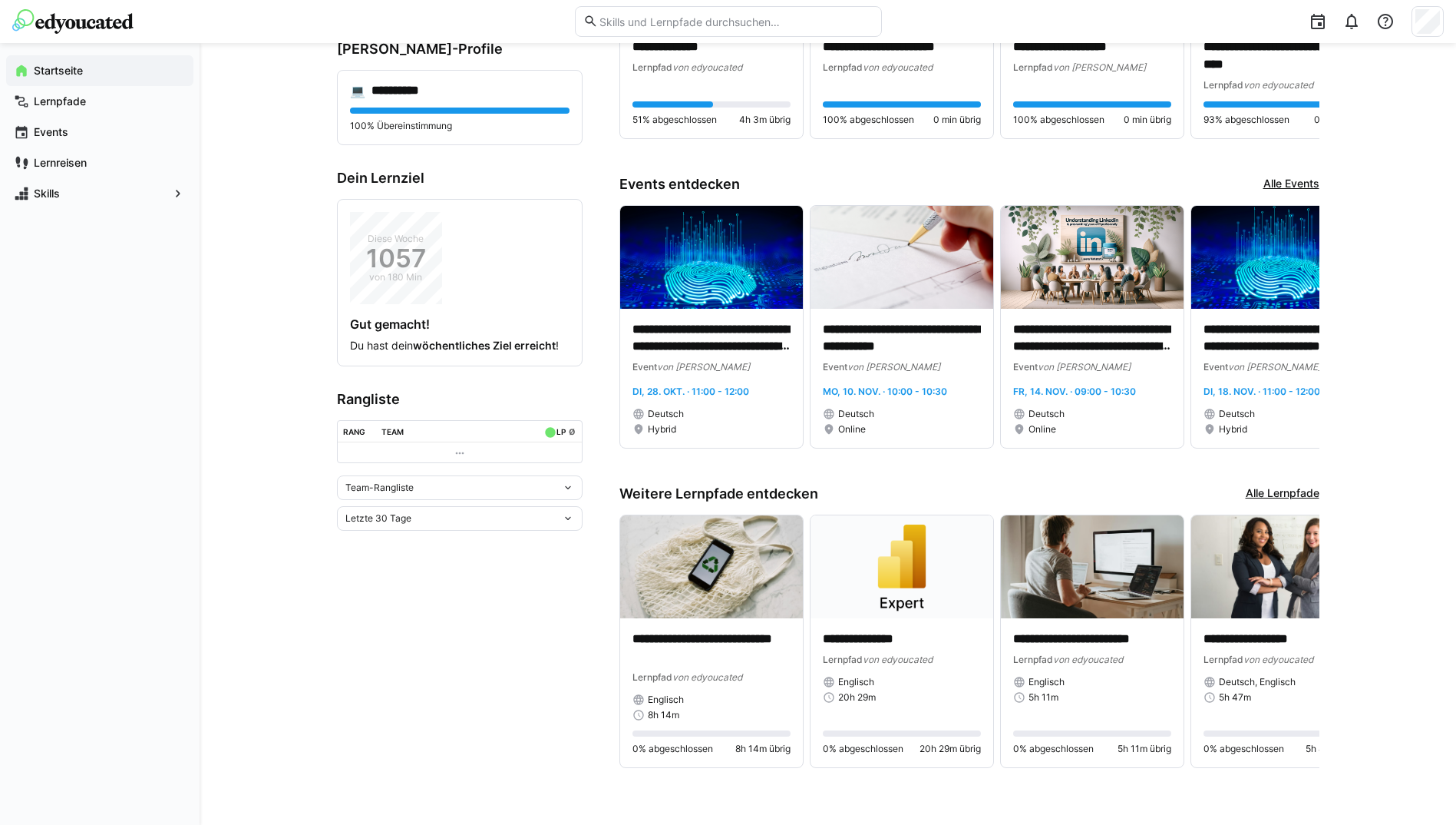
drag, startPoint x: 1425, startPoint y: 84, endPoint x: 1393, endPoint y: 273, distance: 191.7
click at [1393, 273] on div "**********" at bounding box center [827, 336] width 1256 height 975
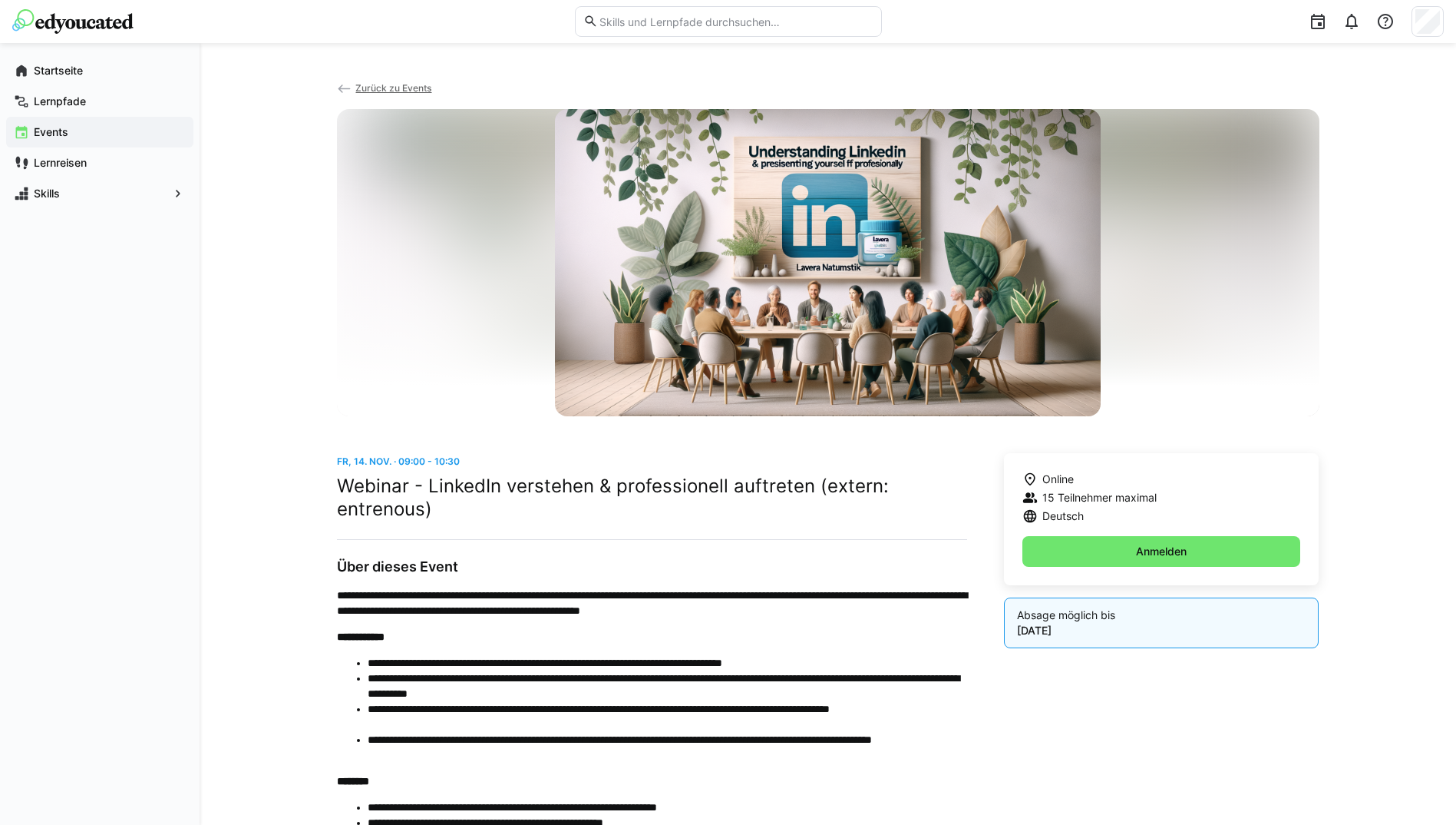
click at [1080, 707] on div "Online 15 Teilnehmer maximal Deutsch Anmelden Absage möglich bis [DATE]" at bounding box center [1162, 787] width 316 height 668
click at [1235, 804] on div "Online 15 Teilnehmer maximal Deutsch Anmelden Absage möglich bis [DATE]" at bounding box center [1162, 787] width 316 height 668
click at [1079, 558] on span "Anmelden" at bounding box center [1162, 551] width 278 height 31
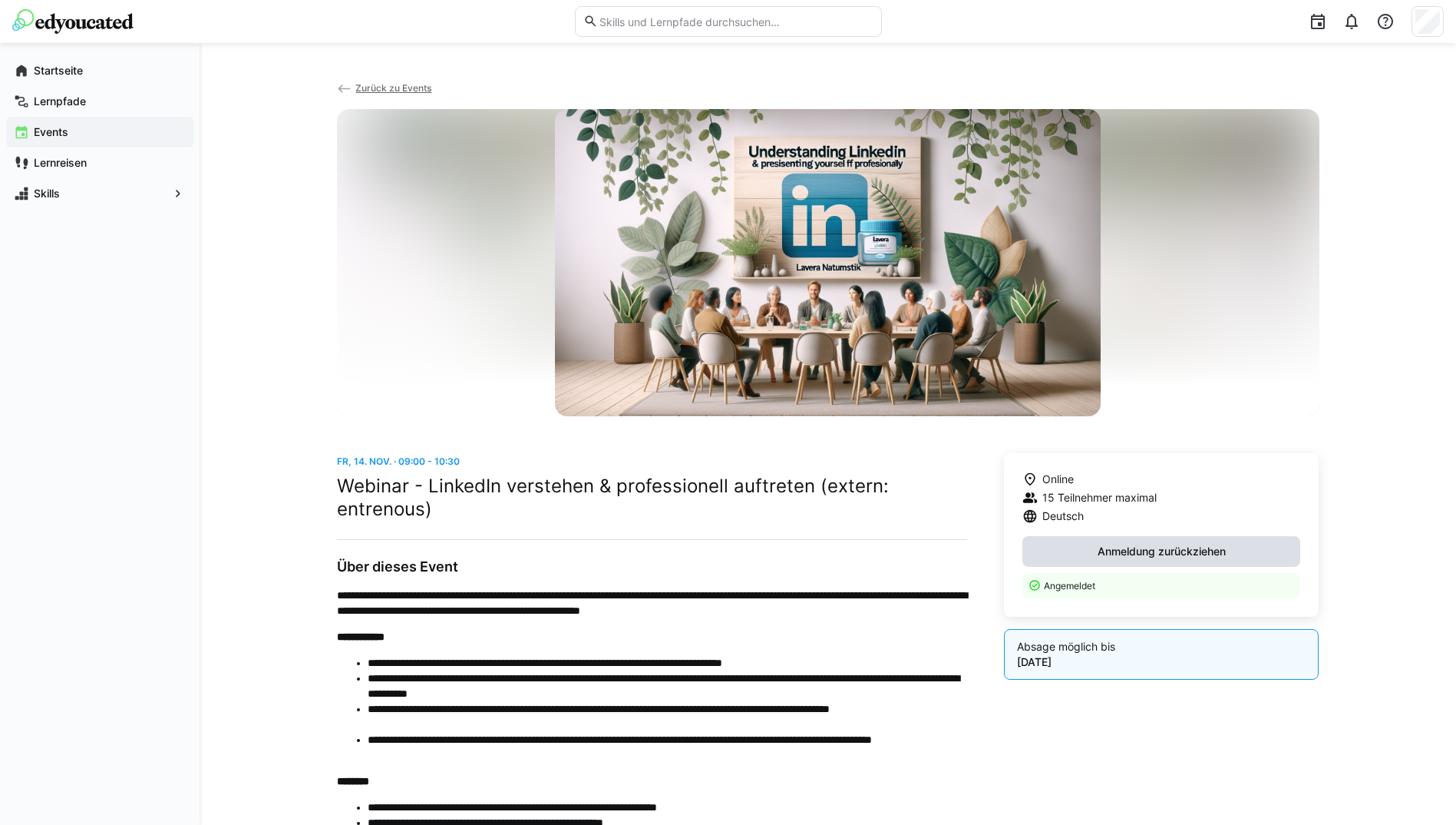
click at [1079, 558] on span "Anmeldung zurückziehen" at bounding box center [1162, 551] width 278 height 31
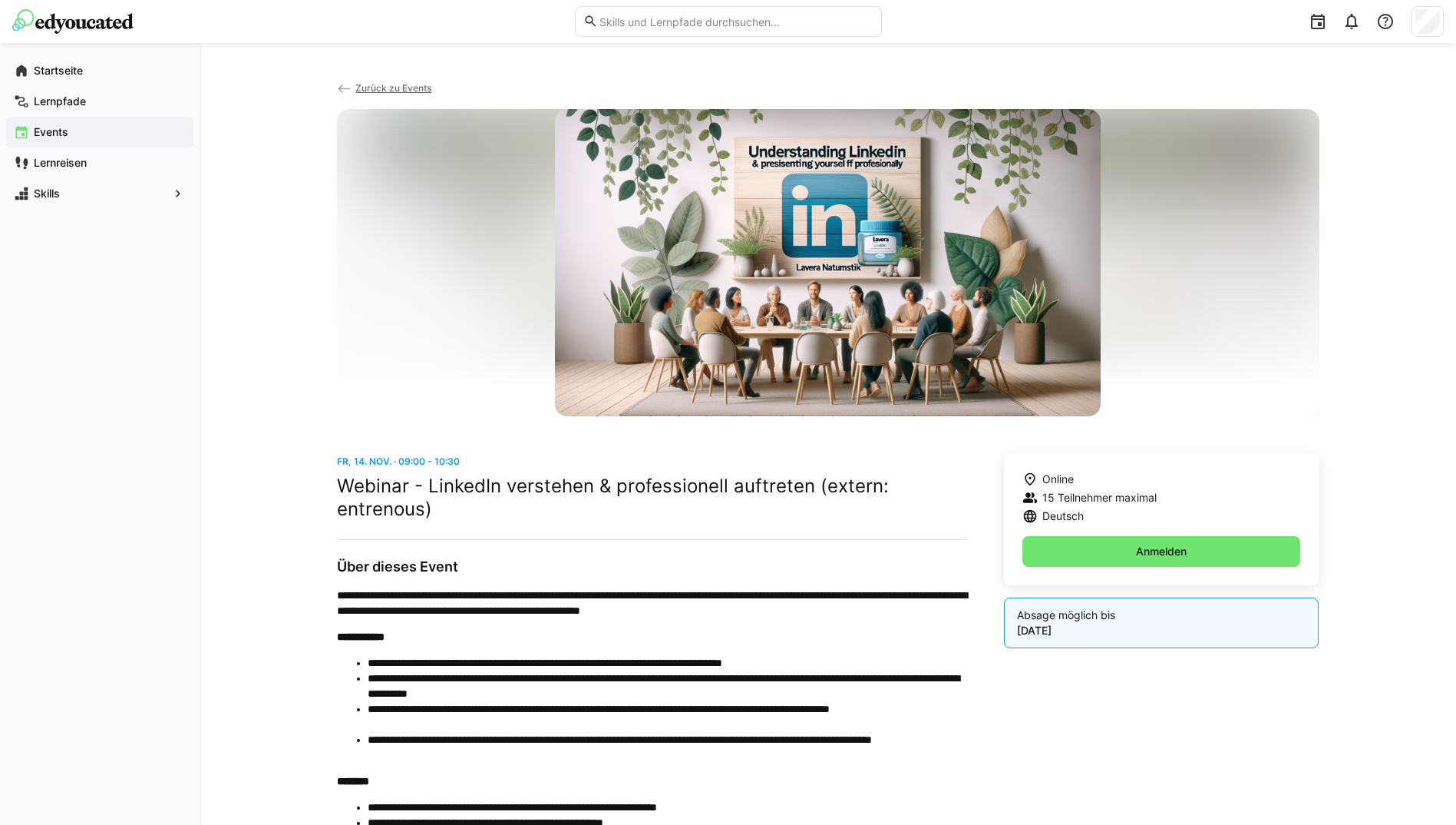
click at [1101, 622] on p "Absage möglich bis" at bounding box center [1162, 615] width 290 height 15
click at [83, 61] on div "Startseite" at bounding box center [100, 70] width 188 height 31
